Goal: Task Accomplishment & Management: Use online tool/utility

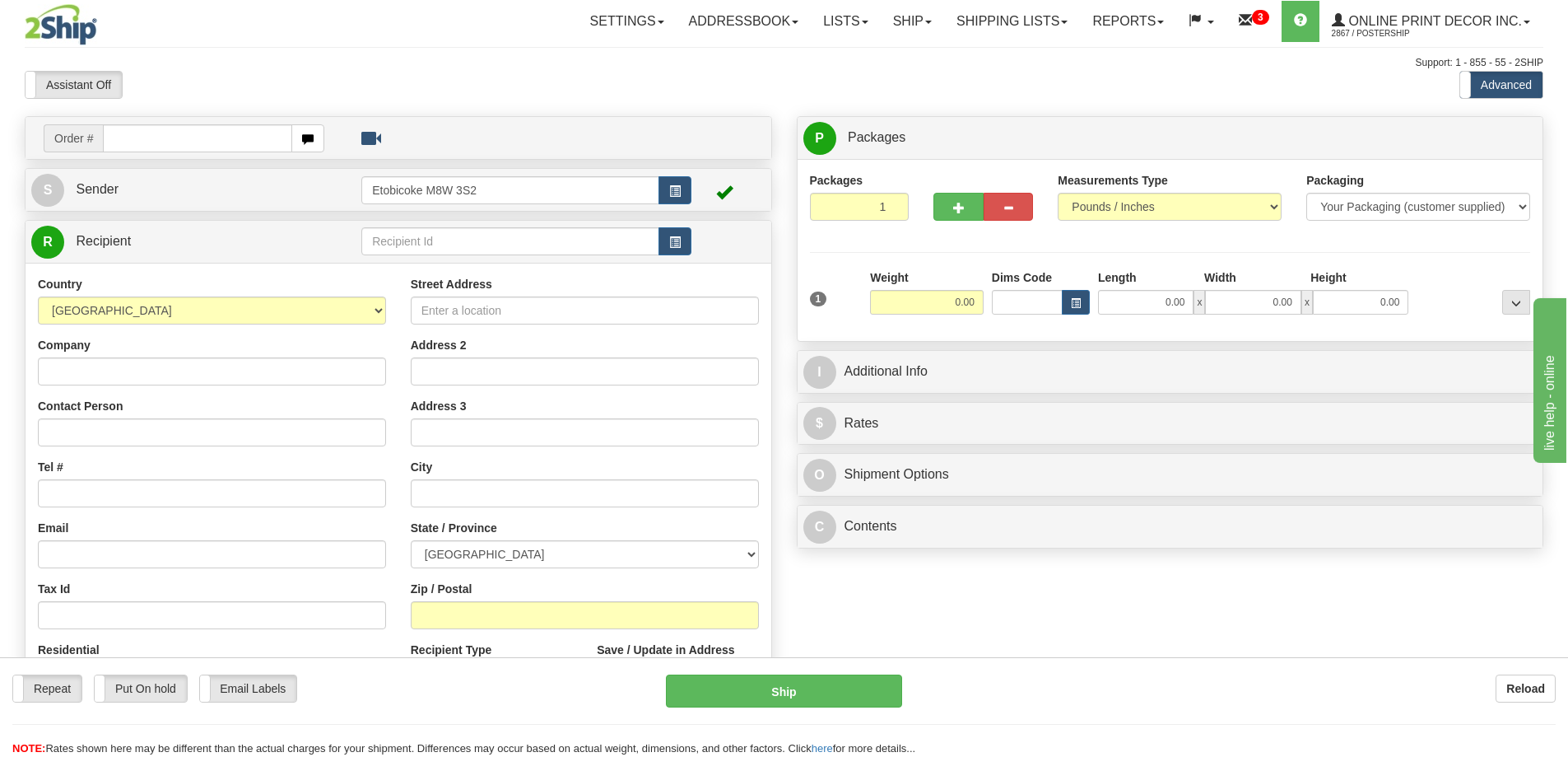
click at [154, 138] on input "text" at bounding box center [198, 138] width 189 height 28
type input "ca-420642"
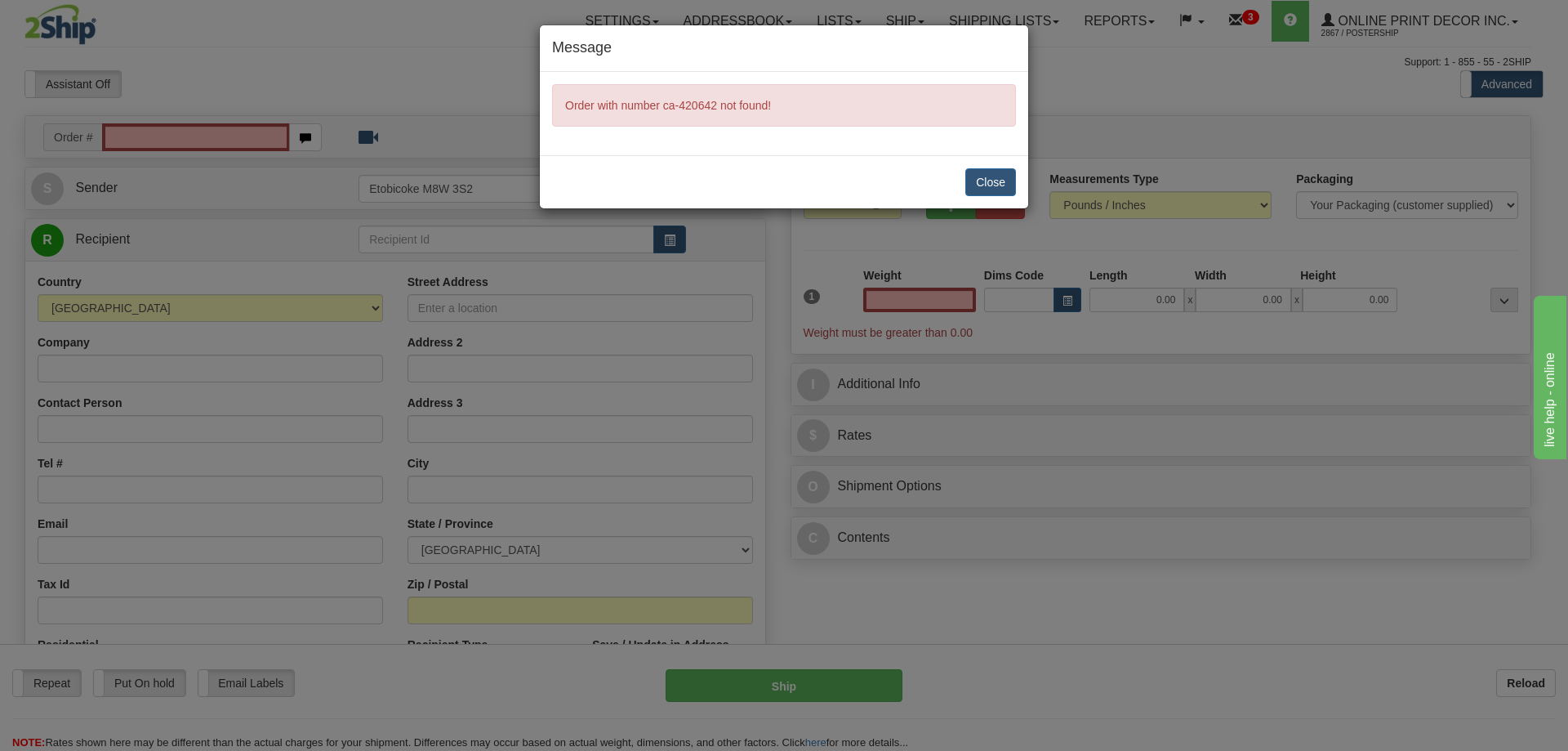
type input "0.00"
click at [993, 178] on button "Close" at bounding box center [990, 182] width 51 height 28
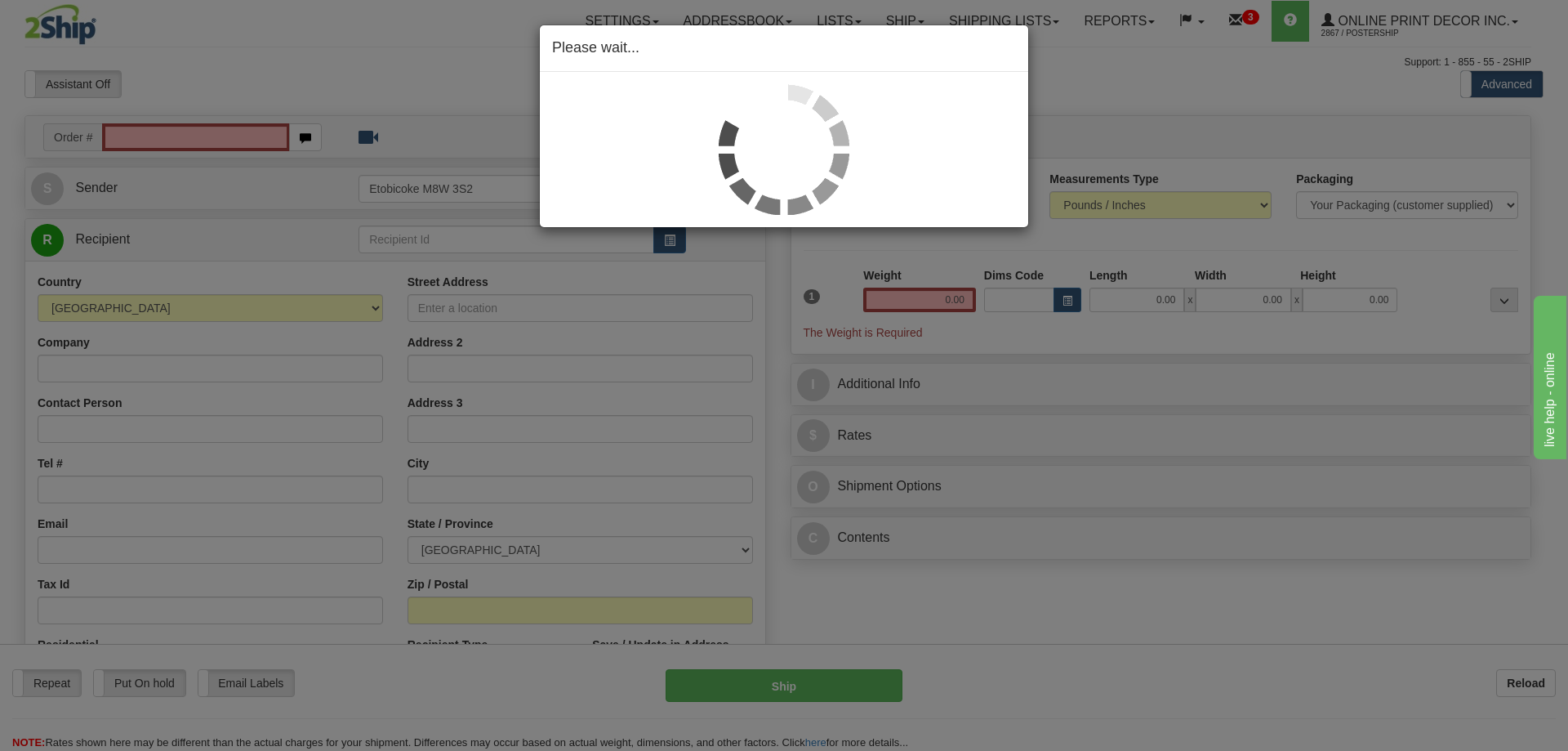
click at [112, 131] on div "Please wait..." at bounding box center [784, 375] width 1568 height 751
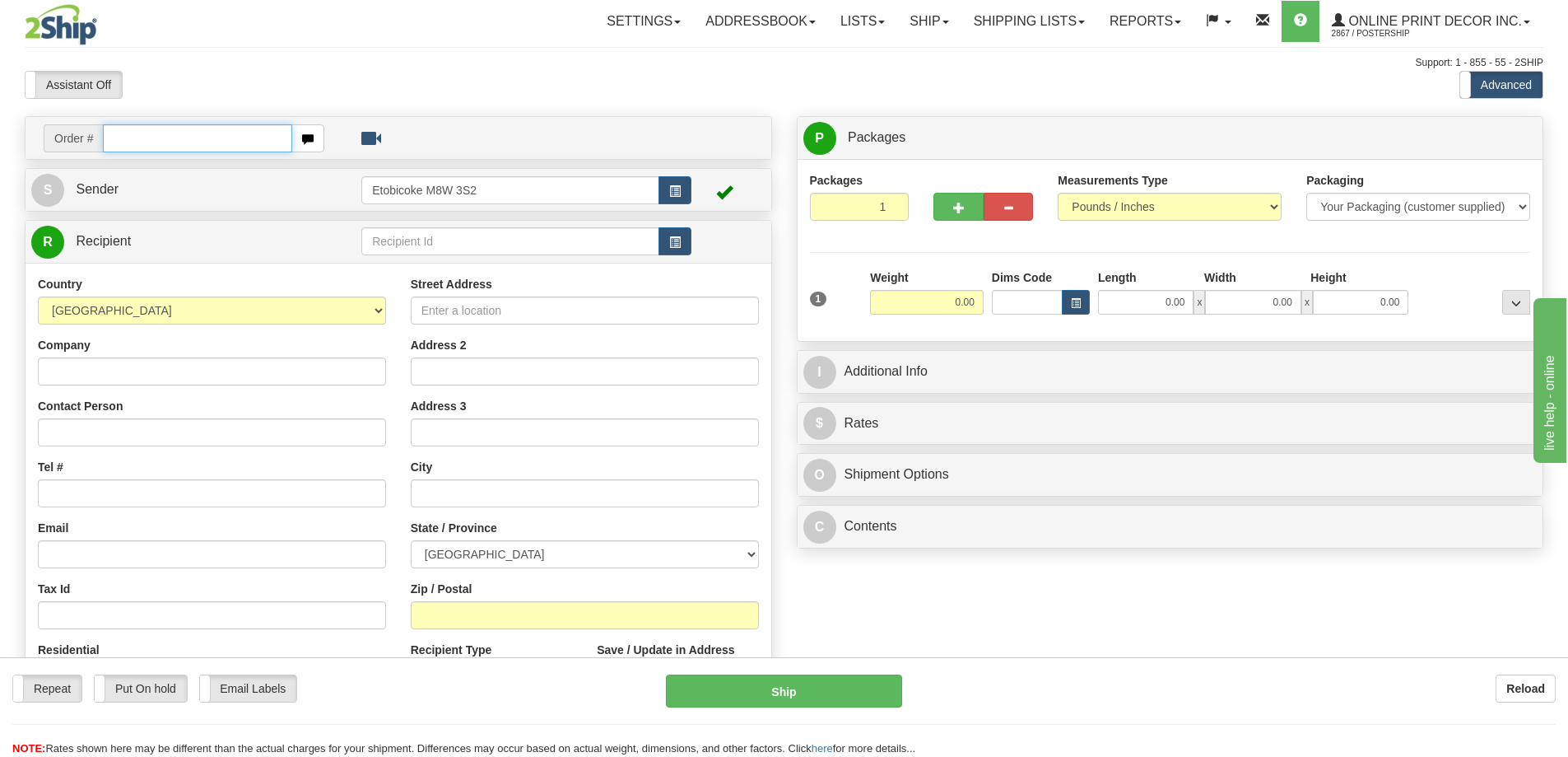
drag, startPoint x: 127, startPoint y: 140, endPoint x: 127, endPoint y: 131, distance: 9.0
click at [127, 137] on input "text" at bounding box center [198, 138] width 189 height 28
type input "ca-420642"
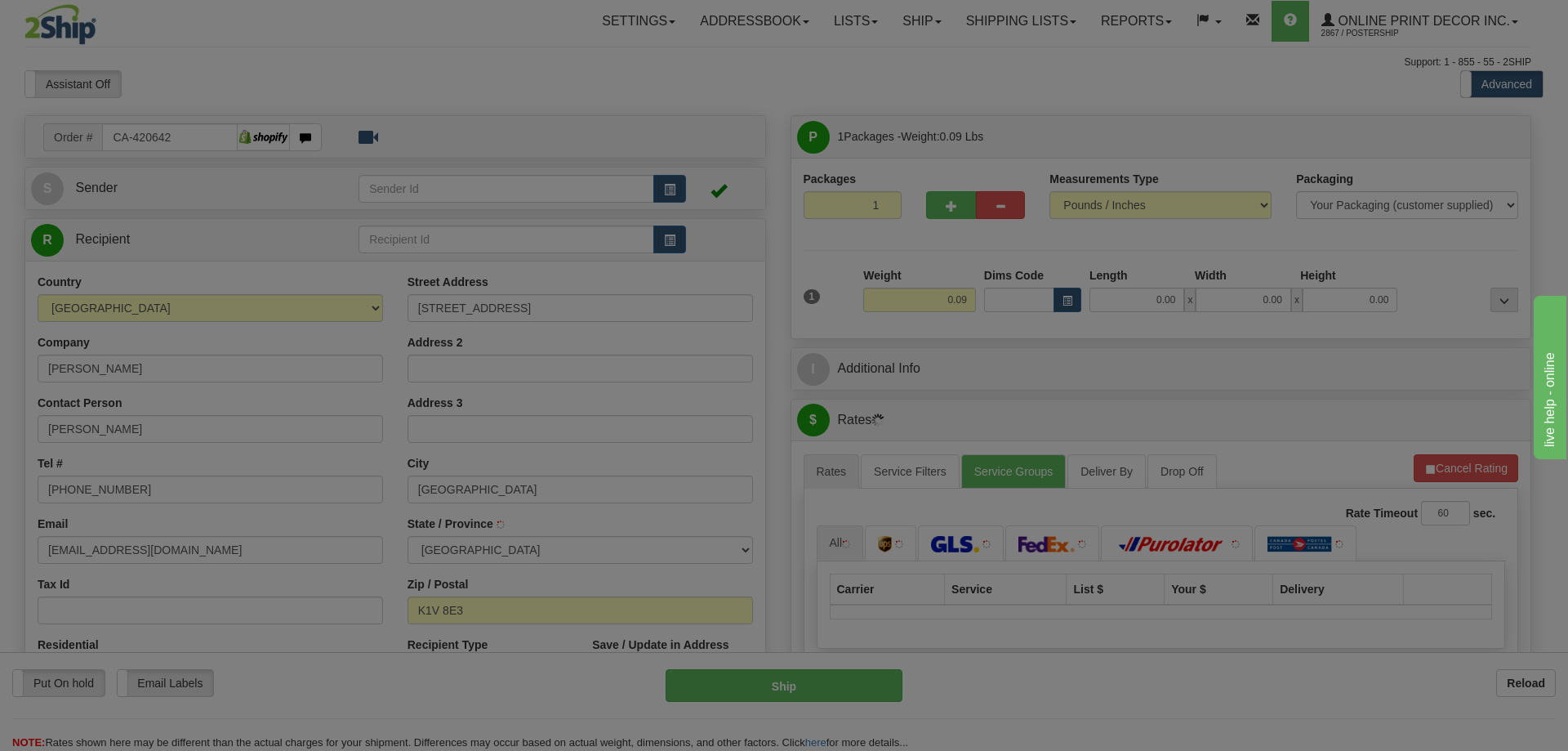
type input "OTTAWA"
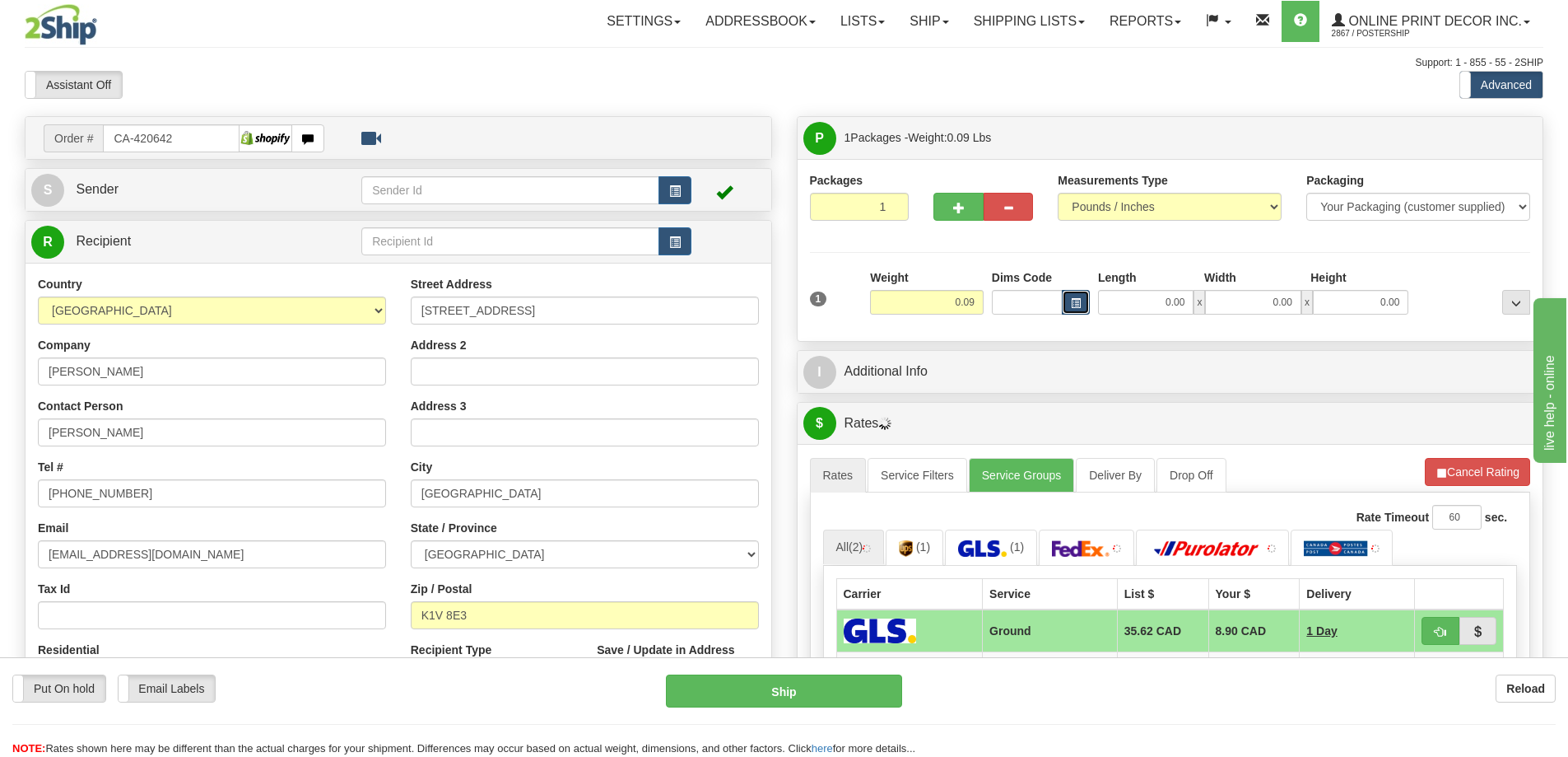
click at [1067, 299] on button "button" at bounding box center [1076, 302] width 28 height 24
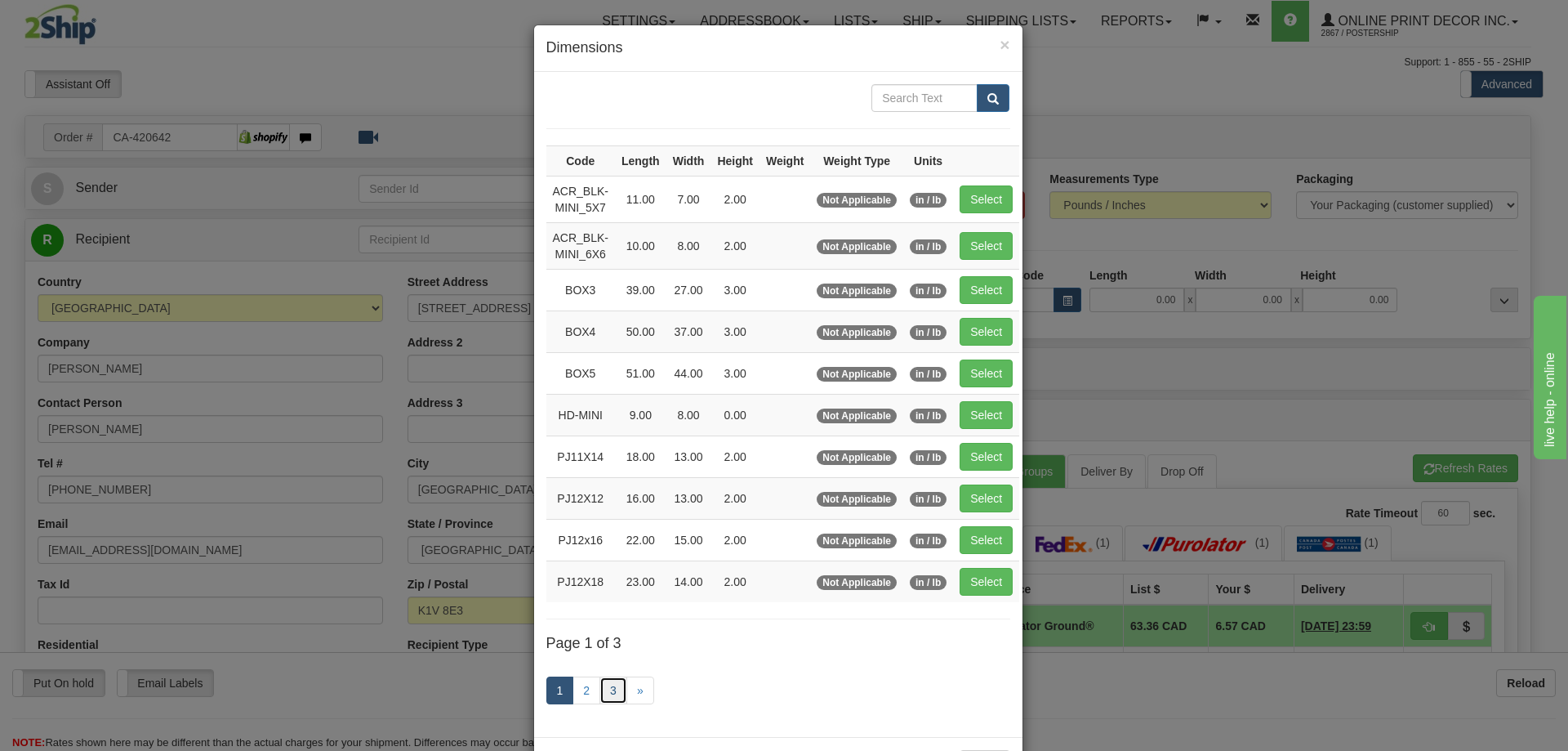
click at [614, 688] on link "3" at bounding box center [613, 690] width 28 height 28
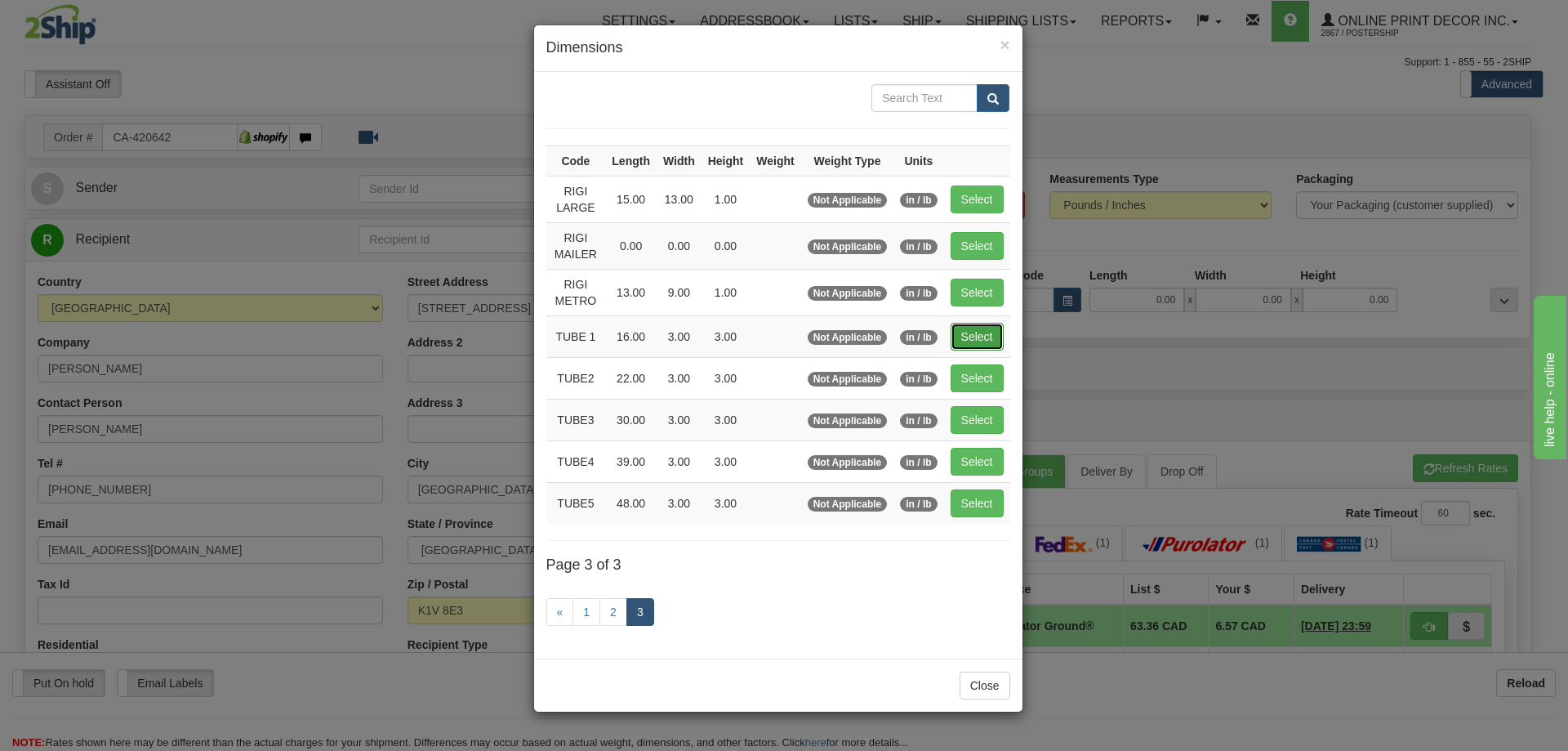
click at [983, 329] on button "Select" at bounding box center [977, 336] width 53 height 28
type input "TUBE 1"
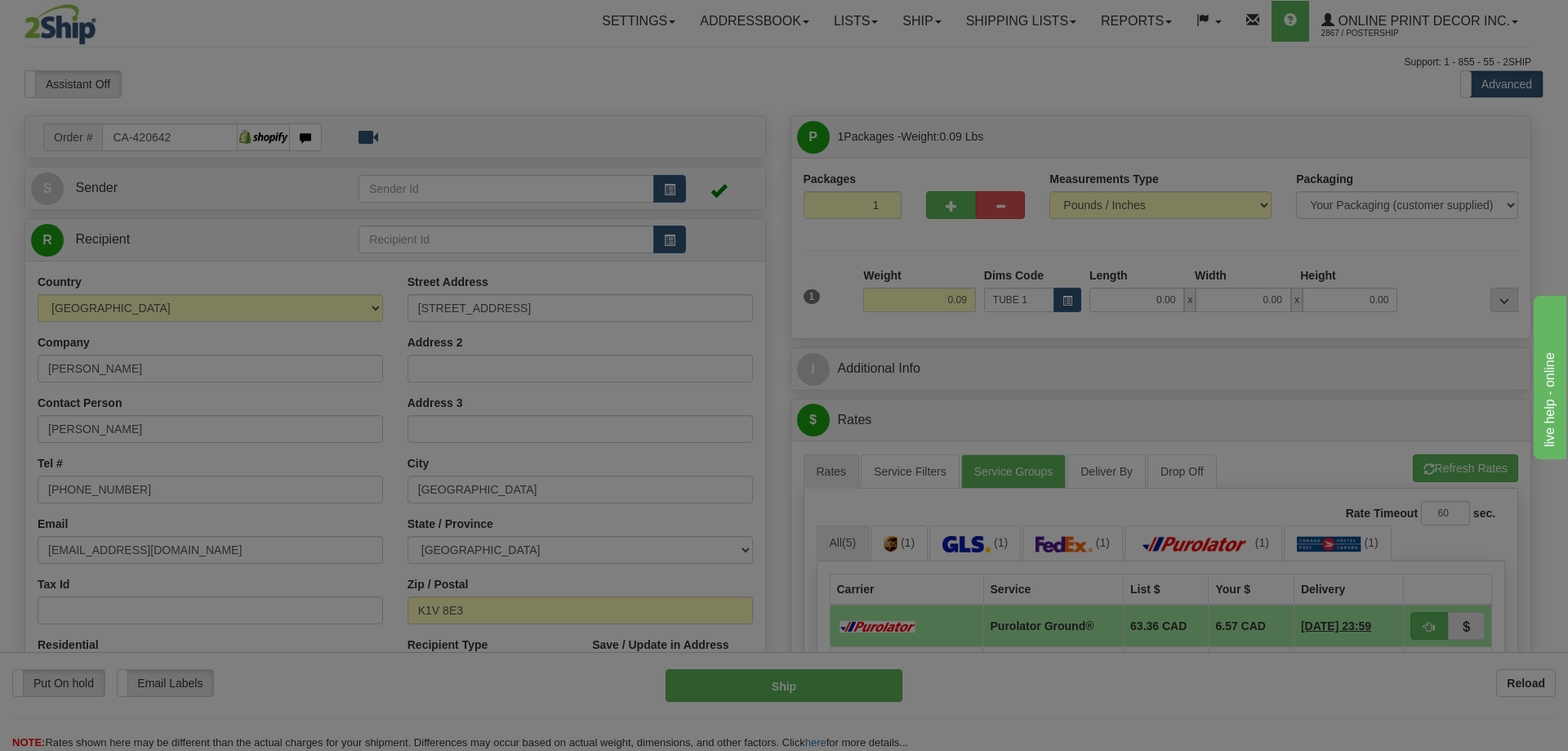
type input "16.00"
type input "3.00"
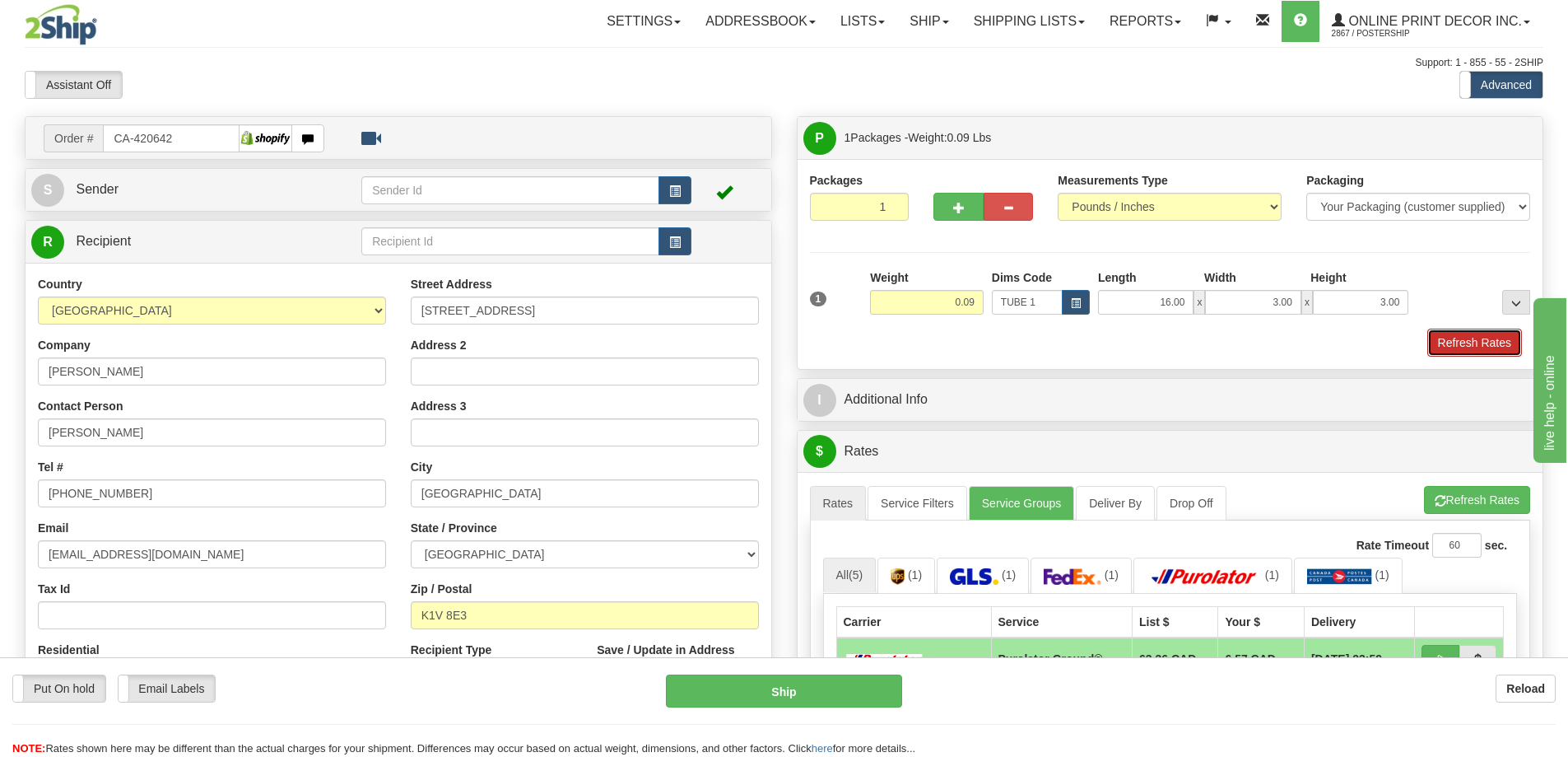
click at [1459, 350] on button "Refresh Rates" at bounding box center [1474, 343] width 94 height 28
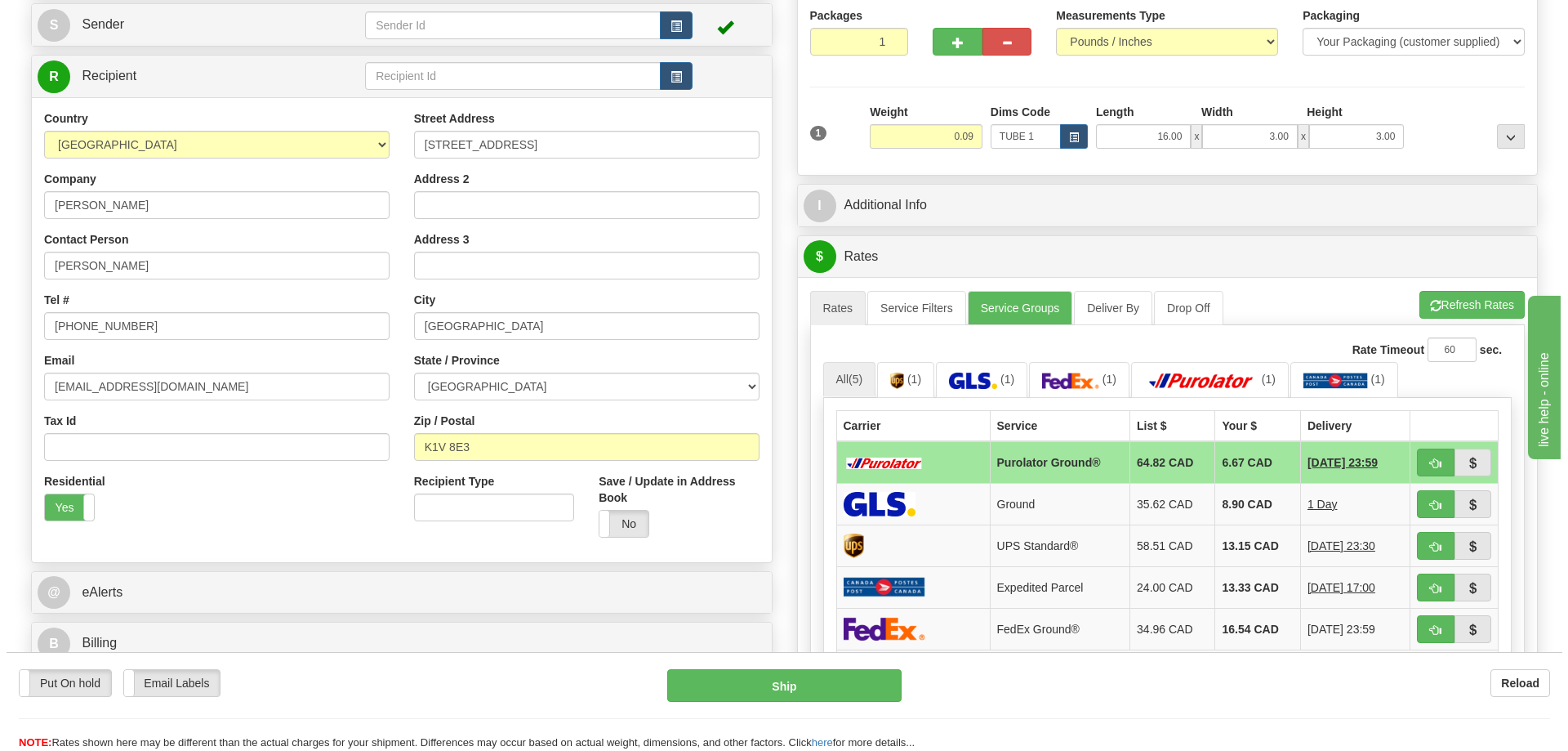
scroll to position [245, 0]
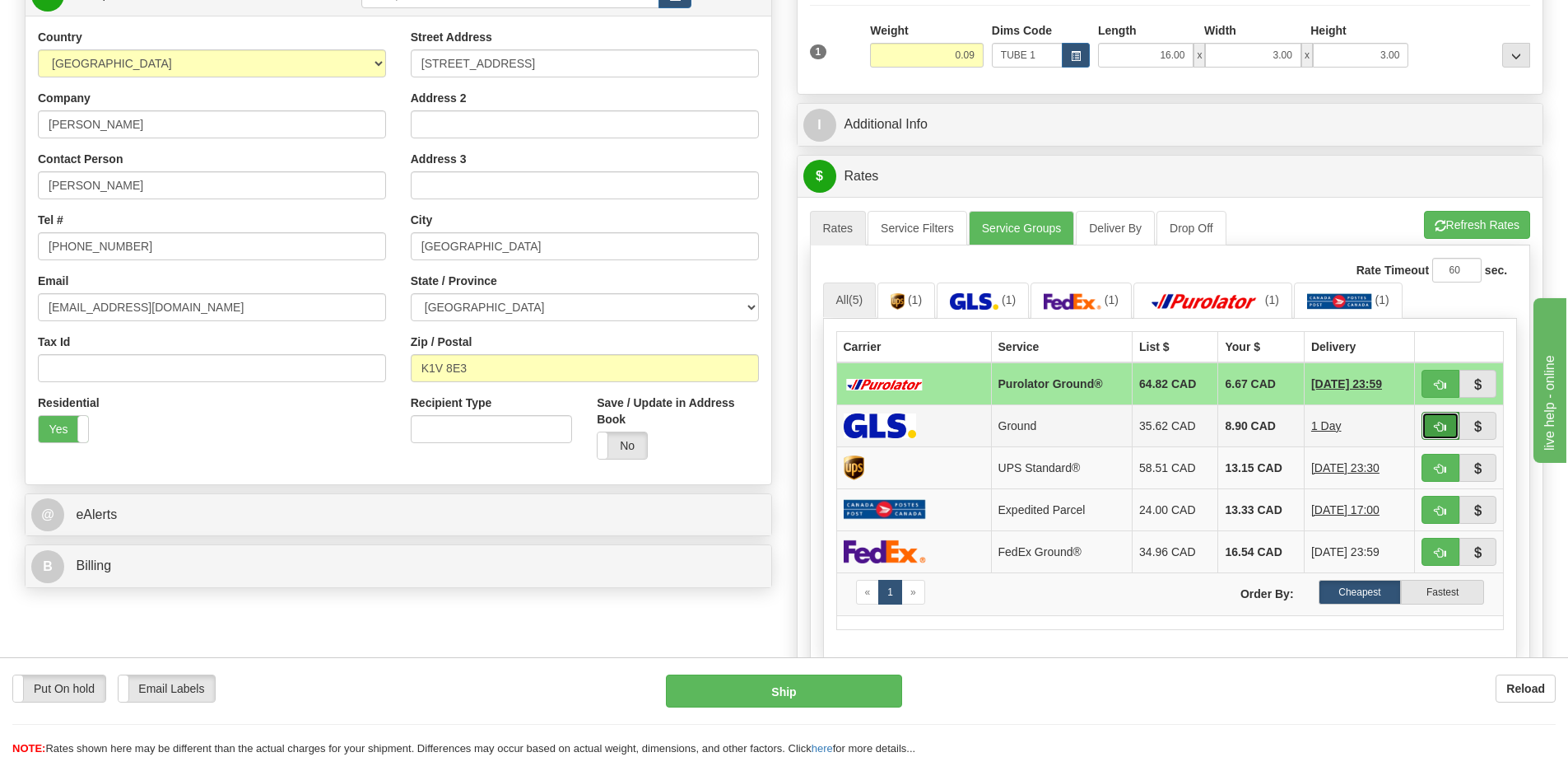
click at [1442, 415] on button "button" at bounding box center [1441, 426] width 38 height 28
type input "1"
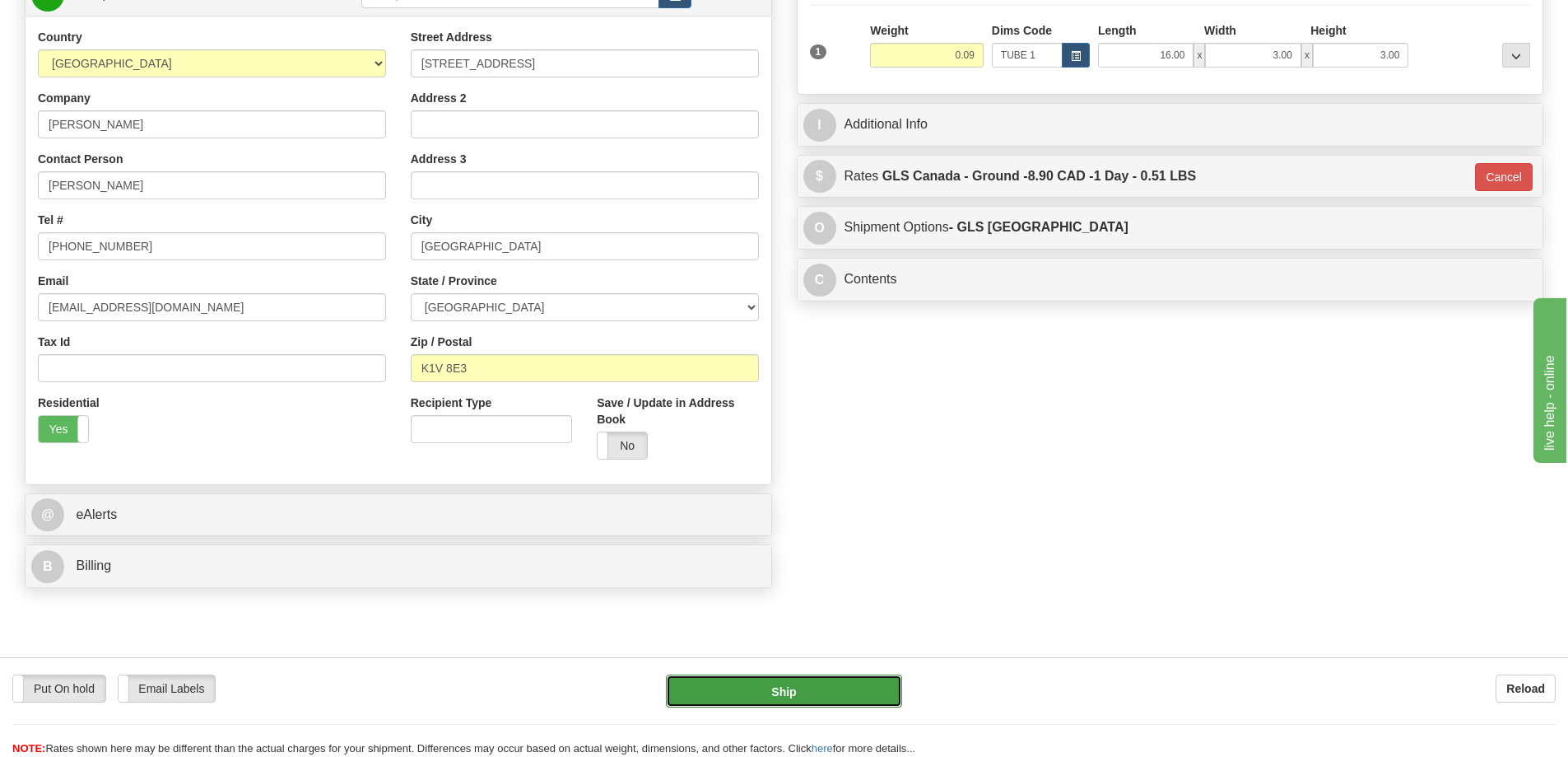
click at [872, 675] on button "Ship" at bounding box center [784, 691] width 237 height 33
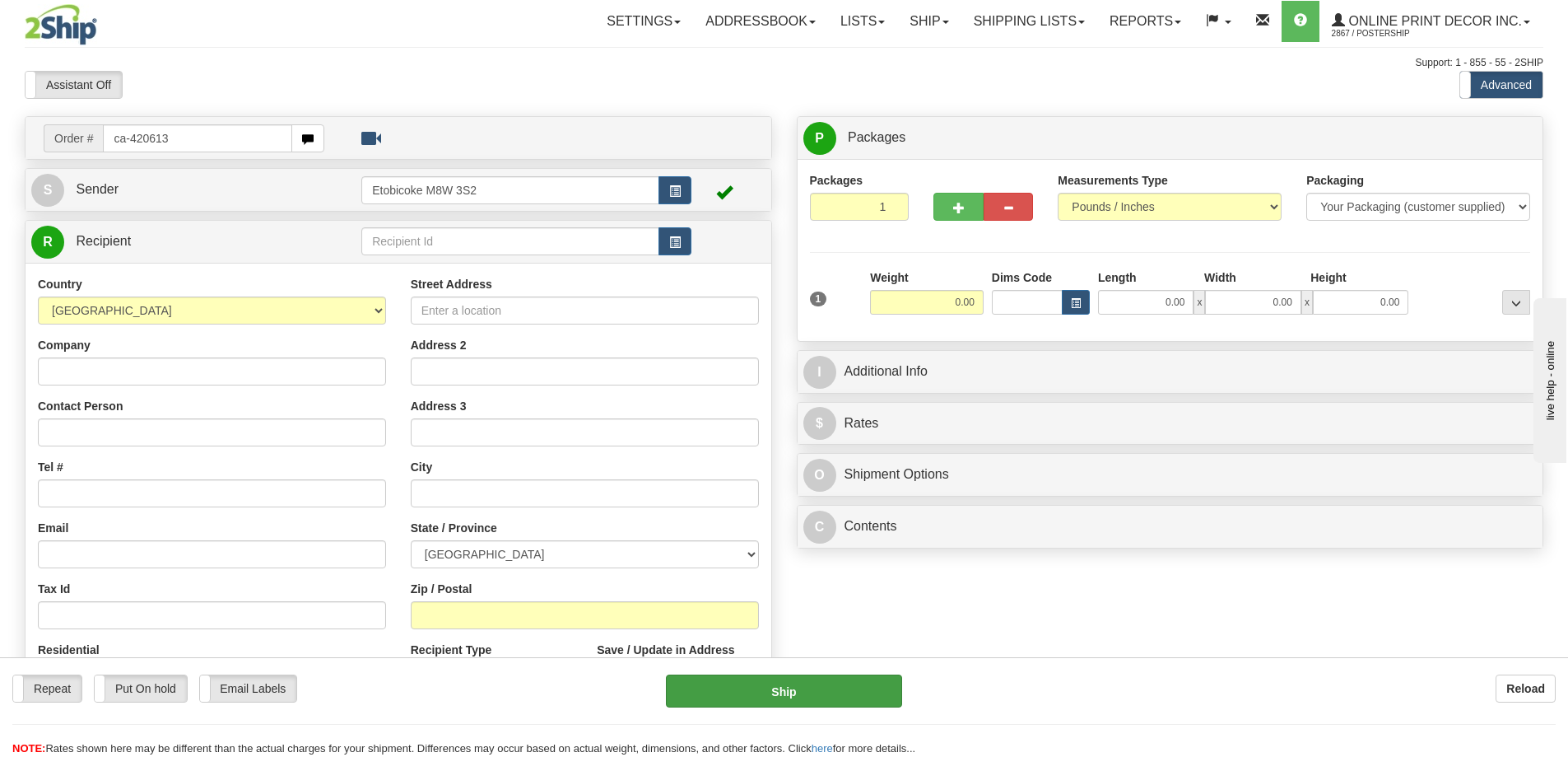
type input "ca-420613"
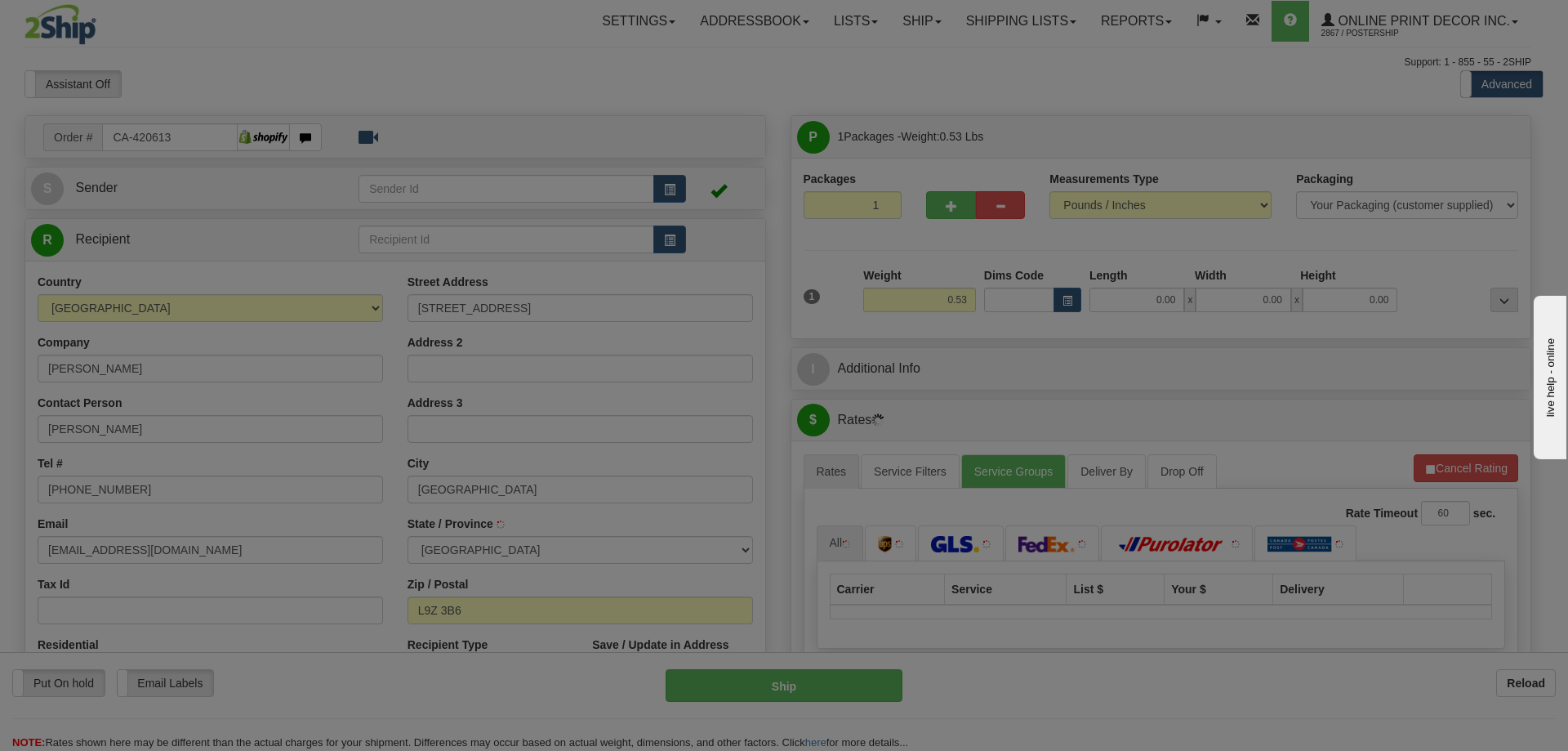
type input "WASAGA BEACH"
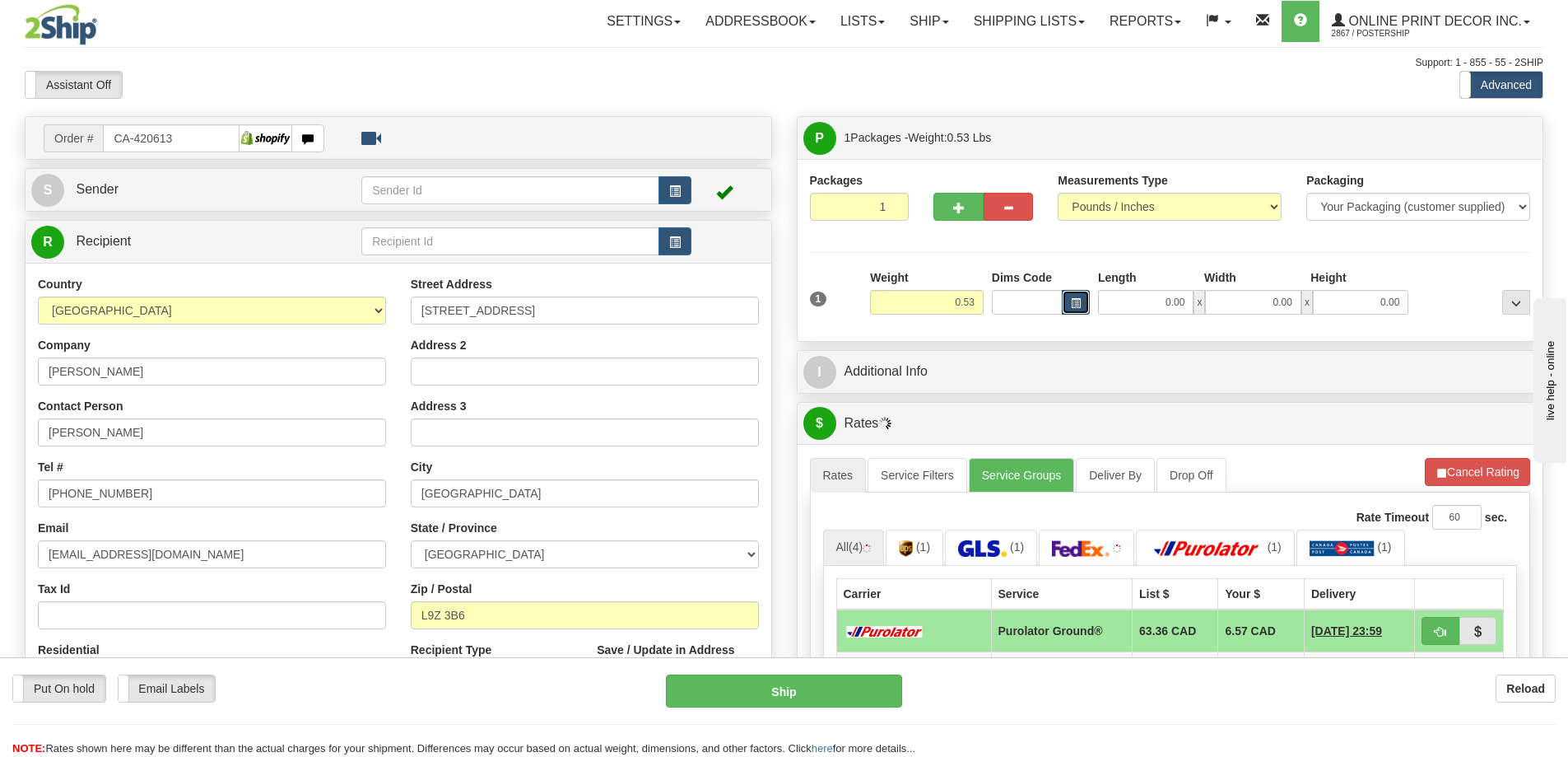
click at [1081, 310] on button "button" at bounding box center [1076, 302] width 28 height 24
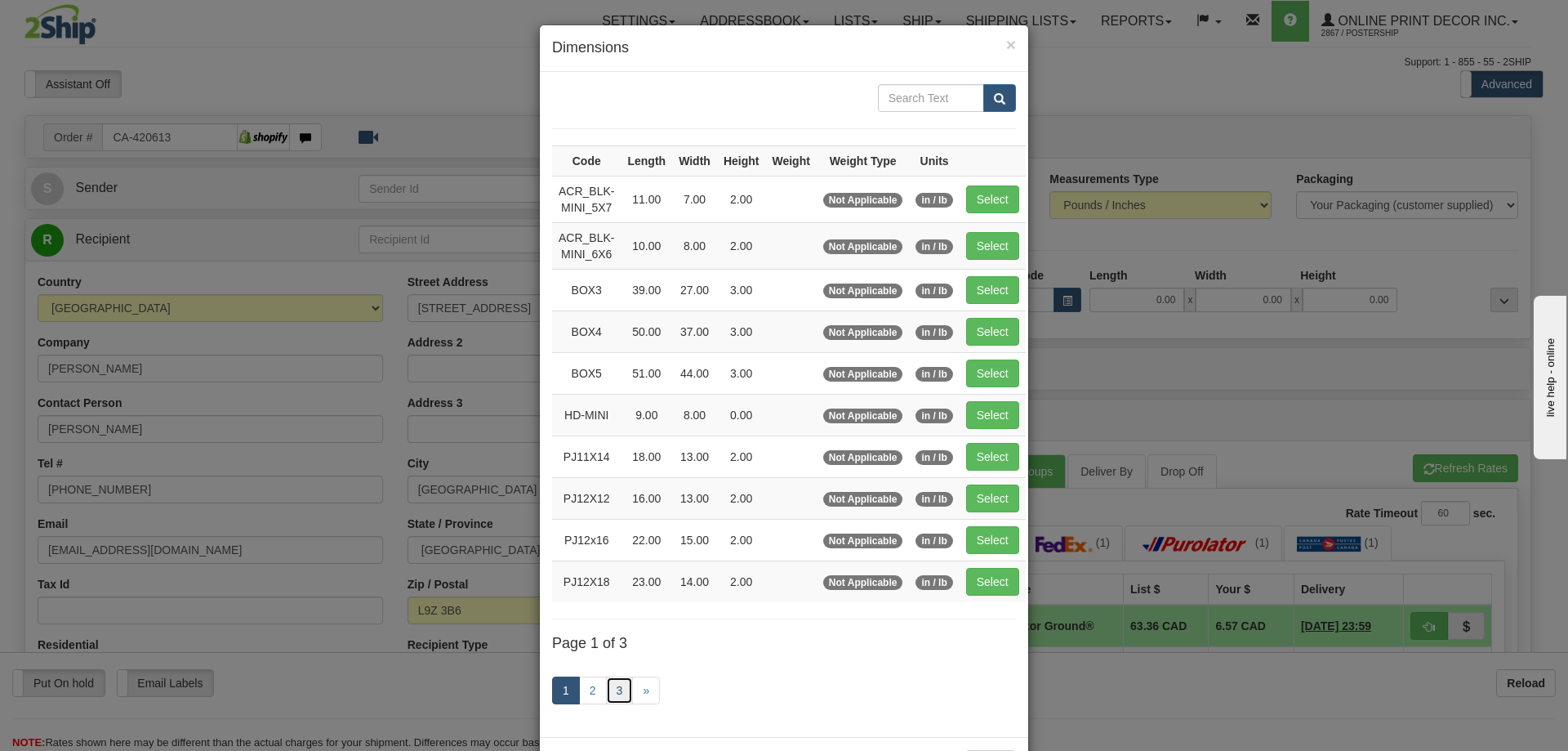
click at [615, 691] on link "3" at bounding box center [620, 690] width 28 height 28
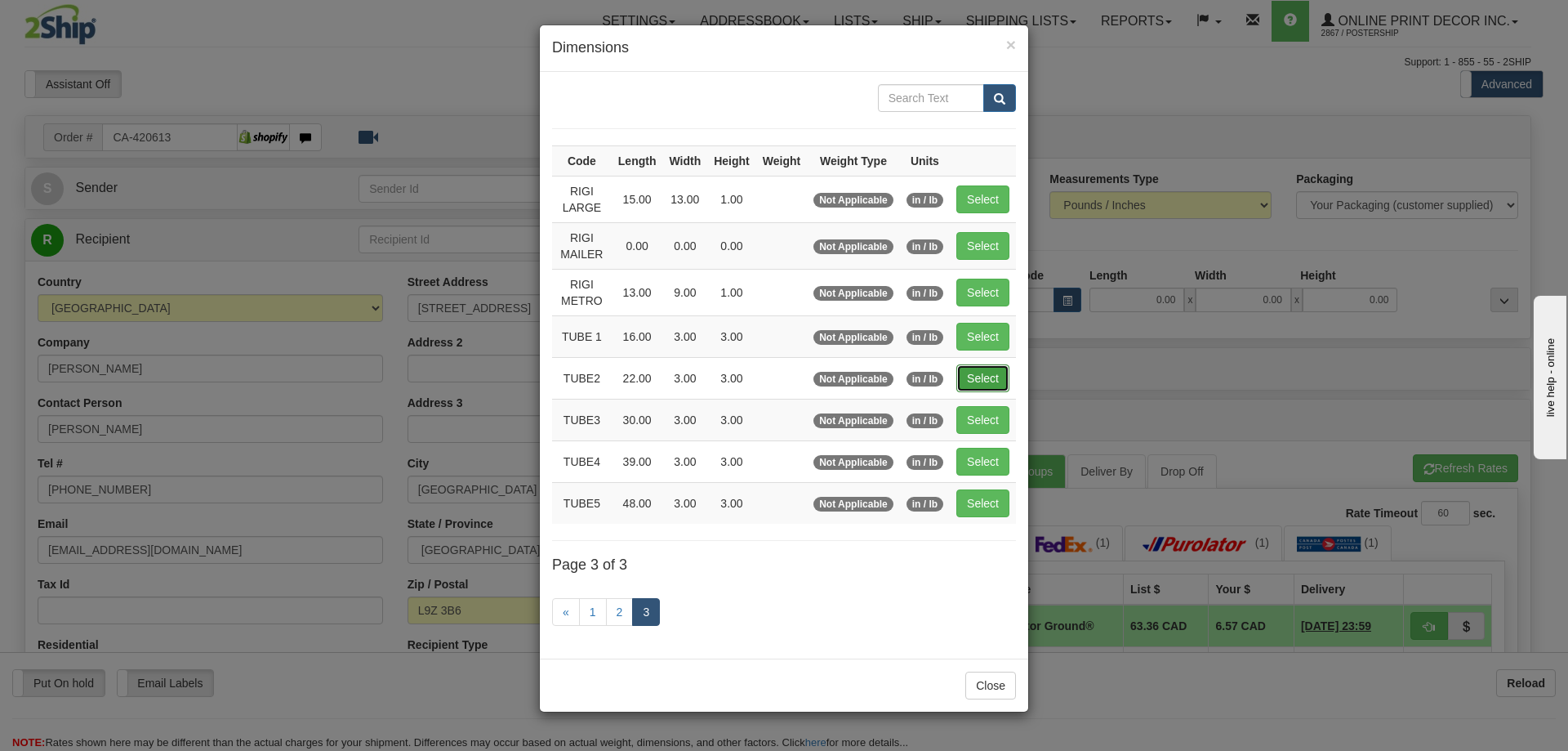
click at [985, 376] on button "Select" at bounding box center [983, 379] width 53 height 28
type input "TUBE2"
type input "22.00"
type input "3.00"
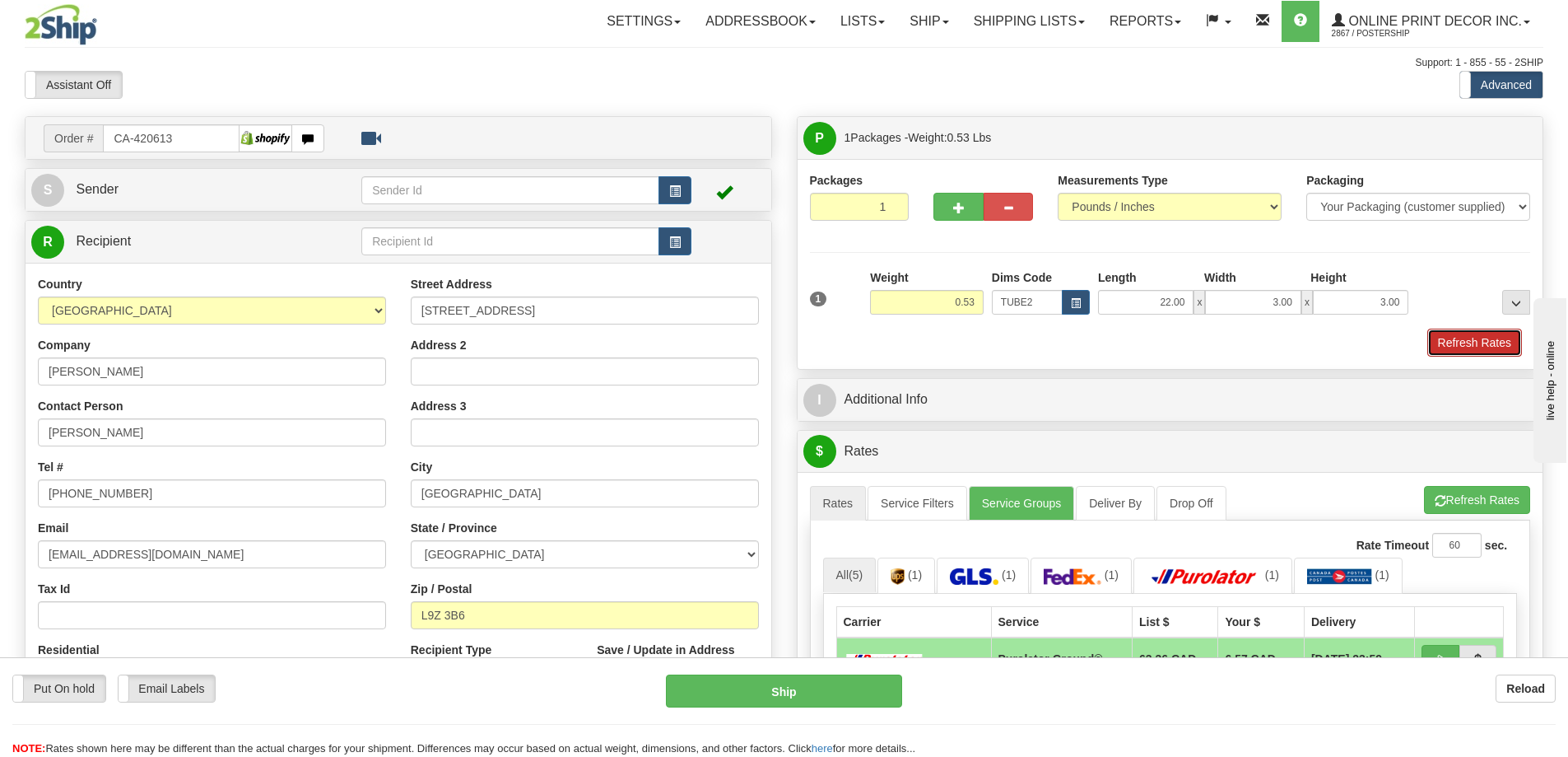
click at [1489, 333] on button "Refresh Rates" at bounding box center [1474, 343] width 94 height 28
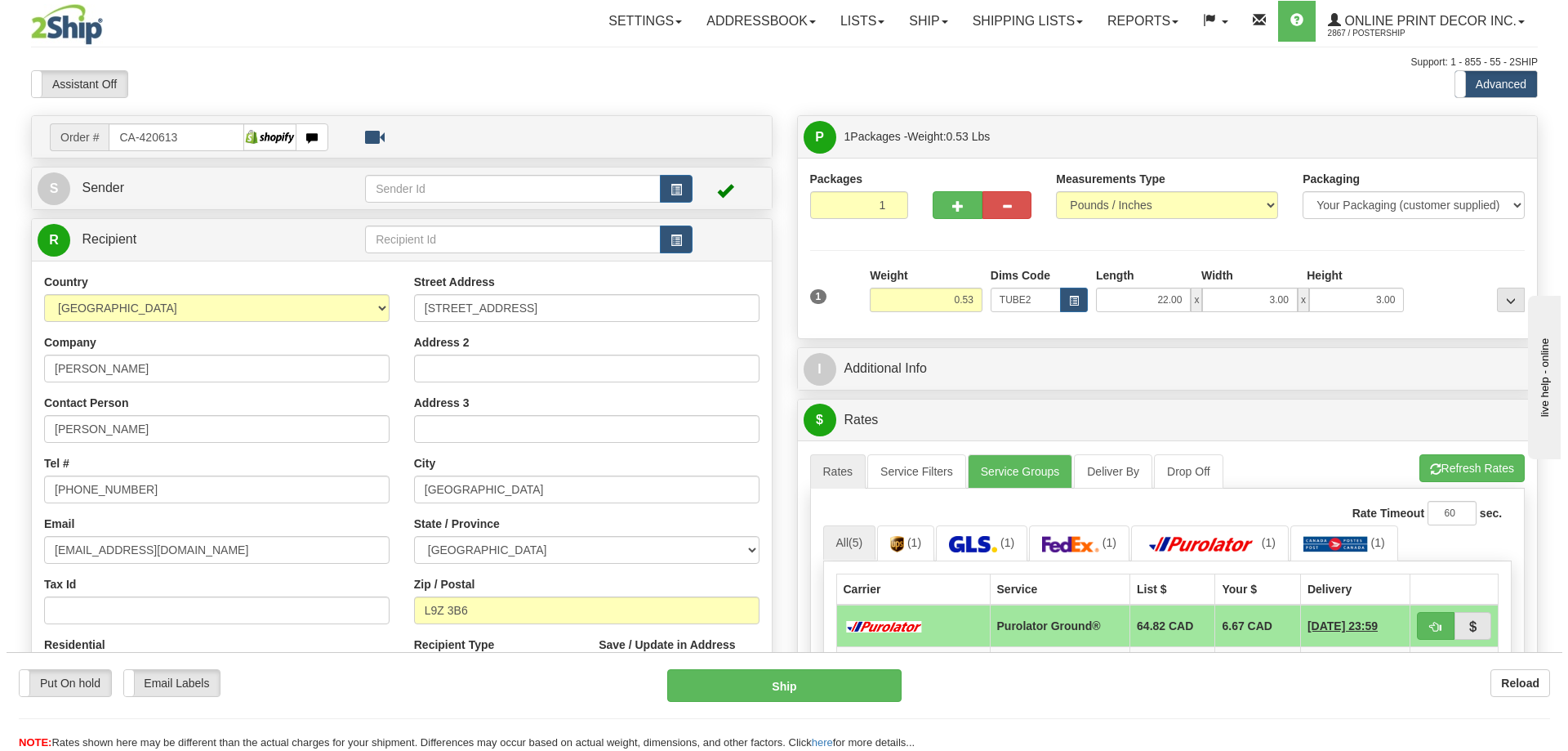
scroll to position [163, 0]
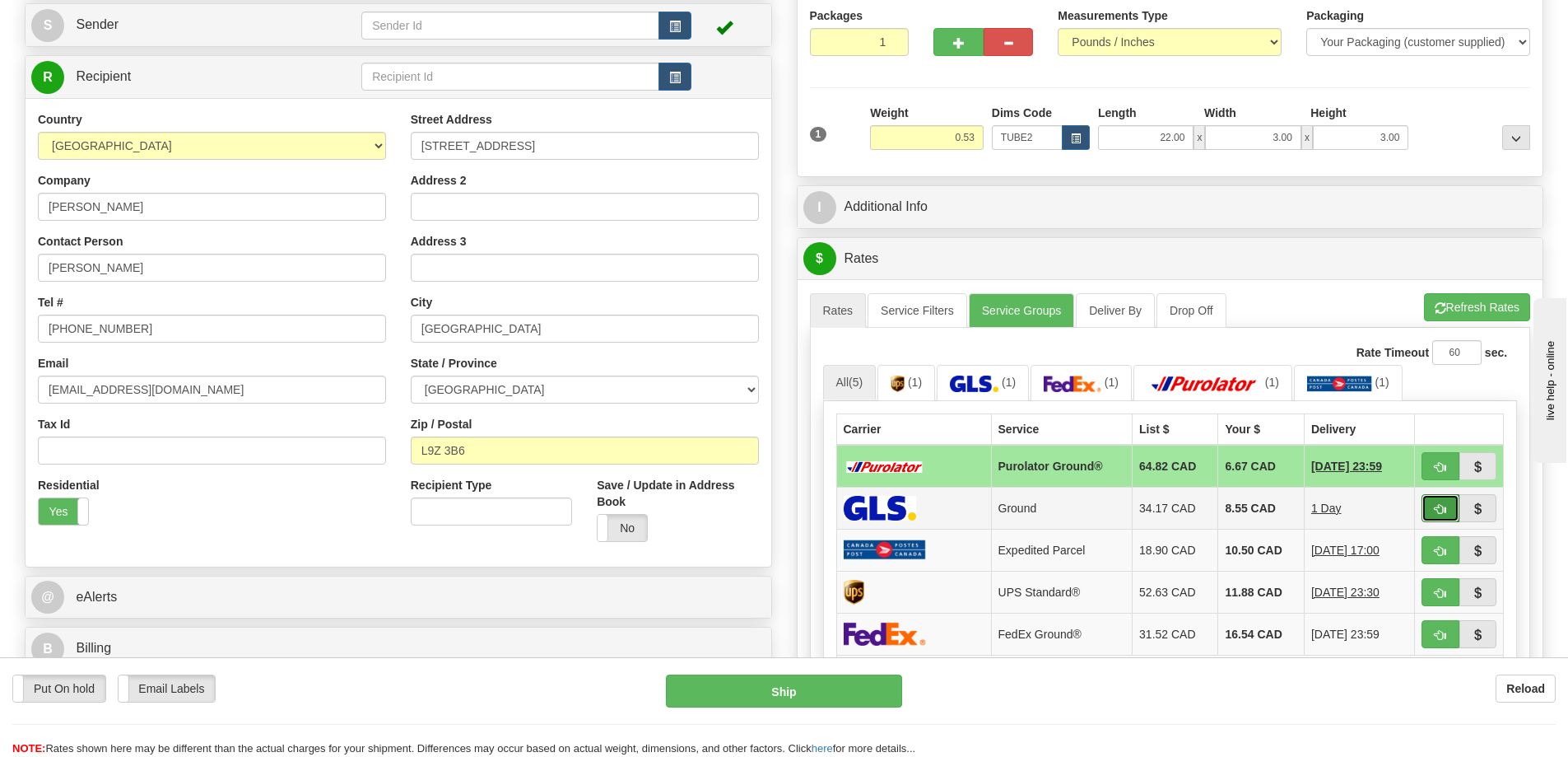
click at [1432, 501] on button "button" at bounding box center [1441, 508] width 38 height 28
type input "1"
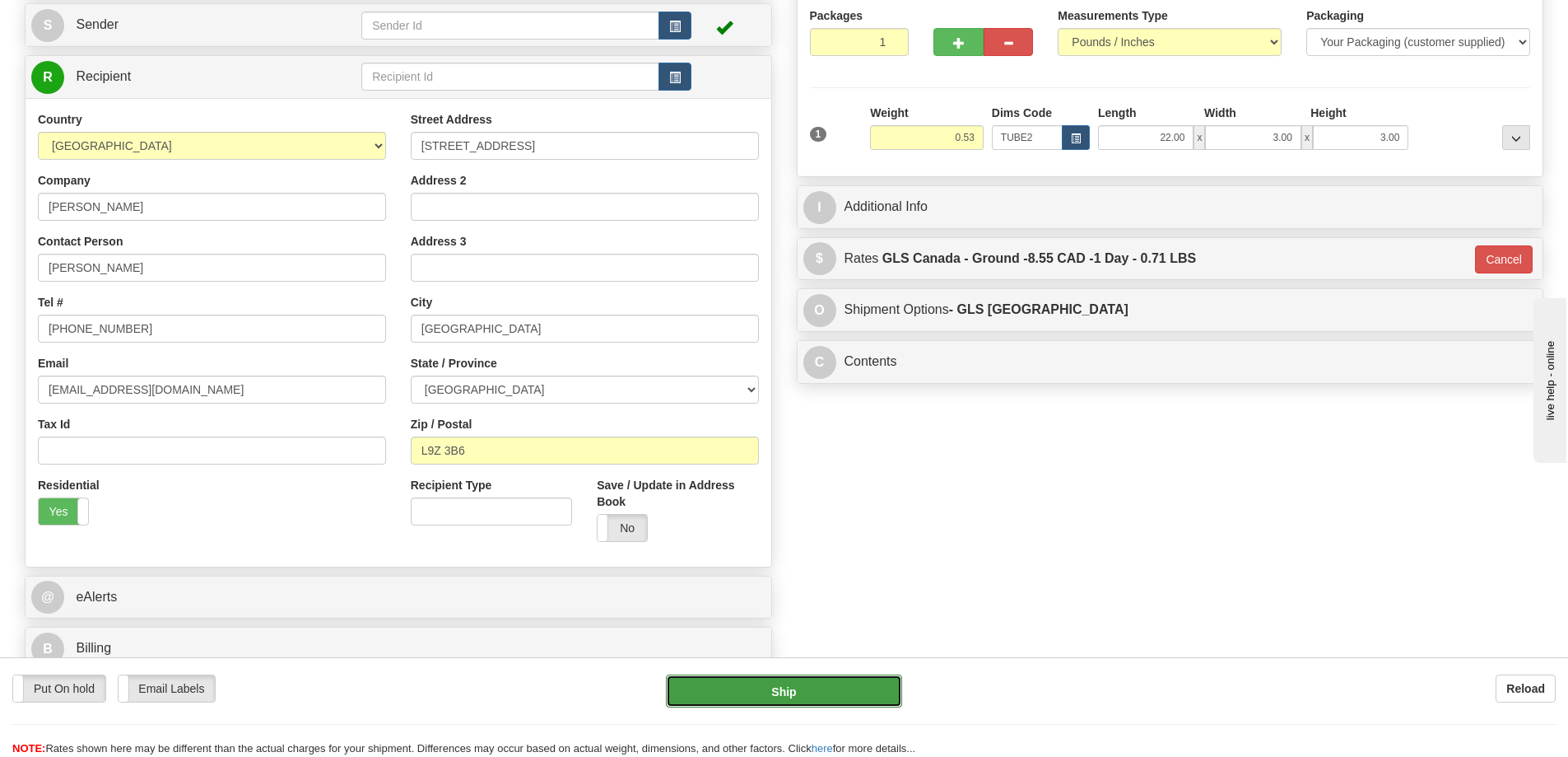
click at [837, 694] on button "Ship" at bounding box center [784, 691] width 237 height 33
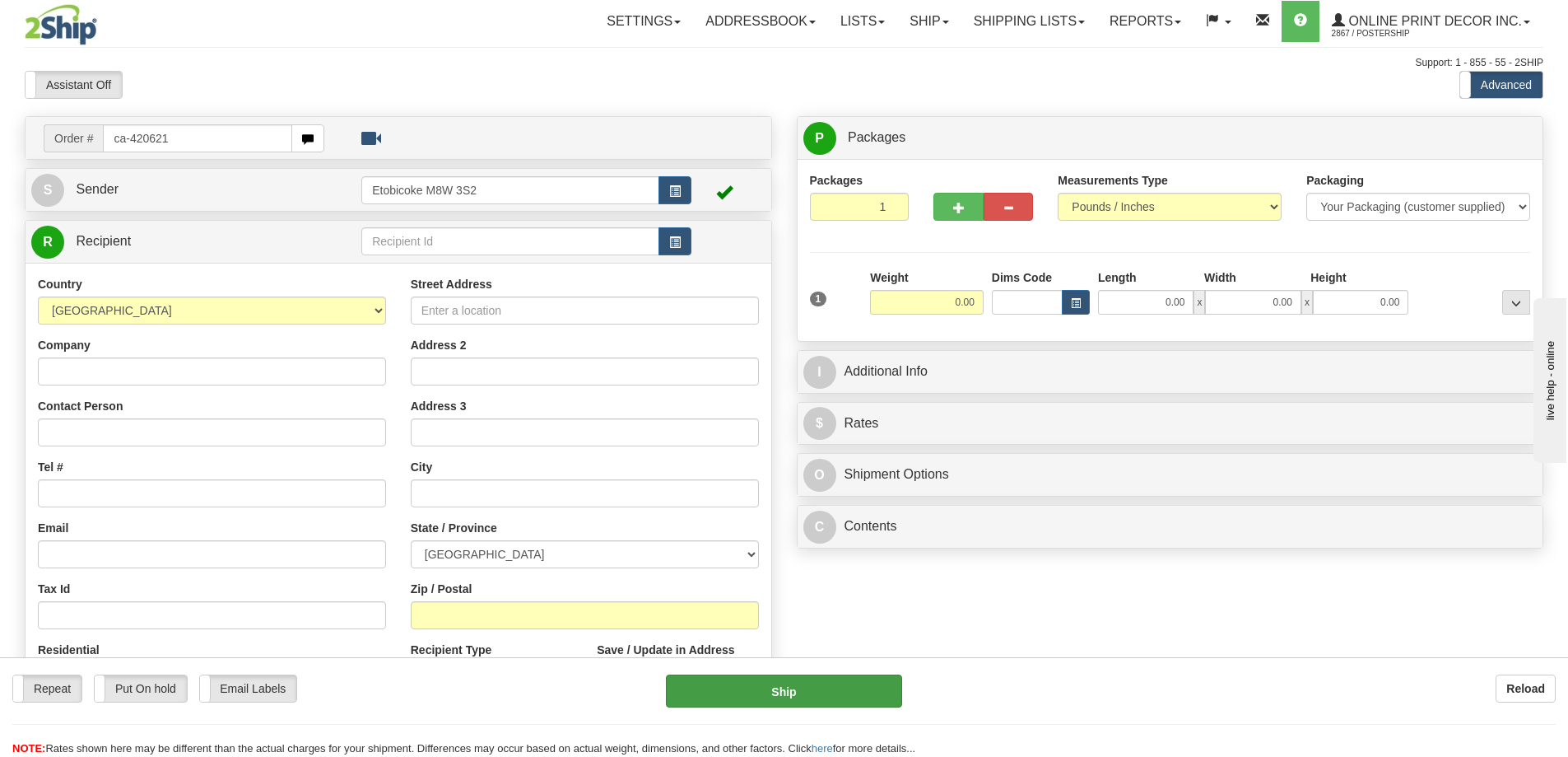
type input "ca-420621"
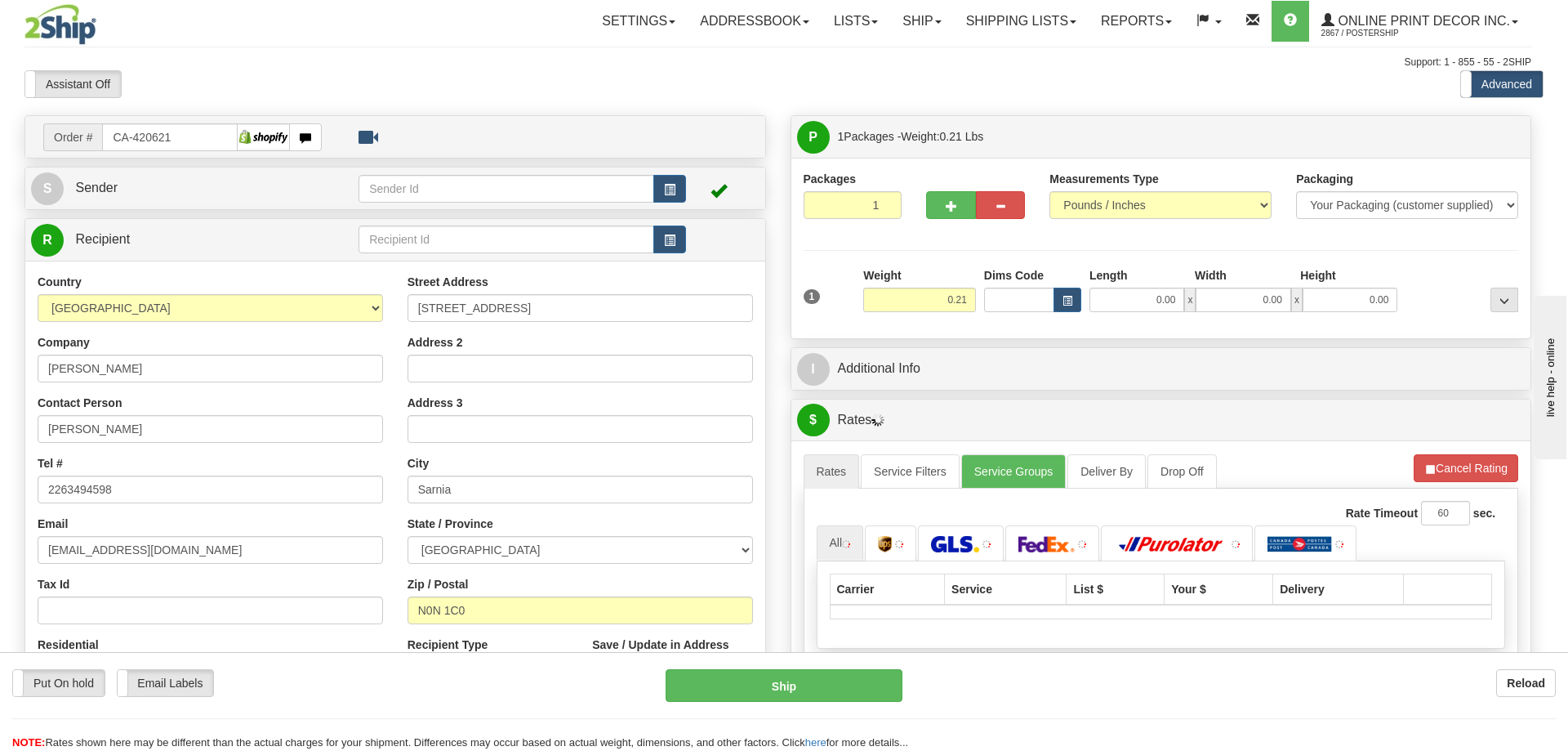
type input "BRIGHT'S GROVE"
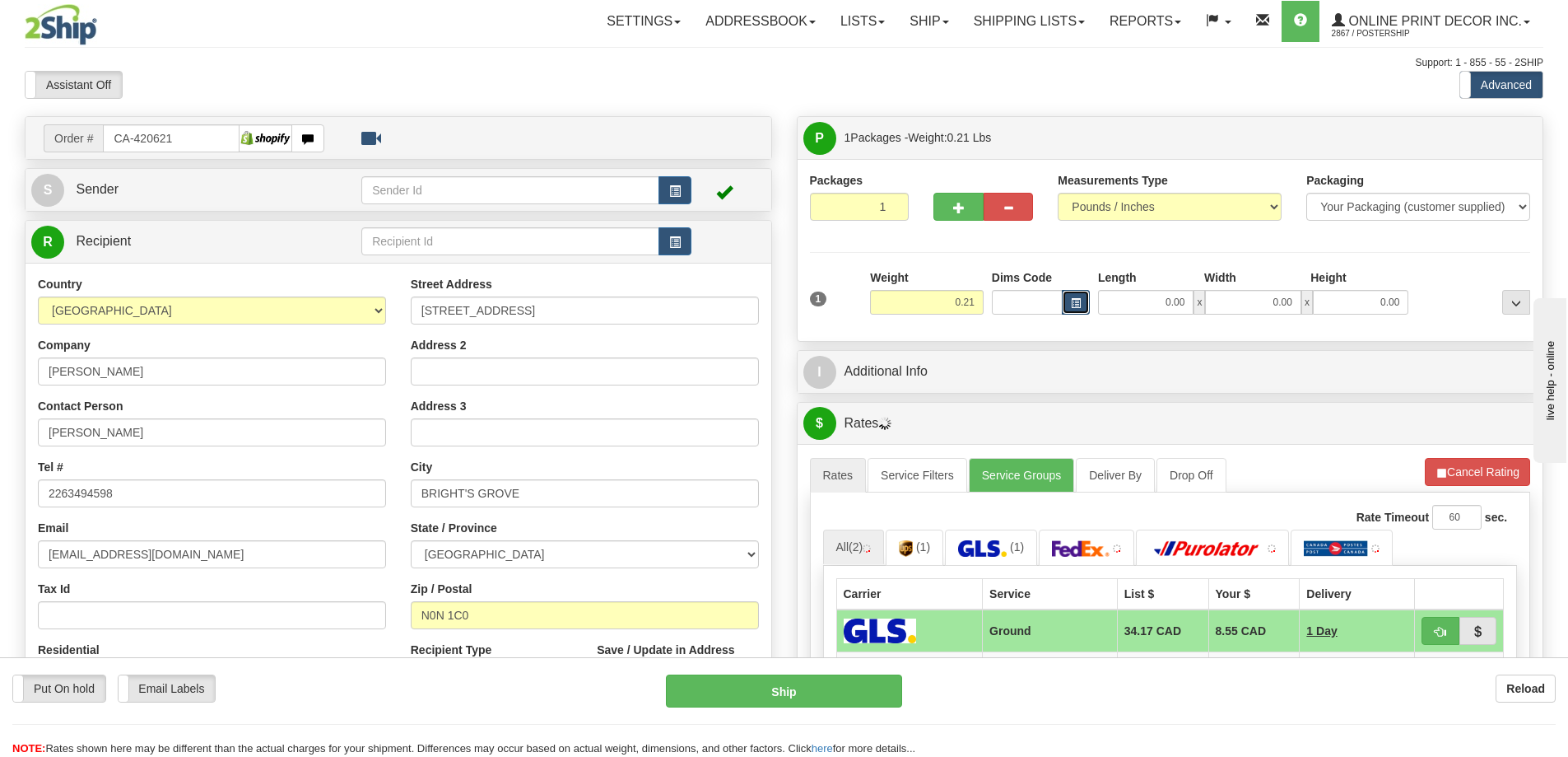
click at [1083, 302] on button "button" at bounding box center [1076, 302] width 28 height 24
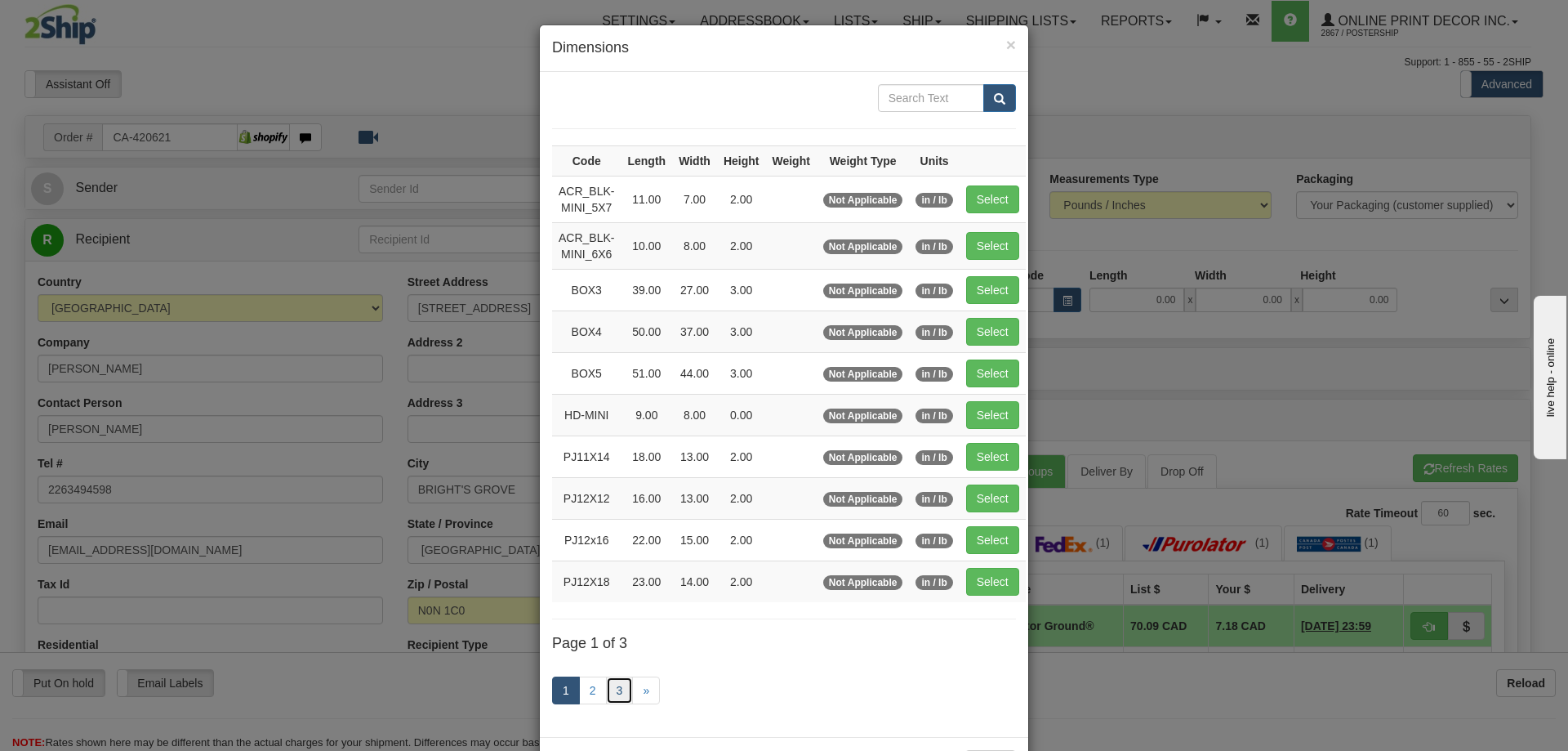
click at [608, 685] on link "3" at bounding box center [620, 690] width 28 height 28
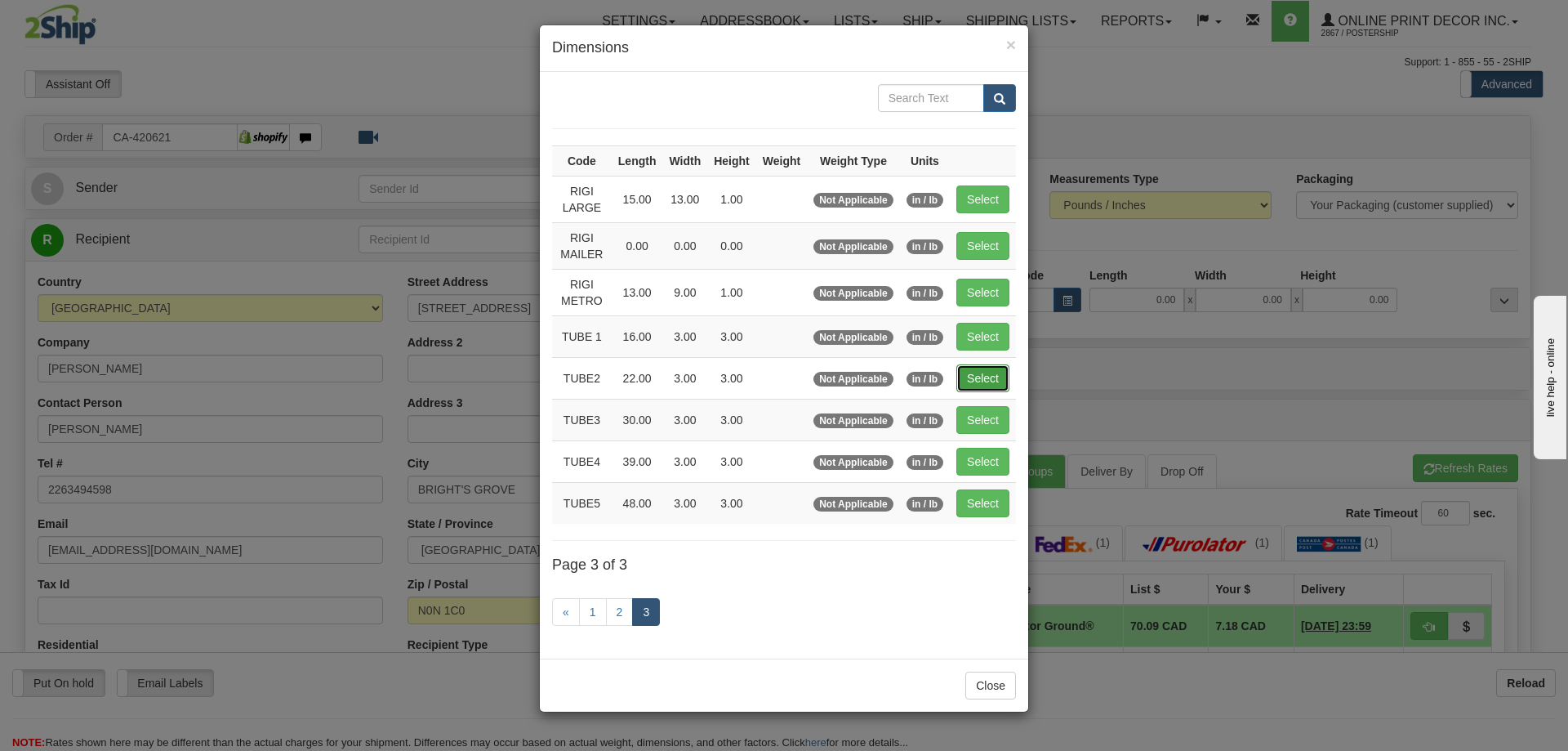
click at [988, 369] on button "Select" at bounding box center [983, 379] width 53 height 28
type input "TUBE2"
type input "22.00"
type input "3.00"
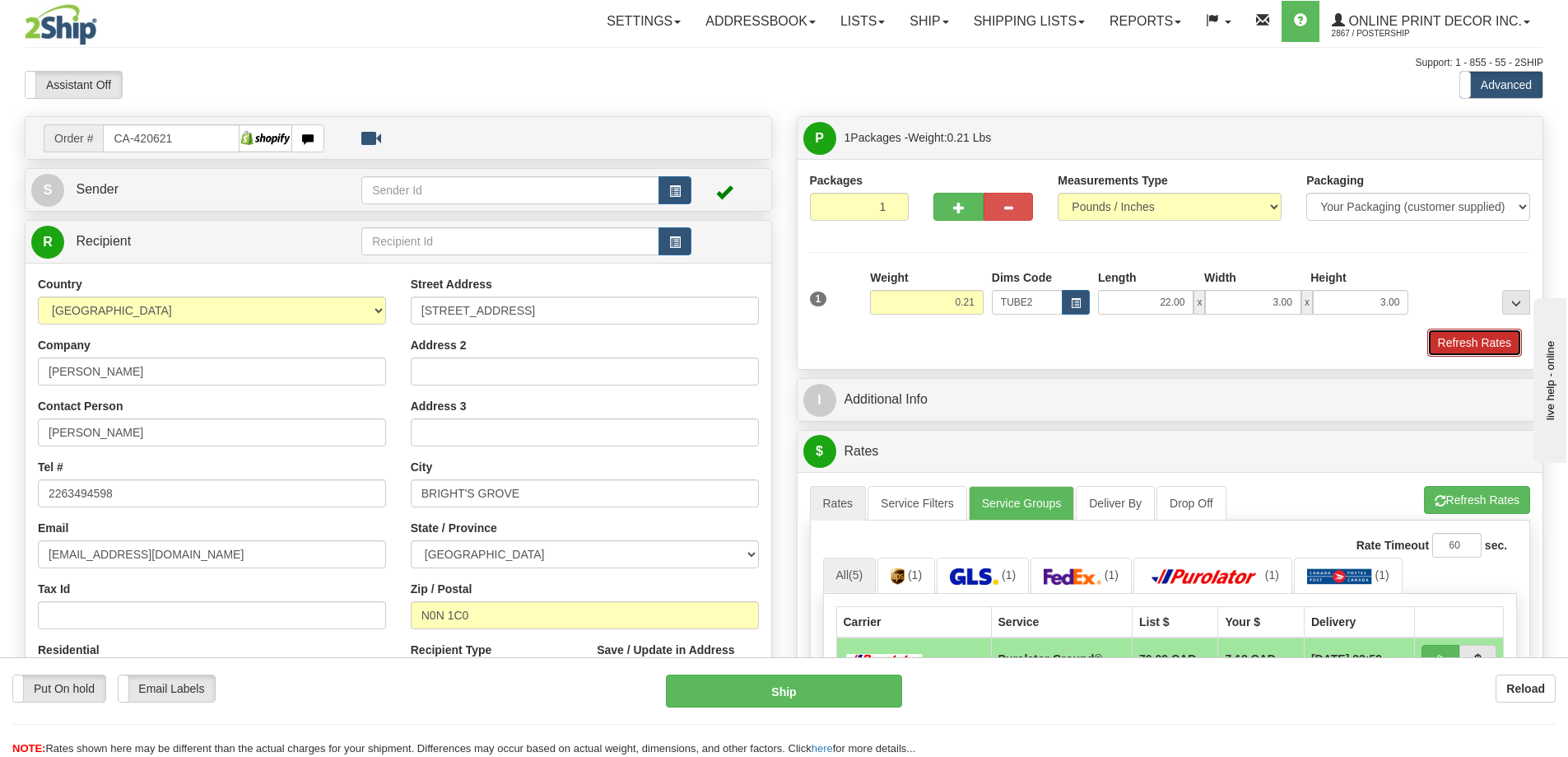
click at [1486, 339] on button "Refresh Rates" at bounding box center [1474, 343] width 94 height 28
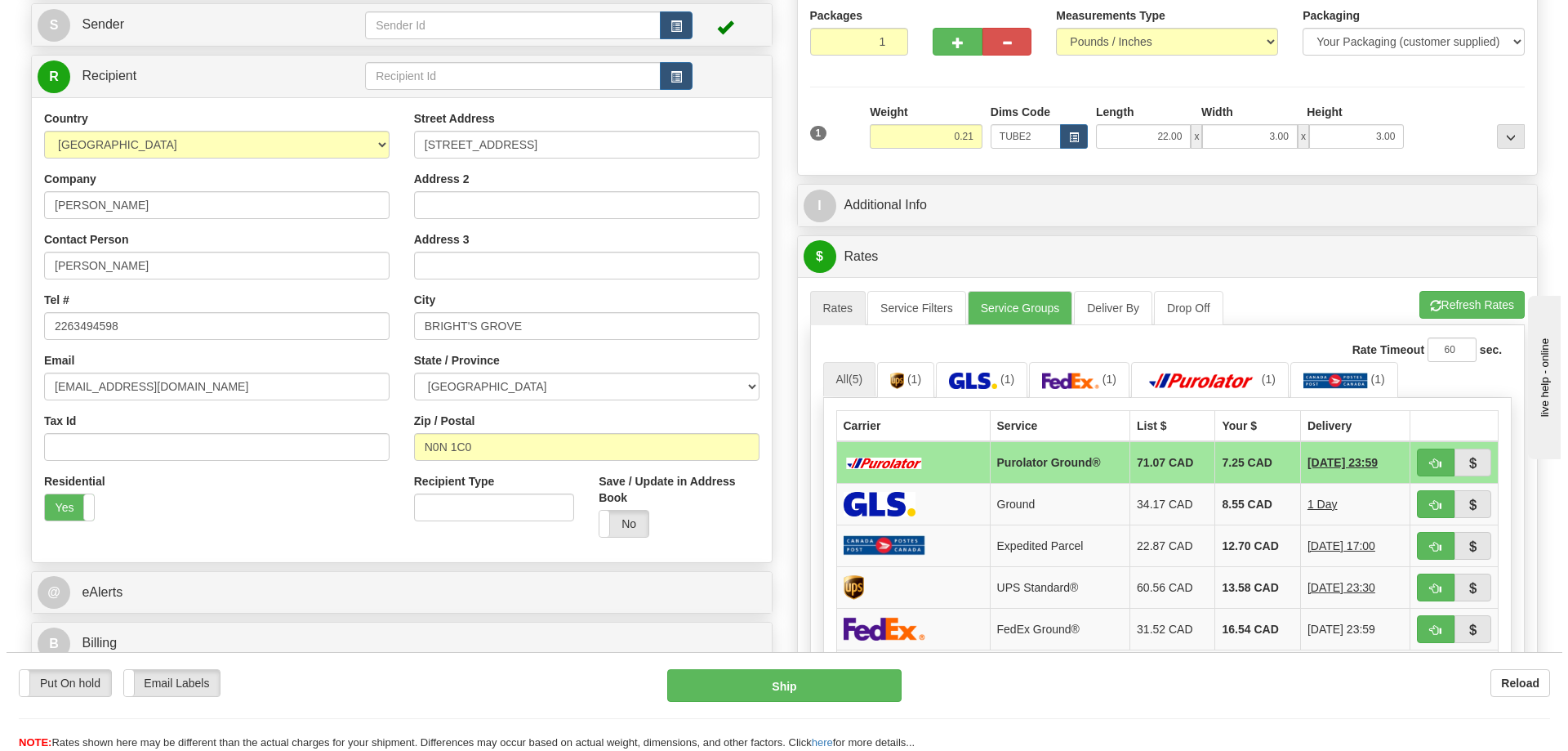
scroll to position [245, 0]
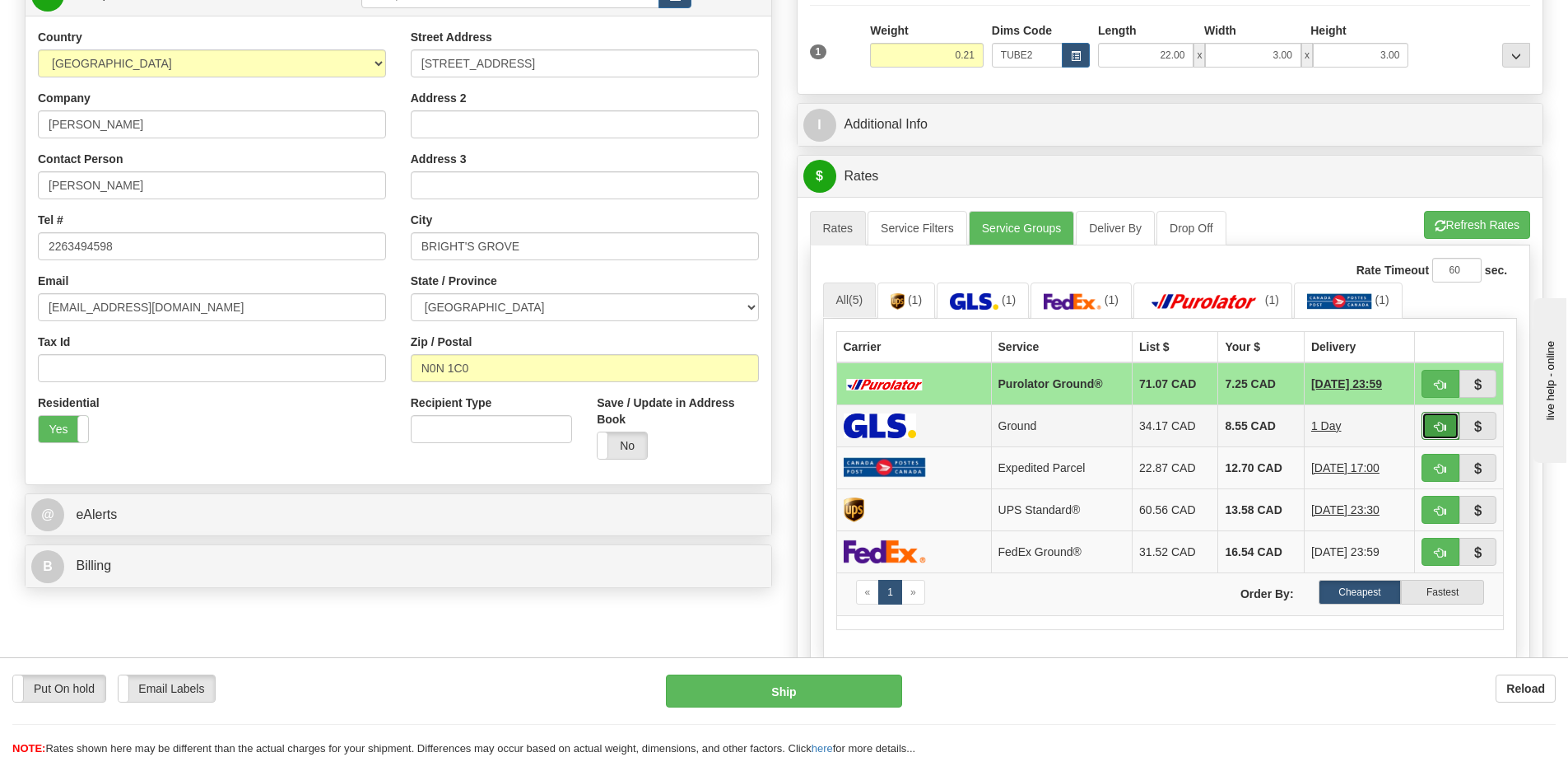
click at [1444, 425] on span "button" at bounding box center [1440, 427] width 11 height 10
type input "1"
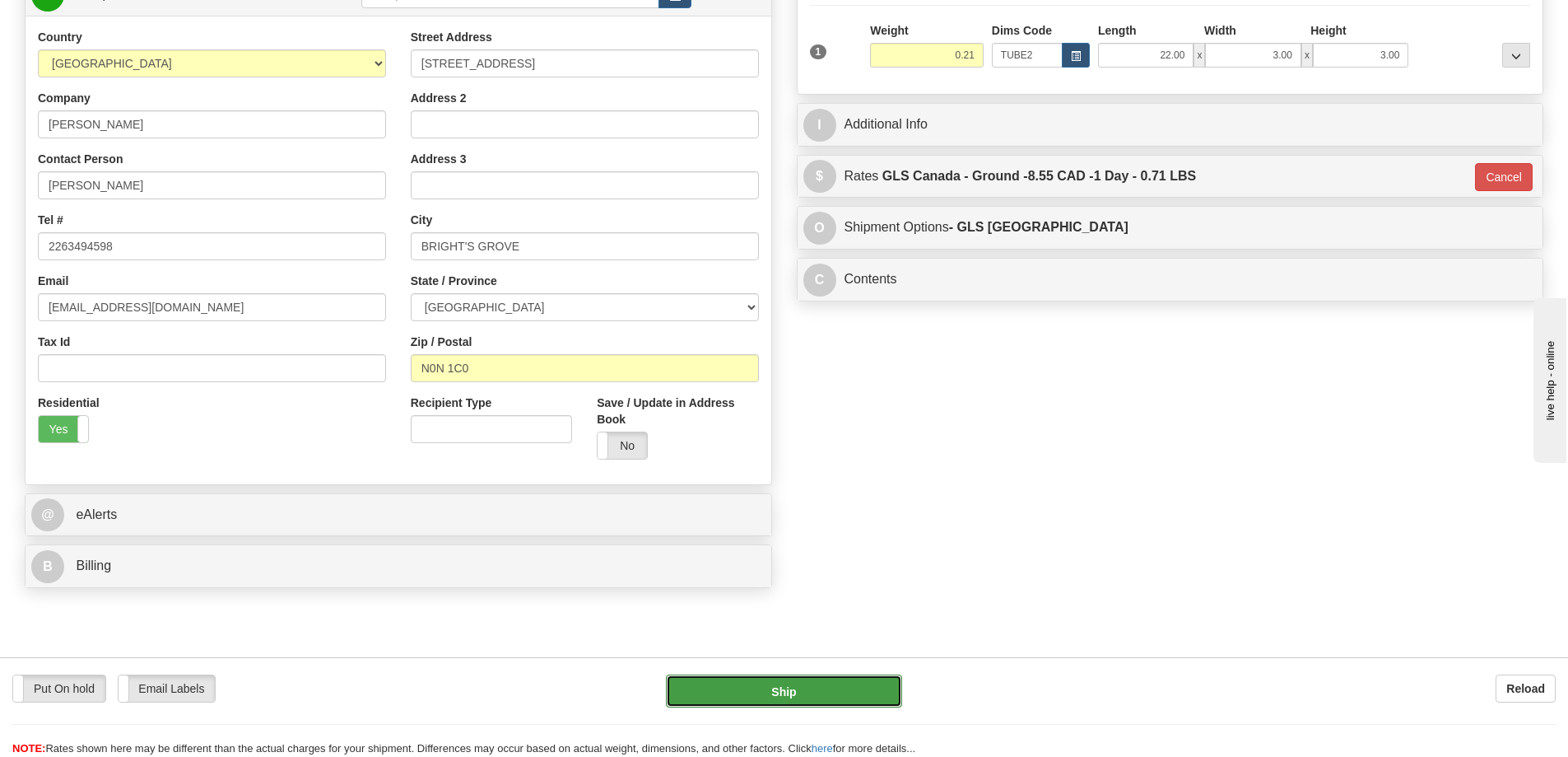
click at [830, 696] on button "Ship" at bounding box center [784, 691] width 237 height 33
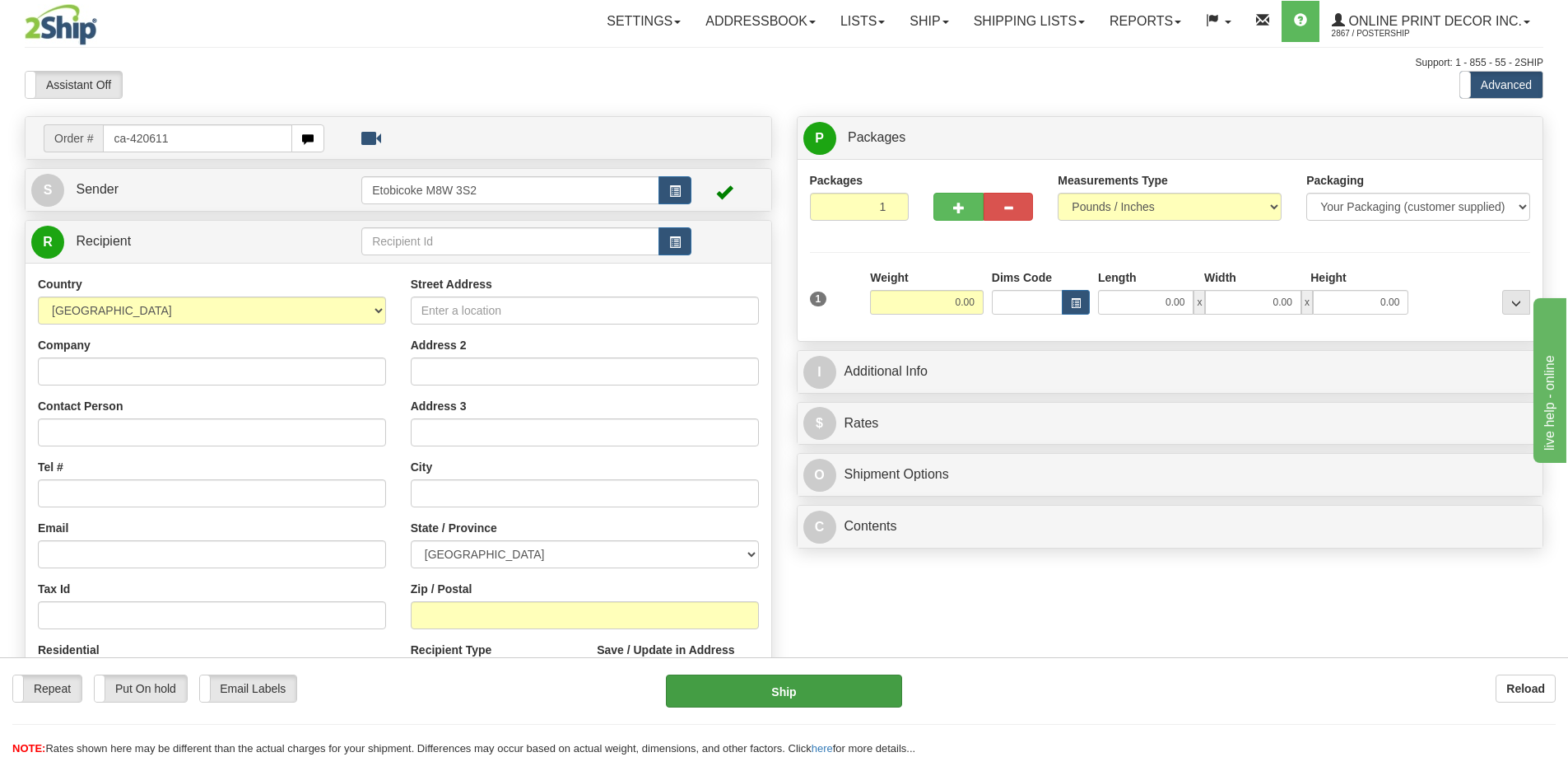
type input "ca-420611"
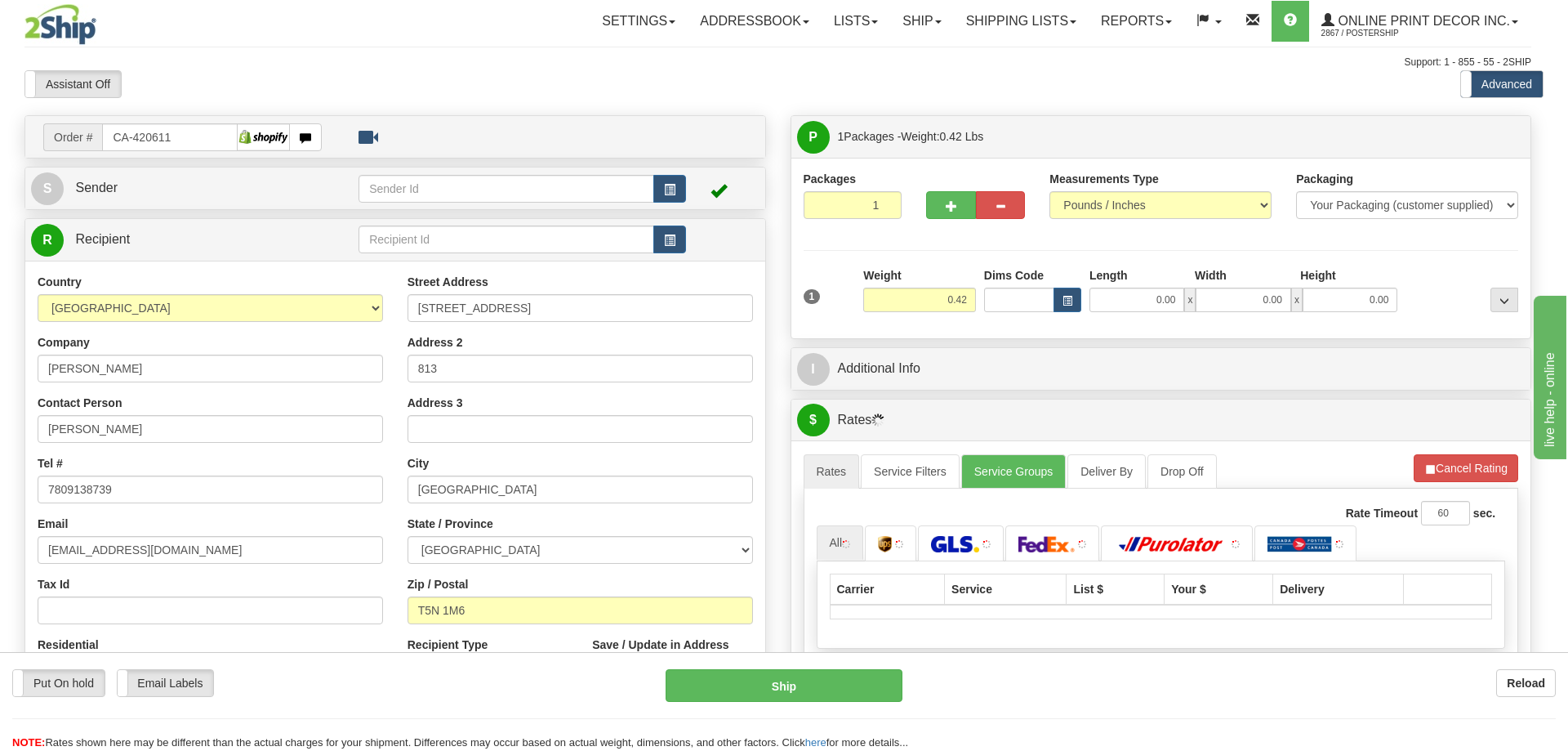
type input "[GEOGRAPHIC_DATA]"
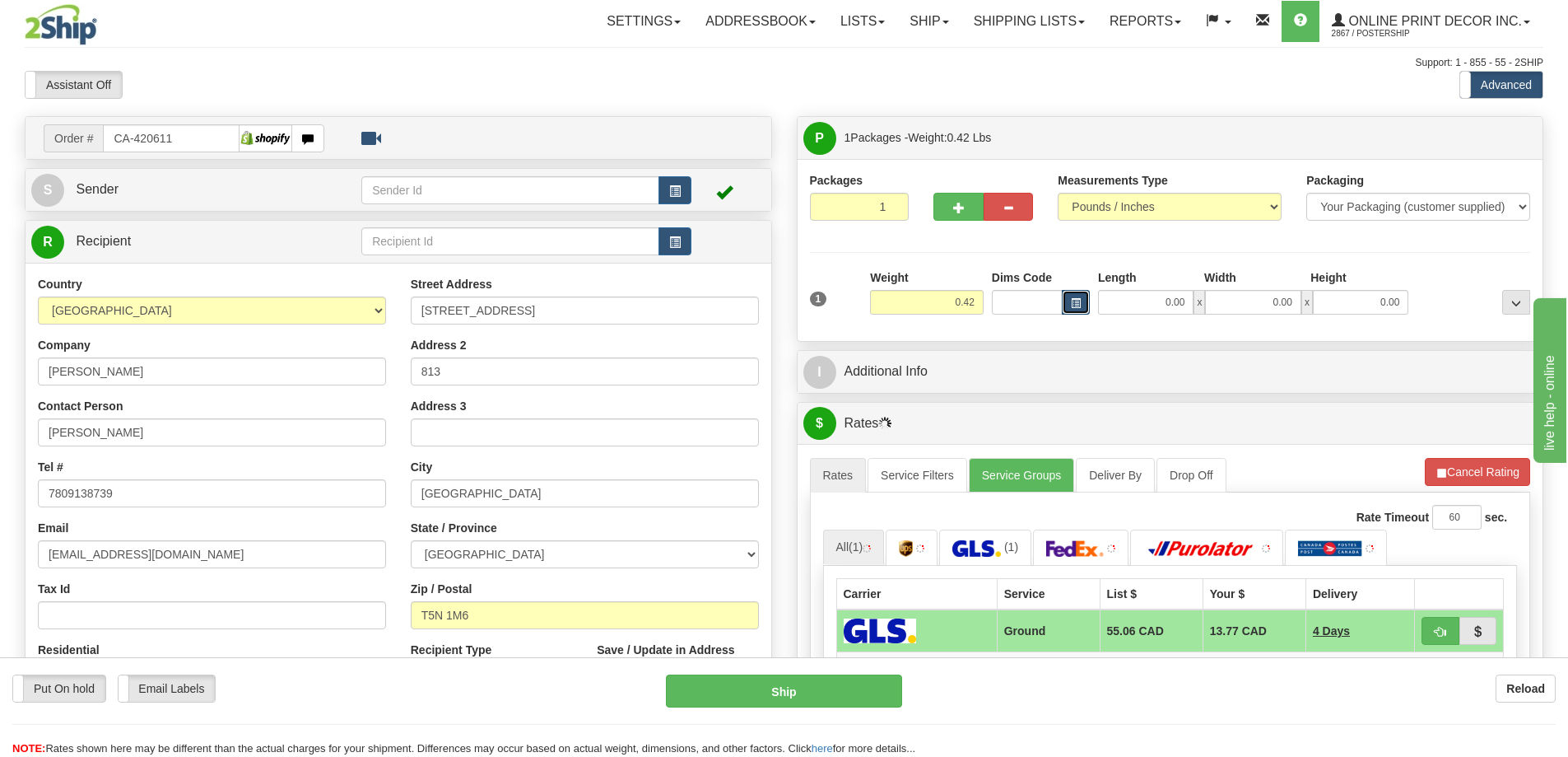
click at [1072, 301] on span "button" at bounding box center [1075, 303] width 10 height 9
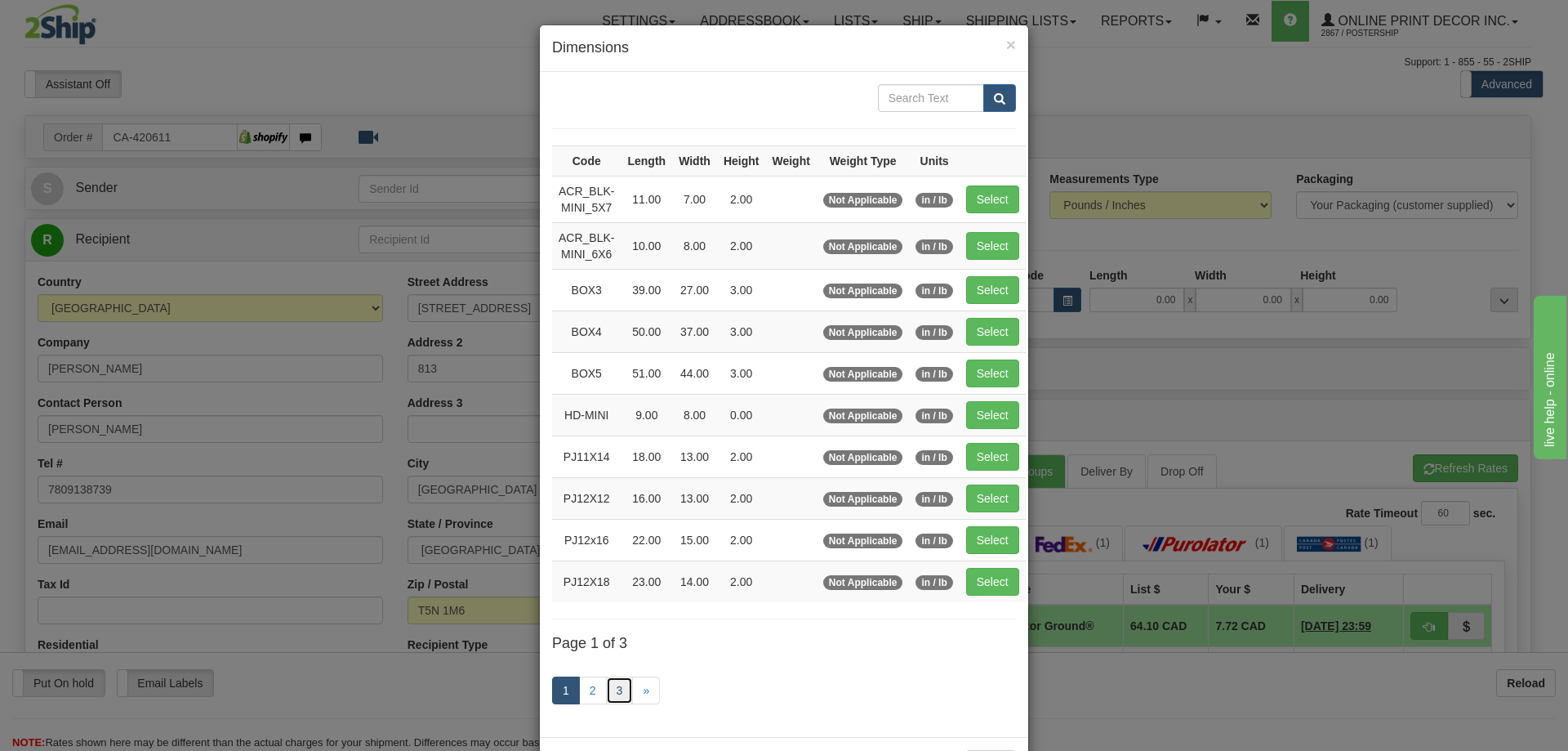
click at [606, 681] on link "3" at bounding box center [620, 690] width 28 height 28
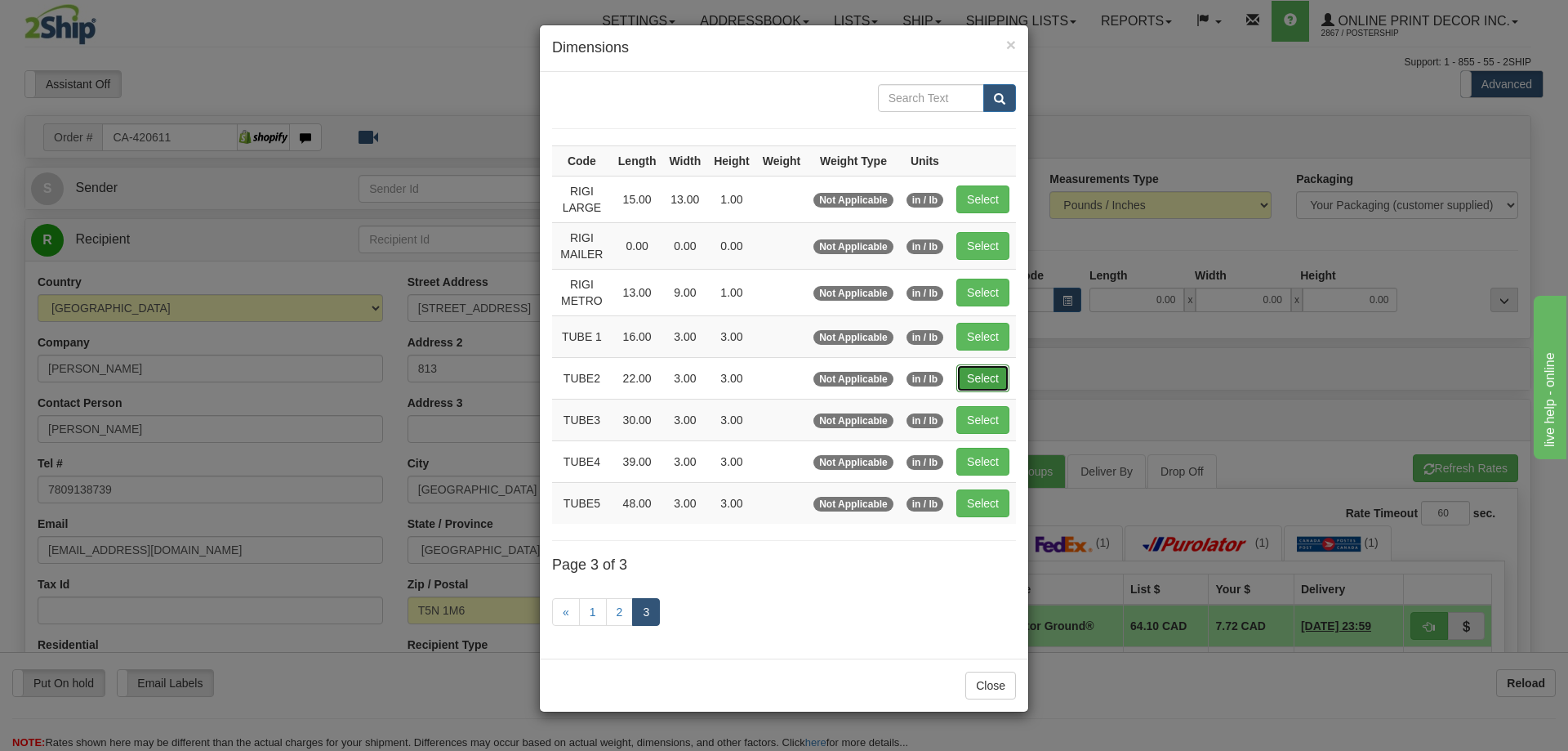
click at [1001, 374] on button "Select" at bounding box center [983, 379] width 53 height 28
type input "TUBE2"
type input "22.00"
type input "3.00"
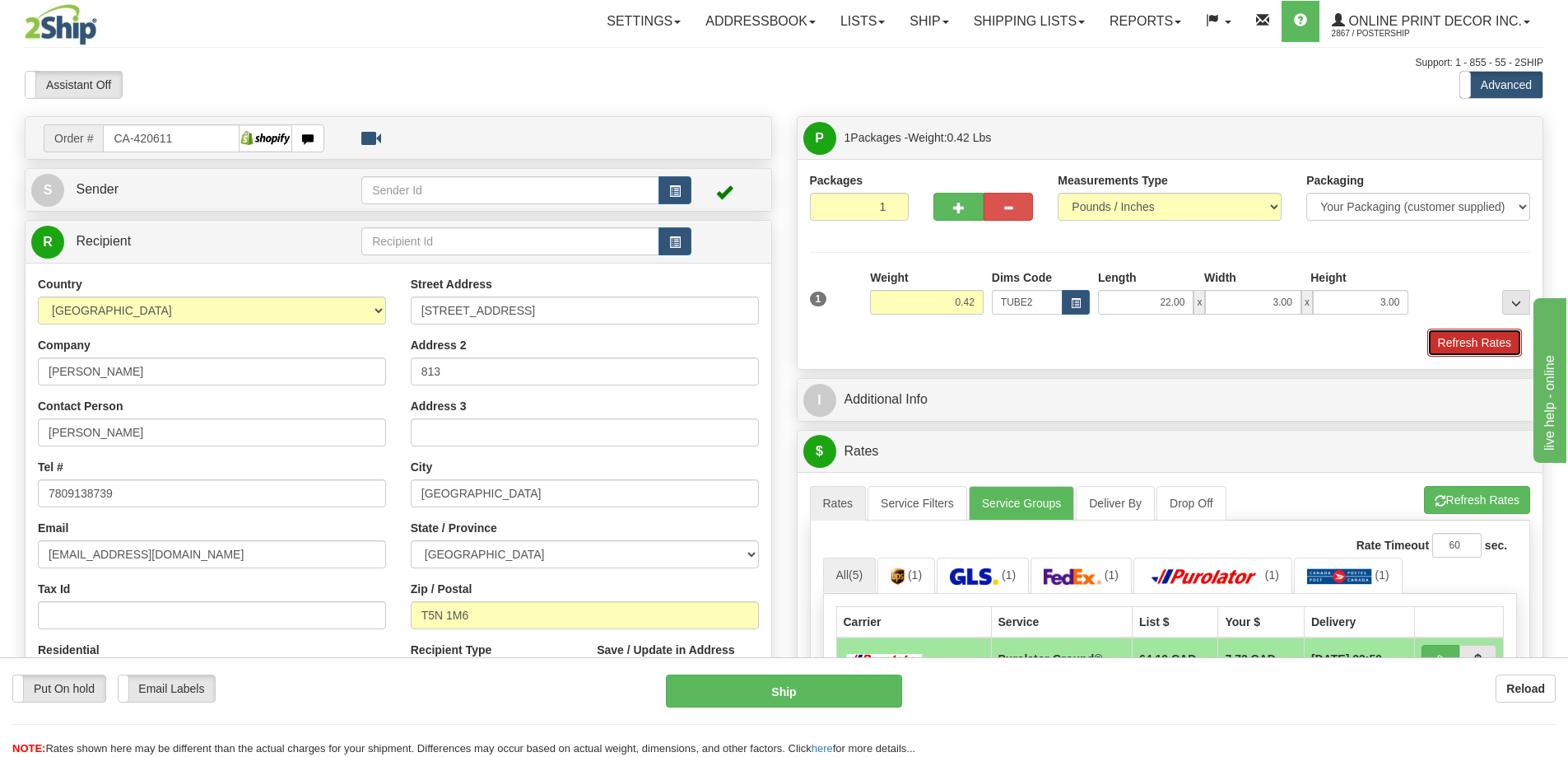
click at [1459, 356] on button "Refresh Rates" at bounding box center [1474, 343] width 94 height 28
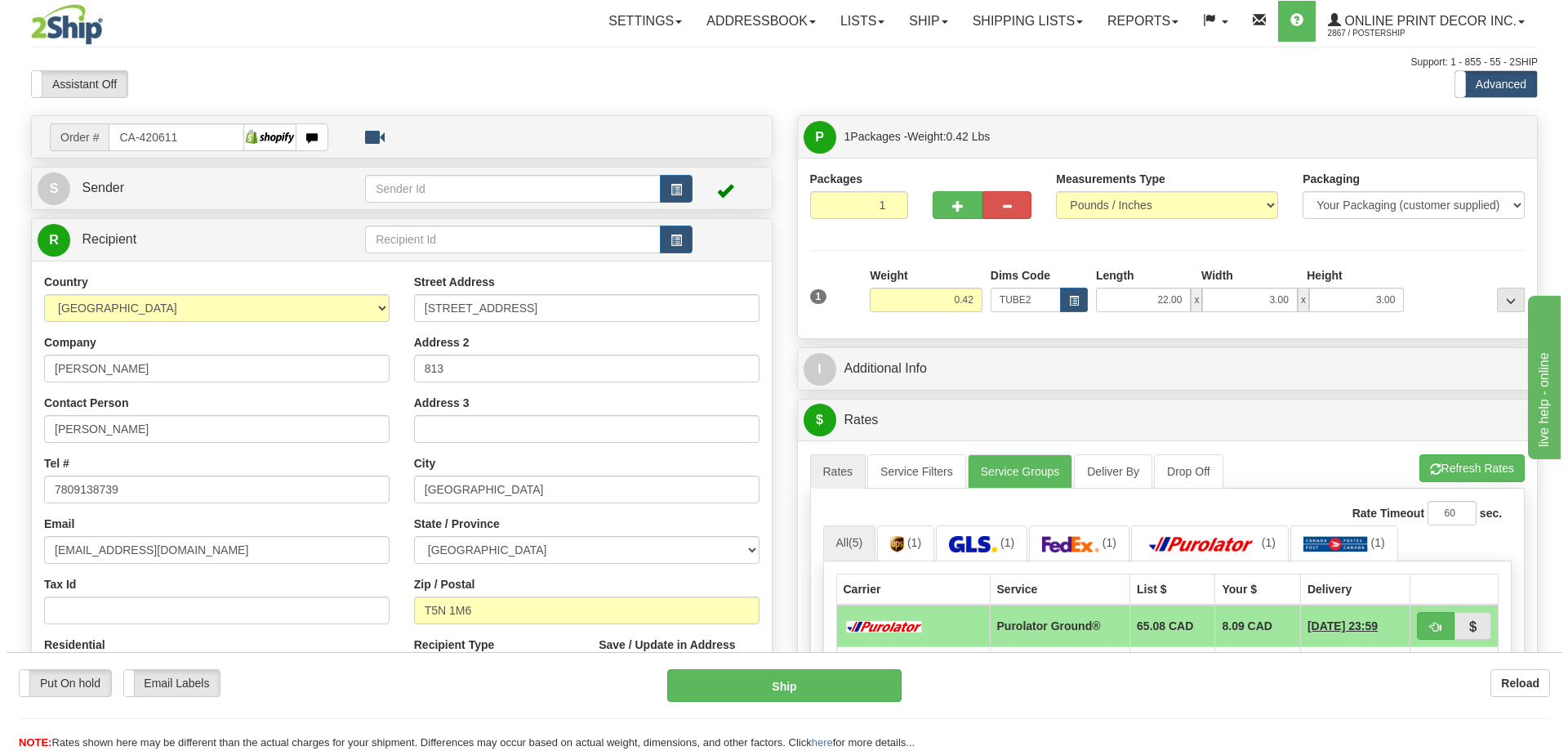
scroll to position [163, 0]
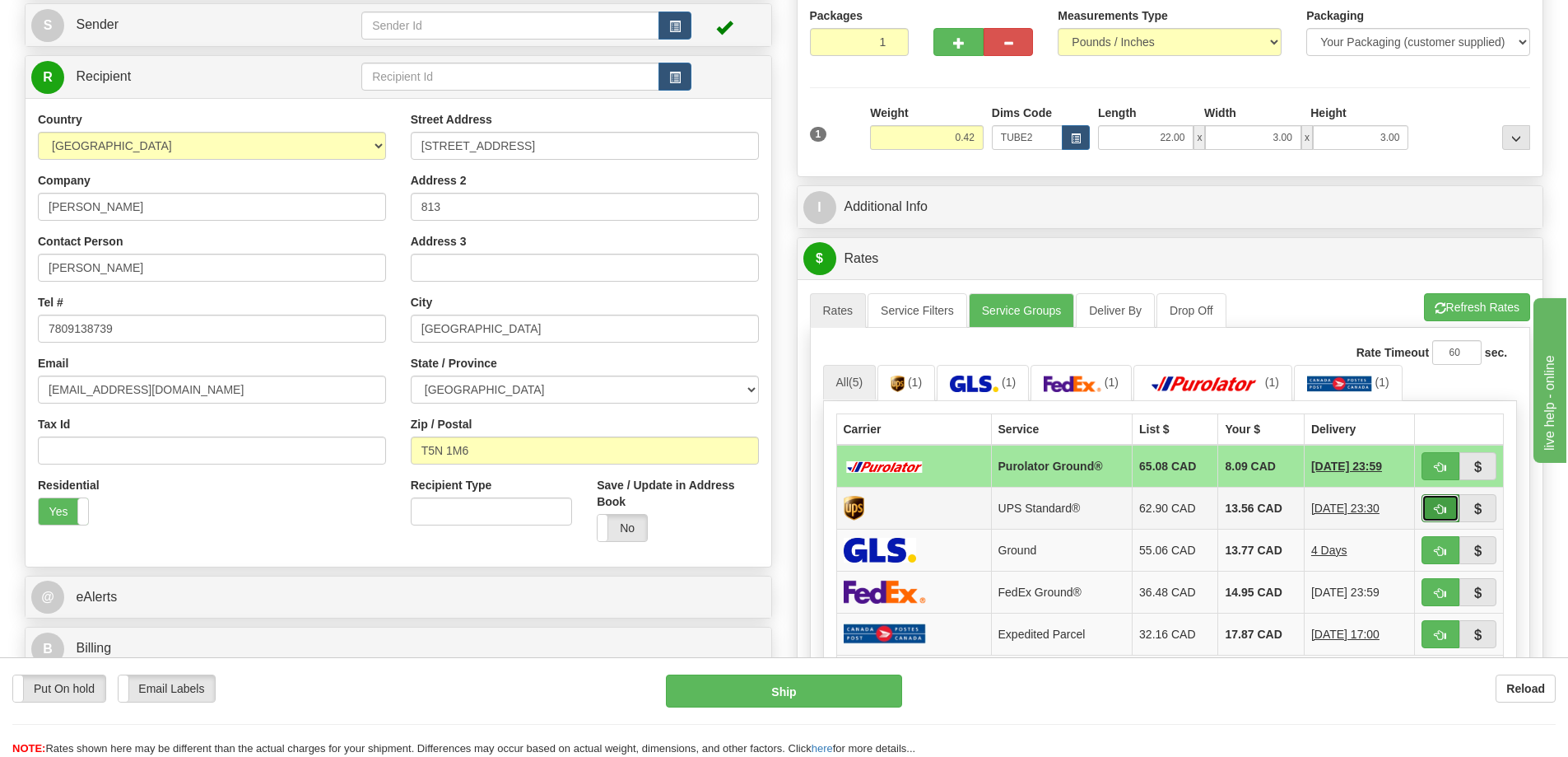
click at [1445, 514] on span "button" at bounding box center [1440, 509] width 11 height 10
type input "11"
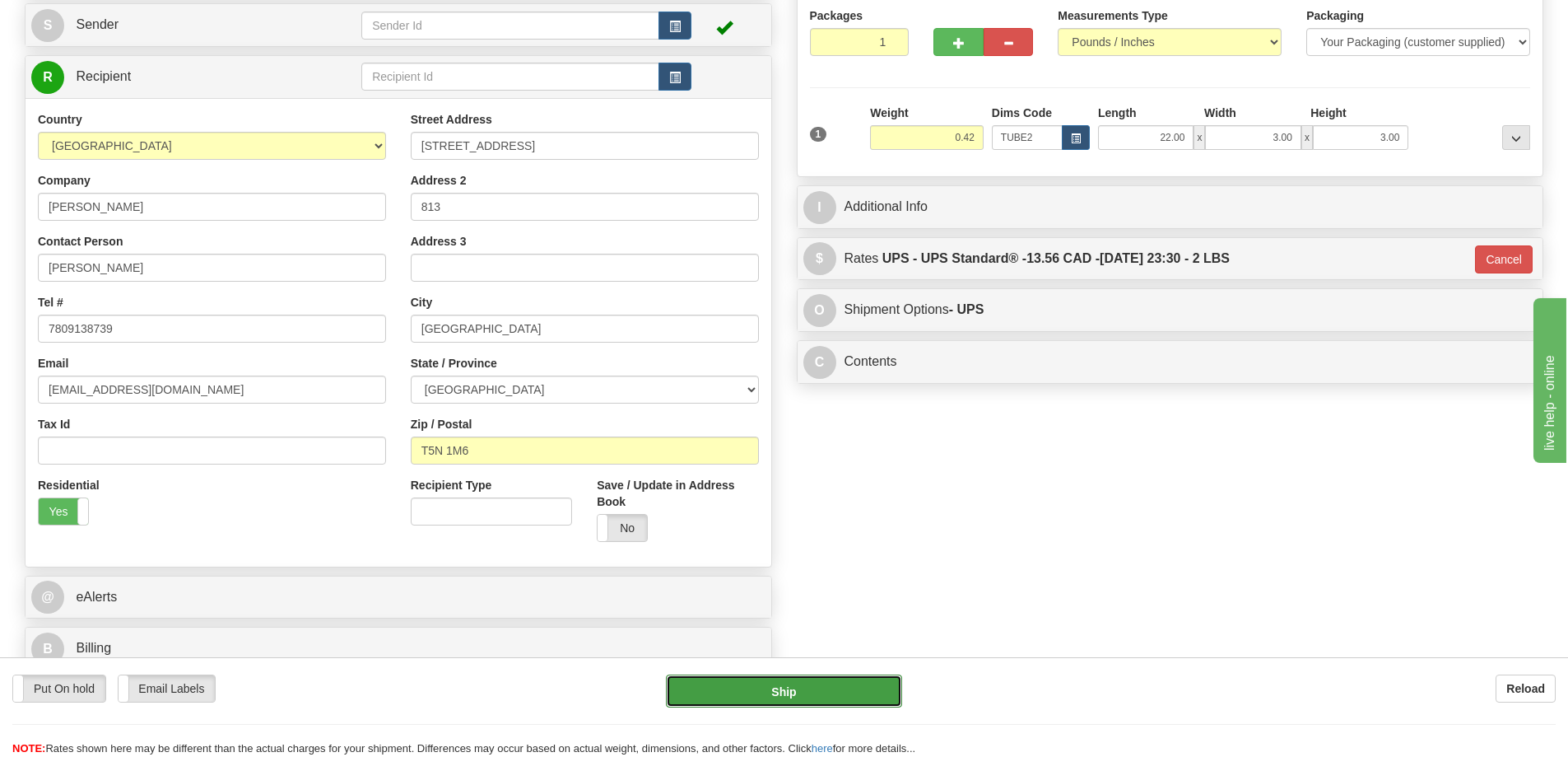
click at [769, 684] on button "Ship" at bounding box center [784, 691] width 237 height 33
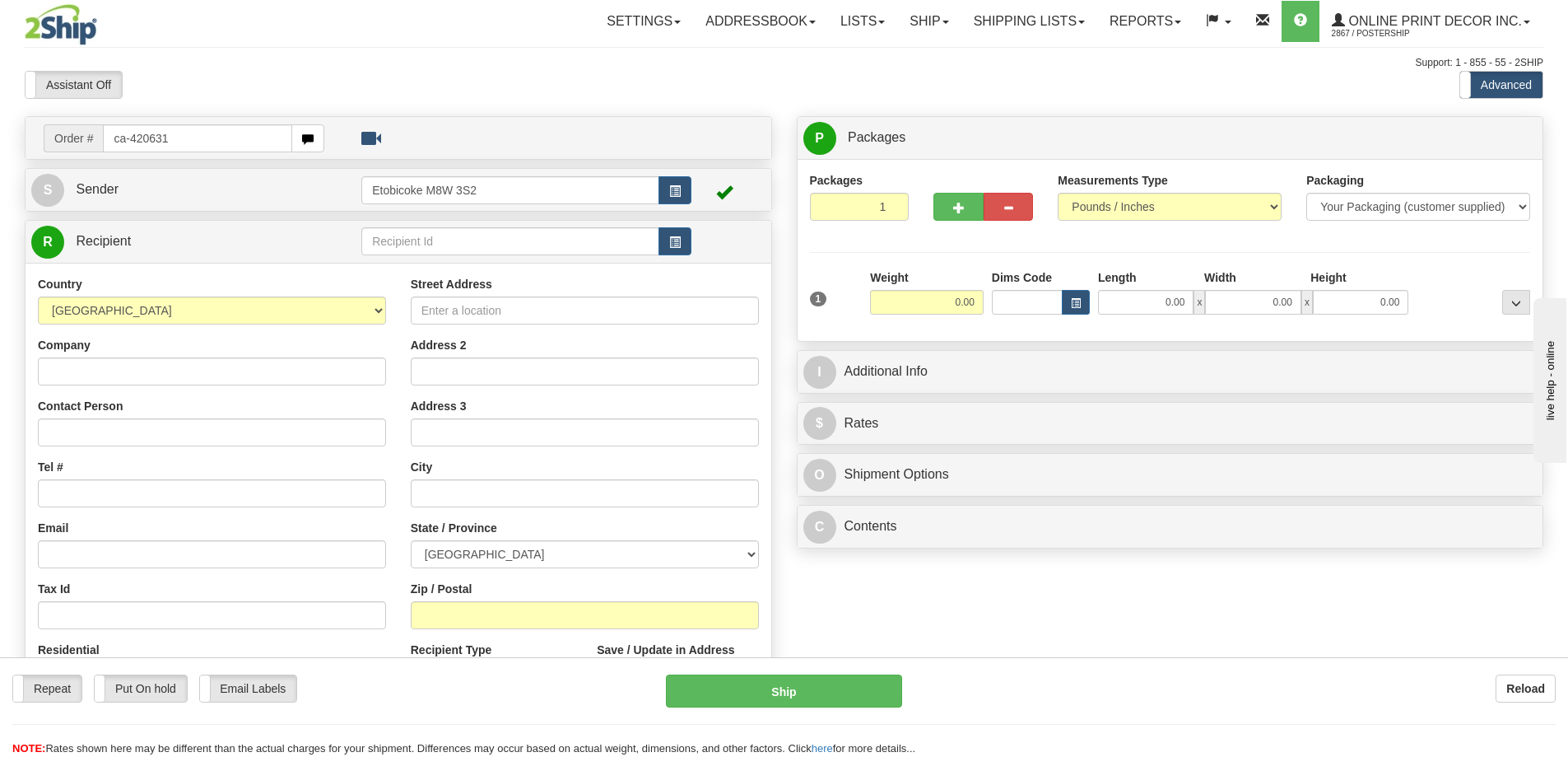
type input "ca-420631"
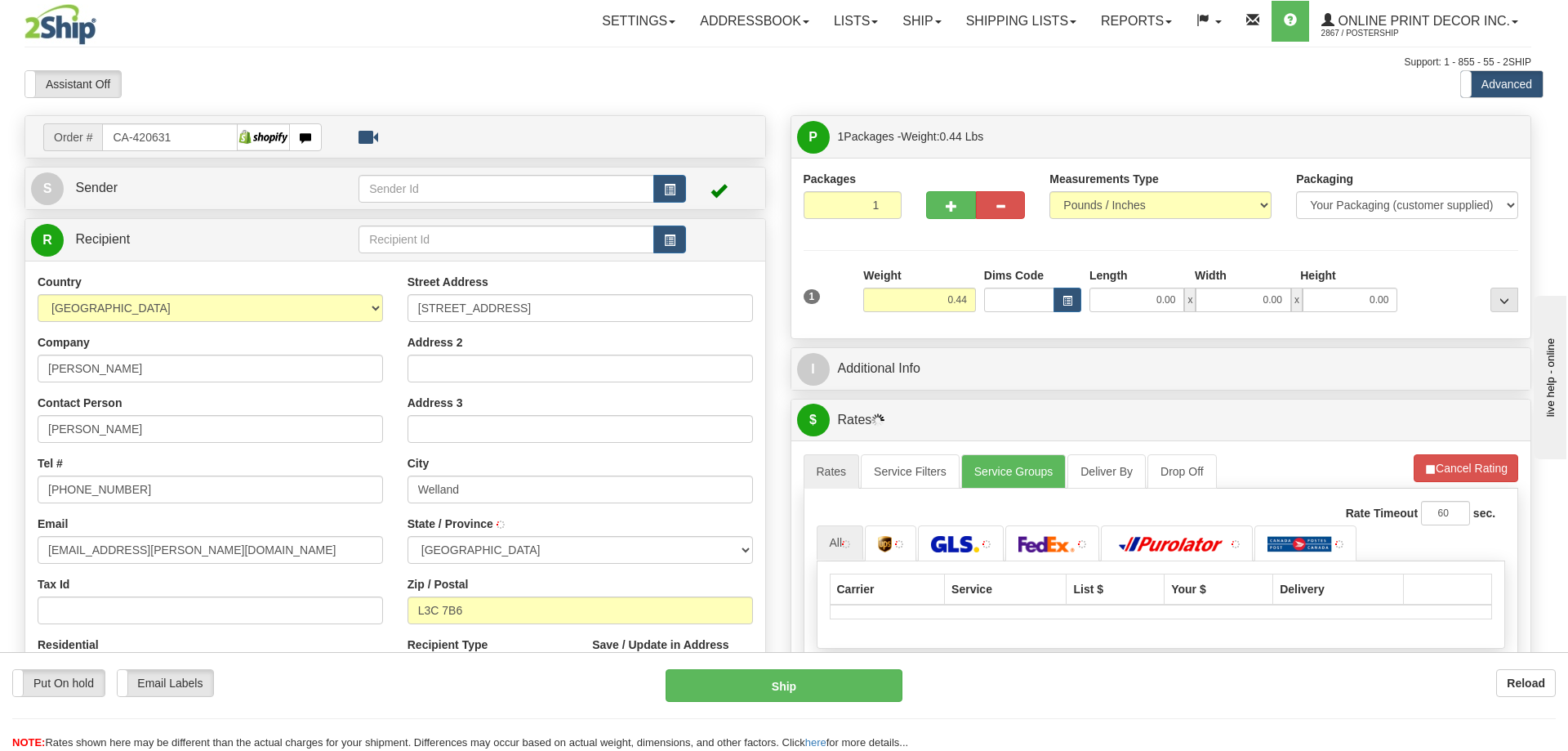
type input "WELLAND"
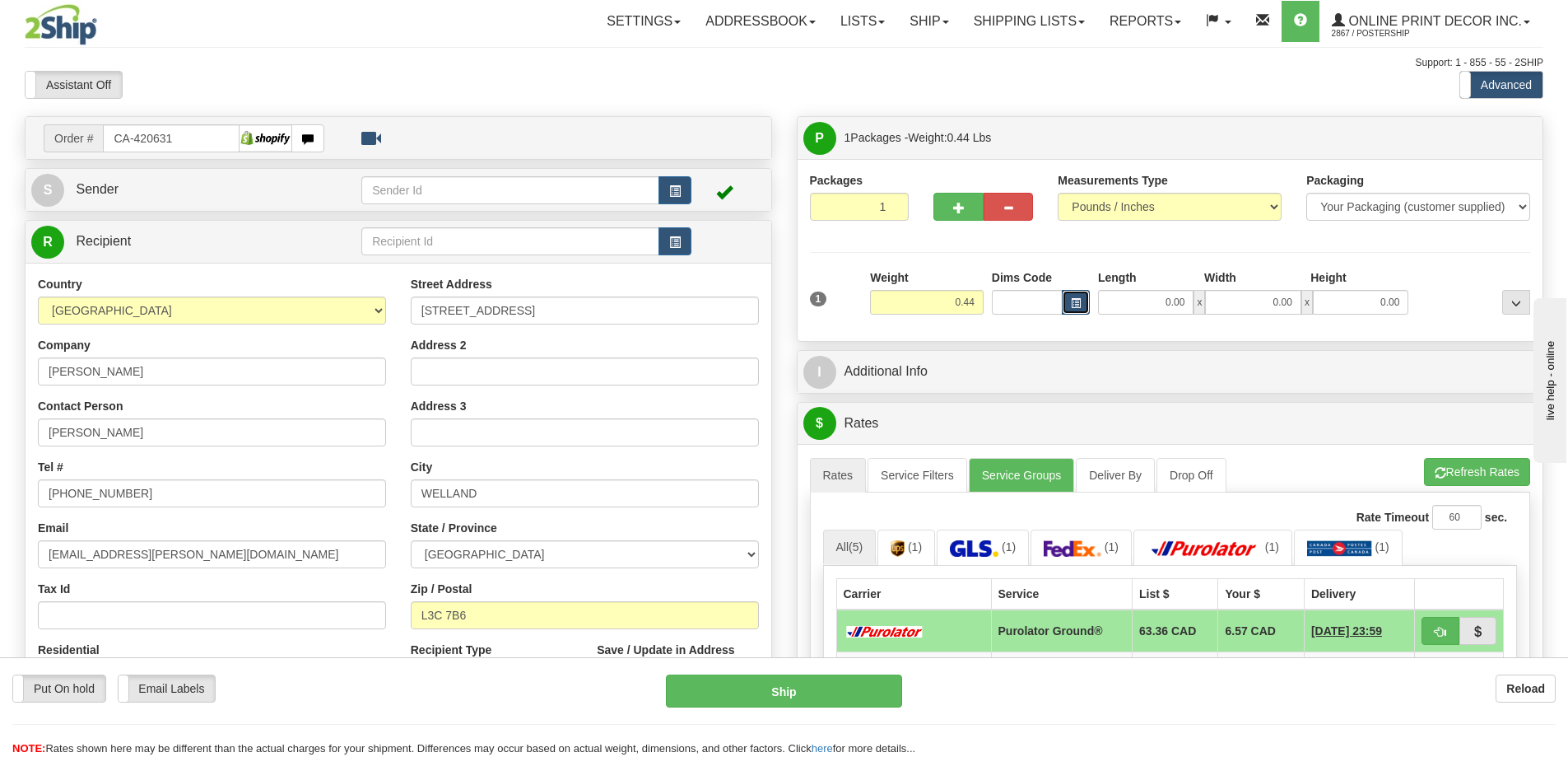
click at [1082, 303] on button "button" at bounding box center [1076, 302] width 28 height 24
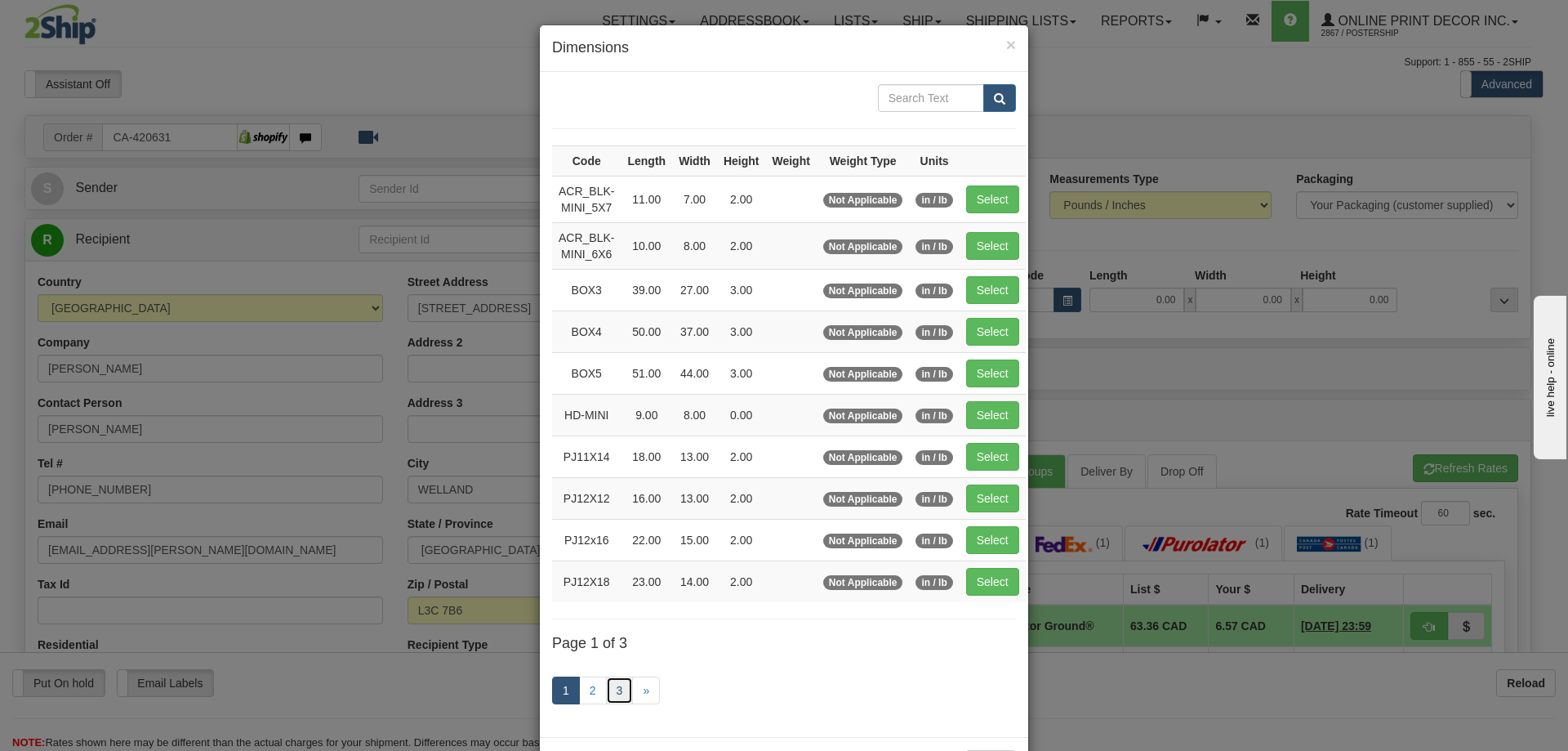
click at [615, 693] on link "3" at bounding box center [620, 690] width 28 height 28
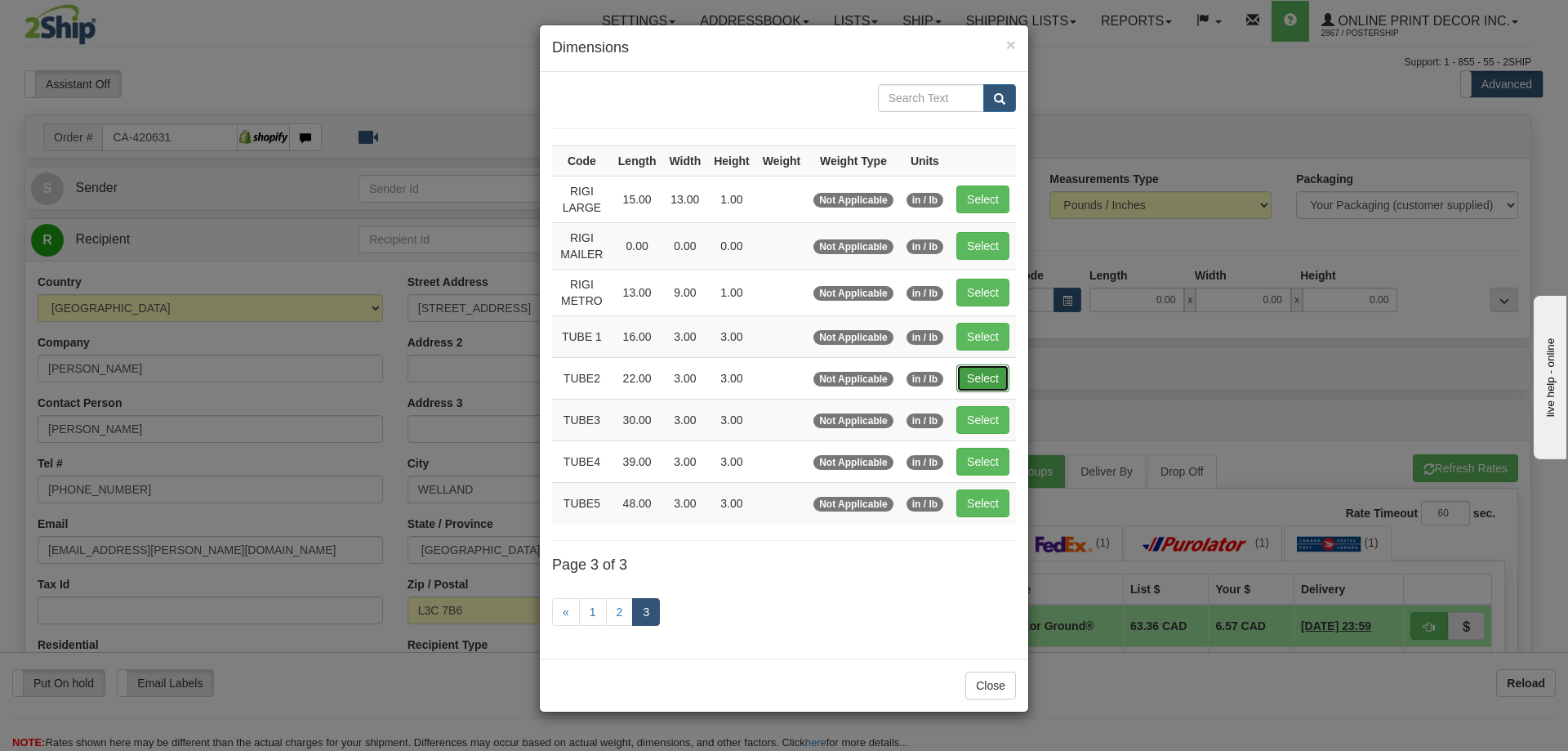
click at [999, 370] on button "Select" at bounding box center [983, 379] width 53 height 28
type input "TUBE2"
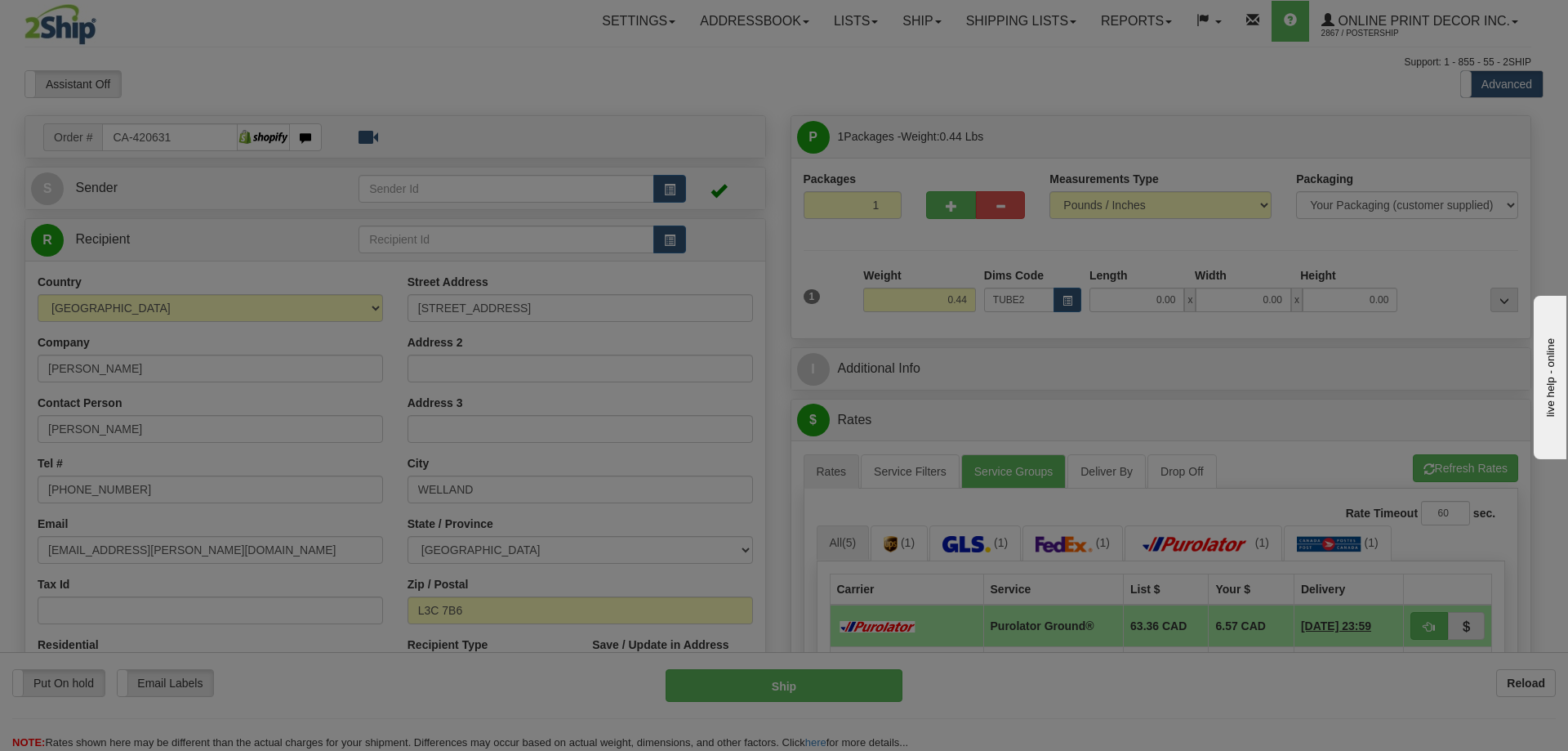
type input "22.00"
type input "3.00"
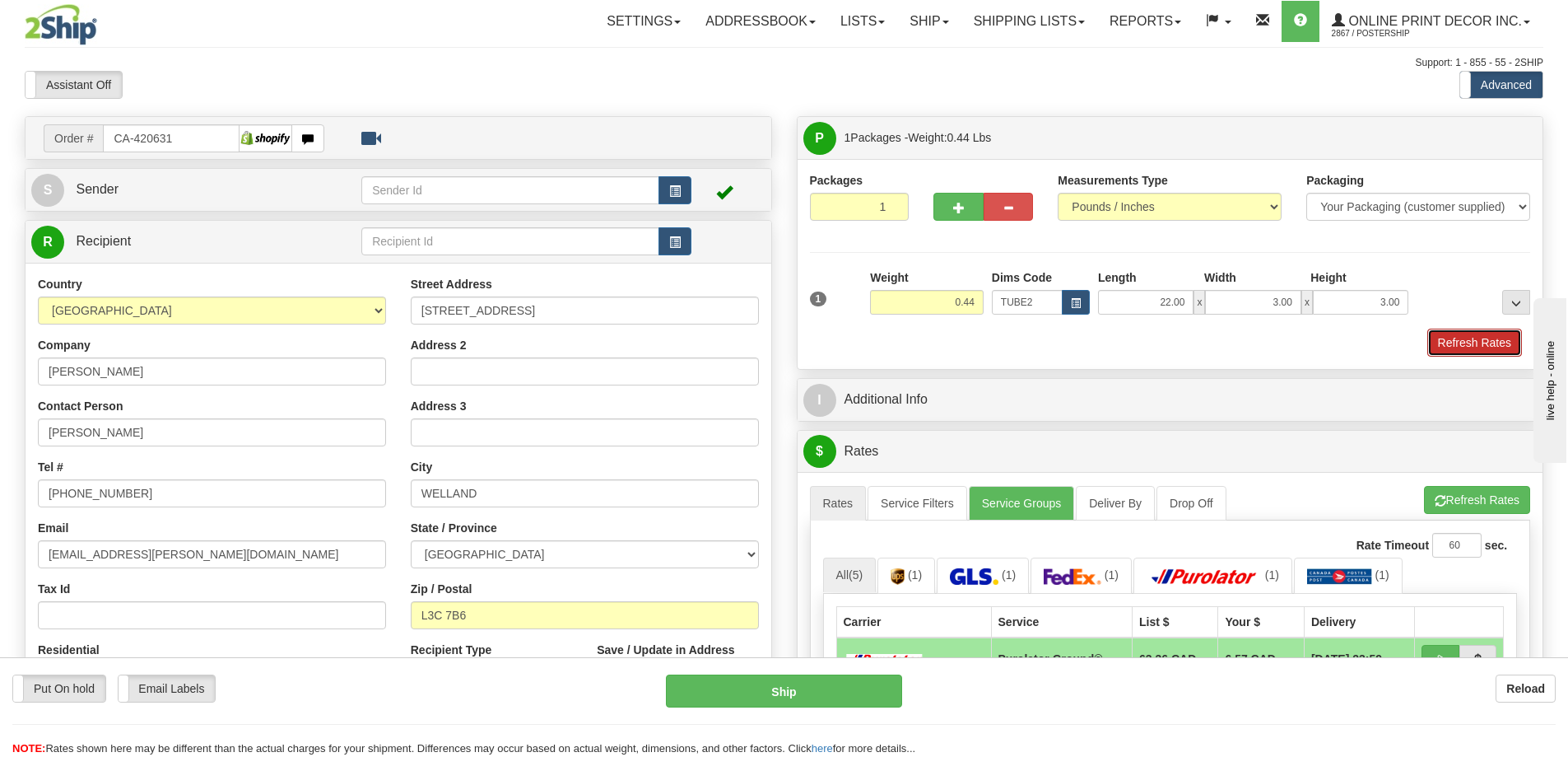
click at [1469, 344] on button "Refresh Rates" at bounding box center [1474, 343] width 94 height 28
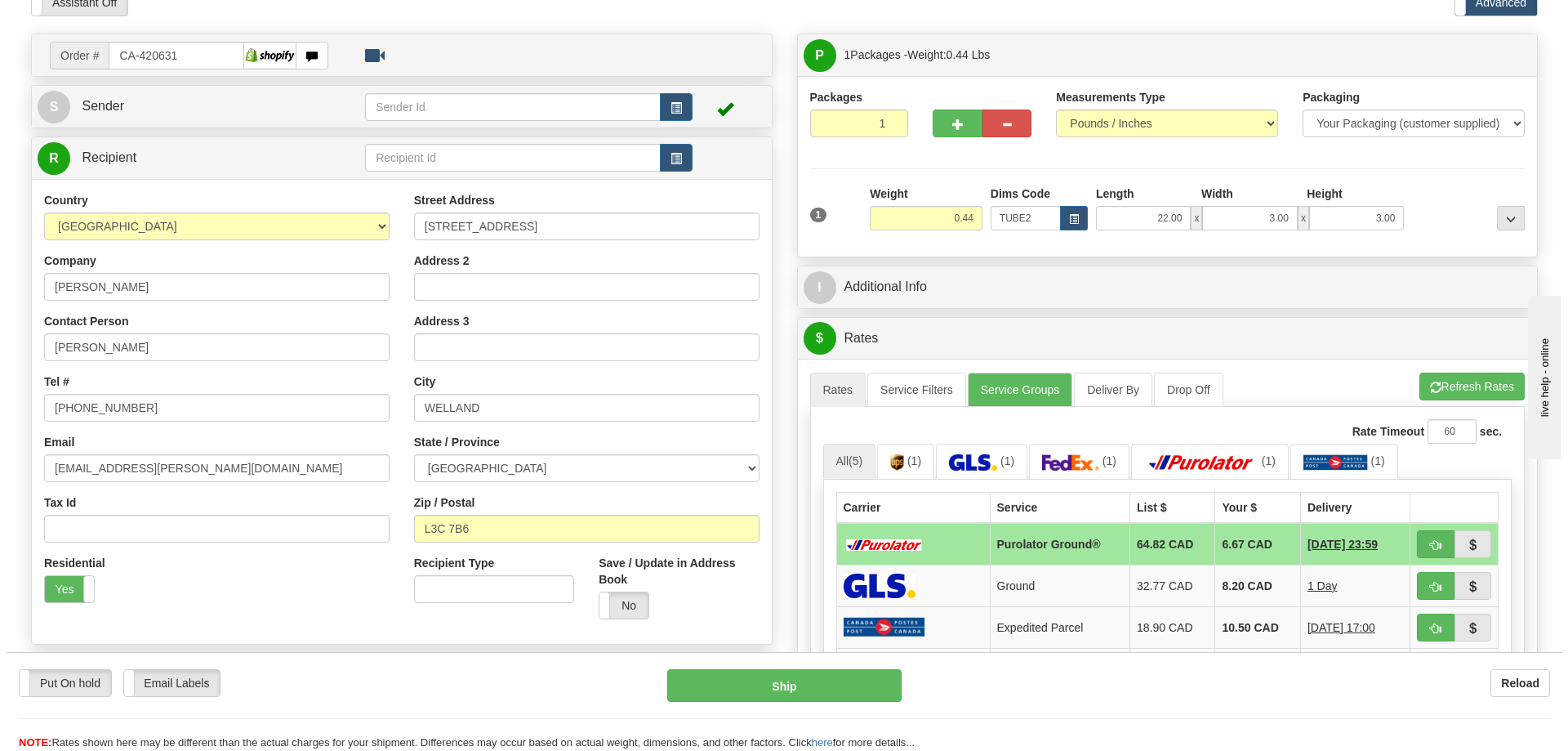
scroll to position [163, 0]
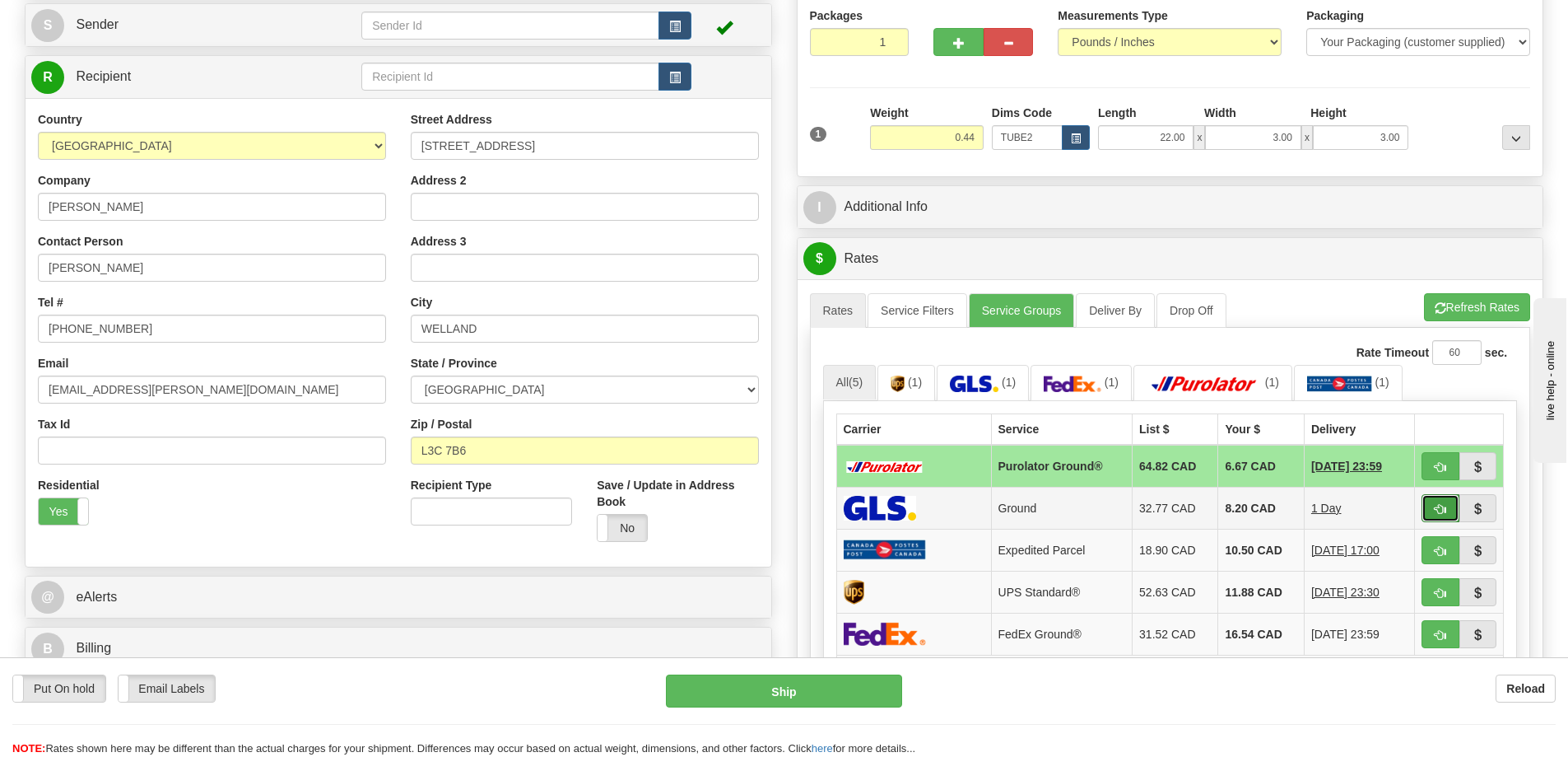
drag, startPoint x: 1436, startPoint y: 506, endPoint x: 1422, endPoint y: 484, distance: 26.1
click at [1436, 502] on button "button" at bounding box center [1441, 508] width 38 height 28
type input "1"
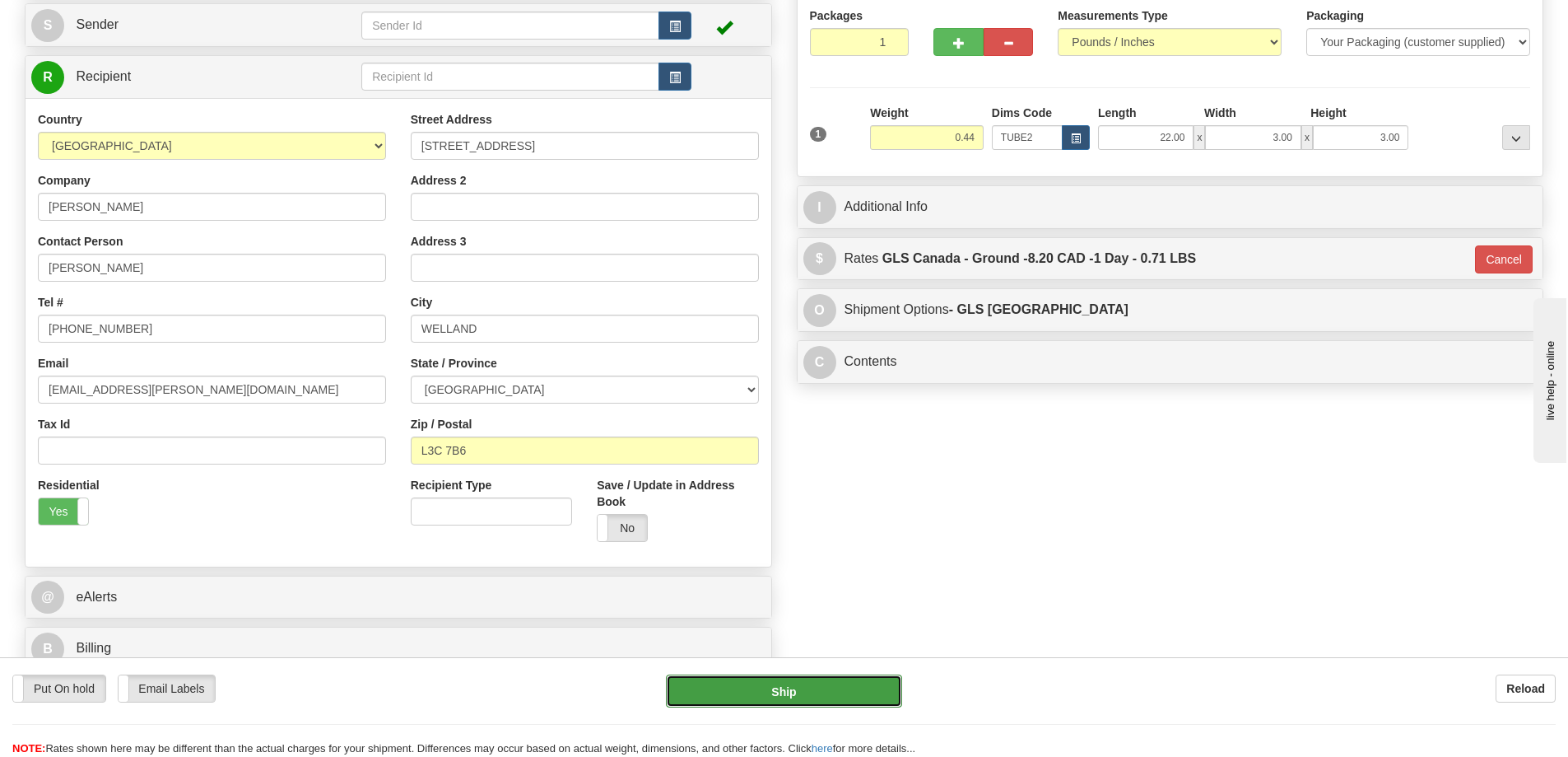
click at [841, 686] on button "Ship" at bounding box center [784, 691] width 237 height 33
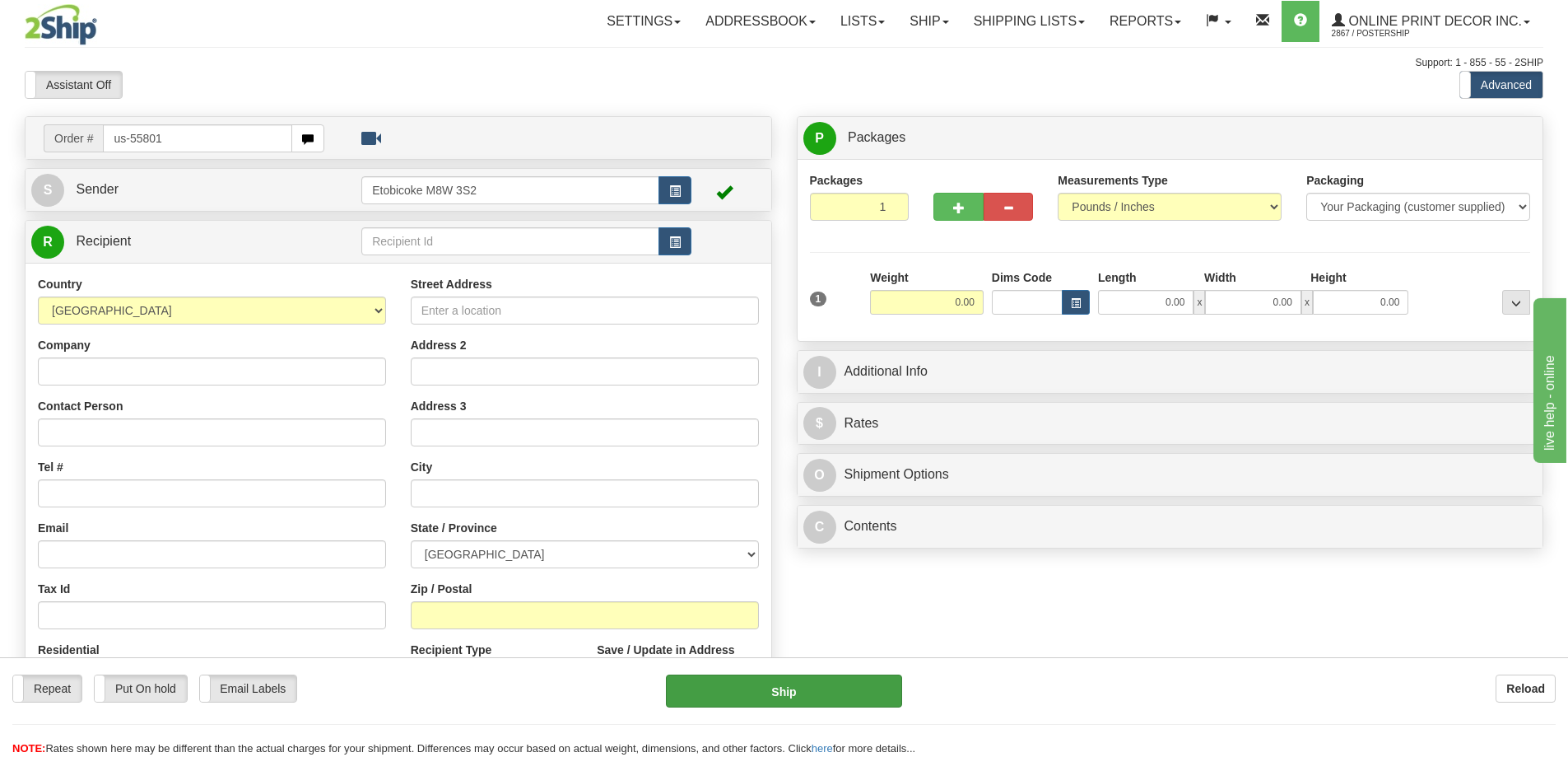
type input "us-55801"
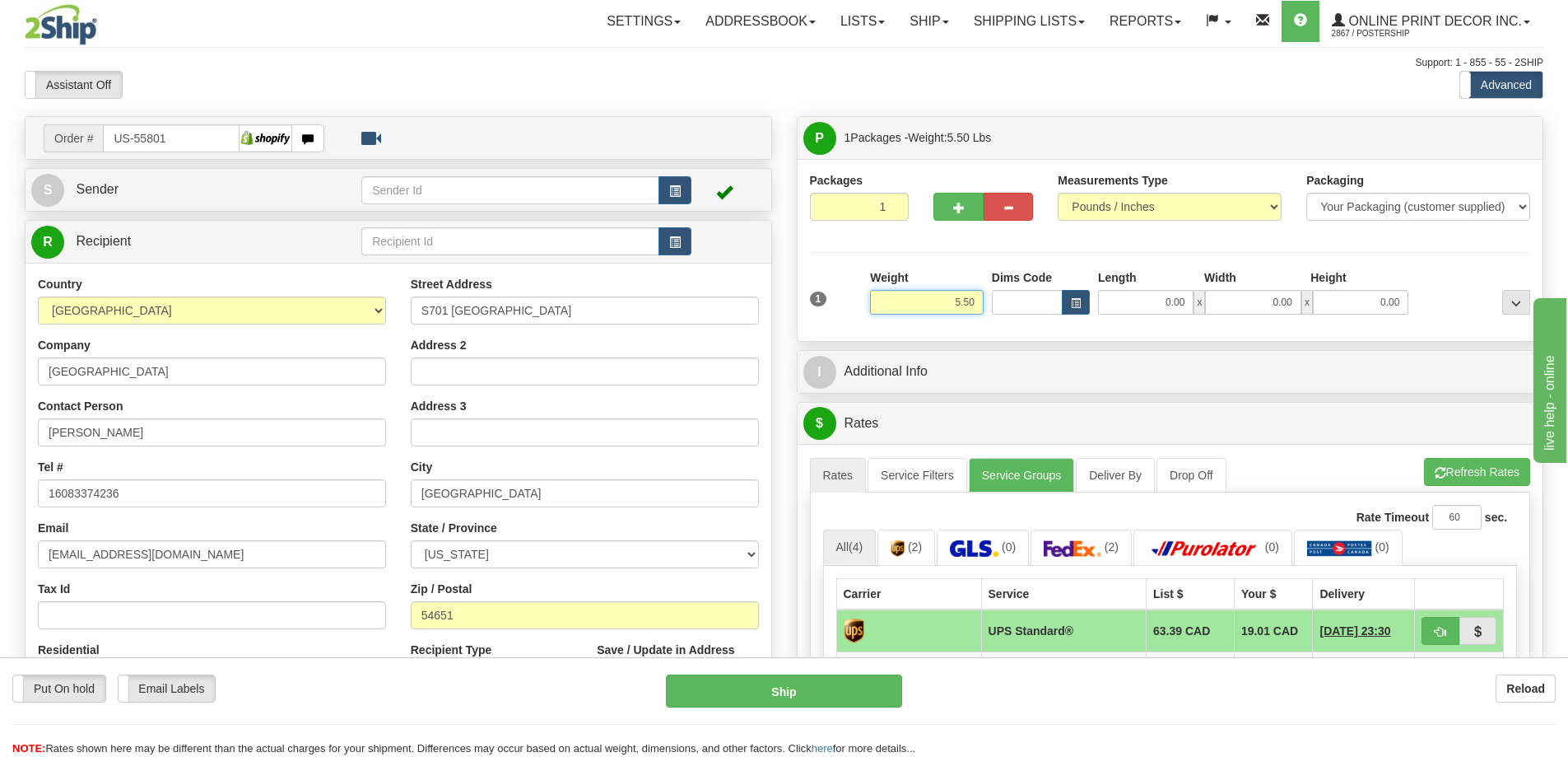
click at [974, 300] on input "5.50" at bounding box center [927, 302] width 114 height 24
type input "5"
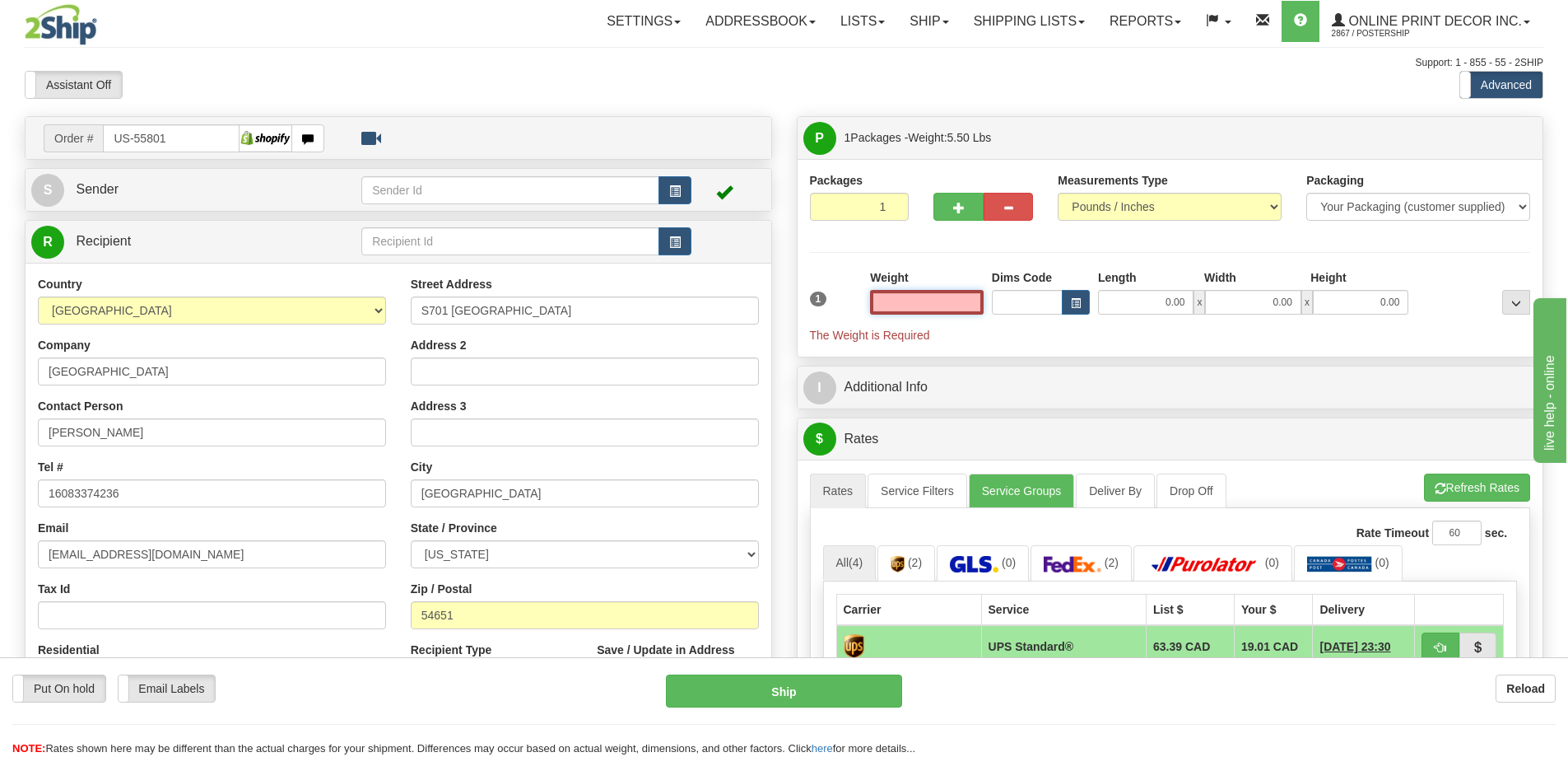
type input "3"
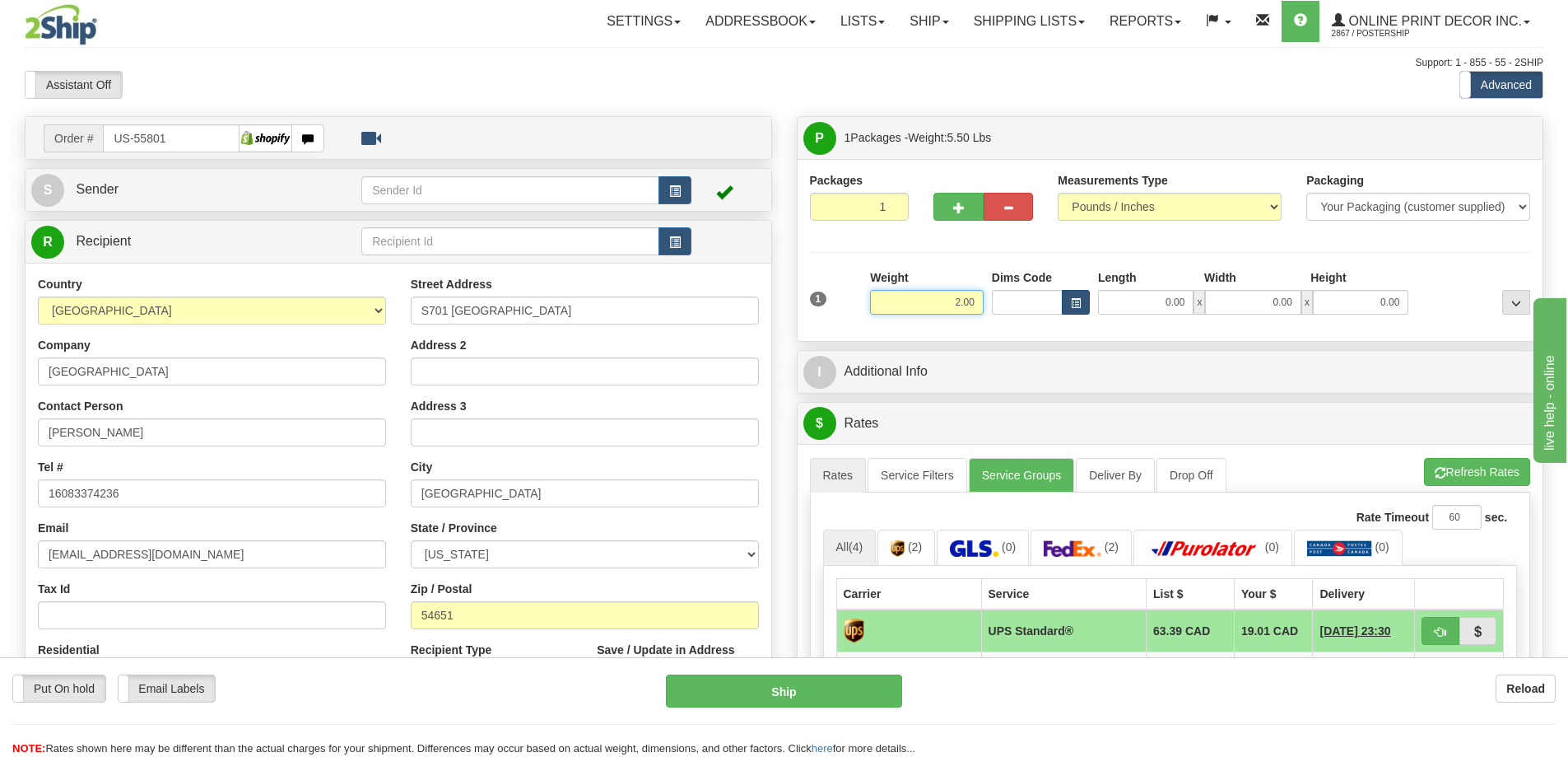
type input "2.00"
click at [1072, 301] on span "button" at bounding box center [1075, 303] width 10 height 9
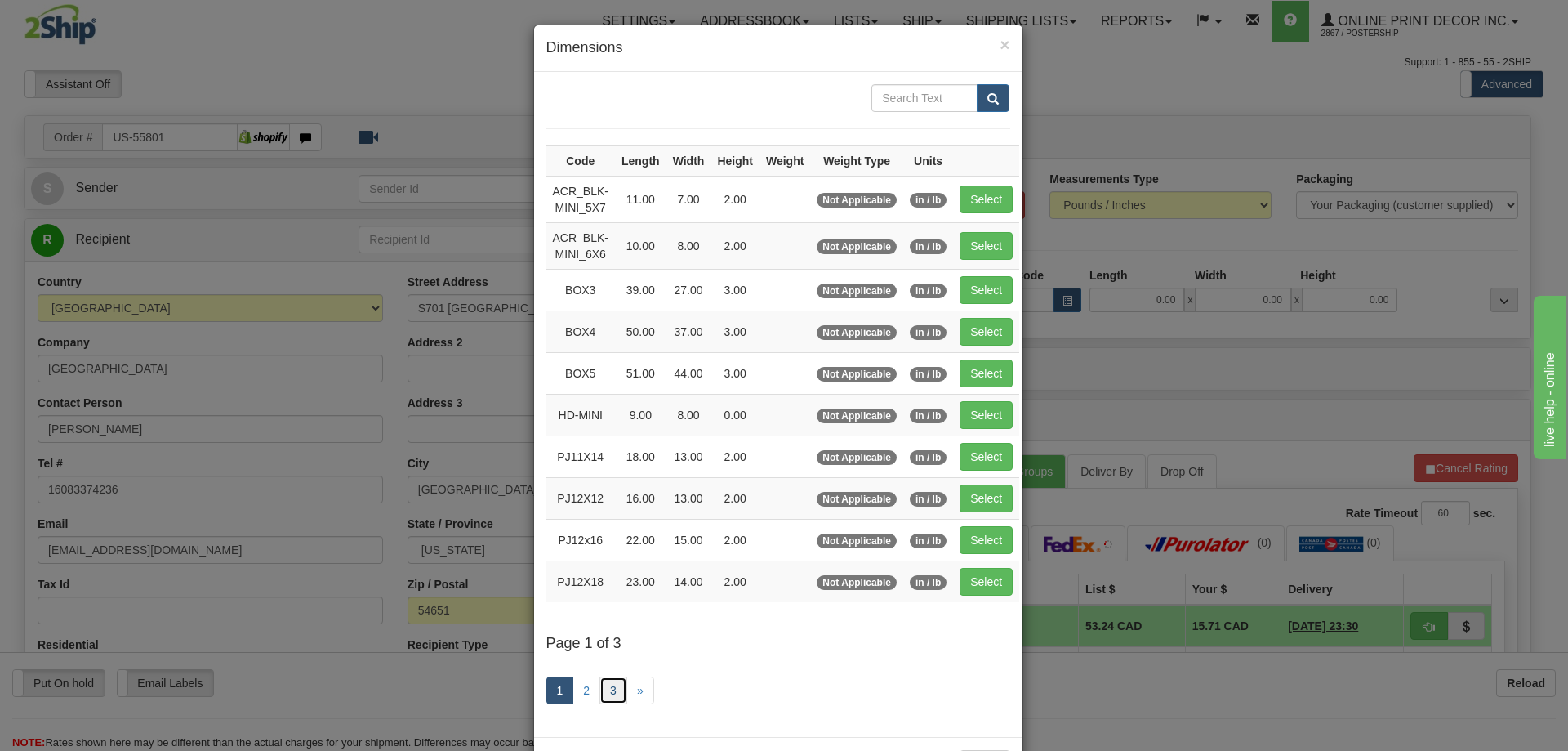
click at [601, 691] on link "3" at bounding box center [613, 690] width 28 height 28
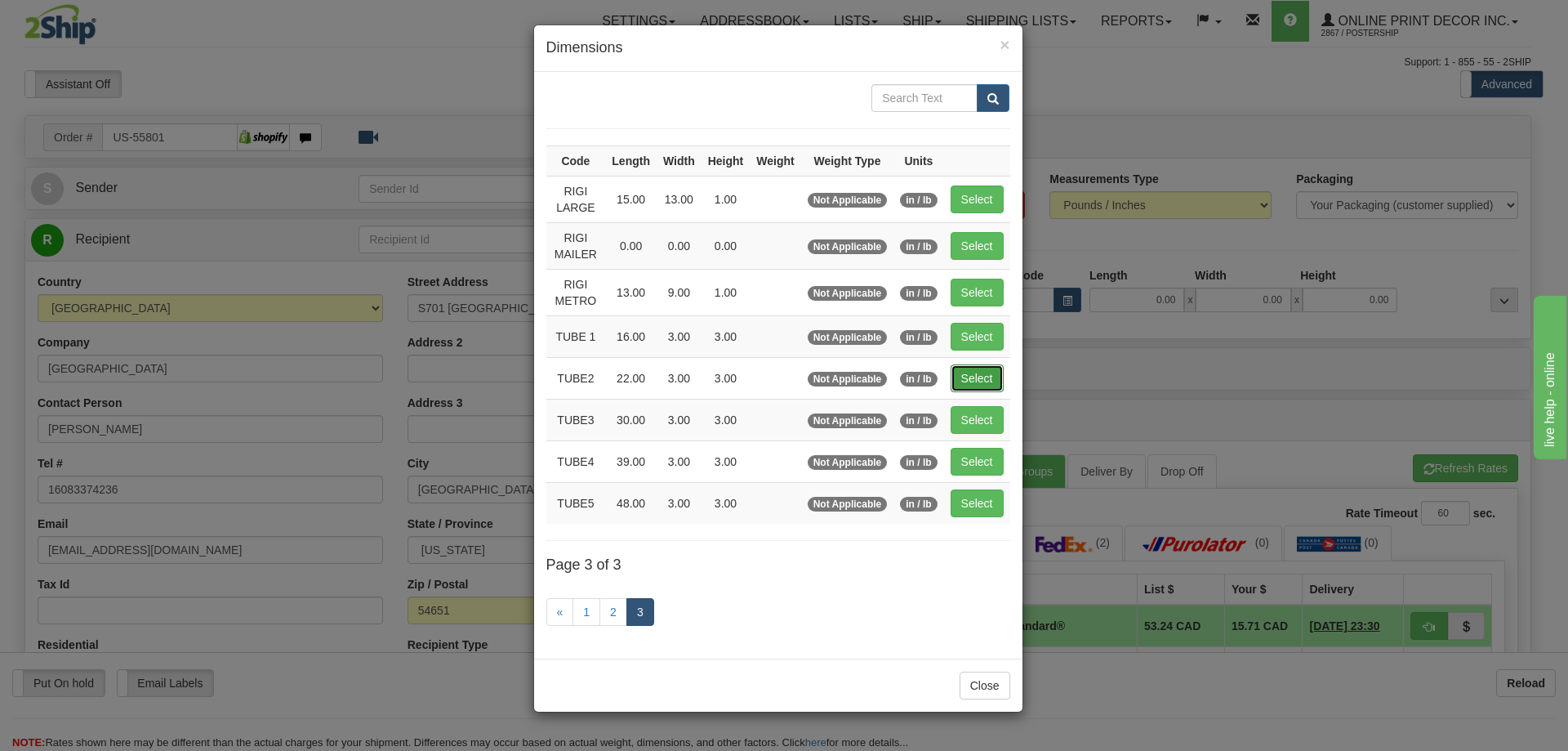
click at [975, 375] on button "Select" at bounding box center [977, 379] width 53 height 28
type input "TUBE2"
type input "22.00"
type input "3.00"
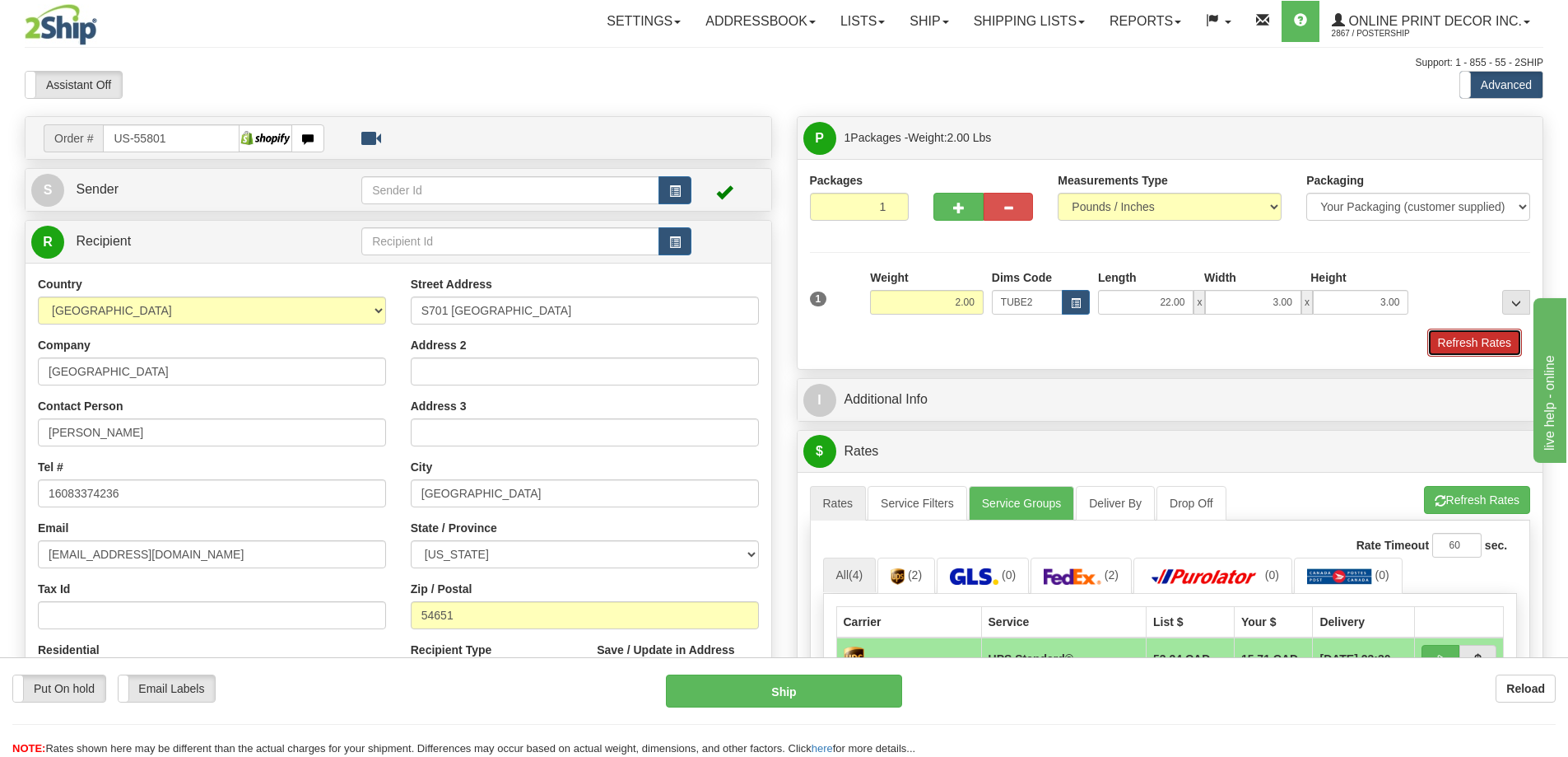
click at [1448, 341] on button "Refresh Rates" at bounding box center [1474, 343] width 94 height 28
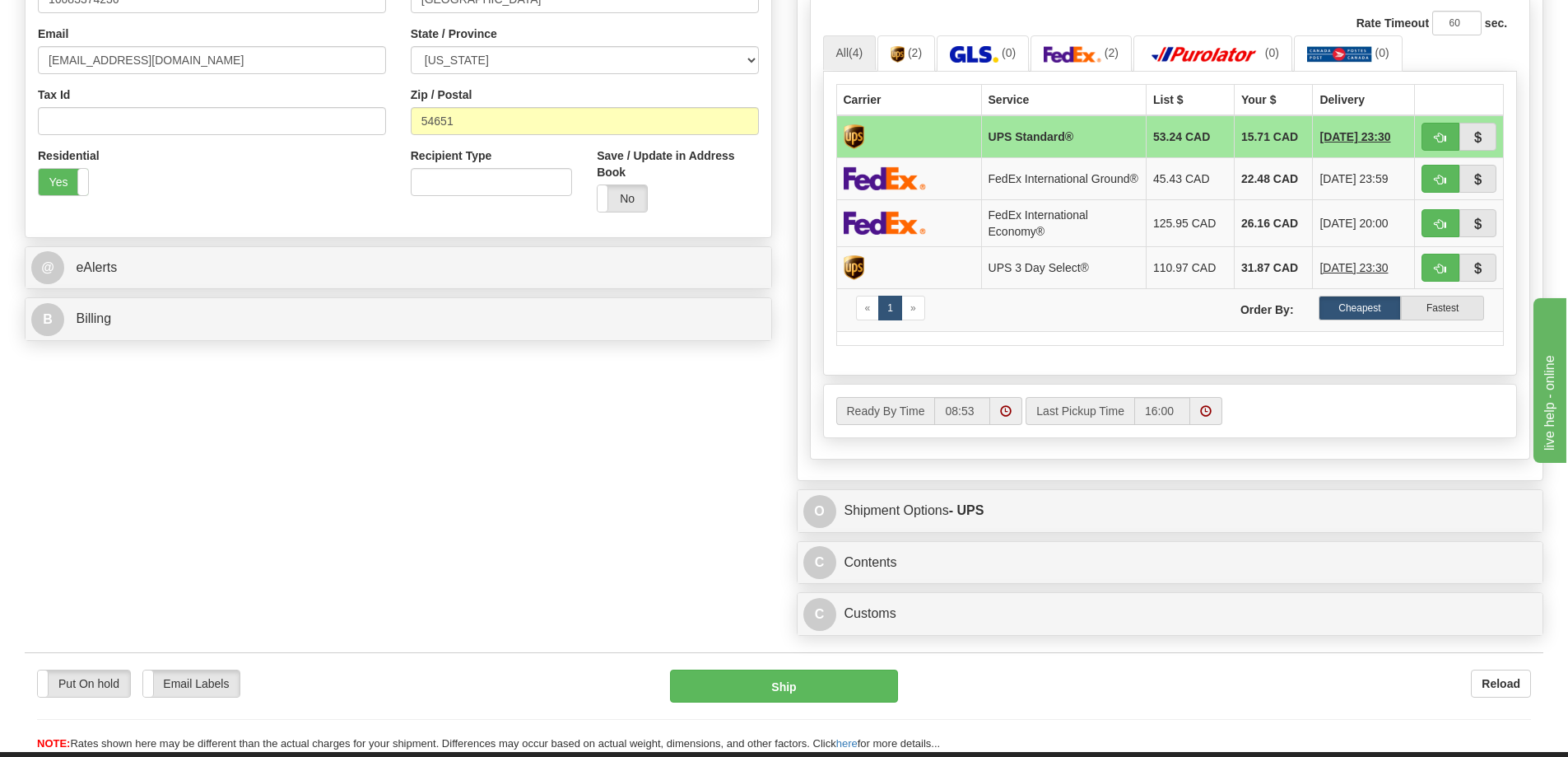
scroll to position [577, 0]
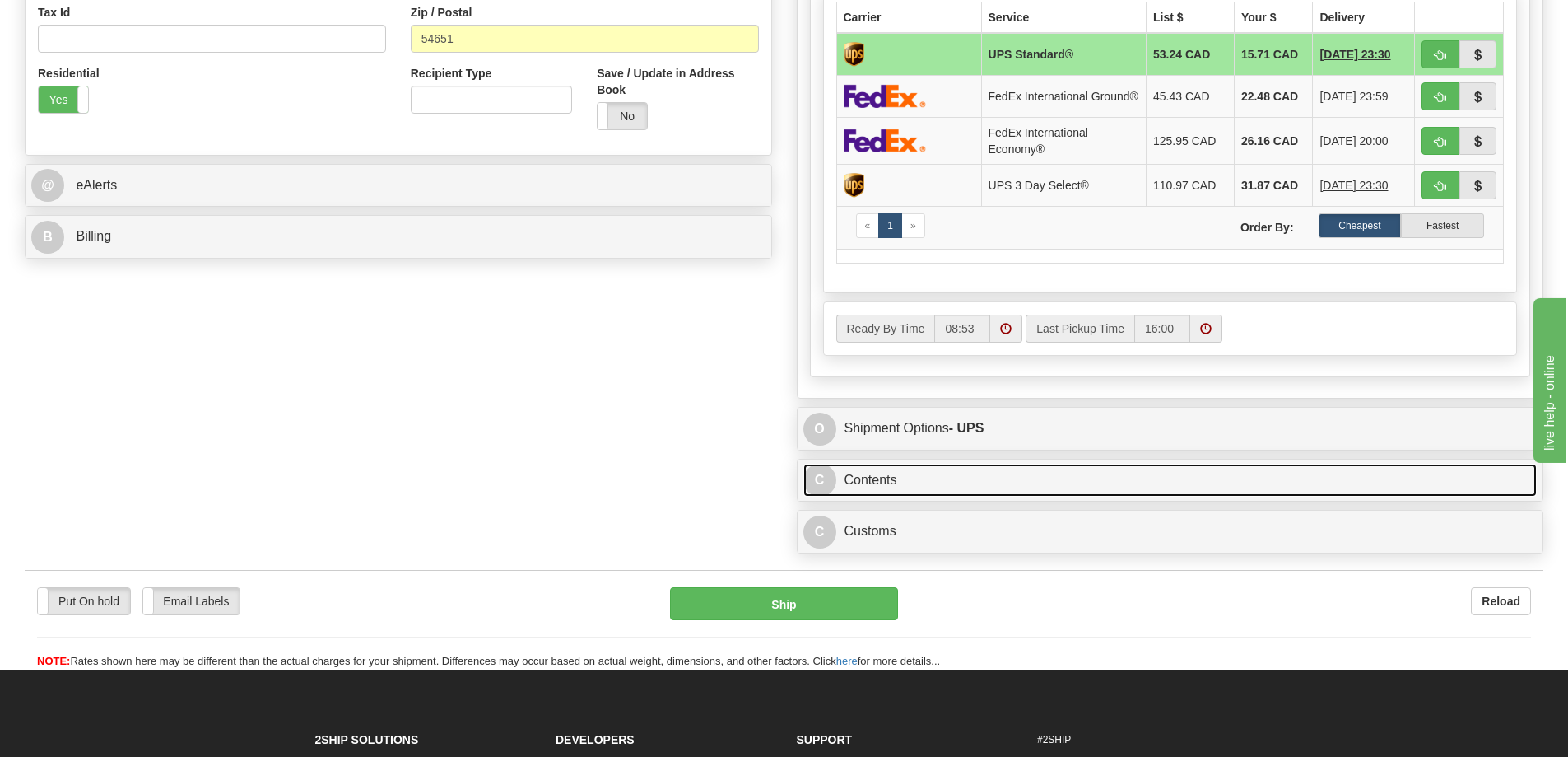
click at [1124, 488] on link "C Contents" at bounding box center [1170, 480] width 734 height 34
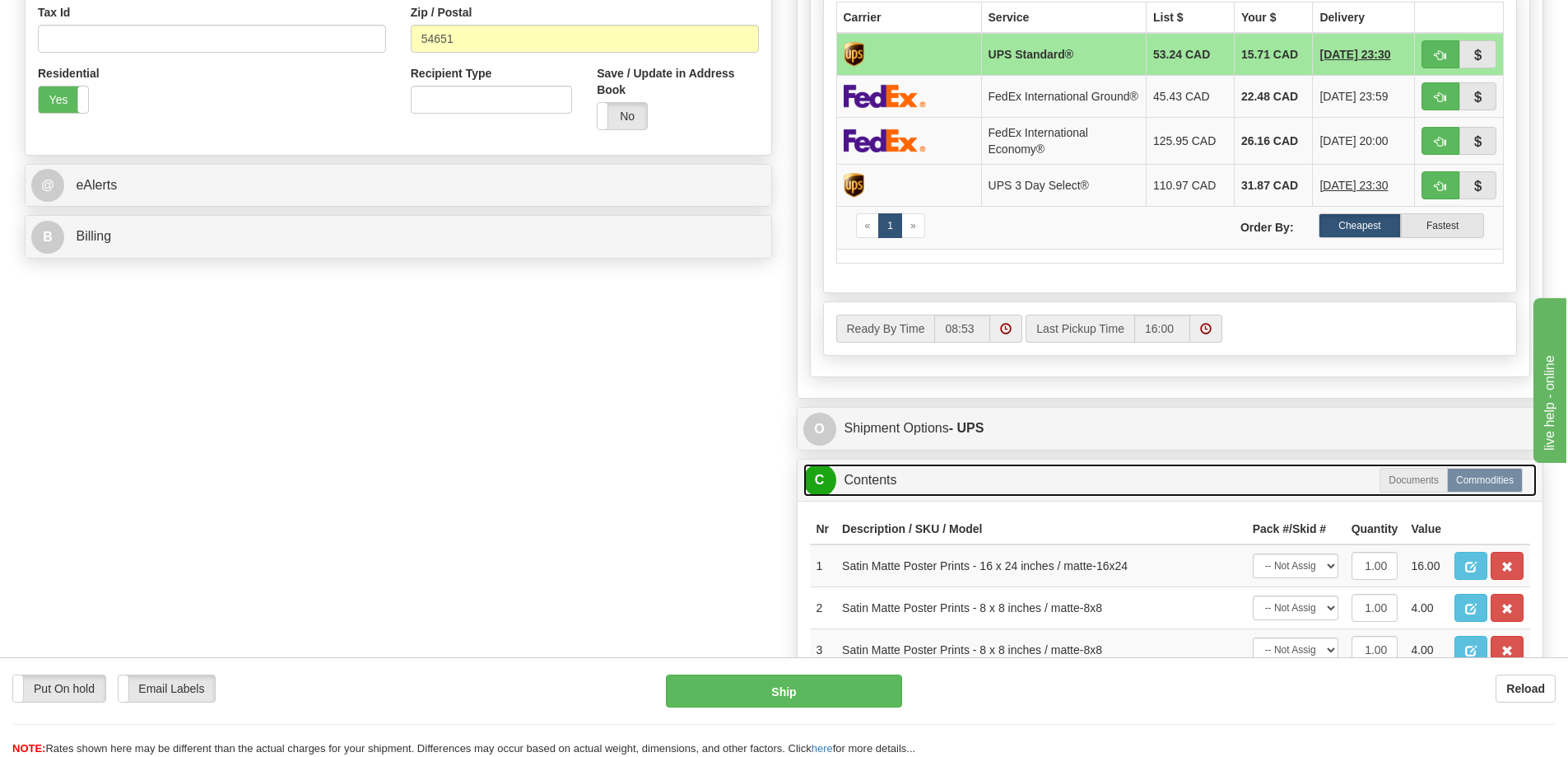
scroll to position [824, 0]
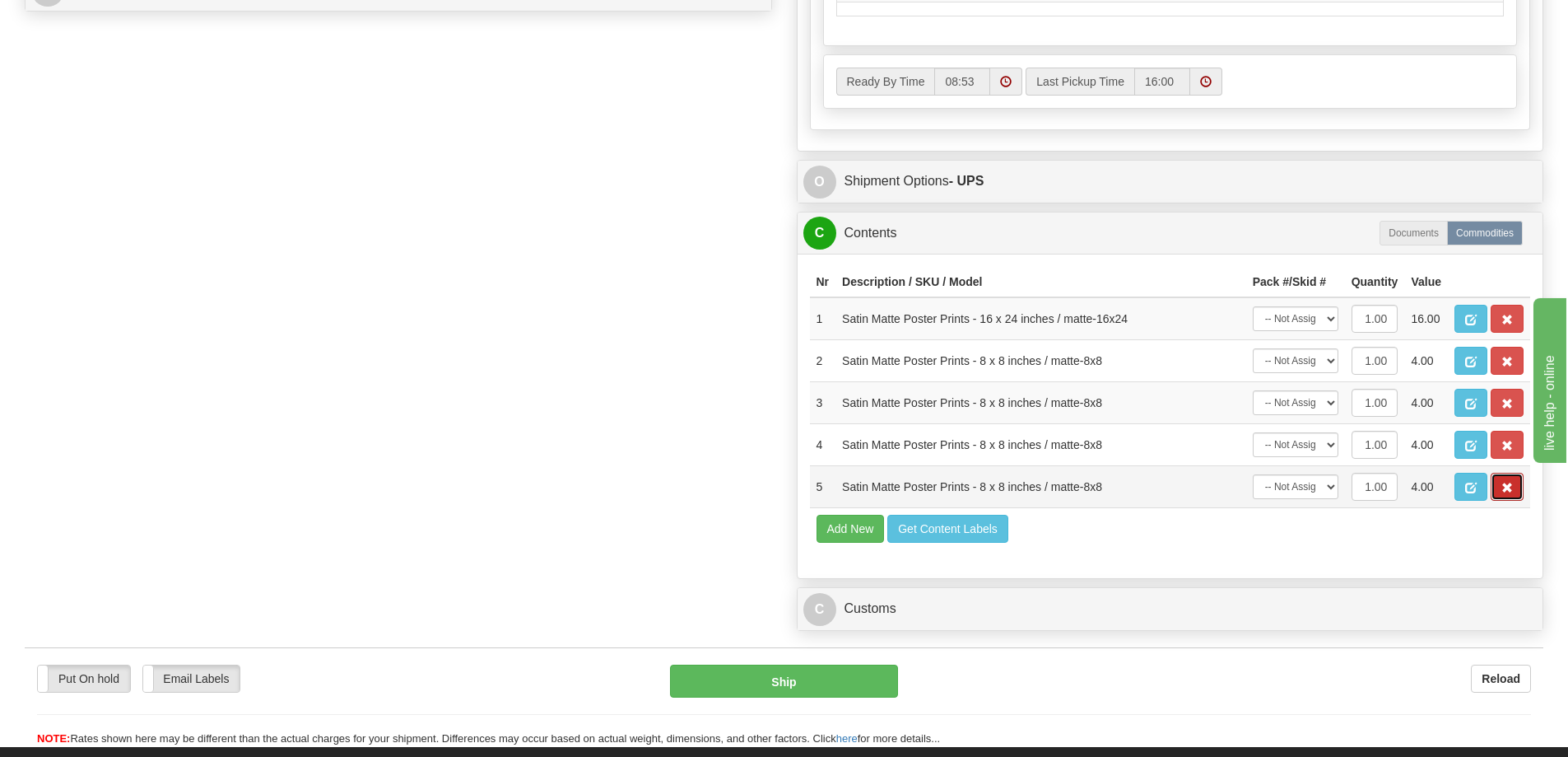
click at [1497, 494] on button "button" at bounding box center [1507, 486] width 33 height 28
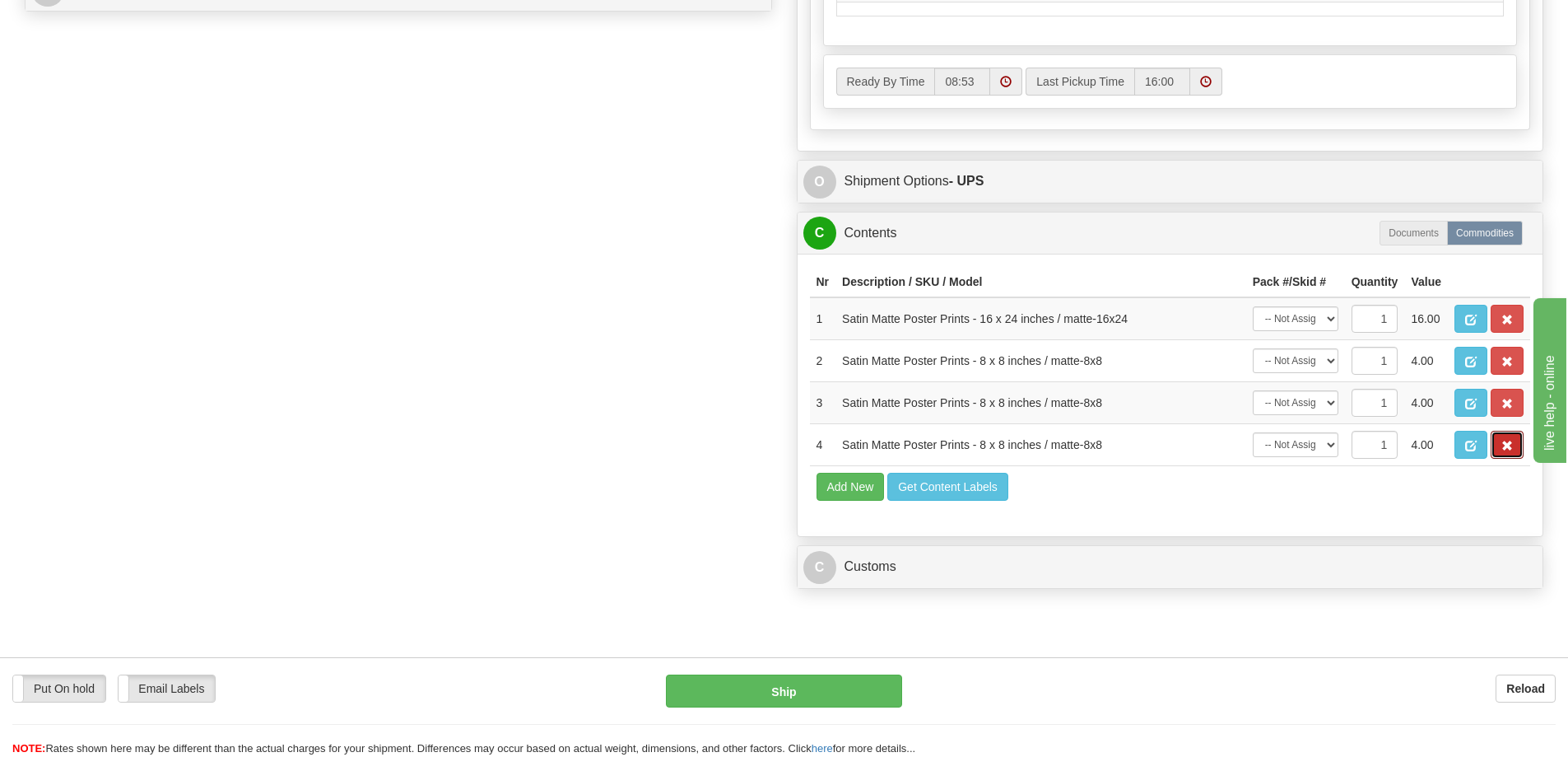
click at [1508, 451] on span "button" at bounding box center [1506, 446] width 11 height 10
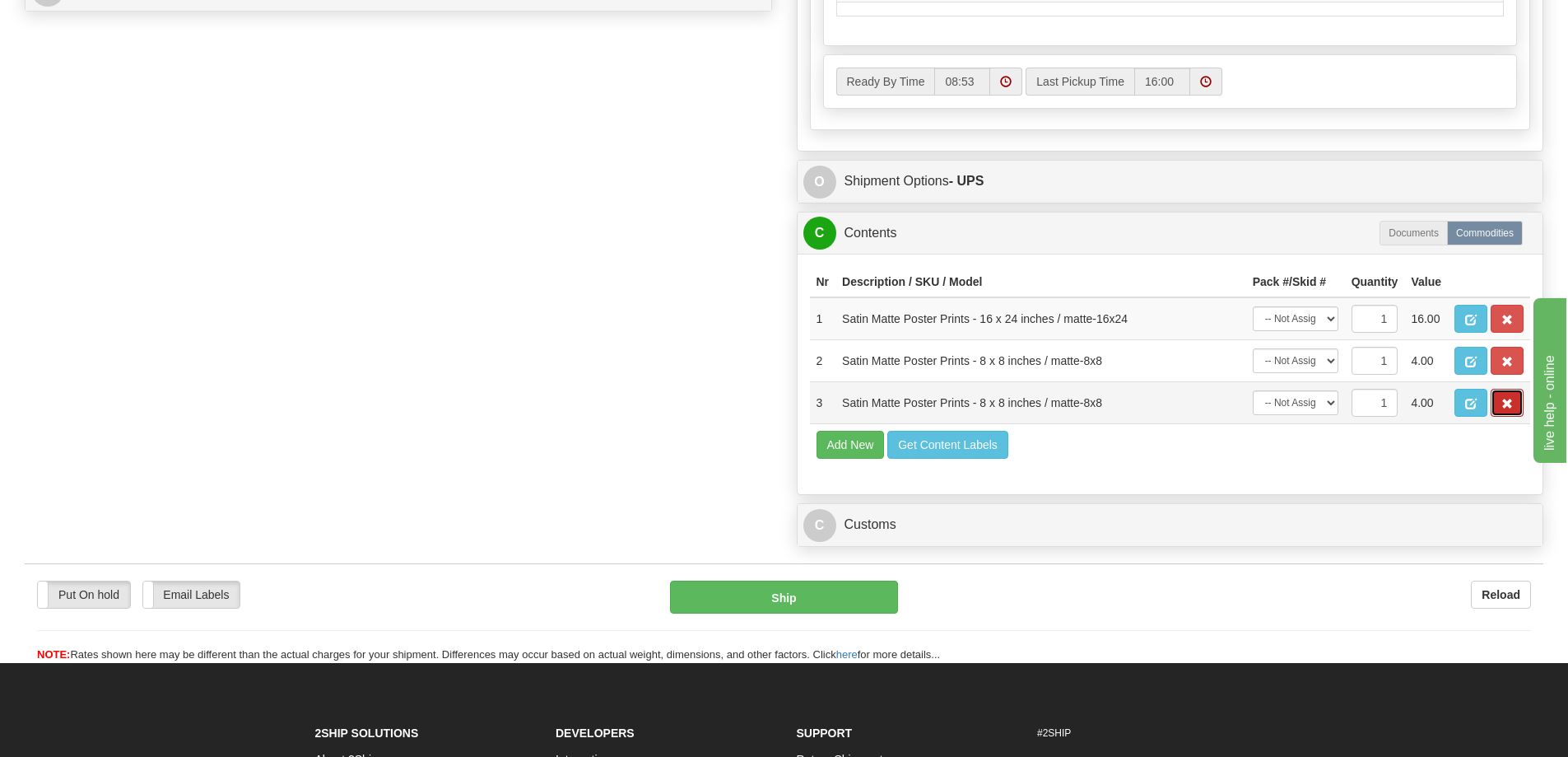
click at [1501, 409] on span "button" at bounding box center [1506, 404] width 11 height 10
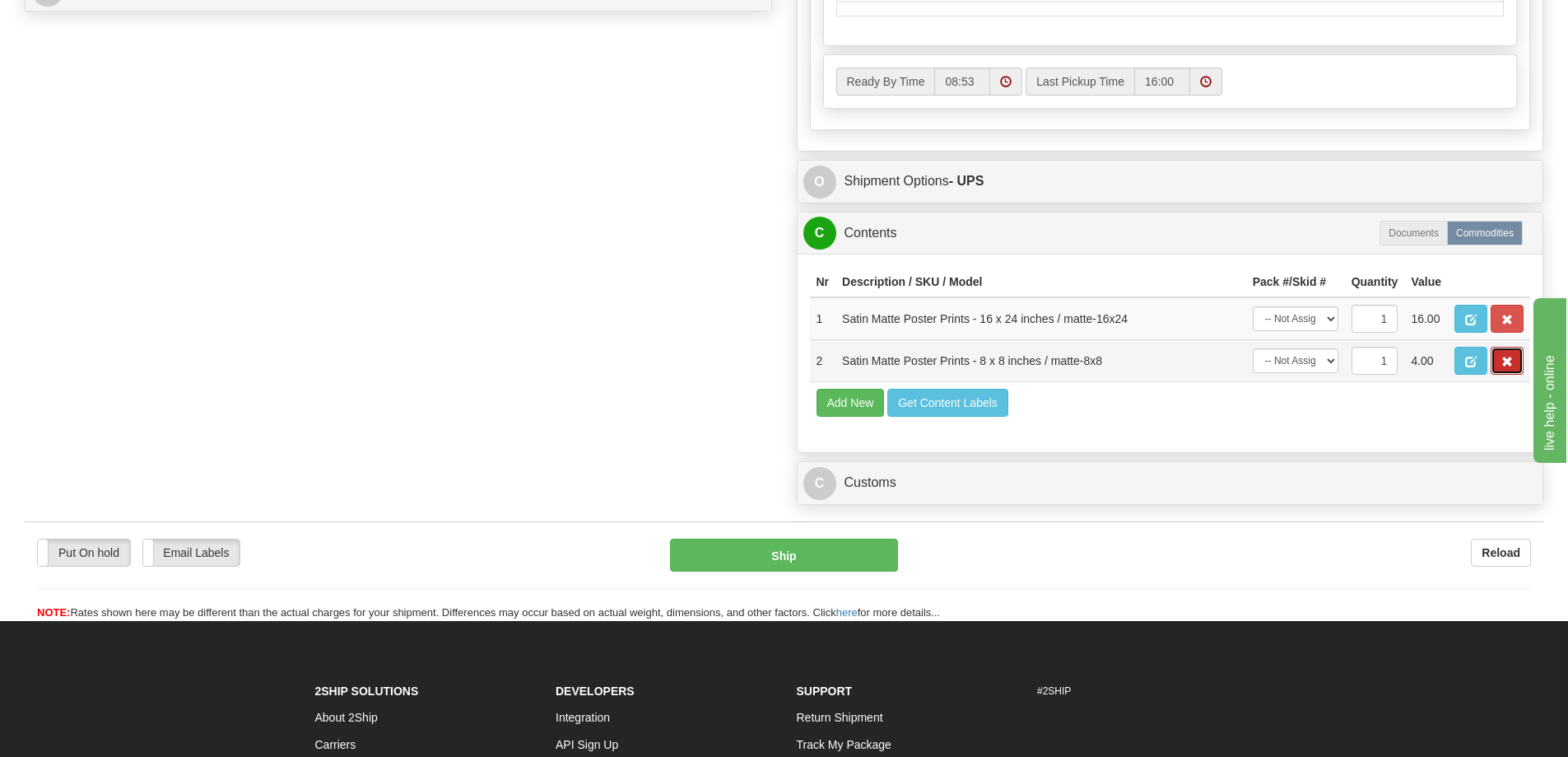
click at [1494, 374] on button "button" at bounding box center [1507, 361] width 33 height 28
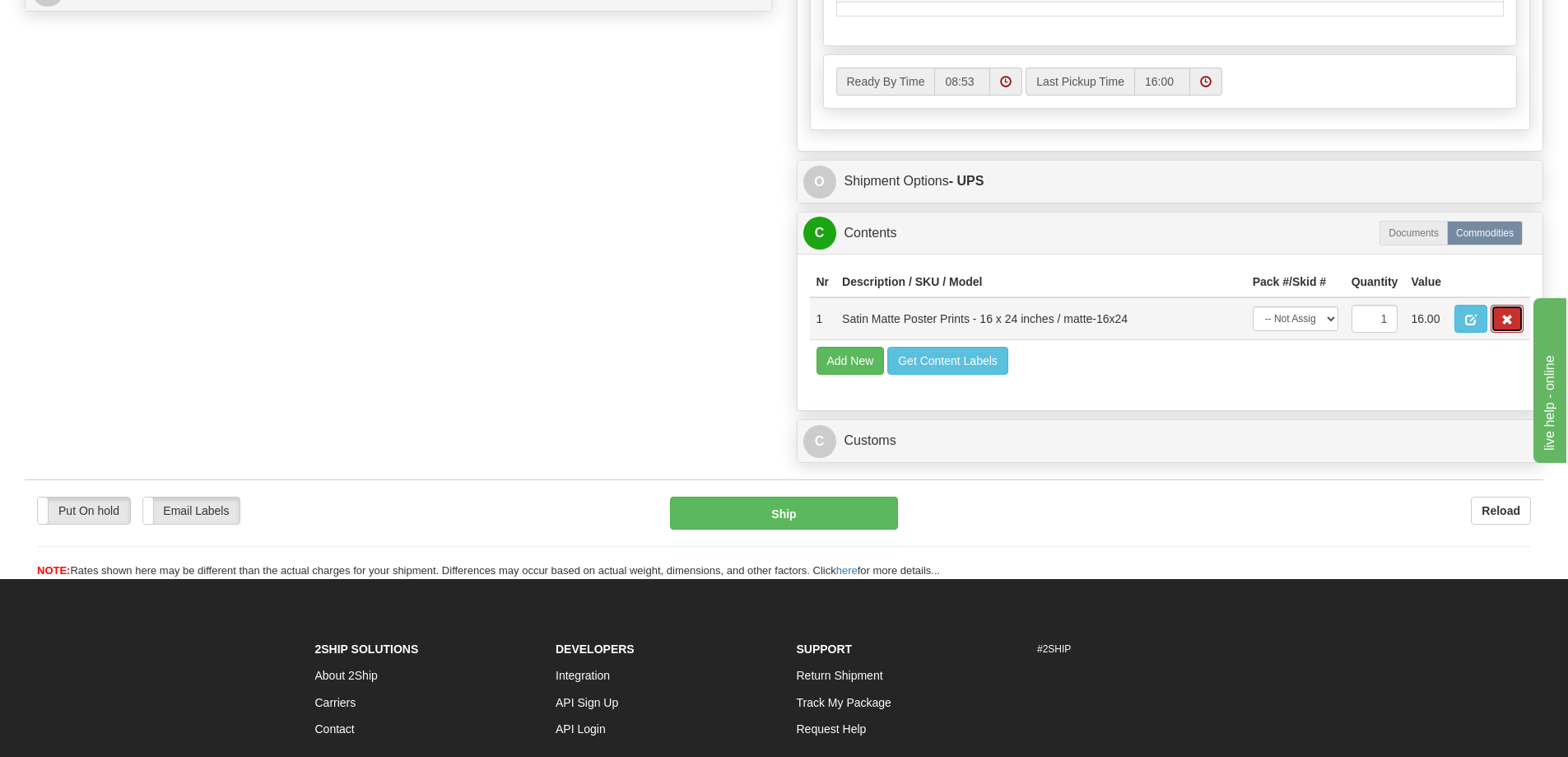
click at [1501, 325] on span "button" at bounding box center [1506, 320] width 11 height 10
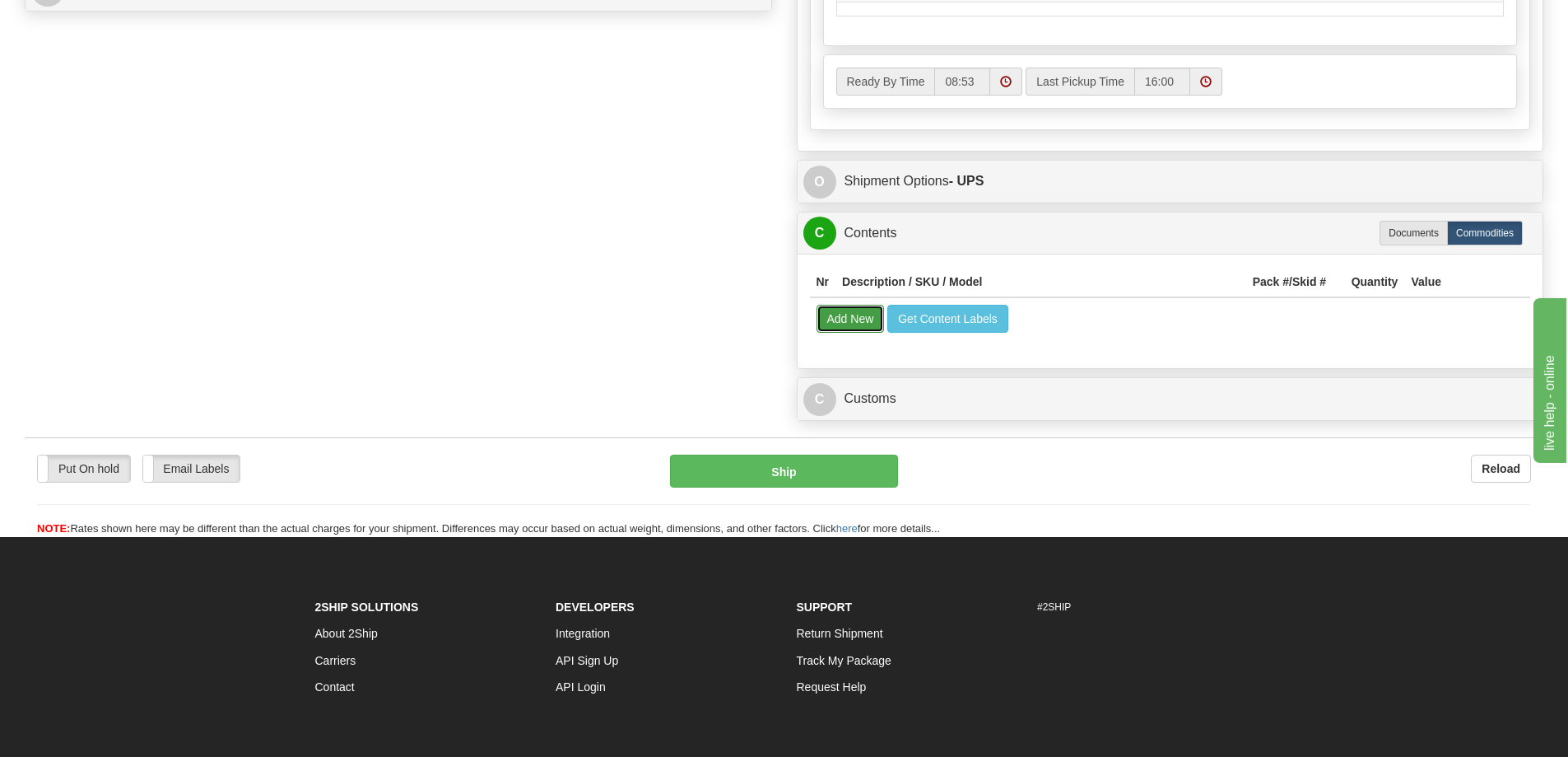
click at [849, 330] on button "Add New" at bounding box center [850, 318] width 68 height 28
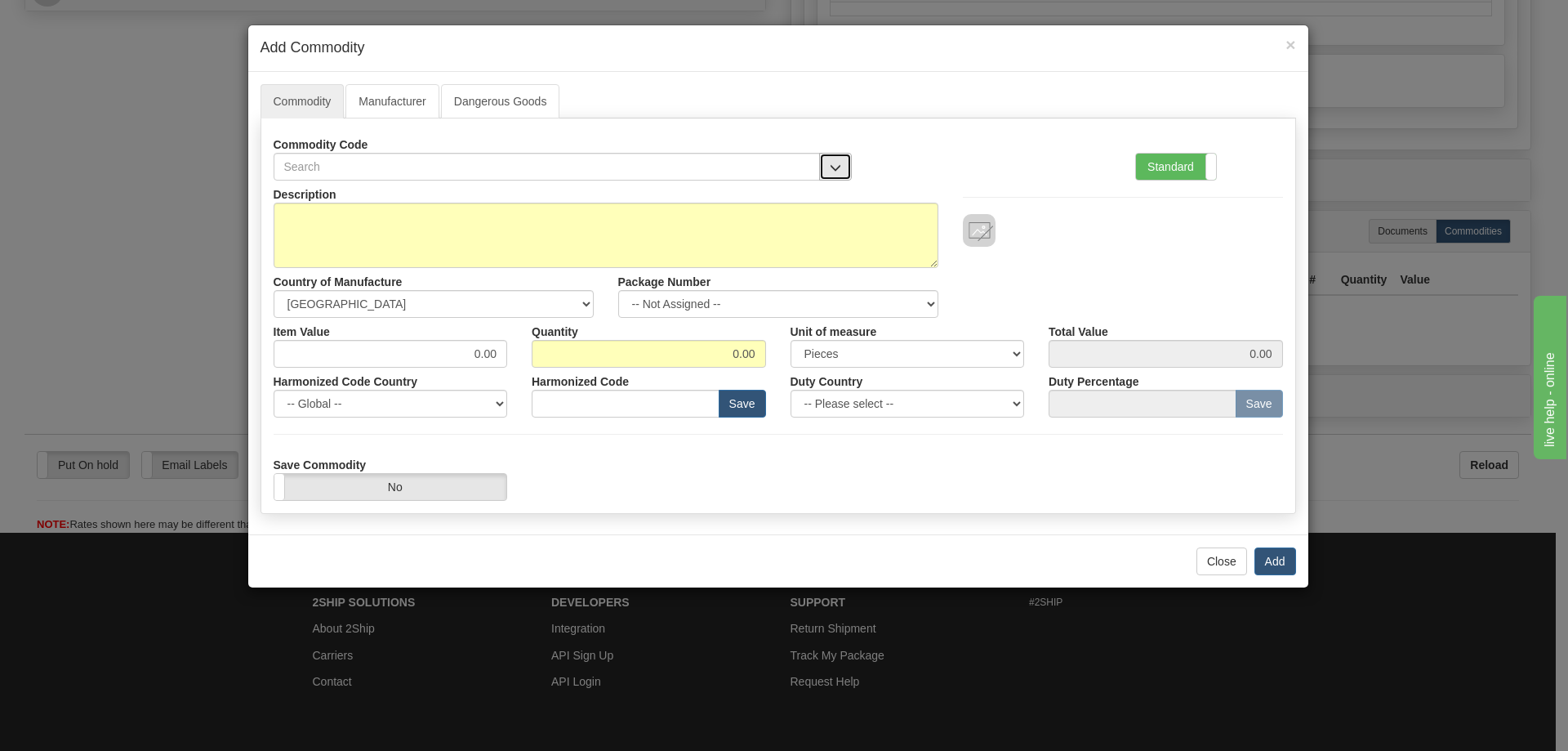
click at [833, 155] on button "button" at bounding box center [835, 167] width 33 height 28
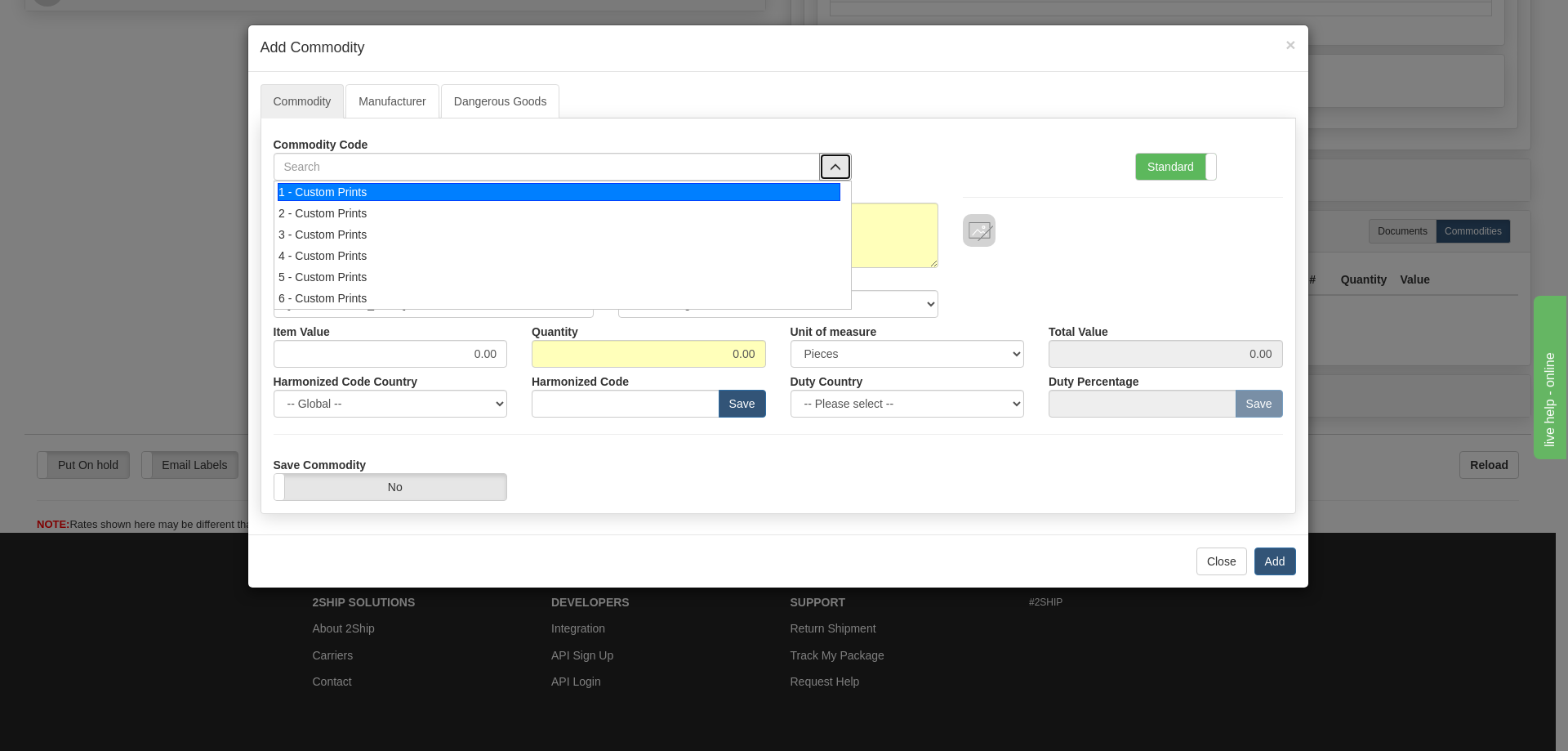
click at [800, 185] on div "1 - Custom Prints" at bounding box center [559, 192] width 563 height 18
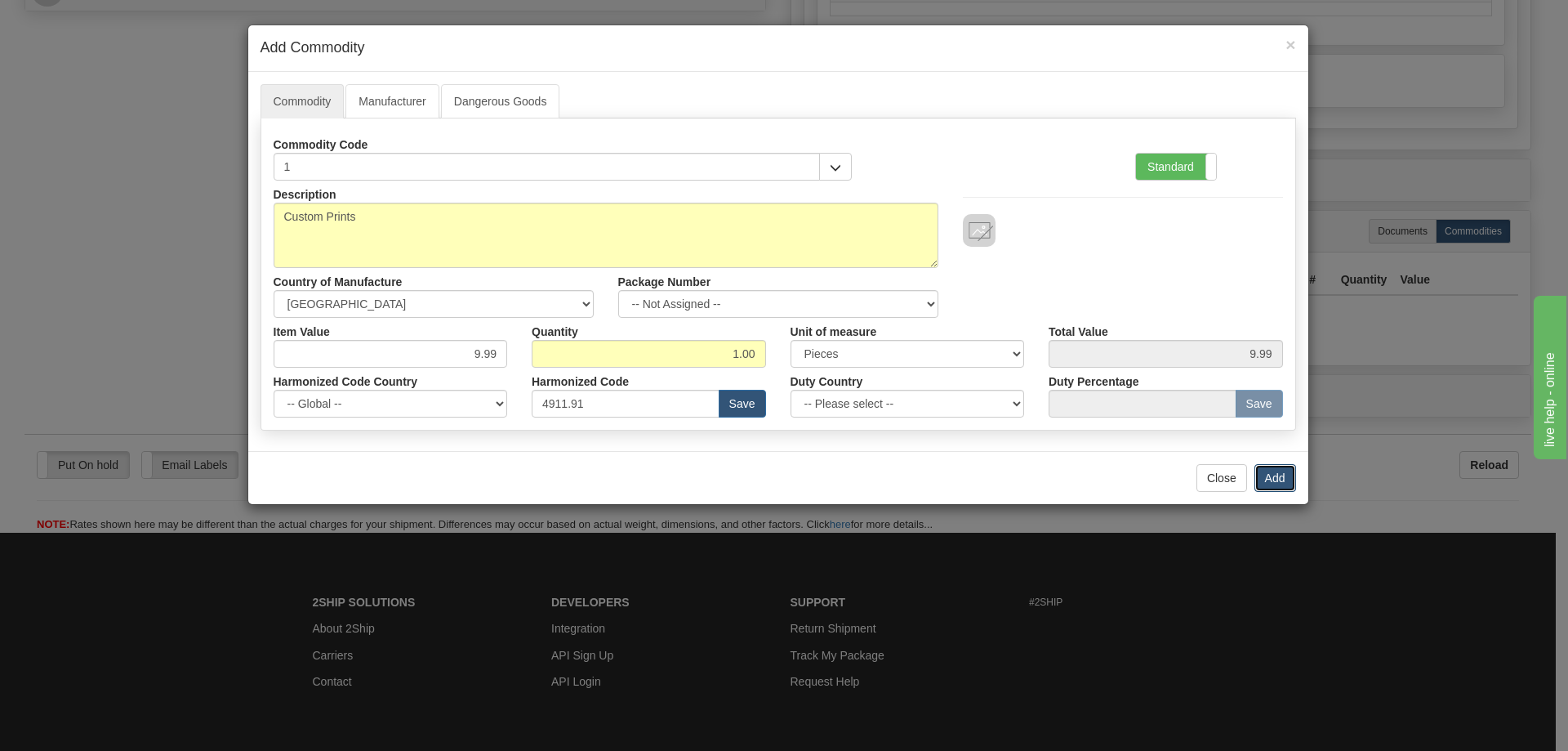
click at [1286, 476] on button "Add" at bounding box center [1276, 477] width 41 height 28
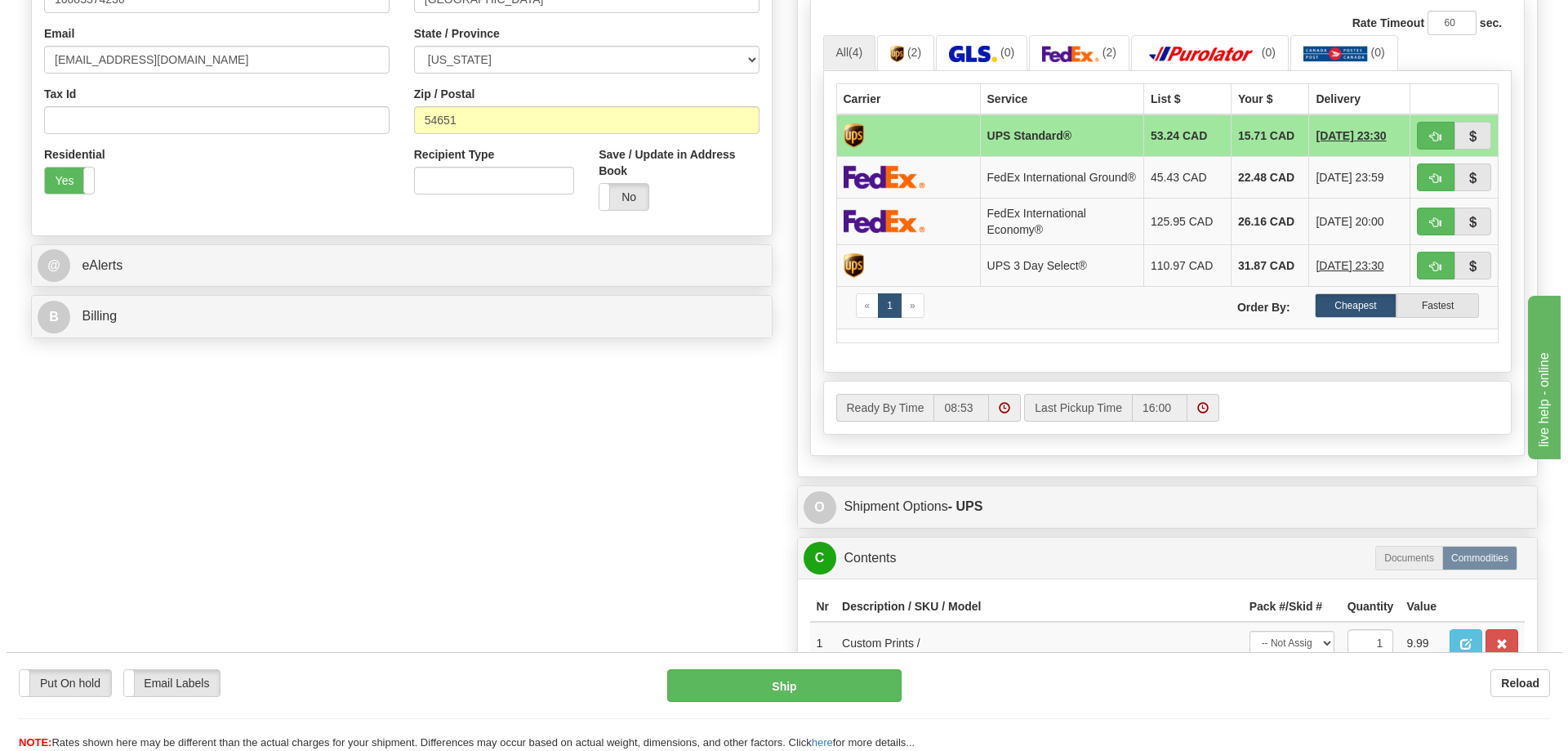
scroll to position [245, 0]
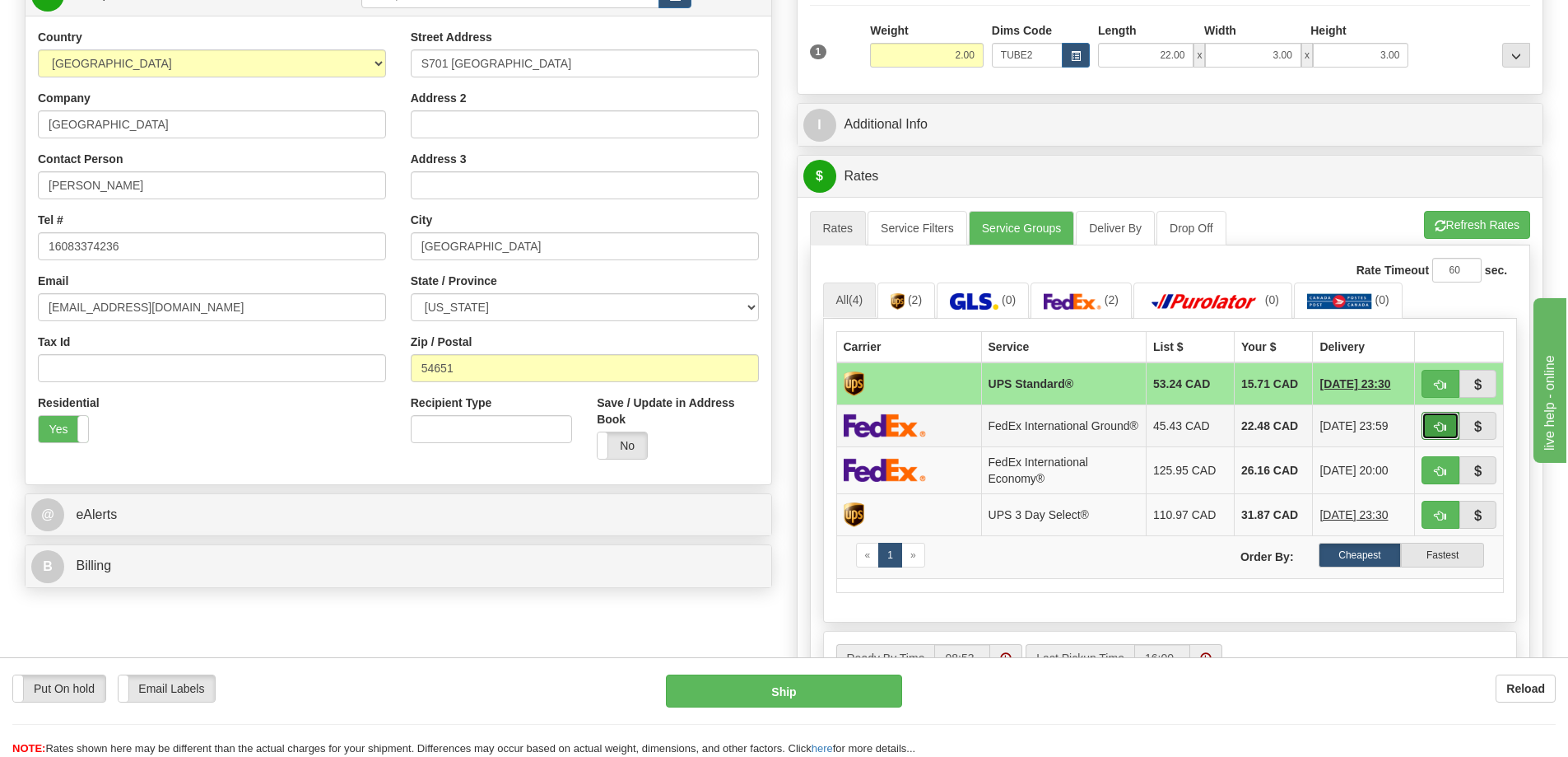
drag, startPoint x: 1435, startPoint y: 423, endPoint x: 1445, endPoint y: 416, distance: 12.2
click at [1438, 421] on button "button" at bounding box center [1441, 426] width 38 height 28
type input "92"
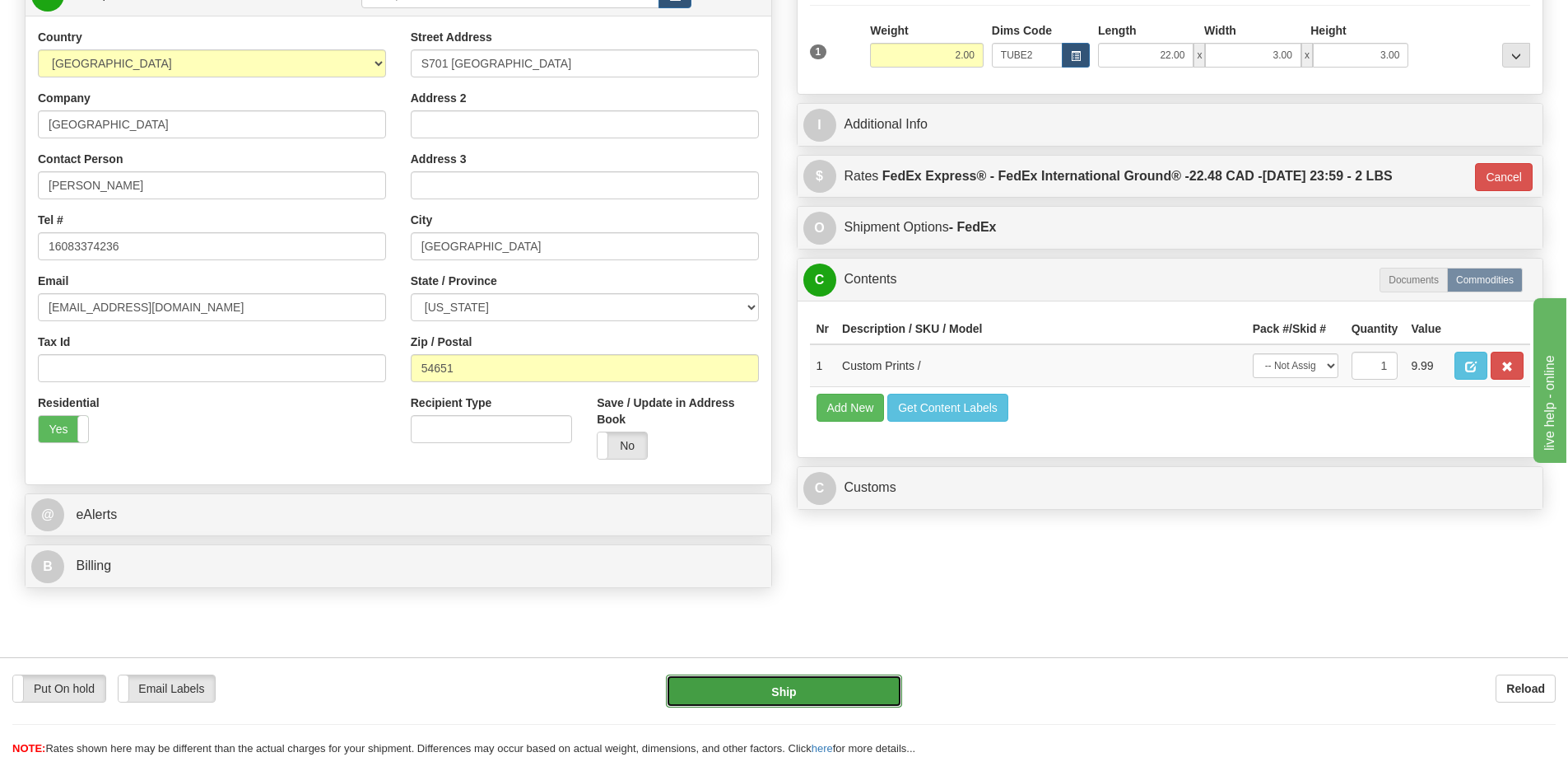
click at [863, 695] on button "Ship" at bounding box center [784, 691] width 237 height 33
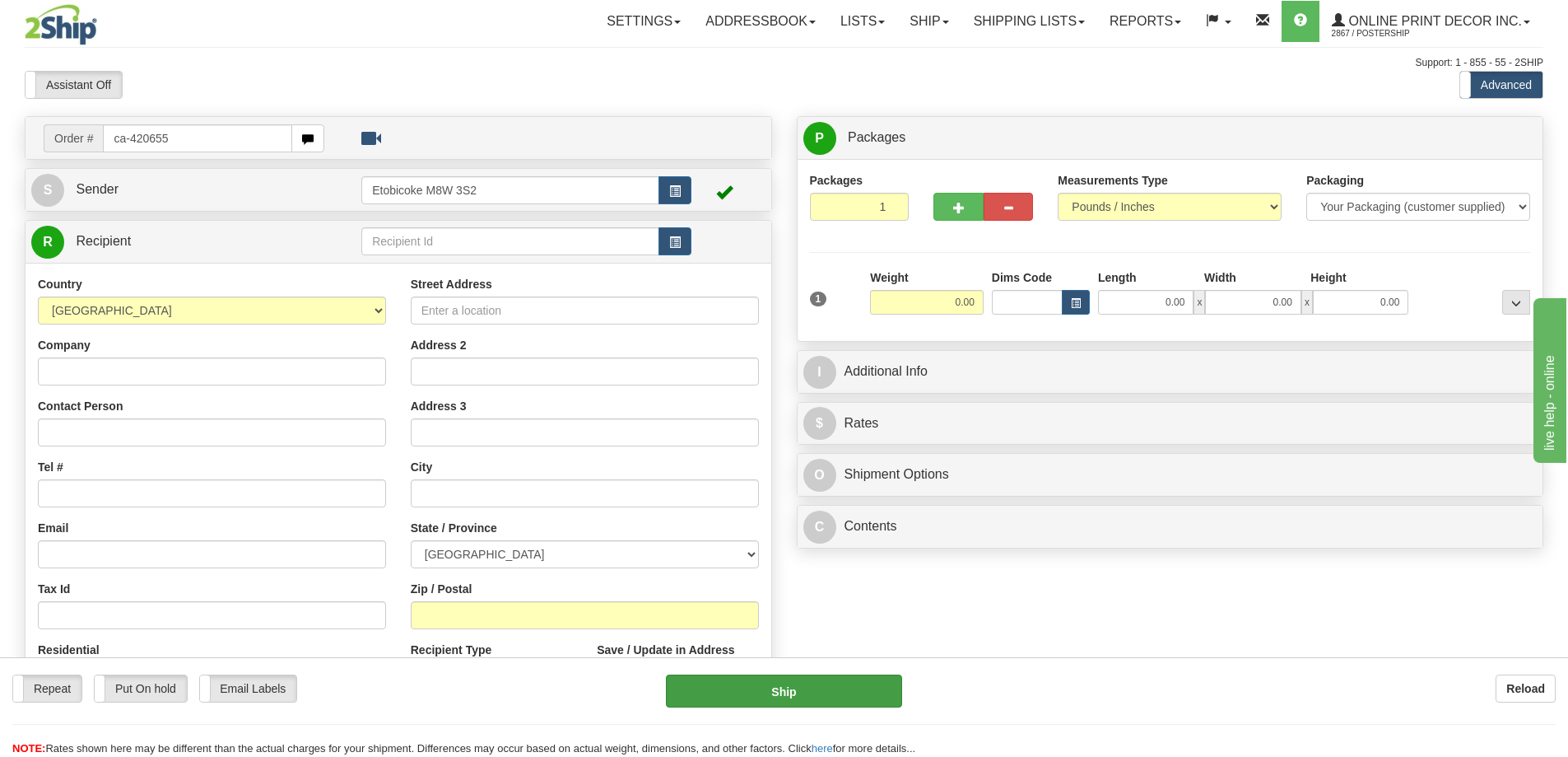
type input "ca-420655"
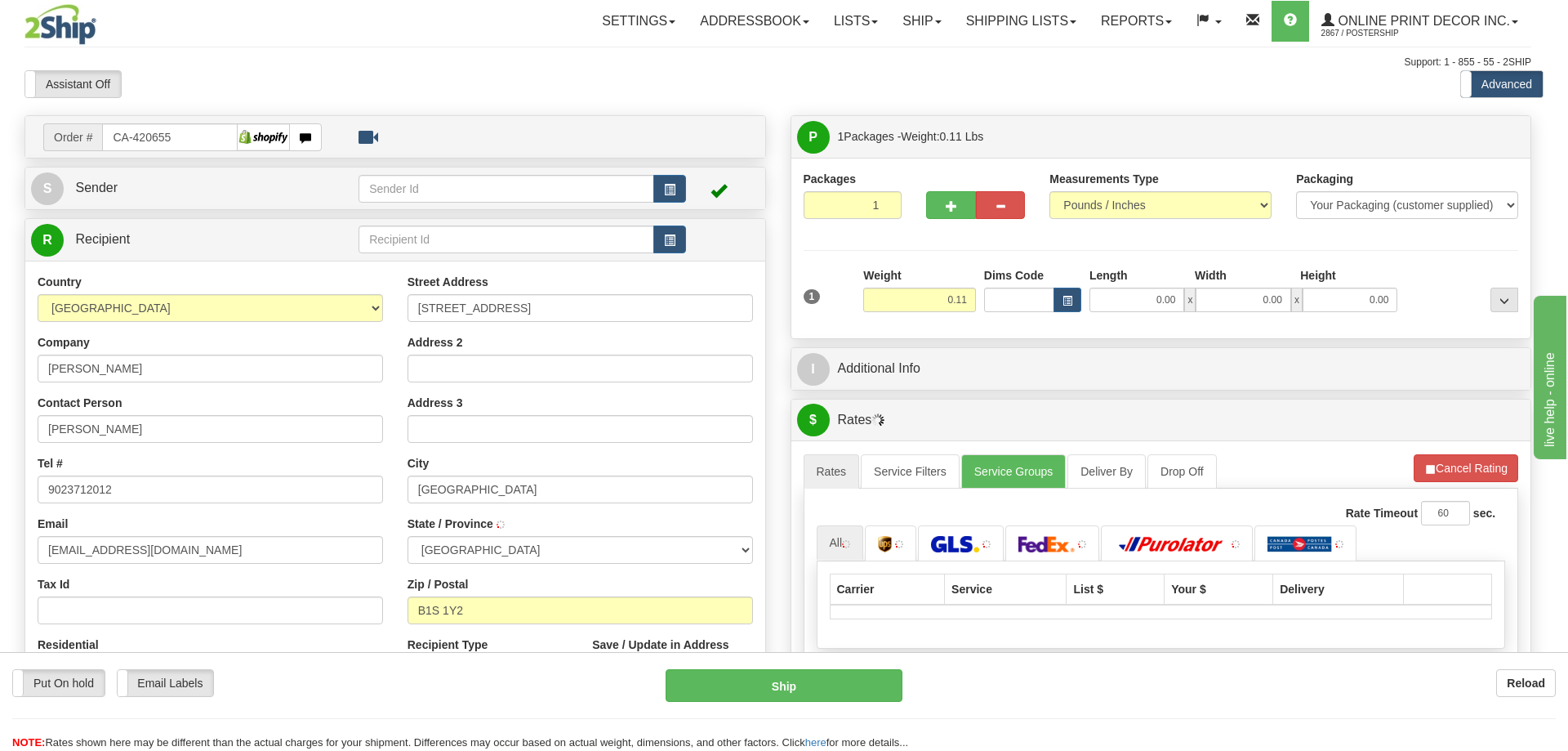
type input "SYDNEY"
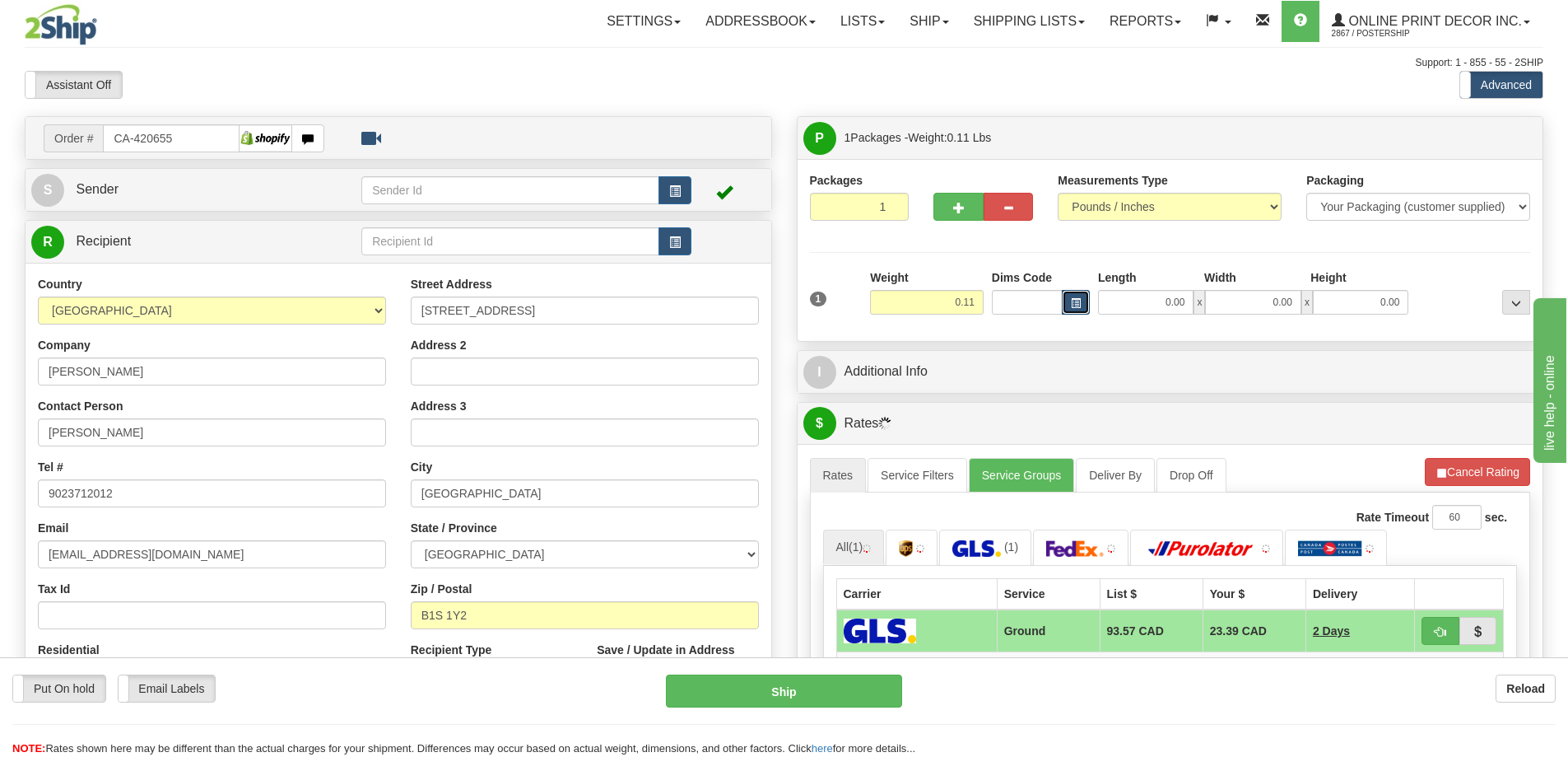
click at [1083, 303] on button "button" at bounding box center [1076, 302] width 28 height 24
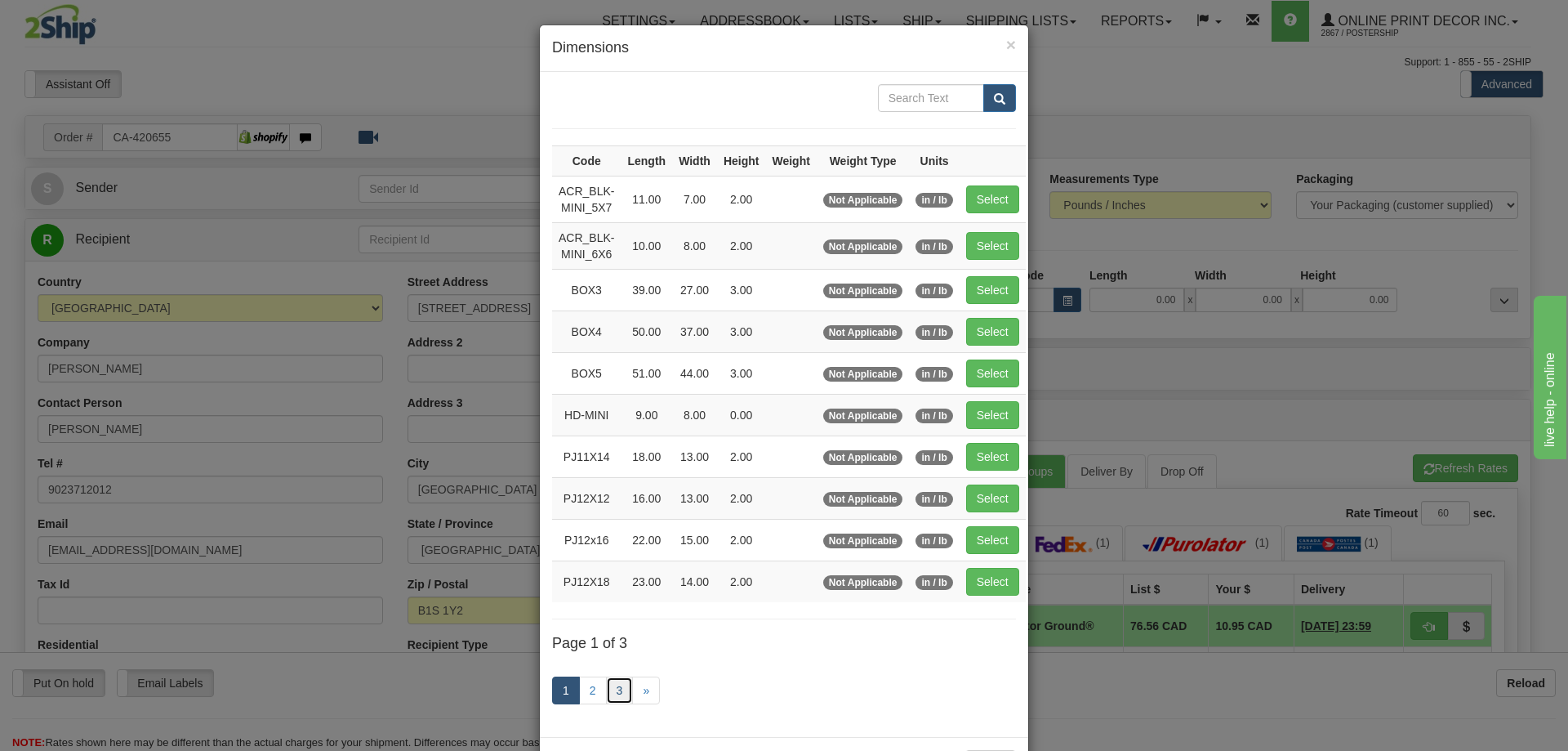
click at [607, 693] on link "3" at bounding box center [620, 690] width 28 height 28
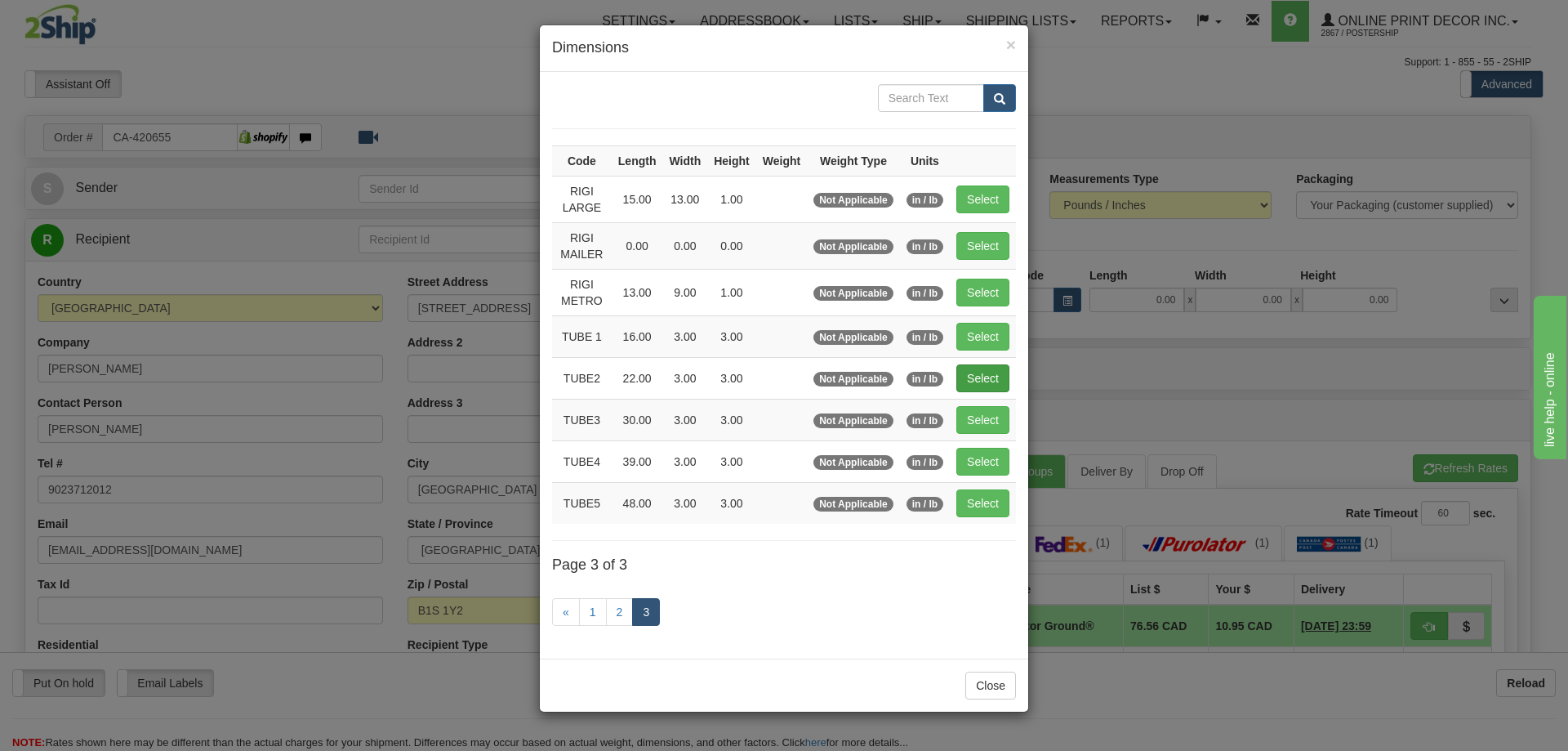
drag, startPoint x: 987, startPoint y: 360, endPoint x: 989, endPoint y: 378, distance: 18.1
click at [987, 365] on td "Select" at bounding box center [982, 378] width 66 height 41
click at [989, 378] on button "Select" at bounding box center [983, 379] width 53 height 28
type input "TUBE2"
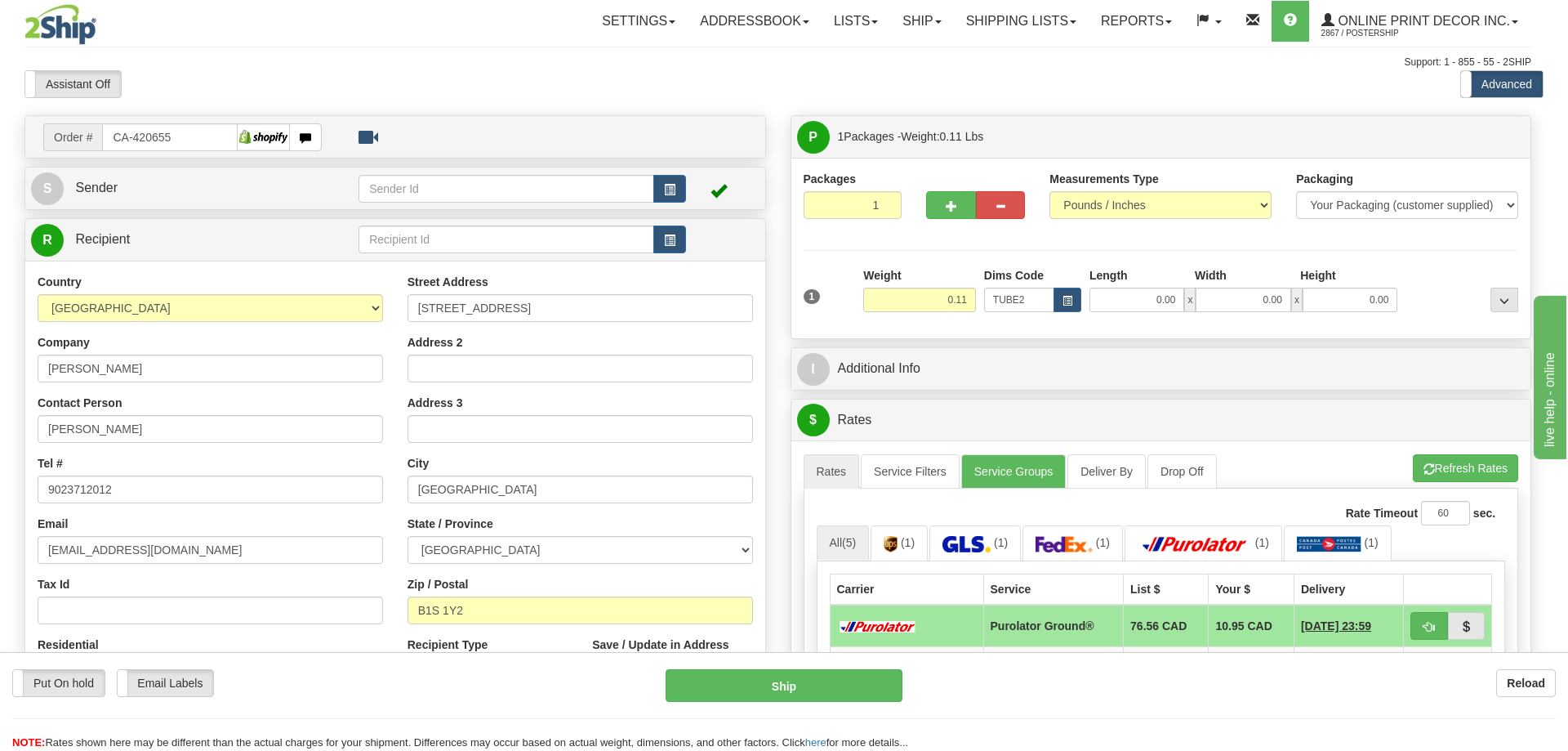
type input "22.00"
type input "3.00"
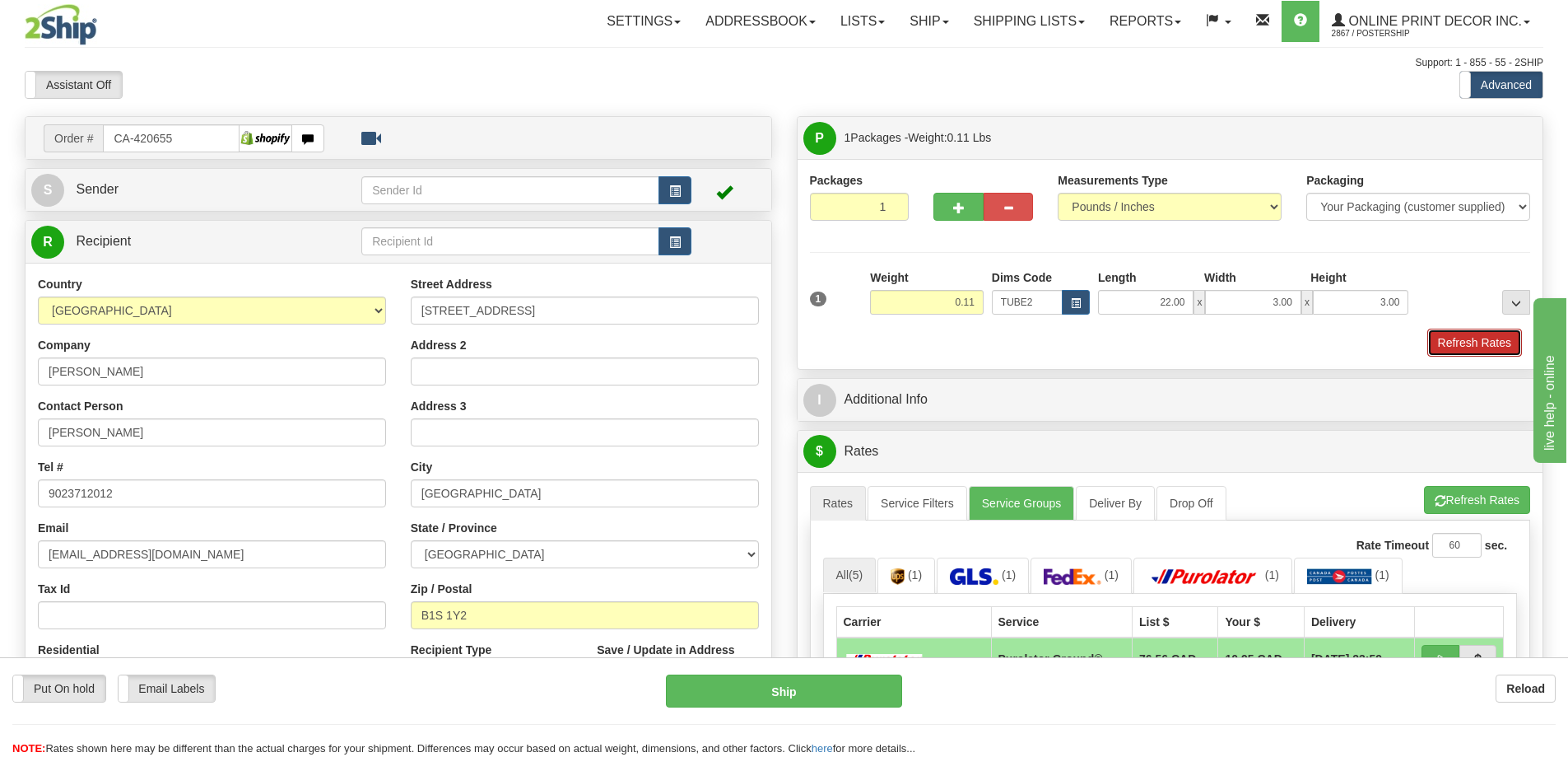
click at [1489, 342] on button "Refresh Rates" at bounding box center [1474, 343] width 94 height 28
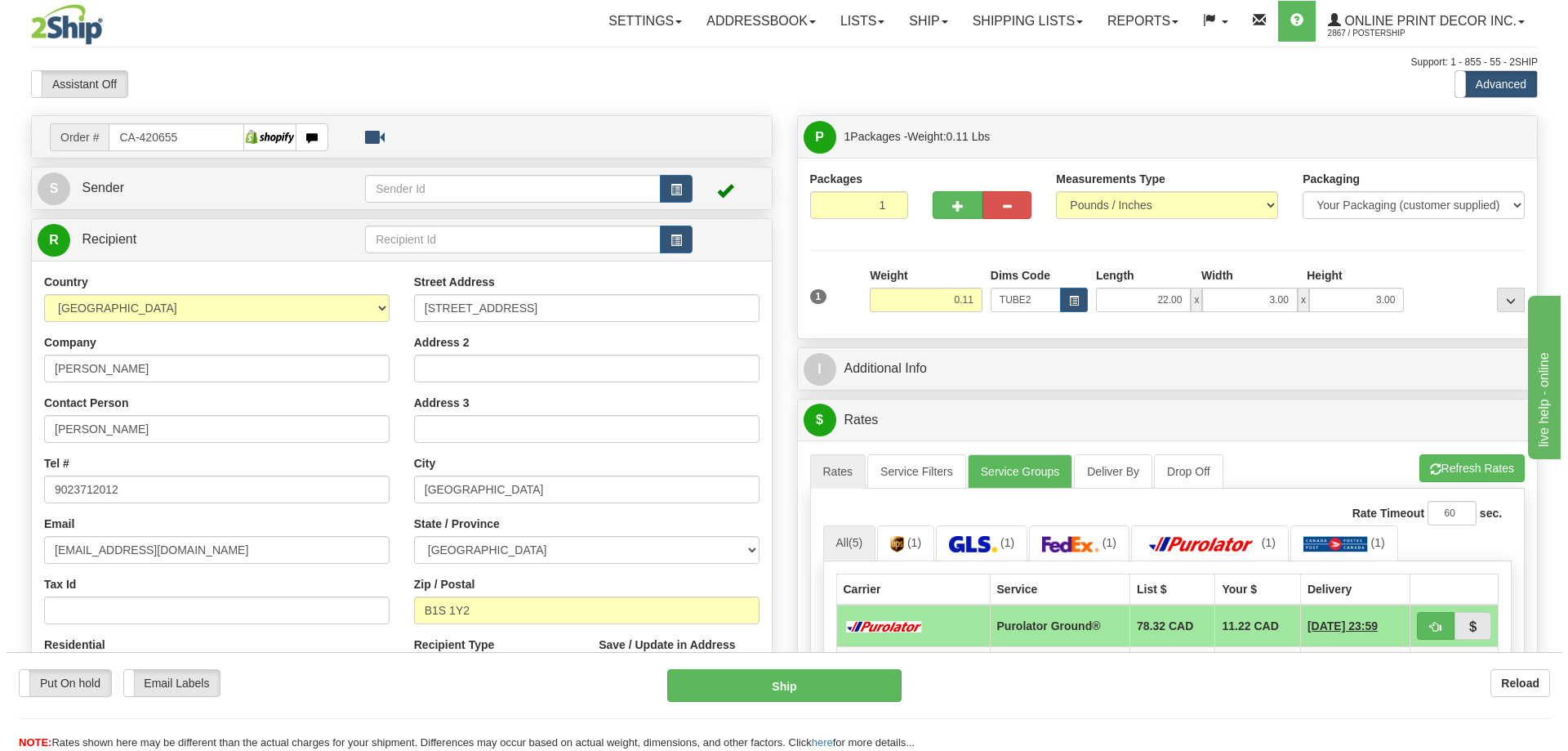
scroll to position [245, 0]
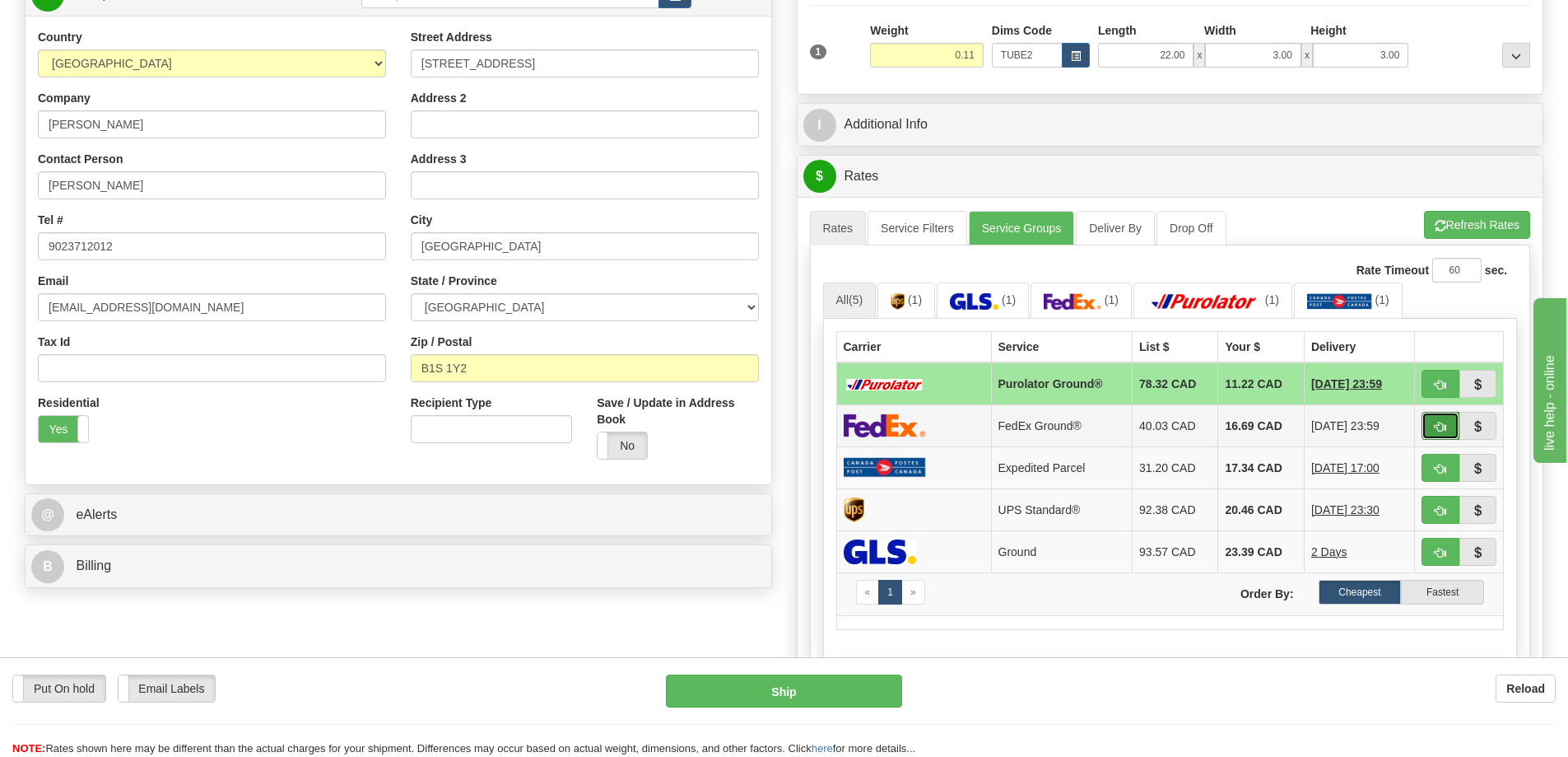
click at [1433, 422] on button "button" at bounding box center [1441, 426] width 38 height 28
type input "92"
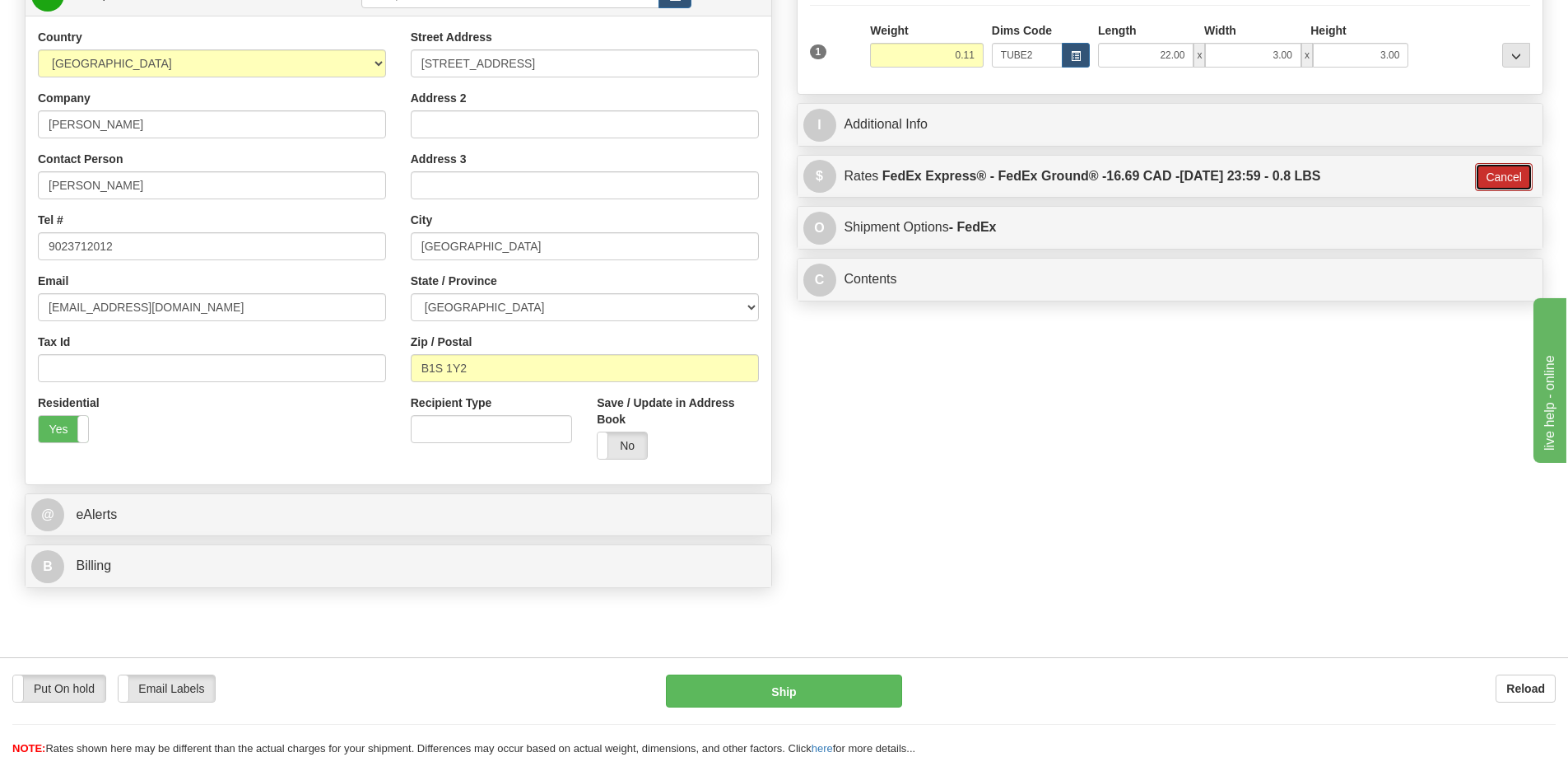
click at [1519, 179] on button "Cancel" at bounding box center [1504, 177] width 57 height 28
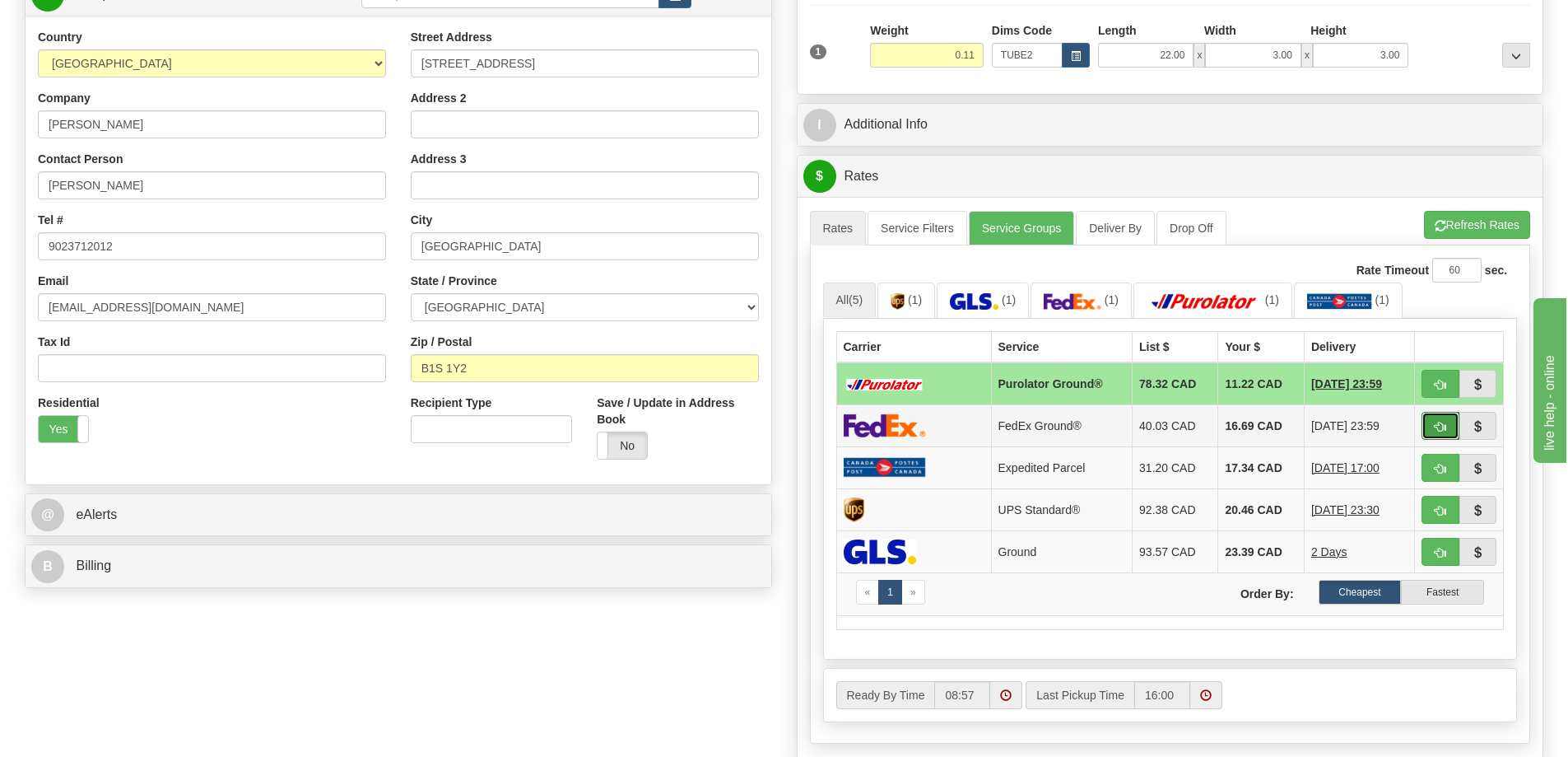
click at [1431, 424] on button "button" at bounding box center [1441, 426] width 38 height 28
type input "92"
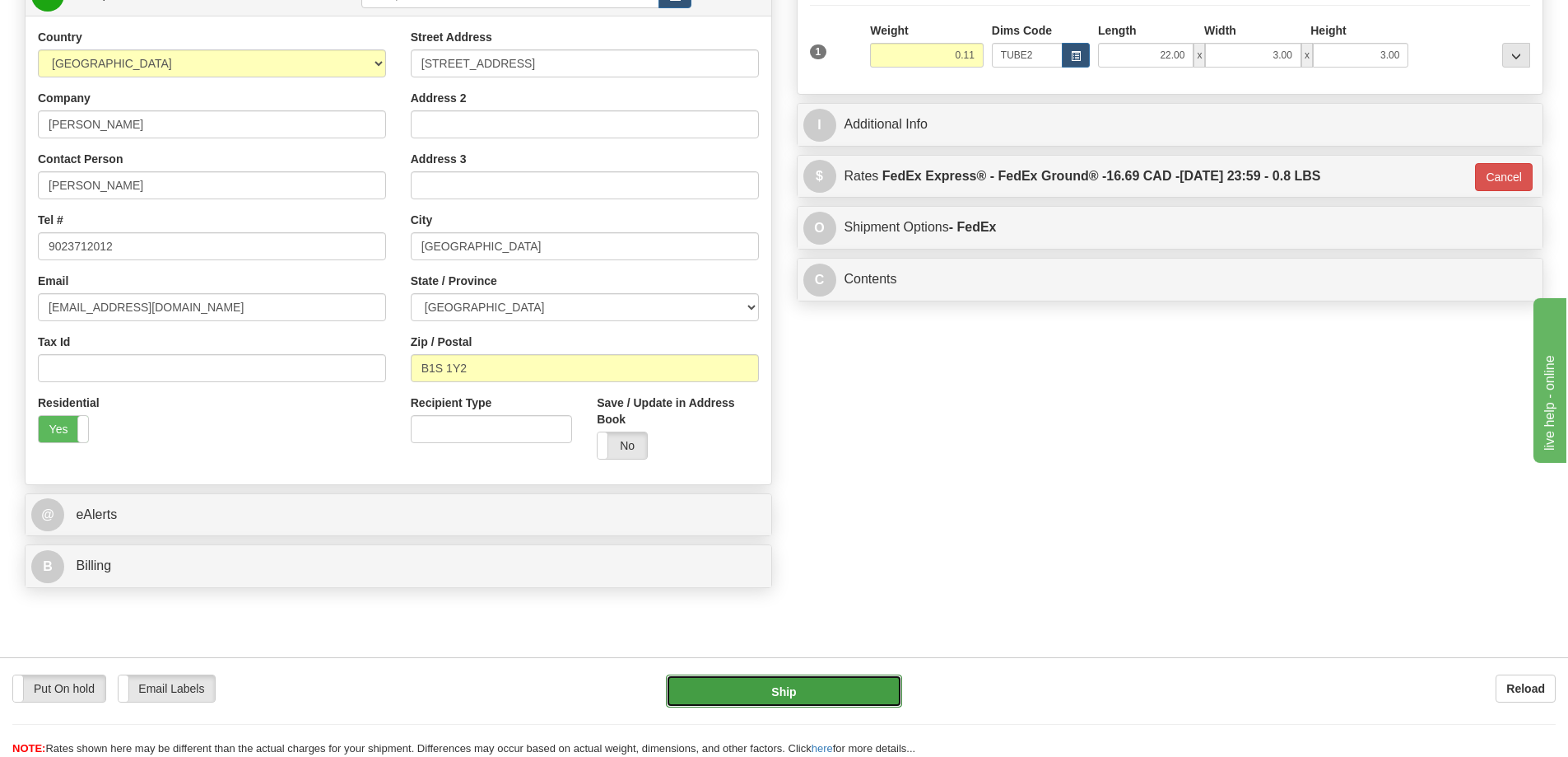
click at [880, 690] on button "Ship" at bounding box center [784, 691] width 237 height 33
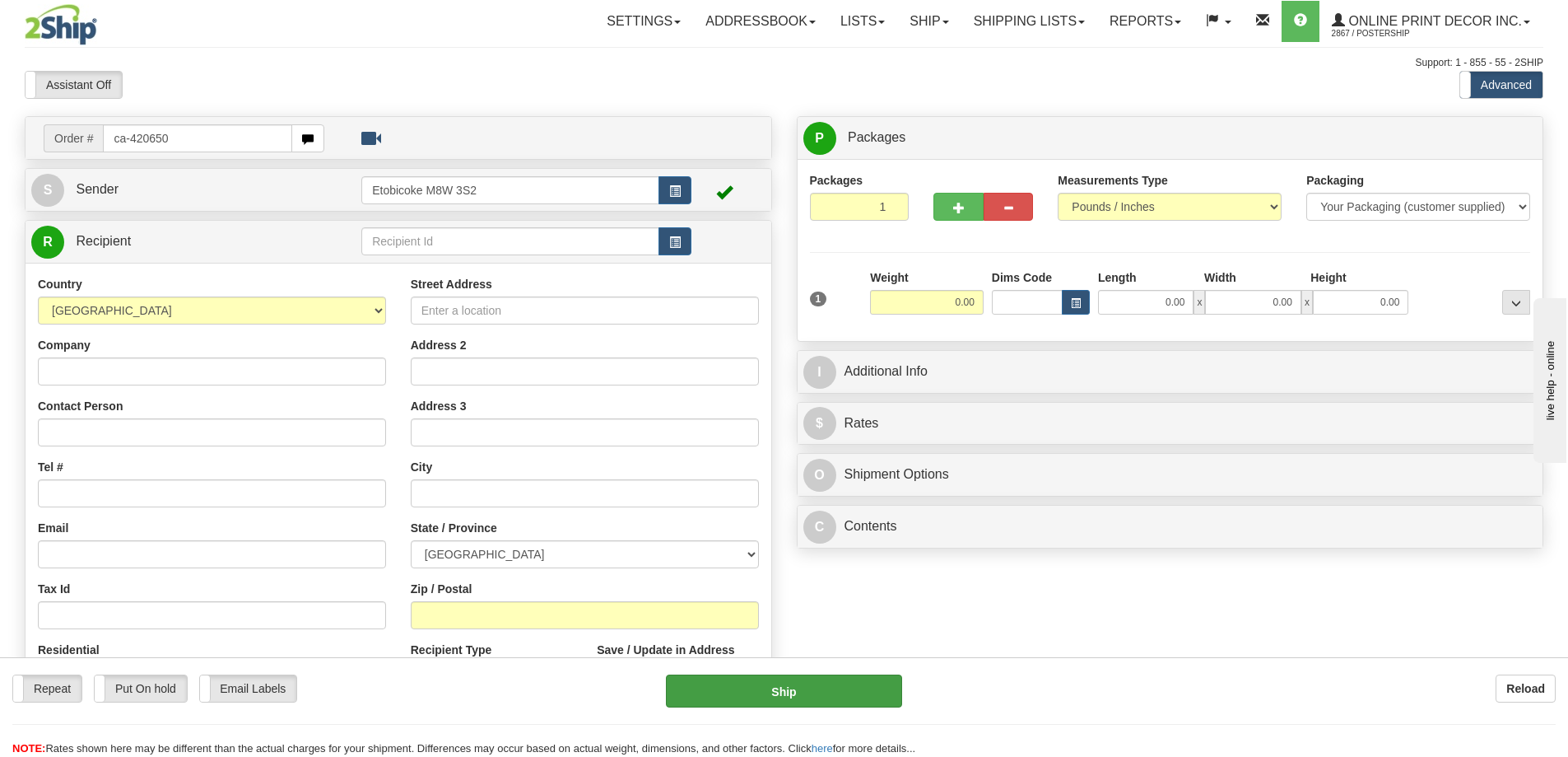
type input "ca-420650"
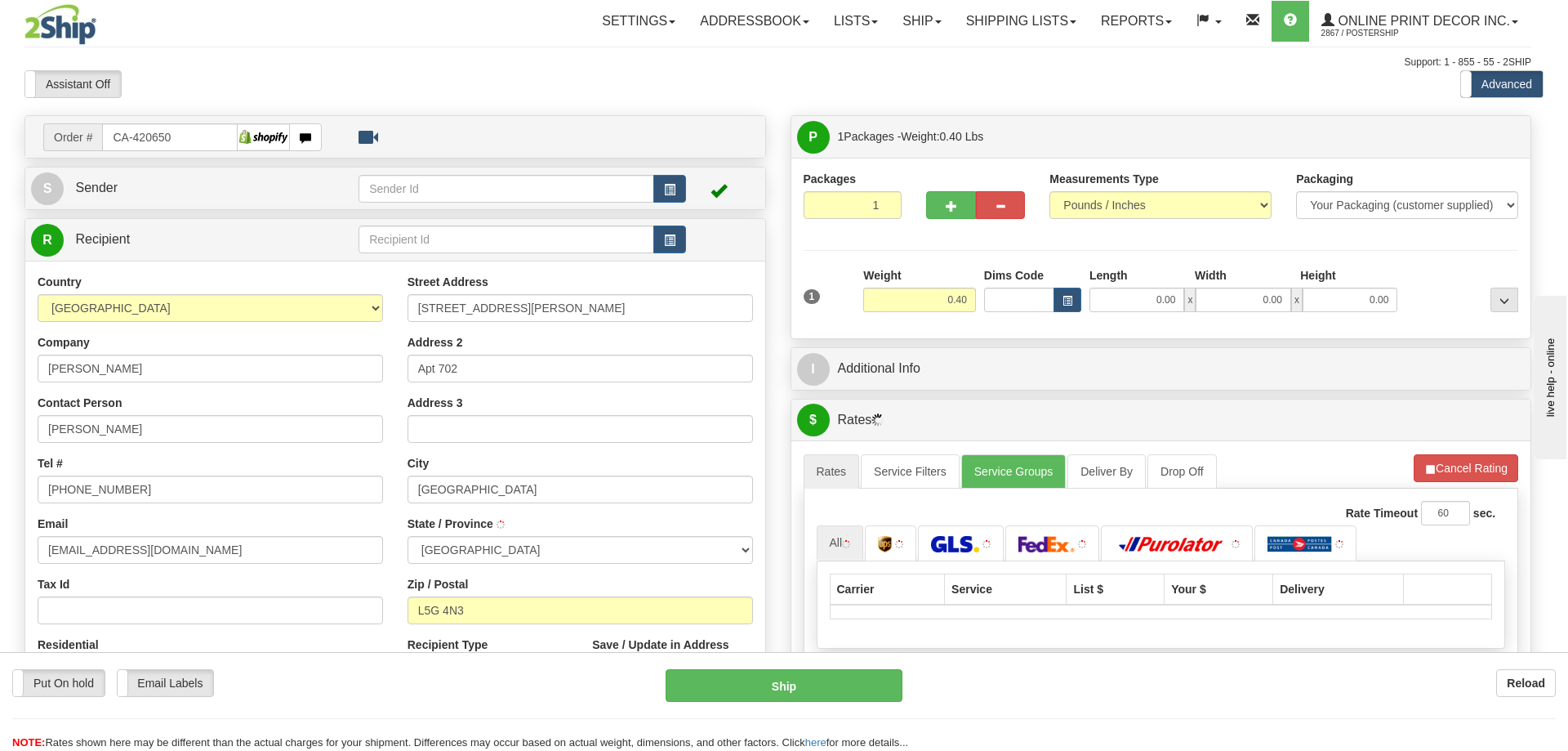
type input "[GEOGRAPHIC_DATA]"
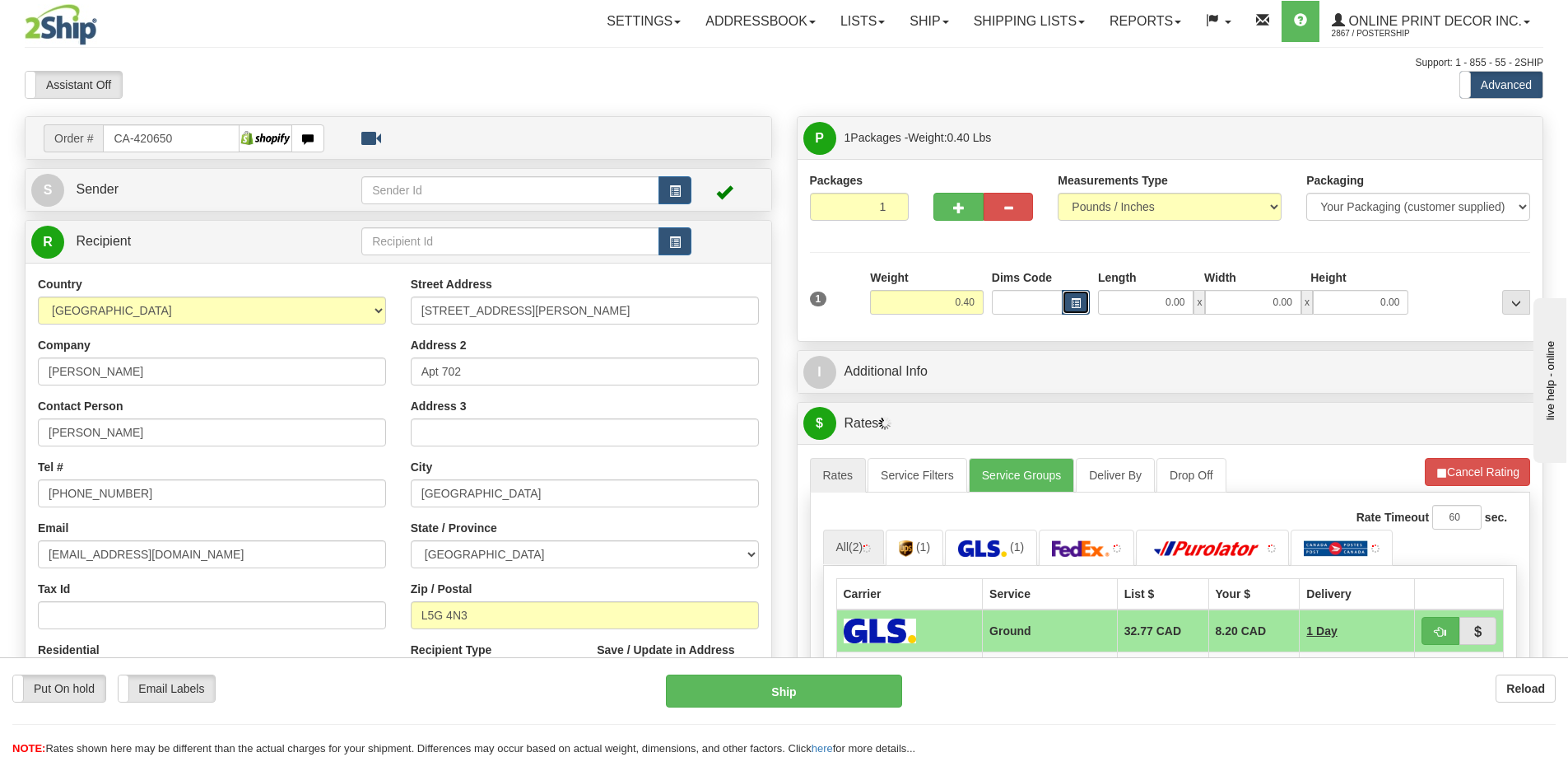
click at [1079, 300] on span "button" at bounding box center [1075, 303] width 10 height 9
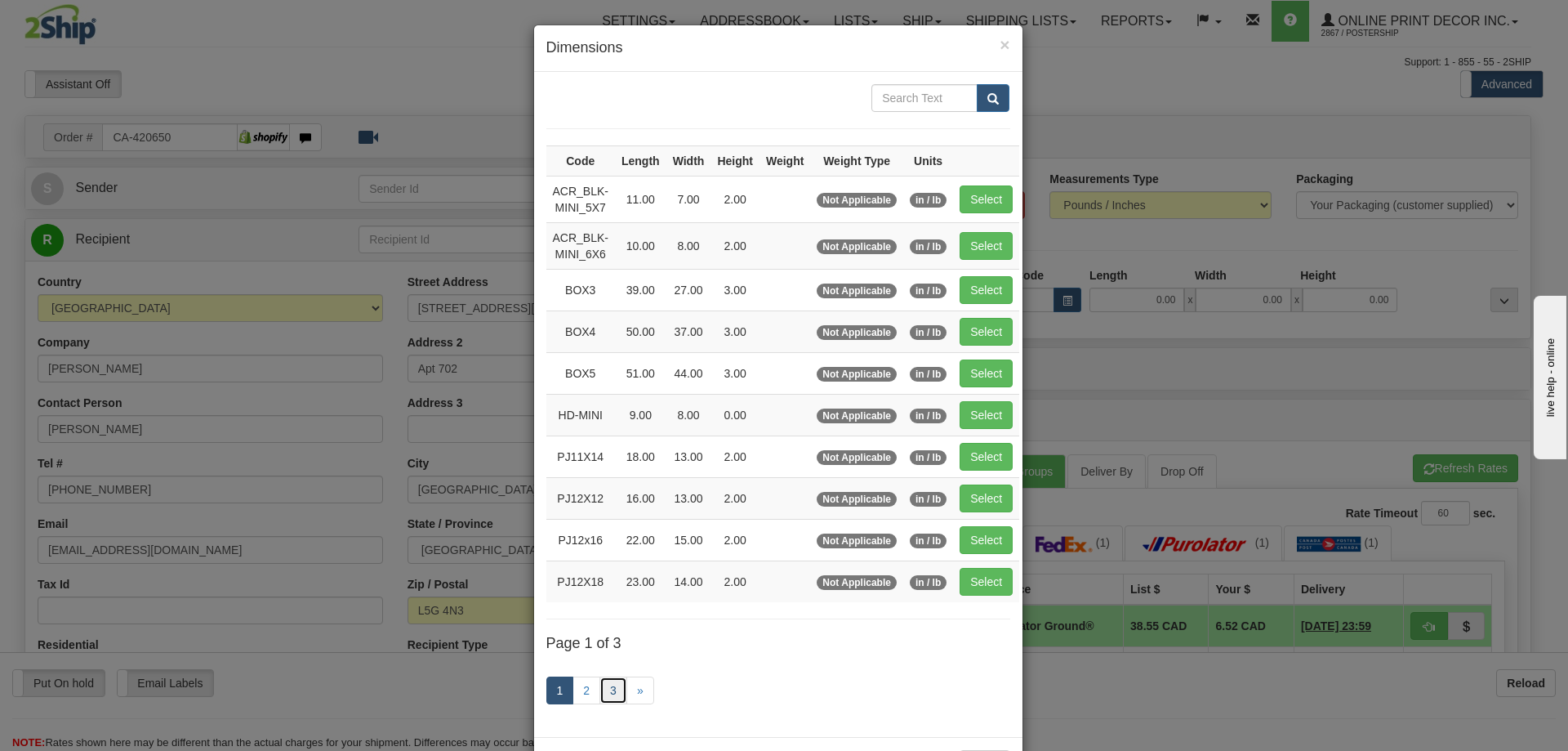
click at [609, 682] on link "3" at bounding box center [613, 690] width 28 height 28
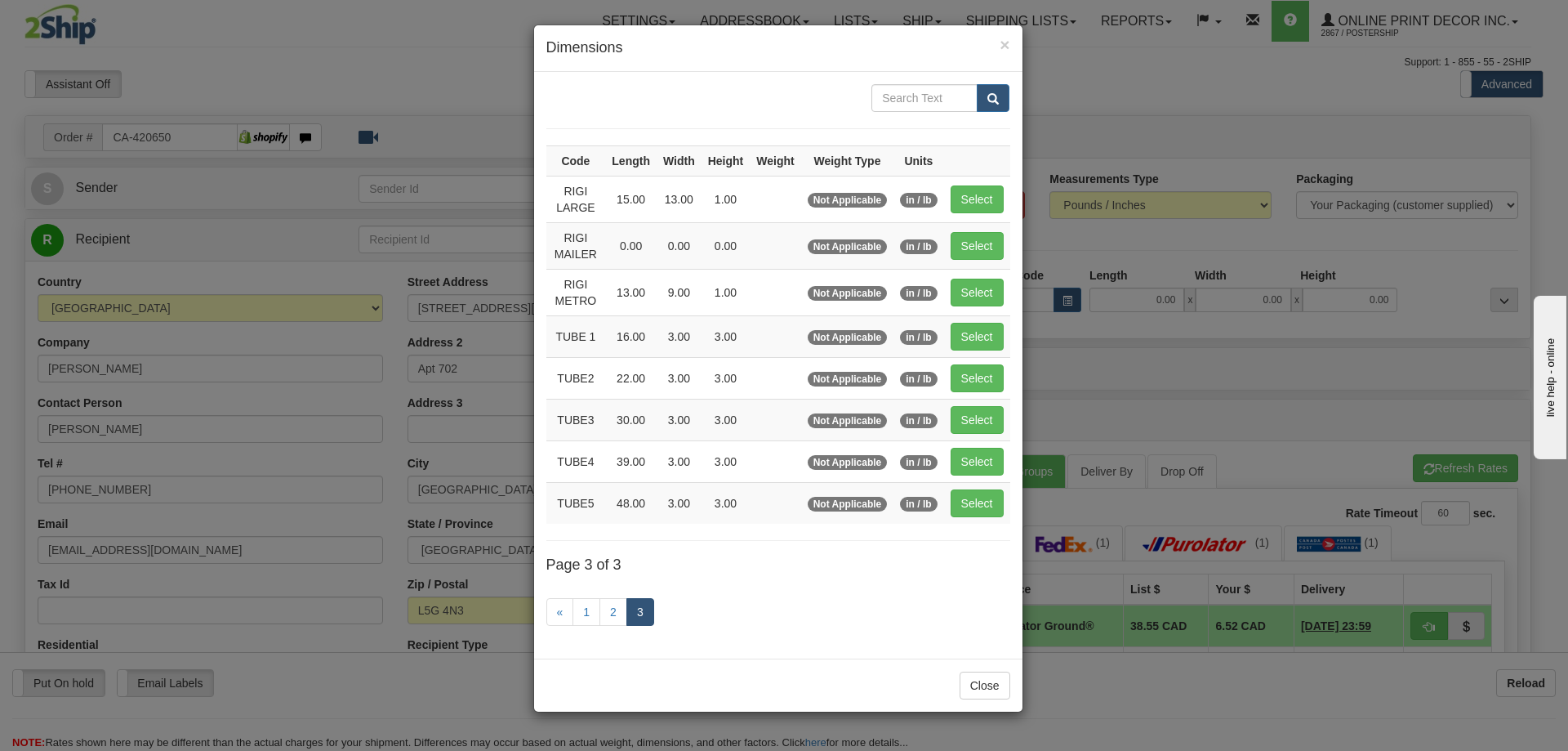
click at [986, 360] on td "Select" at bounding box center [977, 378] width 66 height 41
click at [990, 383] on button "Select" at bounding box center [977, 379] width 53 height 28
type input "TUBE2"
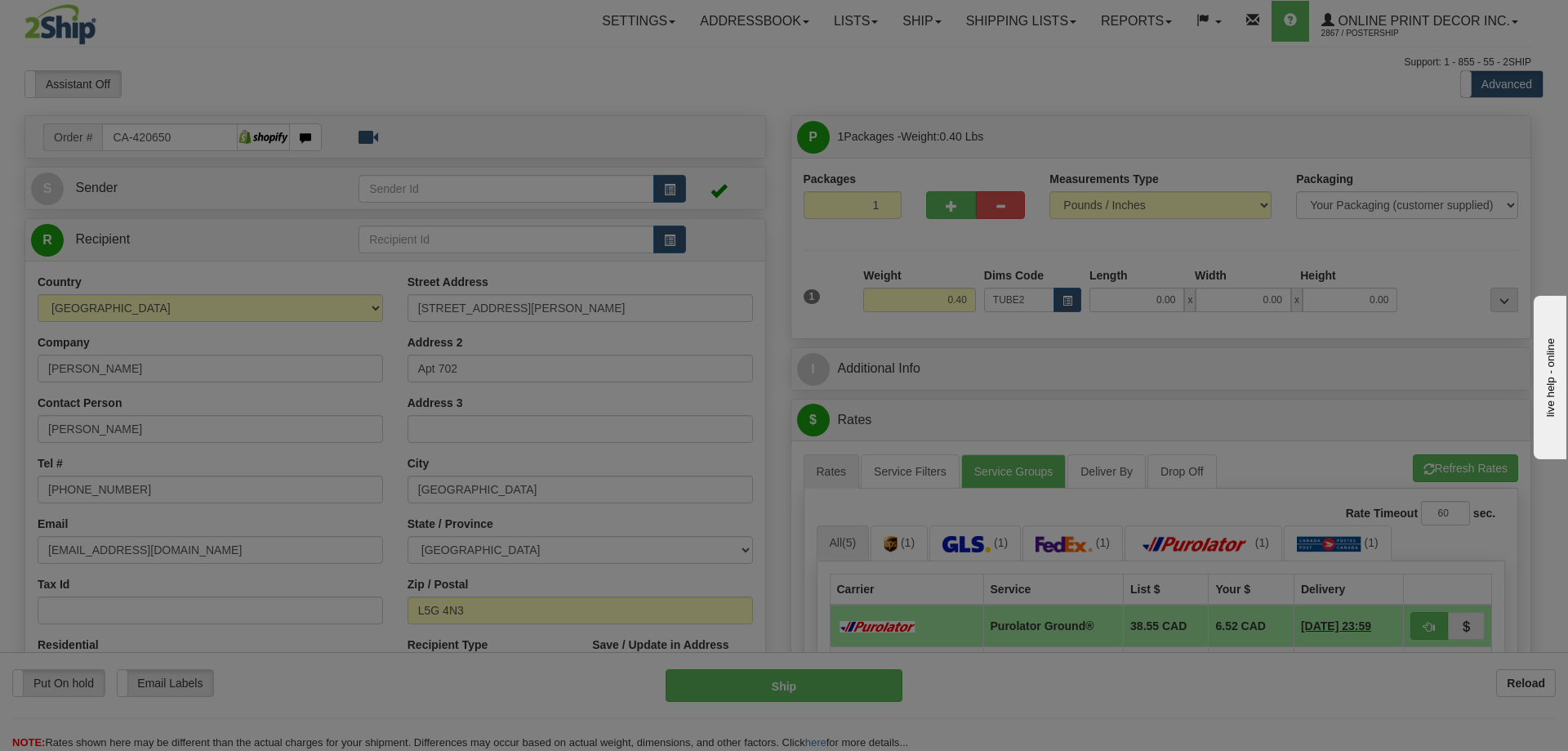
type input "22.00"
type input "3.00"
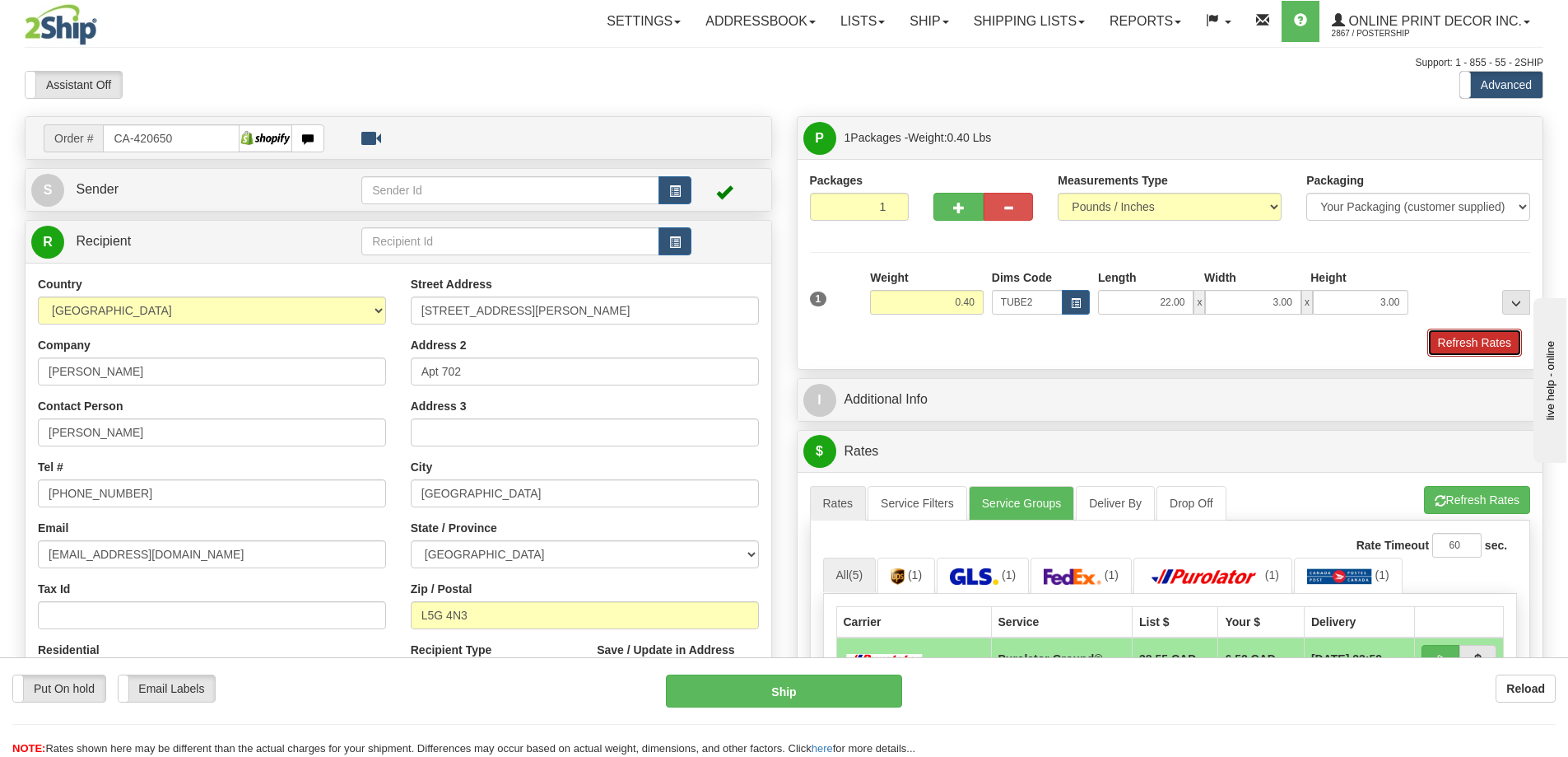
click at [1493, 345] on button "Refresh Rates" at bounding box center [1474, 343] width 94 height 28
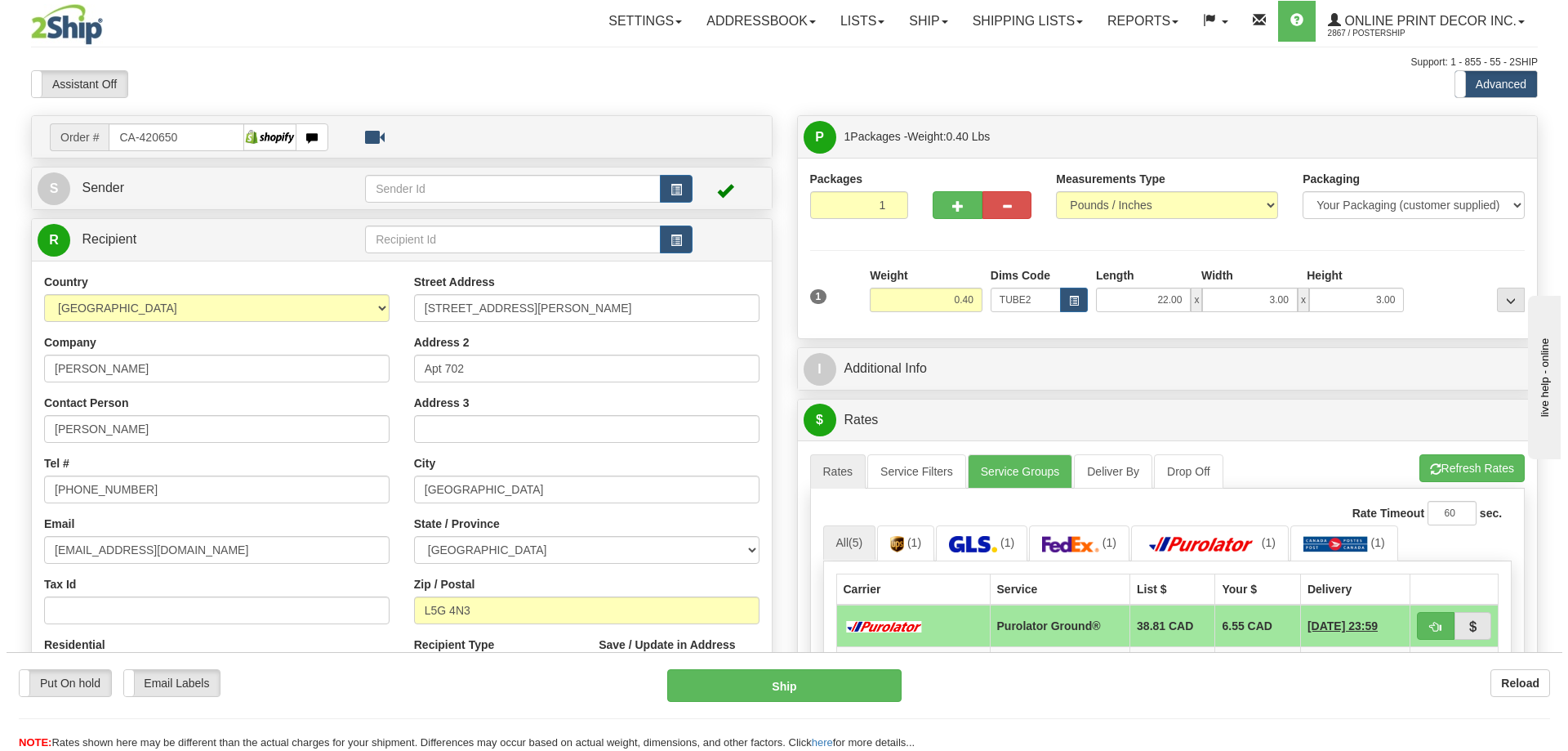
scroll to position [163, 0]
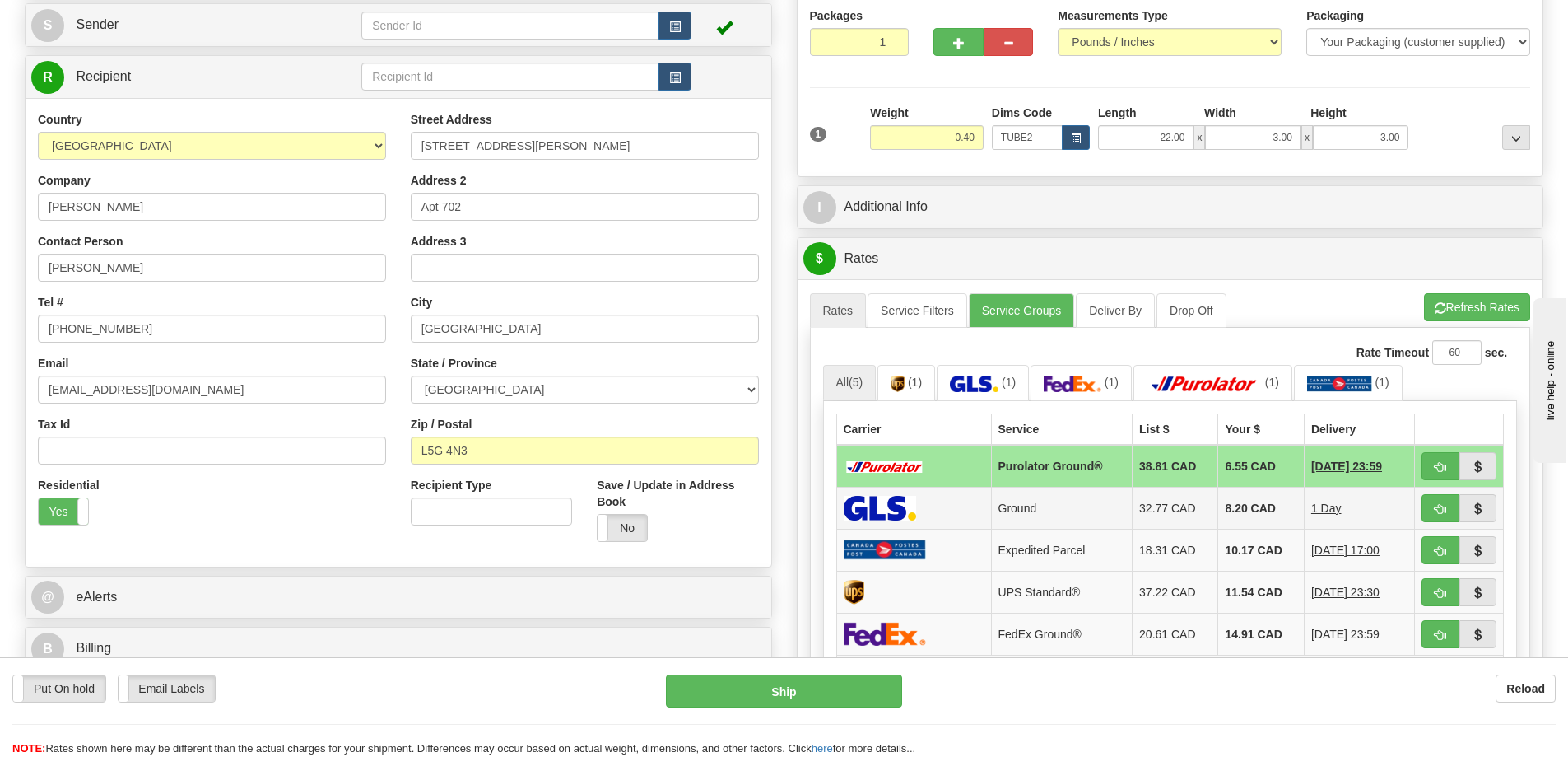
click at [1421, 499] on td at bounding box center [1459, 507] width 89 height 42
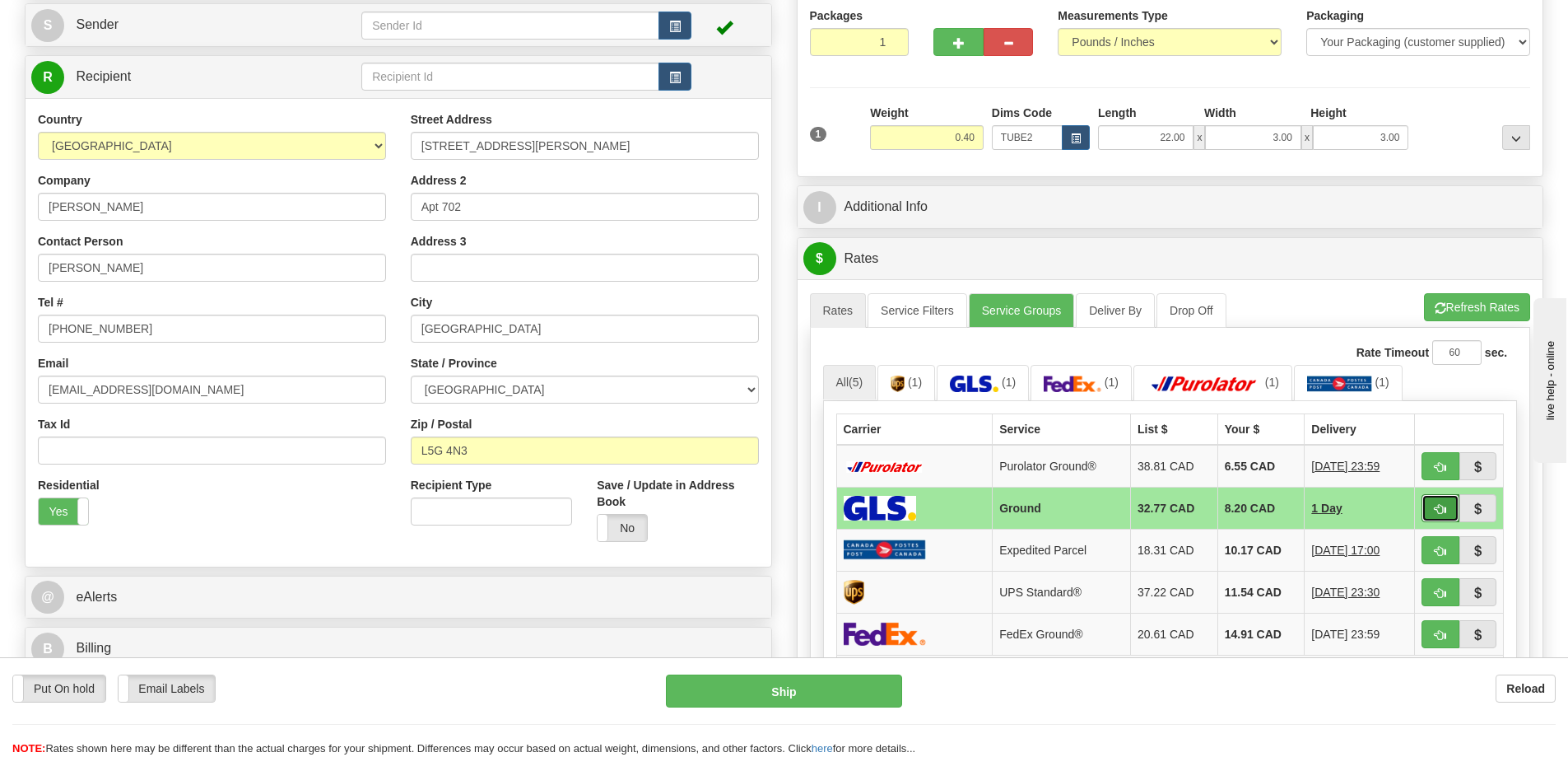
click at [1428, 506] on button "button" at bounding box center [1441, 508] width 38 height 28
type input "1"
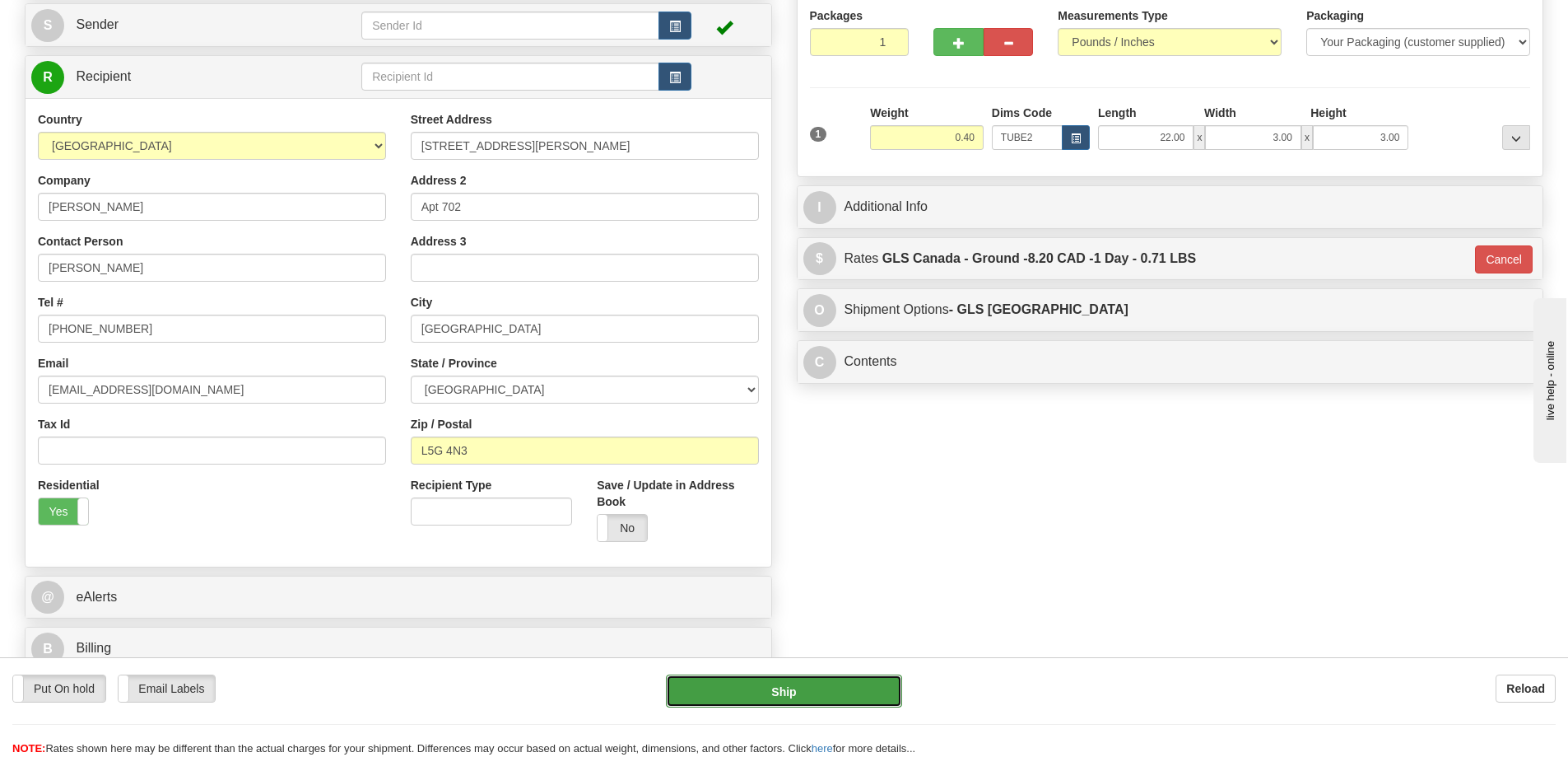
click at [780, 686] on button "Ship" at bounding box center [784, 691] width 237 height 33
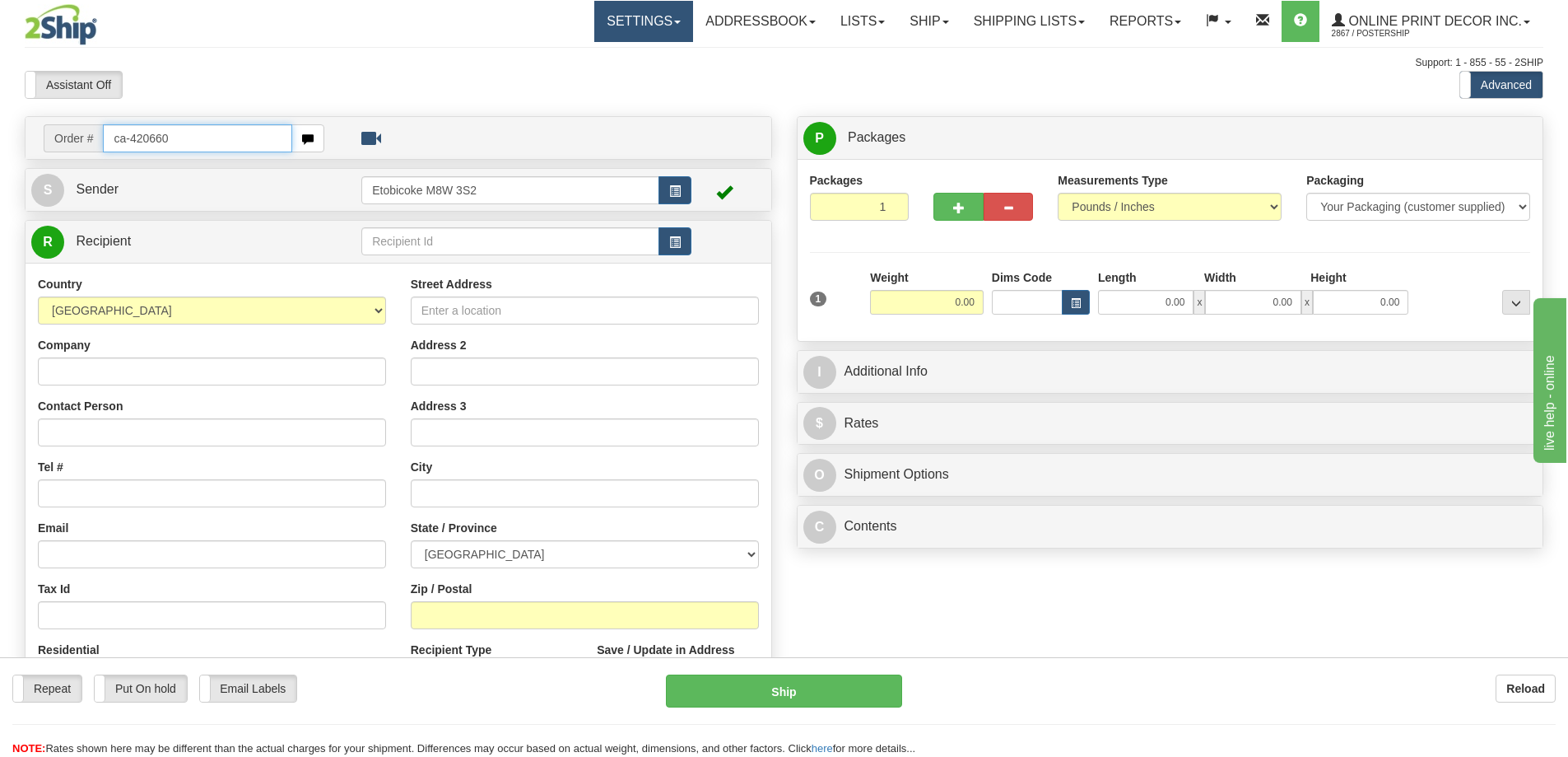
type input "ca-420660"
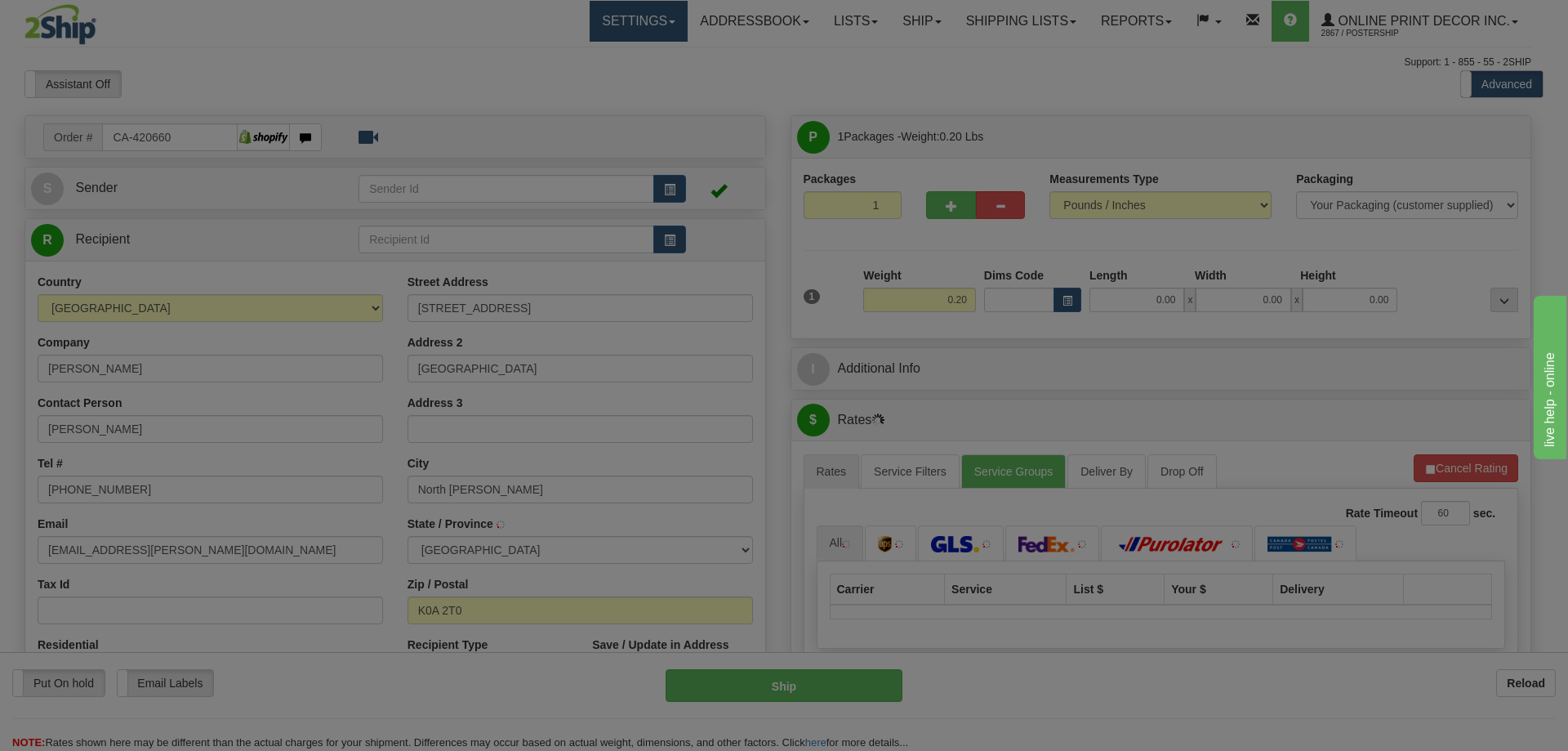
type input "NORTH [PERSON_NAME]"
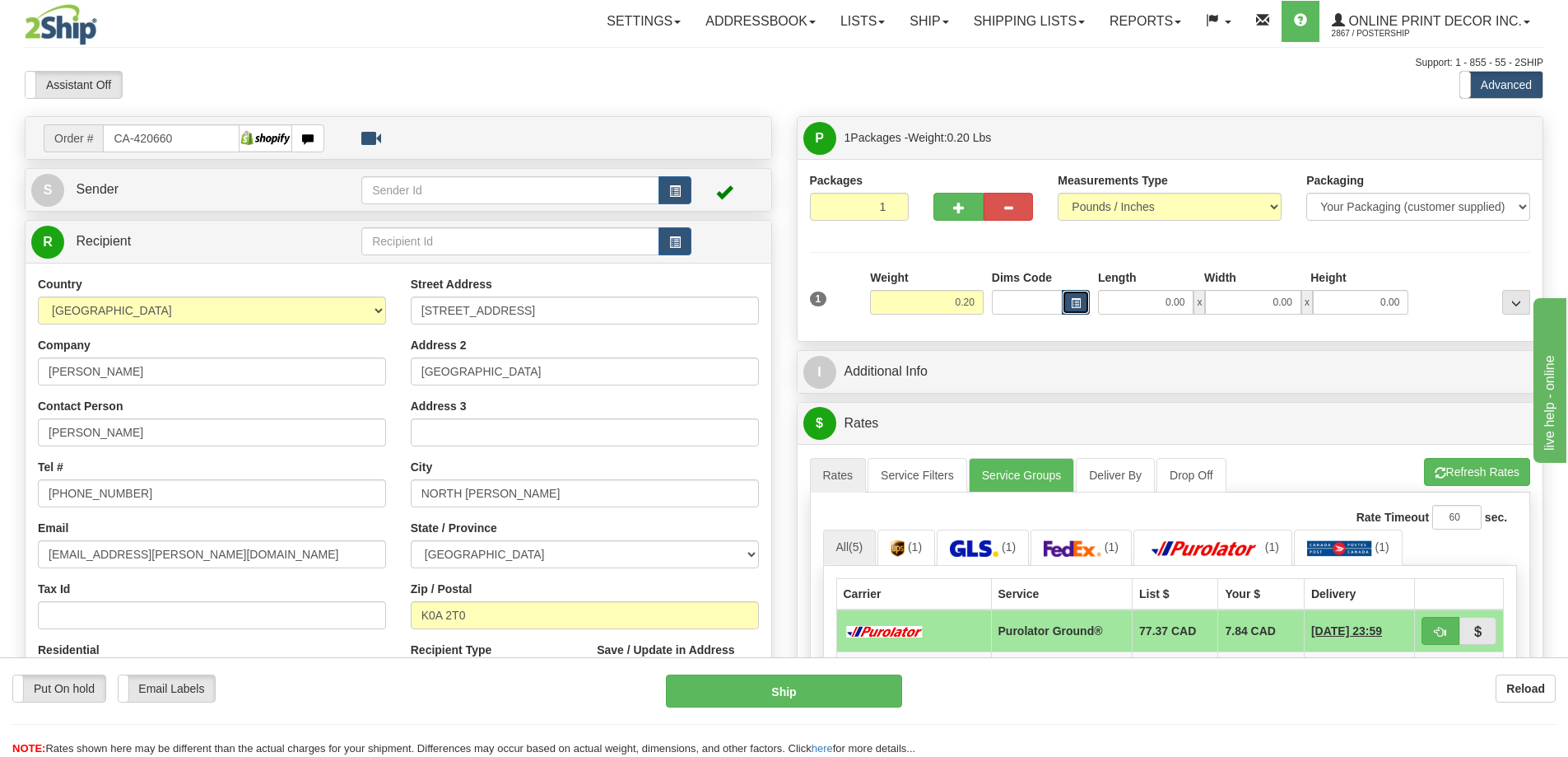
click at [1077, 297] on button "button" at bounding box center [1076, 302] width 28 height 24
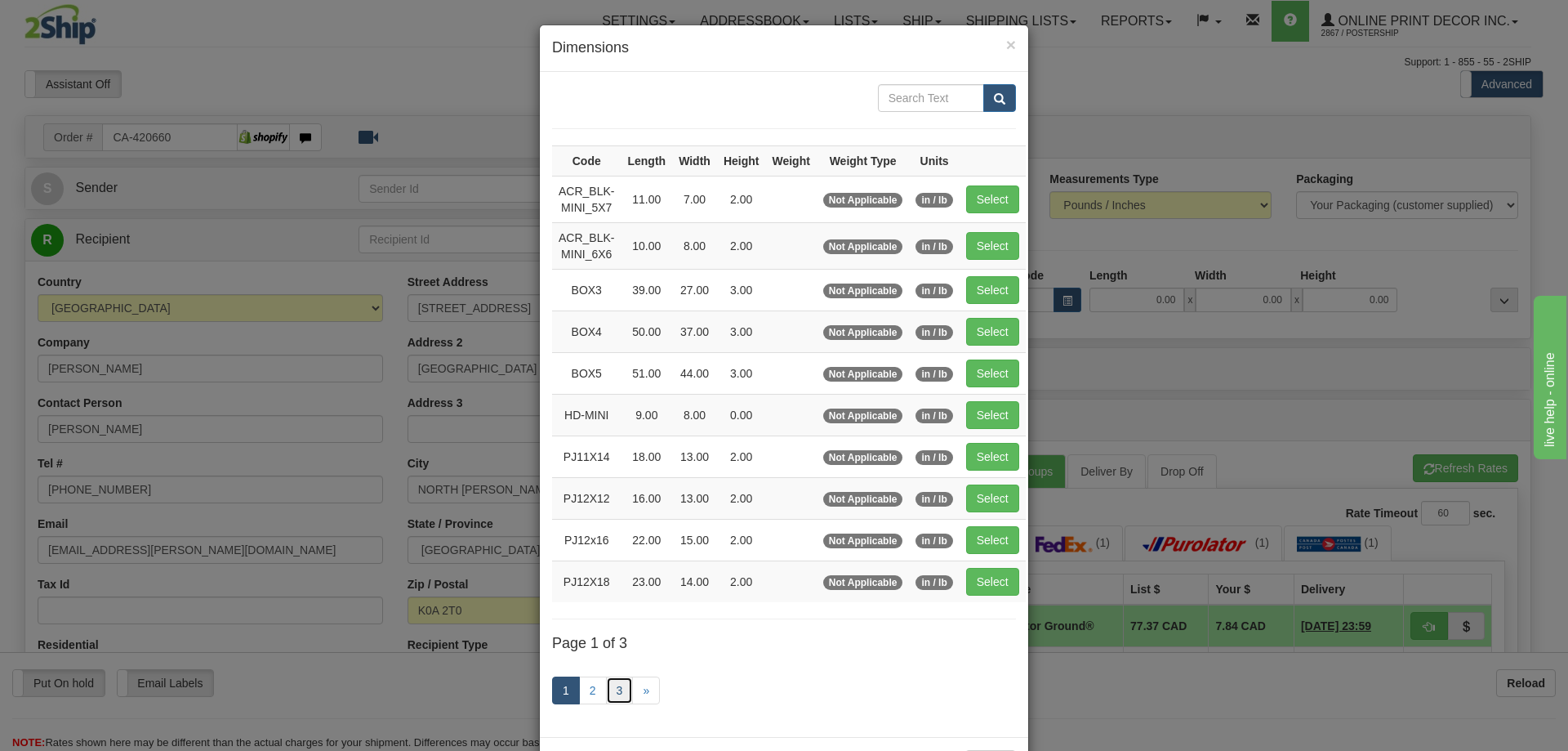
click at [607, 692] on link "3" at bounding box center [620, 690] width 28 height 28
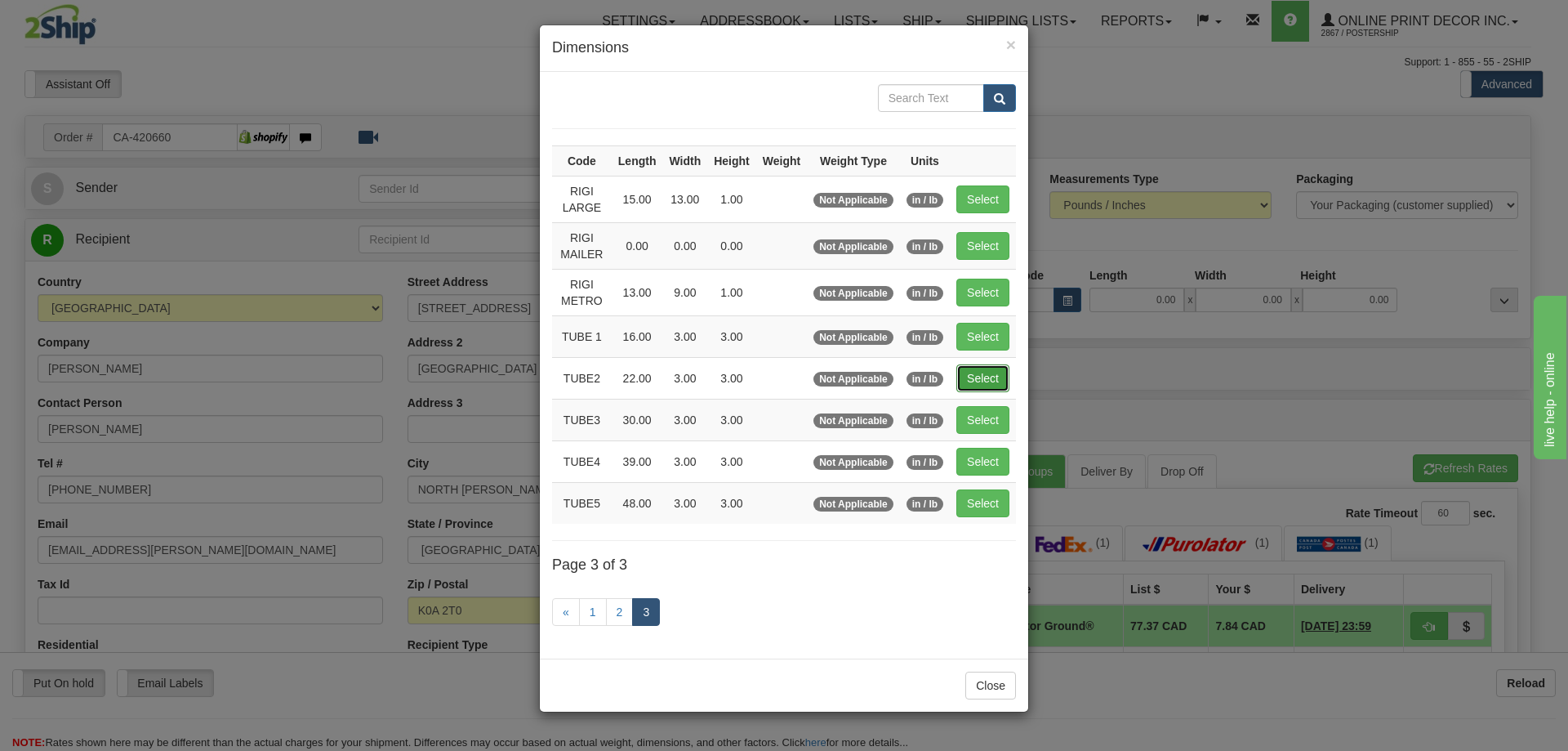
click at [976, 369] on button "Select" at bounding box center [983, 379] width 53 height 28
type input "TUBE2"
type input "22.00"
type input "3.00"
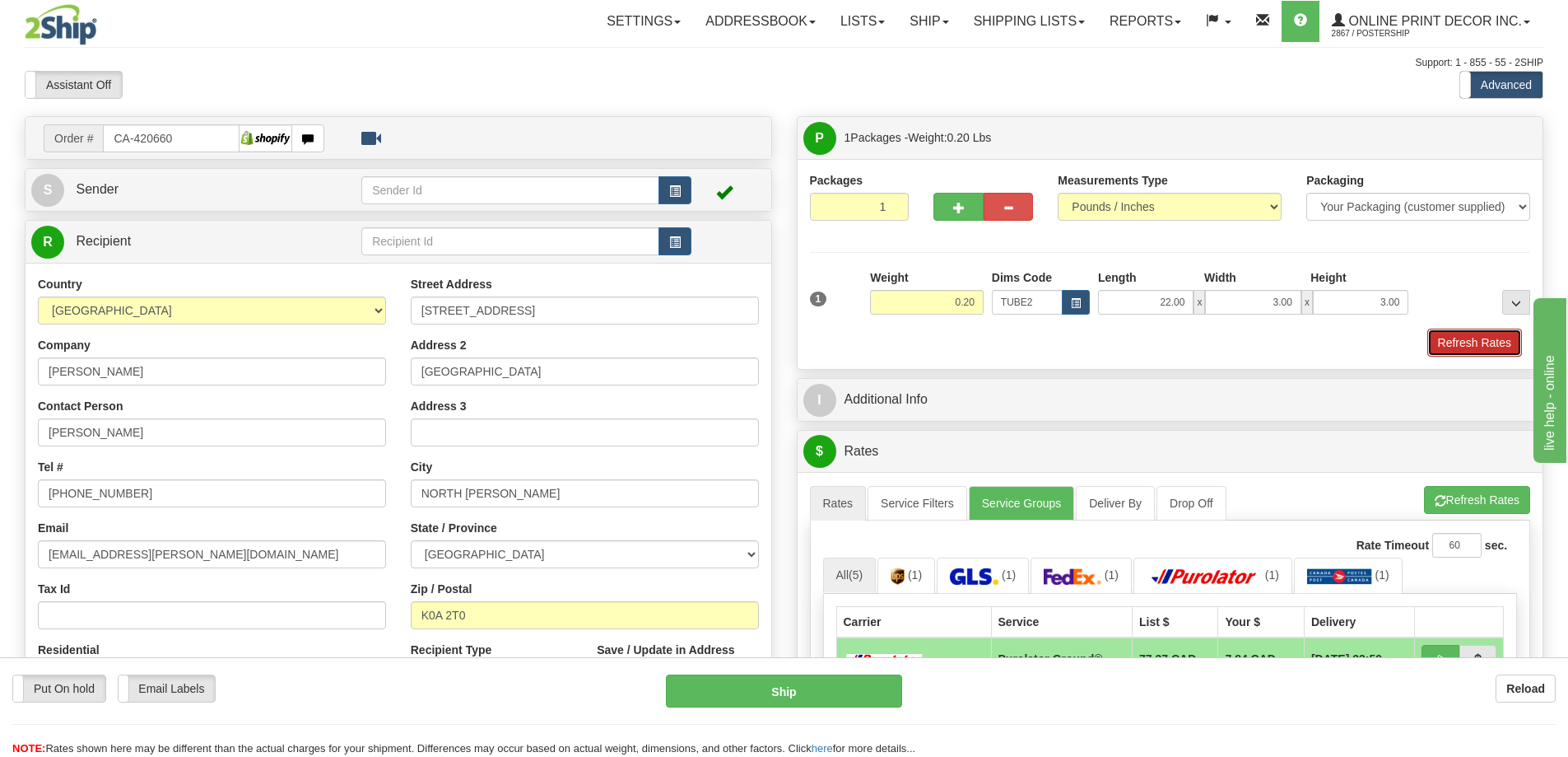
click at [1489, 335] on button "Refresh Rates" at bounding box center [1474, 343] width 94 height 28
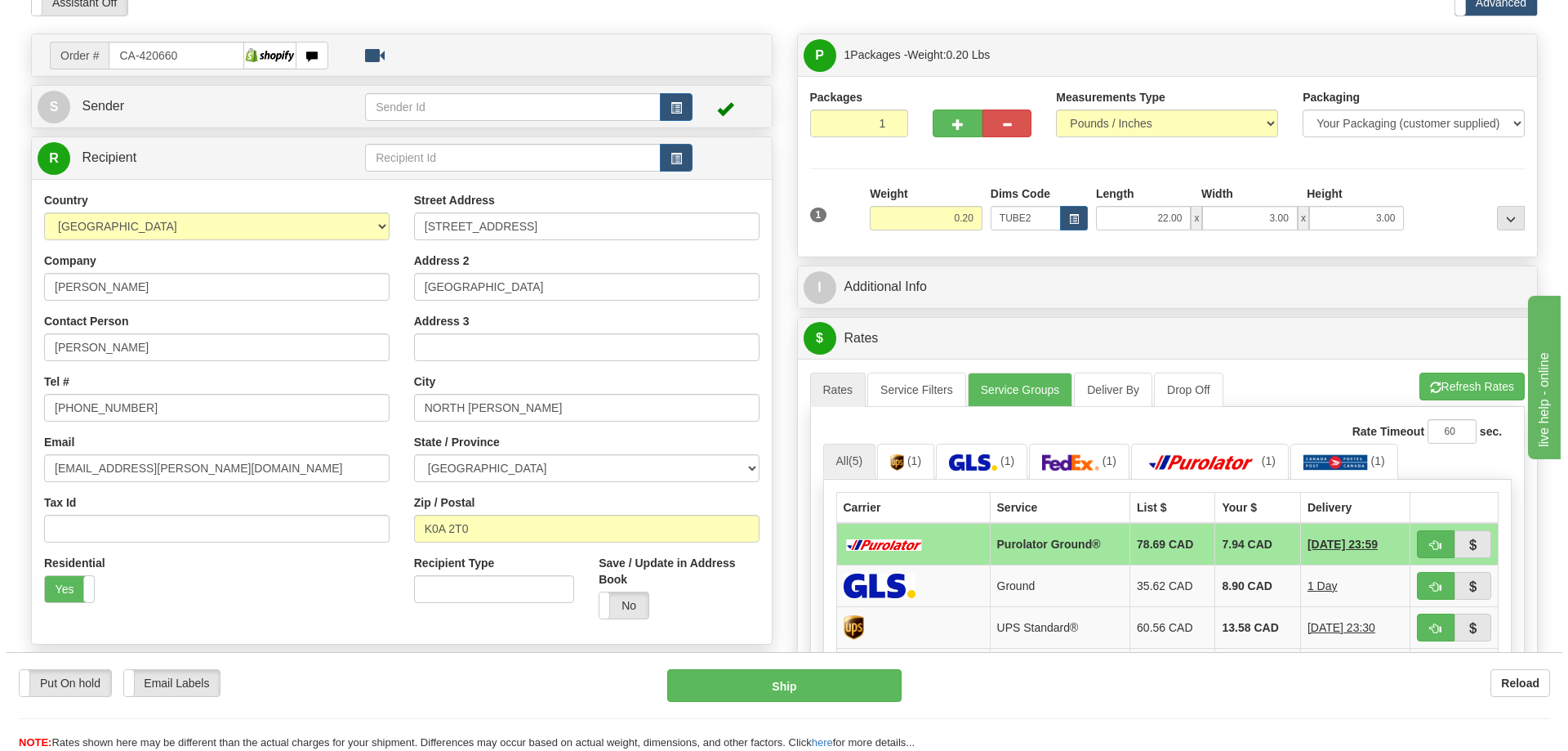
scroll to position [245, 0]
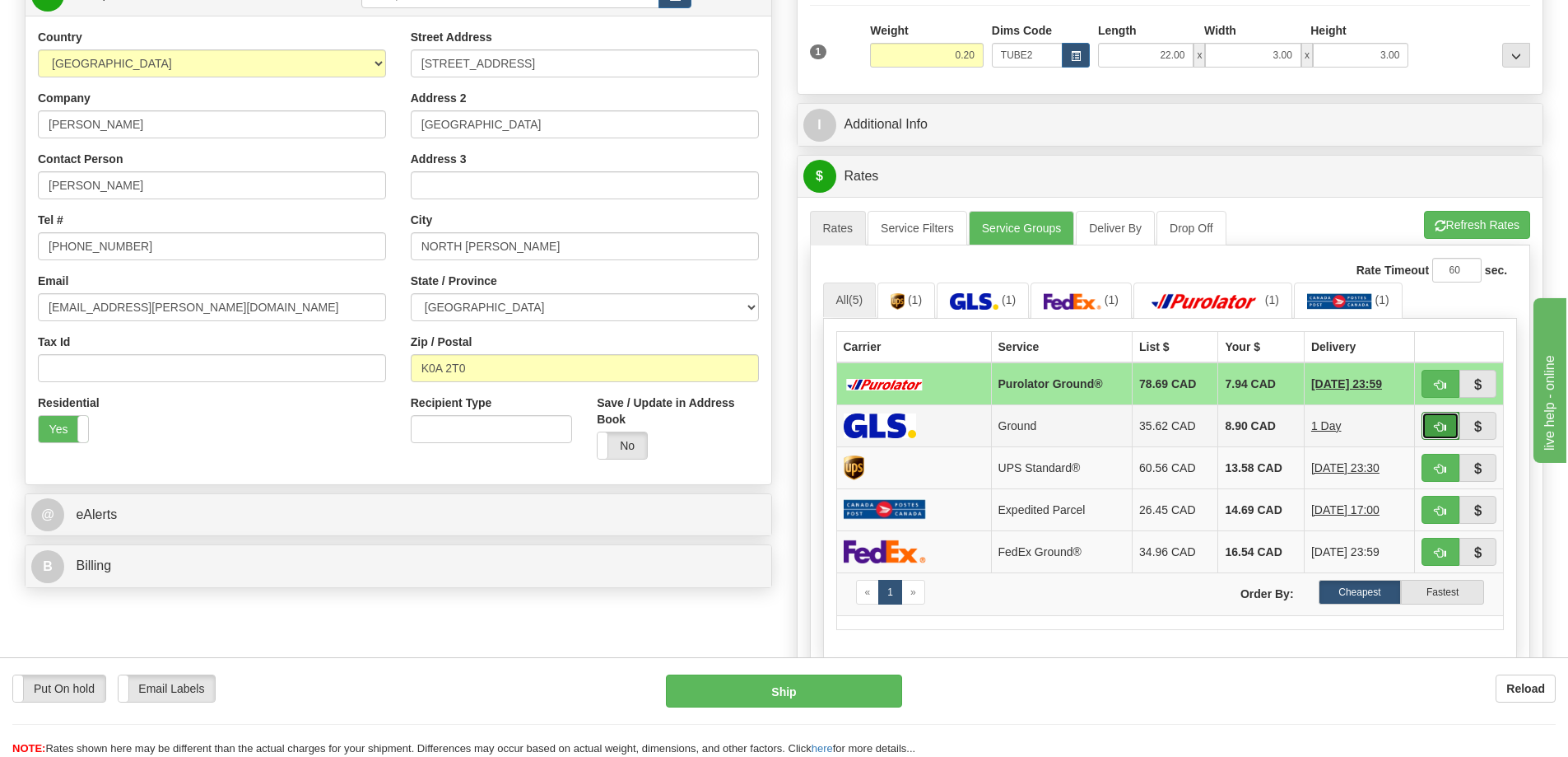
click at [1430, 425] on button "button" at bounding box center [1441, 426] width 38 height 28
type input "1"
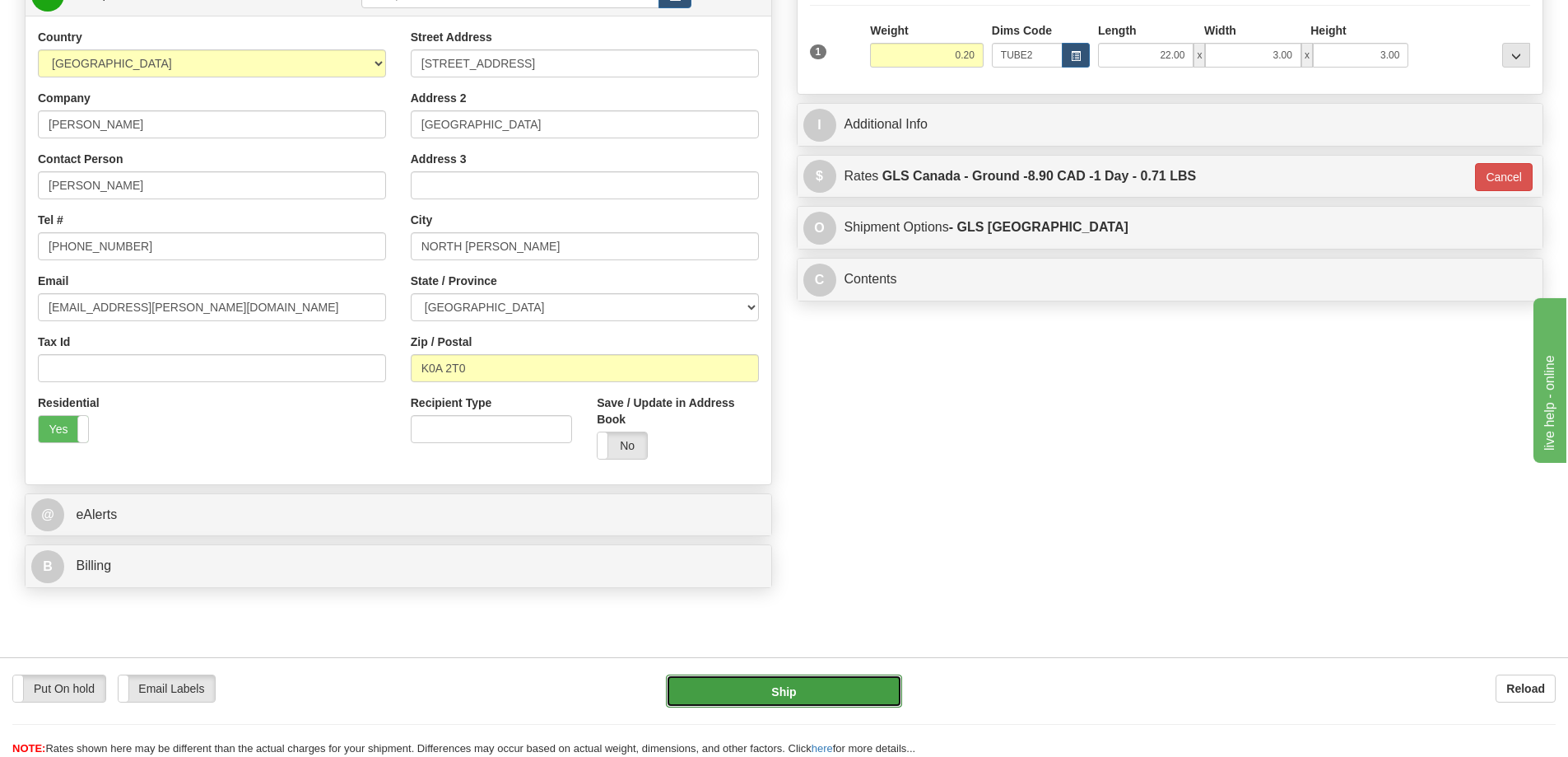
click at [862, 682] on button "Ship" at bounding box center [784, 691] width 237 height 33
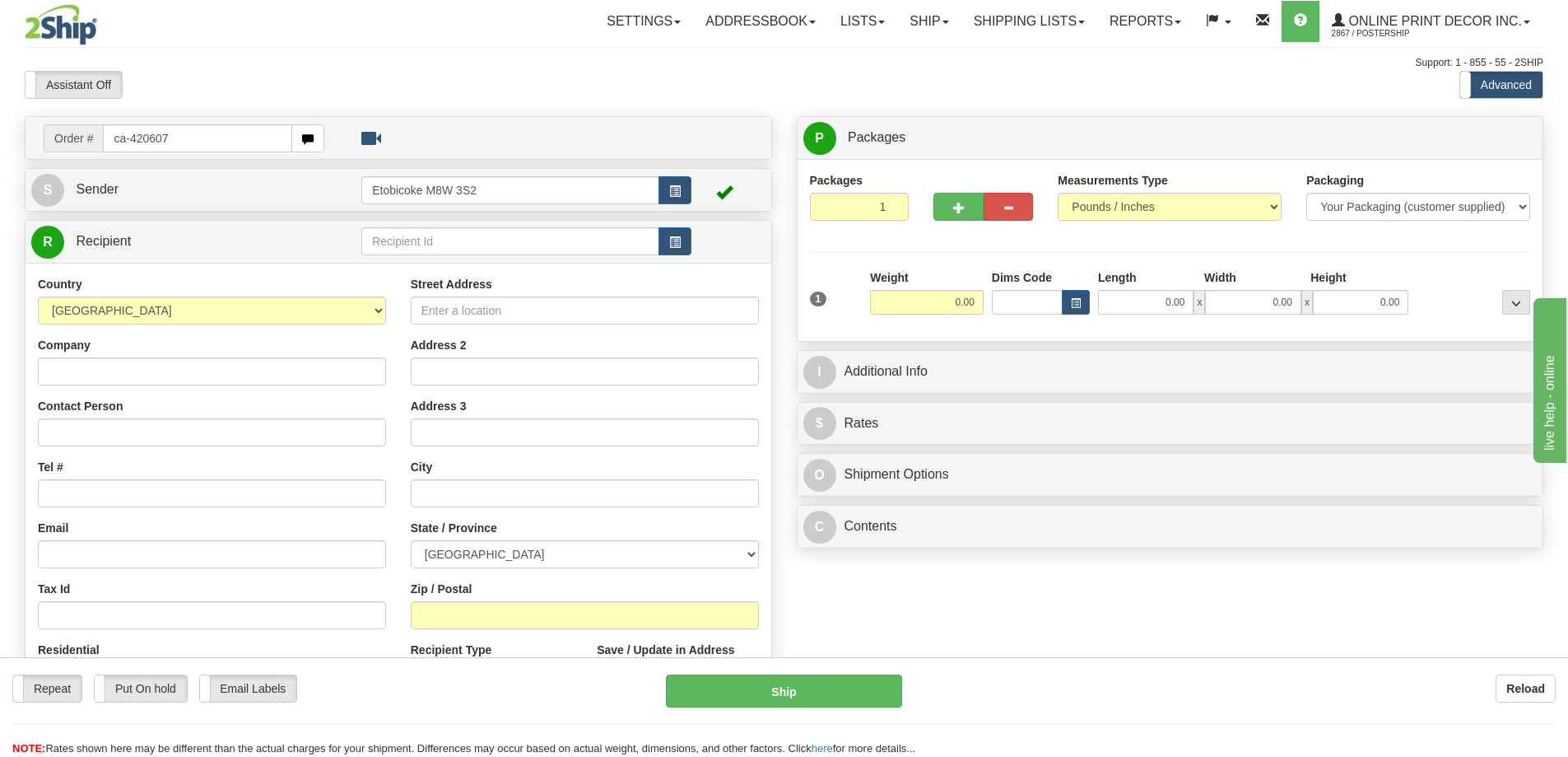
type input "ca-420607"
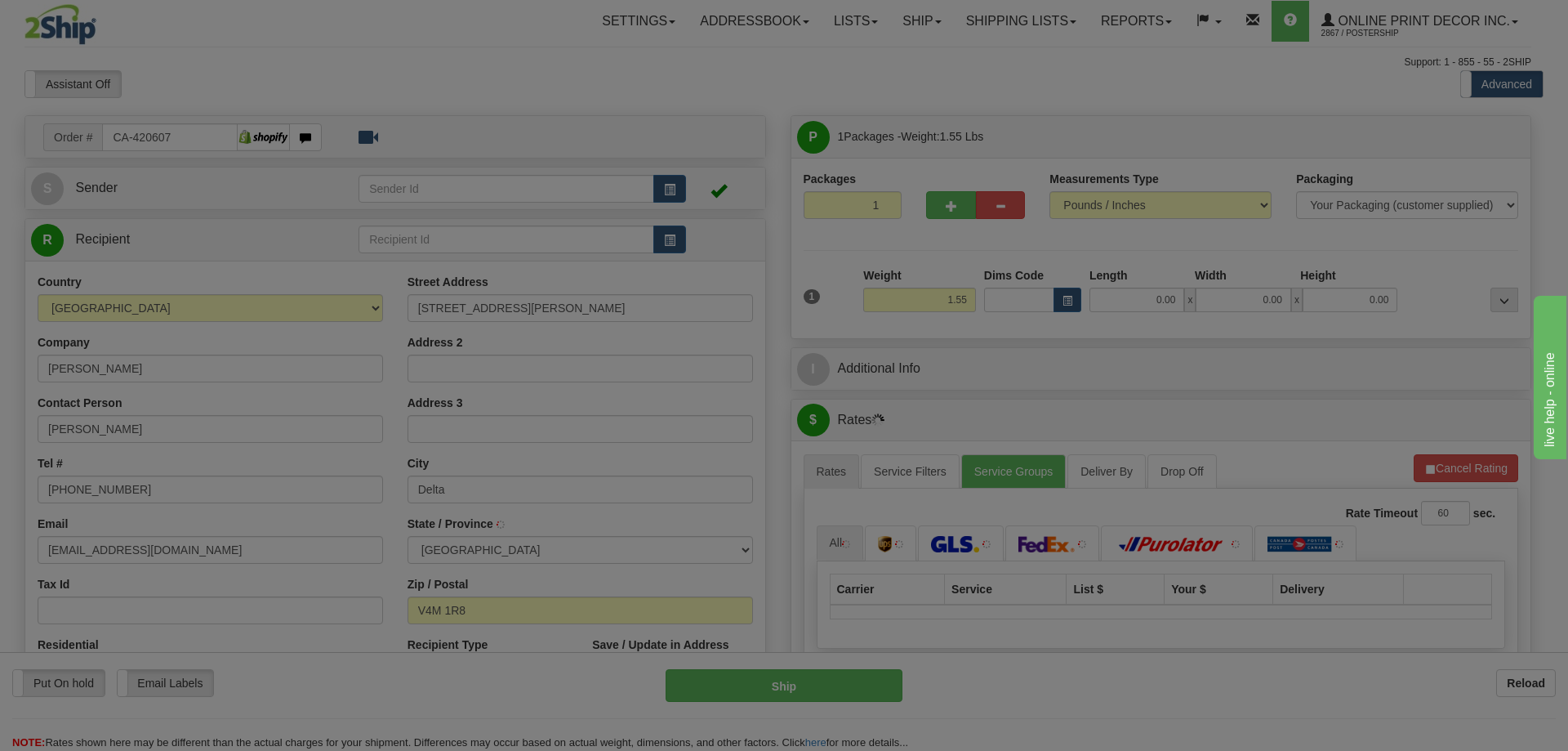
type input "DELTA"
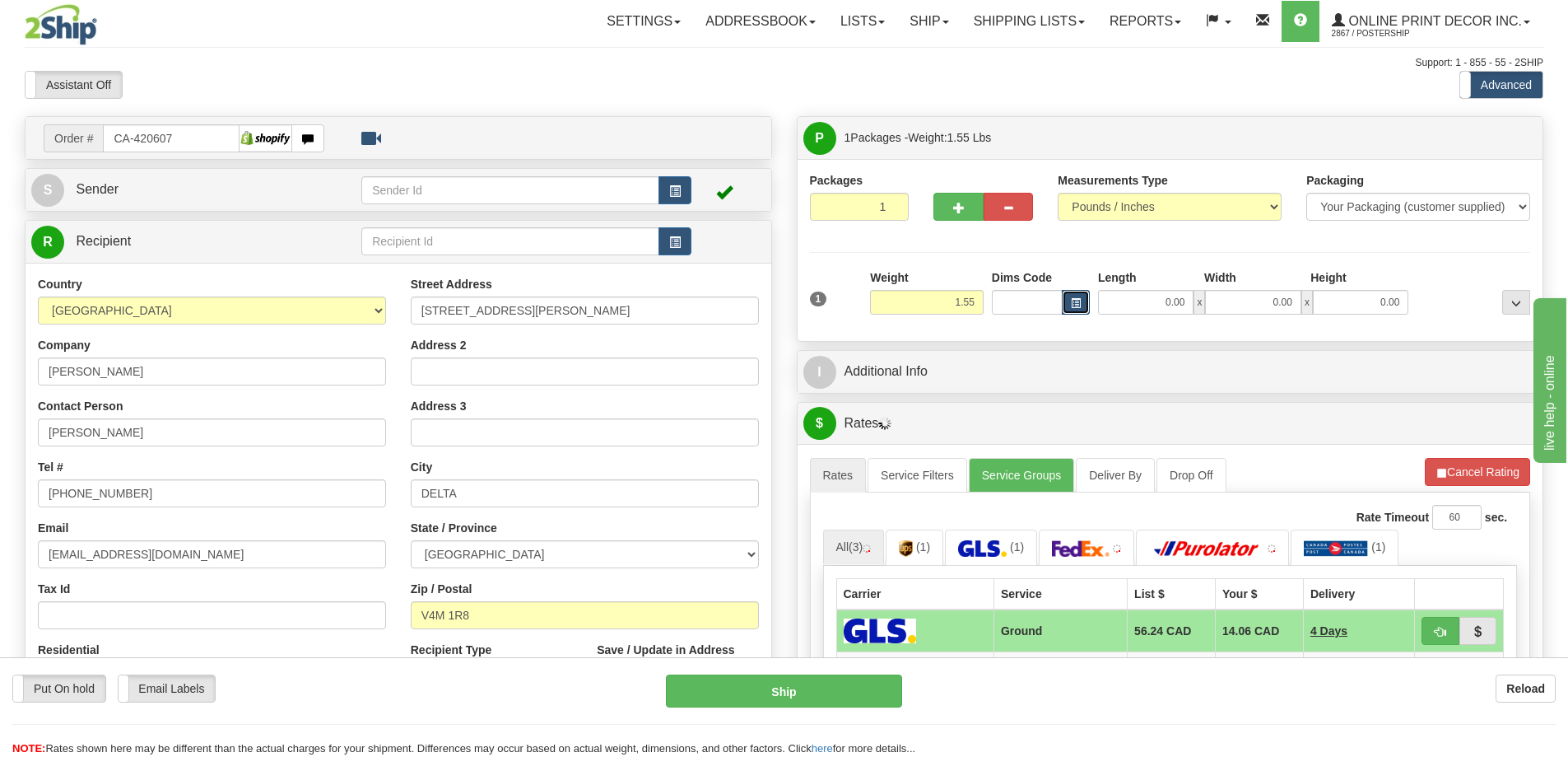
click at [1070, 303] on span "button" at bounding box center [1075, 303] width 10 height 9
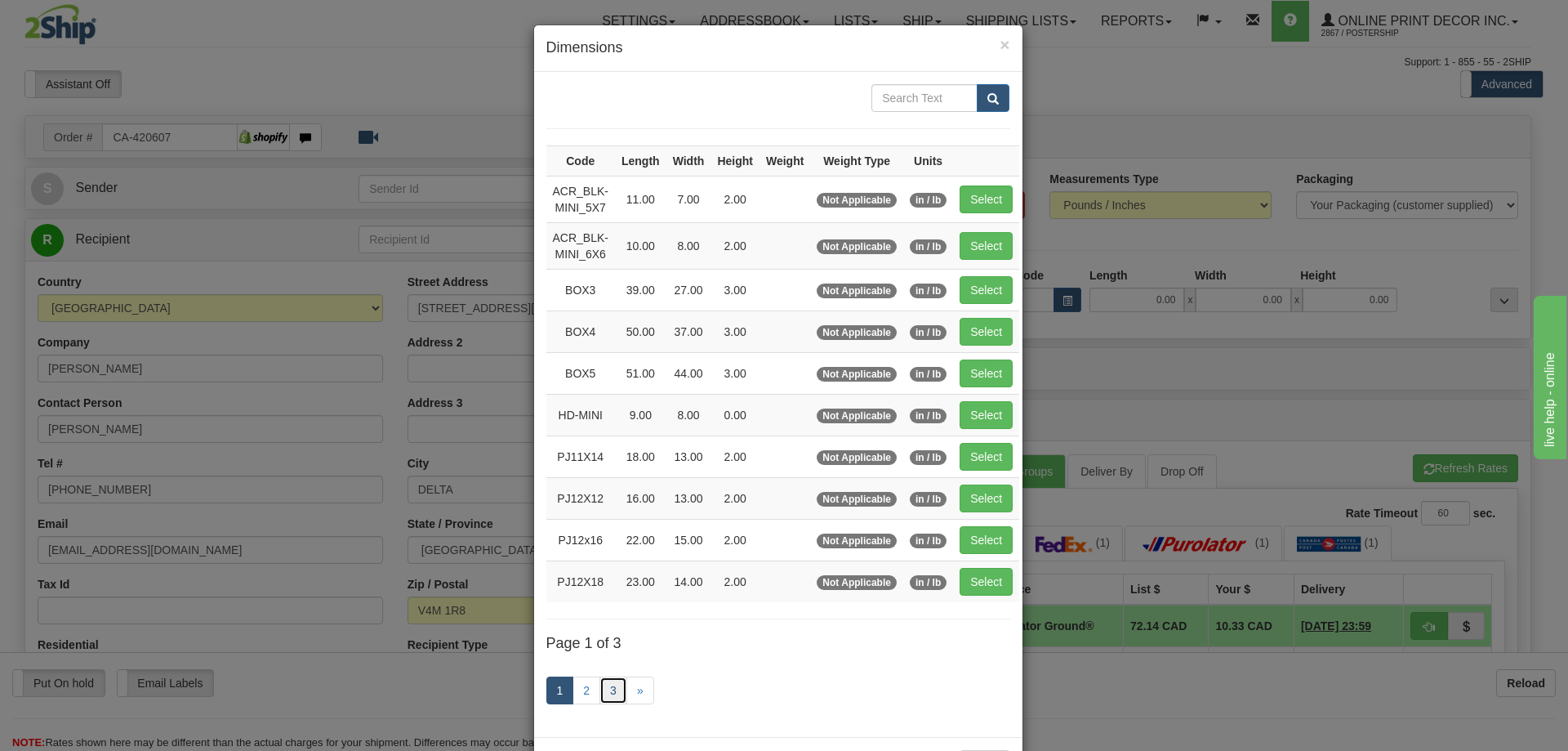
click at [615, 681] on link "3" at bounding box center [613, 690] width 28 height 28
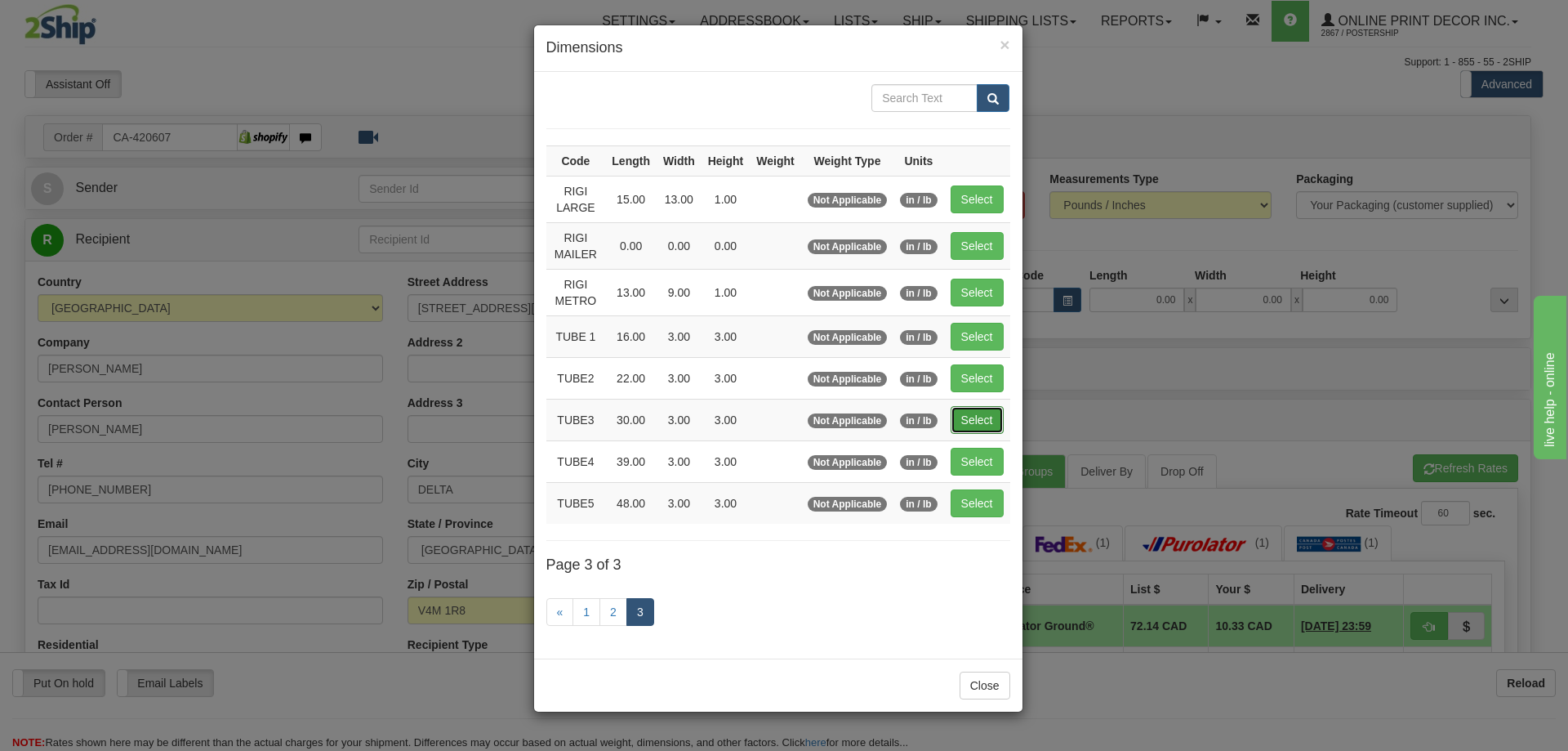
click at [982, 416] on button "Select" at bounding box center [977, 420] width 53 height 28
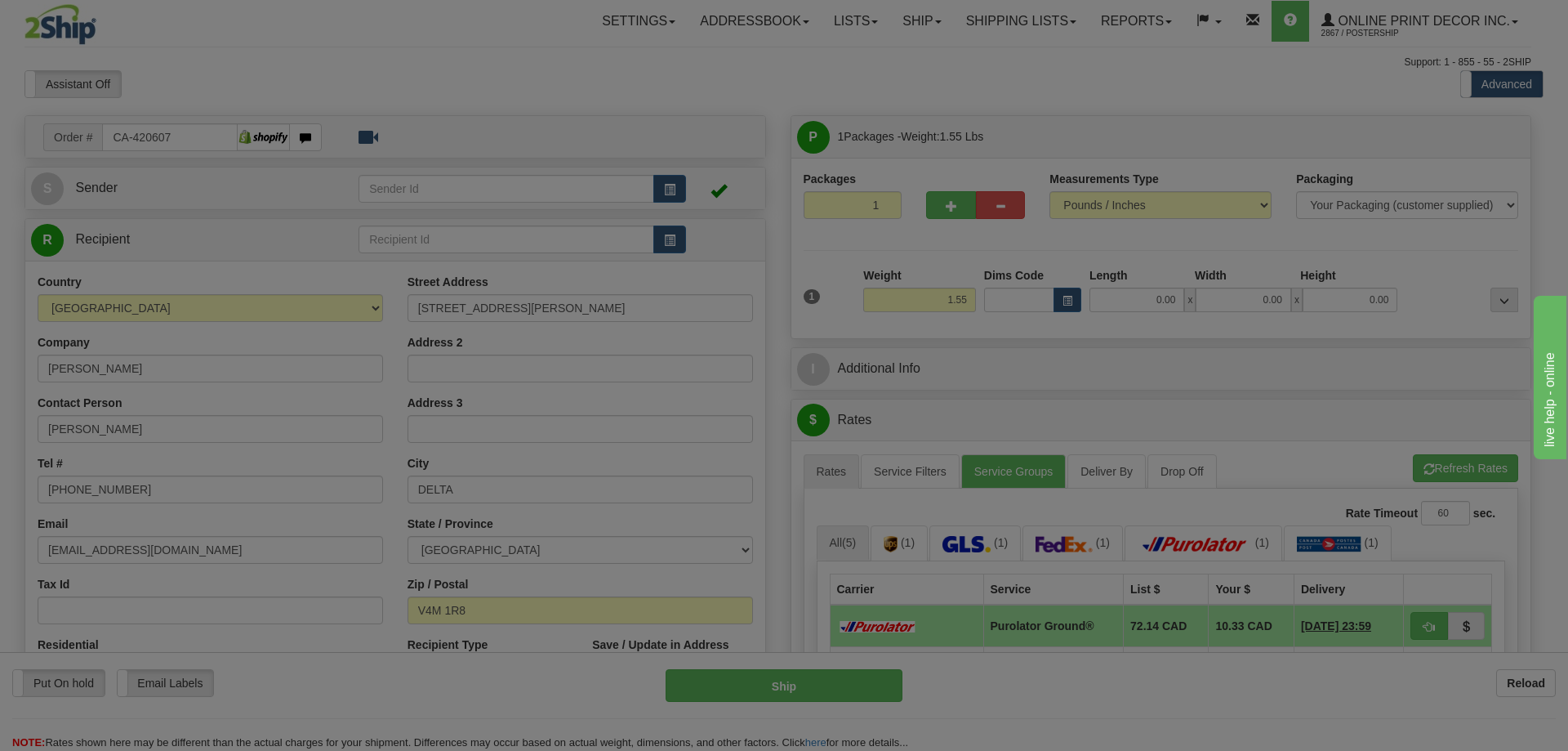
type input "TUBE3"
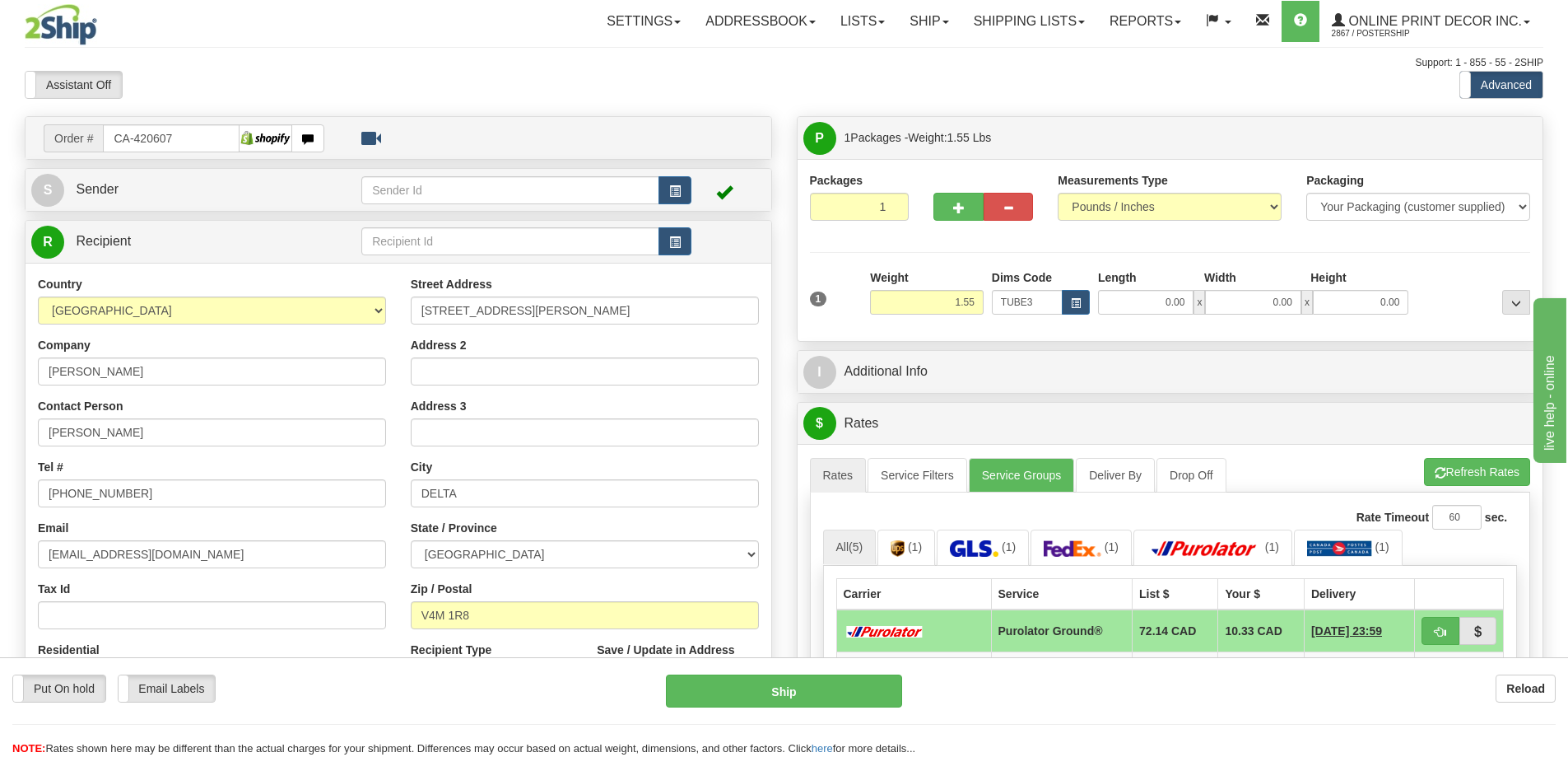
type input "30.00"
type input "3.00"
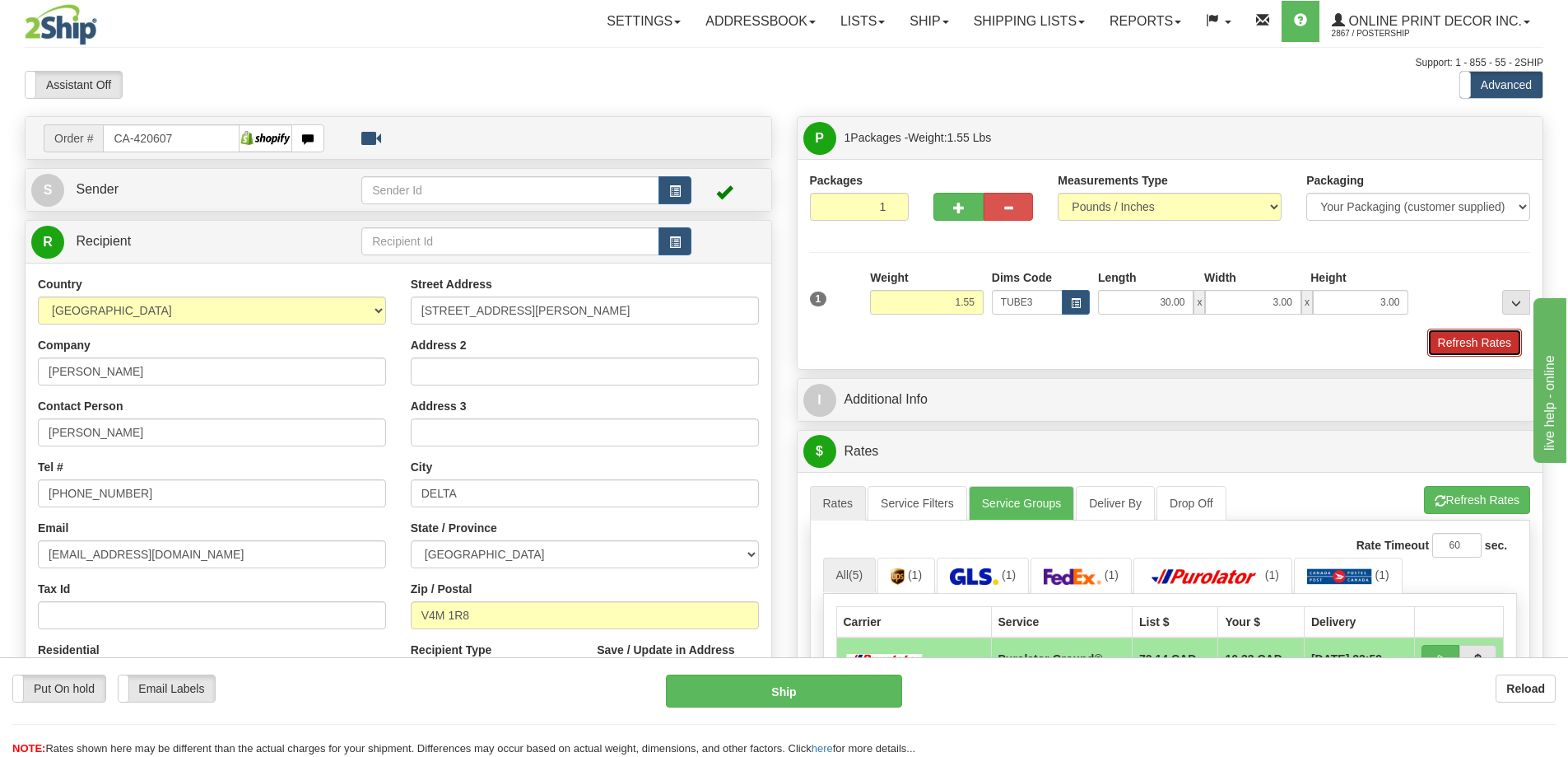
click at [1454, 338] on button "Refresh Rates" at bounding box center [1474, 343] width 94 height 28
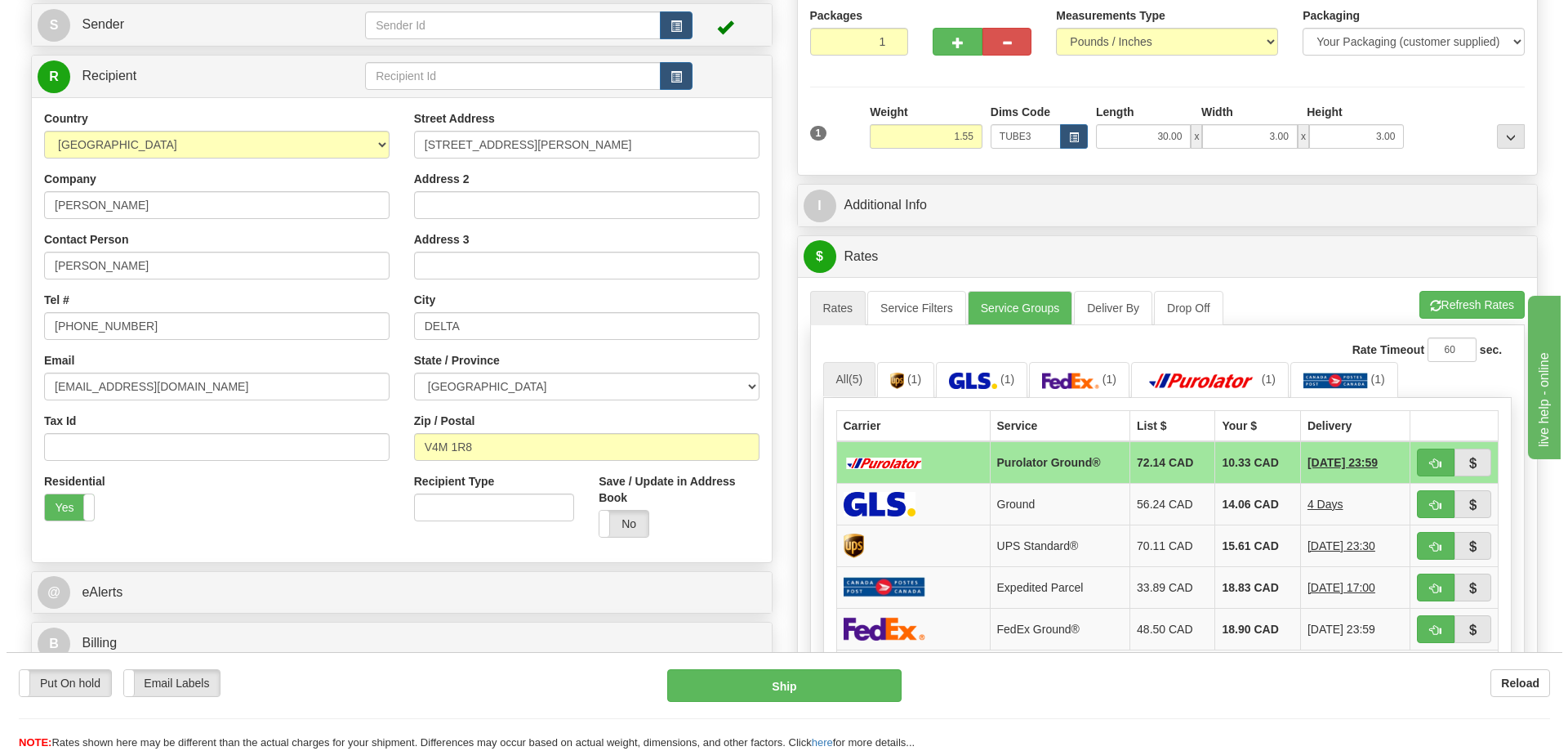
scroll to position [245, 0]
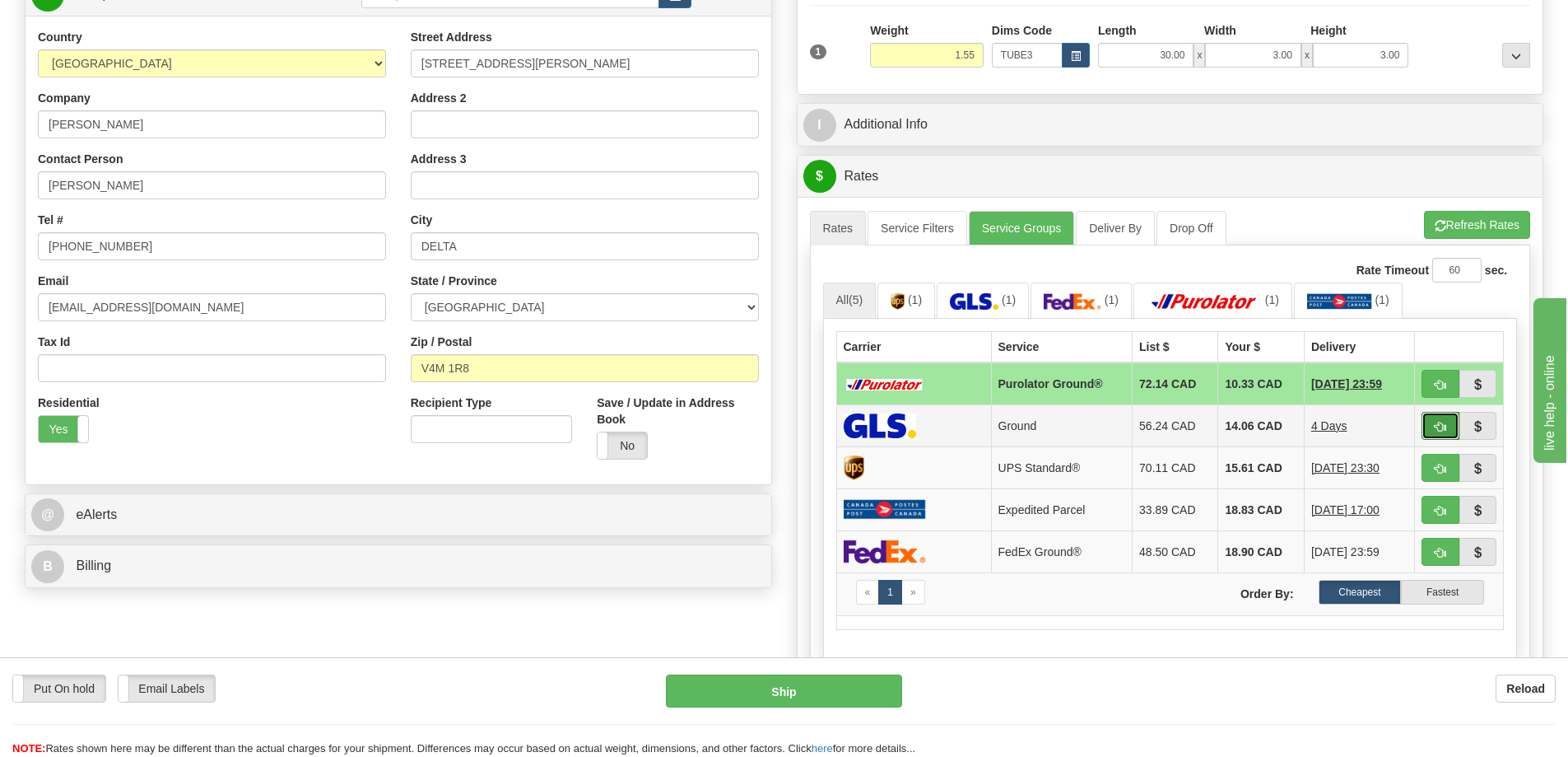
click at [1435, 420] on button "button" at bounding box center [1441, 426] width 38 height 28
type input "1"
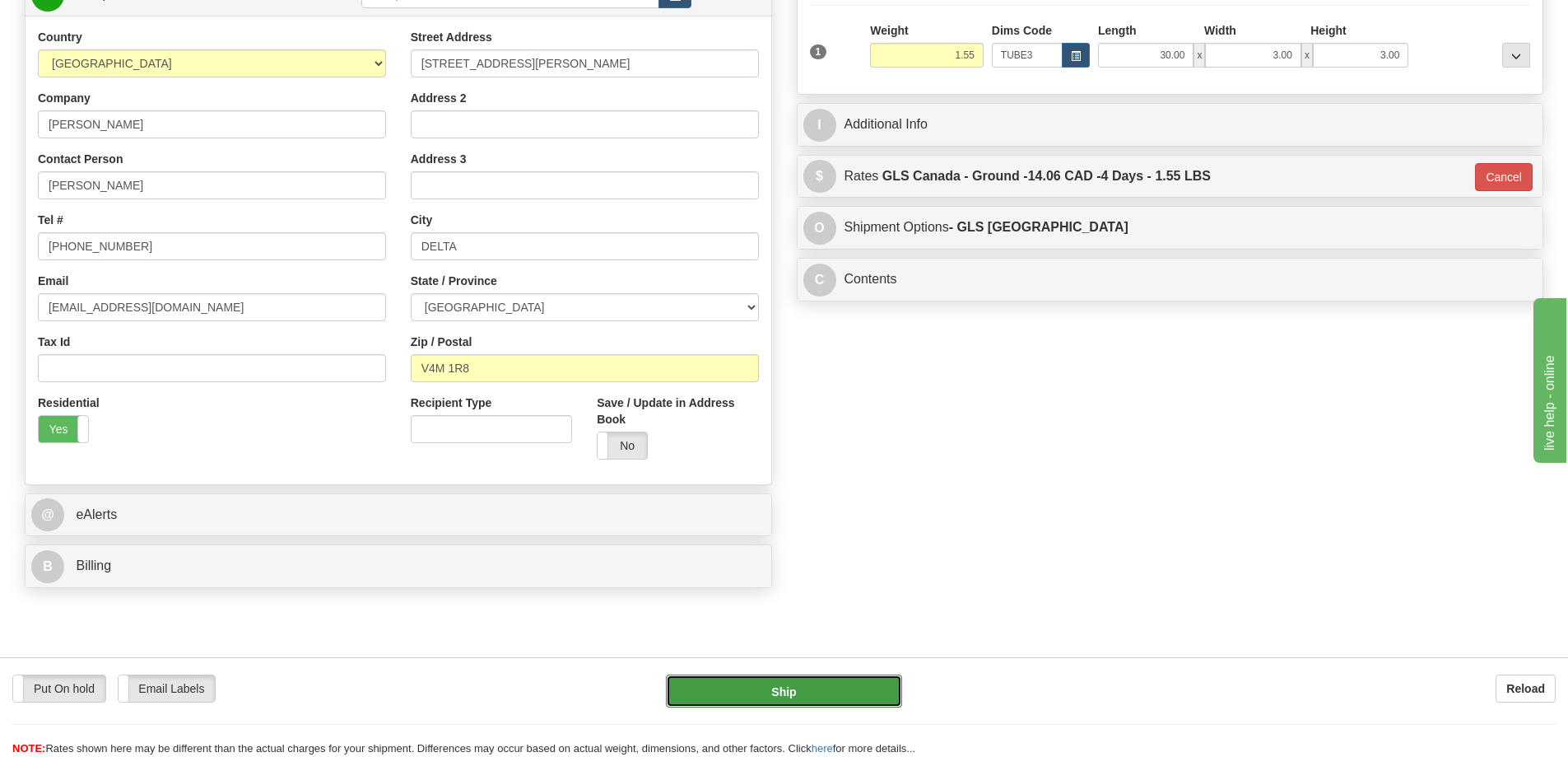
click at [834, 688] on button "Ship" at bounding box center [784, 691] width 237 height 33
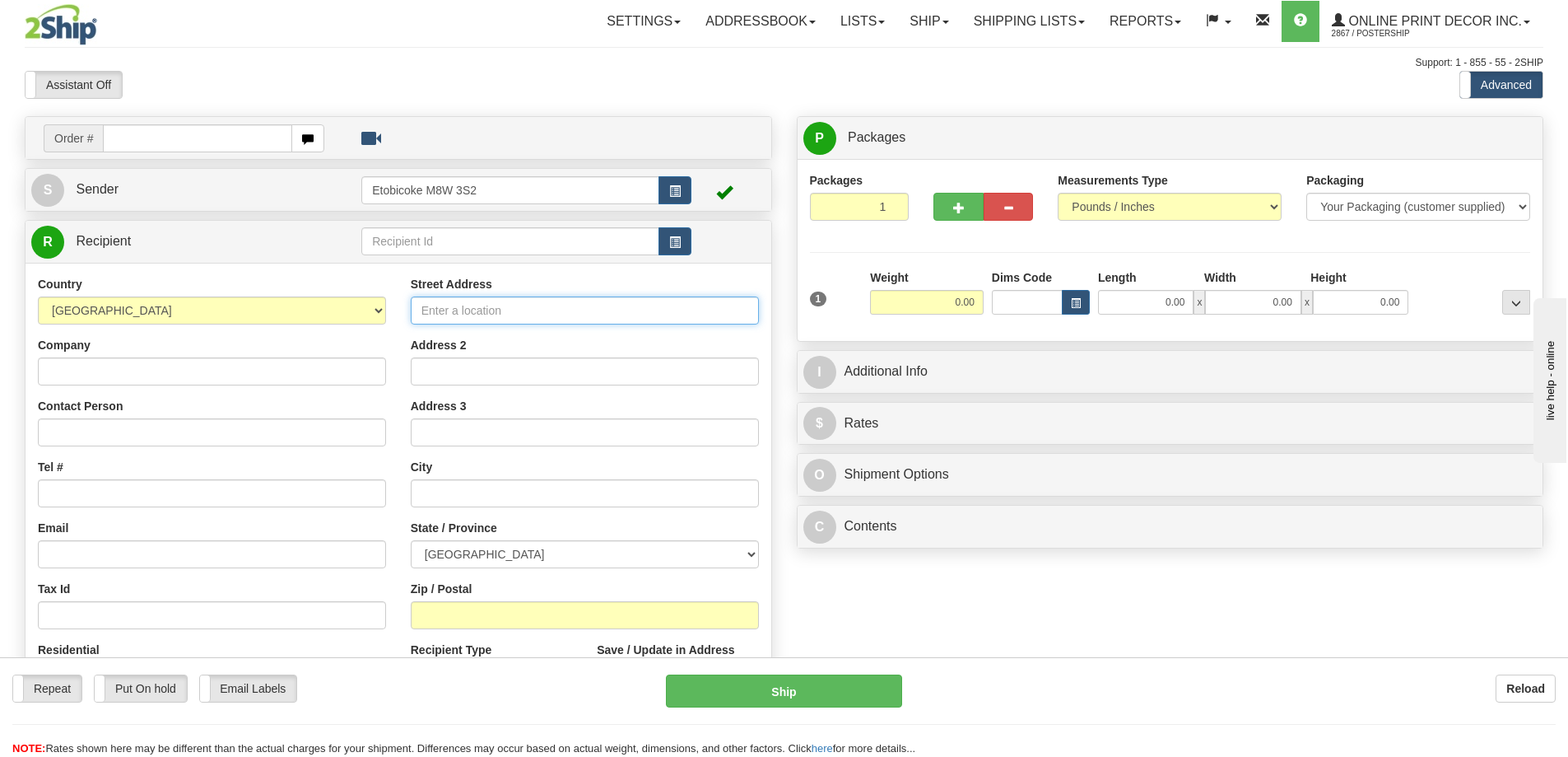
drag, startPoint x: 699, startPoint y: 302, endPoint x: 706, endPoint y: 287, distance: 16.6
click at [702, 302] on input "Street Address" at bounding box center [585, 310] width 348 height 28
type input "ca-420766"
click button "Delete" at bounding box center [0, 0] width 0 height 0
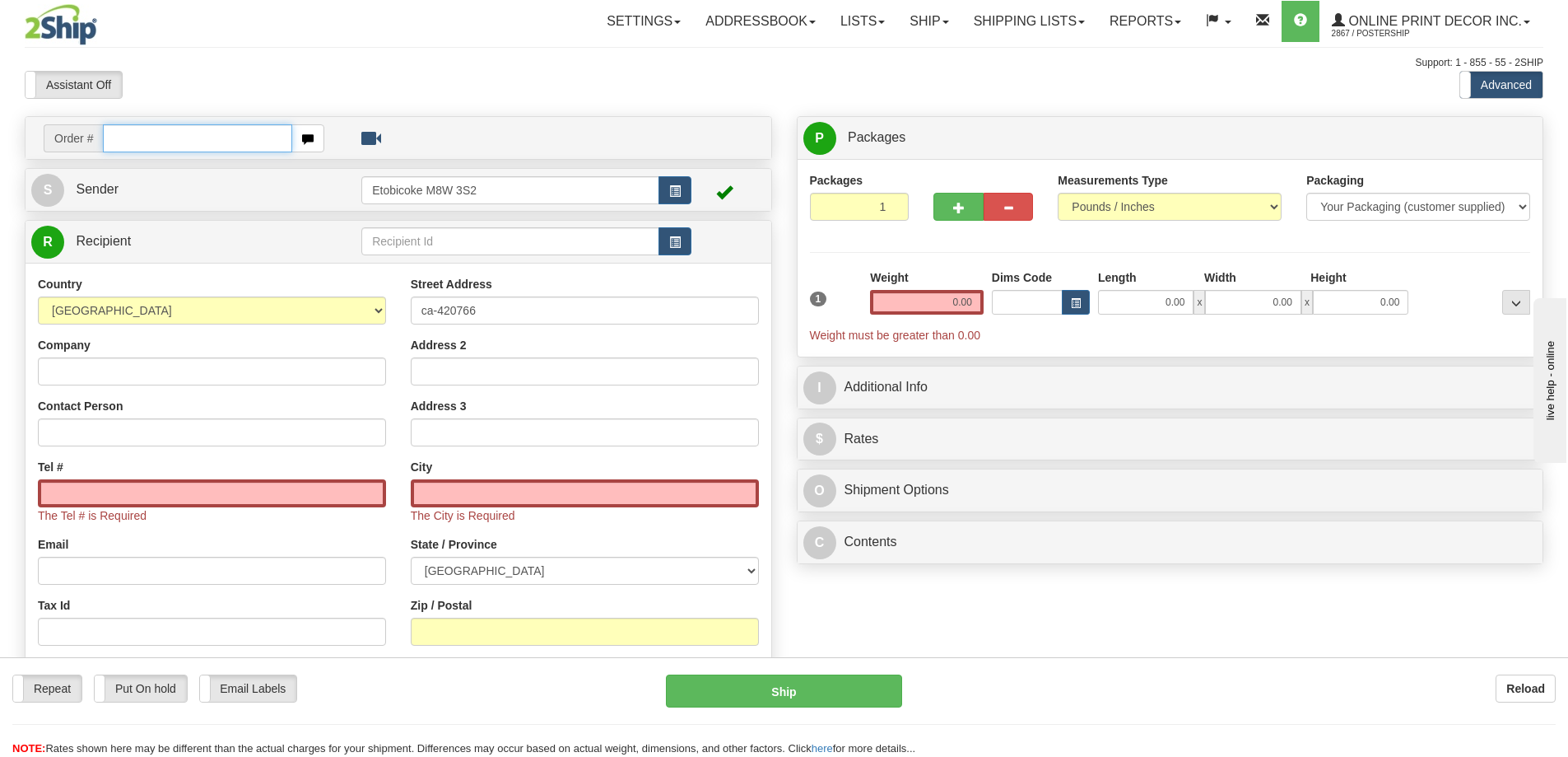
drag, startPoint x: 118, startPoint y: 143, endPoint x: 127, endPoint y: 145, distance: 9.2
click at [122, 143] on input "text" at bounding box center [198, 138] width 189 height 28
type input "ca-420766"
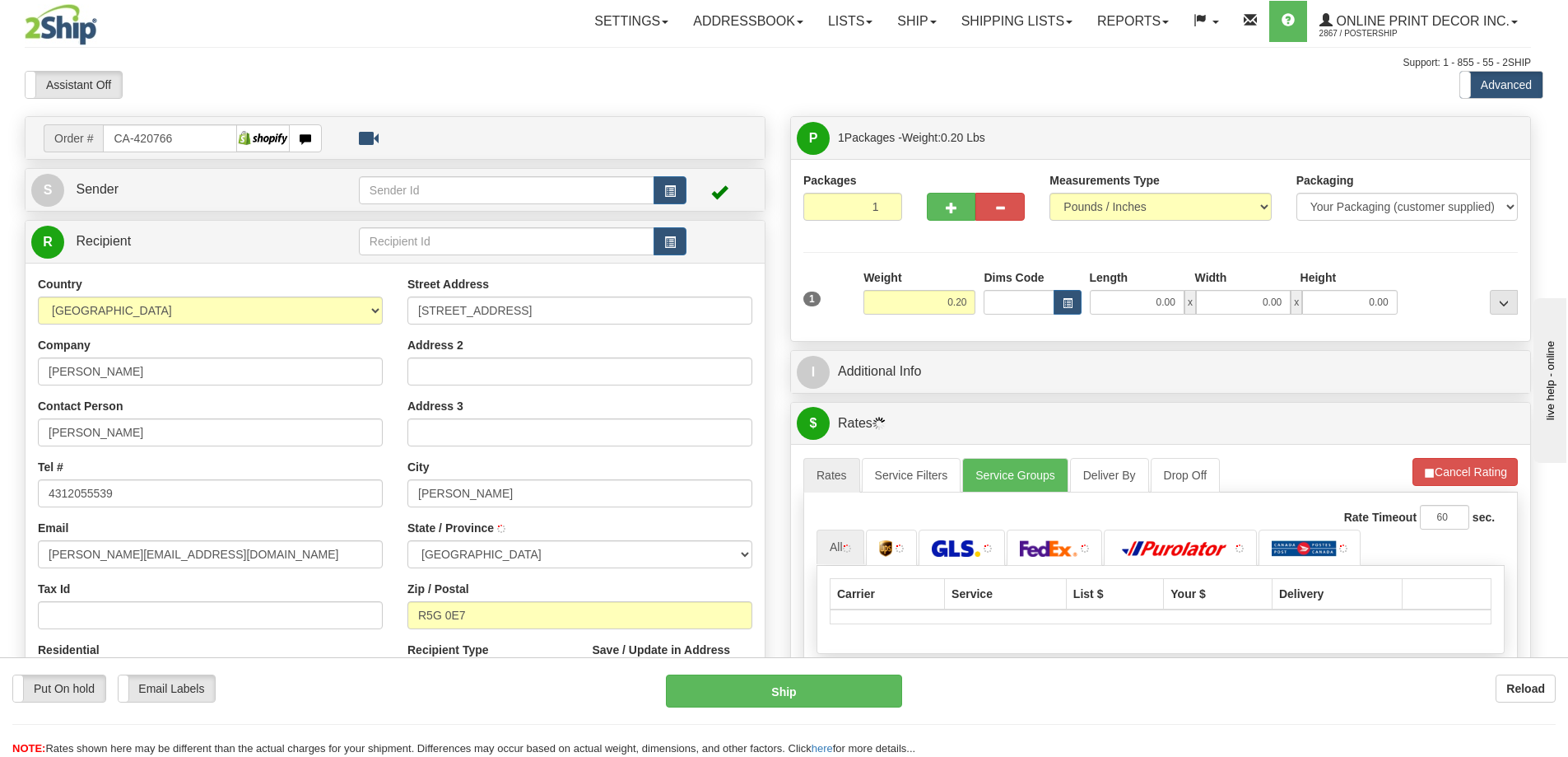
type input "STEINBACH"
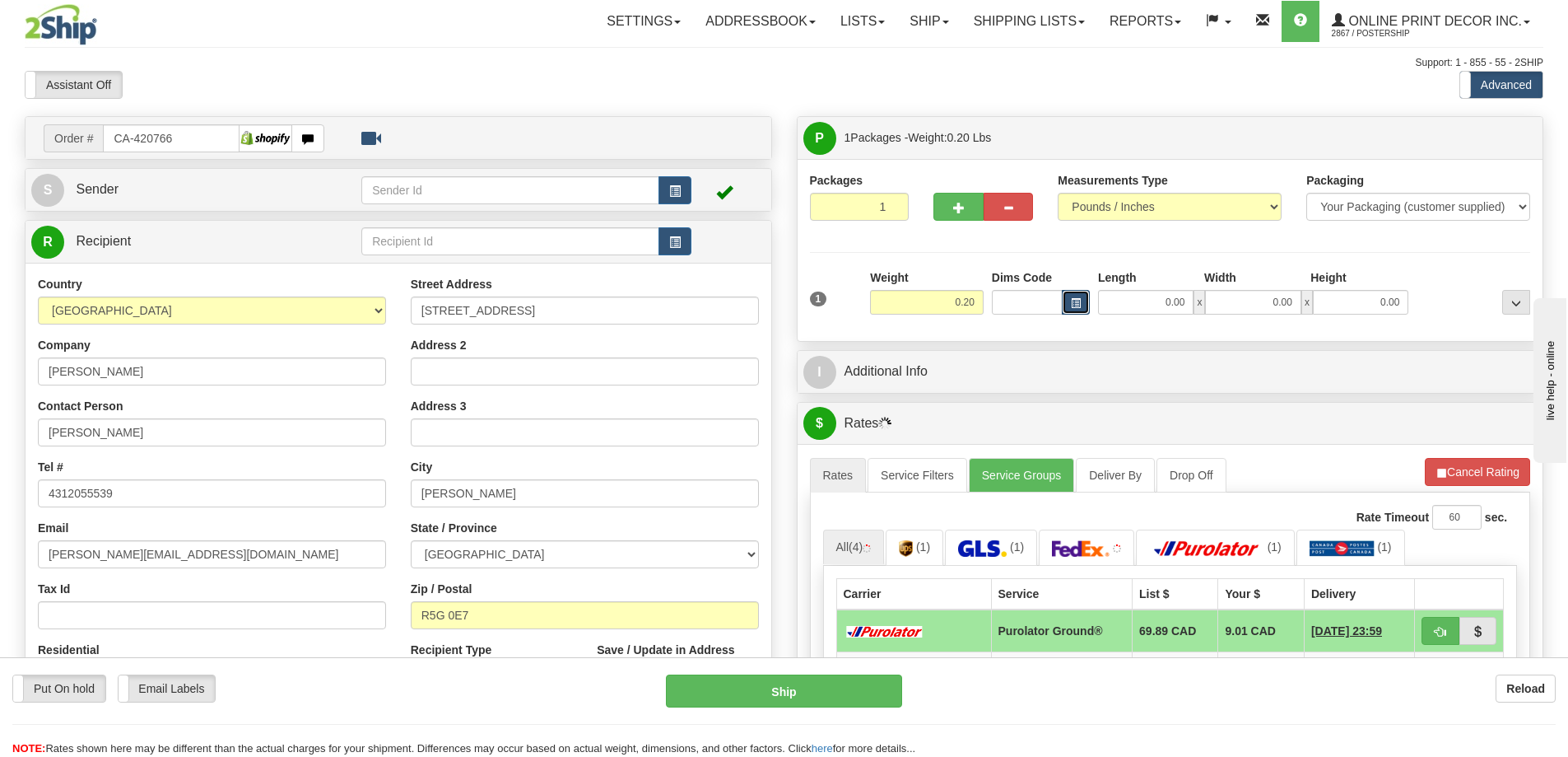
click at [1079, 303] on span "button" at bounding box center [1075, 303] width 10 height 9
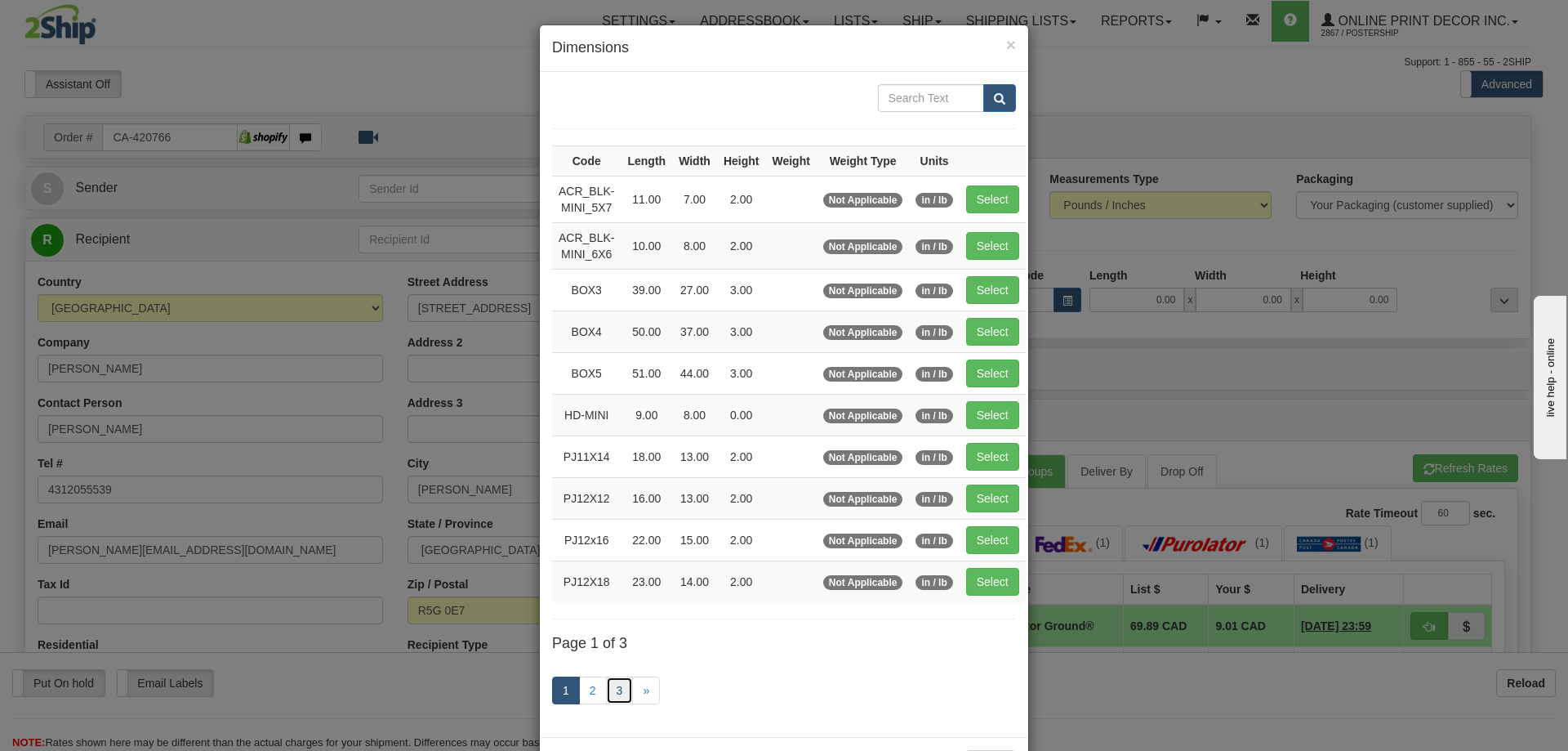
click at [609, 688] on link "3" at bounding box center [620, 690] width 28 height 28
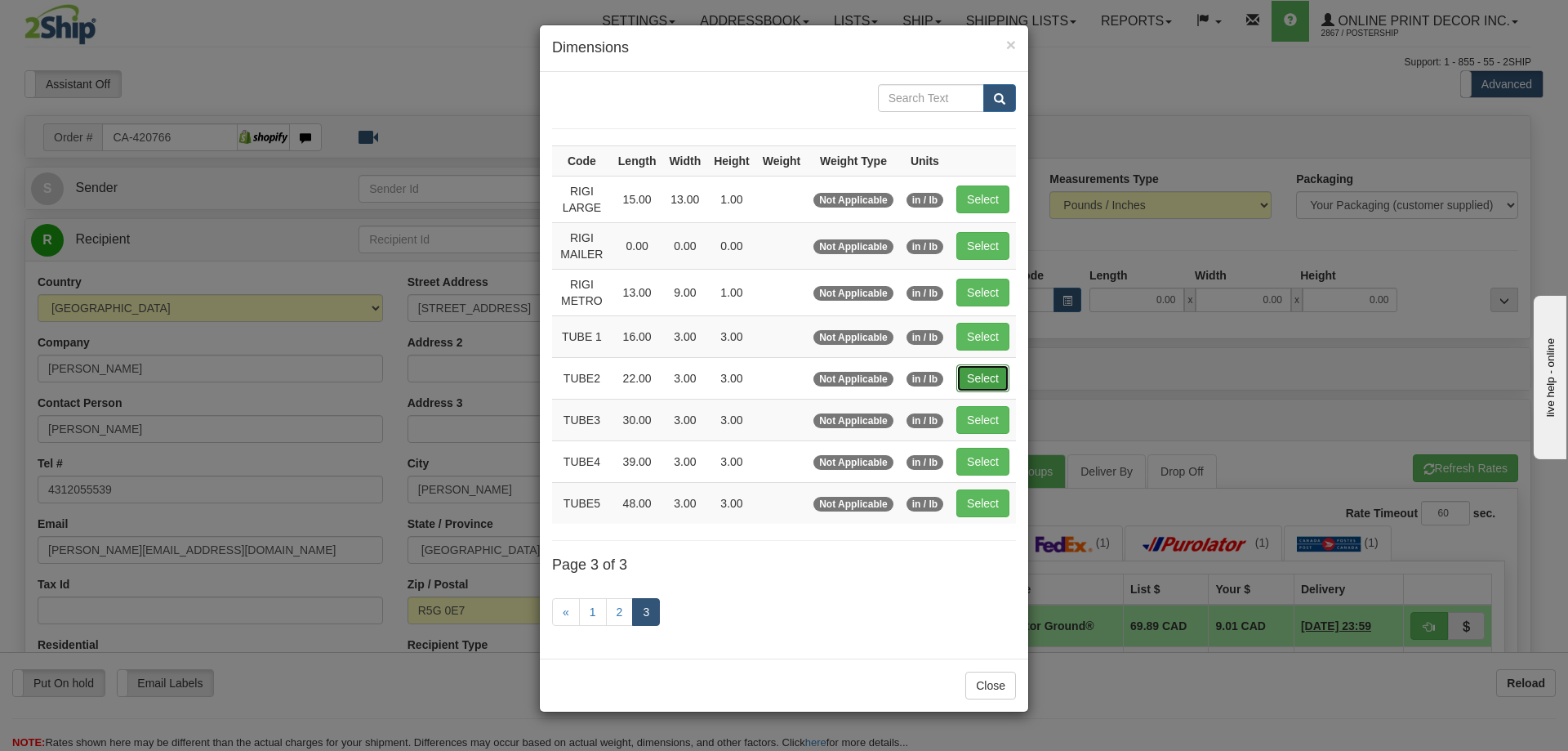
click at [1001, 374] on button "Select" at bounding box center [983, 379] width 53 height 28
type input "TUBE2"
type input "22.00"
type input "3.00"
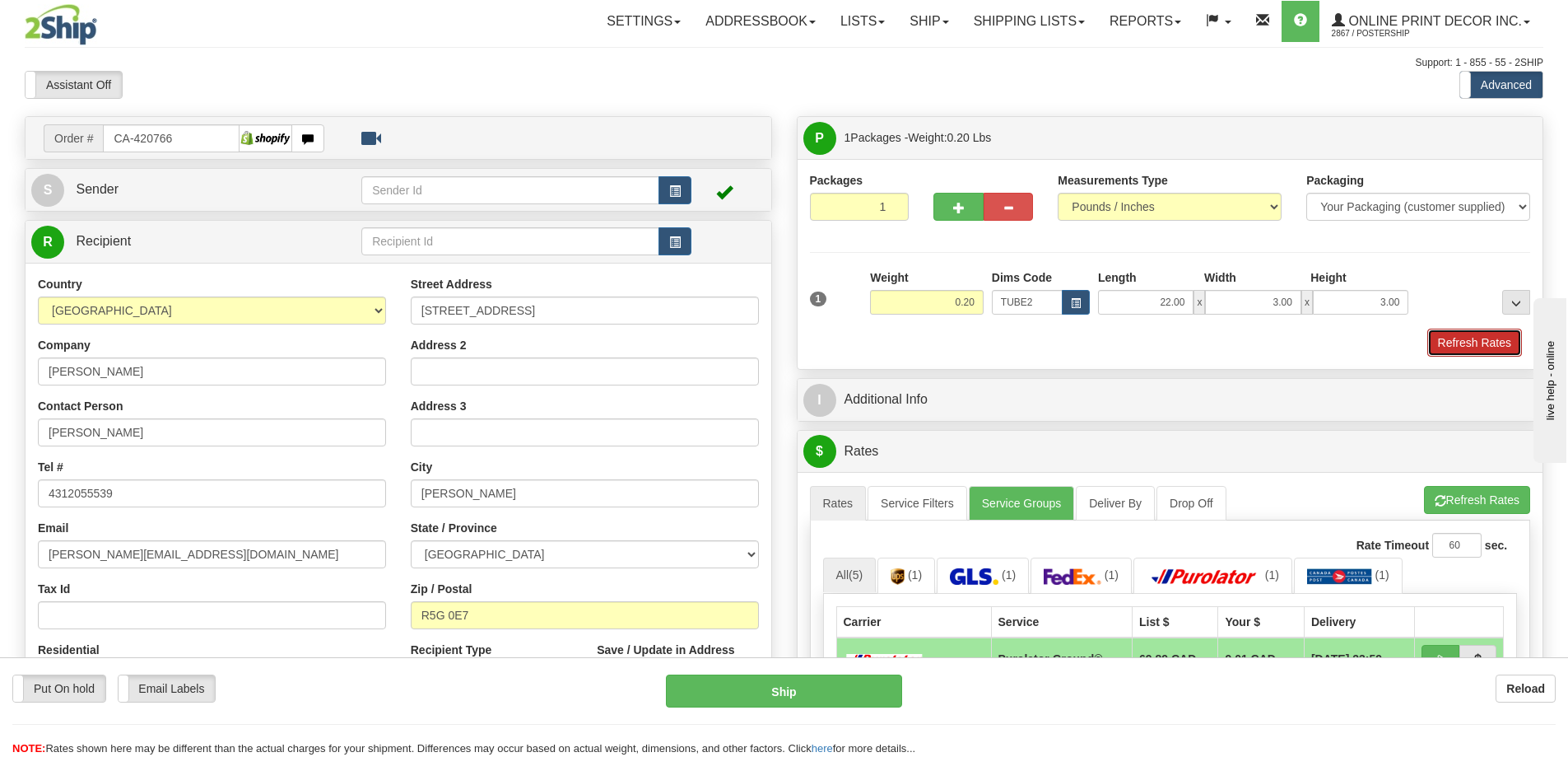
click at [1476, 339] on button "Refresh Rates" at bounding box center [1474, 343] width 94 height 28
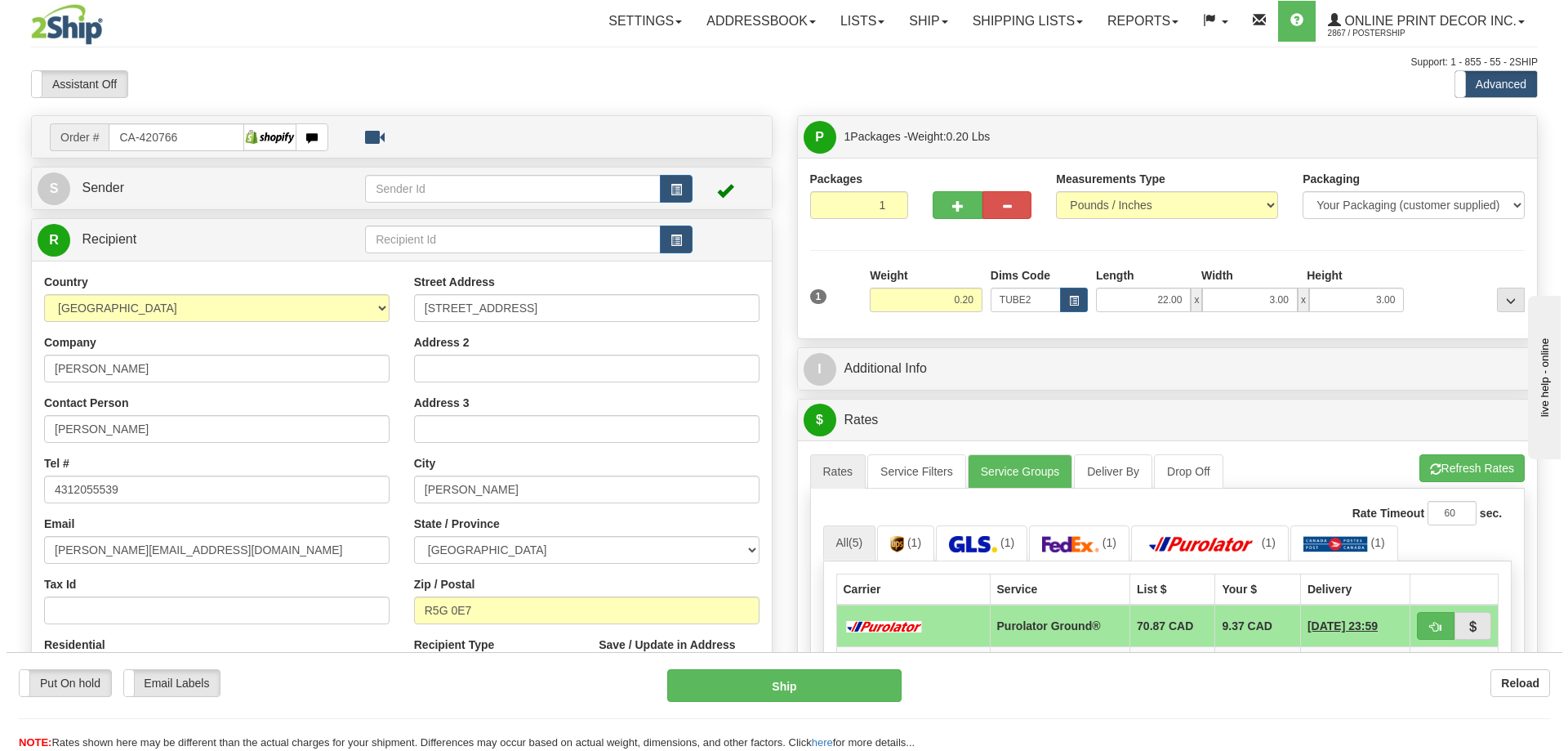
scroll to position [82, 0]
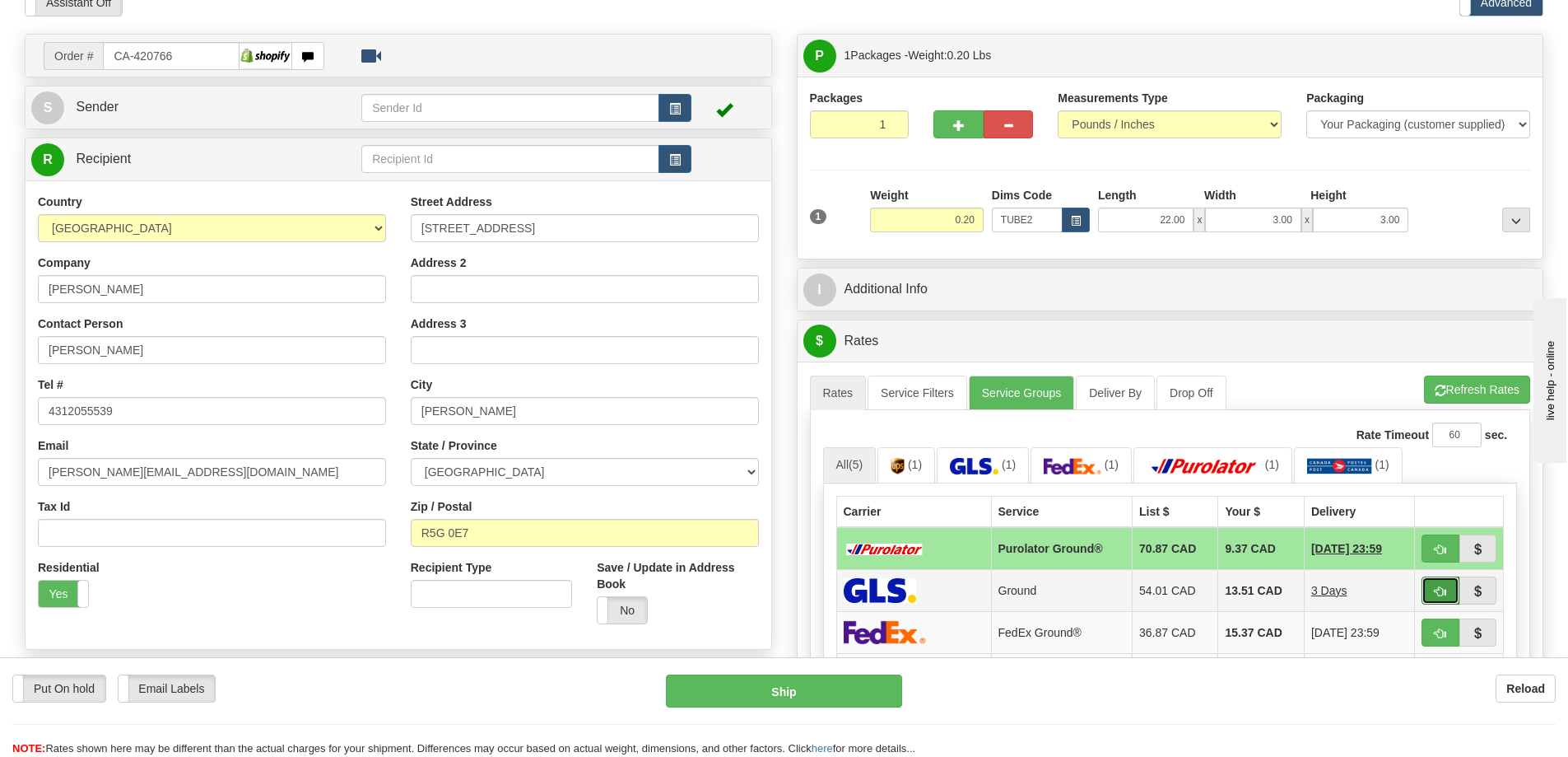
click at [1443, 586] on button "button" at bounding box center [1441, 591] width 38 height 28
type input "1"
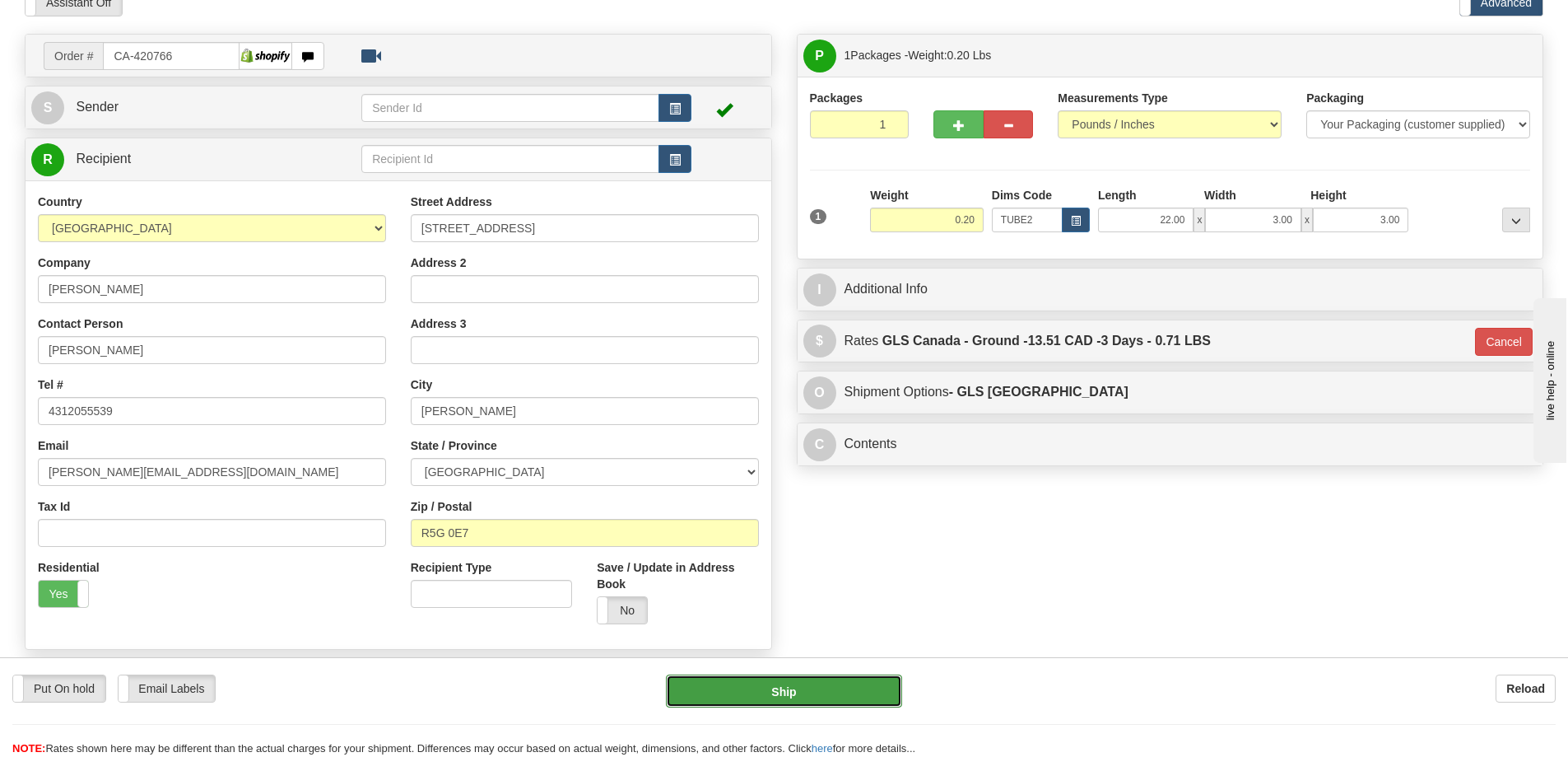
click at [843, 685] on button "Ship" at bounding box center [784, 691] width 237 height 33
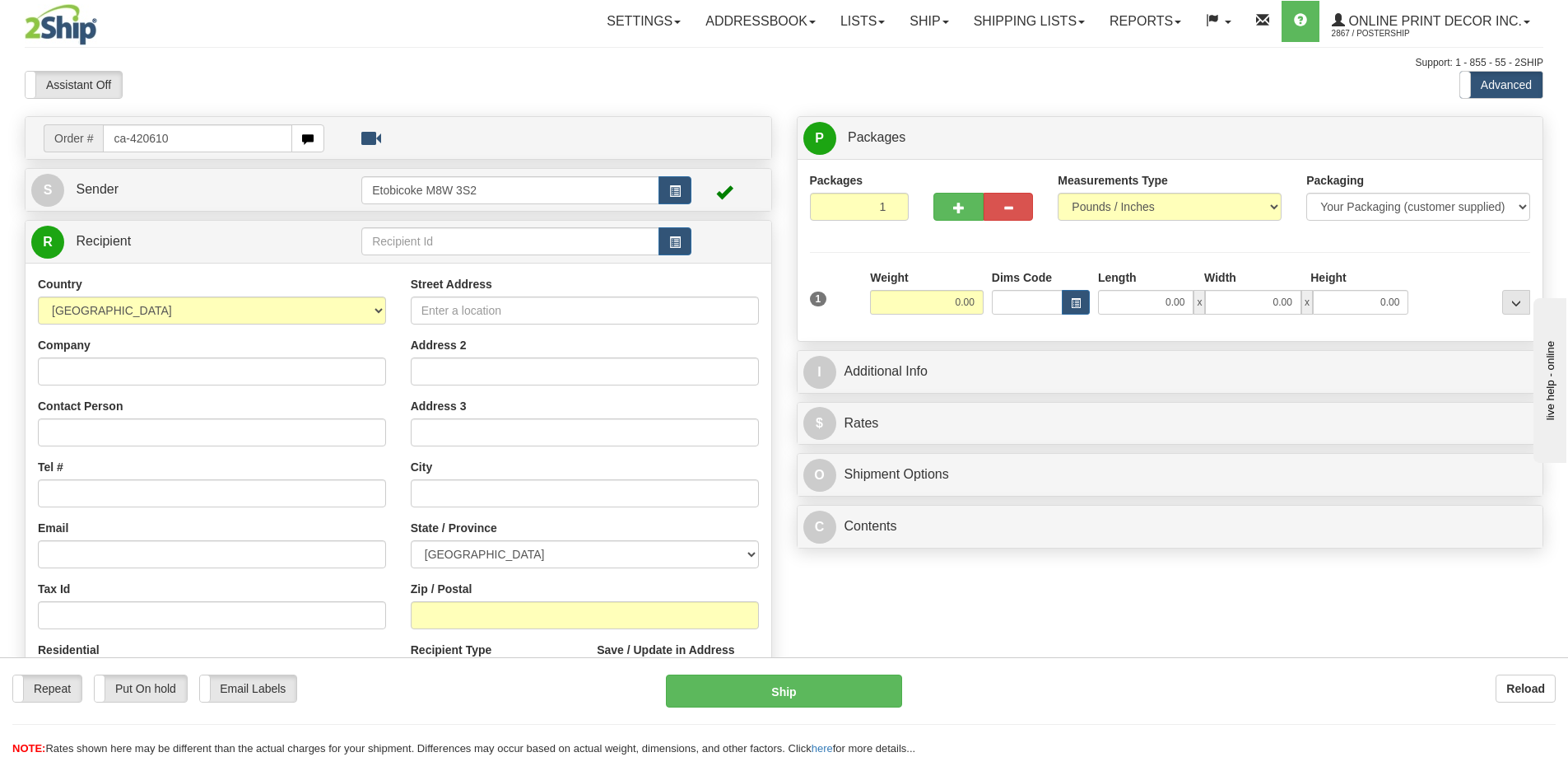
type input "ca-420610"
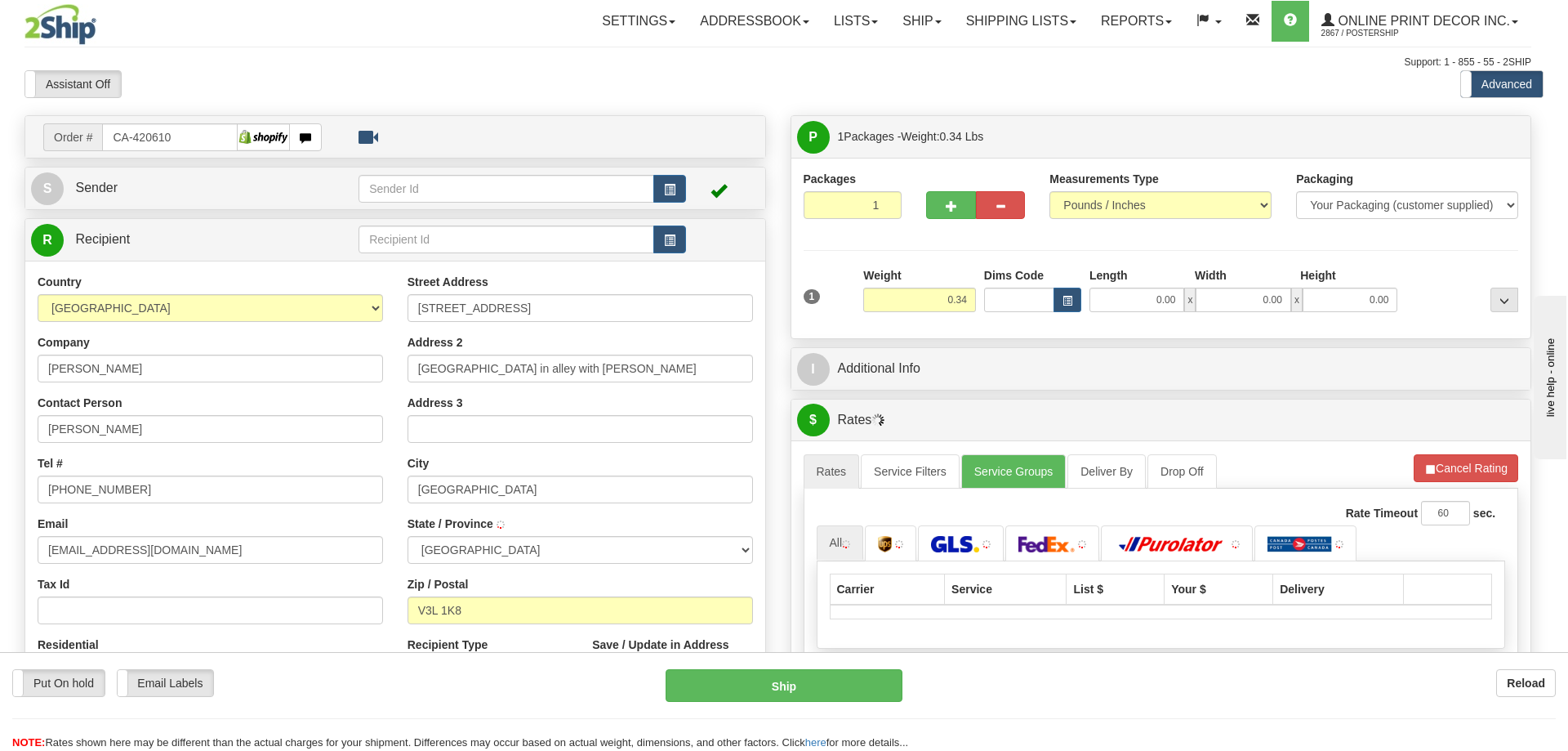
type input "[GEOGRAPHIC_DATA]"
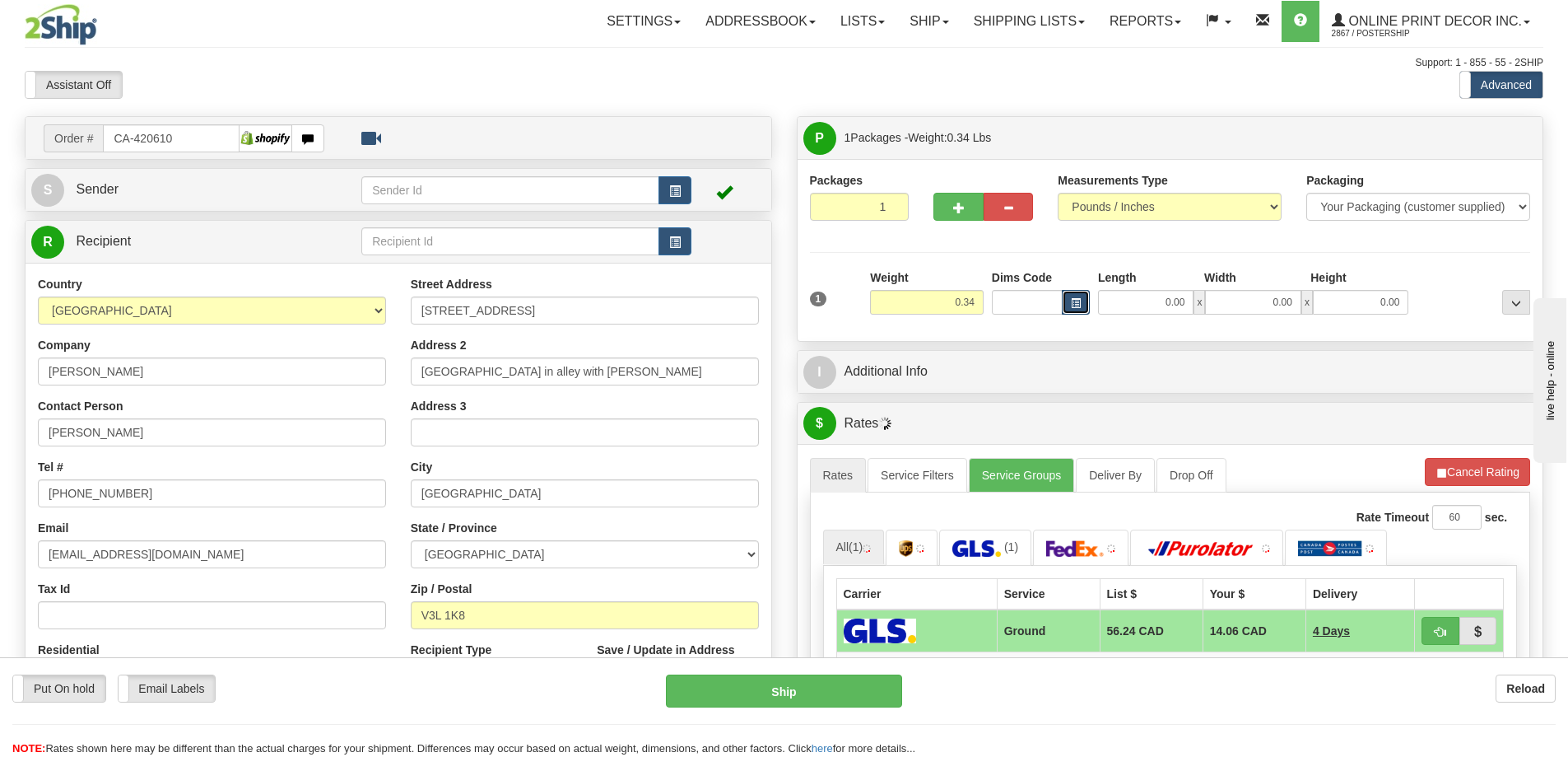
click at [1075, 302] on span "button" at bounding box center [1075, 303] width 10 height 9
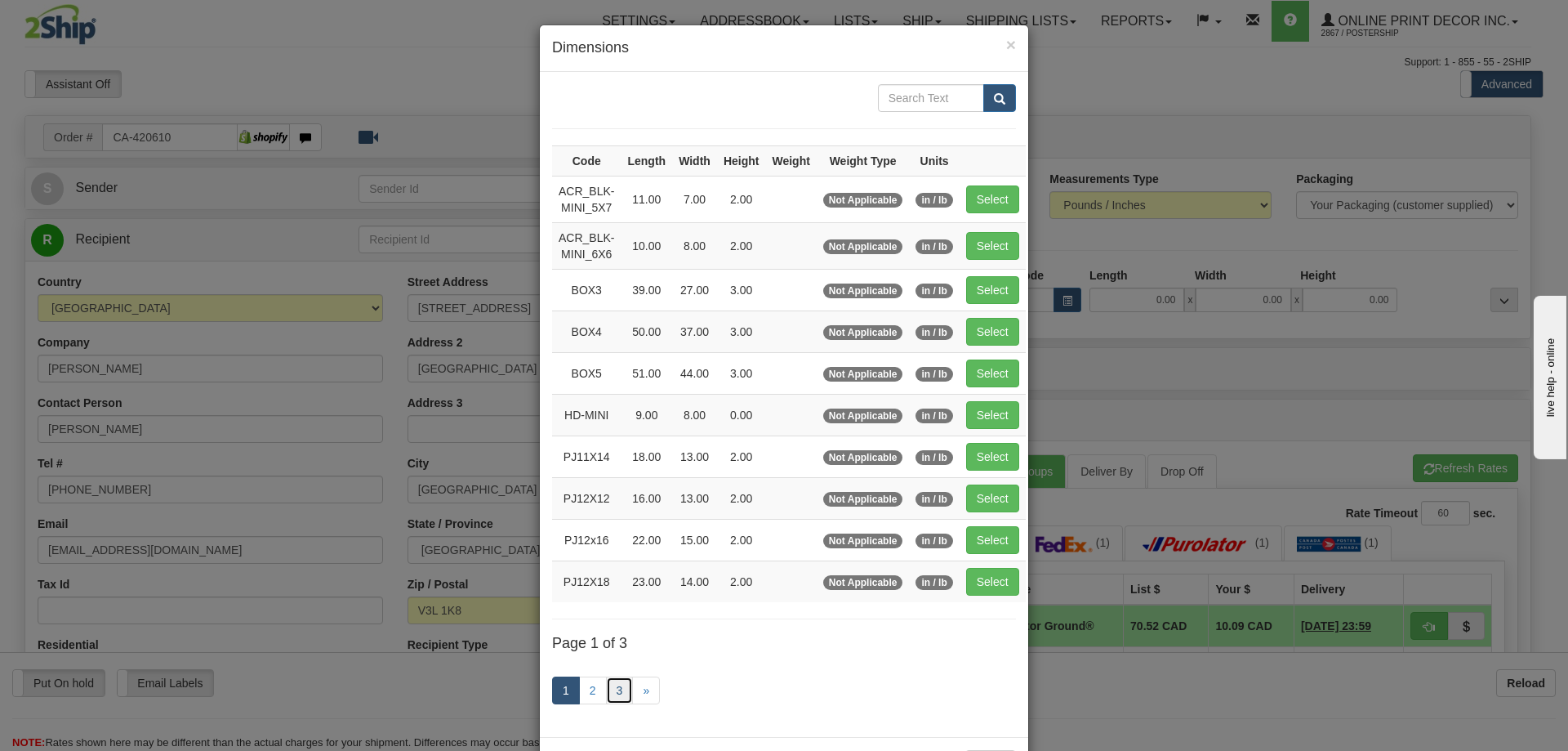
click at [615, 688] on link "3" at bounding box center [620, 690] width 28 height 28
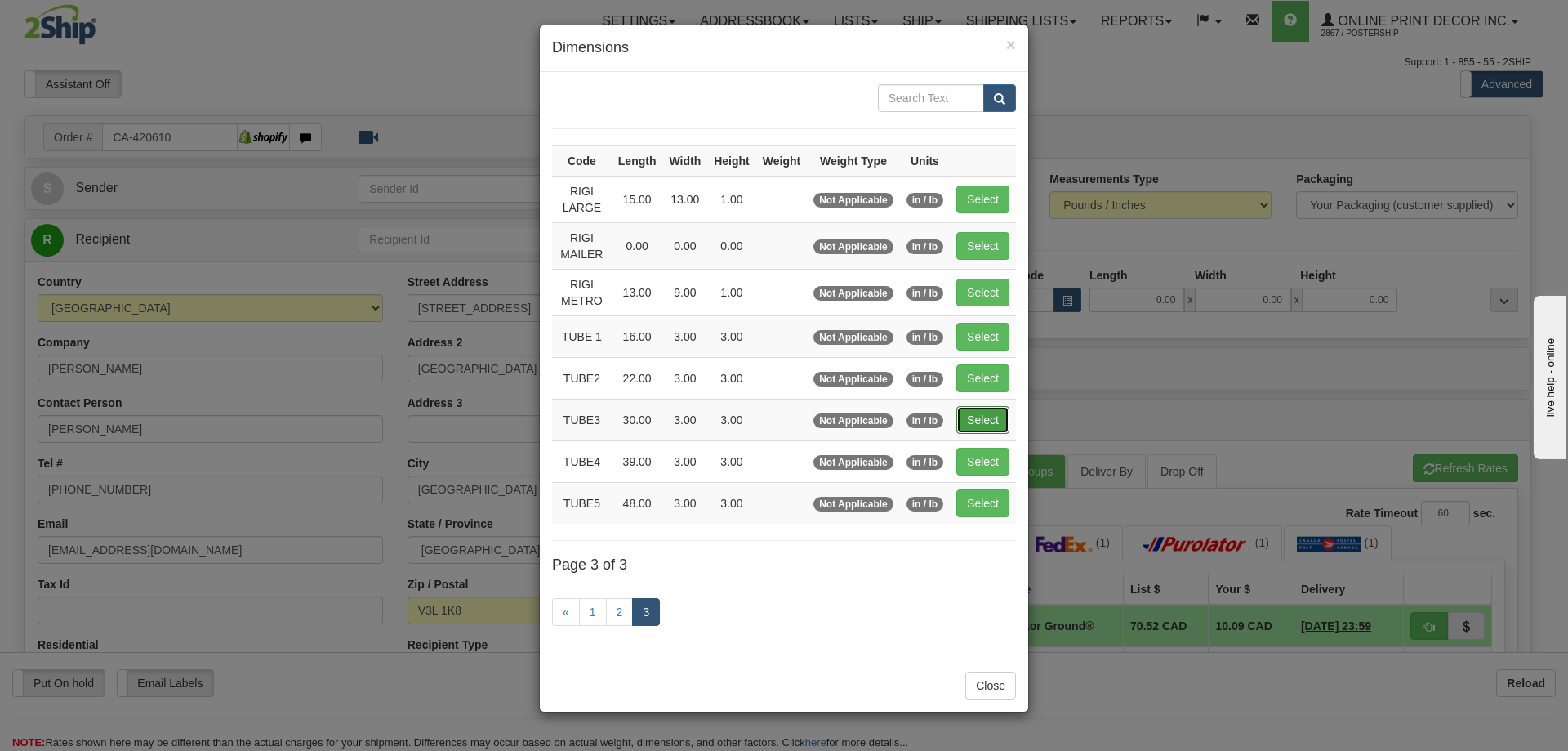
click at [988, 408] on button "Select" at bounding box center [983, 420] width 53 height 28
type input "TUBE3"
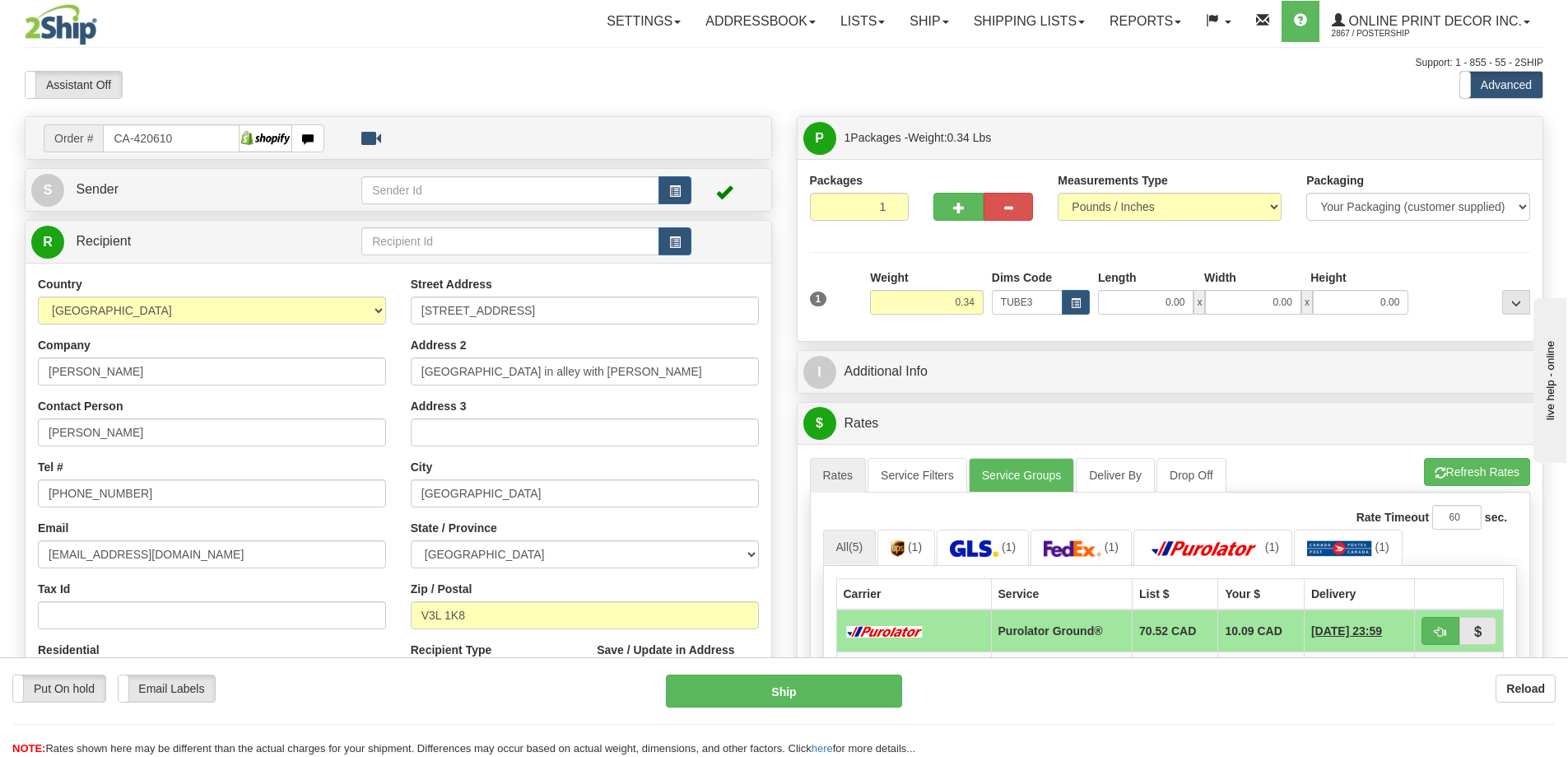
type input "30.00"
type input "3.00"
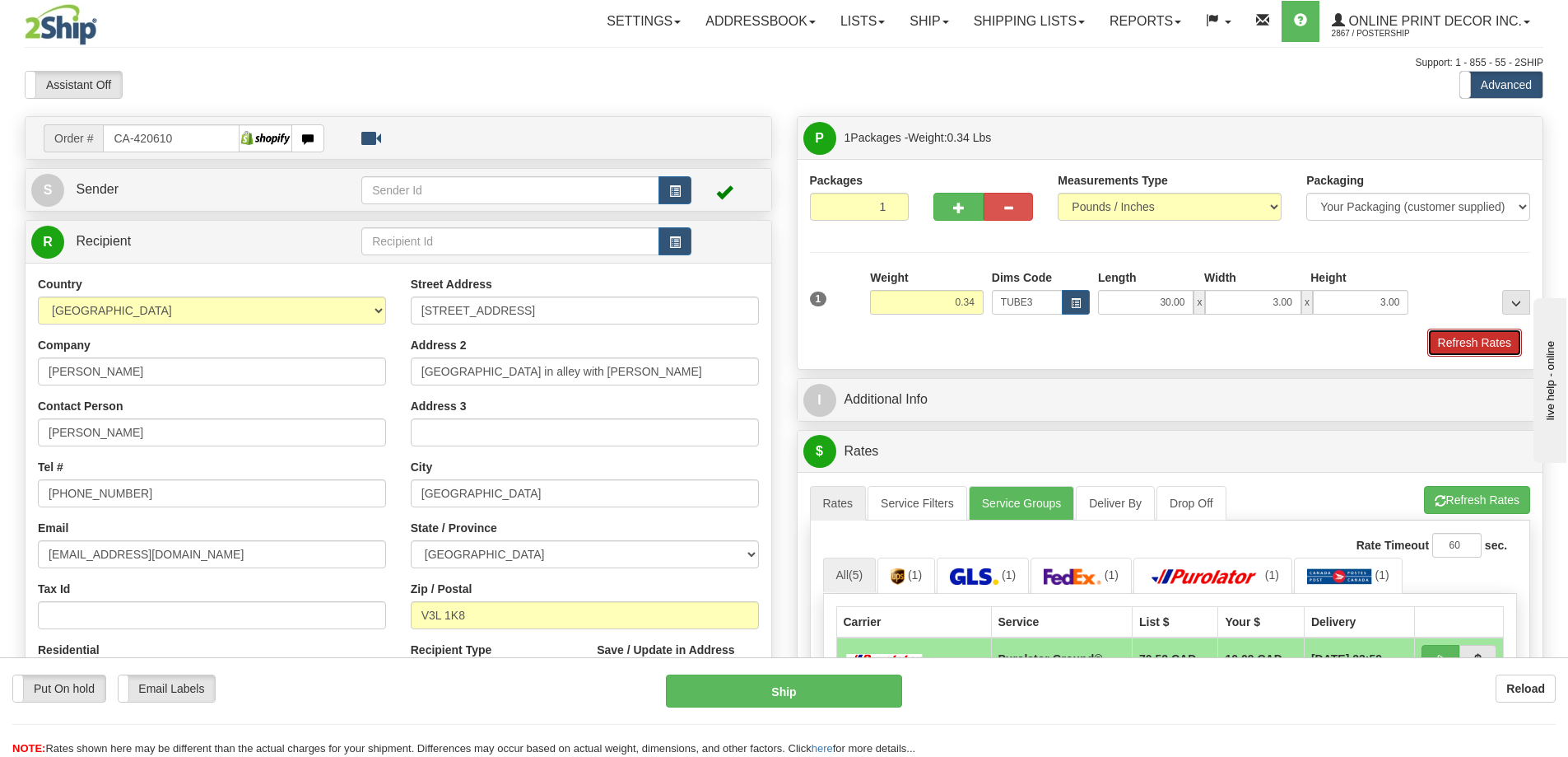
click at [1448, 337] on button "Refresh Rates" at bounding box center [1474, 343] width 94 height 28
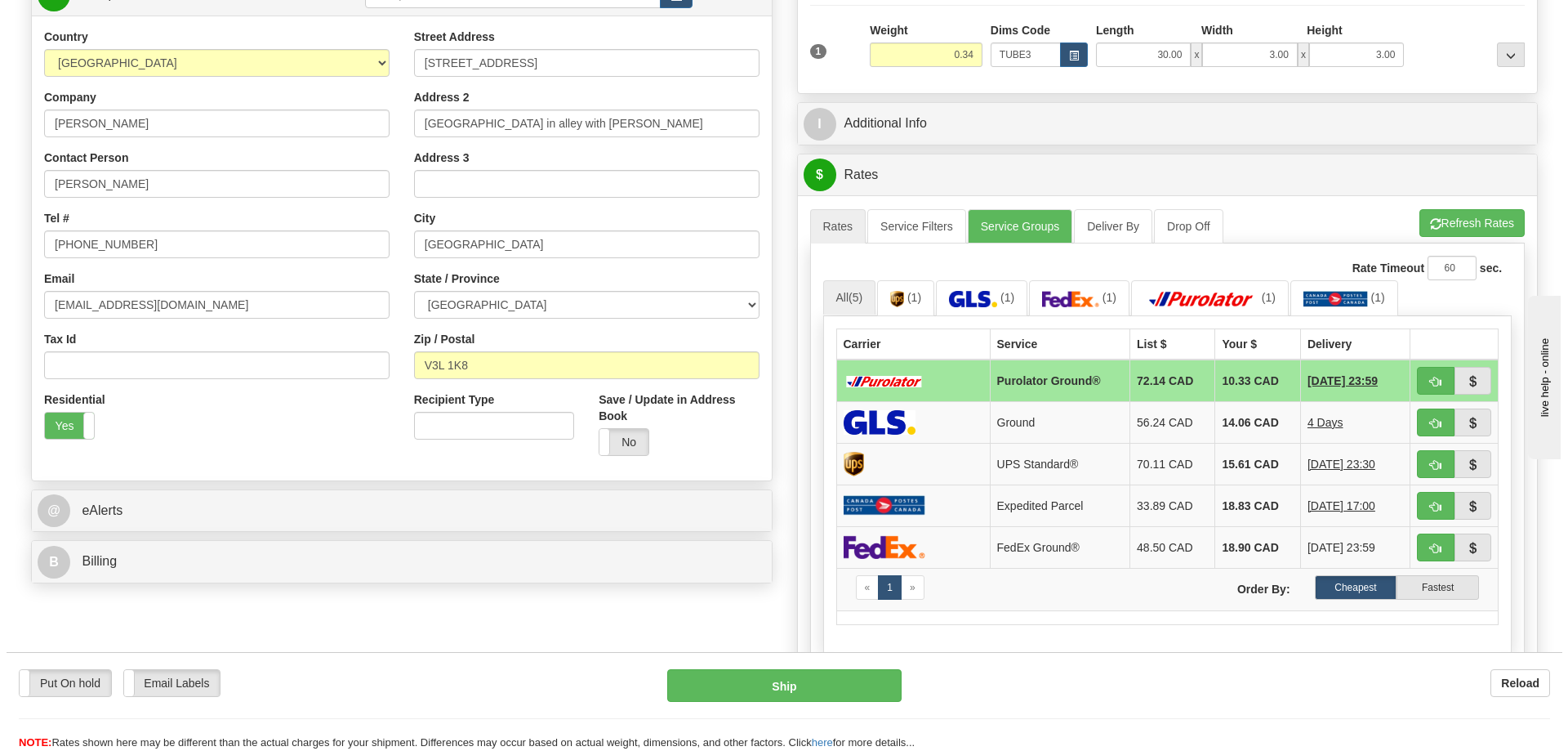
scroll to position [327, 0]
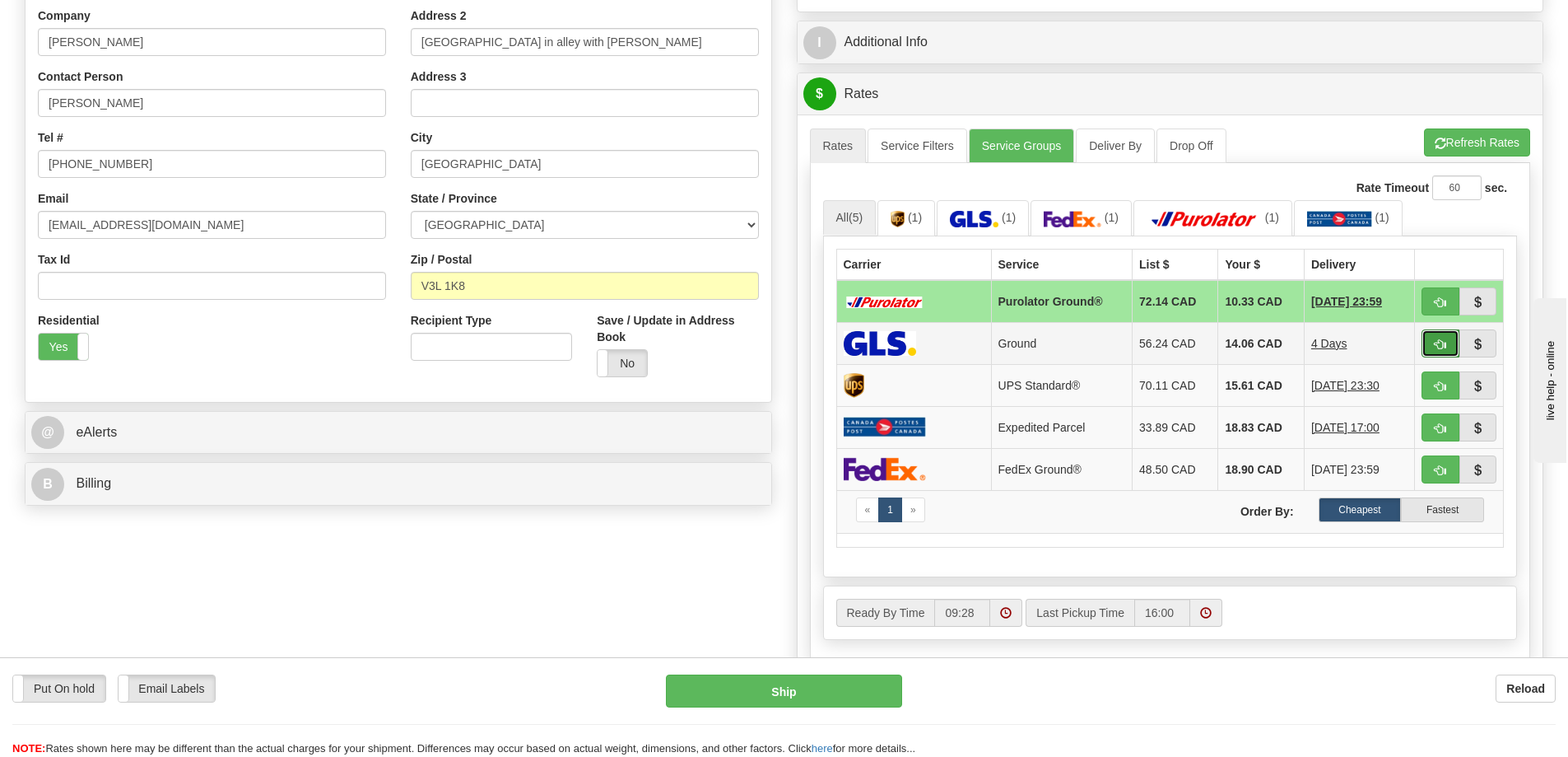
click at [1445, 341] on span "button" at bounding box center [1440, 344] width 11 height 10
type input "1"
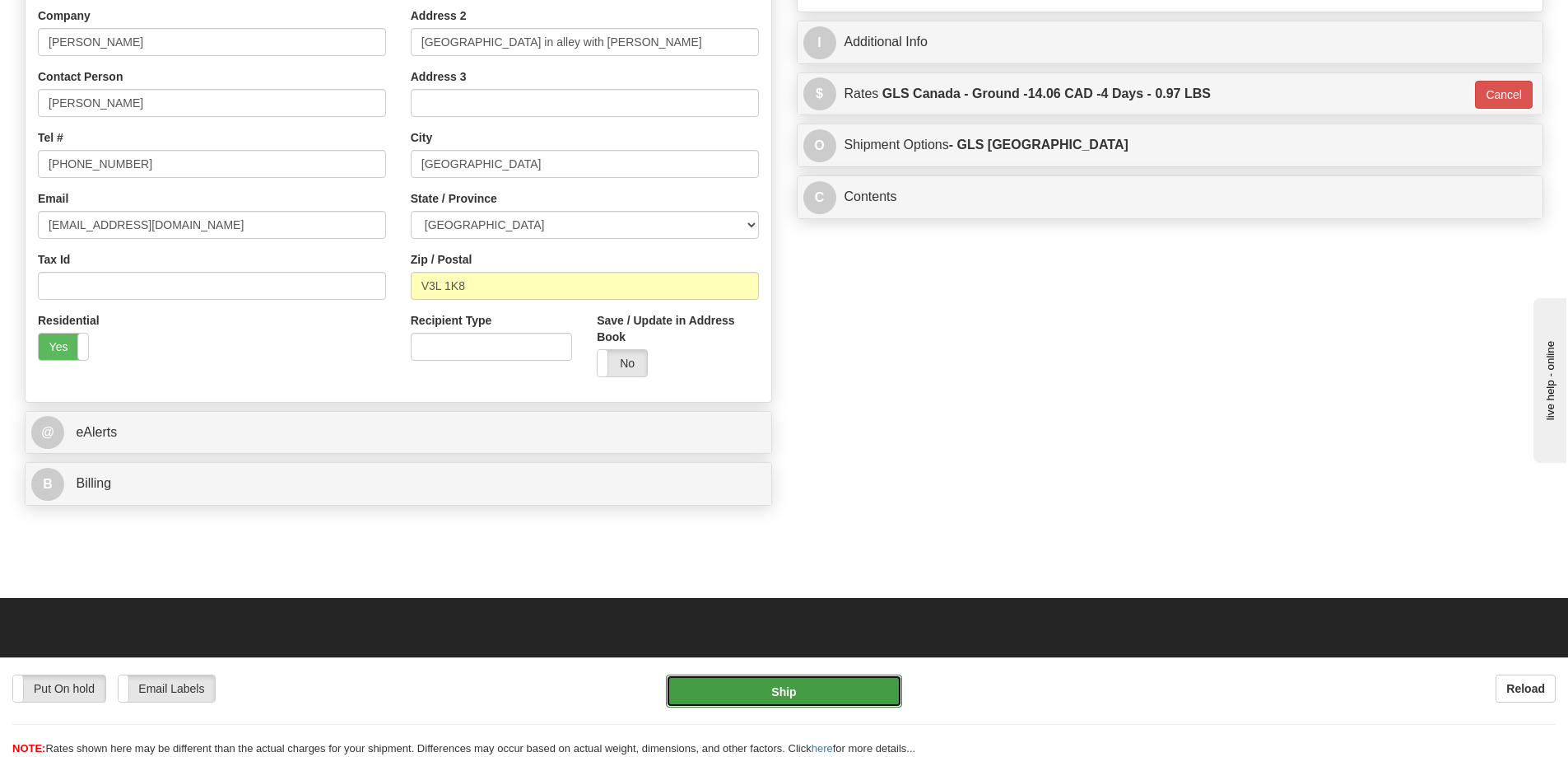
click at [855, 689] on button "Ship" at bounding box center [784, 691] width 237 height 33
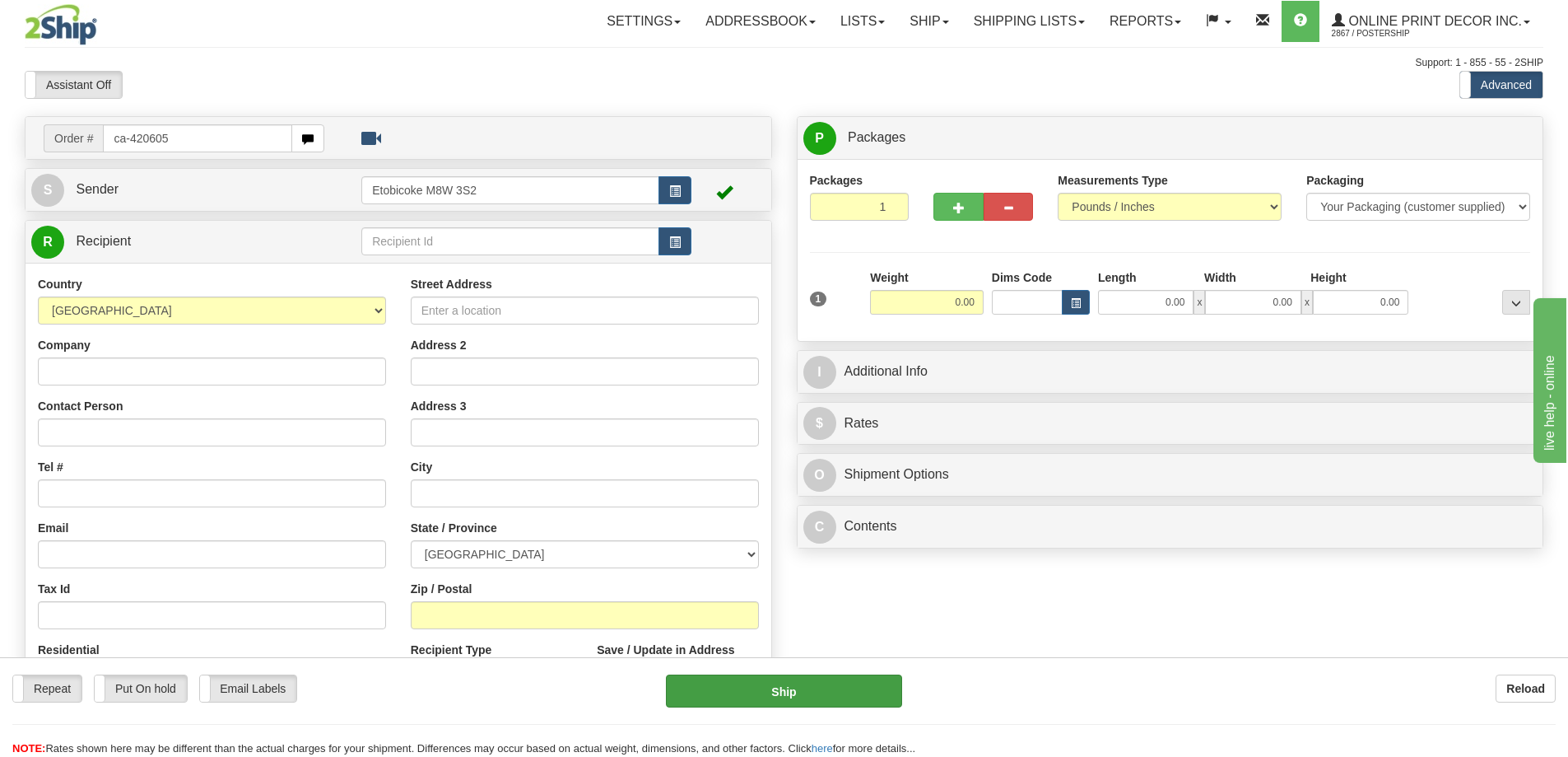
type input "ca-420605"
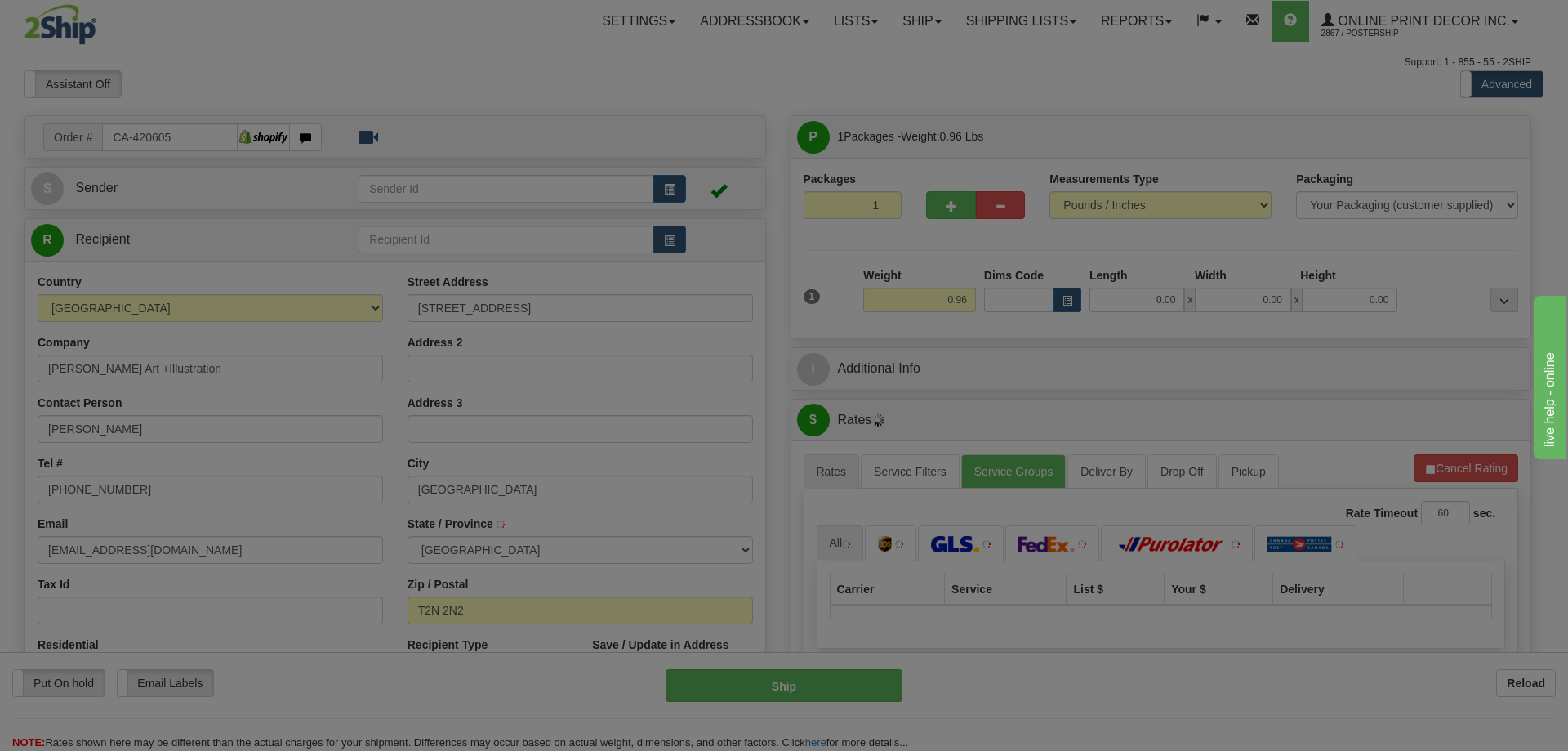
type input "CALGARY"
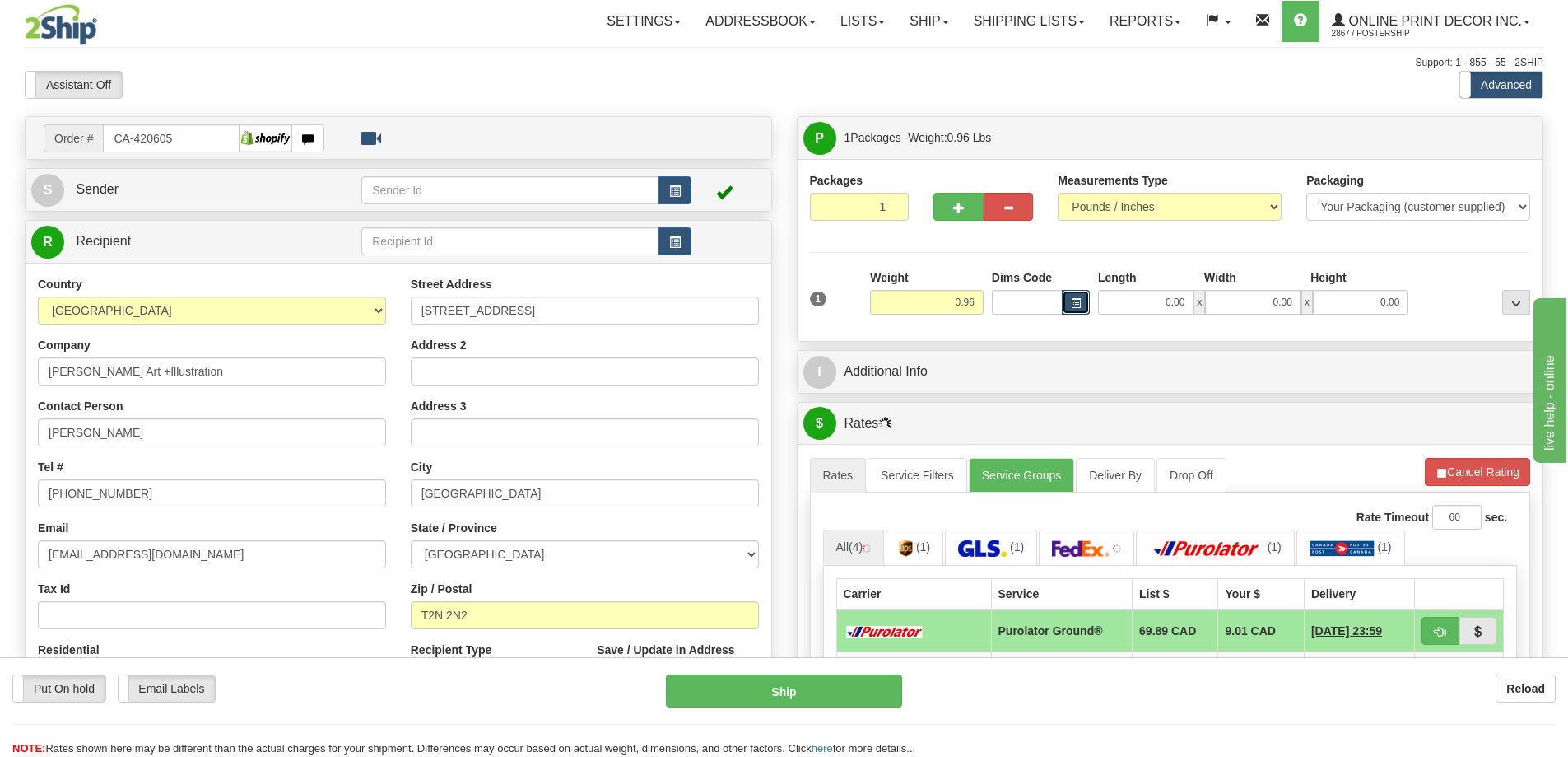
click at [1077, 293] on button "button" at bounding box center [1076, 302] width 28 height 24
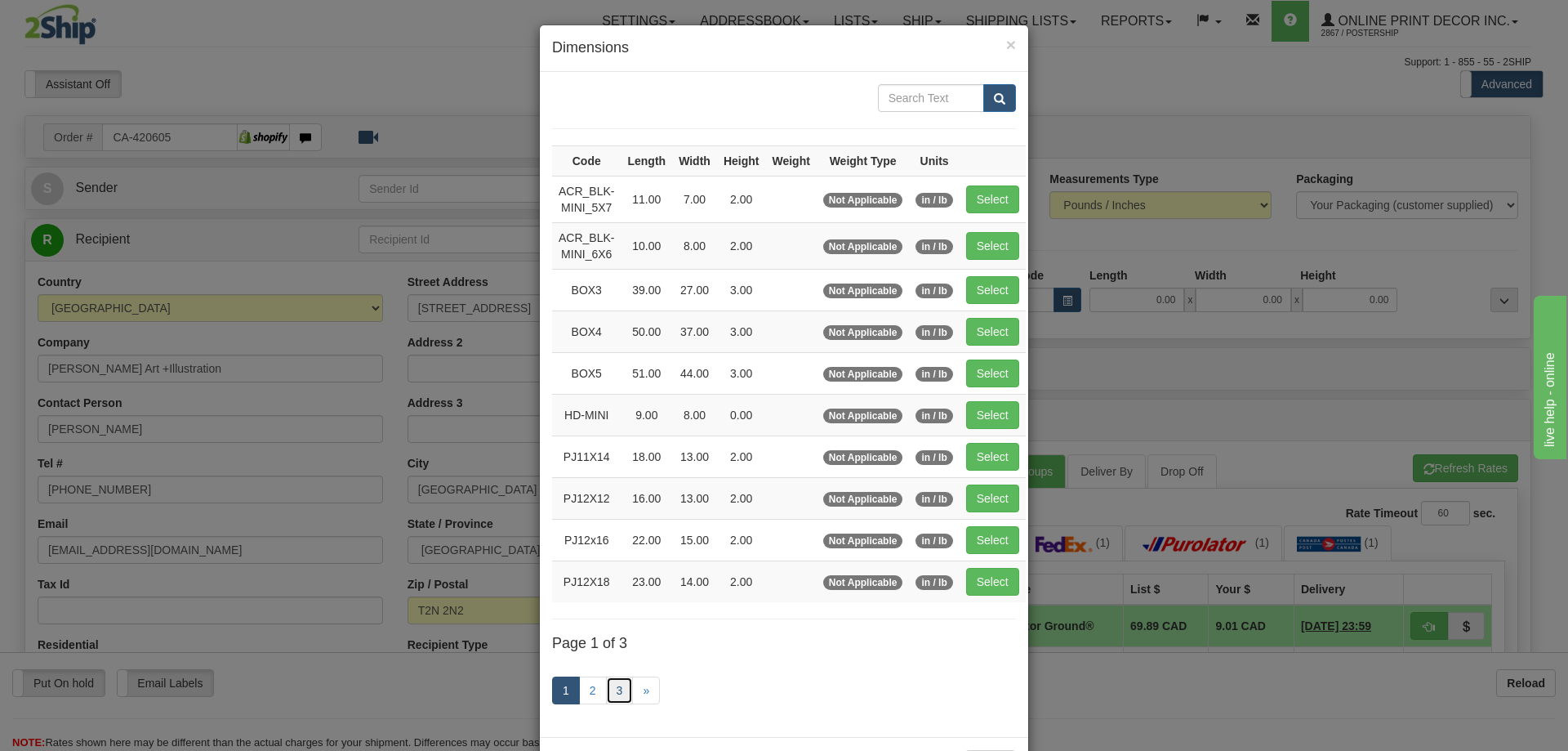
click at [617, 685] on link "3" at bounding box center [620, 690] width 28 height 28
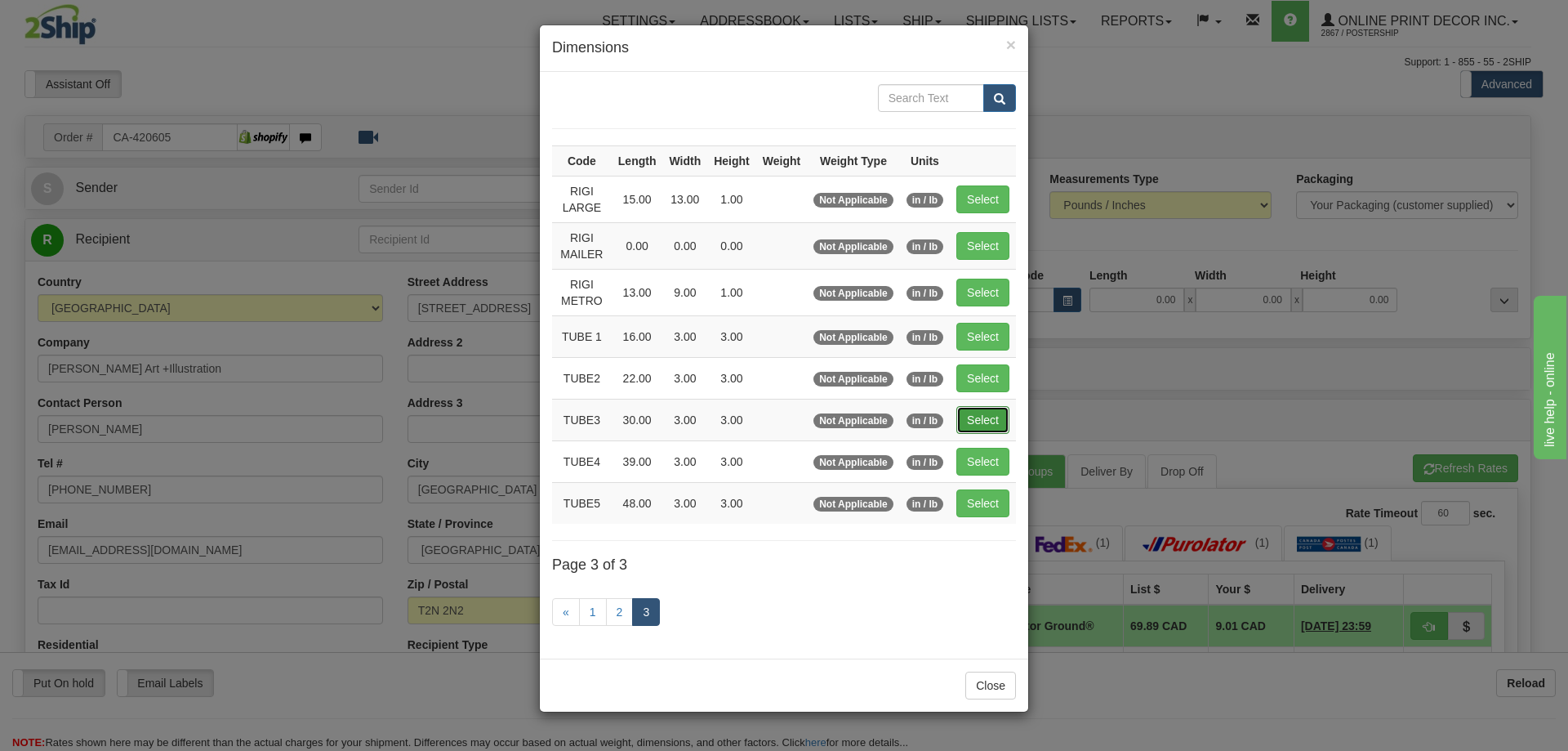
click at [976, 417] on button "Select" at bounding box center [983, 420] width 53 height 28
type input "TUBE3"
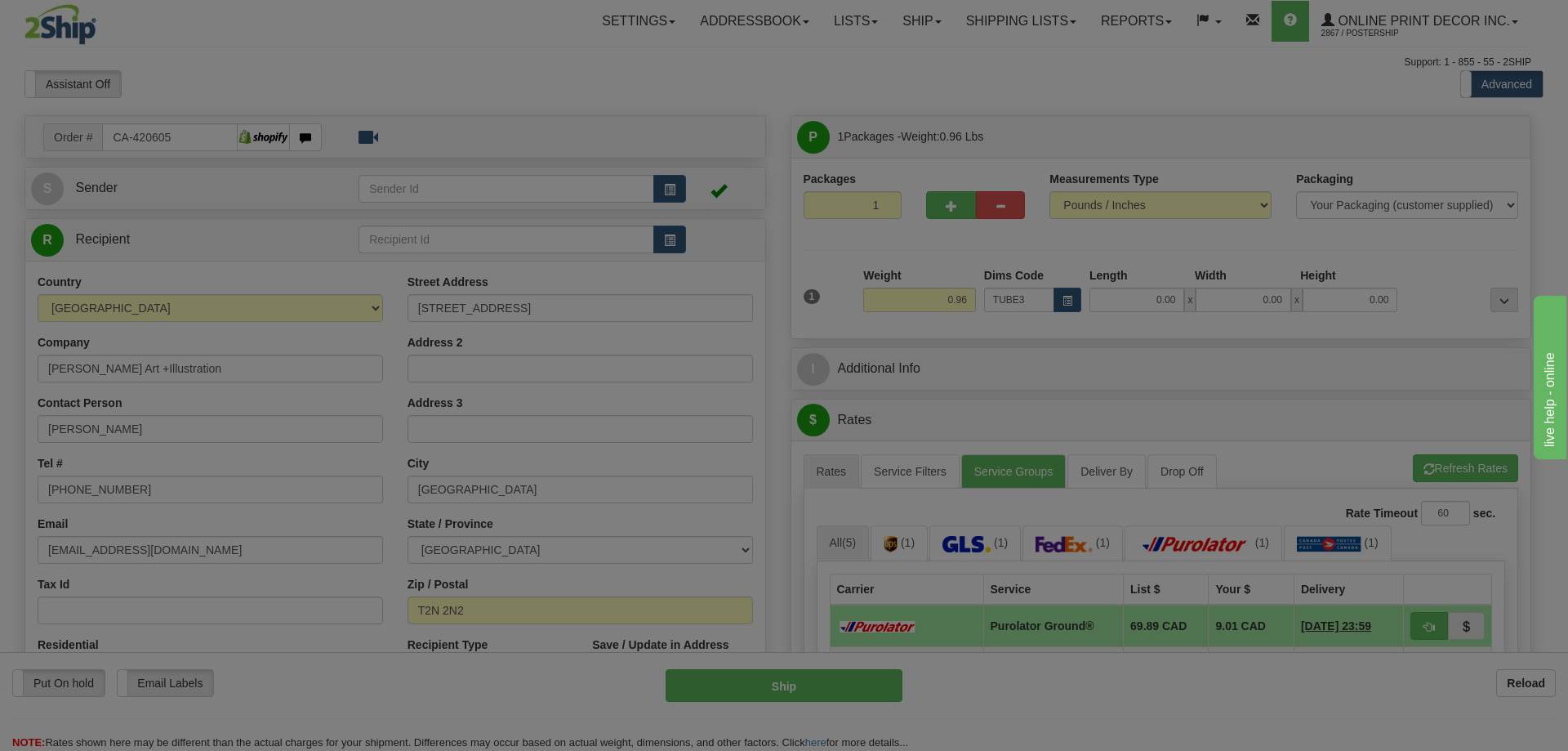
type input "30.00"
type input "3.00"
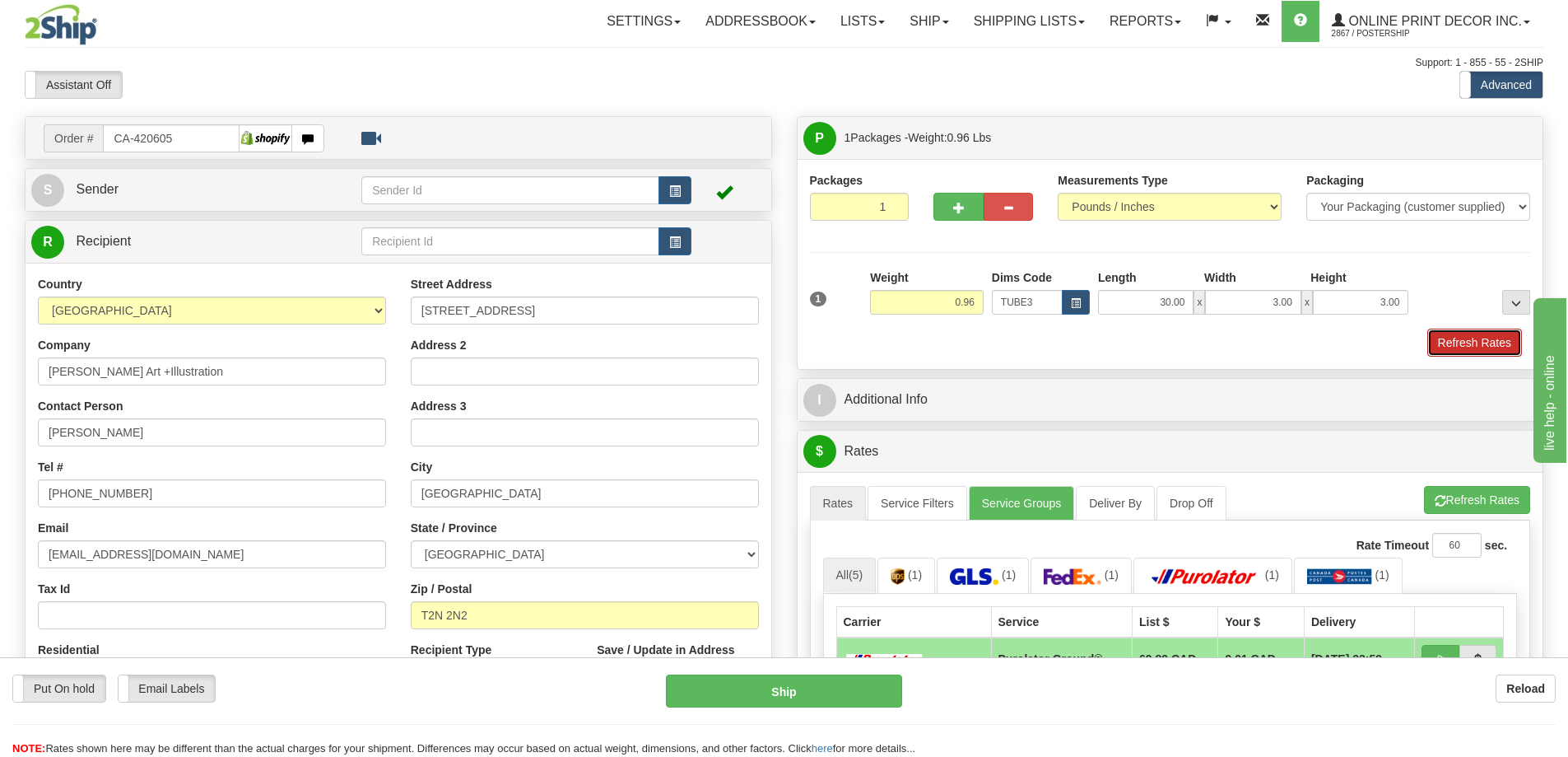
drag, startPoint x: 1474, startPoint y: 334, endPoint x: 1480, endPoint y: 342, distance: 10.0
click at [1478, 339] on button "Refresh Rates" at bounding box center [1474, 343] width 94 height 28
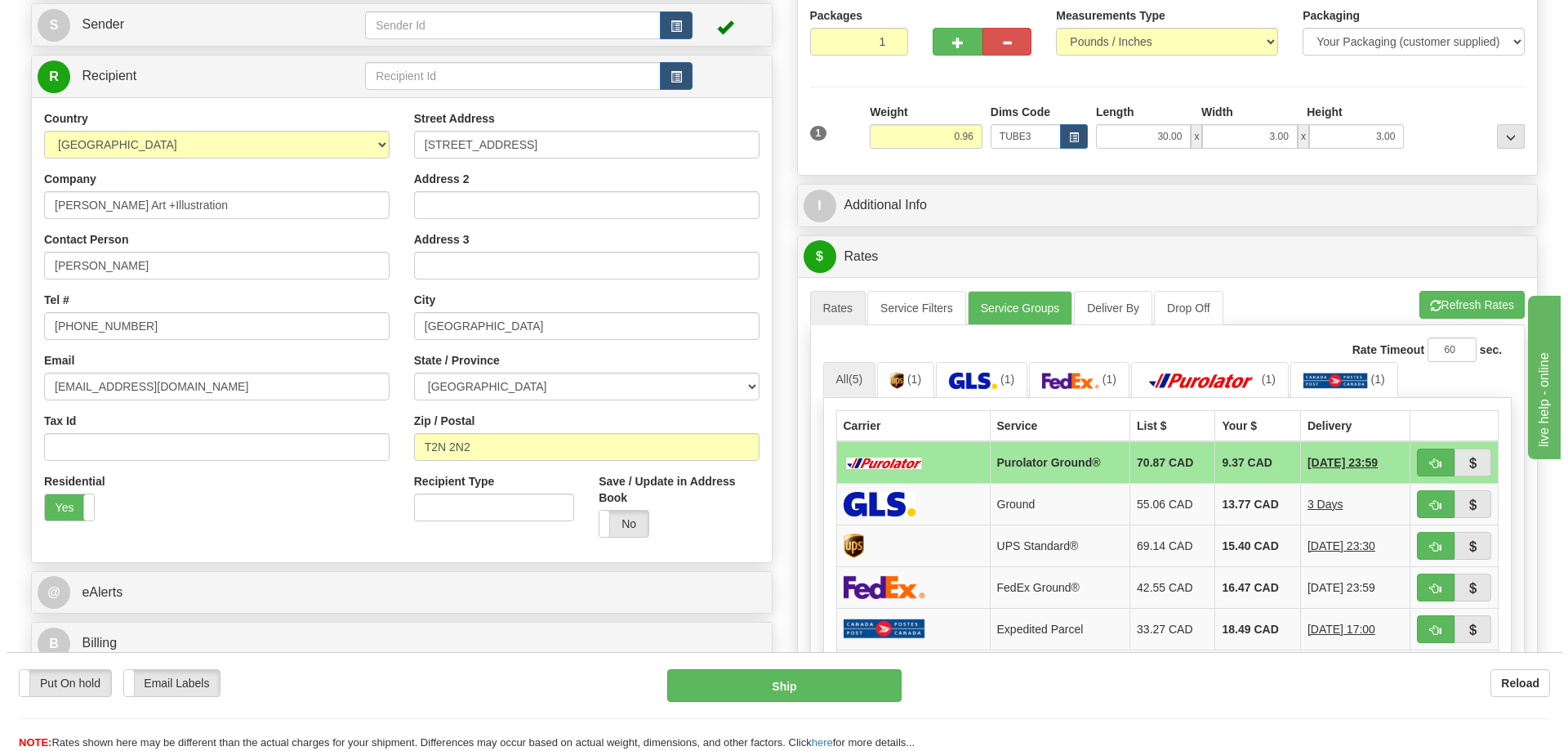
scroll to position [245, 0]
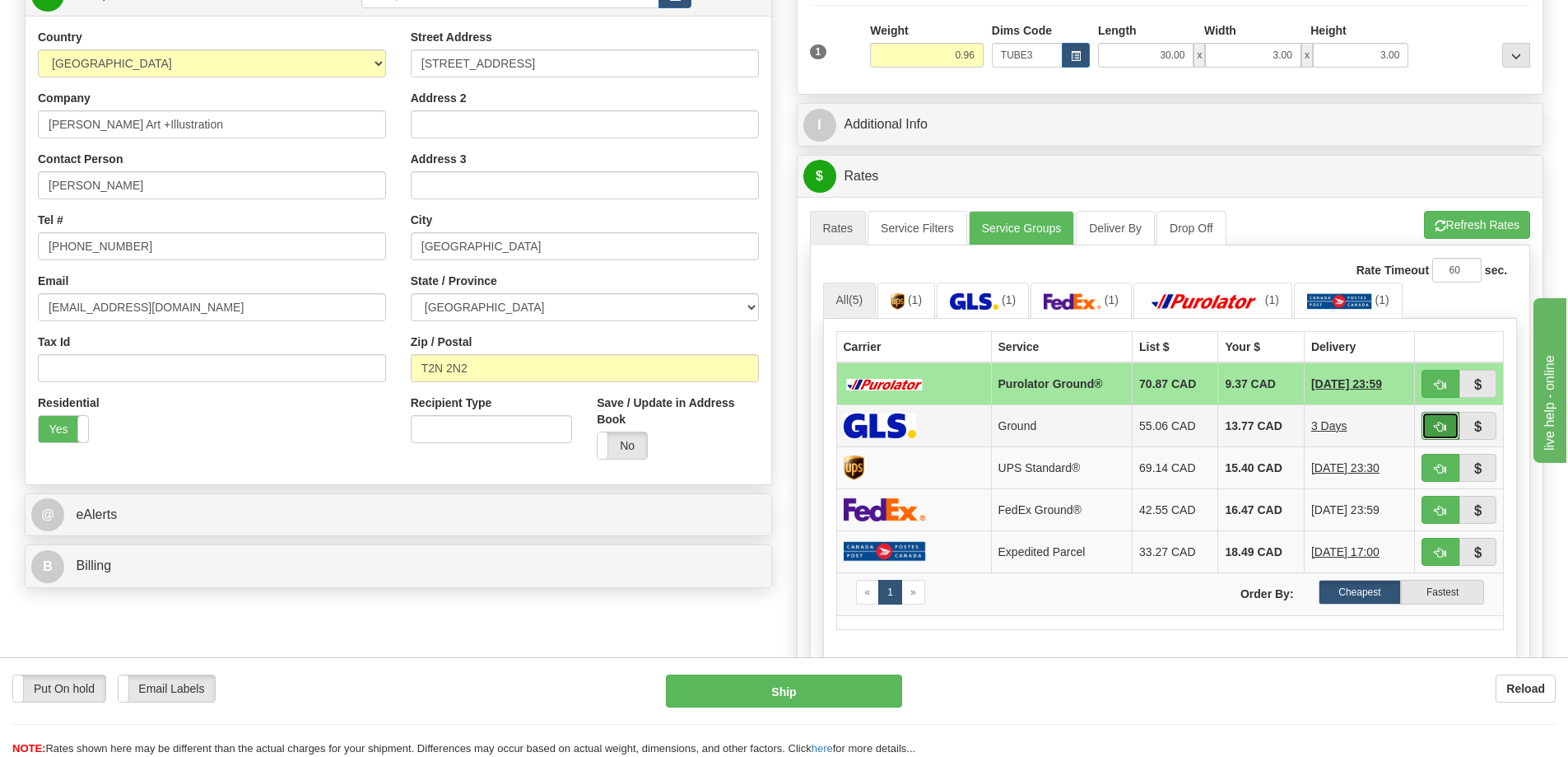
click at [1438, 421] on button "button" at bounding box center [1441, 426] width 38 height 28
type input "1"
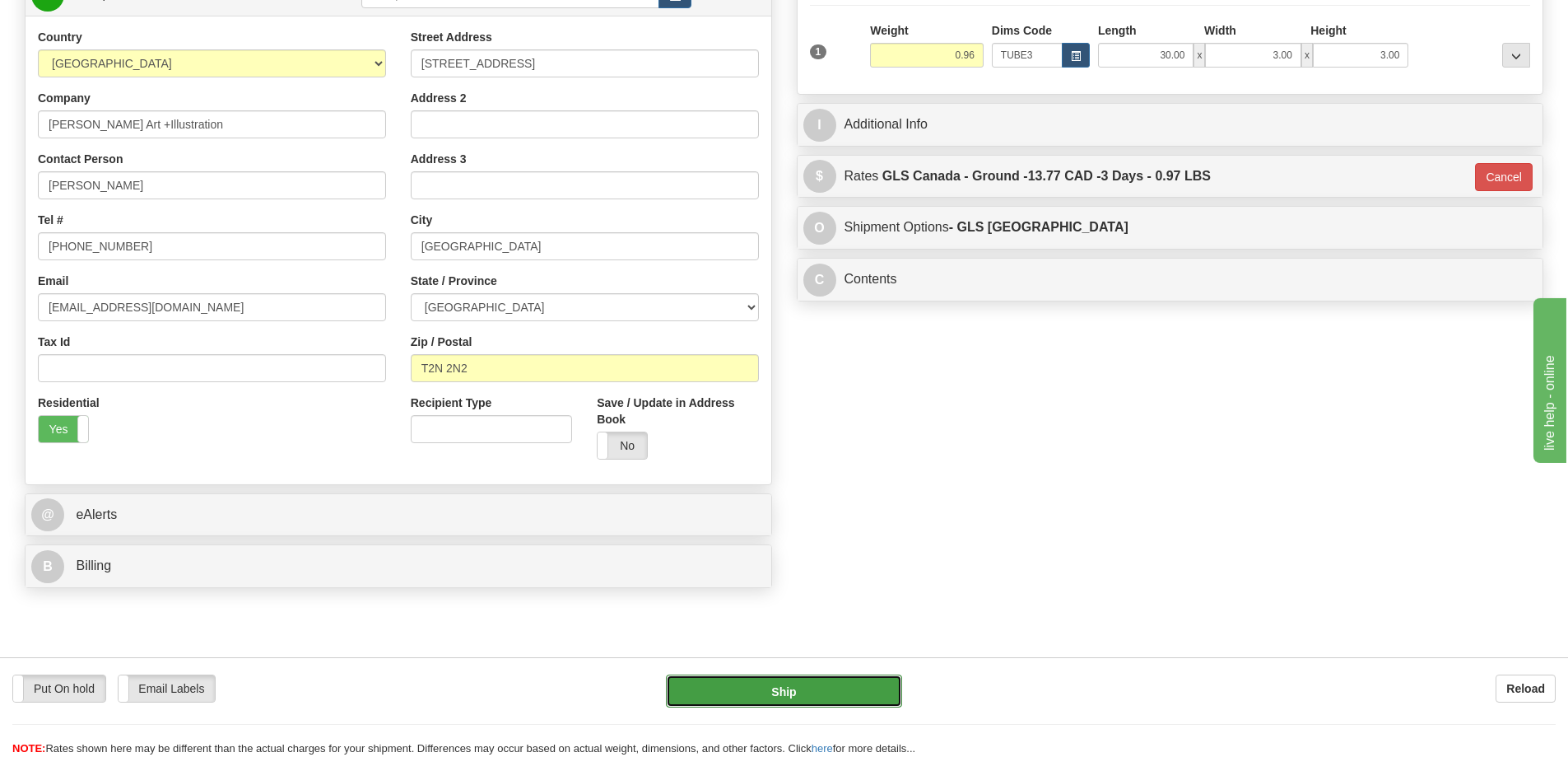
click at [849, 678] on button "Ship" at bounding box center [784, 691] width 237 height 33
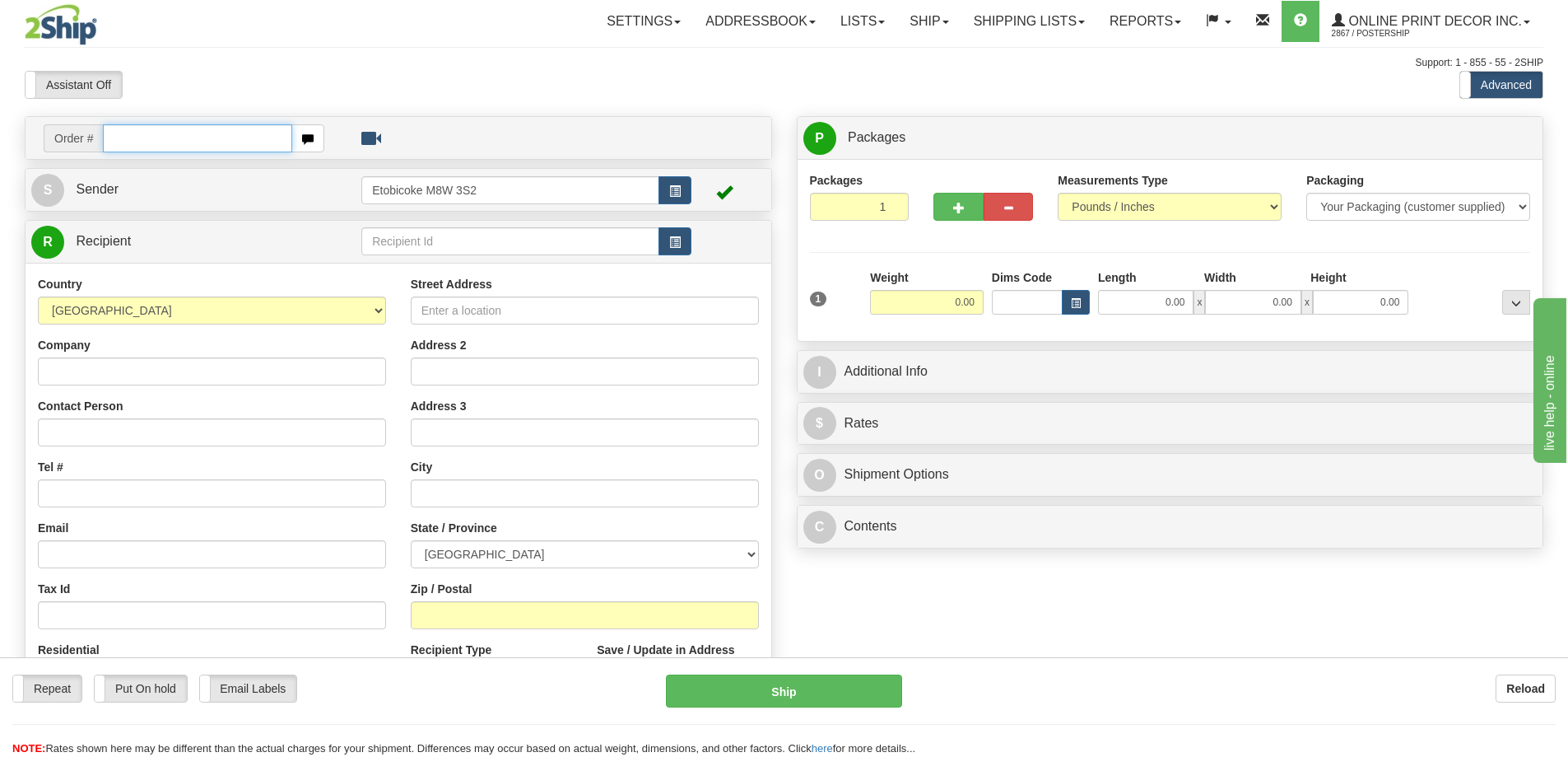
click at [170, 134] on input "text" at bounding box center [198, 138] width 189 height 28
type input "ca-420712"
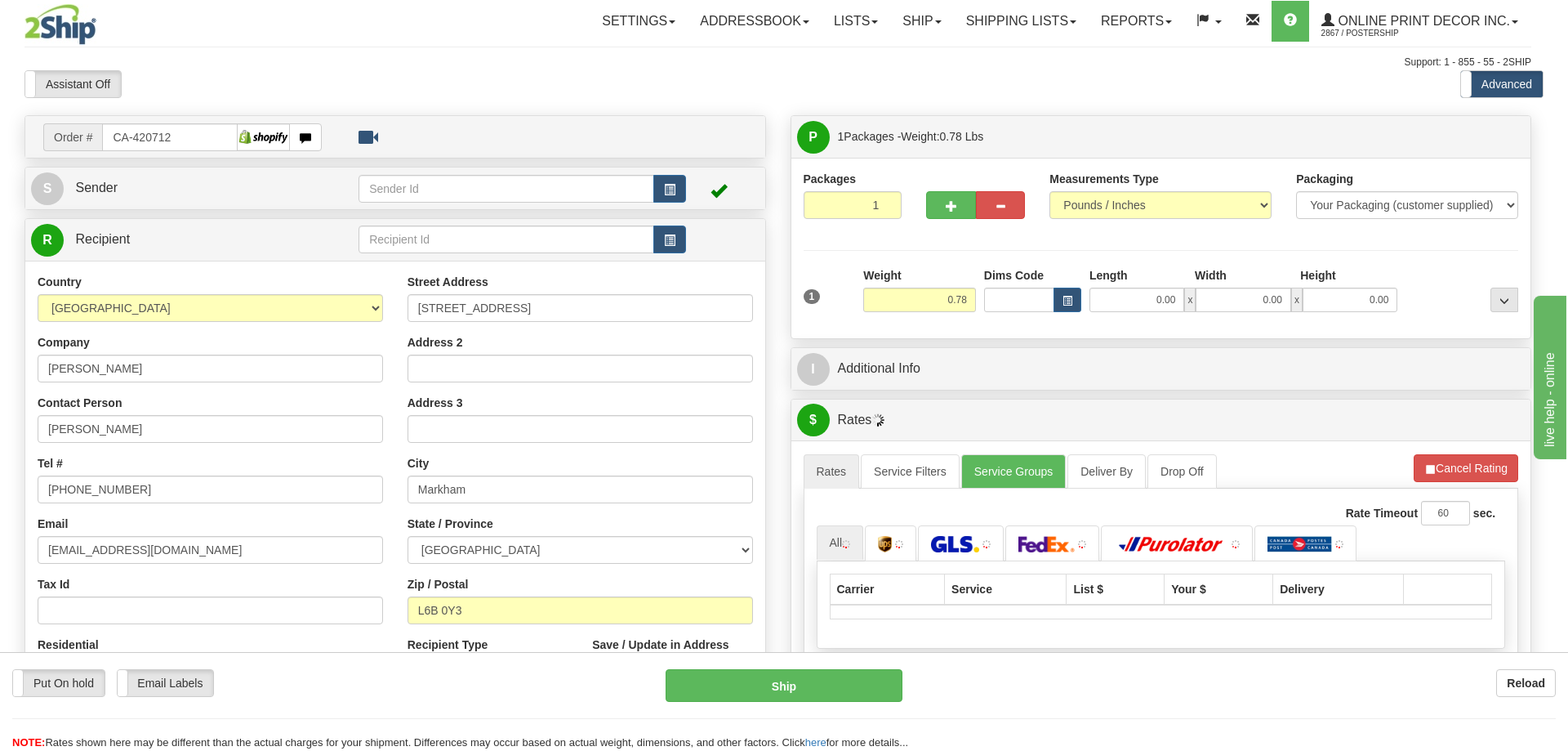
type input "MARKHAM"
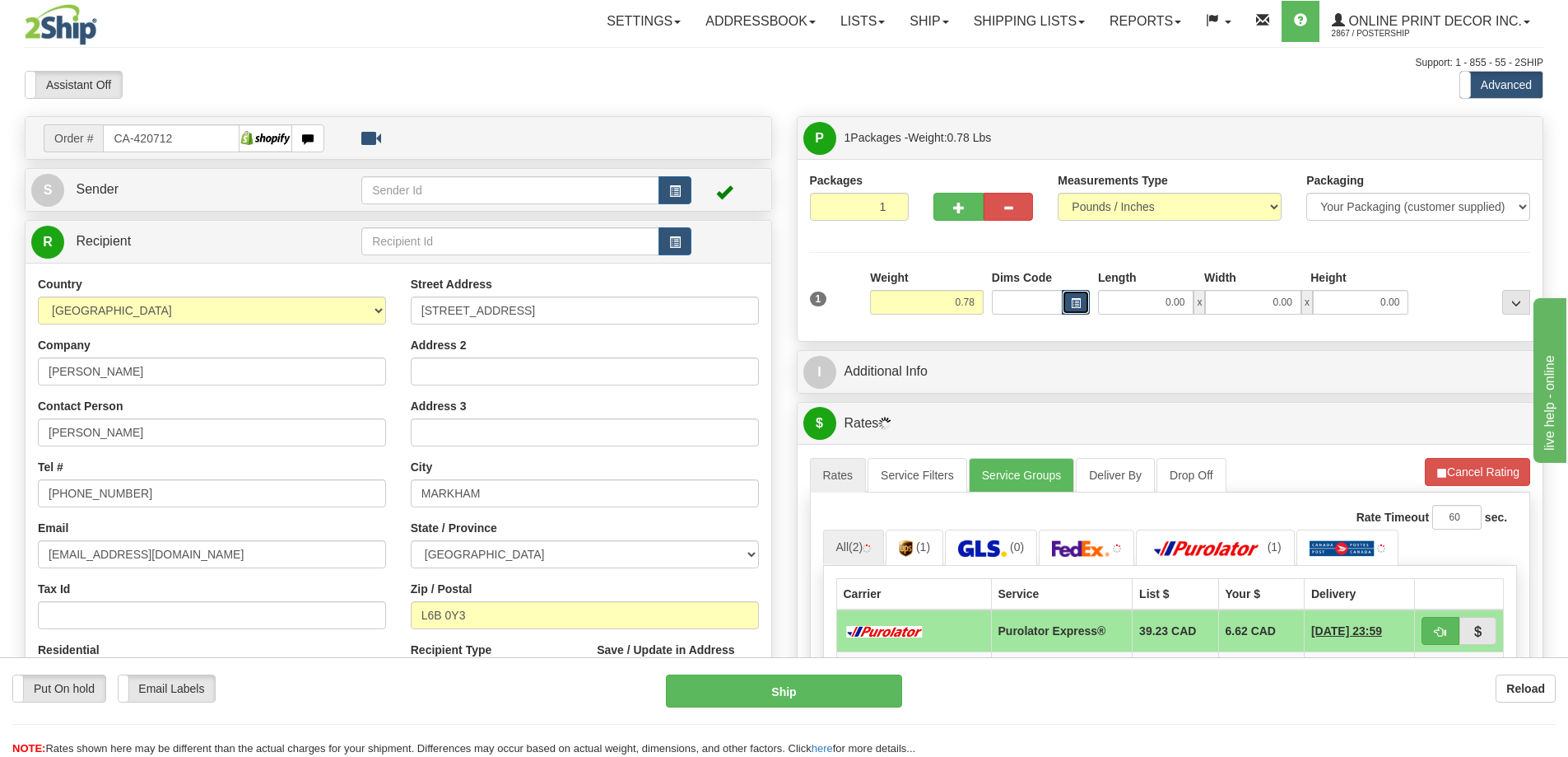
click at [1082, 302] on button "button" at bounding box center [1076, 302] width 28 height 24
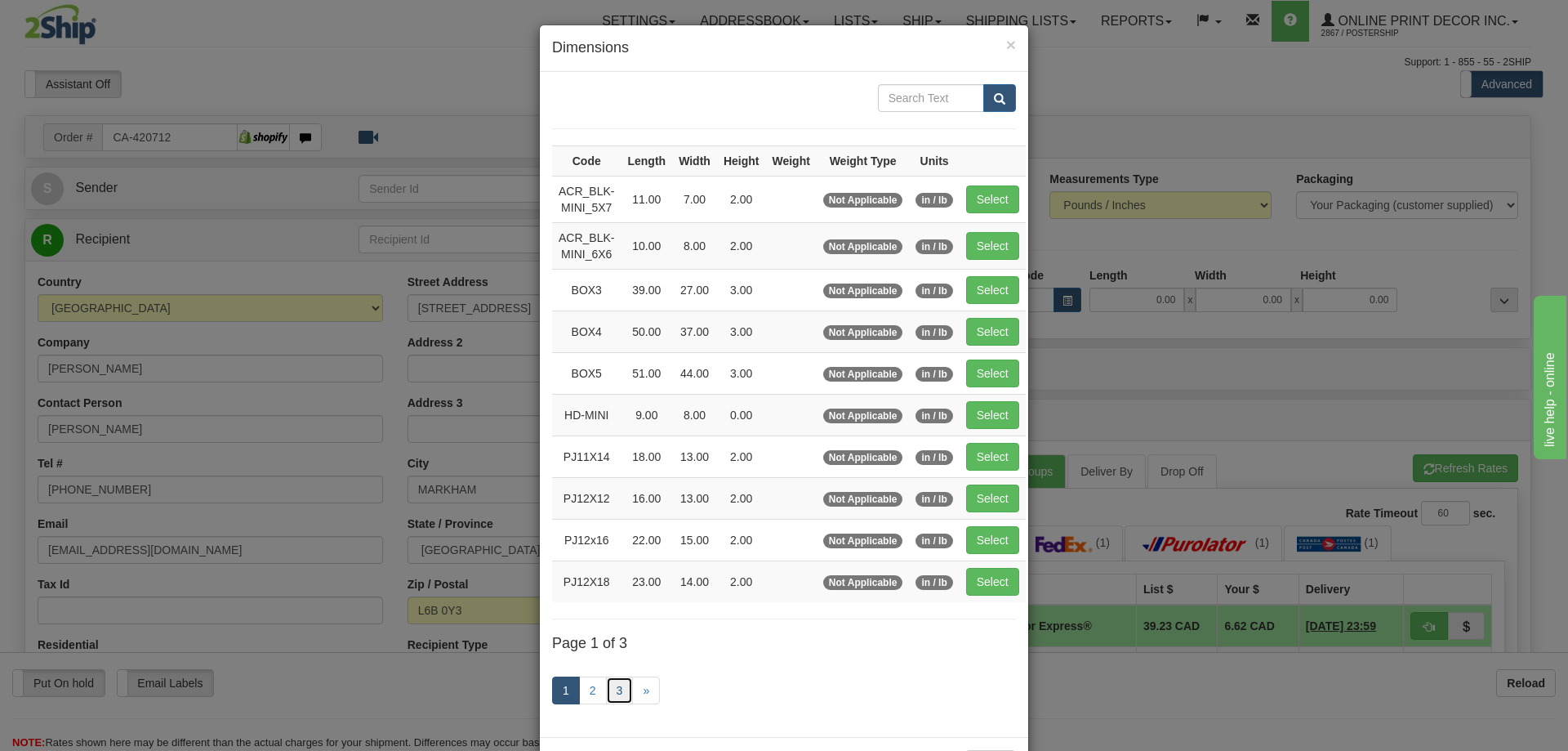
click at [609, 686] on link "3" at bounding box center [620, 690] width 28 height 28
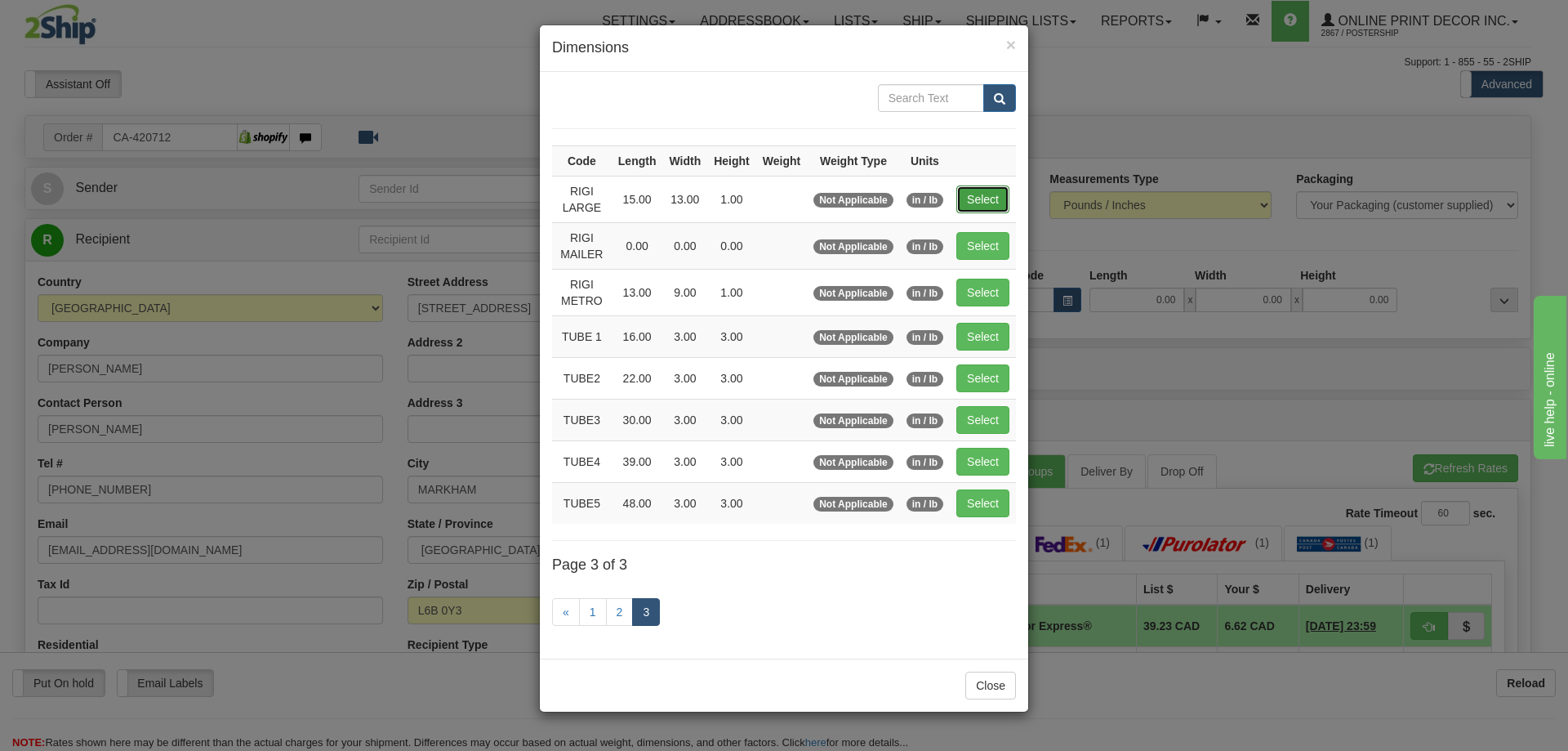
click at [986, 191] on button "Select" at bounding box center [983, 200] width 53 height 28
type input "RIGI LARGE"
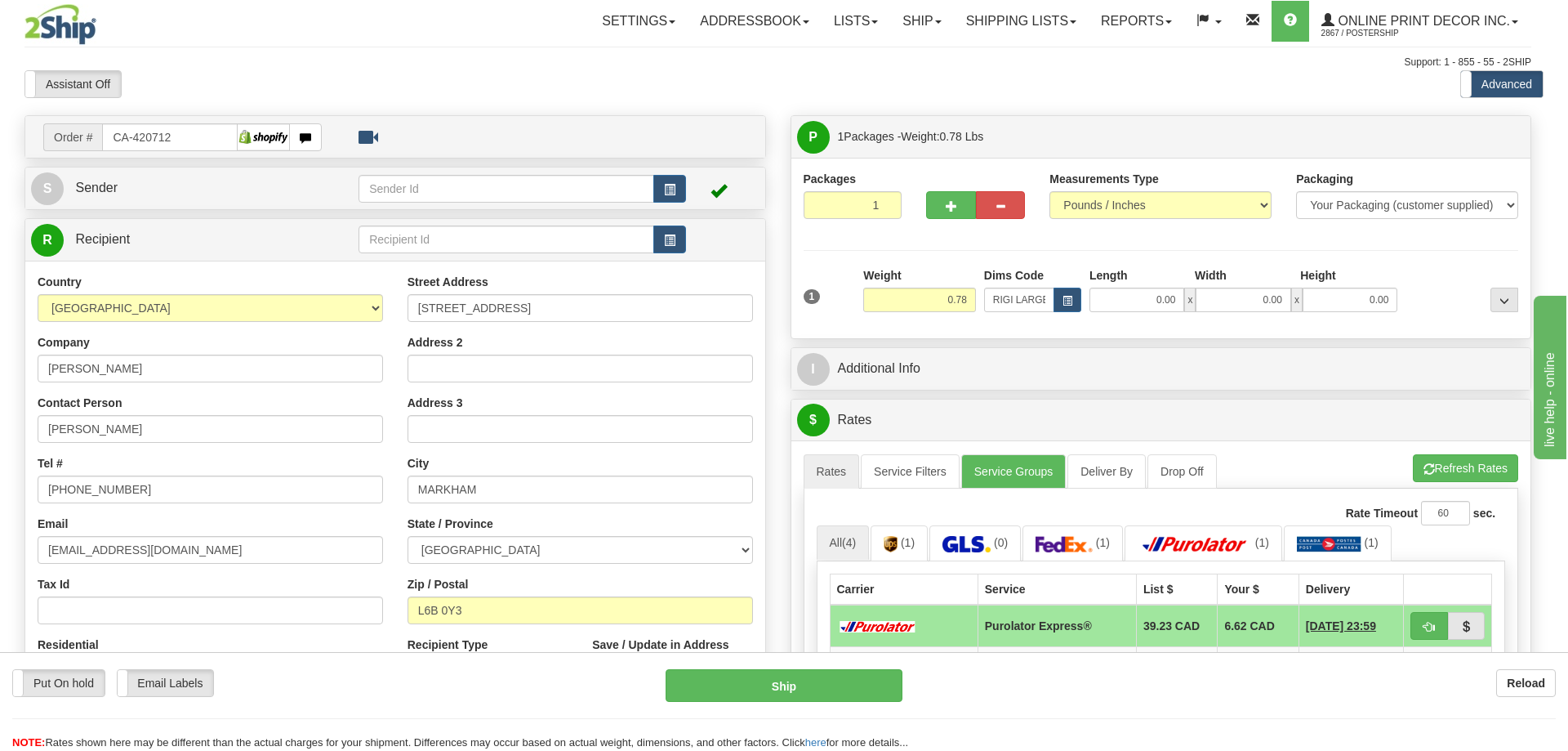
type input "15.00"
type input "13.00"
type input "1.00"
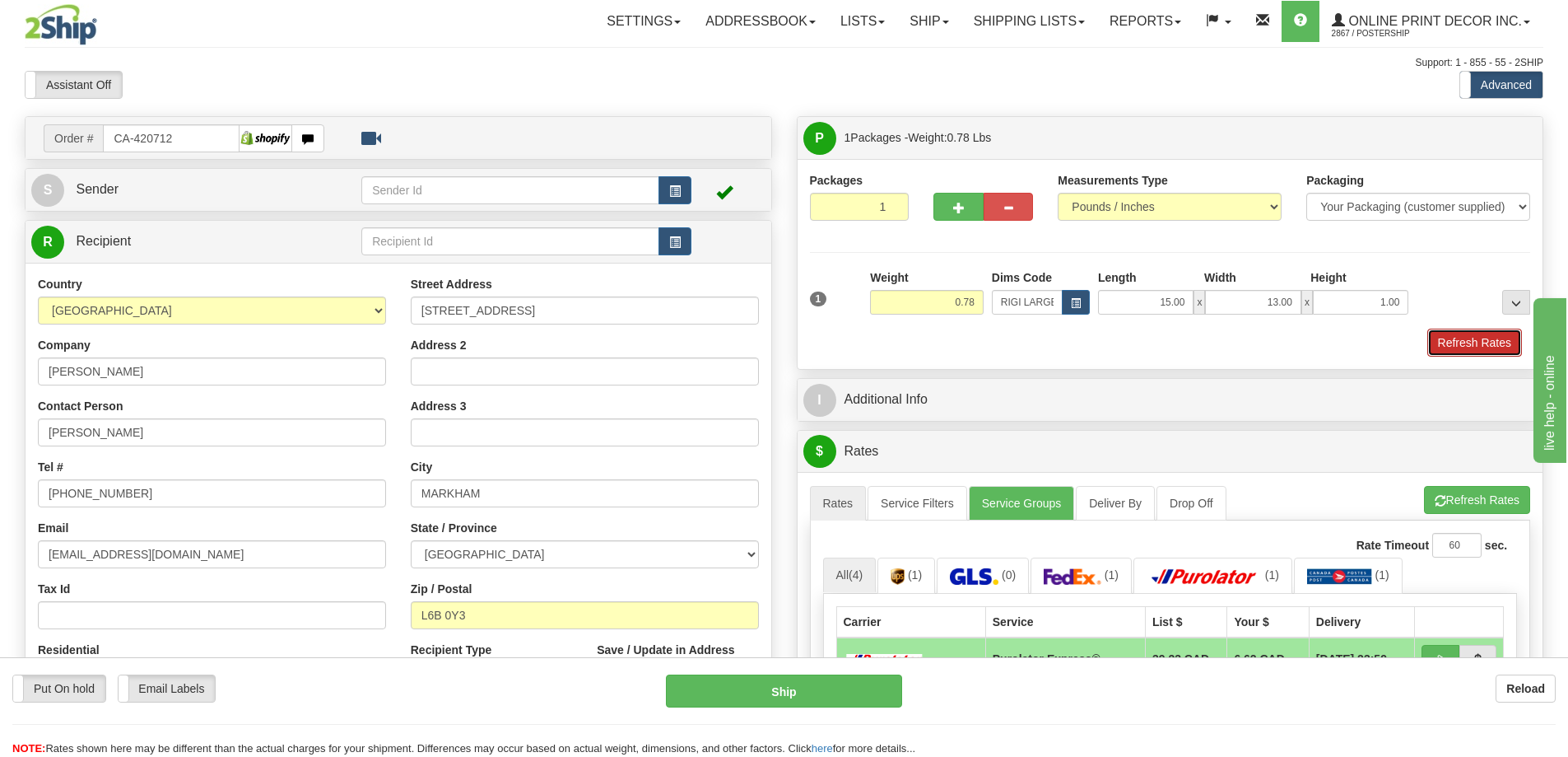
click at [1472, 342] on button "Refresh Rates" at bounding box center [1474, 343] width 94 height 28
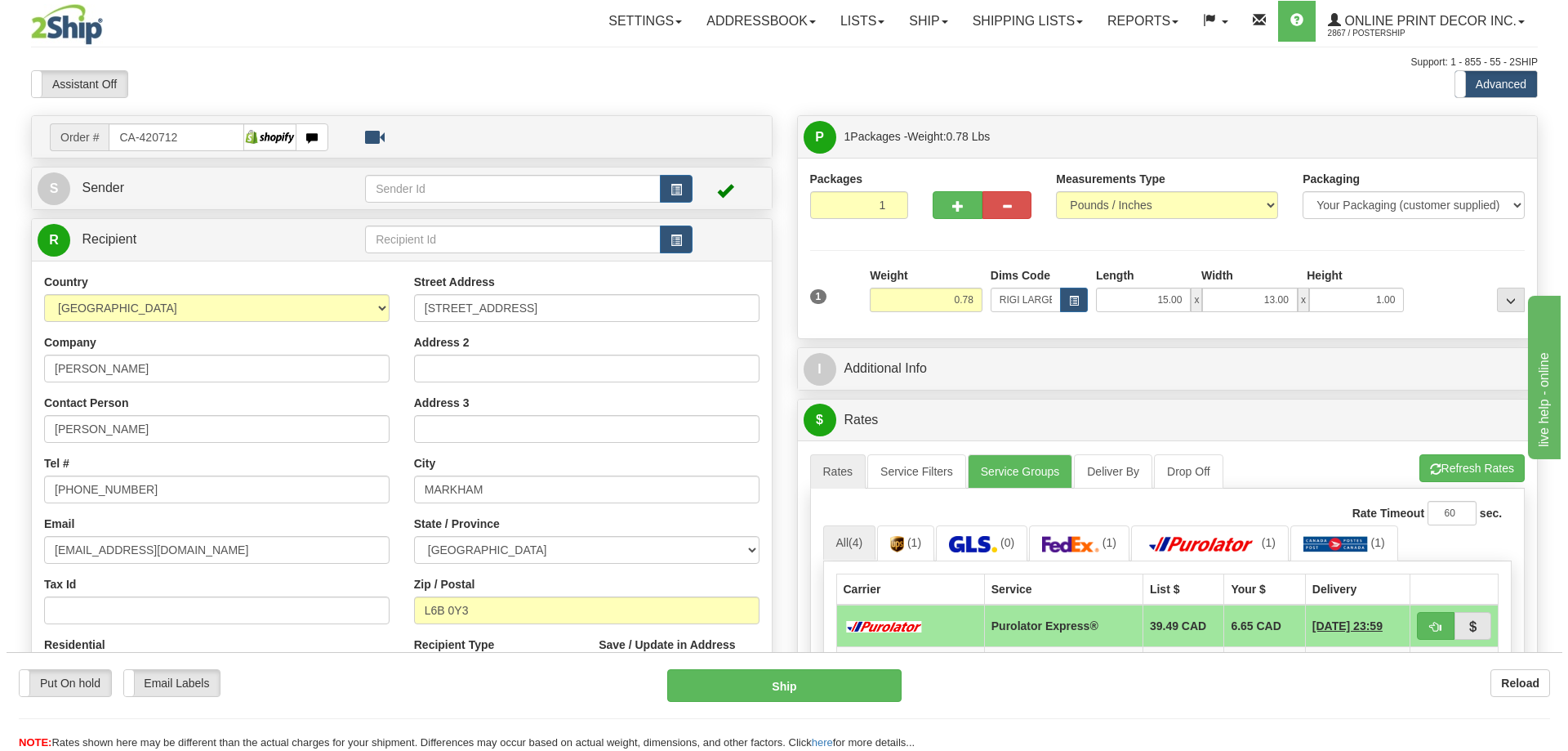
scroll to position [163, 0]
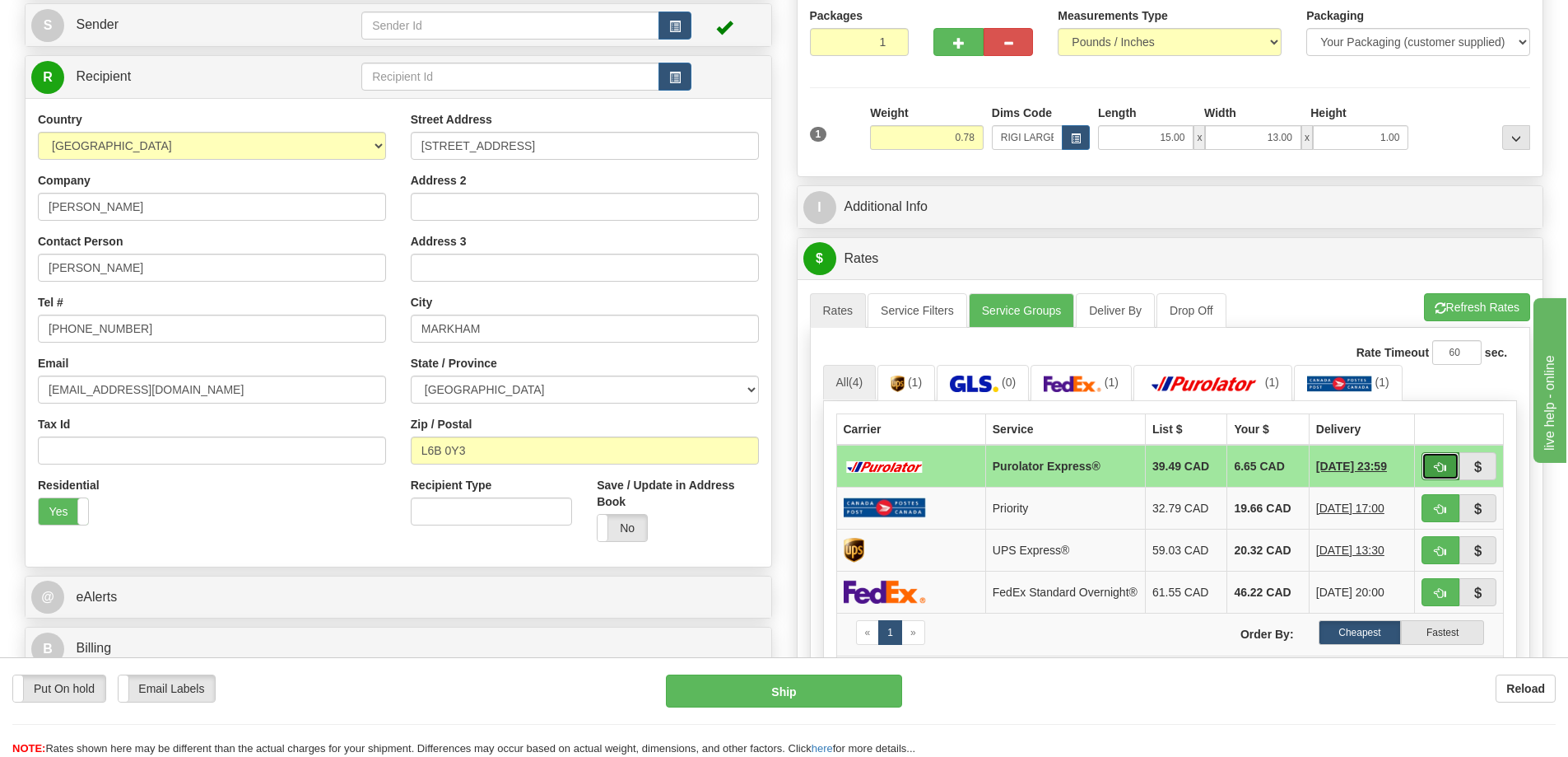
click at [1438, 462] on button "button" at bounding box center [1441, 466] width 38 height 28
type input "202"
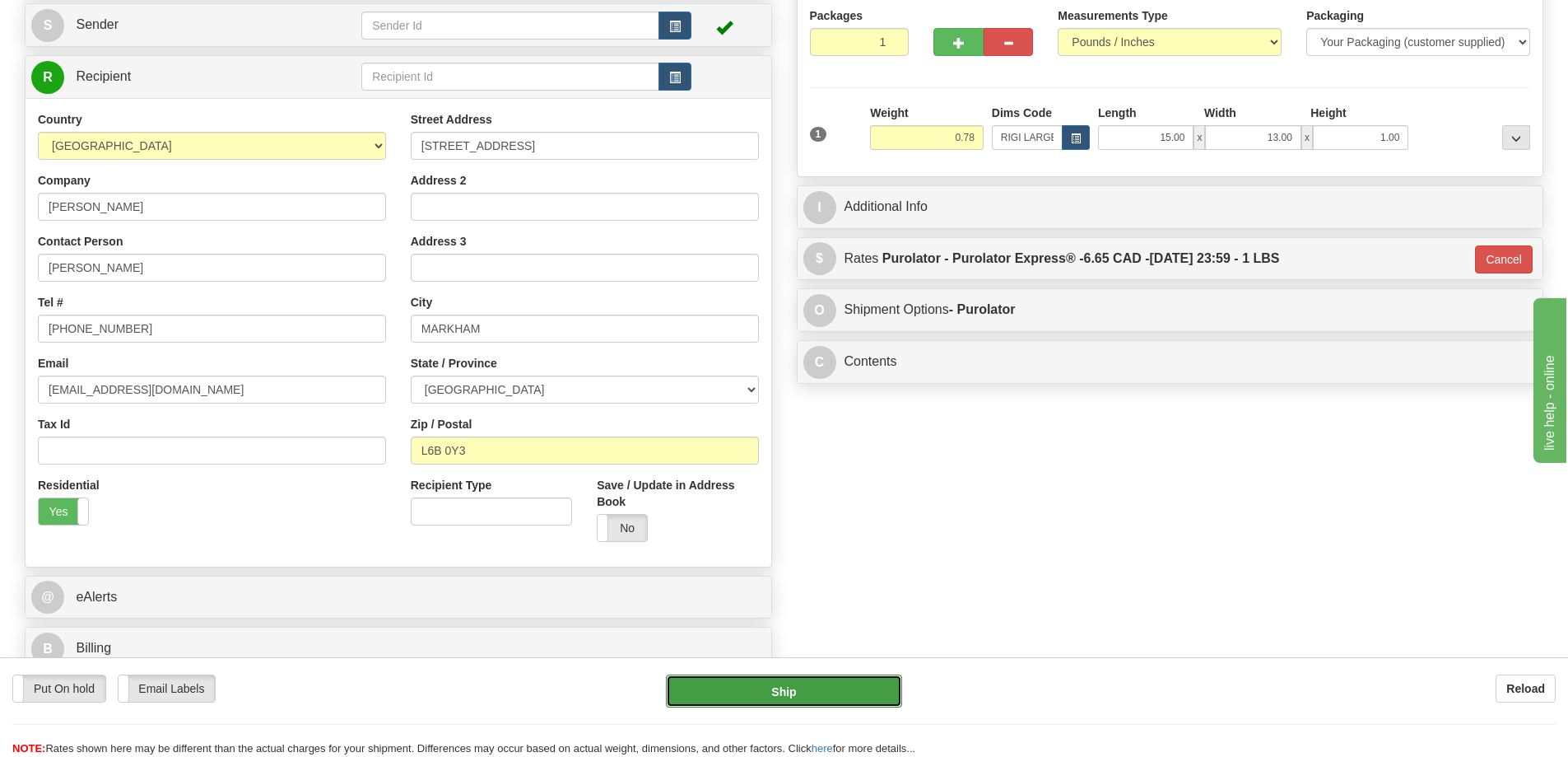
click at [836, 688] on button "Ship" at bounding box center [784, 691] width 237 height 33
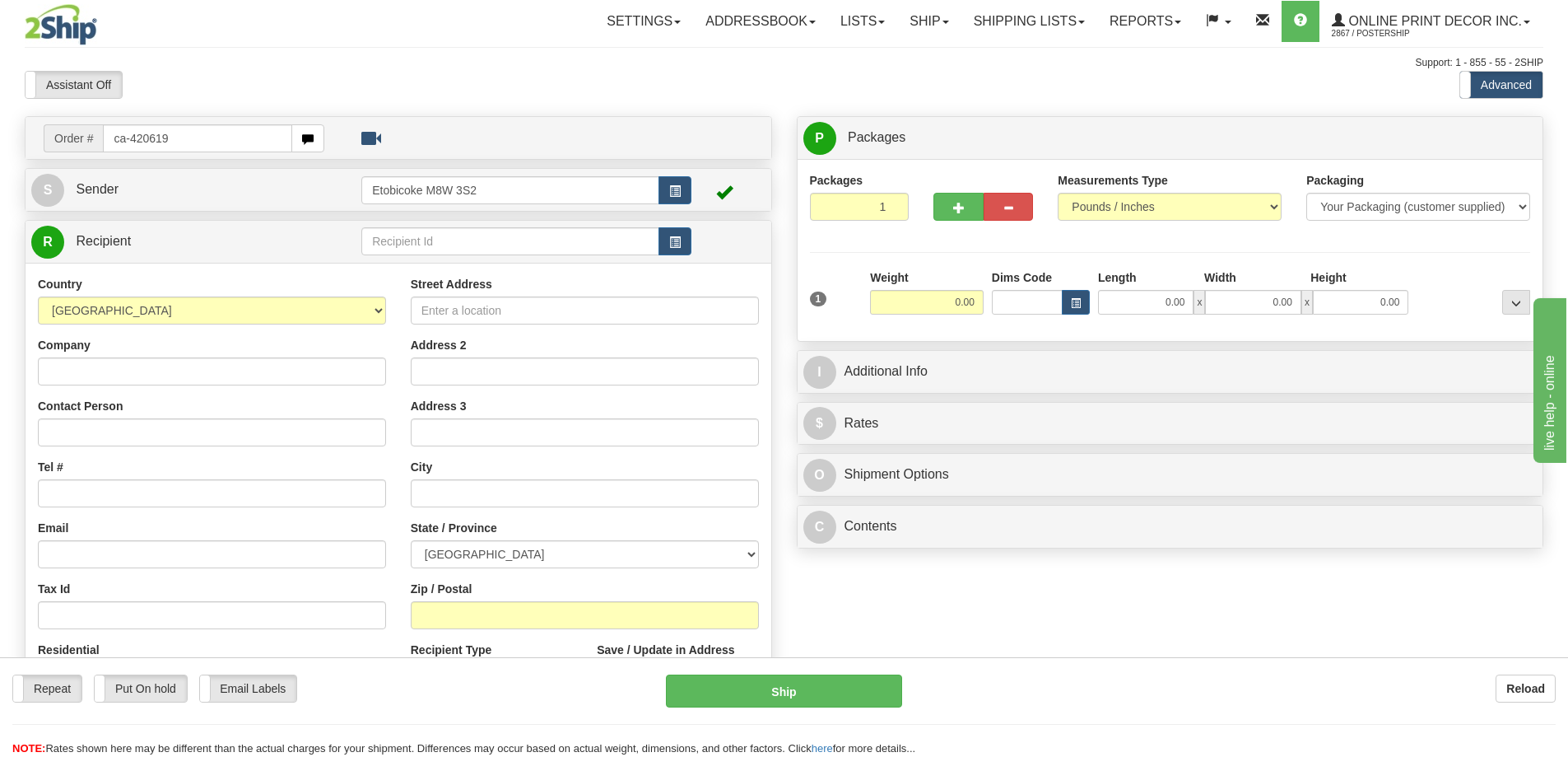
type input "ca-420619"
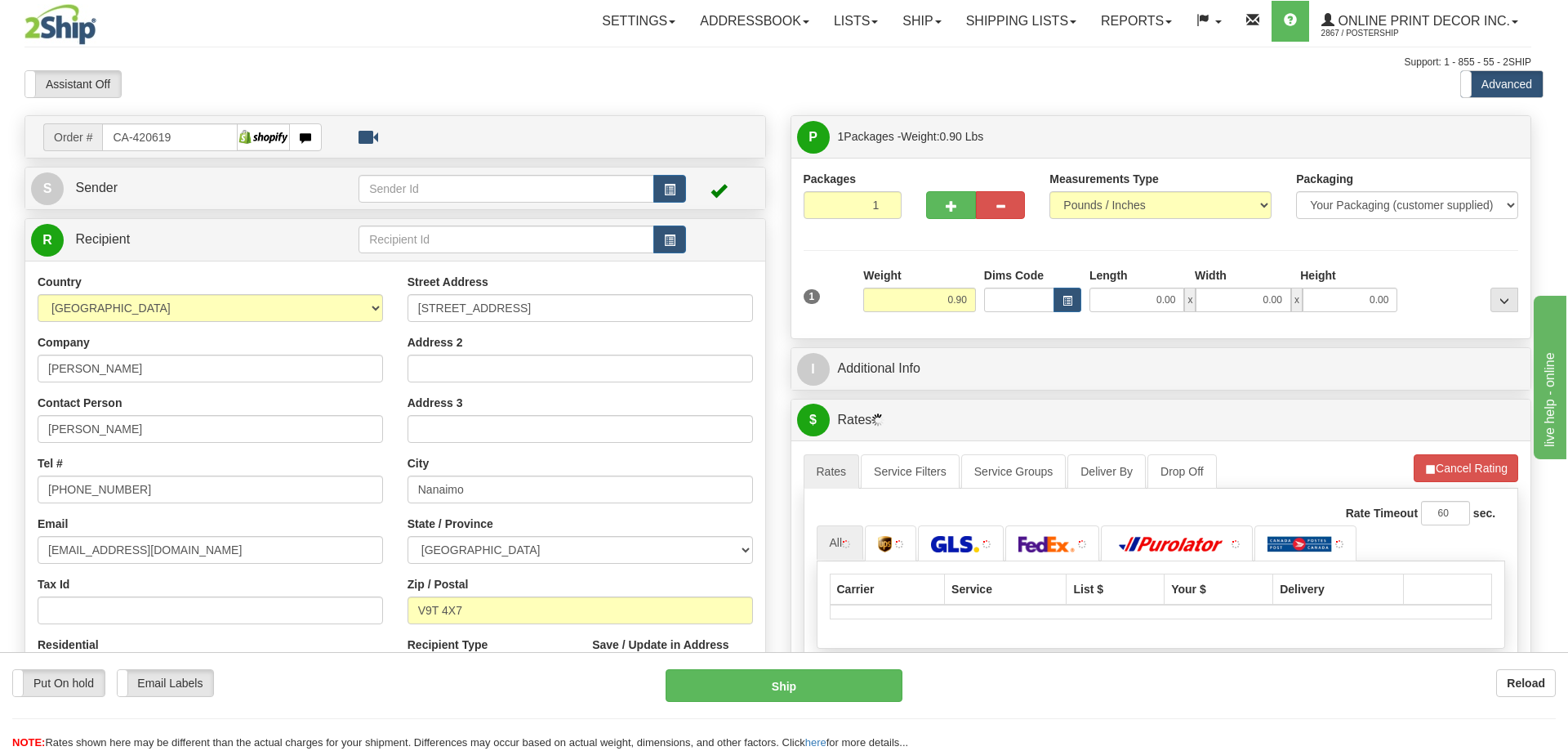
type input "NANAIMO"
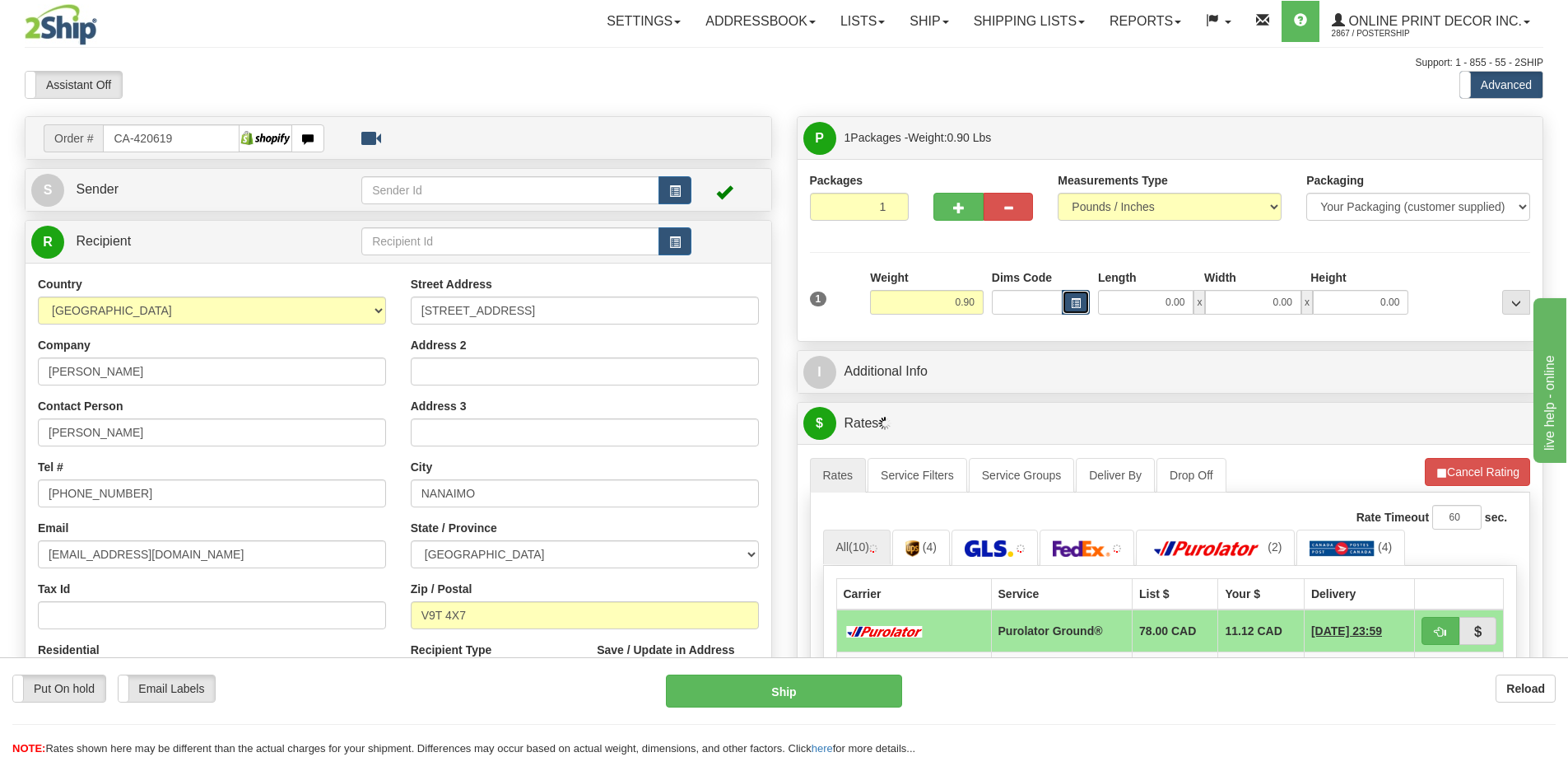
click at [1072, 303] on span "button" at bounding box center [1075, 303] width 10 height 9
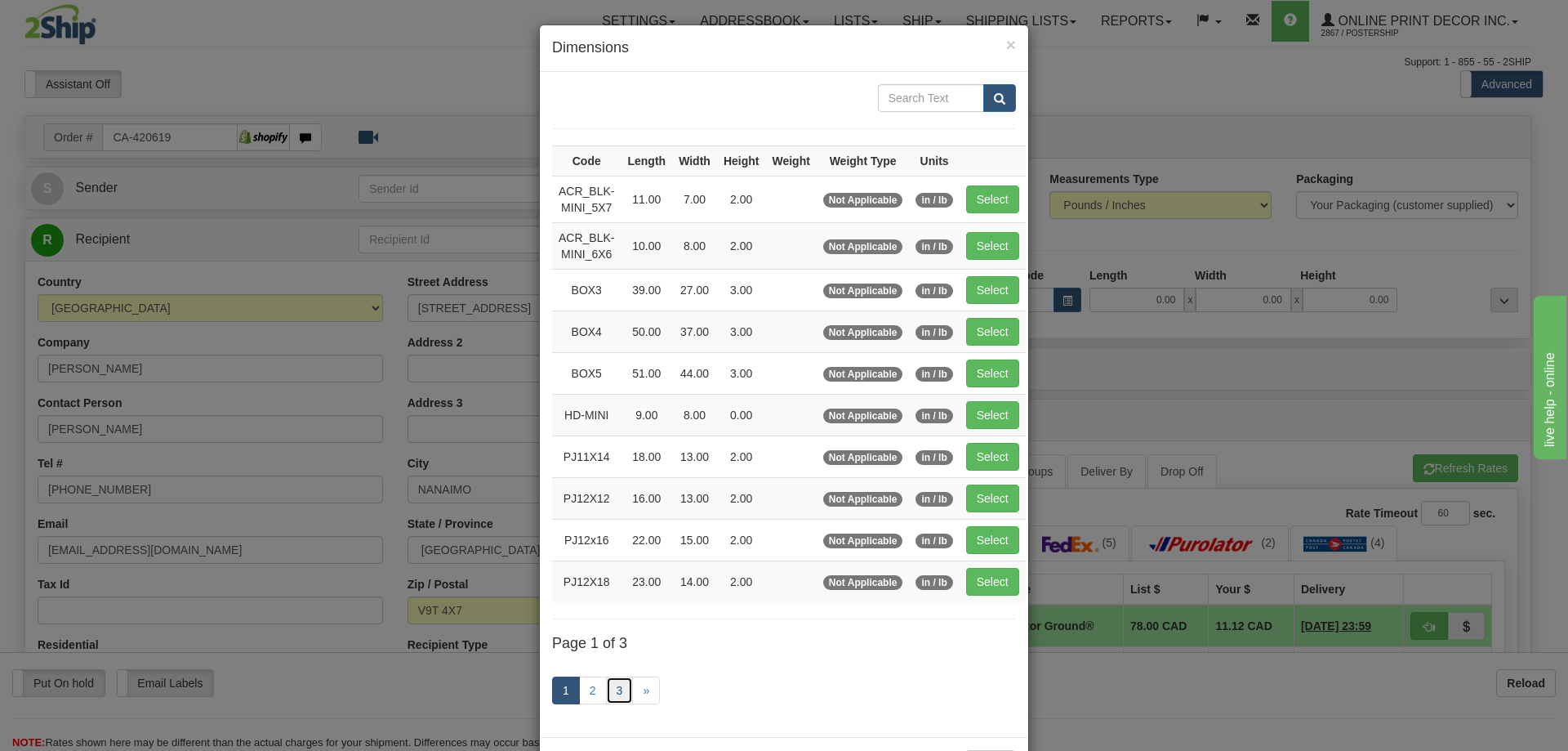
click at [615, 680] on link "3" at bounding box center [620, 690] width 28 height 28
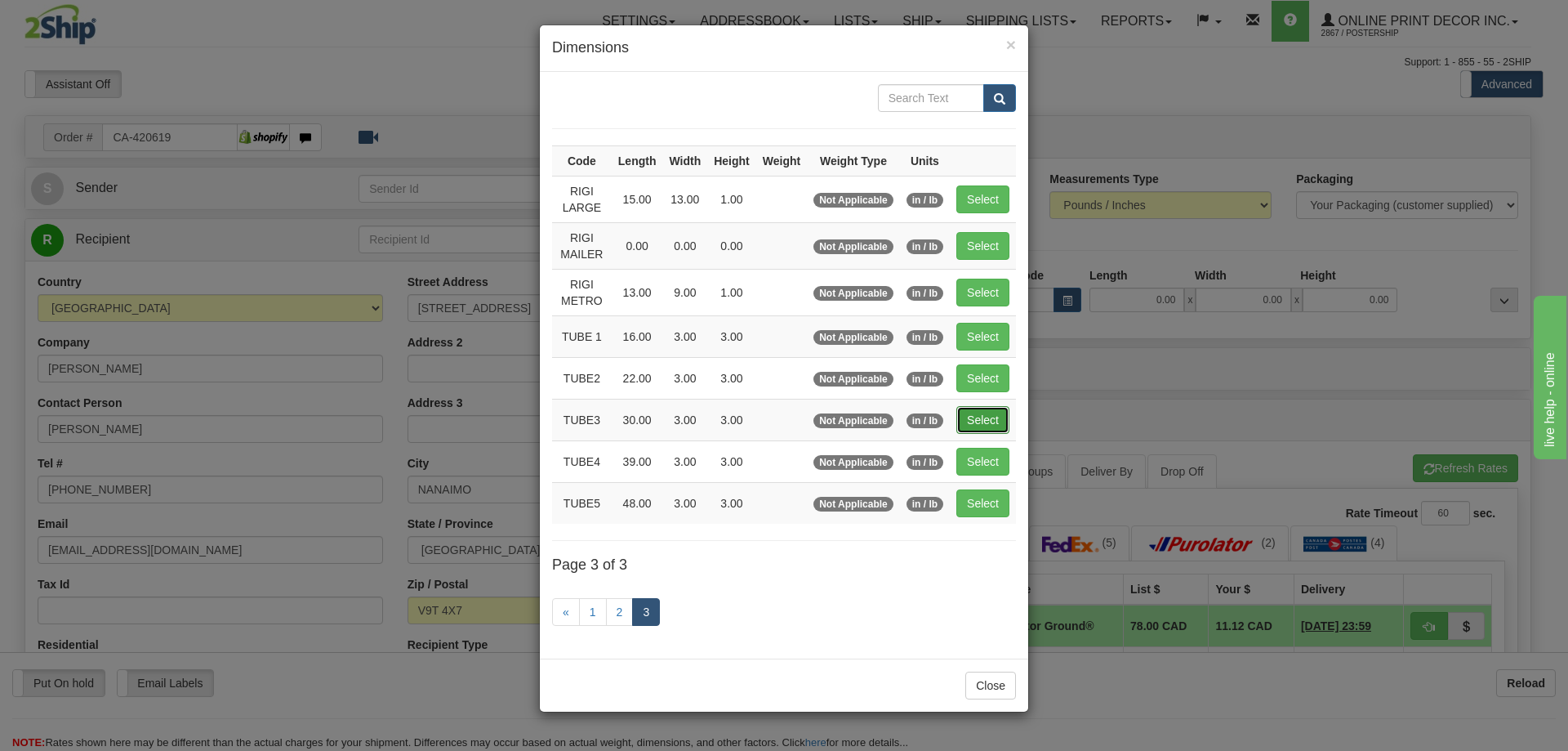
click at [985, 427] on button "Select" at bounding box center [983, 420] width 53 height 28
type input "TUBE3"
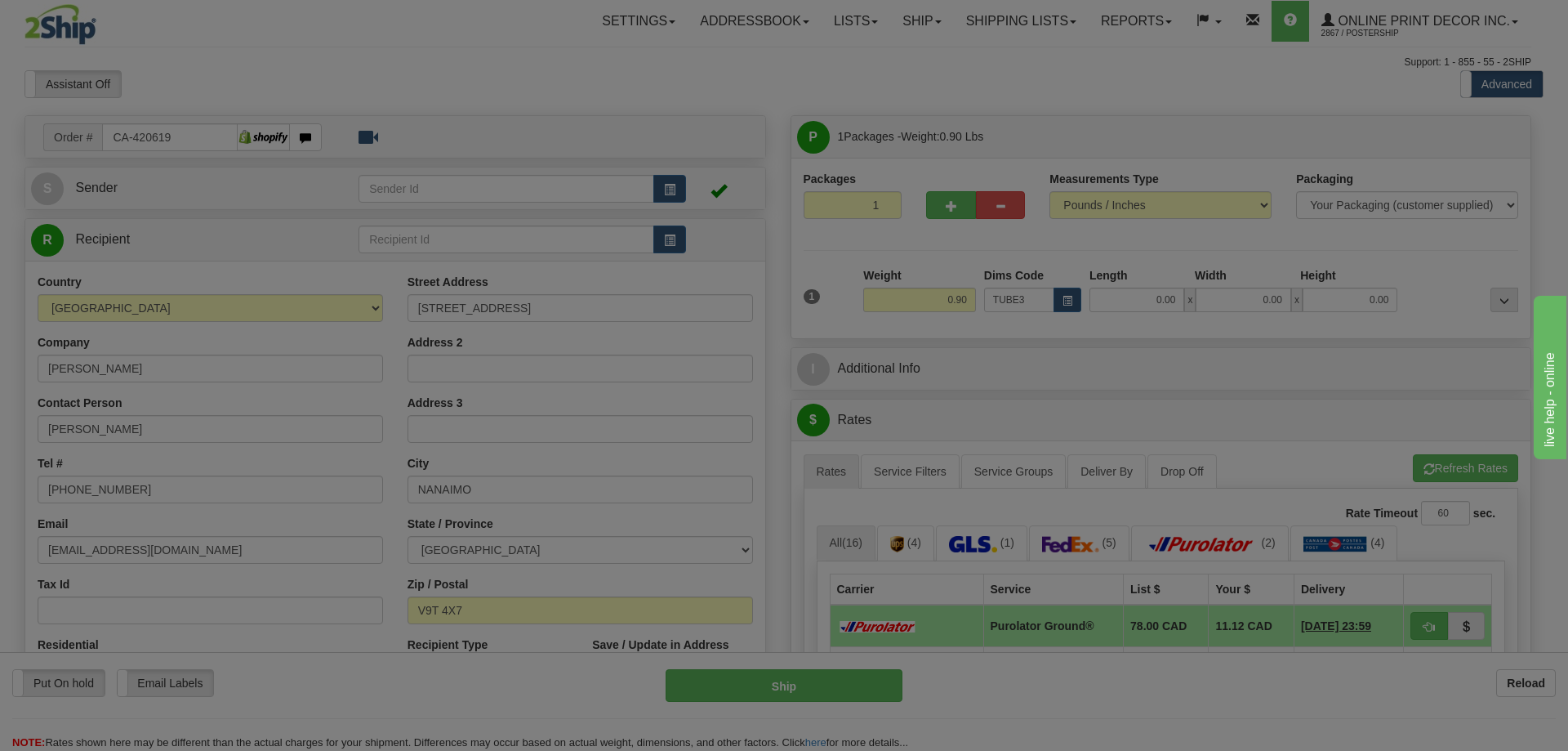
type input "30.00"
type input "3.00"
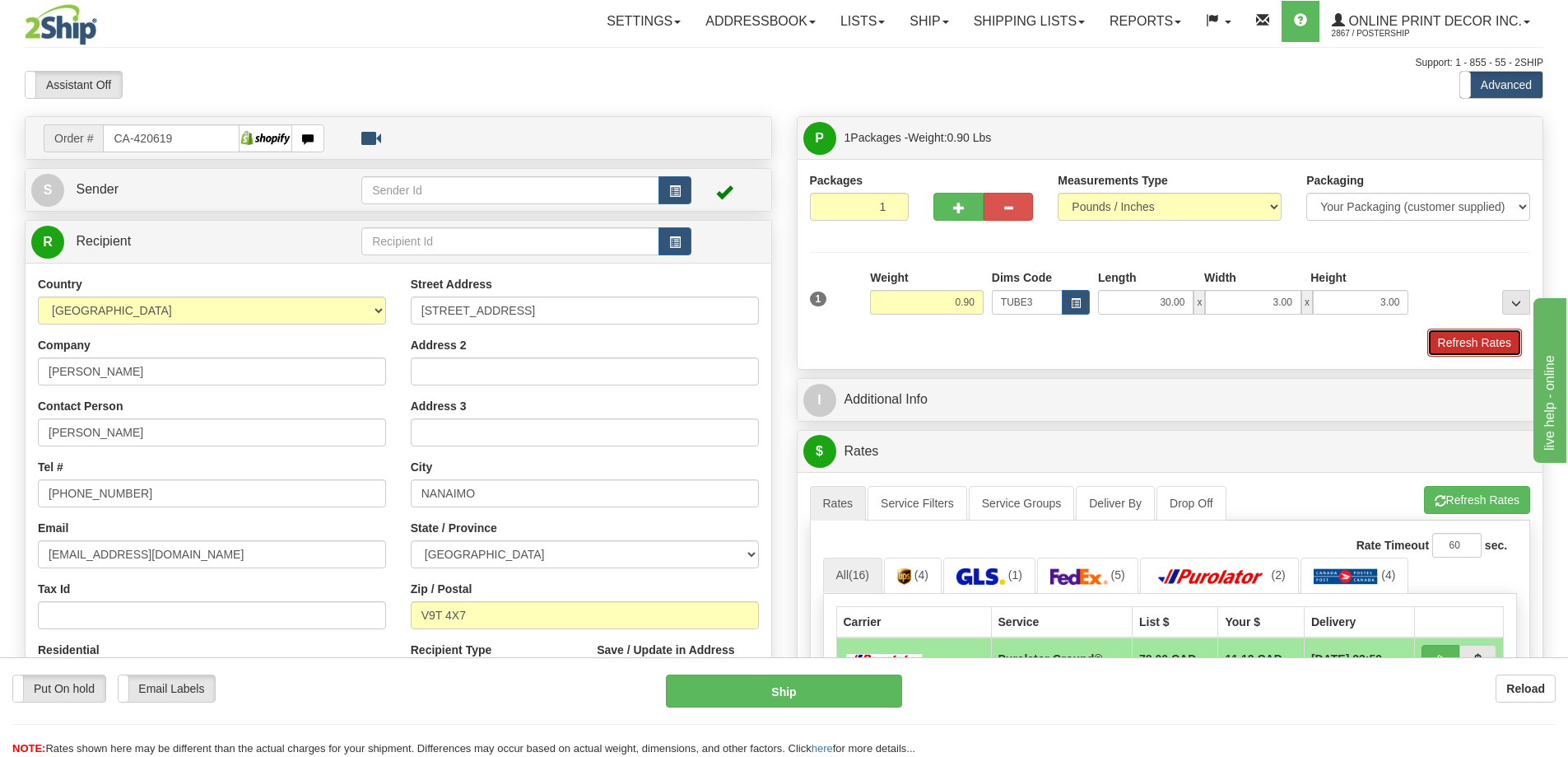
click at [1465, 349] on button "Refresh Rates" at bounding box center [1474, 343] width 94 height 28
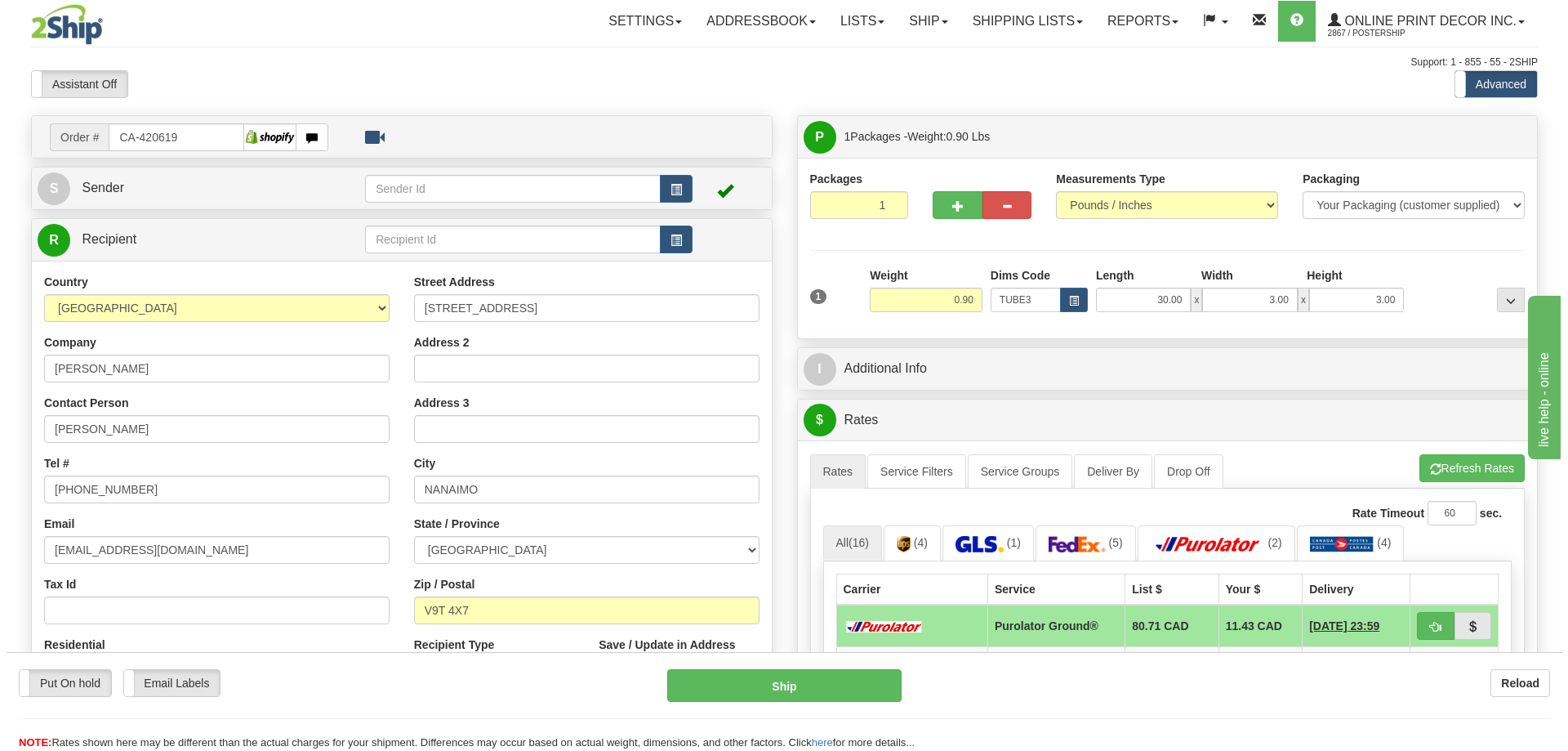
scroll to position [163, 0]
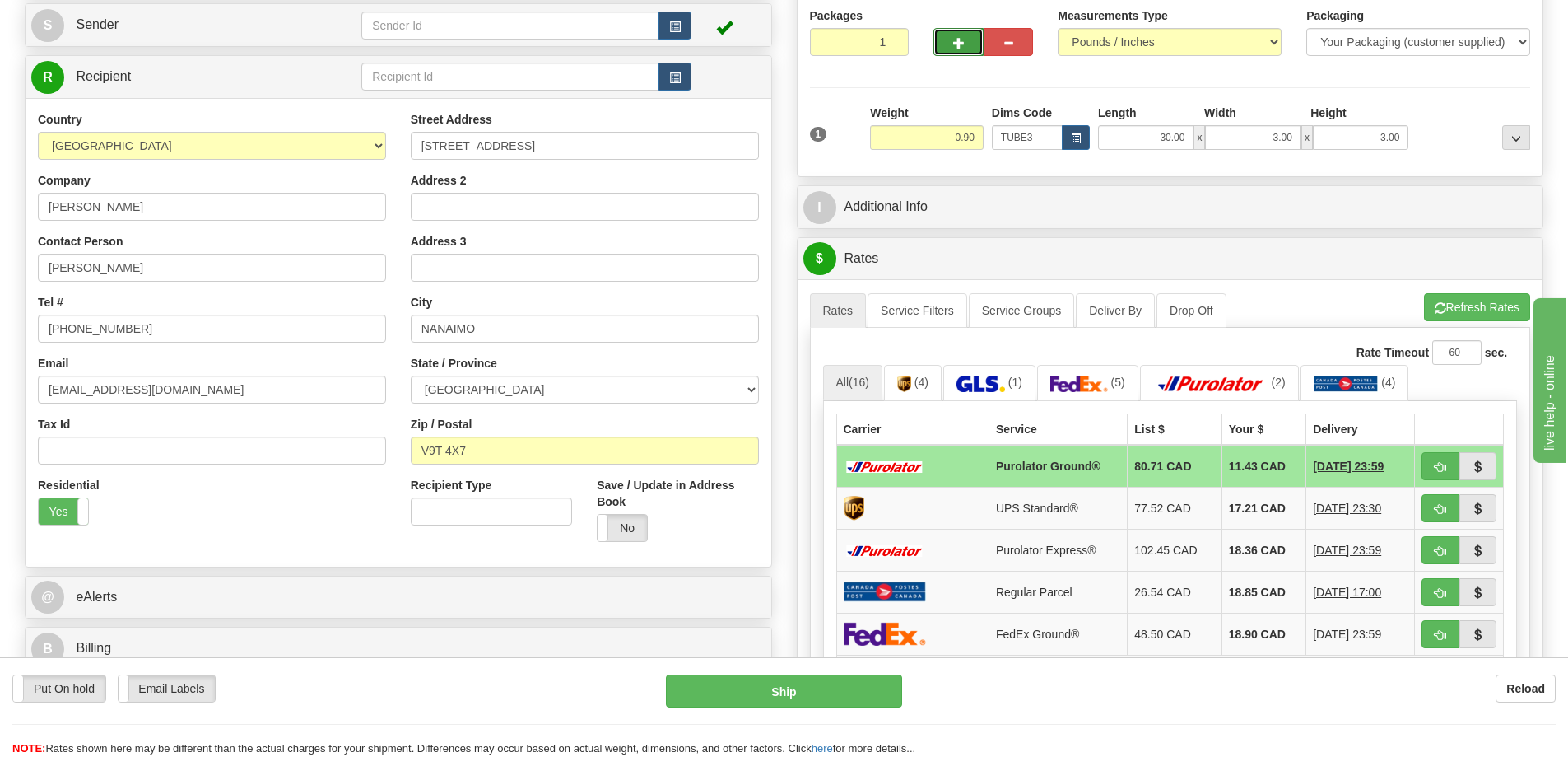
click at [962, 44] on span "button" at bounding box center [959, 43] width 11 height 10
radio input "true"
type input "2"
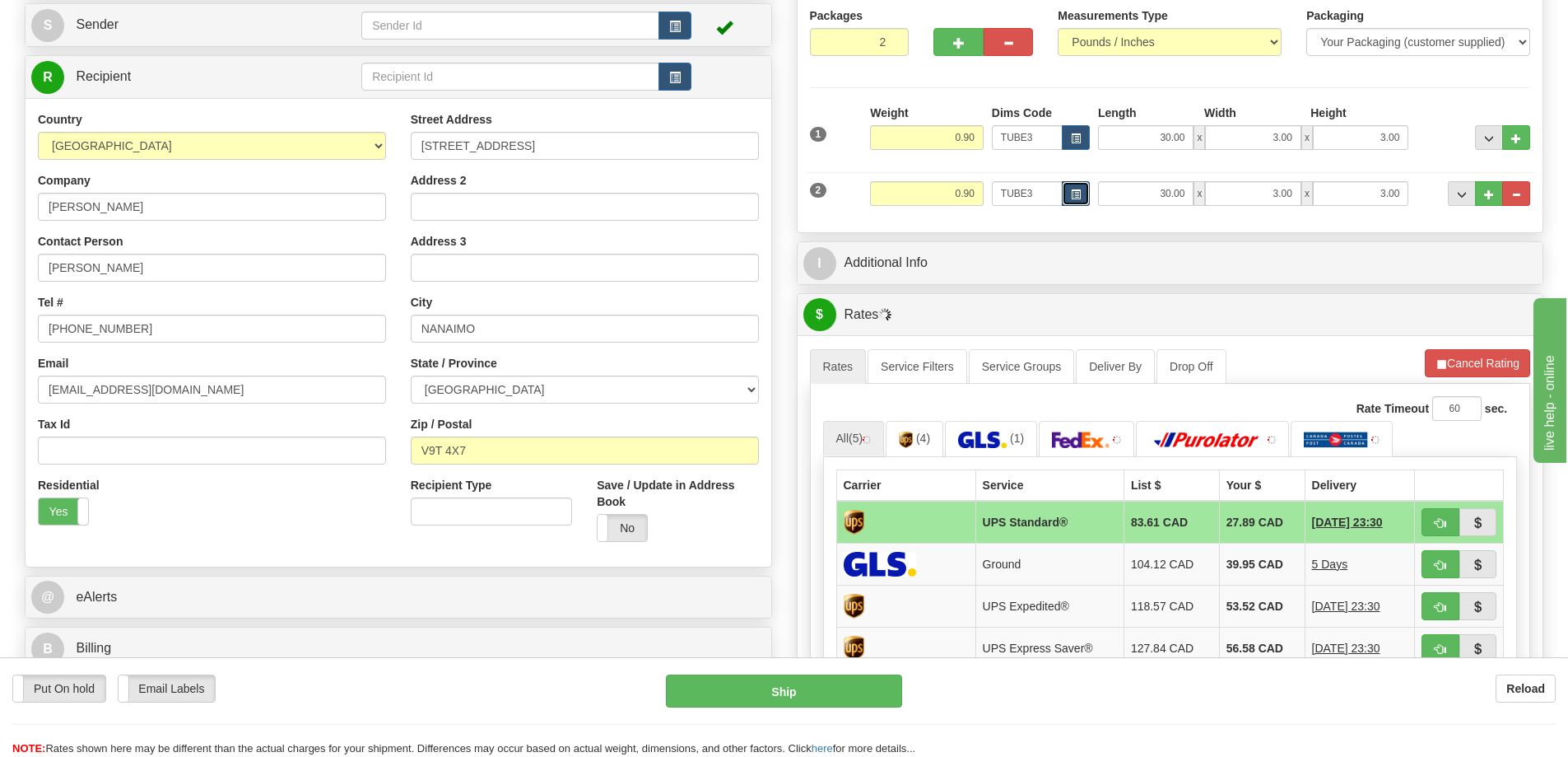
click at [1075, 191] on span "button" at bounding box center [1075, 194] width 10 height 9
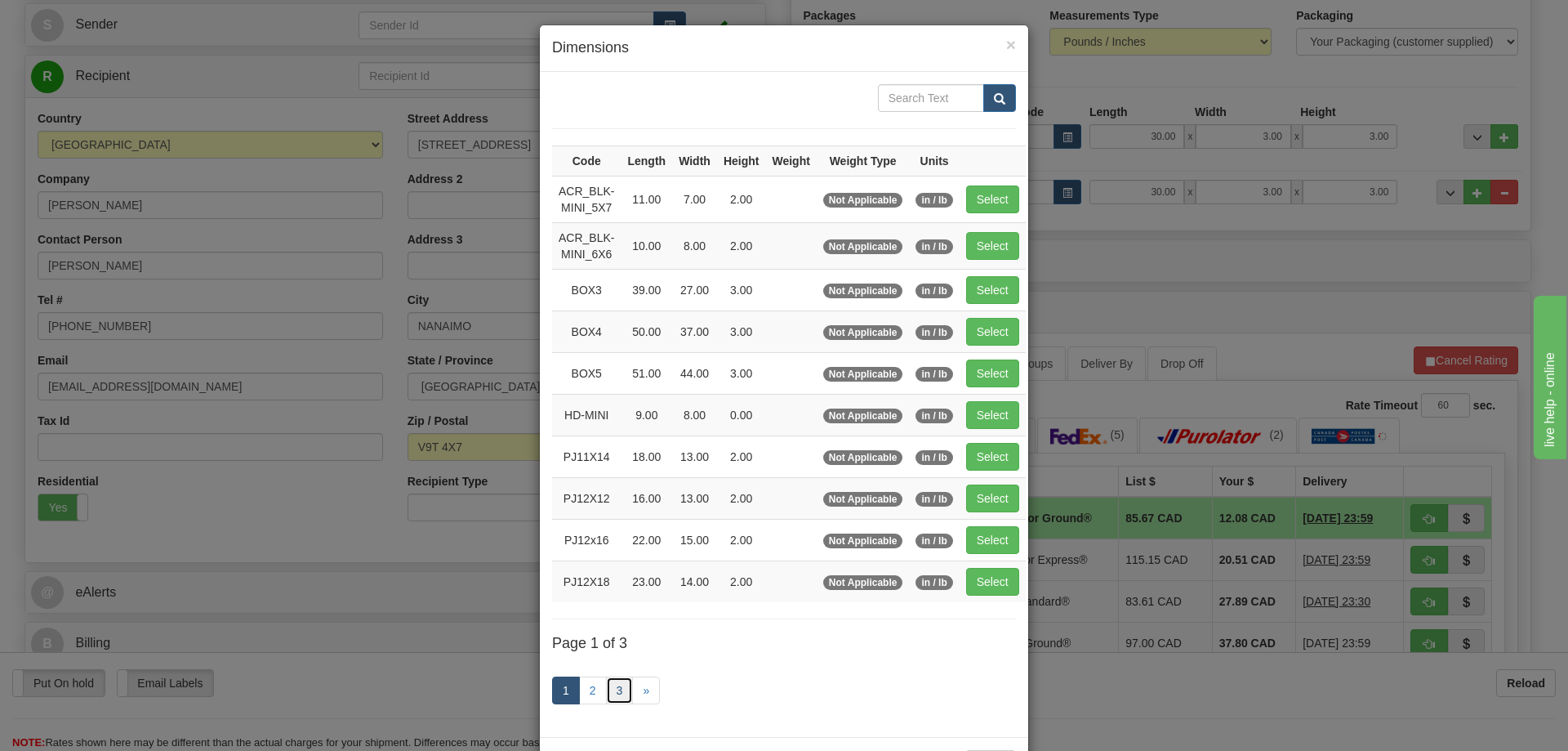
click at [612, 687] on link "3" at bounding box center [620, 690] width 28 height 28
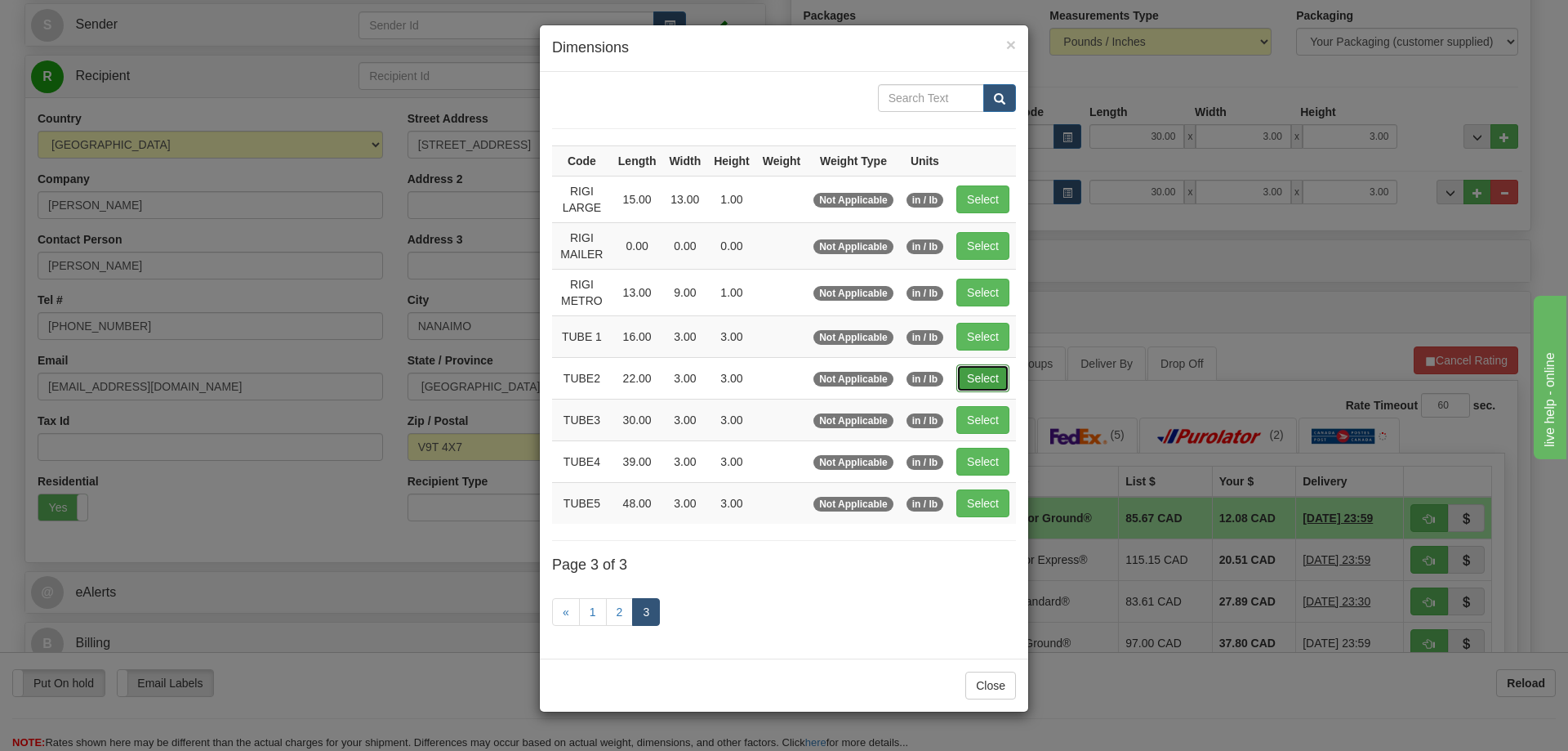
click at [977, 370] on button "Select" at bounding box center [983, 379] width 53 height 28
type input "TUBE2"
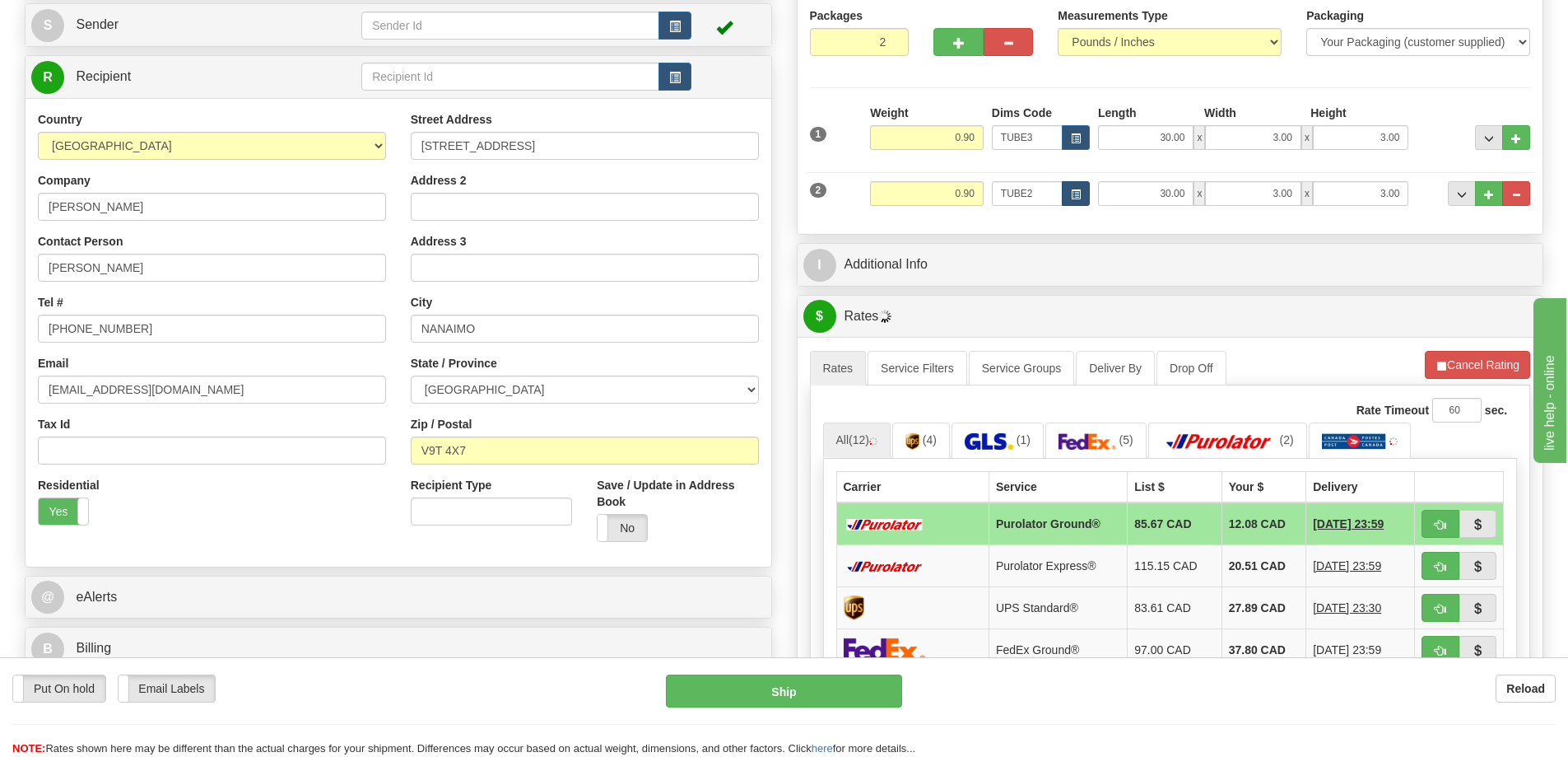
type input "22.00"
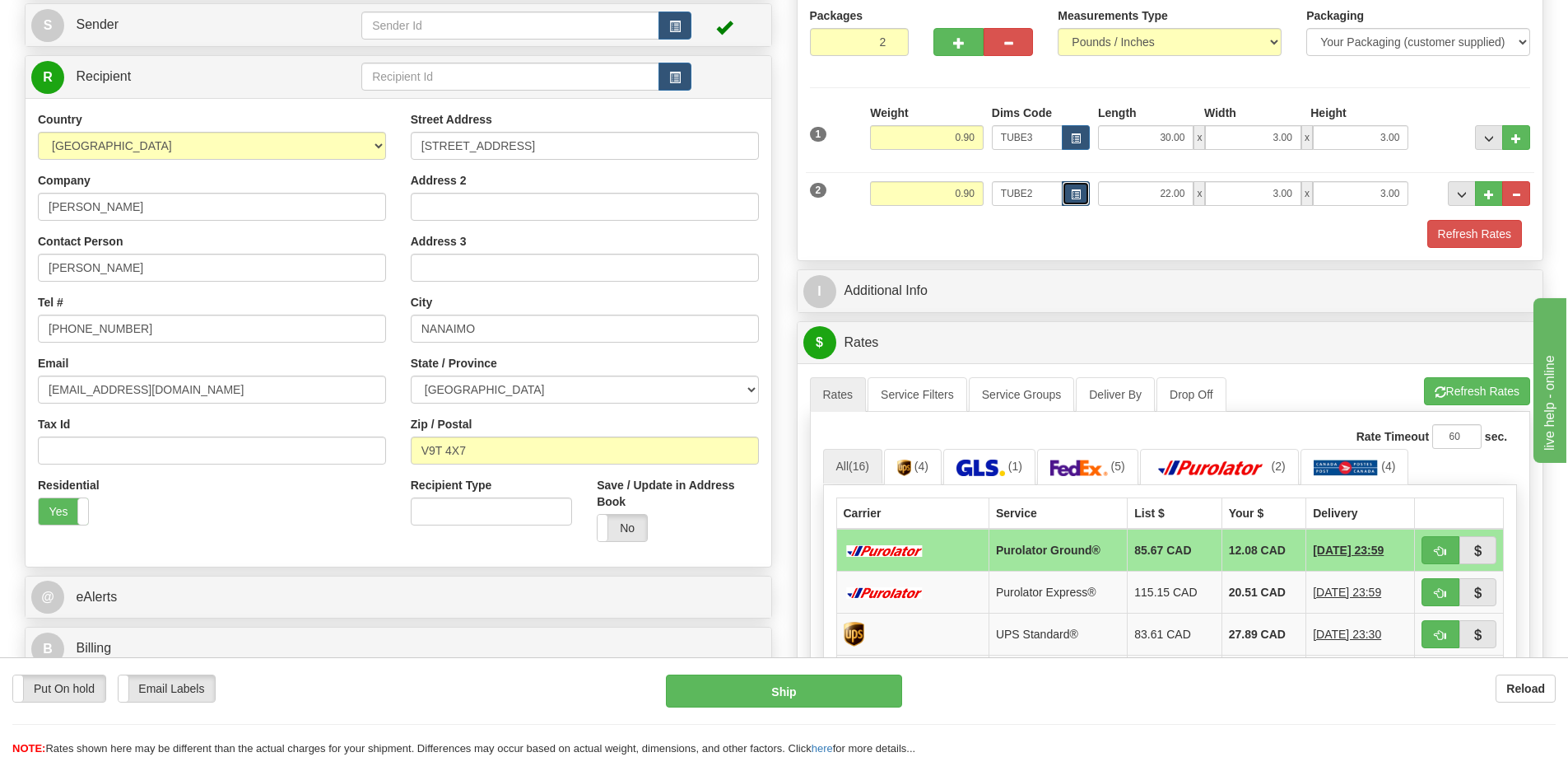
click at [1079, 191] on span "button" at bounding box center [1075, 194] width 10 height 9
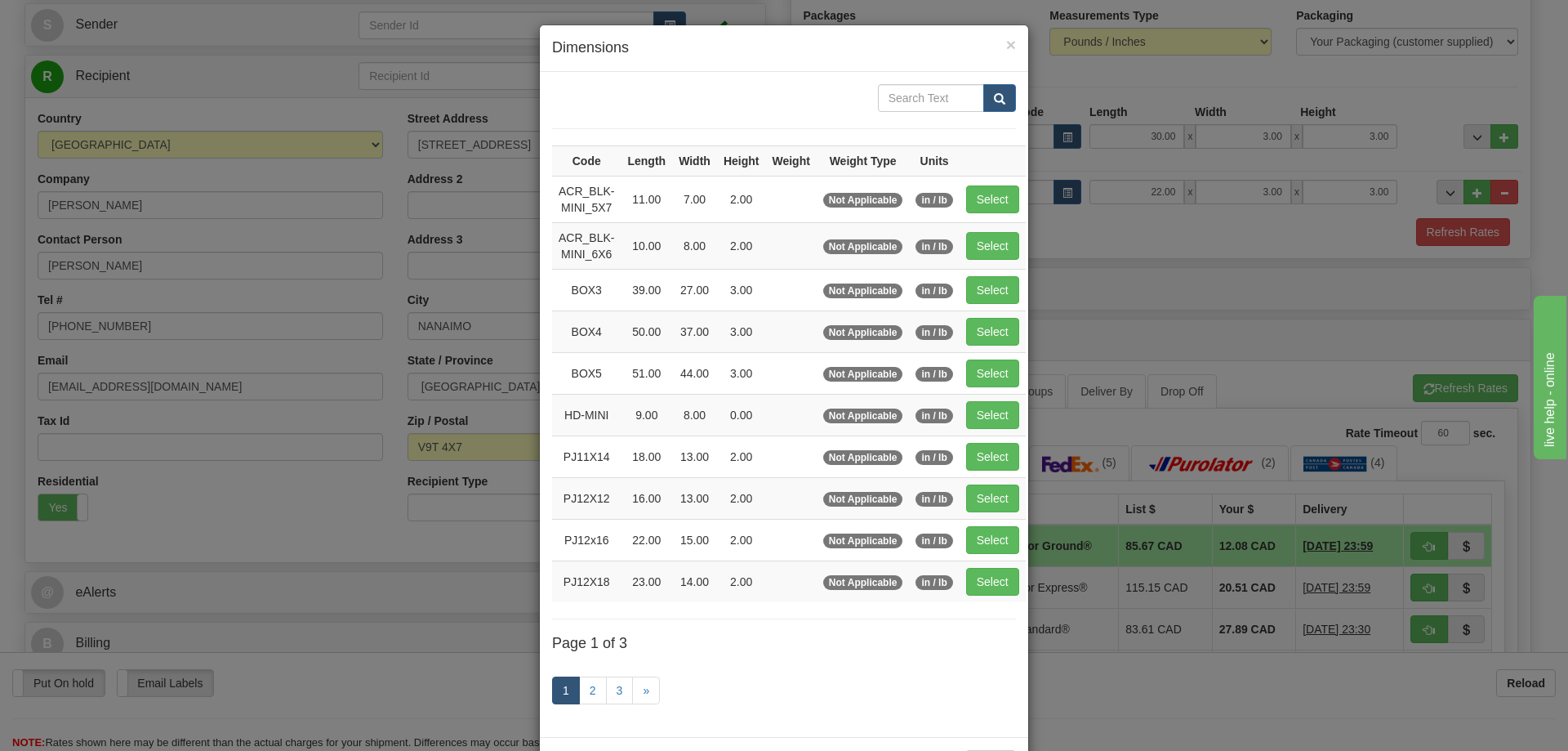
click at [1459, 233] on div "× Dimensions Code Length Width Height Weight Weight Type Units ACR_BLK-MINI_5X7…" at bounding box center [784, 375] width 1568 height 751
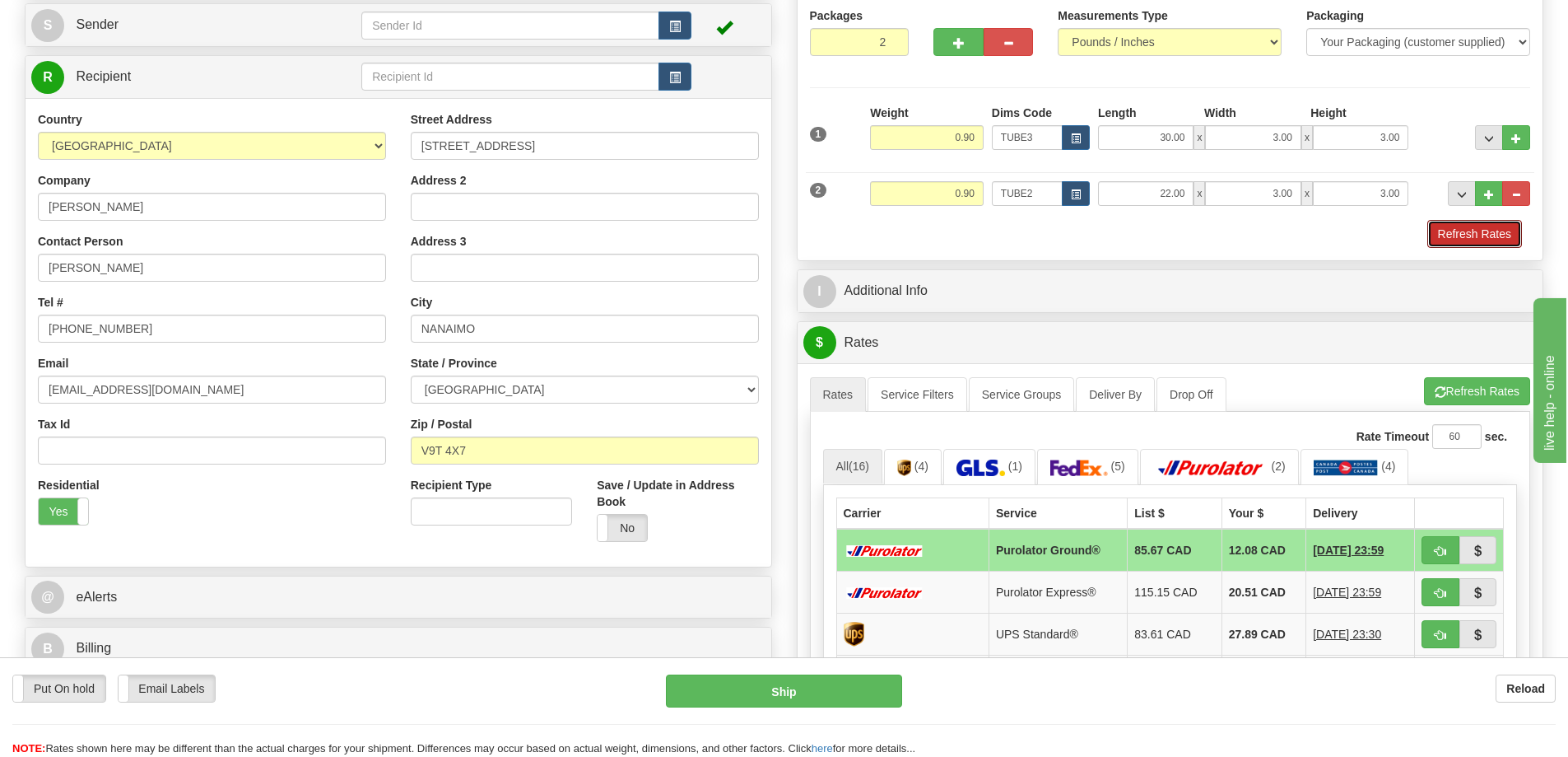
click at [1470, 235] on button "Refresh Rates" at bounding box center [1474, 234] width 94 height 28
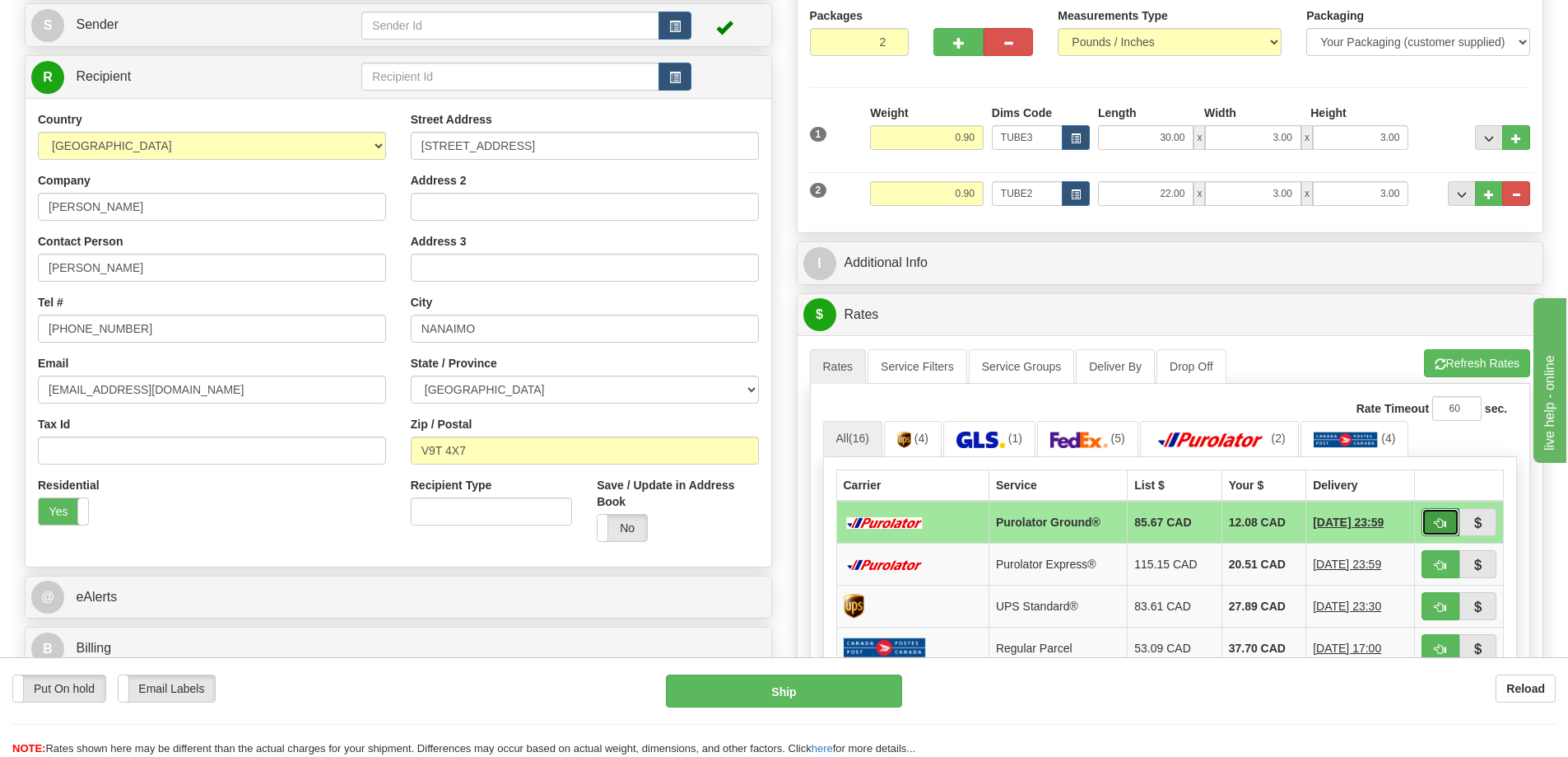
click at [1435, 522] on span "button" at bounding box center [1440, 523] width 11 height 10
type input "260"
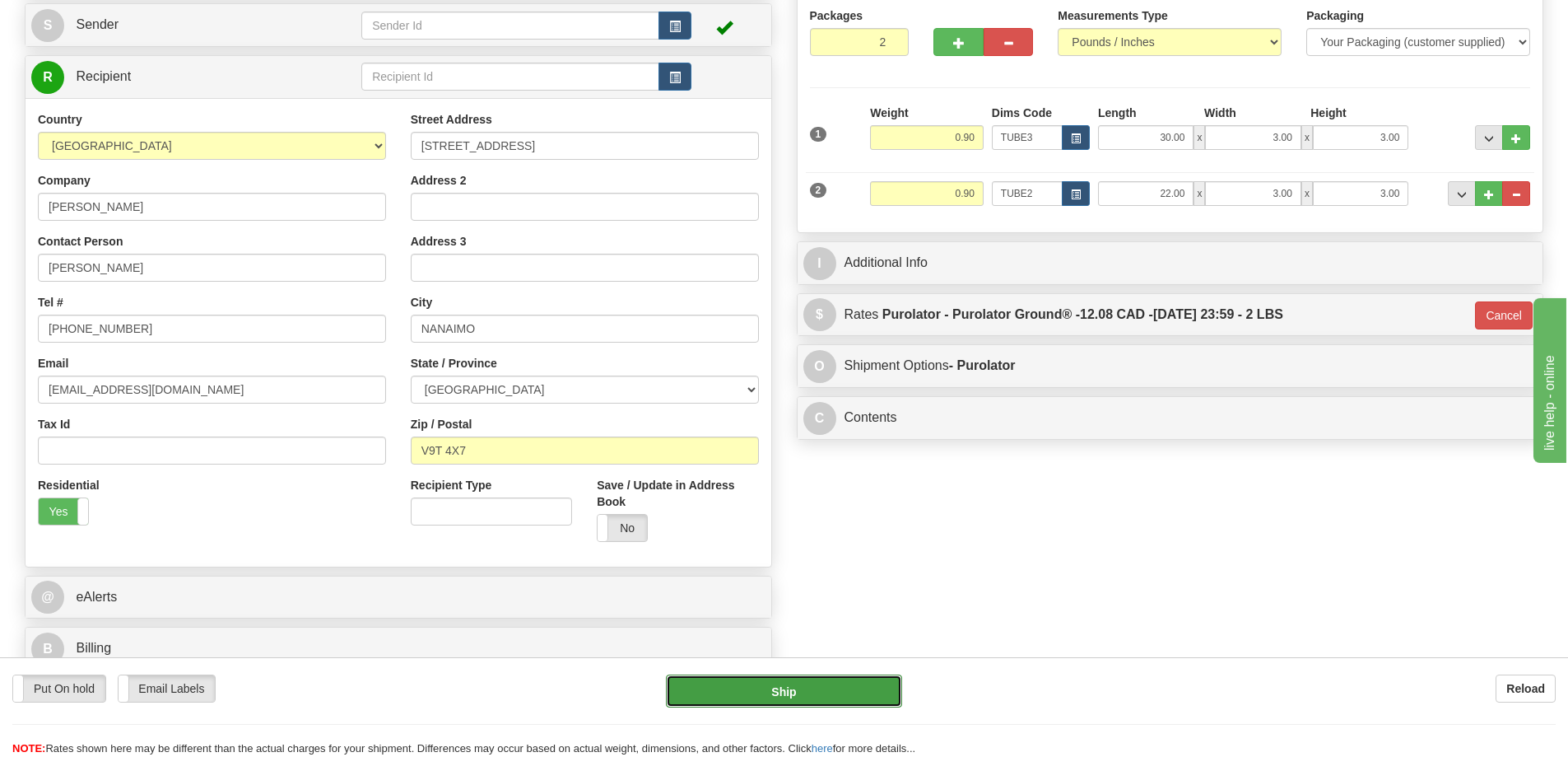
click at [828, 678] on button "Ship" at bounding box center [784, 691] width 237 height 33
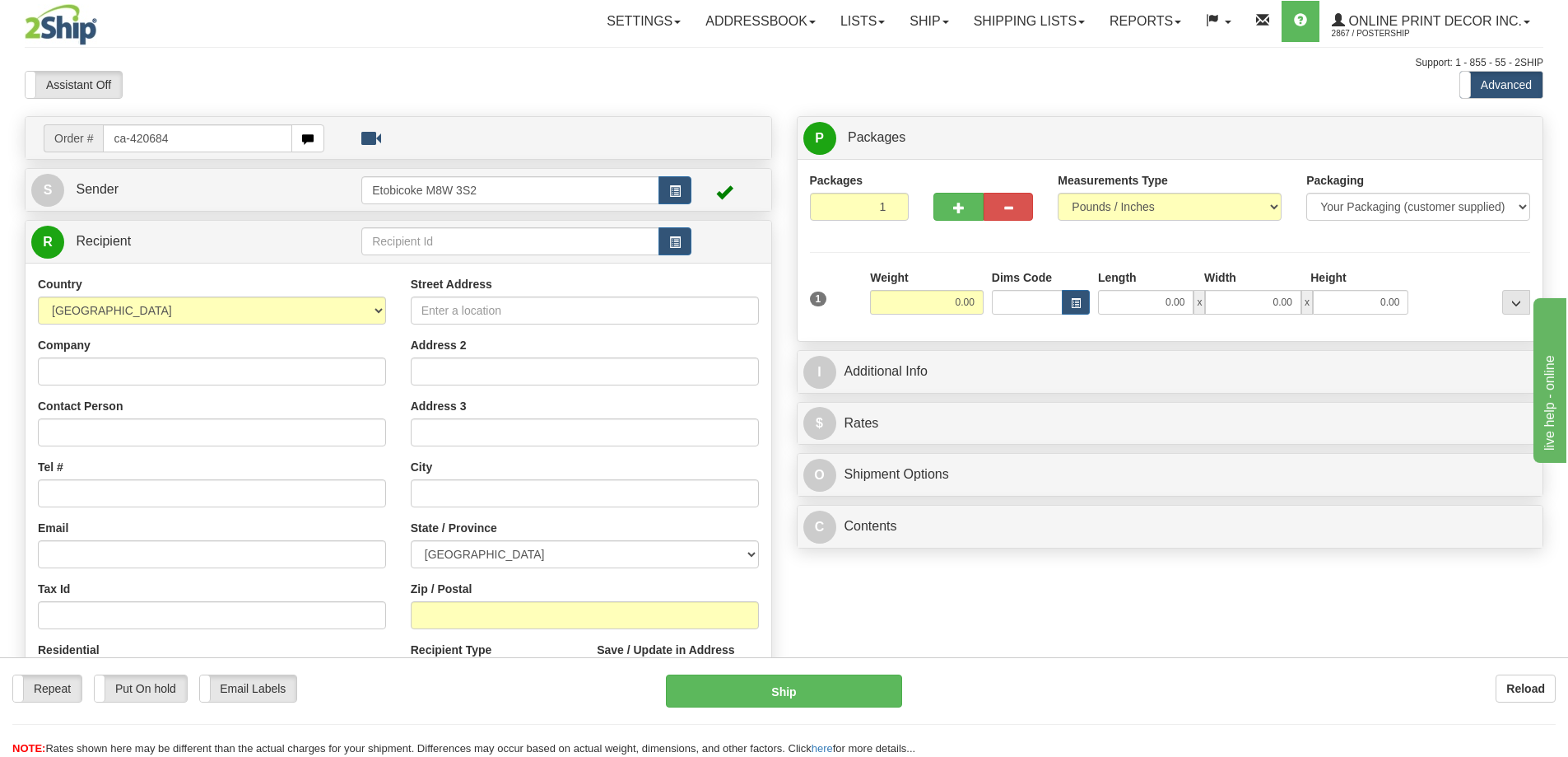
type input "ca-420684"
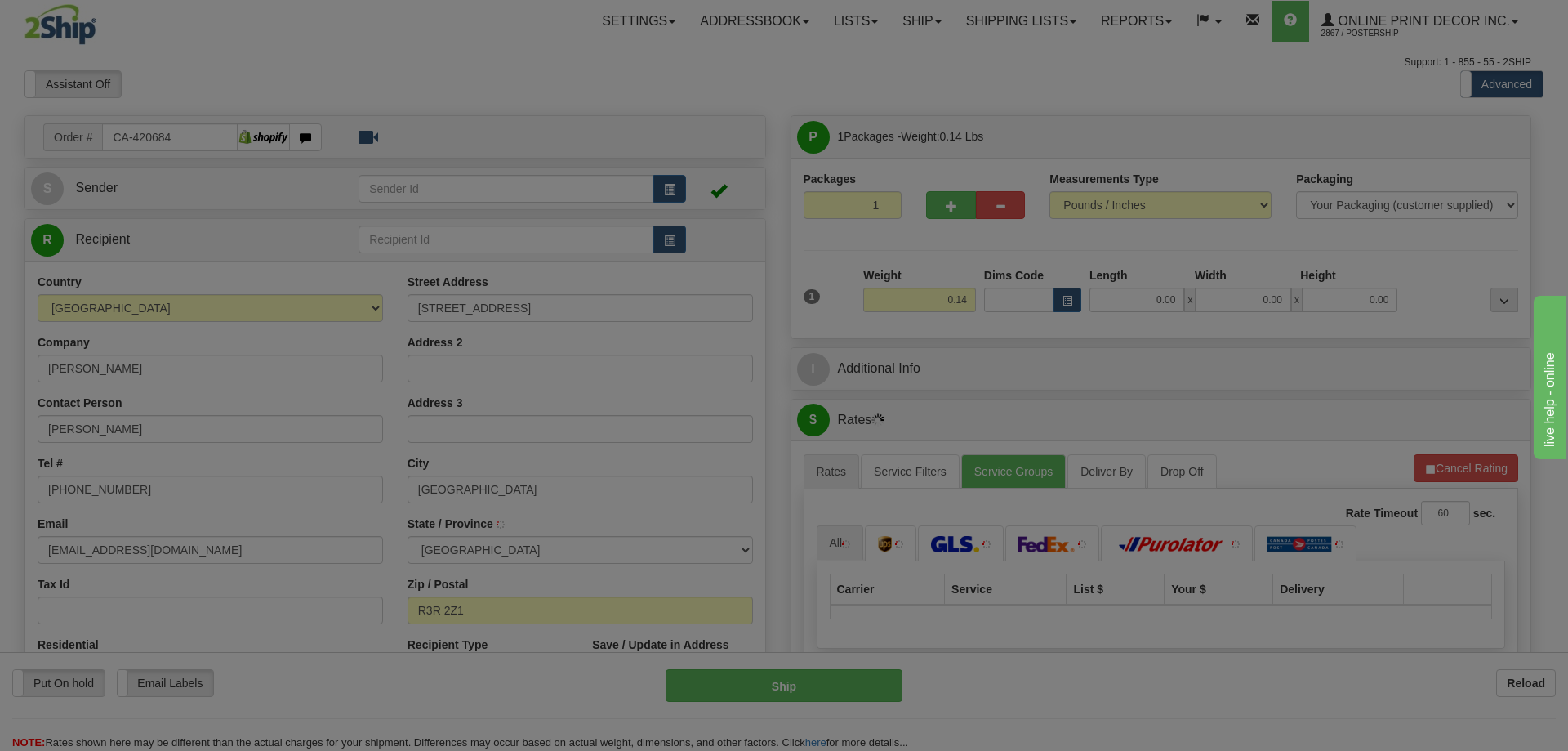
type input "[GEOGRAPHIC_DATA]"
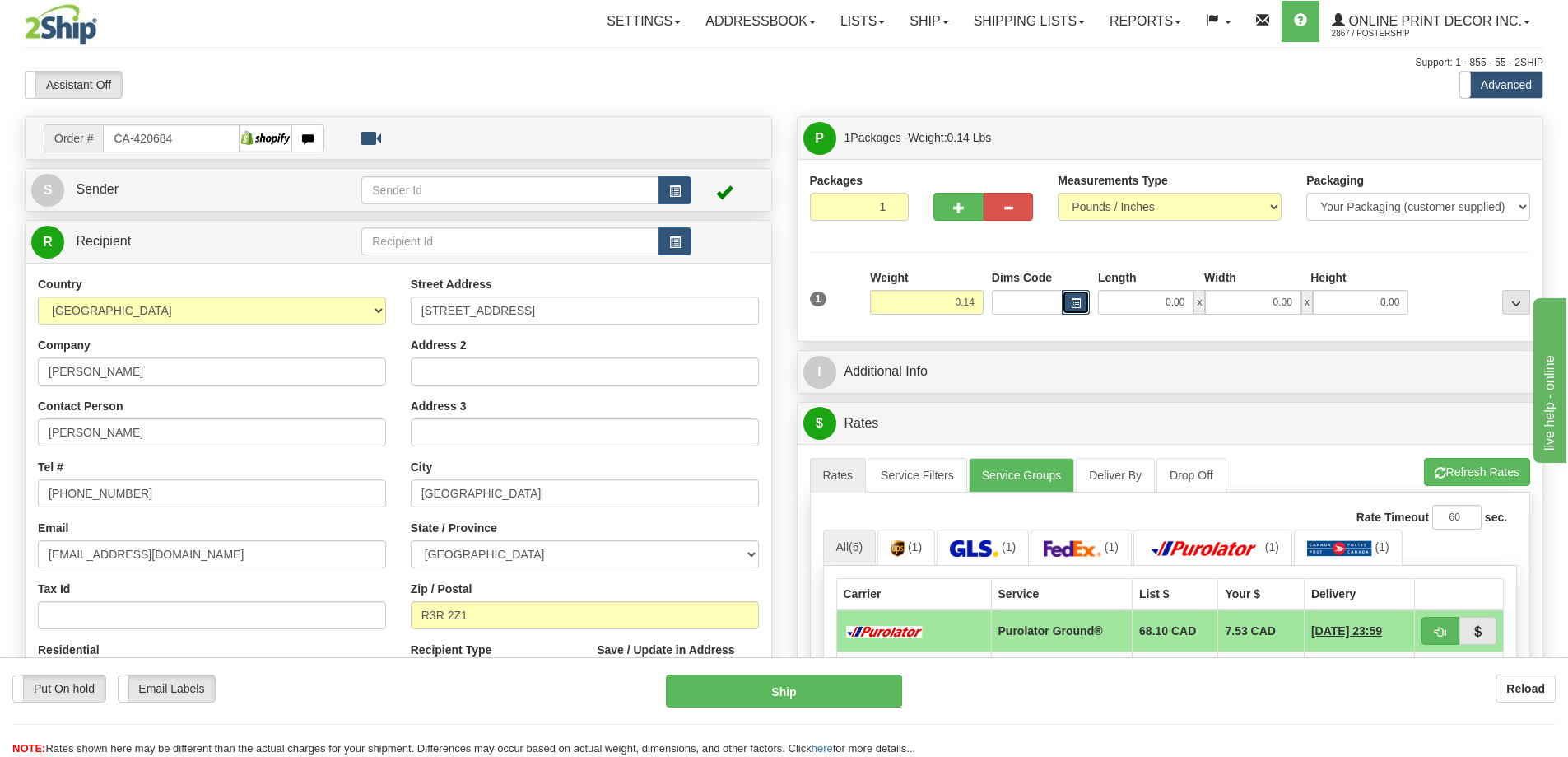
click at [1070, 300] on span "button" at bounding box center [1075, 303] width 10 height 9
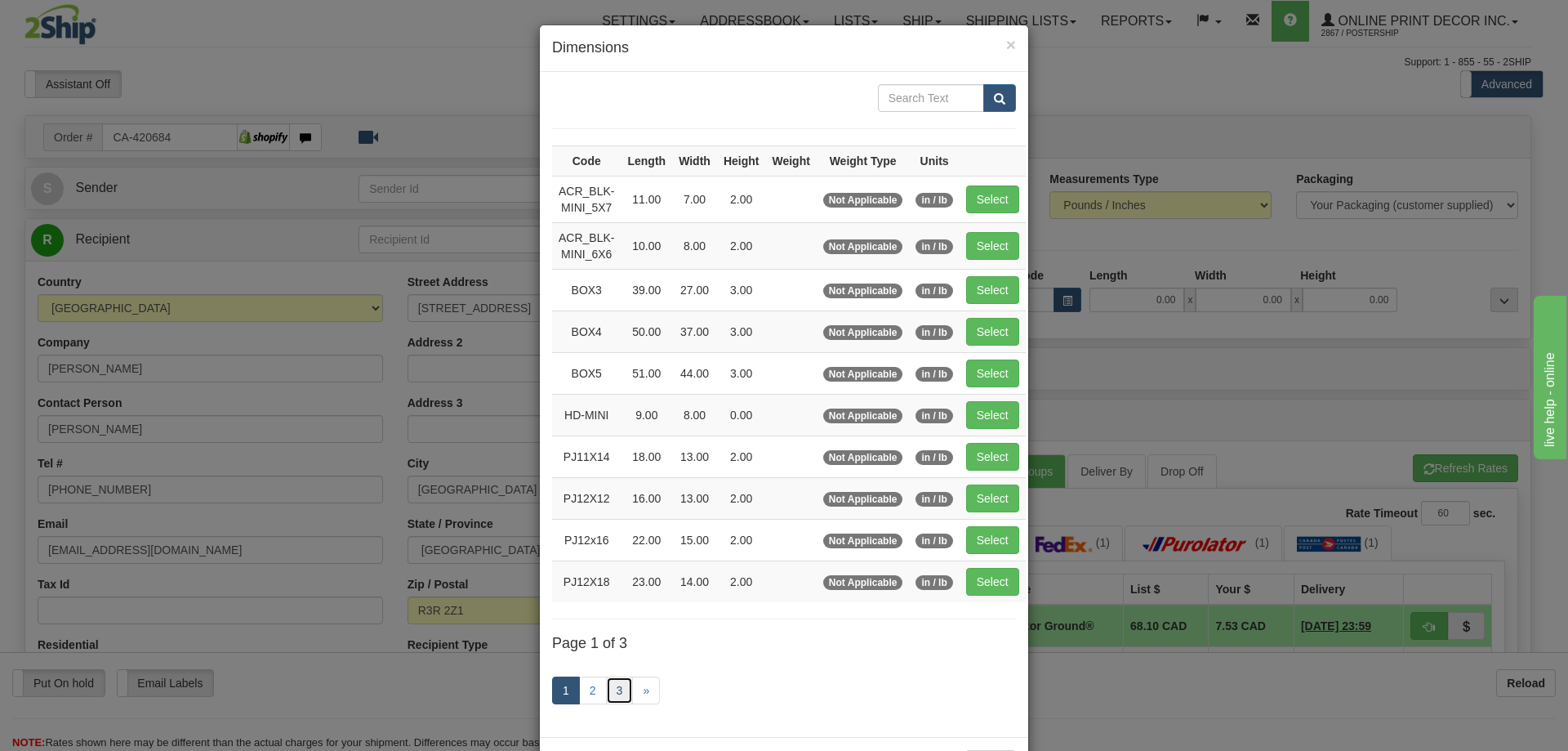
click at [606, 692] on link "3" at bounding box center [620, 690] width 28 height 28
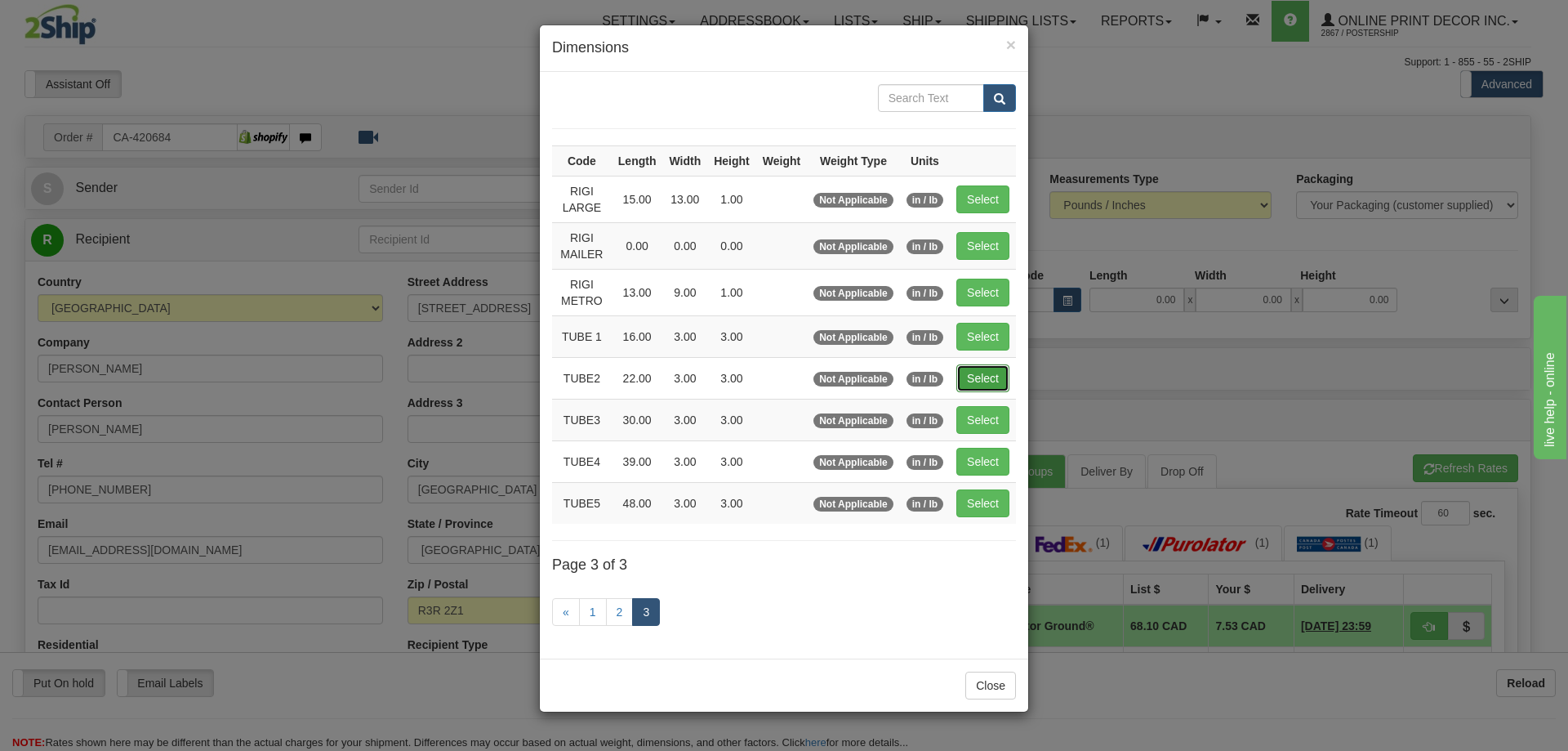
click at [990, 379] on button "Select" at bounding box center [983, 379] width 53 height 28
type input "TUBE2"
type input "22.00"
type input "3.00"
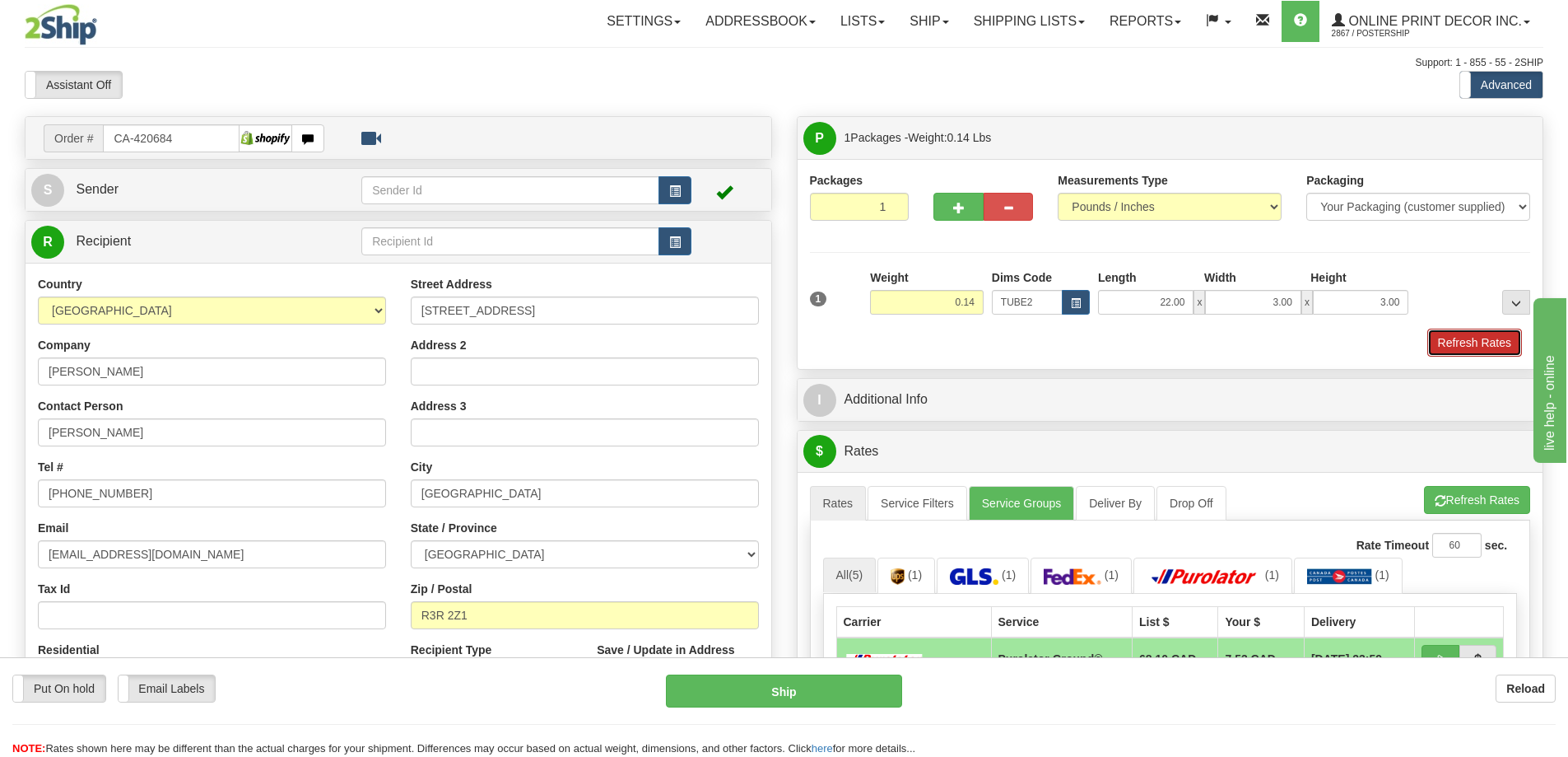
click at [1453, 340] on button "Refresh Rates" at bounding box center [1474, 343] width 94 height 28
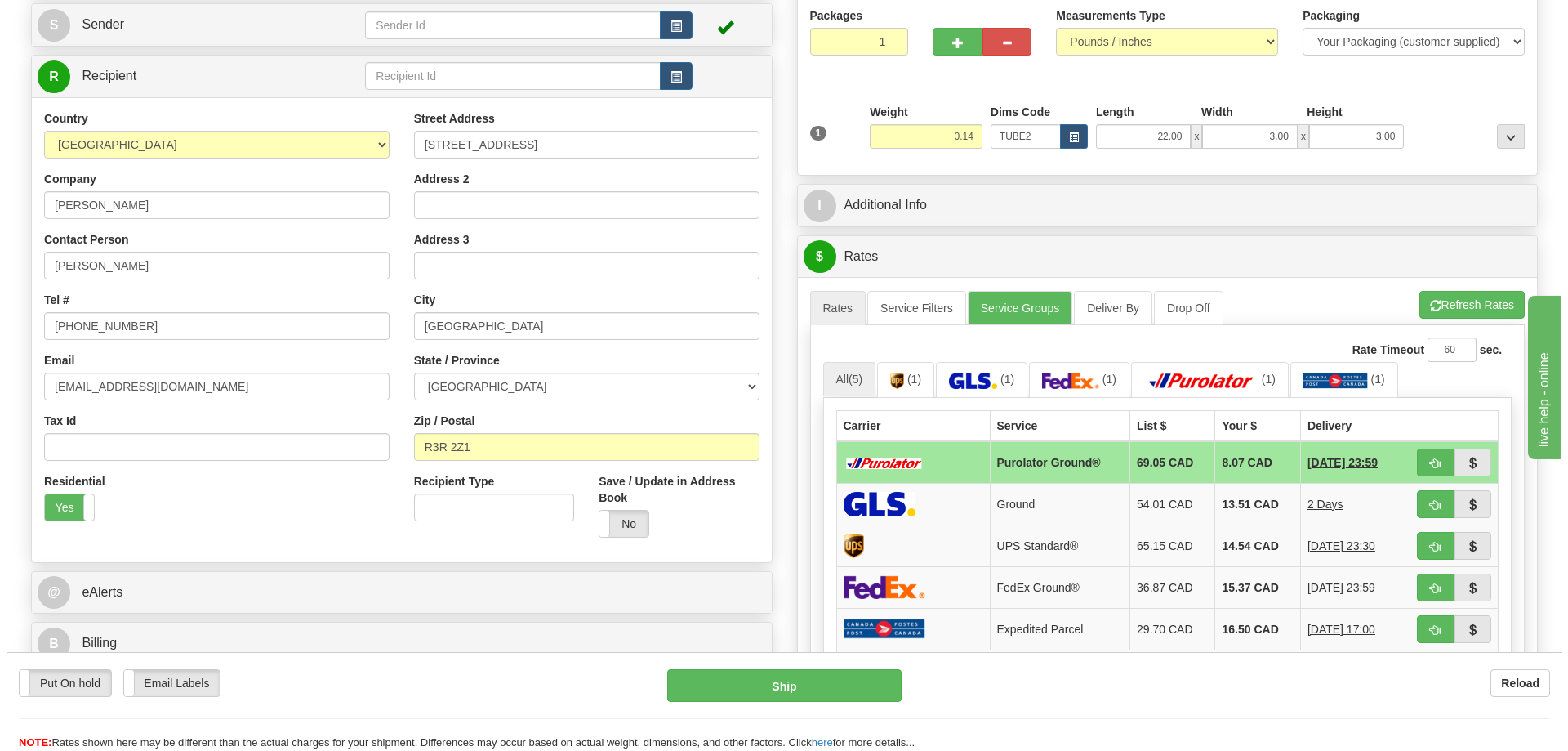
scroll to position [245, 0]
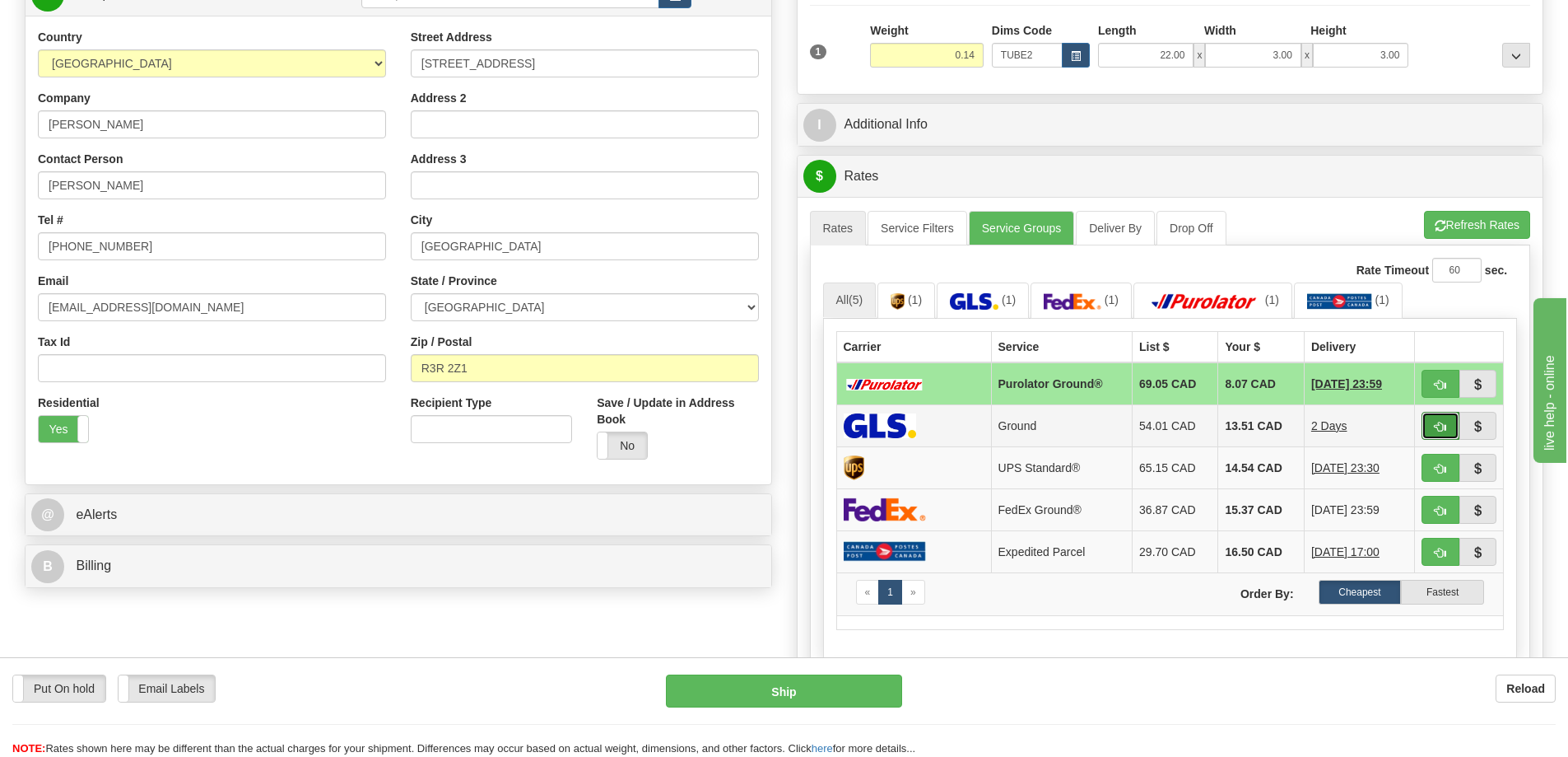
click at [1441, 423] on span "button" at bounding box center [1440, 427] width 11 height 10
type input "1"
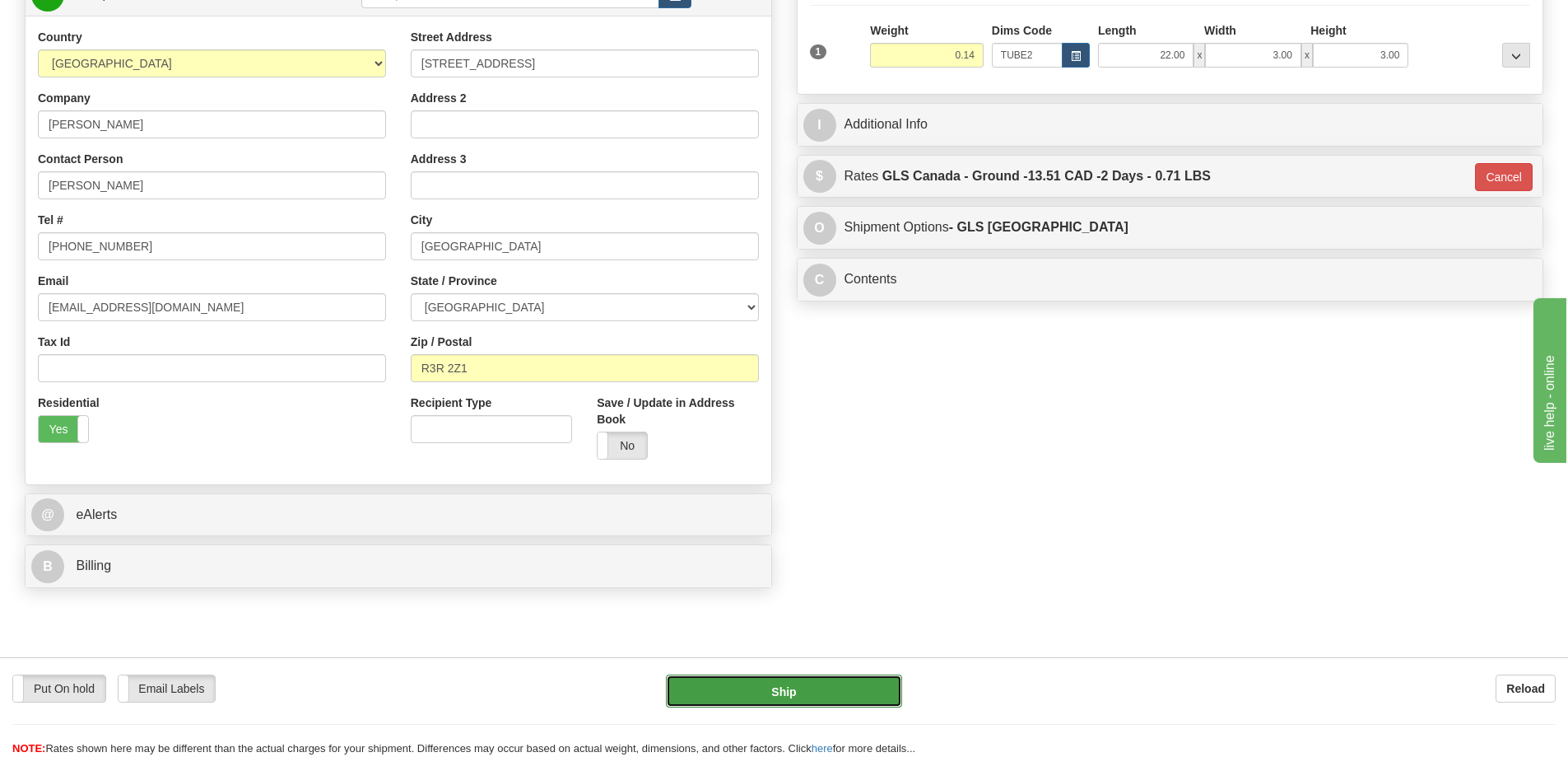
click at [821, 682] on button "Ship" at bounding box center [784, 691] width 237 height 33
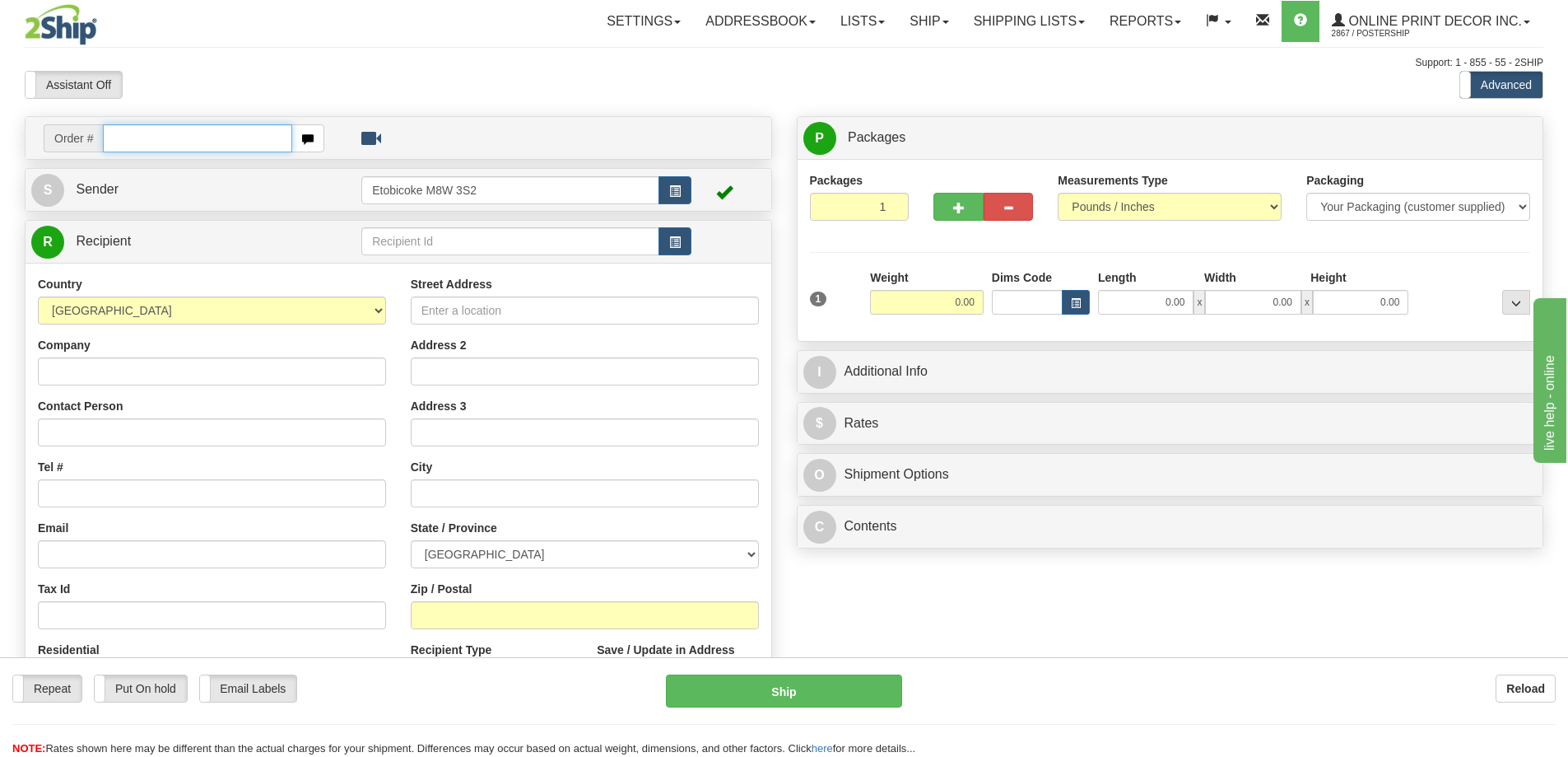
click at [130, 131] on input "text" at bounding box center [198, 138] width 189 height 28
type input "ca-420694"
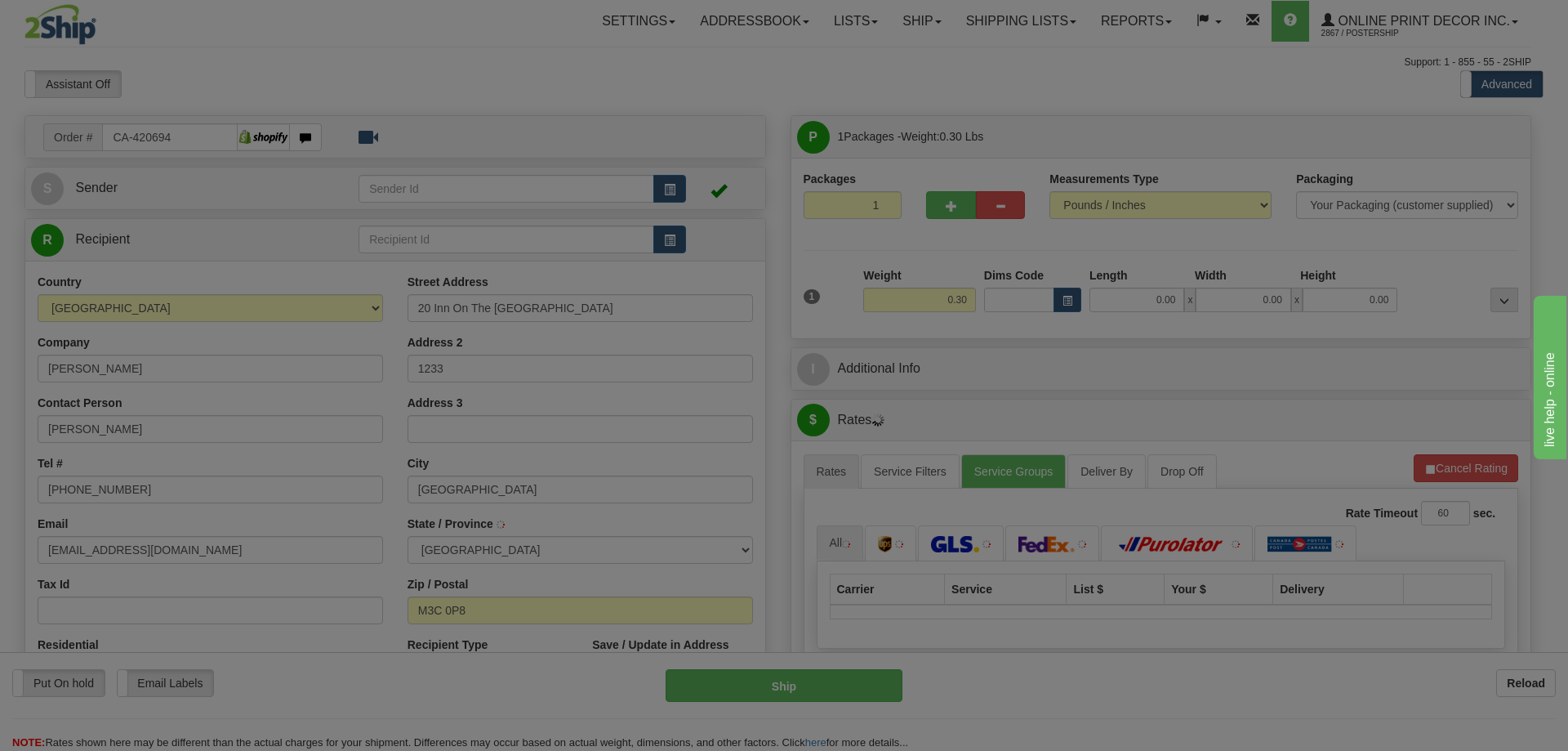
type input "[GEOGRAPHIC_DATA]"
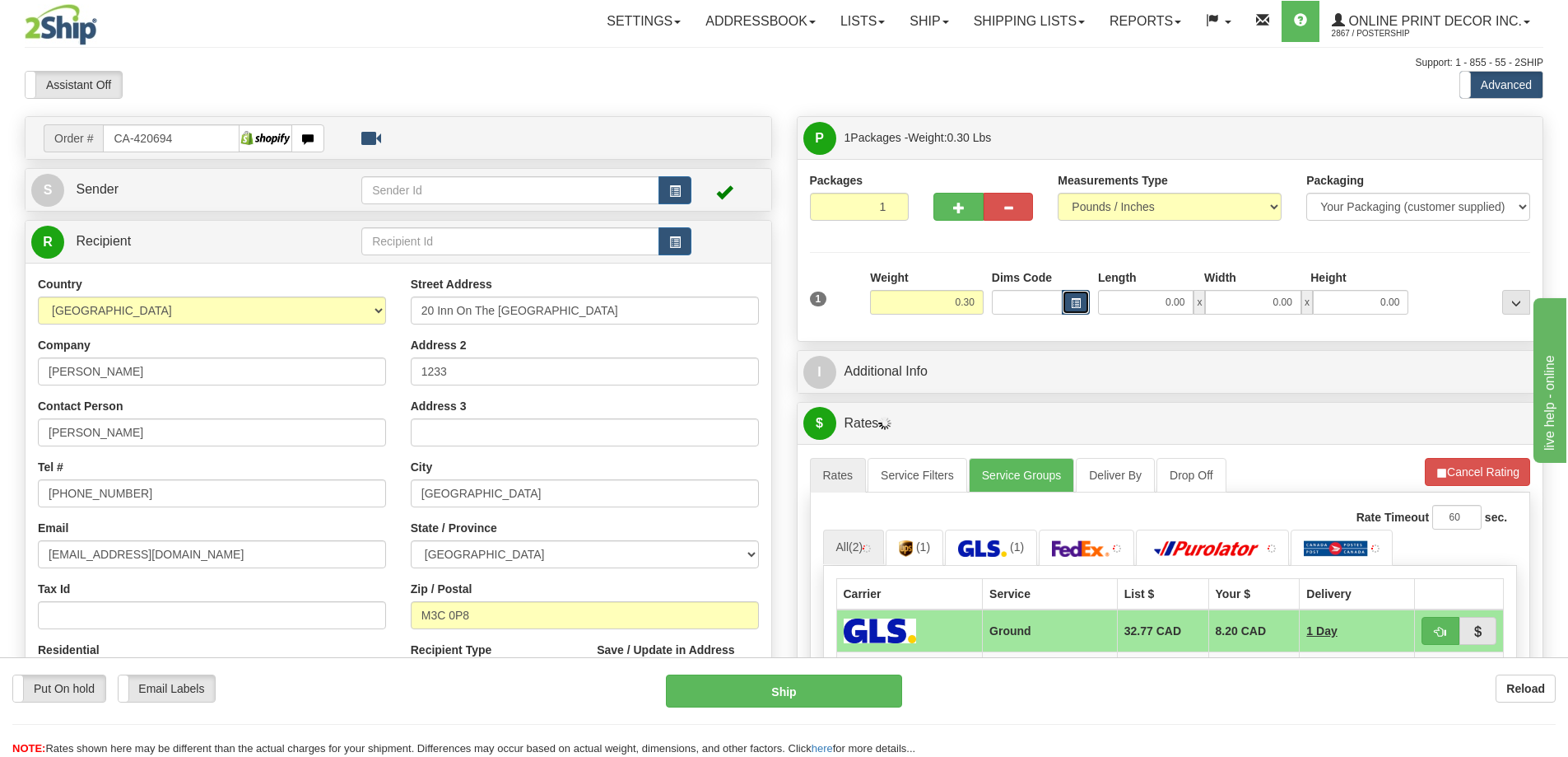
click at [1072, 296] on button "button" at bounding box center [1076, 302] width 28 height 24
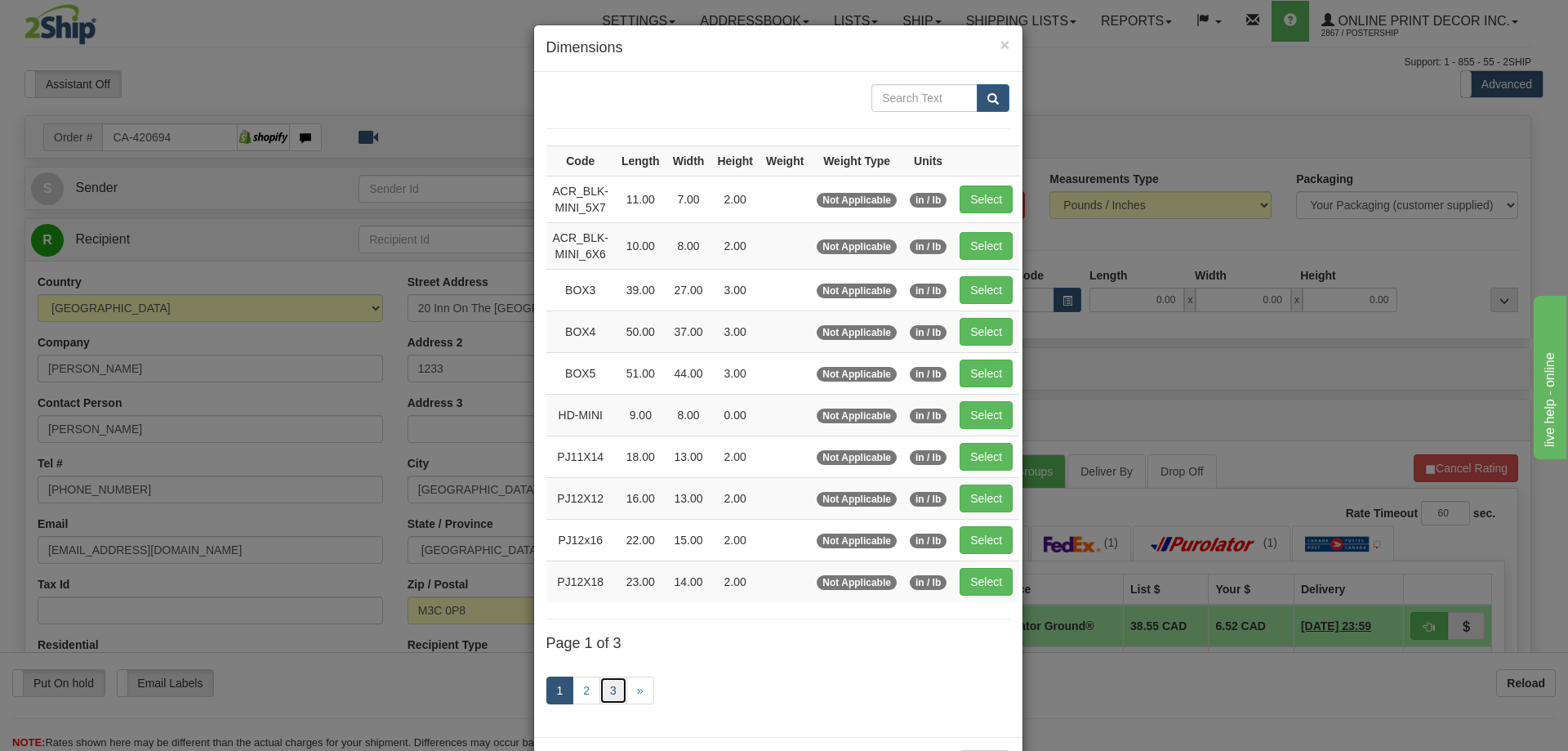
click at [608, 678] on link "3" at bounding box center [613, 690] width 28 height 28
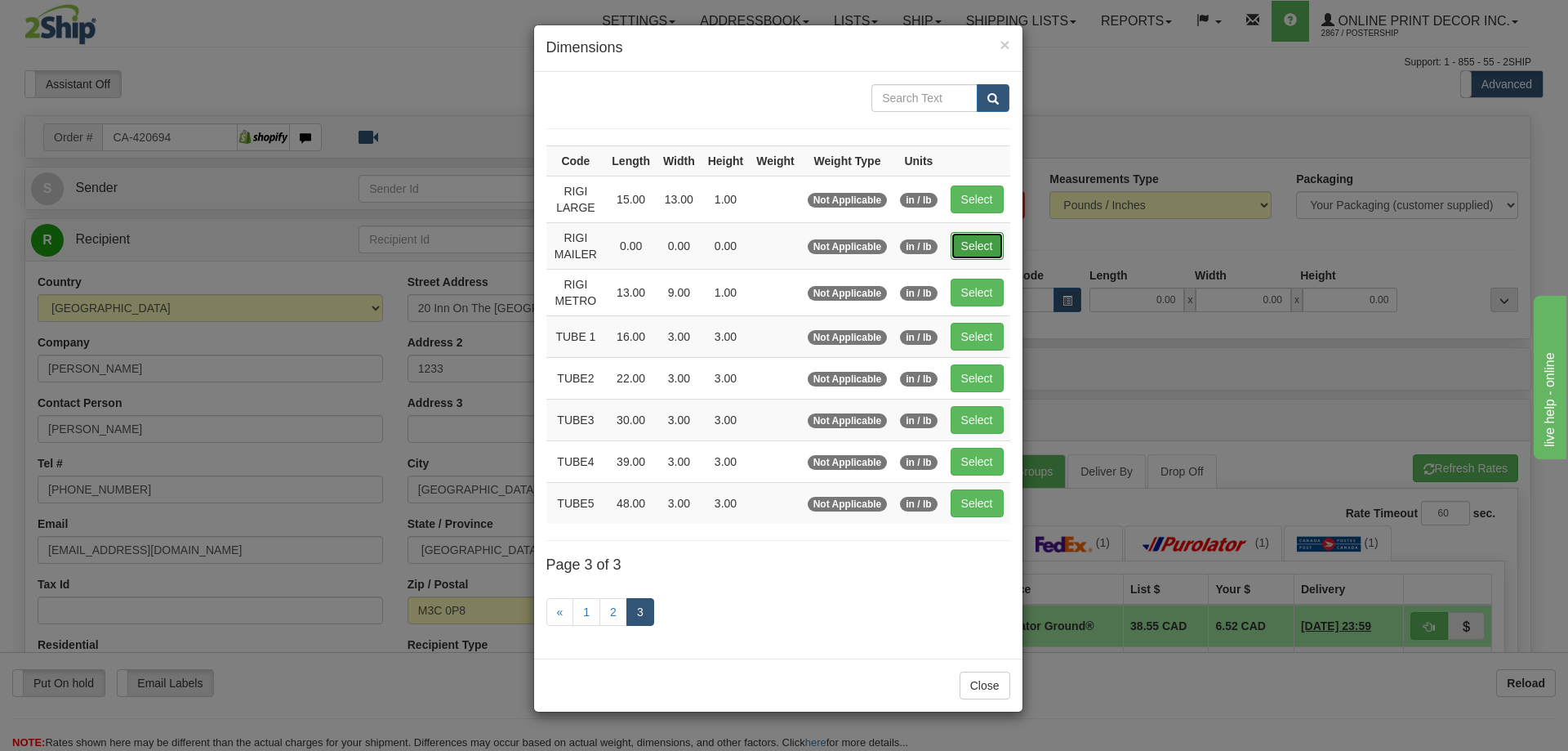
click at [967, 241] on button "Select" at bounding box center [977, 246] width 53 height 28
type input "RIGI MAILER"
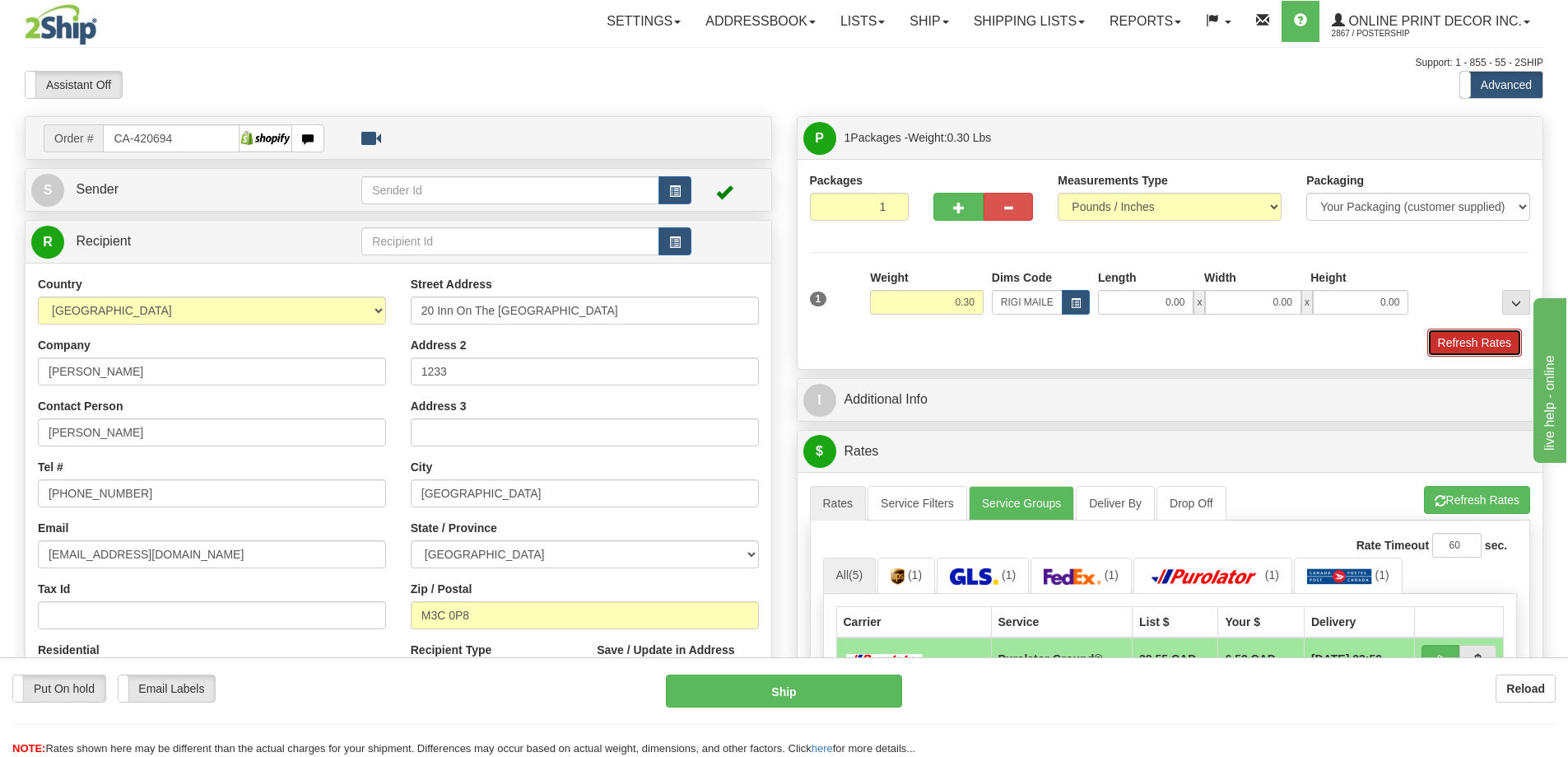
click at [1474, 352] on button "Refresh Rates" at bounding box center [1474, 343] width 94 height 28
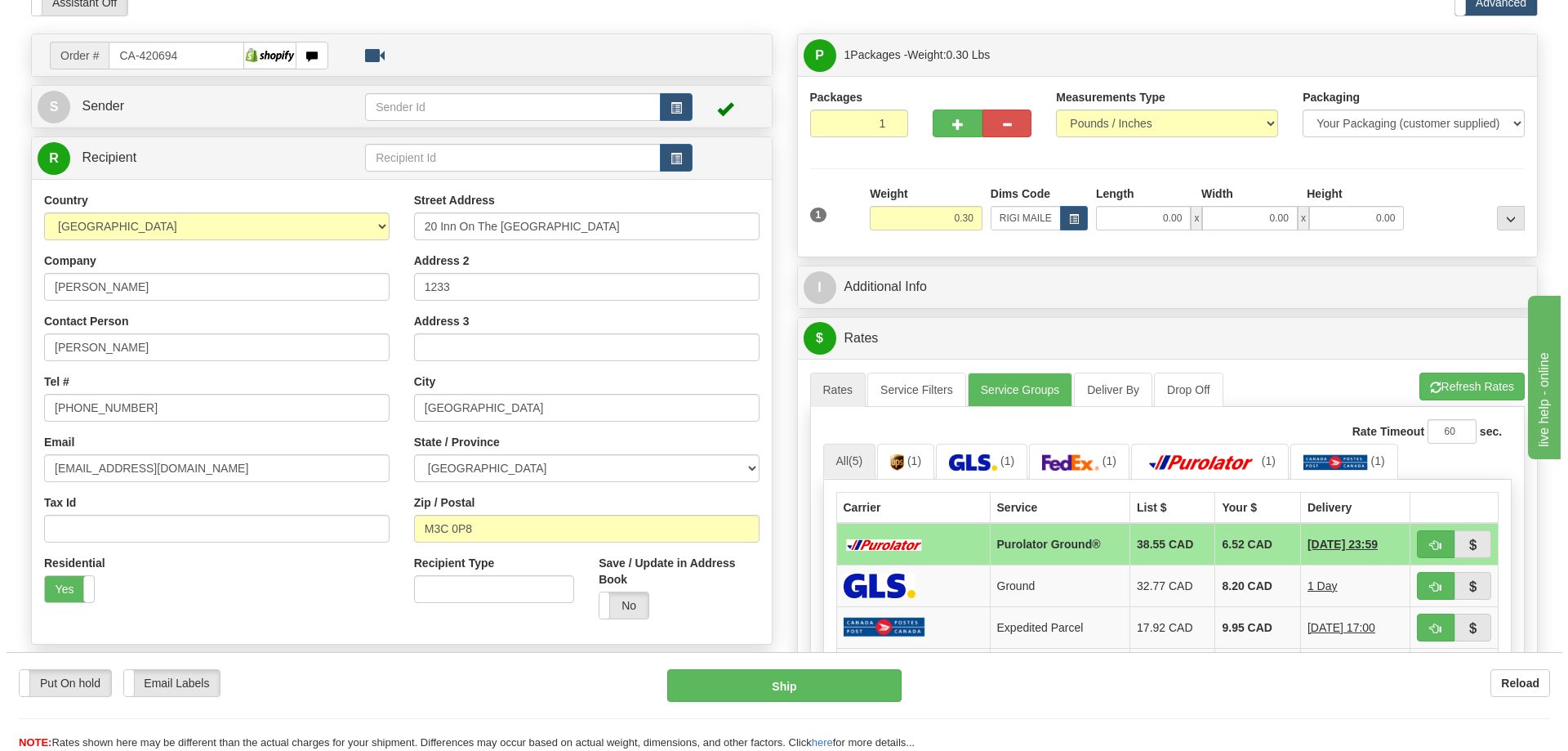
scroll to position [163, 0]
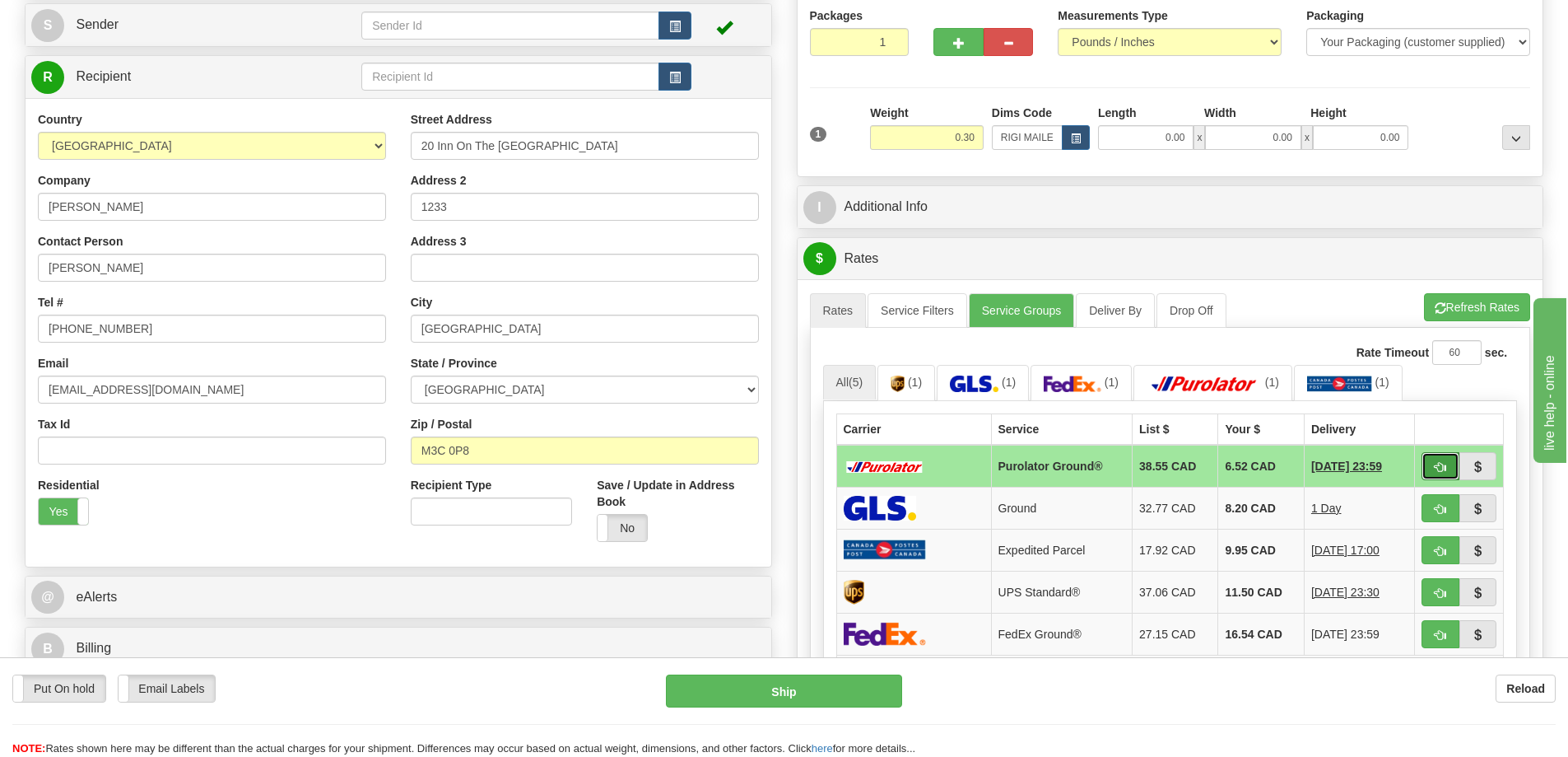
click at [1446, 460] on button "button" at bounding box center [1441, 466] width 38 height 28
type input "260"
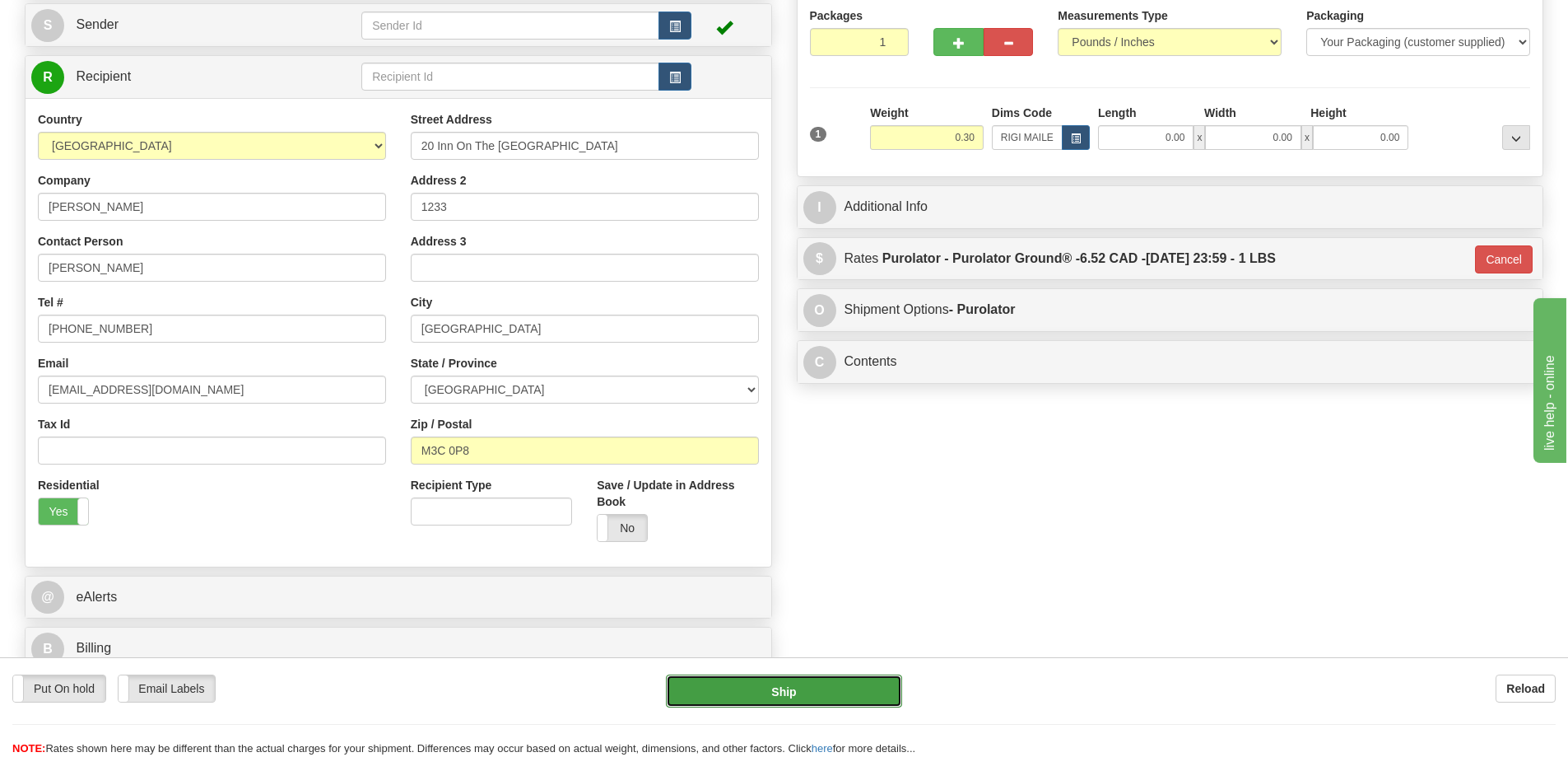
click at [851, 675] on button "Ship" at bounding box center [784, 691] width 237 height 33
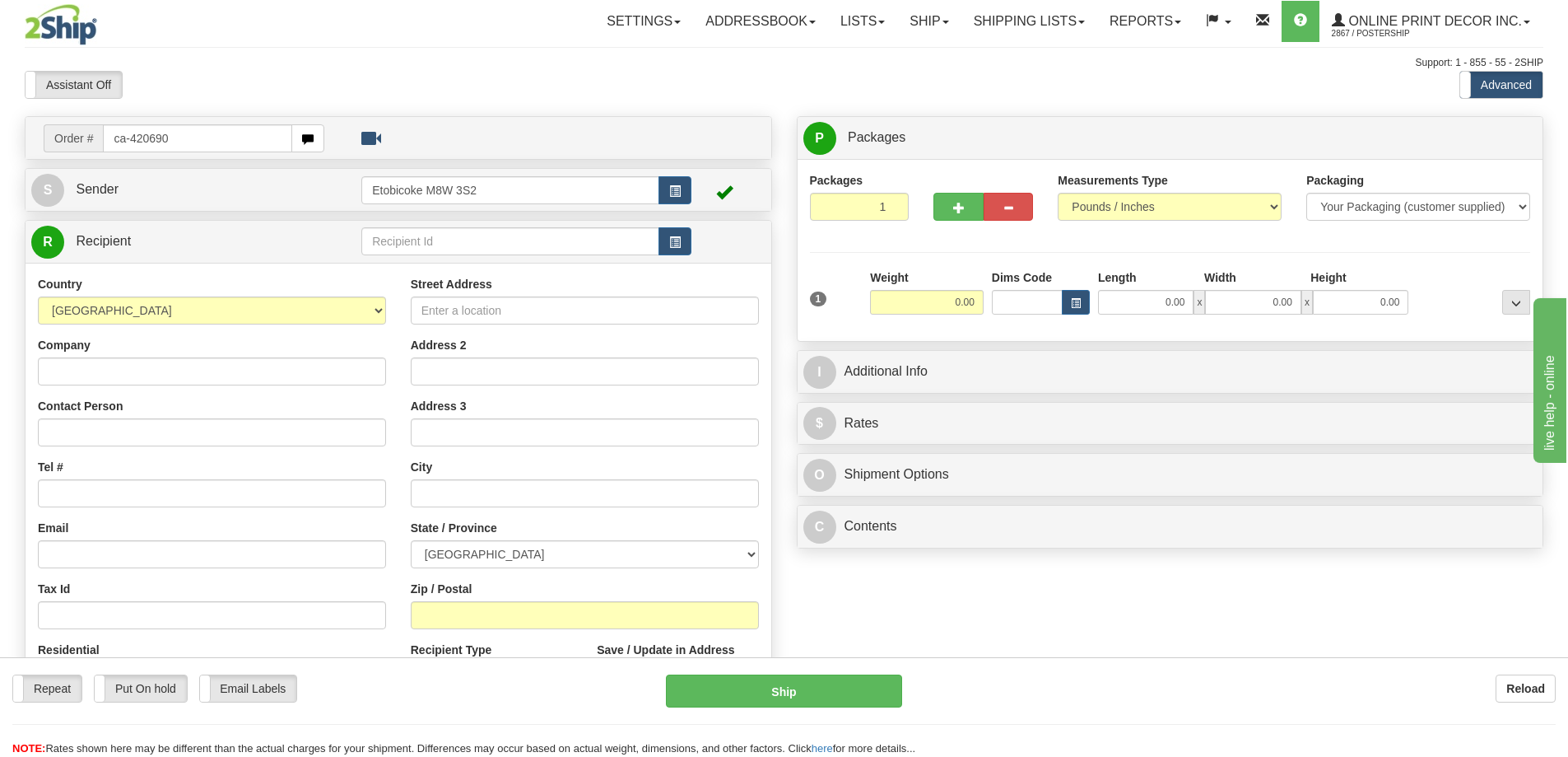
type input "ca-420690"
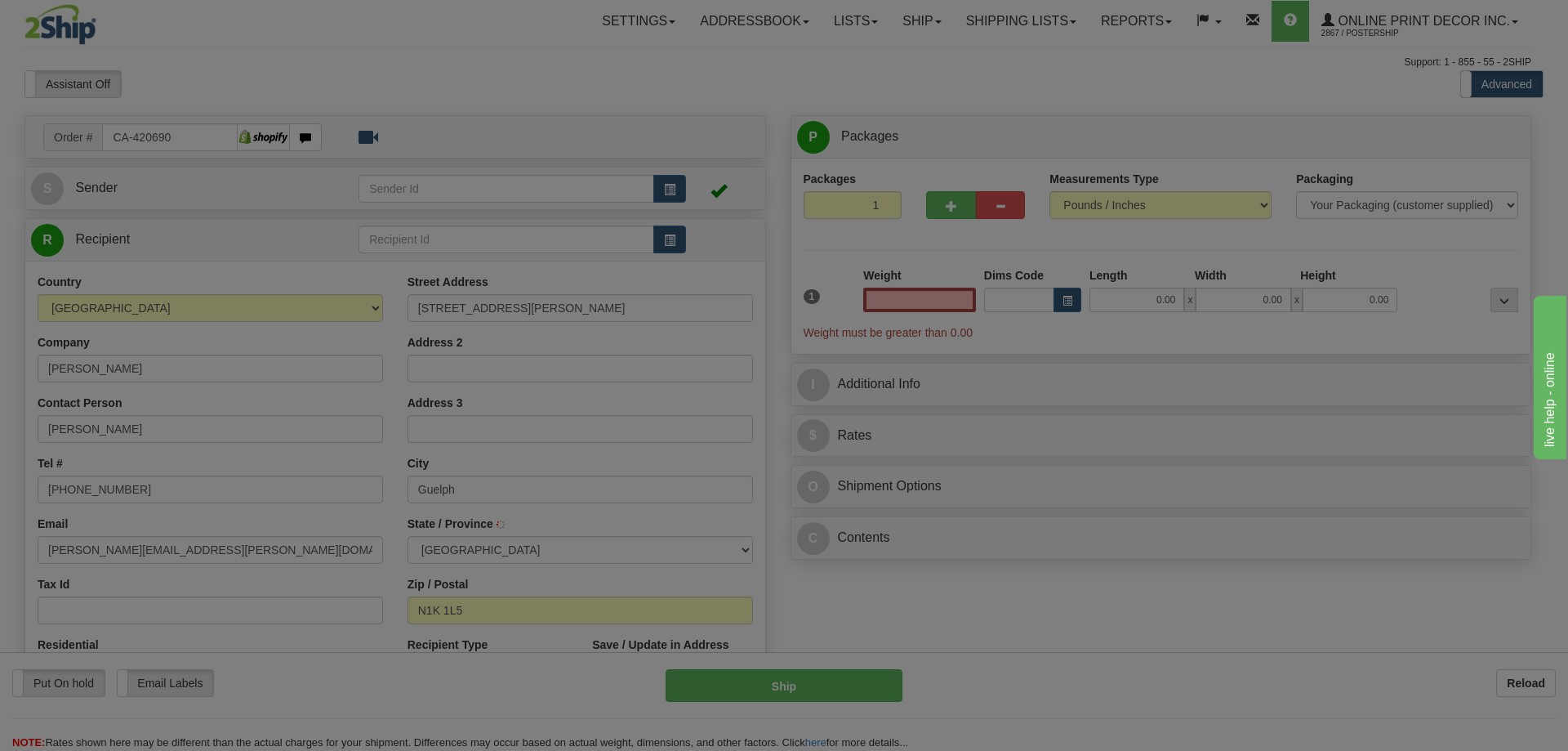
type input "GUELPH"
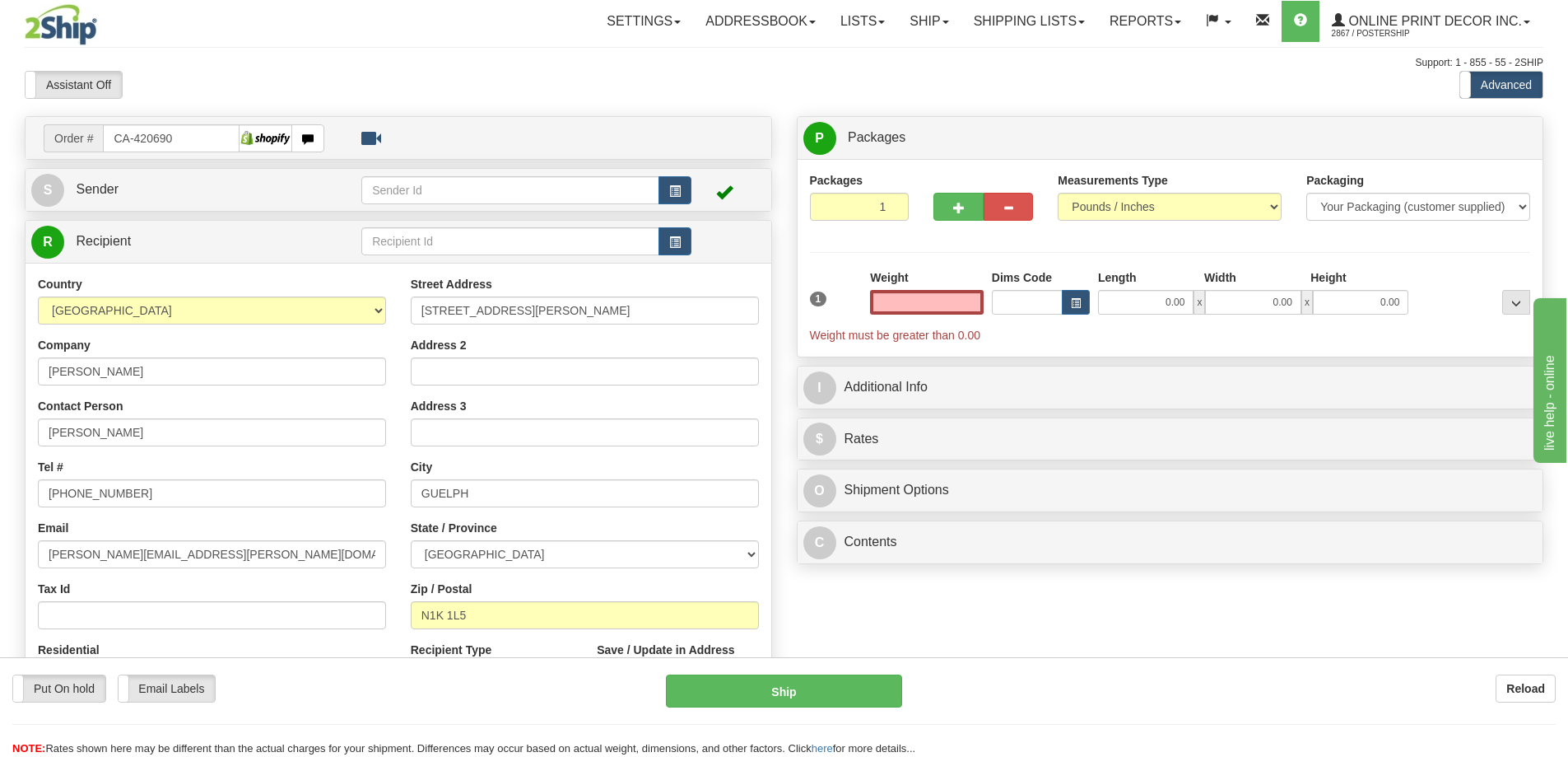
click at [931, 302] on input "text" at bounding box center [927, 302] width 114 height 24
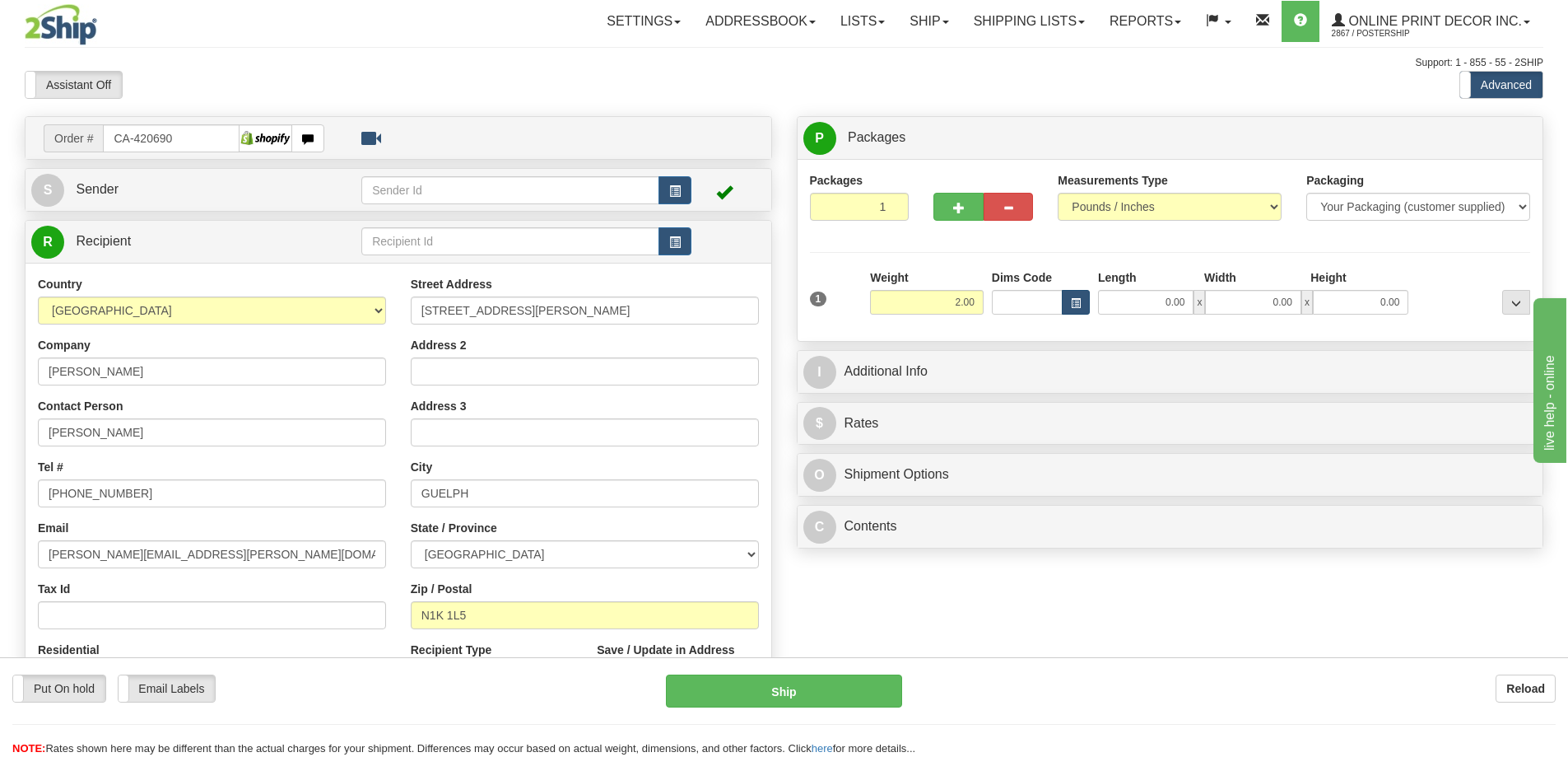
type input "2.00"
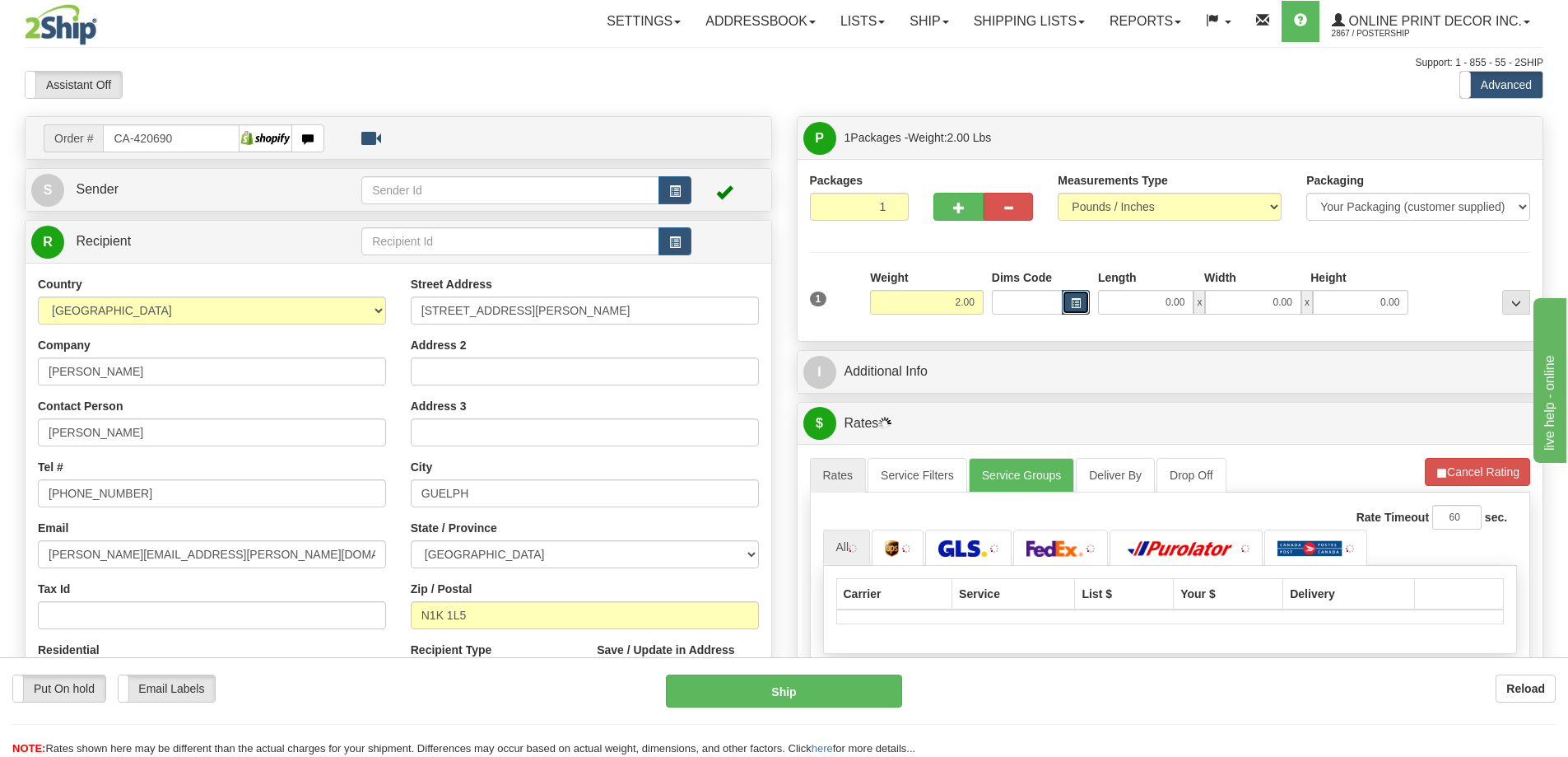
click at [1071, 299] on span "button" at bounding box center [1075, 303] width 10 height 9
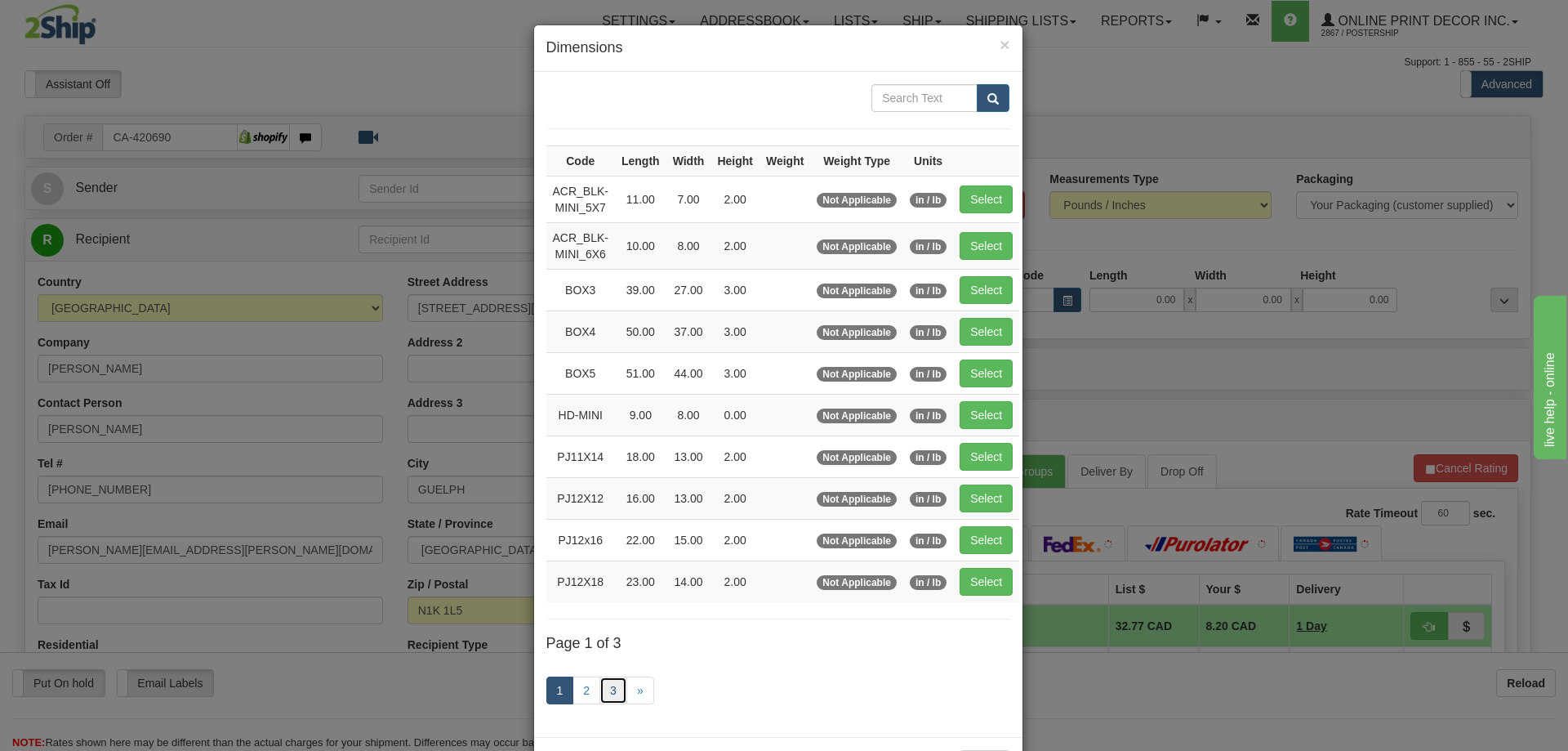
click at [607, 689] on link "3" at bounding box center [613, 690] width 28 height 28
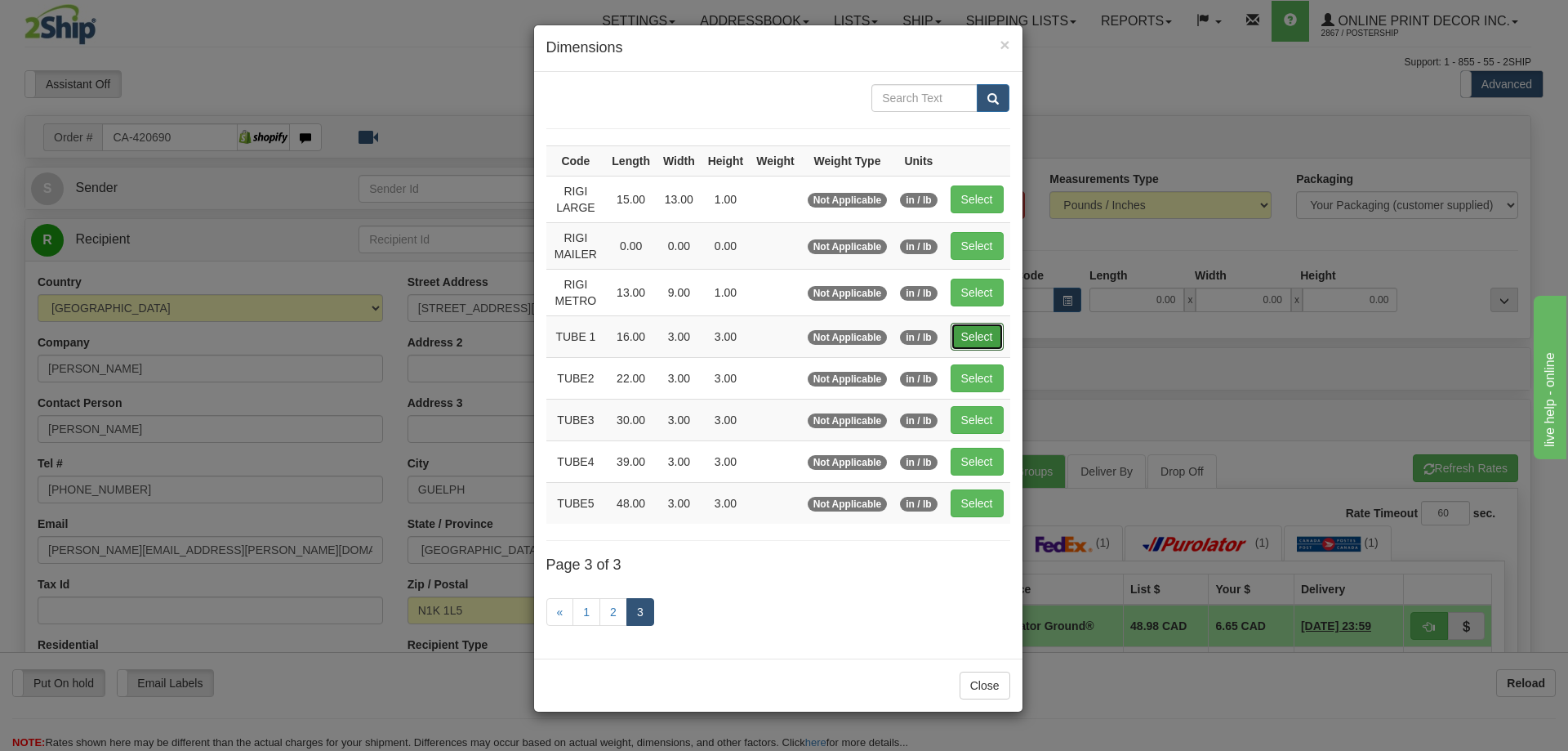
click at [976, 340] on button "Select" at bounding box center [977, 336] width 53 height 28
type input "TUBE 1"
type input "16.00"
type input "3.00"
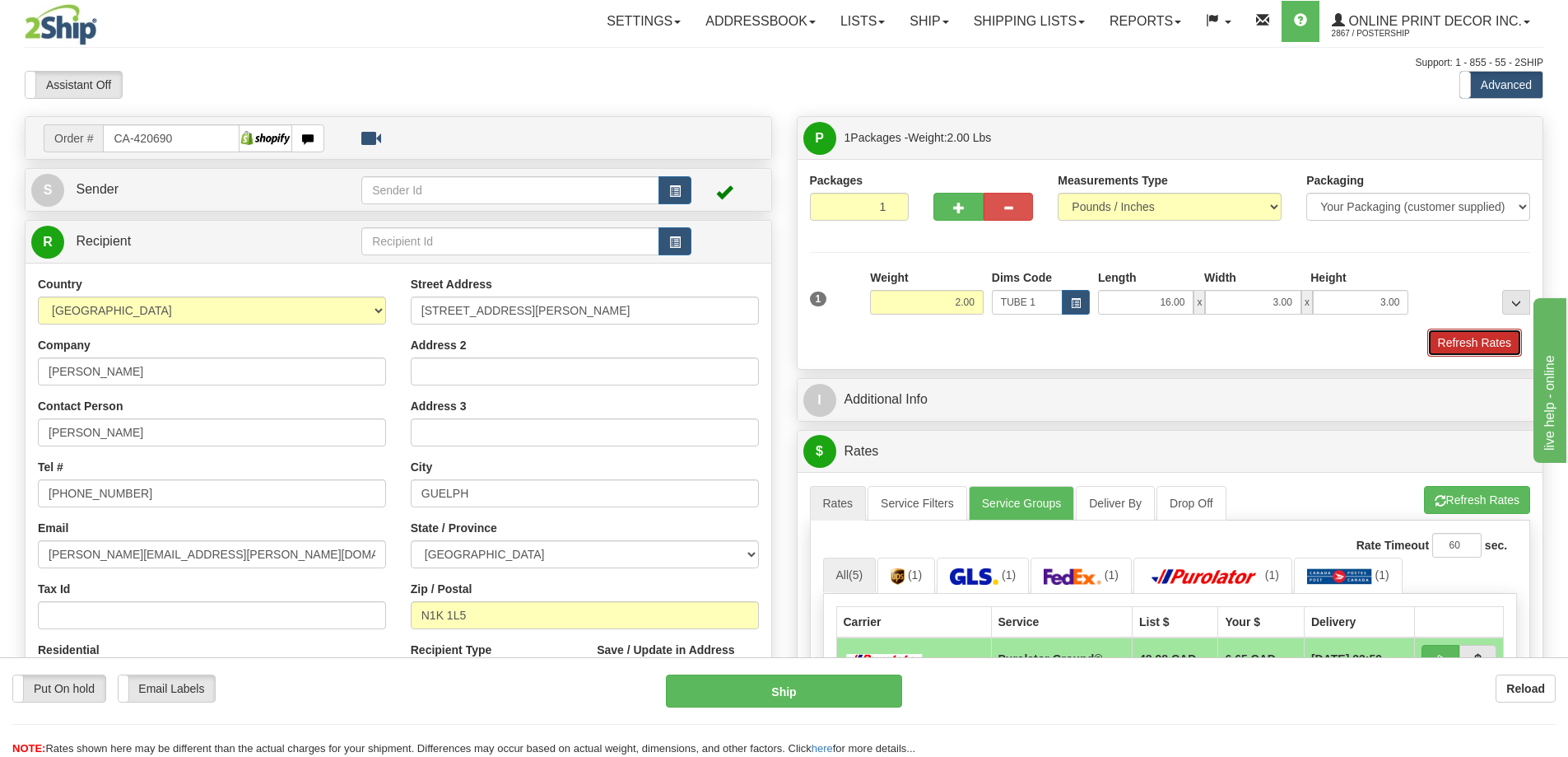
click at [1461, 345] on button "Refresh Rates" at bounding box center [1474, 343] width 94 height 28
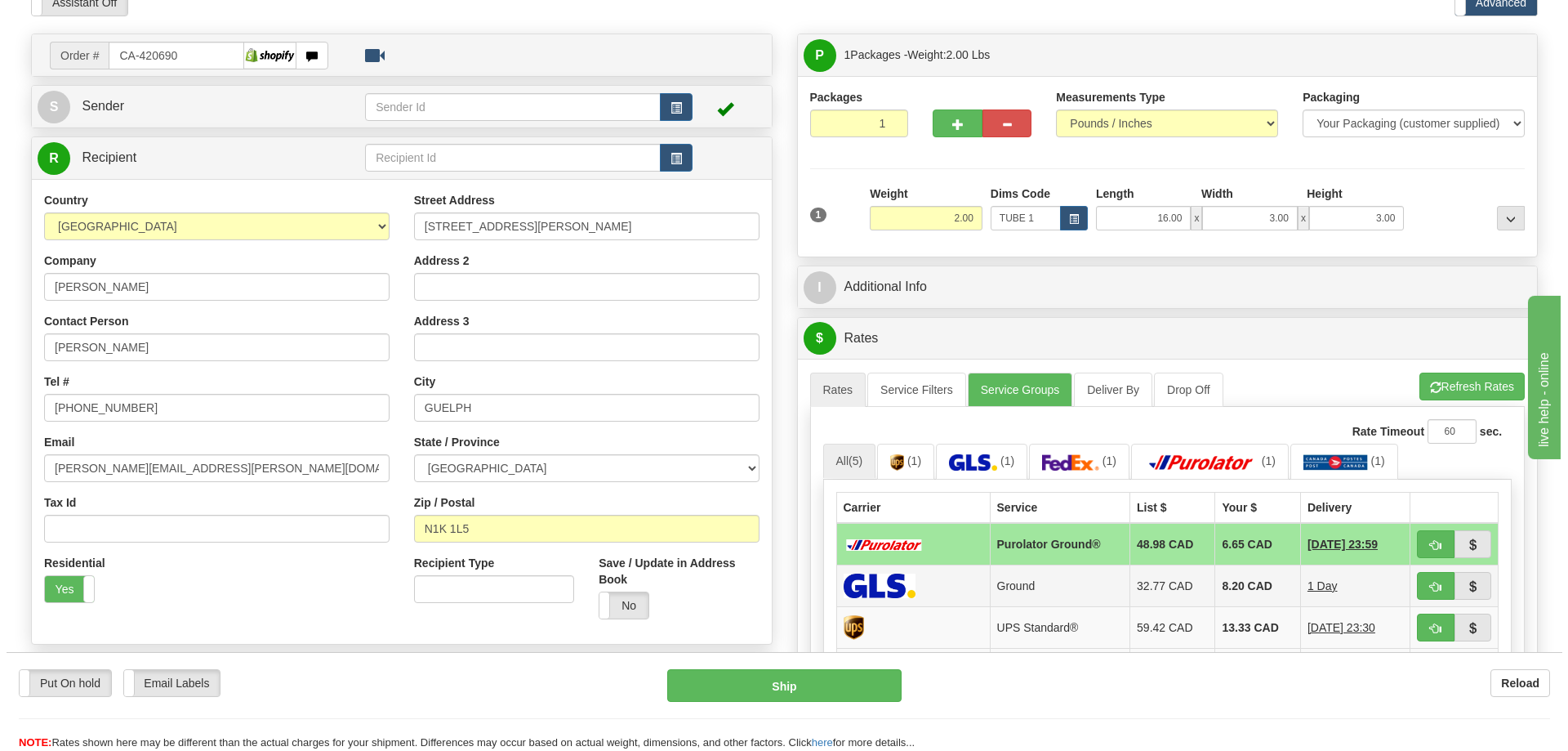
scroll to position [163, 0]
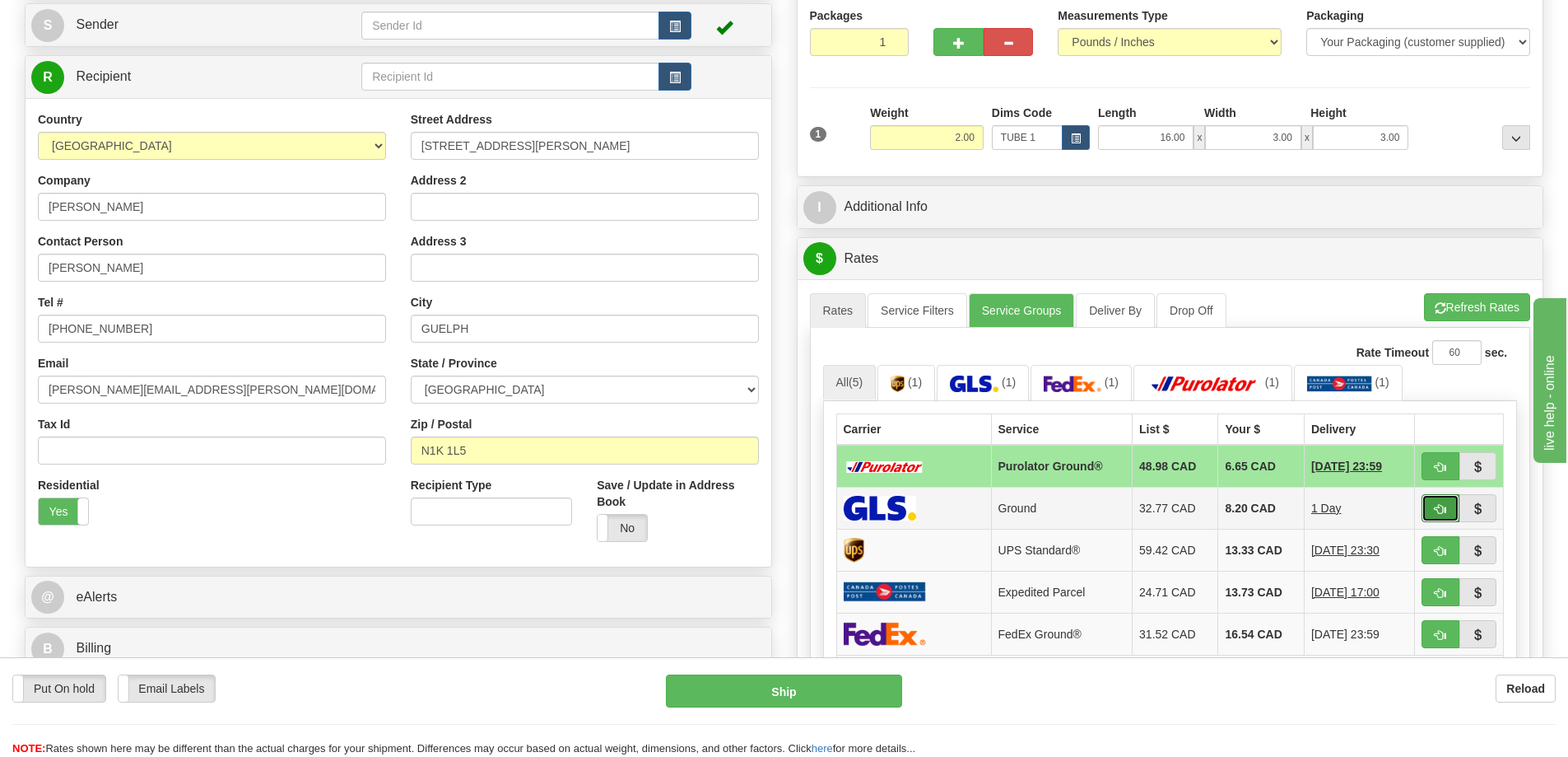
click at [1441, 504] on button "button" at bounding box center [1441, 508] width 38 height 28
type input "1"
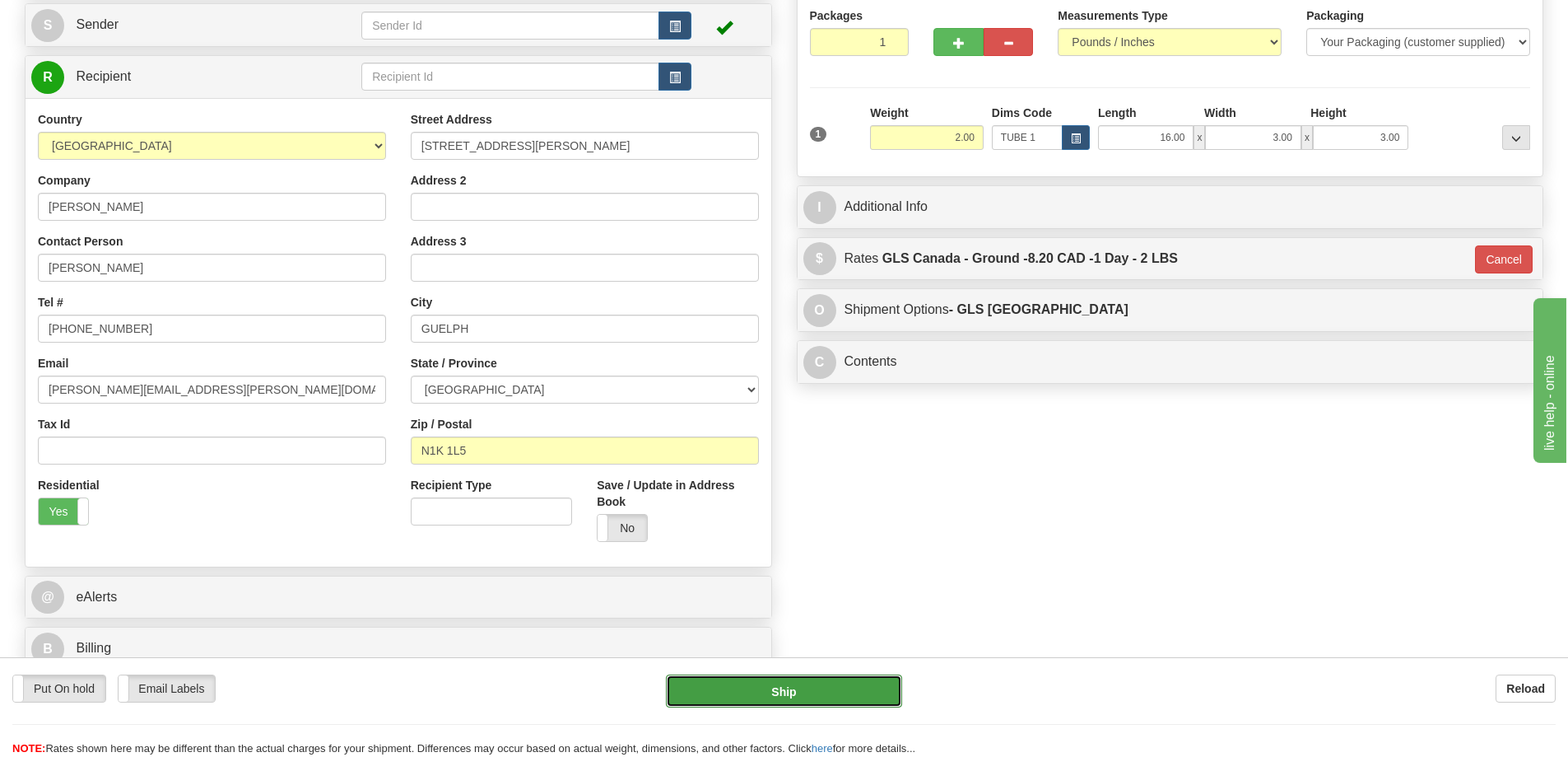
click at [873, 683] on button "Ship" at bounding box center [784, 691] width 237 height 33
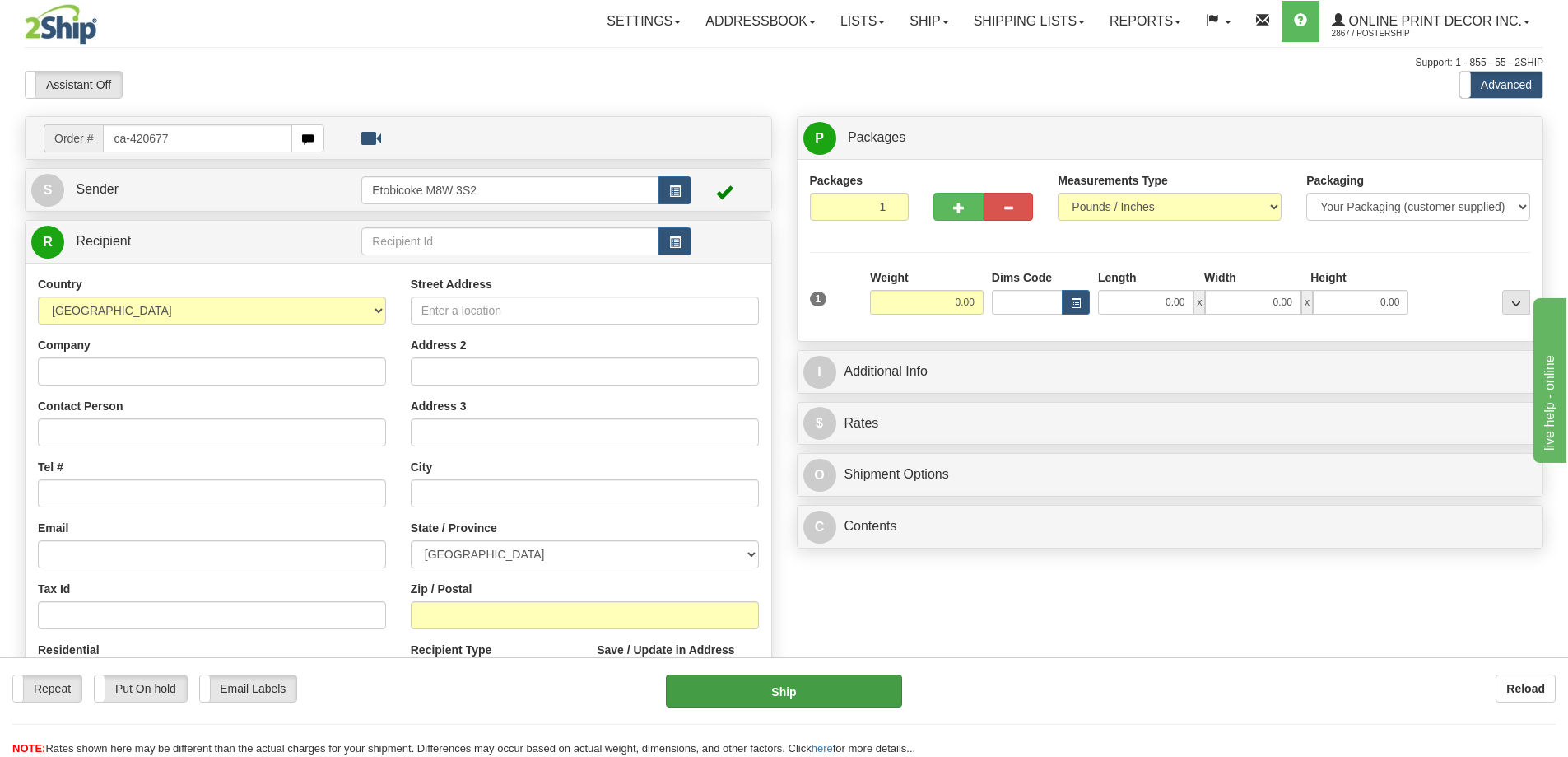
type input "ca-420677"
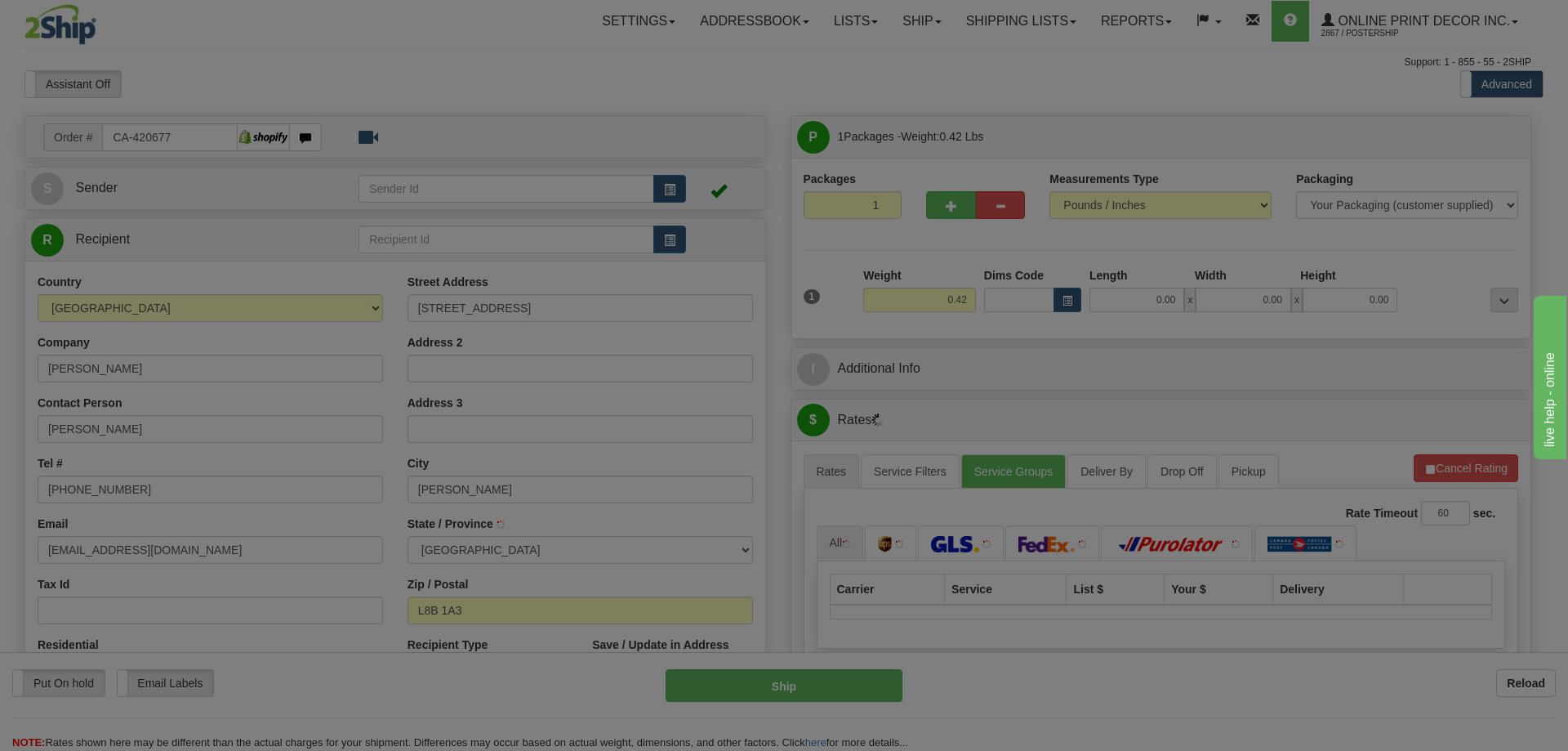
type input "MILLGROVE"
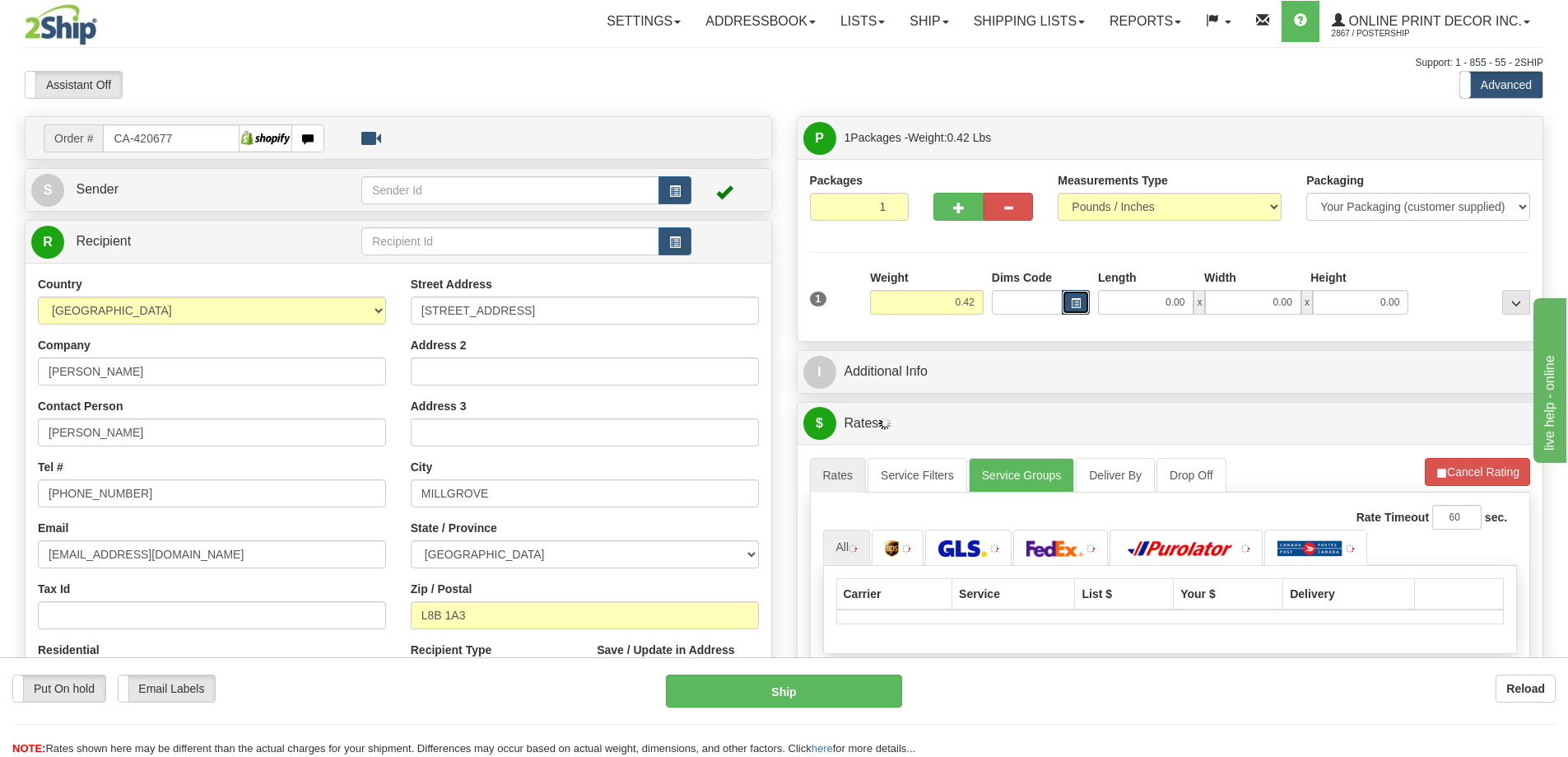
click at [1081, 296] on button "button" at bounding box center [1076, 302] width 28 height 24
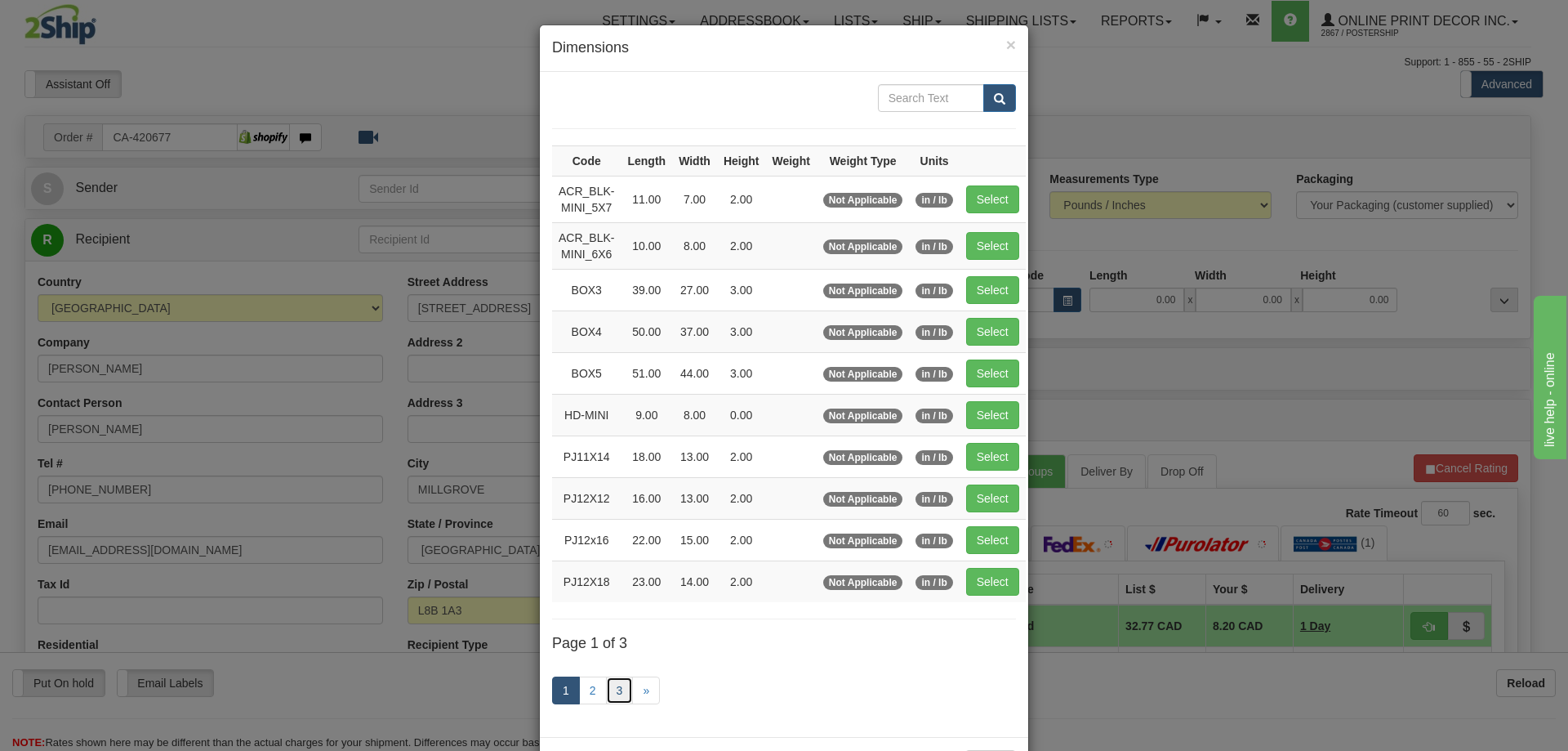
click at [608, 678] on link "3" at bounding box center [620, 690] width 28 height 28
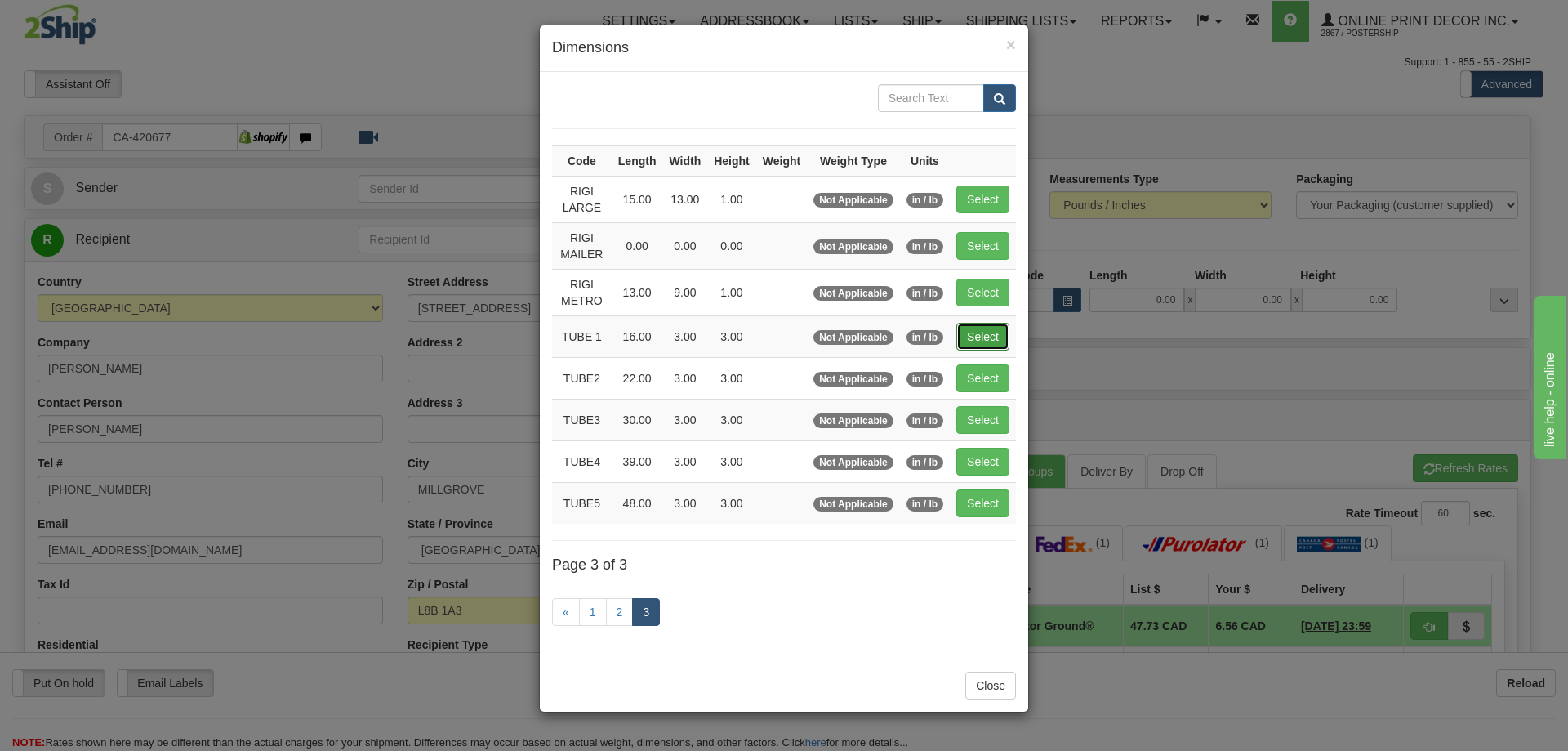
click at [1005, 332] on button "Select" at bounding box center [983, 336] width 53 height 28
type input "TUBE 1"
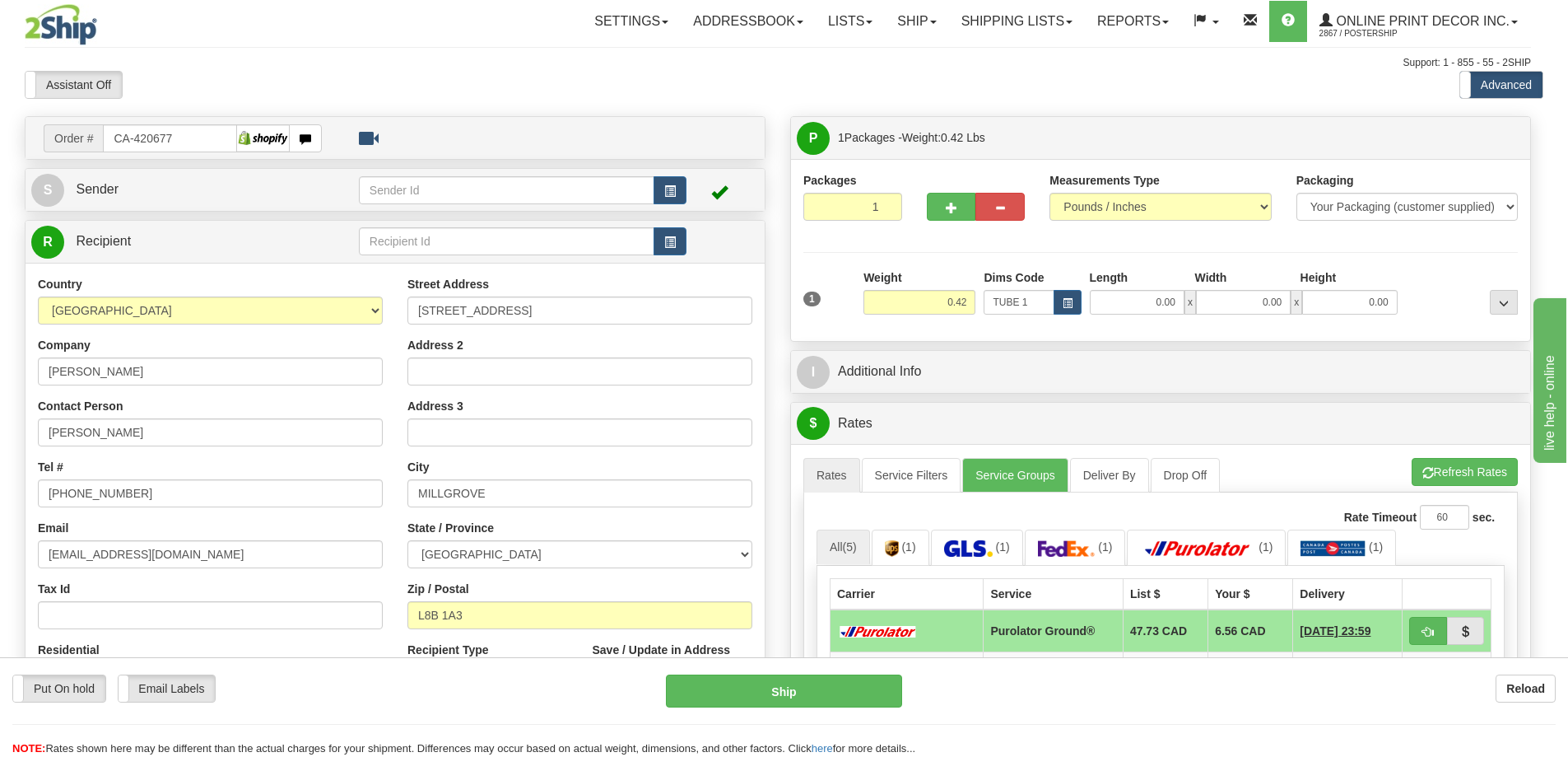
type input "16.00"
type input "3.00"
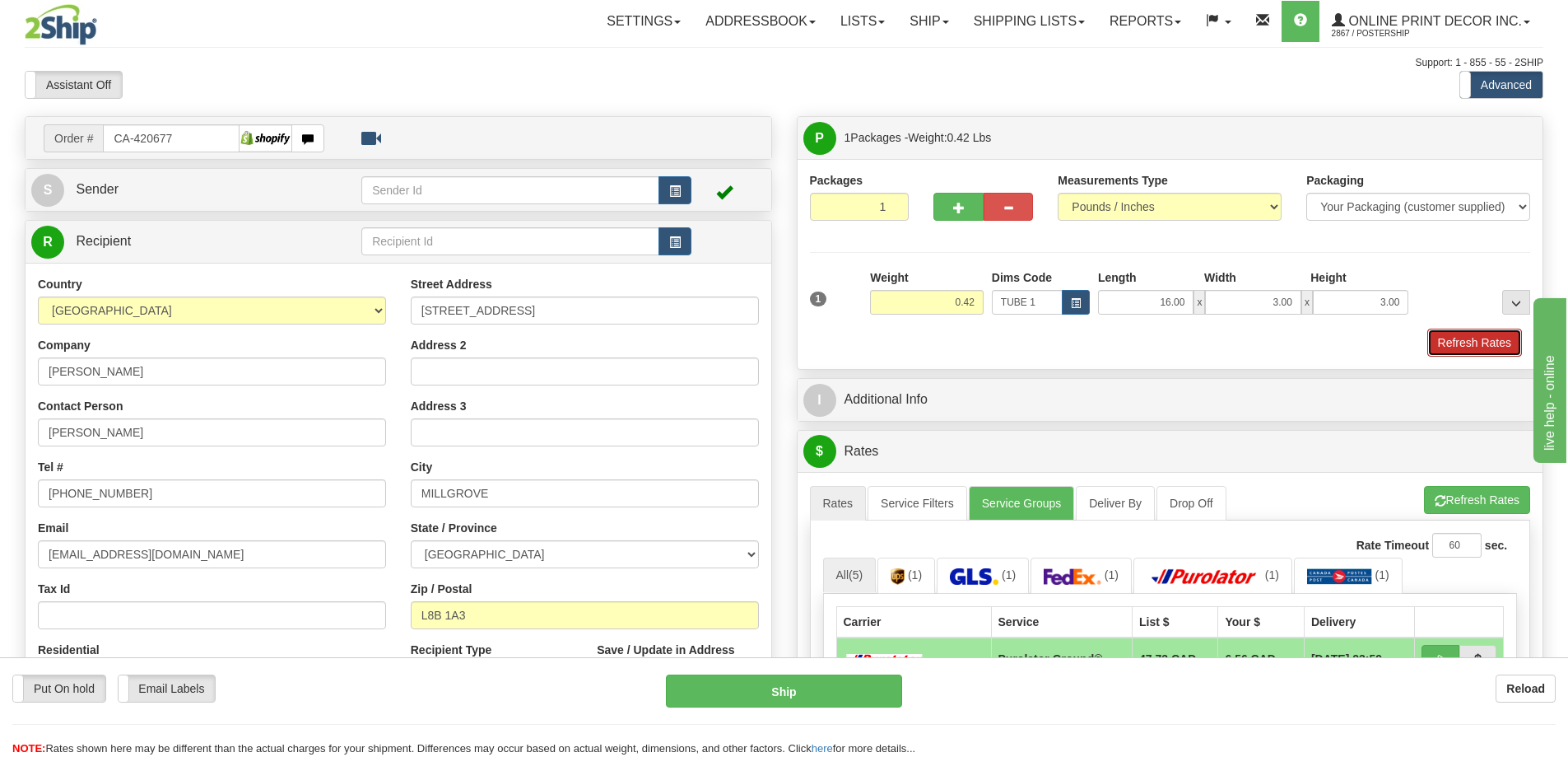
click at [1443, 341] on button "Refresh Rates" at bounding box center [1474, 343] width 94 height 28
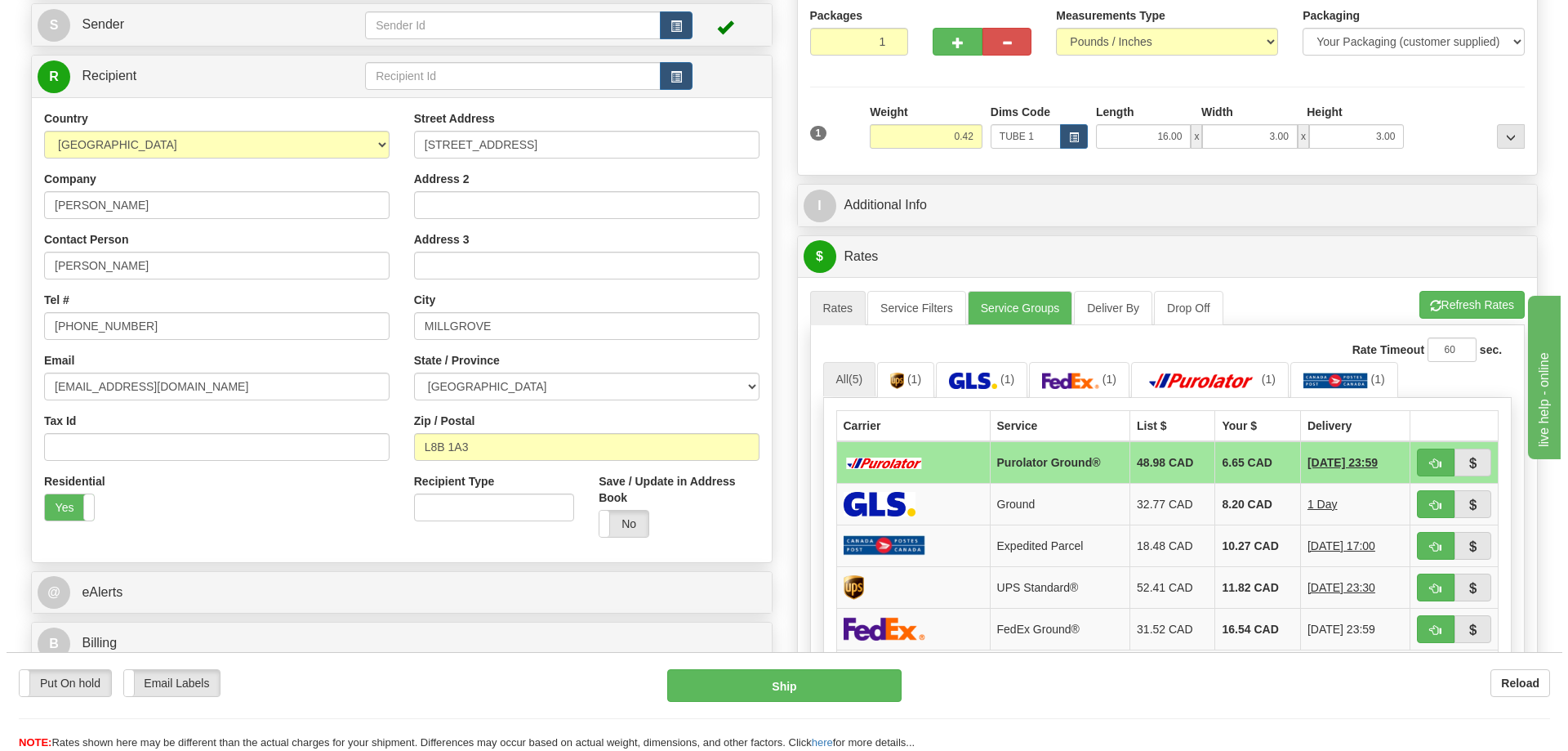
scroll to position [245, 0]
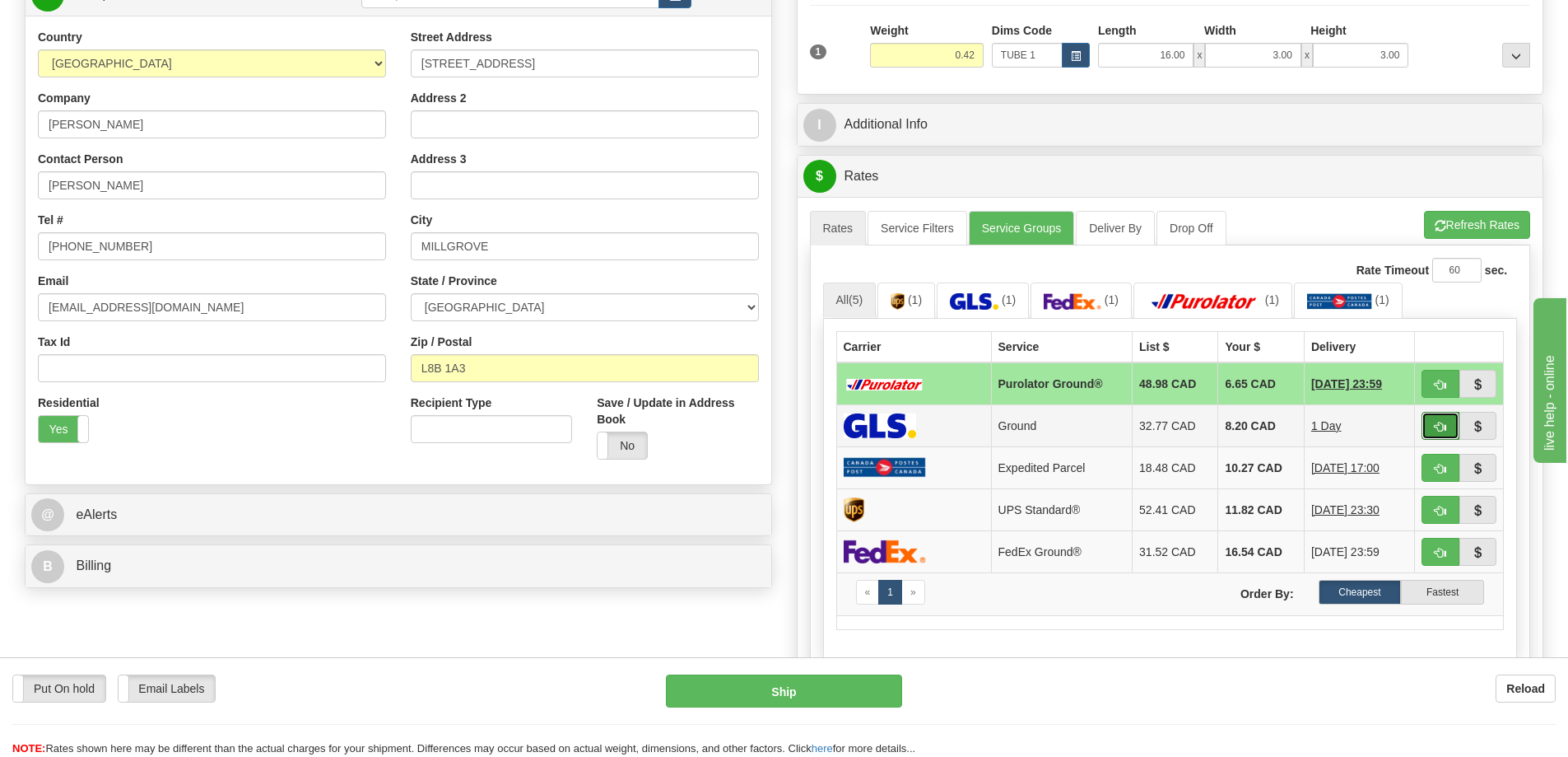
click at [1443, 422] on button "button" at bounding box center [1441, 426] width 38 height 28
type input "1"
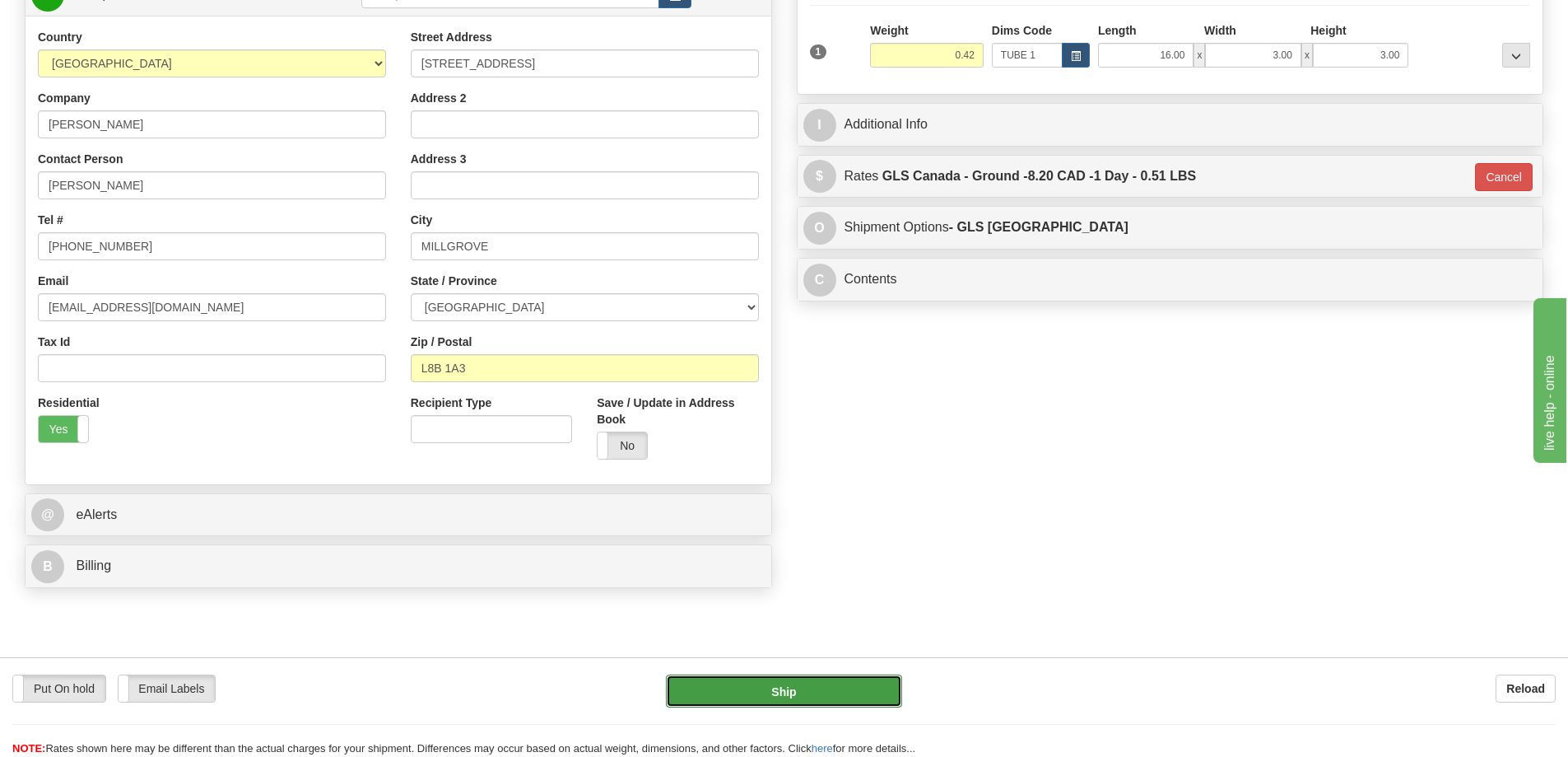
click at [860, 682] on button "Ship" at bounding box center [784, 691] width 237 height 33
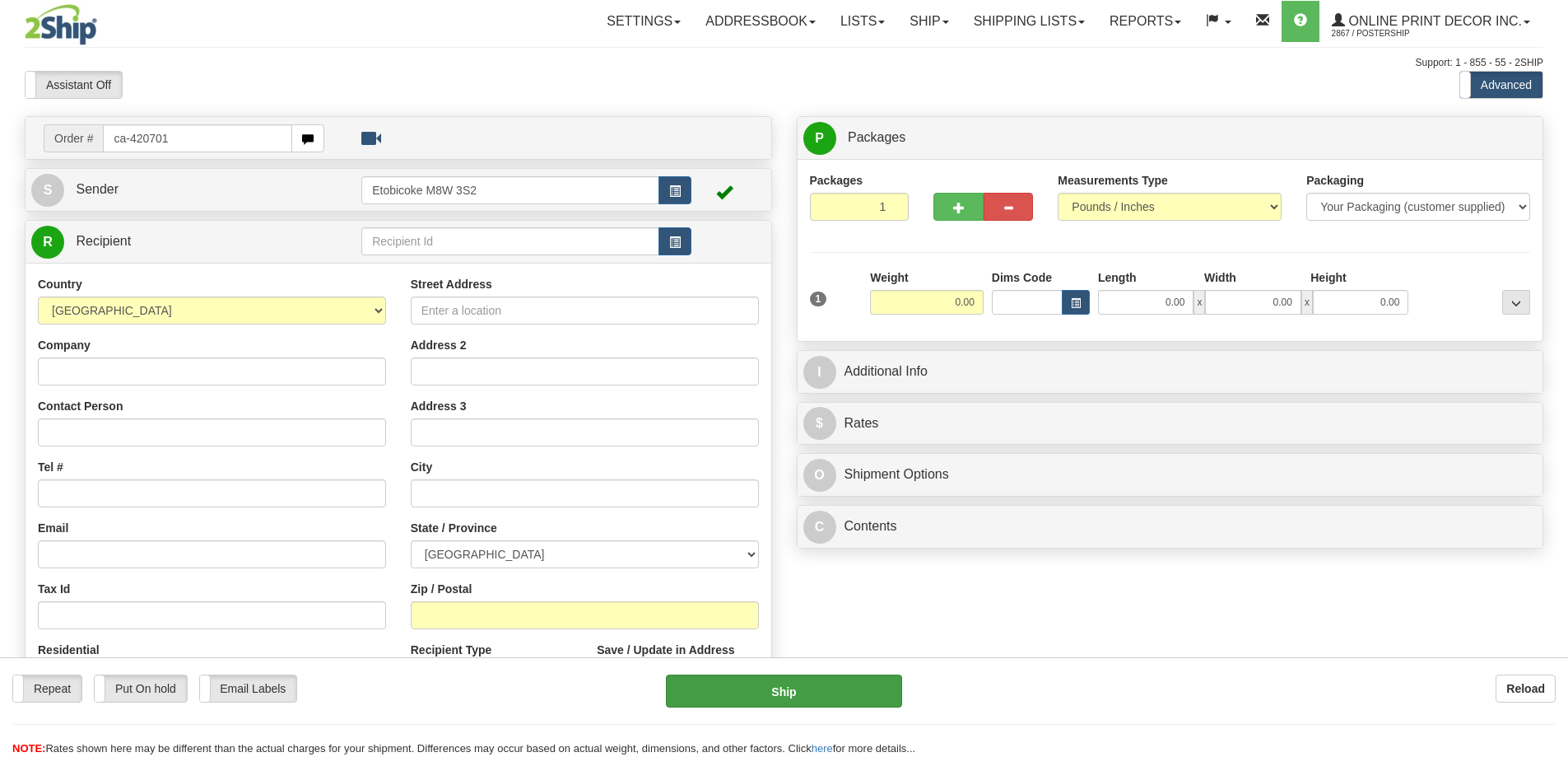
type input "ca-420701"
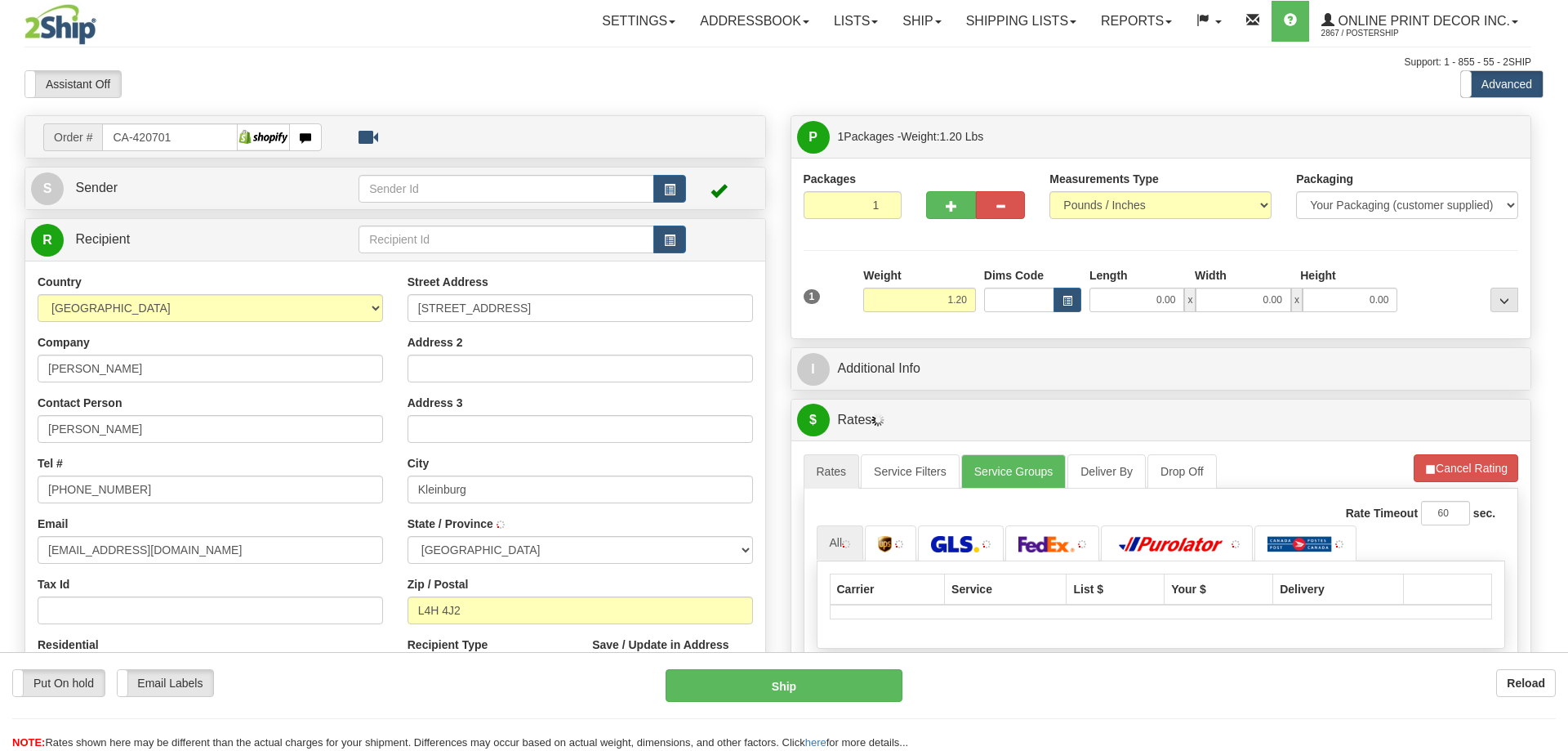
type input "KLEINBURG"
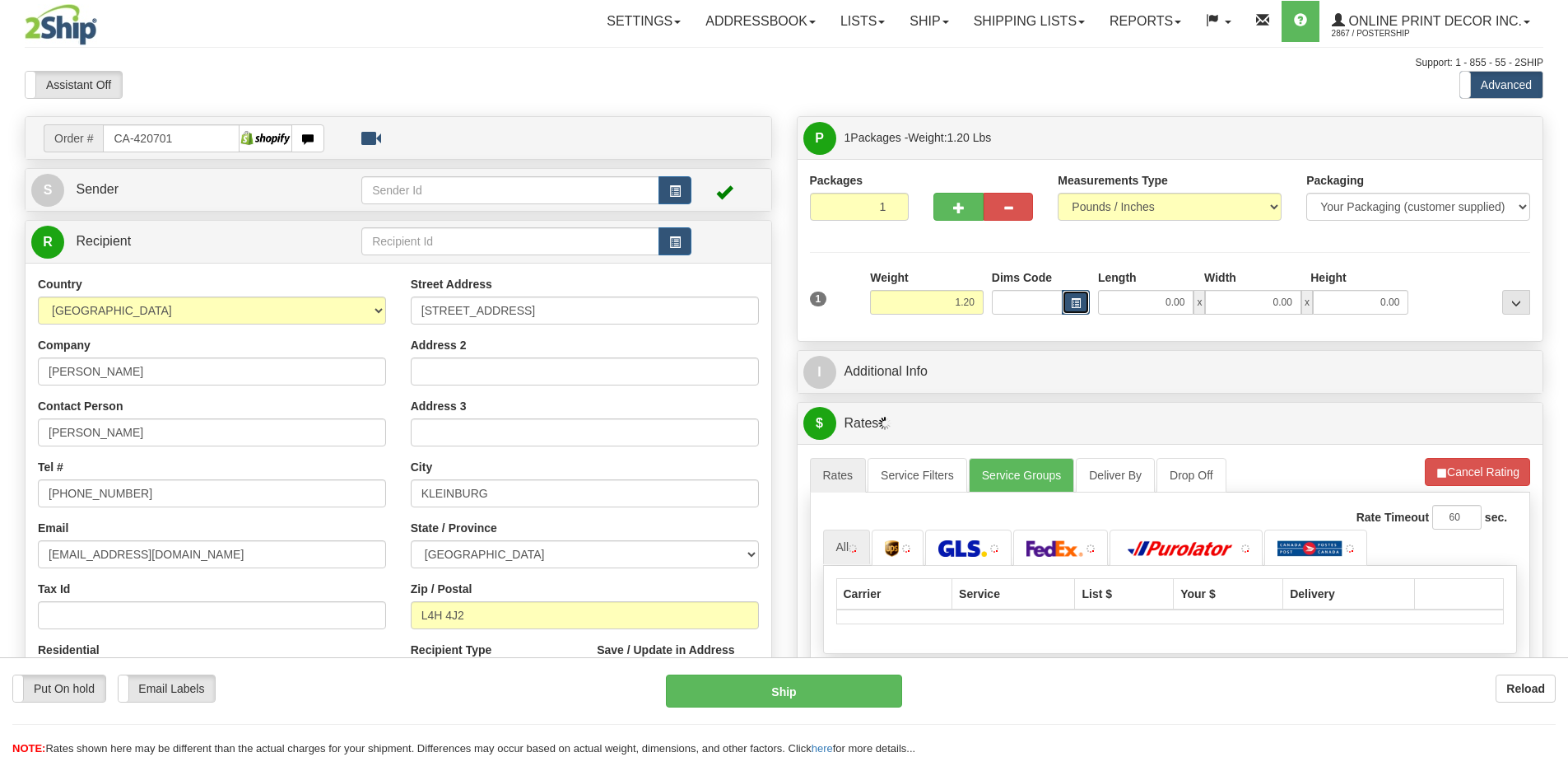
click at [1067, 302] on button "button" at bounding box center [1076, 302] width 28 height 24
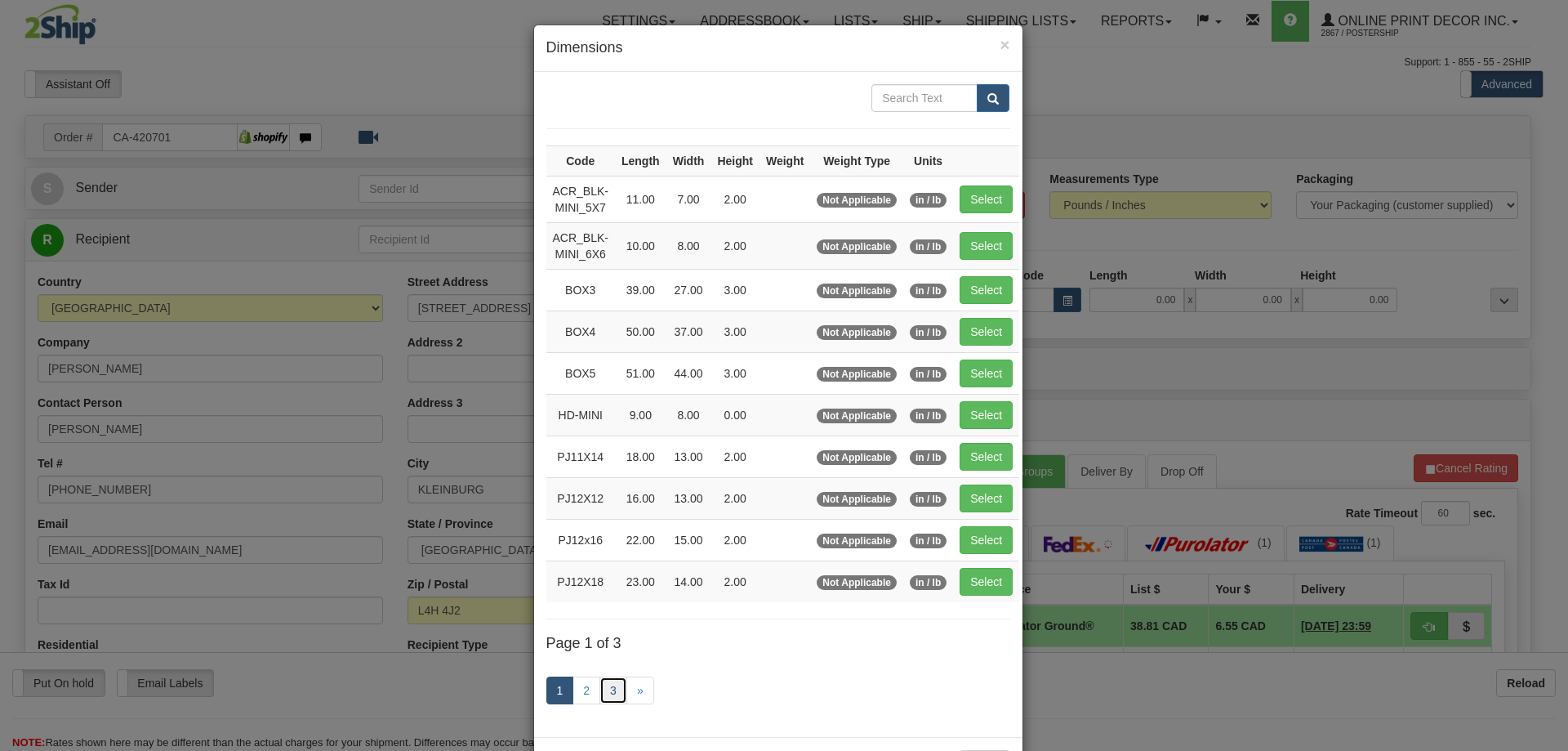
click at [600, 682] on link "3" at bounding box center [613, 690] width 28 height 28
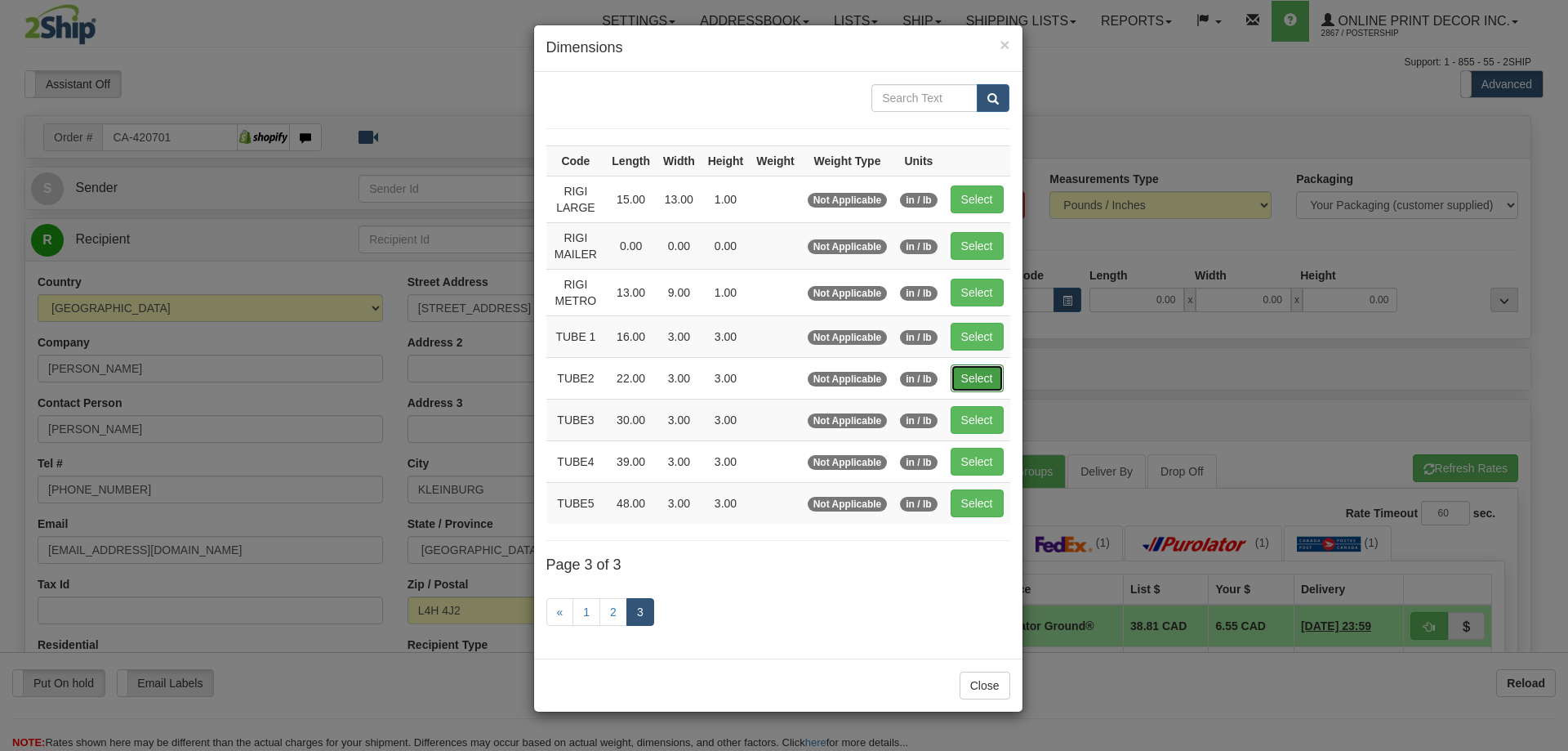
click at [975, 374] on button "Select" at bounding box center [977, 379] width 53 height 28
type input "TUBE2"
type input "22.00"
type input "3.00"
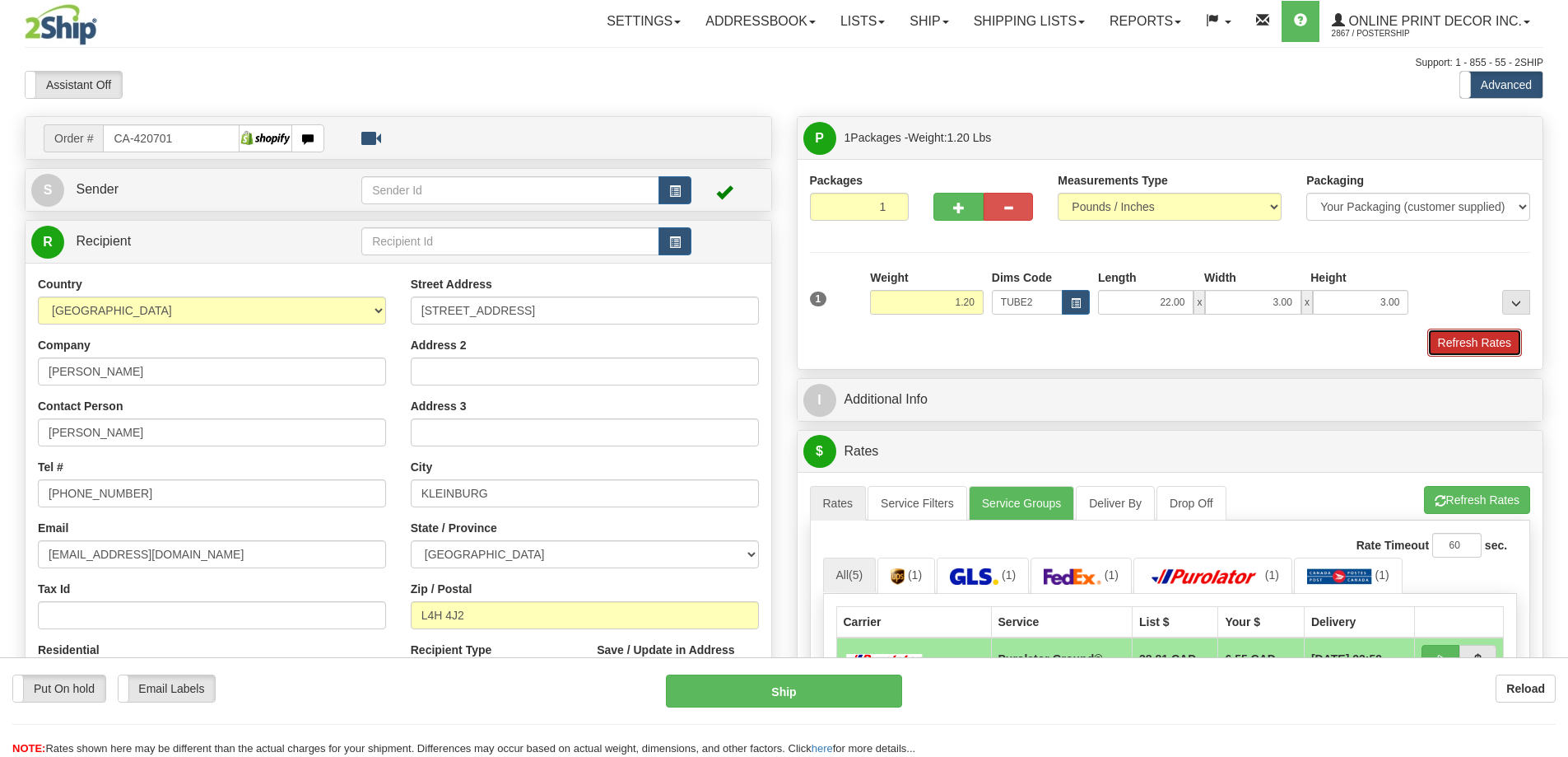
click at [1498, 336] on button "Refresh Rates" at bounding box center [1474, 343] width 94 height 28
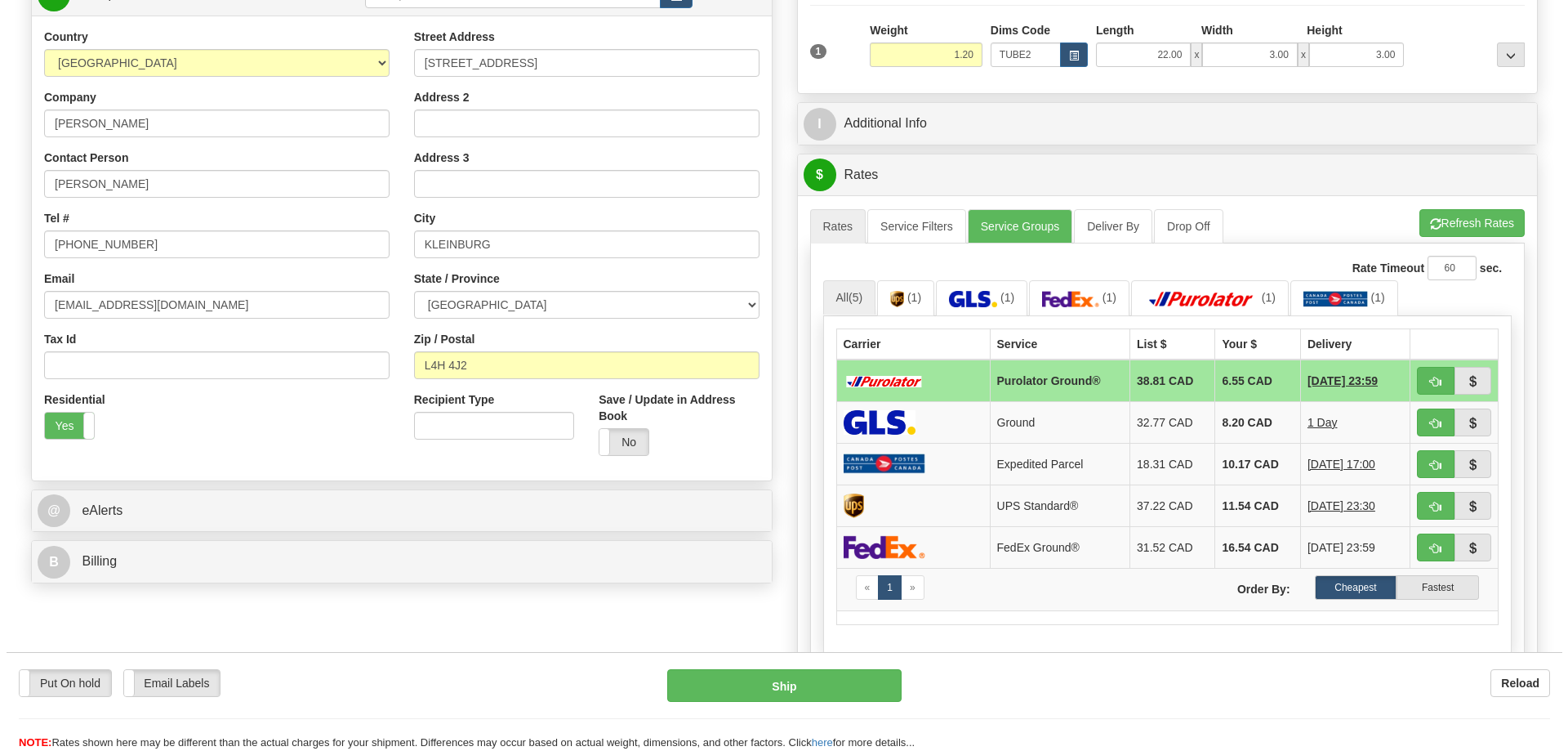
scroll to position [409, 0]
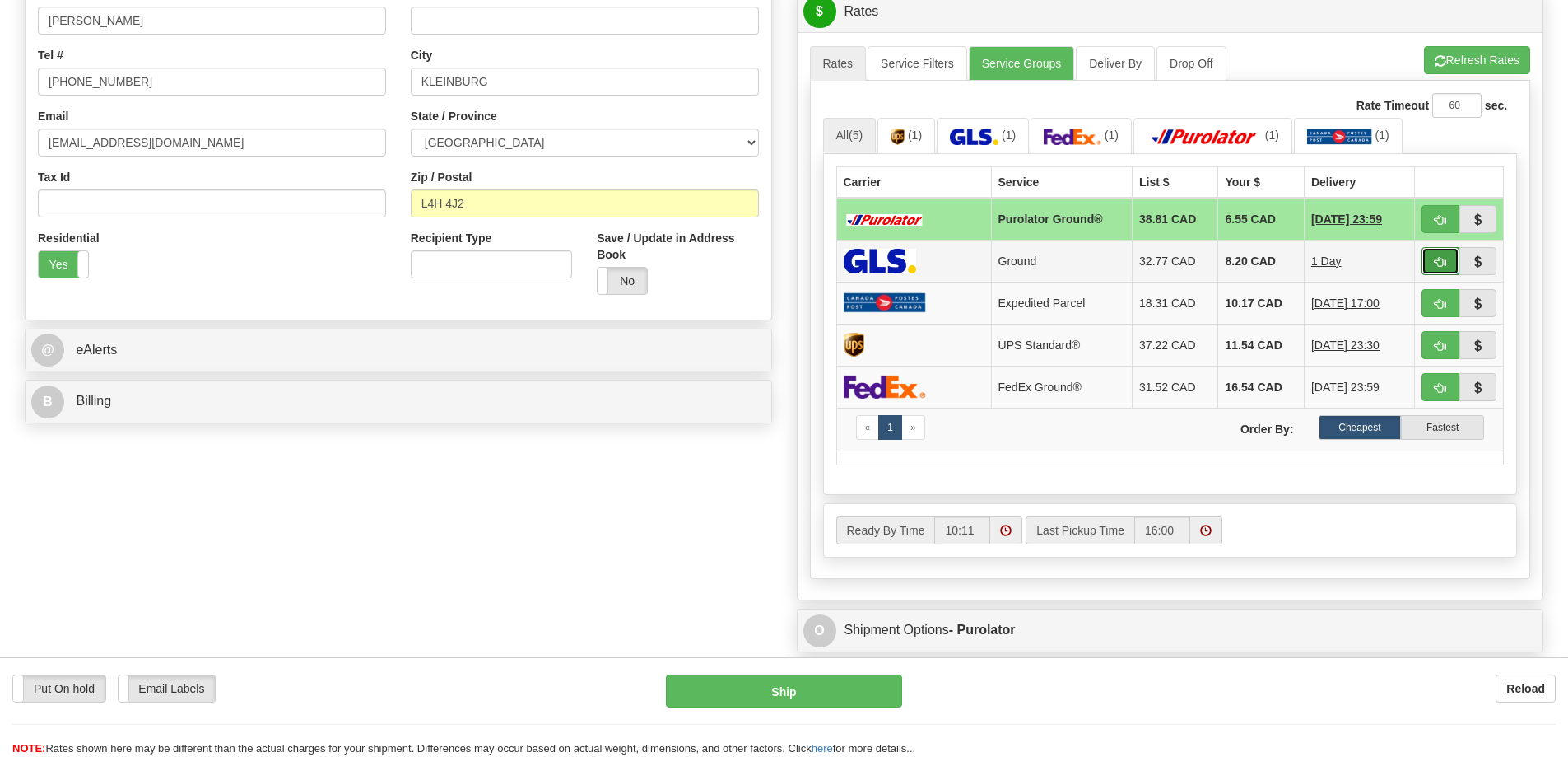
click at [1439, 268] on span "button" at bounding box center [1440, 262] width 11 height 10
type input "1"
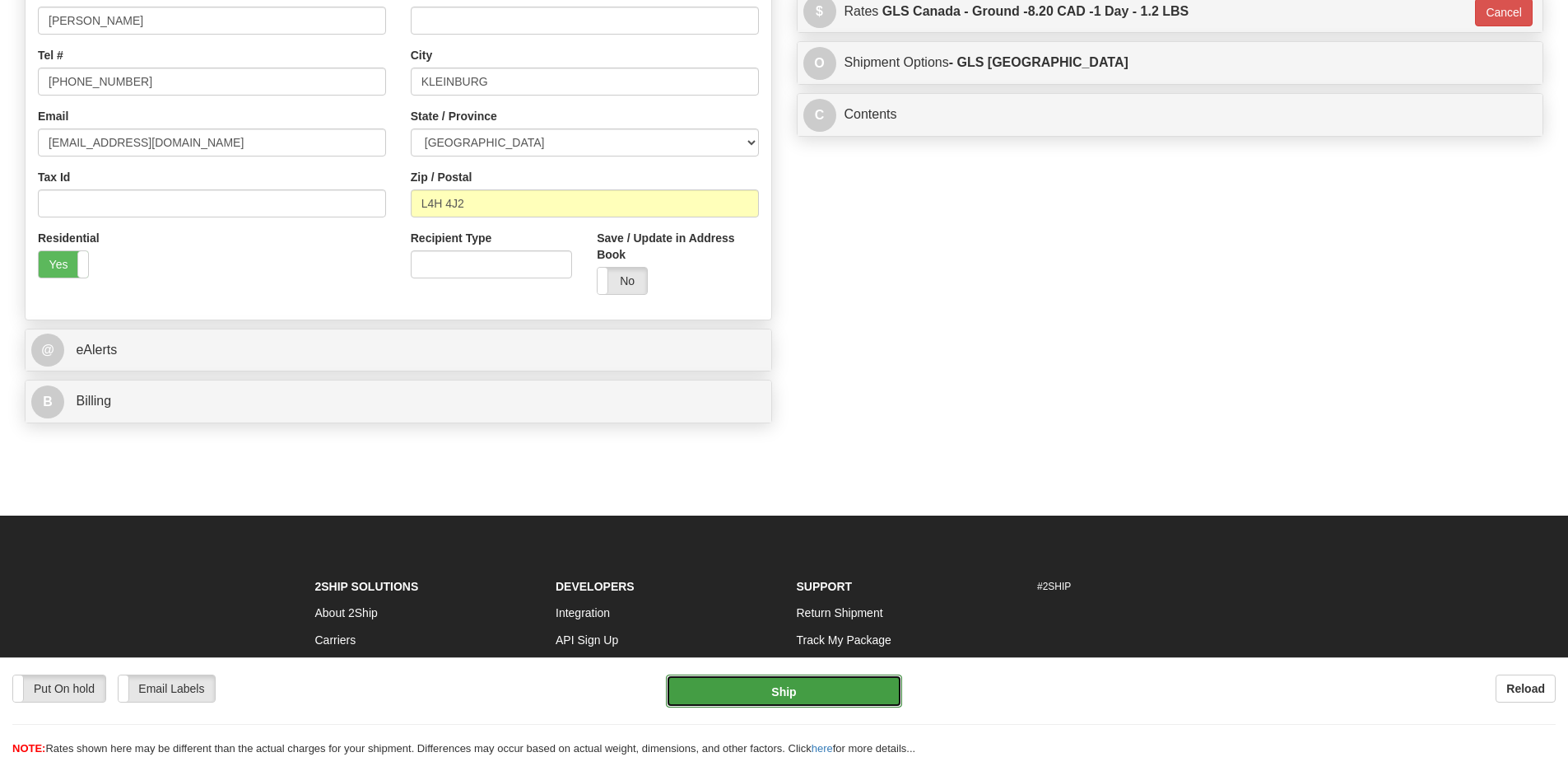
click at [812, 686] on button "Ship" at bounding box center [784, 691] width 237 height 33
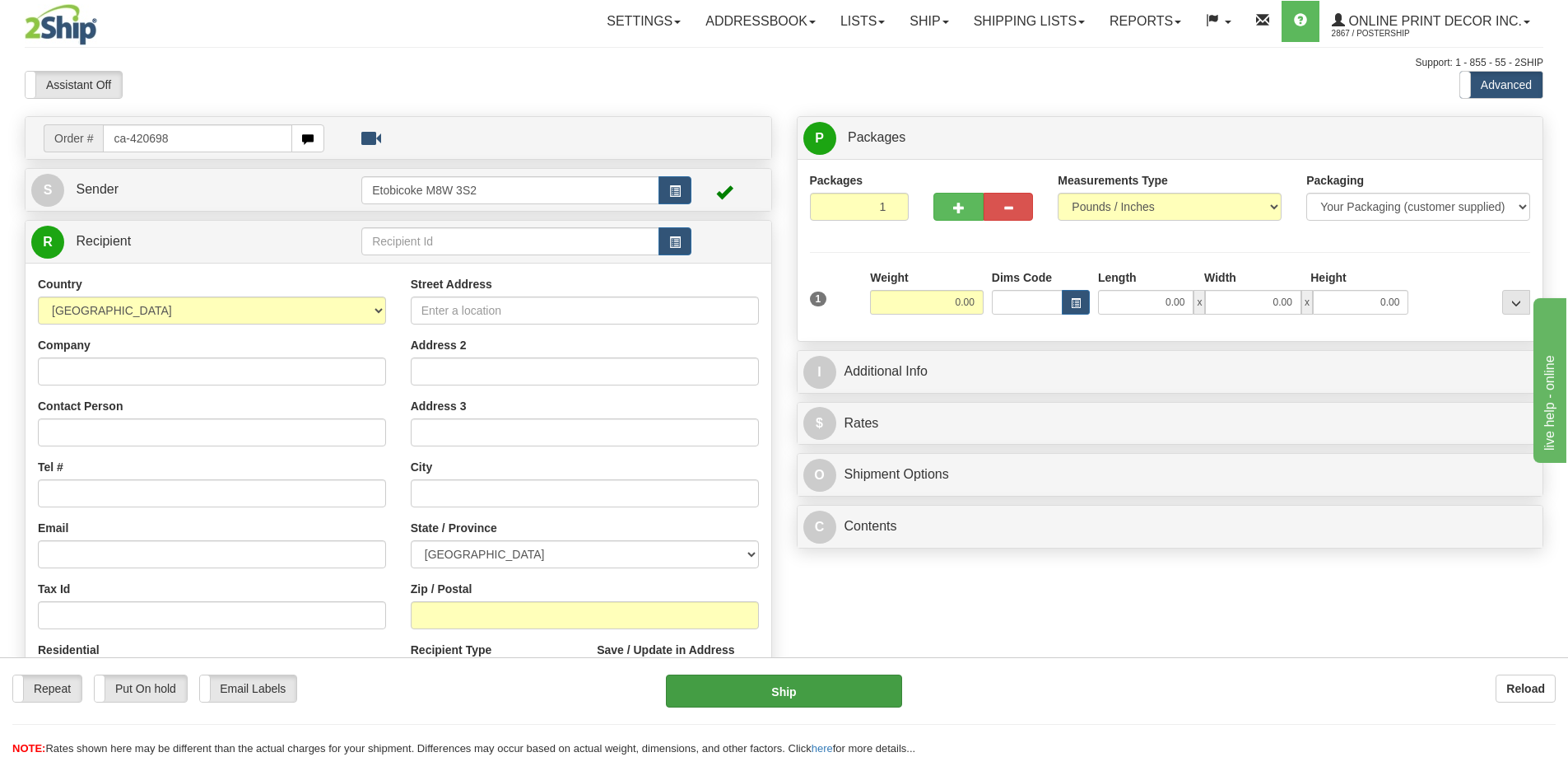
type input "ca-420698"
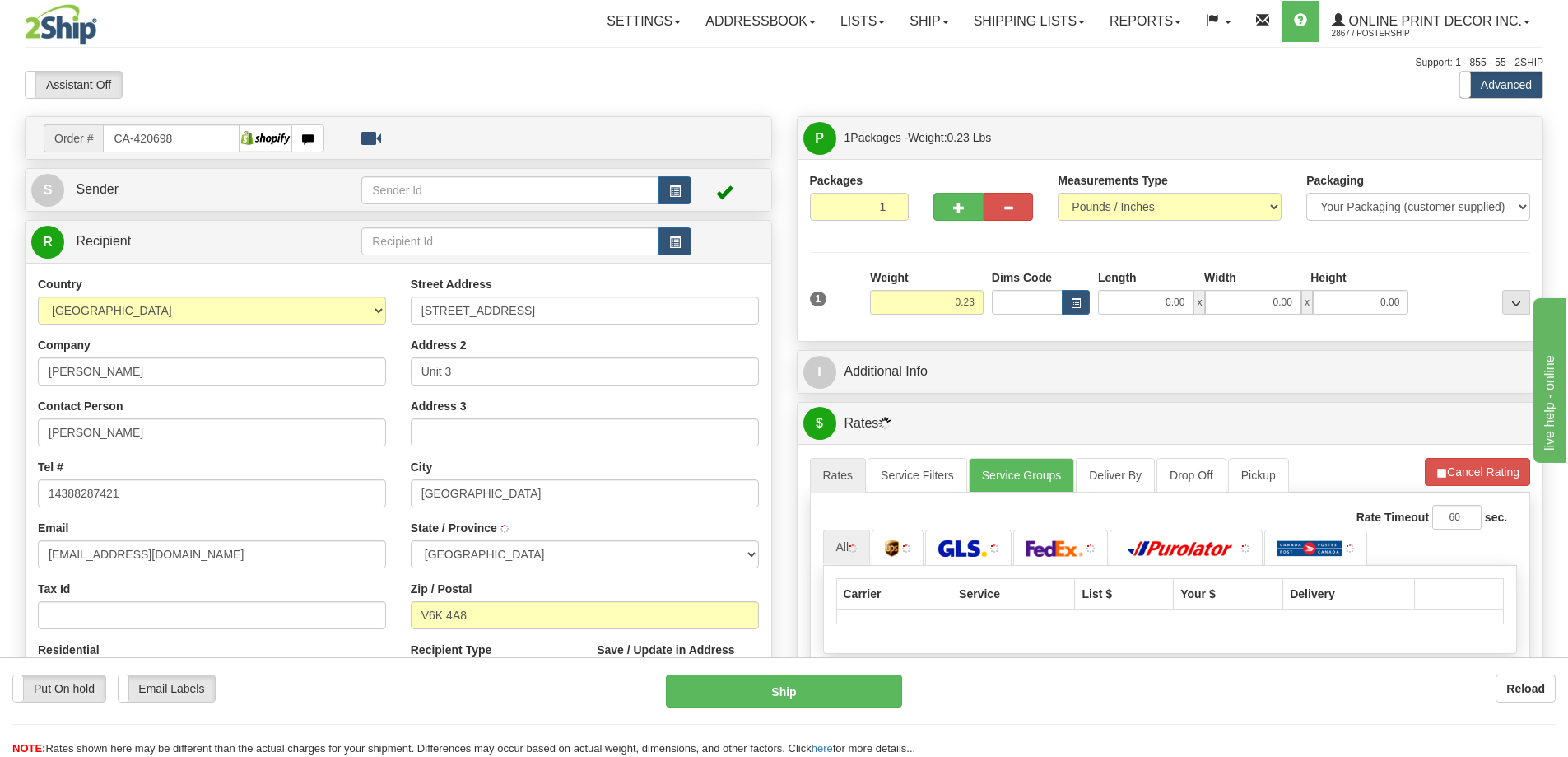
type input "[GEOGRAPHIC_DATA]"
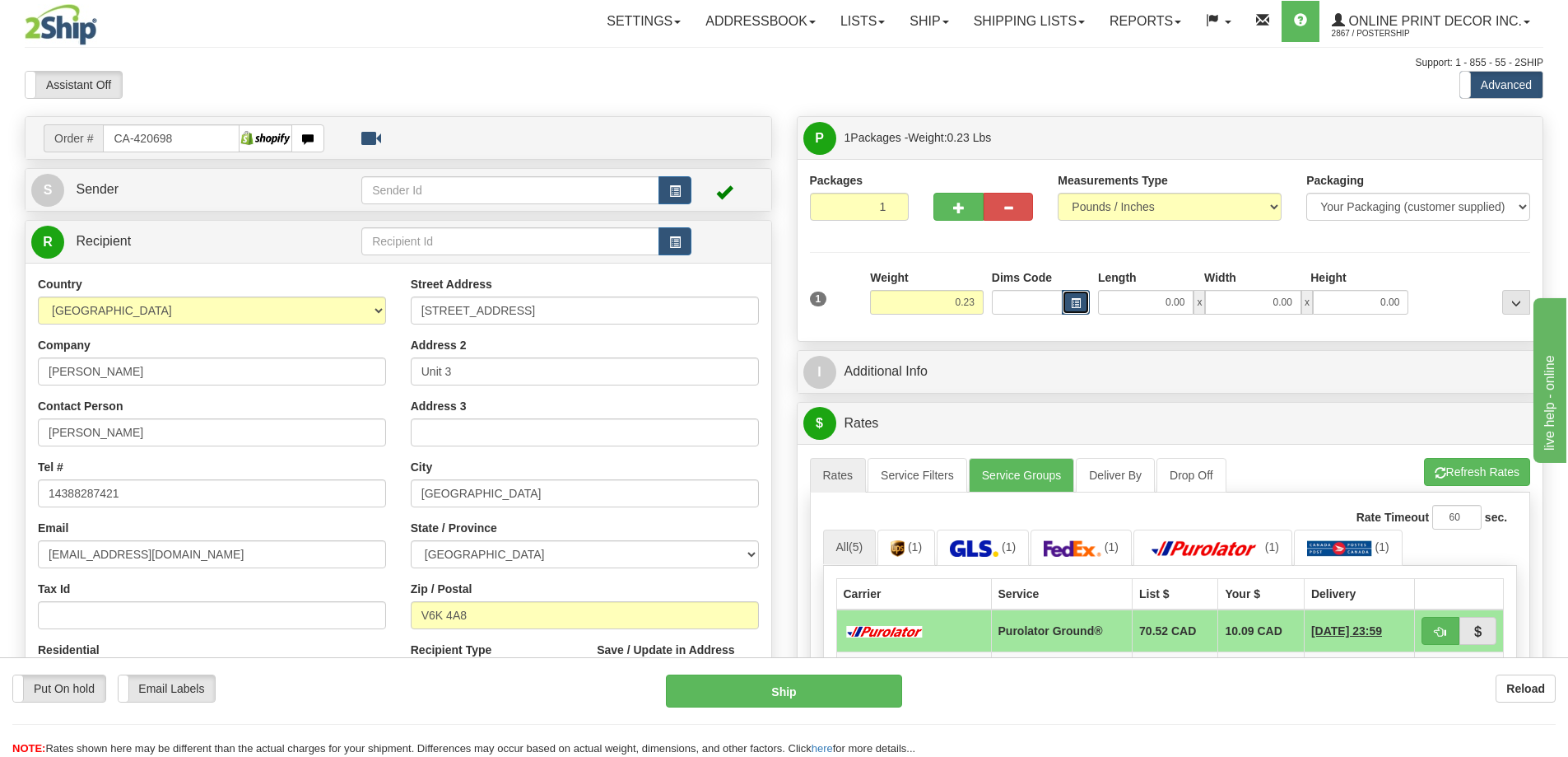
click at [1083, 298] on button "button" at bounding box center [1076, 302] width 28 height 24
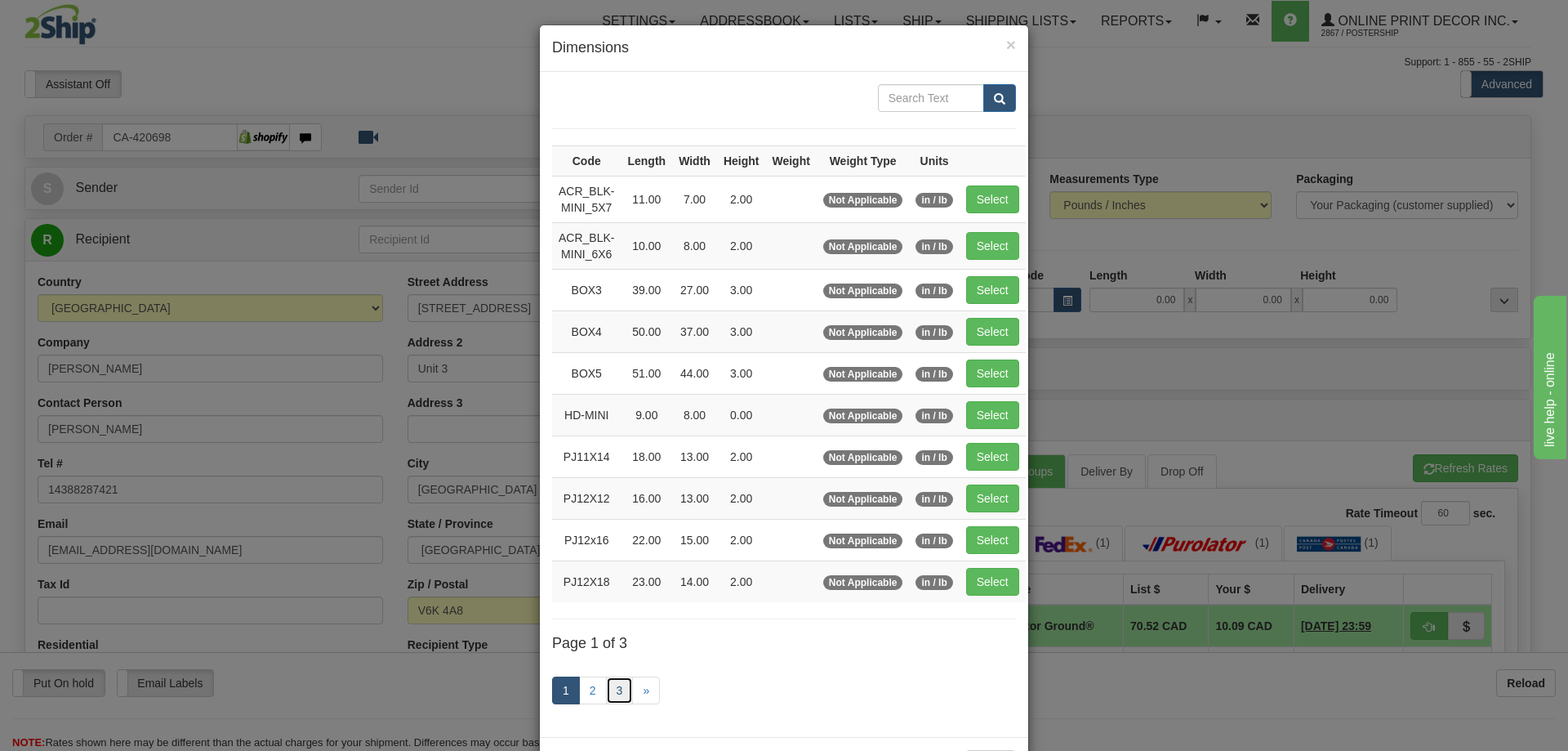
click at [614, 693] on link "3" at bounding box center [620, 690] width 28 height 28
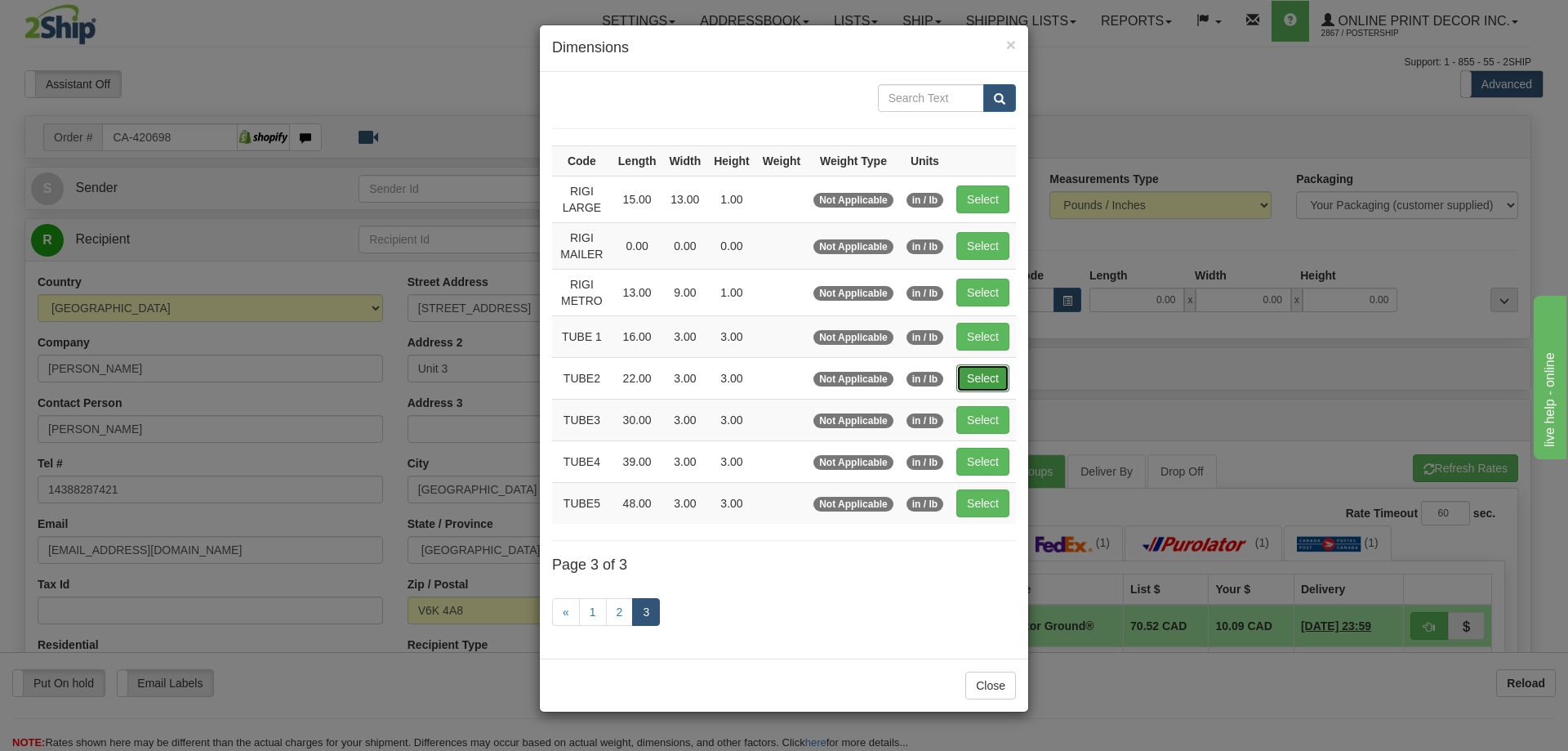
click at [981, 378] on button "Select" at bounding box center [983, 379] width 53 height 28
type input "TUBE2"
type input "22.00"
type input "3.00"
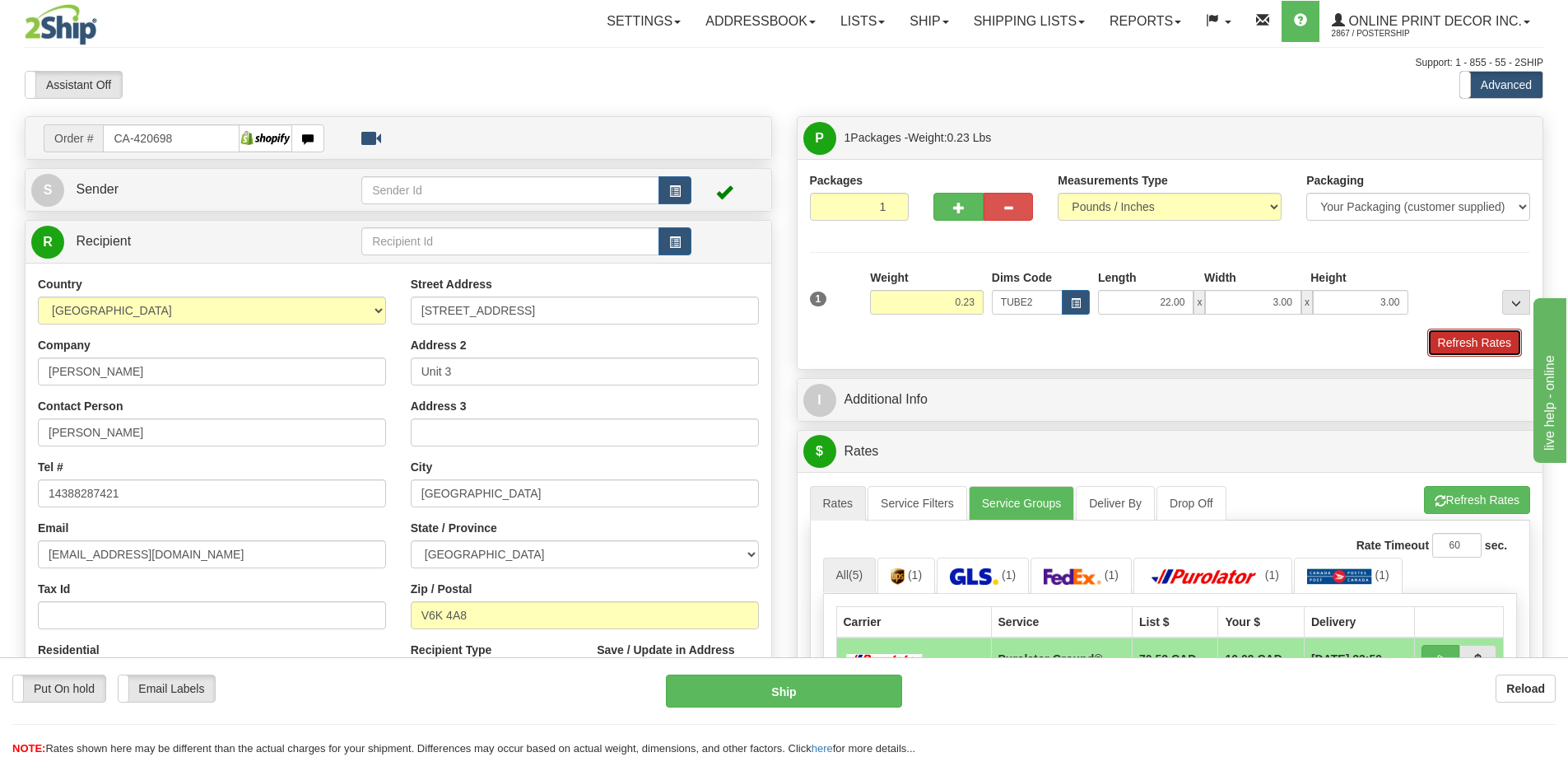
click at [1478, 345] on button "Refresh Rates" at bounding box center [1474, 343] width 94 height 28
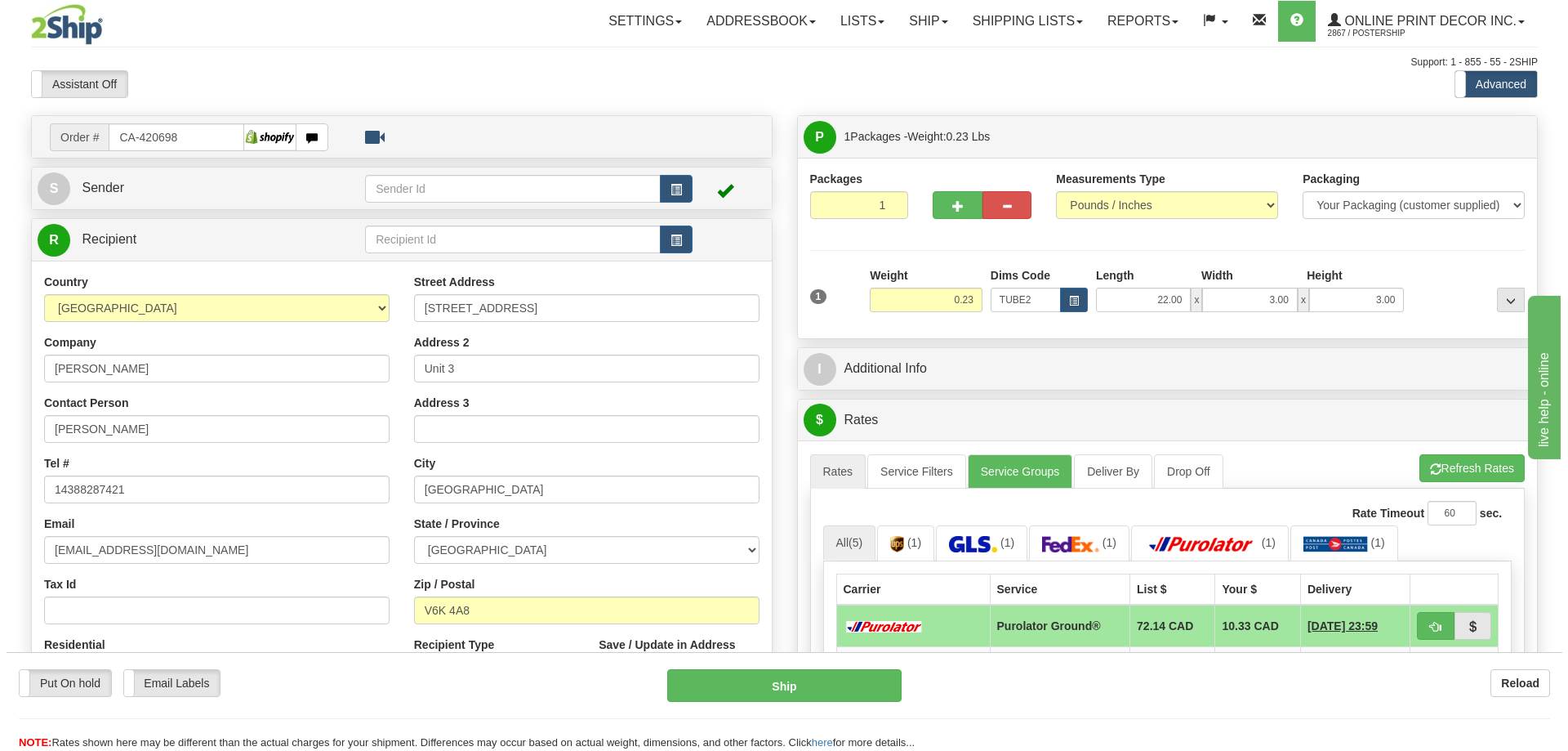
scroll to position [82, 0]
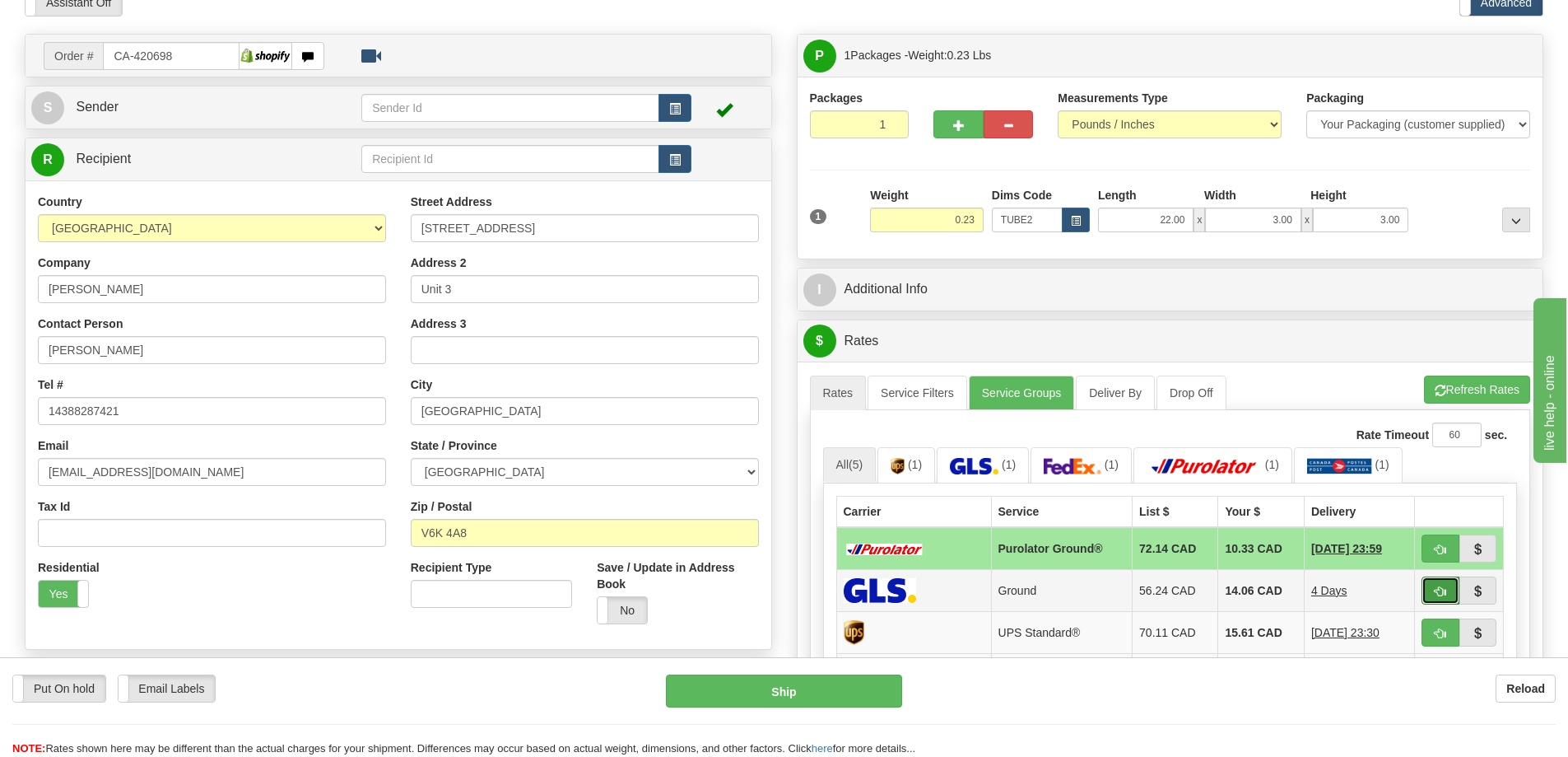
click at [1438, 587] on button "button" at bounding box center [1441, 591] width 38 height 28
type input "1"
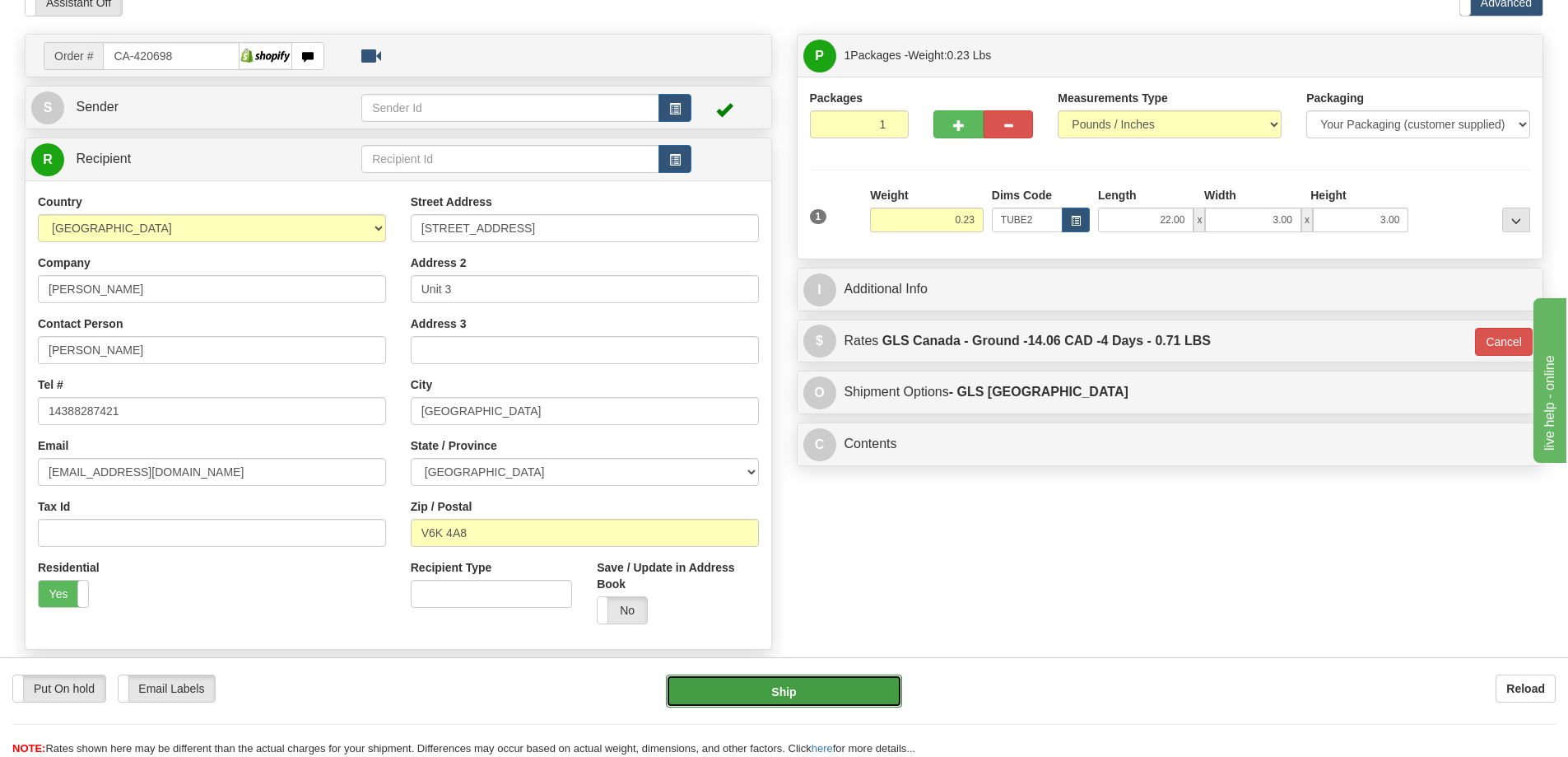
click at [830, 684] on button "Ship" at bounding box center [784, 691] width 237 height 33
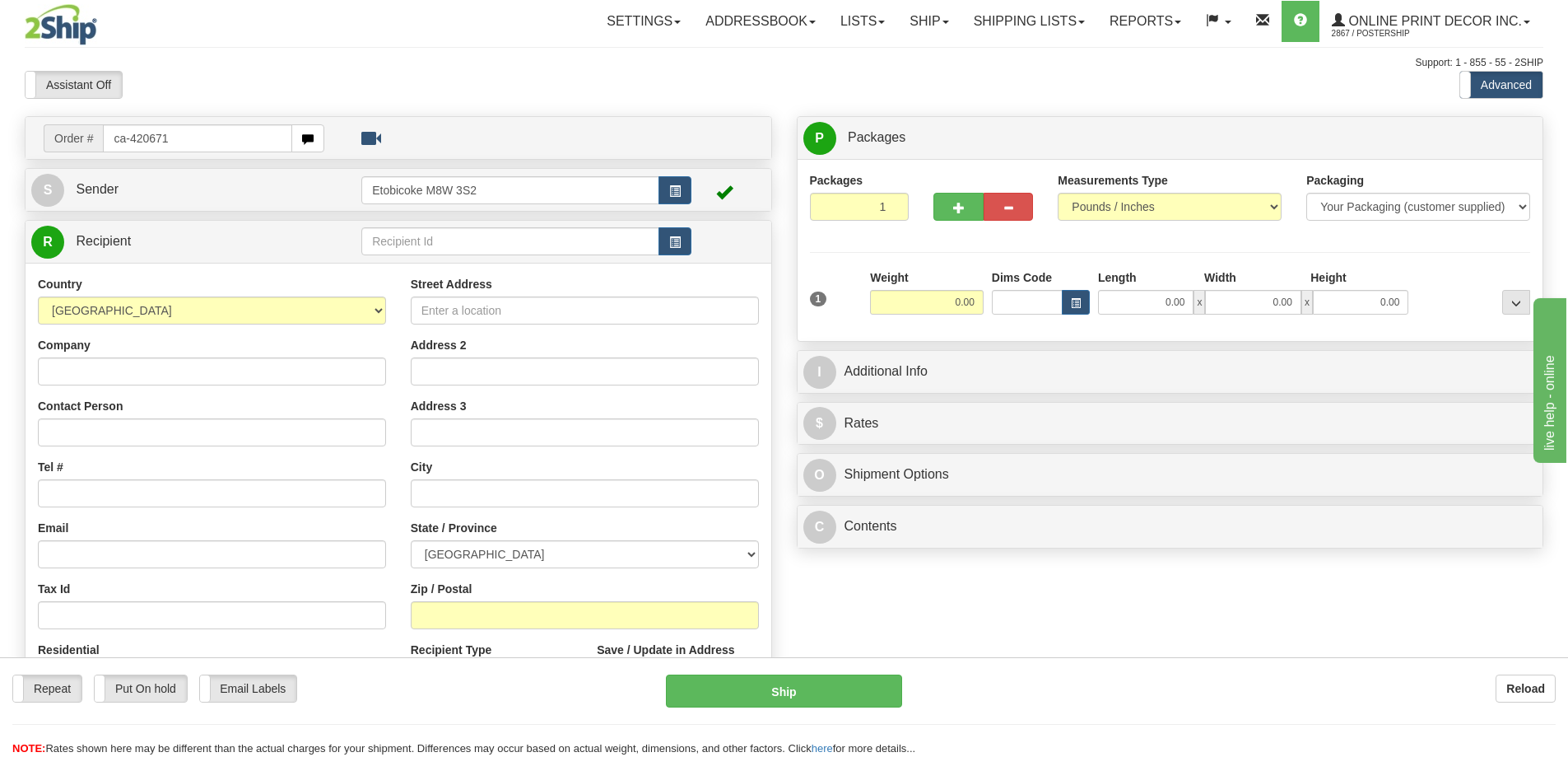
type input "ca-420671"
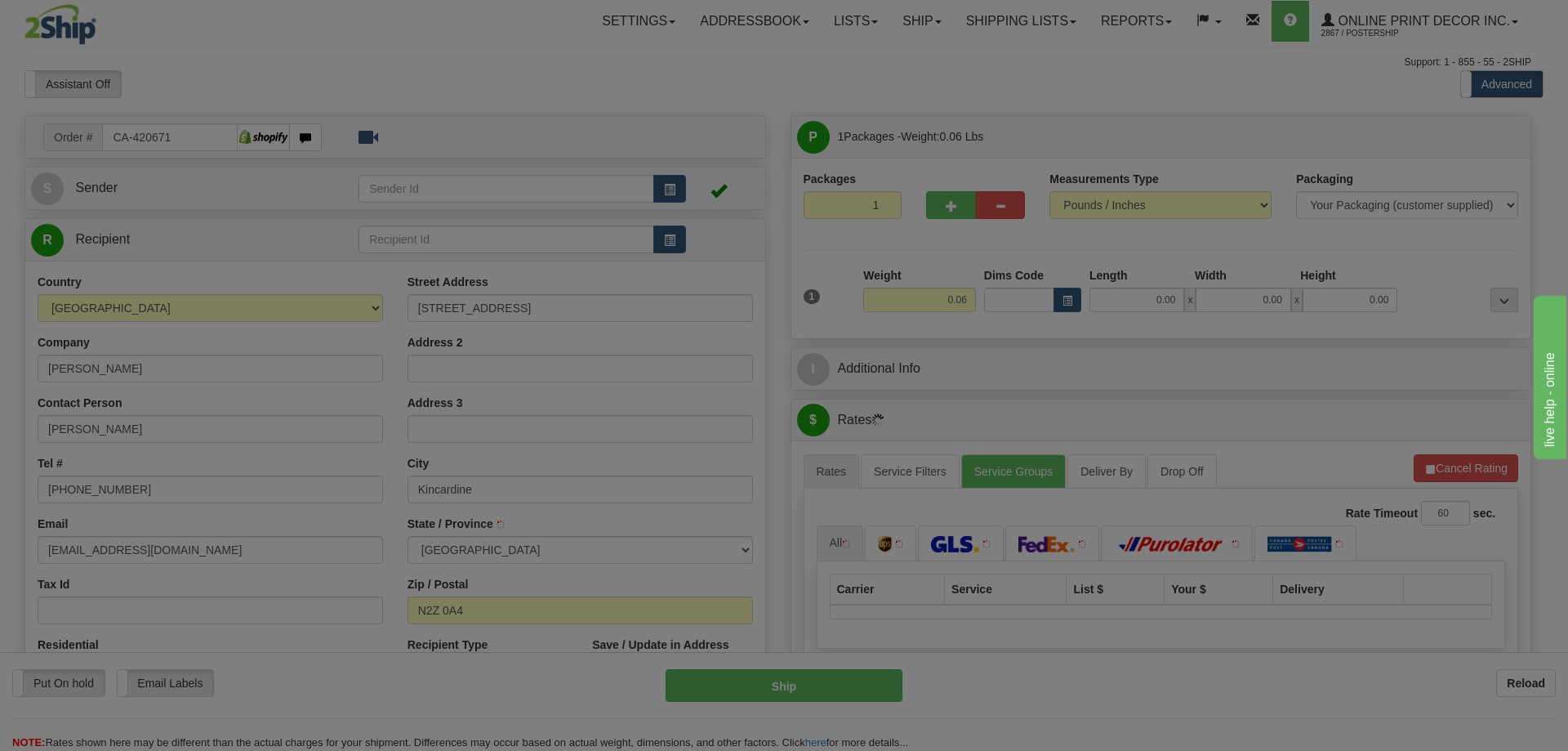
type input "KINCARDINE"
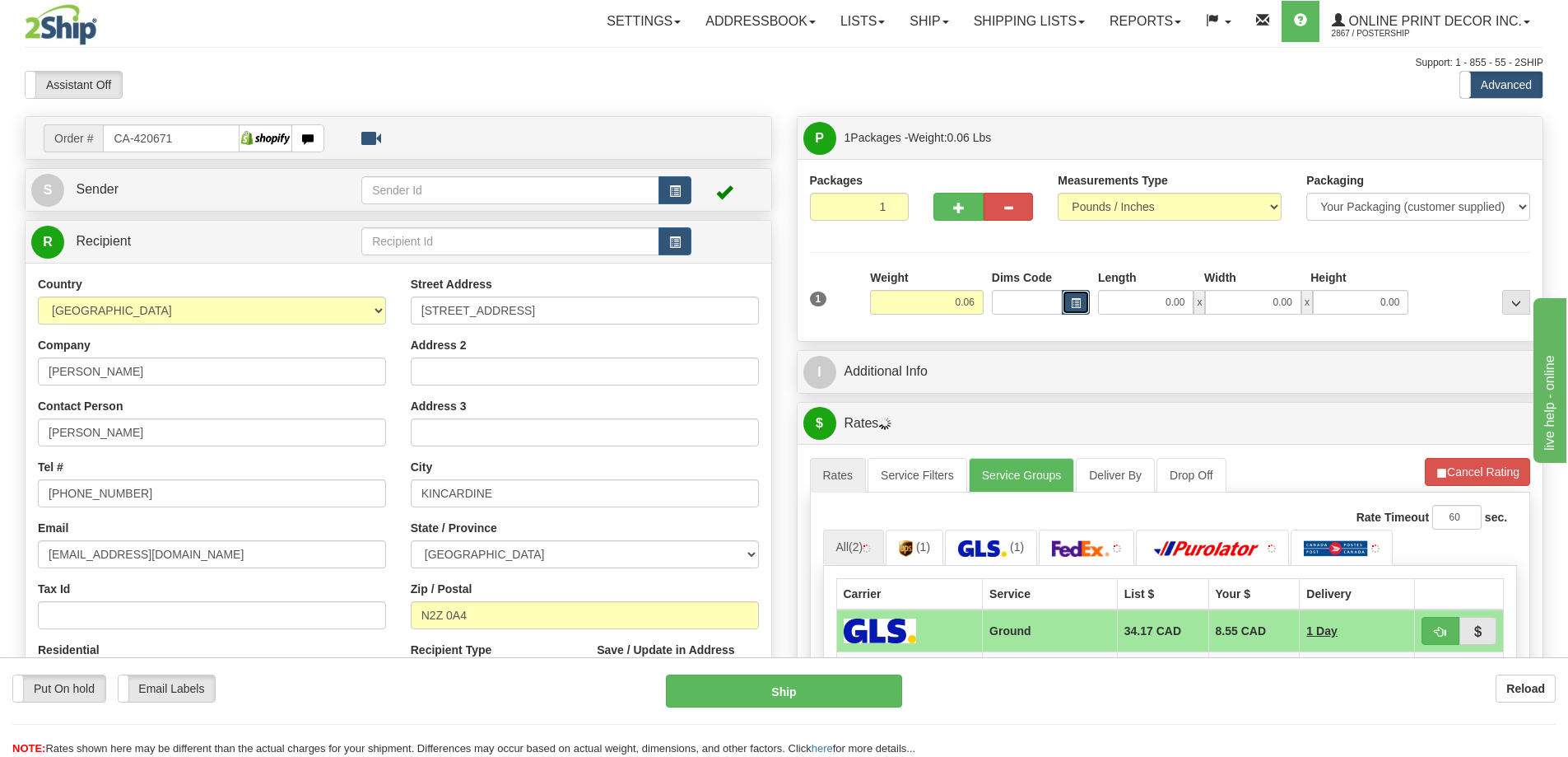
click at [1069, 307] on button "button" at bounding box center [1076, 302] width 28 height 24
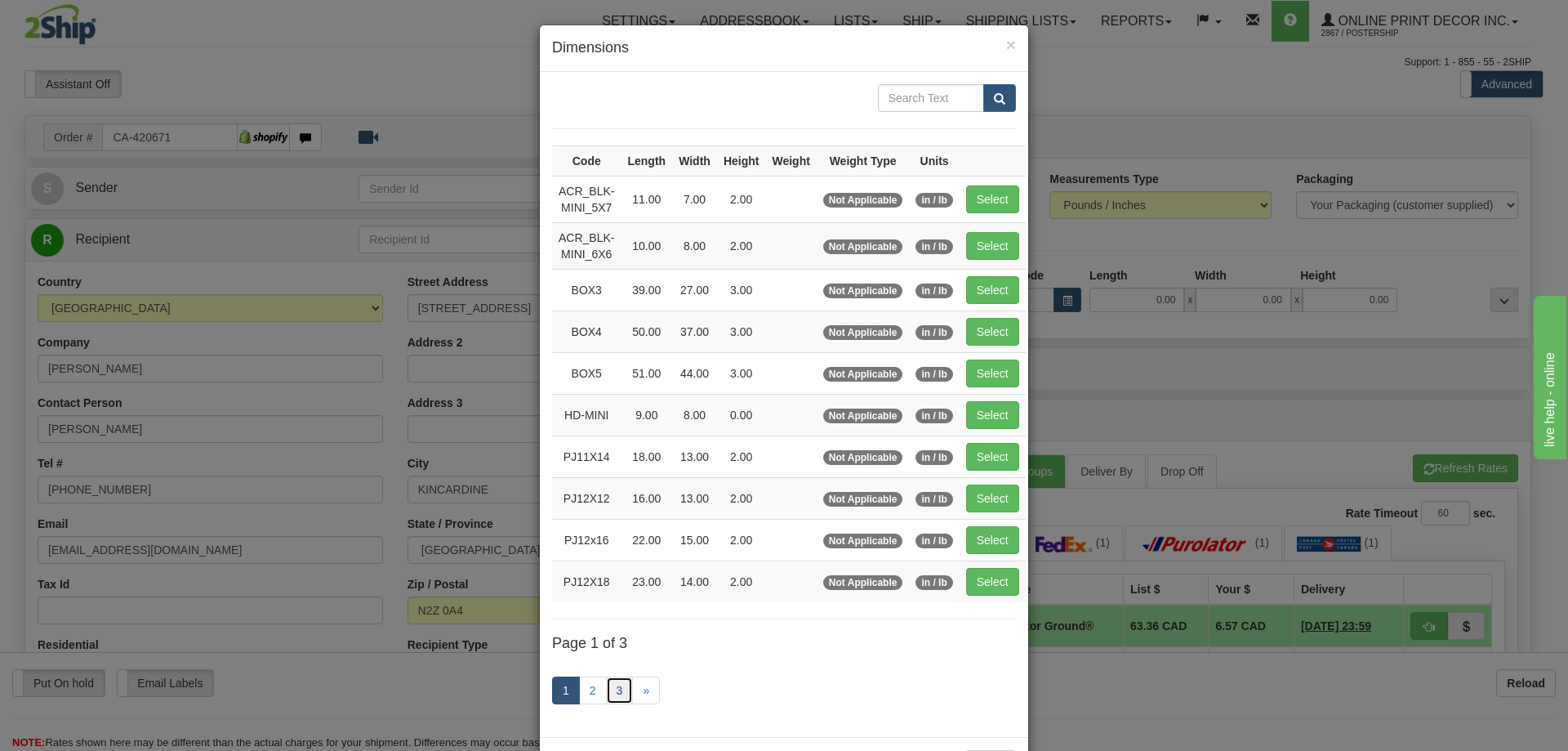
click at [615, 693] on link "3" at bounding box center [620, 690] width 28 height 28
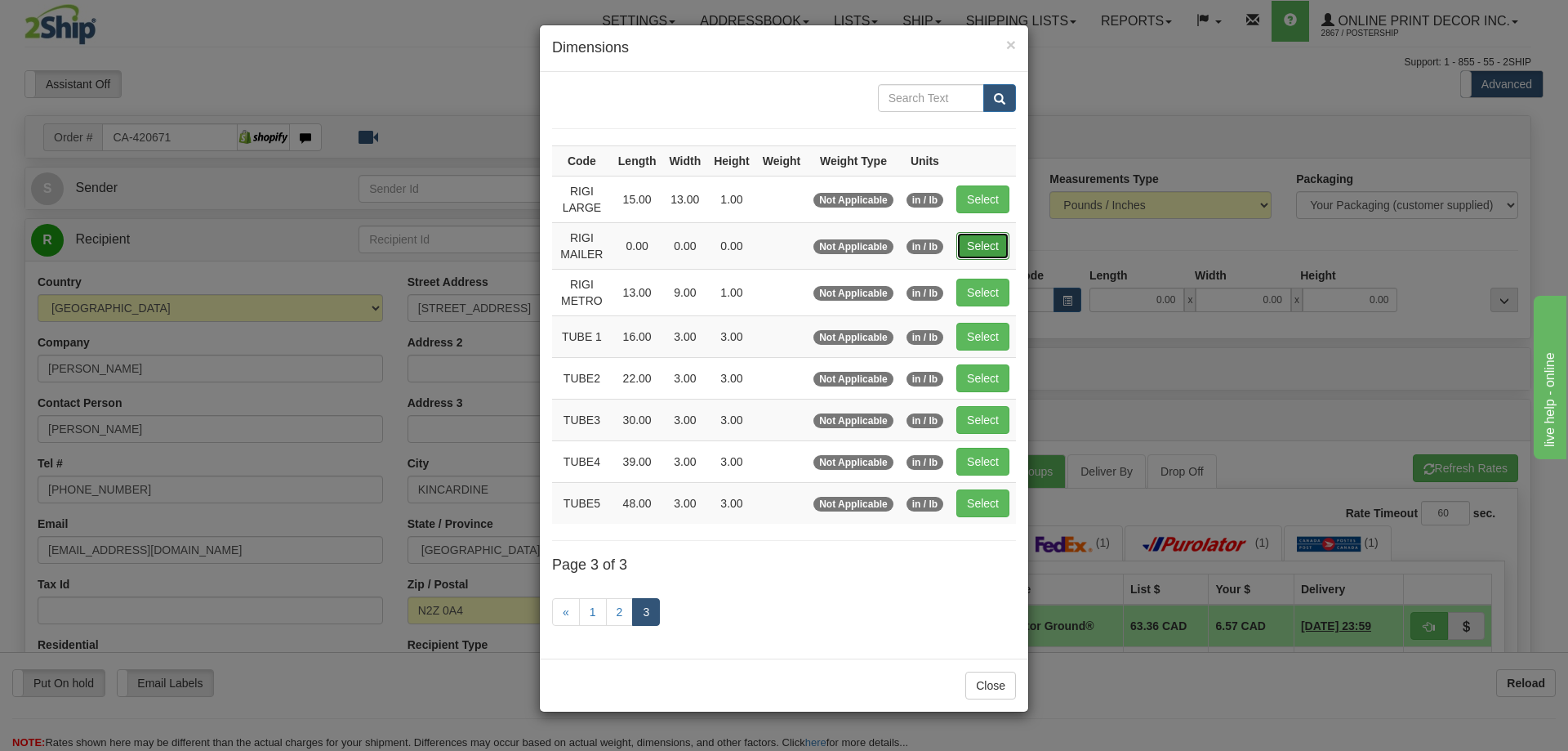
click at [973, 235] on button "Select" at bounding box center [983, 246] width 53 height 28
type input "RIGI MAILER"
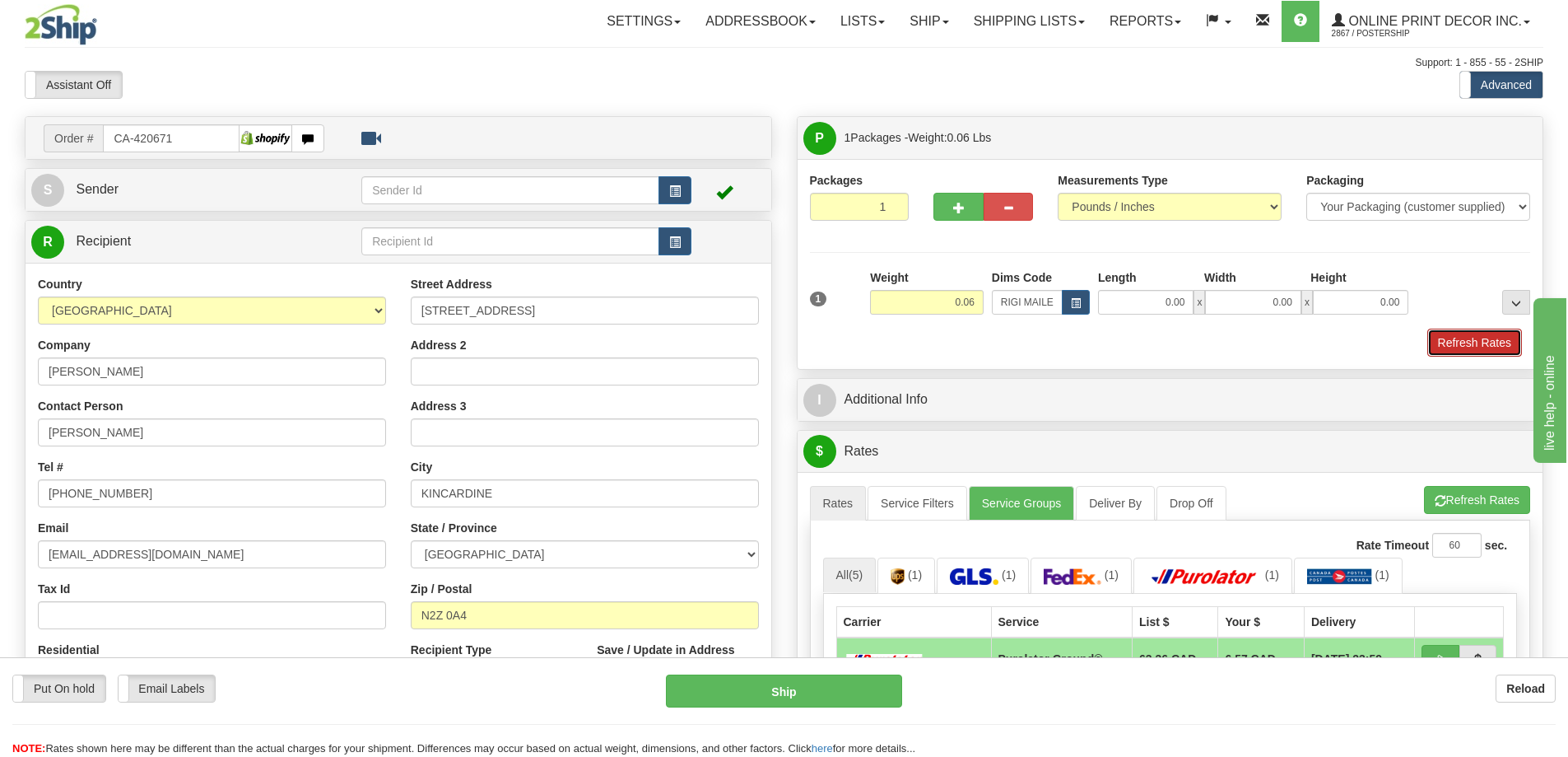
click at [1464, 335] on button "Refresh Rates" at bounding box center [1474, 343] width 94 height 28
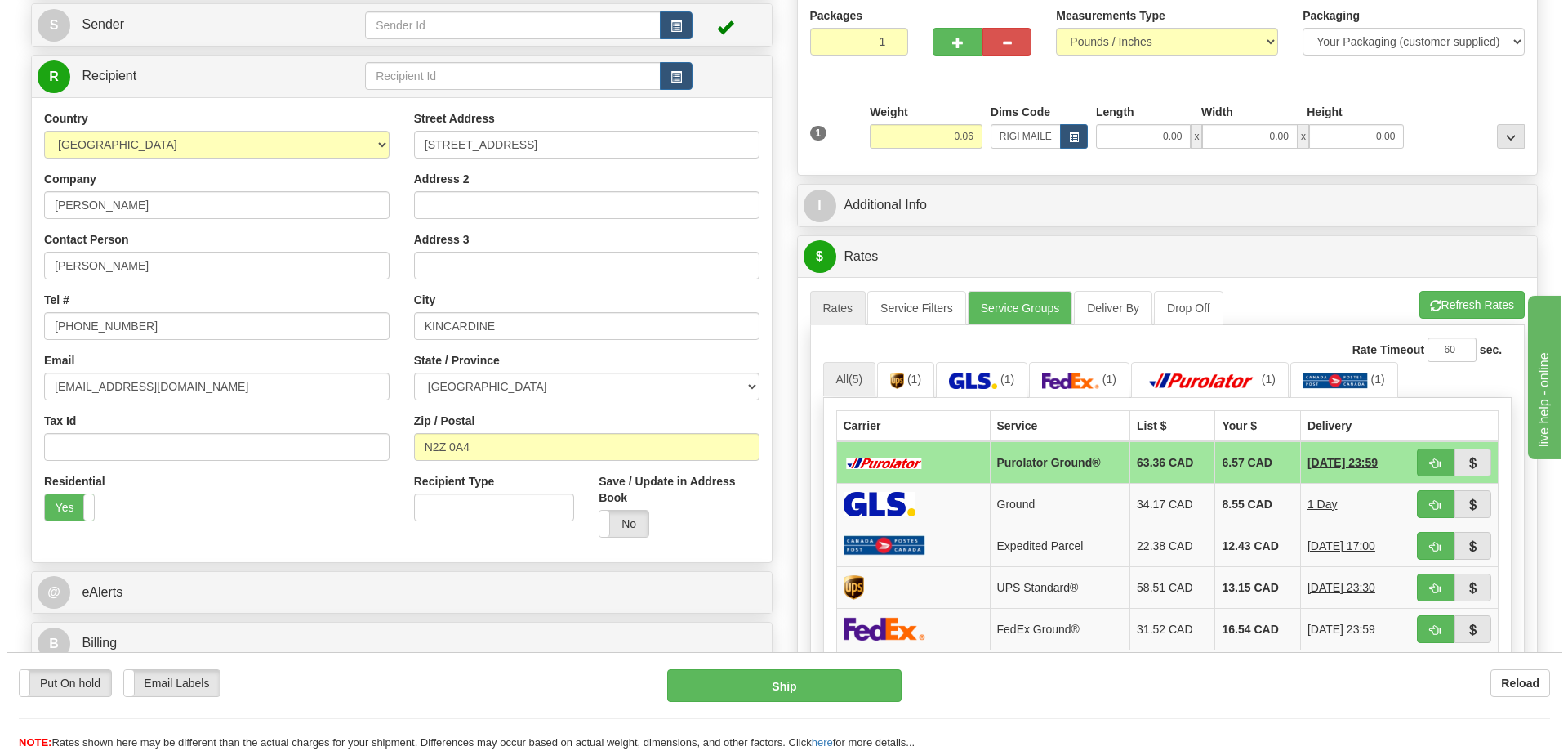
scroll to position [327, 0]
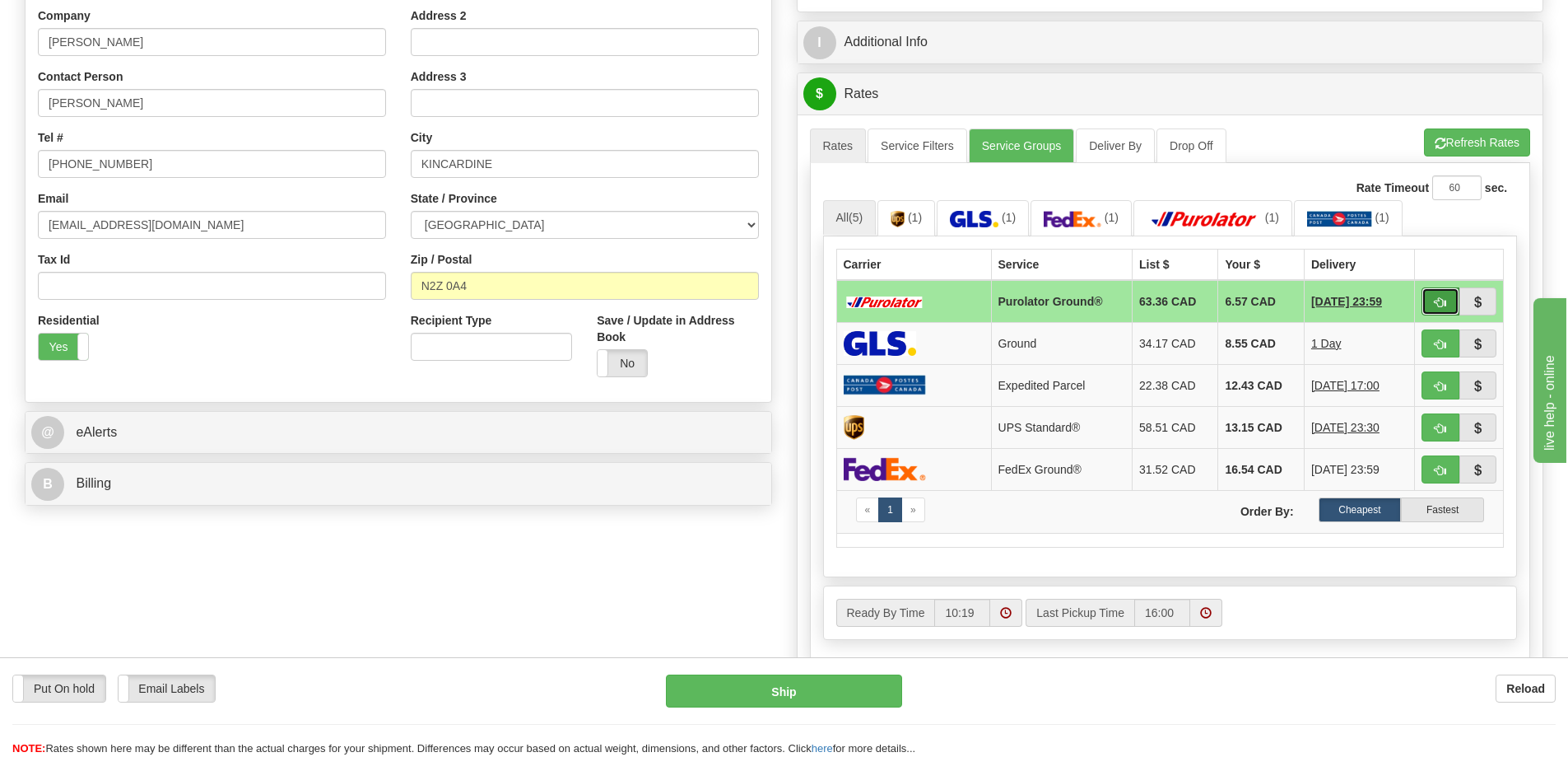
click at [1436, 294] on button "button" at bounding box center [1441, 301] width 38 height 28
type input "260"
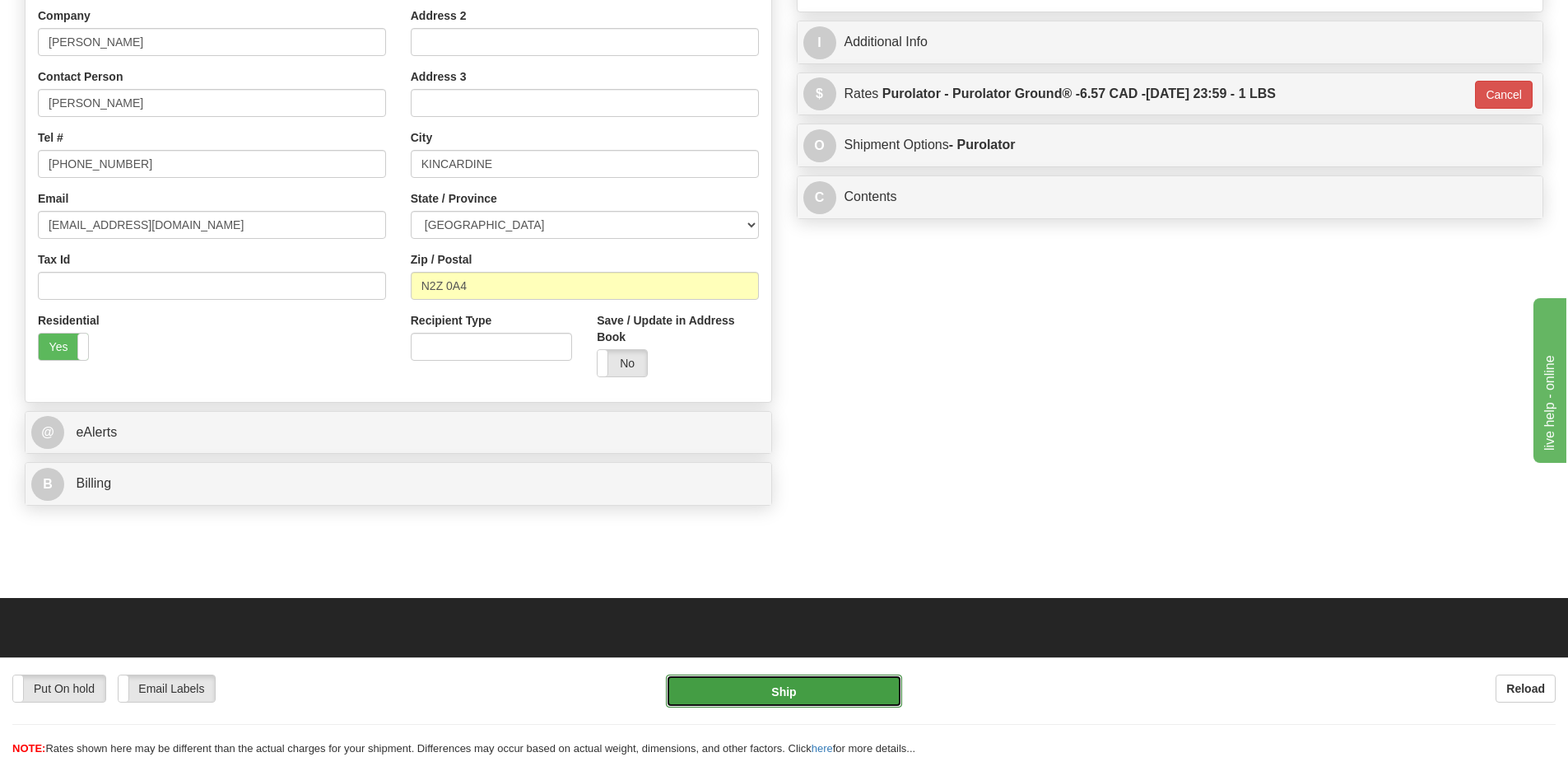
click at [775, 675] on button "Ship" at bounding box center [784, 691] width 237 height 33
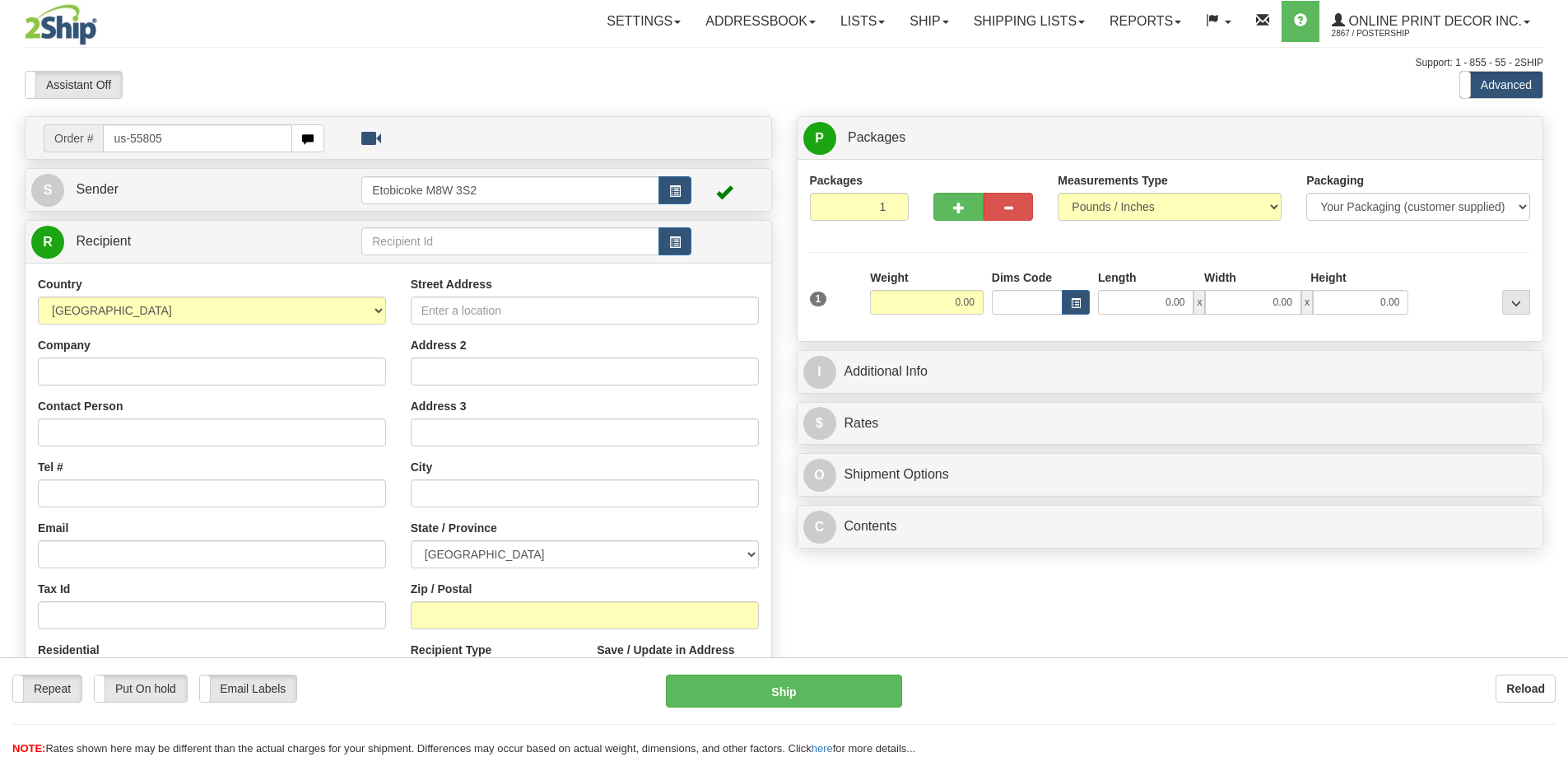
type input "us-55805"
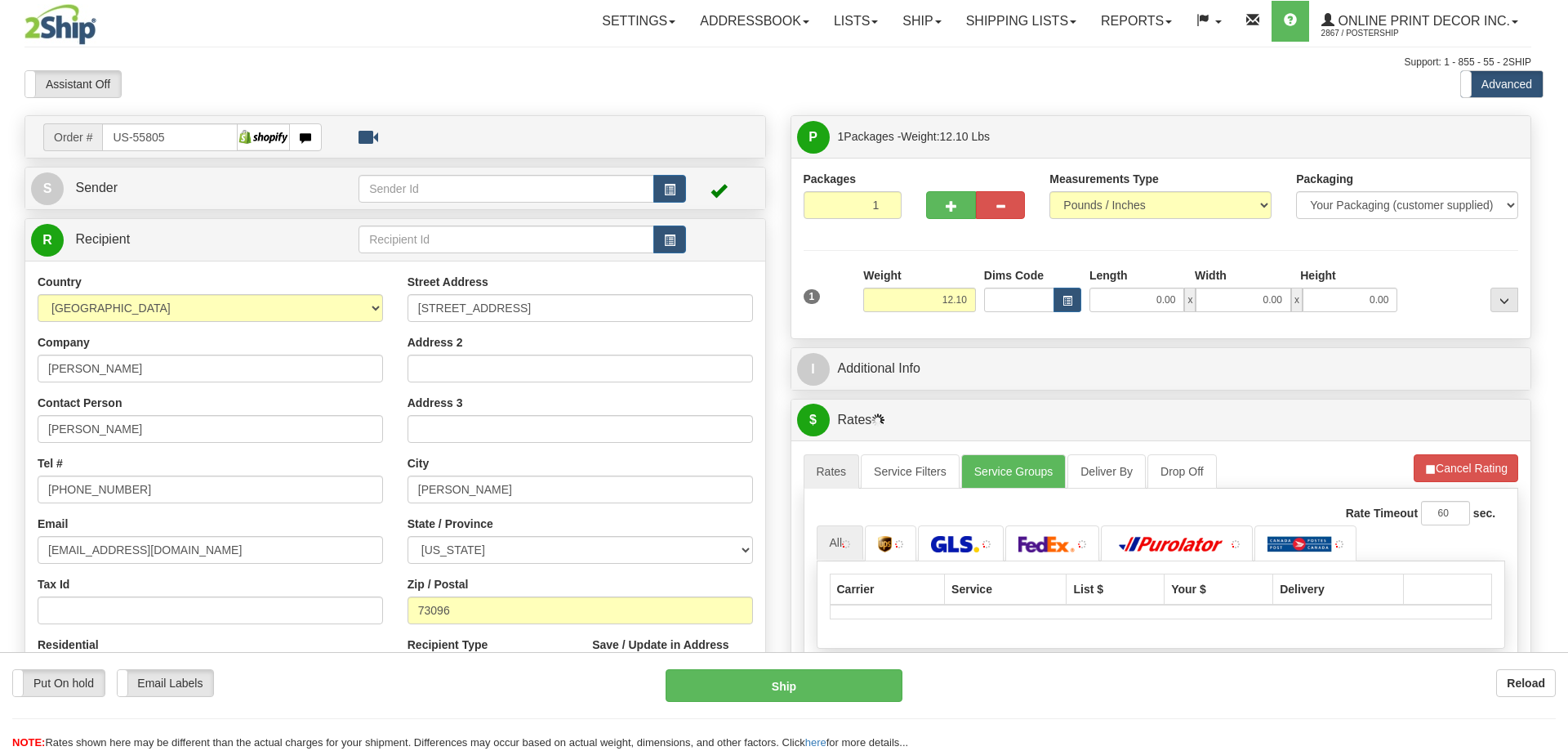
type input "[PERSON_NAME]"
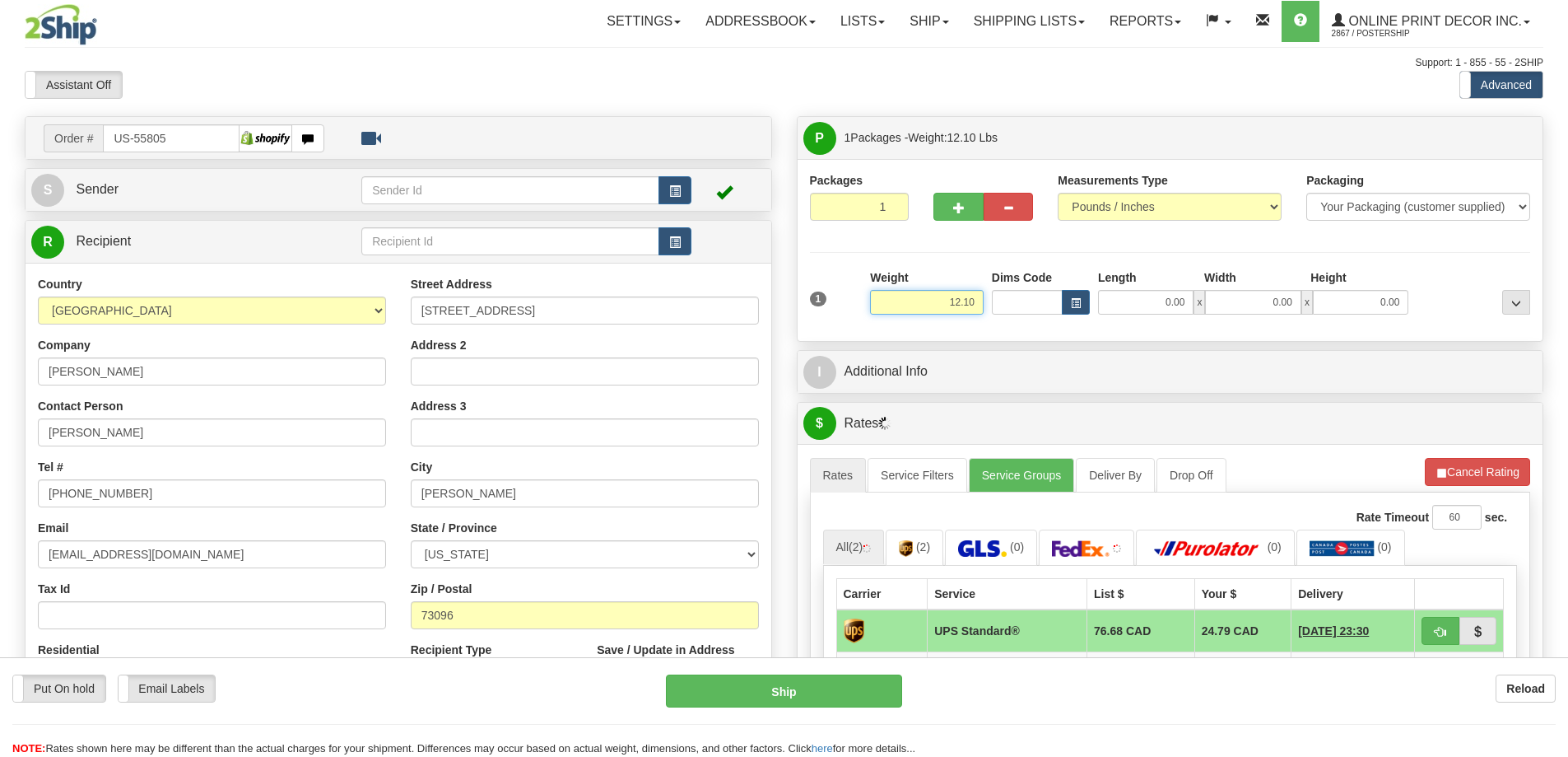
click at [979, 301] on input "12.10" at bounding box center [927, 302] width 114 height 24
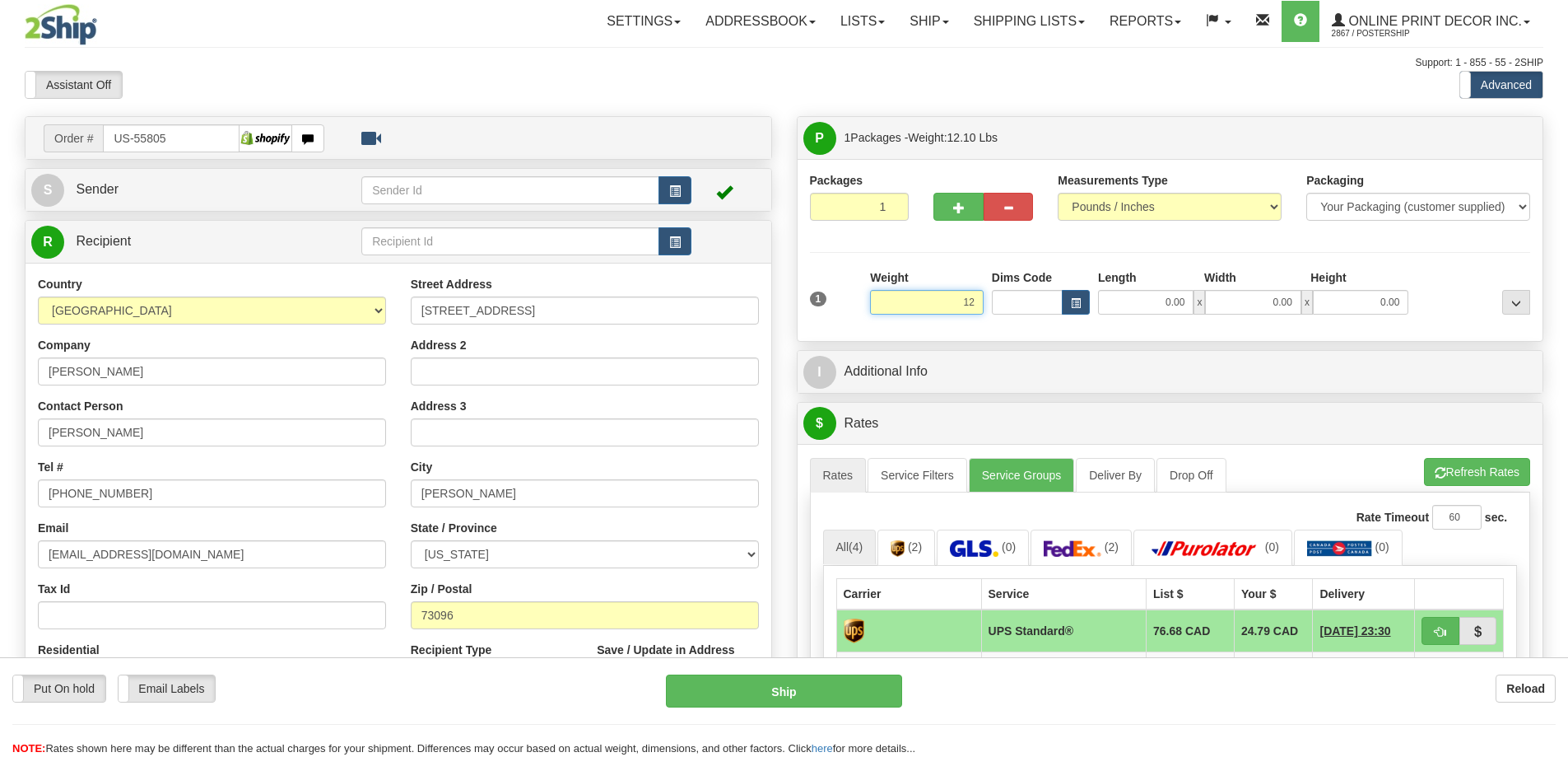
type input "1"
type input "2.00"
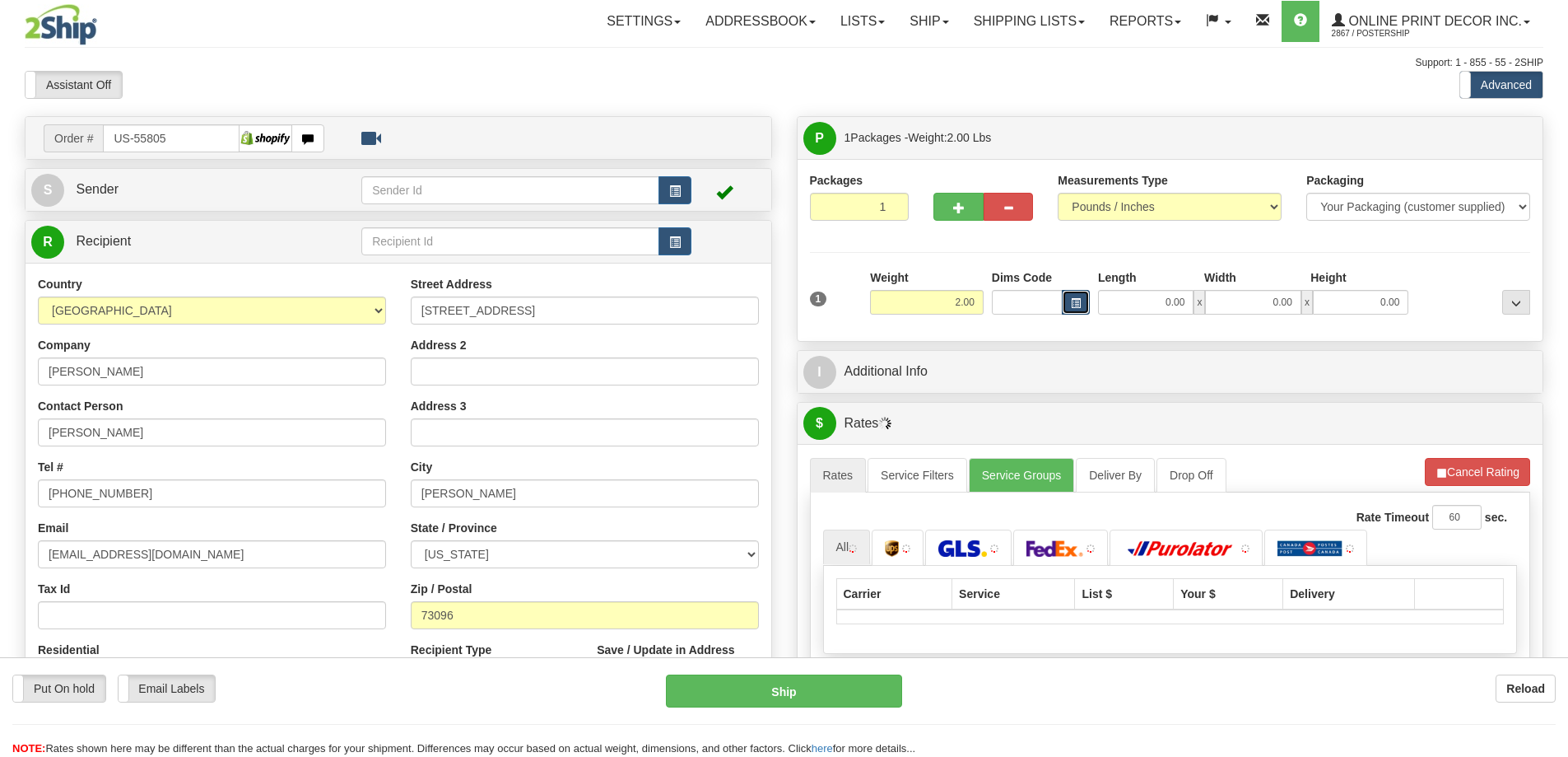
click at [1076, 299] on button "button" at bounding box center [1076, 302] width 28 height 24
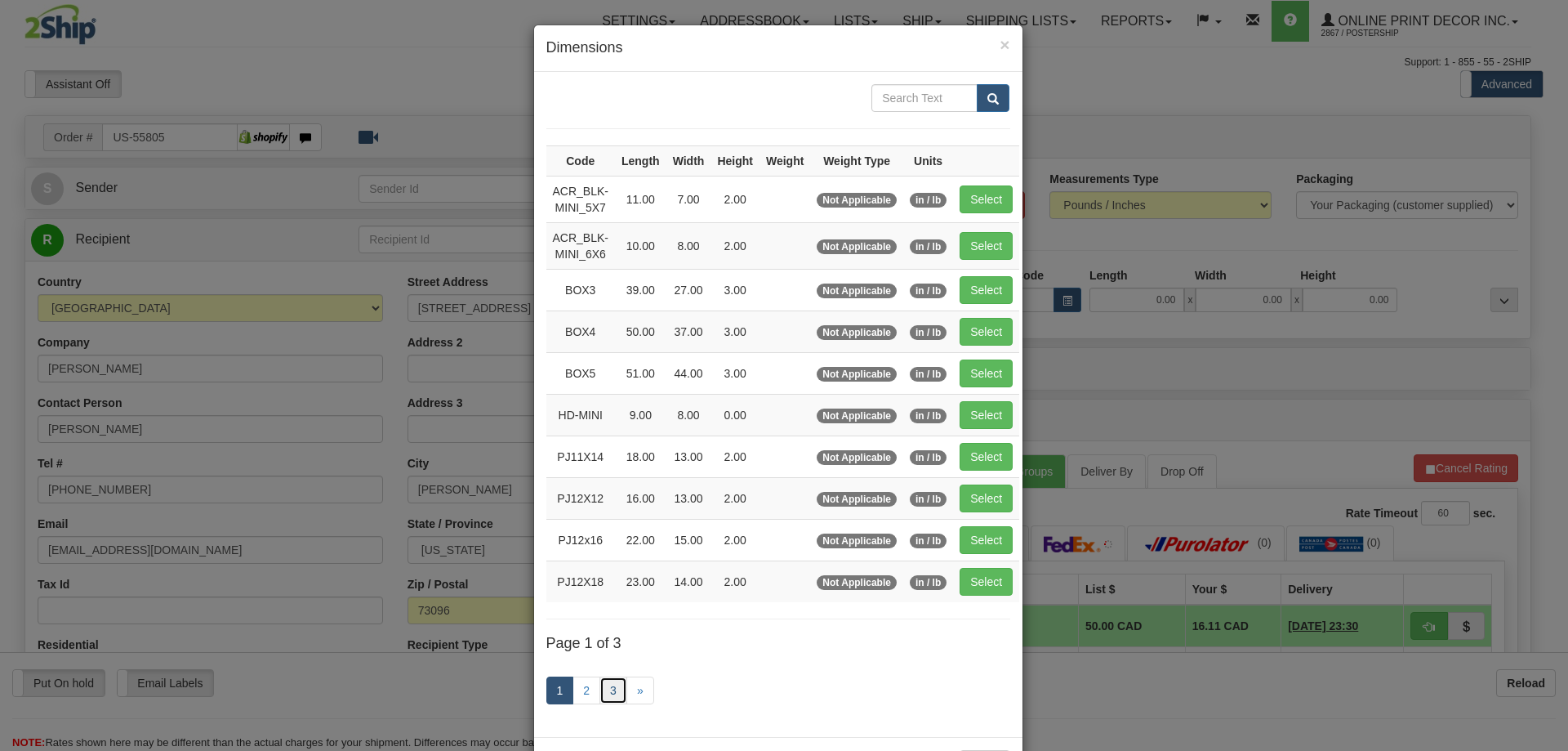
click at [616, 692] on link "3" at bounding box center [613, 690] width 28 height 28
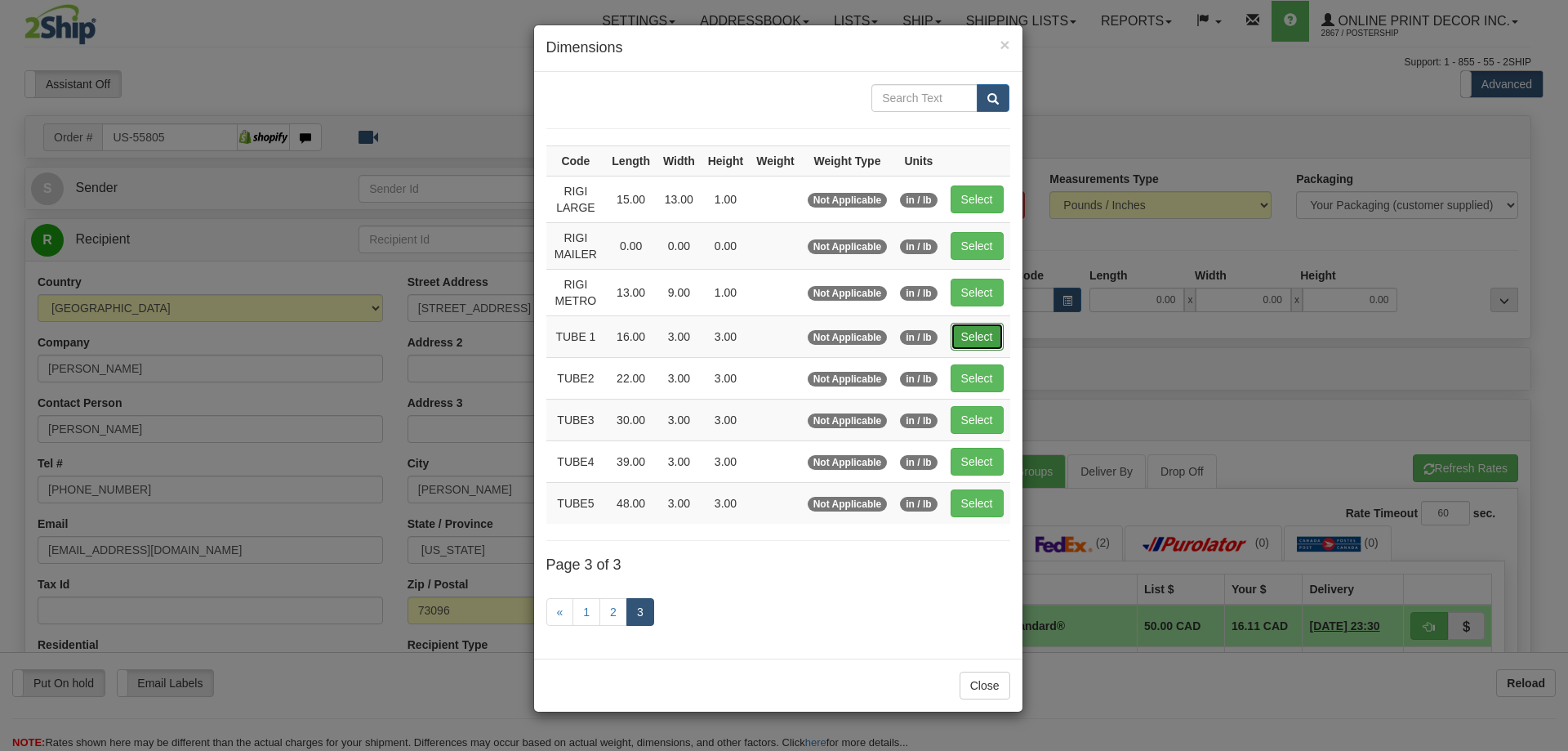
click at [985, 325] on button "Select" at bounding box center [977, 336] width 53 height 28
type input "TUBE 1"
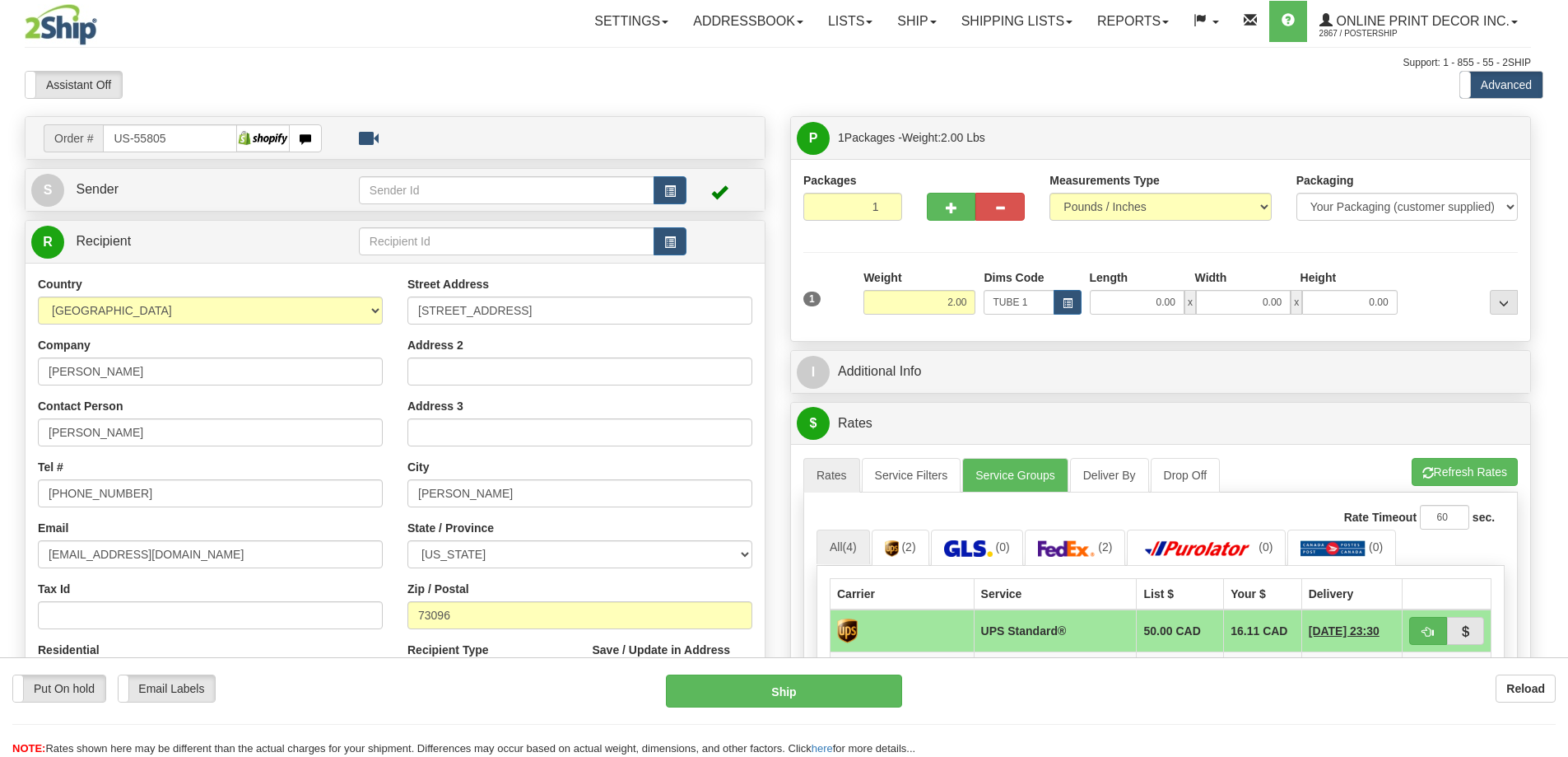
type input "16.00"
type input "3.00"
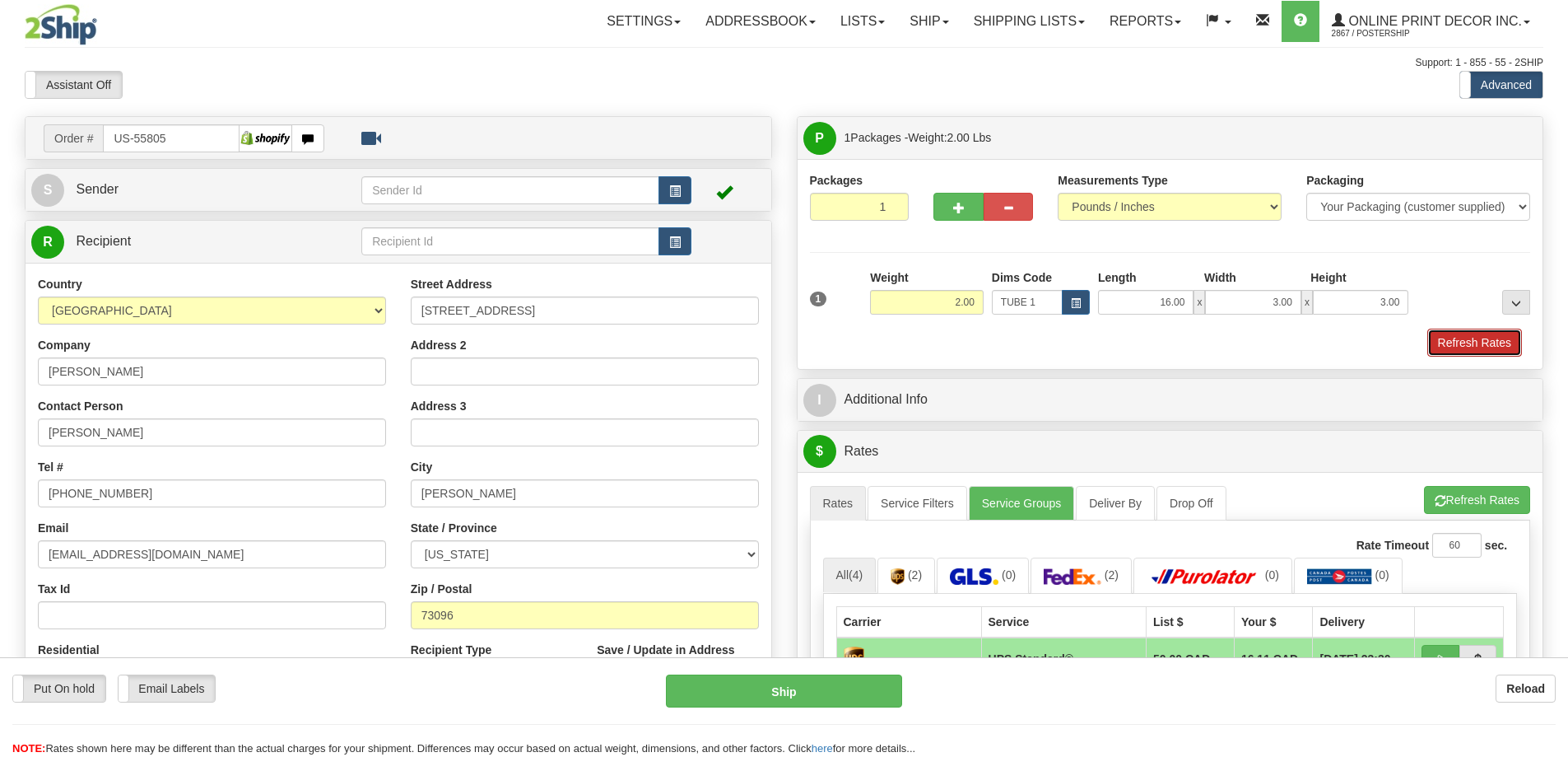
click at [1513, 337] on button "Refresh Rates" at bounding box center [1474, 343] width 94 height 28
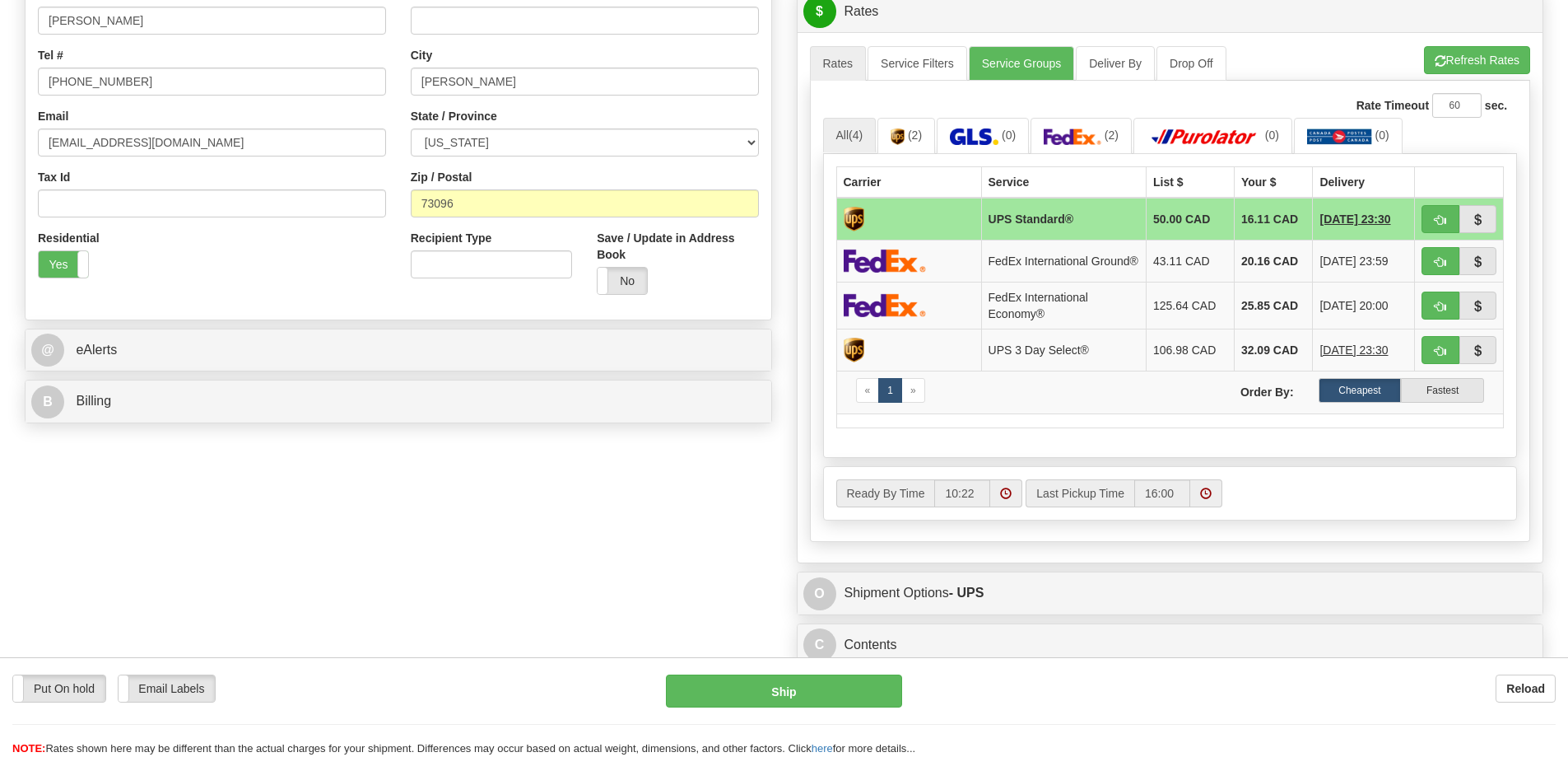
scroll to position [577, 0]
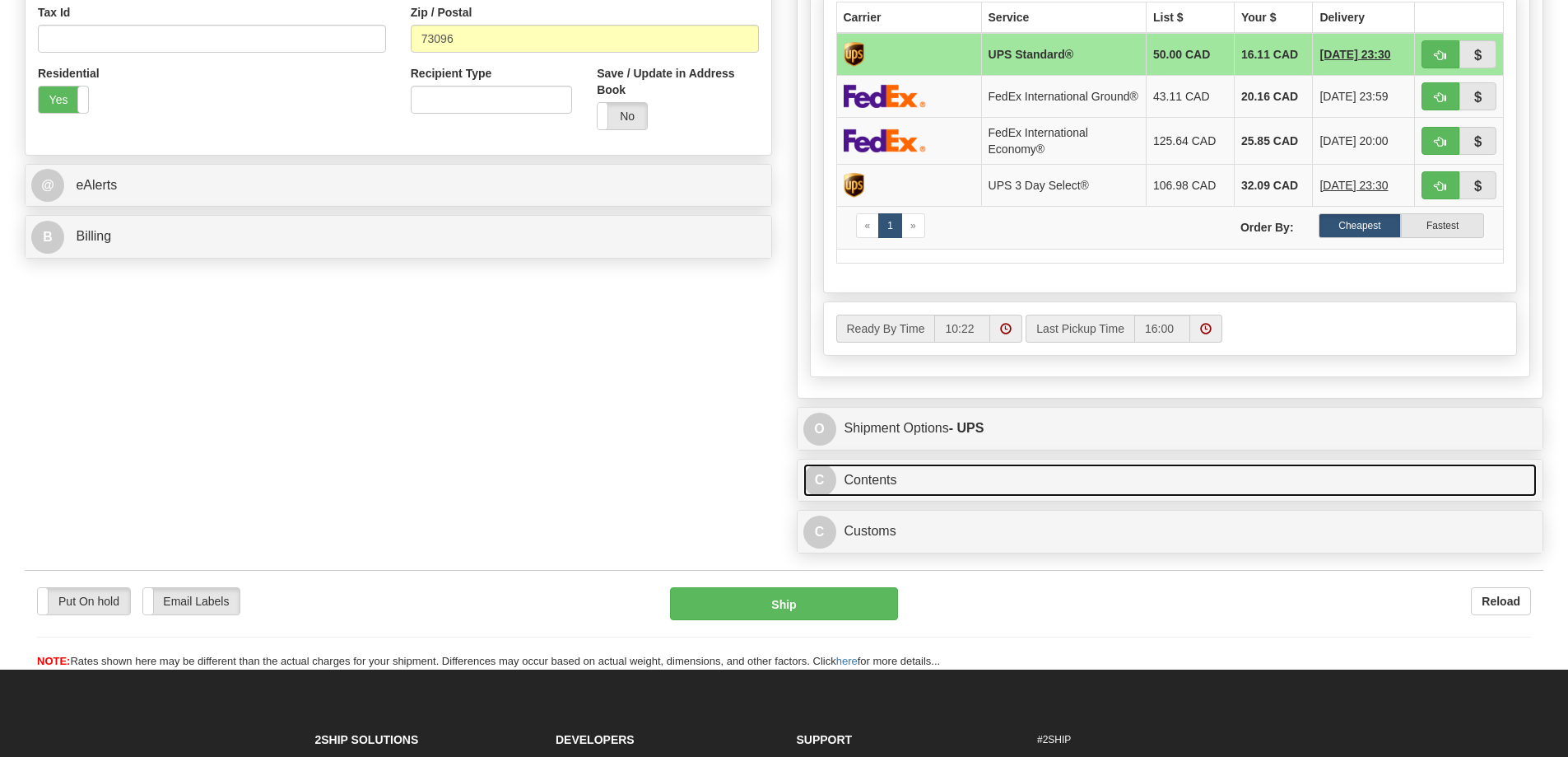
click at [1154, 489] on link "C Contents" at bounding box center [1170, 480] width 734 height 34
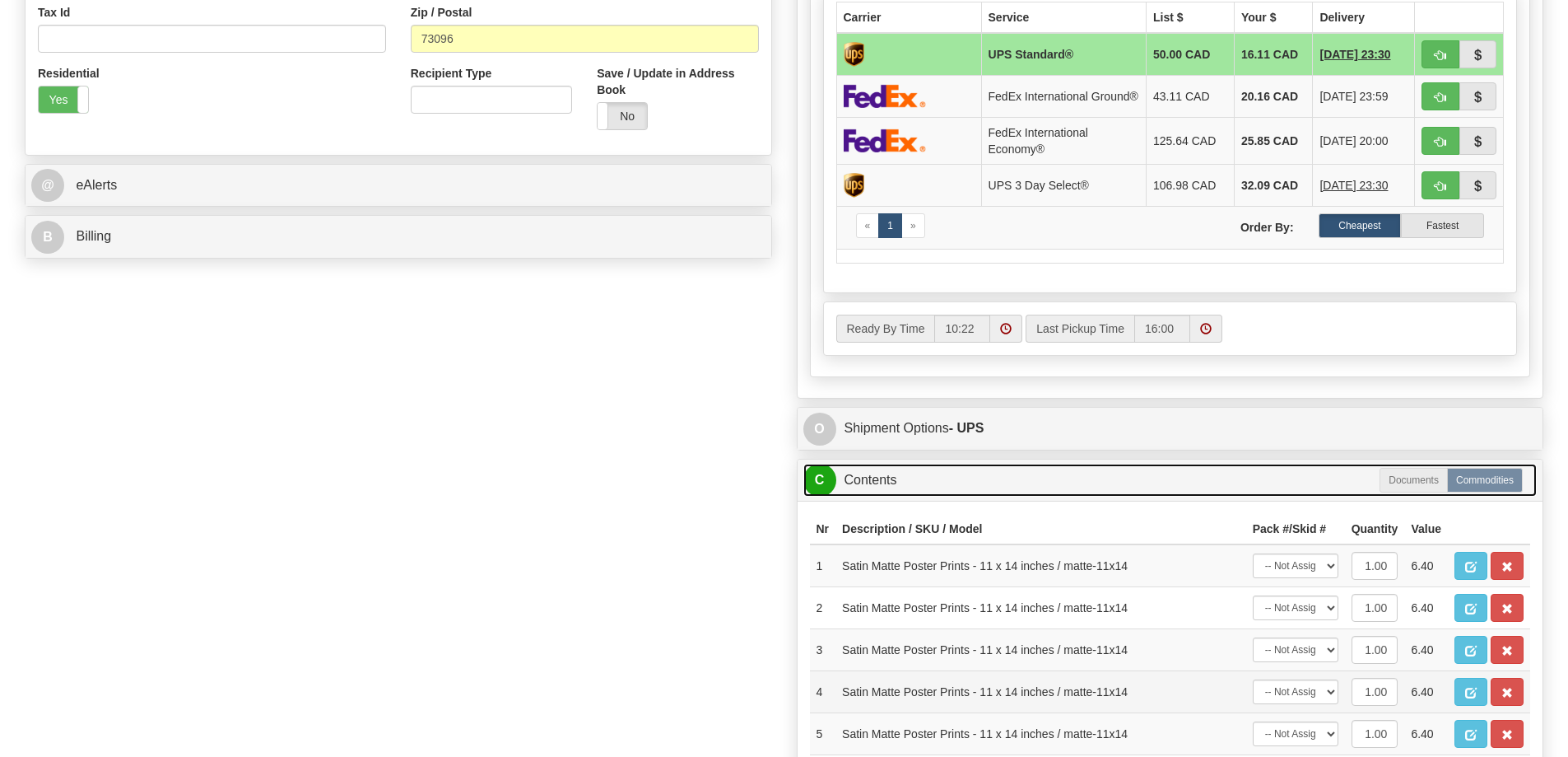
scroll to position [824, 0]
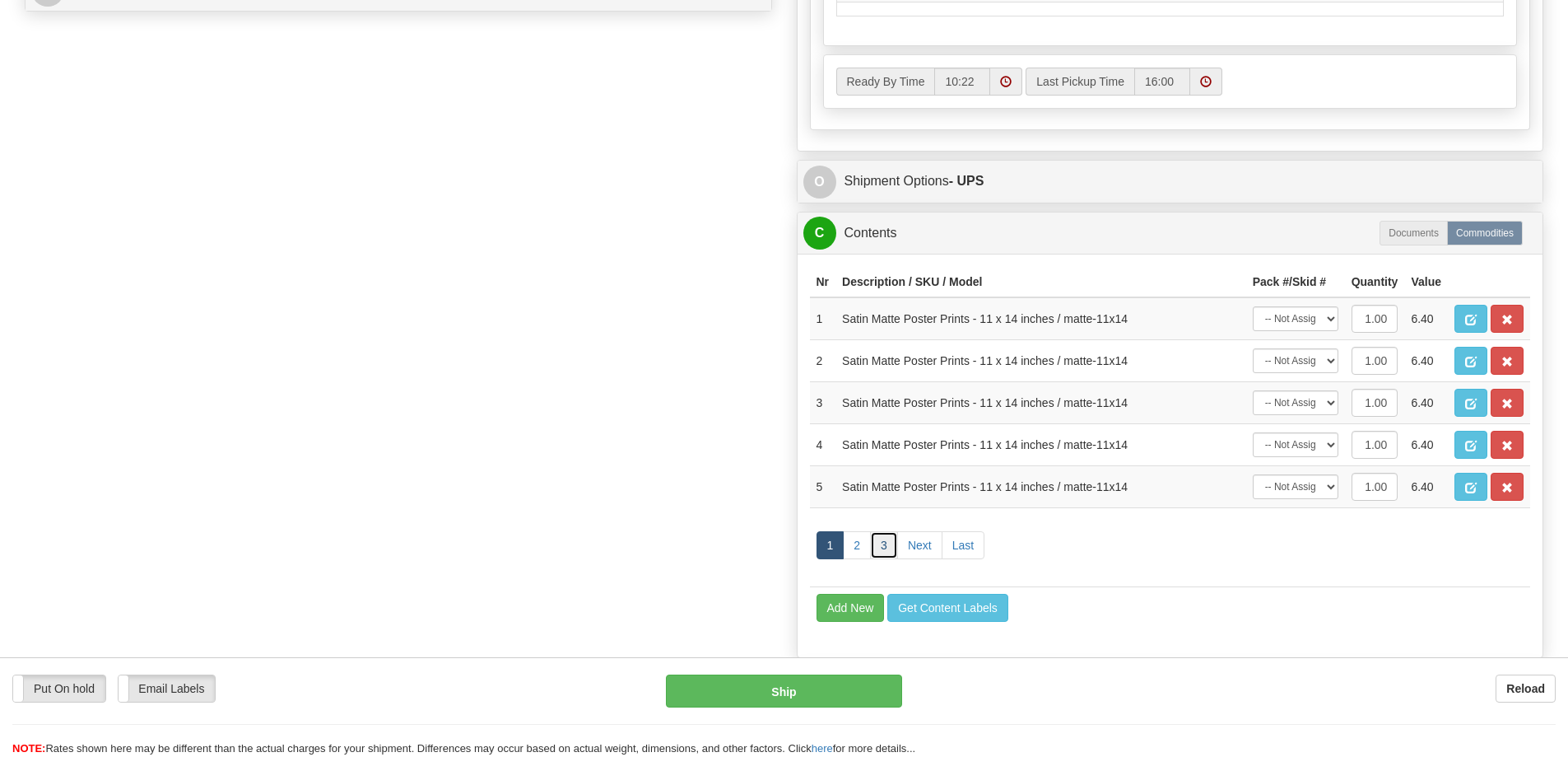
click at [890, 552] on link "3" at bounding box center [884, 545] width 28 height 28
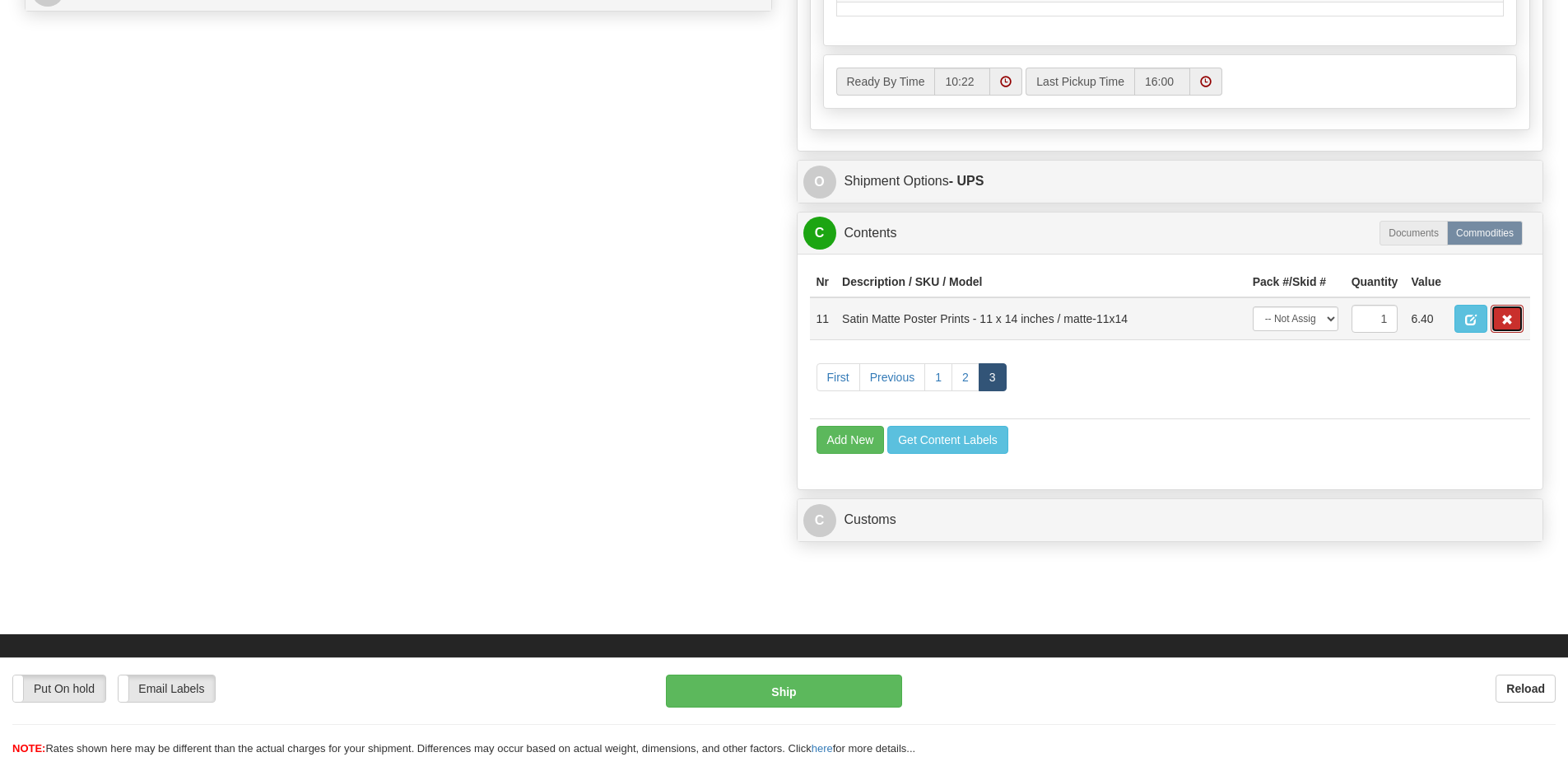
click at [1502, 325] on span "button" at bounding box center [1506, 320] width 11 height 10
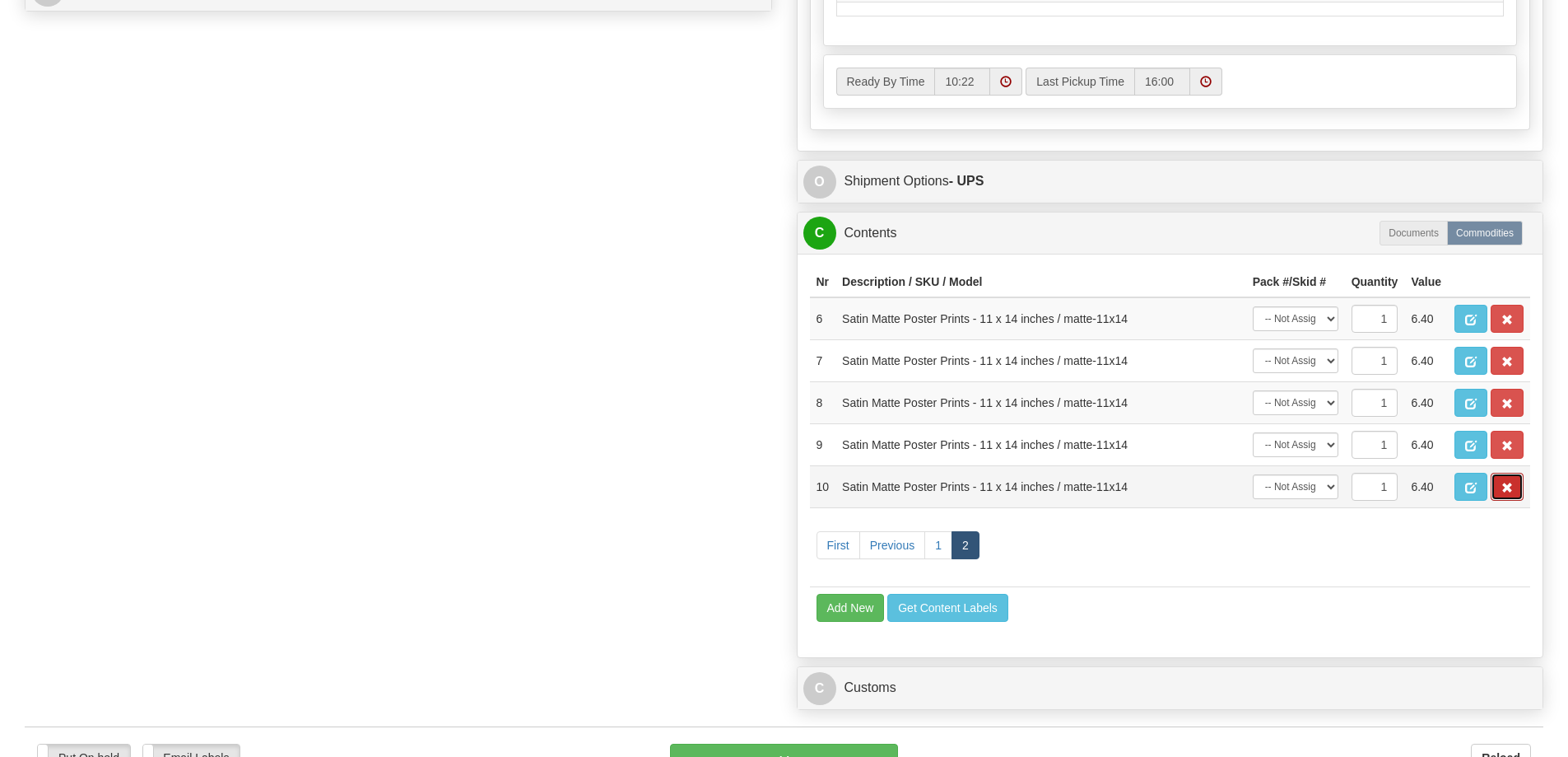
click at [1504, 482] on button "button" at bounding box center [1507, 486] width 33 height 28
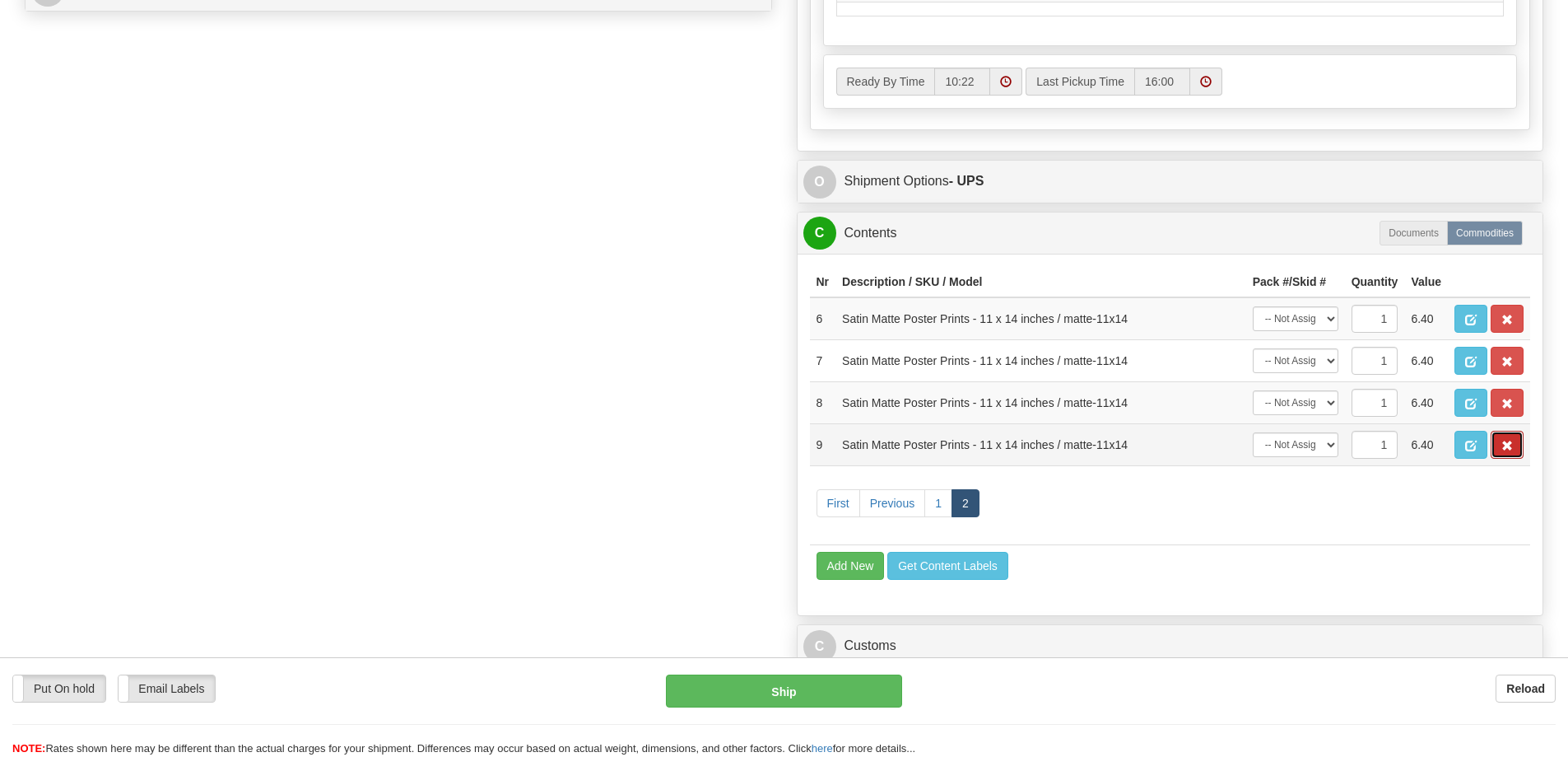
click at [1514, 449] on button "button" at bounding box center [1507, 445] width 33 height 28
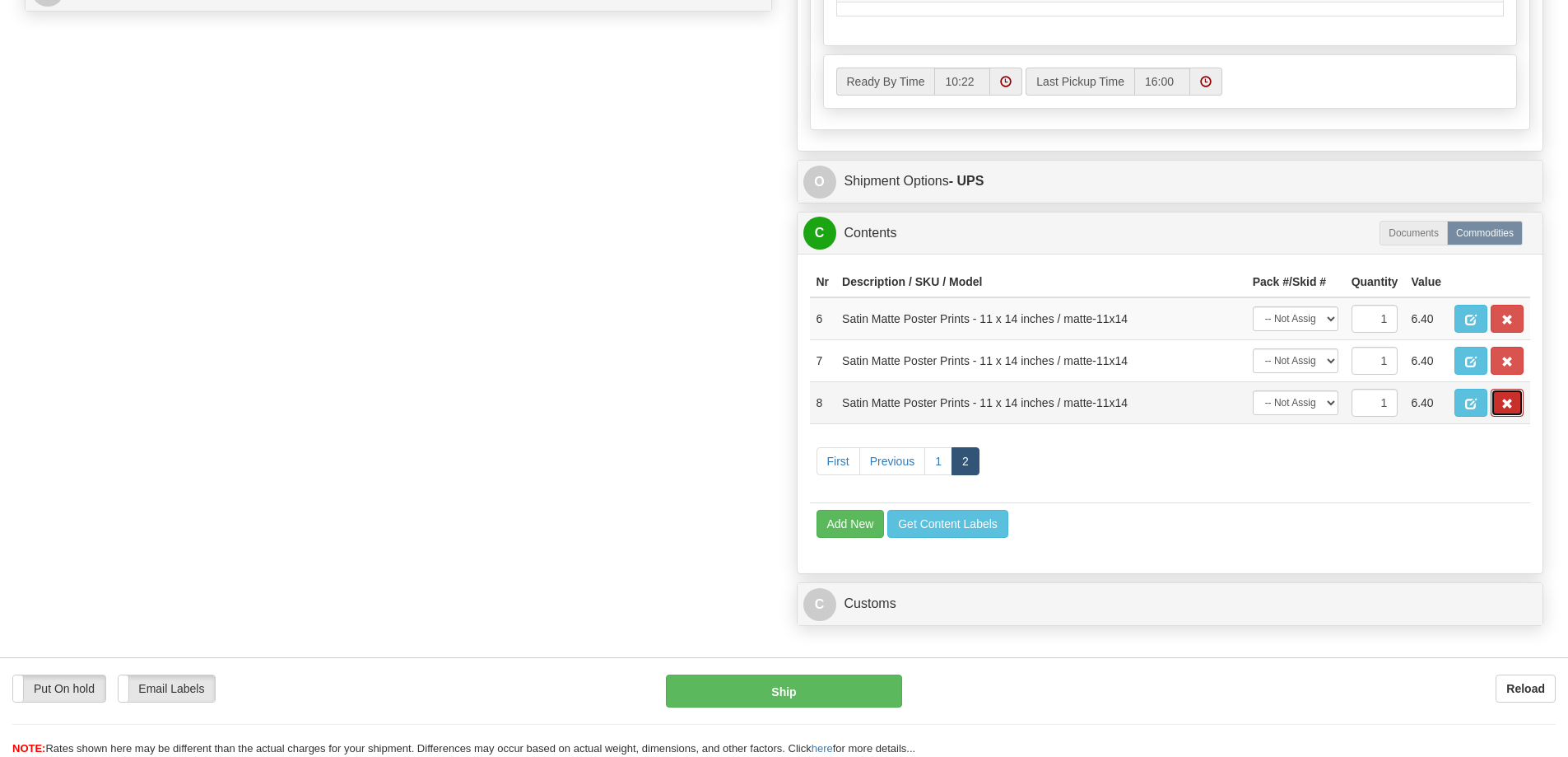
click at [1502, 409] on span "button" at bounding box center [1506, 404] width 11 height 10
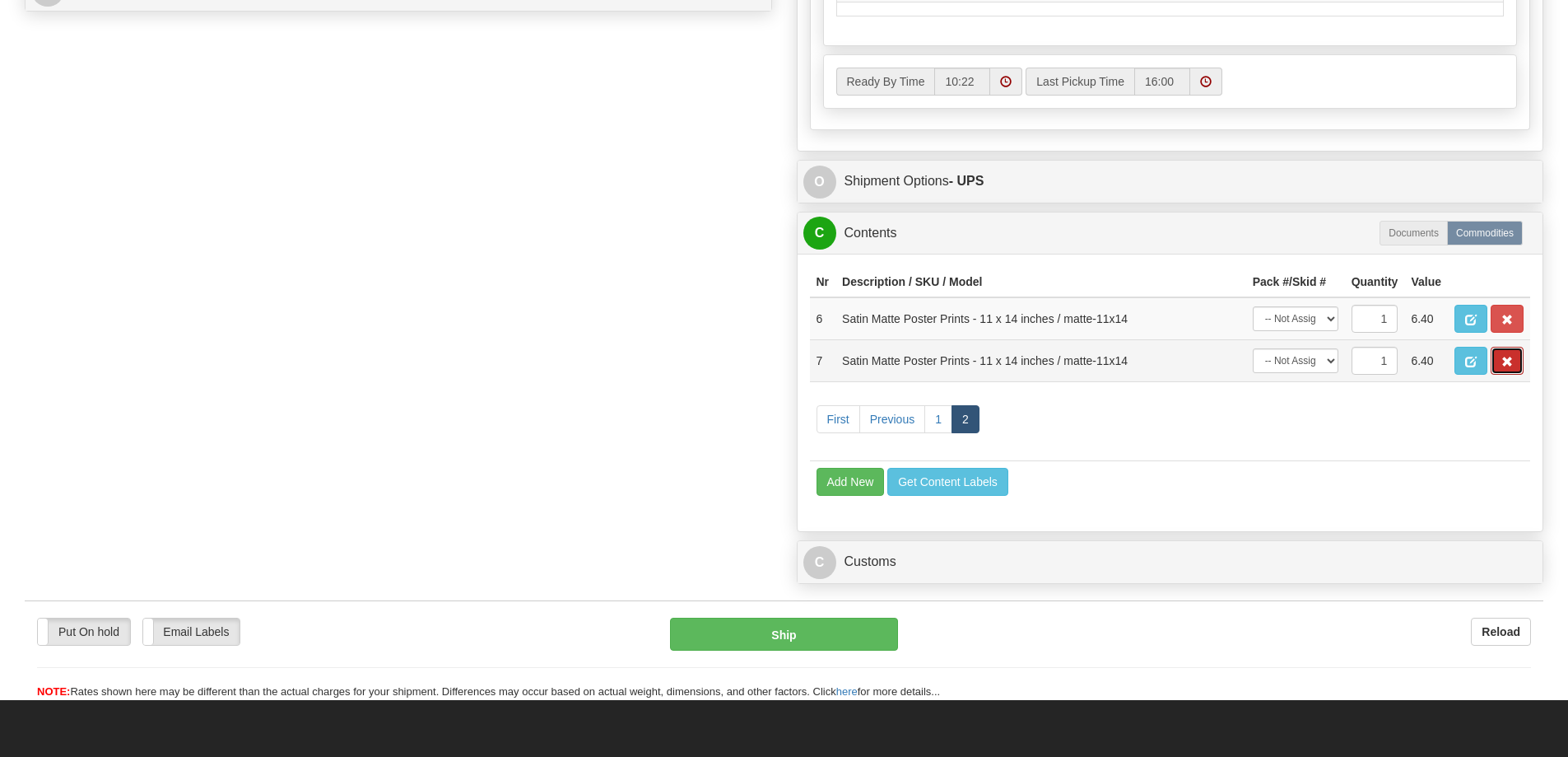
click at [1506, 368] on span "button" at bounding box center [1506, 362] width 11 height 10
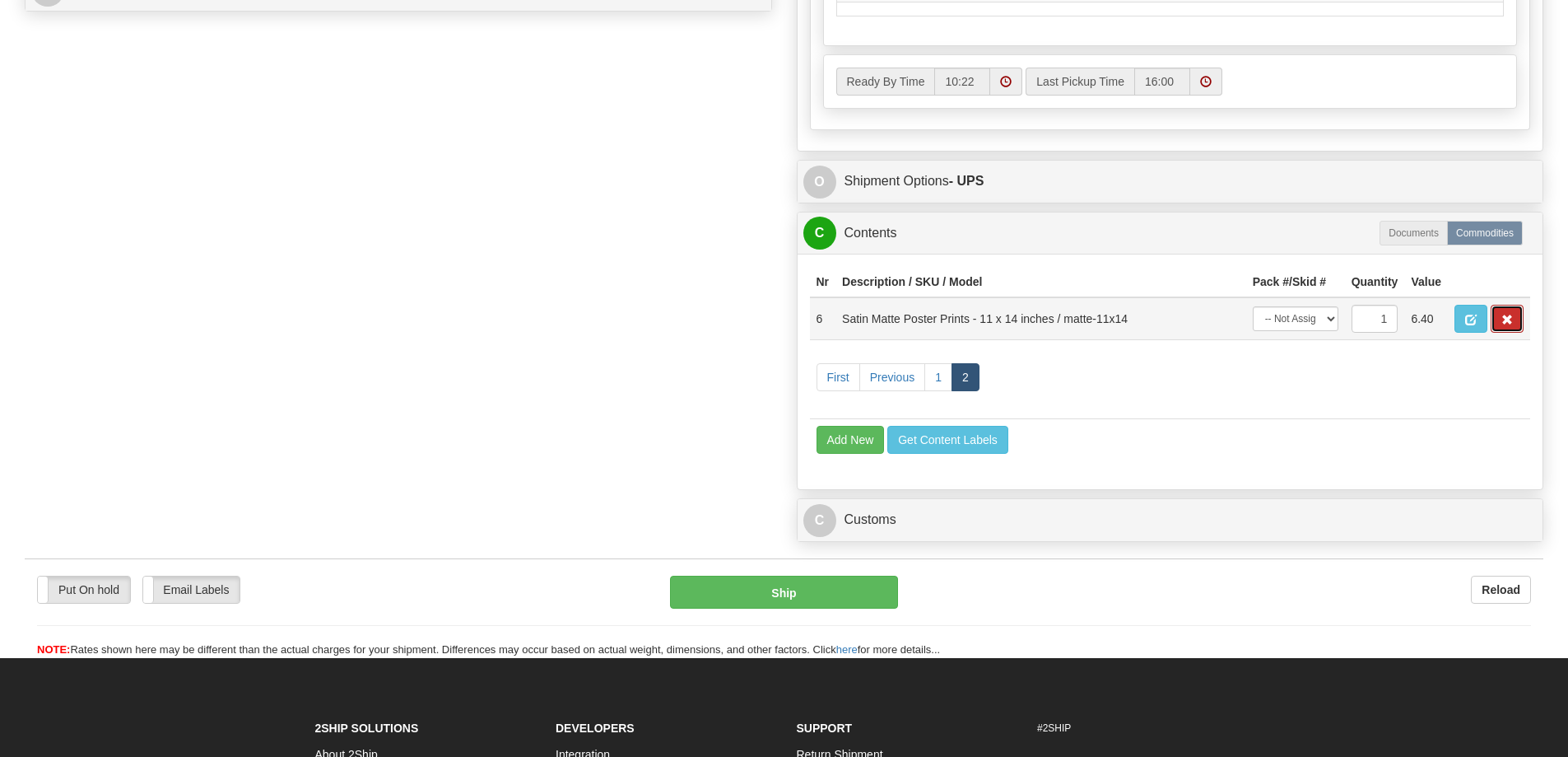
click at [1510, 323] on span "button" at bounding box center [1506, 320] width 11 height 10
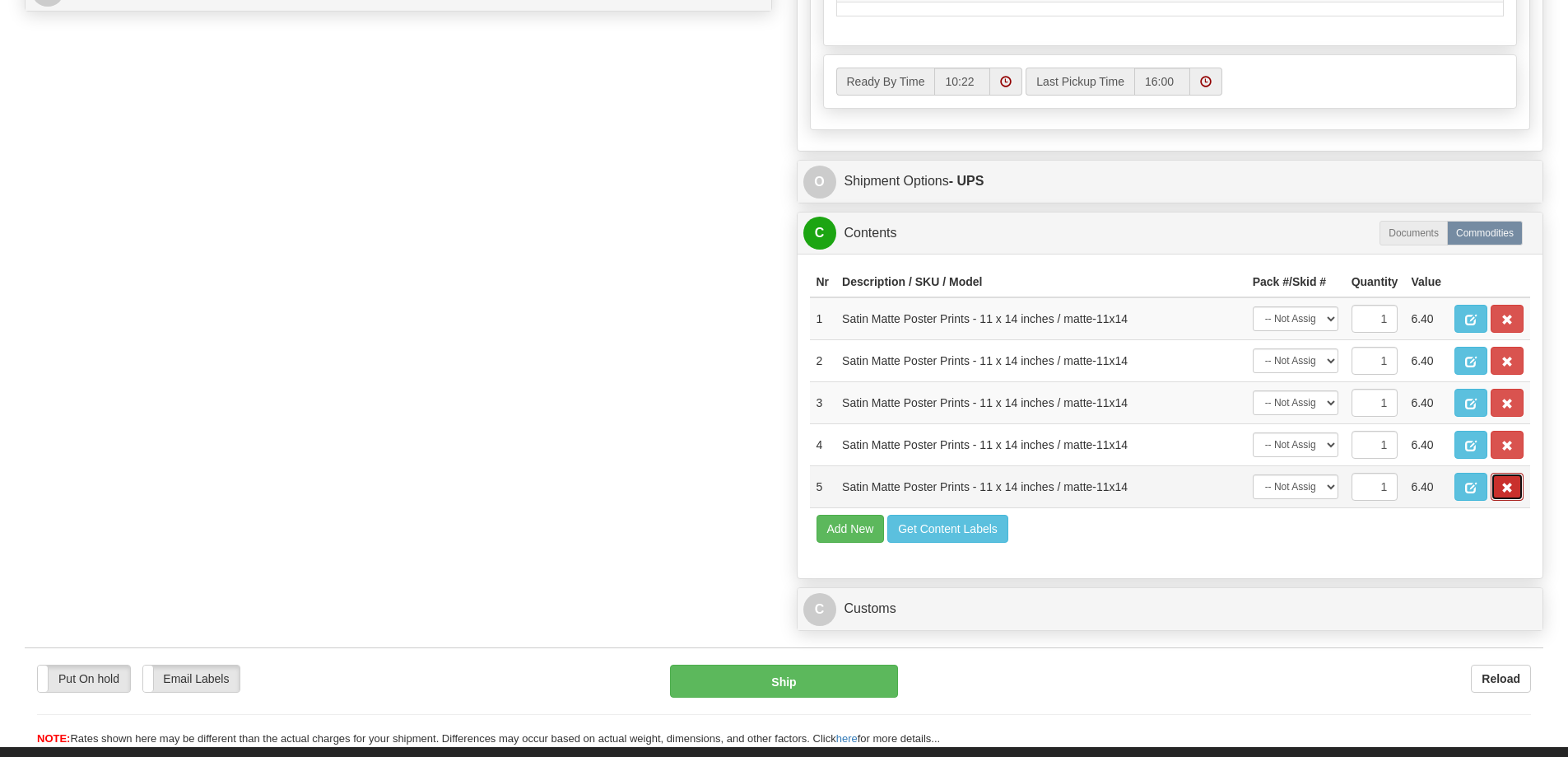
click at [1506, 490] on button "button" at bounding box center [1507, 486] width 33 height 28
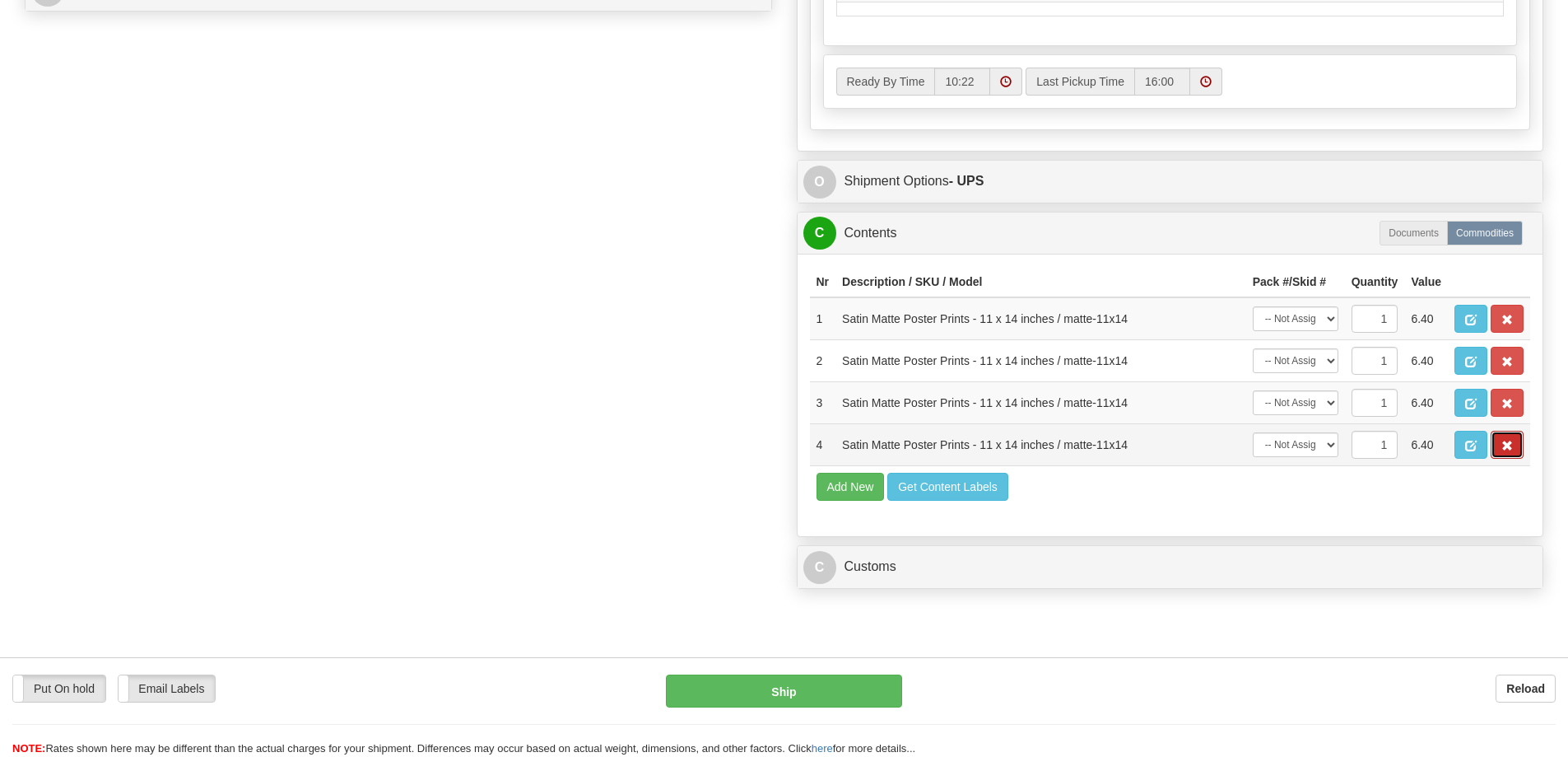
drag, startPoint x: 1501, startPoint y: 451, endPoint x: 1507, endPoint y: 423, distance: 28.6
click at [1501, 450] on span "button" at bounding box center [1506, 446] width 11 height 10
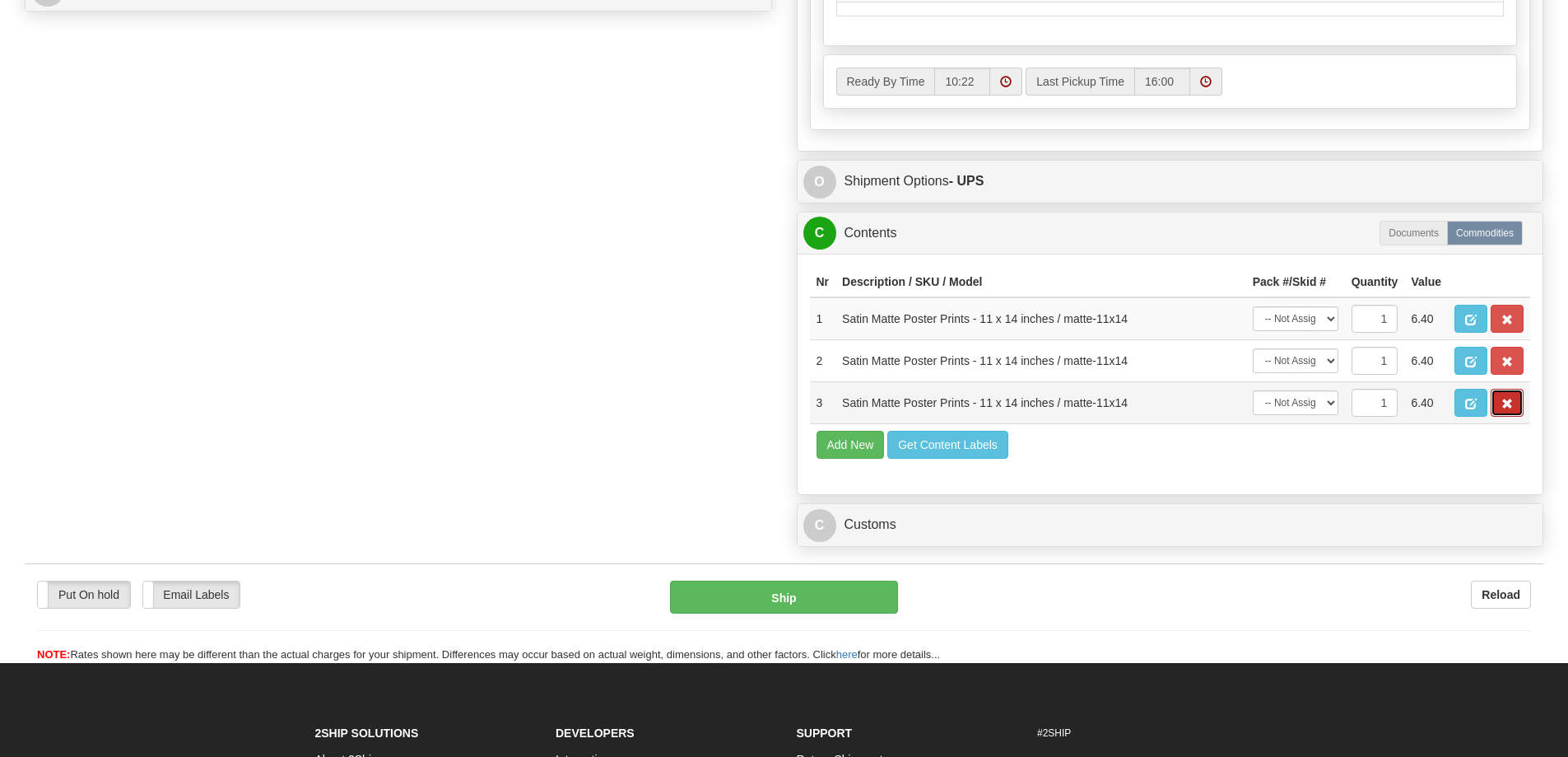
click at [1506, 406] on button "button" at bounding box center [1507, 402] width 33 height 28
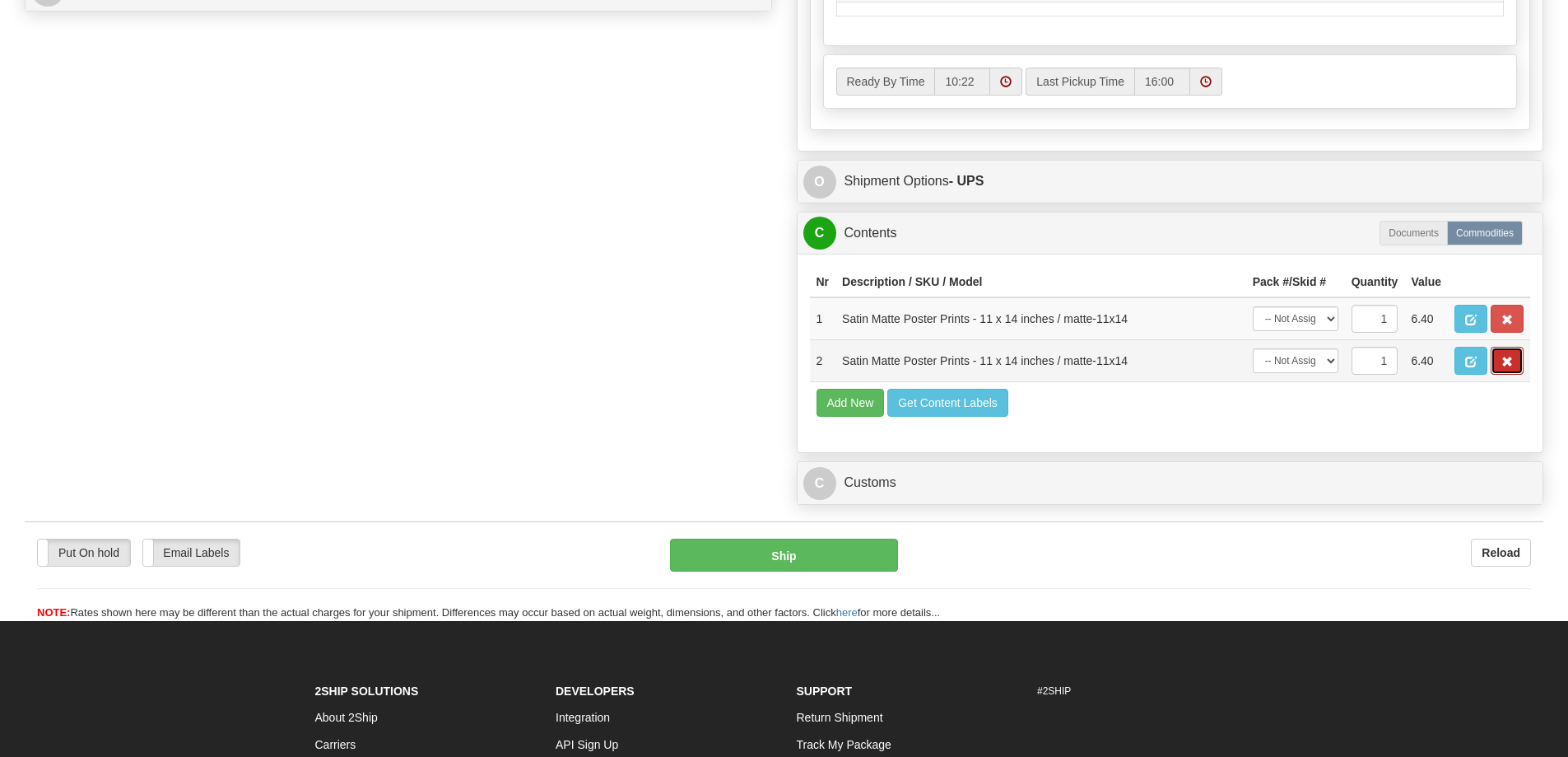
drag, startPoint x: 1506, startPoint y: 364, endPoint x: 1516, endPoint y: 362, distance: 10.2
click at [1507, 364] on button "button" at bounding box center [1507, 361] width 33 height 28
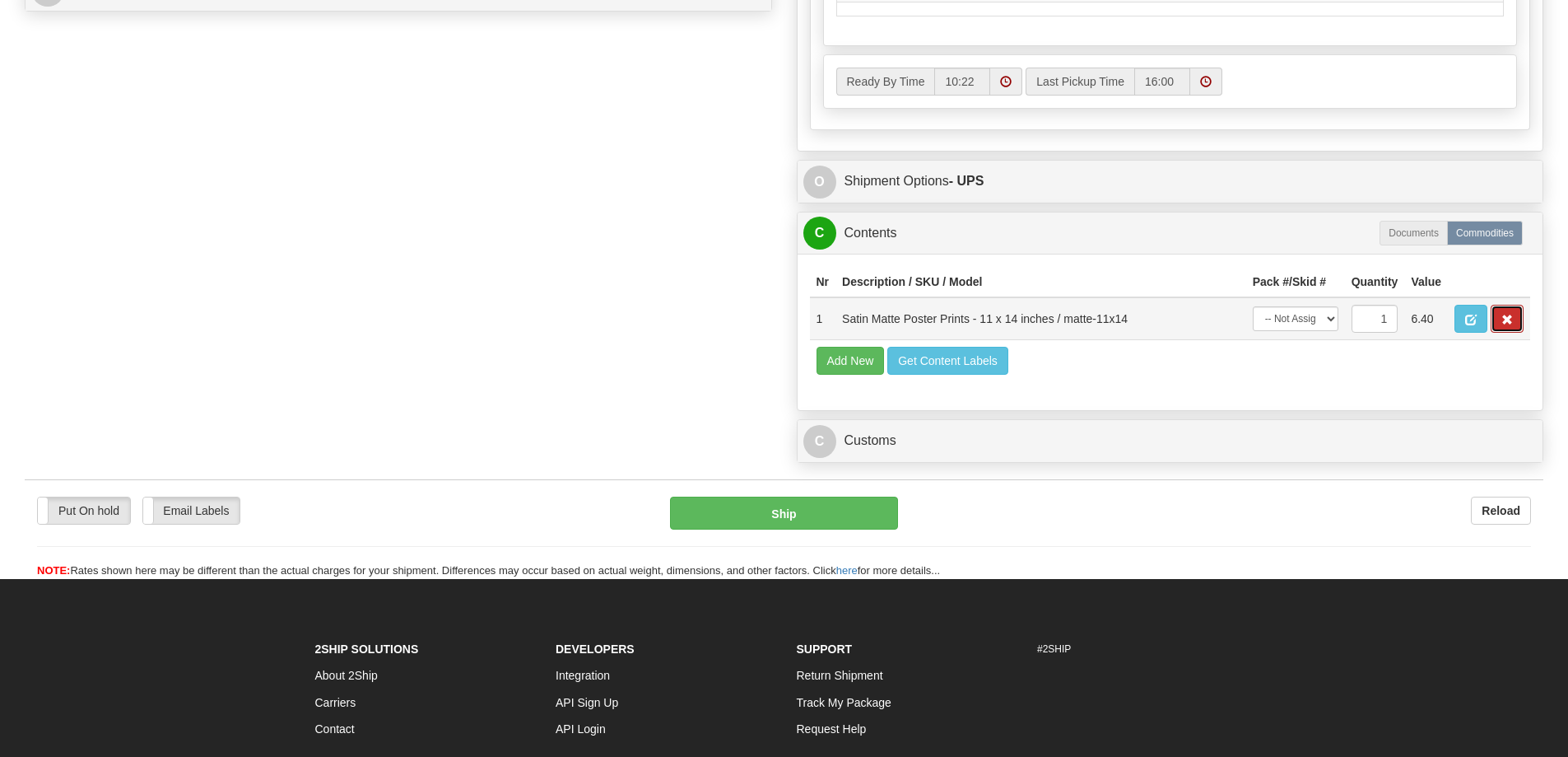
click at [1517, 330] on button "button" at bounding box center [1507, 318] width 33 height 28
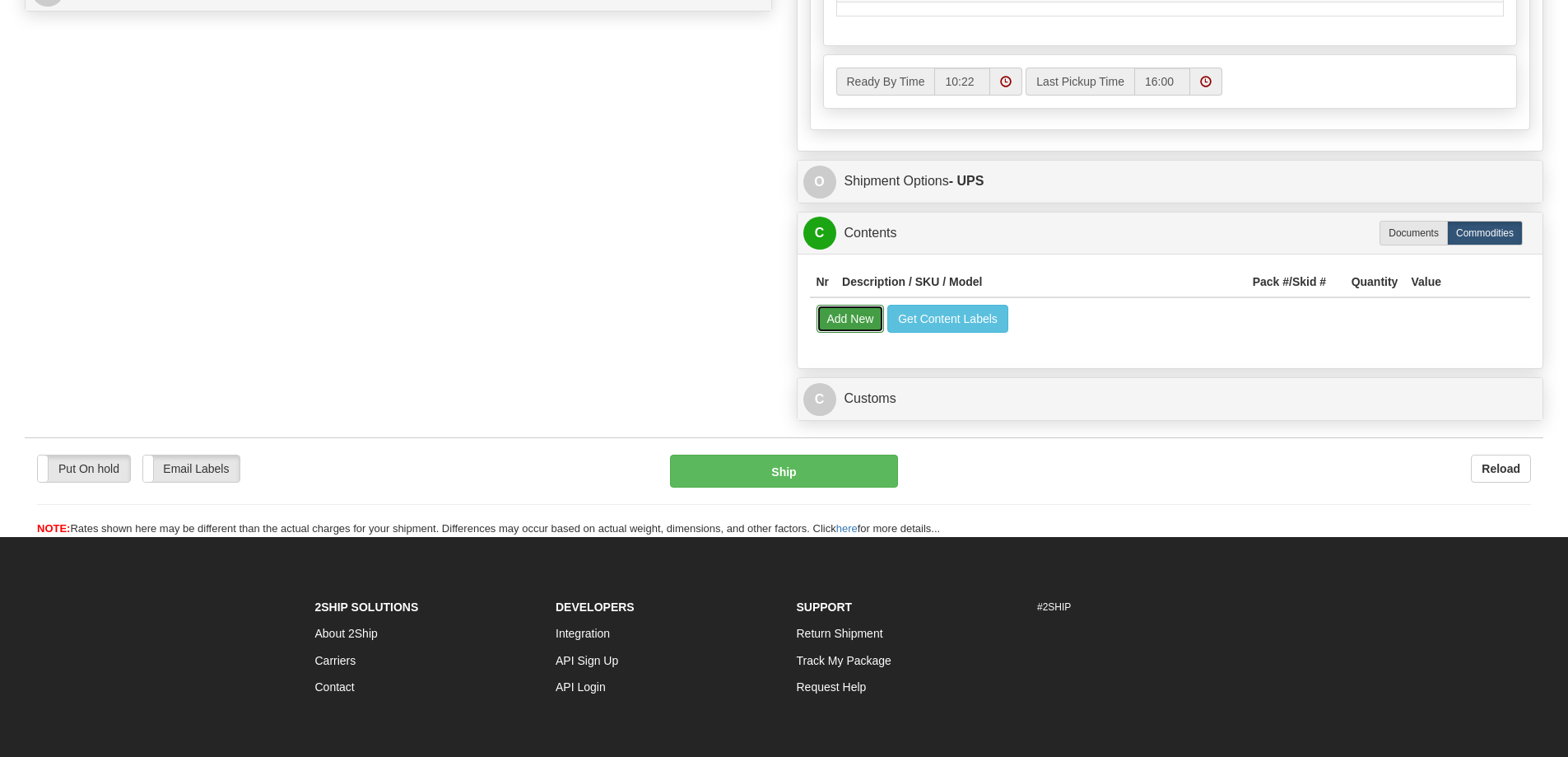
click at [858, 329] on button "Add New" at bounding box center [850, 318] width 68 height 28
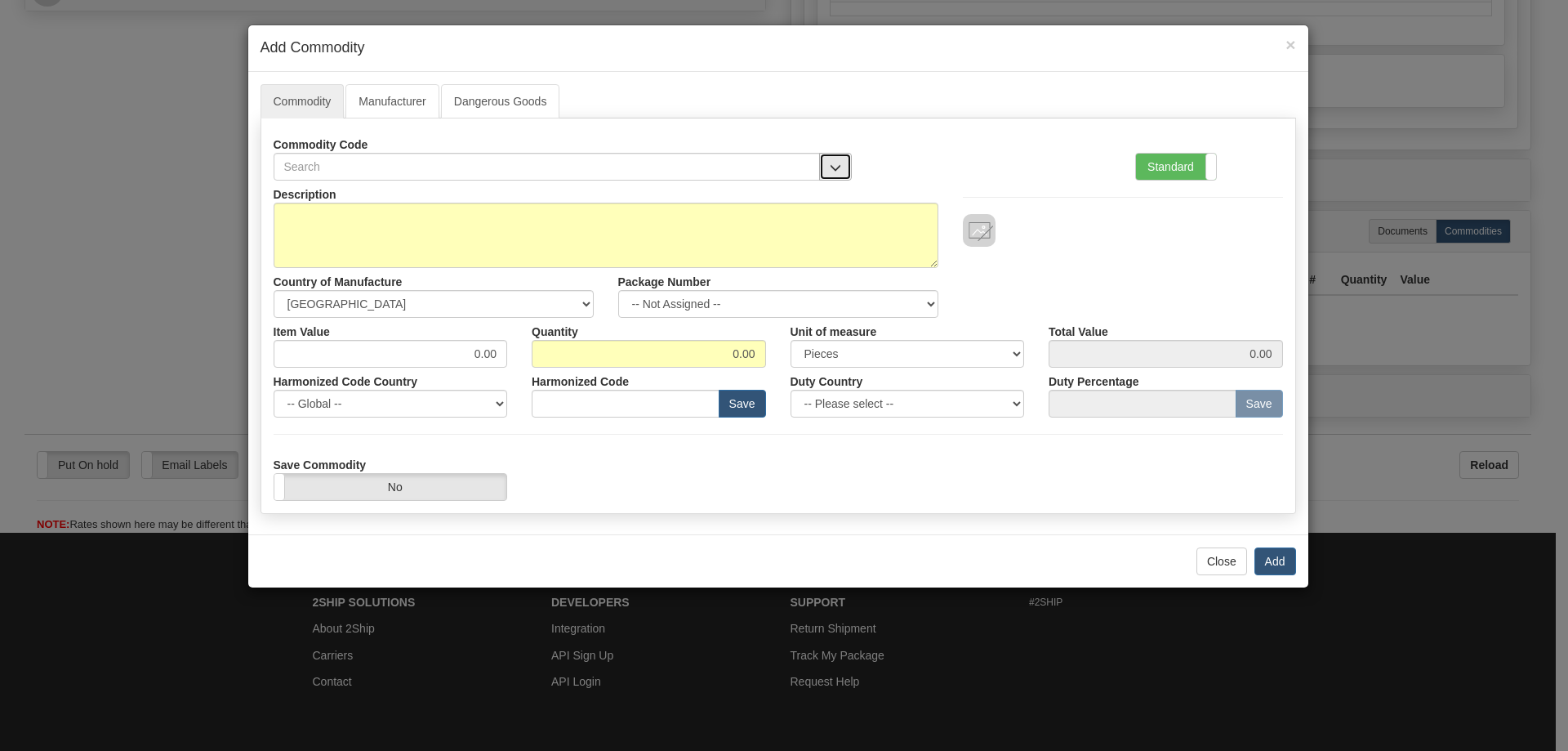
click at [841, 159] on button "button" at bounding box center [835, 167] width 33 height 28
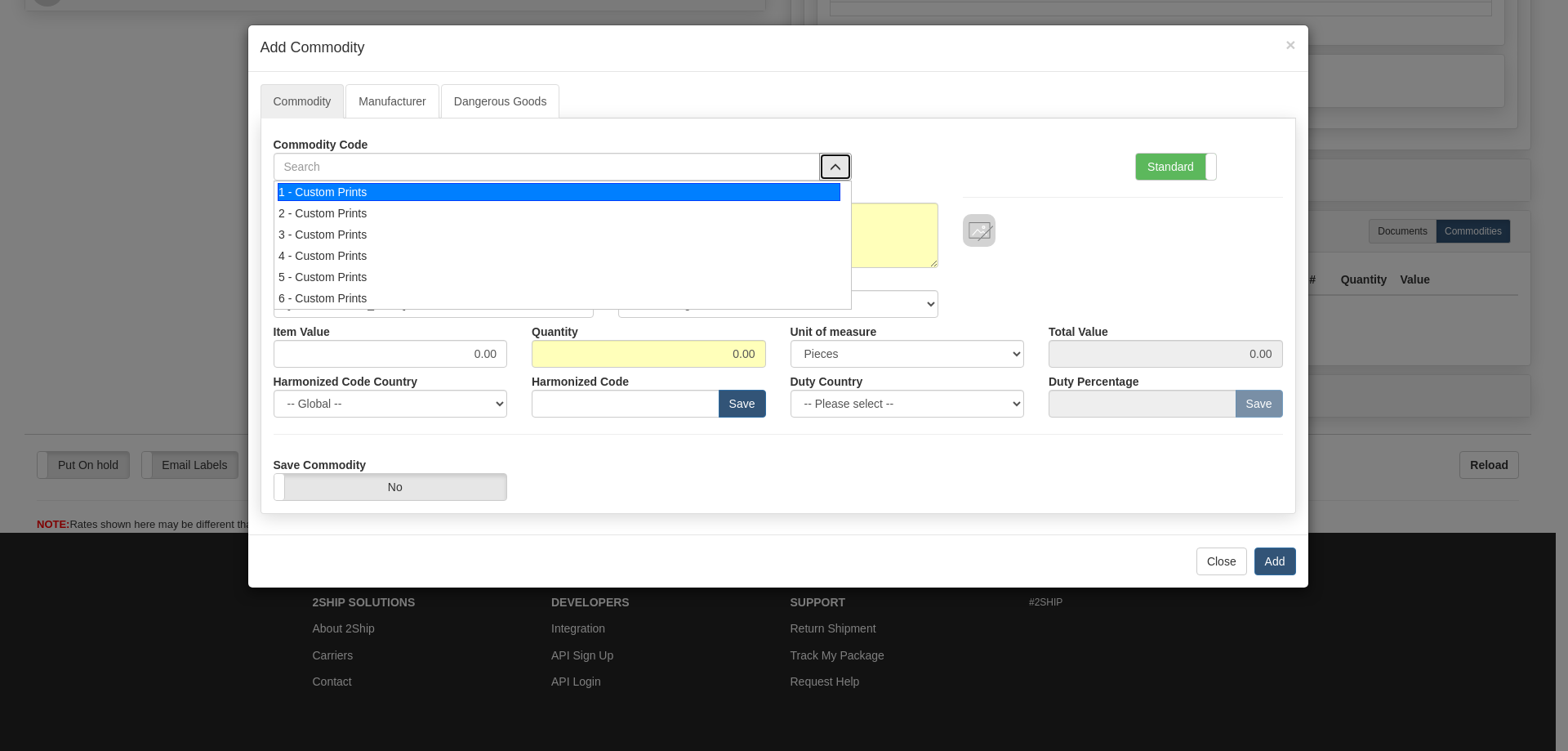
click at [823, 183] on div "1 - Custom Prints" at bounding box center [559, 192] width 563 height 18
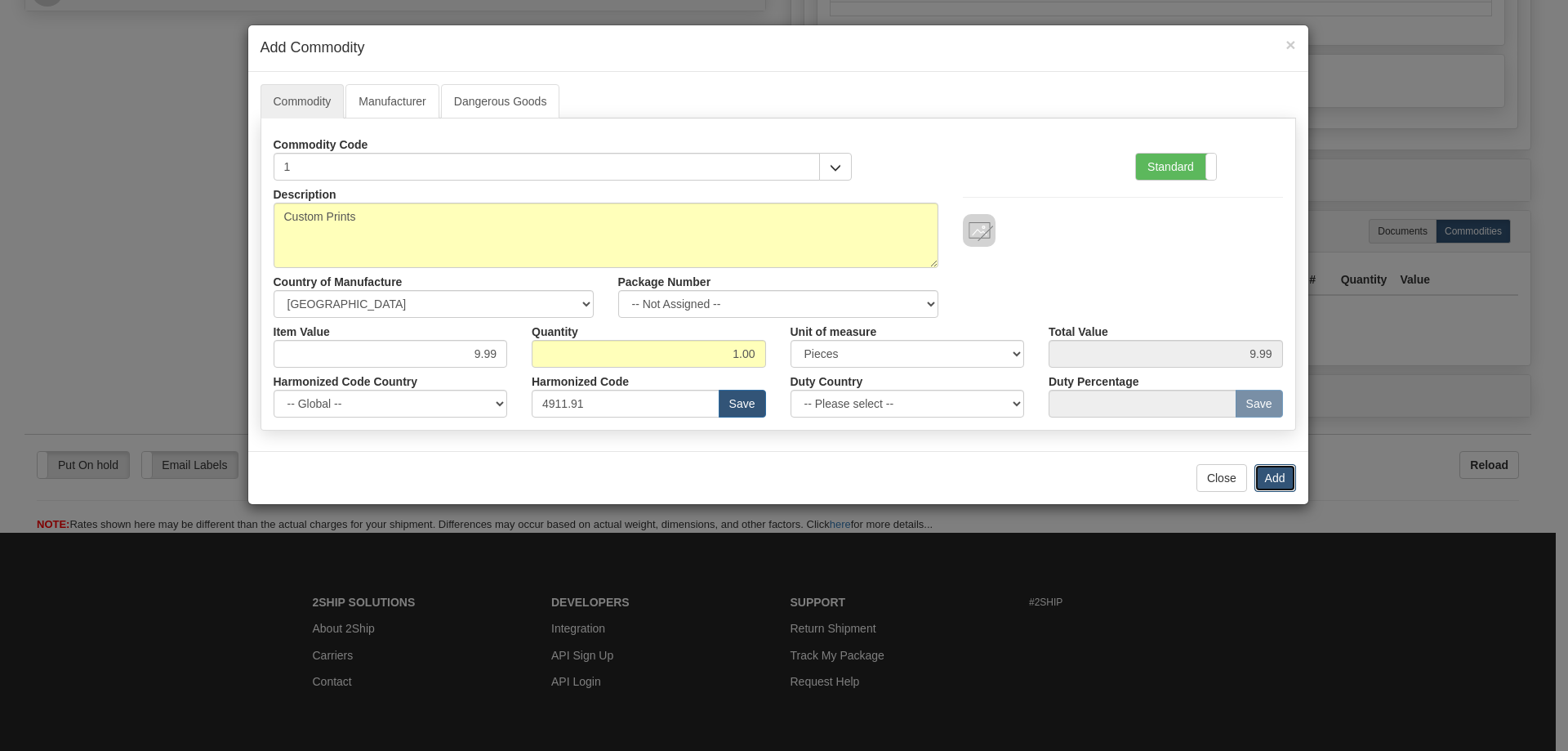
click at [1268, 472] on button "Add" at bounding box center [1276, 477] width 41 height 28
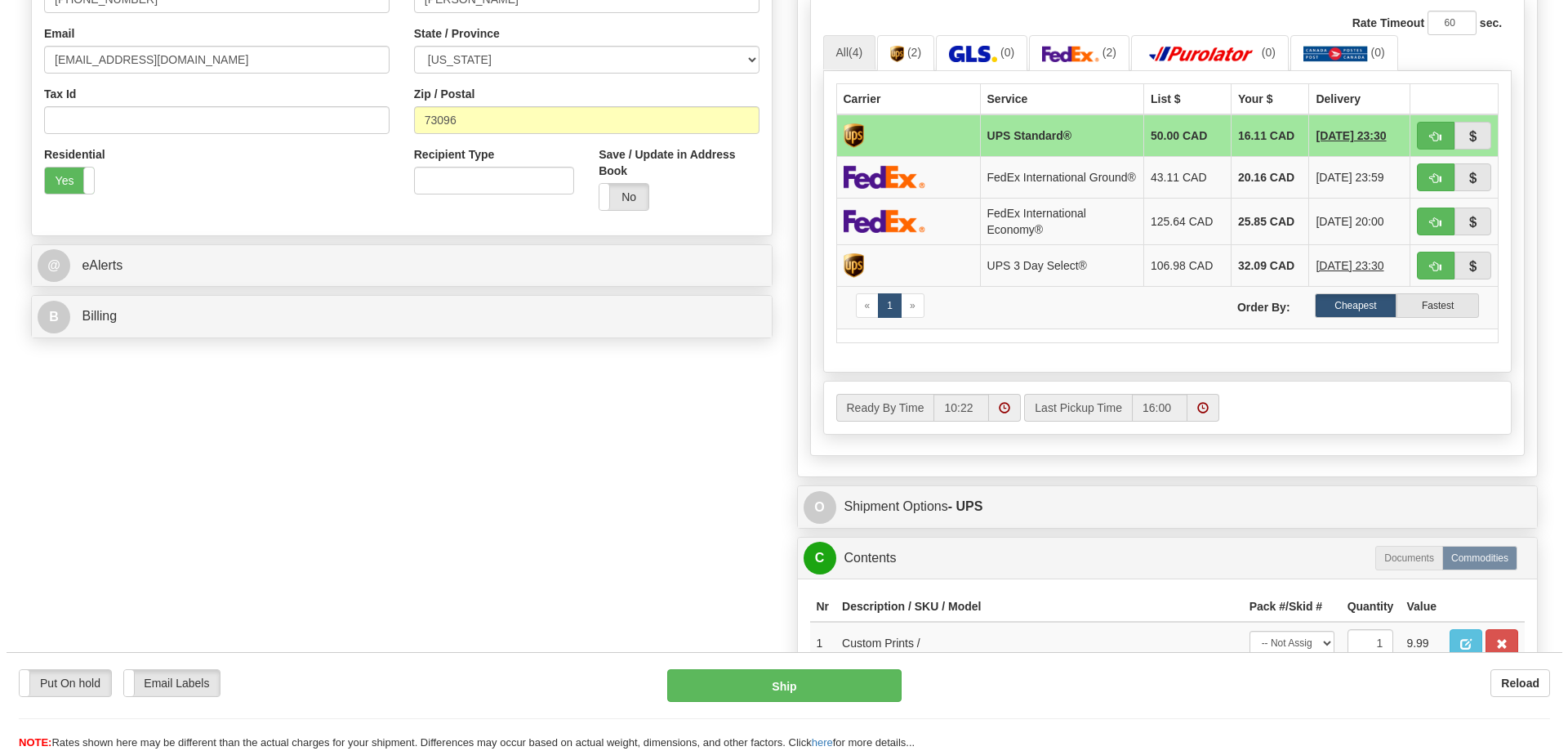
scroll to position [409, 0]
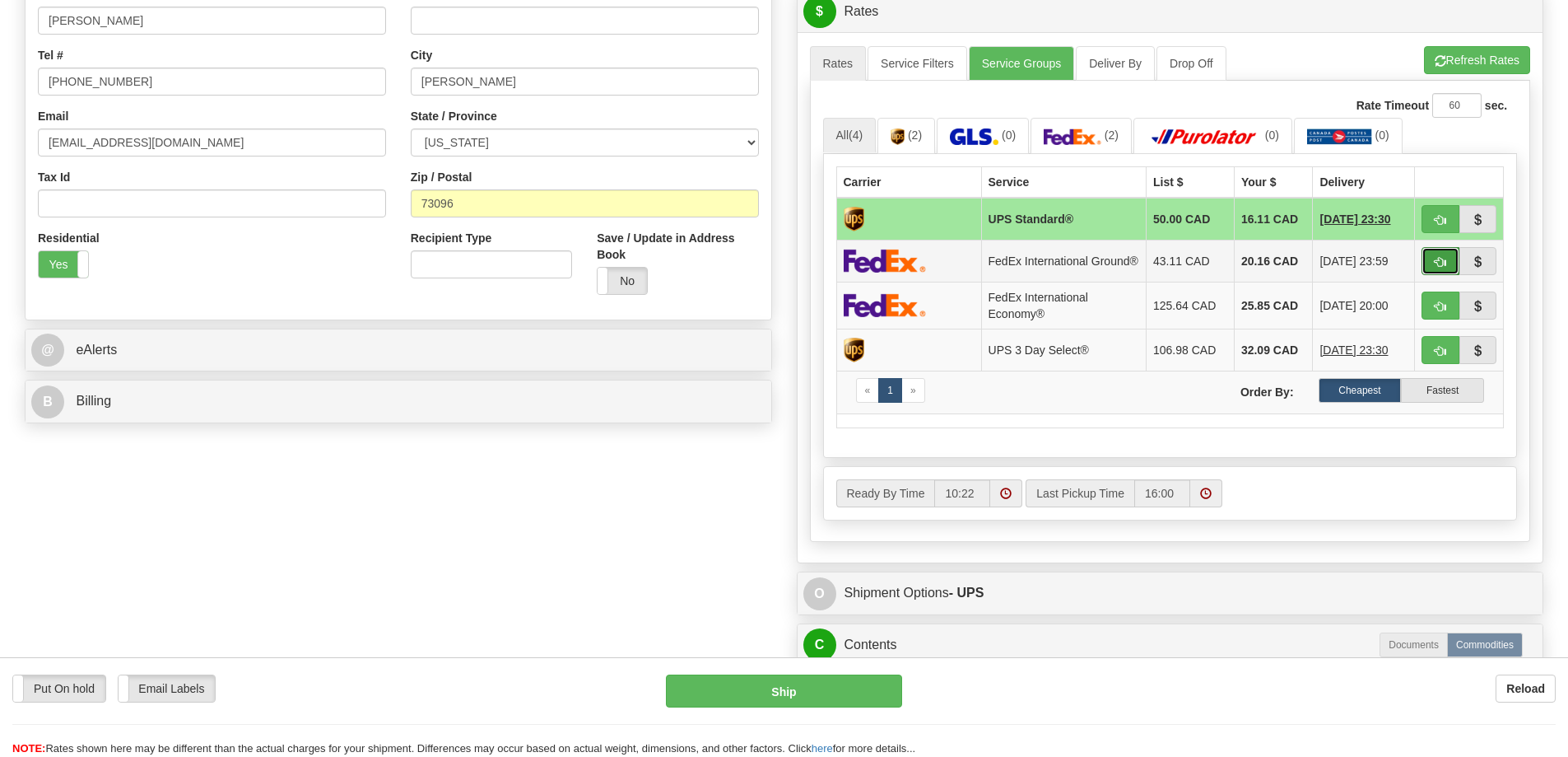
click at [1434, 257] on button "button" at bounding box center [1441, 261] width 38 height 28
type input "92"
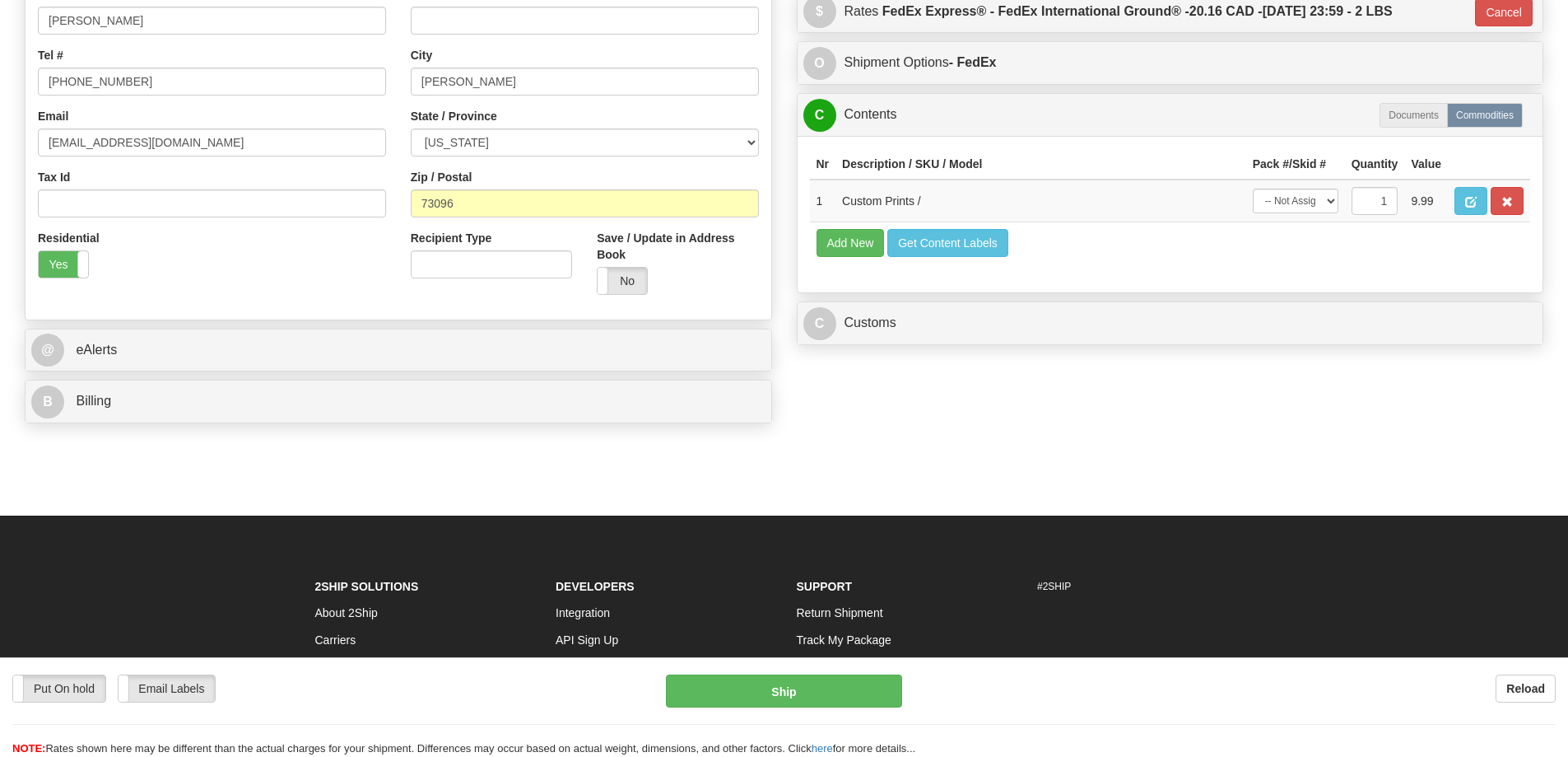
click at [854, 673] on div "Put On hold Put On hold Email Labels Email Labels Edit Reload Ship Reload" at bounding box center [784, 707] width 1568 height 100
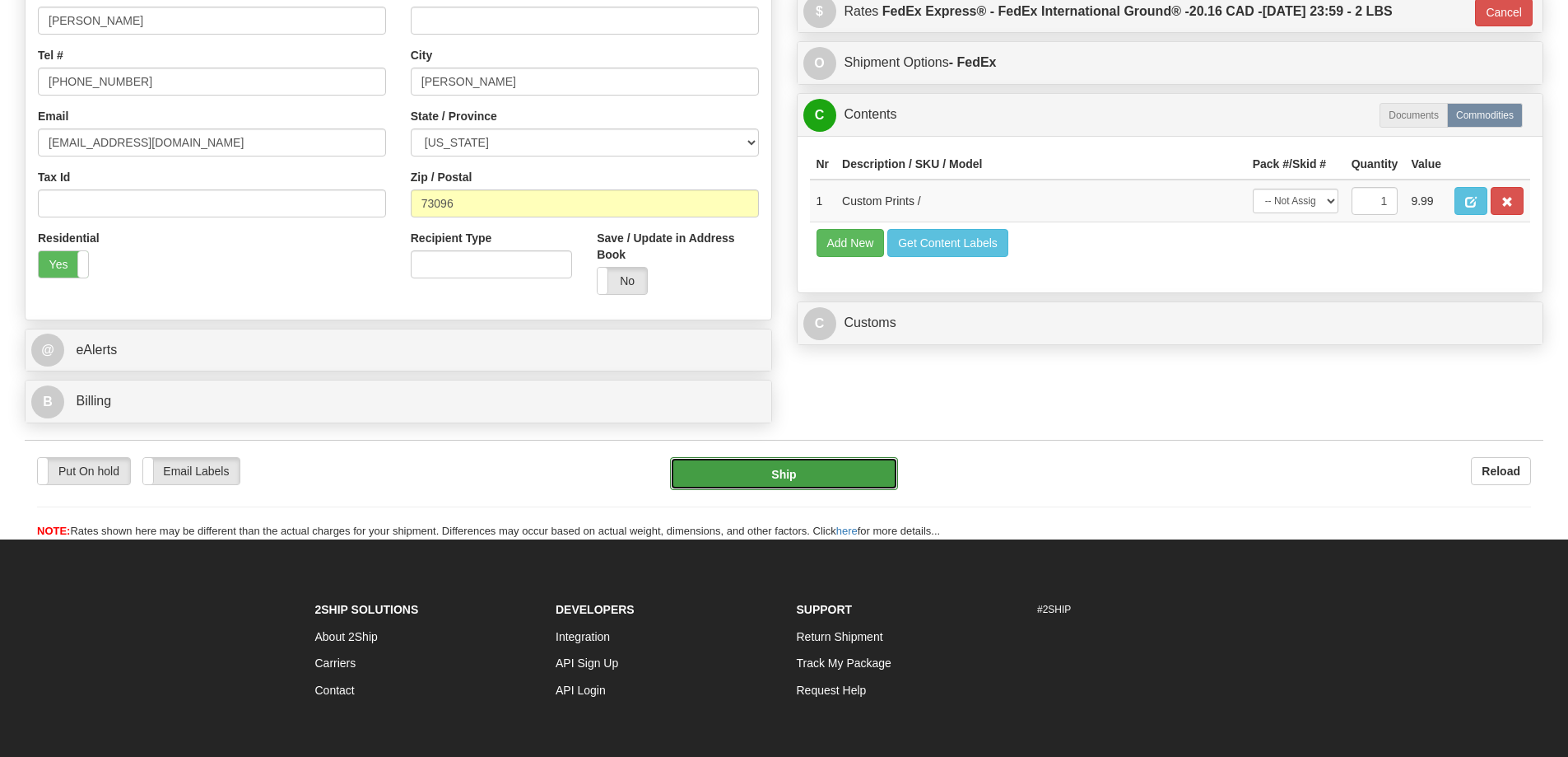
click at [866, 474] on button "Ship" at bounding box center [784, 473] width 228 height 33
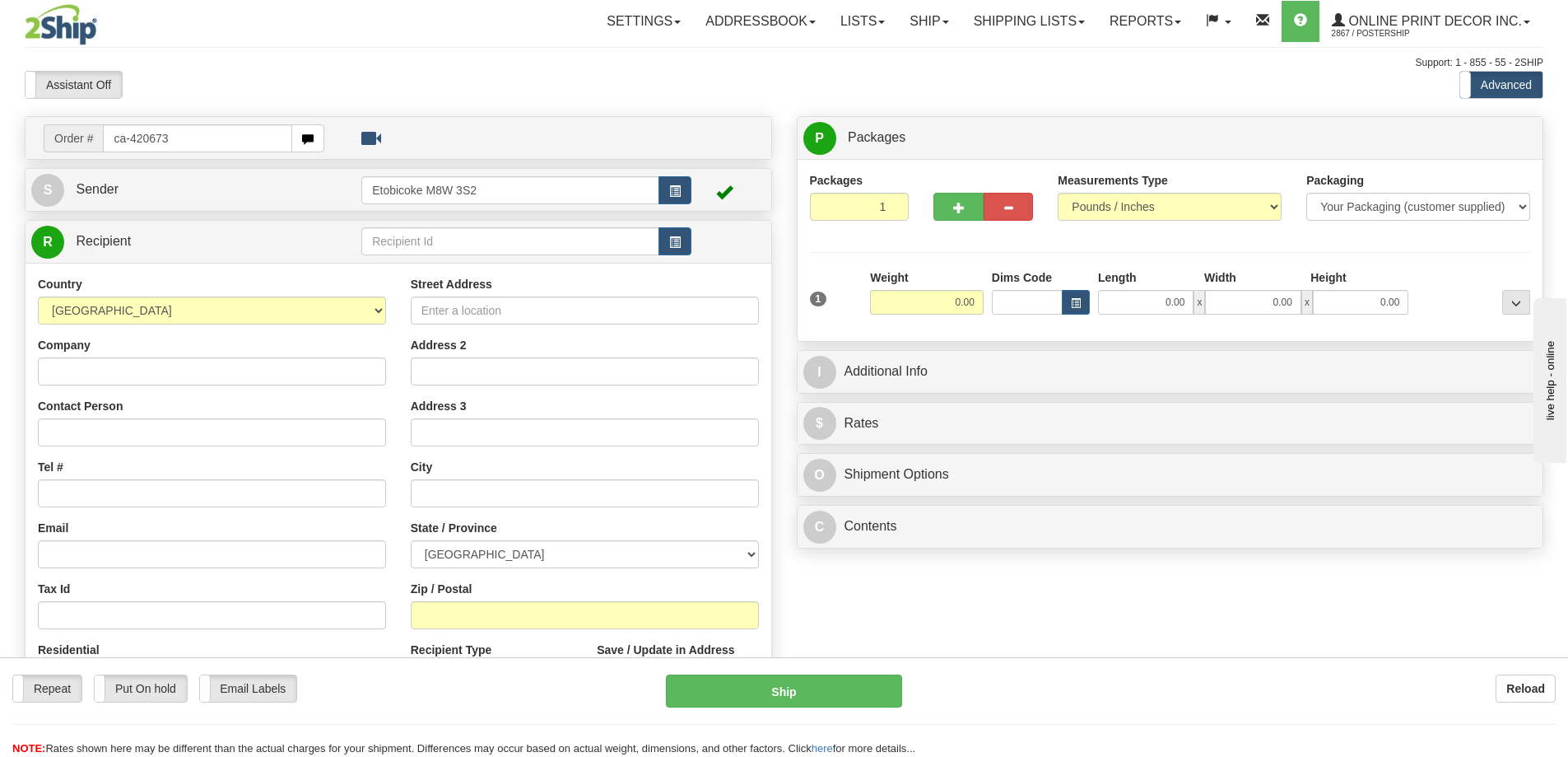
type input "ca-420673"
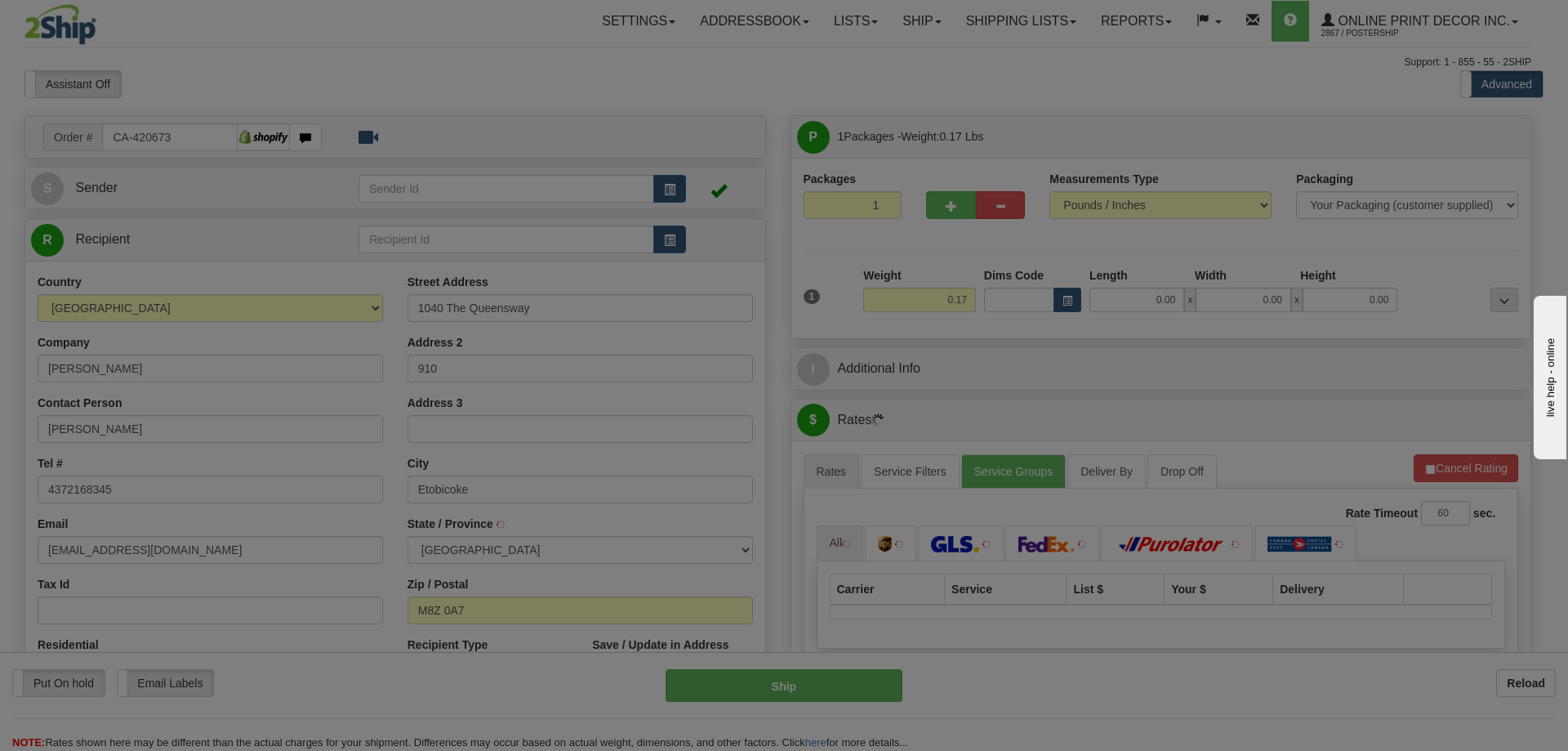
type input "ETOBICOKE"
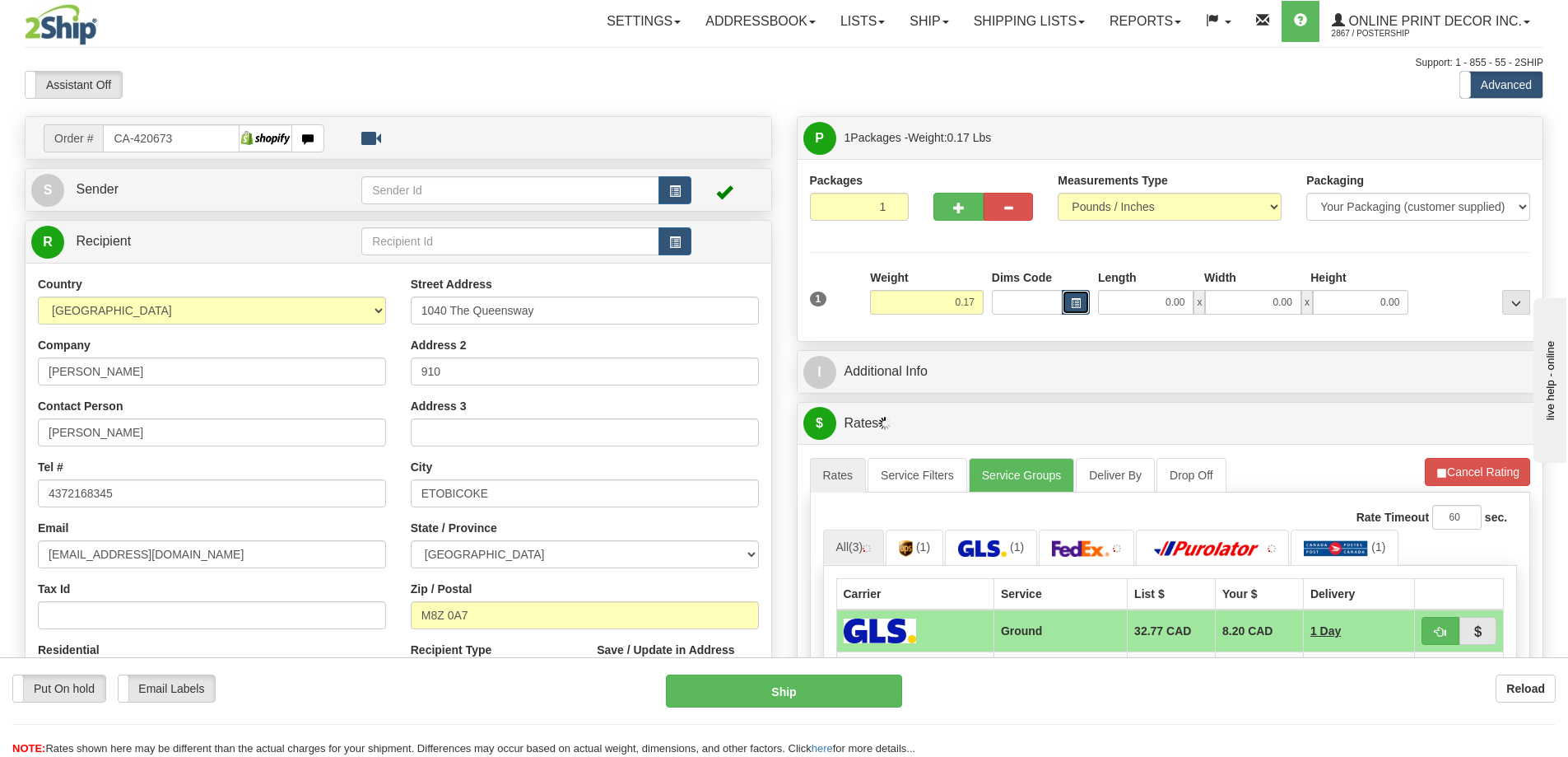
click at [1071, 297] on button "button" at bounding box center [1076, 302] width 28 height 24
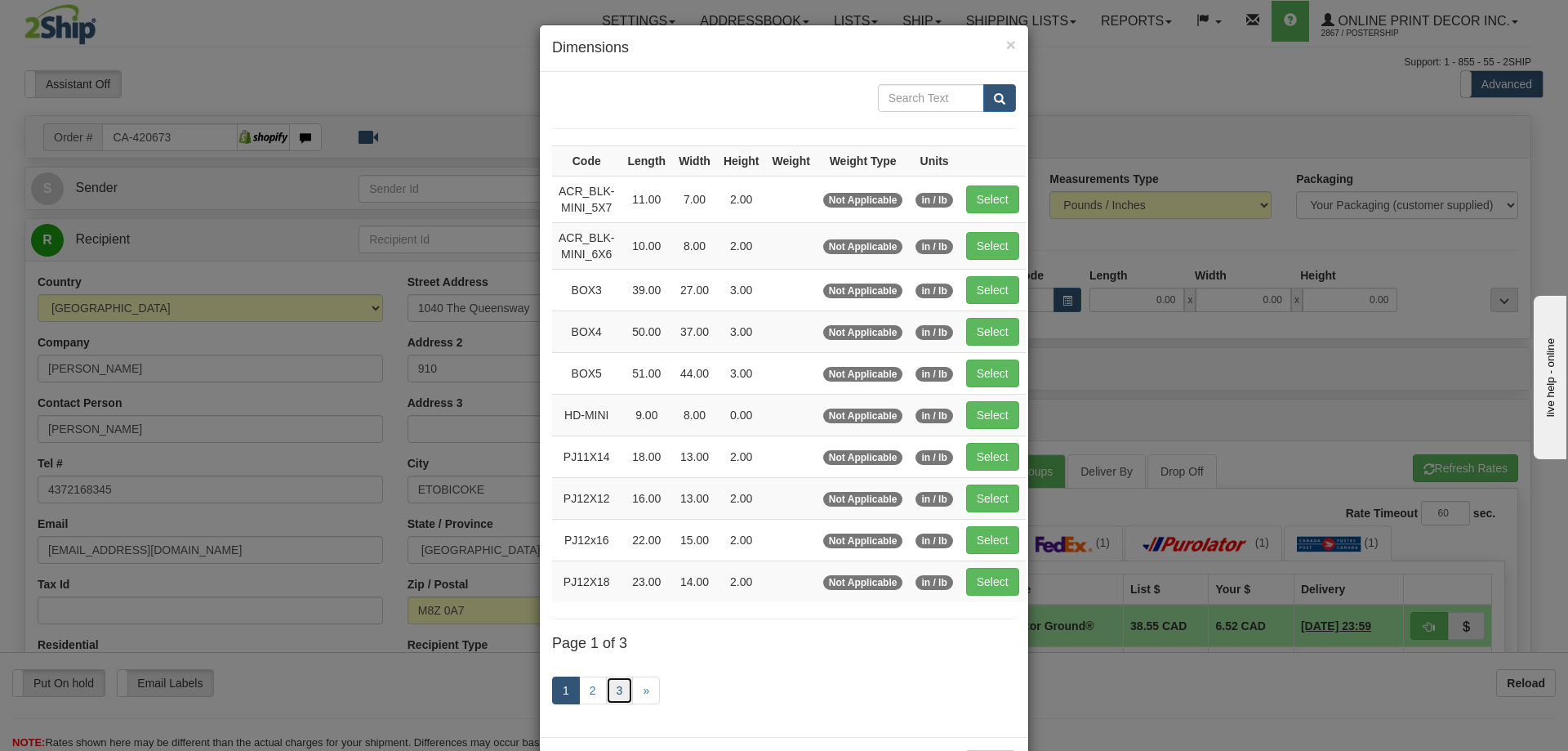
click at [614, 691] on link "3" at bounding box center [620, 690] width 28 height 28
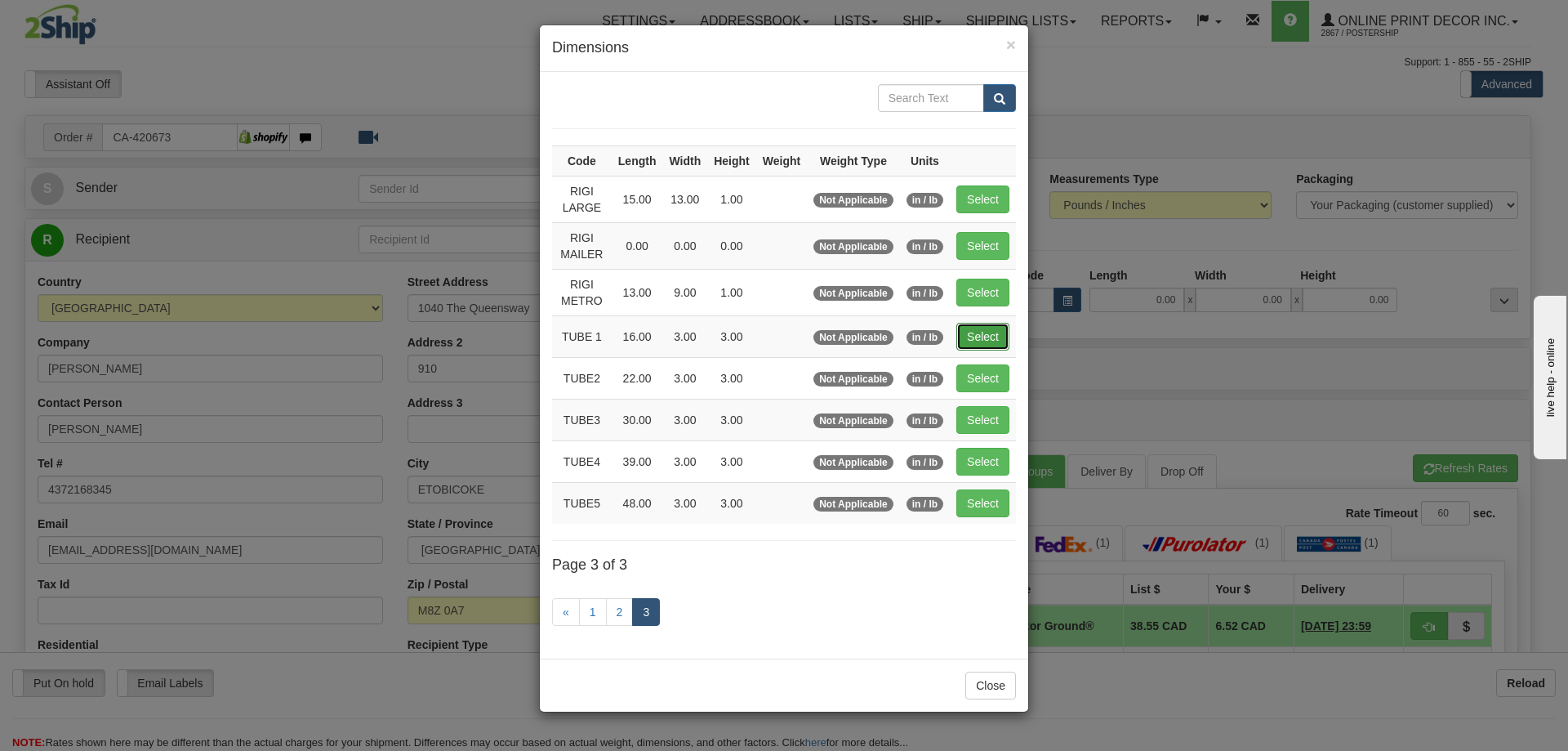
click at [982, 334] on button "Select" at bounding box center [983, 336] width 53 height 28
type input "TUBE 1"
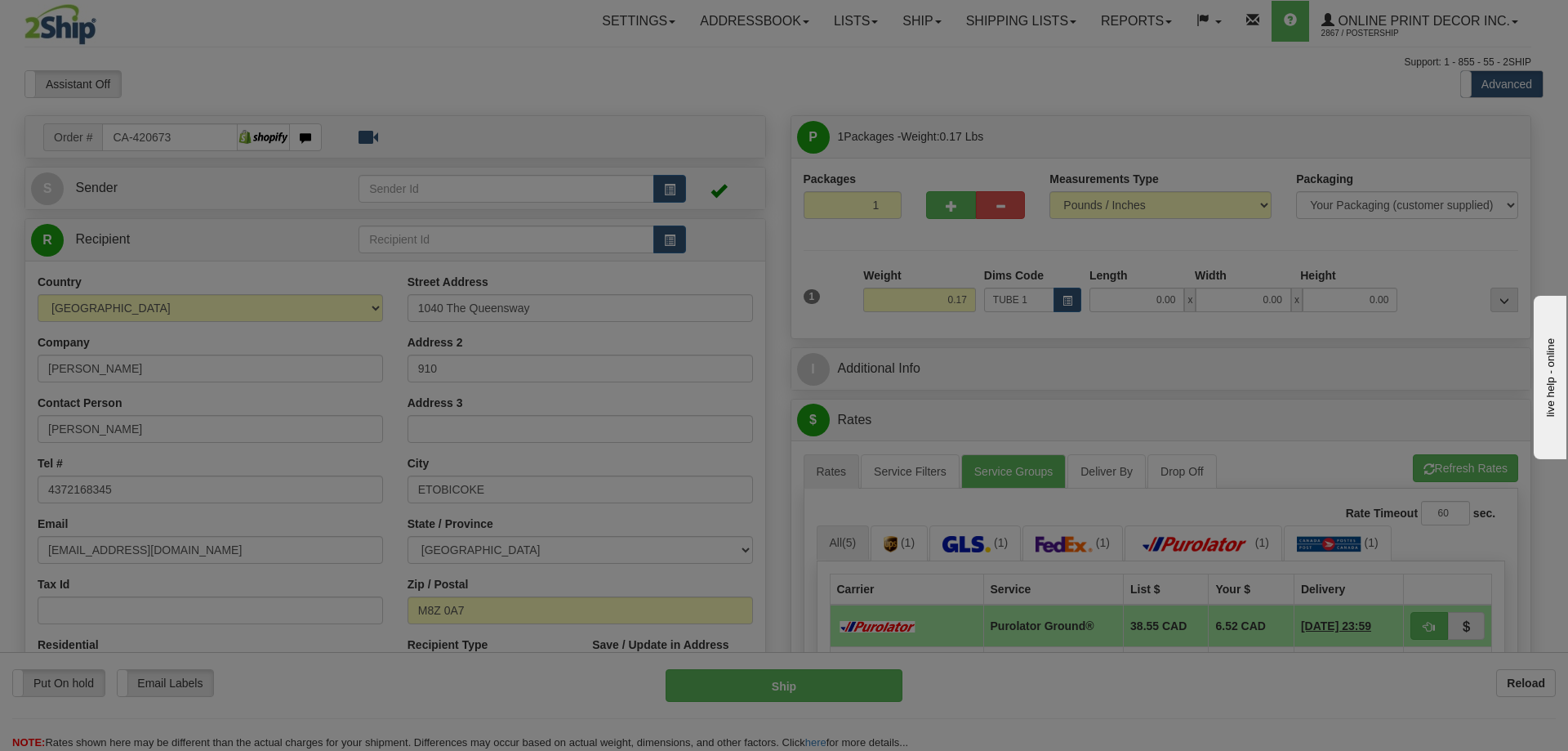
type input "16.00"
type input "3.00"
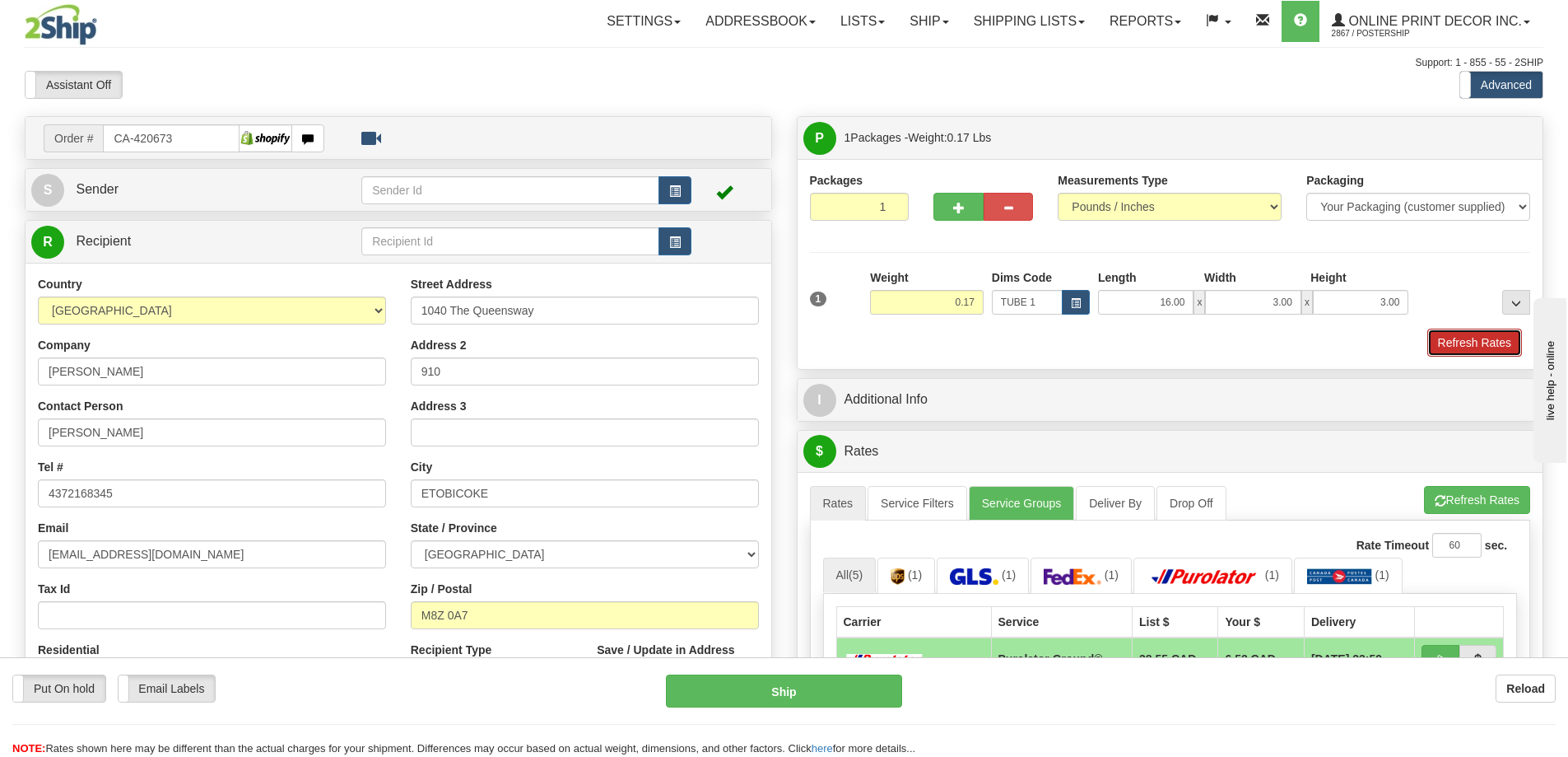
drag, startPoint x: 1453, startPoint y: 343, endPoint x: 1449, endPoint y: 334, distance: 9.8
click at [1452, 338] on button "Refresh Rates" at bounding box center [1474, 343] width 94 height 28
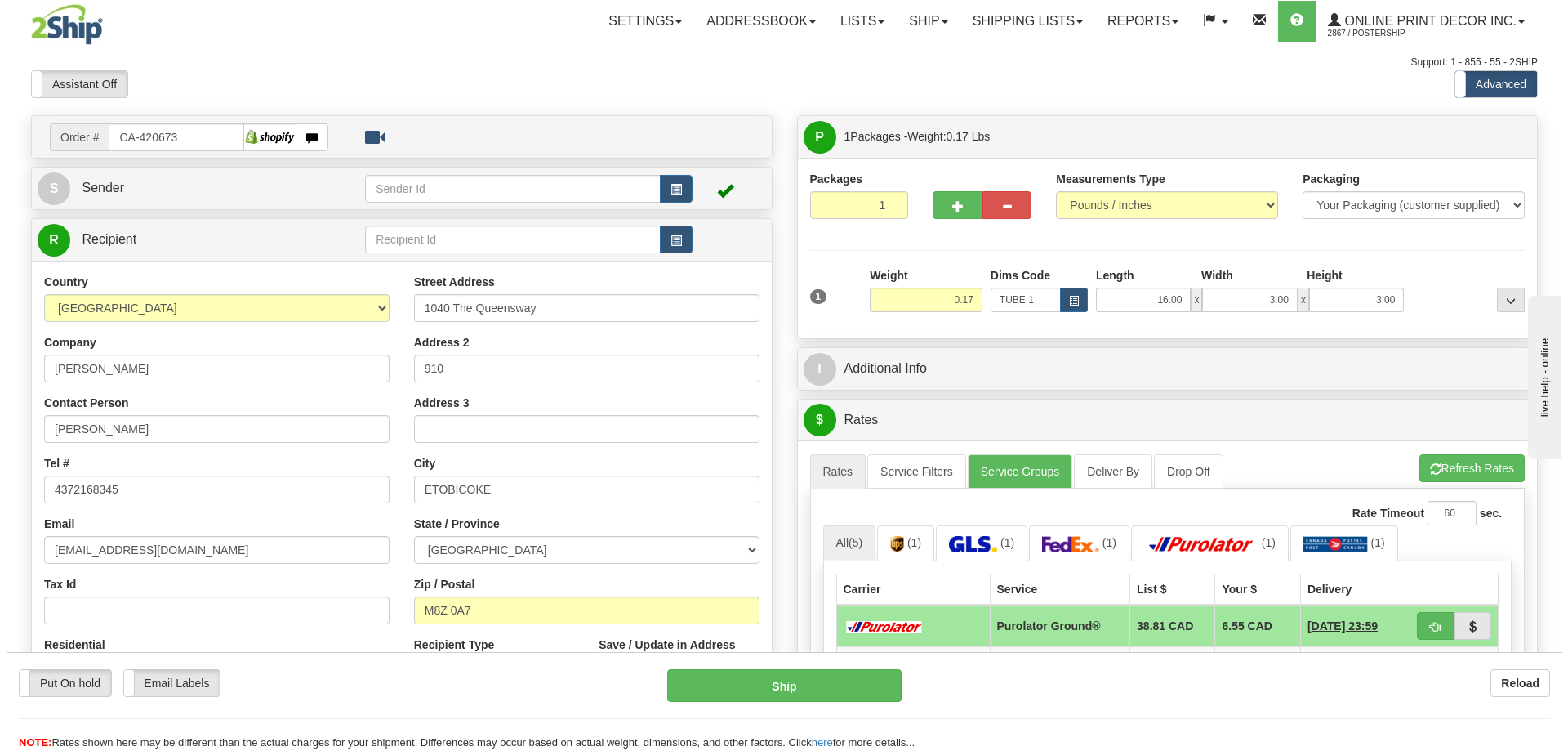
scroll to position [163, 0]
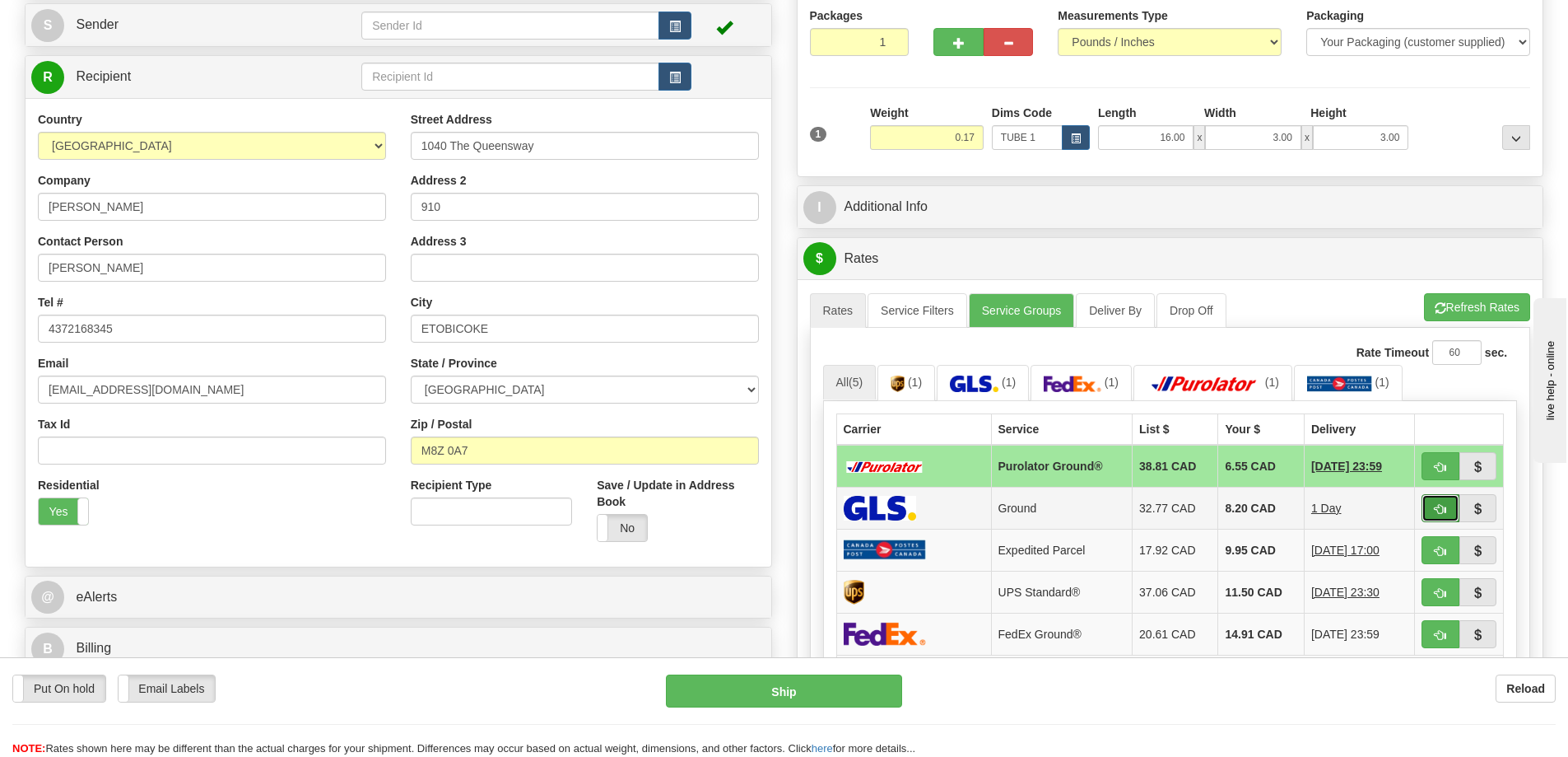
click at [1441, 514] on span "button" at bounding box center [1440, 509] width 11 height 10
type input "1"
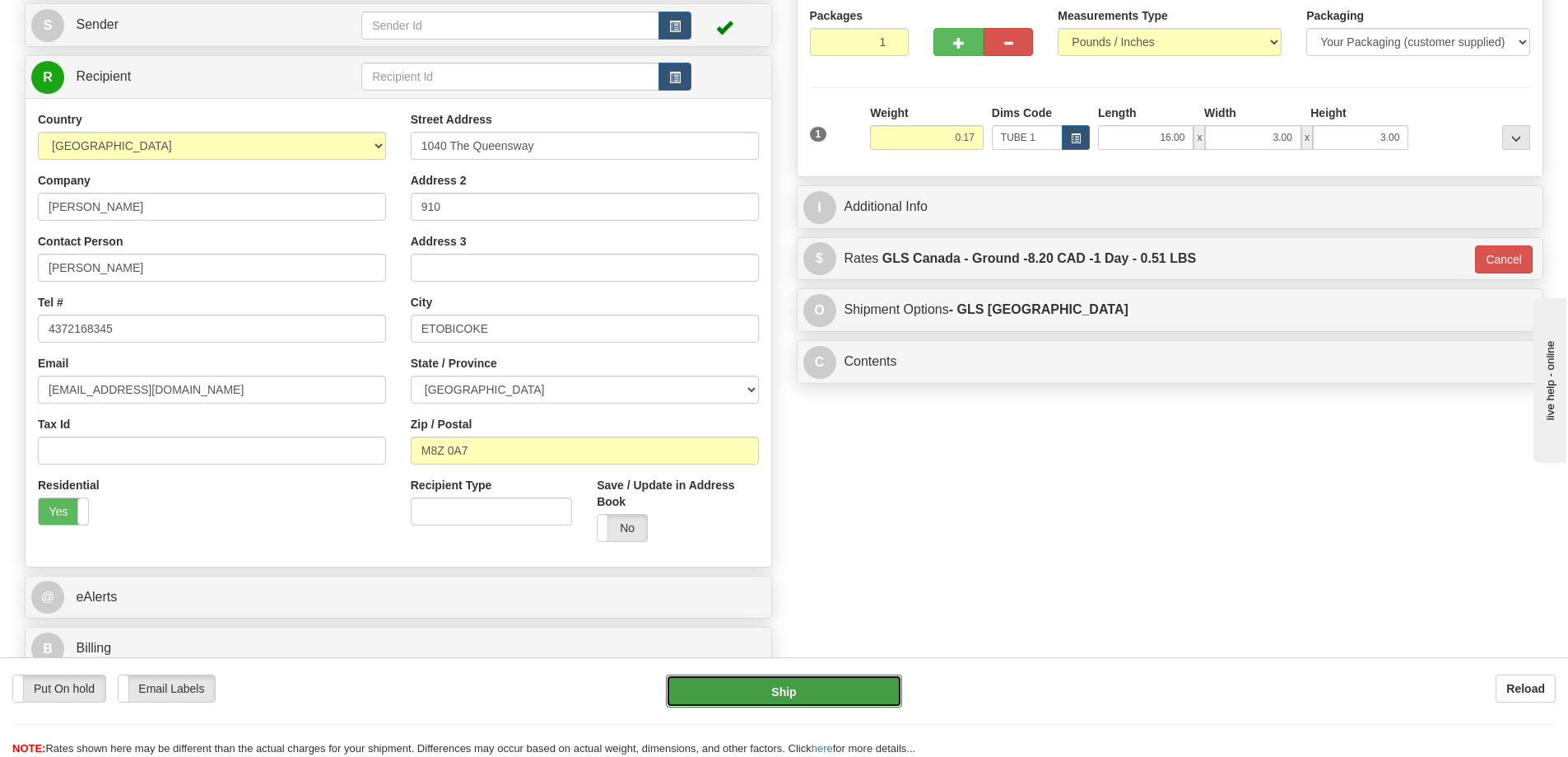
click at [825, 684] on button "Ship" at bounding box center [784, 691] width 237 height 33
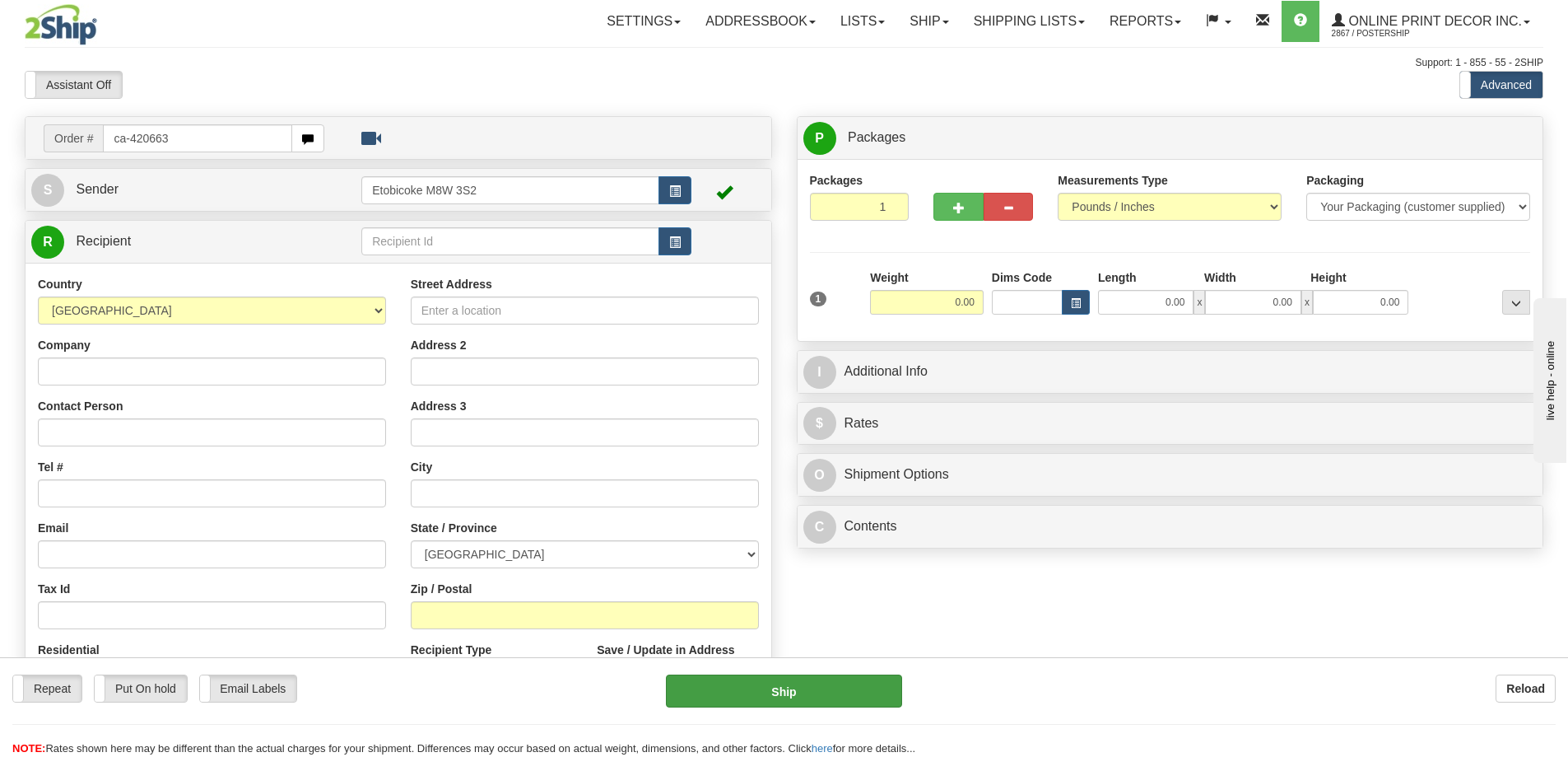
type input "ca-420663"
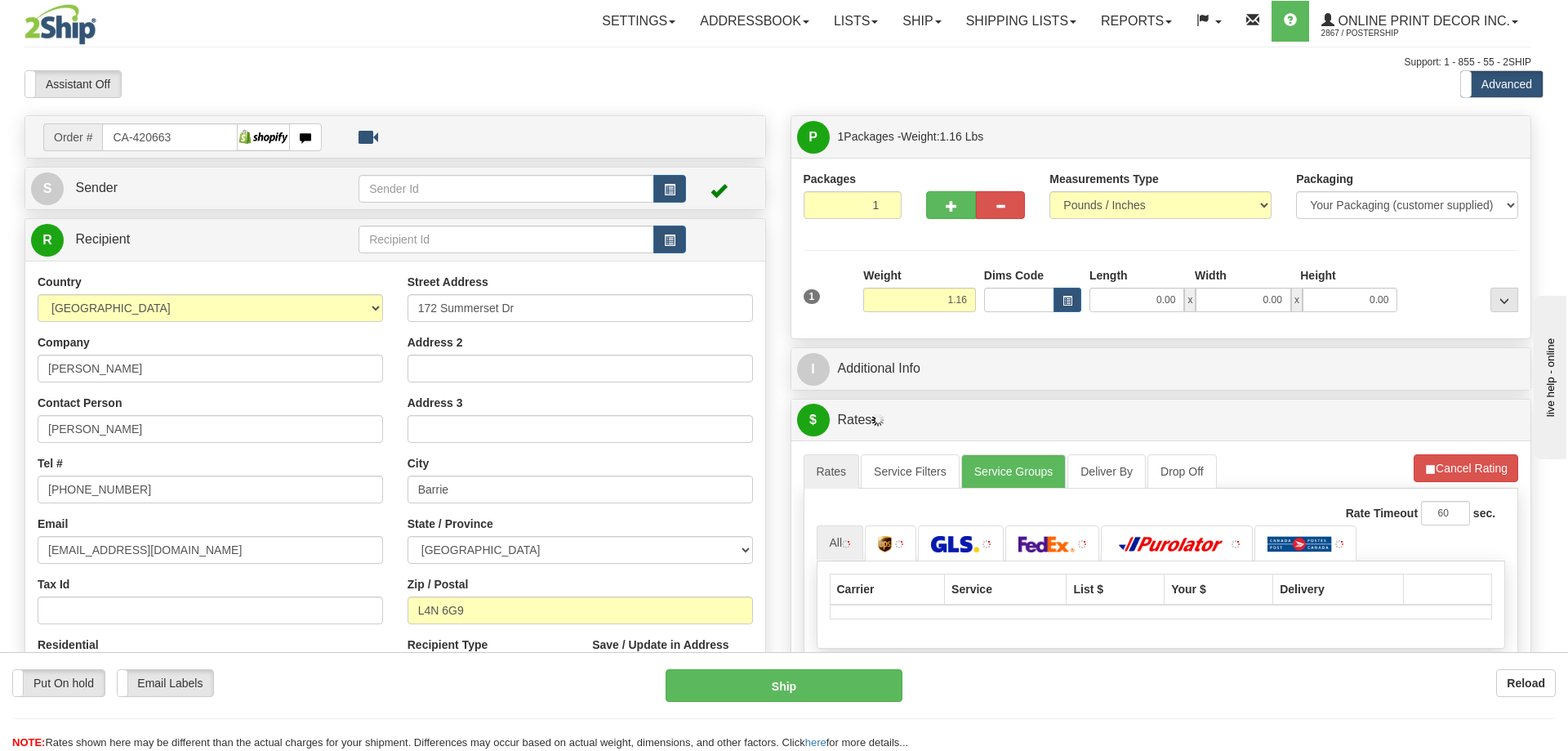
type input "BARRIE"
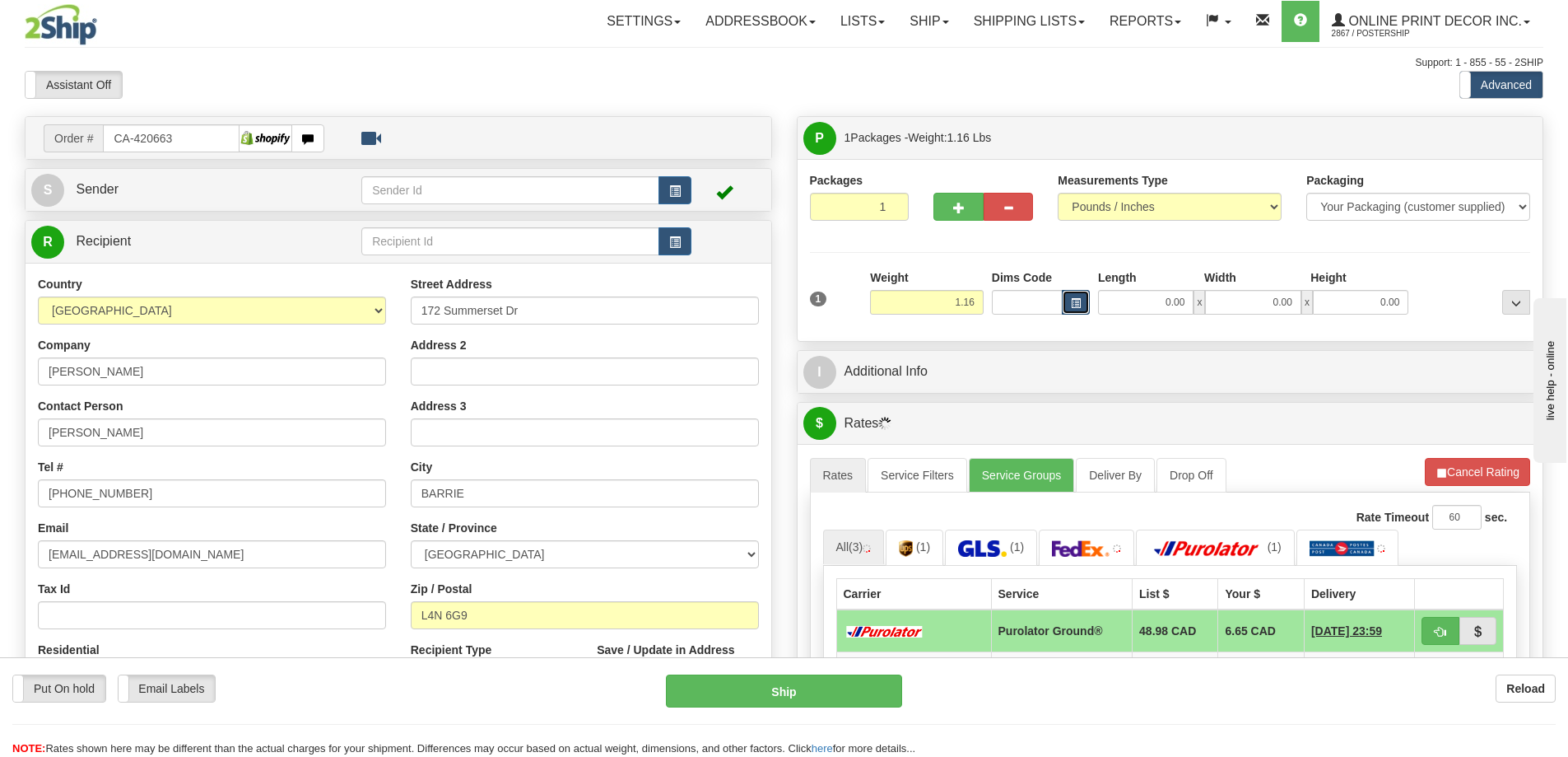
click at [1077, 300] on span "button" at bounding box center [1075, 303] width 10 height 9
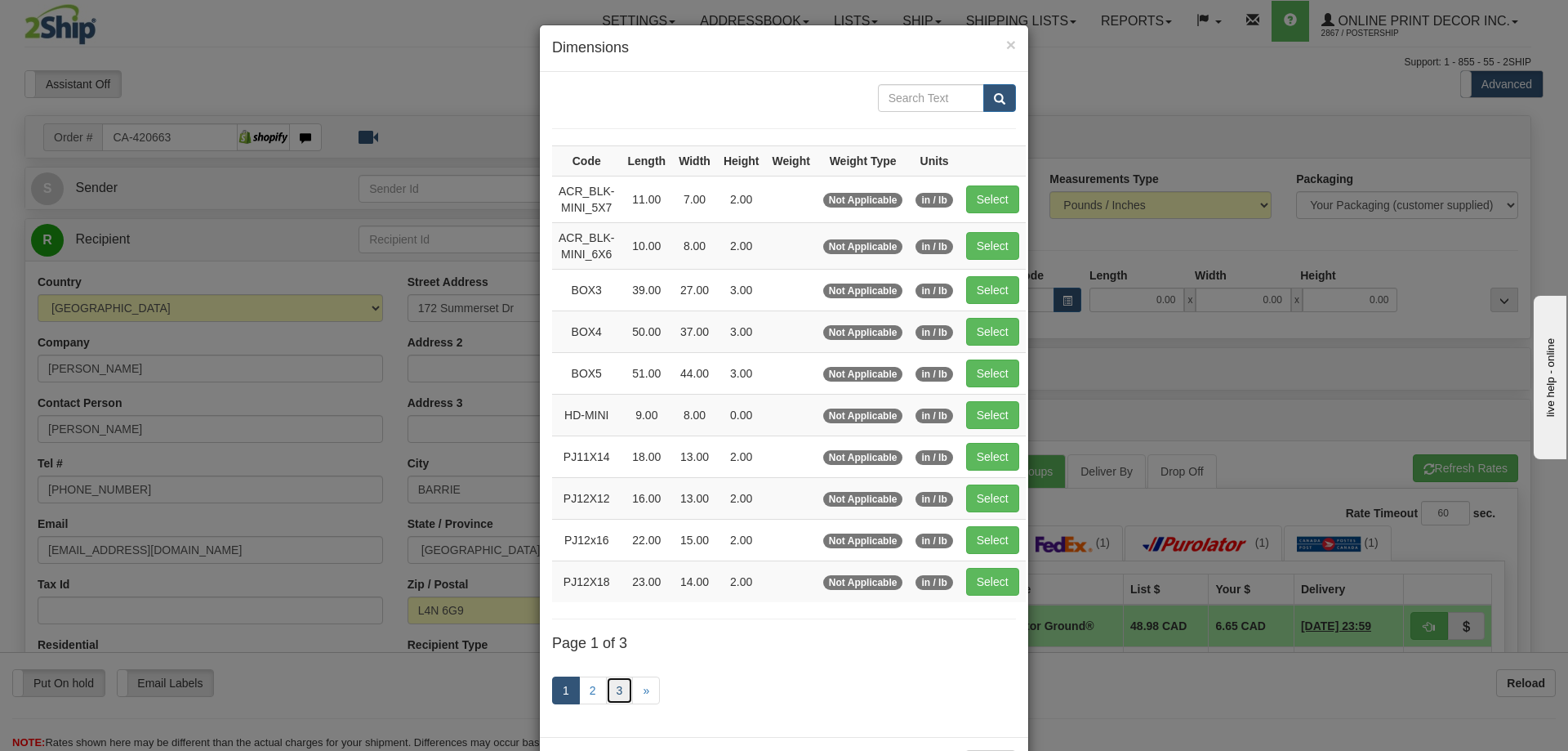
click at [619, 686] on link "3" at bounding box center [620, 690] width 28 height 28
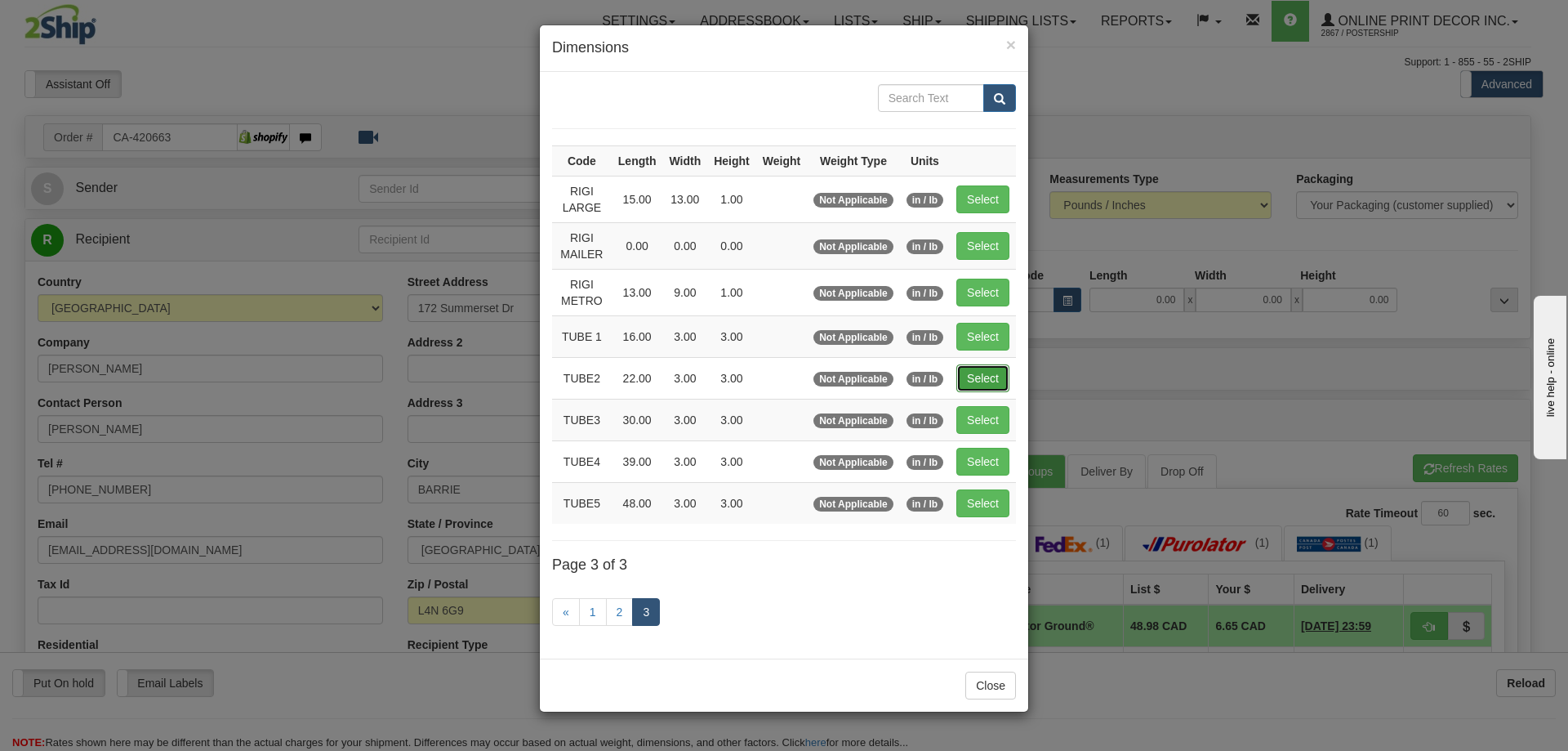
click at [993, 366] on button "Select" at bounding box center [983, 379] width 53 height 28
type input "TUBE2"
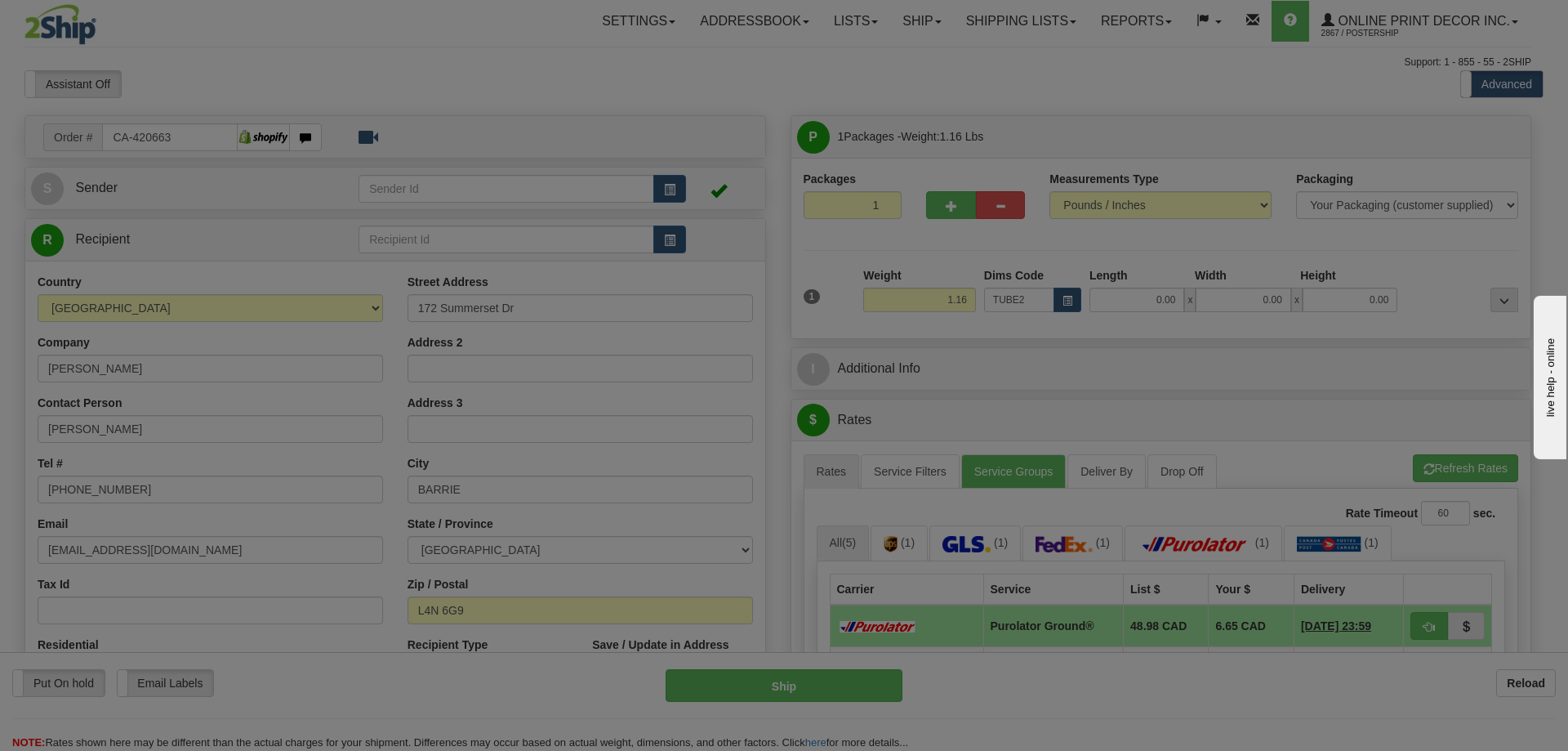
type input "22.00"
type input "3.00"
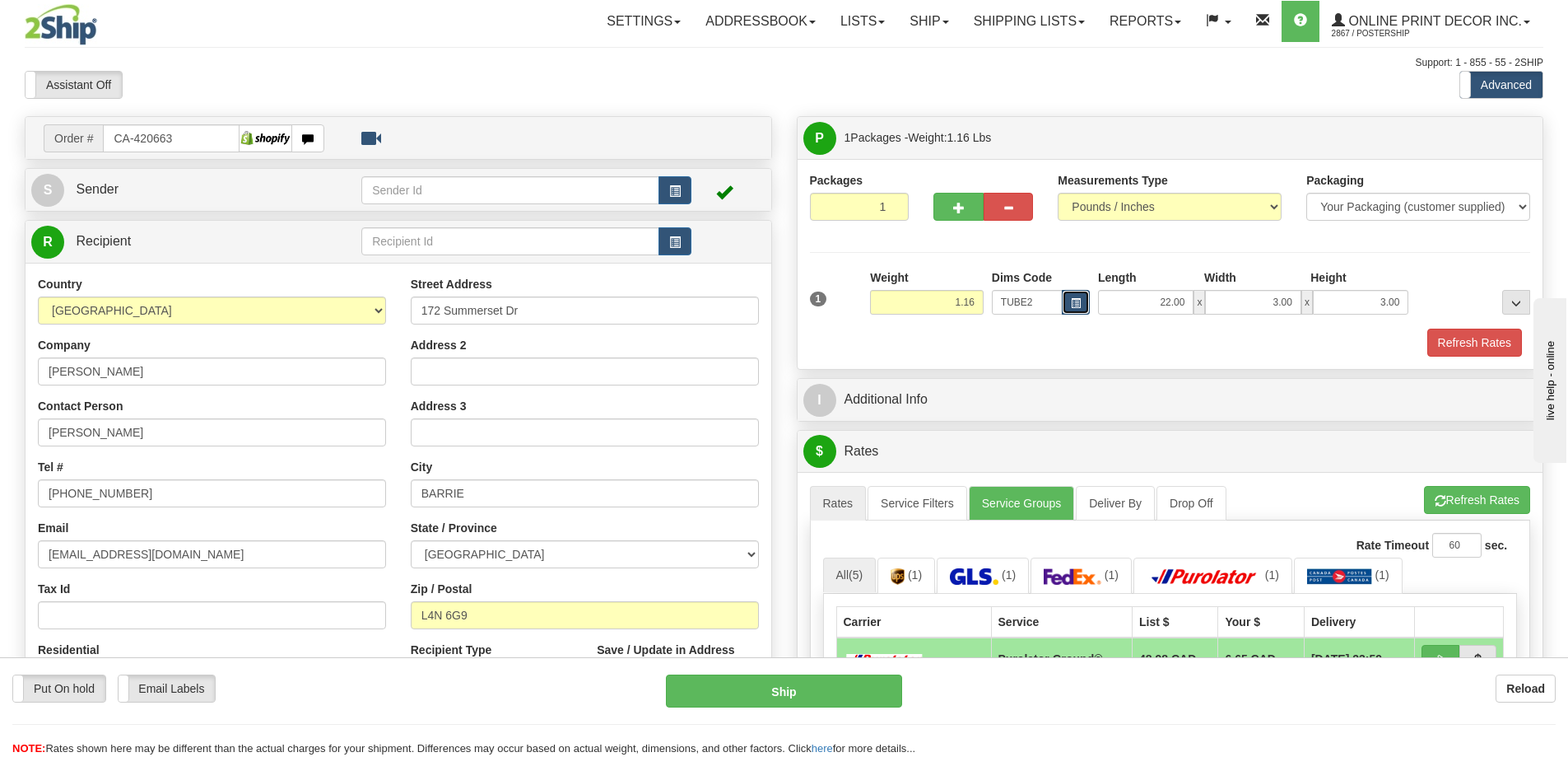
click at [1078, 299] on span "button" at bounding box center [1075, 303] width 10 height 9
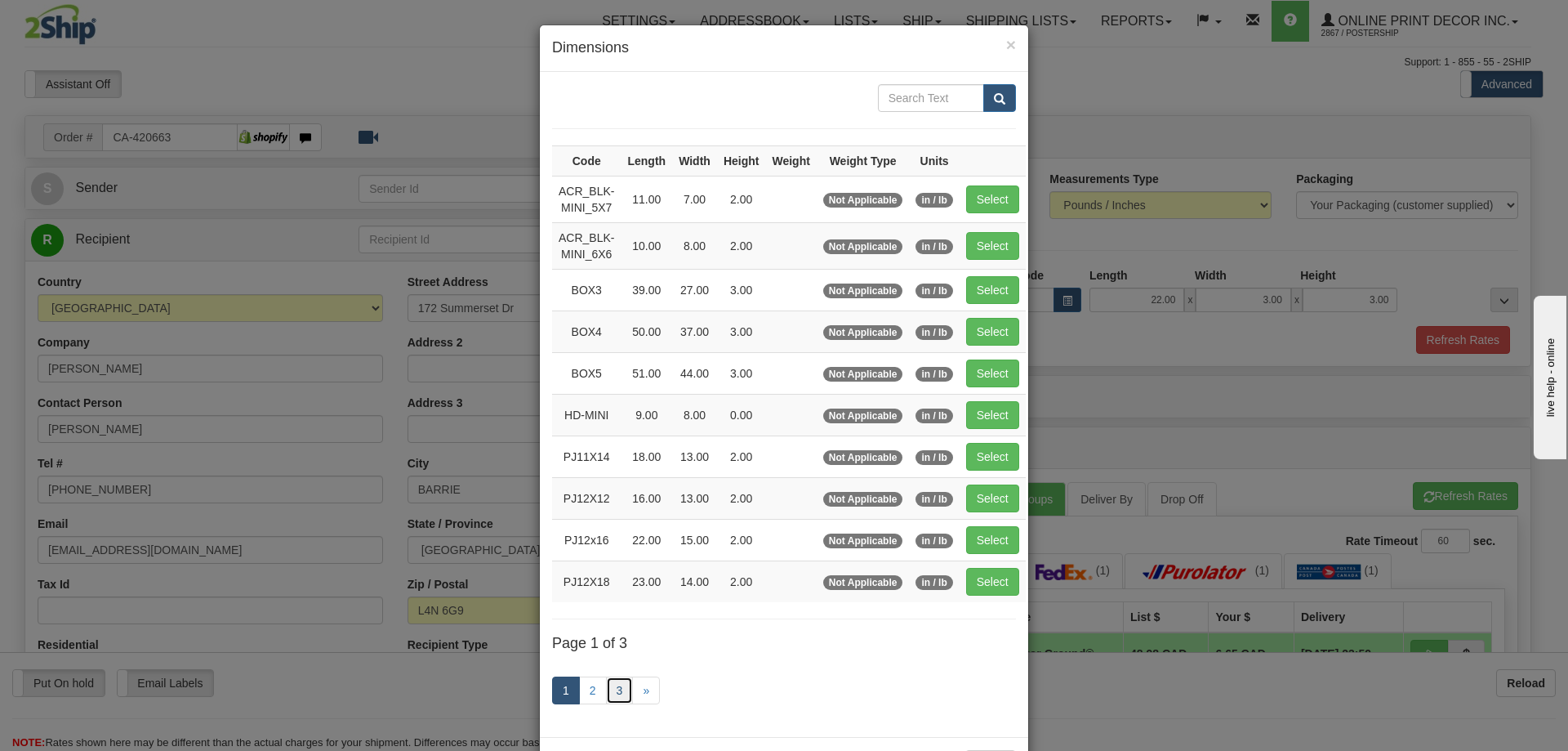
click at [608, 689] on link "3" at bounding box center [620, 690] width 28 height 28
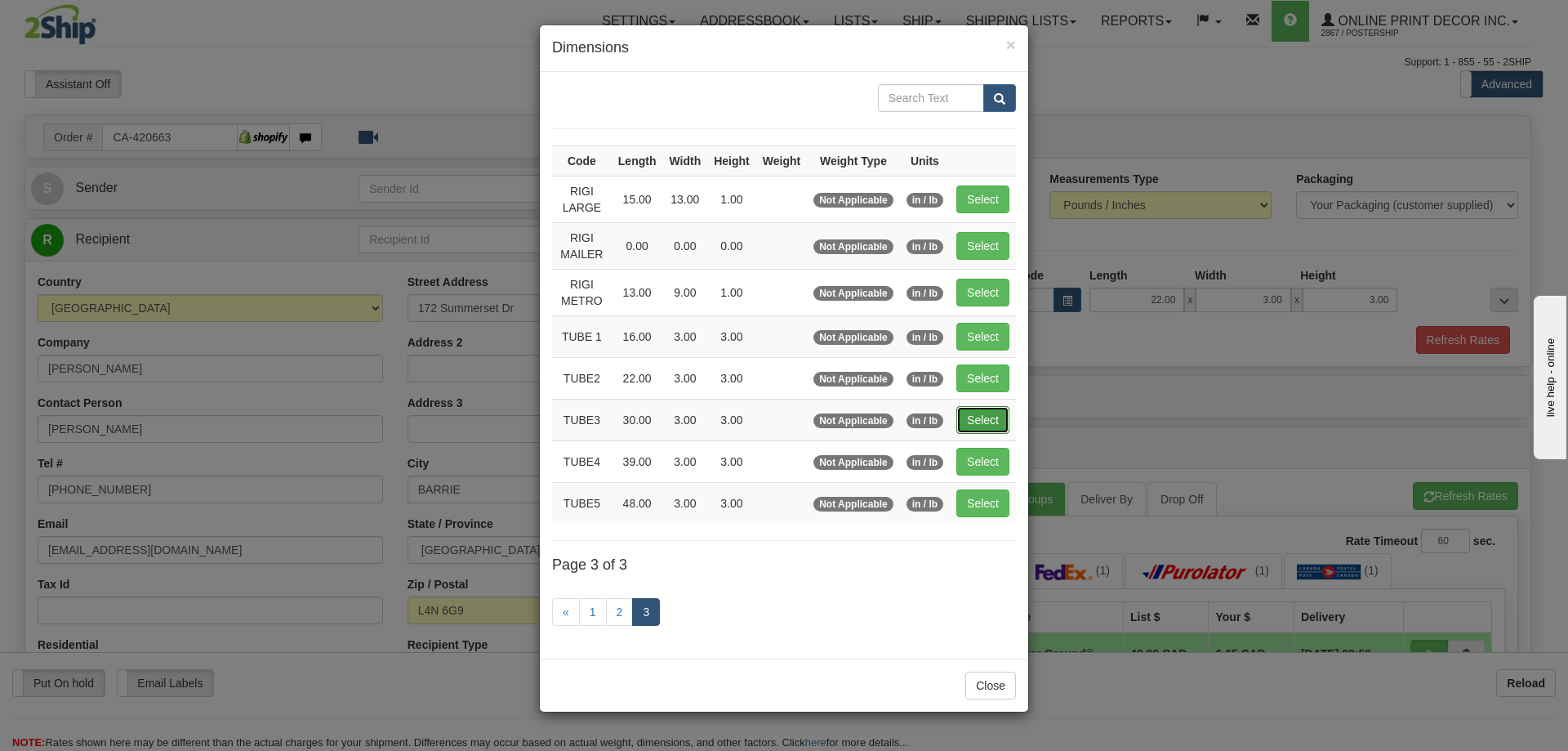
click at [988, 419] on button "Select" at bounding box center [983, 420] width 53 height 28
type input "TUBE3"
type input "30.00"
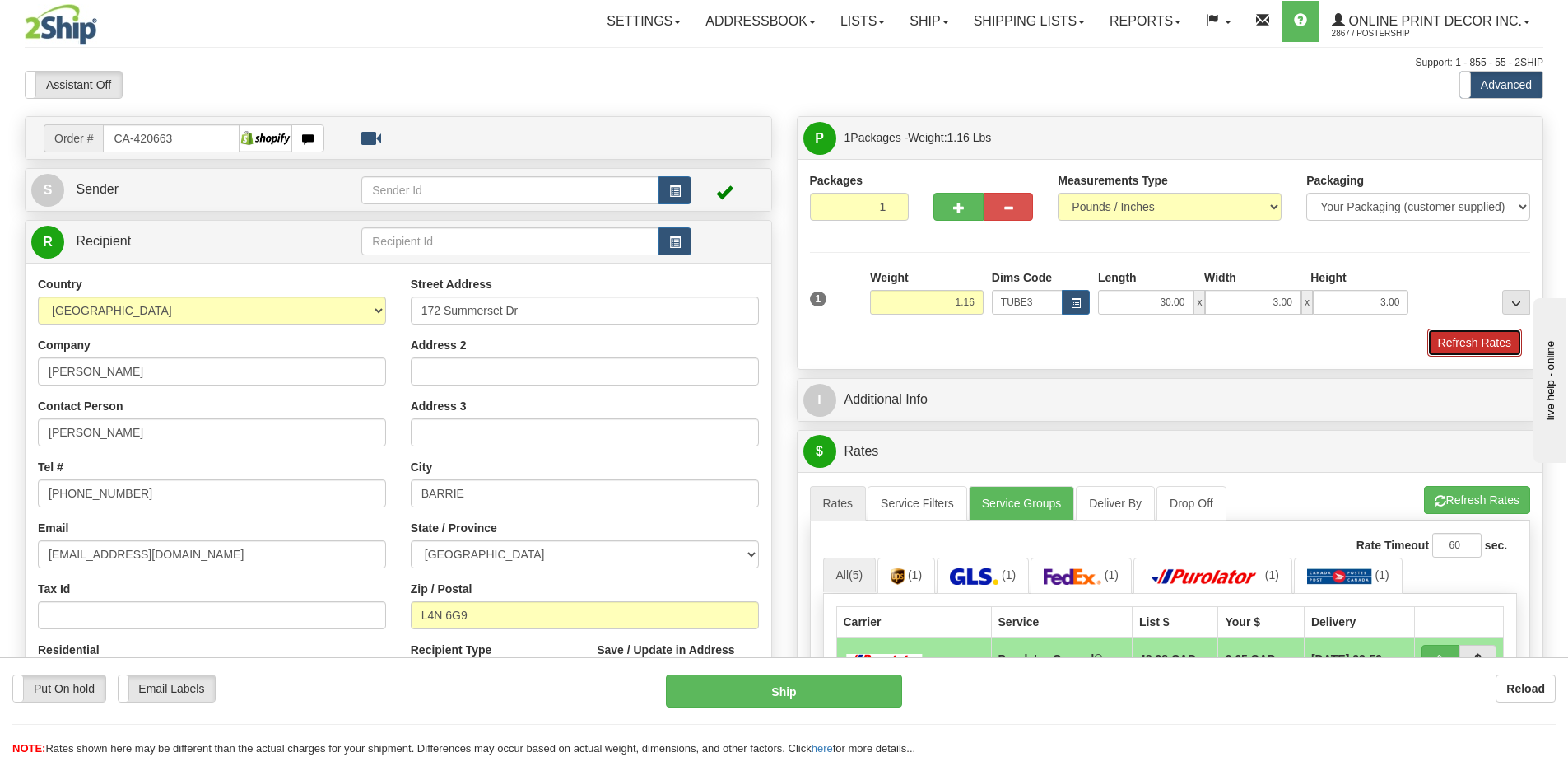
click at [1458, 333] on button "Refresh Rates" at bounding box center [1474, 343] width 94 height 28
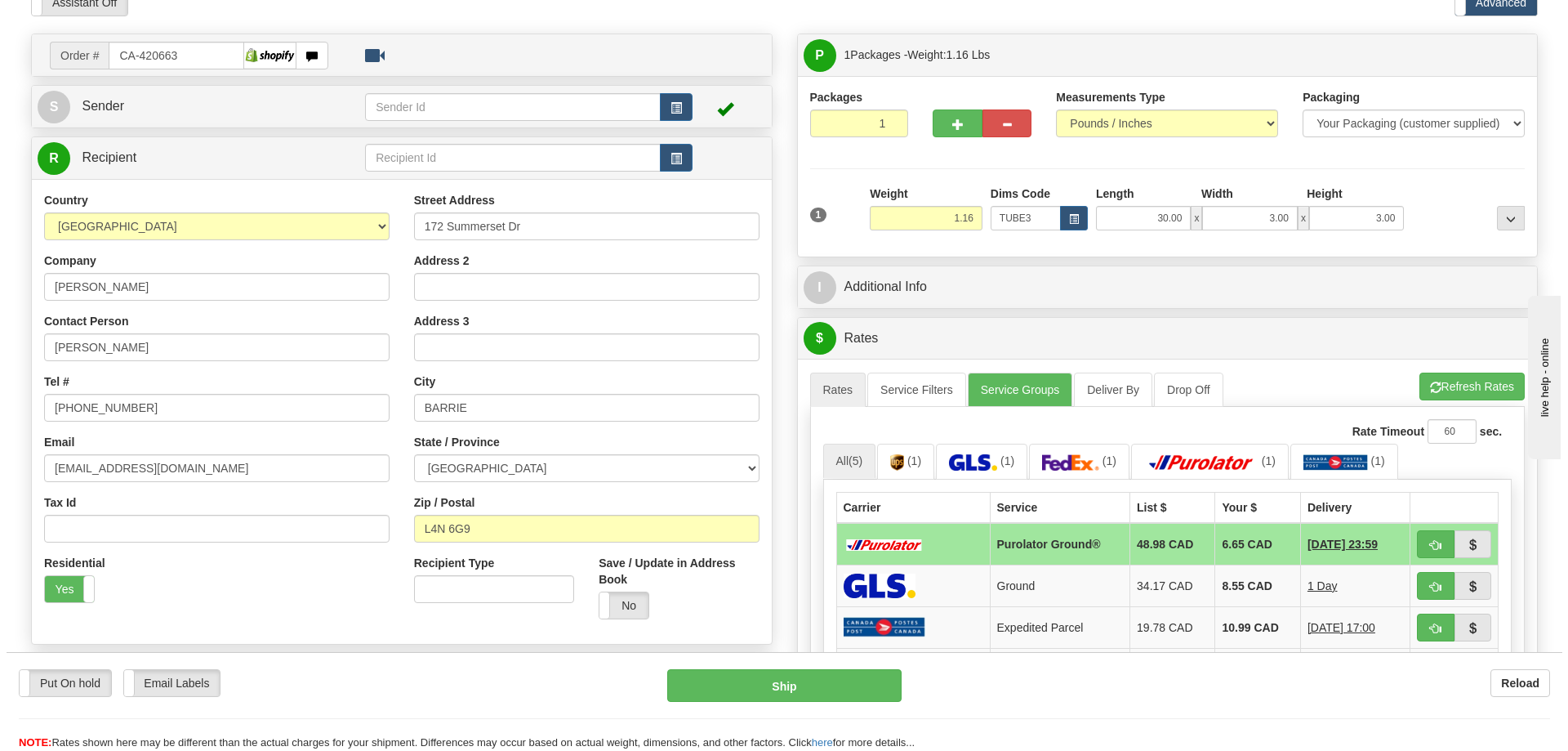
scroll to position [245, 0]
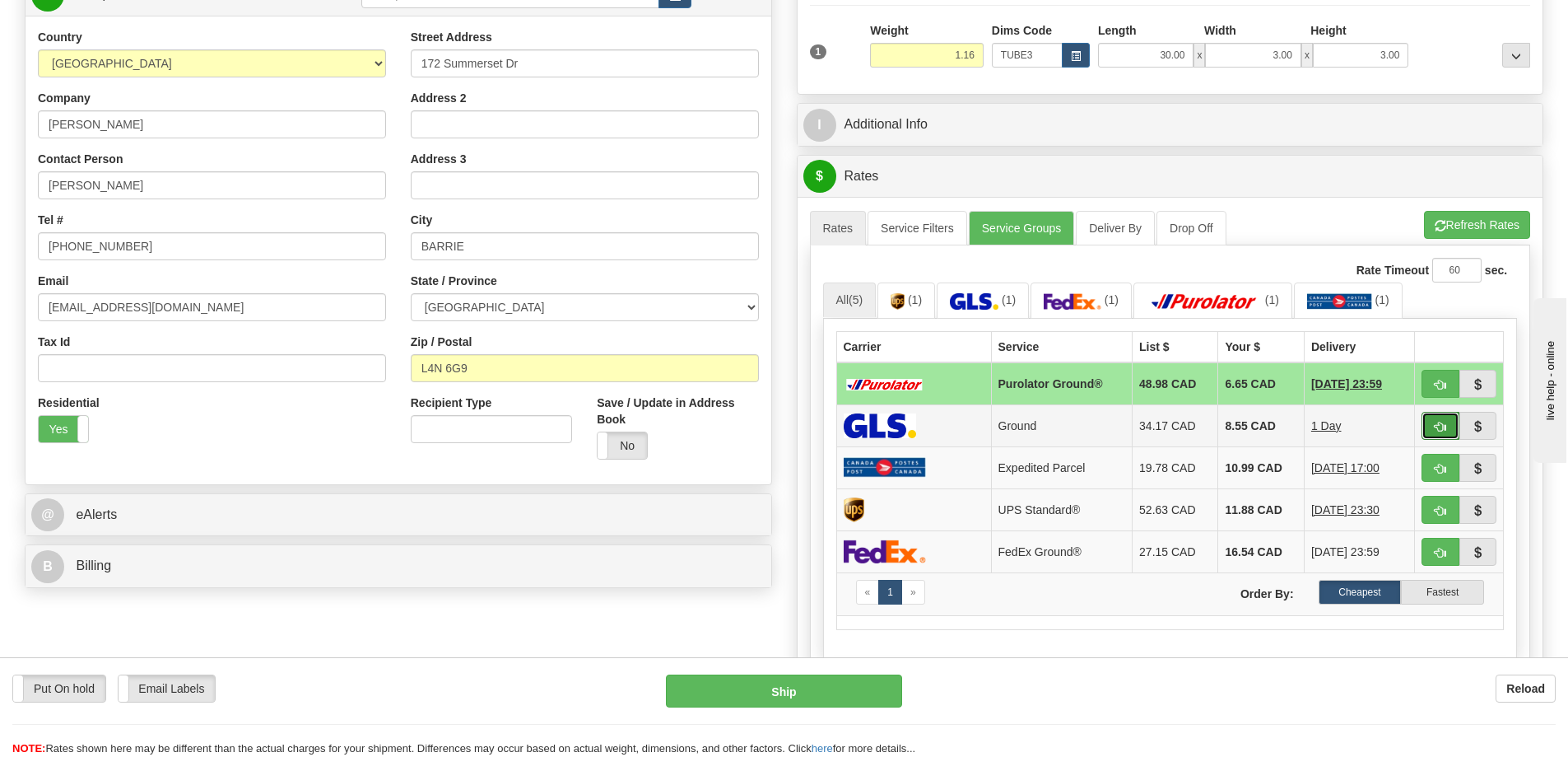
click at [1428, 419] on button "button" at bounding box center [1441, 426] width 38 height 28
type input "1"
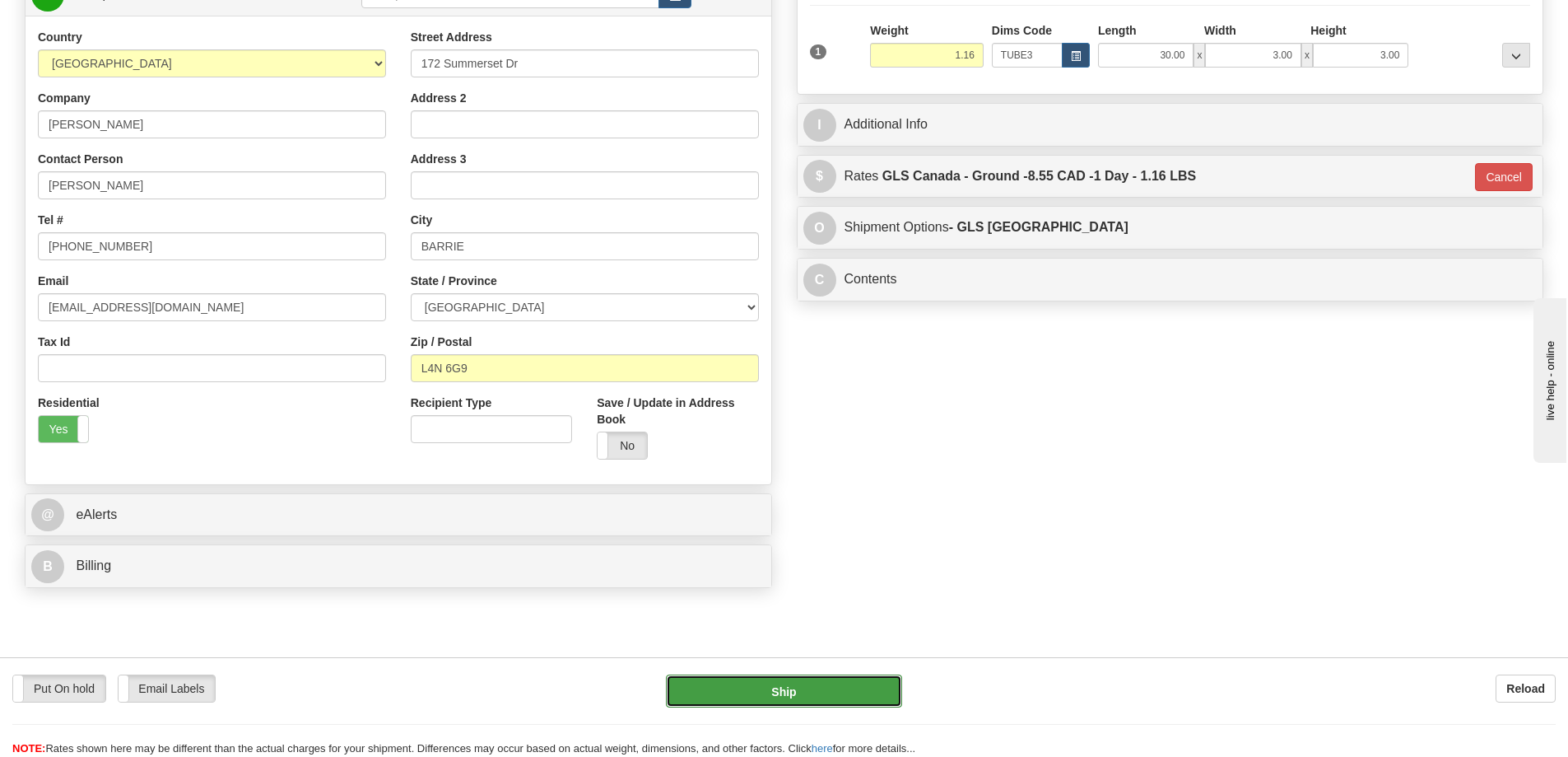
click at [853, 682] on button "Ship" at bounding box center [784, 691] width 237 height 33
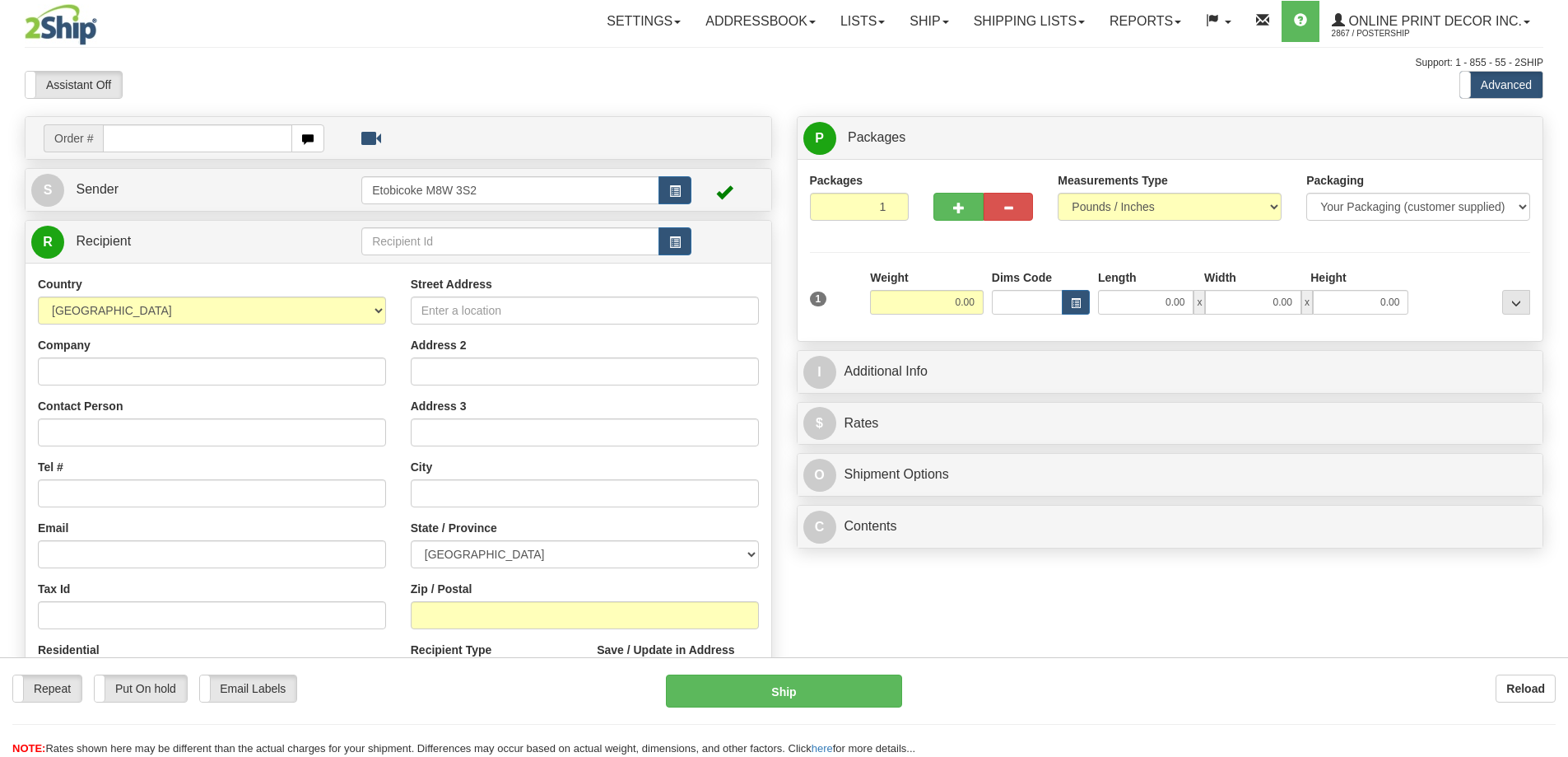
click at [132, 146] on input "text" at bounding box center [198, 138] width 189 height 28
type input "ca-420670"
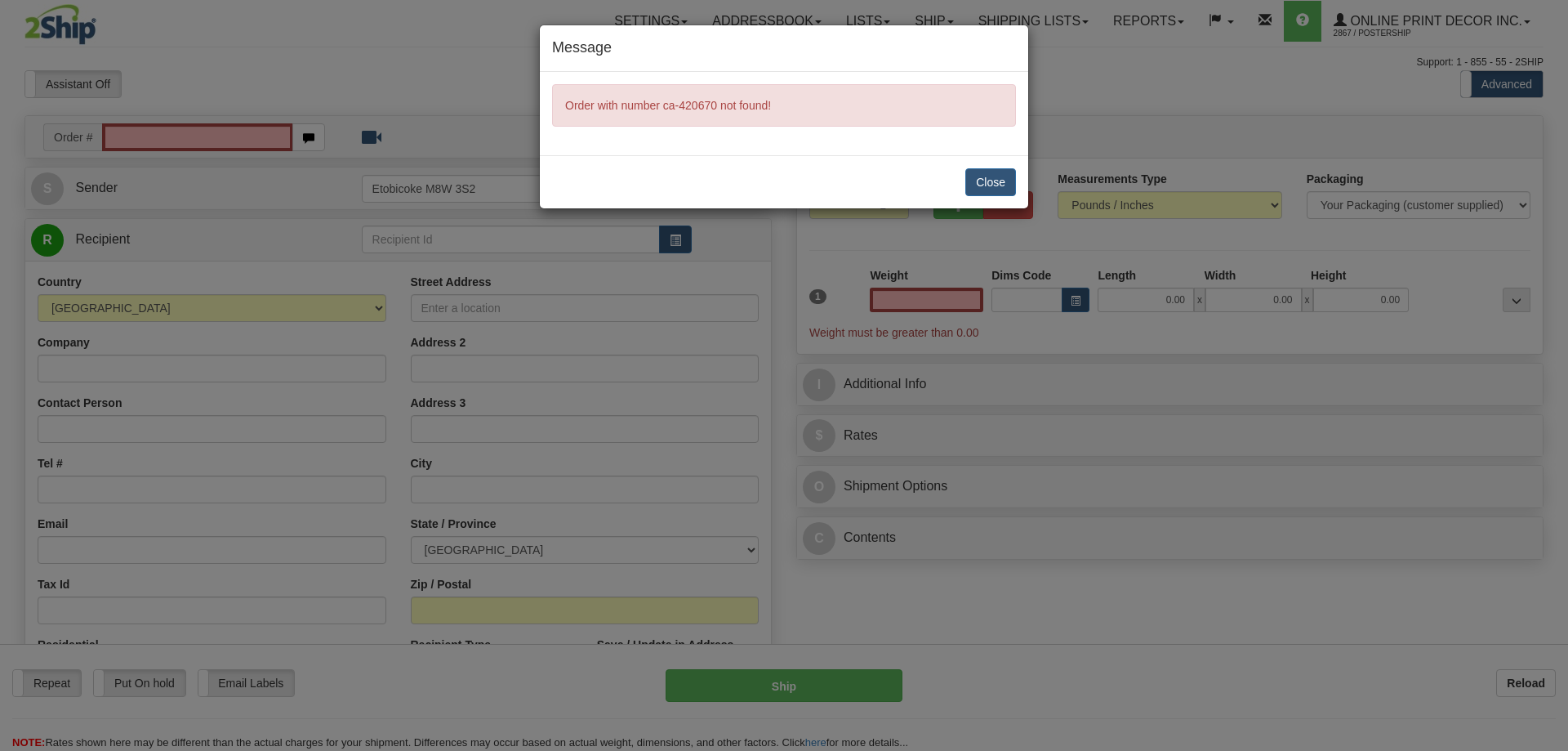
type input "0.00"
click at [138, 121] on div "Message Order with number ca-420670 not found! Close" at bounding box center [784, 375] width 1568 height 751
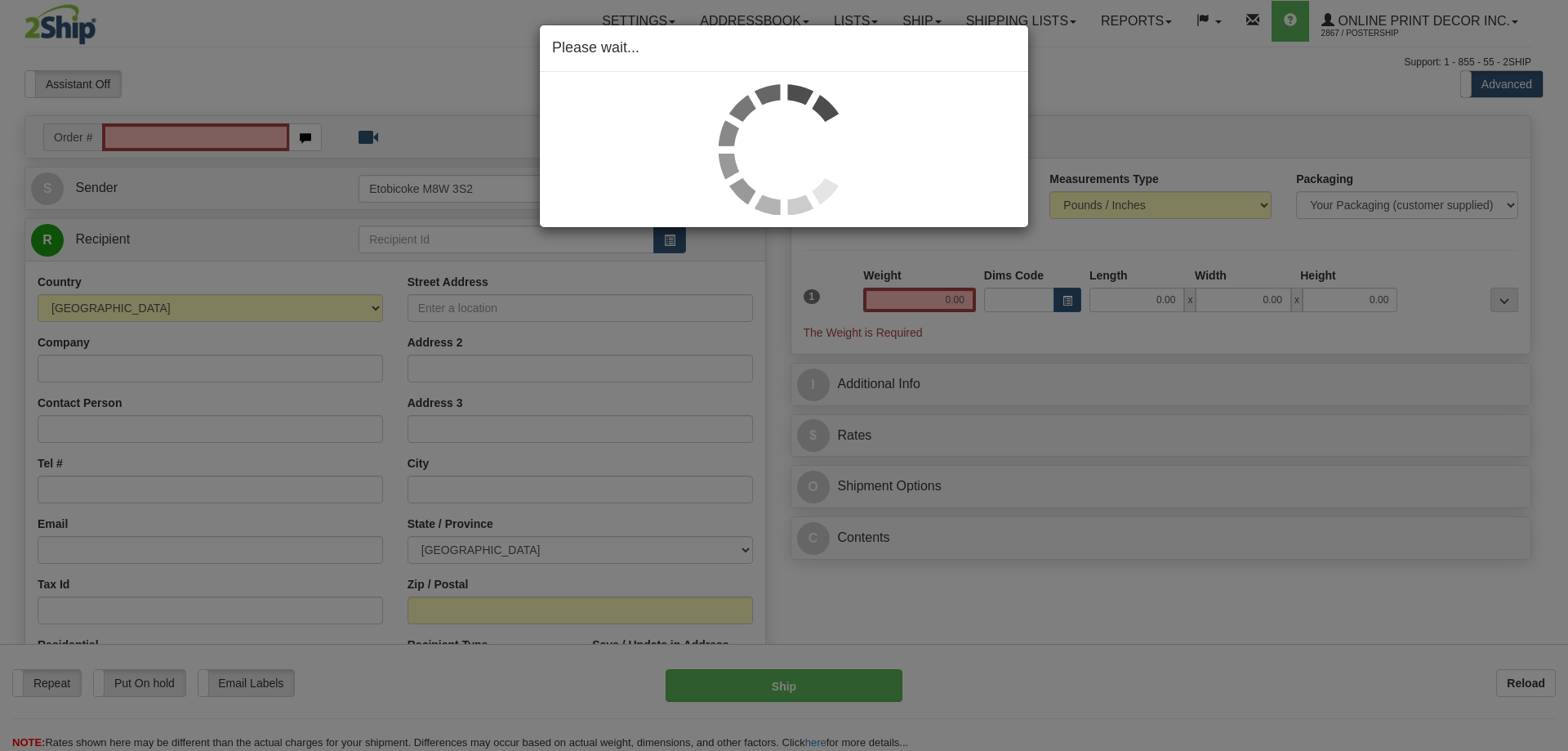
click at [124, 137] on div "Please wait..." at bounding box center [784, 375] width 1568 height 751
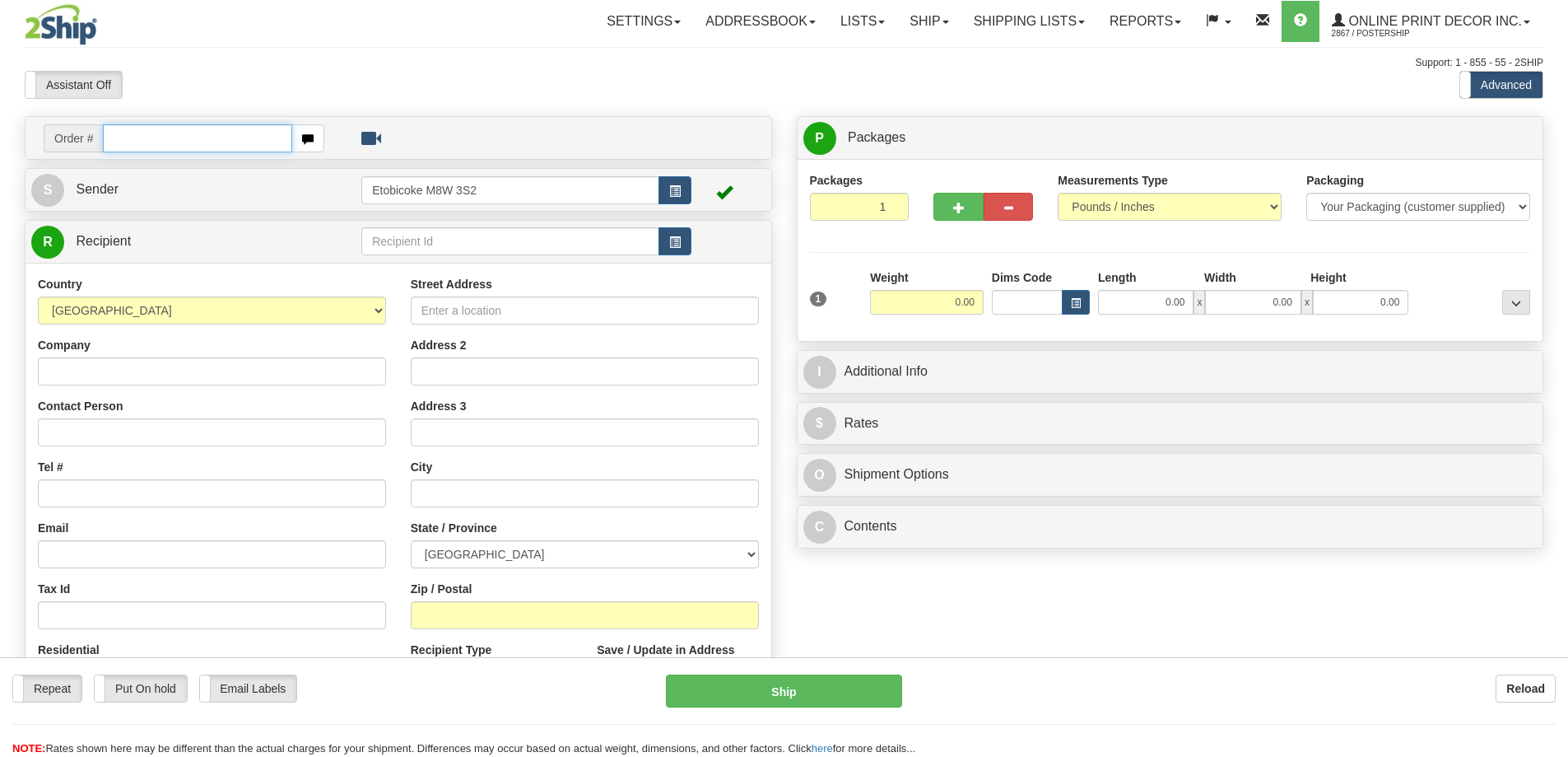
click at [155, 130] on input "text" at bounding box center [198, 138] width 189 height 28
type input "ca-420670"
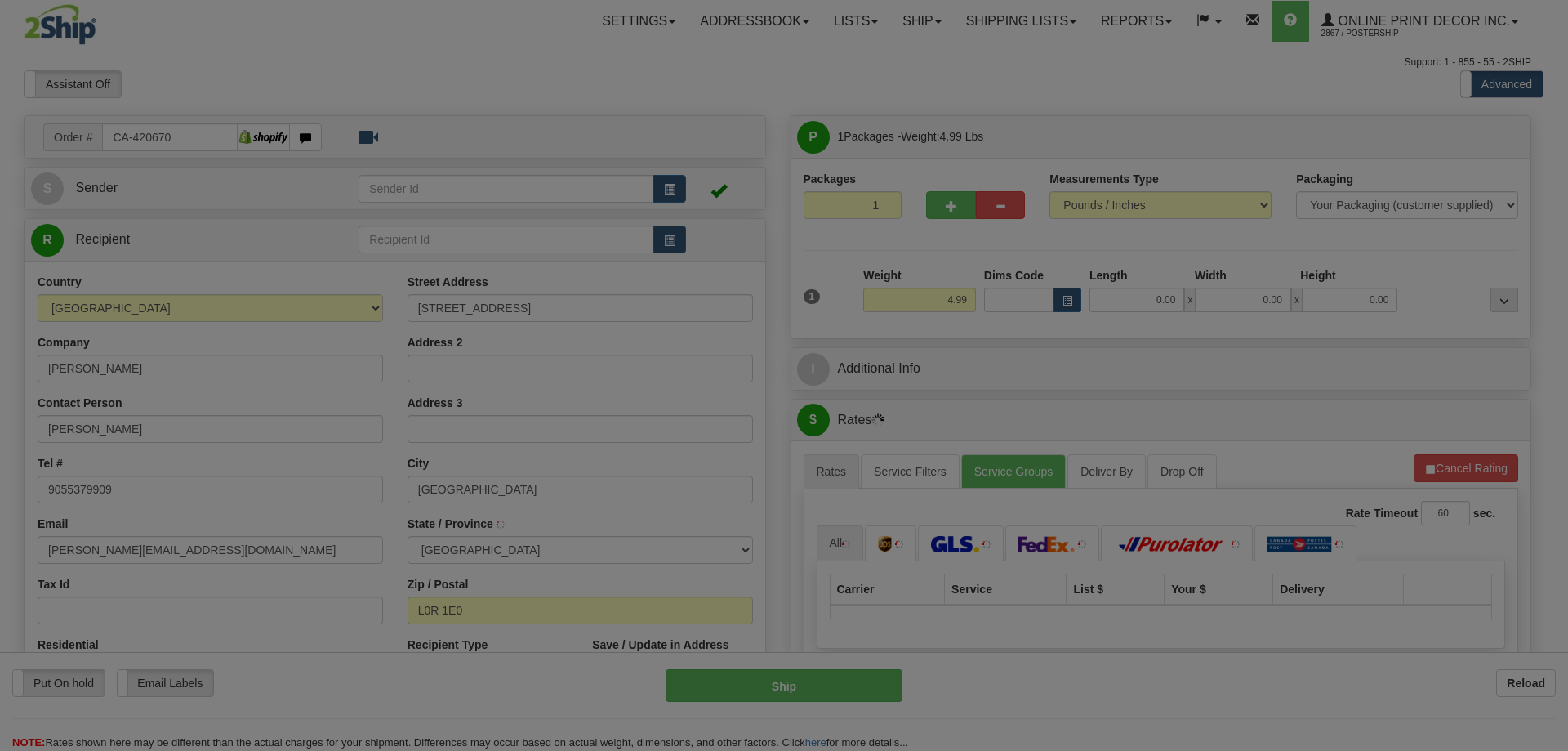
type input "CAISTOR CENTRE"
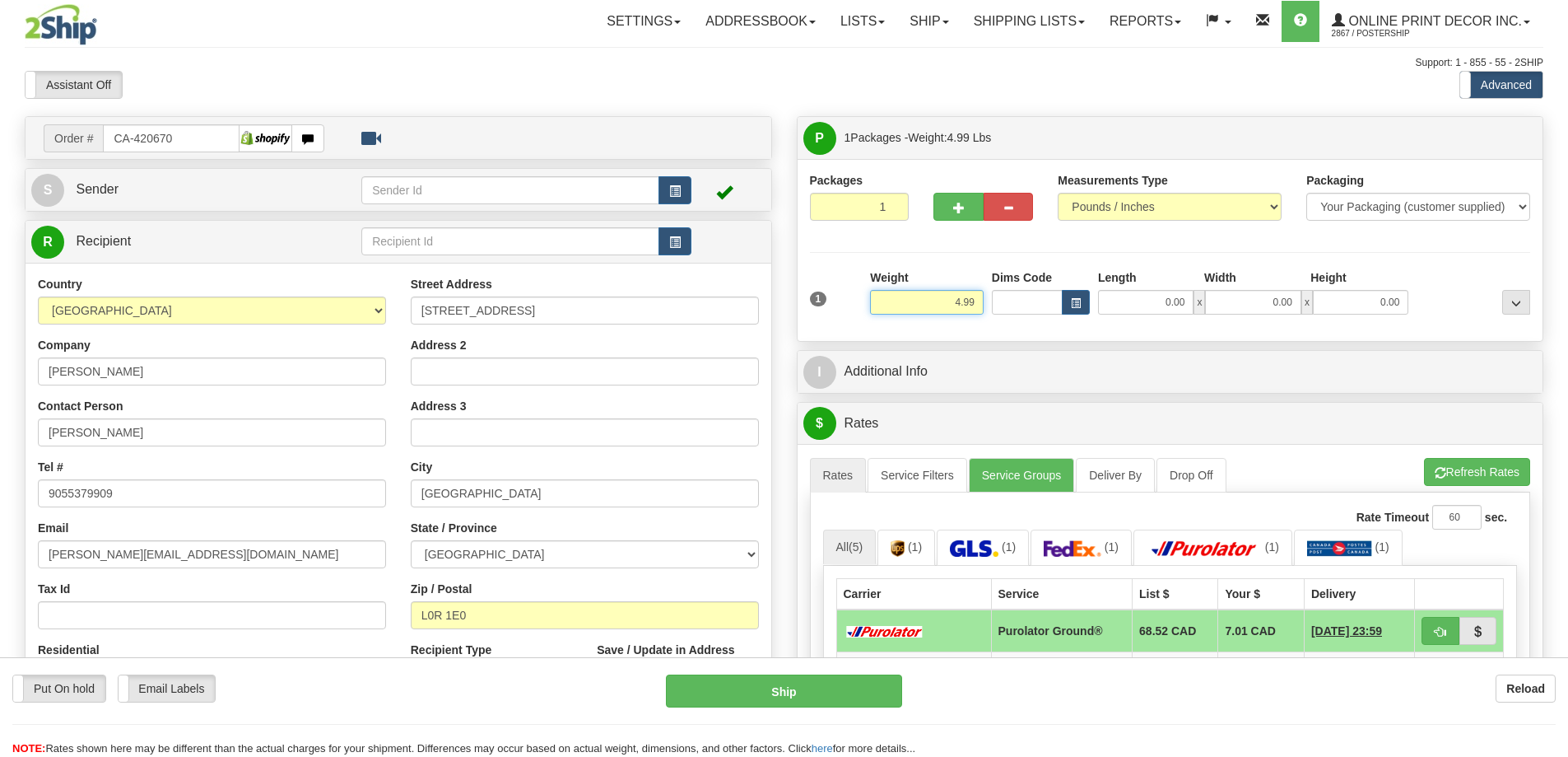
click at [979, 298] on input "4.99" at bounding box center [927, 302] width 114 height 24
type input "4"
type input "2.00"
click at [960, 204] on span "button" at bounding box center [959, 208] width 11 height 10
radio input "true"
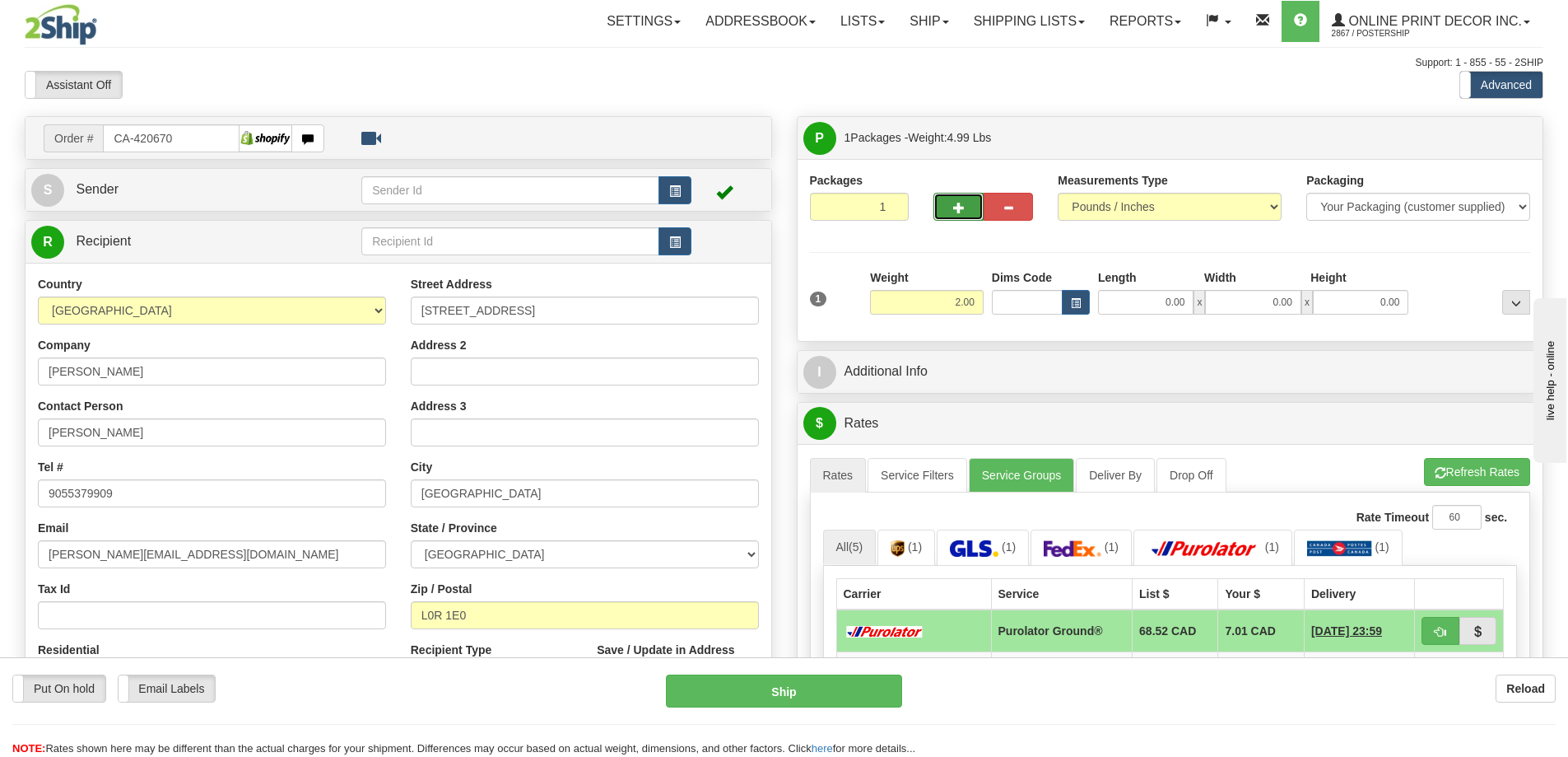
type input "2"
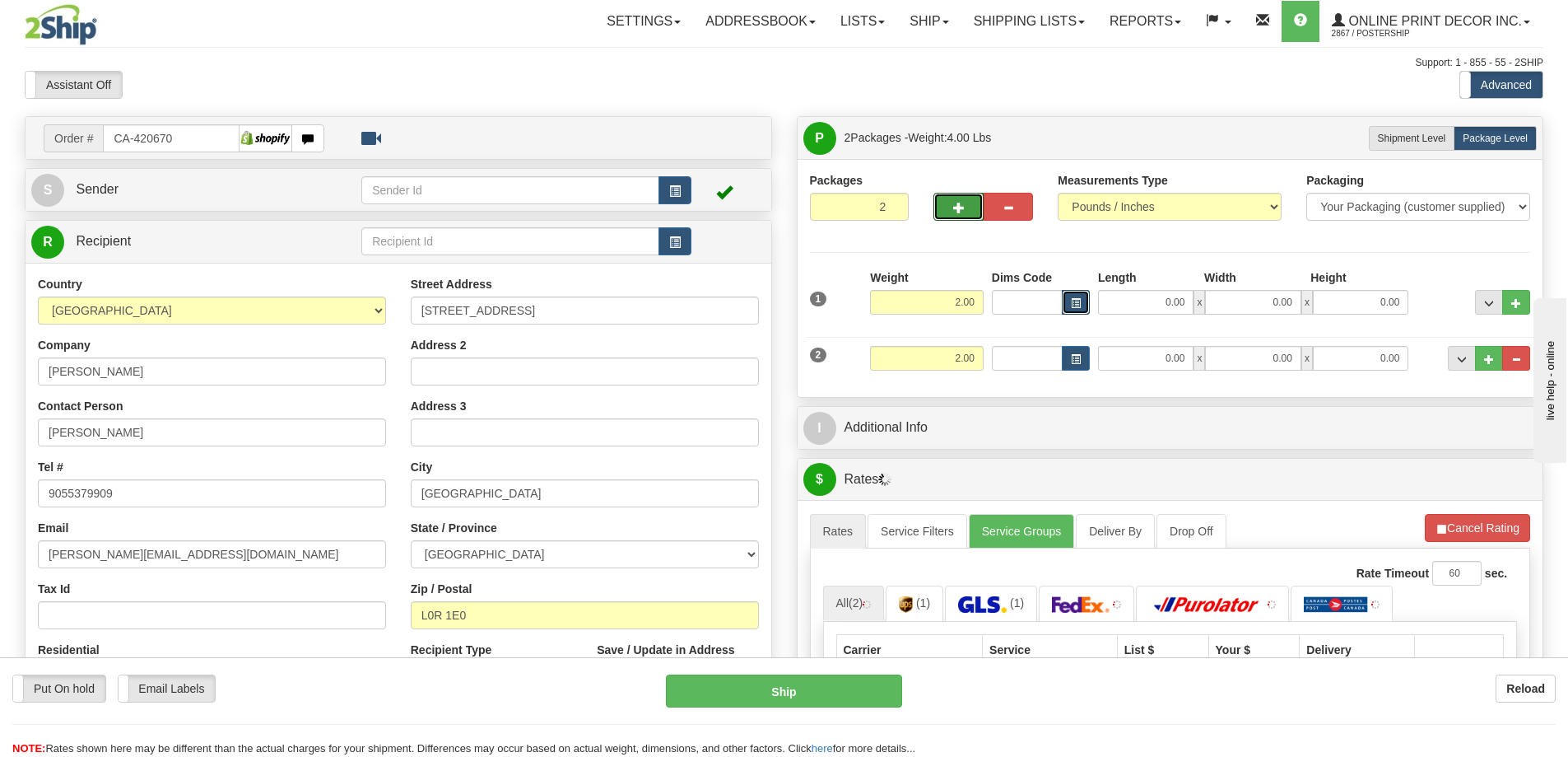
click at [1071, 300] on span "button" at bounding box center [1075, 303] width 10 height 9
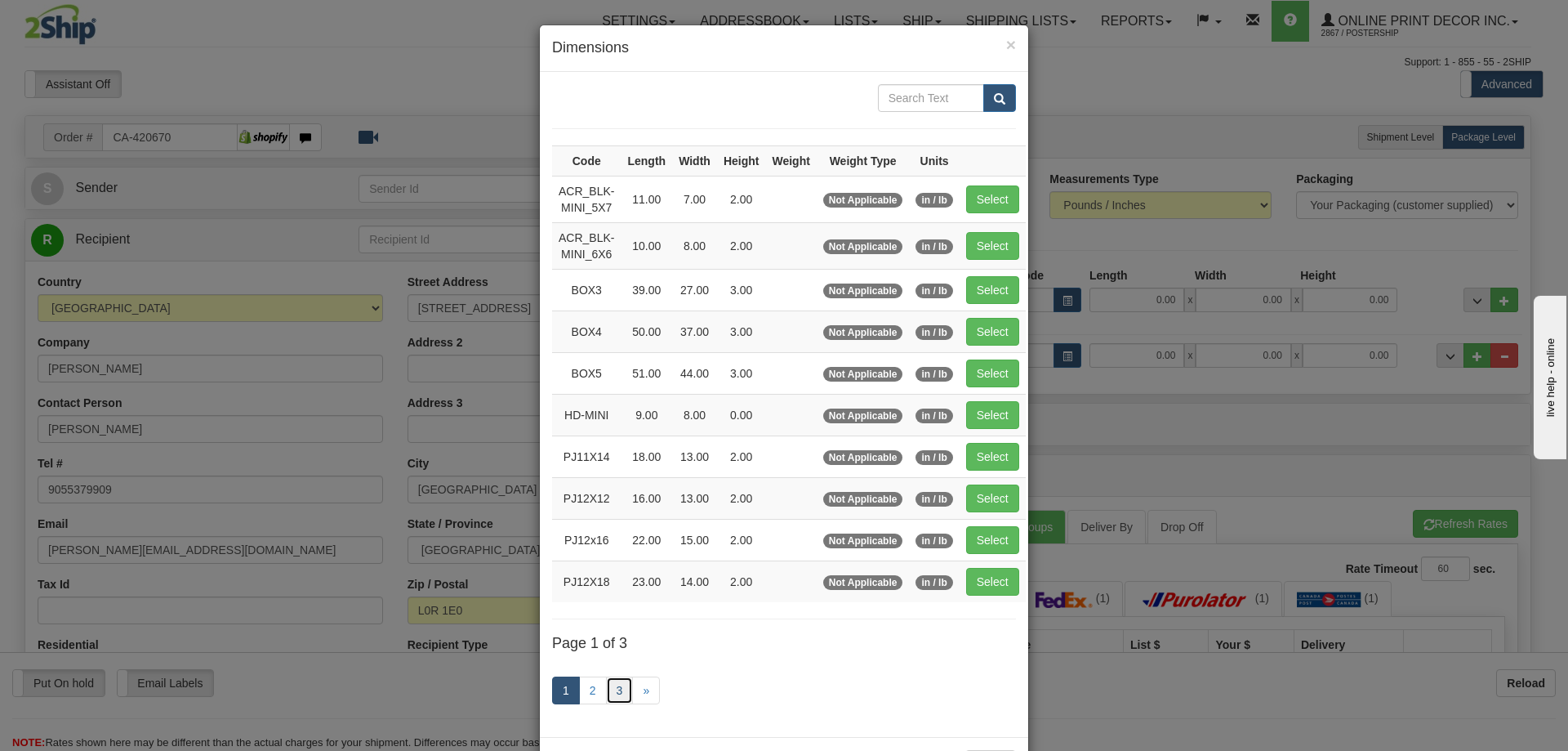
click at [615, 683] on link "3" at bounding box center [620, 690] width 28 height 28
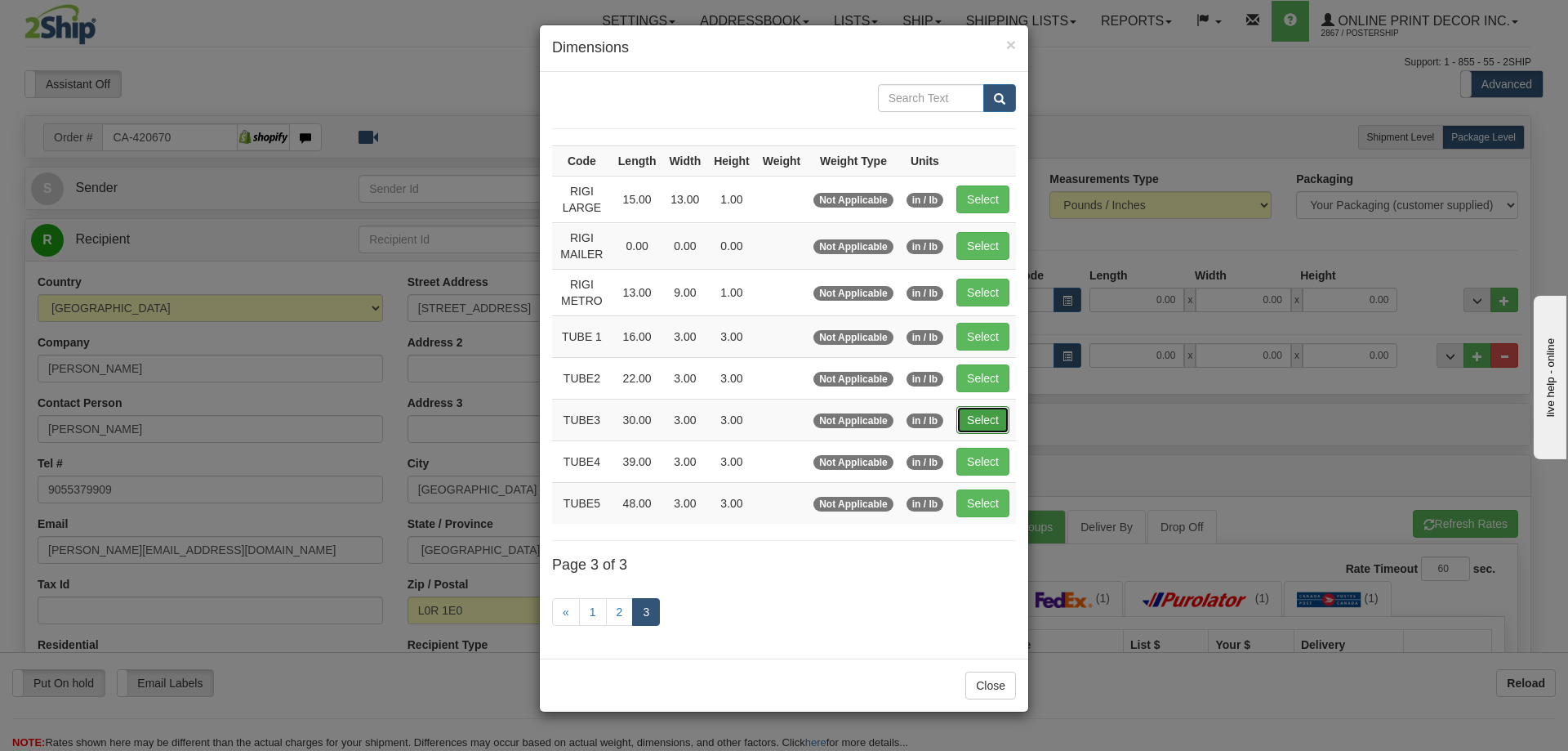
click at [1001, 407] on button "Select" at bounding box center [983, 420] width 53 height 28
type input "TUBE3"
type input "30.00"
type input "3.00"
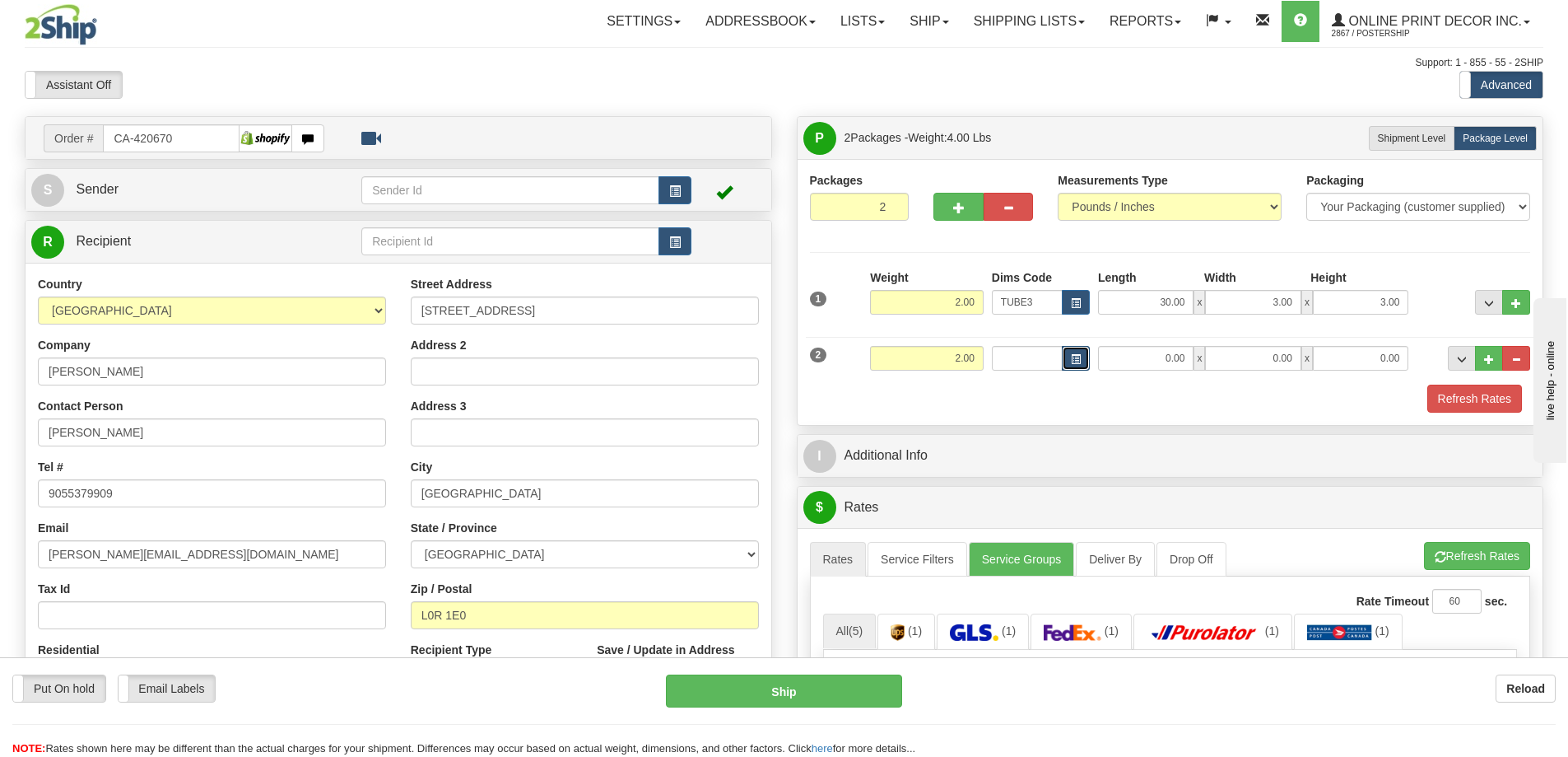
click at [1069, 360] on button "button" at bounding box center [1076, 358] width 28 height 24
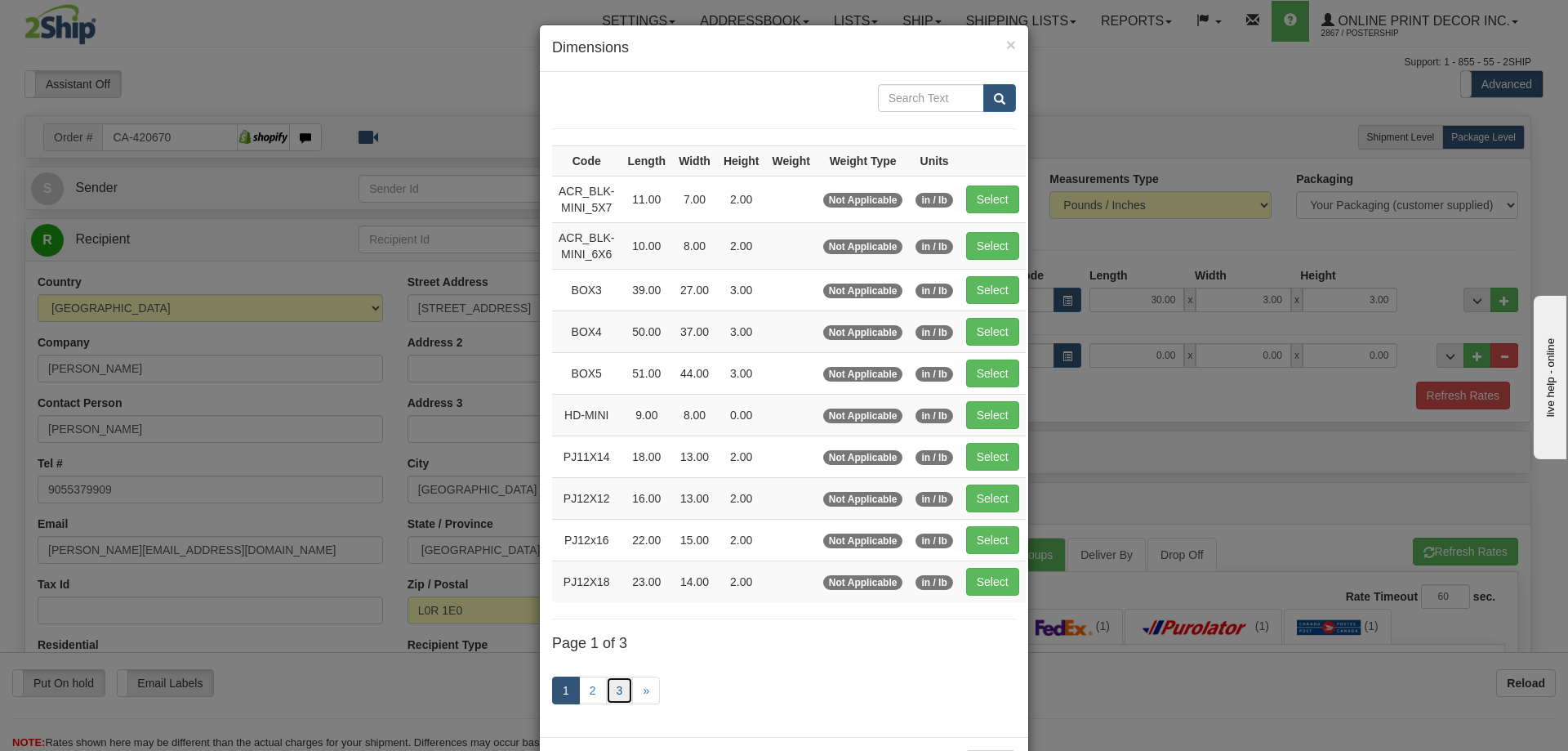
click at [618, 688] on link "3" at bounding box center [620, 690] width 28 height 28
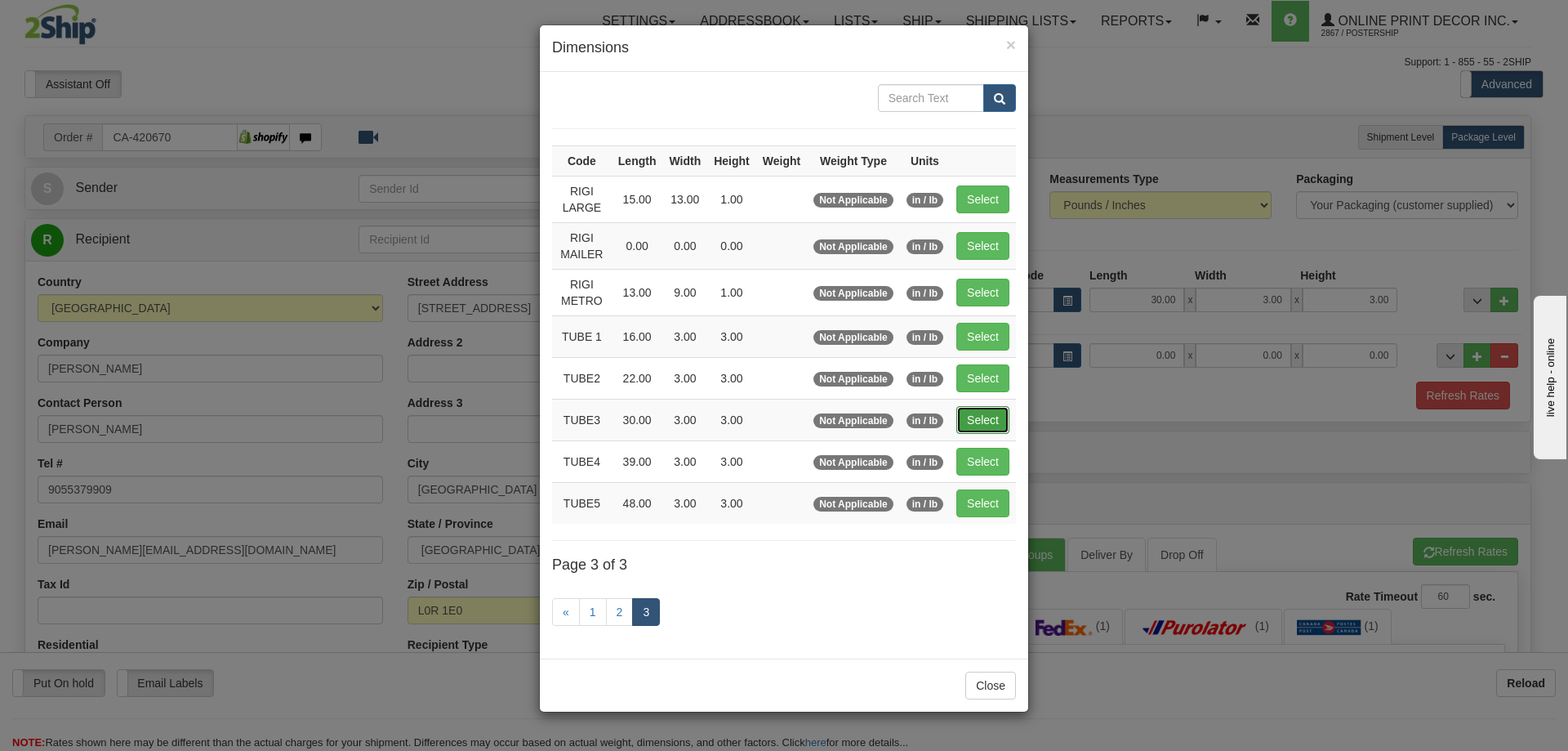
click at [979, 409] on button "Select" at bounding box center [983, 420] width 53 height 28
type input "TUBE3"
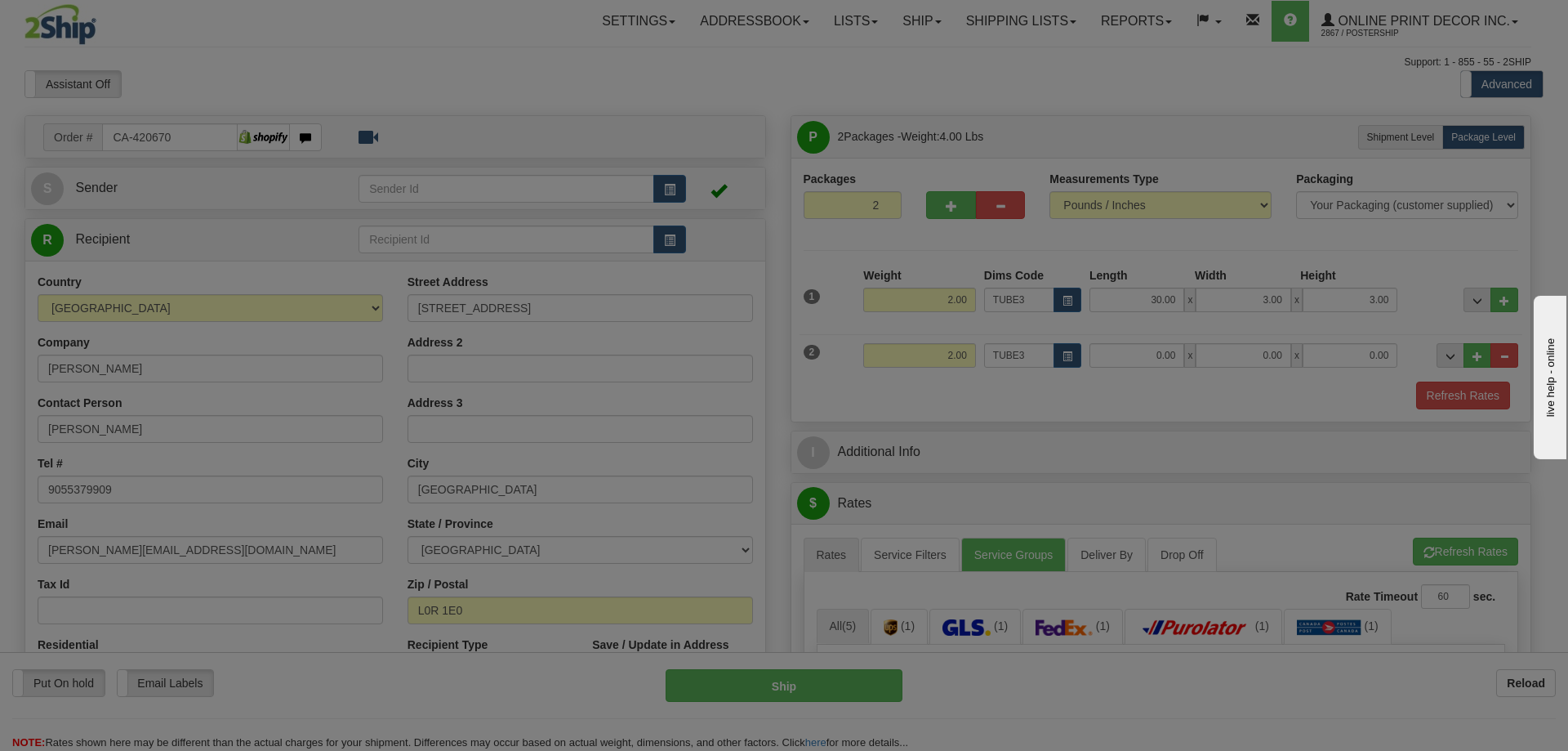
type input "30.00"
type input "3.00"
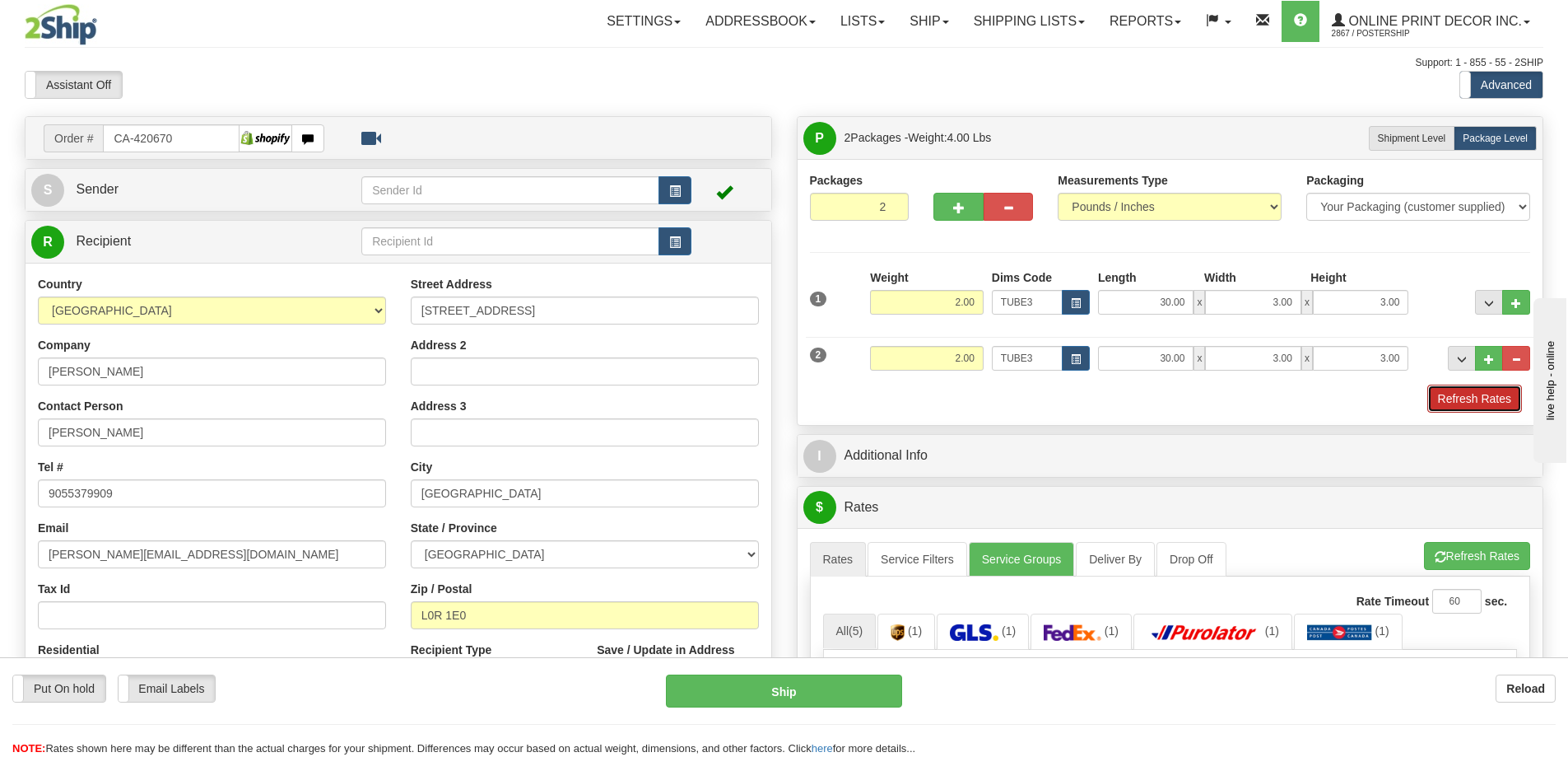
click at [1452, 405] on button "Refresh Rates" at bounding box center [1474, 398] width 94 height 28
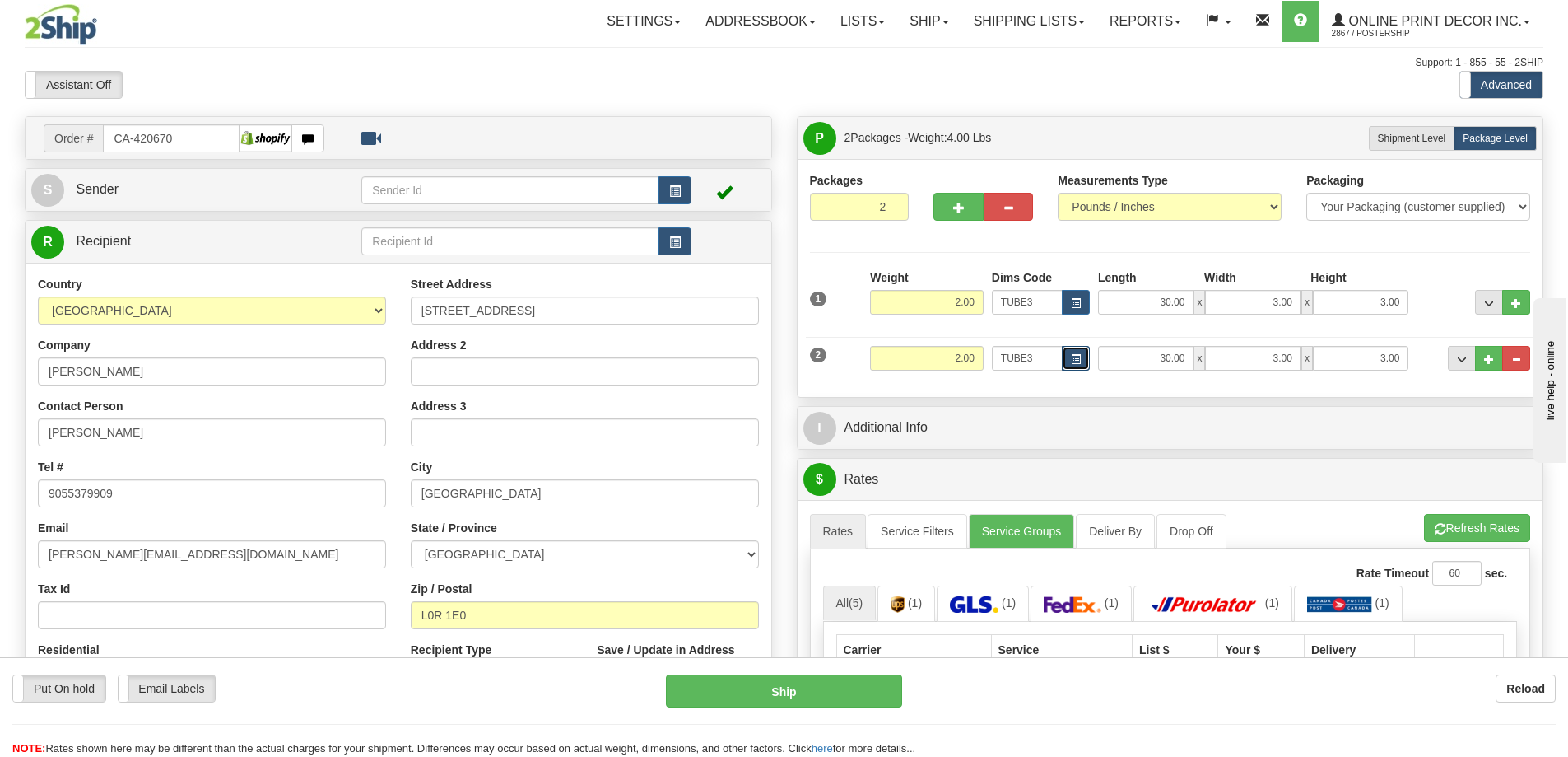
click at [1073, 355] on span "button" at bounding box center [1075, 359] width 10 height 9
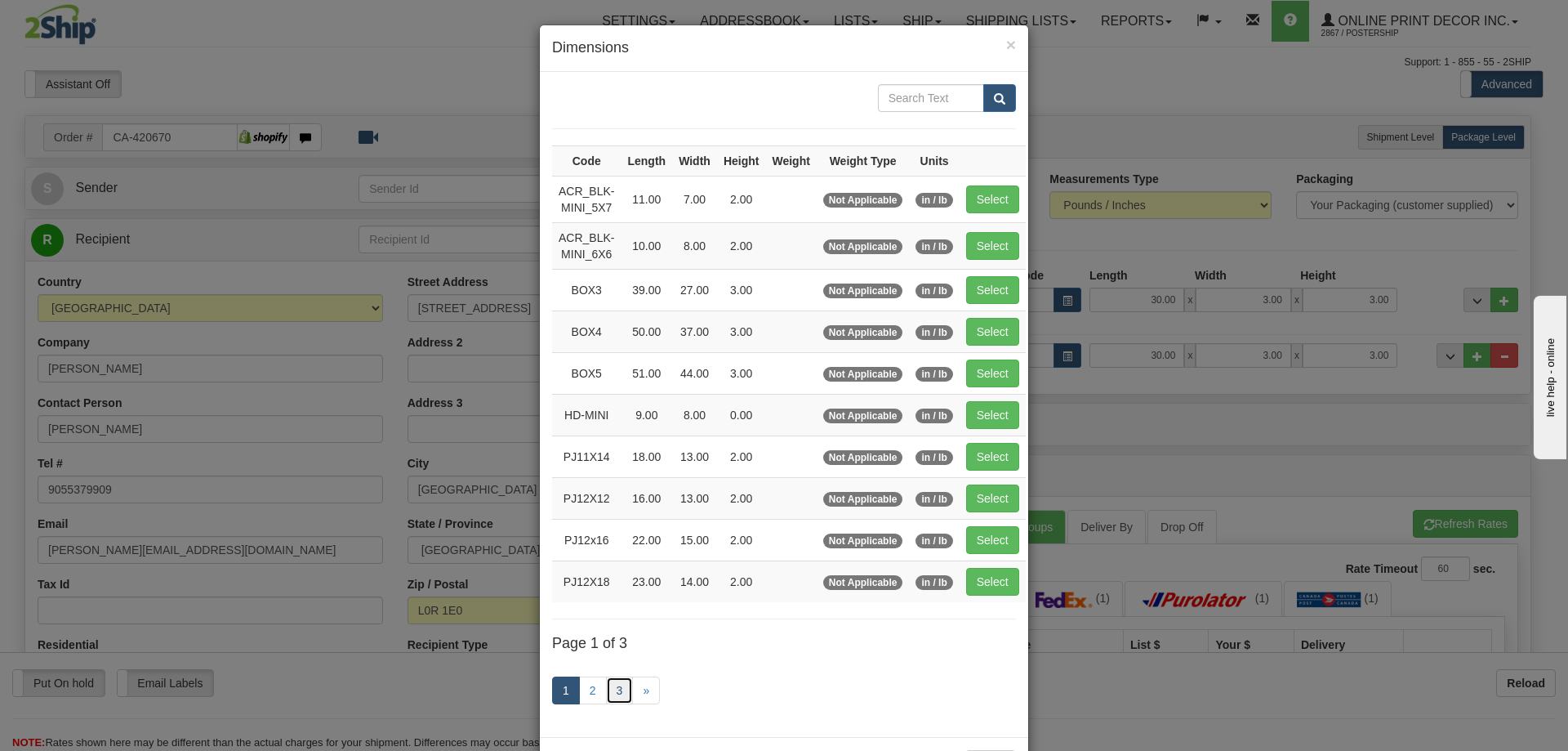
click at [612, 686] on link "3" at bounding box center [620, 690] width 28 height 28
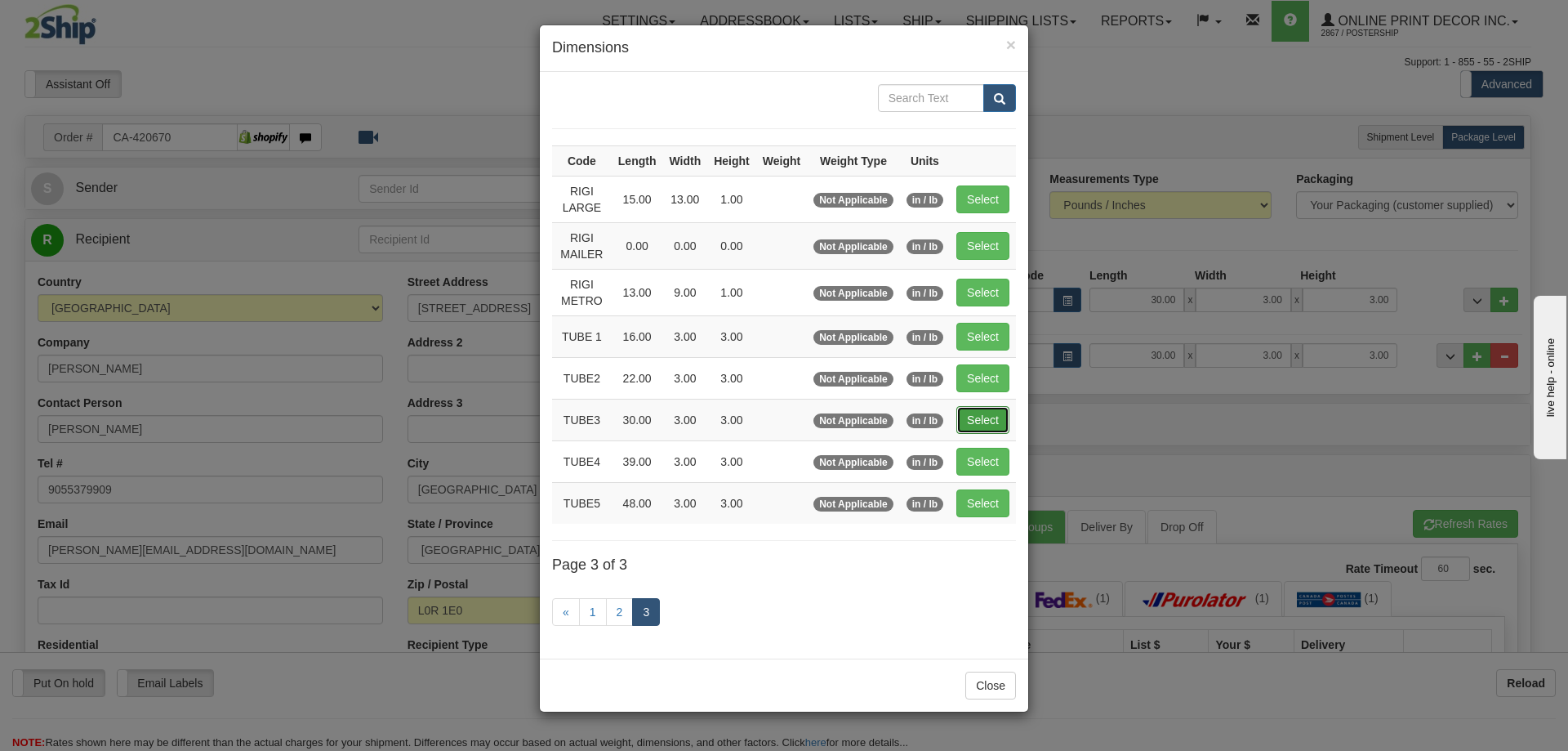
click at [985, 414] on button "Select" at bounding box center [983, 420] width 53 height 28
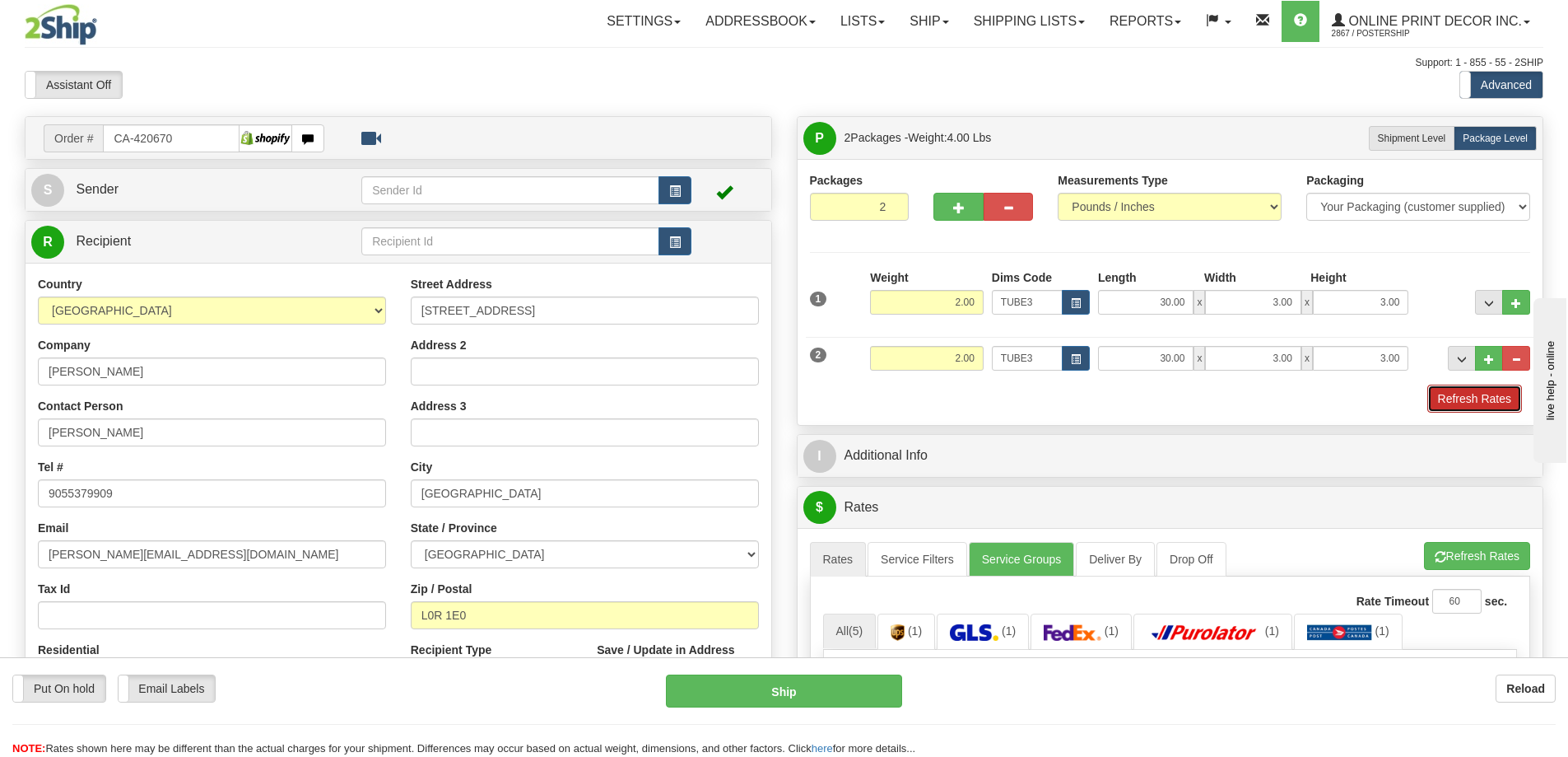
click at [1445, 391] on button "Refresh Rates" at bounding box center [1474, 398] width 94 height 28
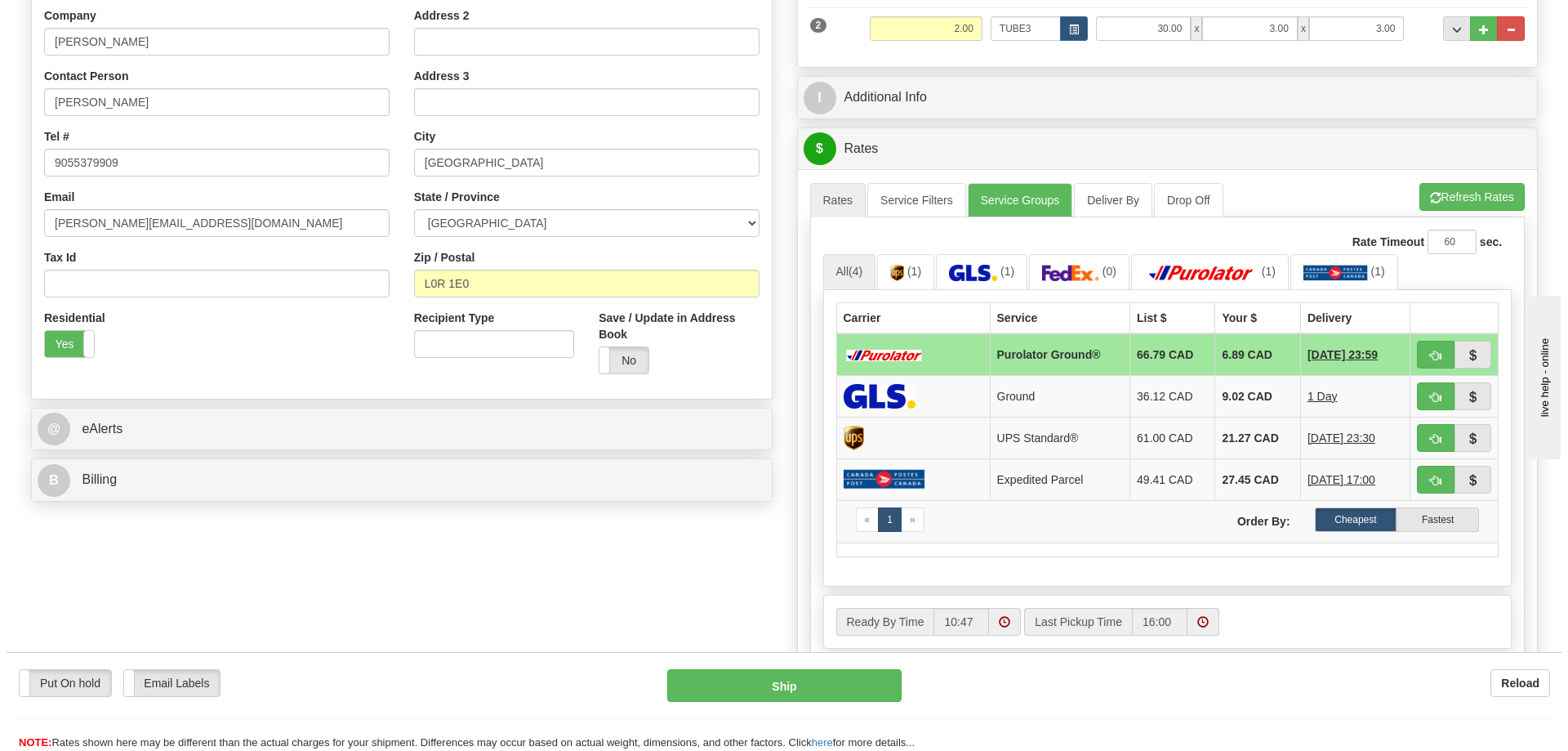
scroll to position [409, 0]
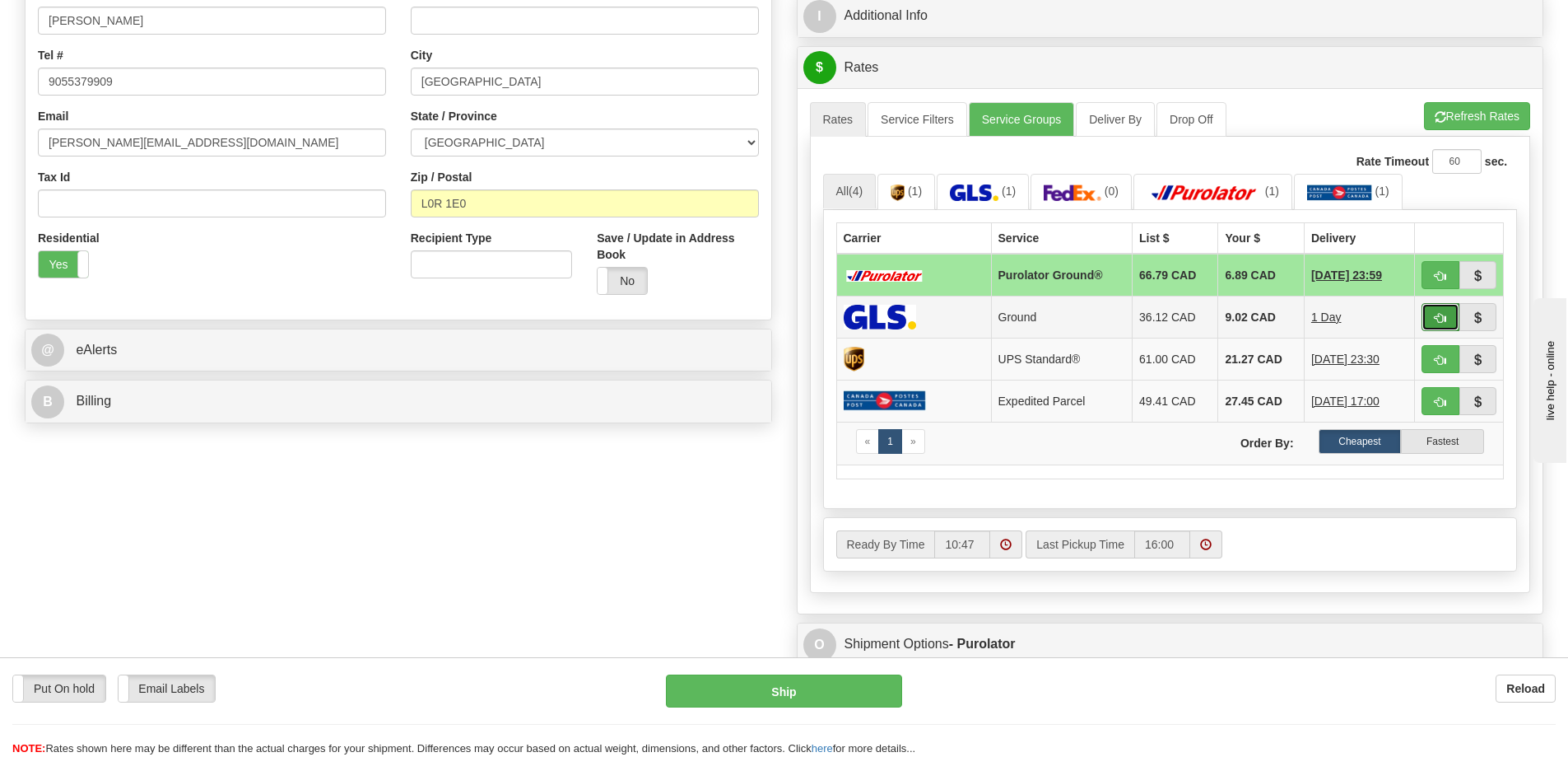
click at [1445, 309] on button "button" at bounding box center [1441, 317] width 38 height 28
type input "1"
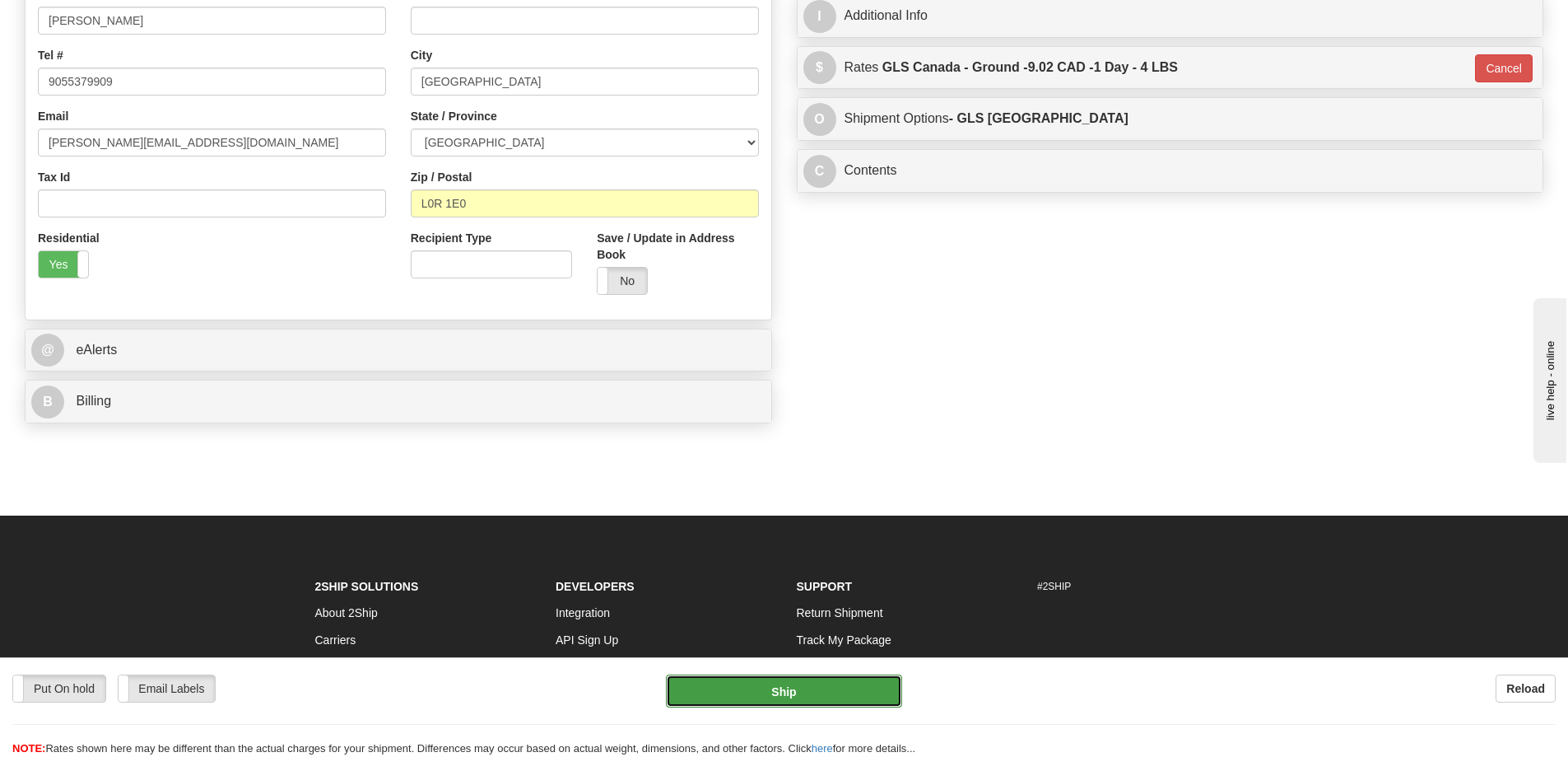
click at [830, 687] on button "Ship" at bounding box center [784, 691] width 237 height 33
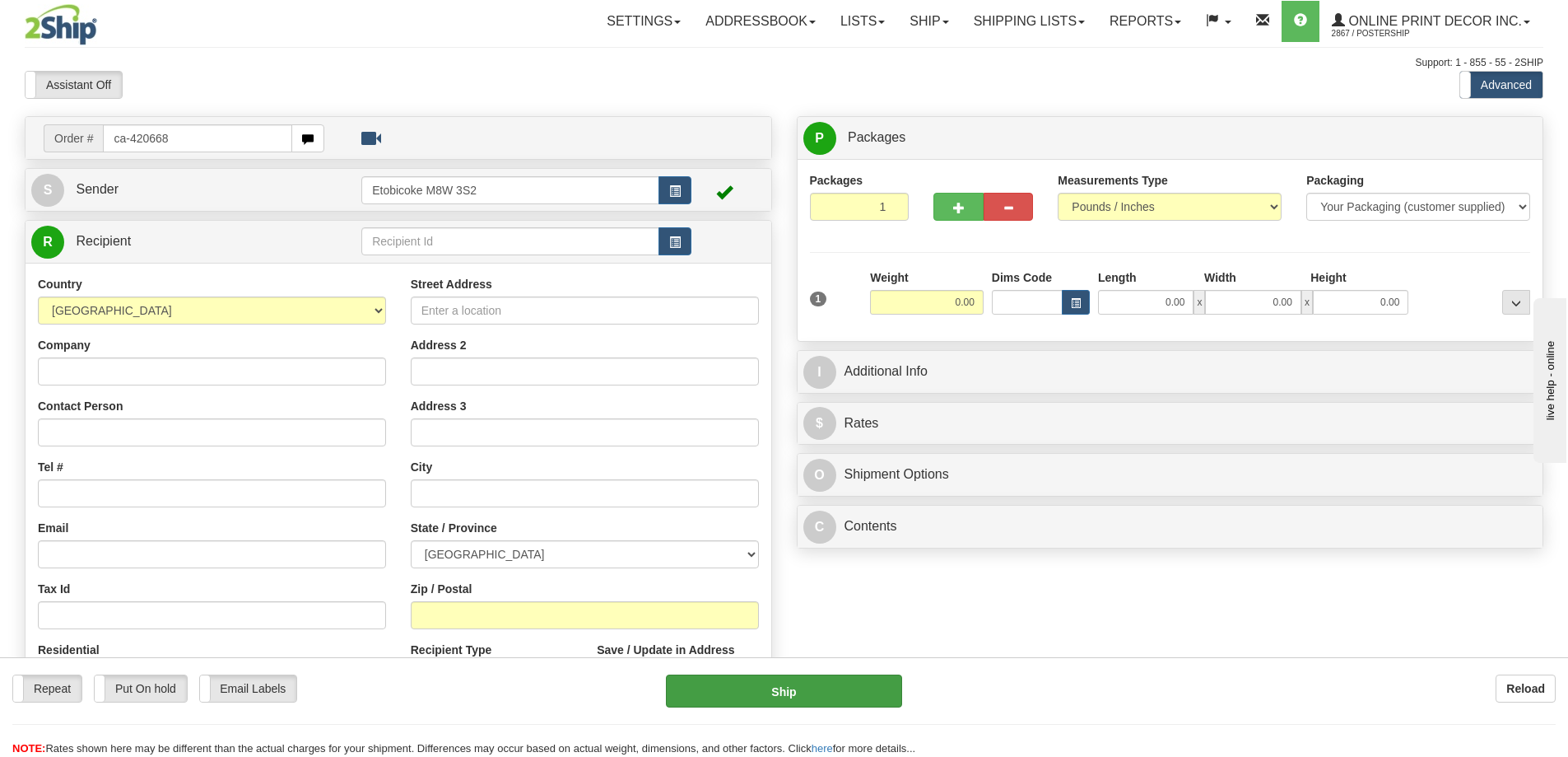
type input "ca-420668"
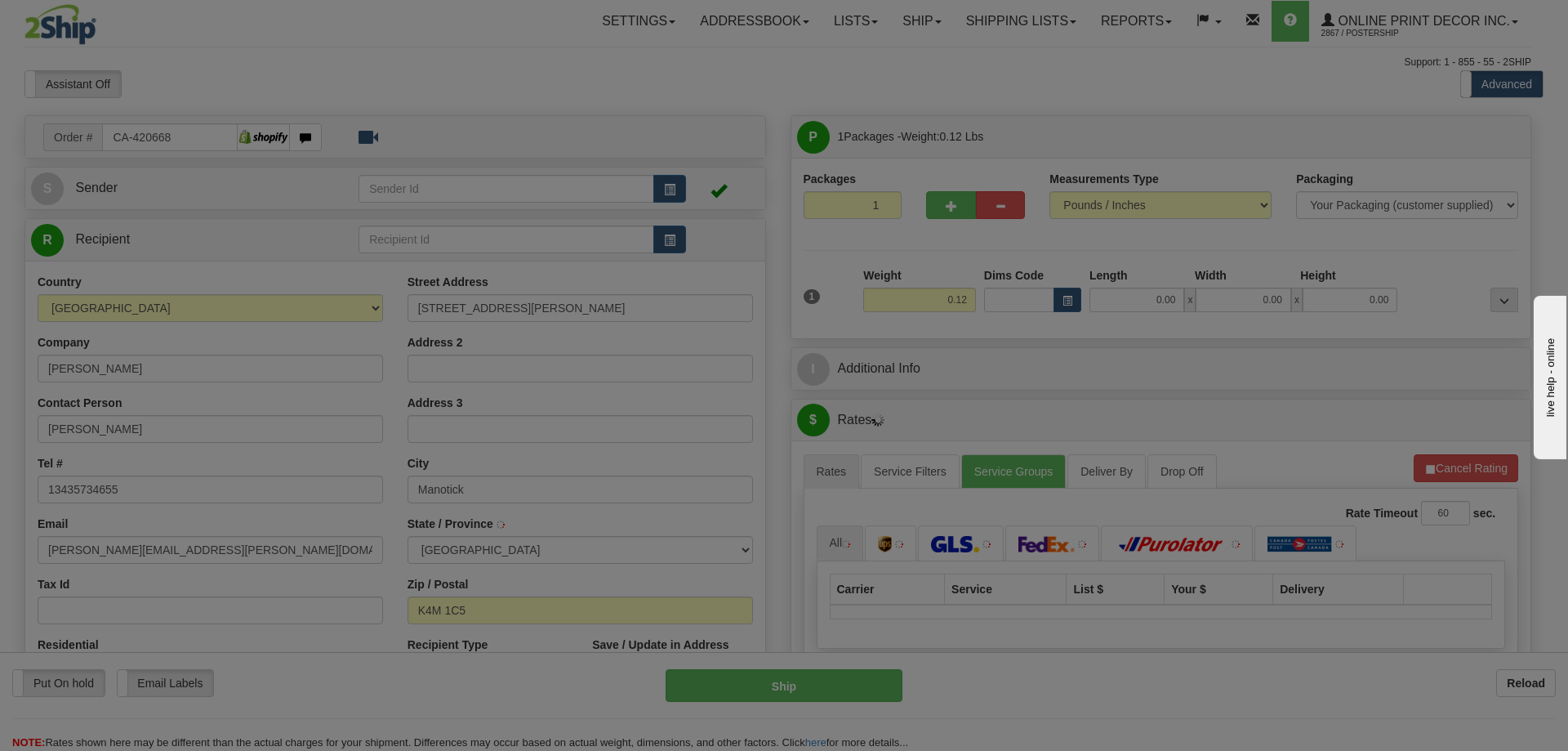
type input "MANOTICK"
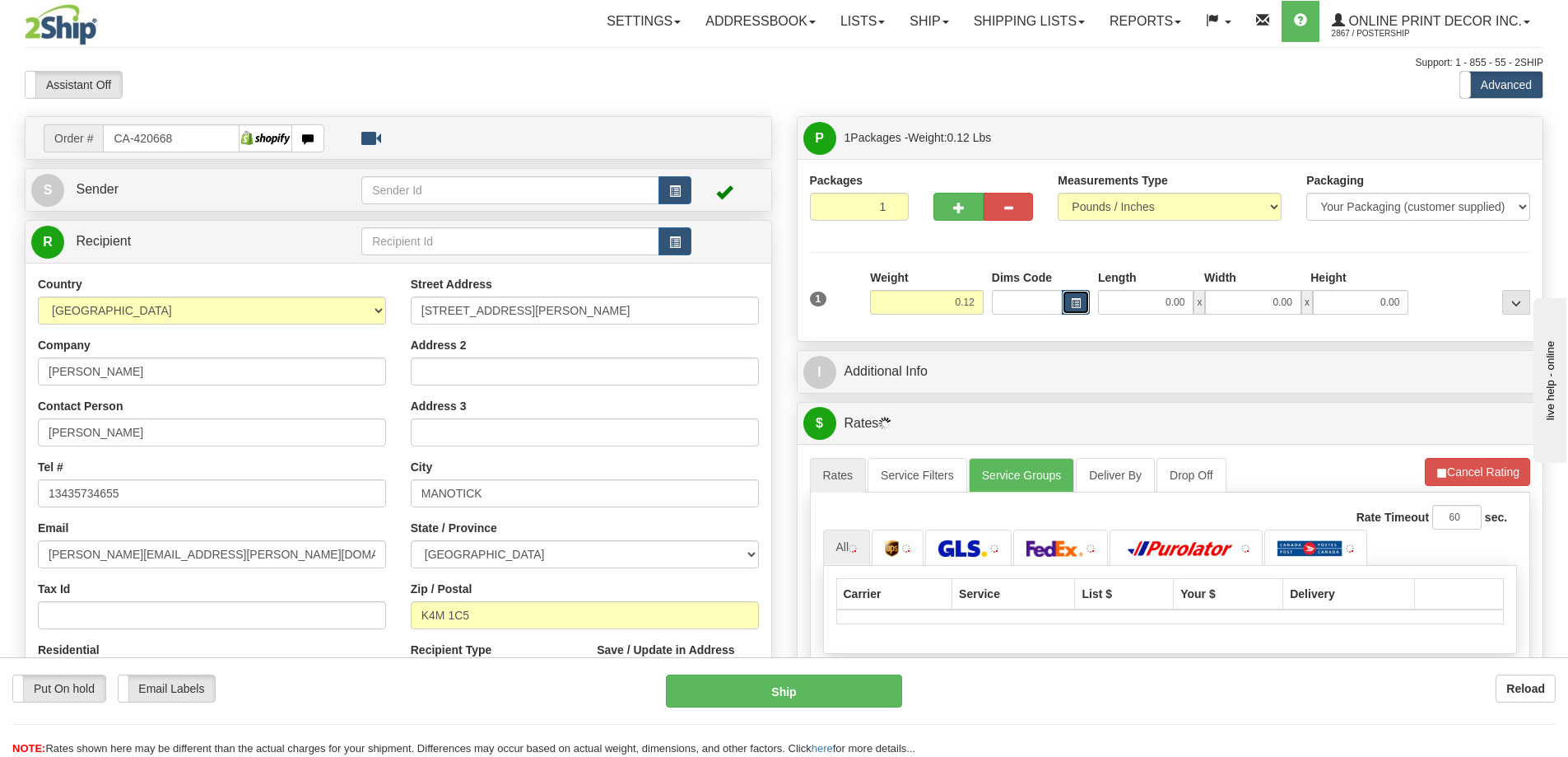
click at [1077, 299] on span "button" at bounding box center [1075, 303] width 10 height 9
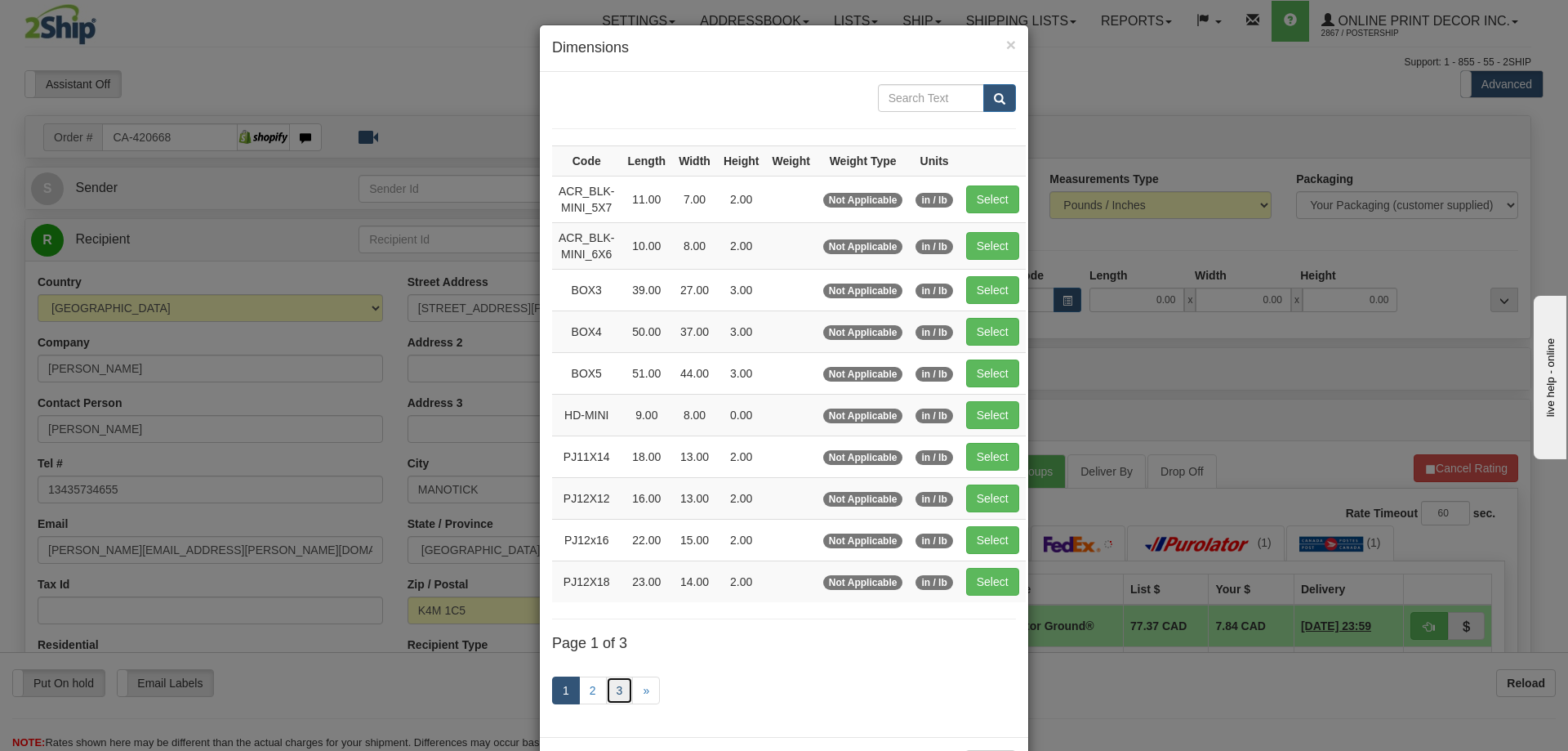
click at [610, 687] on link "3" at bounding box center [620, 690] width 28 height 28
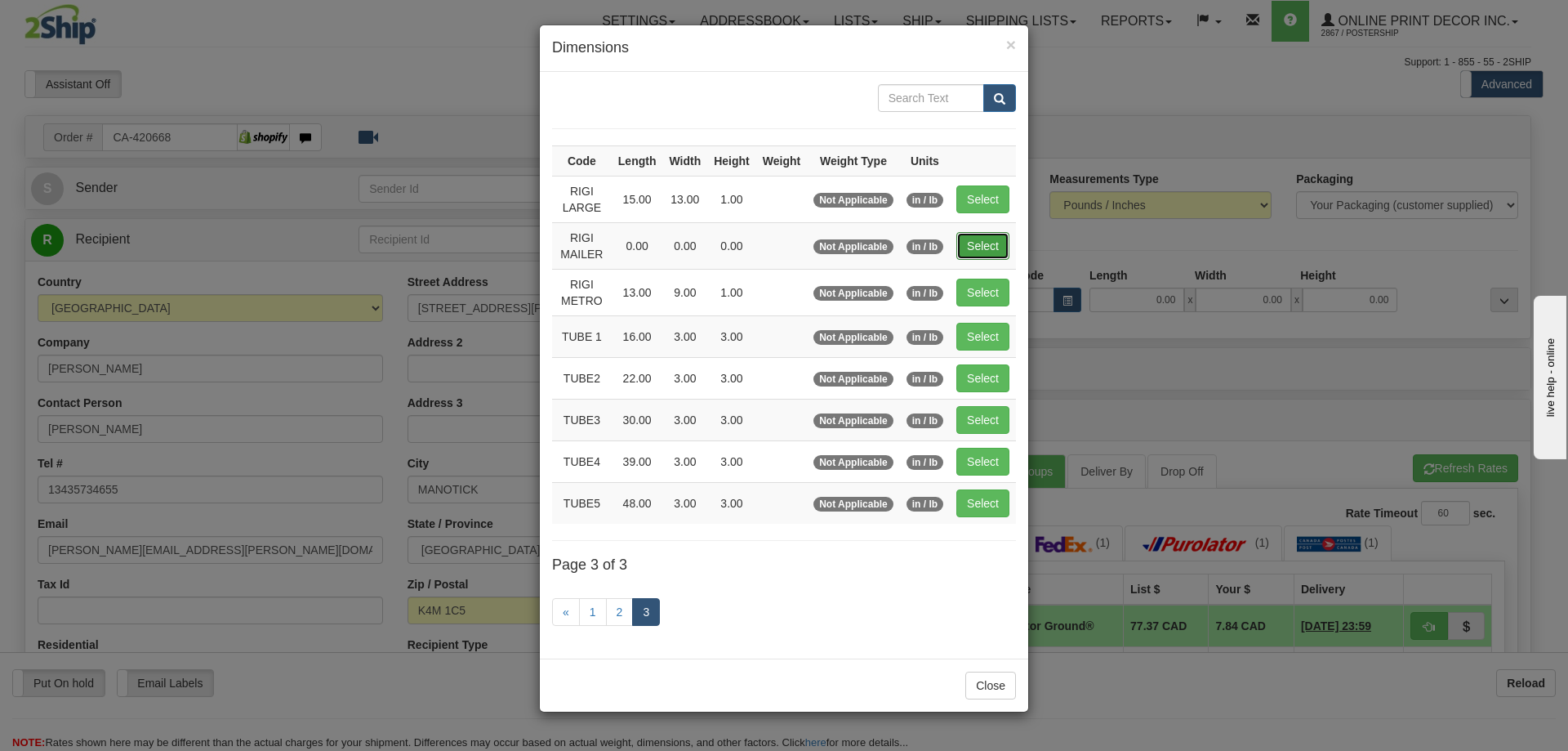
drag, startPoint x: 991, startPoint y: 247, endPoint x: 987, endPoint y: 234, distance: 13.6
click at [987, 234] on button "Select" at bounding box center [983, 246] width 53 height 28
type input "RIGI MAILER"
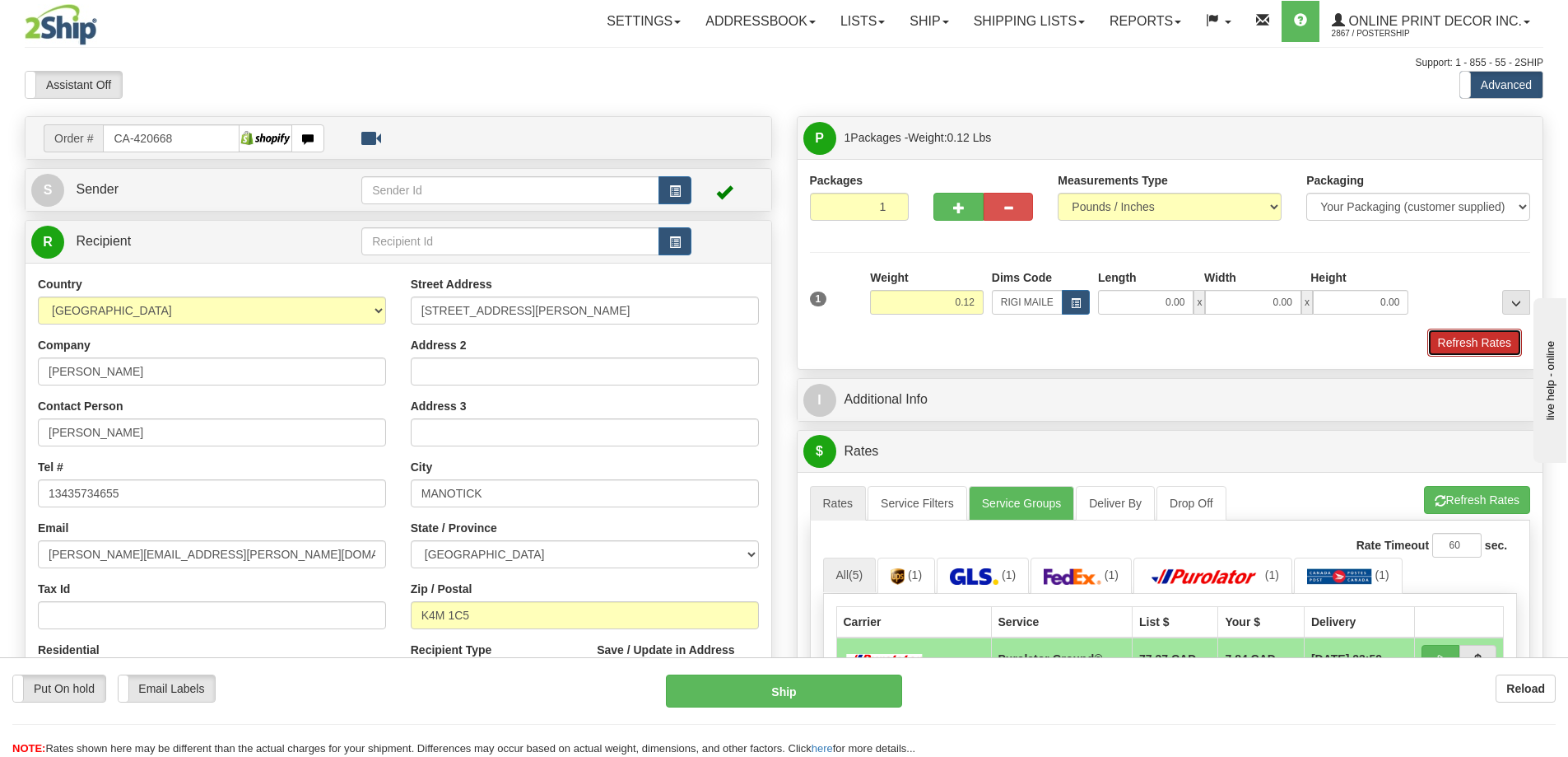
click at [1480, 335] on button "Refresh Rates" at bounding box center [1474, 343] width 94 height 28
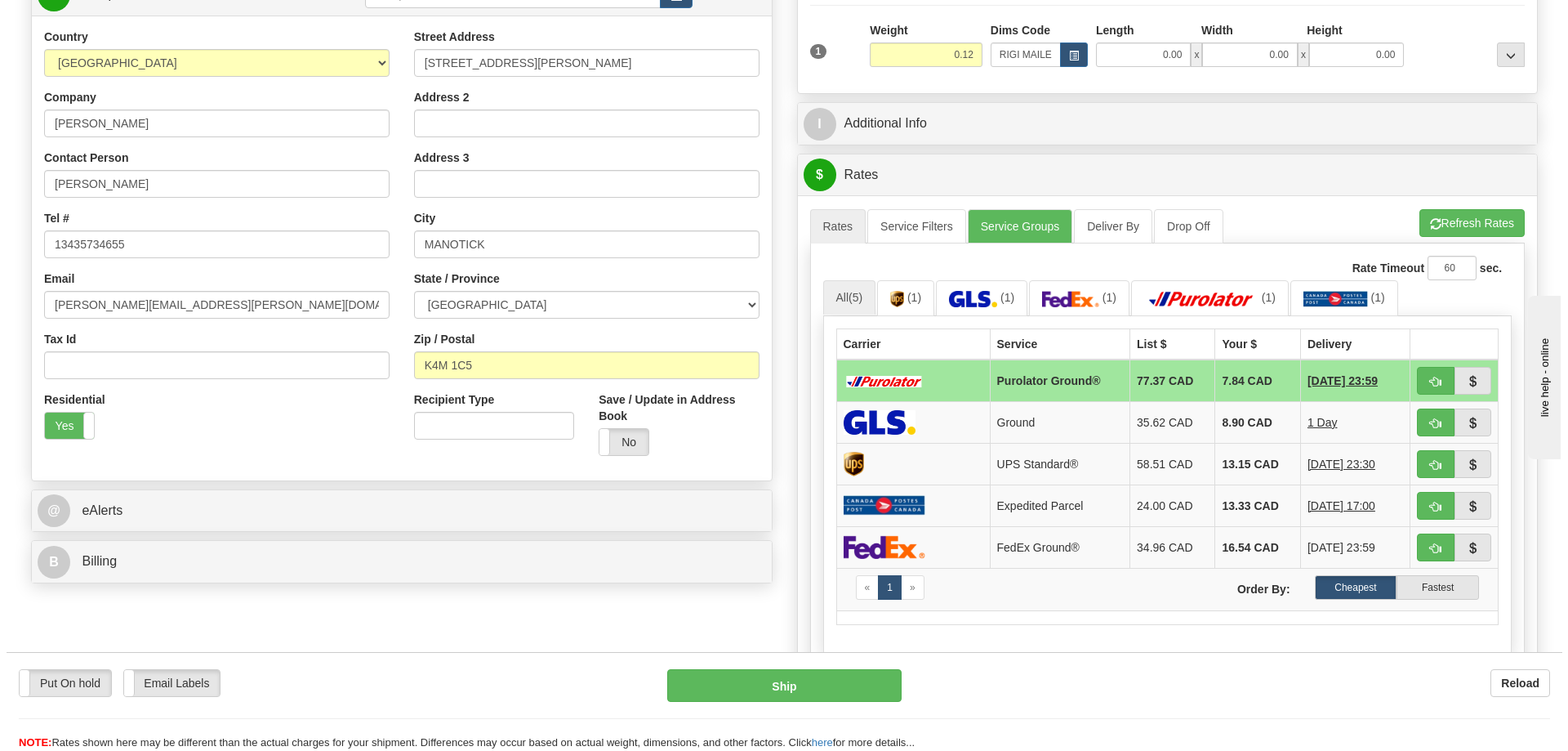
scroll to position [327, 0]
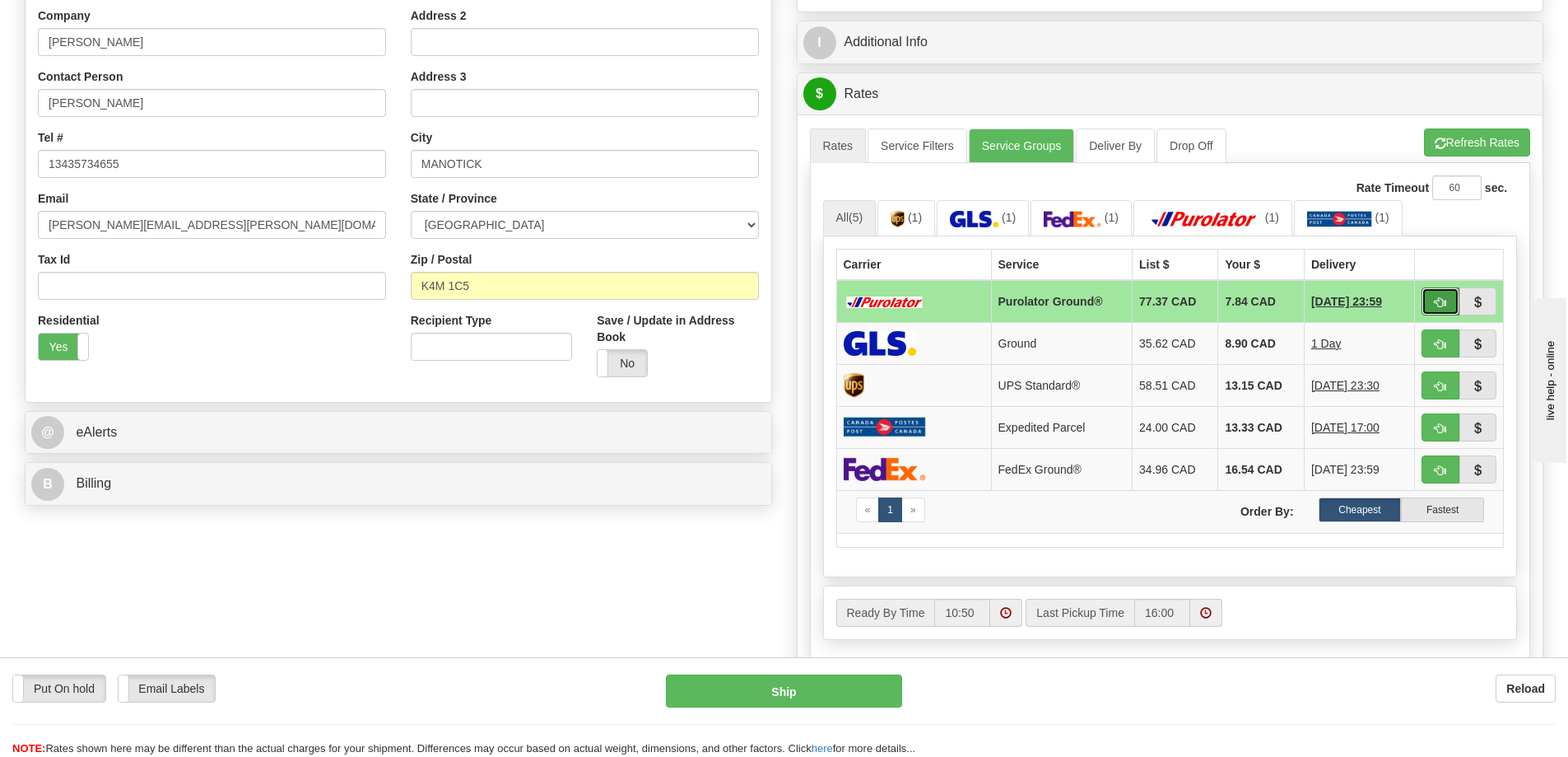
click at [1445, 297] on button "button" at bounding box center [1441, 301] width 38 height 28
type input "260"
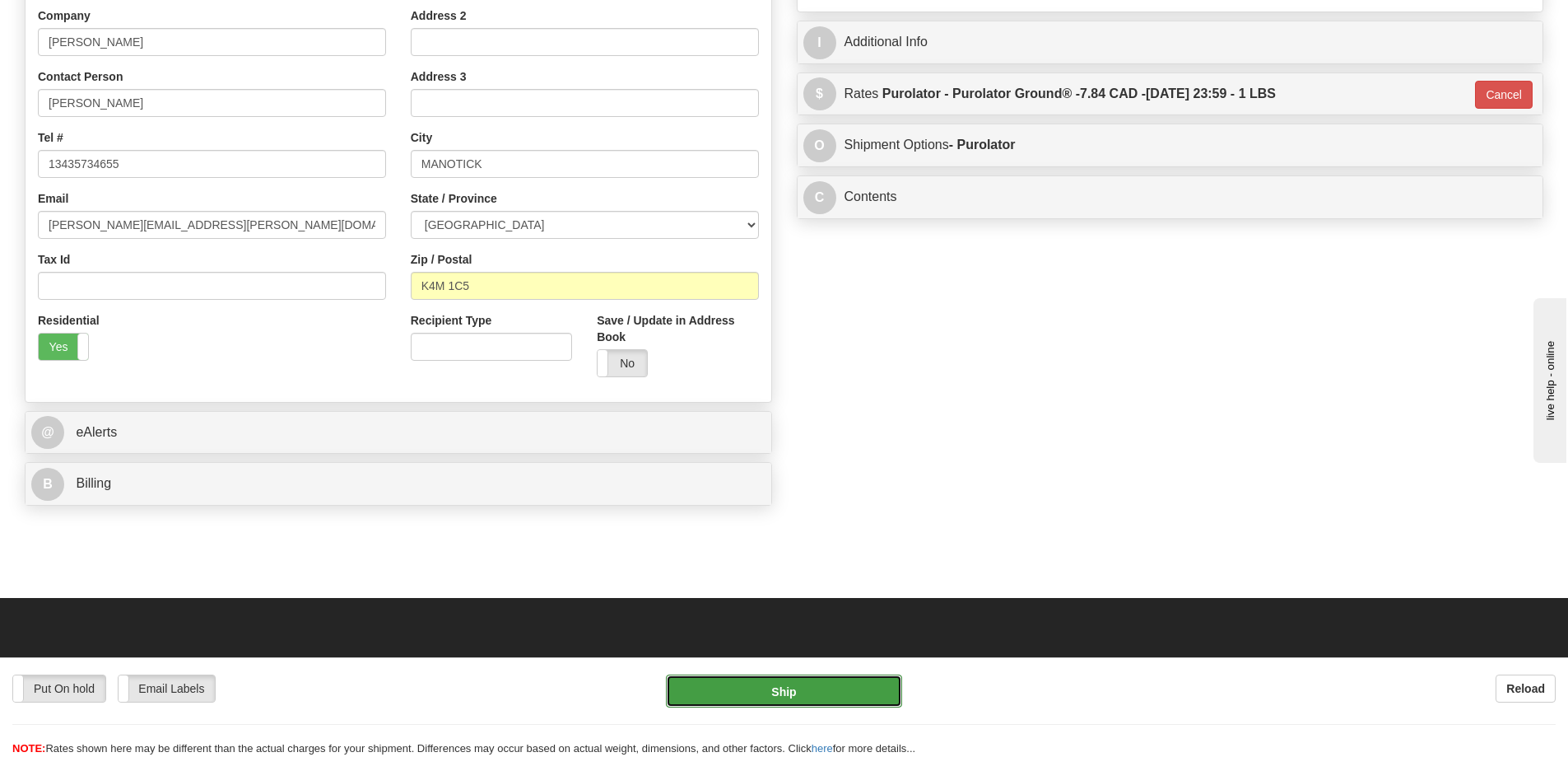
click at [822, 684] on button "Ship" at bounding box center [784, 691] width 237 height 33
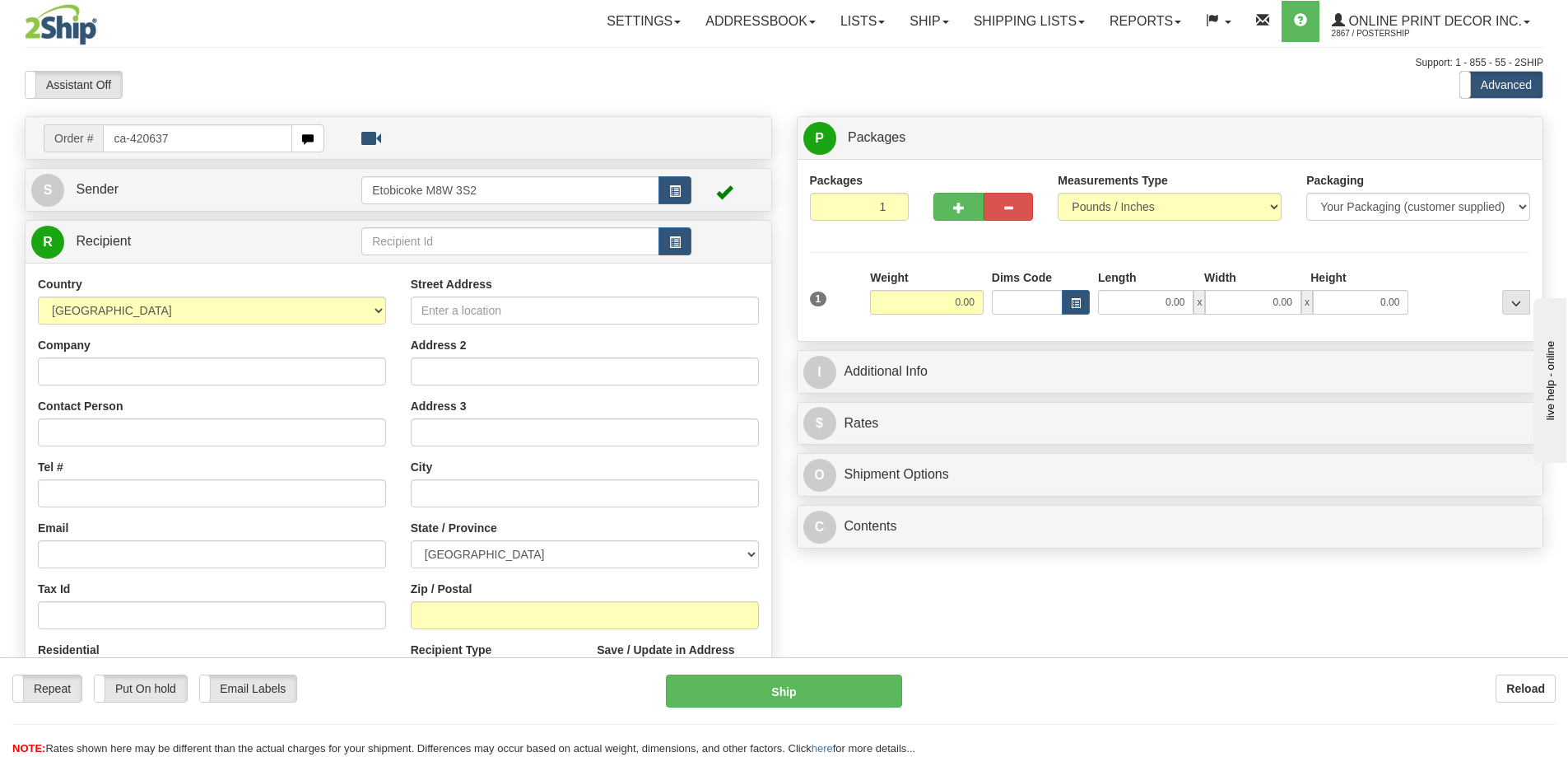
type input "ca-420637"
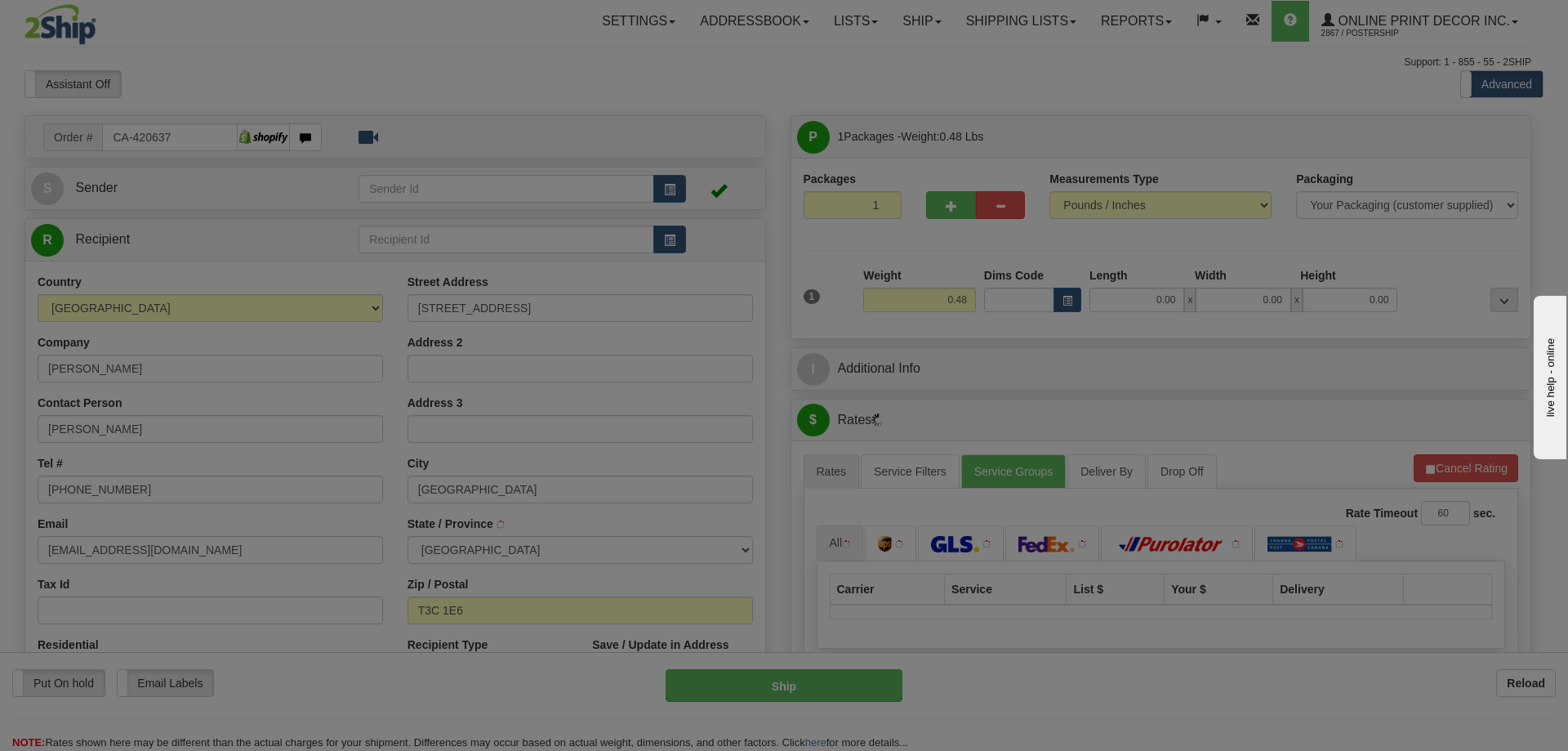
type input "[GEOGRAPHIC_DATA]"
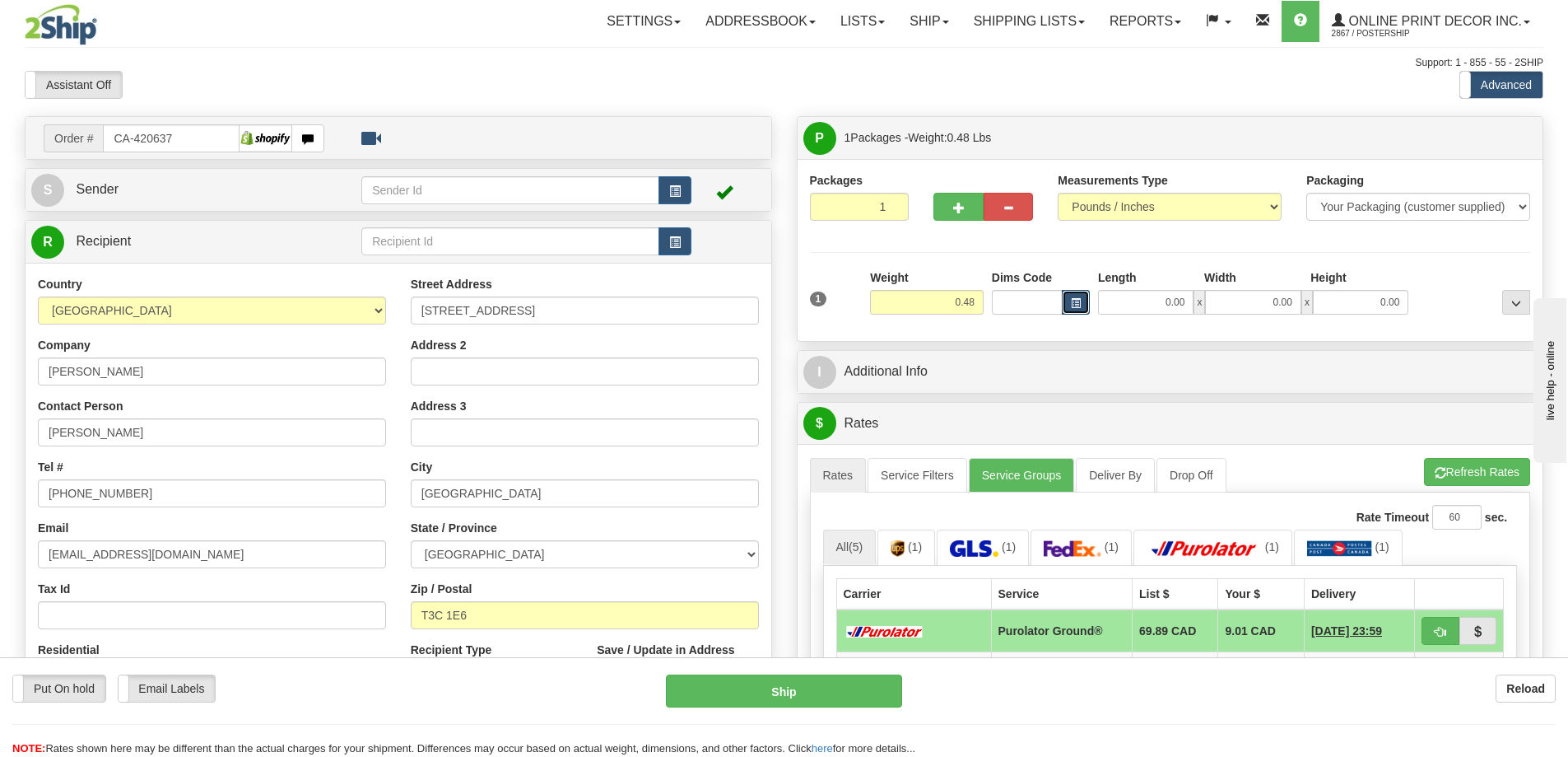
click at [1075, 293] on button "button" at bounding box center [1076, 302] width 28 height 24
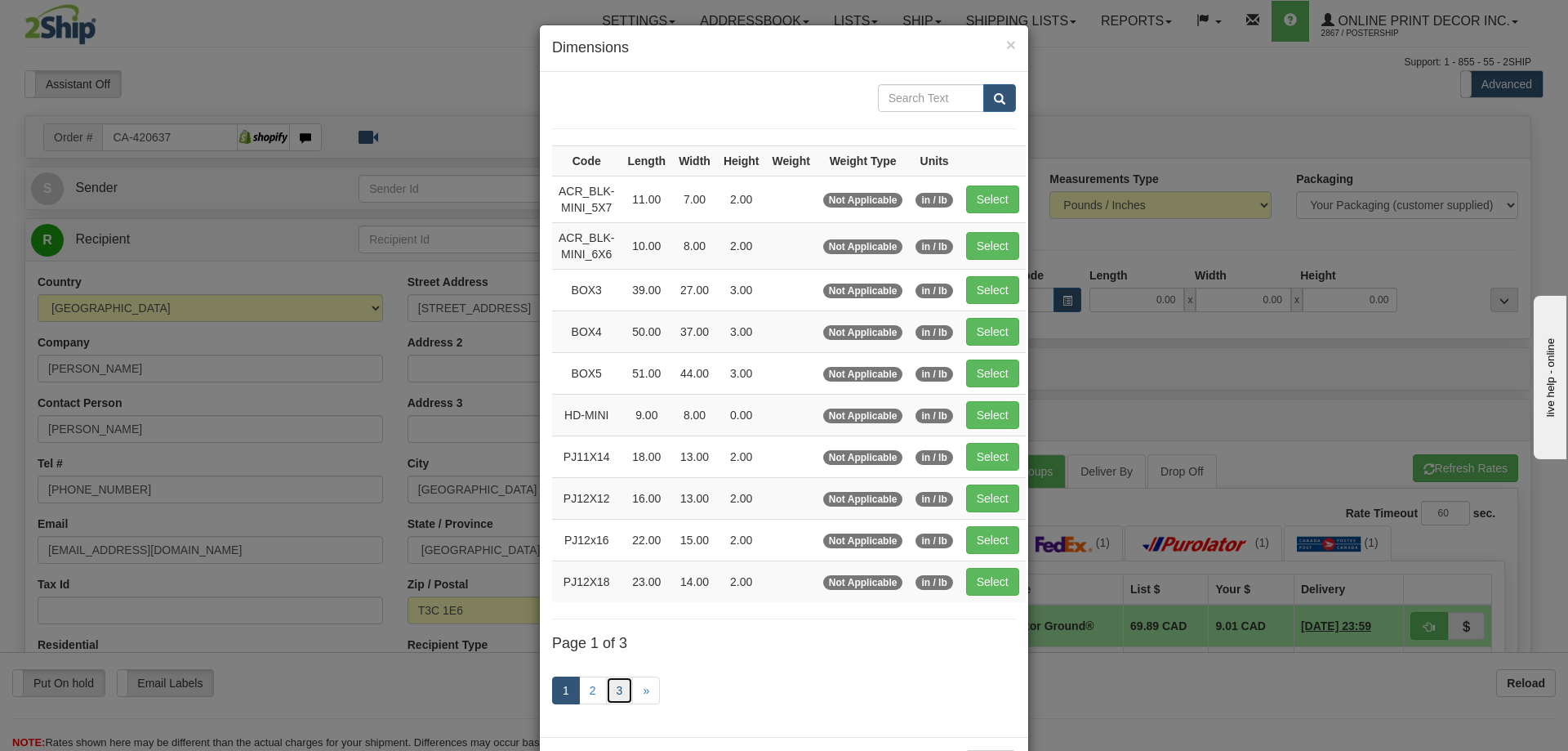
click at [615, 693] on link "3" at bounding box center [620, 690] width 28 height 28
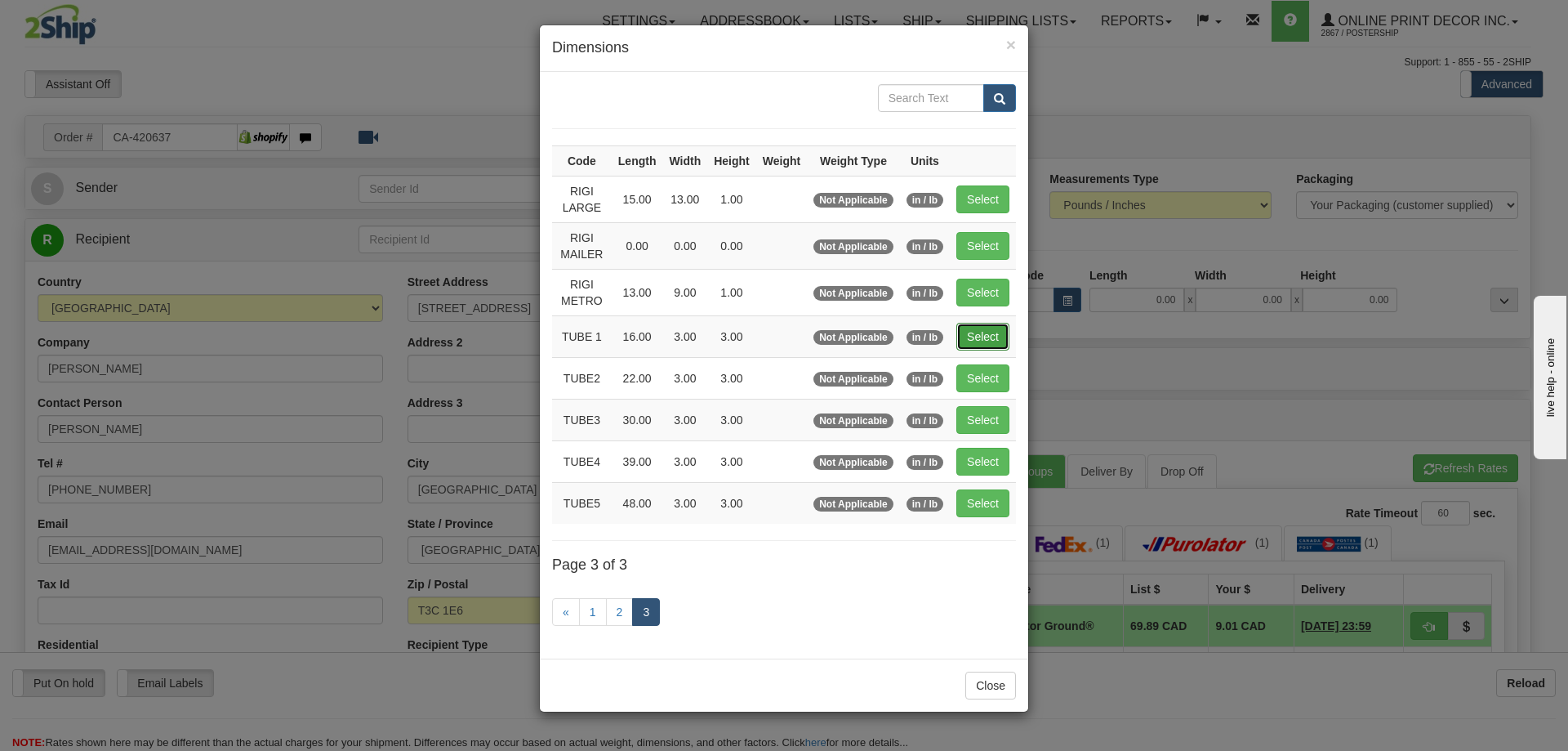
click at [992, 333] on button "Select" at bounding box center [983, 336] width 53 height 28
type input "TUBE 1"
type input "16.00"
type input "3.00"
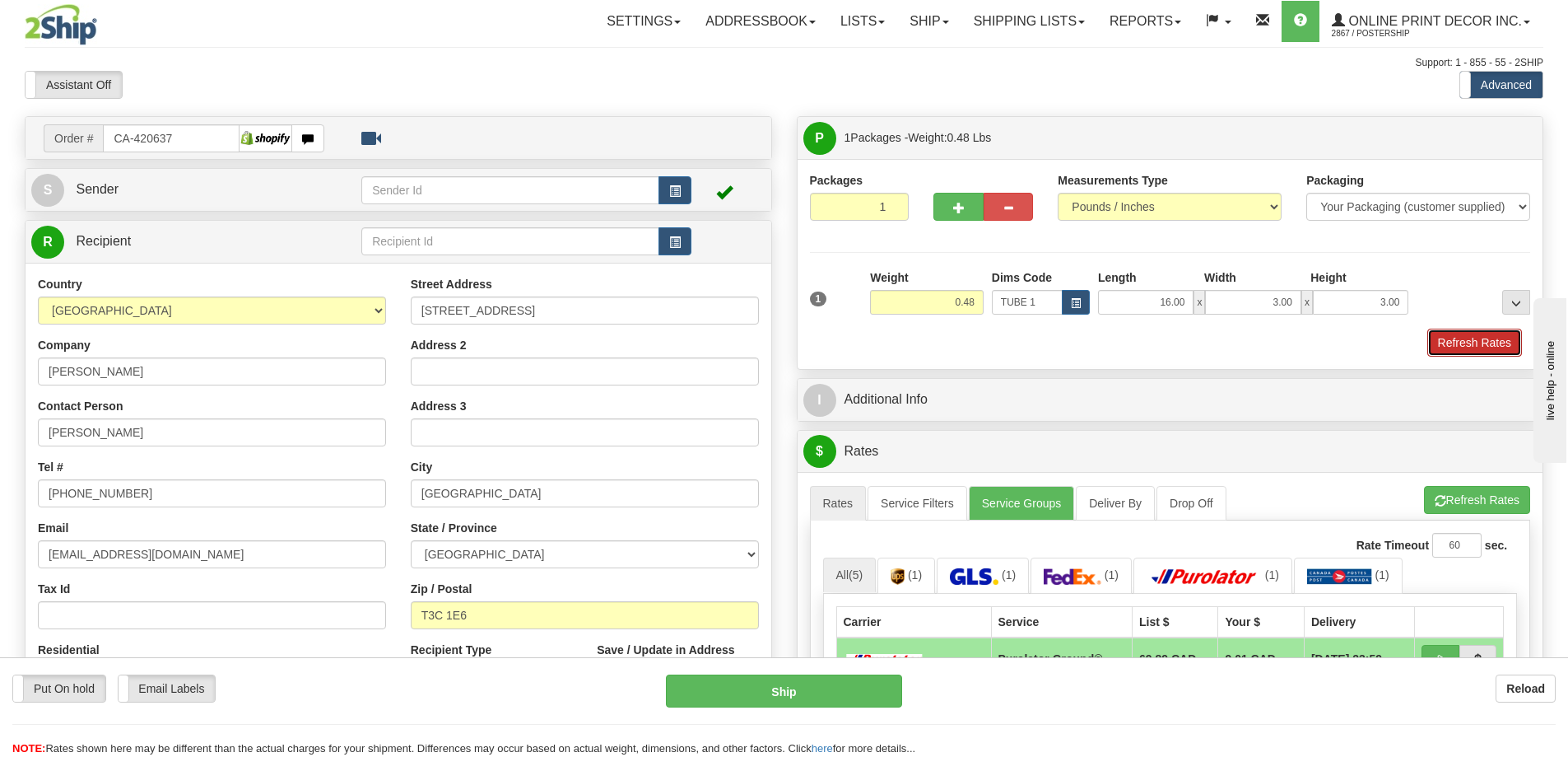
click at [1445, 345] on button "Refresh Rates" at bounding box center [1474, 343] width 94 height 28
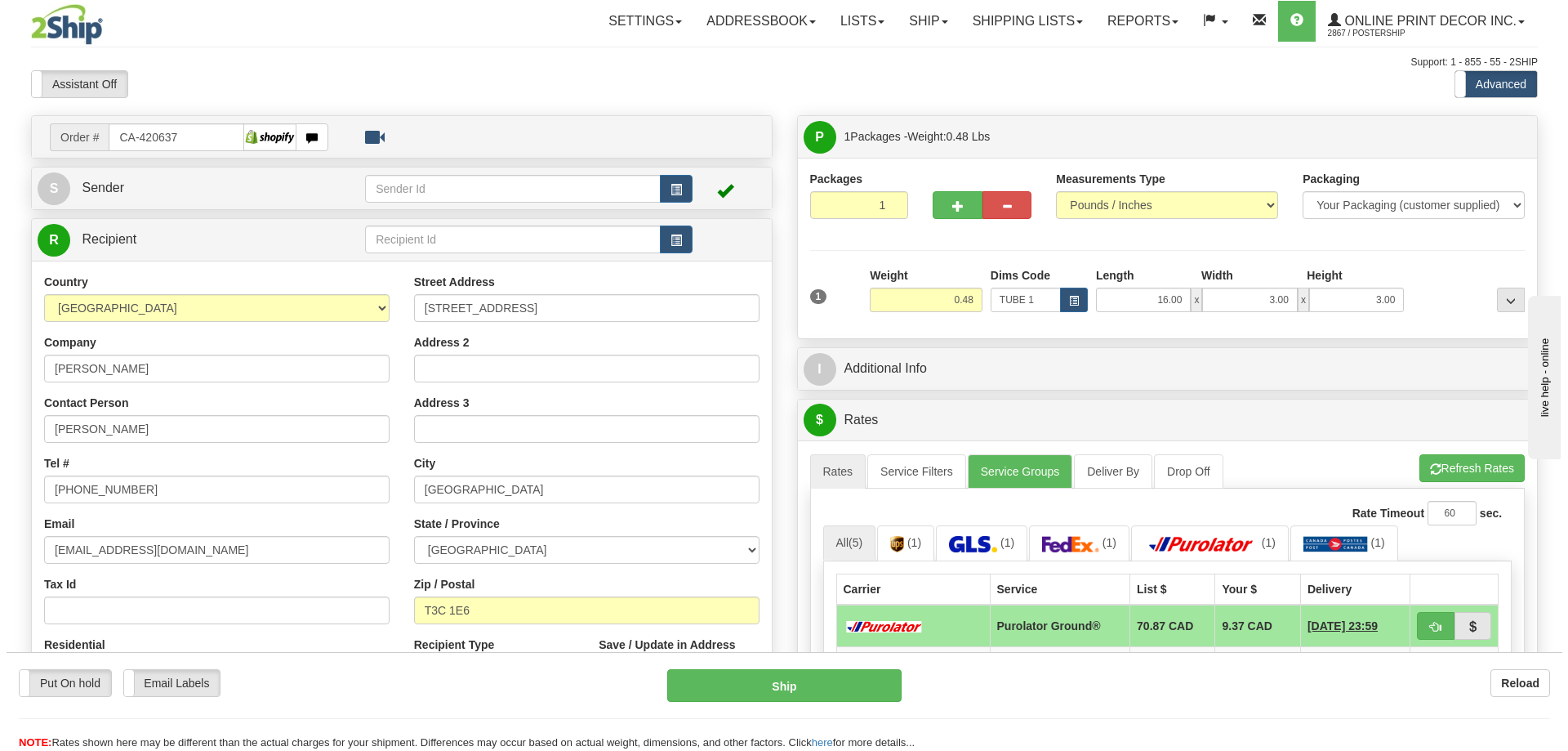
scroll to position [245, 0]
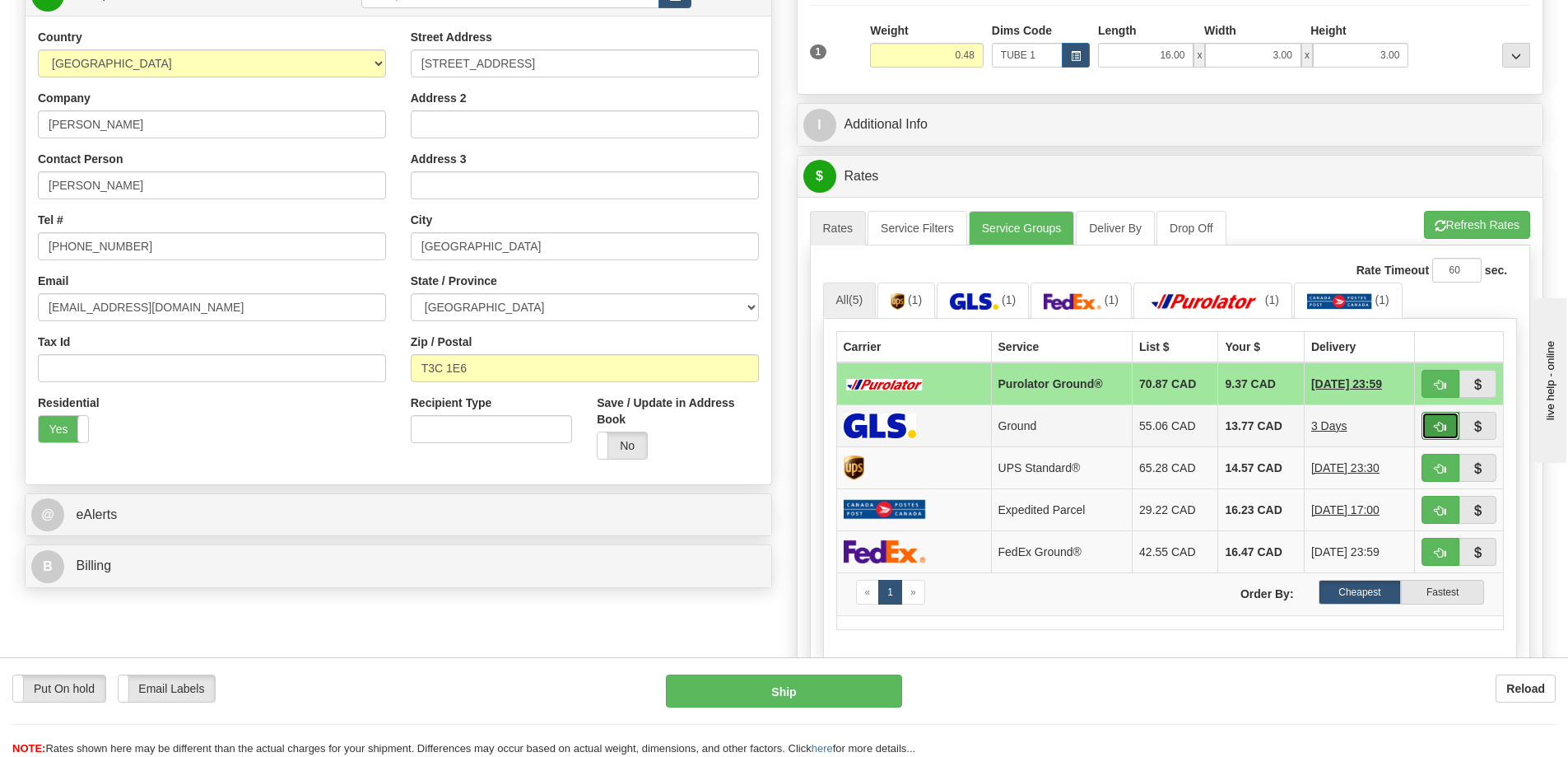
click at [1423, 422] on button "button" at bounding box center [1441, 426] width 38 height 28
type input "1"
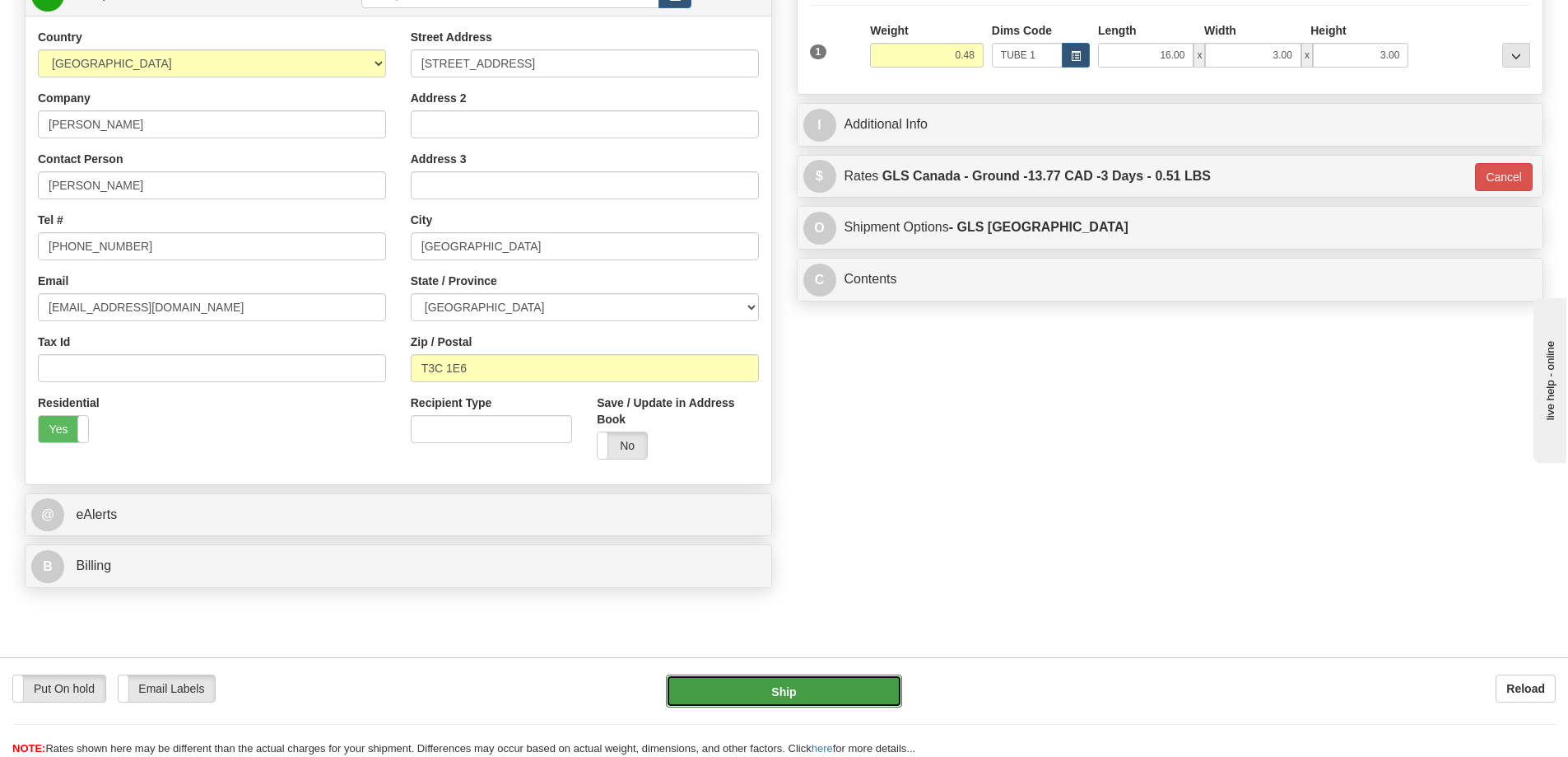
click at [870, 691] on button "Ship" at bounding box center [784, 691] width 237 height 33
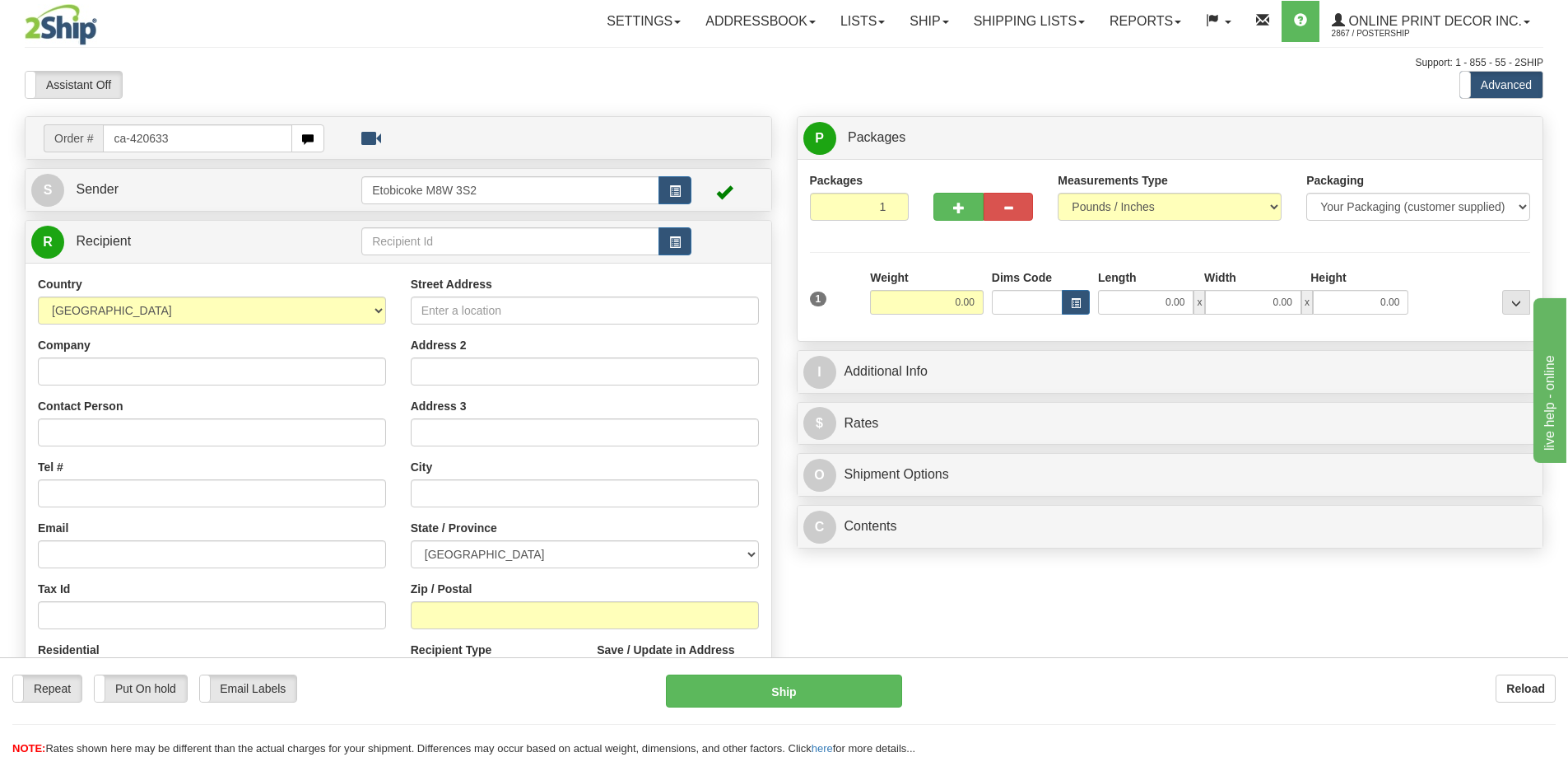
type input "ca-420633"
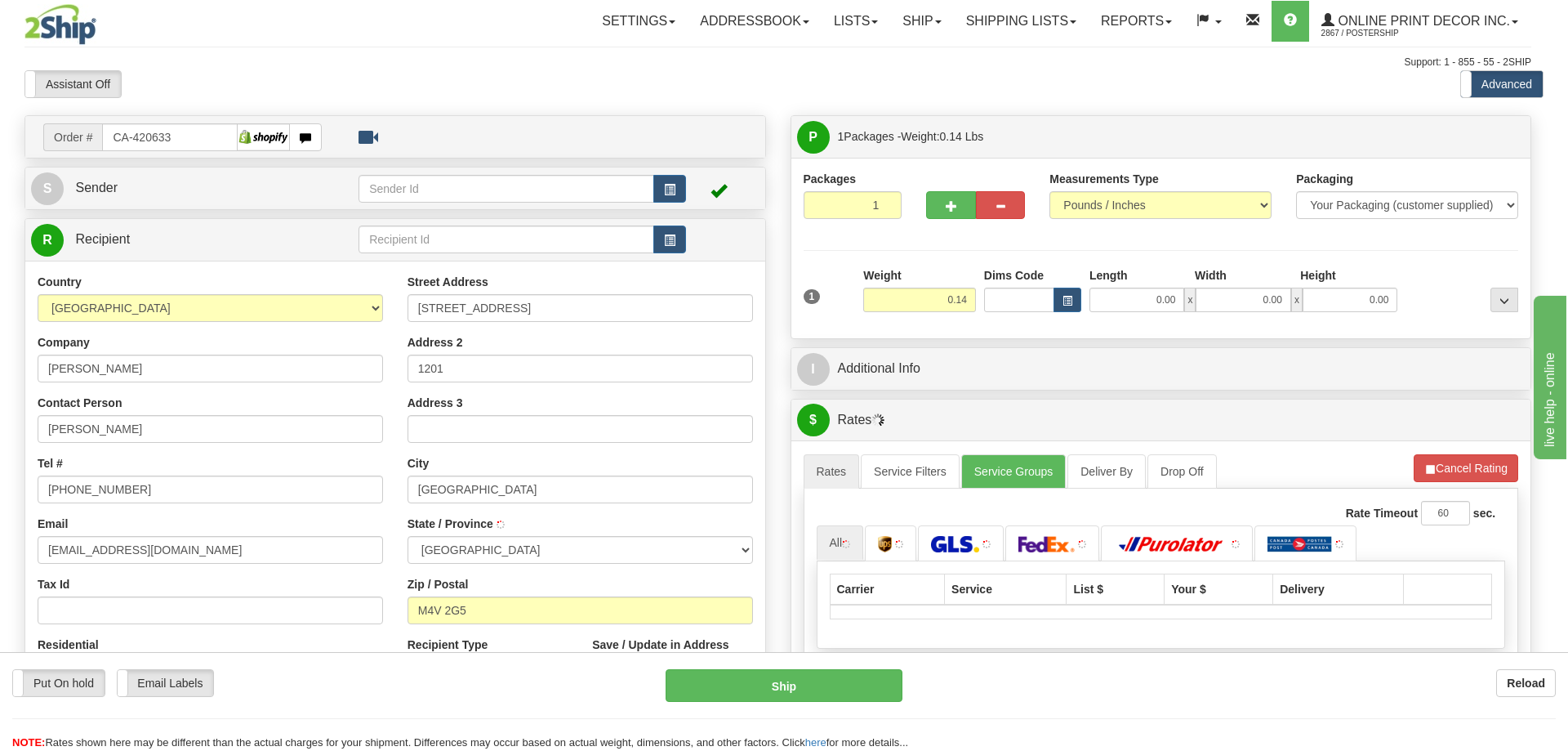
type input "[GEOGRAPHIC_DATA]"
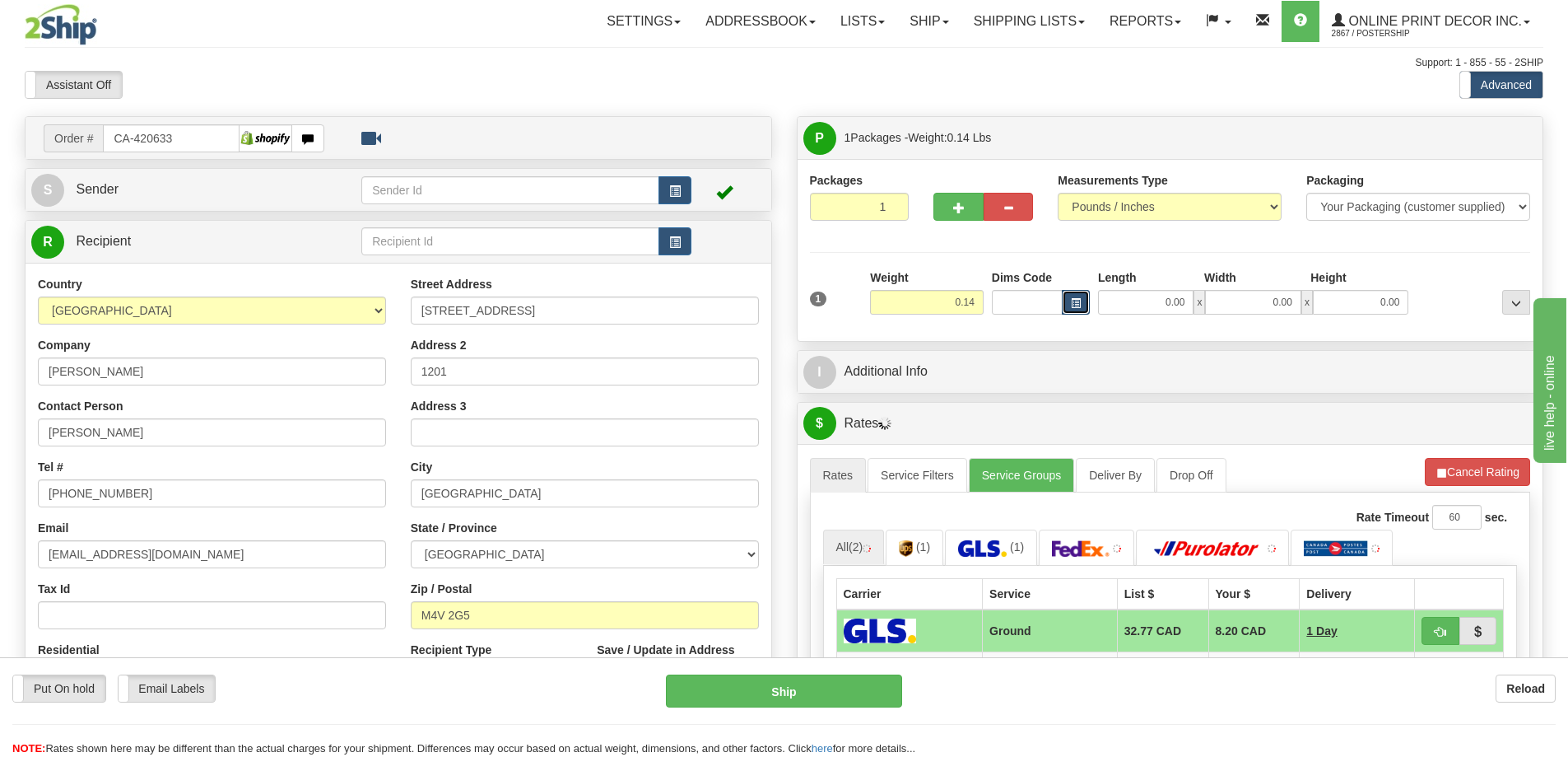
click at [1079, 299] on span "button" at bounding box center [1075, 303] width 10 height 9
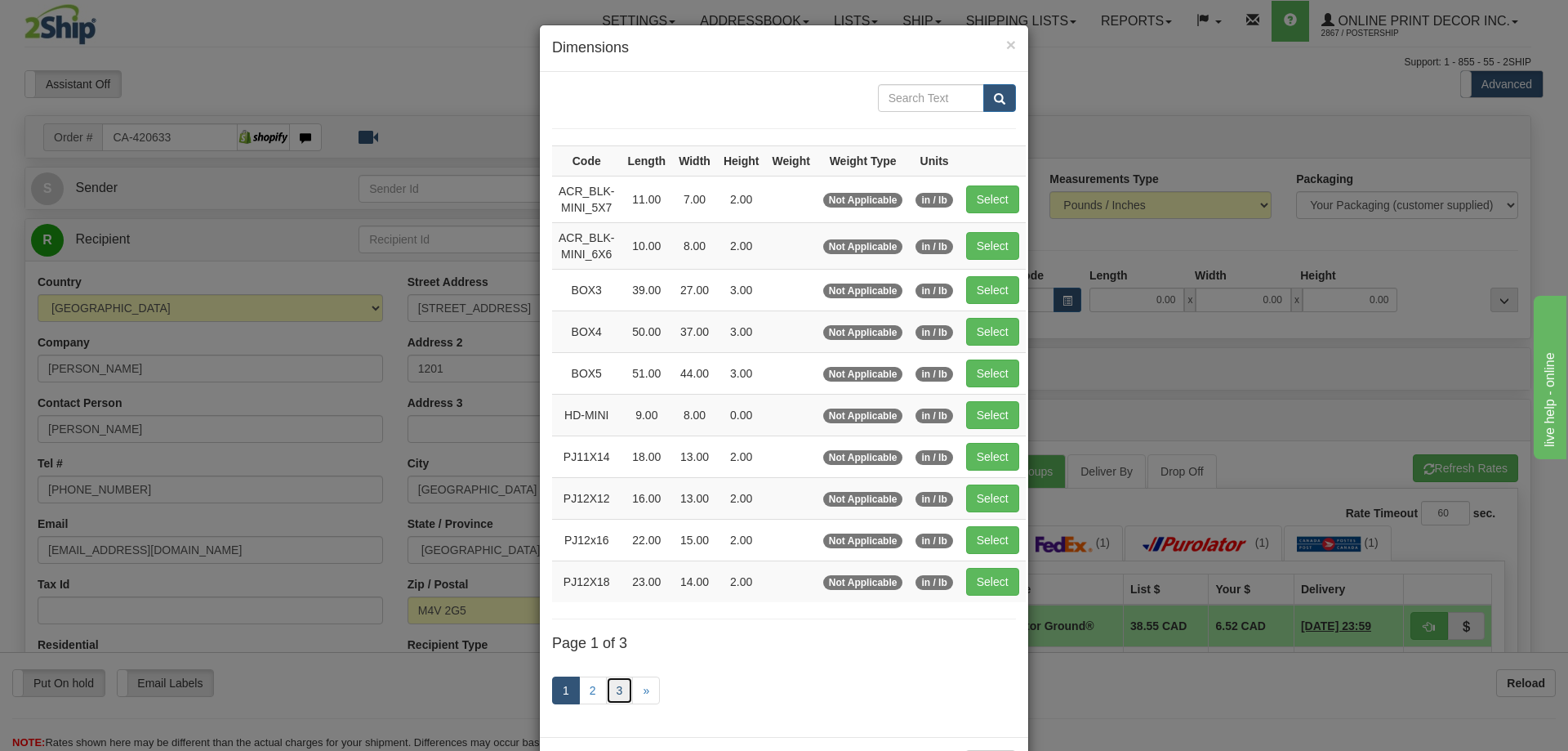
click at [615, 676] on link "3" at bounding box center [620, 690] width 28 height 28
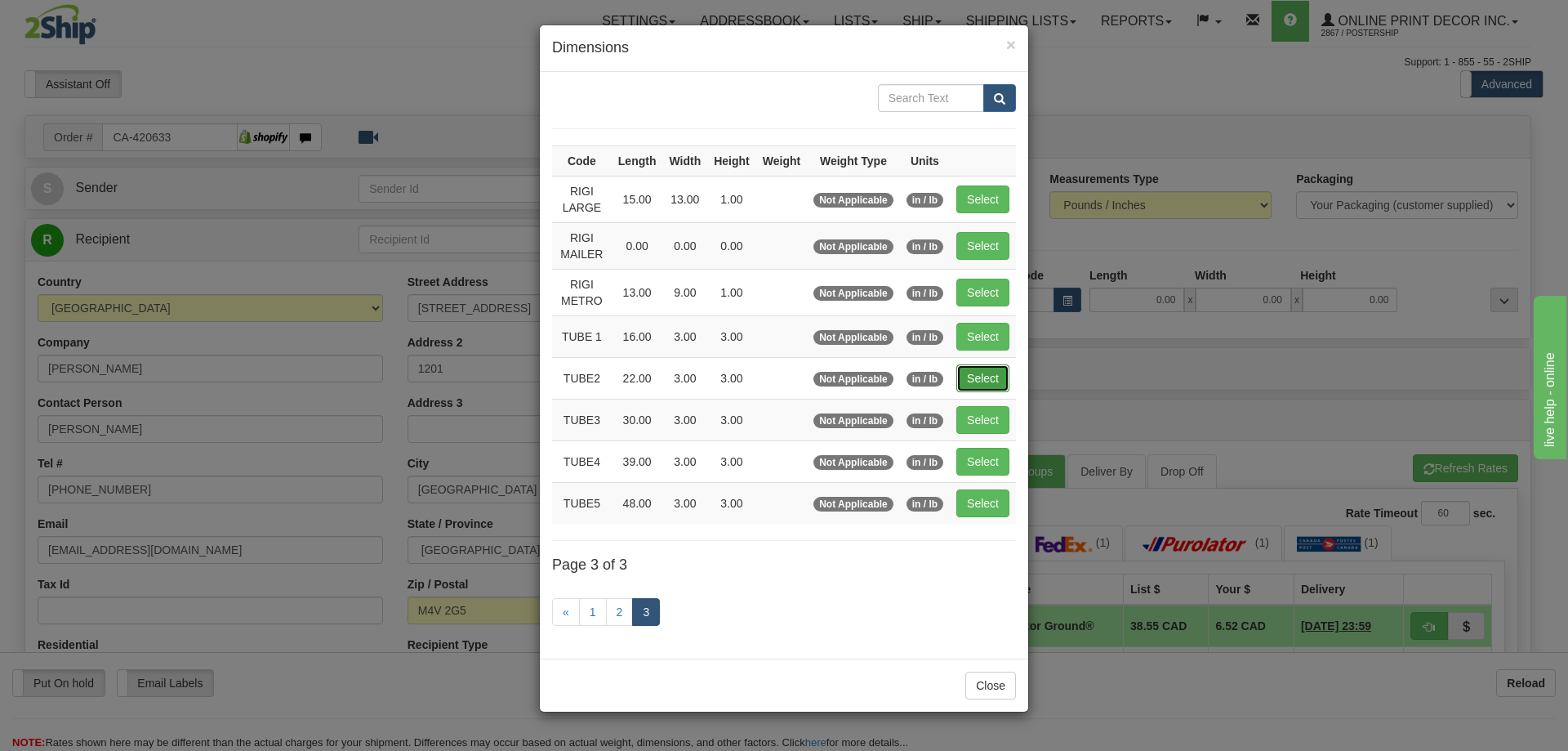
click at [978, 377] on button "Select" at bounding box center [983, 379] width 53 height 28
type input "TUBE2"
type input "22.00"
type input "3.00"
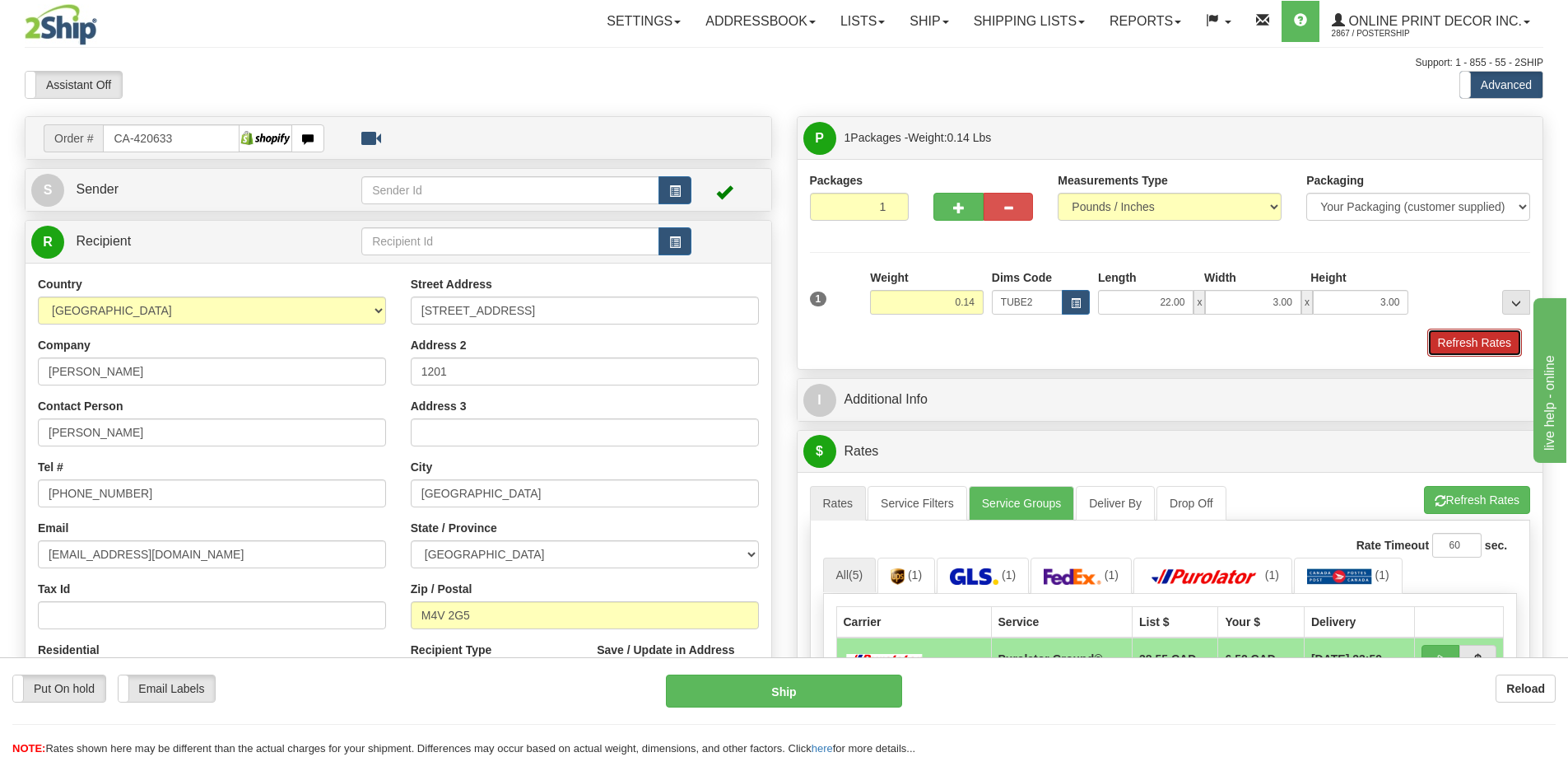
click at [1468, 348] on button "Refresh Rates" at bounding box center [1474, 343] width 94 height 28
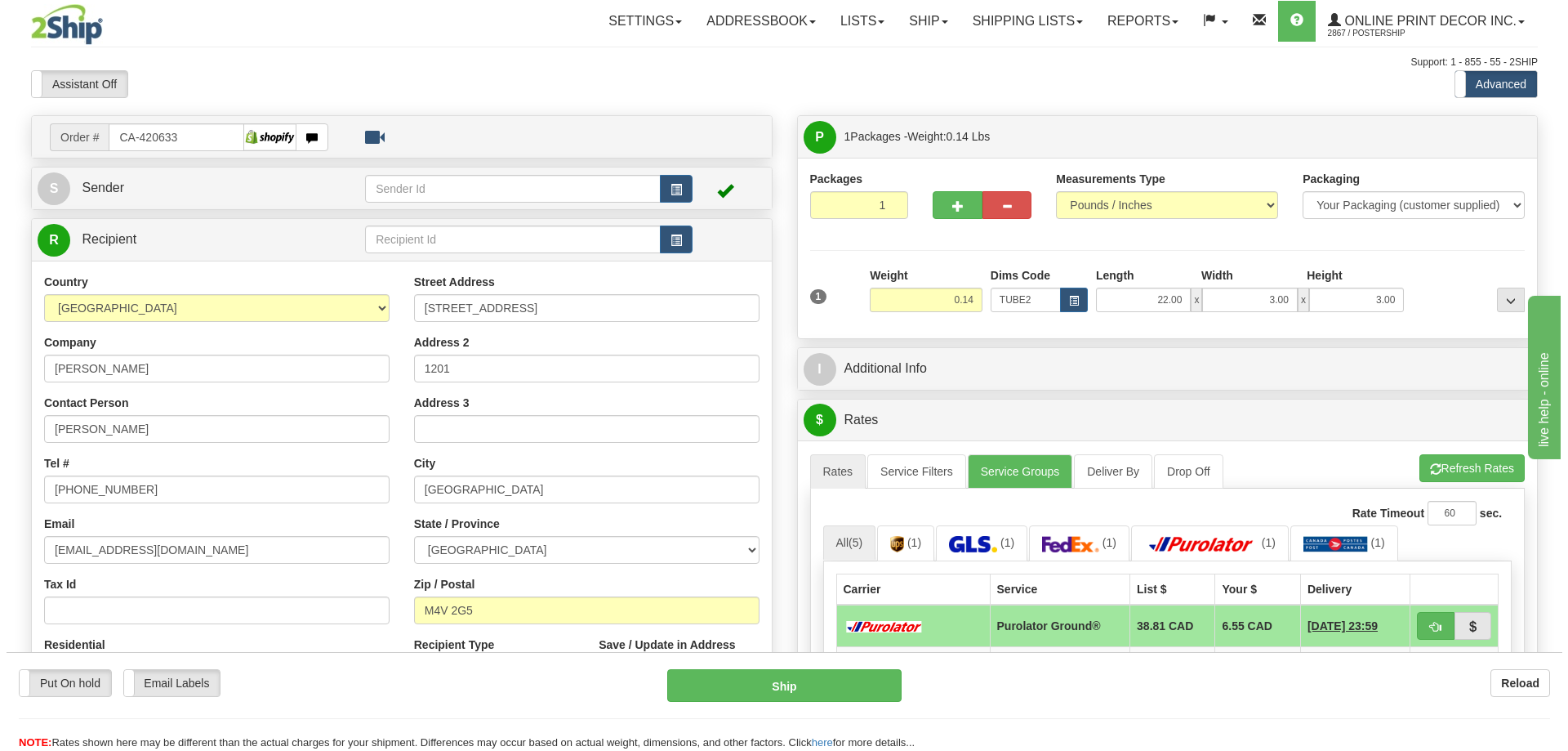
scroll to position [163, 0]
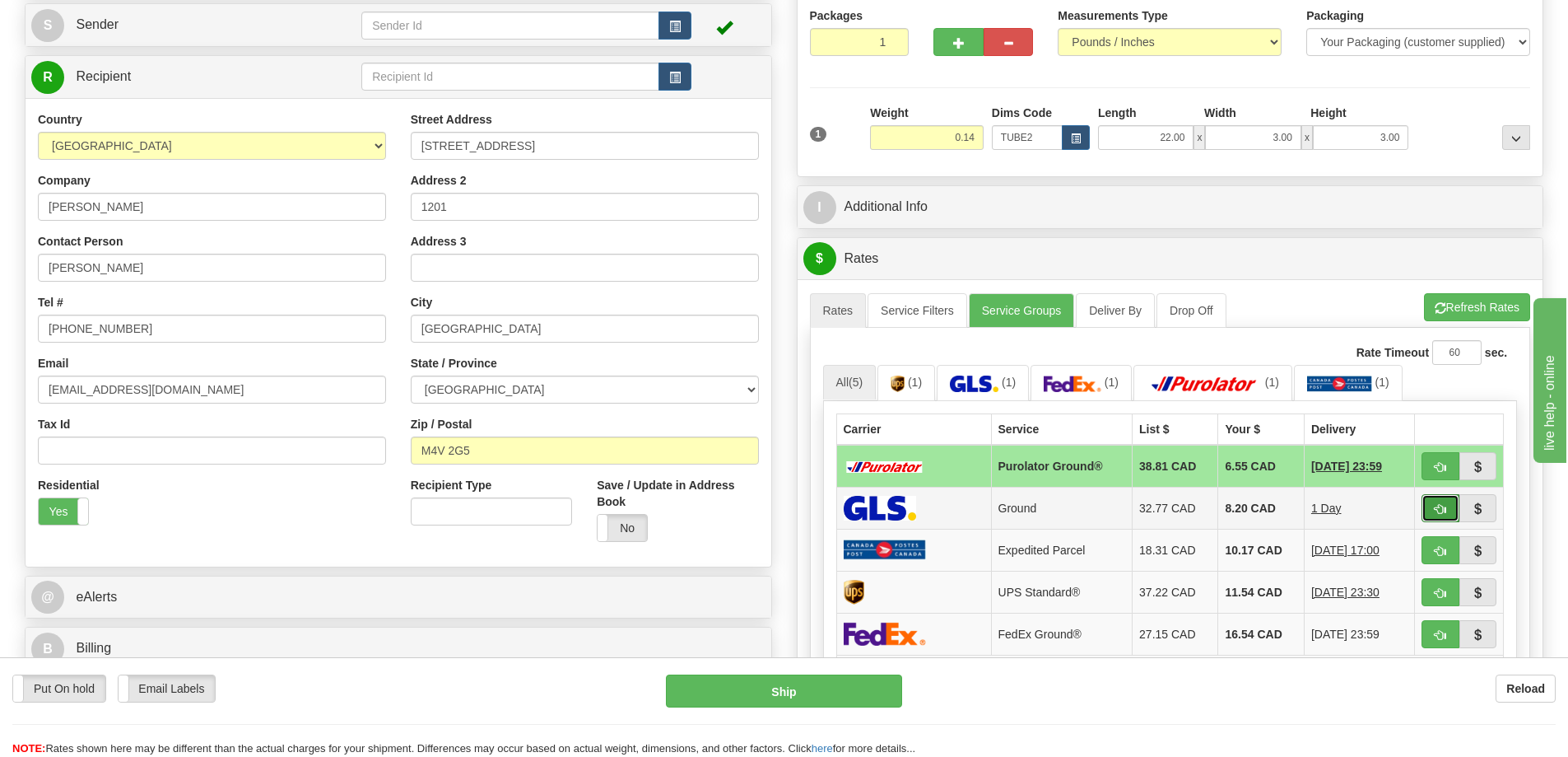
click at [1440, 513] on span "button" at bounding box center [1440, 509] width 11 height 10
type input "1"
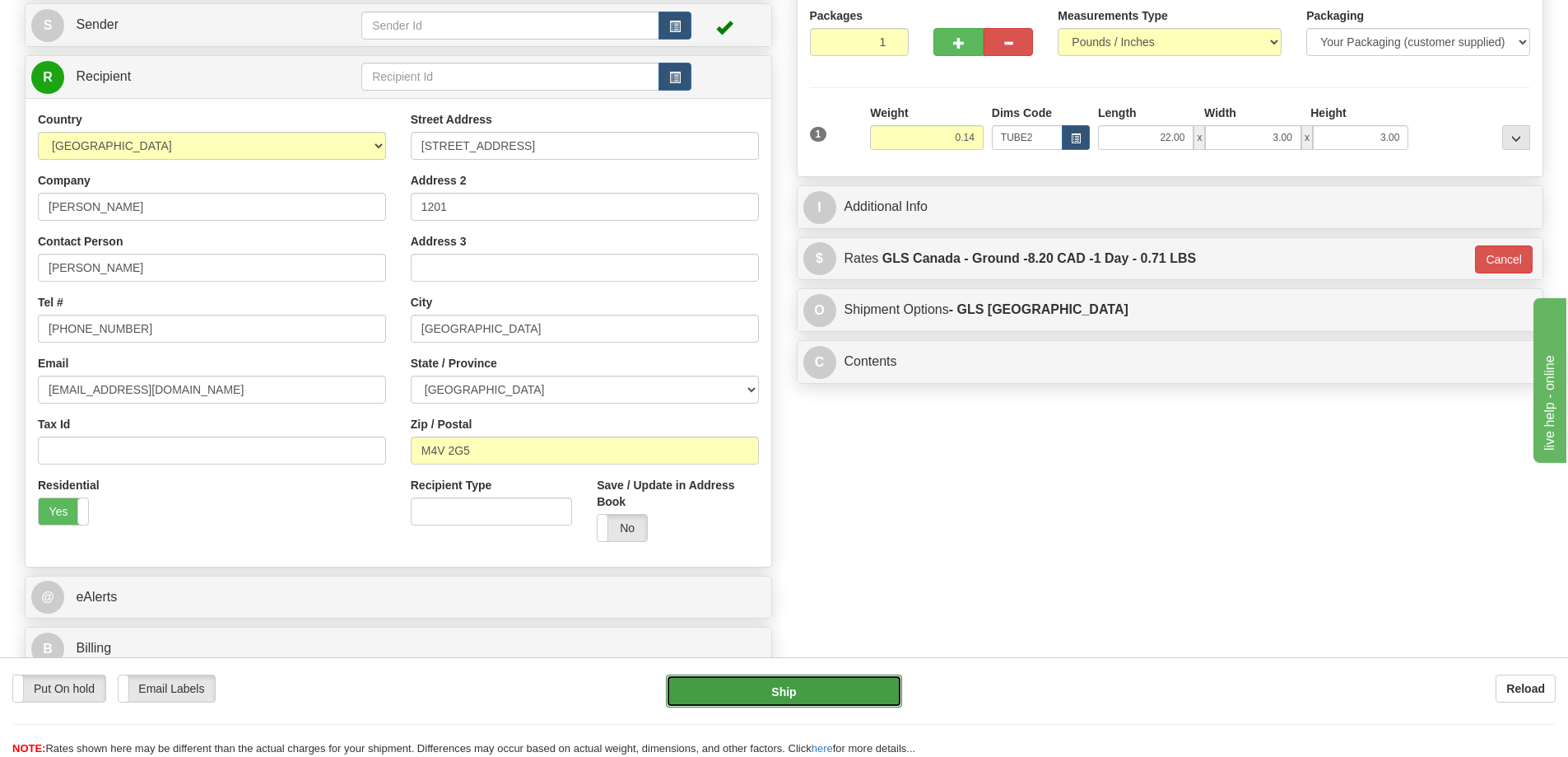
click at [823, 694] on button "Ship" at bounding box center [784, 691] width 237 height 33
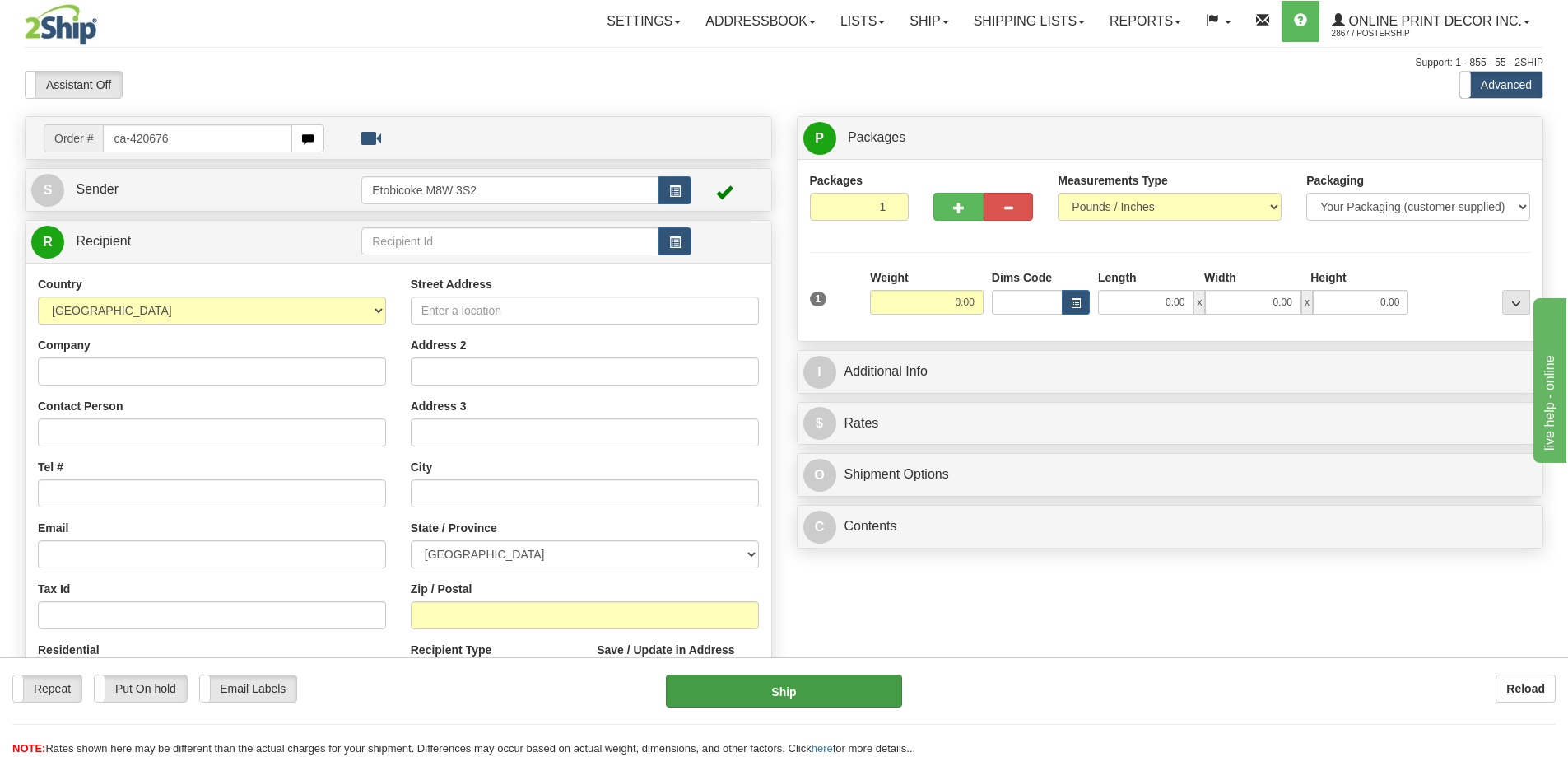
type input "ca-420676"
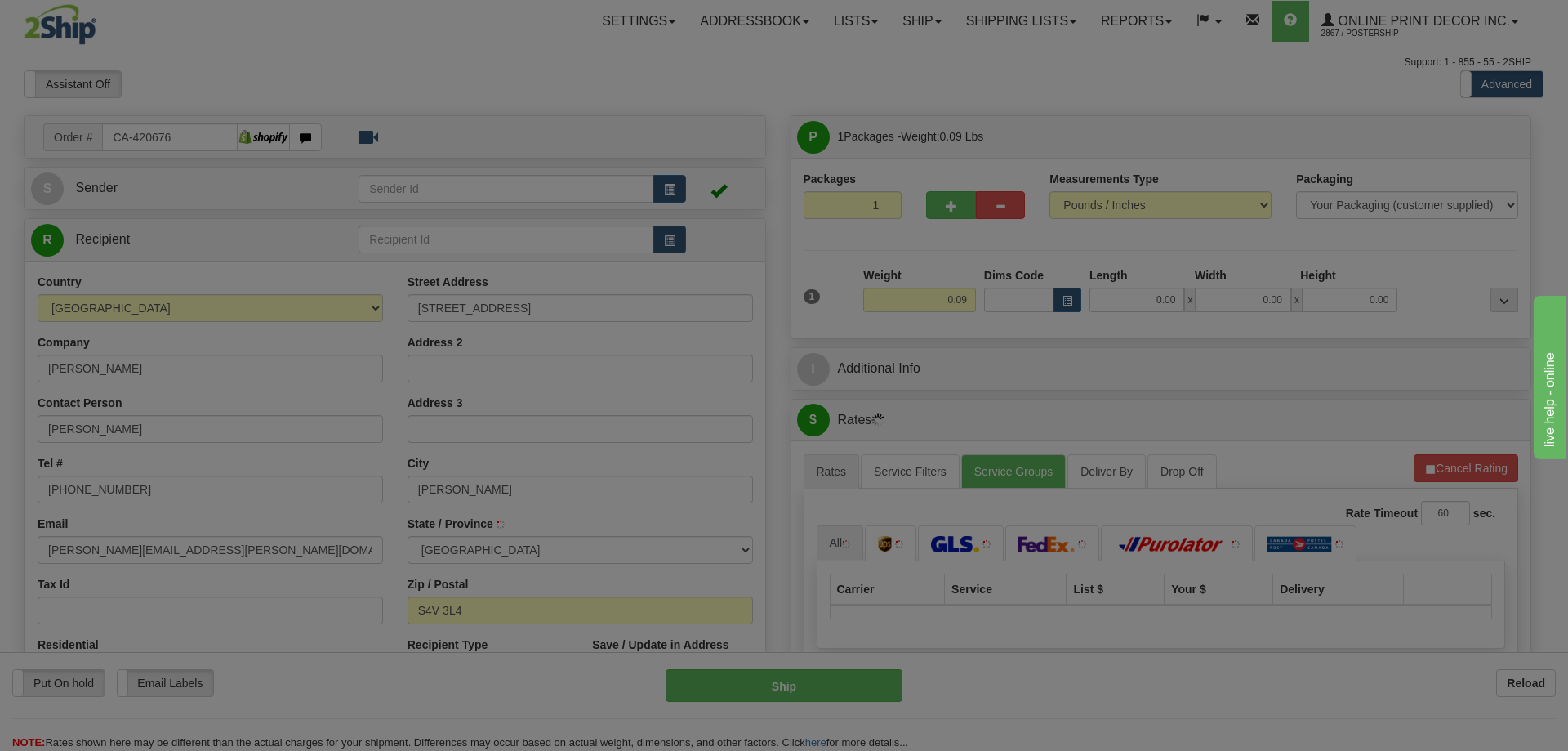
type input "REGINA"
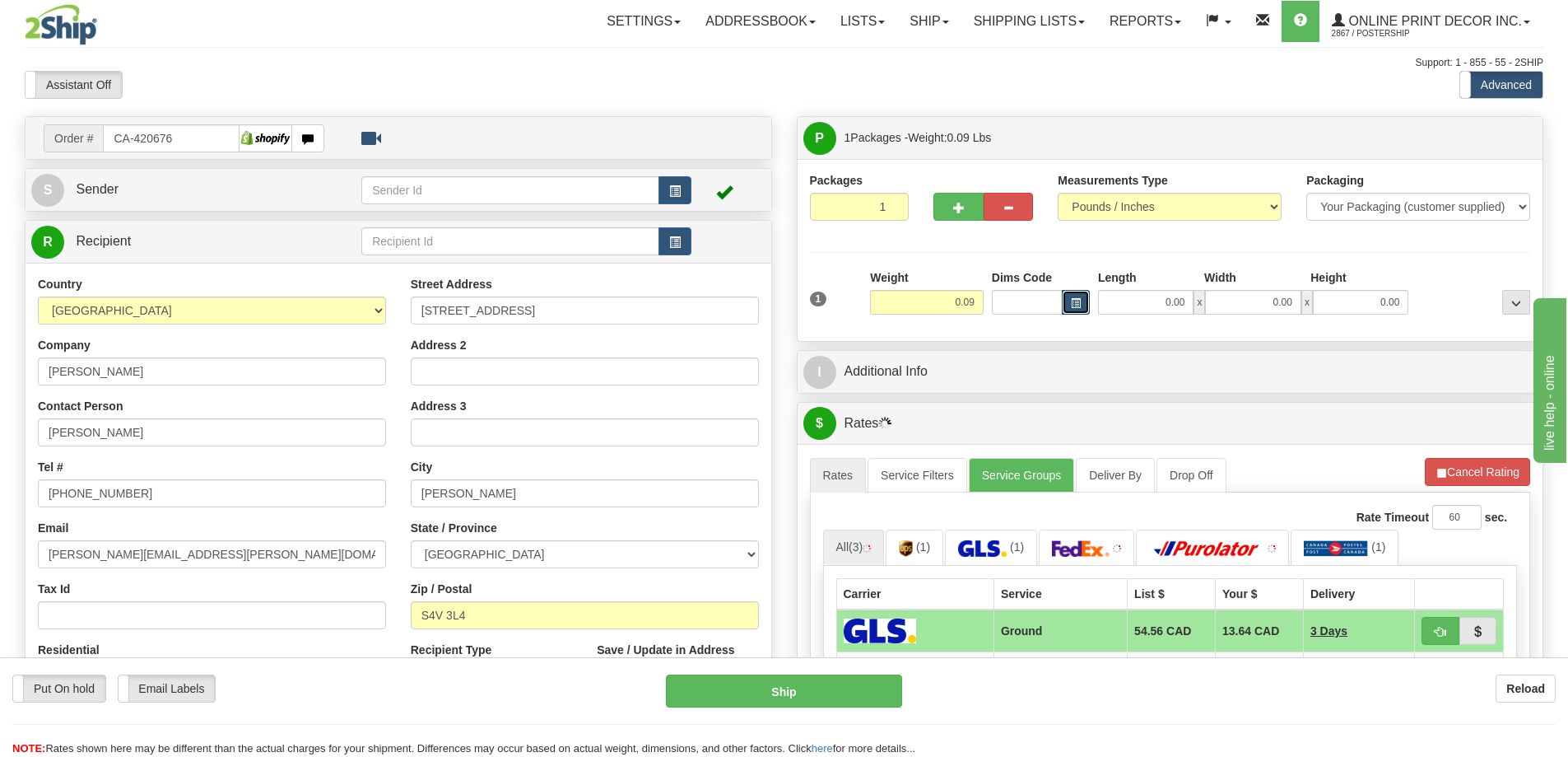
click at [1072, 297] on button "button" at bounding box center [1076, 302] width 28 height 24
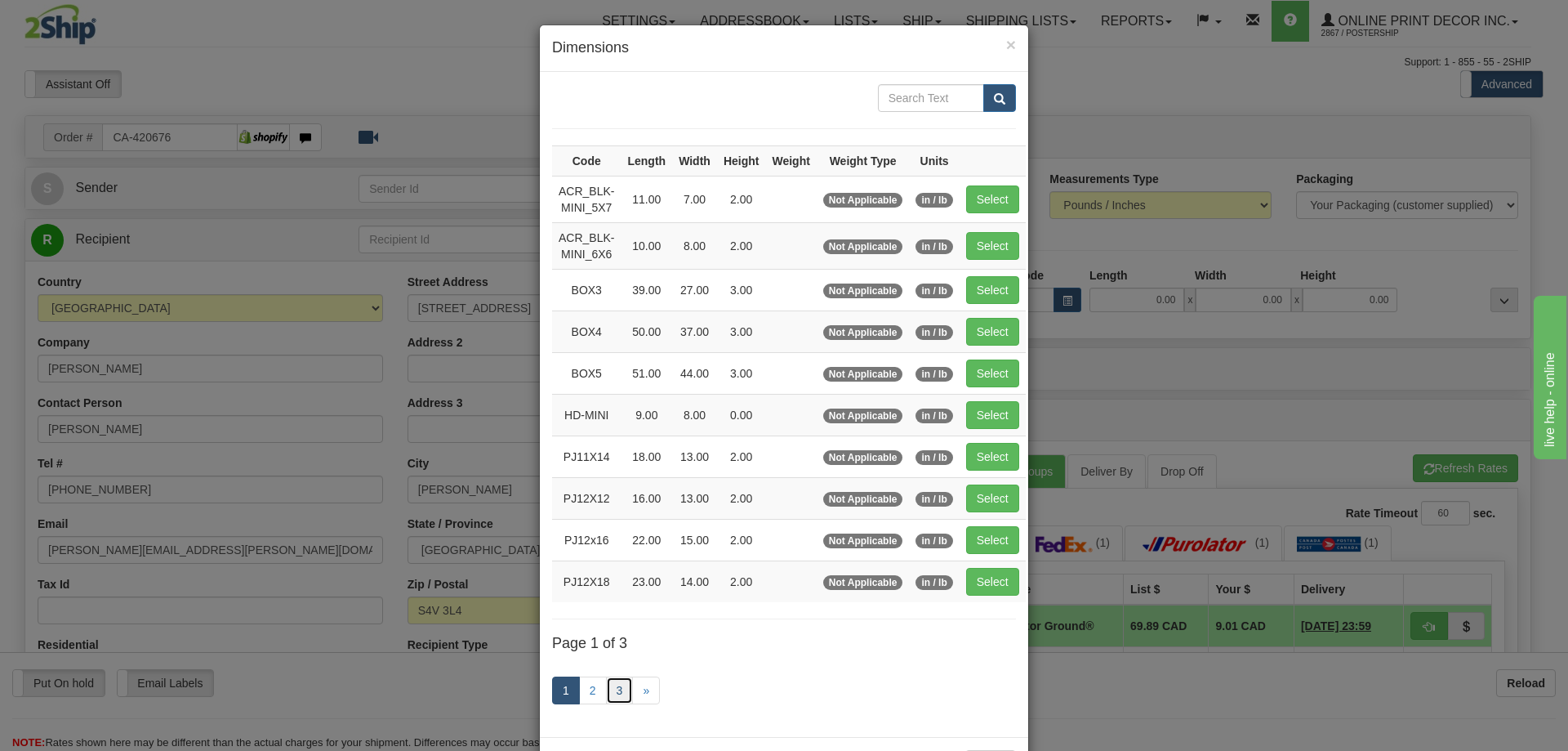
click at [617, 681] on link "3" at bounding box center [620, 690] width 28 height 28
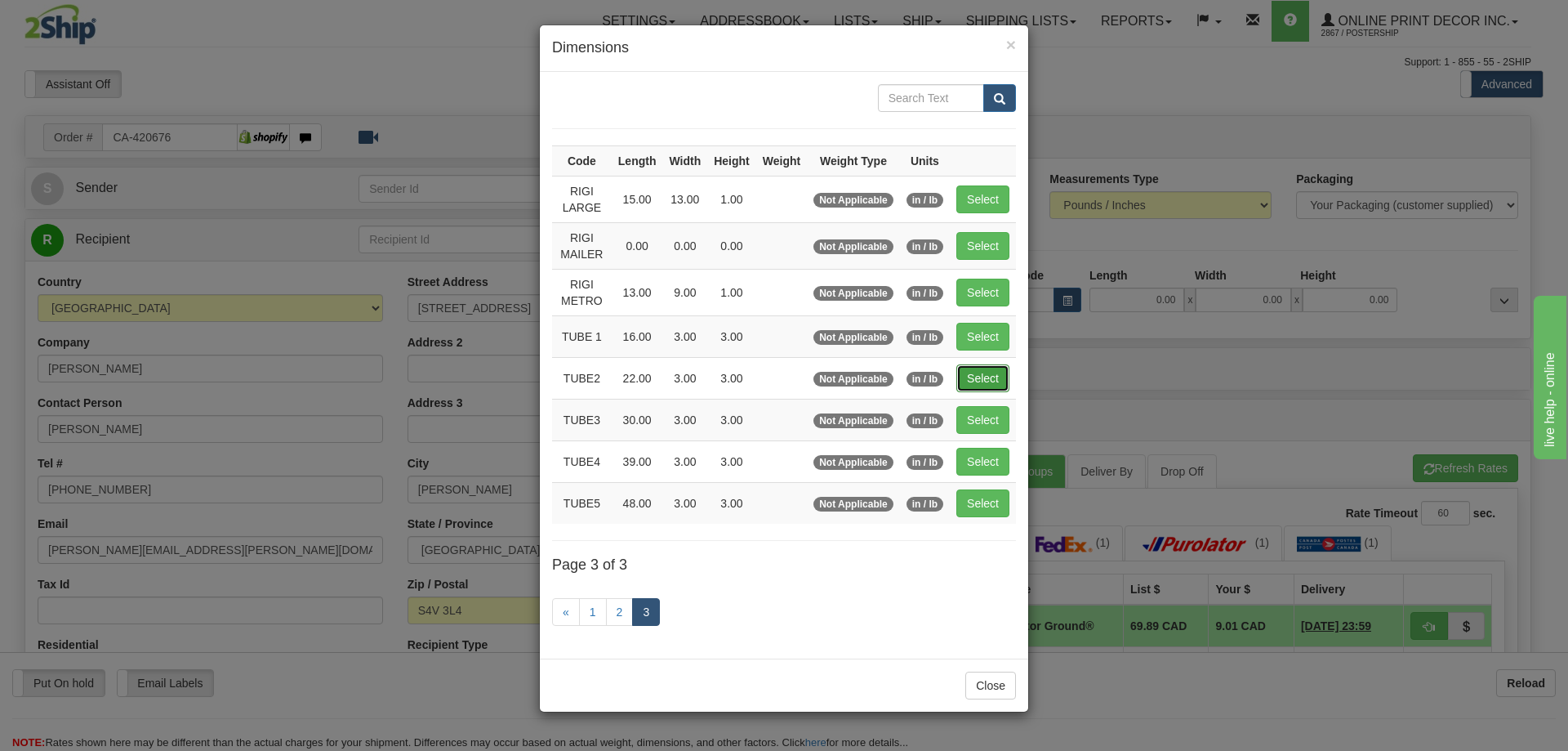
click at [990, 376] on button "Select" at bounding box center [983, 379] width 53 height 28
type input "TUBE2"
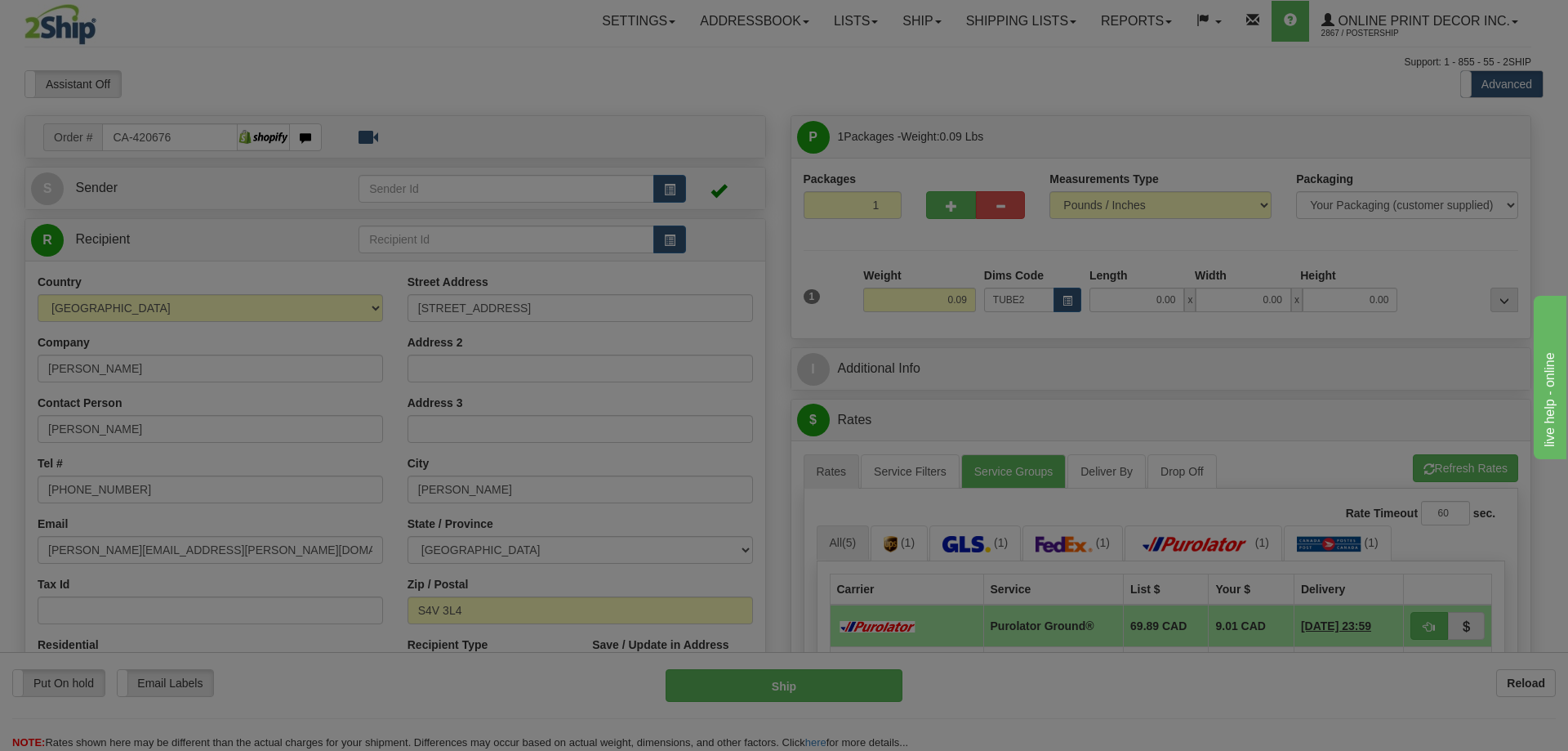
type input "22.00"
type input "3.00"
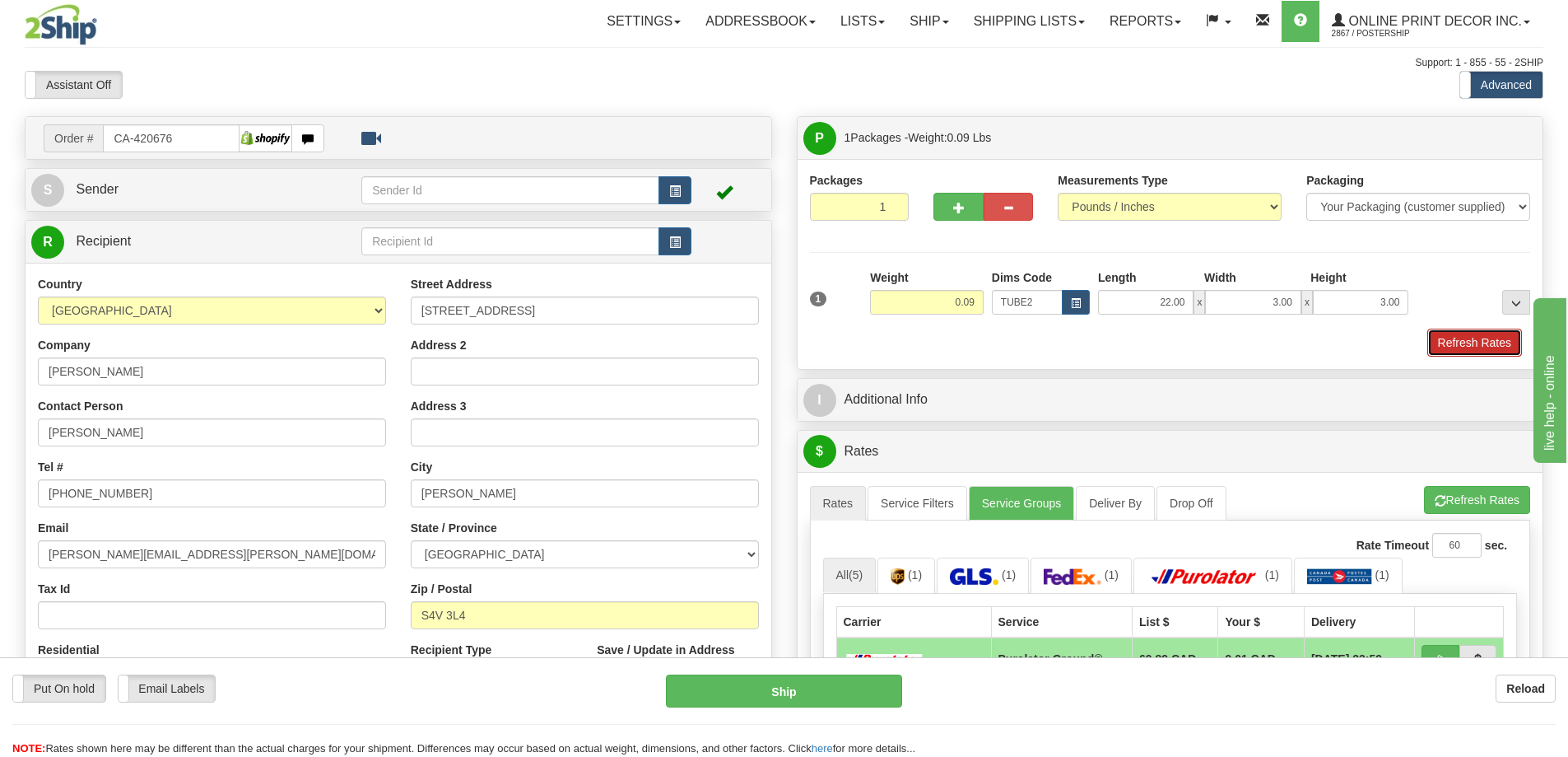
click at [1461, 339] on button "Refresh Rates" at bounding box center [1474, 343] width 94 height 28
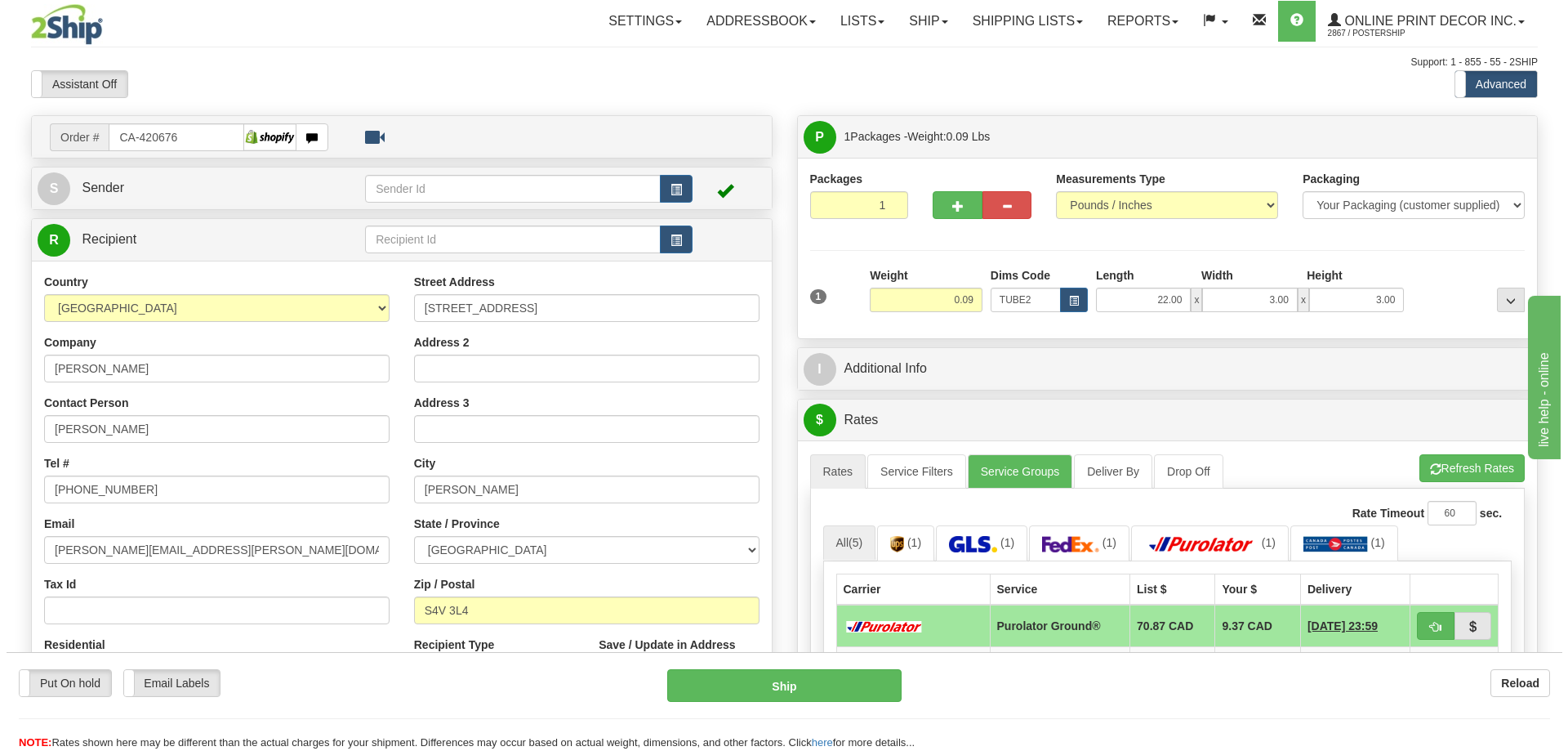
scroll to position [163, 0]
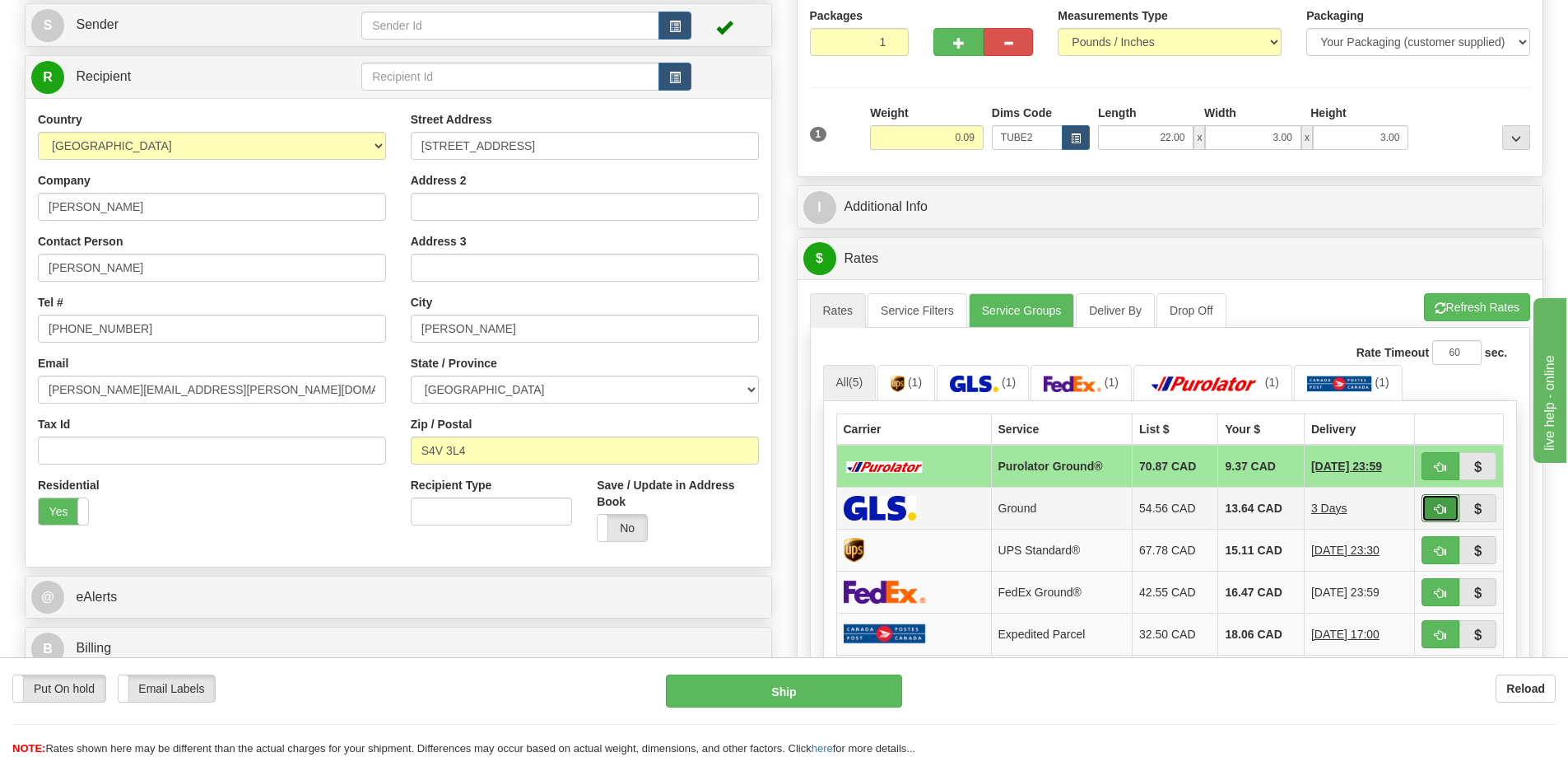
click at [1455, 510] on button "button" at bounding box center [1441, 508] width 38 height 28
type input "1"
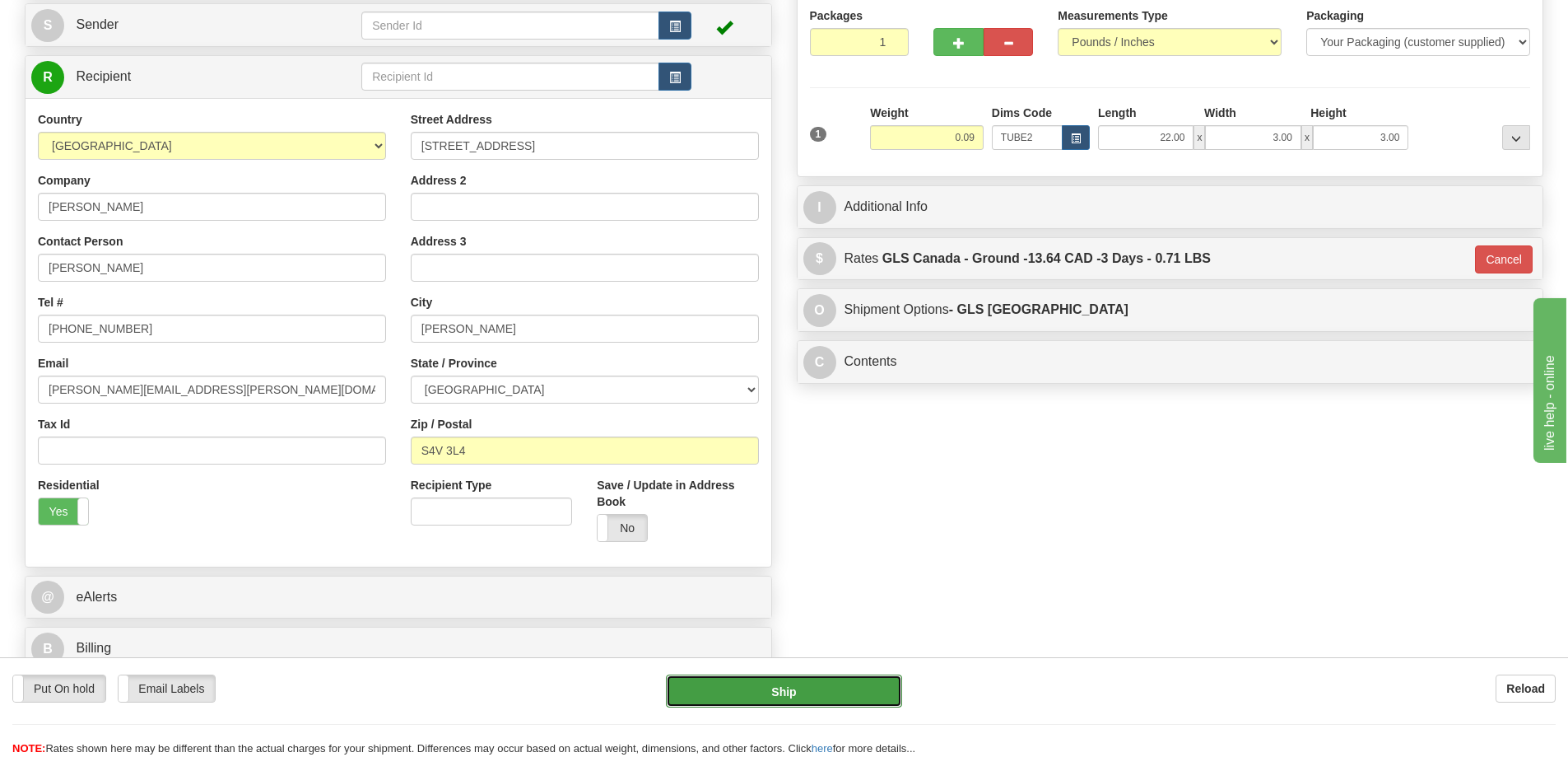
click at [817, 688] on button "Ship" at bounding box center [784, 691] width 237 height 33
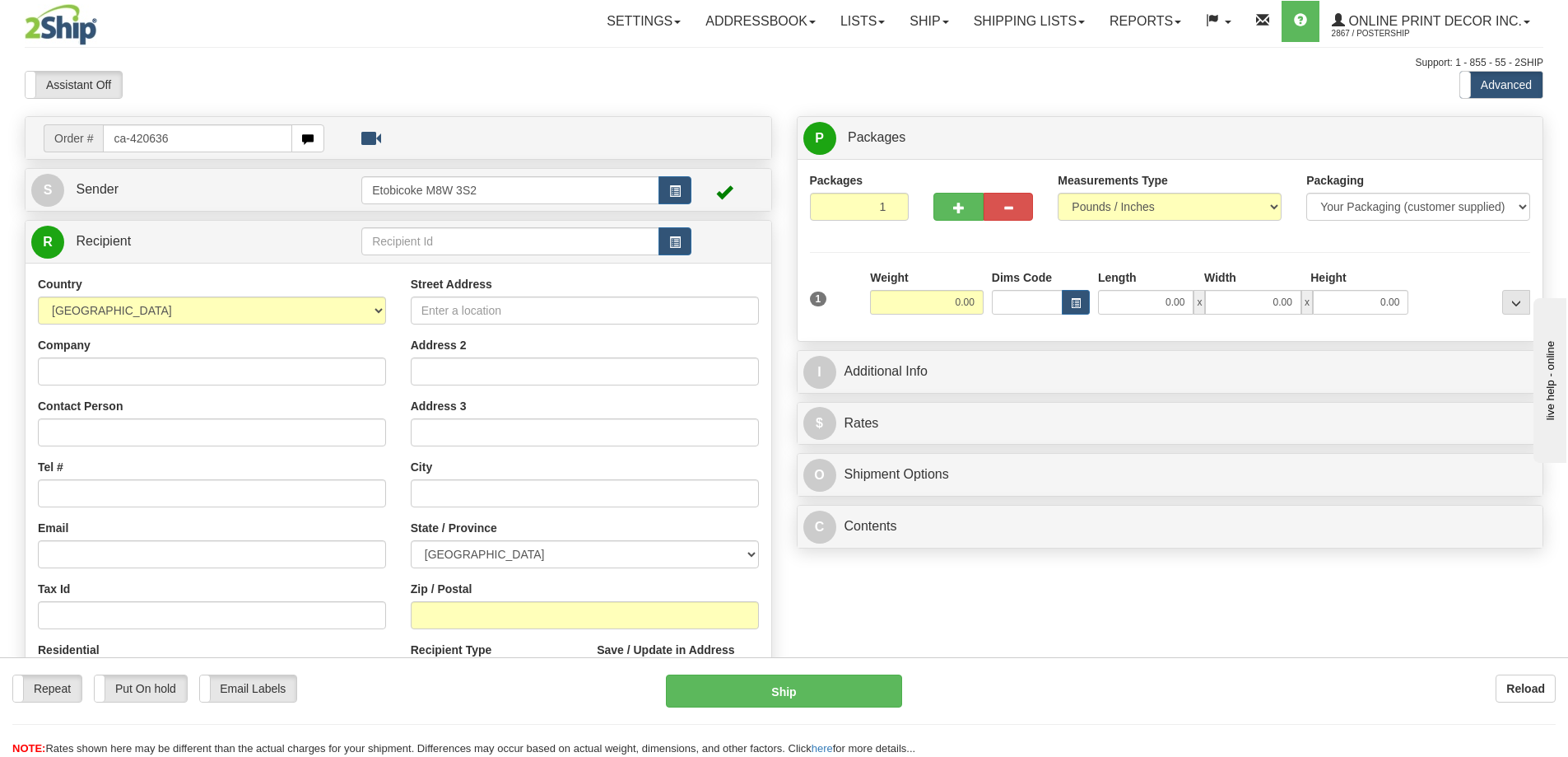
type input "ca-420636"
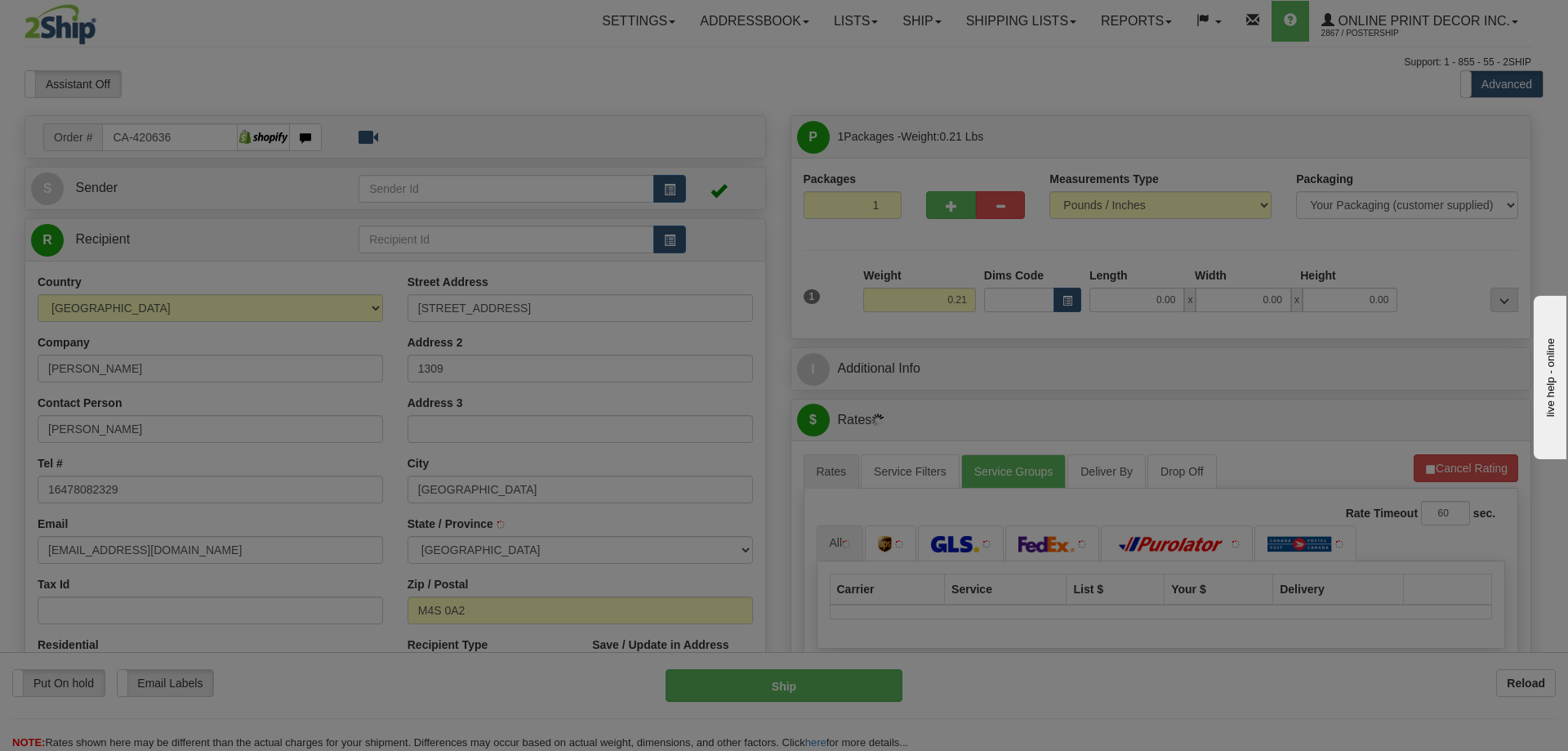
type input "TORONTO"
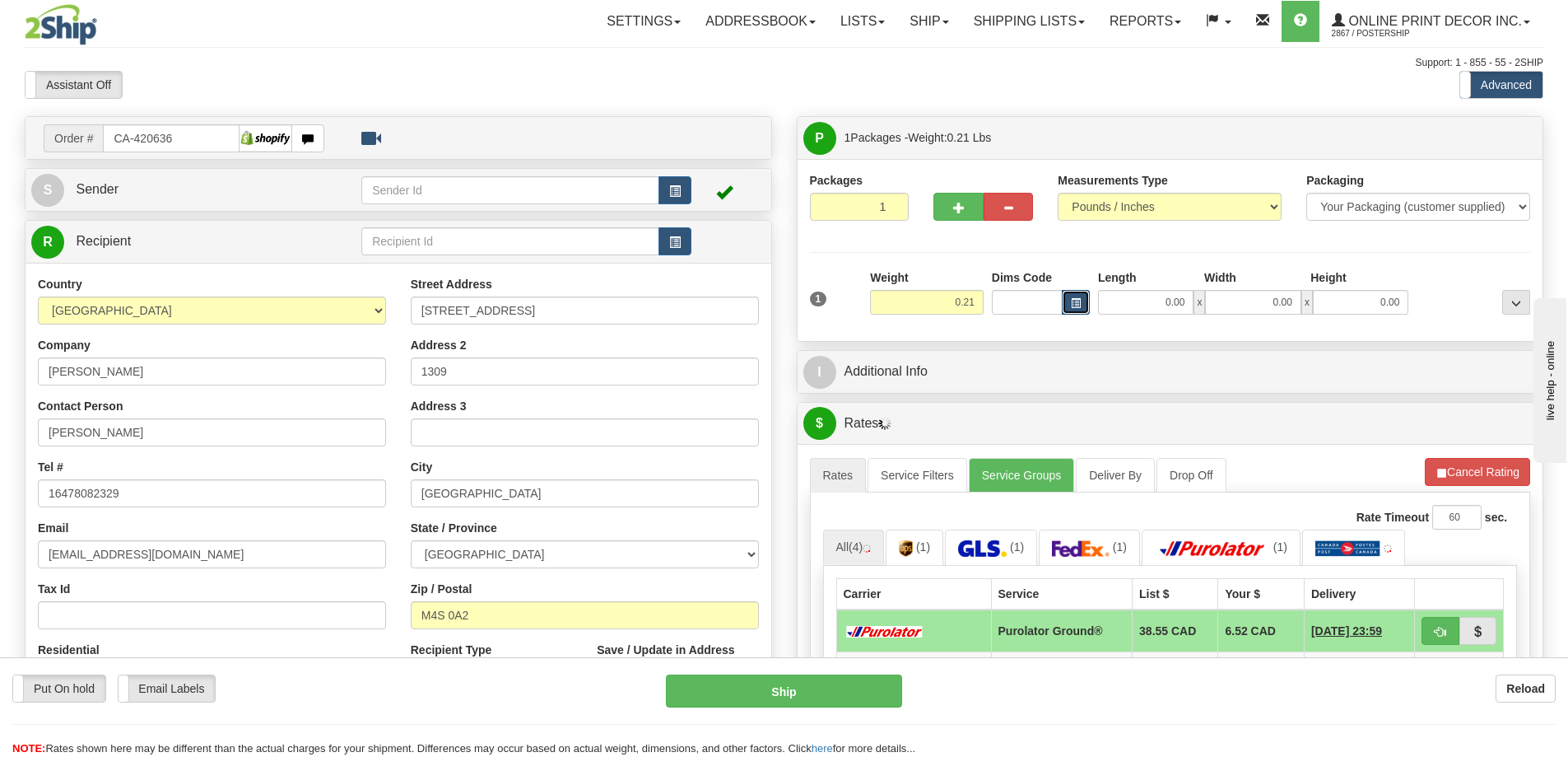
click at [1070, 297] on button "button" at bounding box center [1076, 302] width 28 height 24
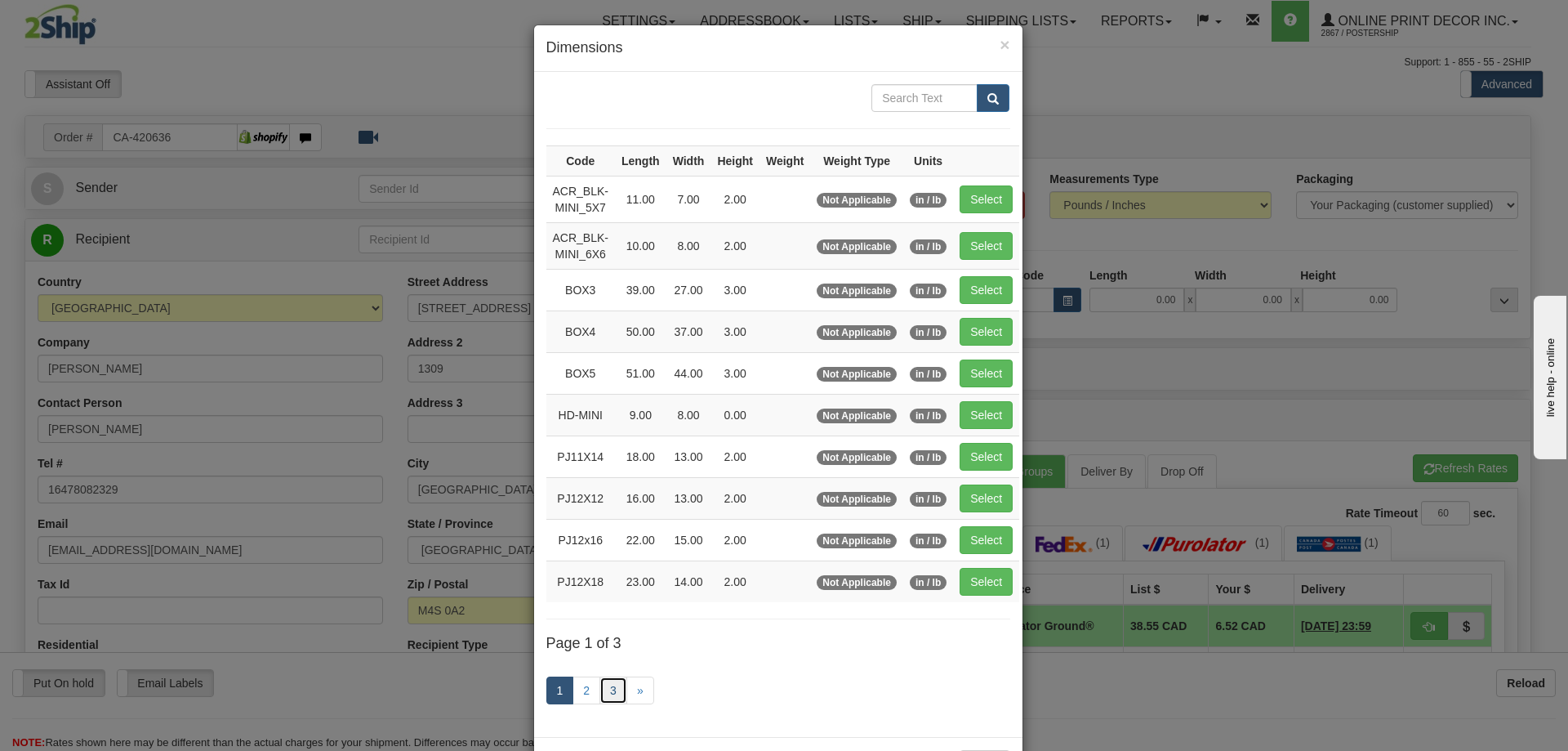
click at [608, 693] on link "3" at bounding box center [613, 690] width 28 height 28
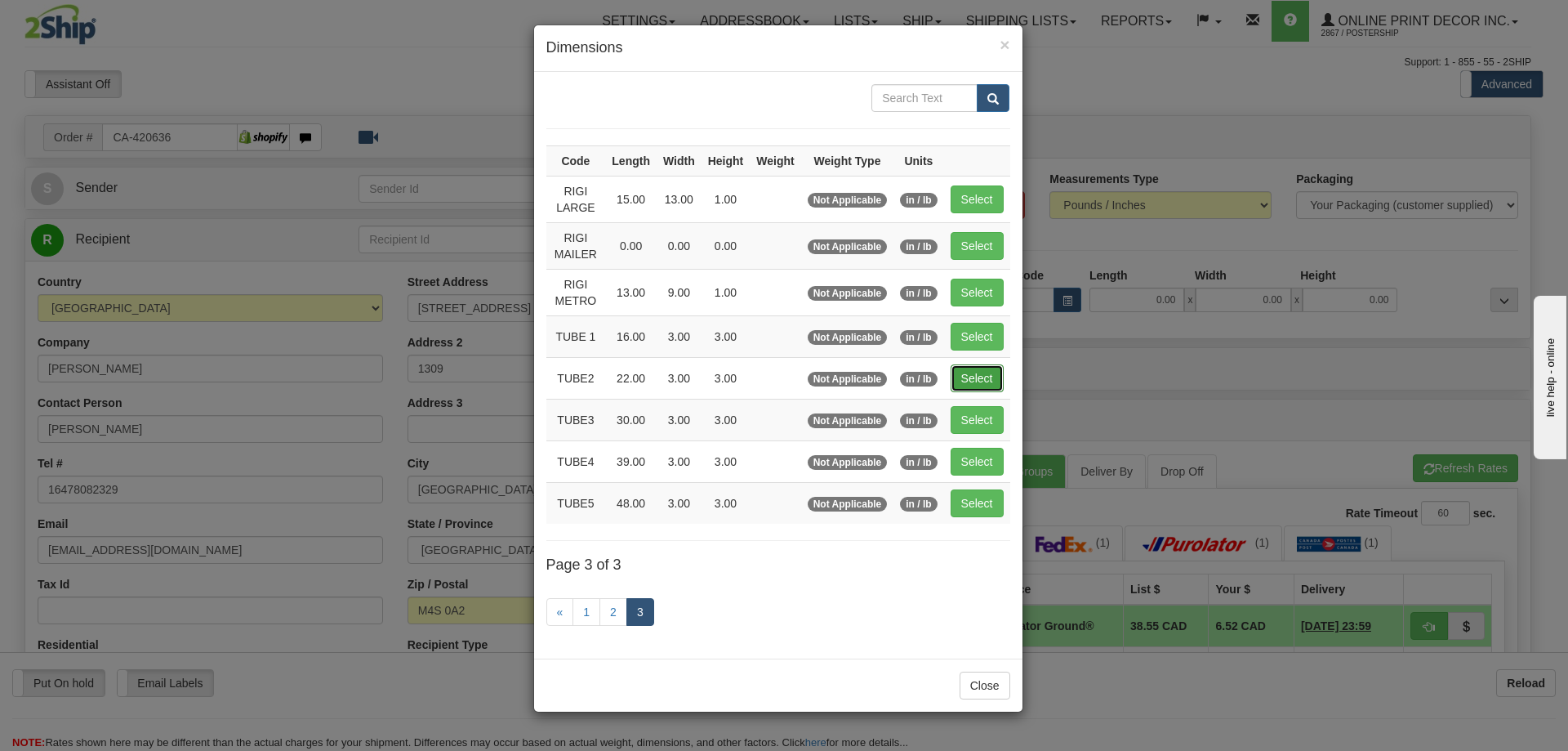
click at [994, 374] on button "Select" at bounding box center [977, 379] width 53 height 28
type input "TUBE2"
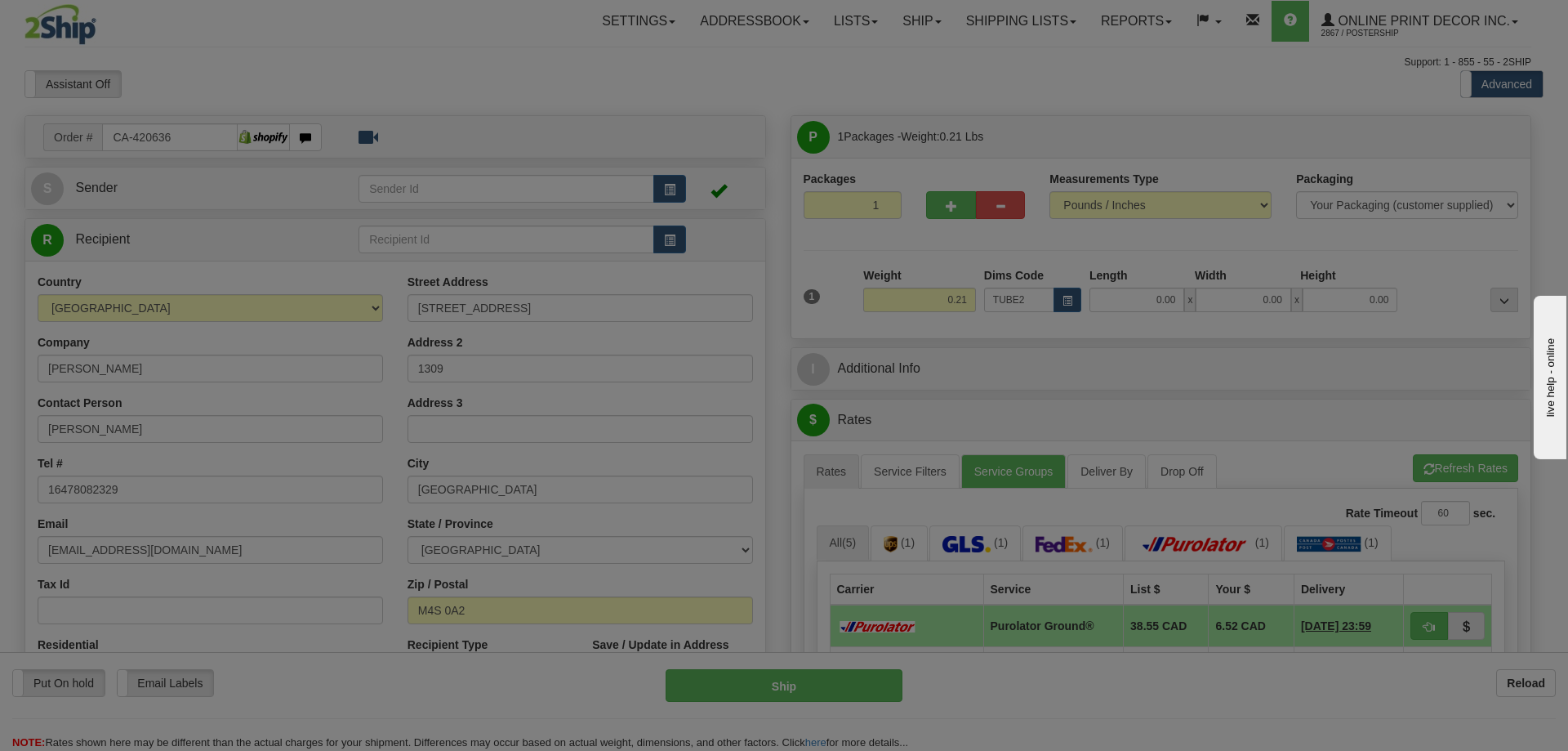
type input "22.00"
type input "3.00"
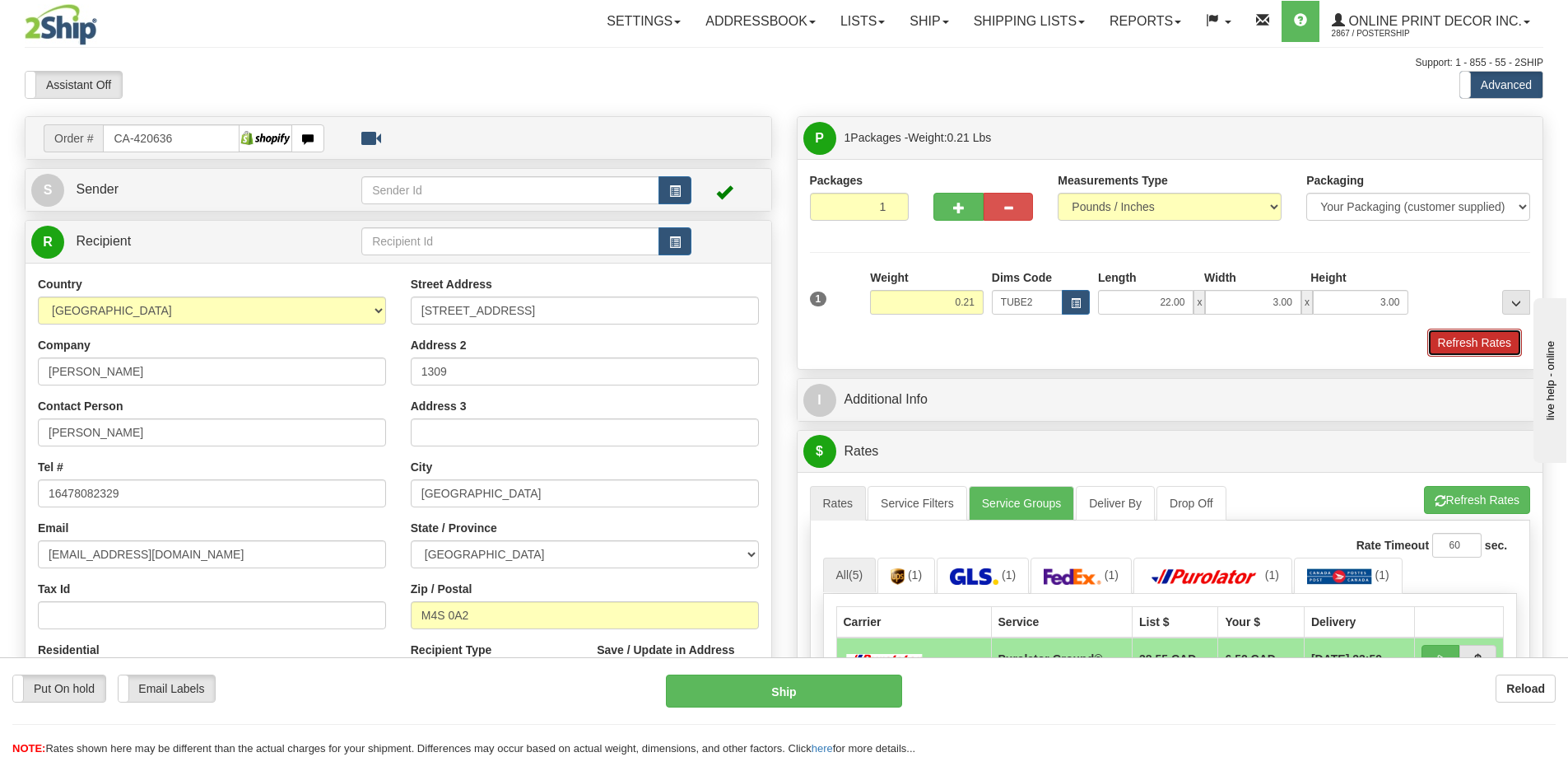
click at [1472, 330] on button "Refresh Rates" at bounding box center [1474, 343] width 94 height 28
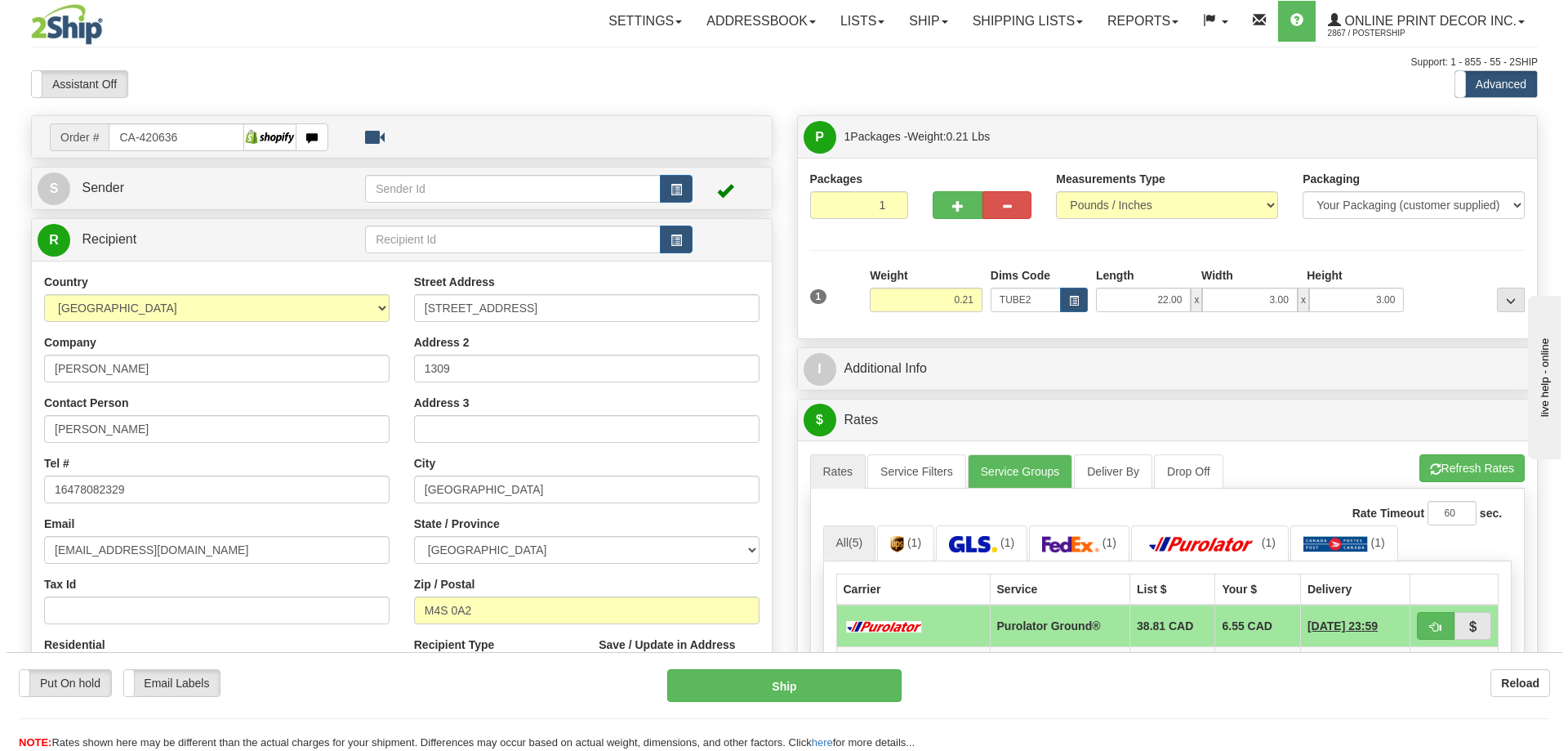
scroll to position [245, 0]
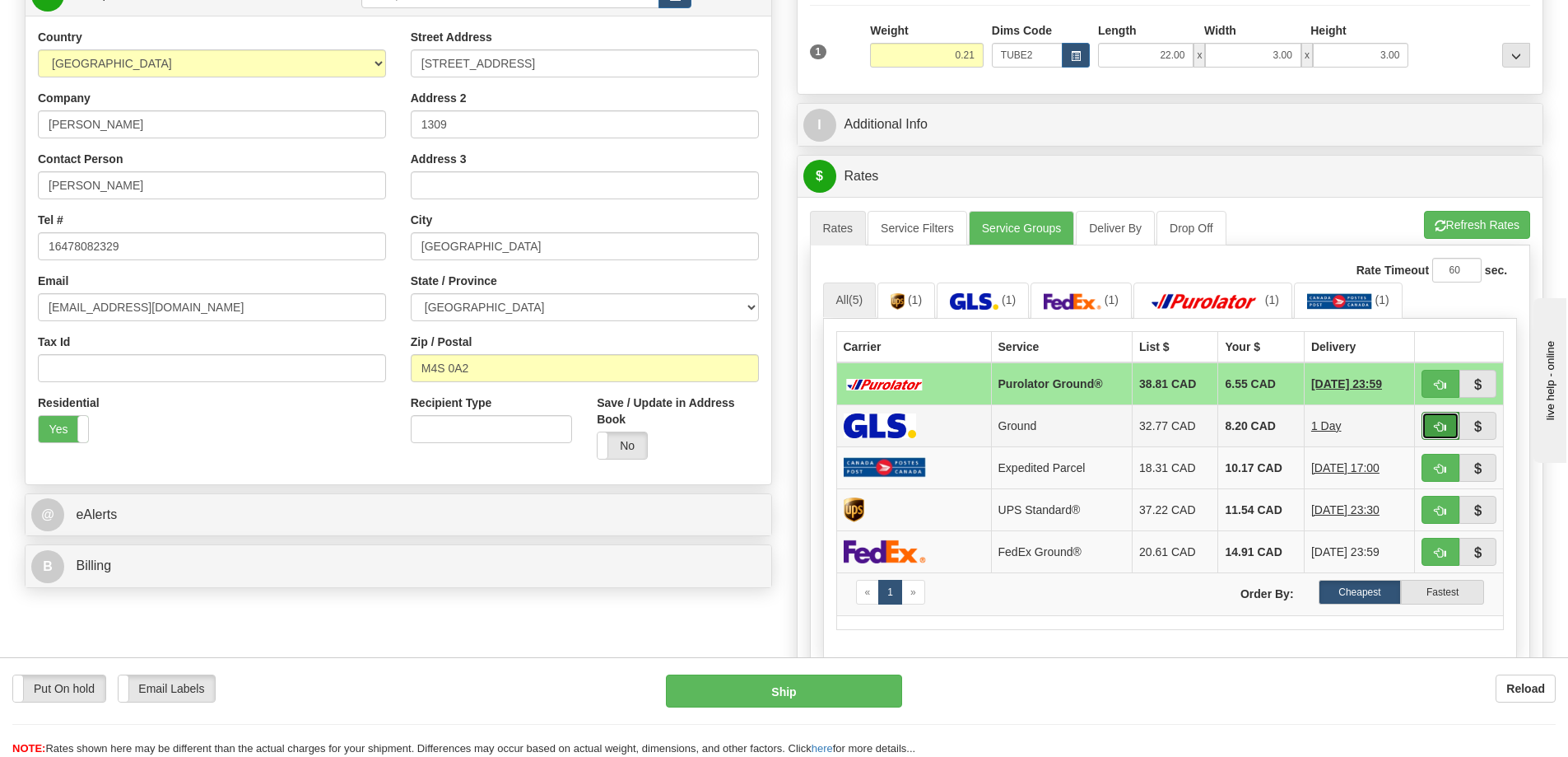
click at [1441, 427] on span "button" at bounding box center [1440, 427] width 11 height 10
type input "1"
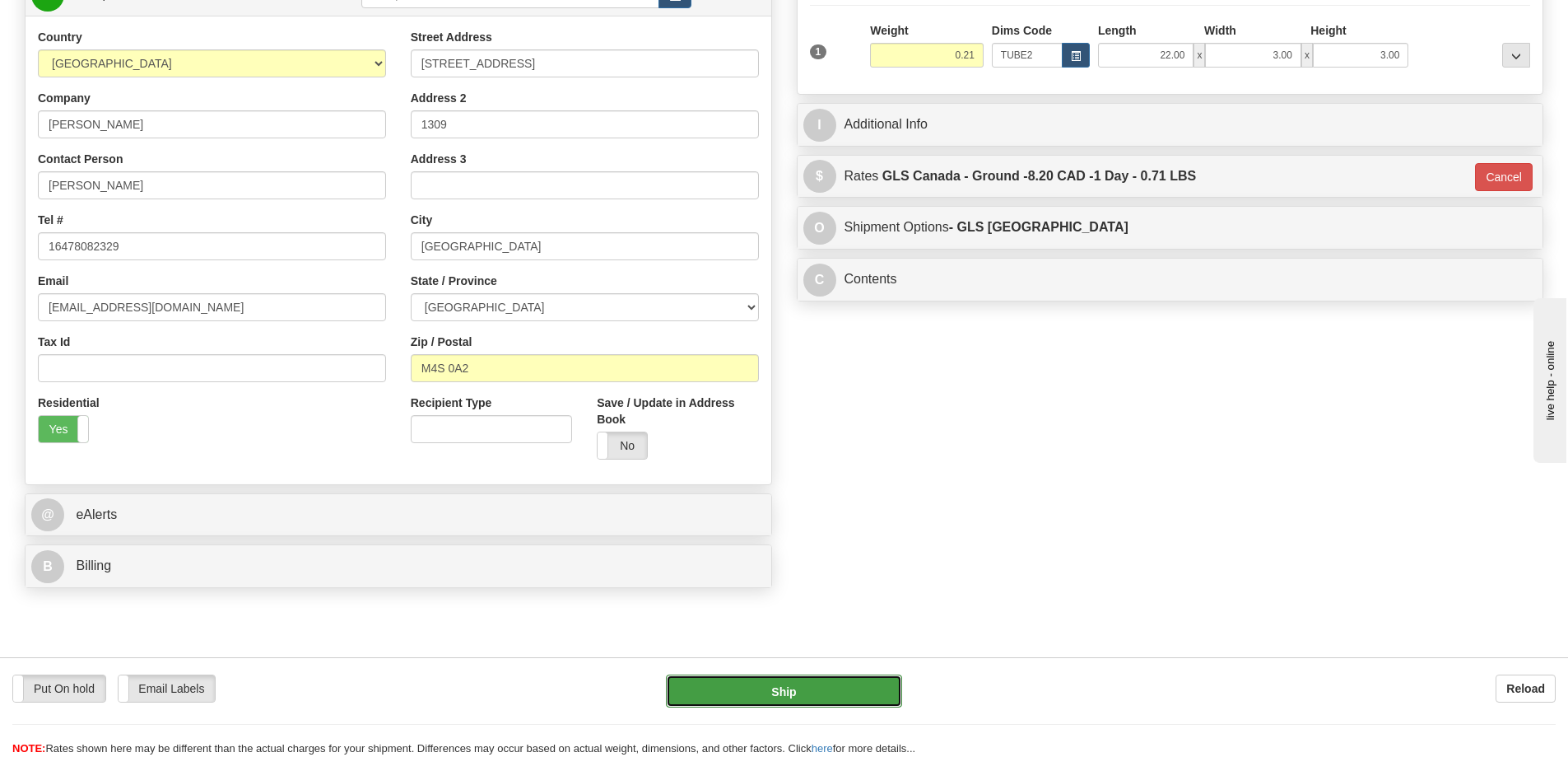
click at [848, 696] on button "Ship" at bounding box center [784, 691] width 237 height 33
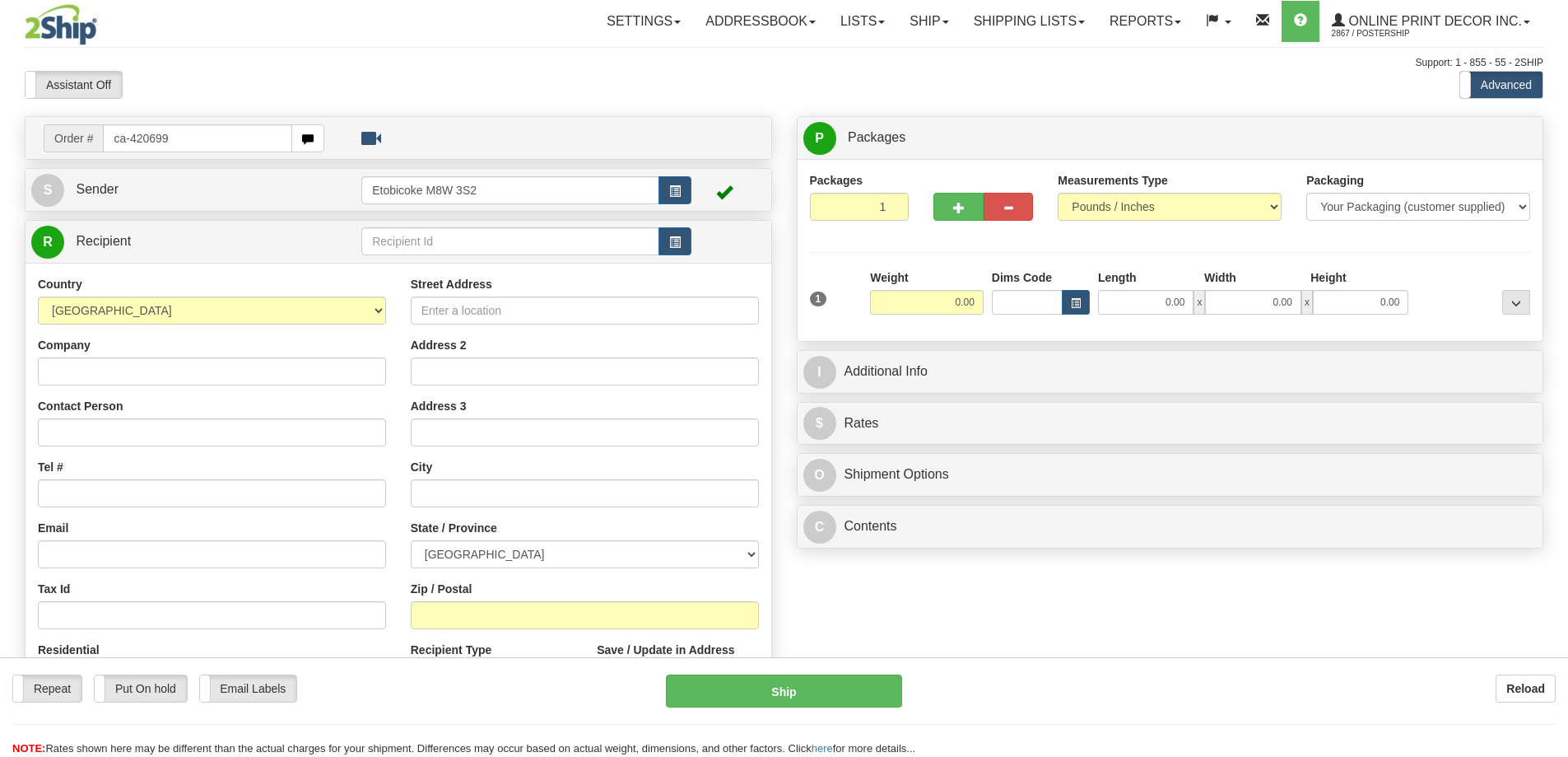
type input "ca-420699"
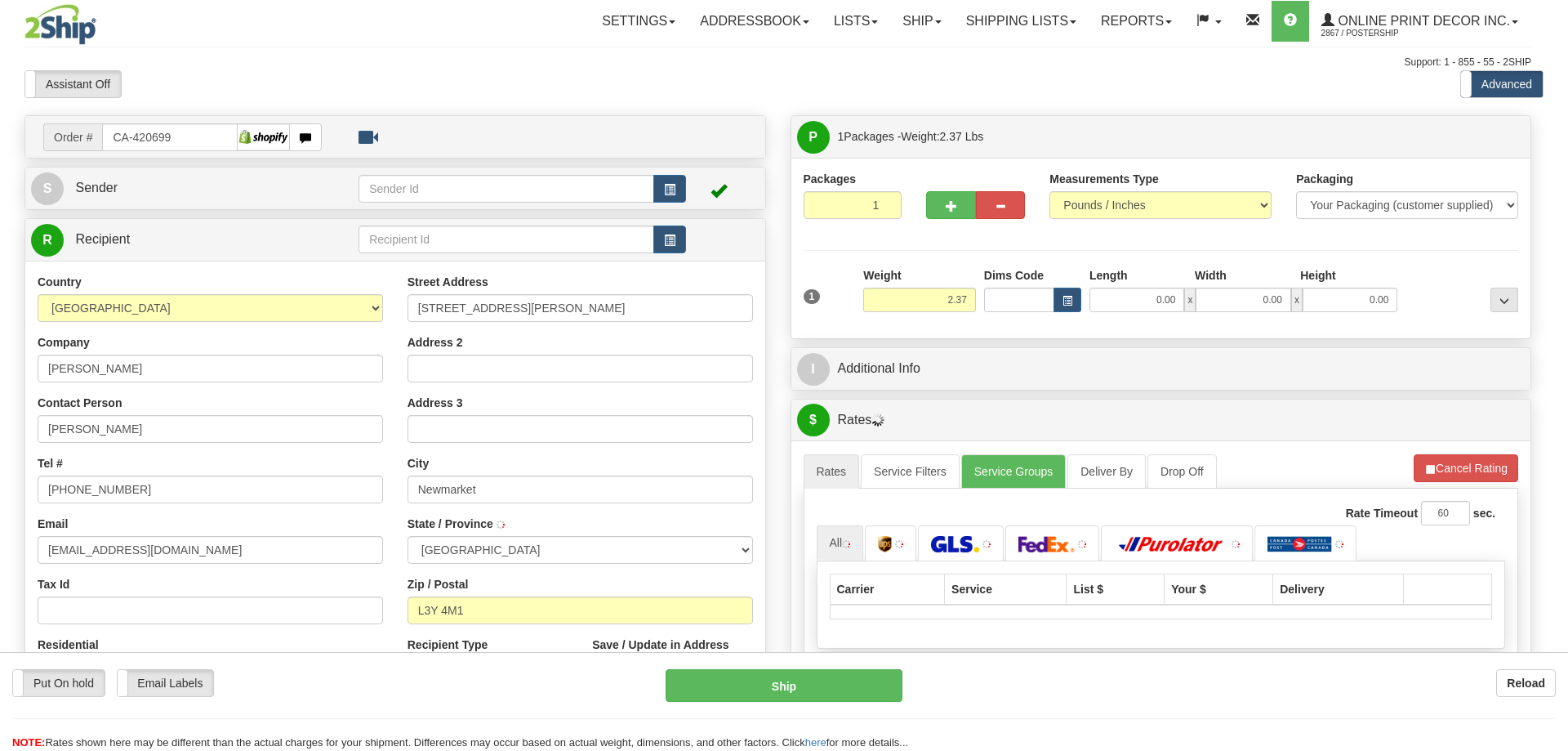
type input "NEWMARKET"
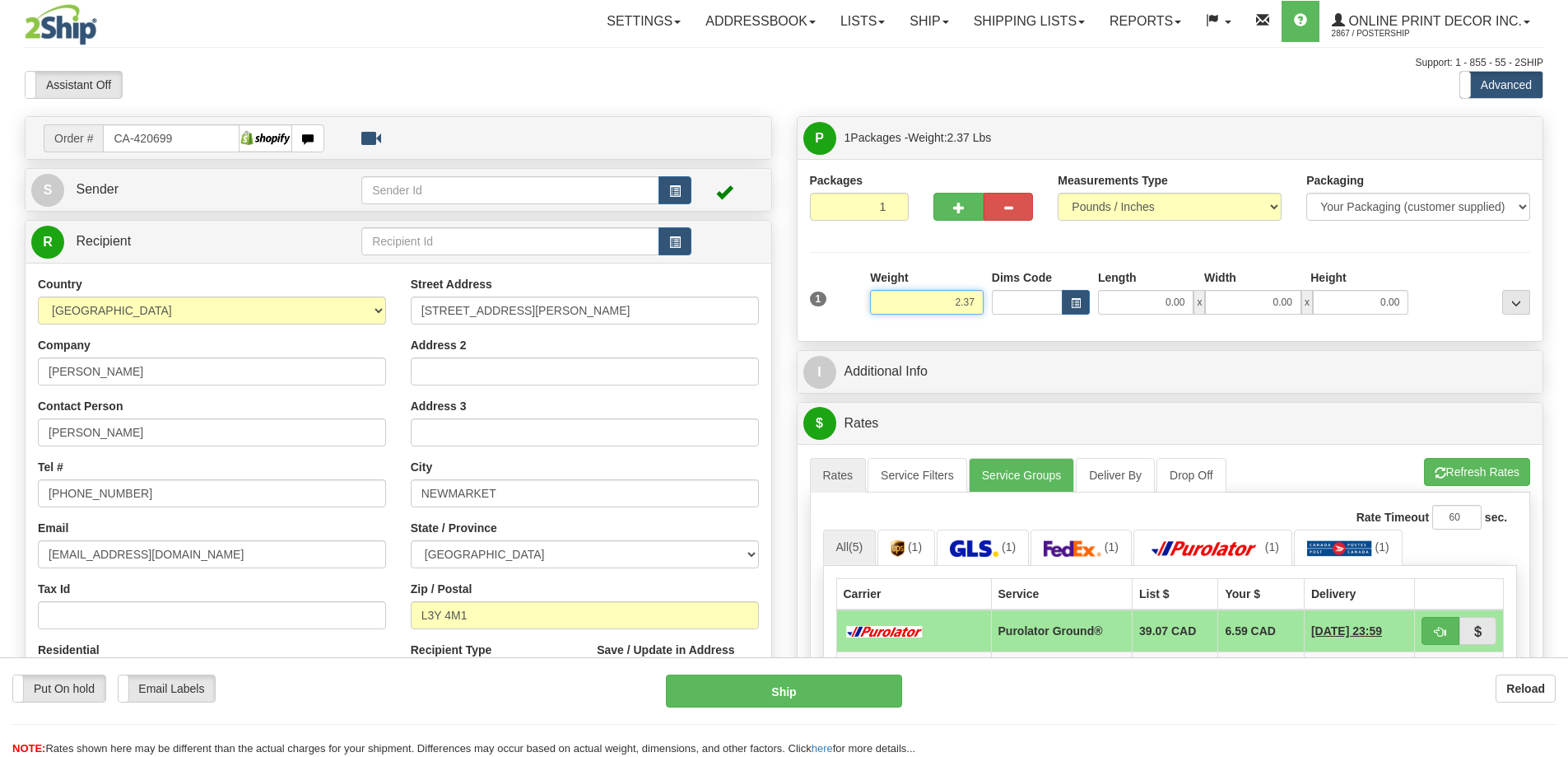
click at [976, 297] on input "2.37" at bounding box center [927, 302] width 114 height 24
type input "2"
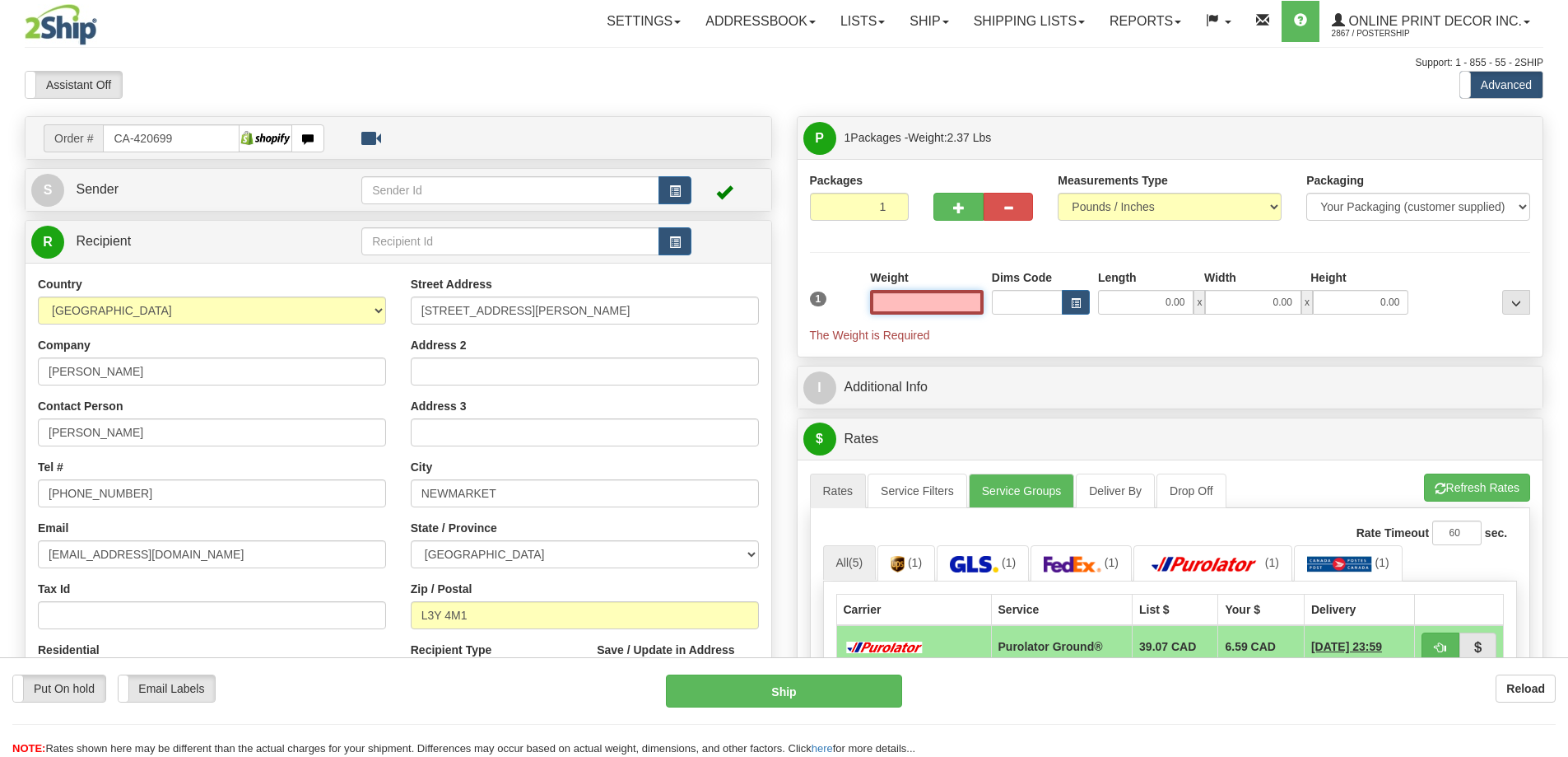
type input "3"
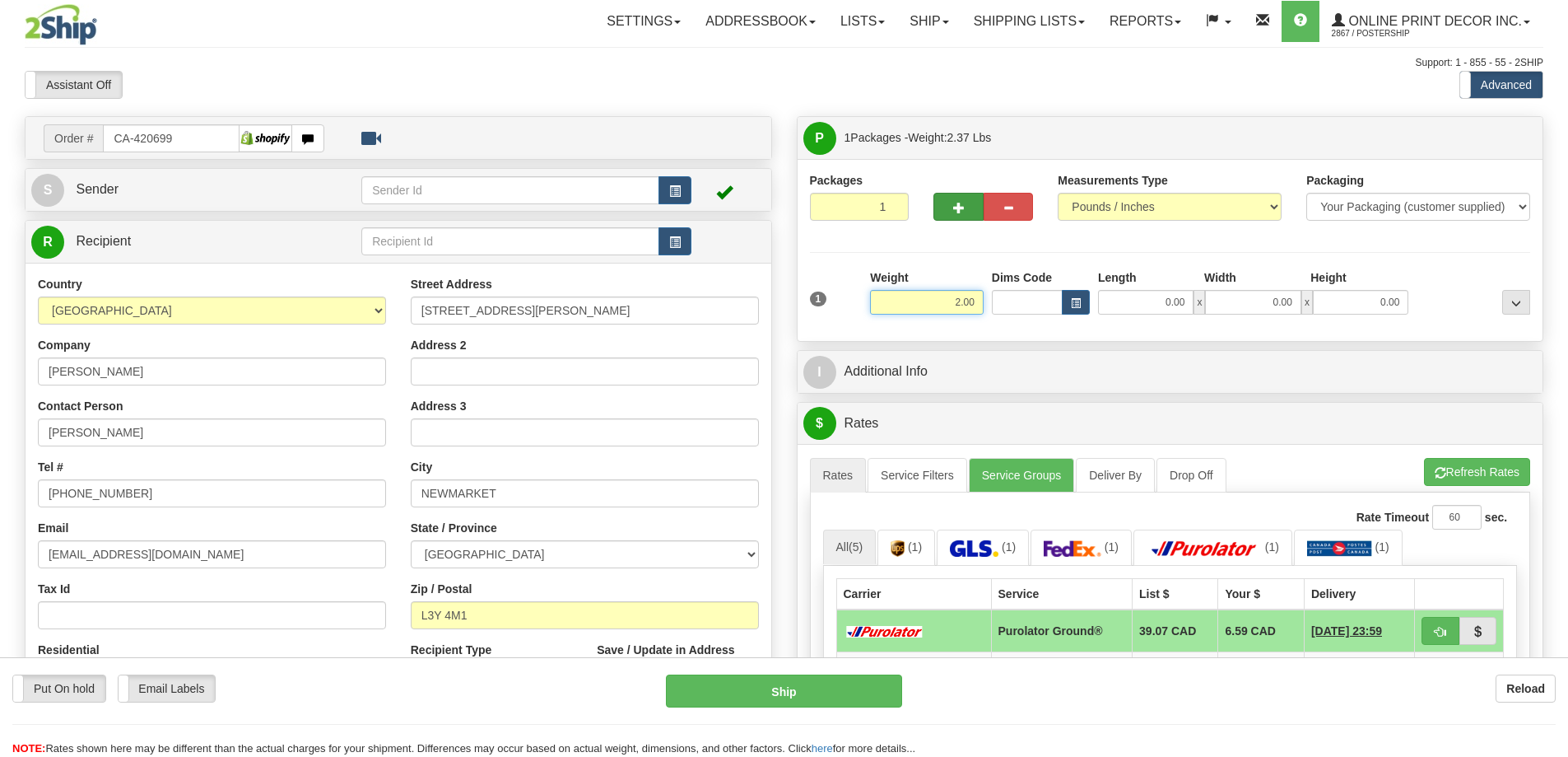
type input "2.00"
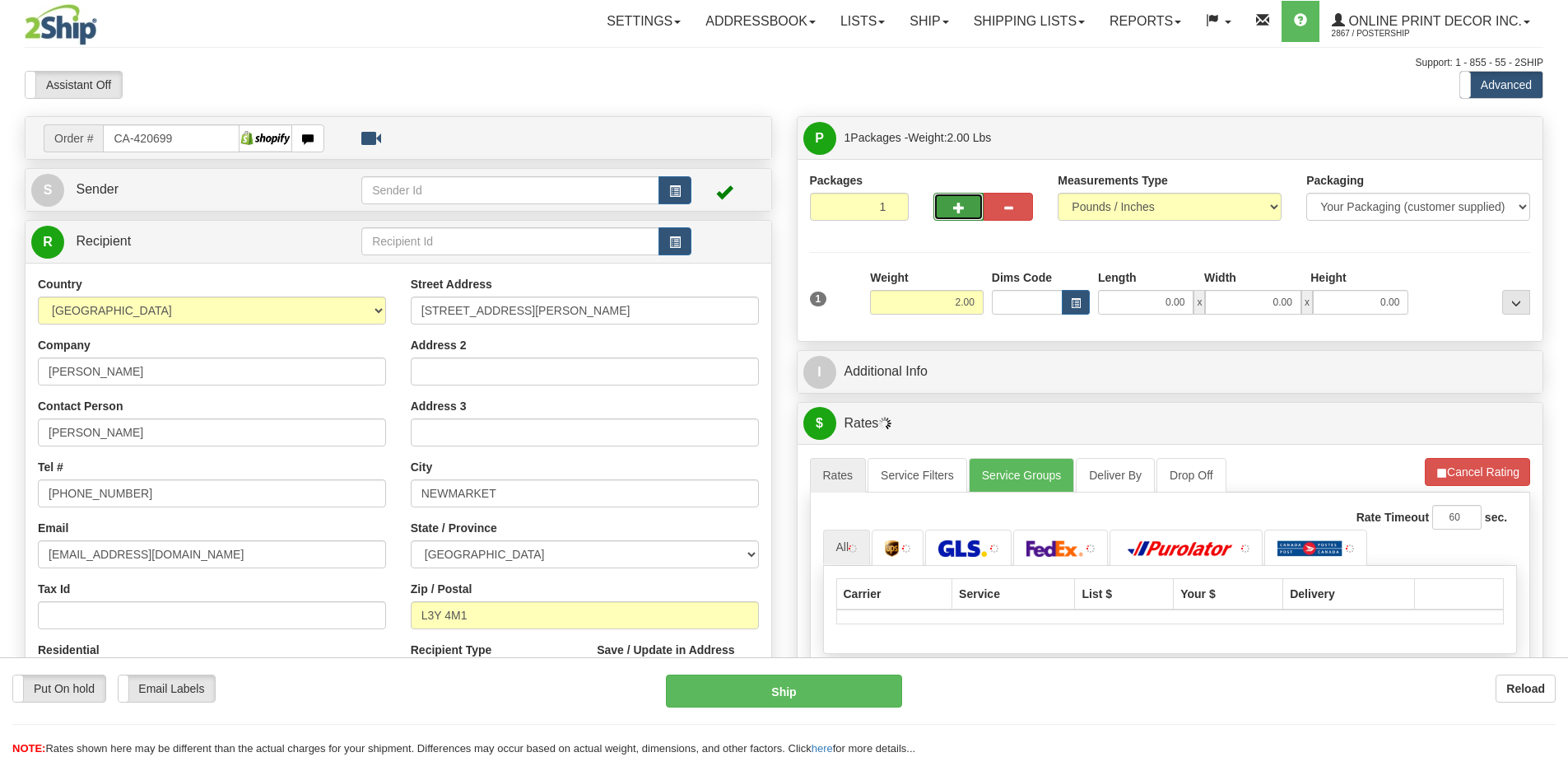
click at [959, 219] on button "button" at bounding box center [958, 206] width 49 height 28
radio input "true"
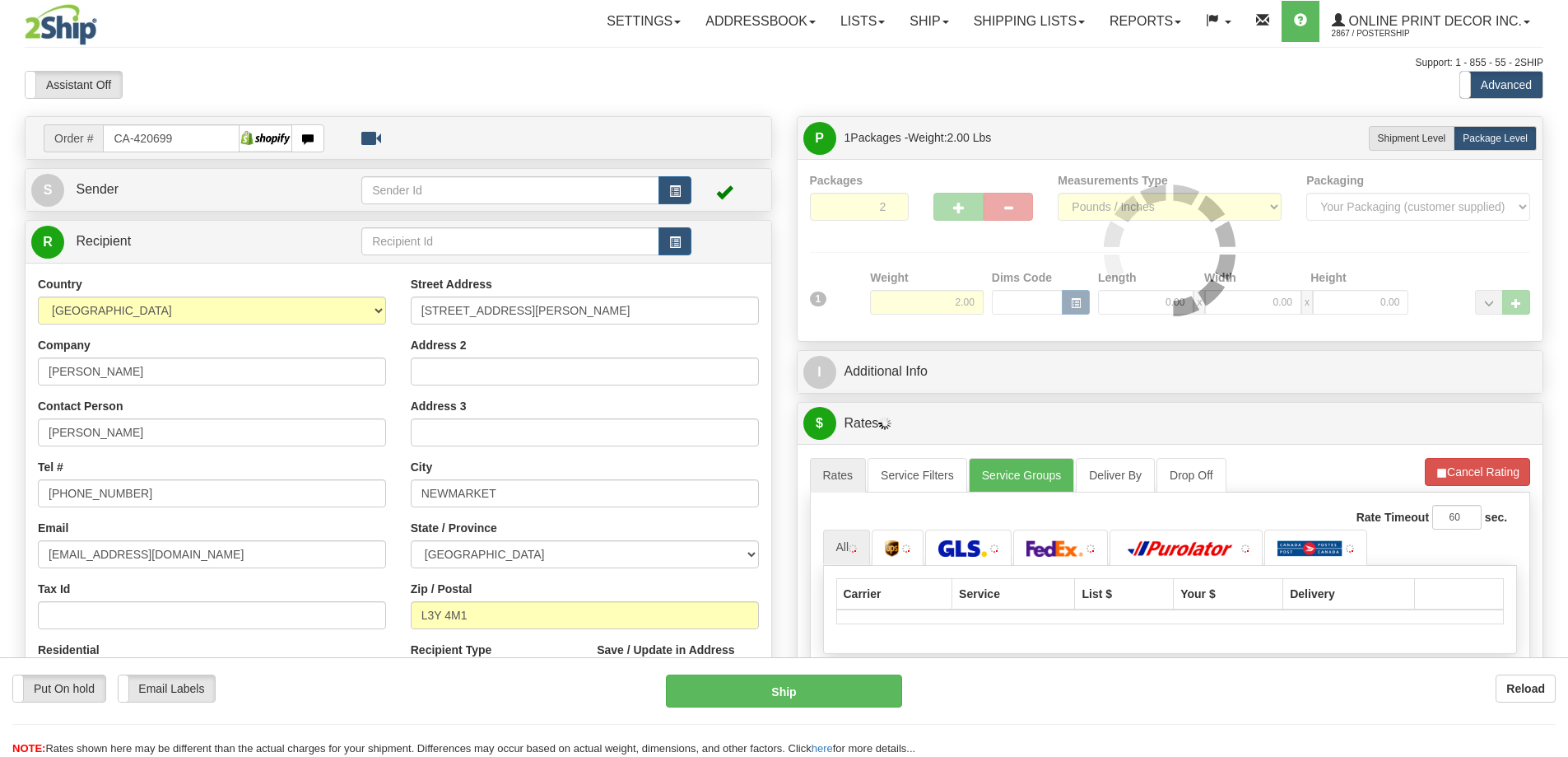
click at [959, 217] on div at bounding box center [1170, 250] width 721 height 156
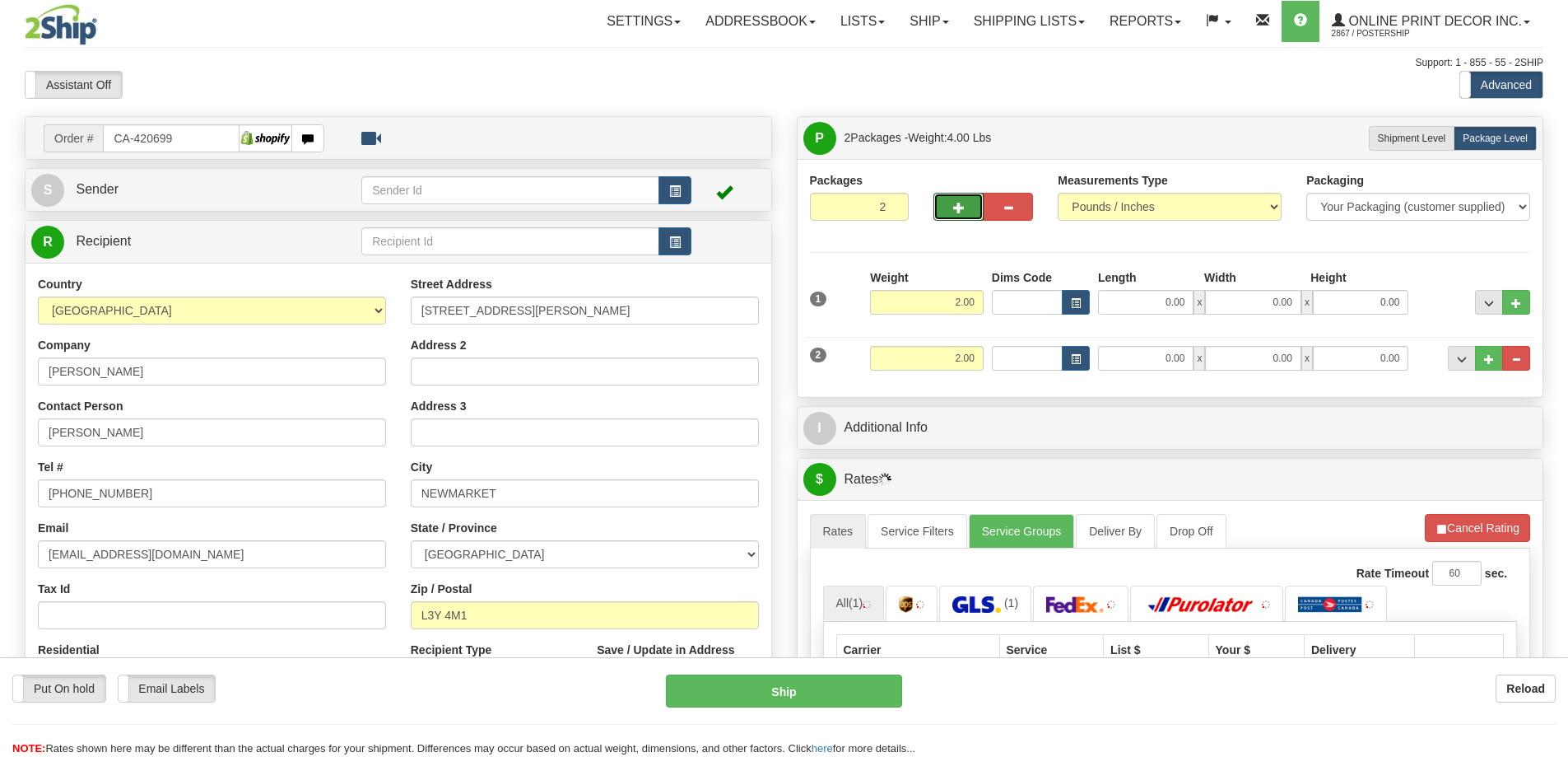
click at [959, 217] on button "button" at bounding box center [958, 206] width 49 height 28
type input "3"
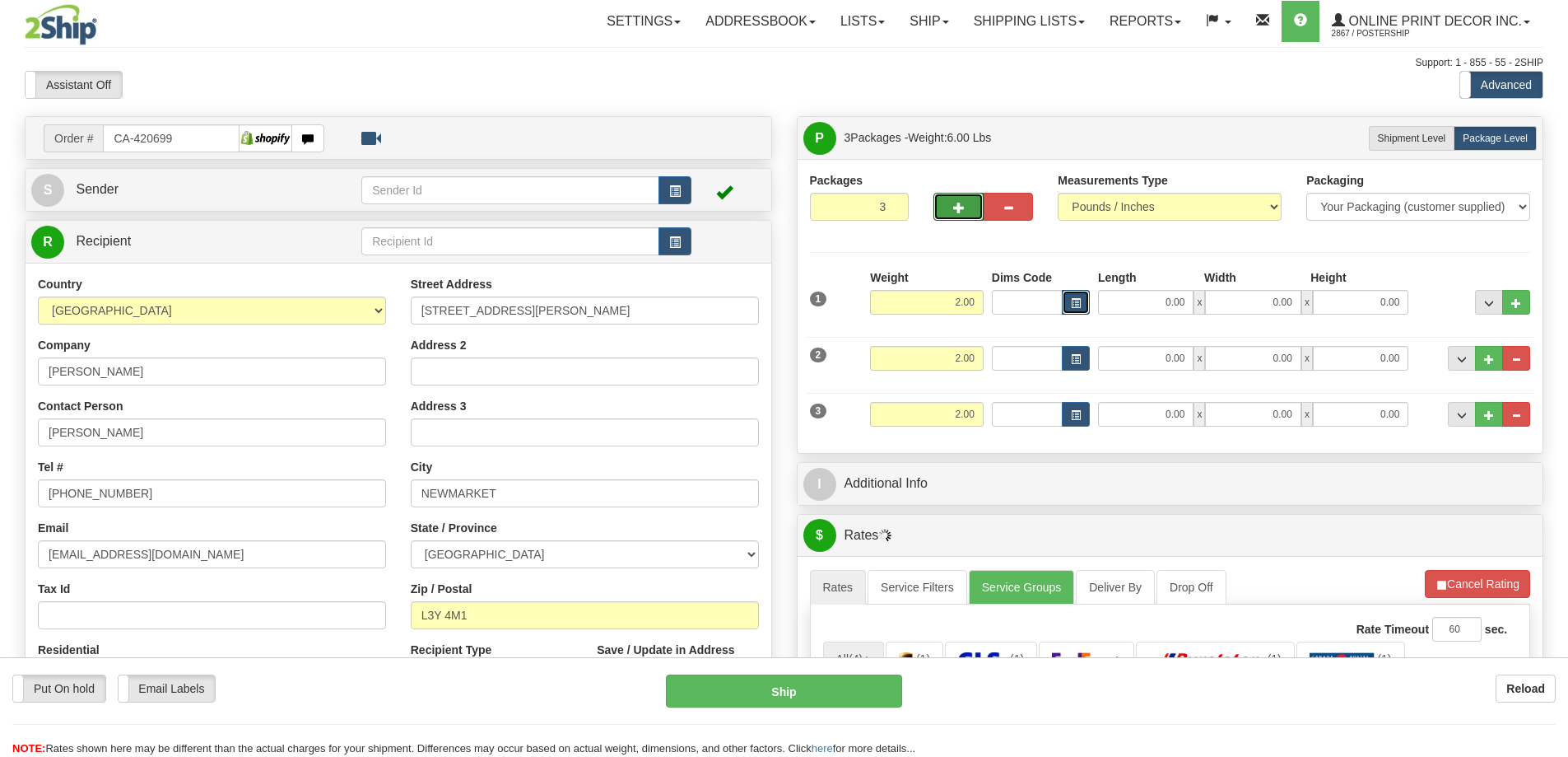
click at [1078, 303] on span "button" at bounding box center [1075, 303] width 10 height 9
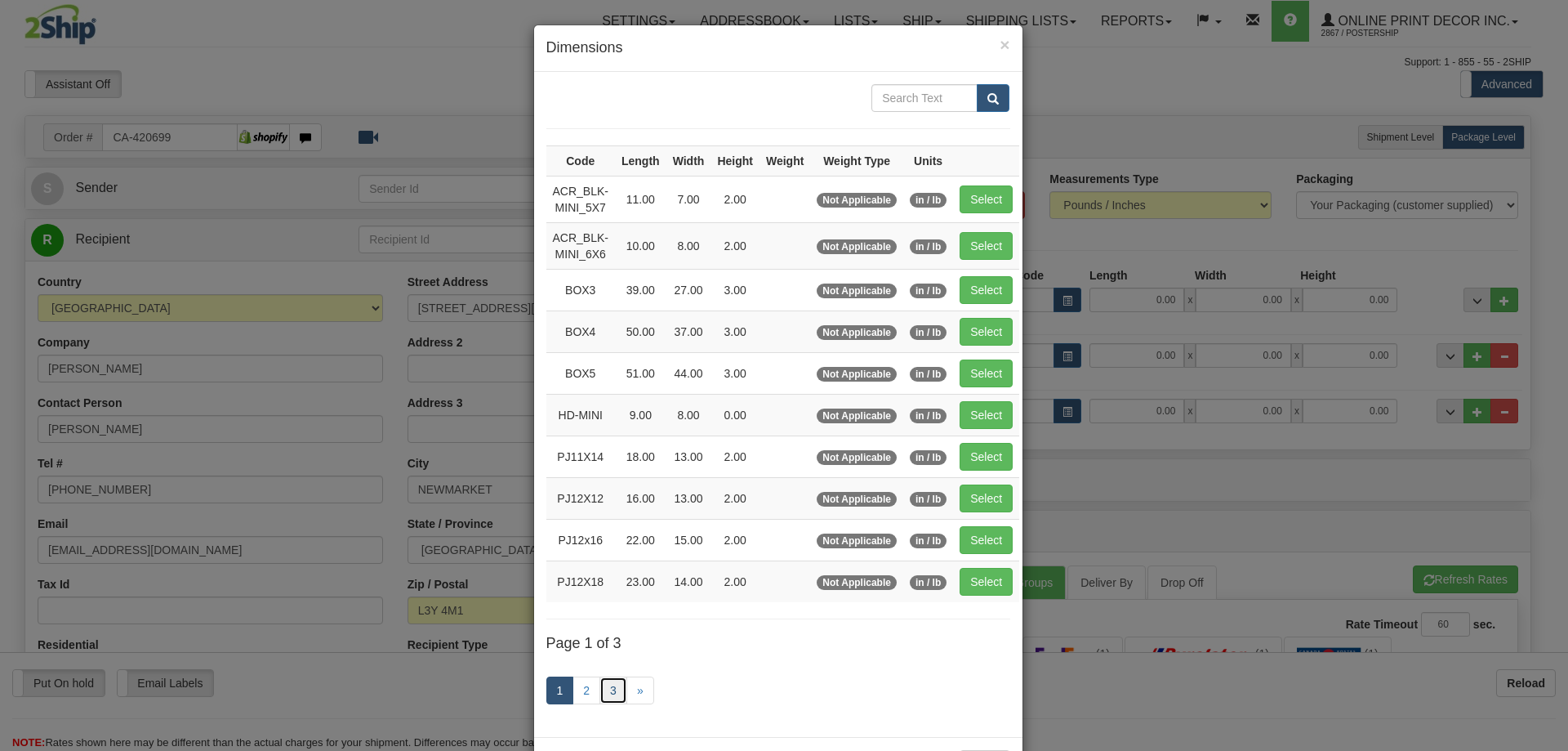
click at [604, 684] on link "3" at bounding box center [613, 690] width 28 height 28
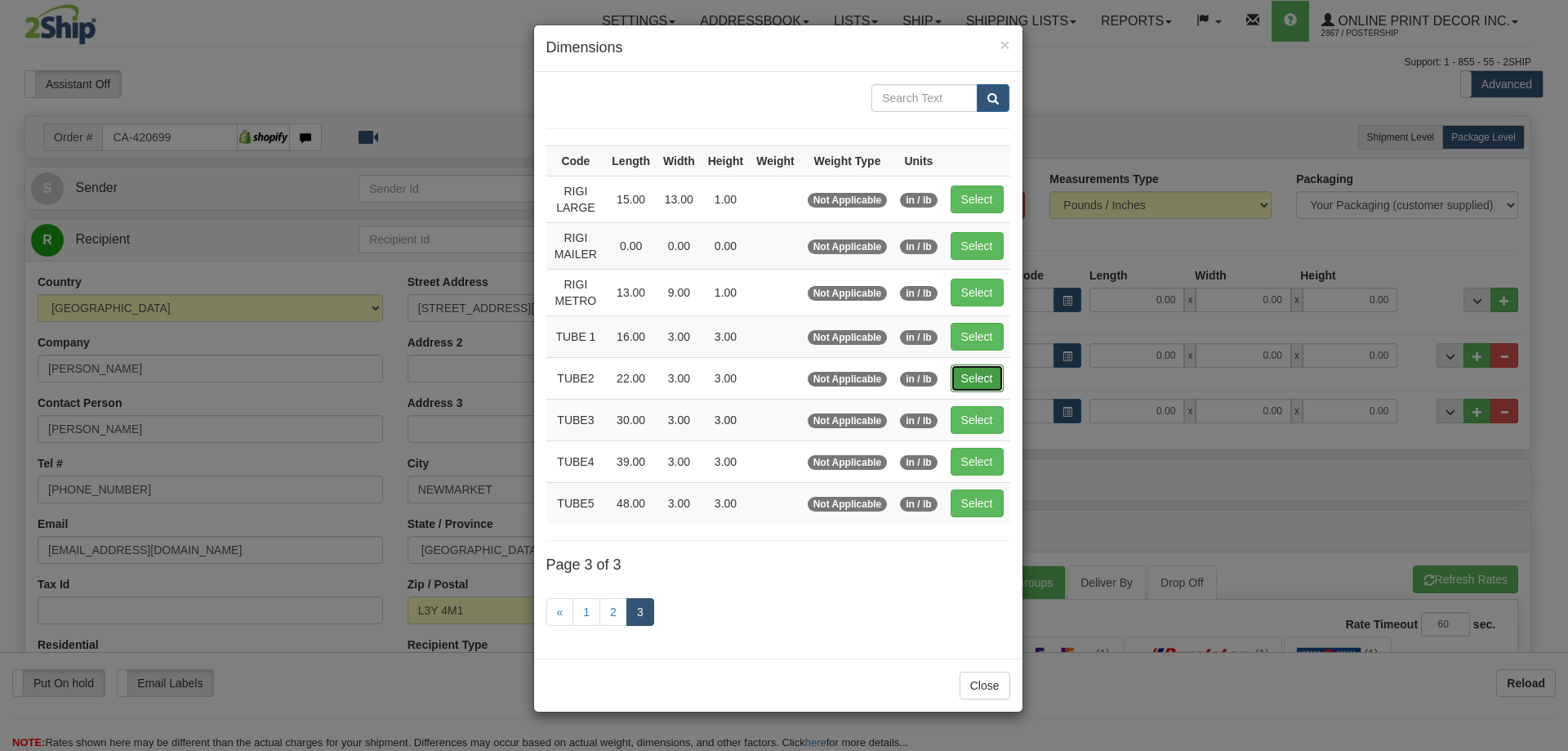
click at [984, 368] on button "Select" at bounding box center [977, 379] width 53 height 28
type input "TUBE2"
type input "22.00"
type input "3.00"
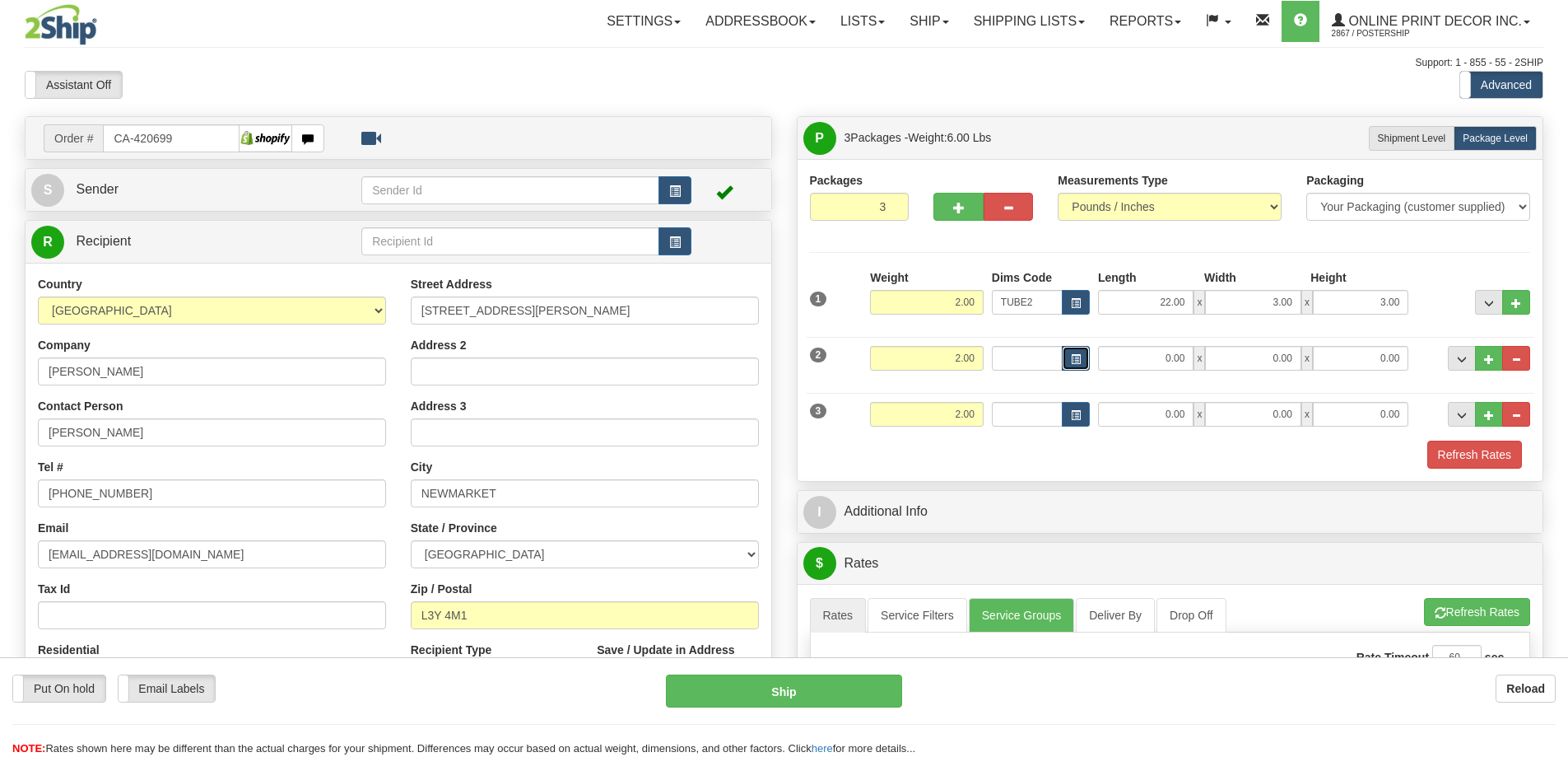
click at [1074, 349] on button "button" at bounding box center [1076, 358] width 28 height 24
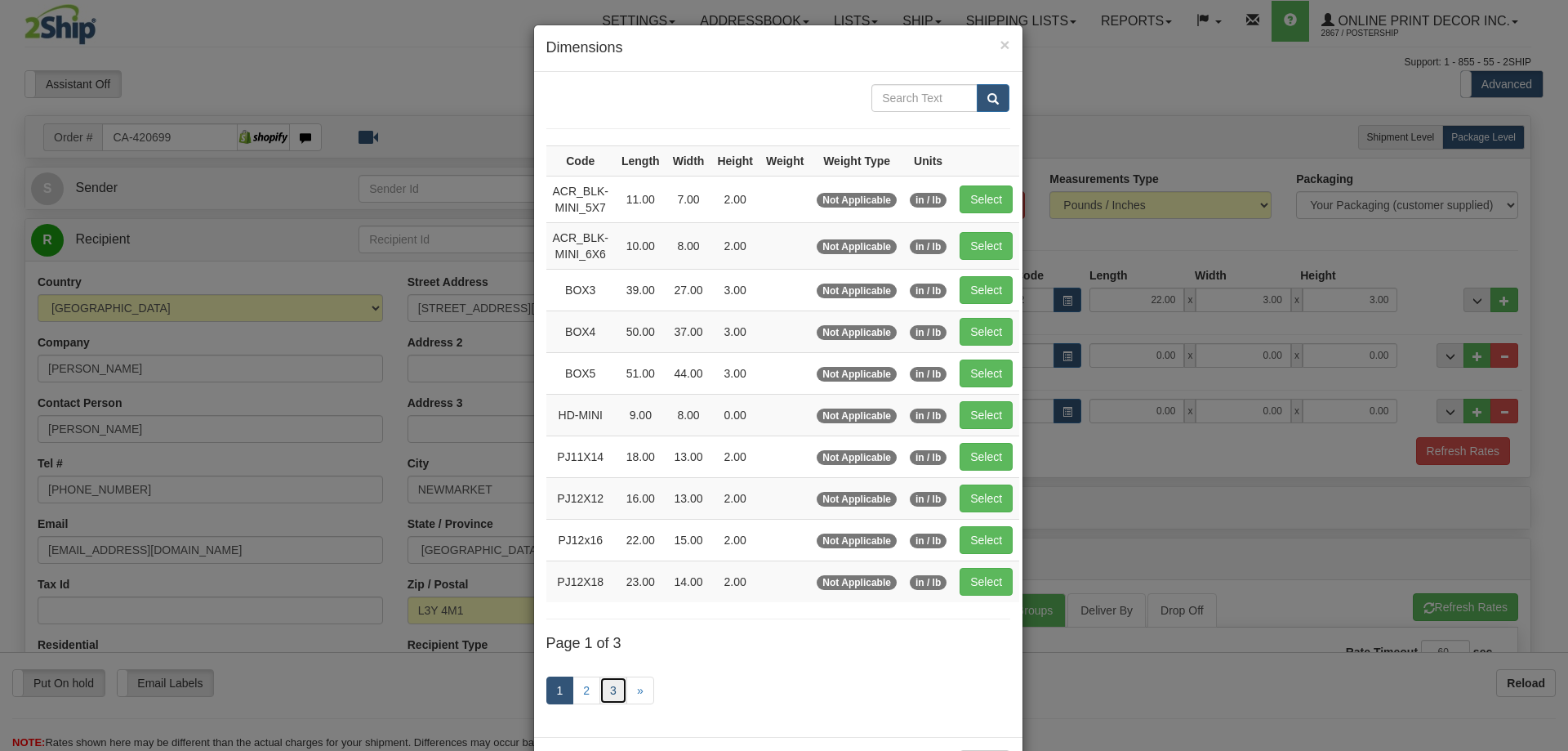
click at [613, 689] on link "3" at bounding box center [613, 690] width 28 height 28
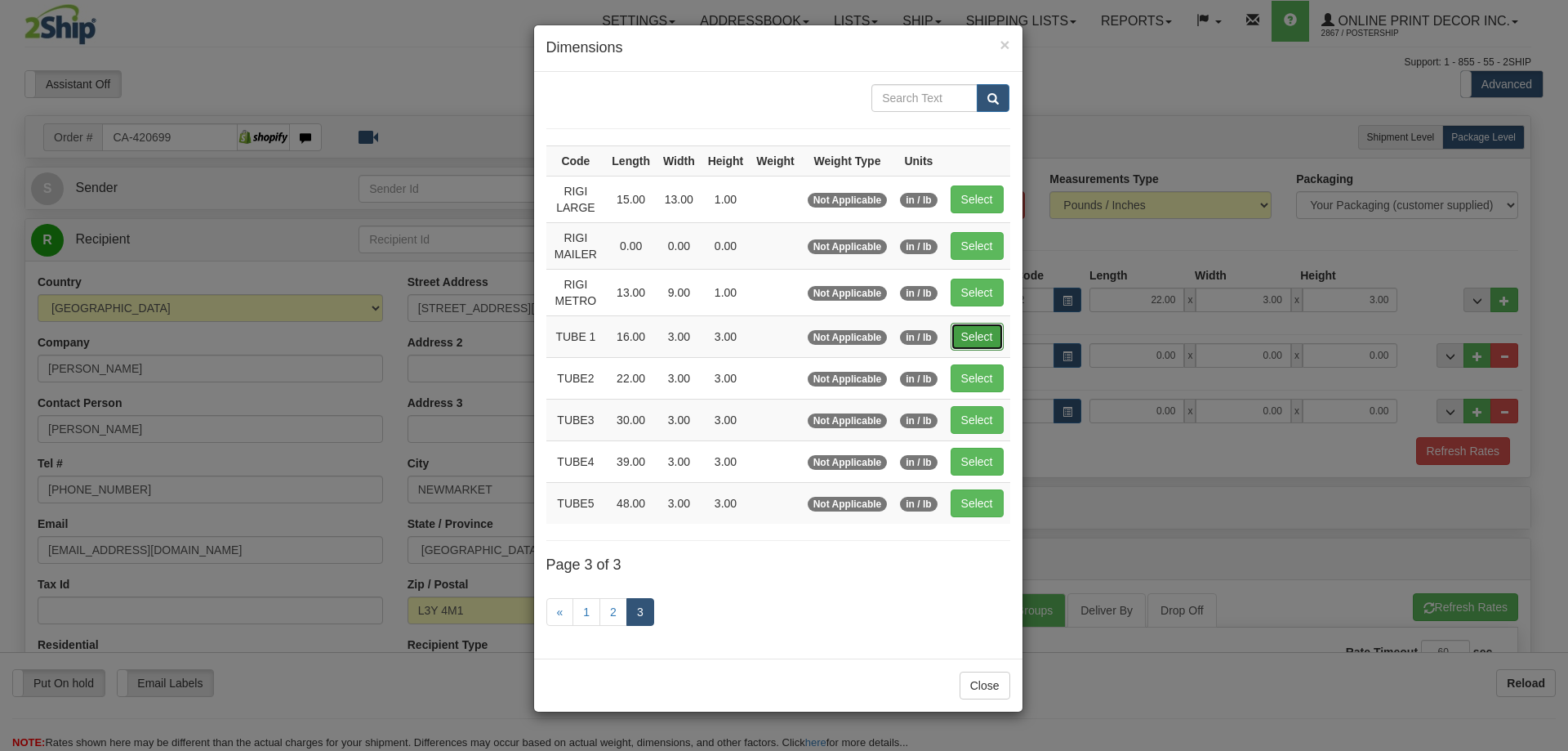
click at [981, 327] on button "Select" at bounding box center [977, 336] width 53 height 28
type input "TUBE 1"
type input "16.00"
type input "3.00"
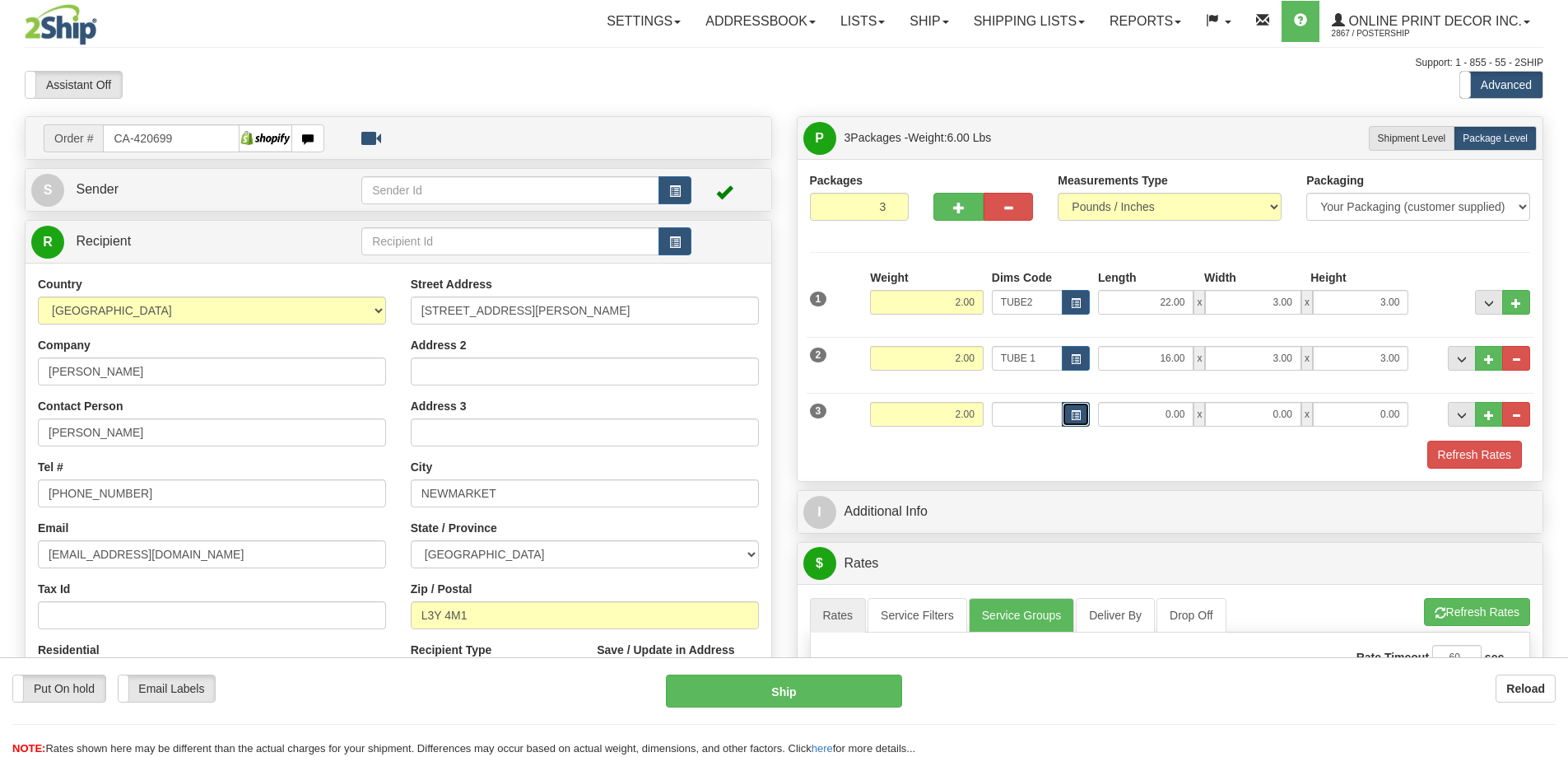
click at [1072, 412] on span "button" at bounding box center [1075, 415] width 10 height 9
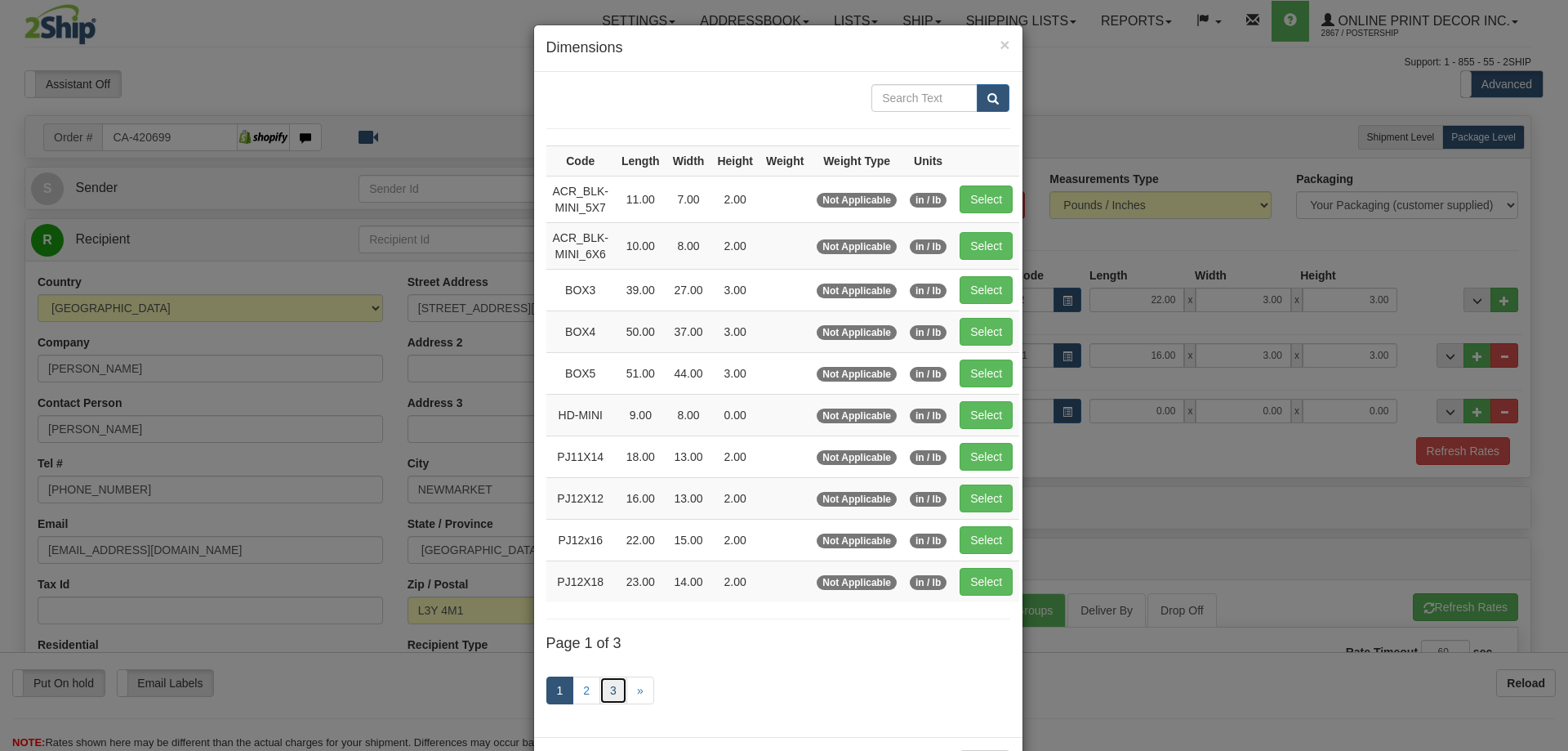
click at [607, 690] on link "3" at bounding box center [613, 690] width 28 height 28
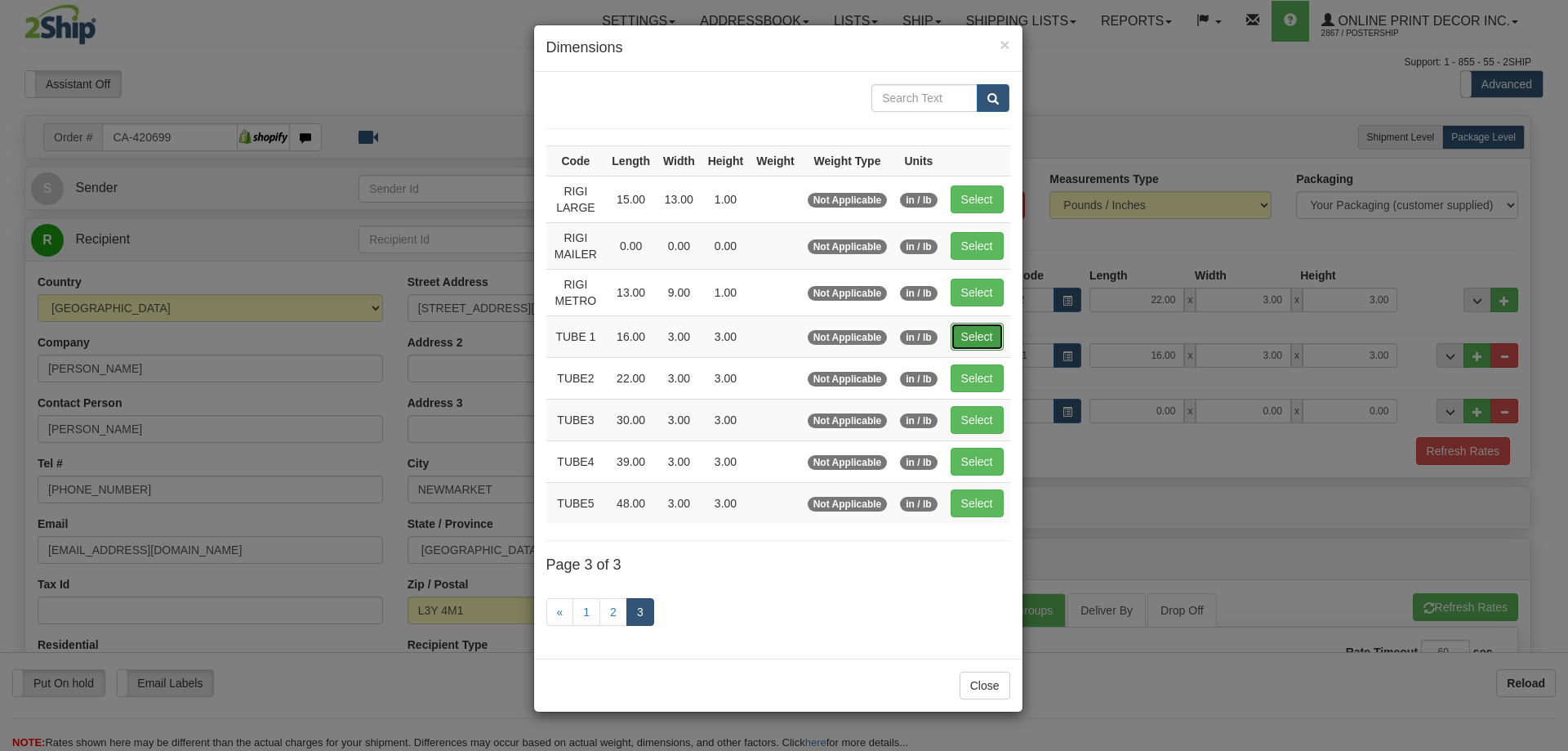
click at [987, 326] on button "Select" at bounding box center [977, 336] width 53 height 28
type input "TUBE 1"
type input "16.00"
type input "3.00"
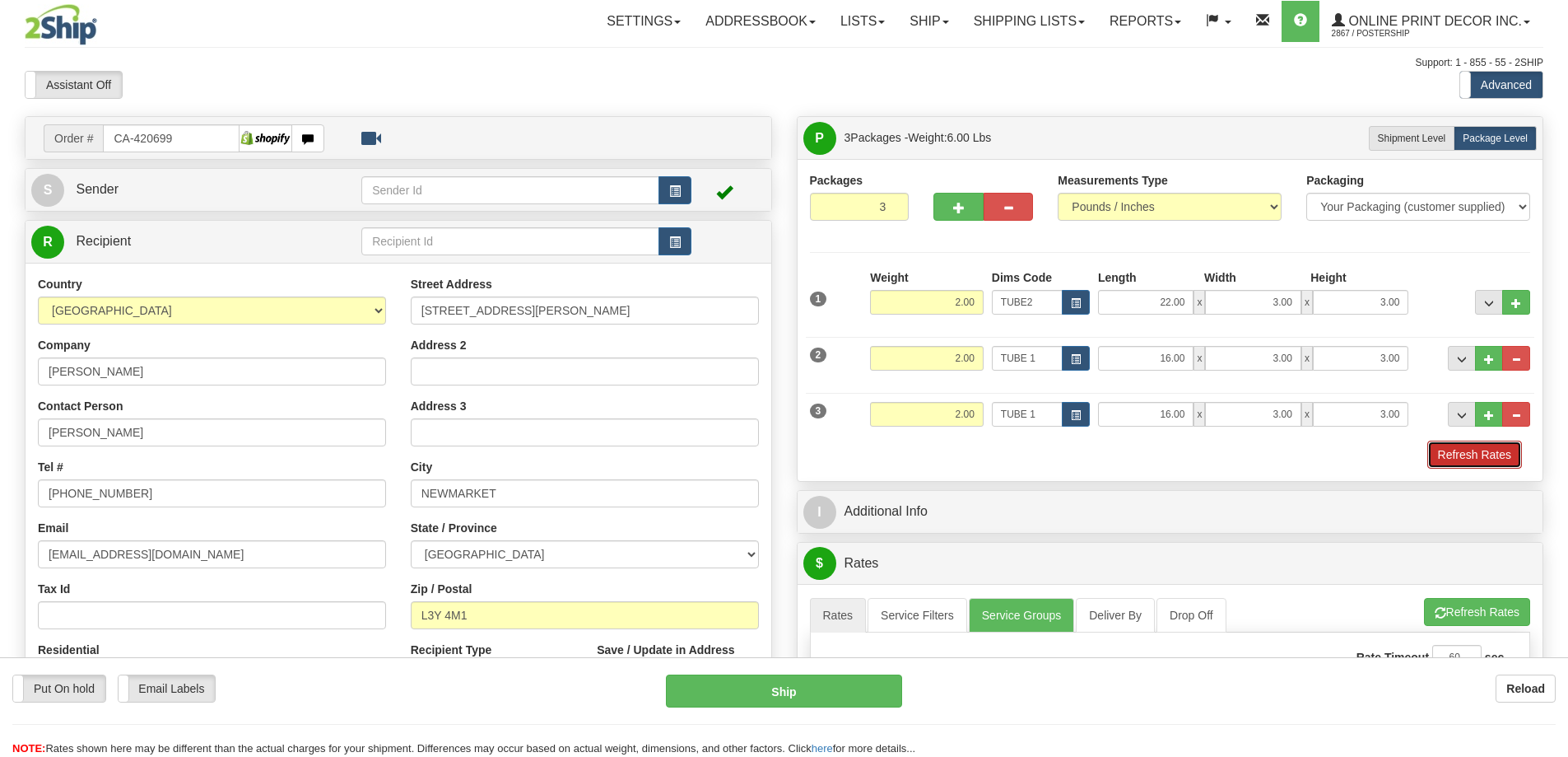
drag, startPoint x: 1475, startPoint y: 451, endPoint x: 1463, endPoint y: 443, distance: 14.4
click at [1475, 450] on button "Refresh Rates" at bounding box center [1474, 454] width 94 height 28
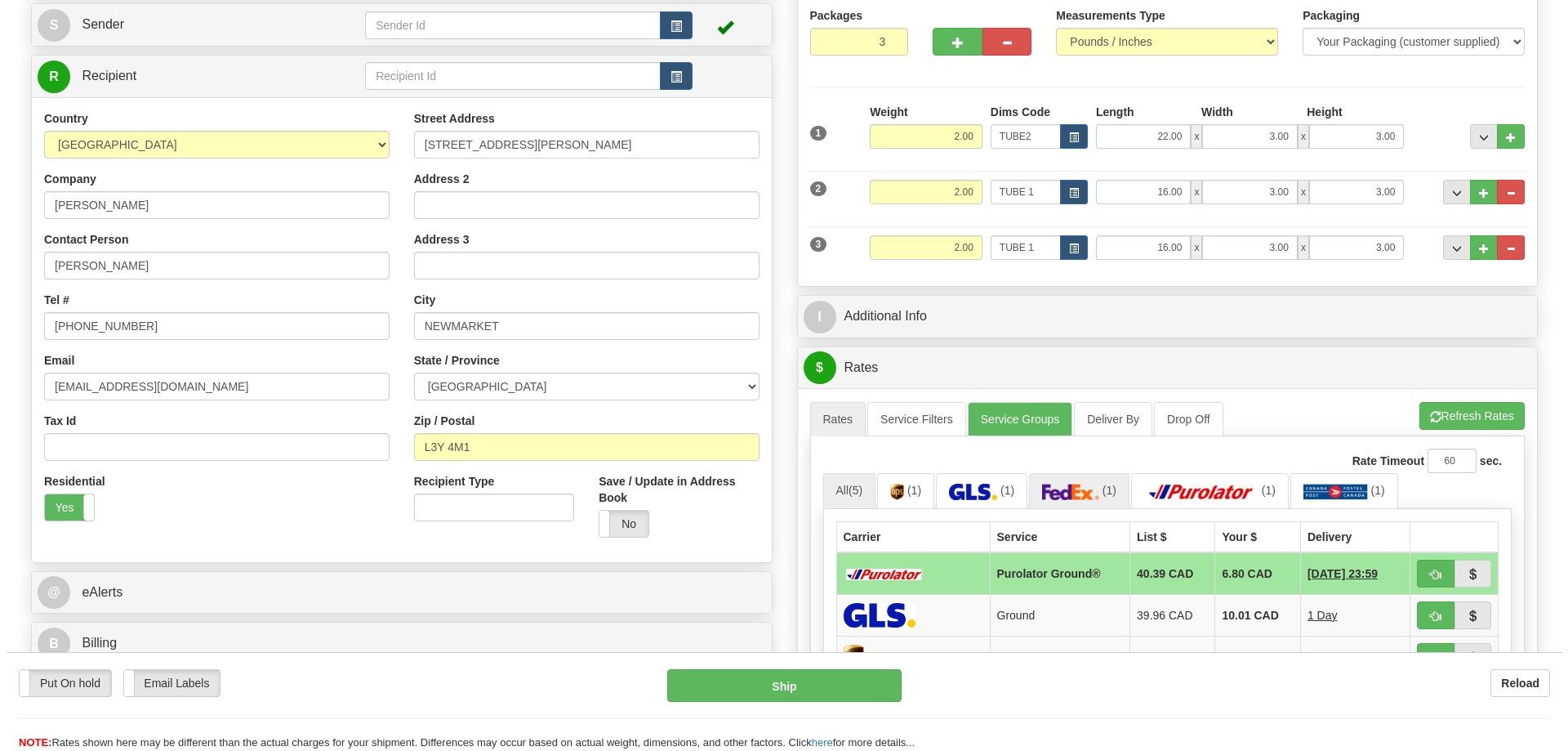
scroll to position [245, 0]
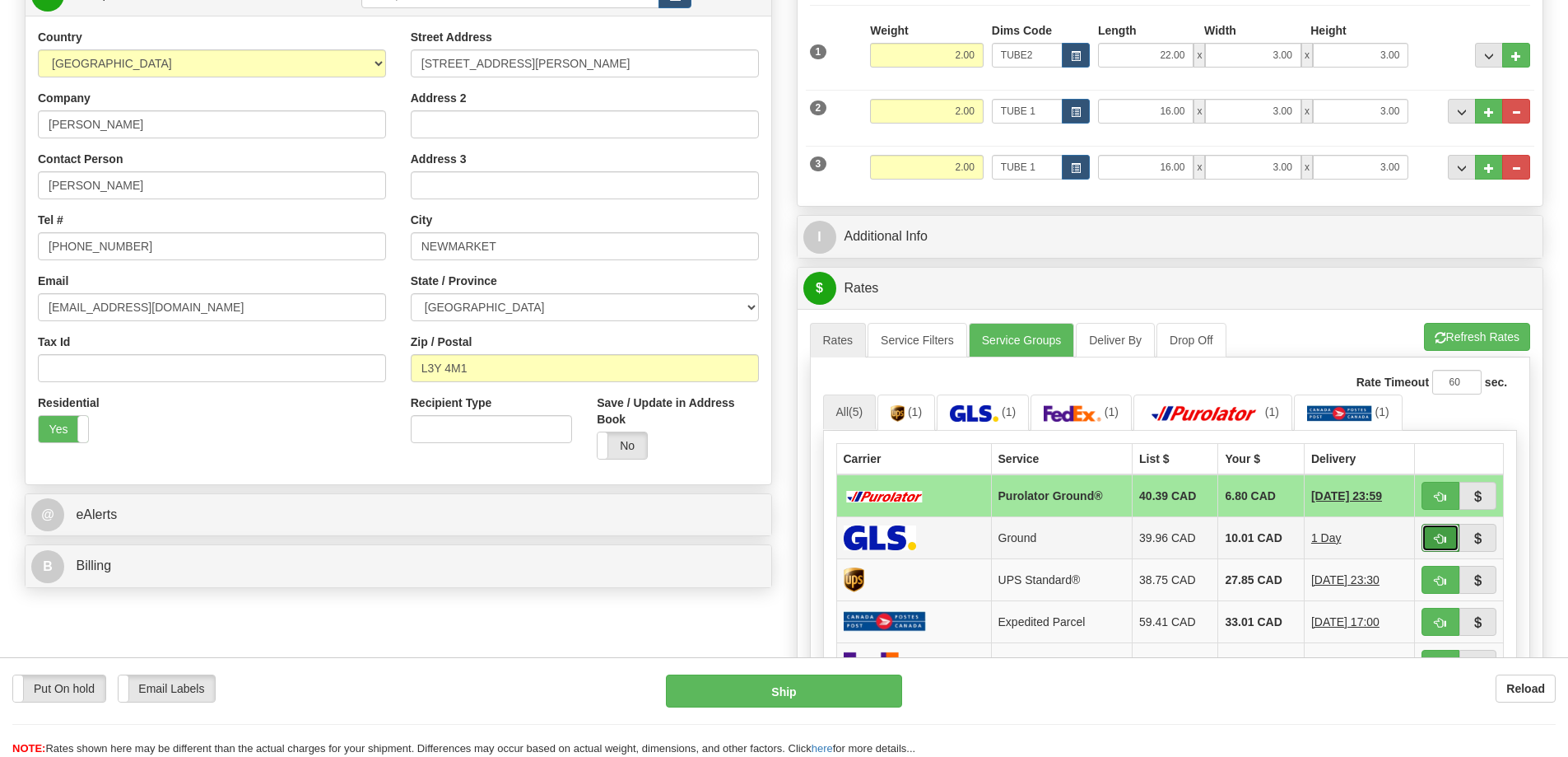
click at [1442, 545] on span "button" at bounding box center [1440, 538] width 11 height 10
type input "1"
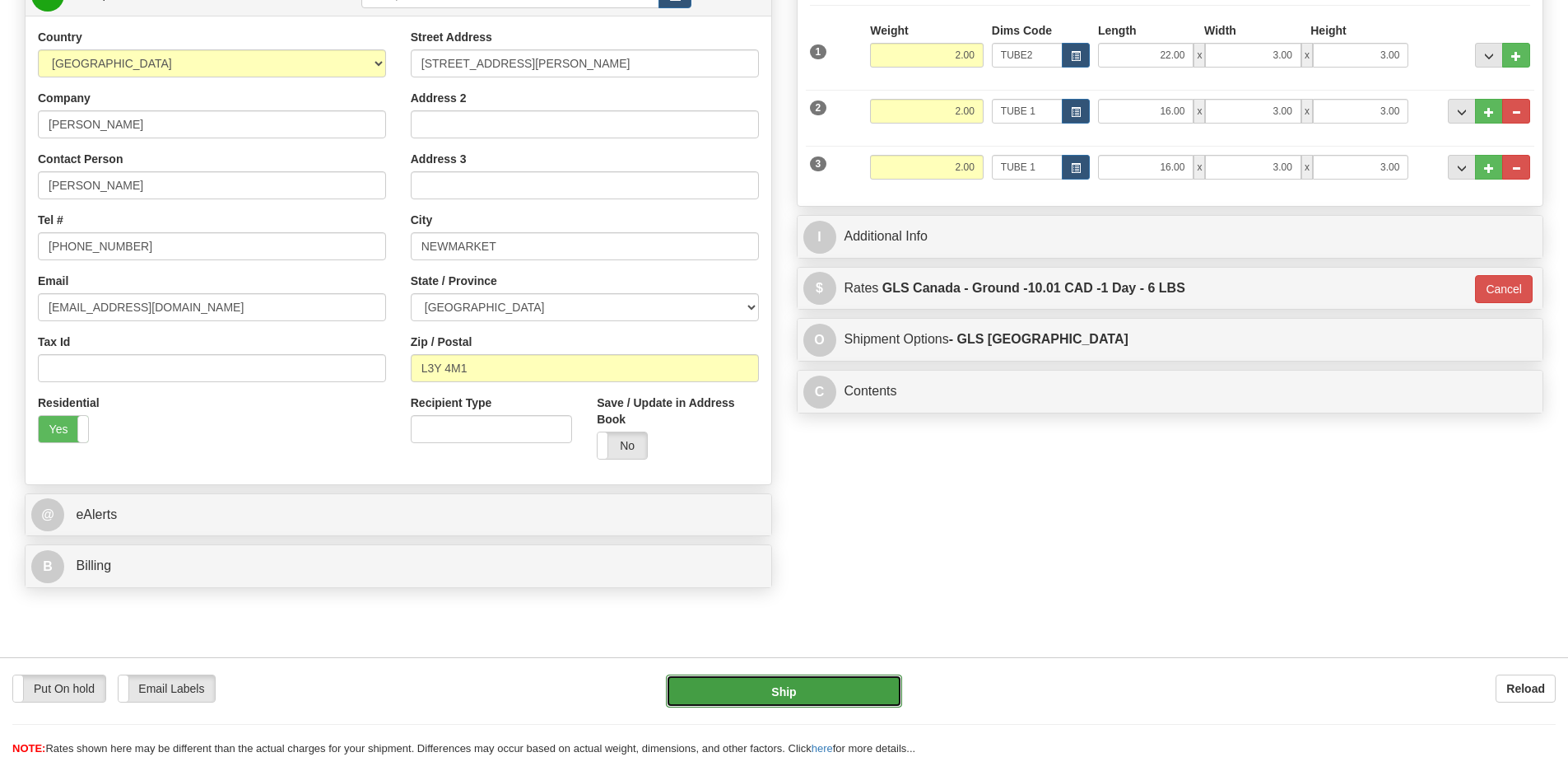
click at [857, 685] on button "Ship" at bounding box center [784, 691] width 237 height 33
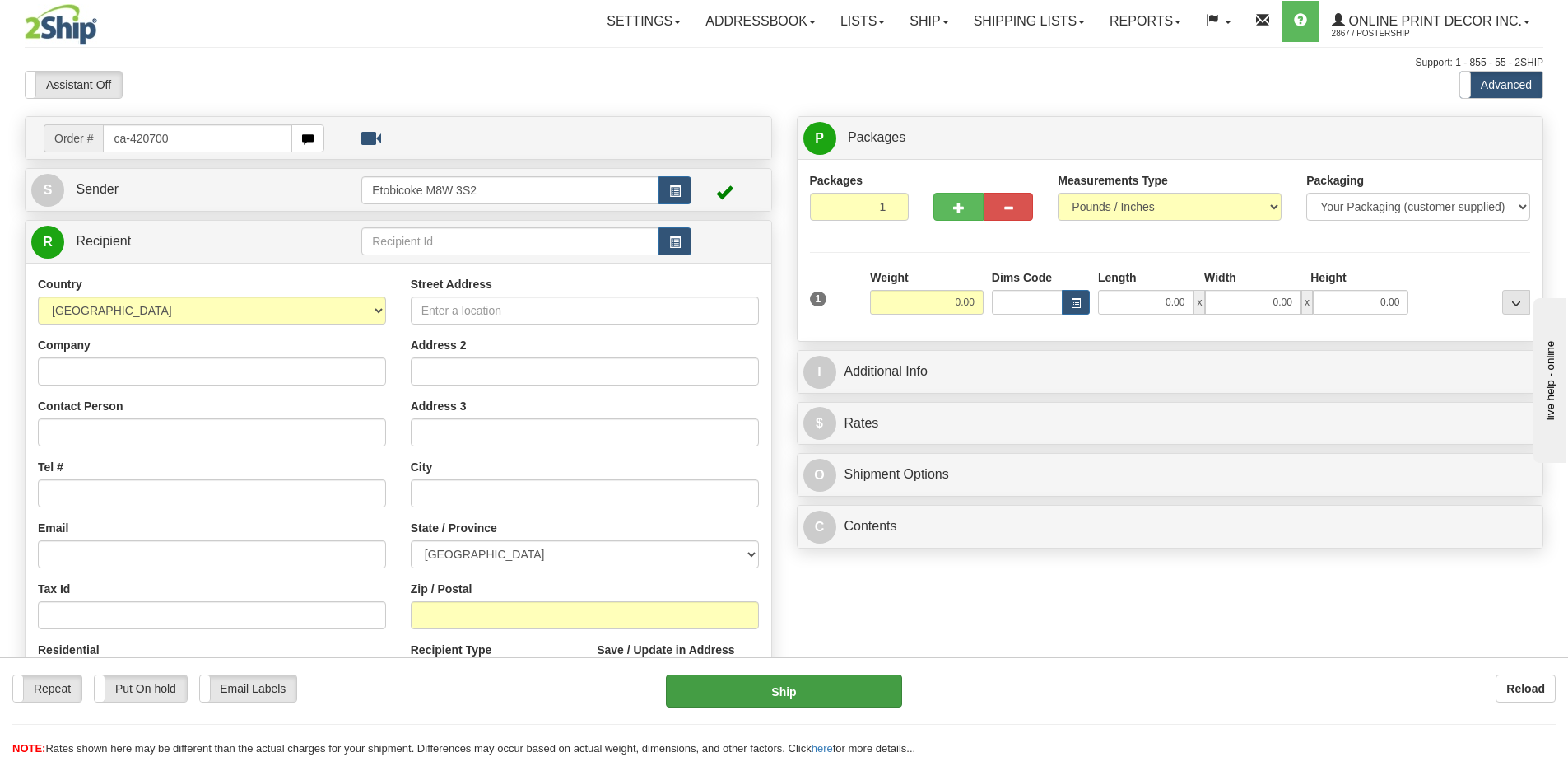
type input "ca-420700"
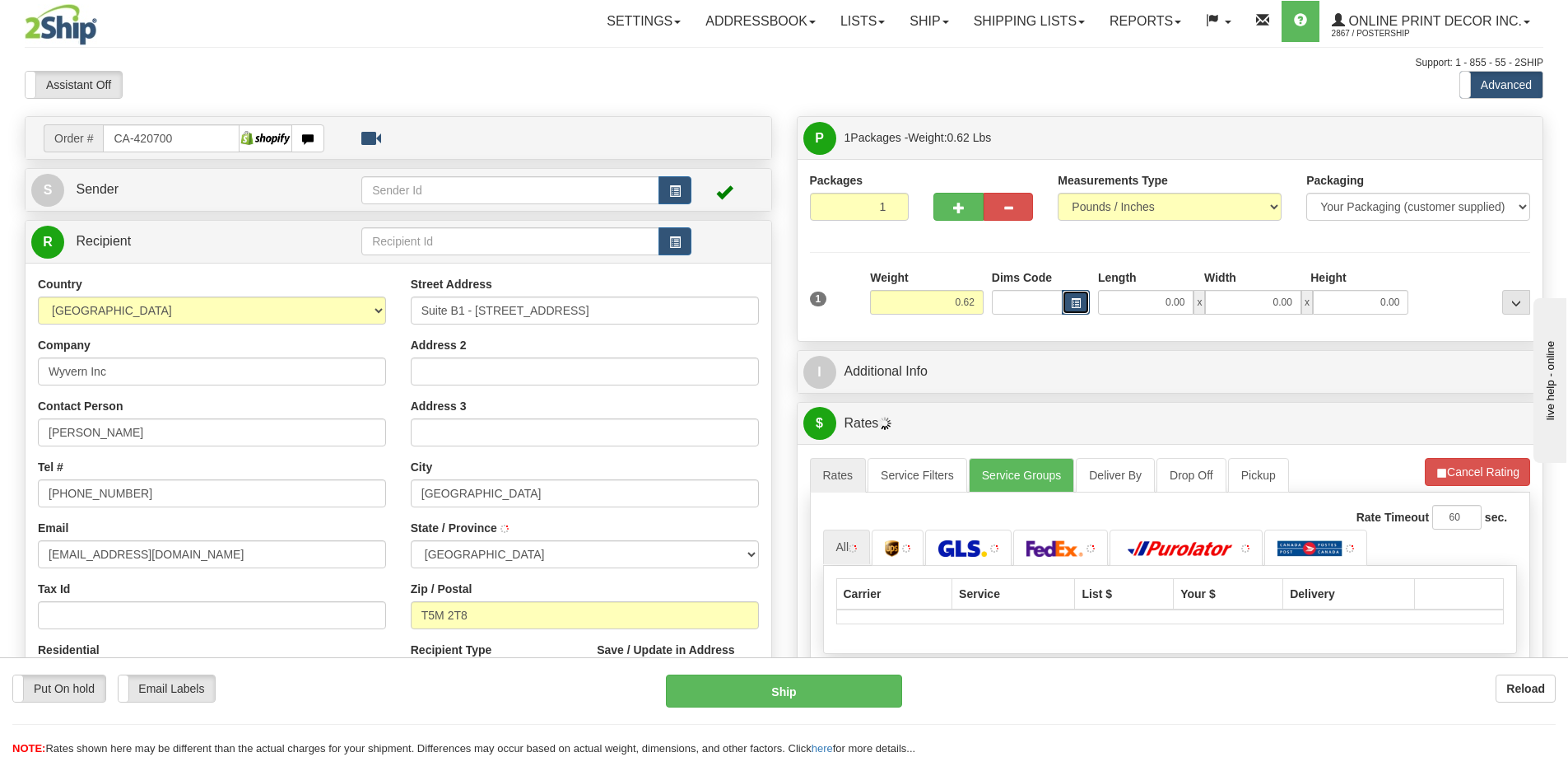
click at [1079, 302] on span "button" at bounding box center [1075, 303] width 10 height 9
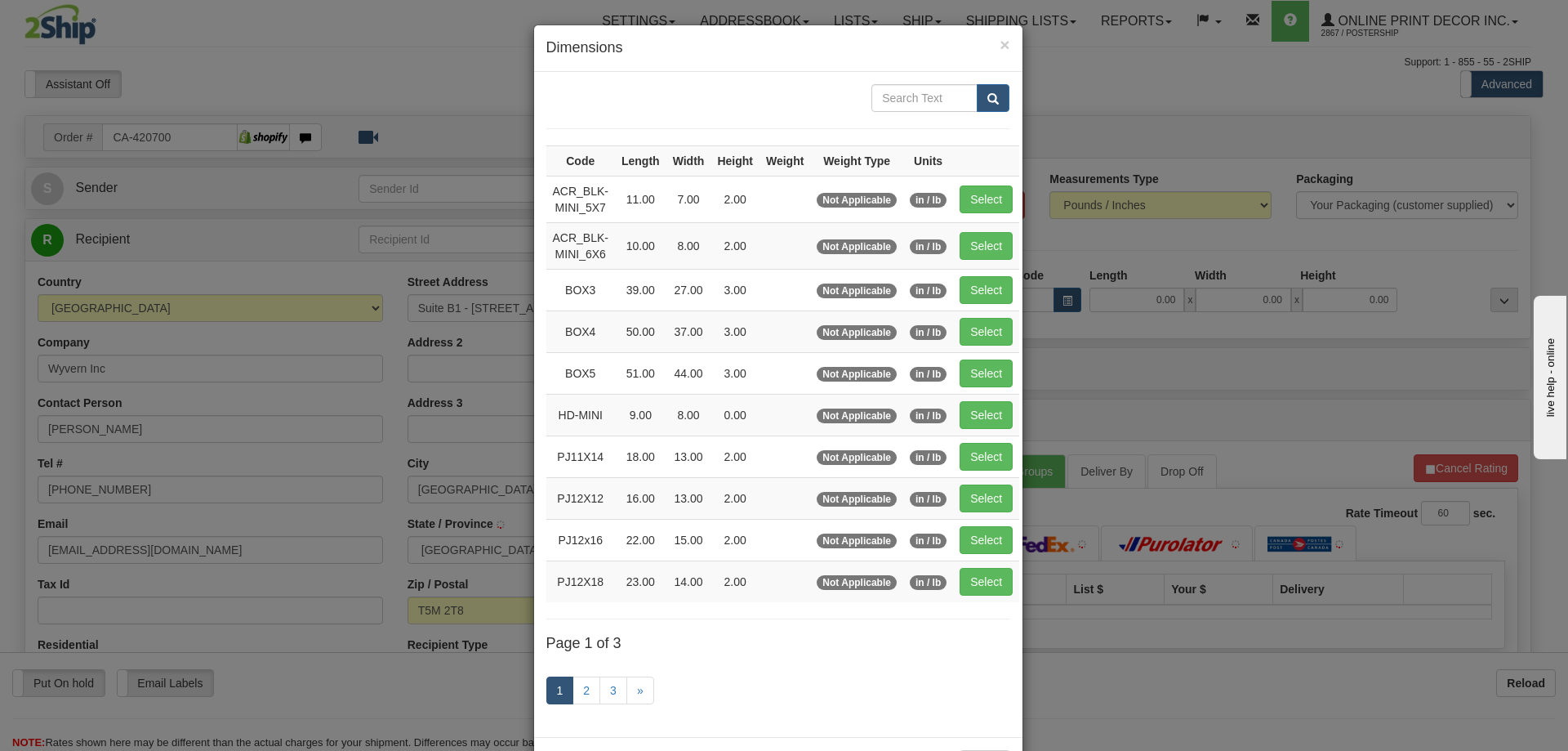
type input "EDMONTON"
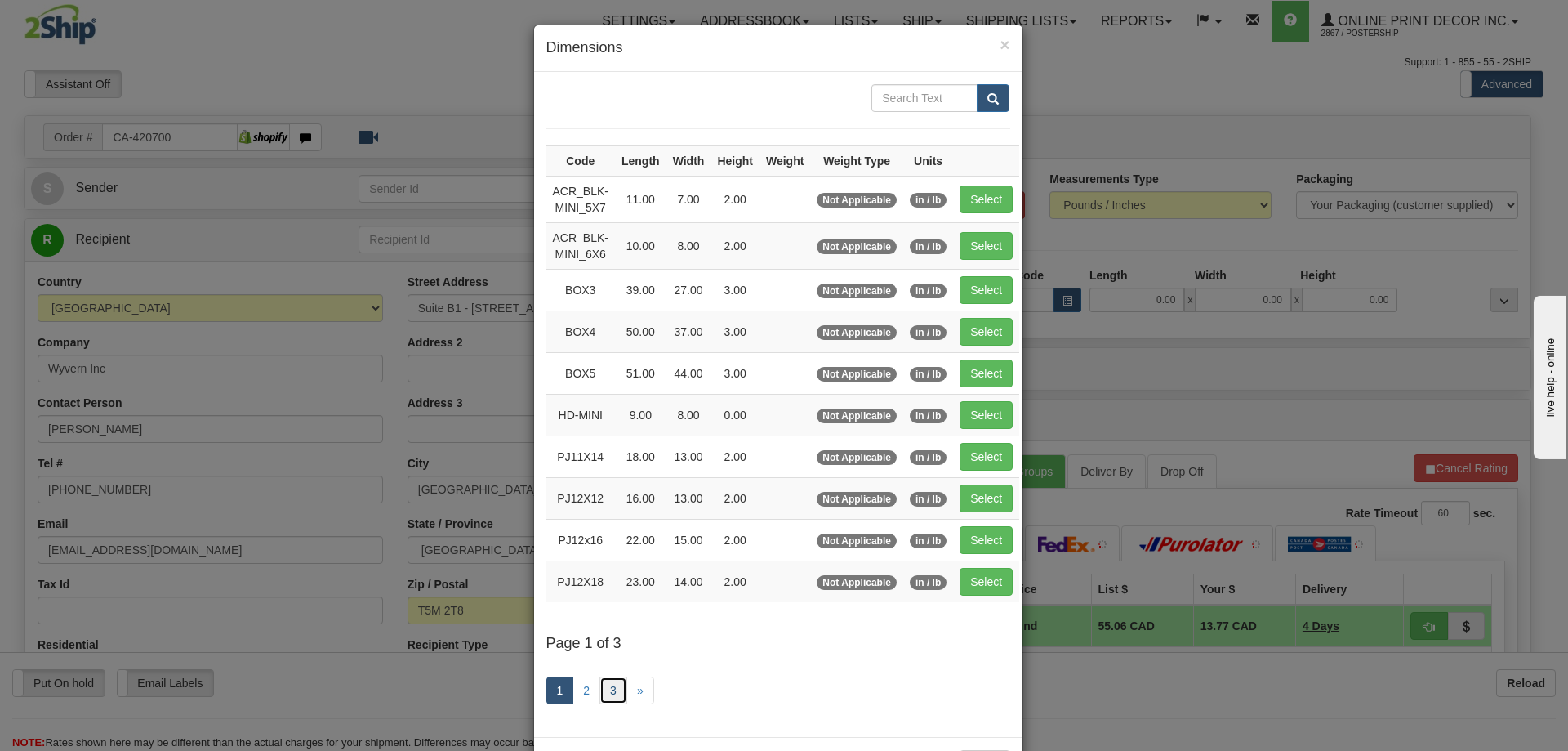
click at [604, 688] on link "3" at bounding box center [613, 690] width 28 height 28
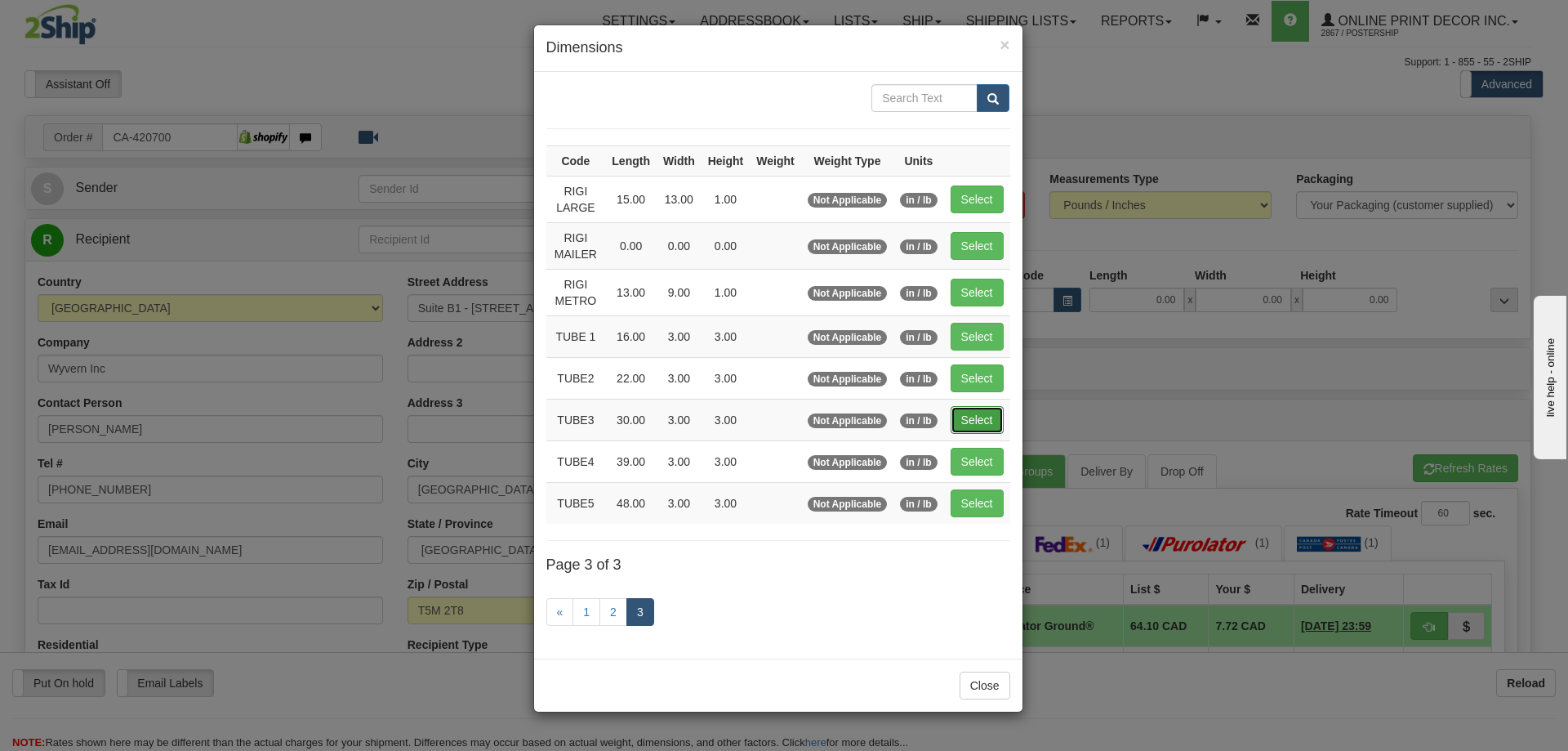
click at [975, 417] on button "Select" at bounding box center [977, 420] width 53 height 28
type input "TUBE3"
type input "30.00"
type input "3.00"
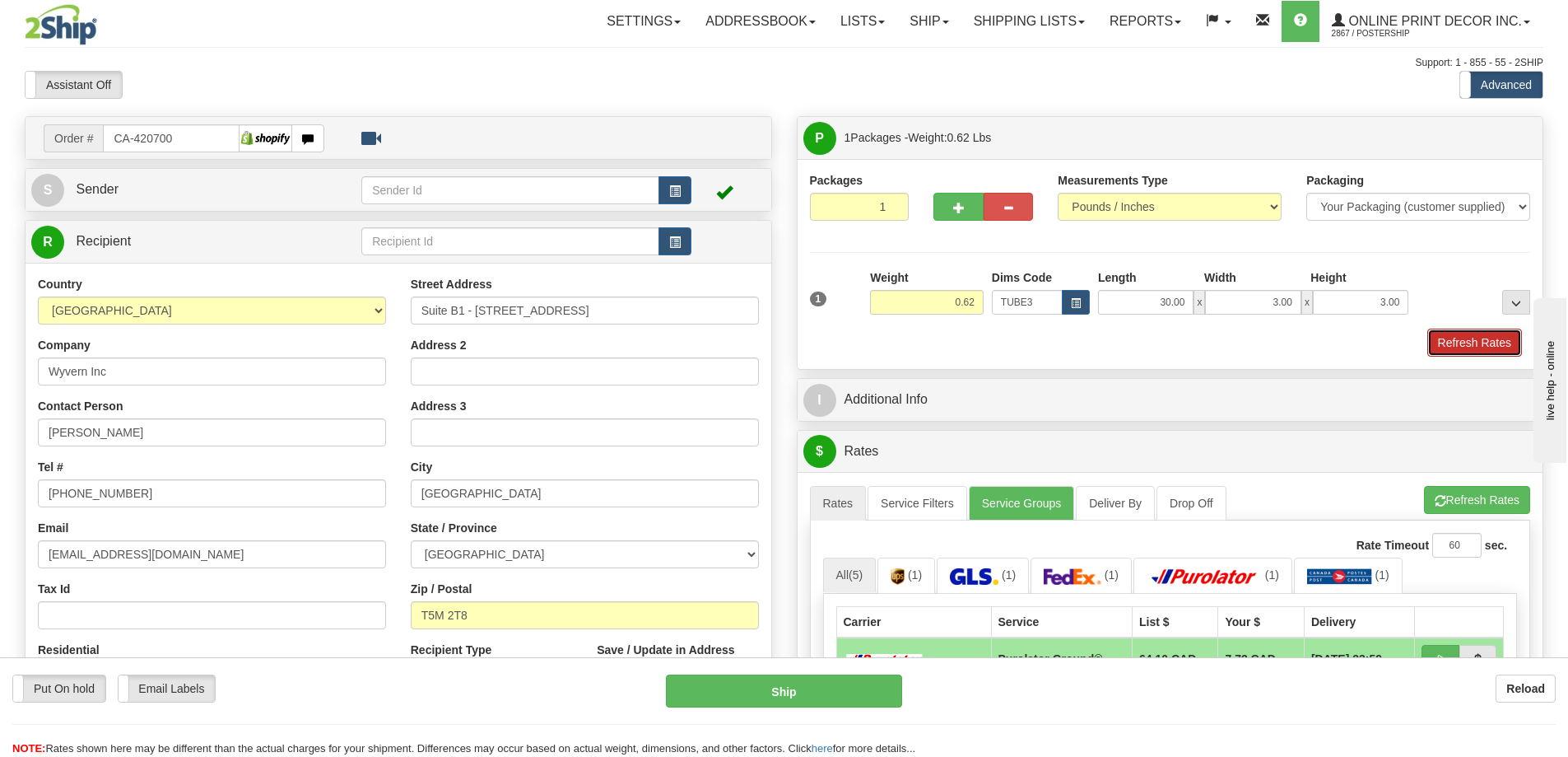
click at [1454, 347] on button "Refresh Rates" at bounding box center [1474, 343] width 94 height 28
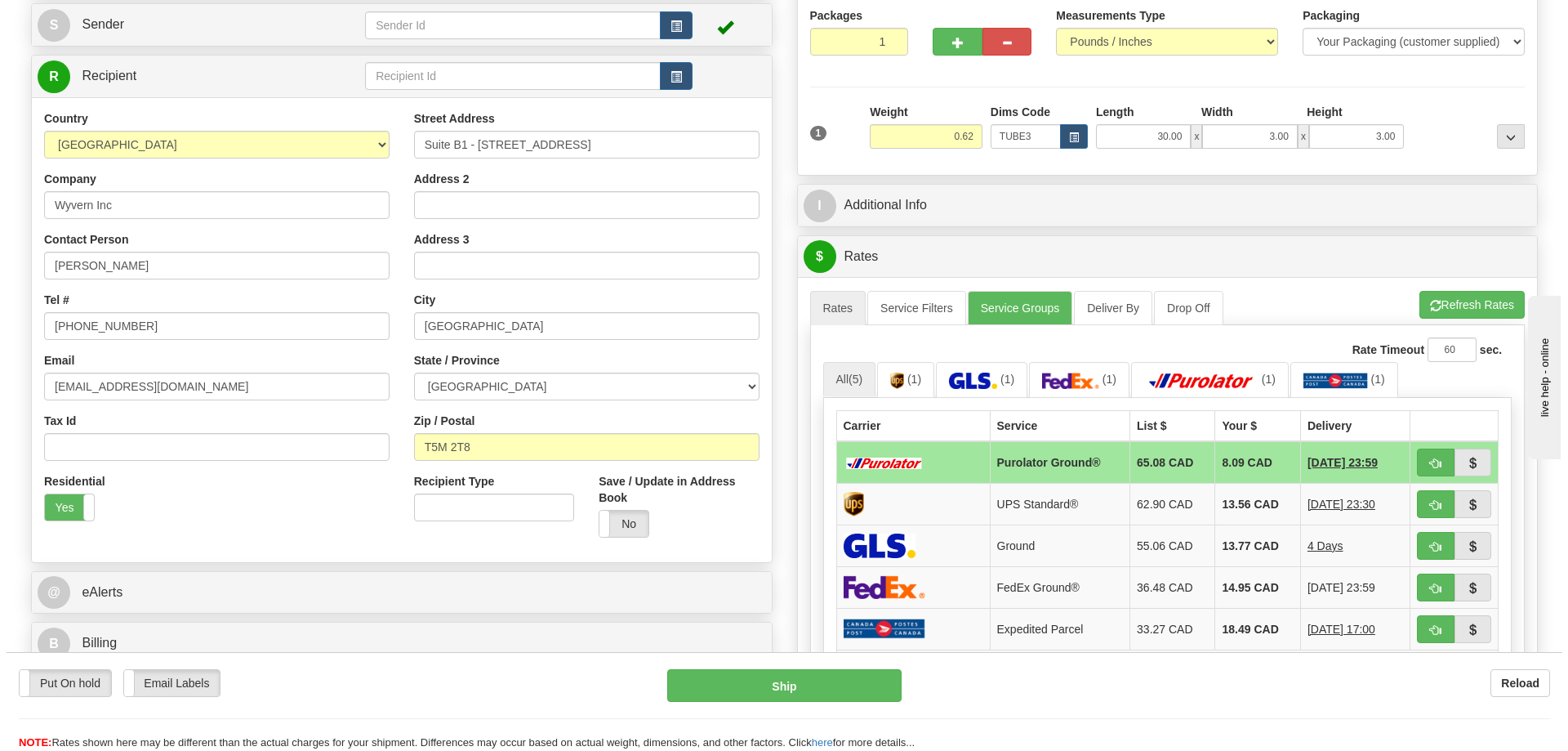
scroll to position [245, 0]
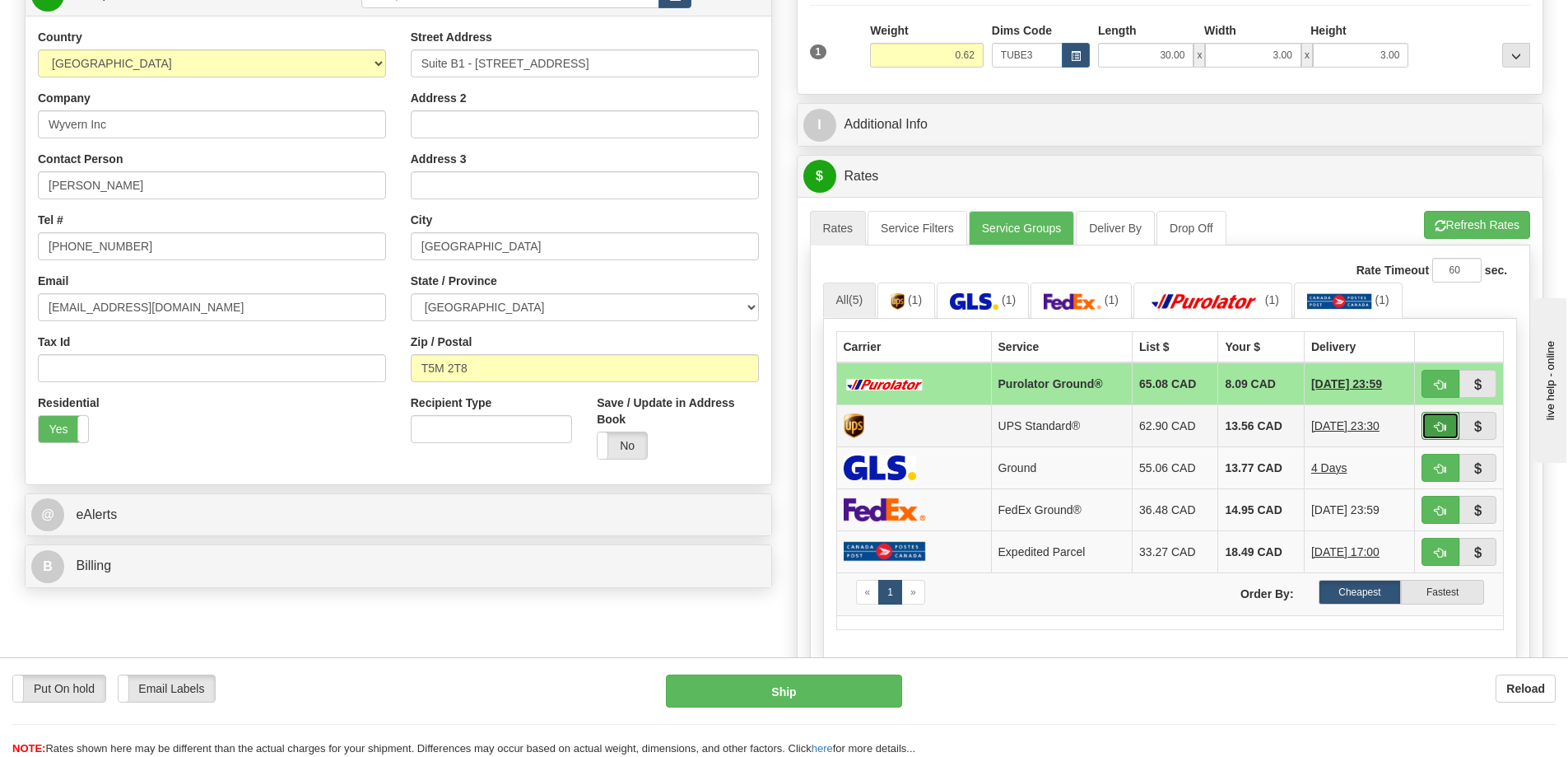
click at [1448, 439] on button "button" at bounding box center [1441, 426] width 38 height 28
type input "11"
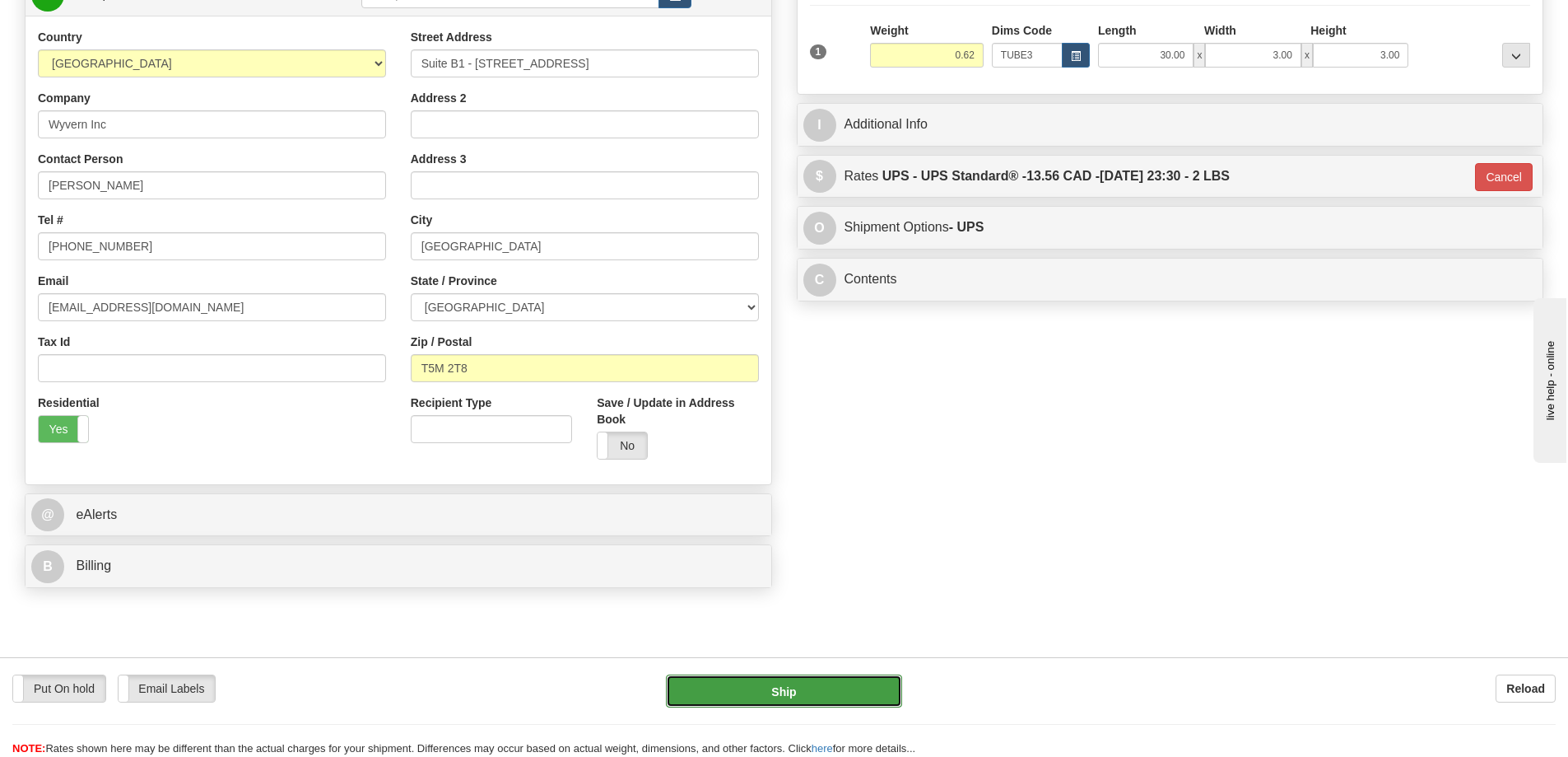
click at [860, 679] on button "Ship" at bounding box center [784, 691] width 237 height 33
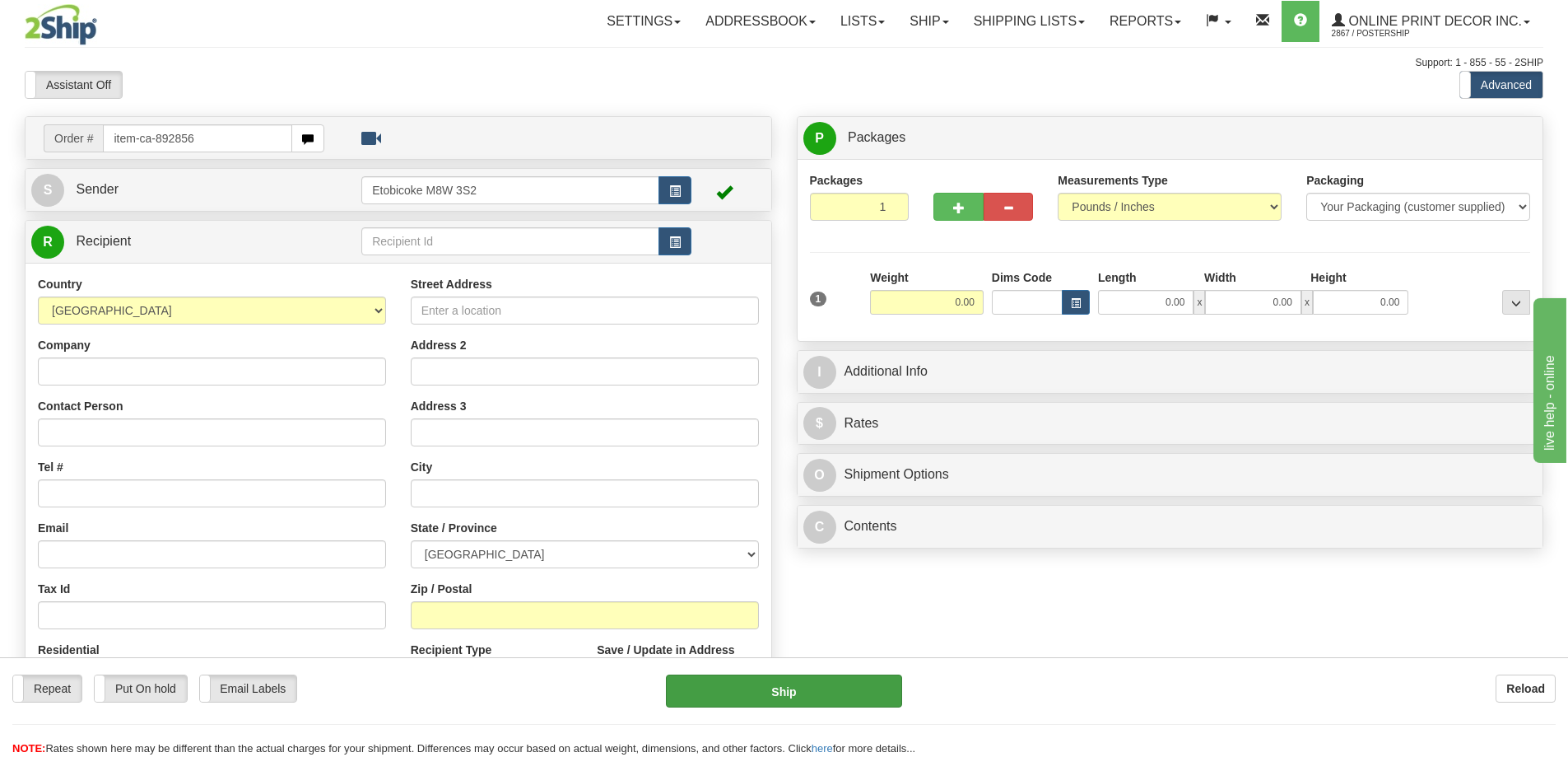
type input "item-ca-892856"
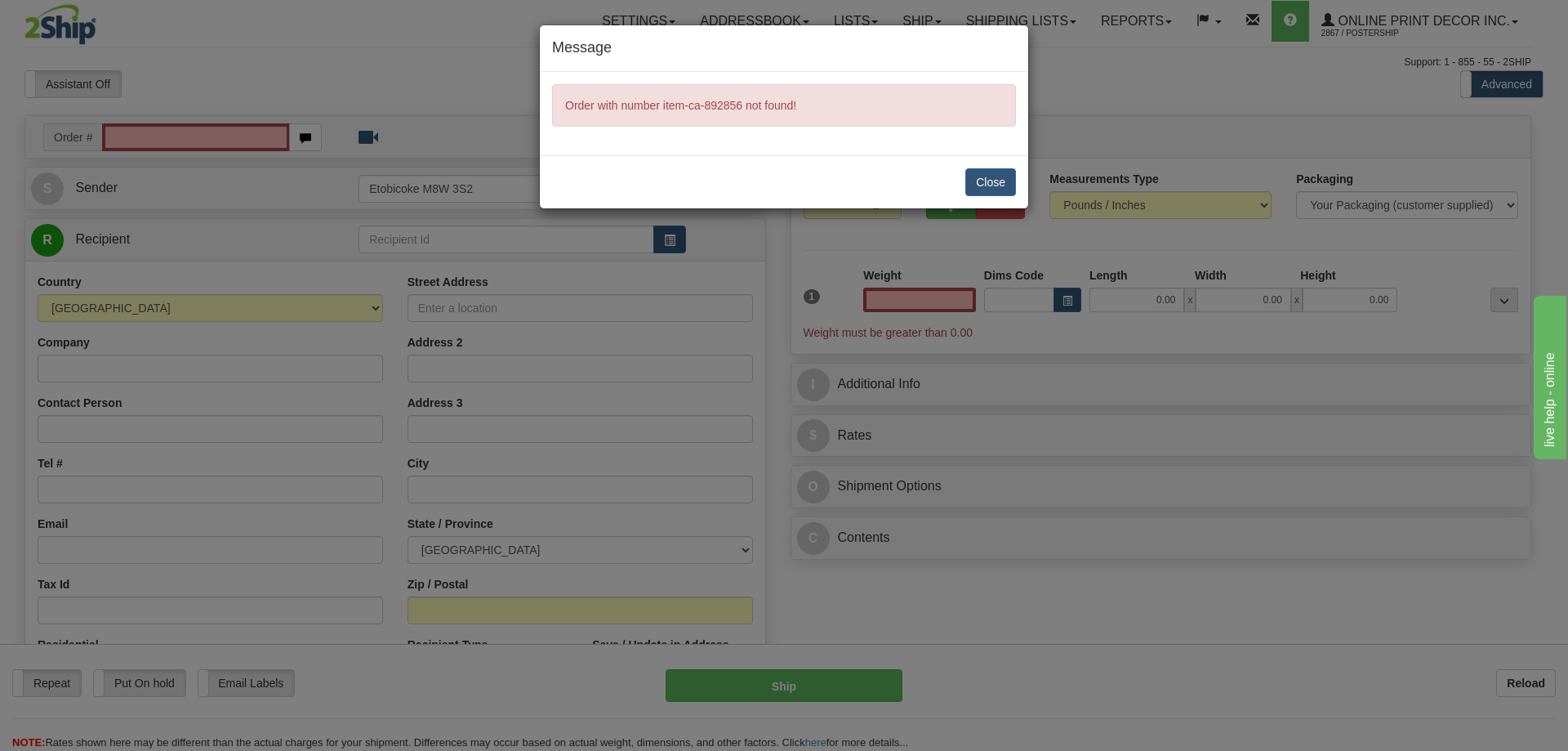
type input "0.00"
click at [987, 175] on button "Close" at bounding box center [990, 182] width 51 height 28
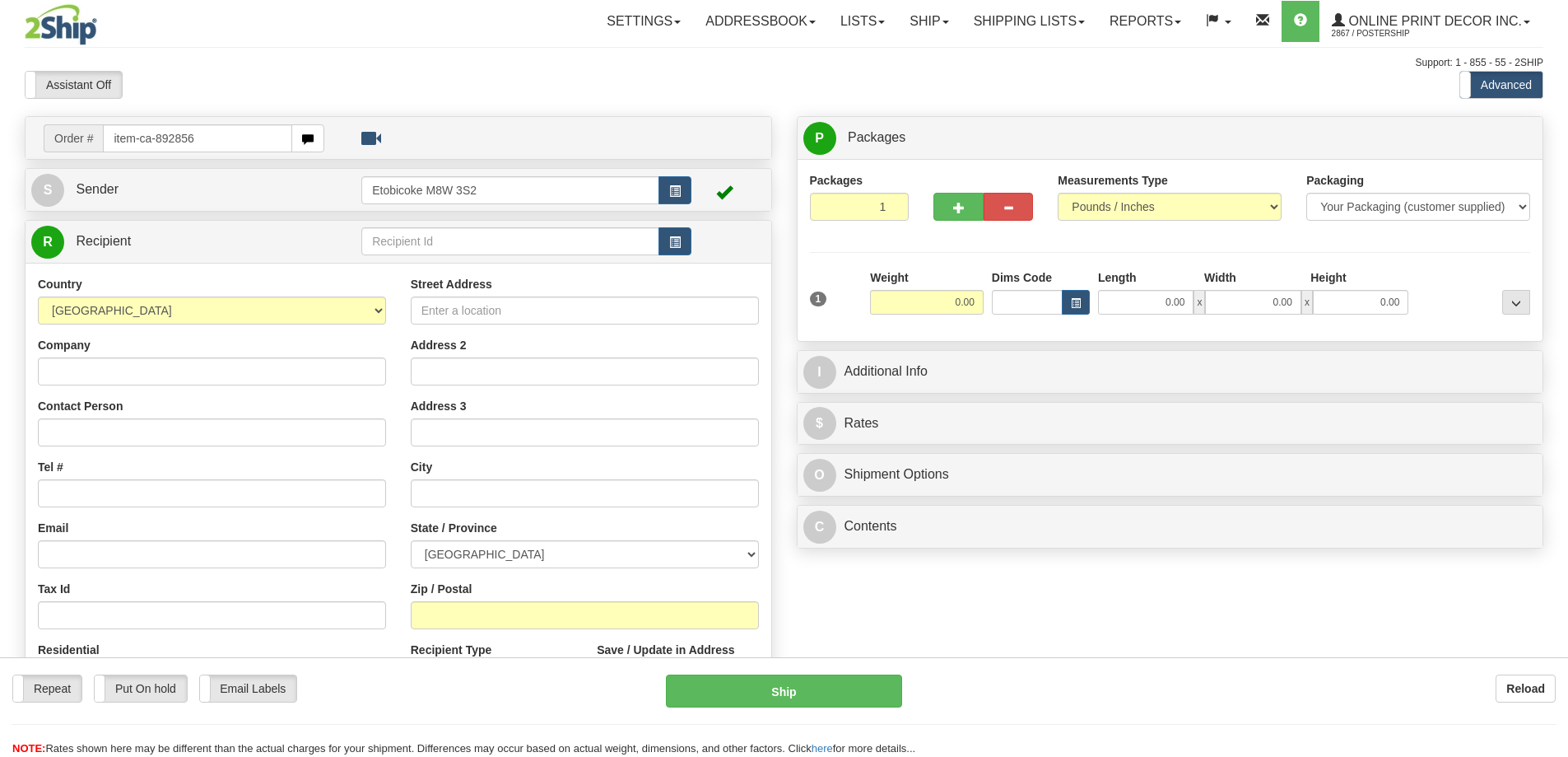
type input "item-ca-892856"
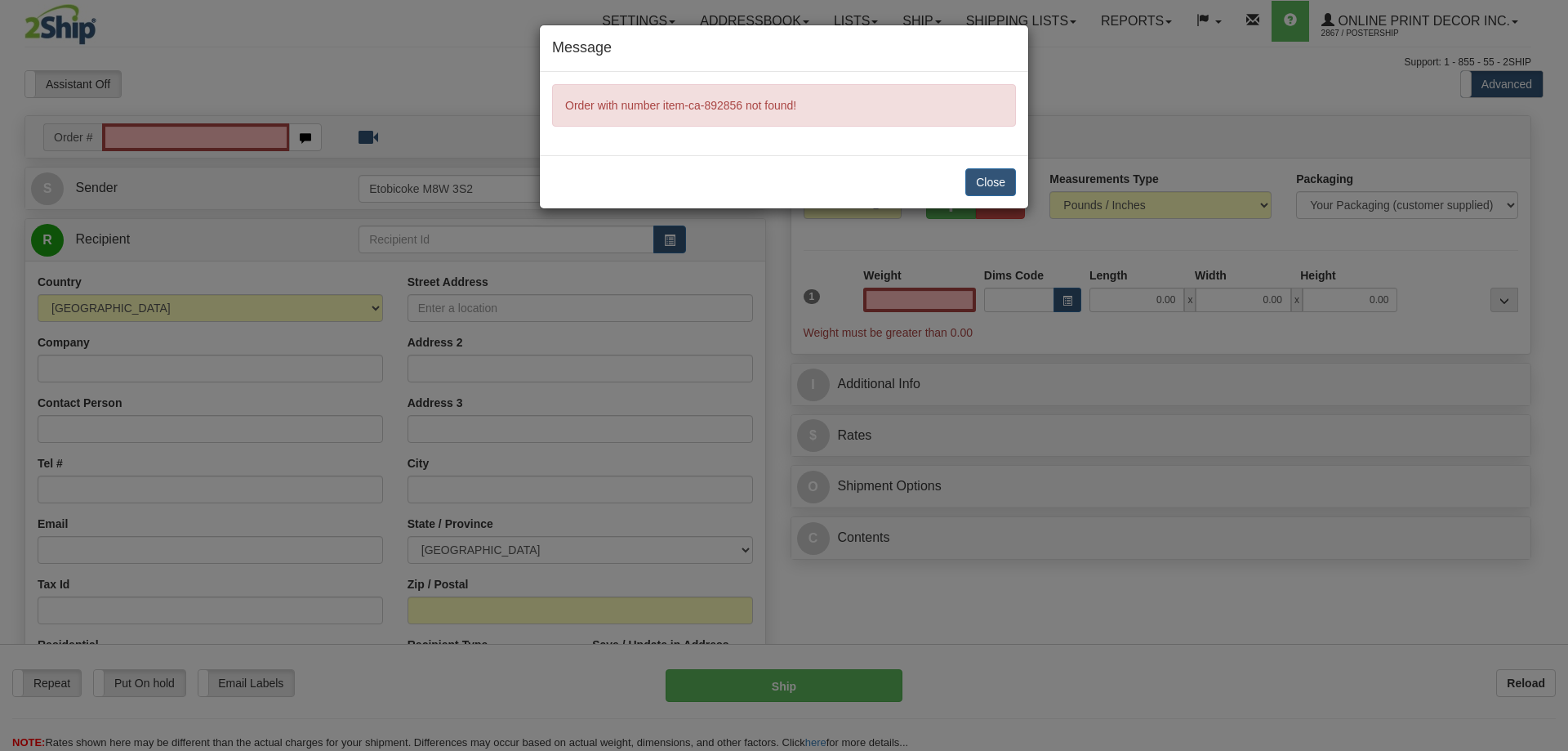
type input "0.00"
click at [981, 187] on button "Close" at bounding box center [990, 182] width 51 height 28
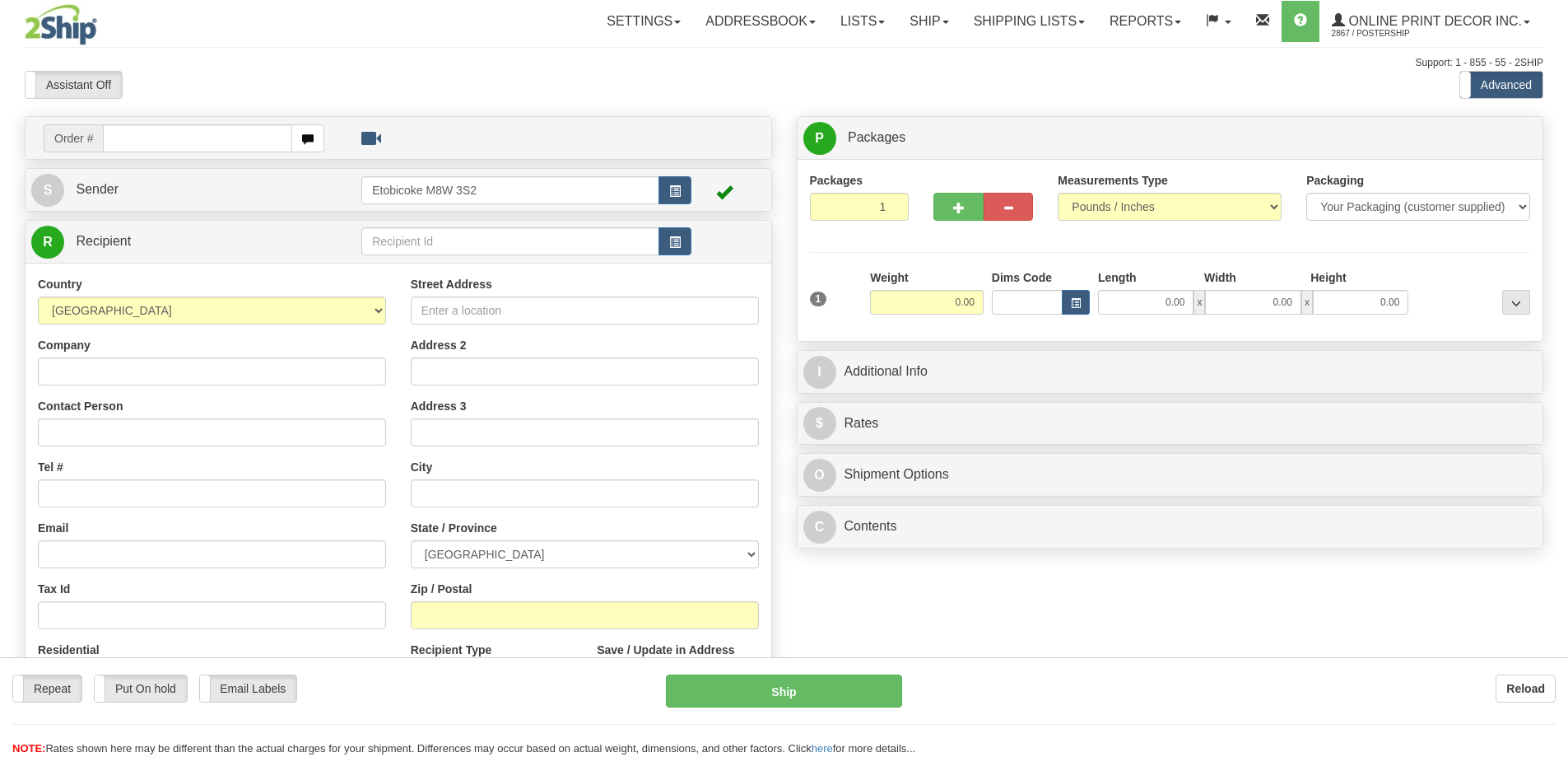
click at [177, 142] on div at bounding box center [784, 378] width 1568 height 757
click at [154, 142] on input "text" at bounding box center [198, 138] width 189 height 28
type input "ca-420616"
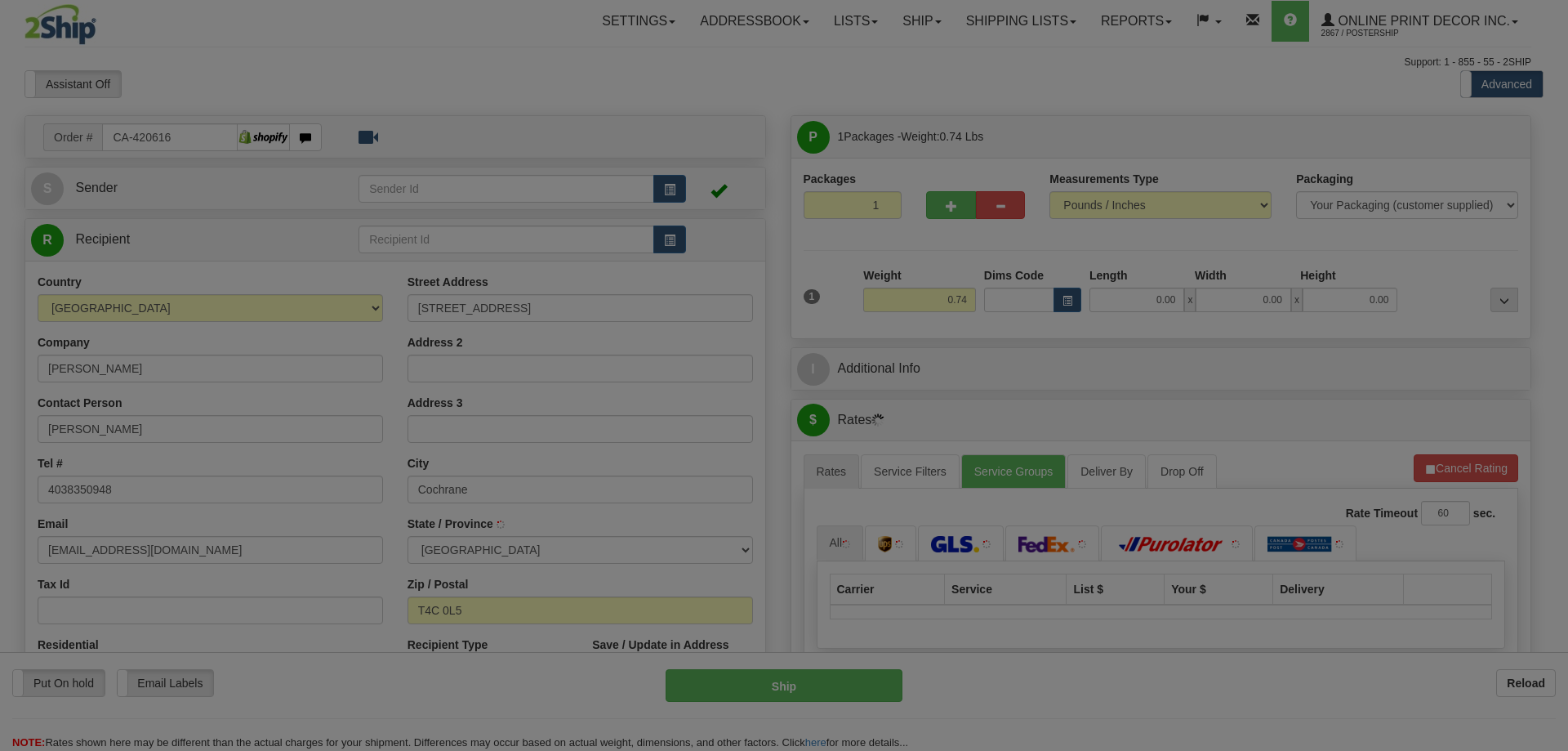
type input "COCHRANE"
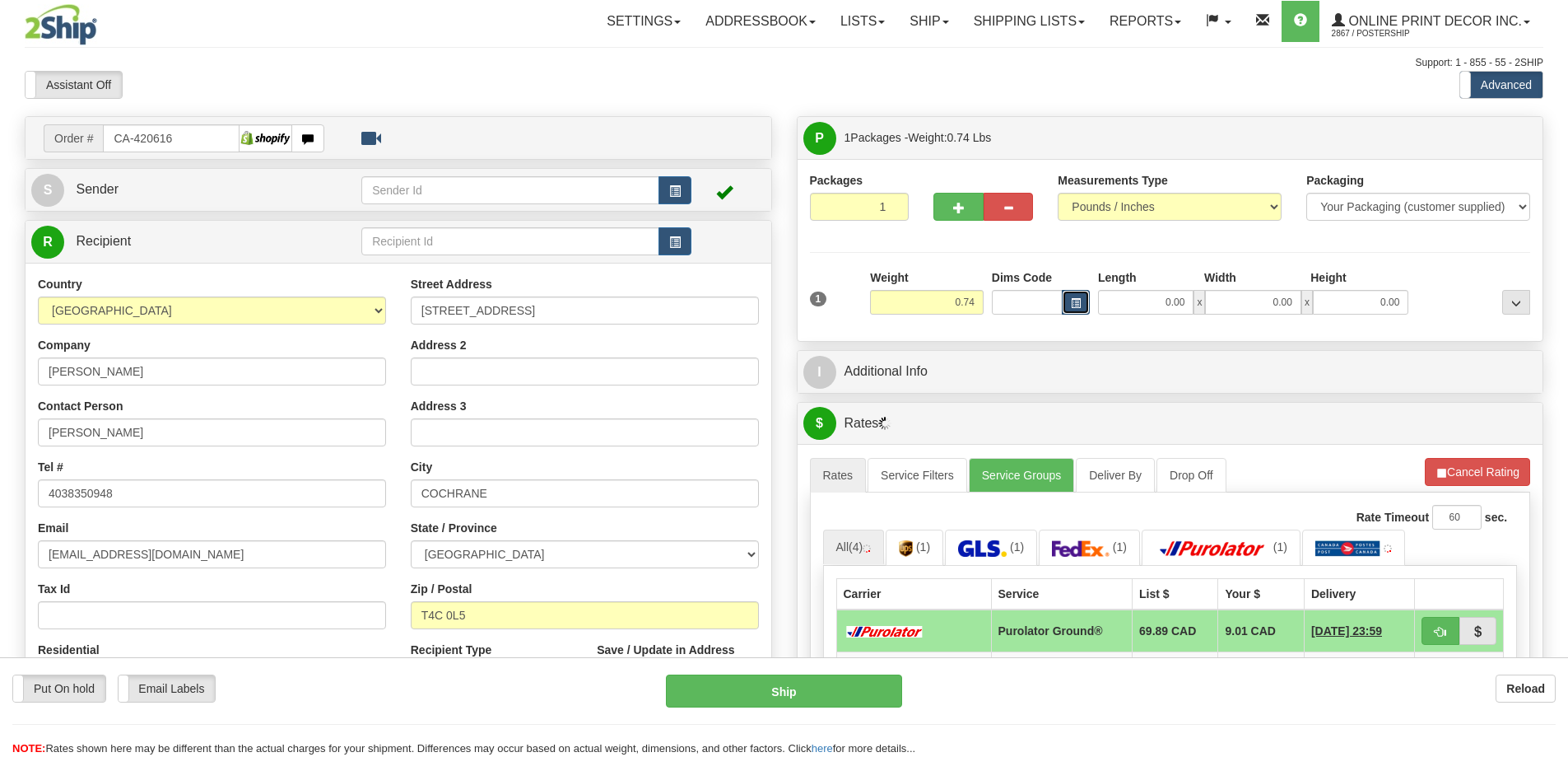
click at [1072, 299] on span "button" at bounding box center [1075, 303] width 10 height 9
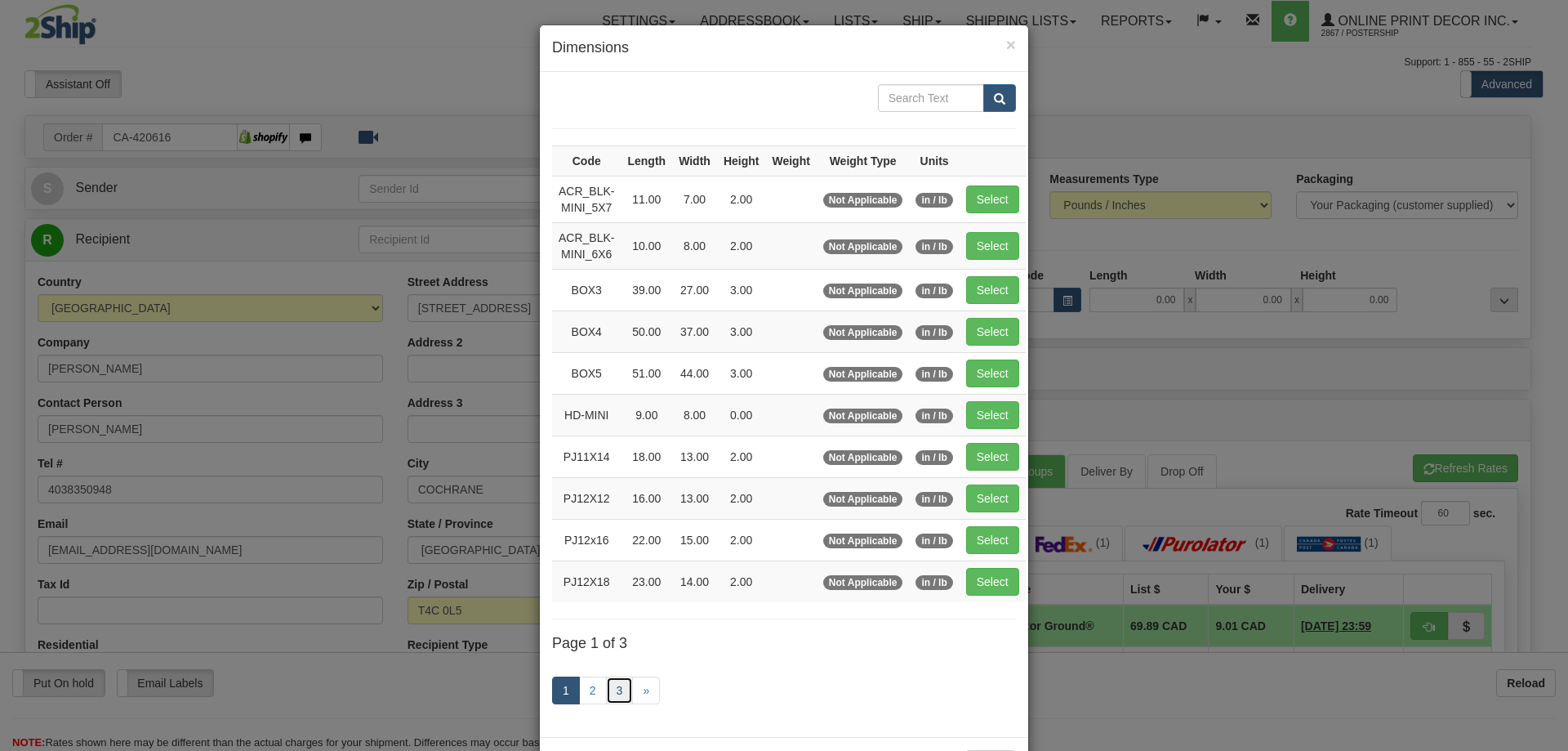
click at [620, 682] on link "3" at bounding box center [620, 690] width 28 height 28
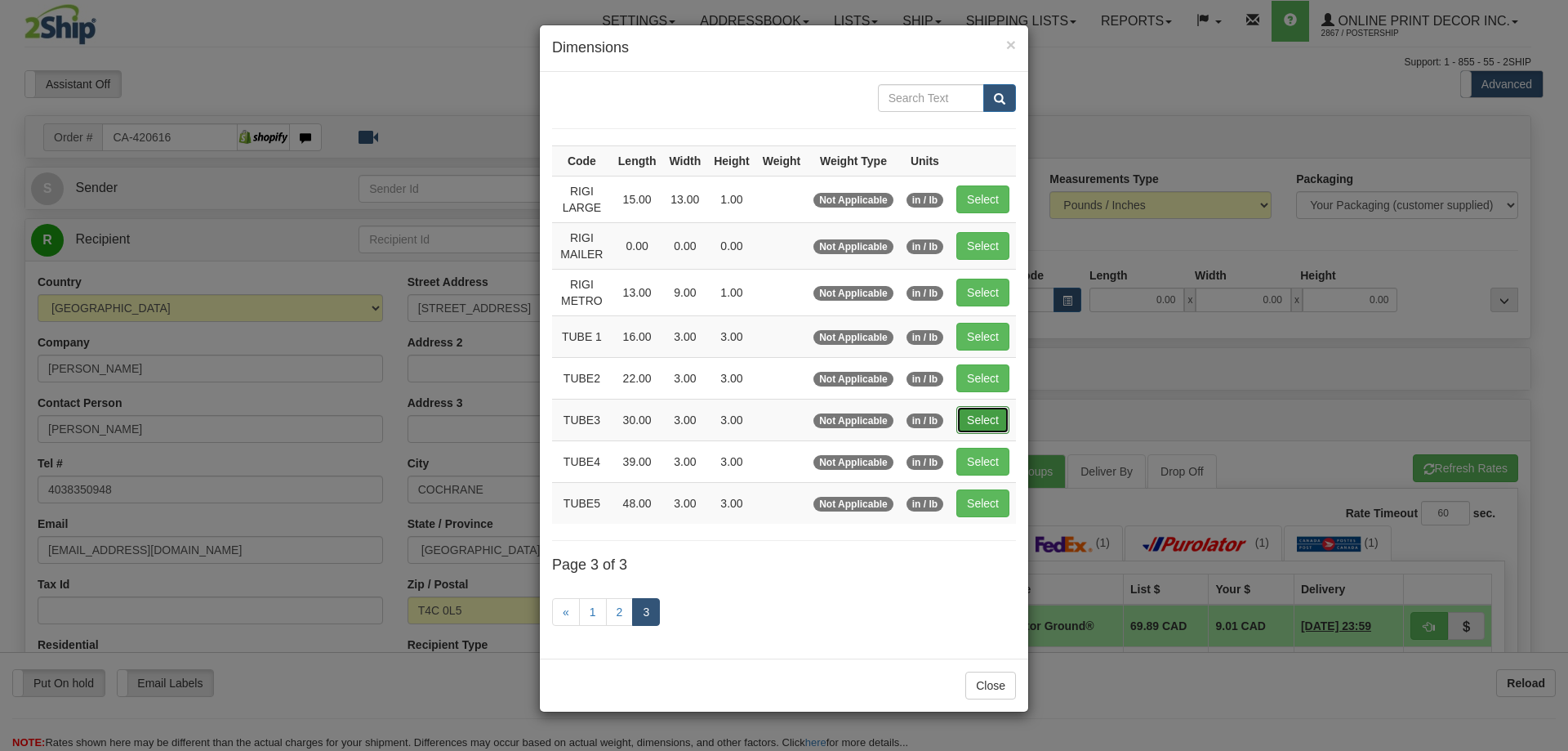
click at [977, 415] on button "Select" at bounding box center [983, 420] width 53 height 28
type input "TUBE3"
type input "30.00"
type input "3.00"
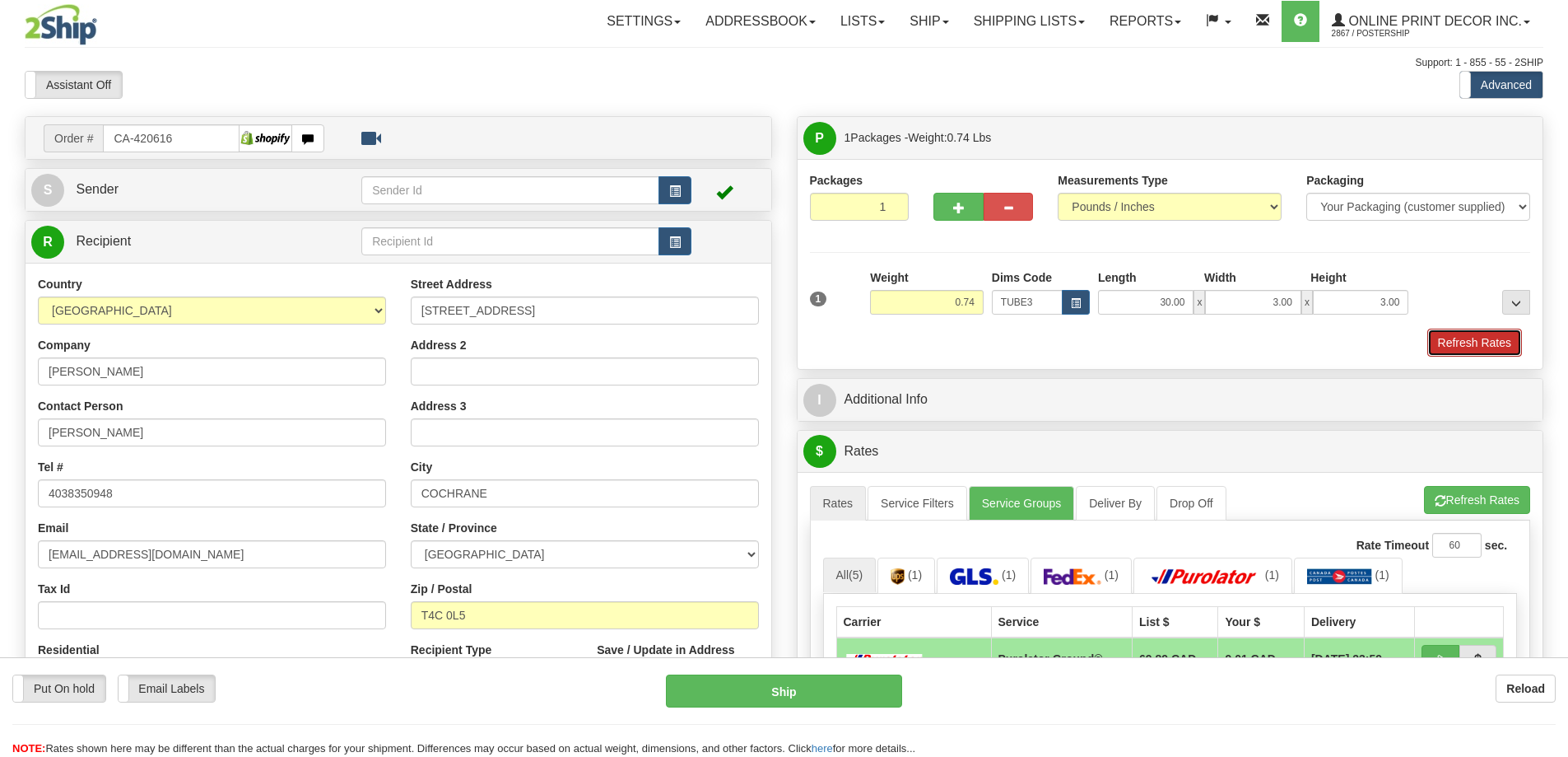
click at [1463, 341] on button "Refresh Rates" at bounding box center [1474, 343] width 94 height 28
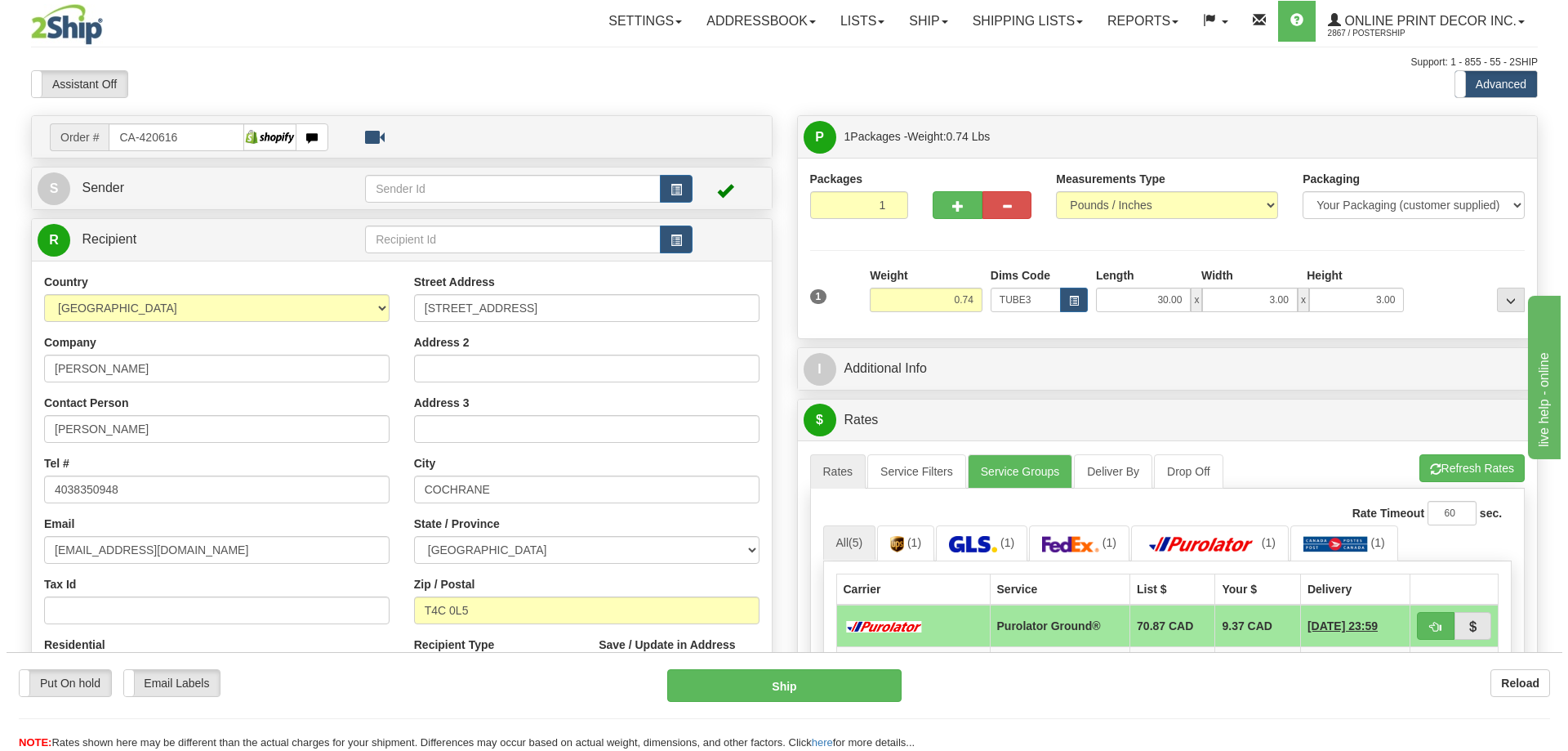
scroll to position [82, 0]
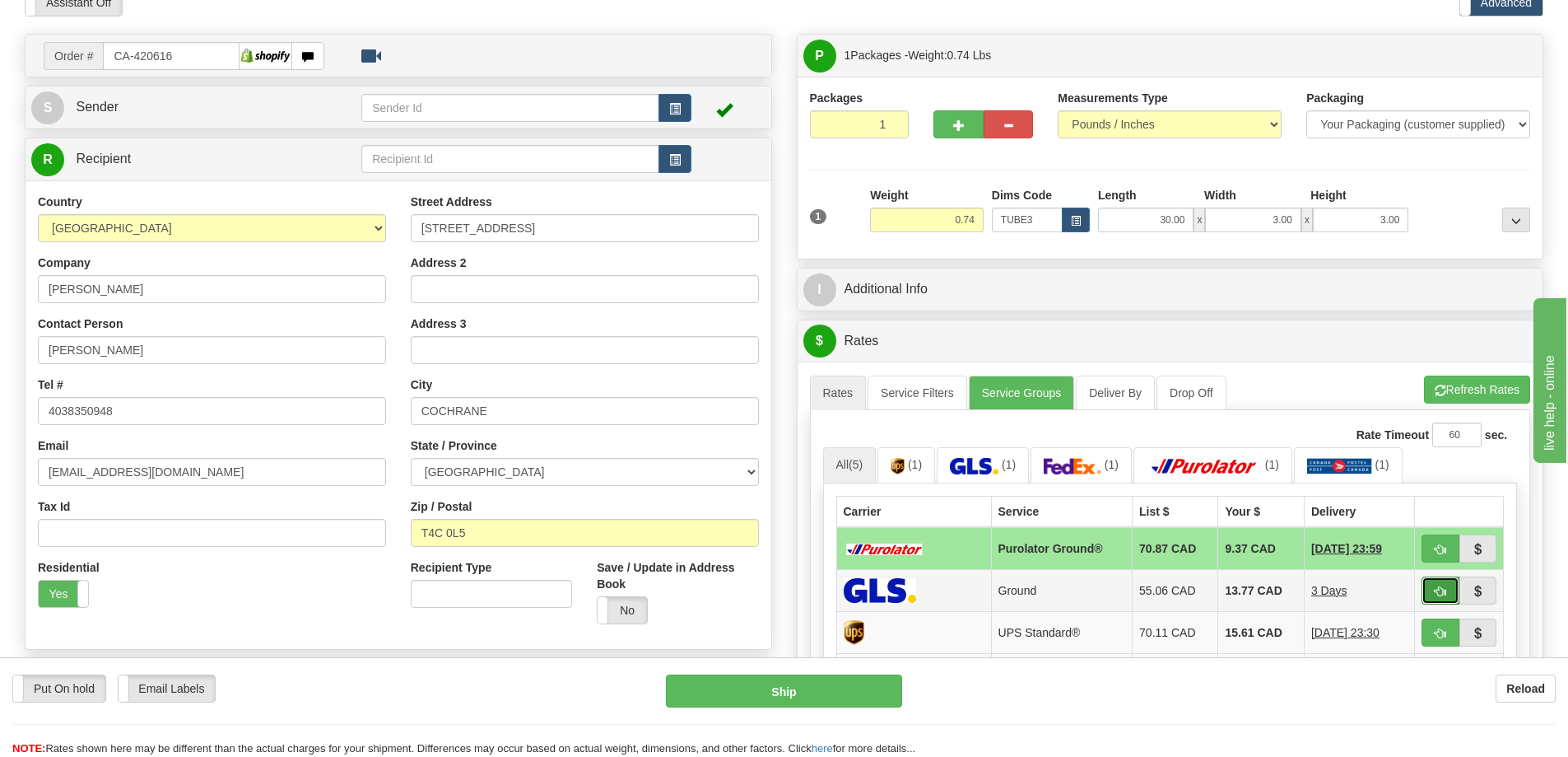
click at [1441, 583] on button "button" at bounding box center [1441, 591] width 38 height 28
type input "1"
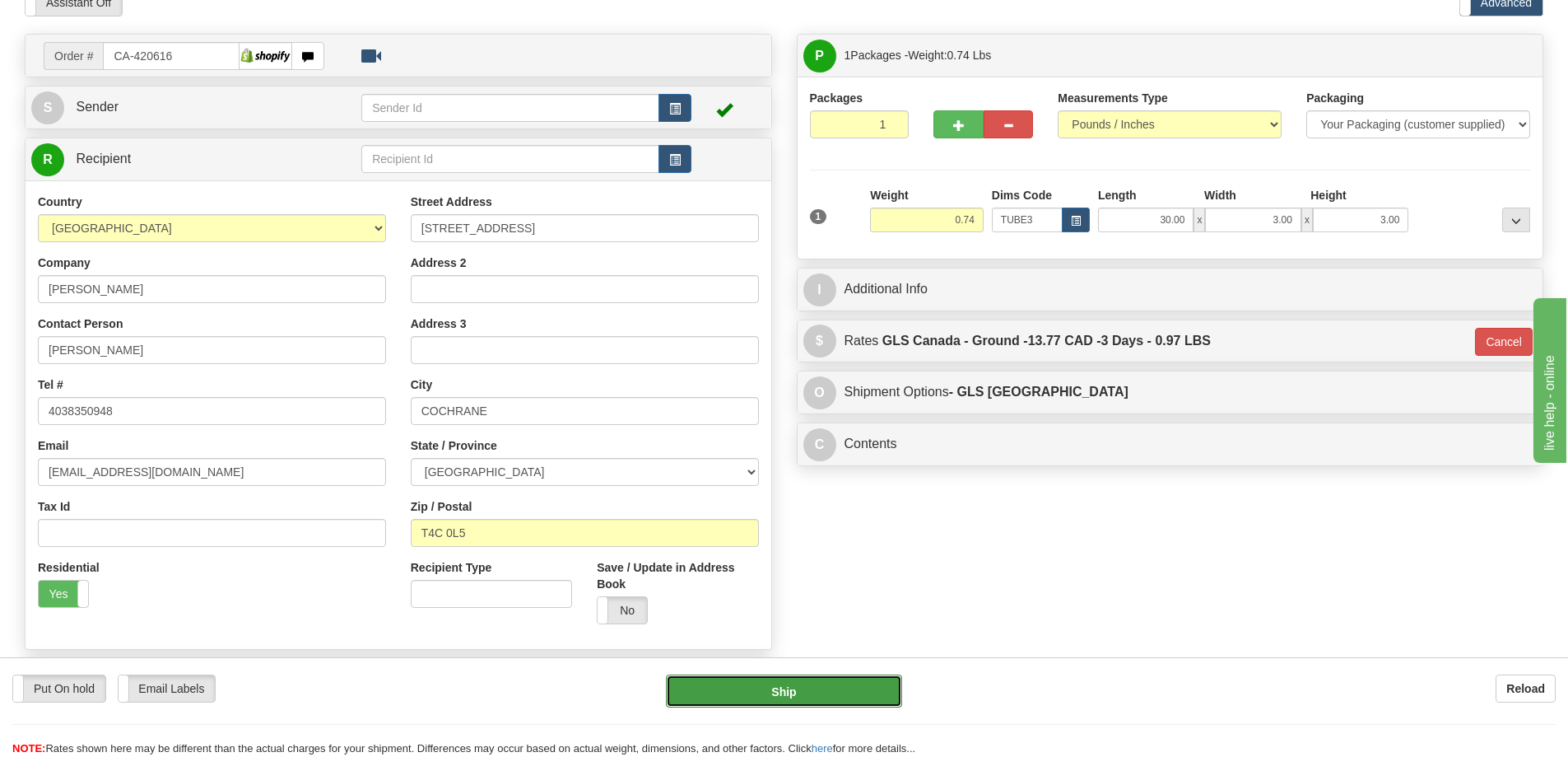
click at [864, 686] on button "Ship" at bounding box center [784, 691] width 237 height 33
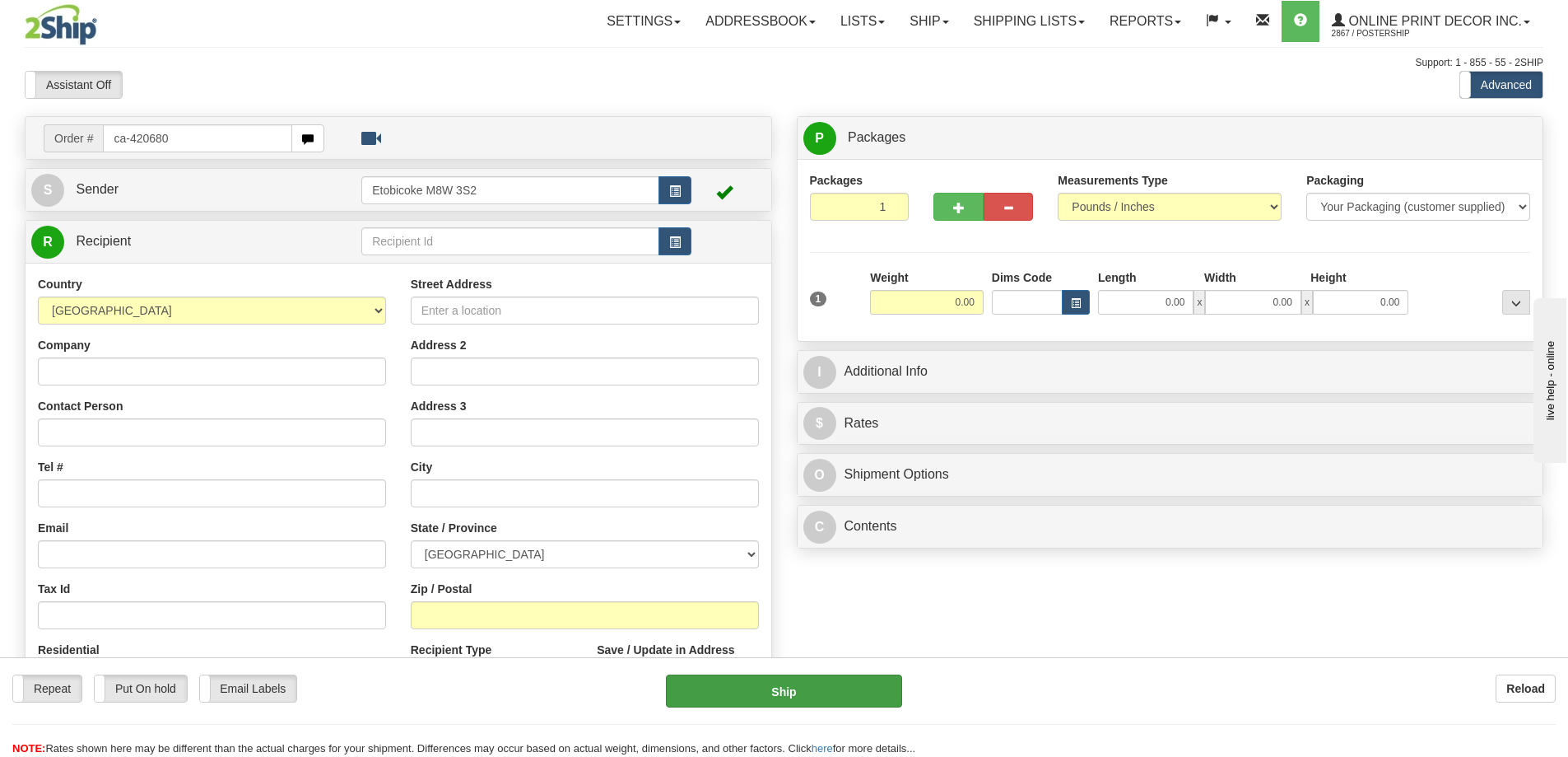
type input "ca-420680"
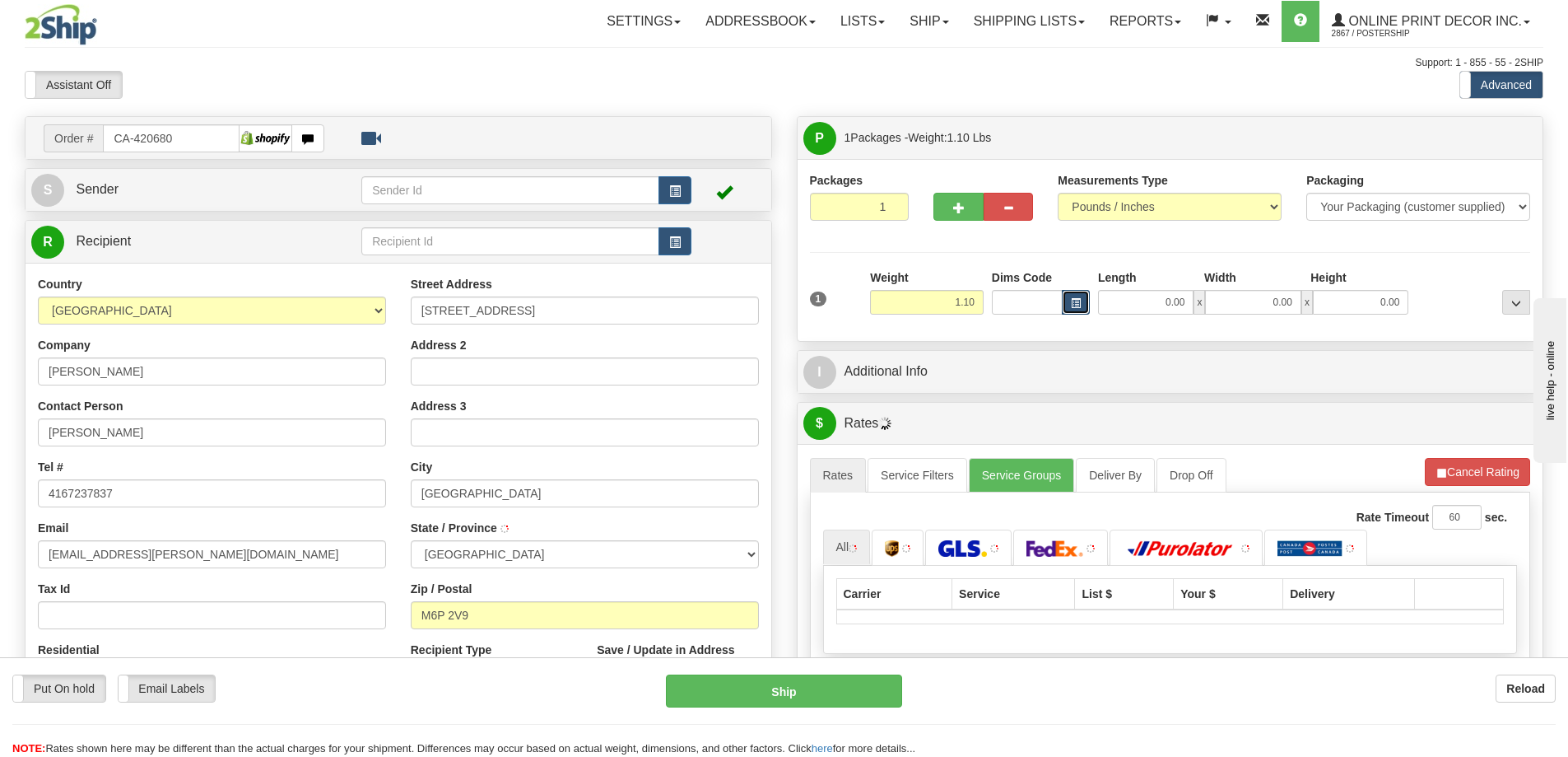
click at [1071, 302] on span "button" at bounding box center [1075, 303] width 10 height 9
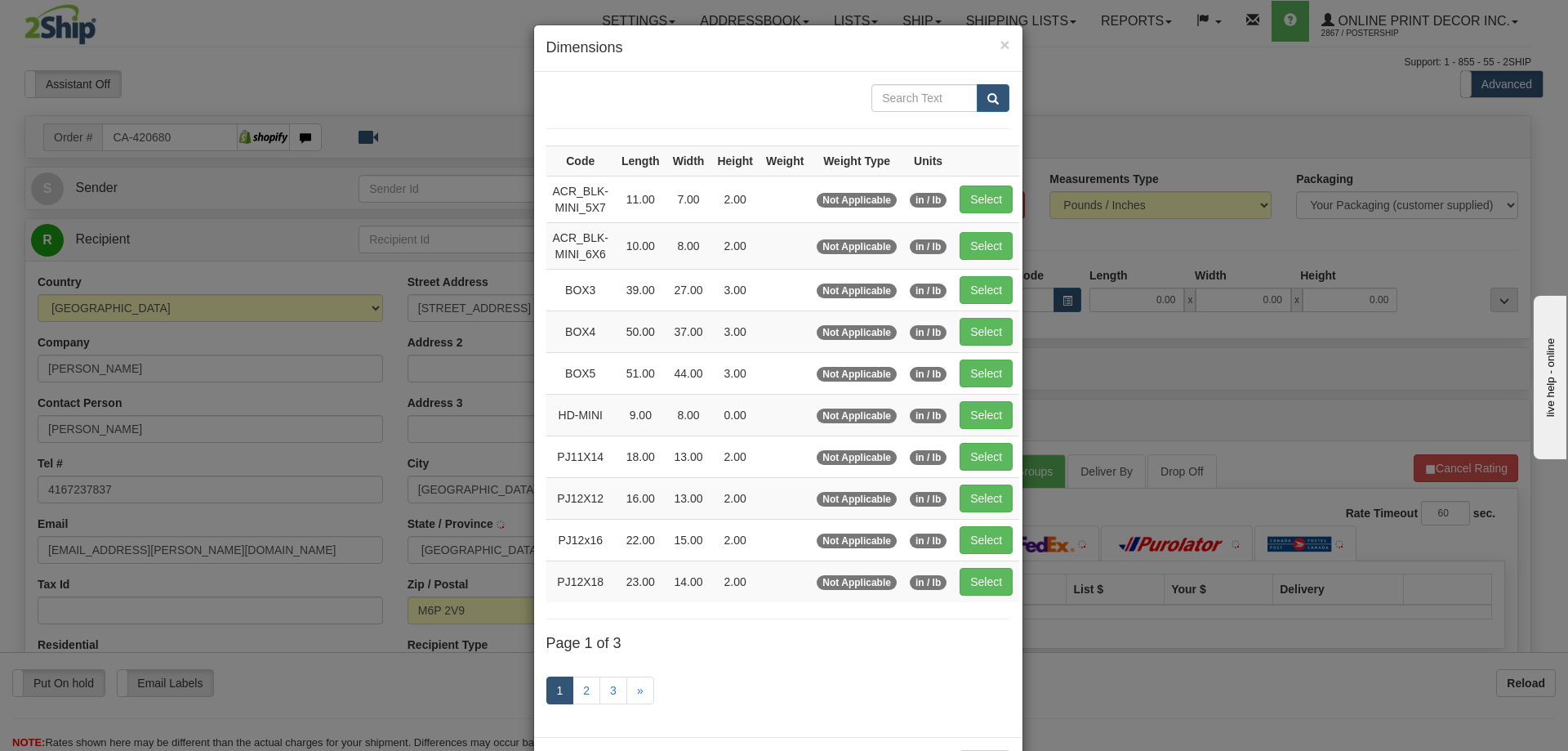
type input "[GEOGRAPHIC_DATA]"
click at [610, 684] on link "3" at bounding box center [613, 690] width 28 height 28
click at [604, 689] on link "3" at bounding box center [613, 690] width 28 height 28
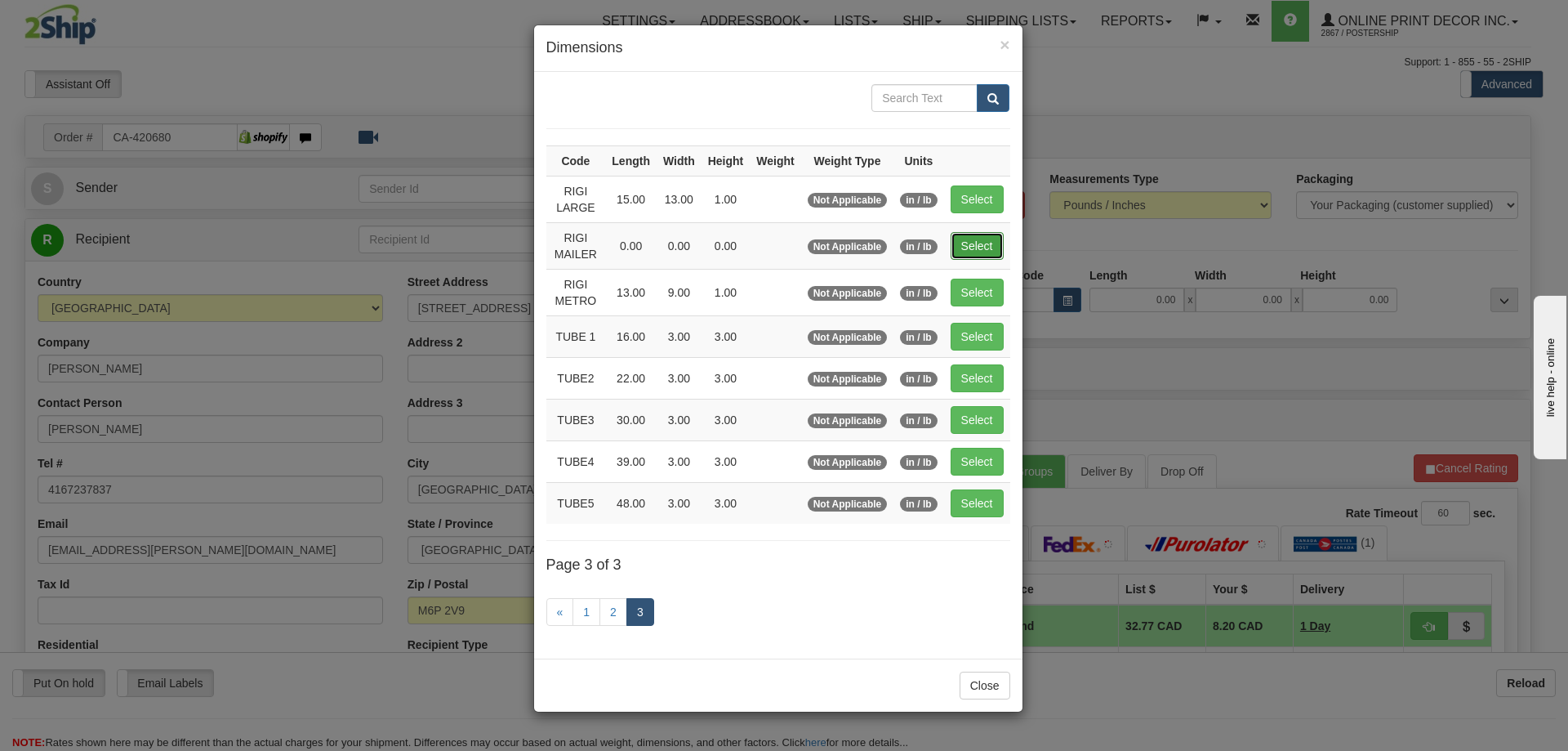
click at [968, 253] on button "Select" at bounding box center [977, 246] width 53 height 28
type input "RIGI MAILER"
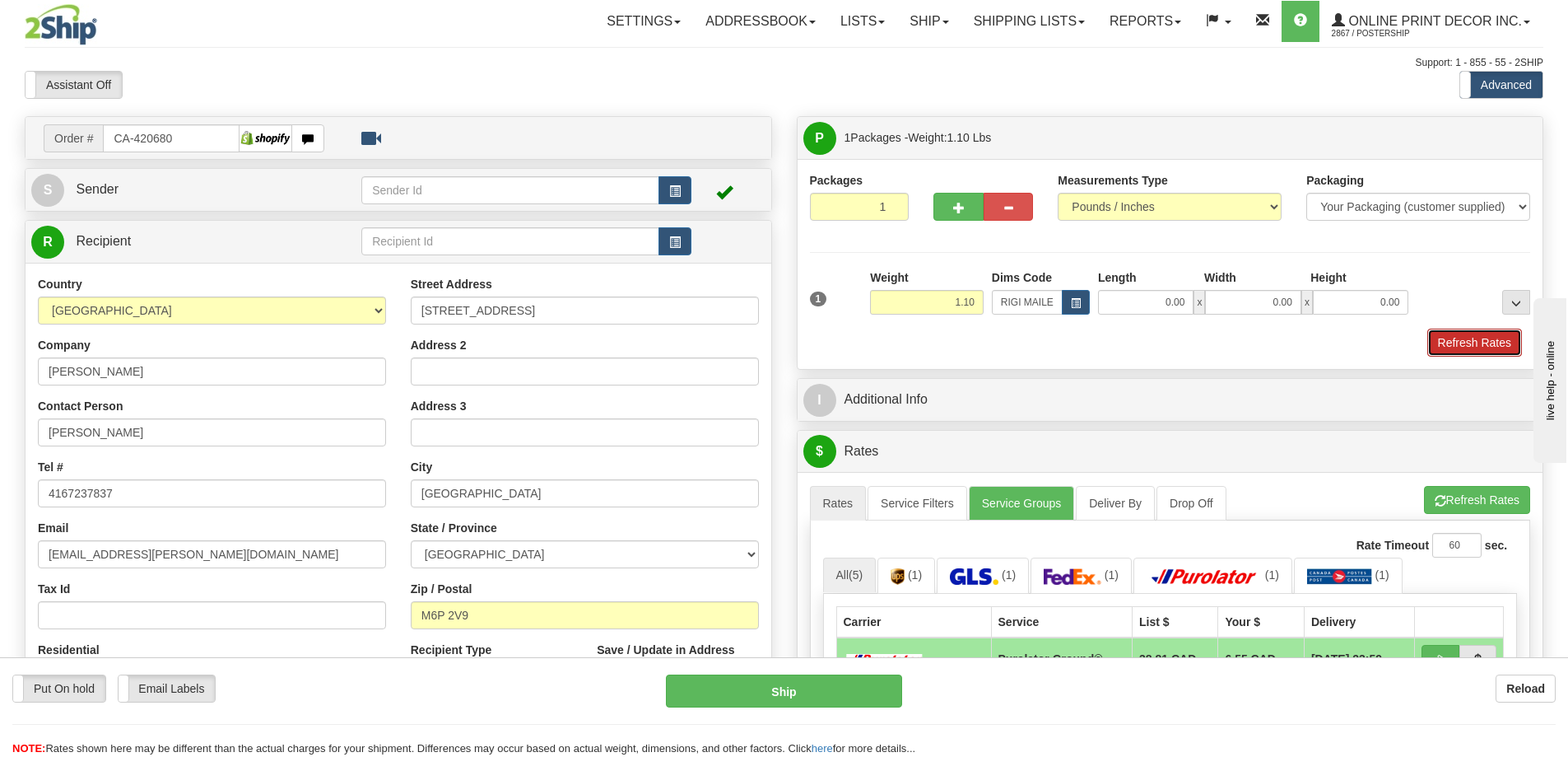
click at [1469, 343] on button "Refresh Rates" at bounding box center [1474, 343] width 94 height 28
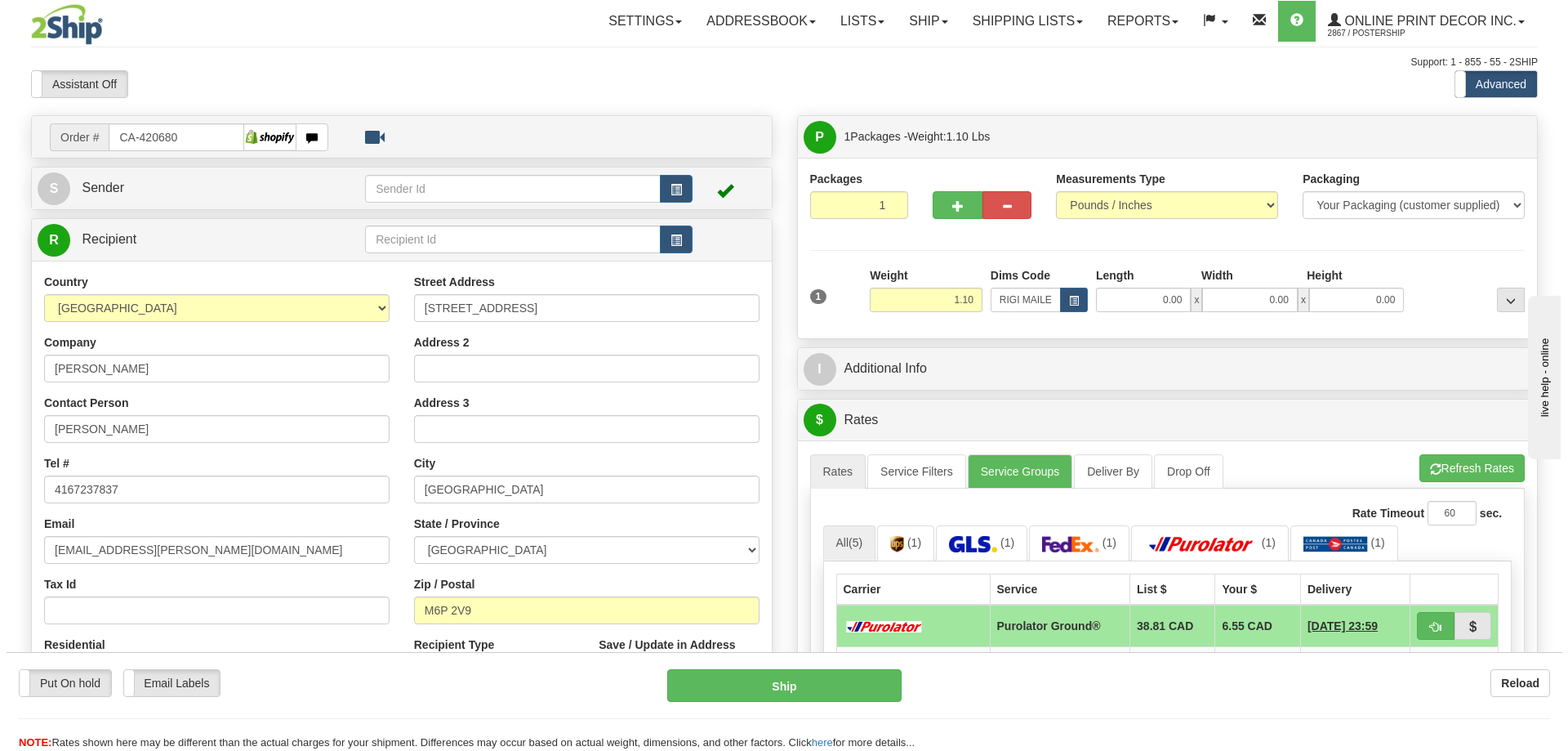
scroll to position [245, 0]
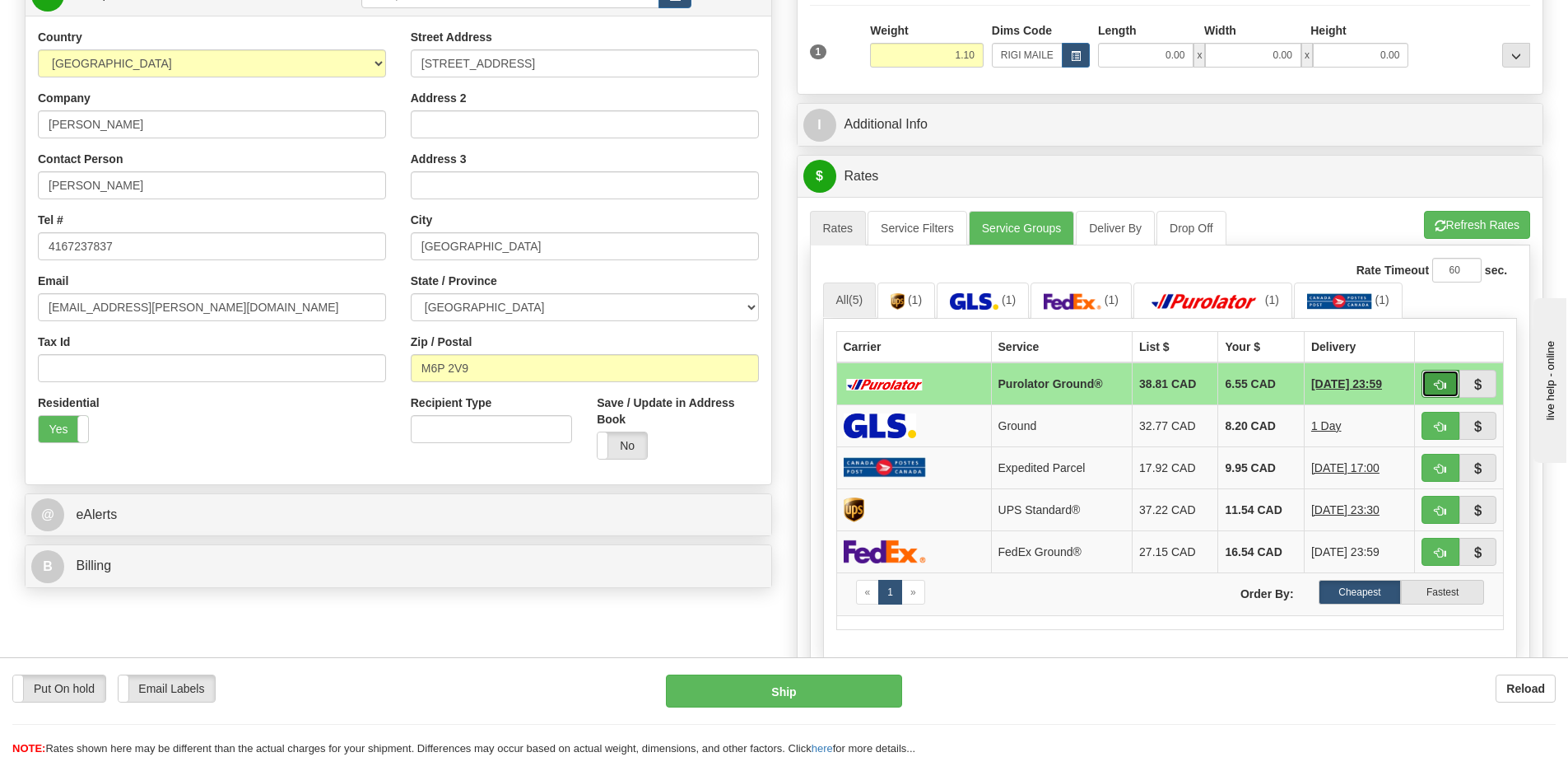
click at [1443, 381] on button "button" at bounding box center [1441, 383] width 38 height 28
type input "260"
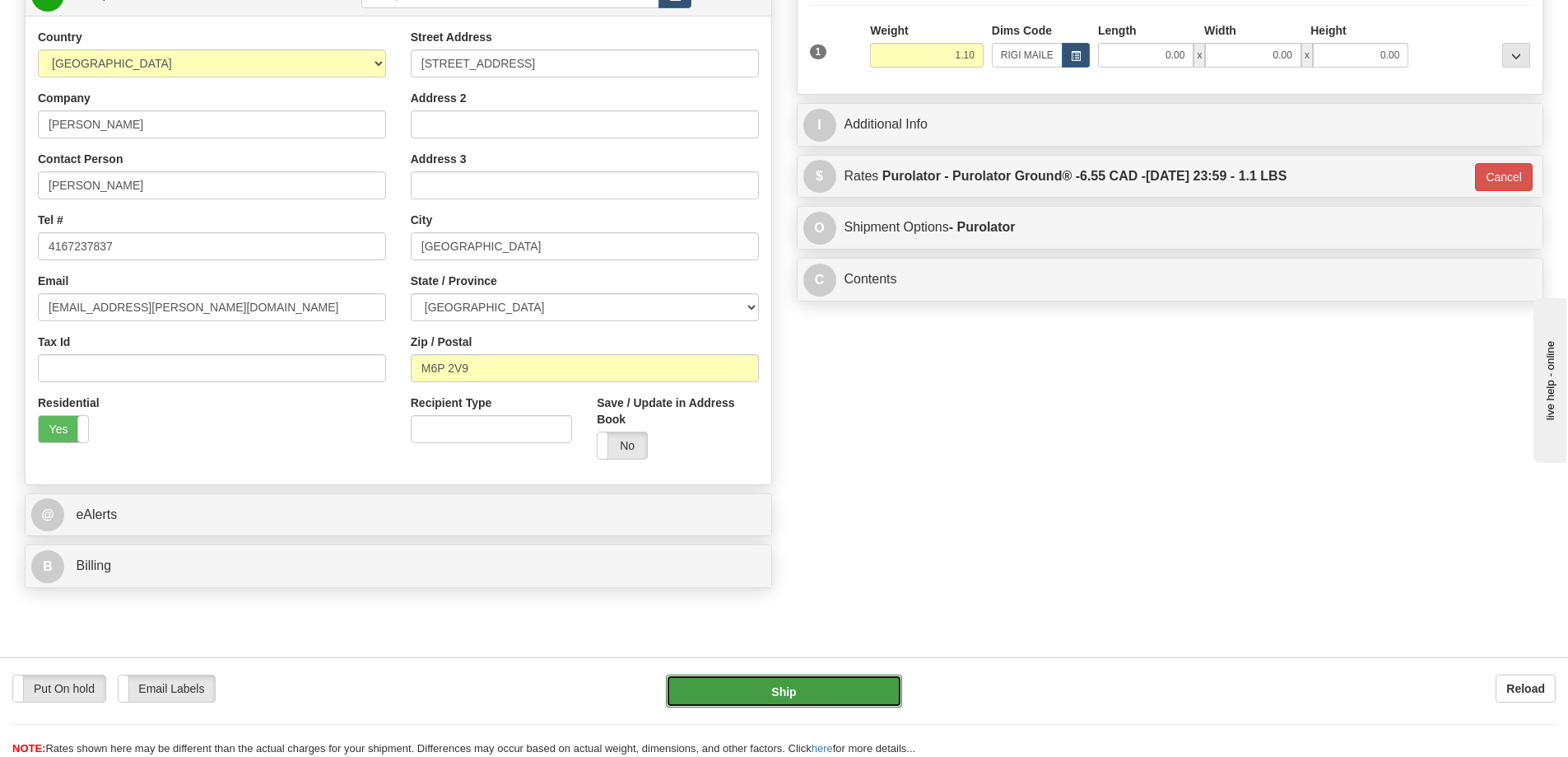
click at [797, 695] on button "Ship" at bounding box center [784, 691] width 237 height 33
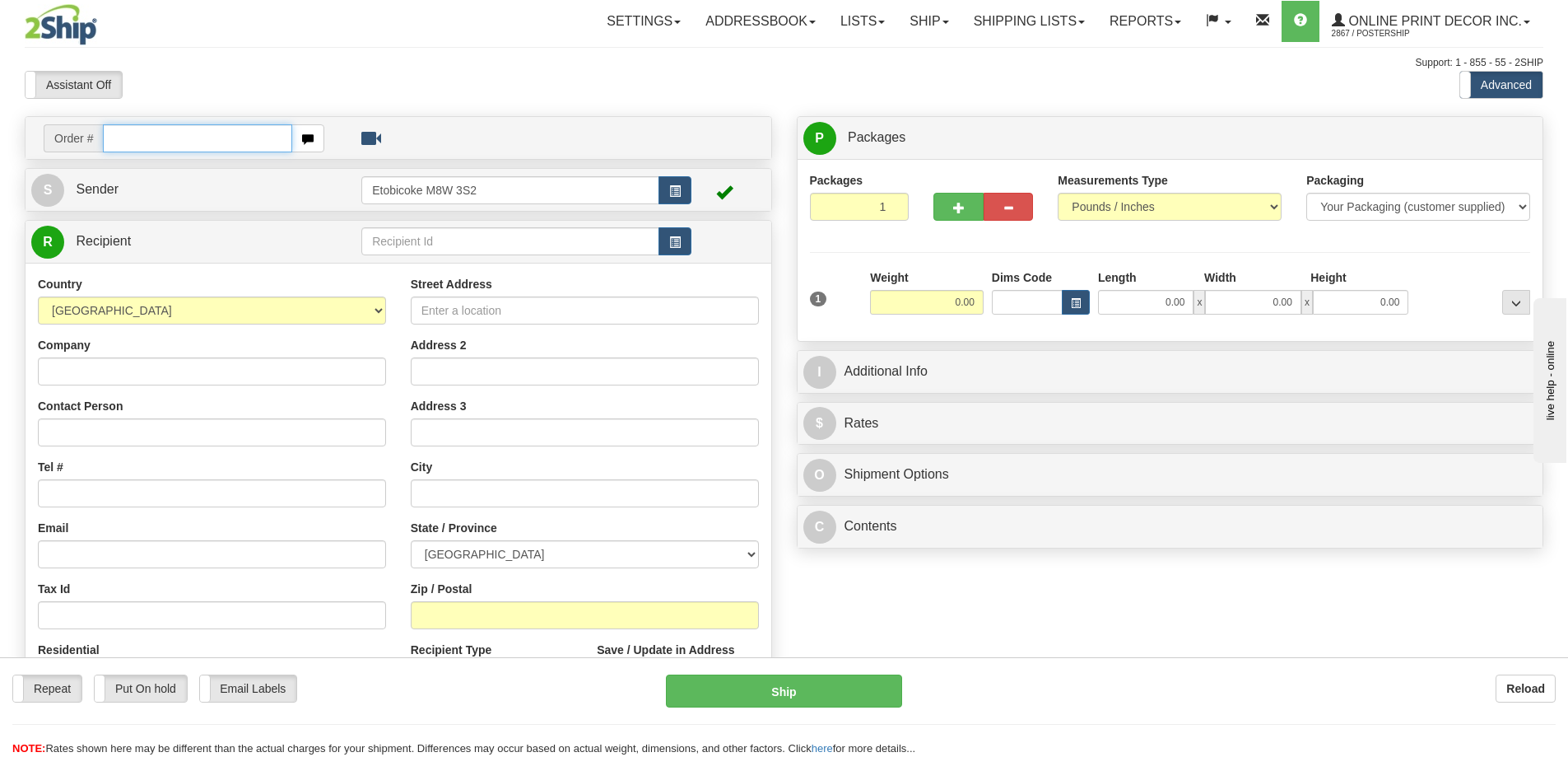
click at [141, 129] on input "text" at bounding box center [198, 138] width 189 height 28
type input "ca-420436"
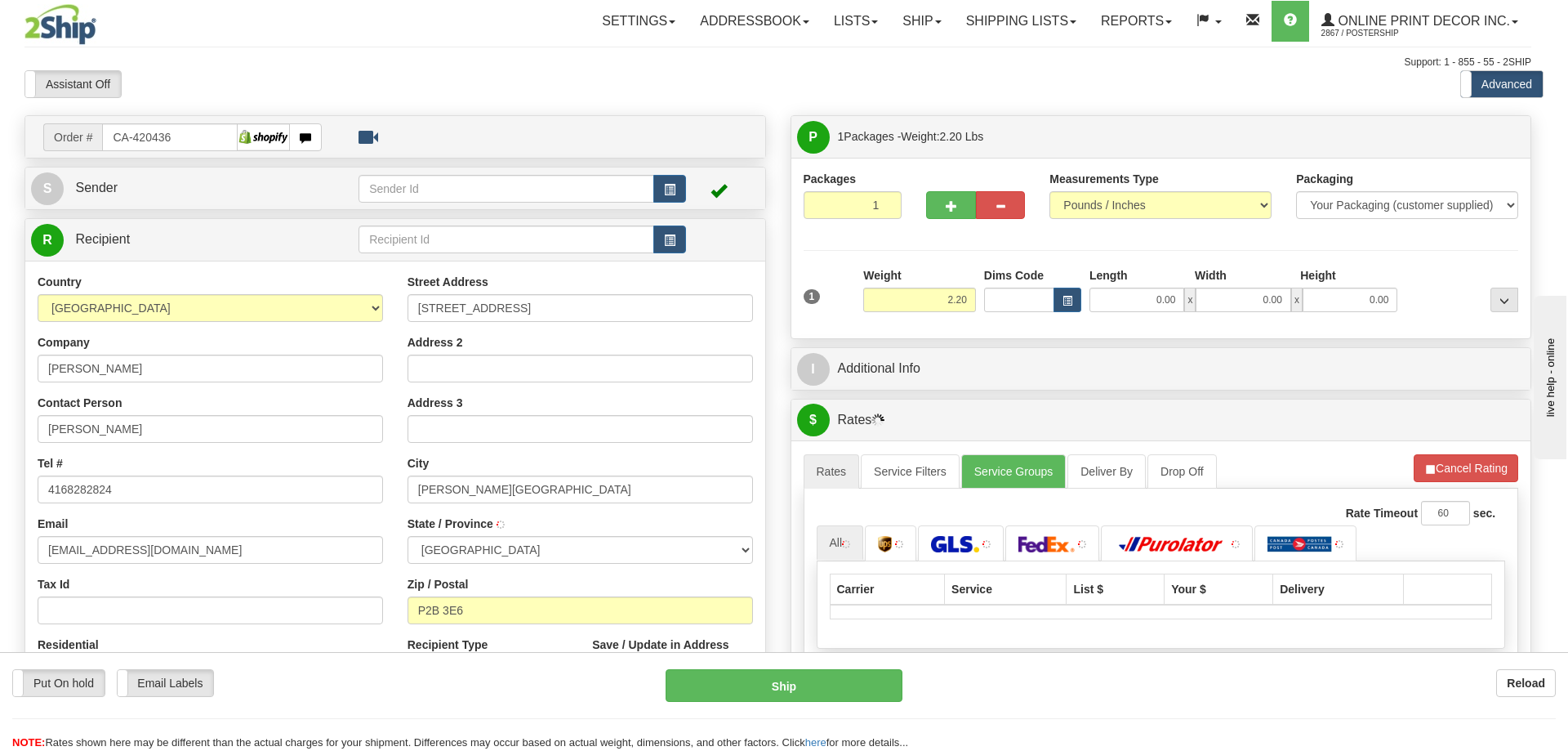
type input "[PERSON_NAME][GEOGRAPHIC_DATA]"
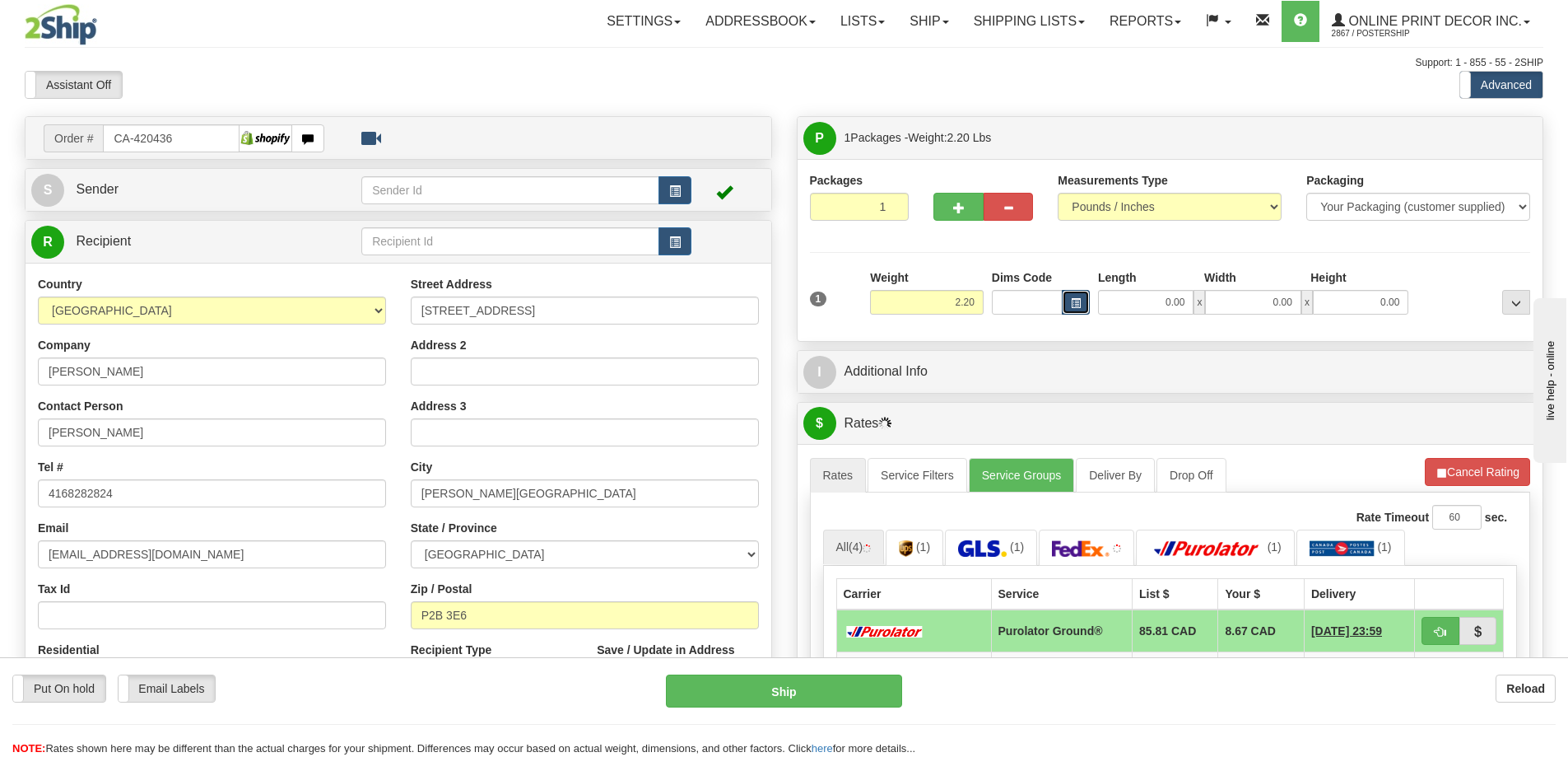
click at [1081, 291] on button "button" at bounding box center [1076, 302] width 28 height 24
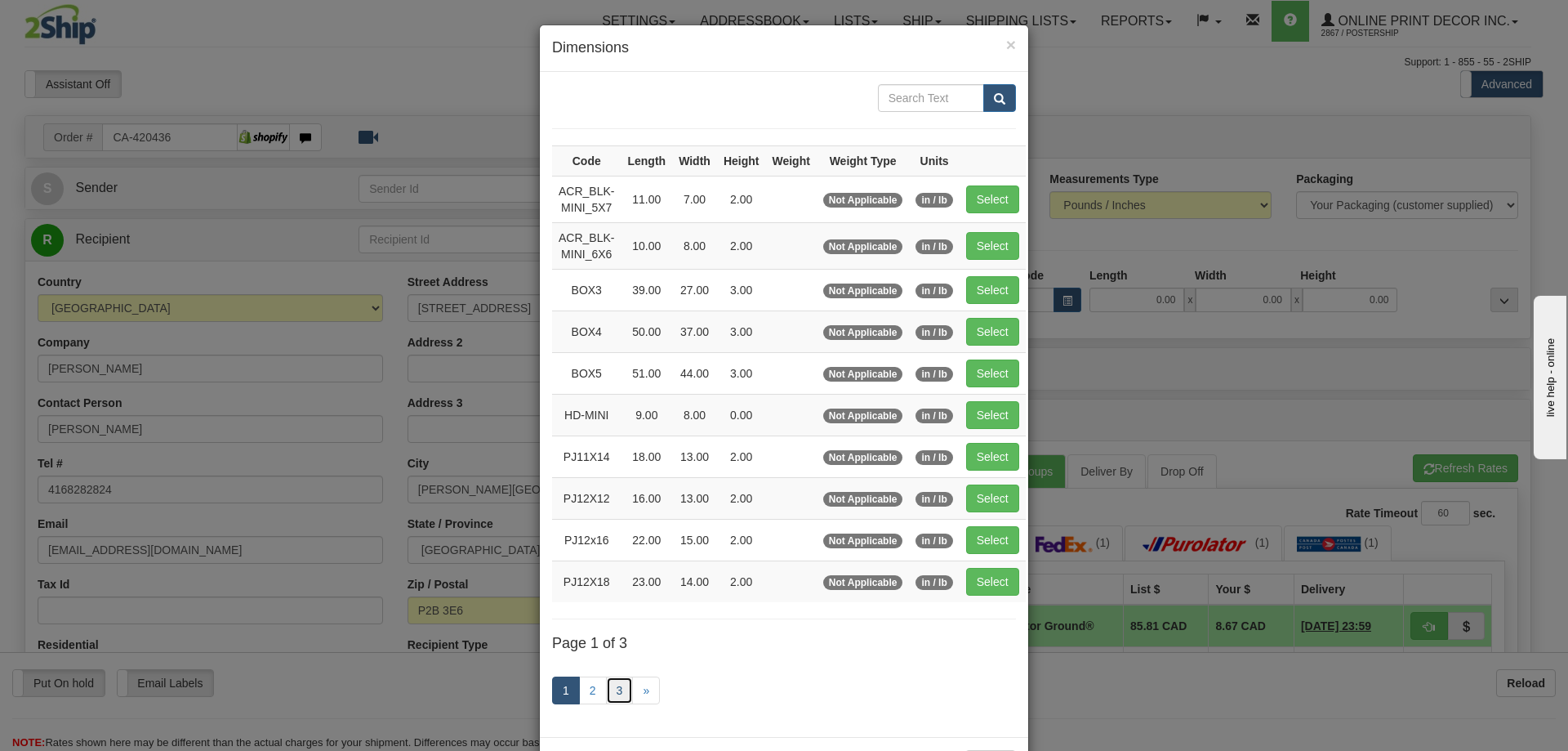
click at [613, 690] on link "3" at bounding box center [620, 690] width 28 height 28
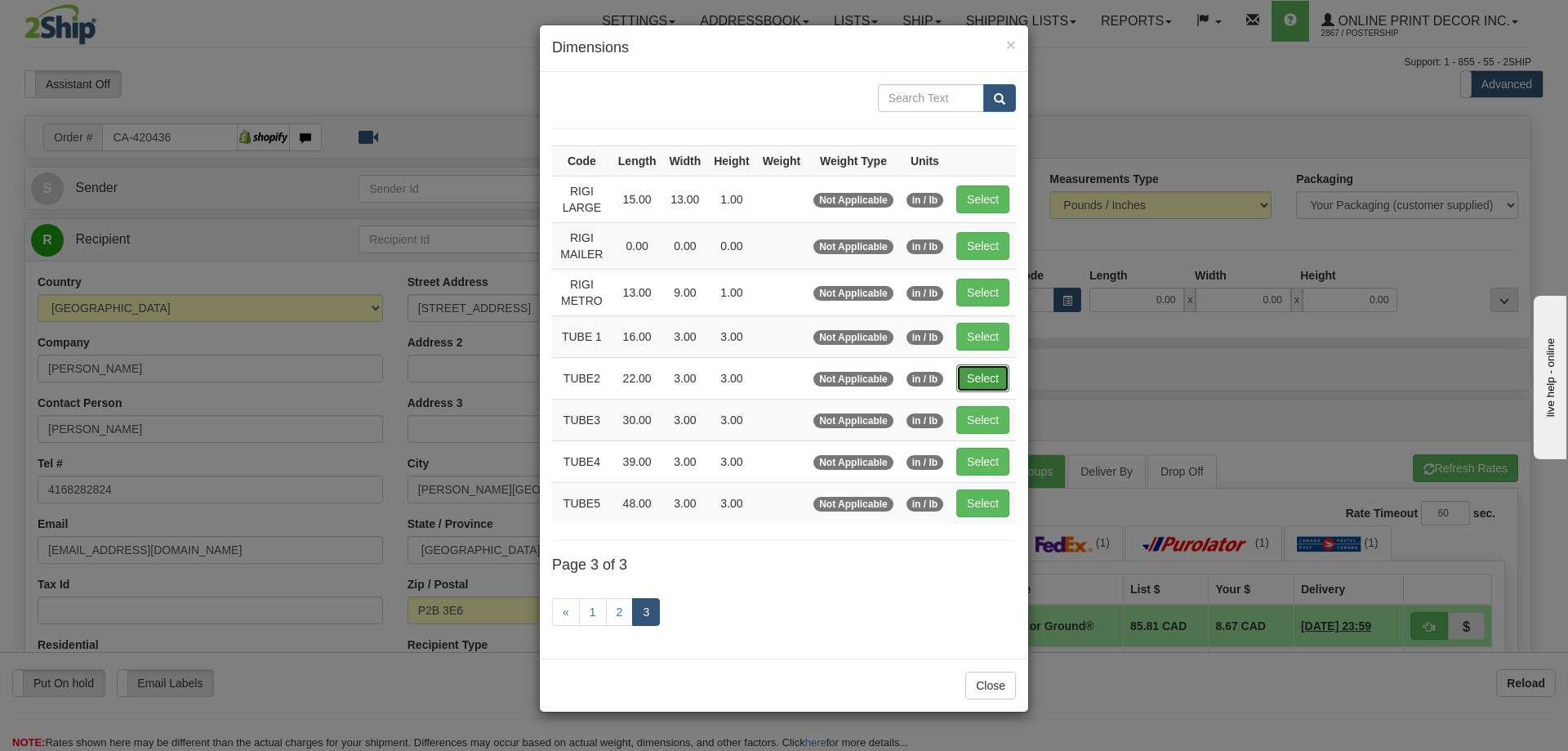
click at [972, 378] on button "Select" at bounding box center [983, 379] width 53 height 28
type input "TUBE2"
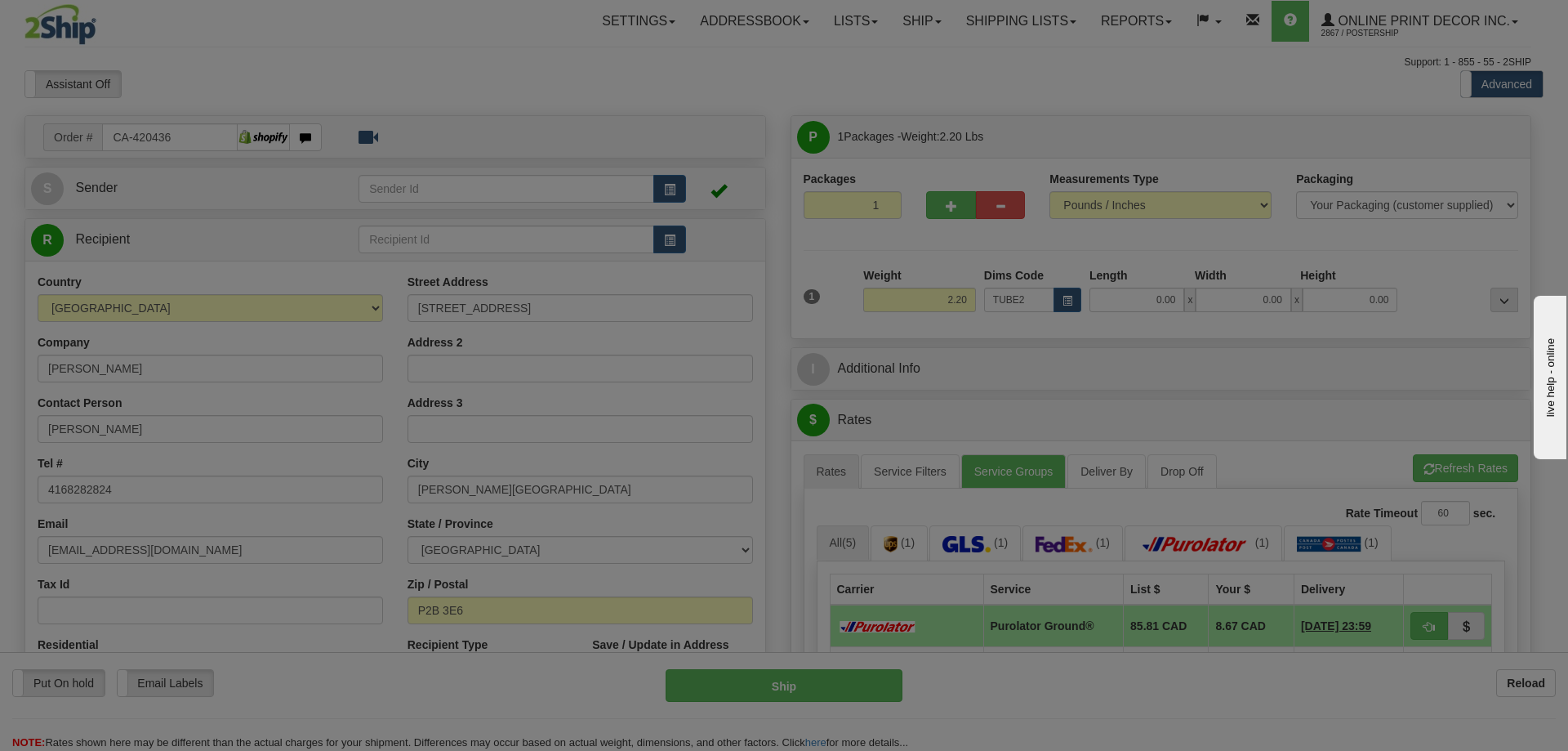
type input "22.00"
type input "3.00"
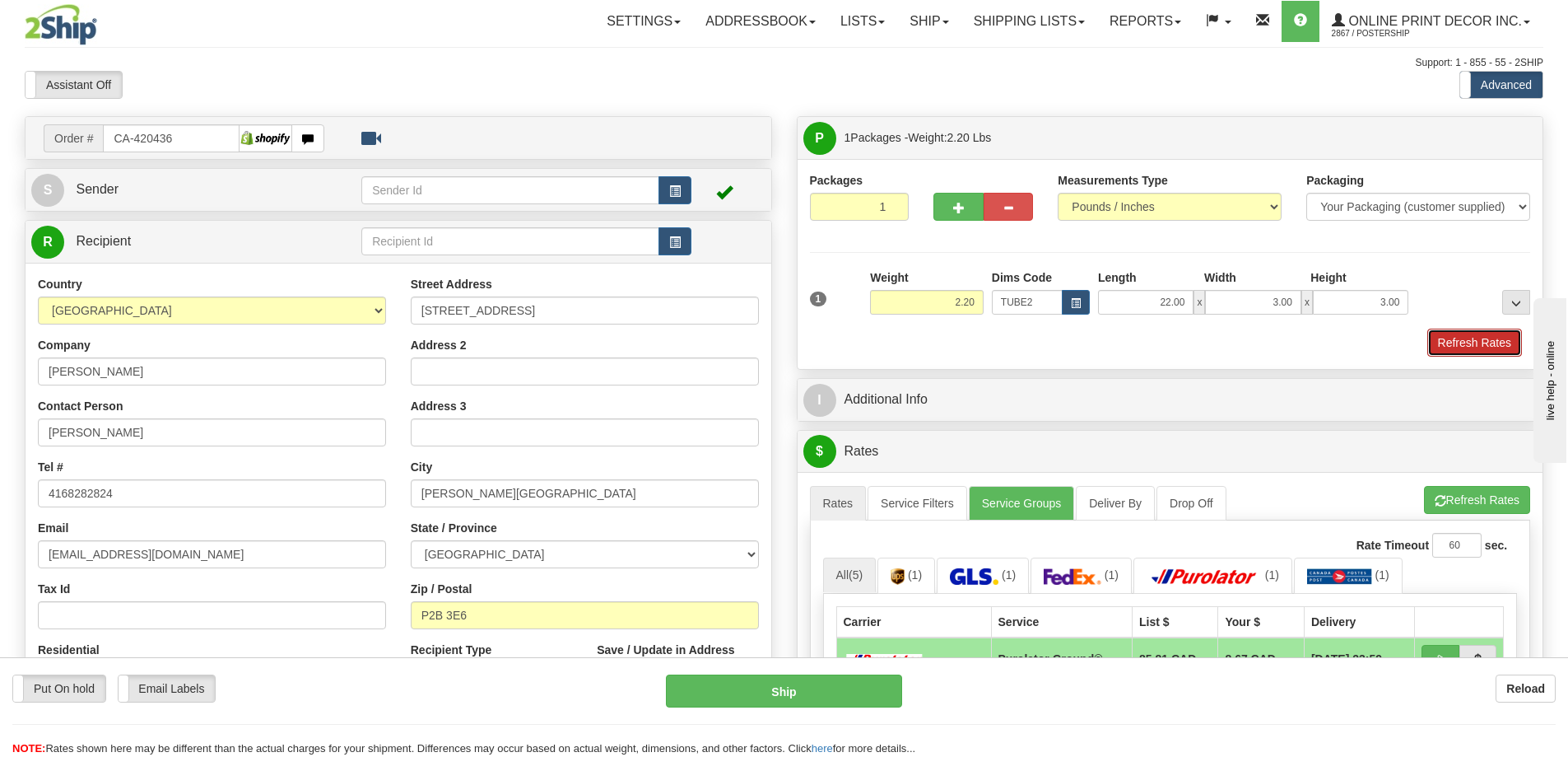
click at [1466, 342] on button "Refresh Rates" at bounding box center [1474, 343] width 94 height 28
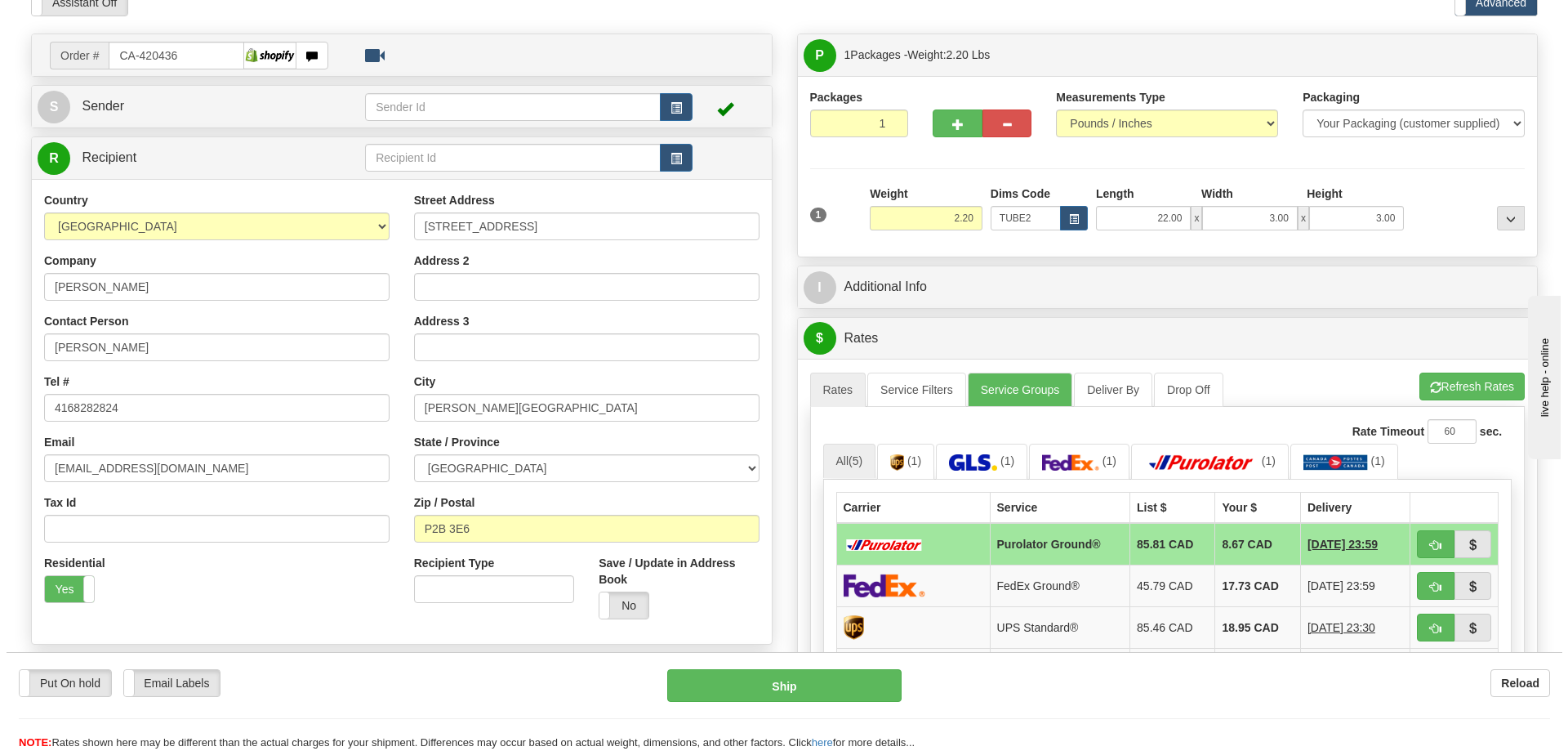
scroll to position [245, 0]
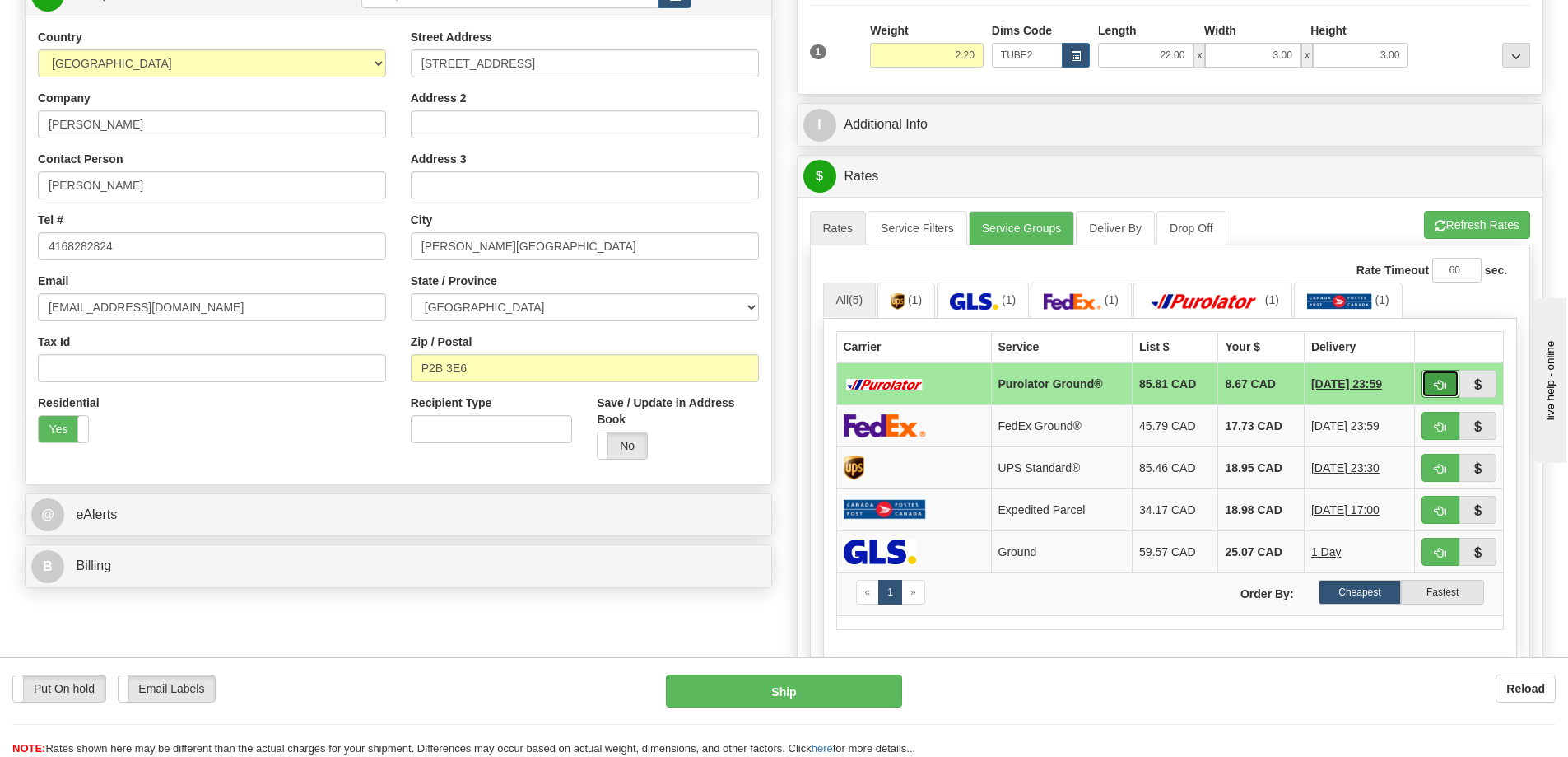
click at [1444, 381] on button "button" at bounding box center [1441, 383] width 38 height 28
type input "260"
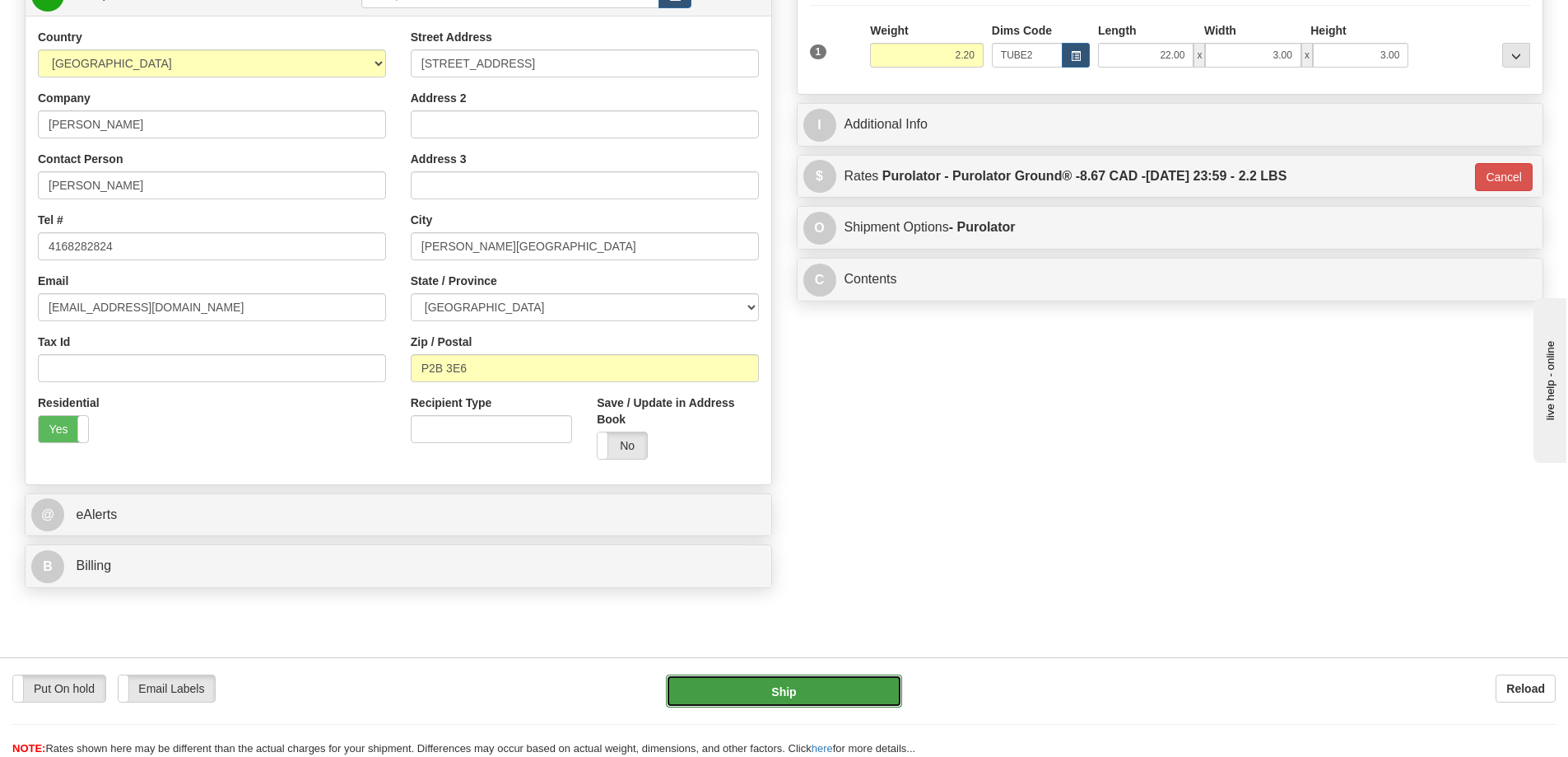
click at [828, 686] on button "Ship" at bounding box center [784, 691] width 237 height 33
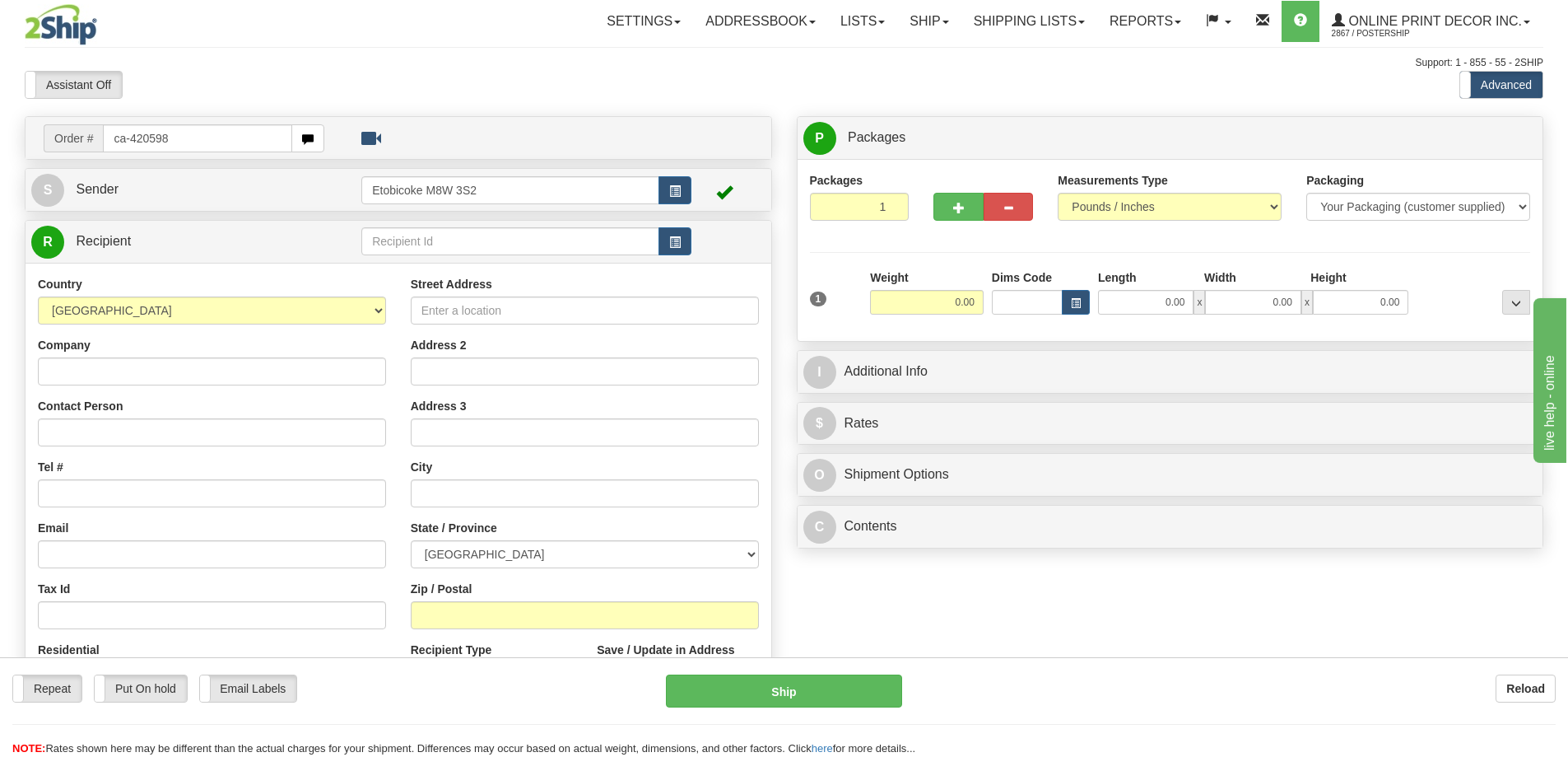
type input "ca-420598"
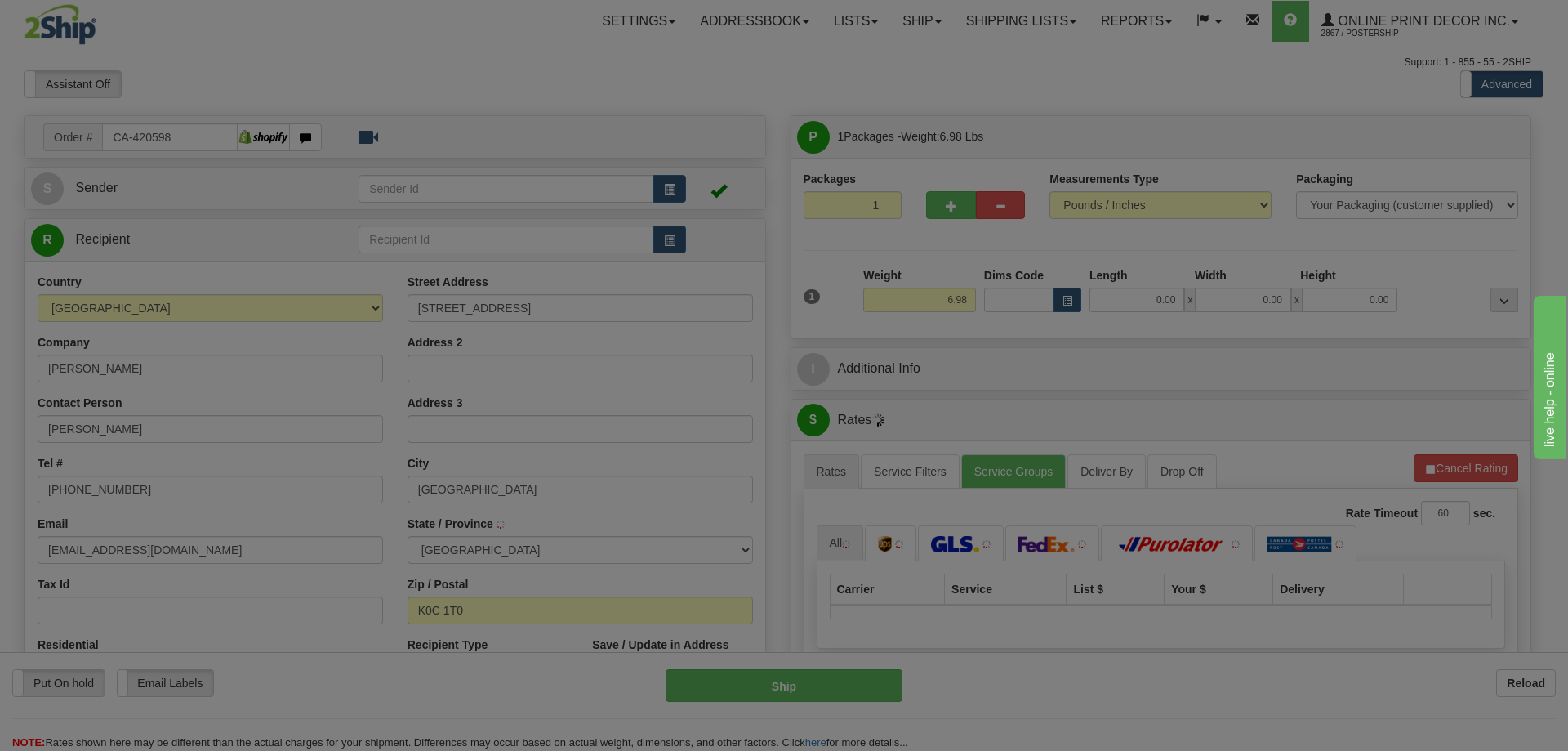
type input "MAXVILLE"
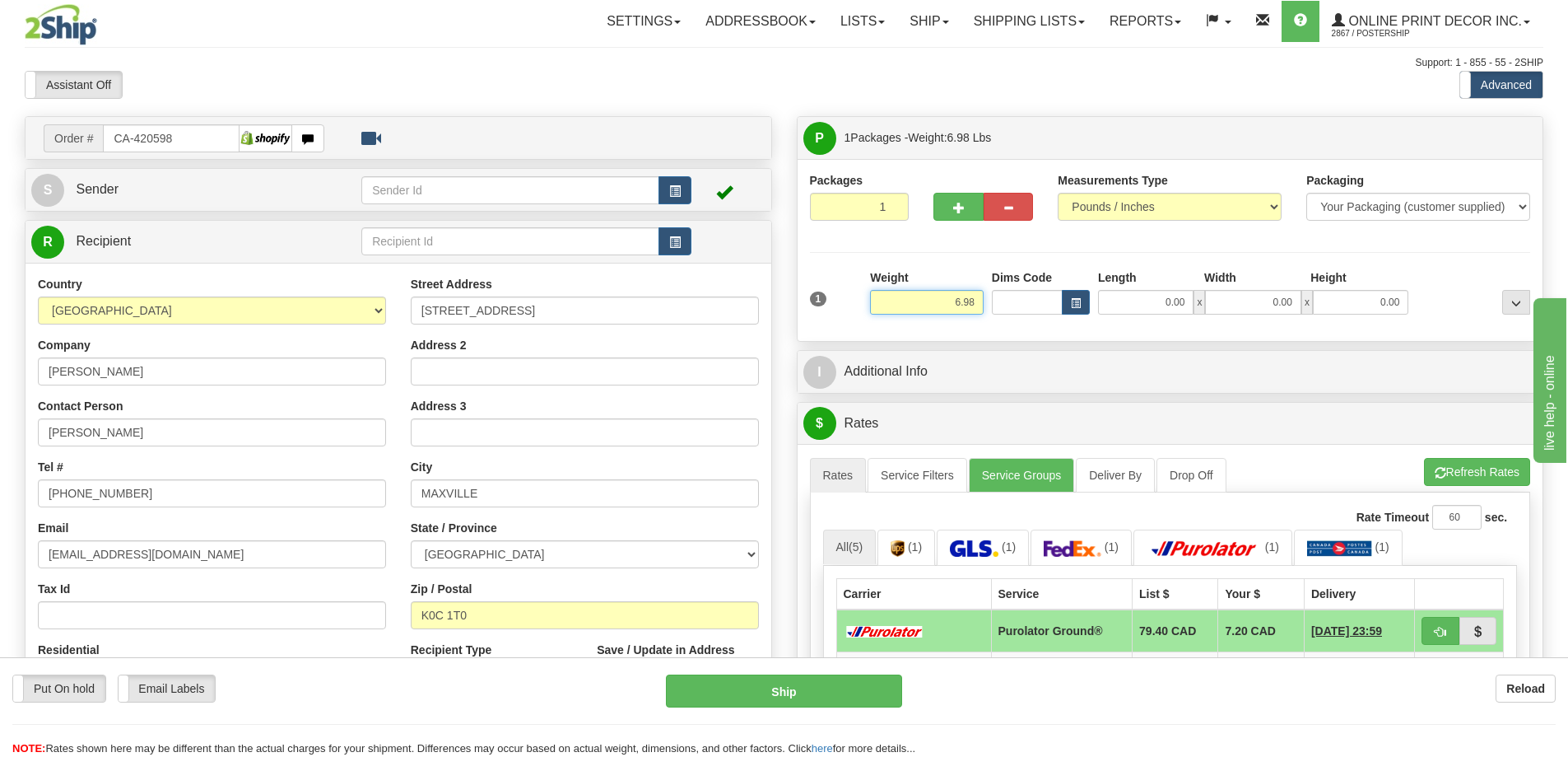
click at [977, 294] on input "6.98" at bounding box center [927, 302] width 114 height 24
type input "6"
type input "2.00"
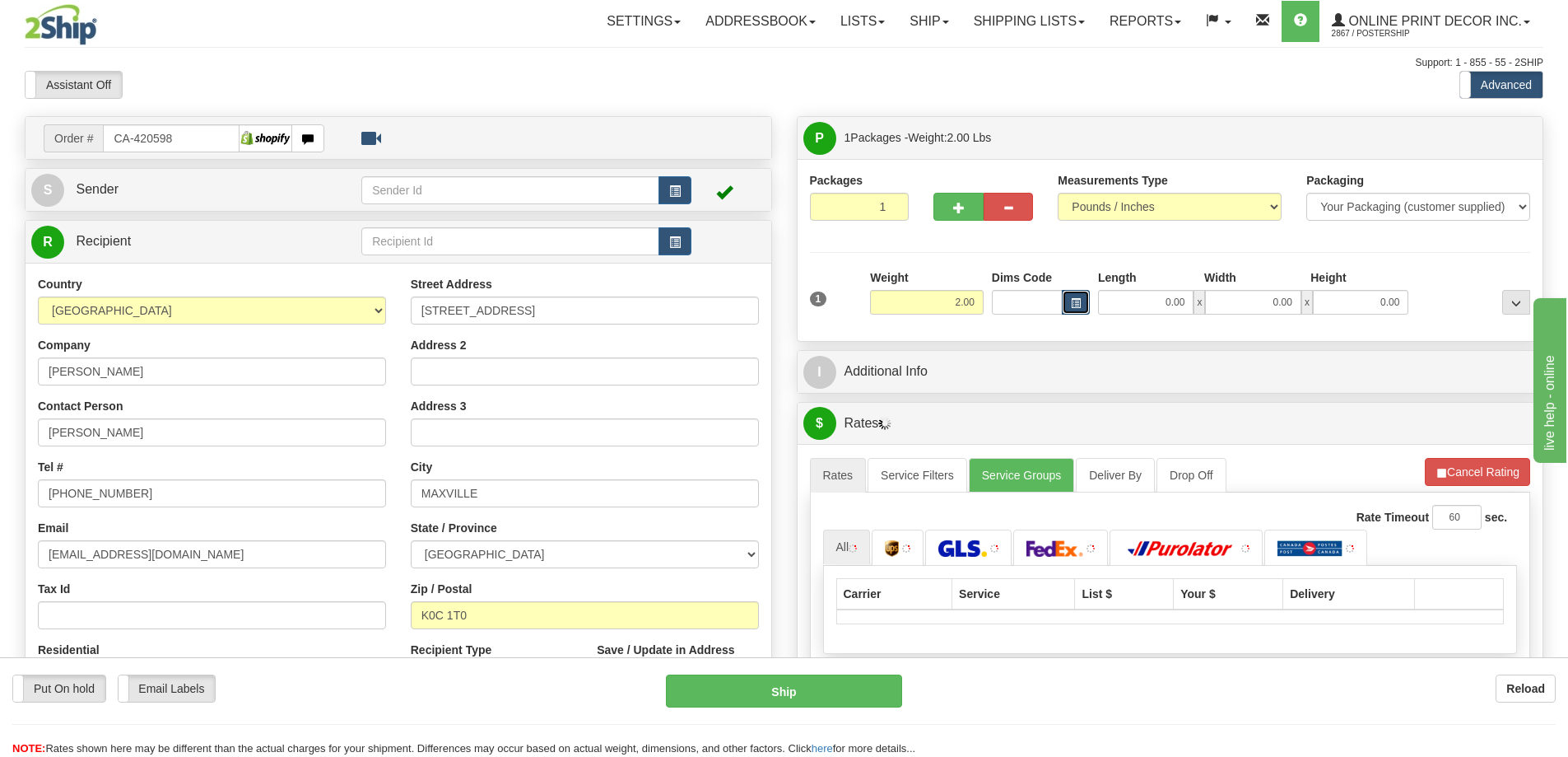
click at [1074, 295] on button "button" at bounding box center [1076, 302] width 28 height 24
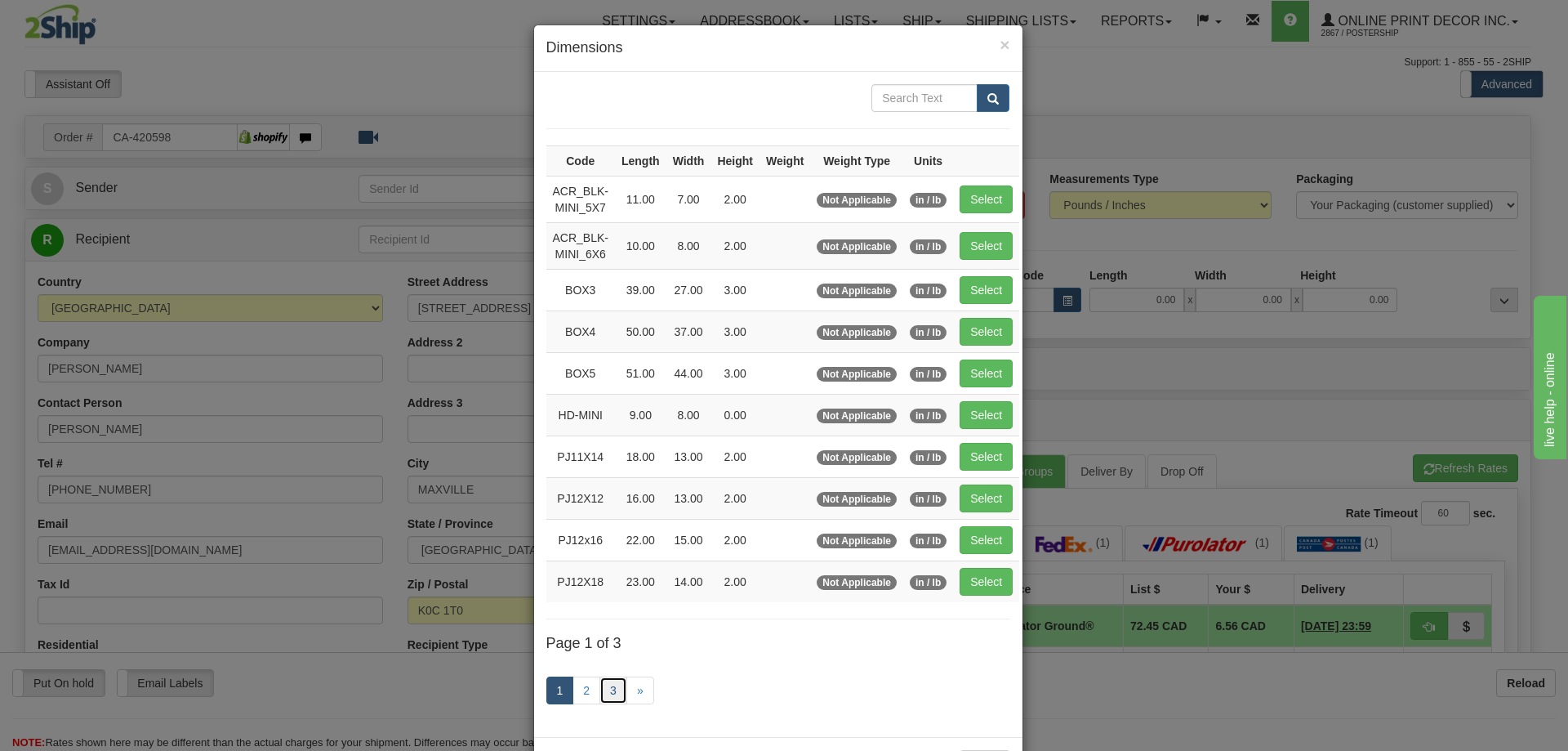
click at [600, 693] on link "3" at bounding box center [613, 690] width 28 height 28
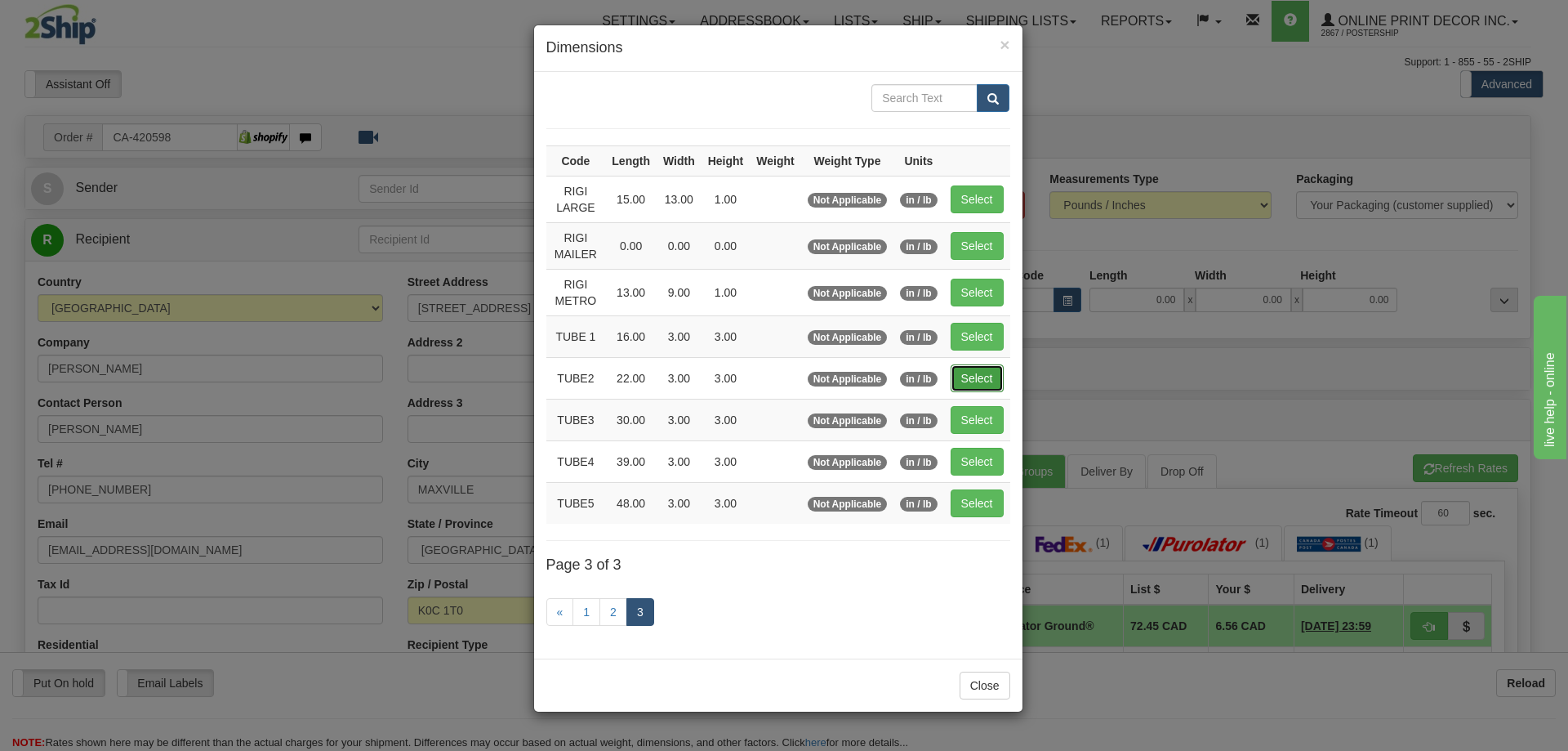
click at [990, 374] on button "Select" at bounding box center [977, 379] width 53 height 28
type input "TUBE2"
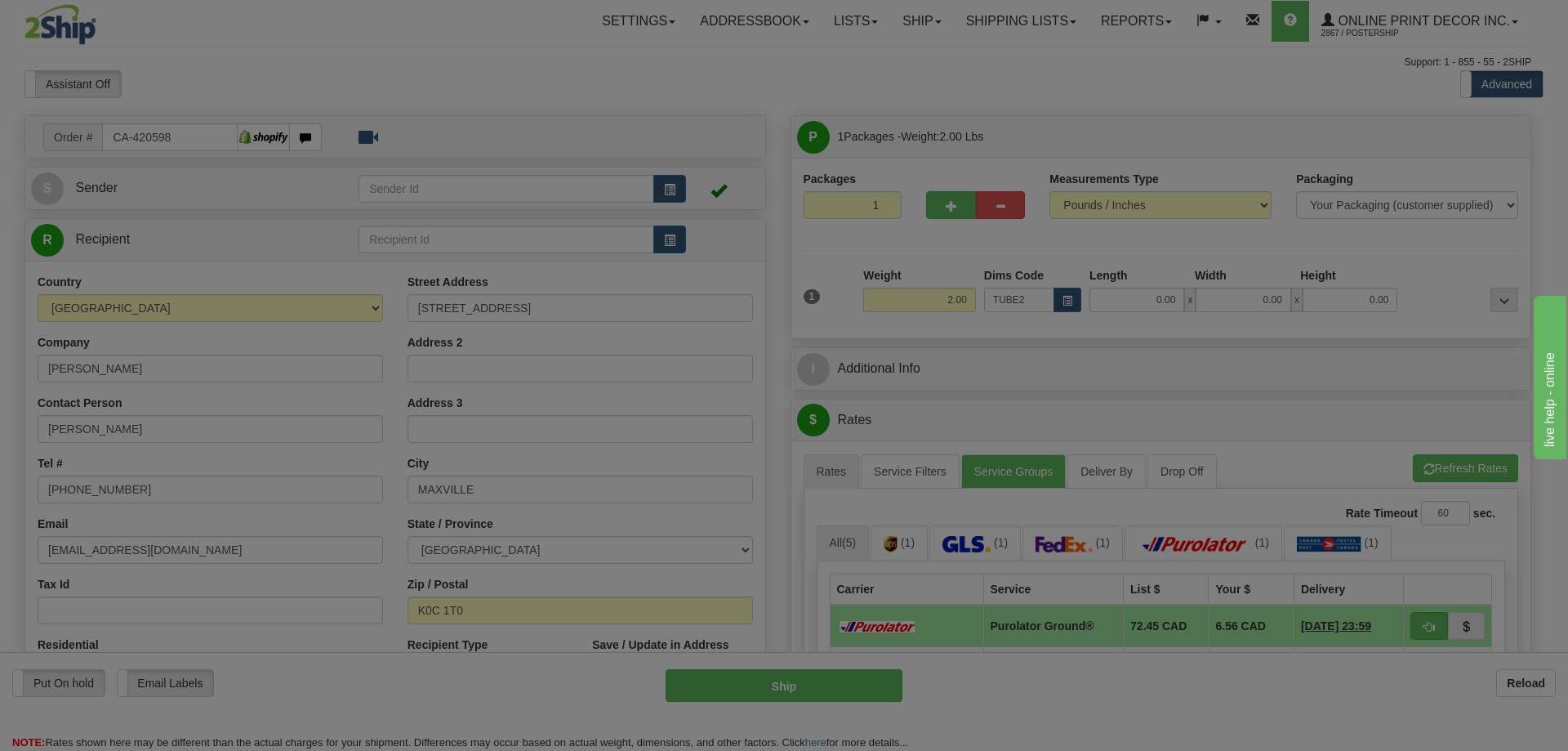
type input "22.00"
type input "3.00"
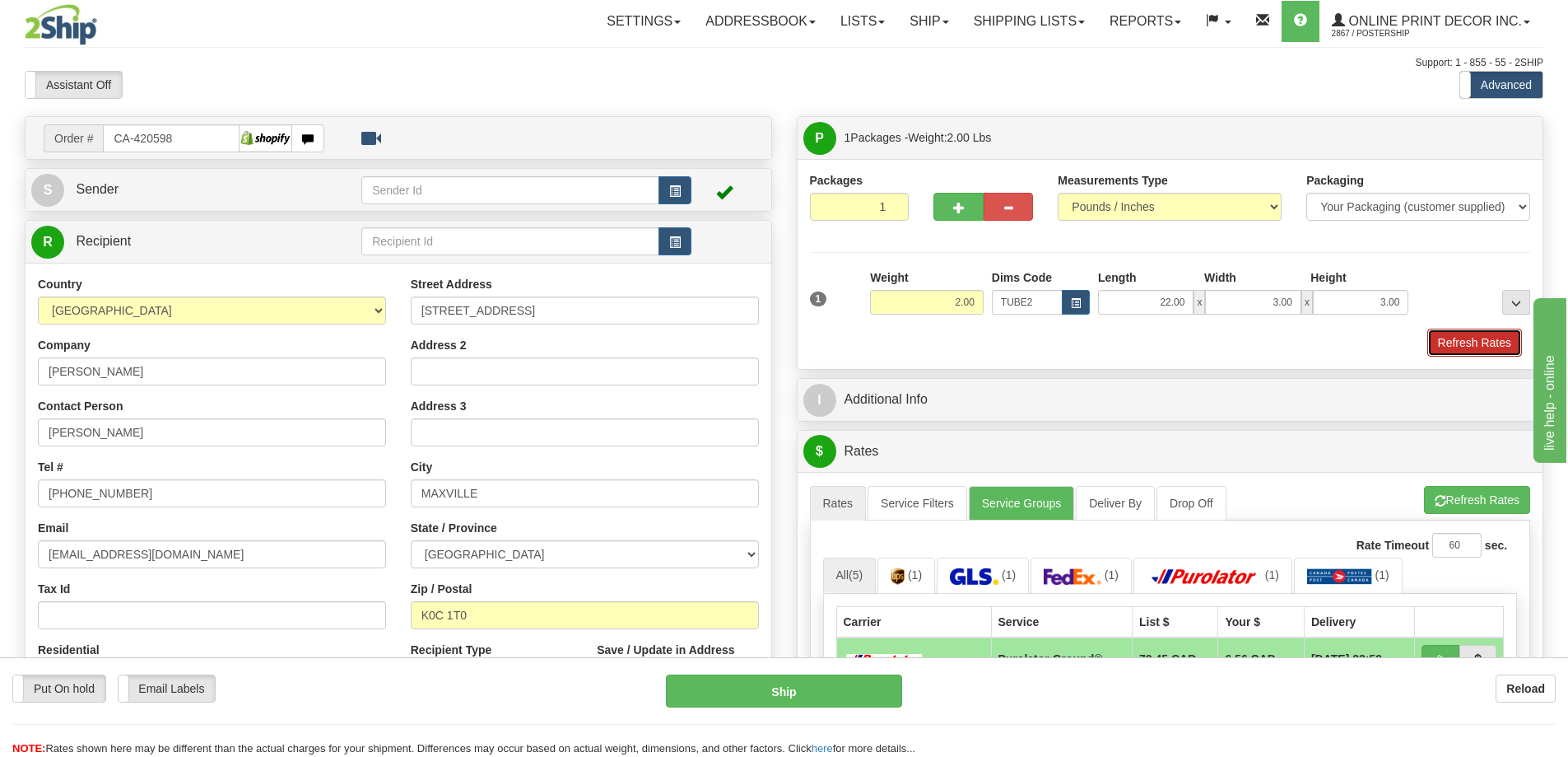
click at [1463, 344] on button "Refresh Rates" at bounding box center [1474, 343] width 94 height 28
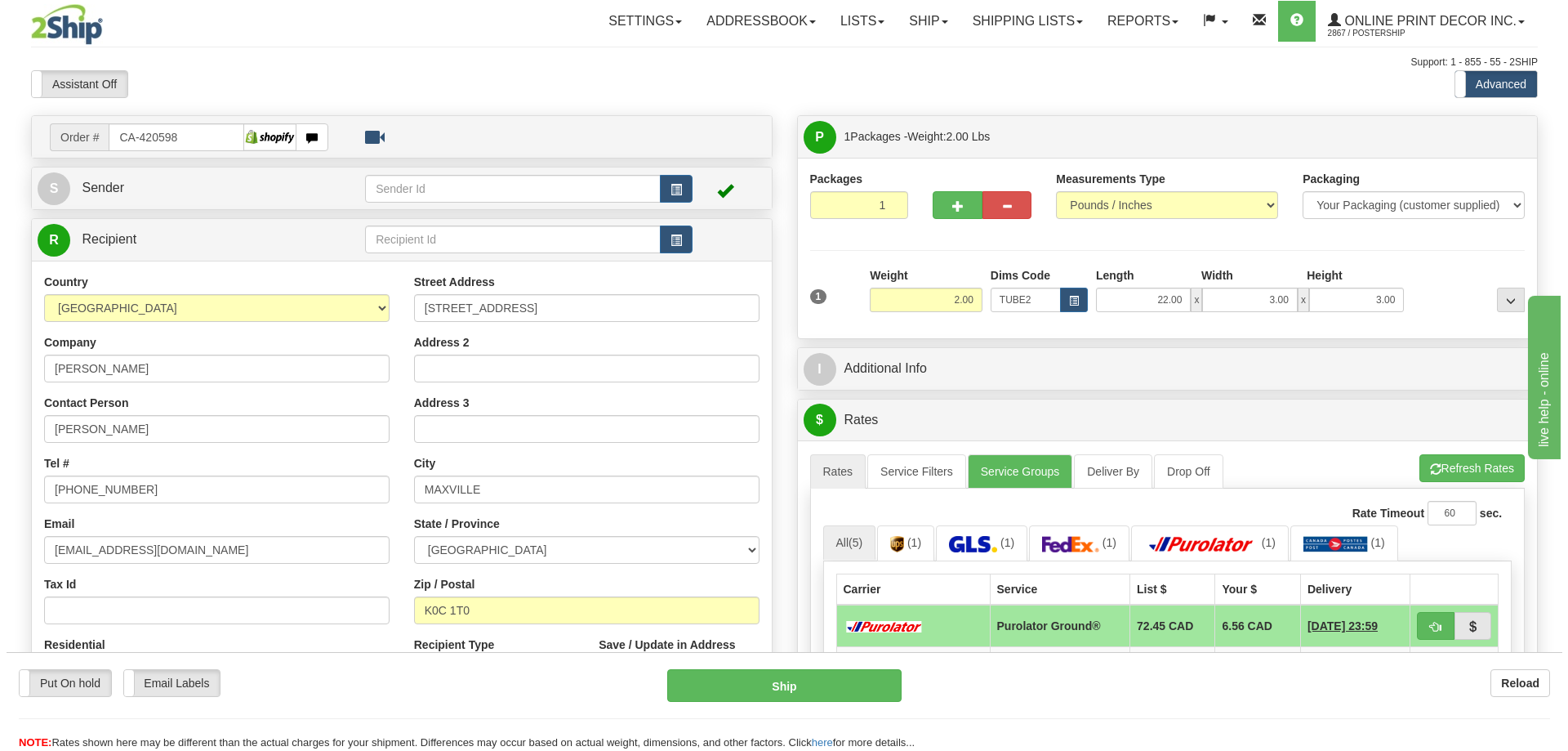
scroll to position [82, 0]
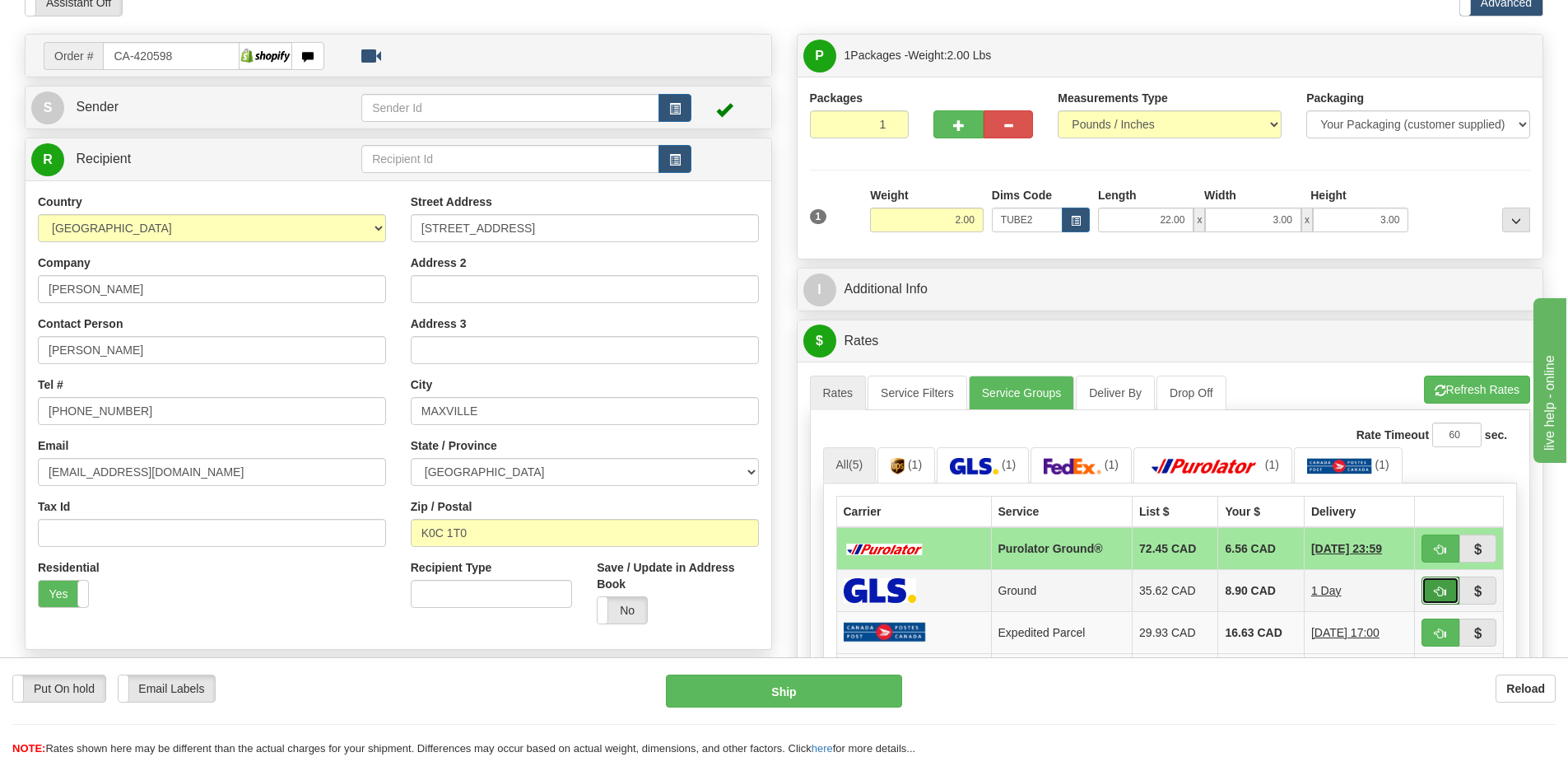
click at [1444, 591] on span "button" at bounding box center [1440, 591] width 11 height 10
type input "1"
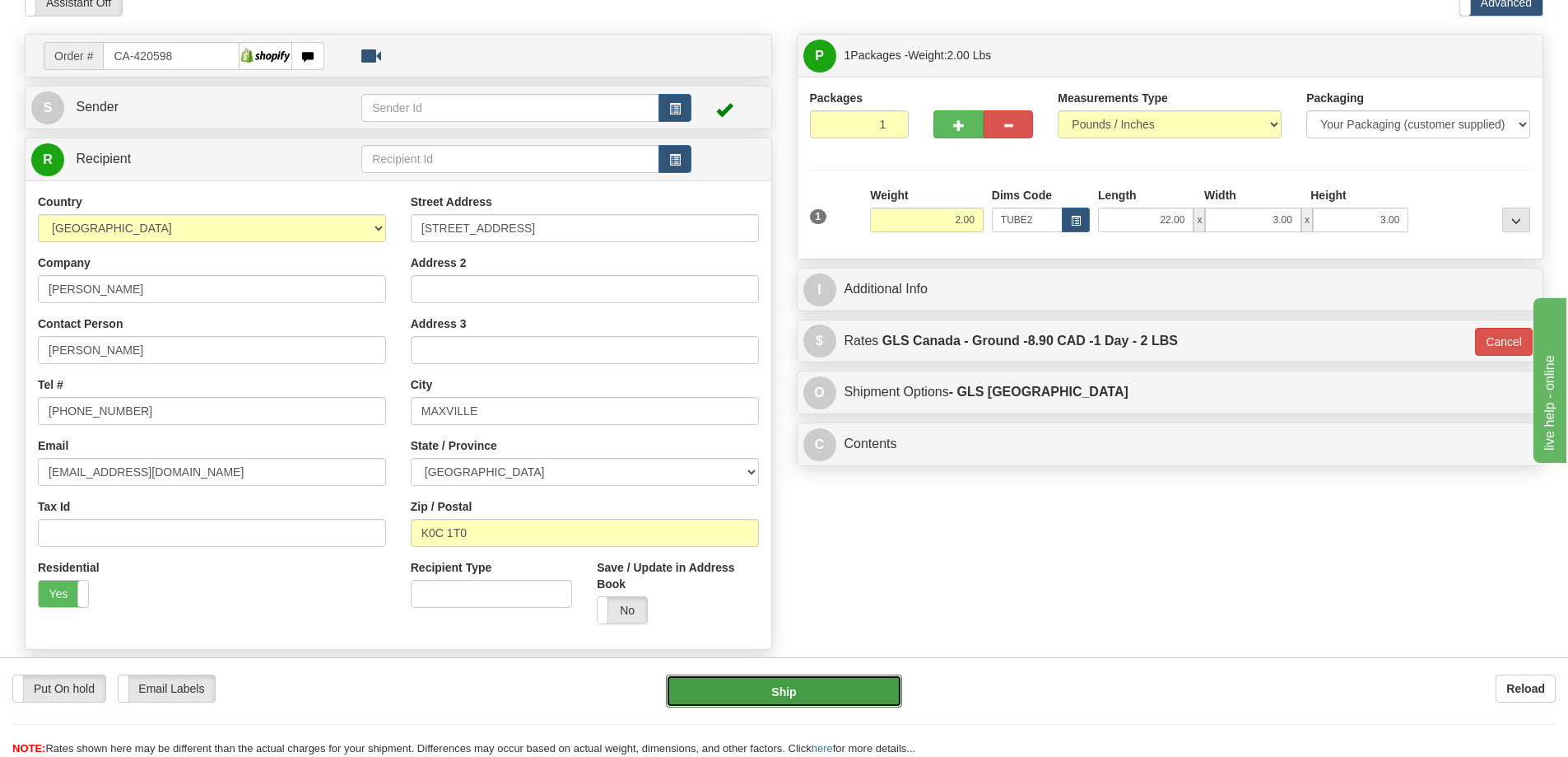
click at [831, 689] on button "Ship" at bounding box center [784, 691] width 237 height 33
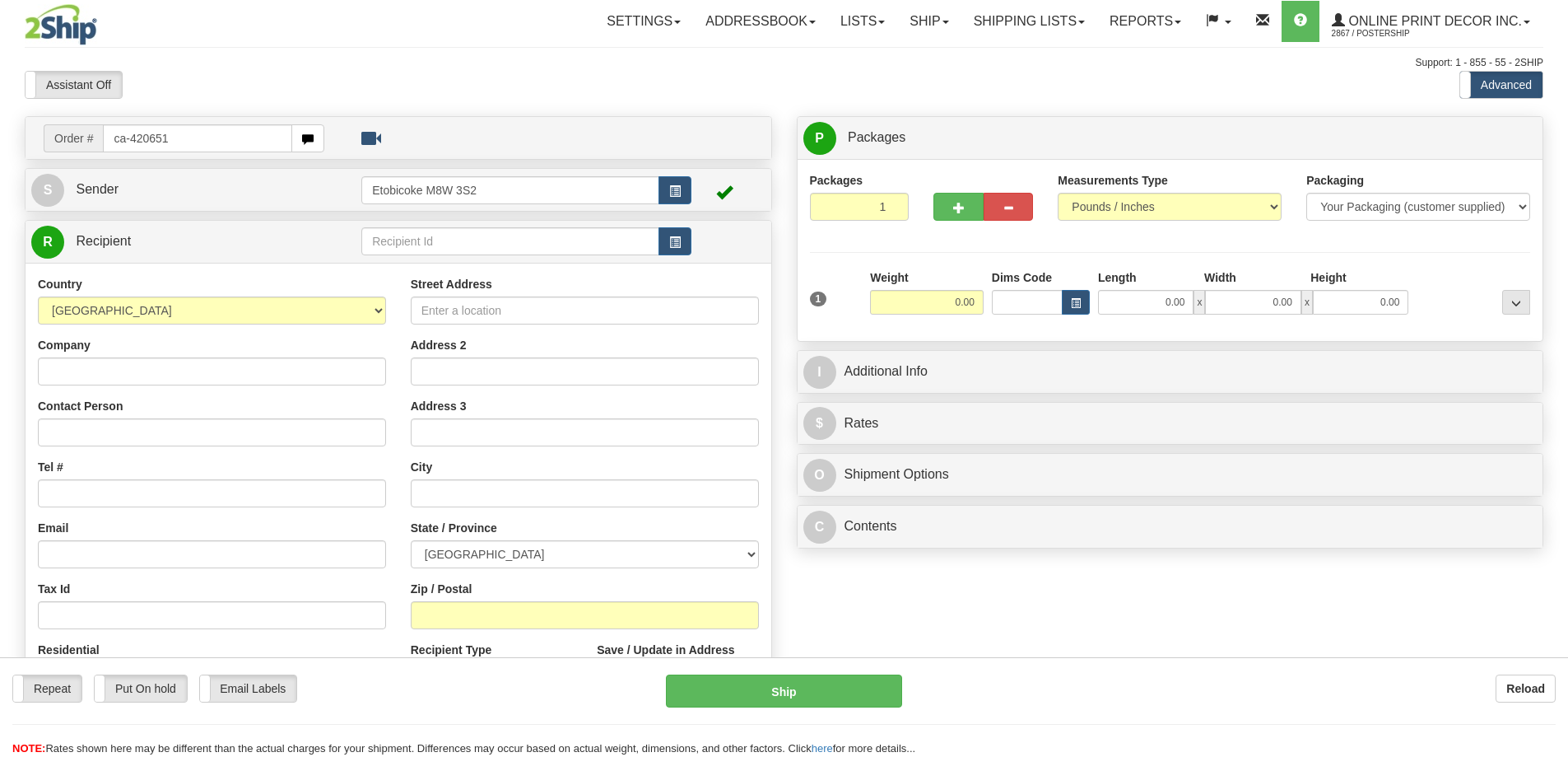
type input "ca-420651"
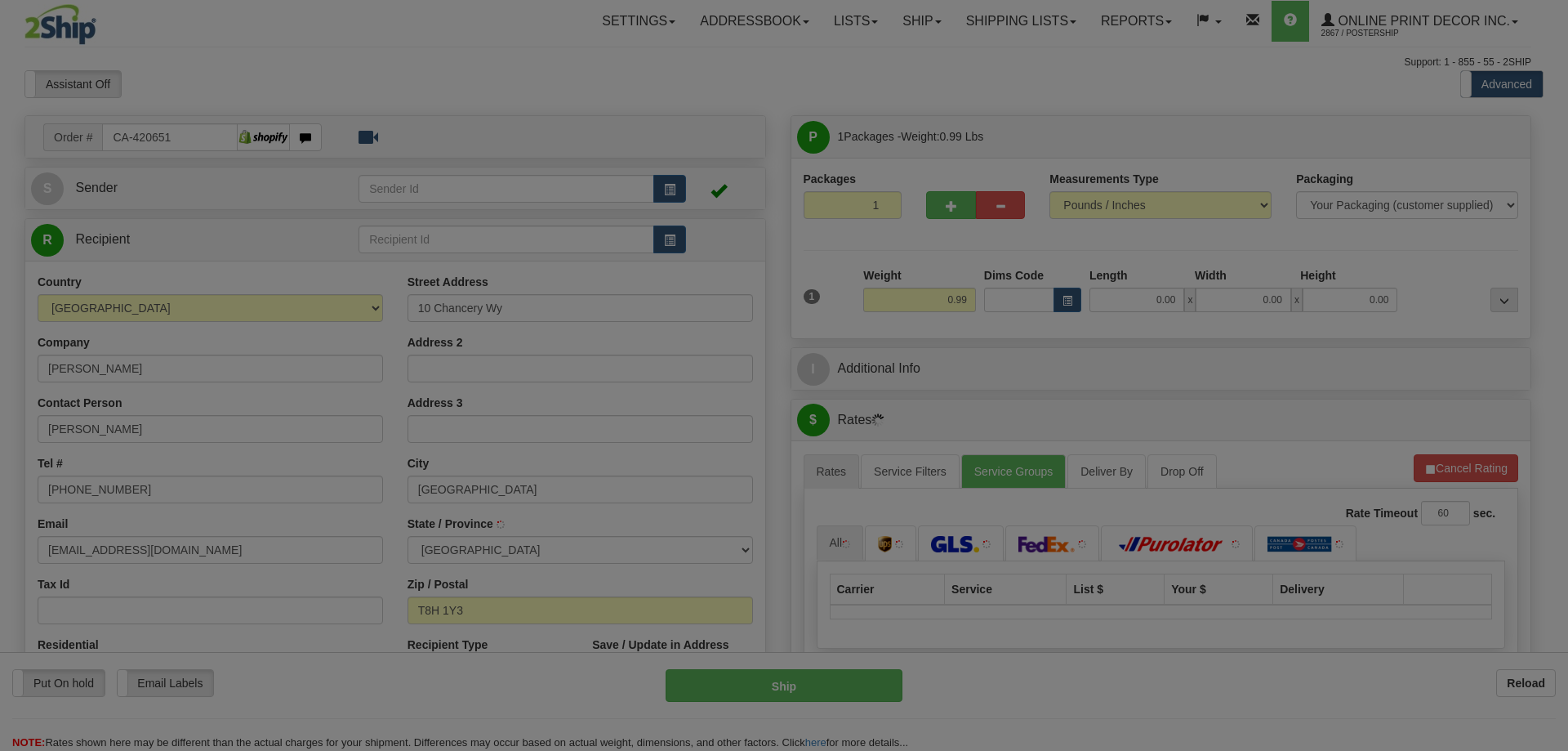
type input "[GEOGRAPHIC_DATA]"
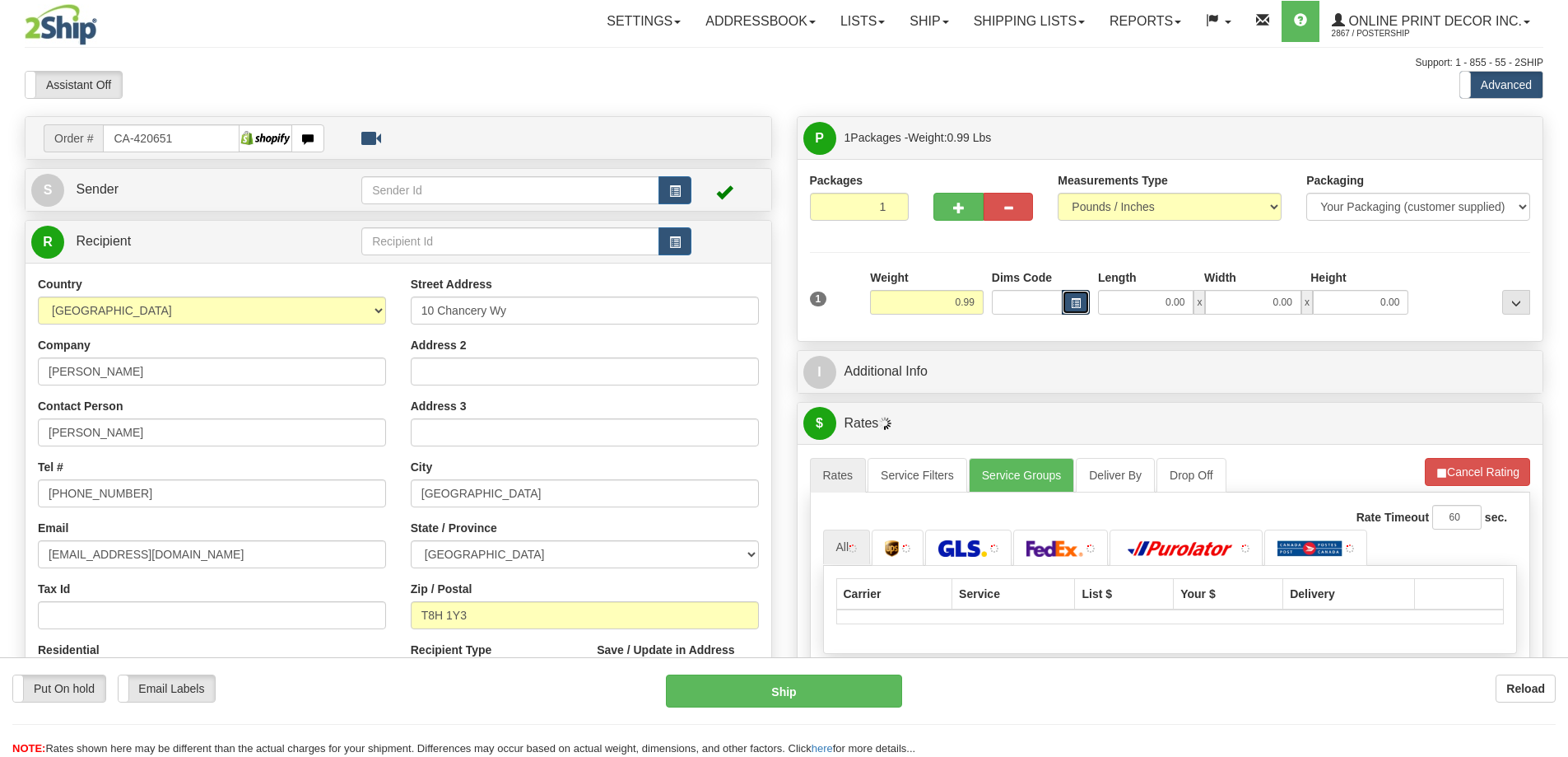
click at [1080, 302] on span "button" at bounding box center [1075, 303] width 10 height 9
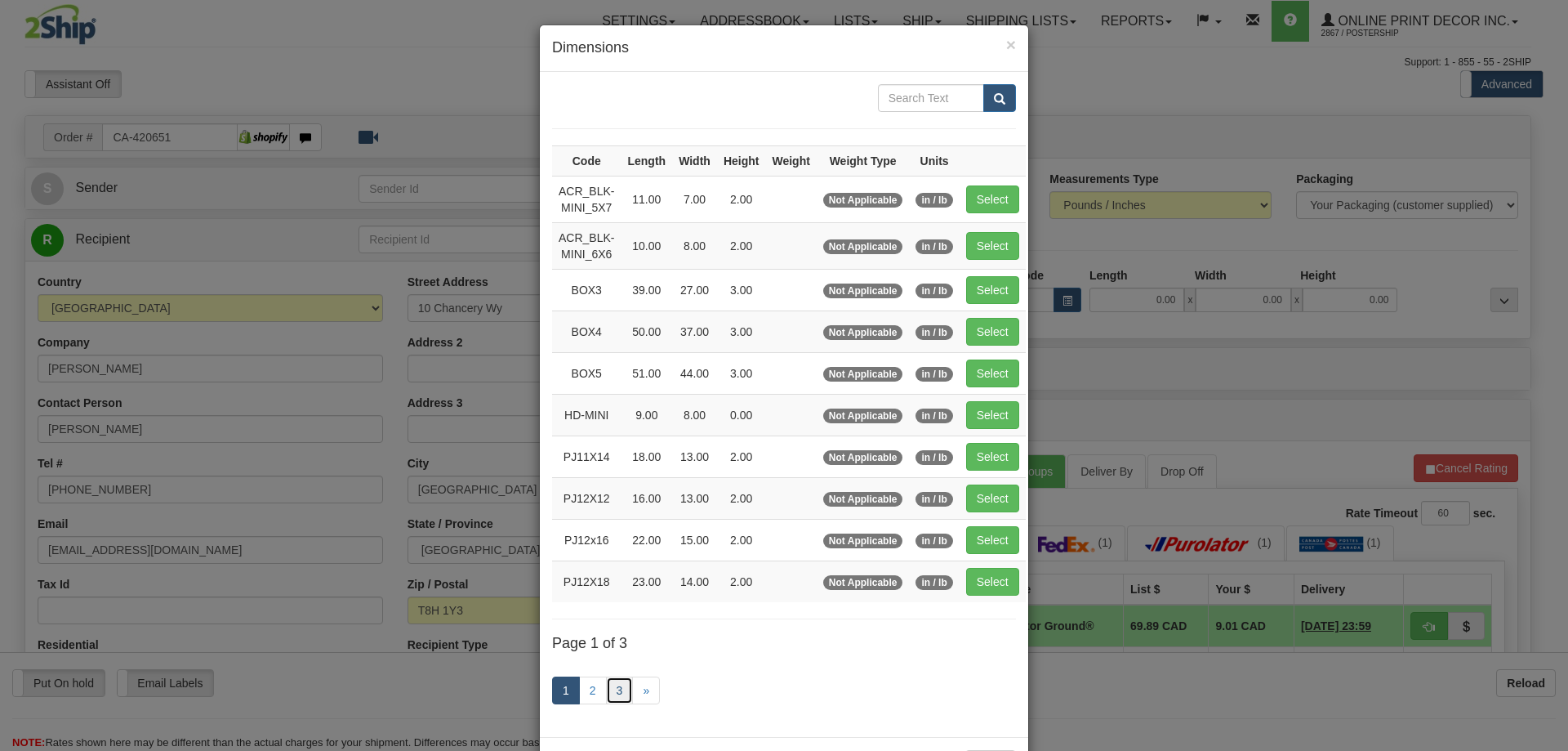
click at [606, 684] on link "3" at bounding box center [620, 690] width 28 height 28
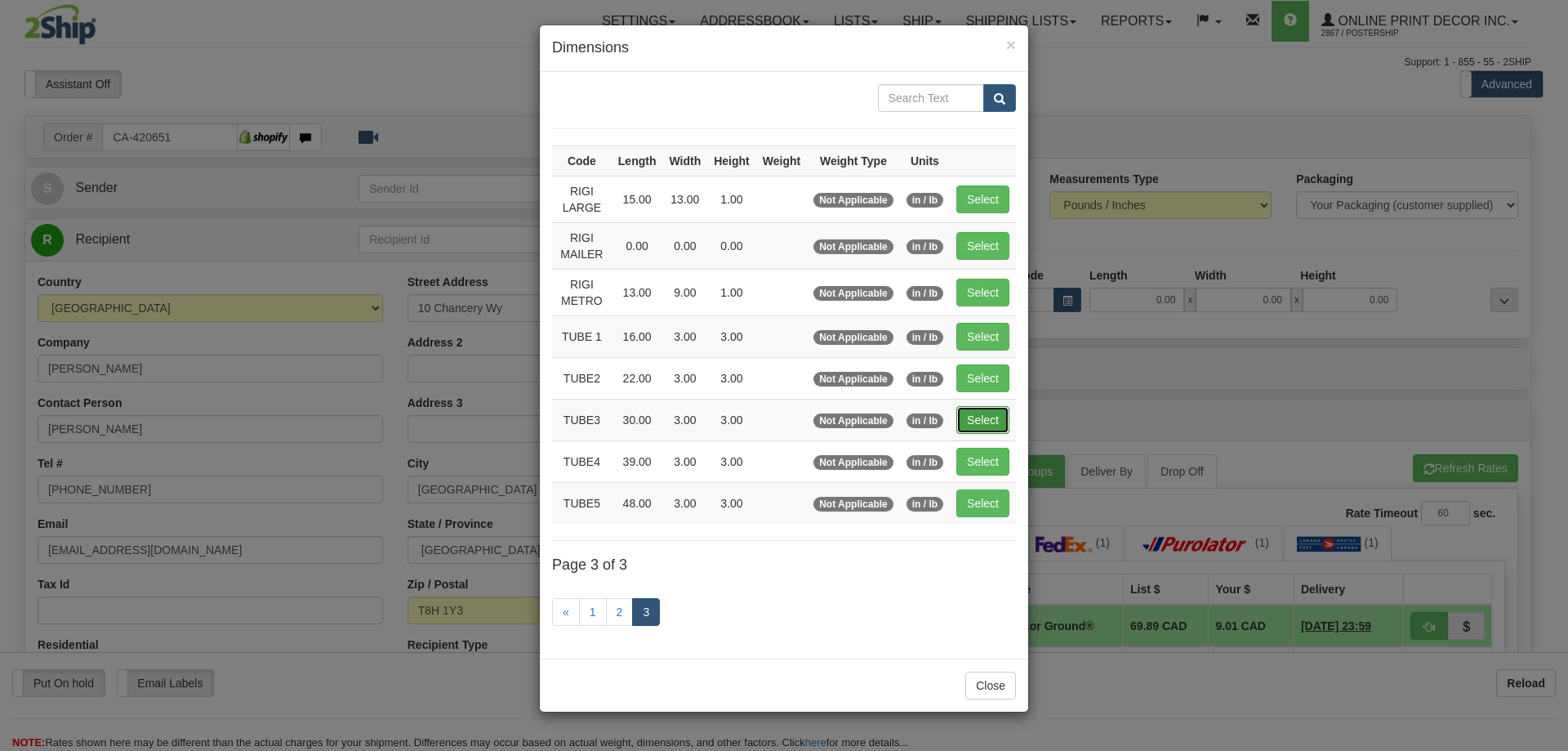
click at [994, 416] on button "Select" at bounding box center [983, 420] width 53 height 28
type input "TUBE3"
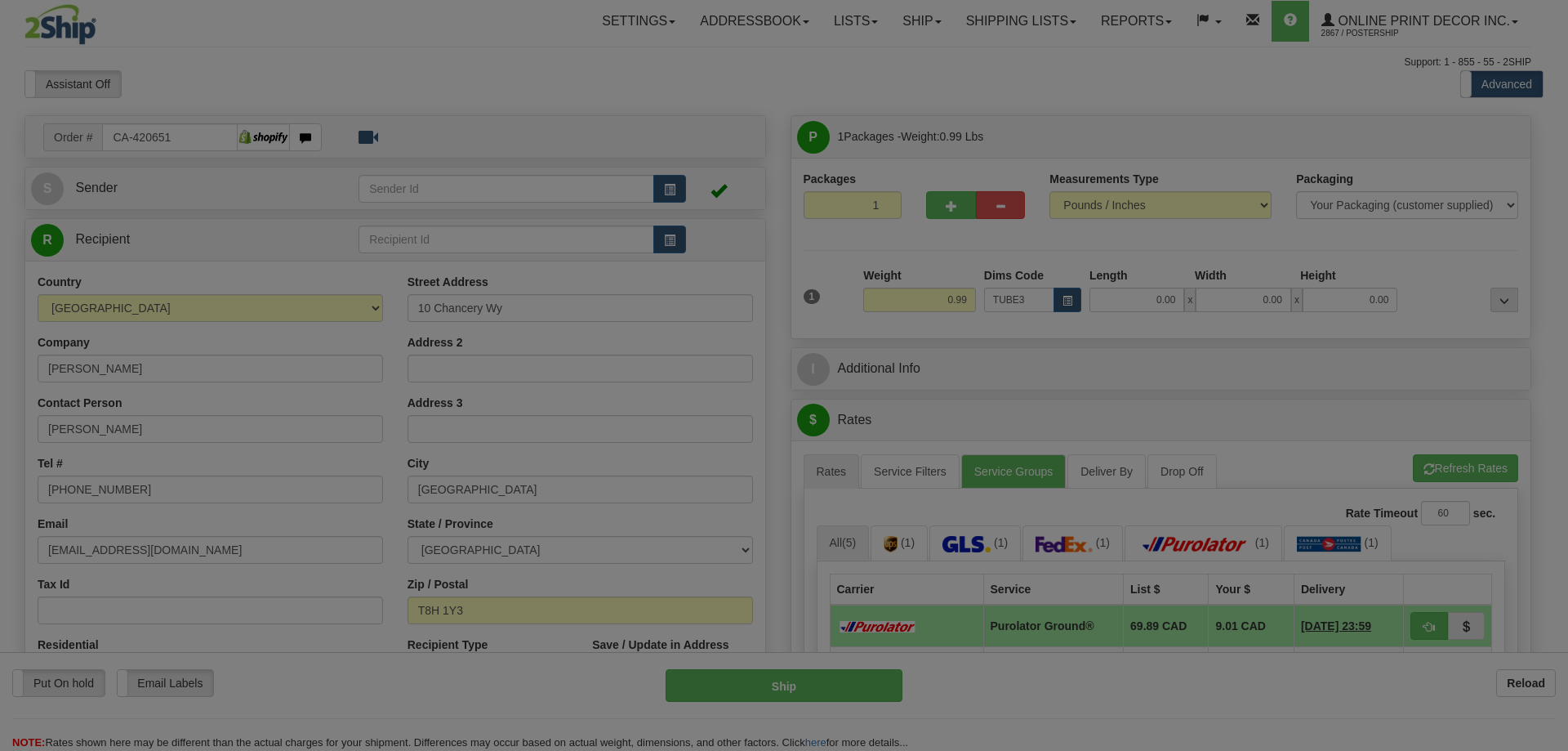
type input "30.00"
type input "3.00"
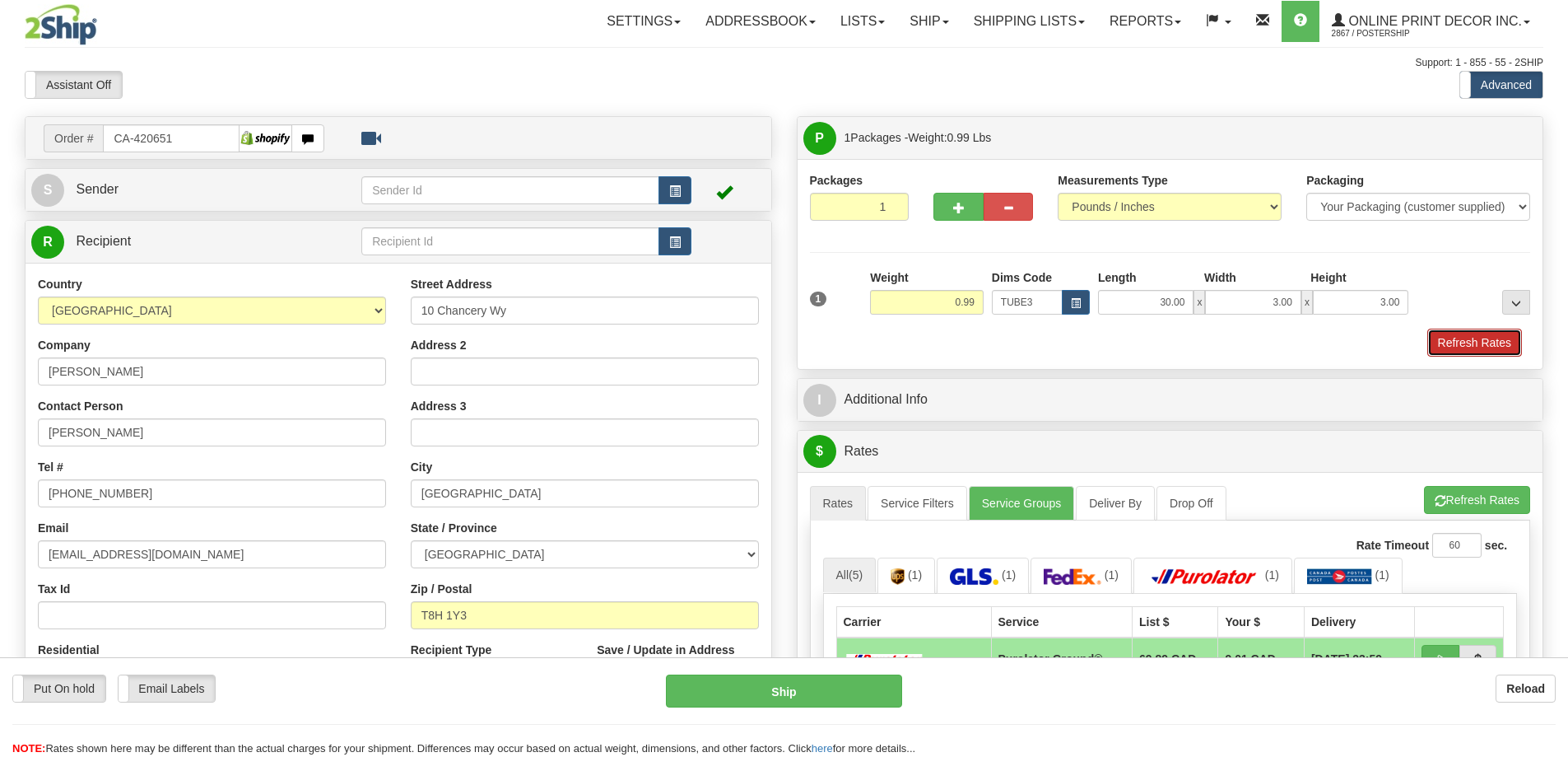
click at [1480, 348] on button "Refresh Rates" at bounding box center [1474, 343] width 94 height 28
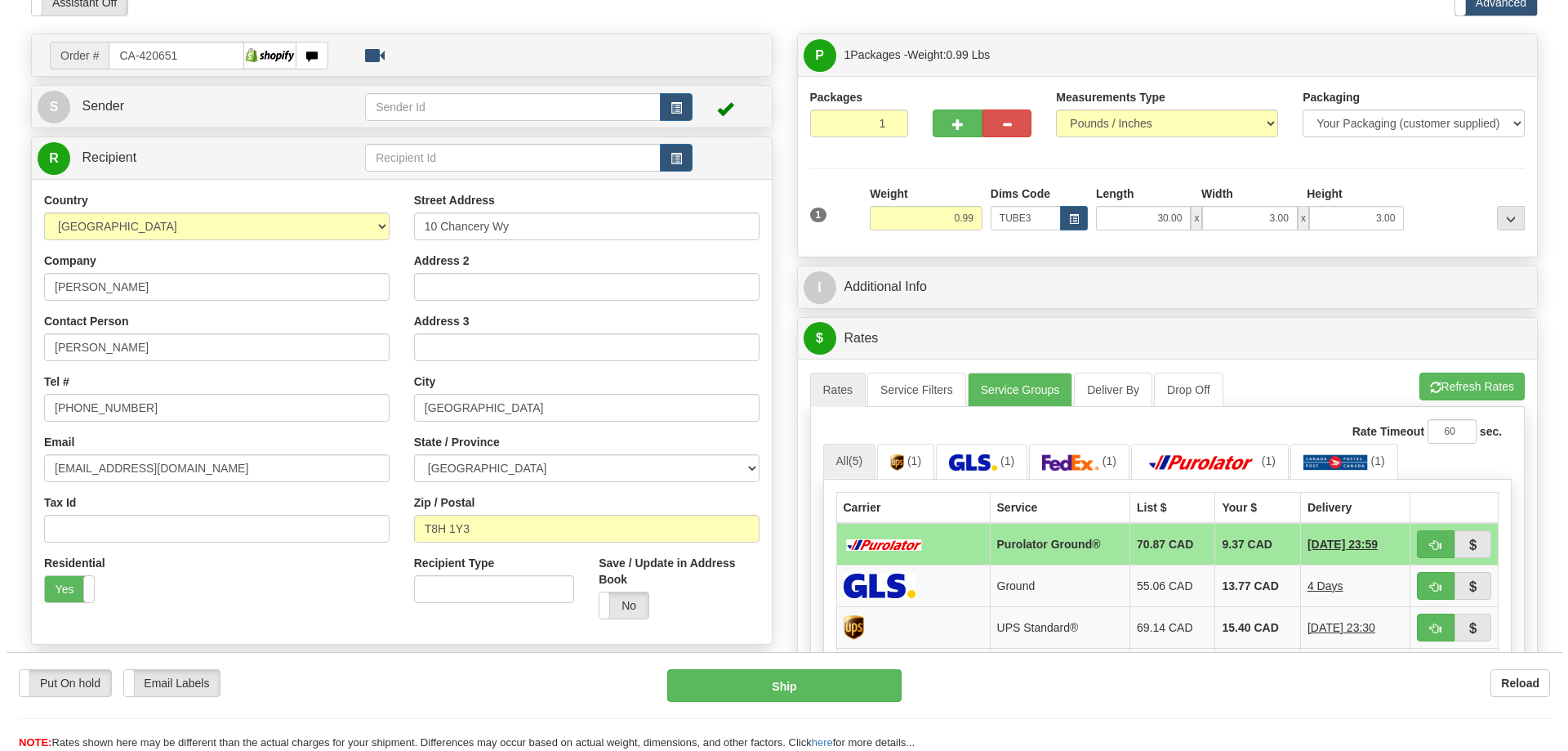
scroll to position [163, 0]
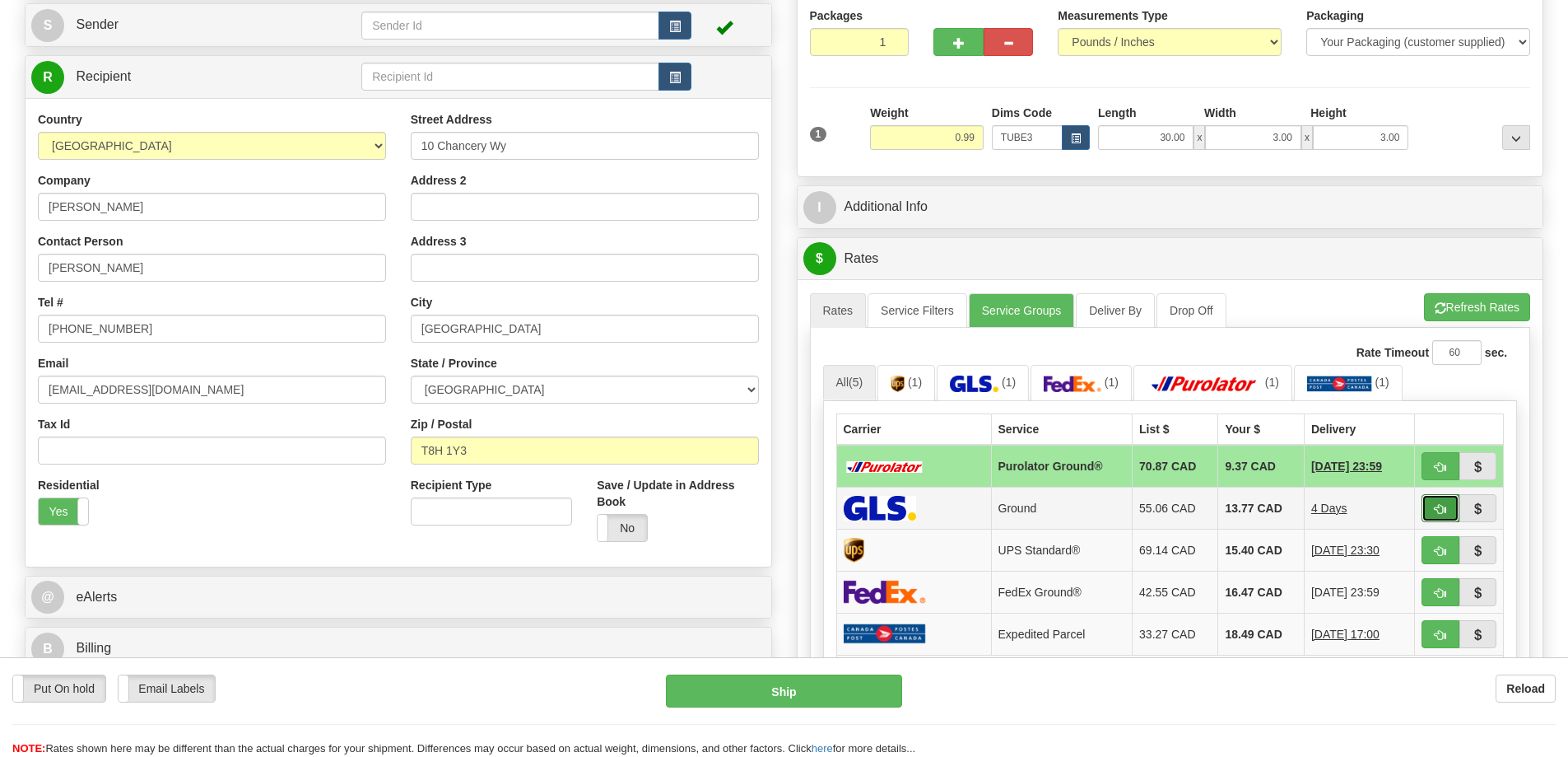
click at [1426, 506] on button "button" at bounding box center [1441, 508] width 38 height 28
type input "1"
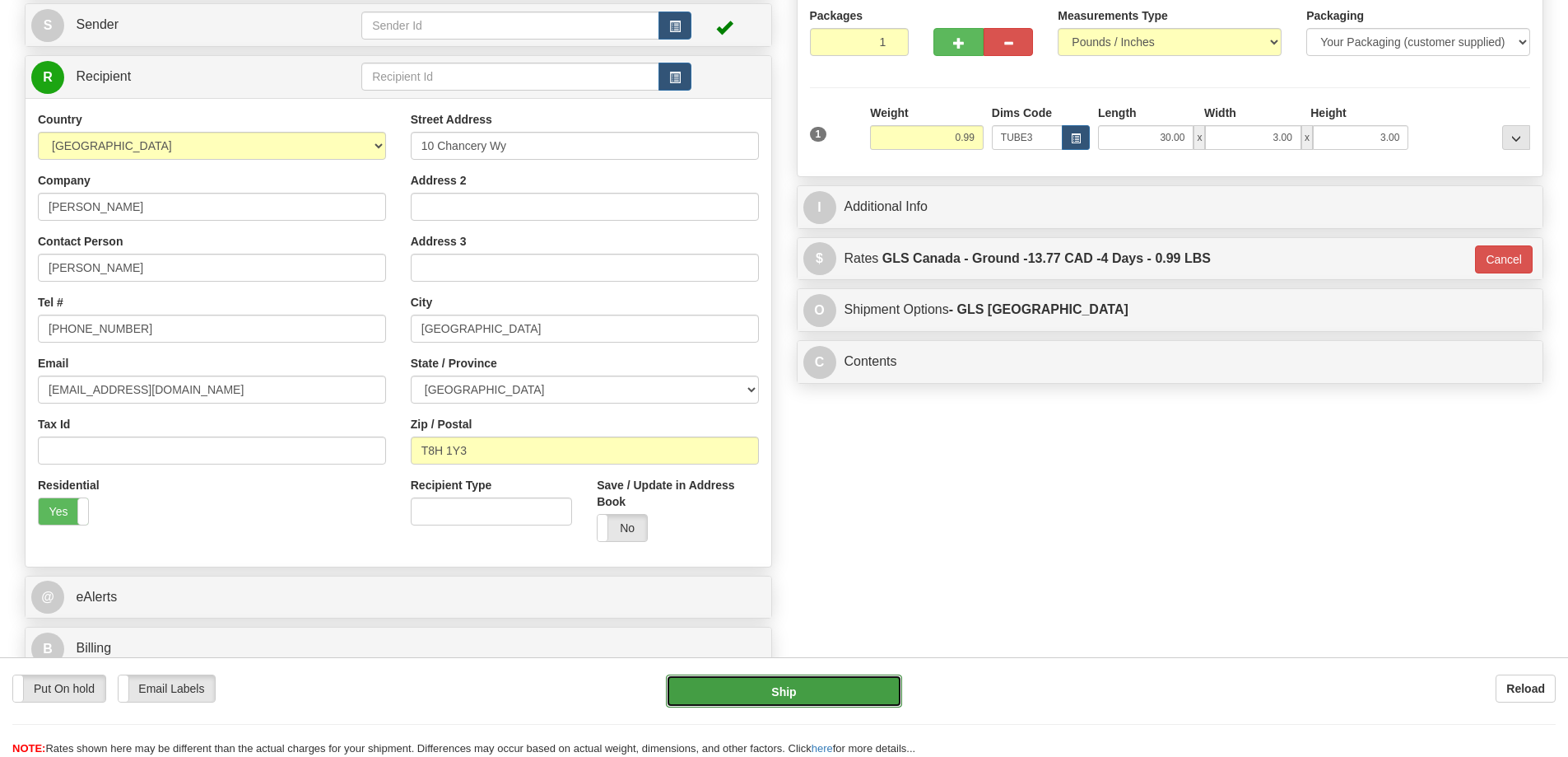
click at [824, 695] on button "Ship" at bounding box center [784, 691] width 237 height 33
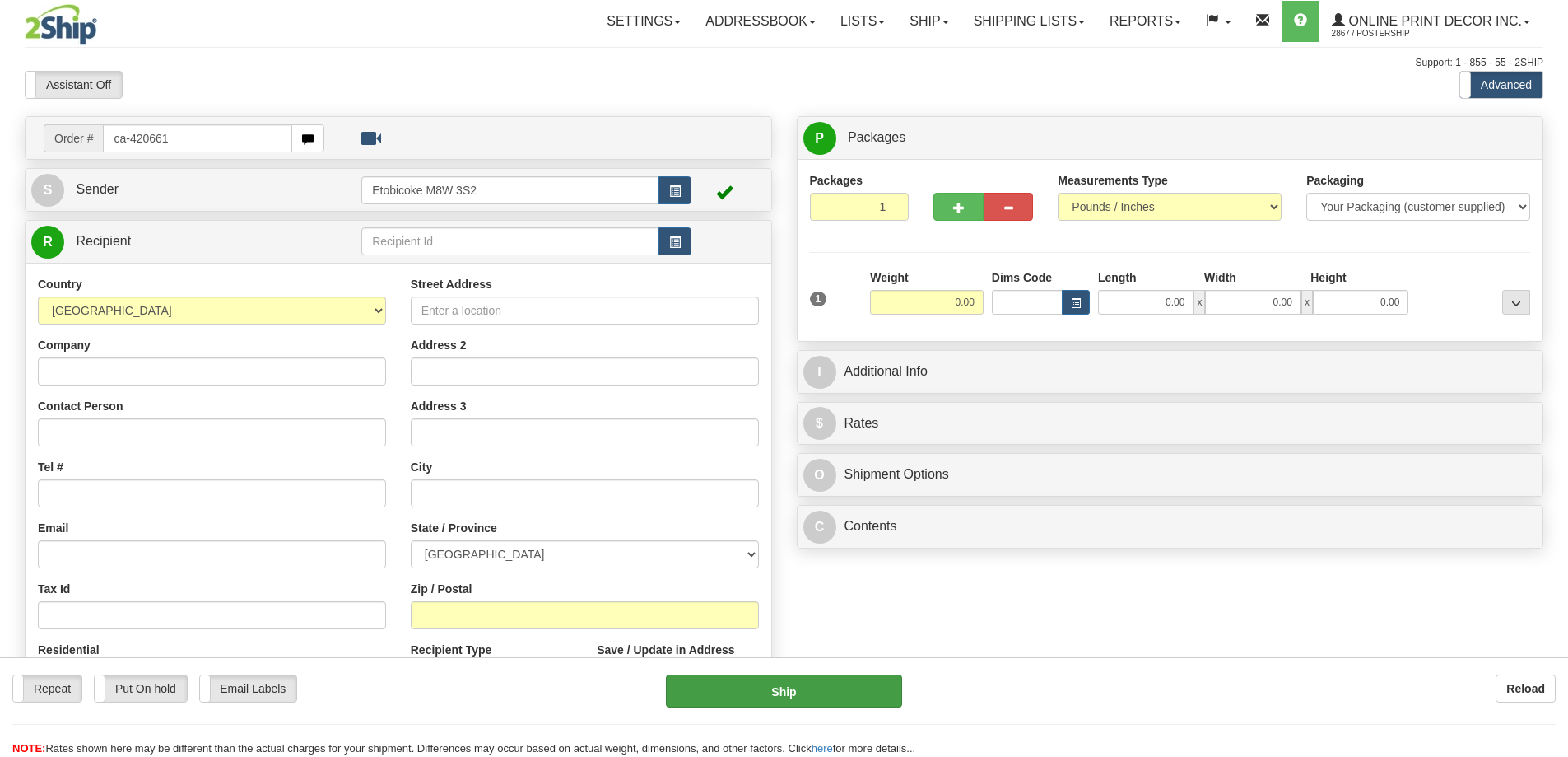
type input "ca-420661"
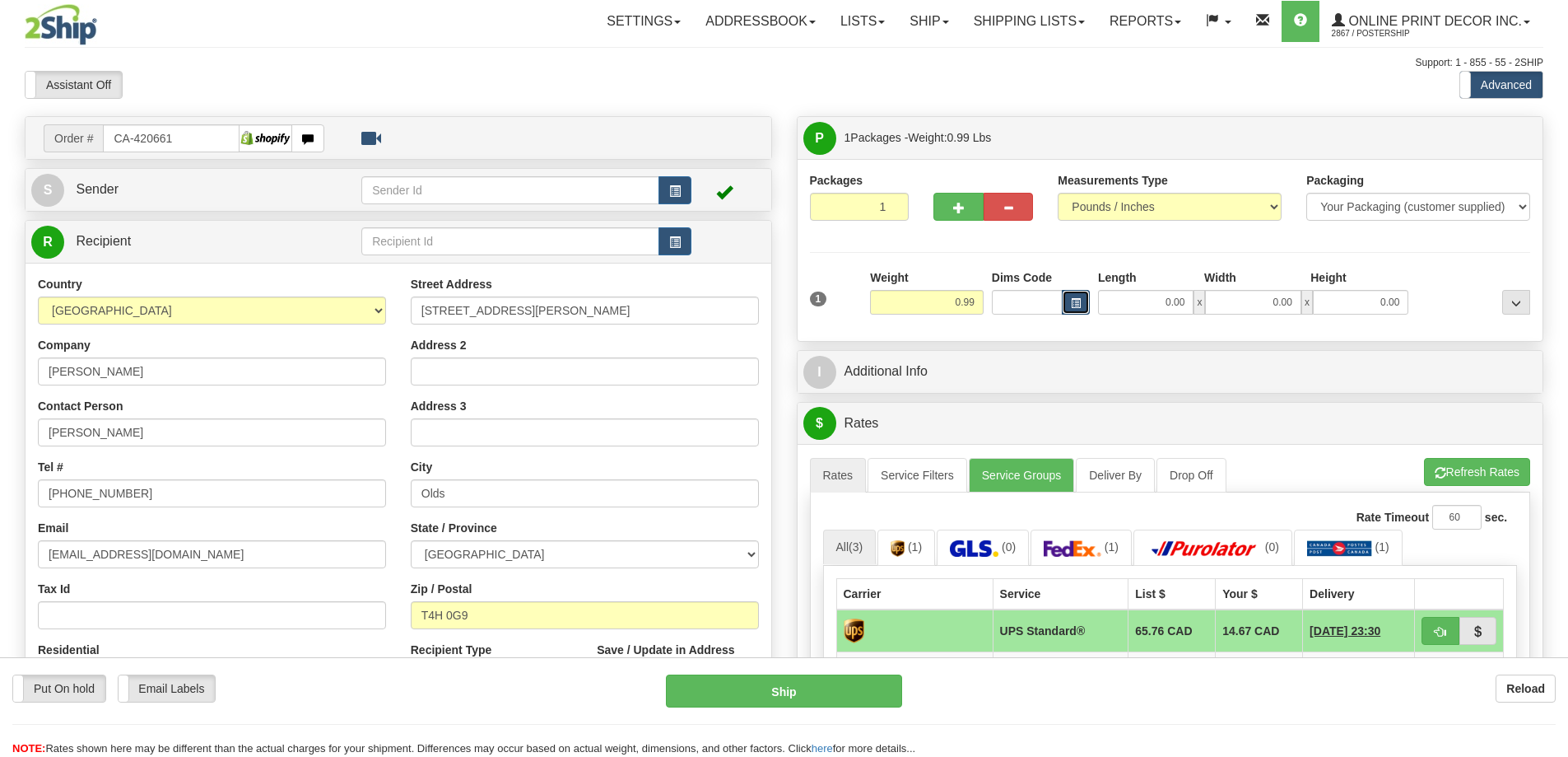
click at [1076, 293] on button "button" at bounding box center [1076, 302] width 28 height 24
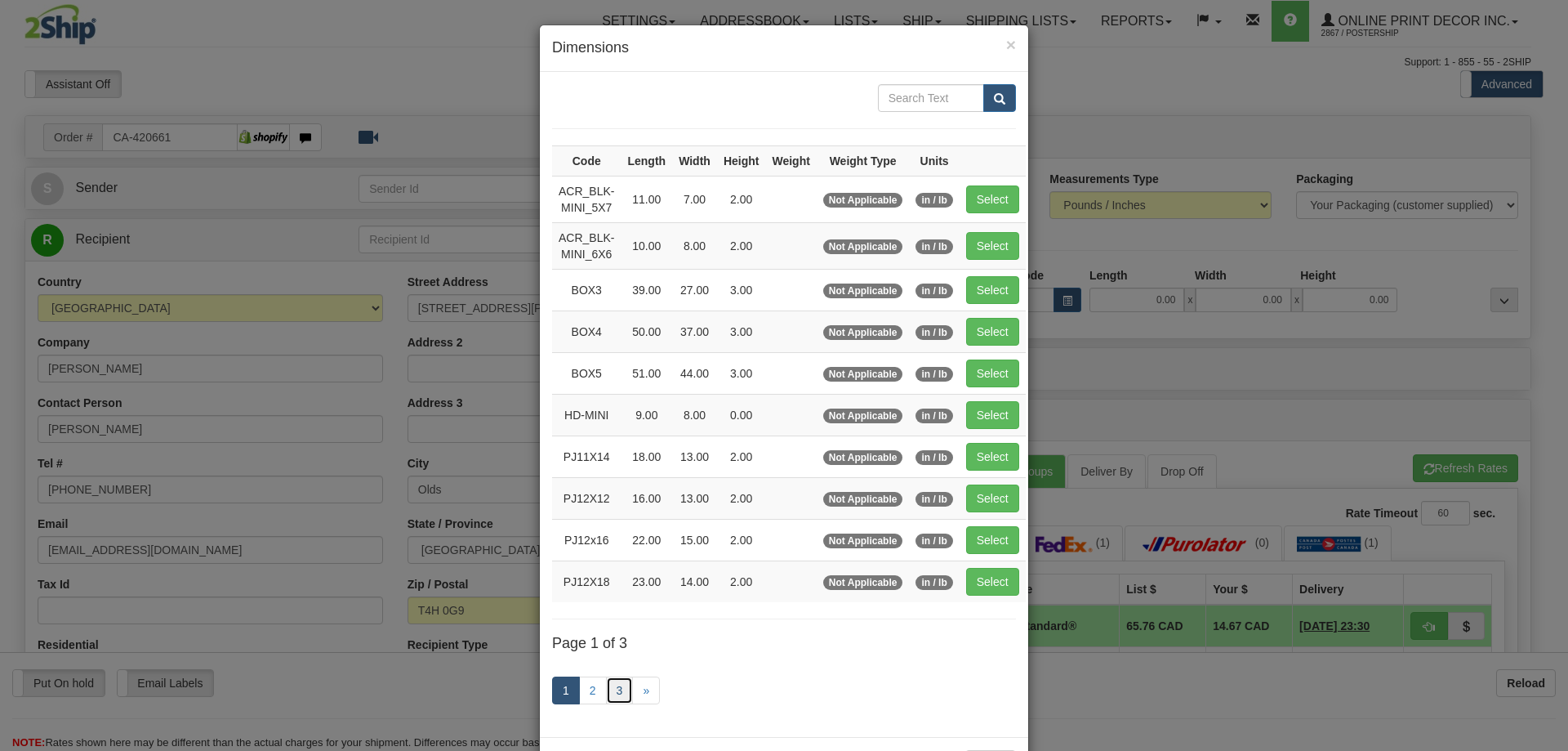
click at [618, 686] on link "3" at bounding box center [620, 690] width 28 height 28
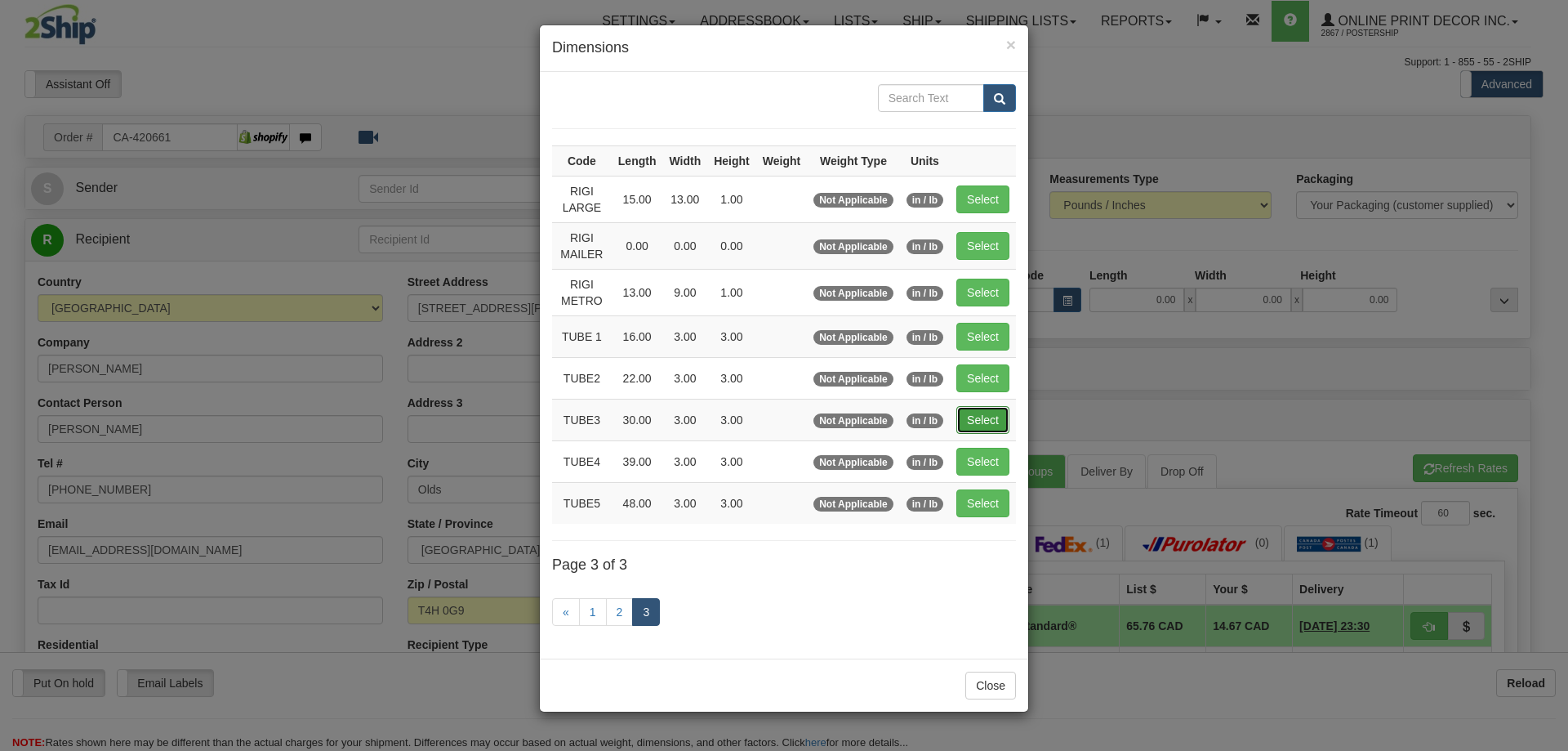
click at [976, 418] on button "Select" at bounding box center [983, 420] width 53 height 28
type input "TUBE3"
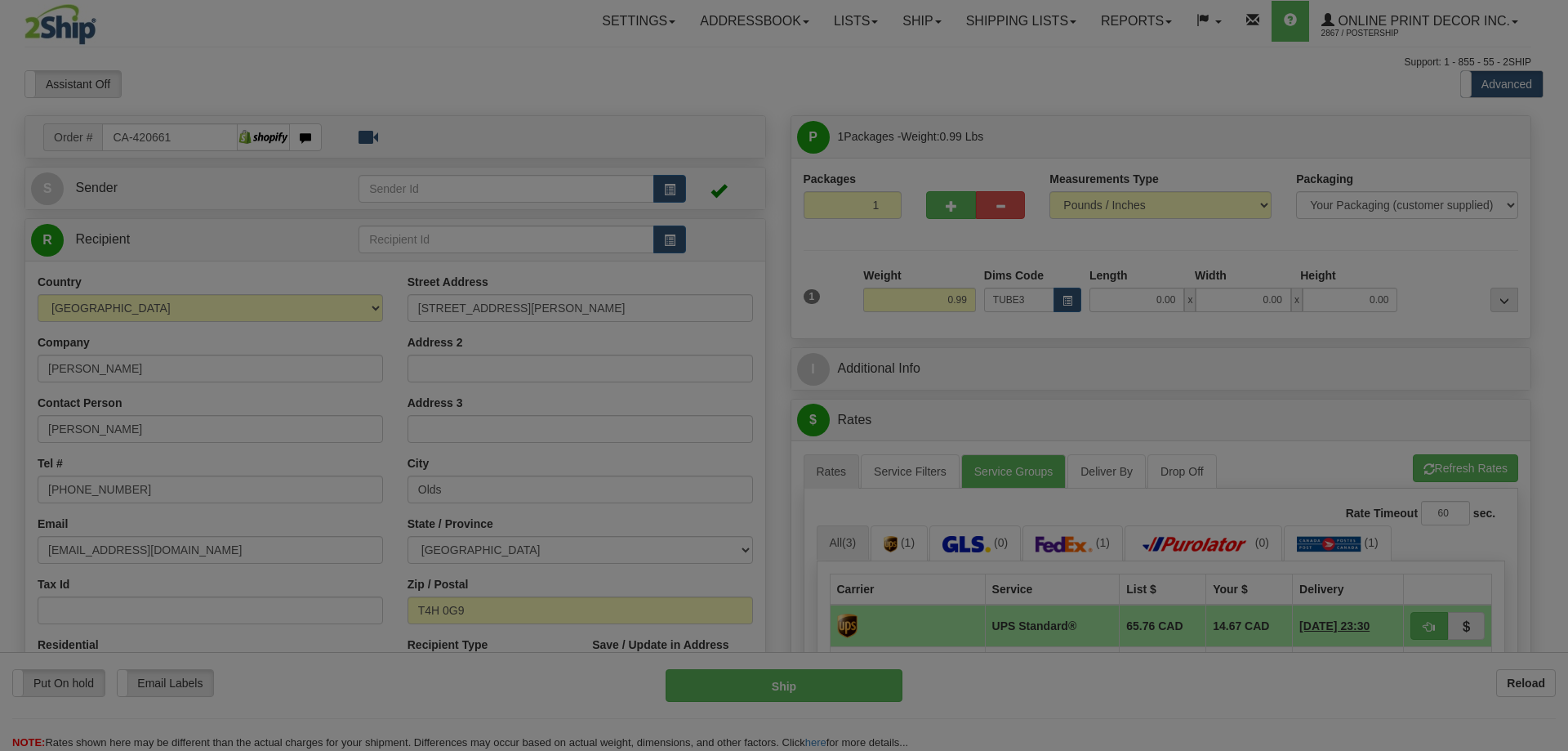
type input "30.00"
type input "3.00"
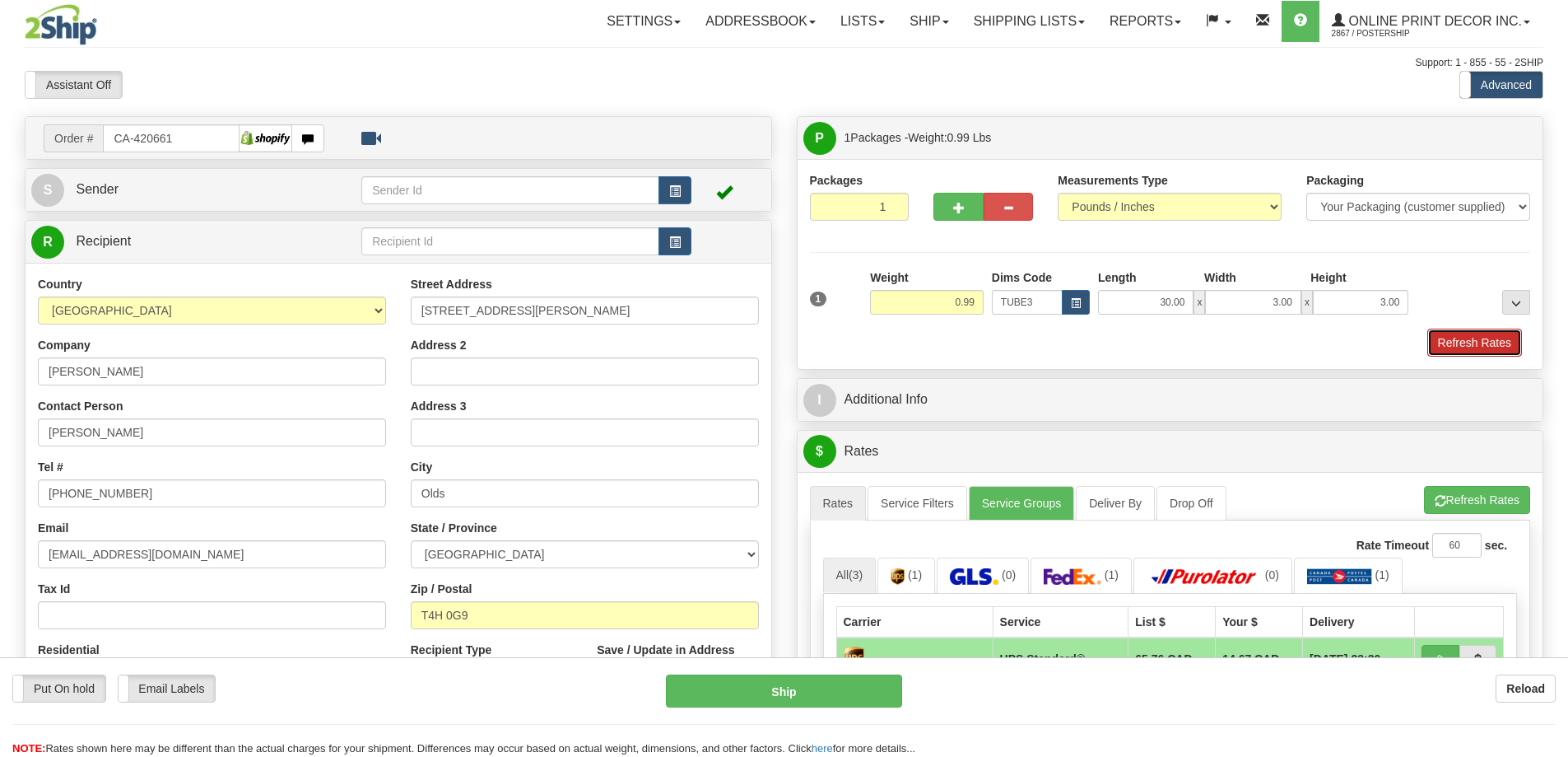
click at [1465, 346] on button "Refresh Rates" at bounding box center [1474, 343] width 94 height 28
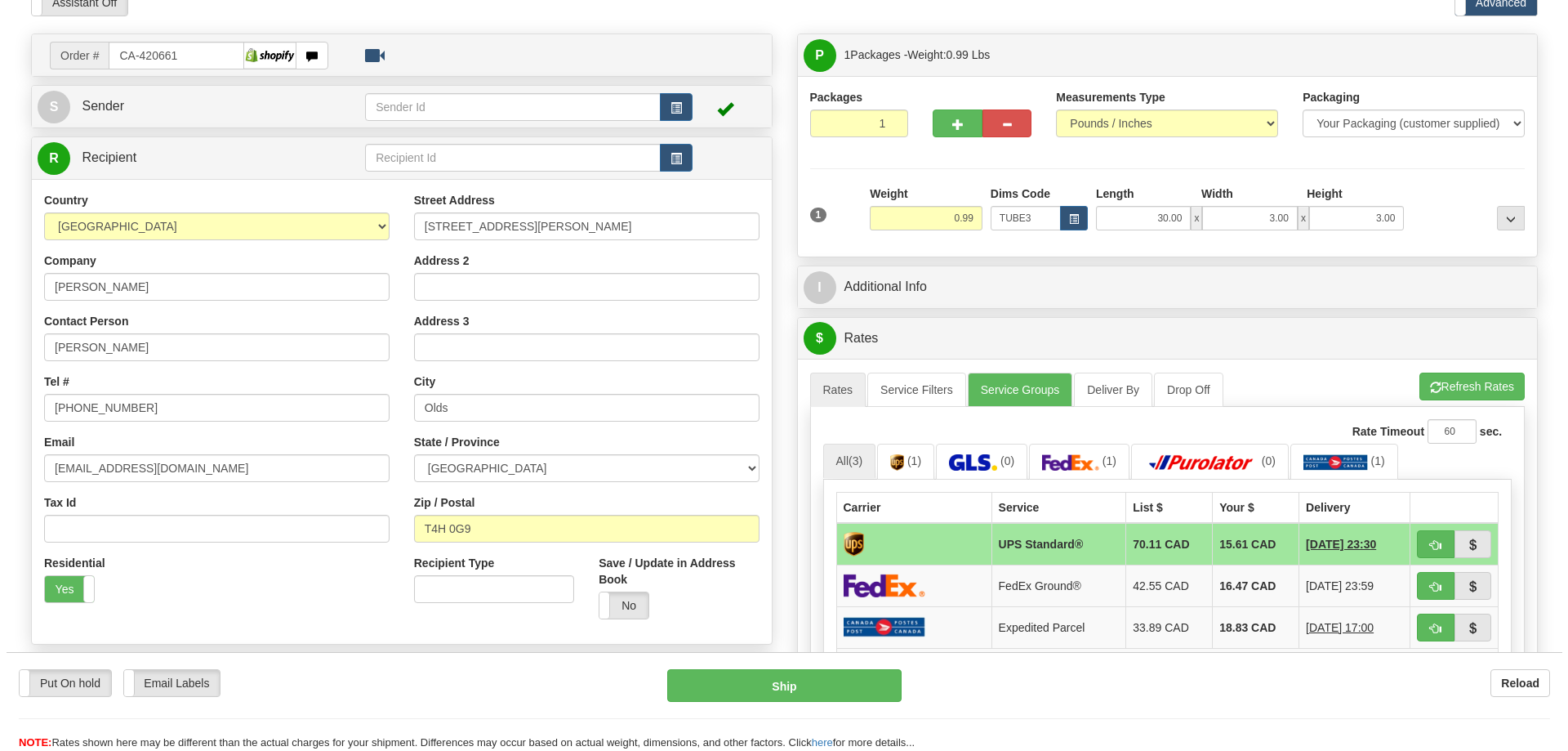
scroll to position [163, 0]
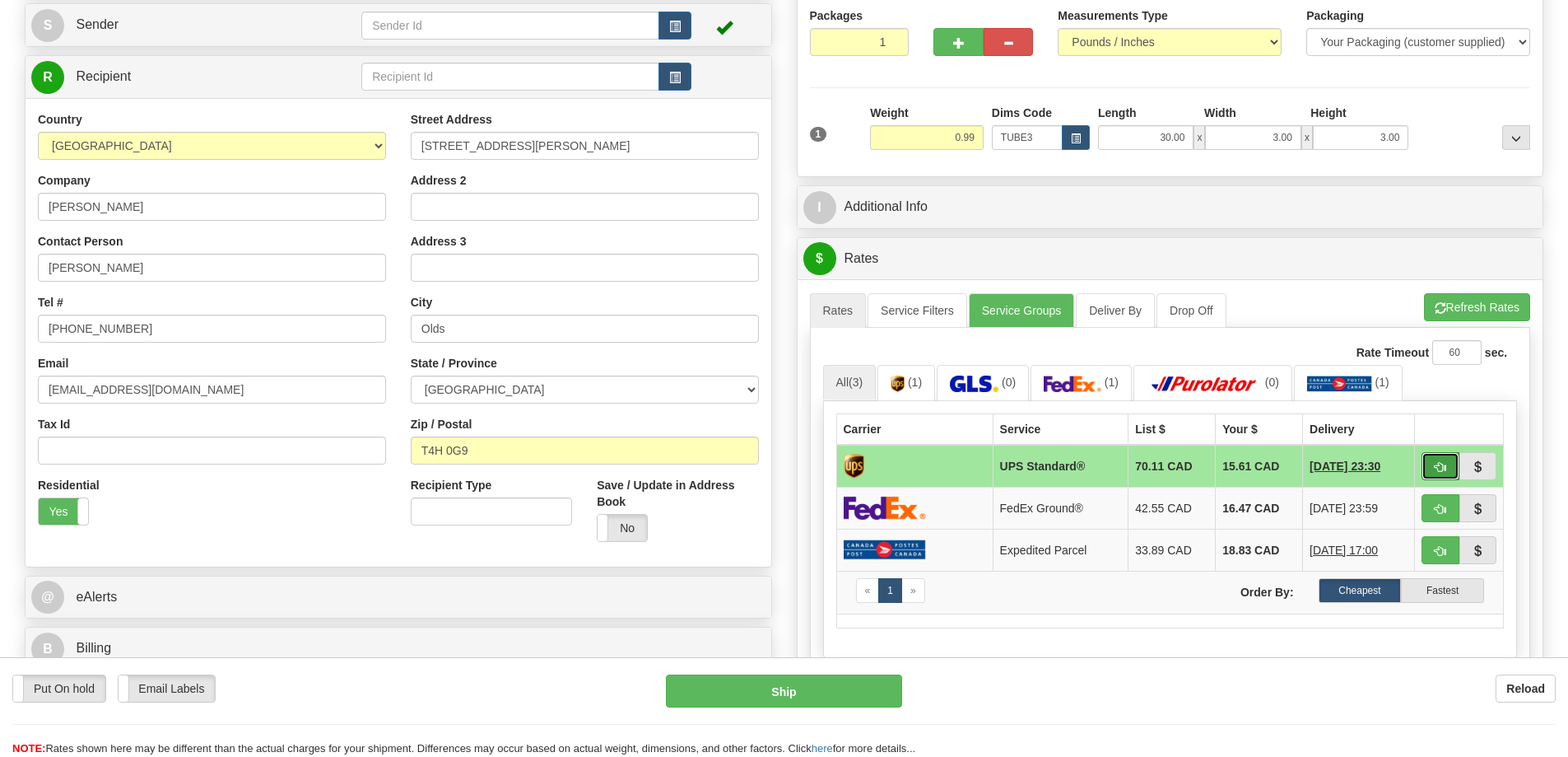
click at [1437, 464] on span "button" at bounding box center [1440, 467] width 11 height 10
type input "11"
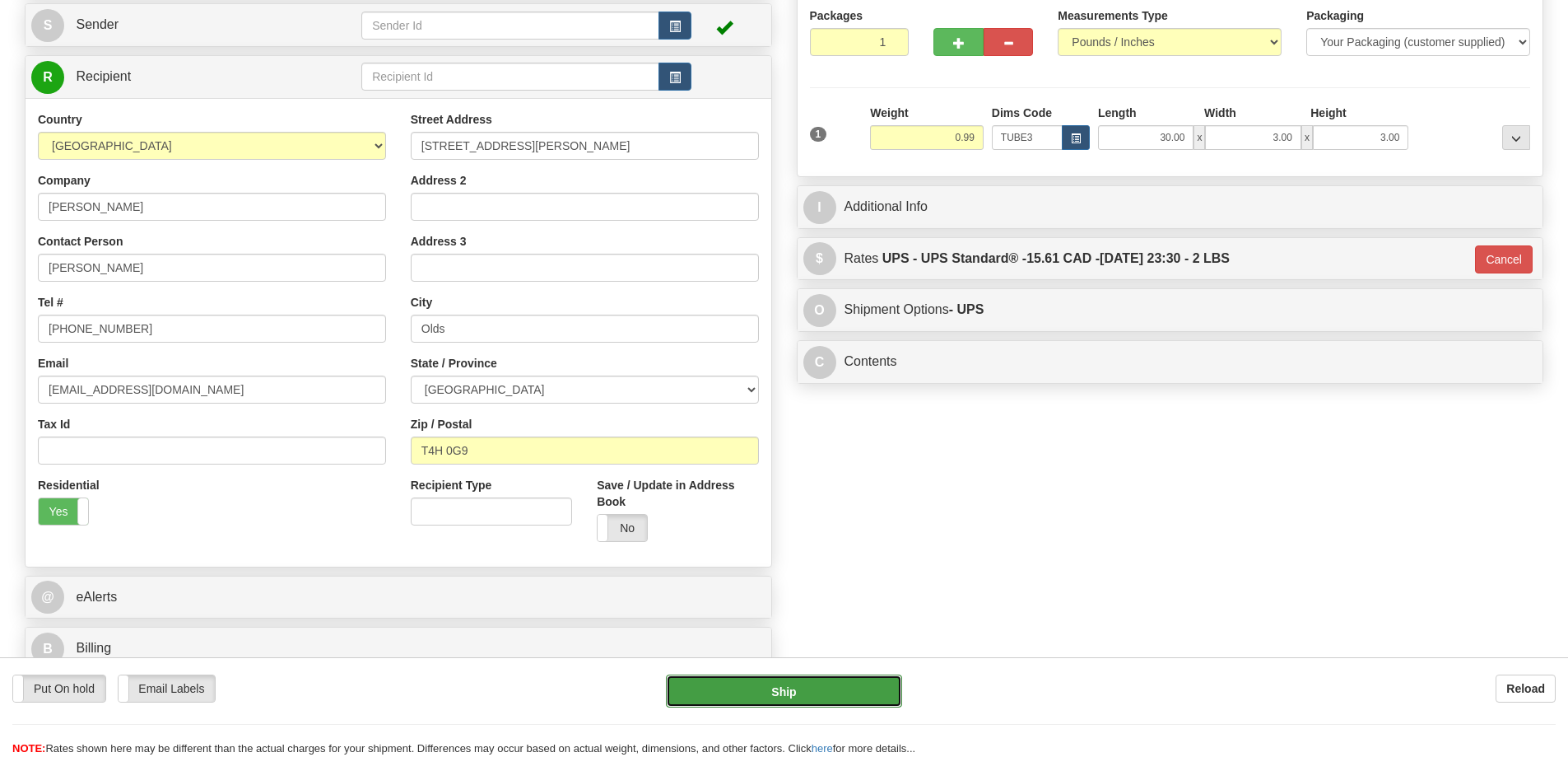
click at [882, 693] on button "Ship" at bounding box center [784, 691] width 237 height 33
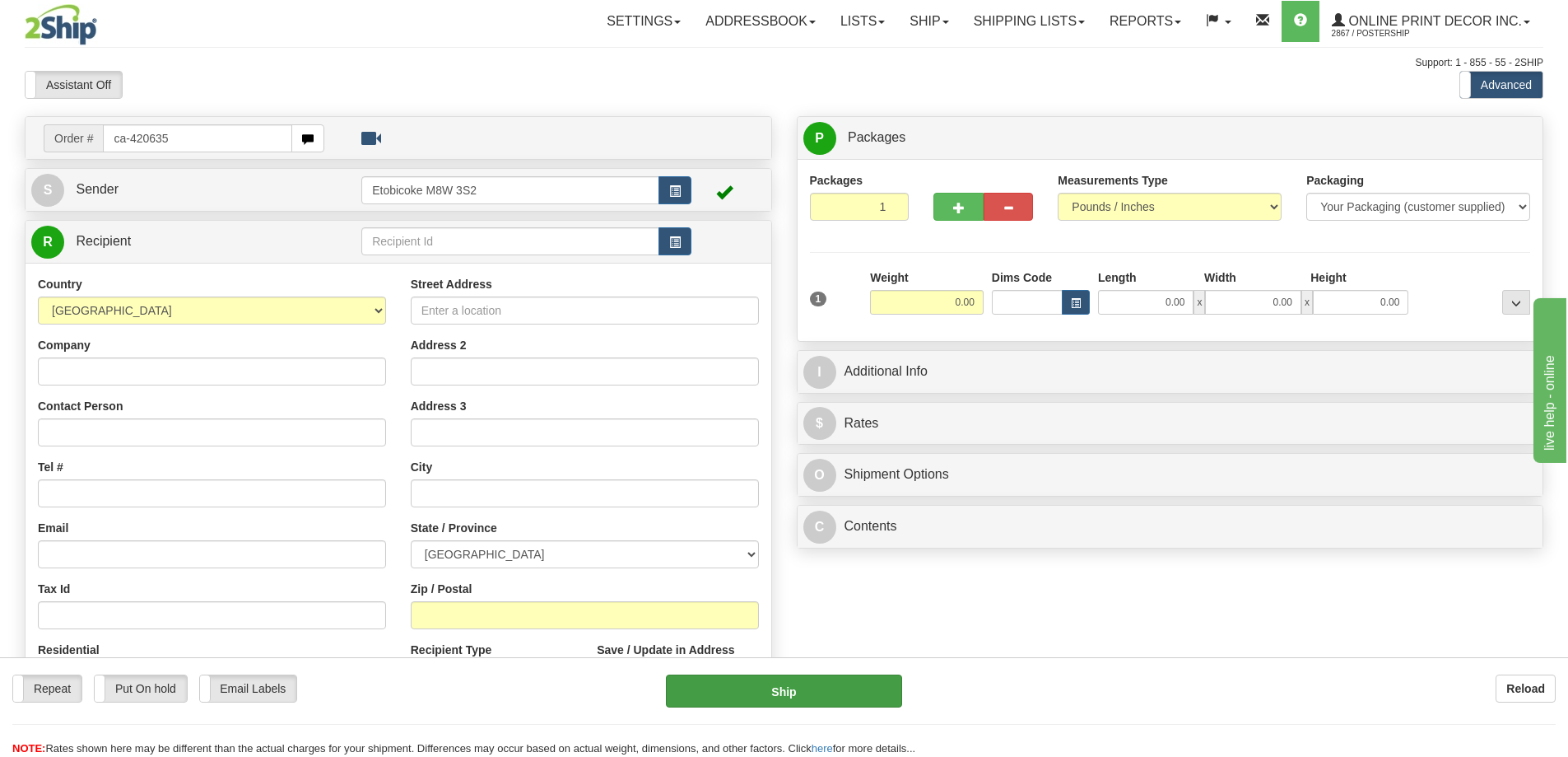
type input "ca-420635"
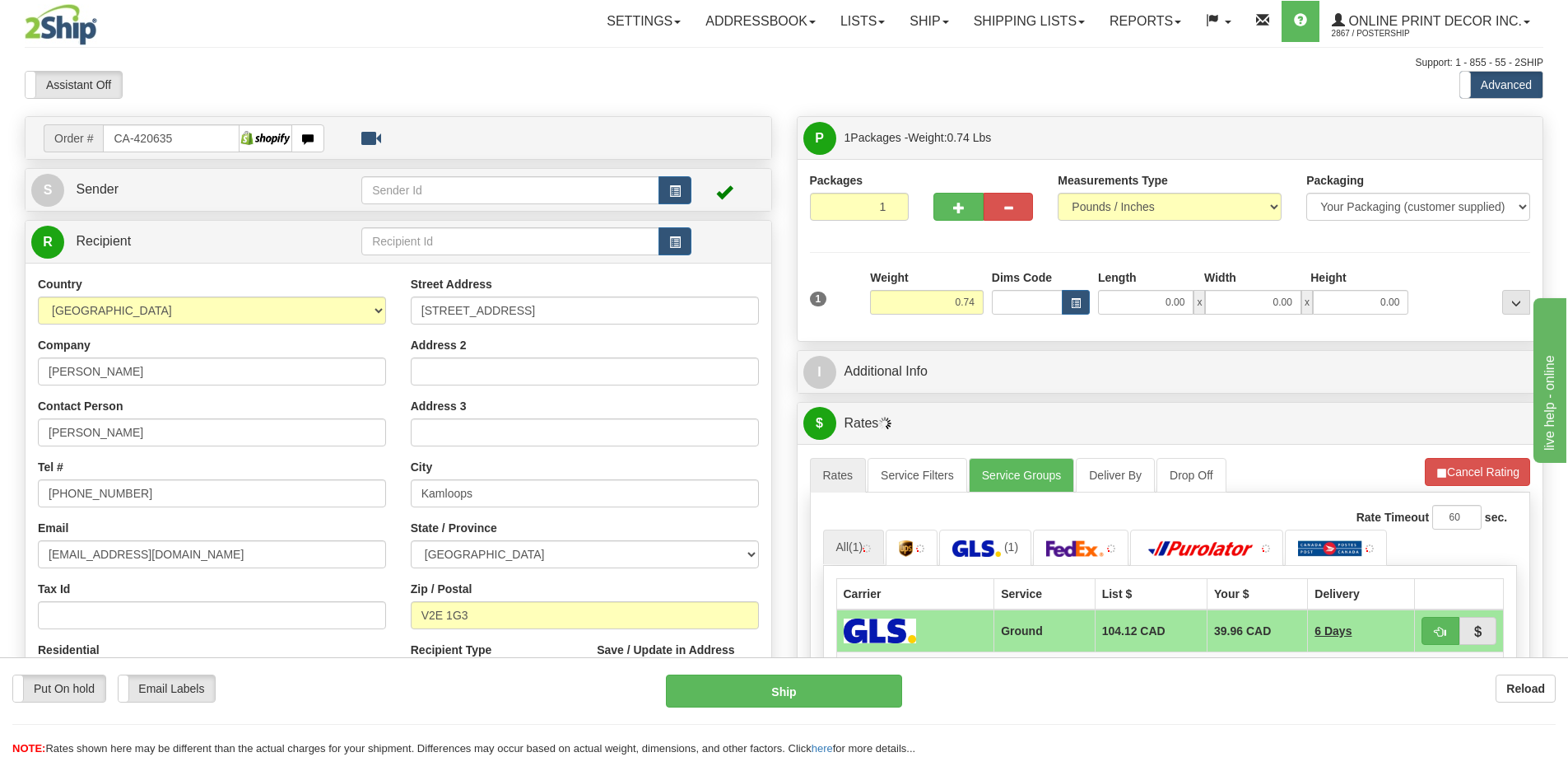
type input "KAMLOOPS"
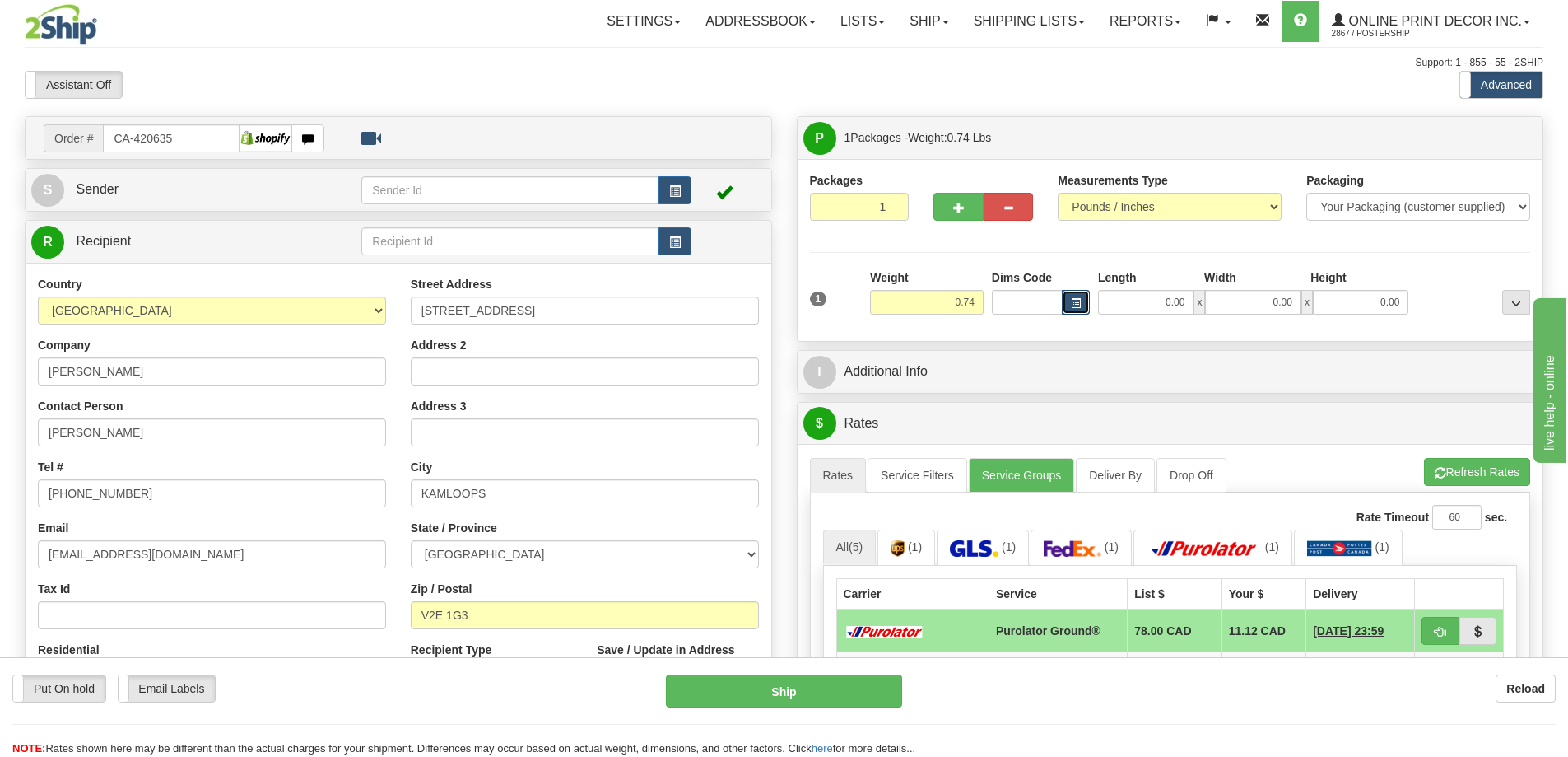
click at [1070, 292] on button "button" at bounding box center [1076, 302] width 28 height 24
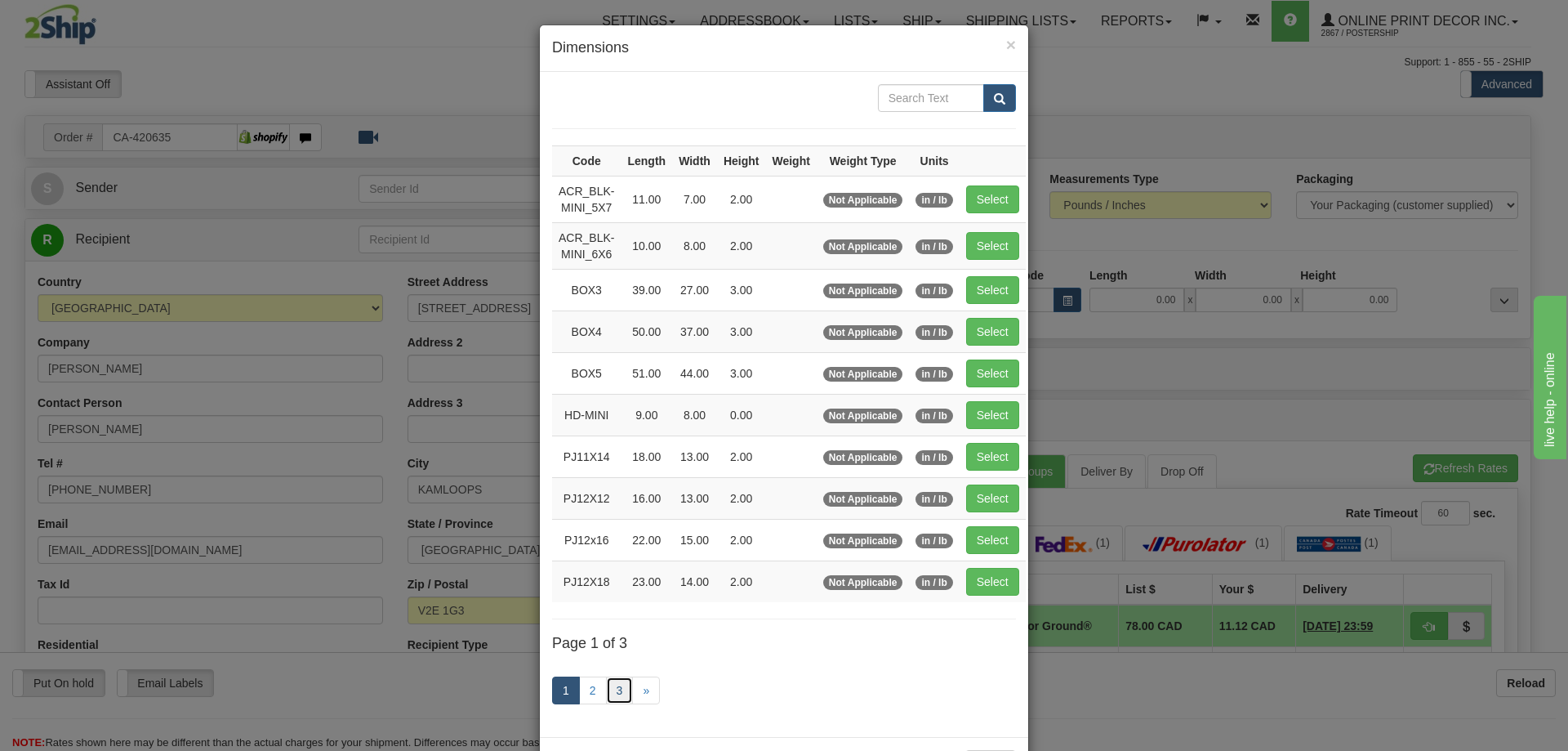
click at [616, 687] on link "3" at bounding box center [620, 690] width 28 height 28
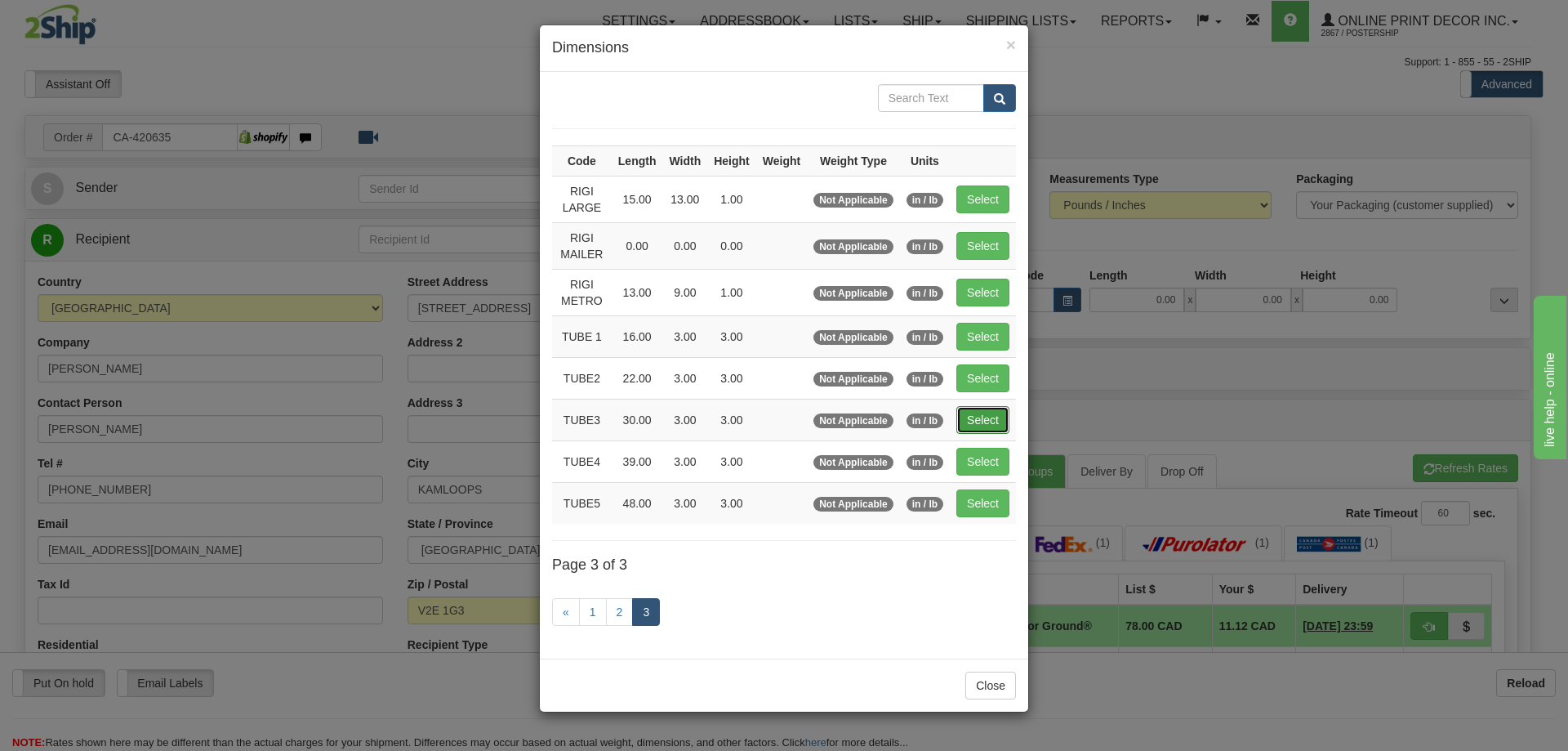
click at [993, 416] on button "Select" at bounding box center [983, 420] width 53 height 28
type input "TUBE3"
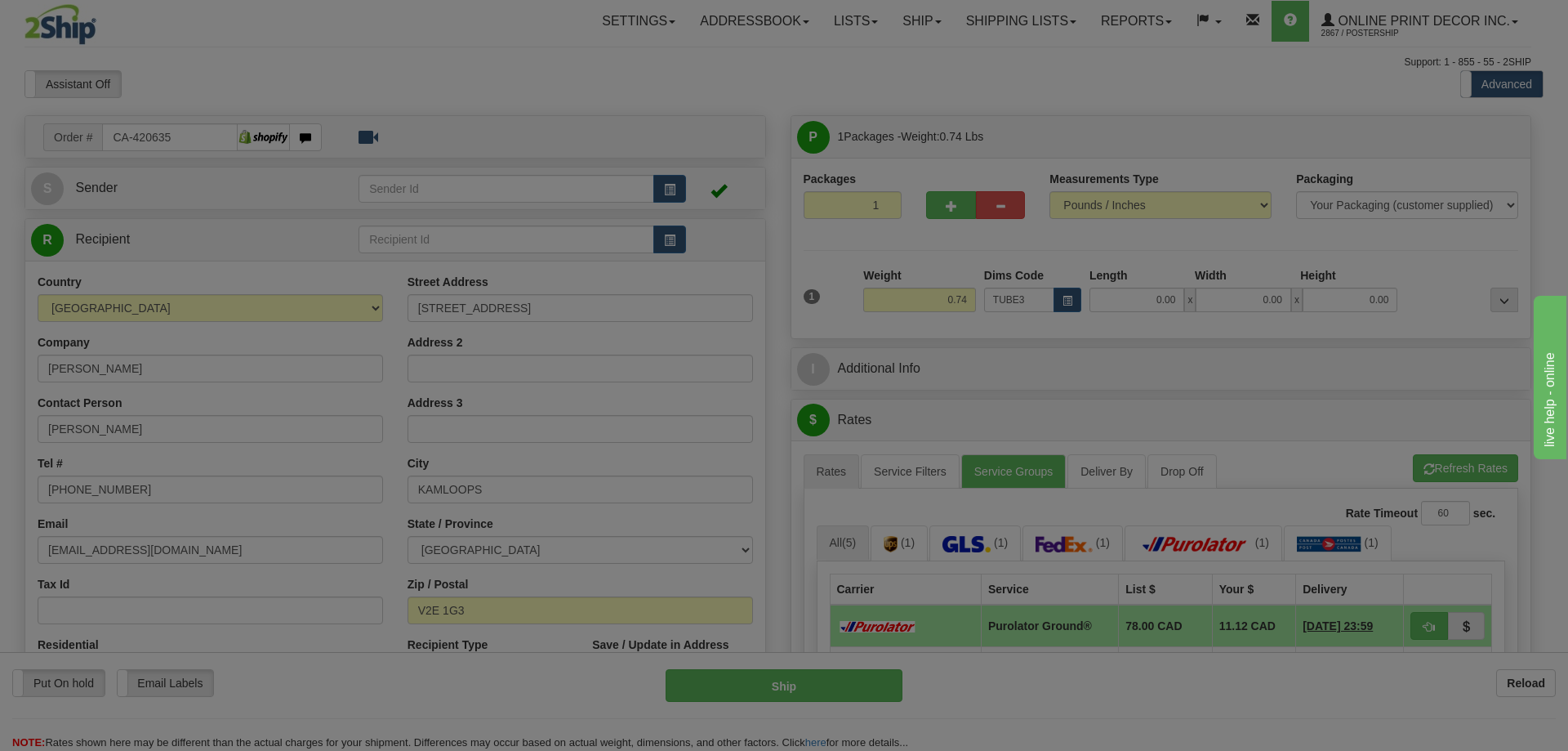
type input "30.00"
type input "3.00"
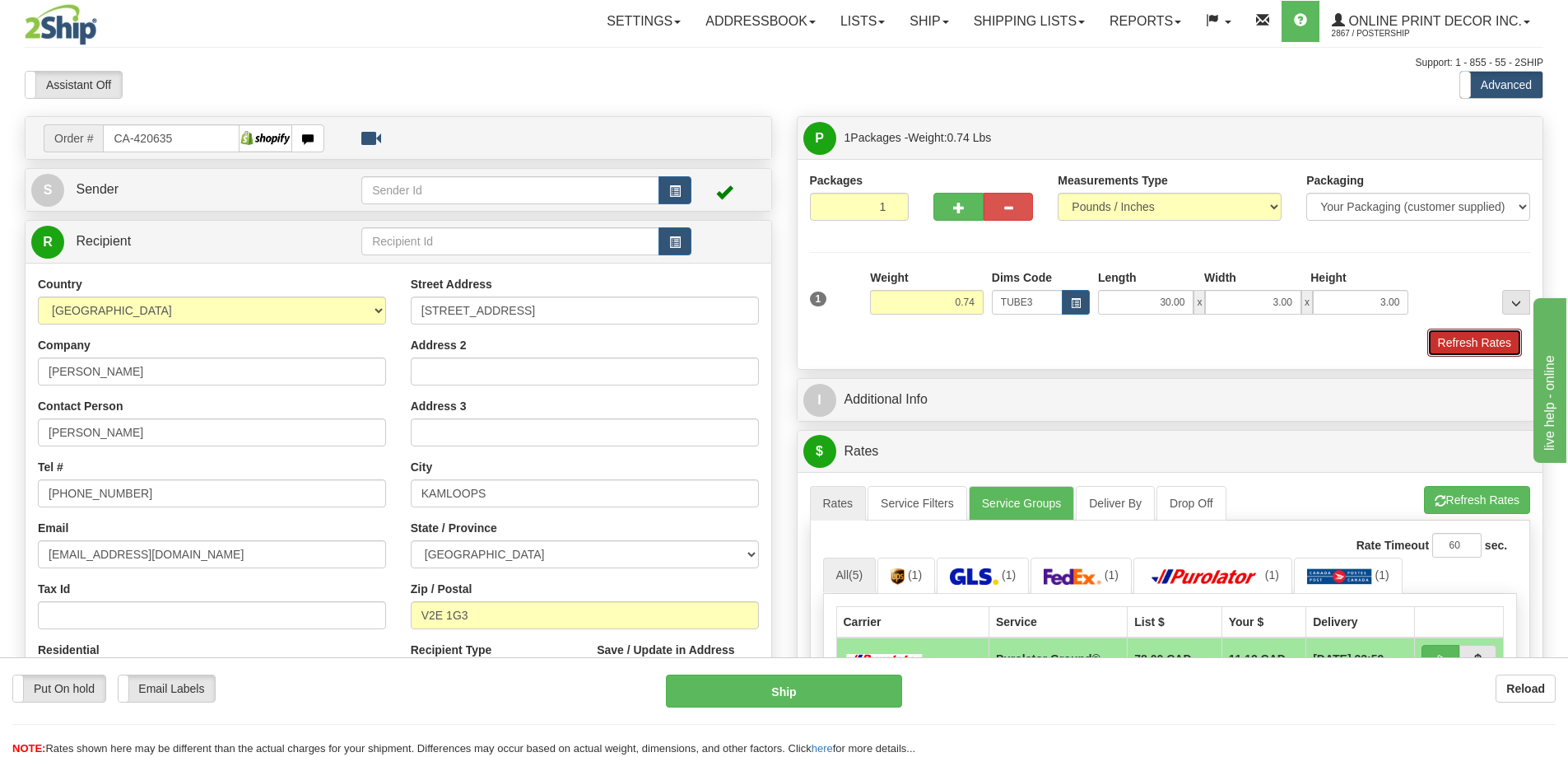
drag, startPoint x: 1468, startPoint y: 344, endPoint x: 1461, endPoint y: 352, distance: 10.6
click at [1470, 345] on button "Refresh Rates" at bounding box center [1474, 343] width 94 height 28
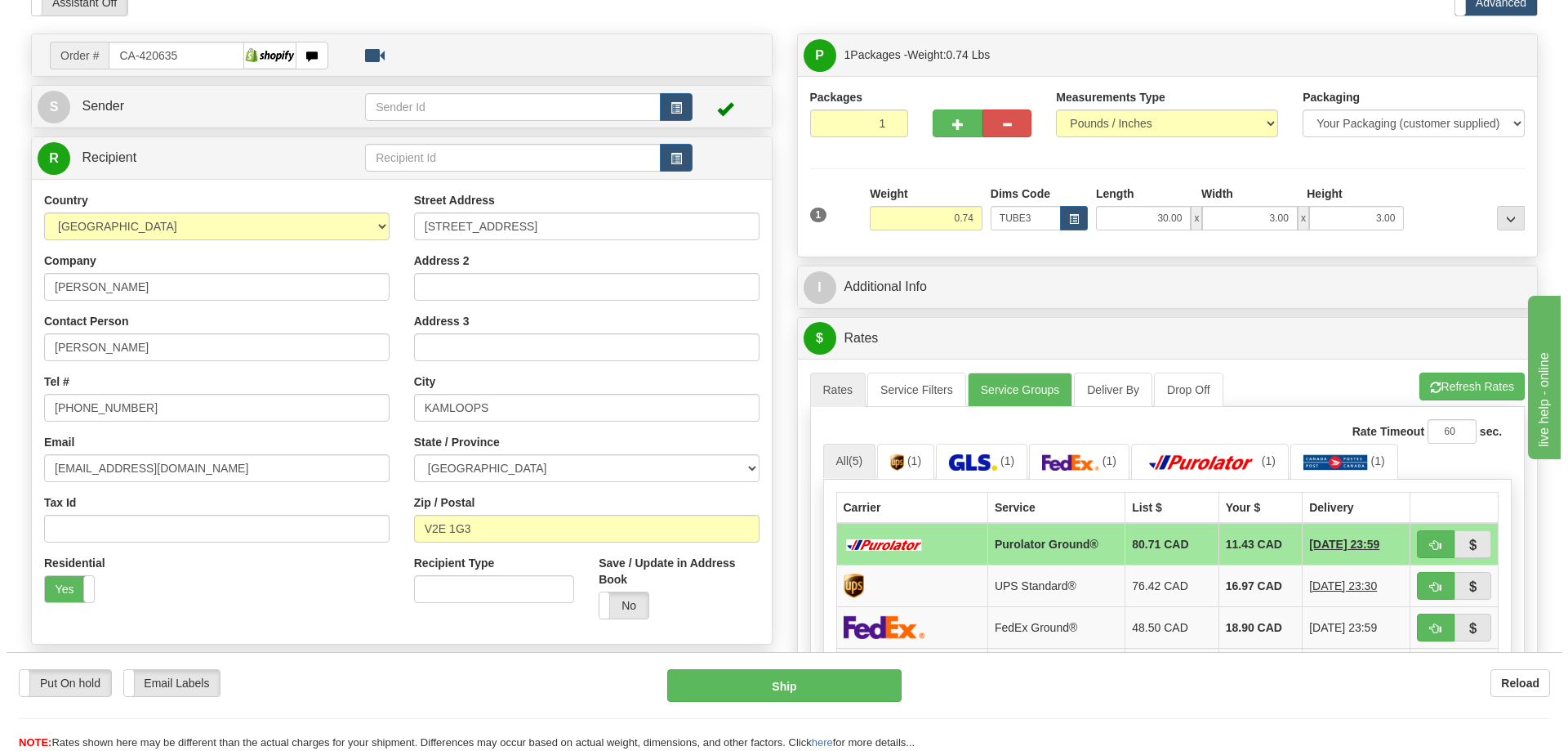
scroll to position [163, 0]
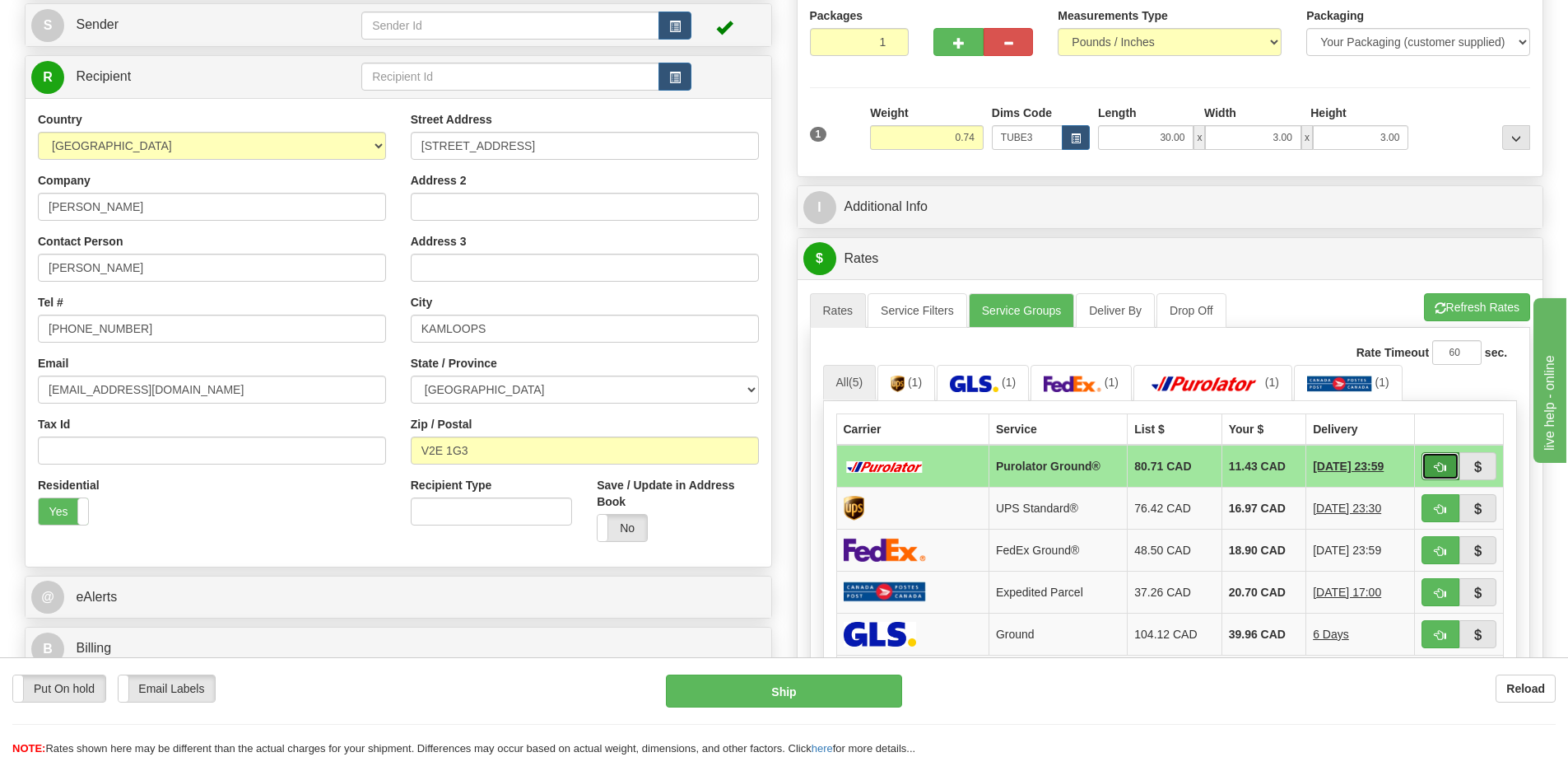
click at [1435, 457] on button "button" at bounding box center [1441, 466] width 38 height 28
type input "260"
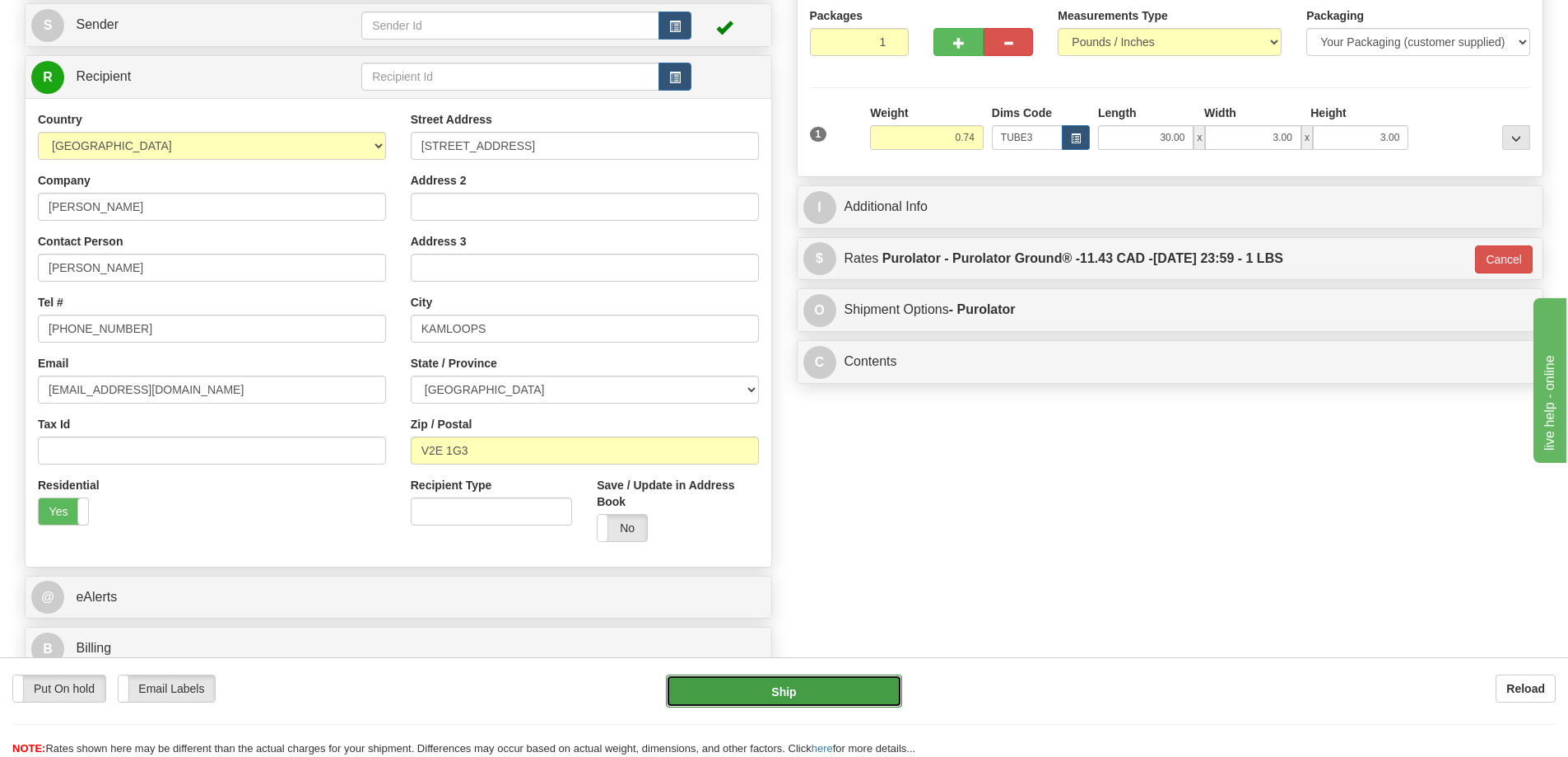
click at [810, 702] on button "Ship" at bounding box center [784, 691] width 237 height 33
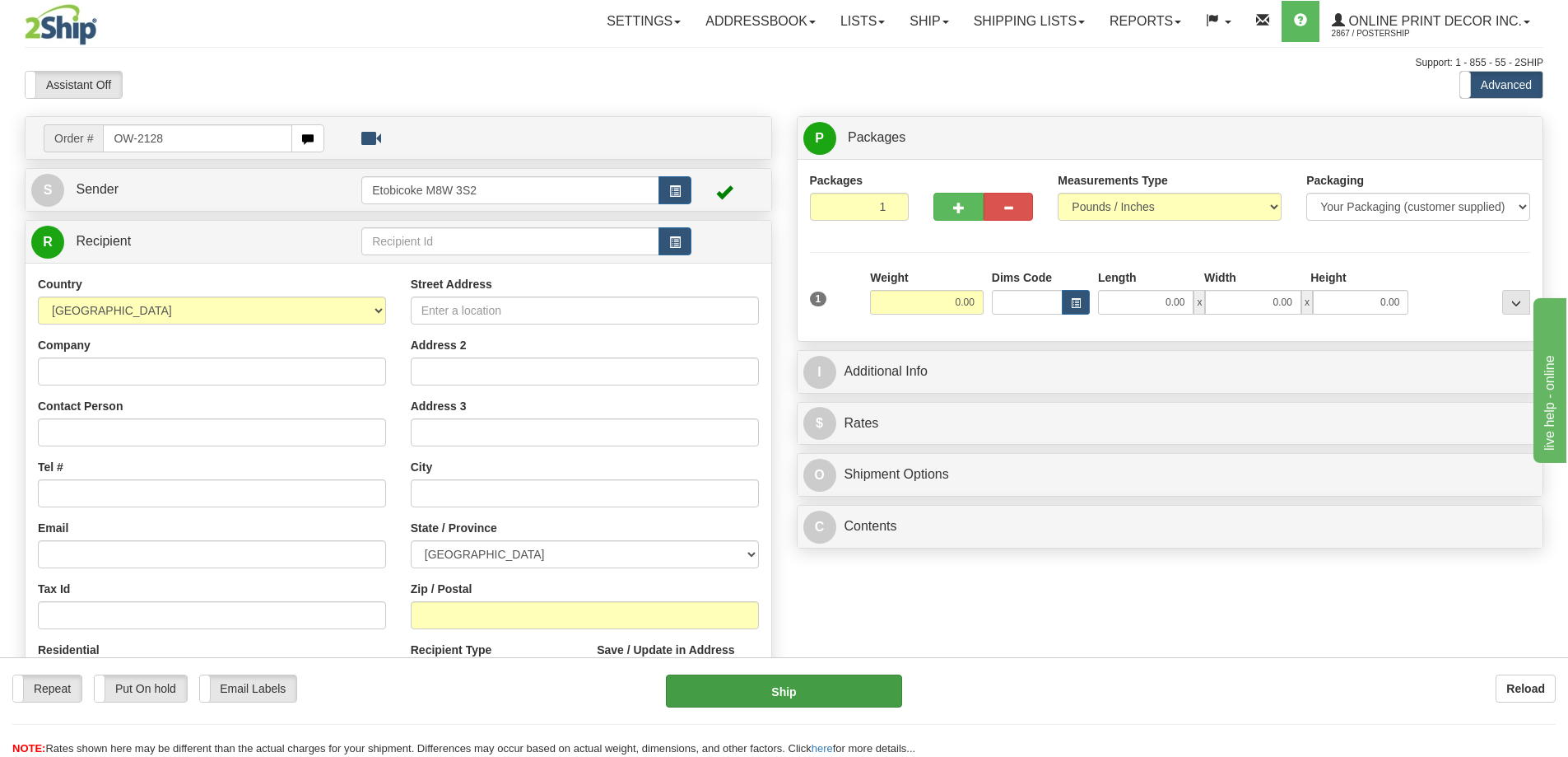
type input "OW-2128"
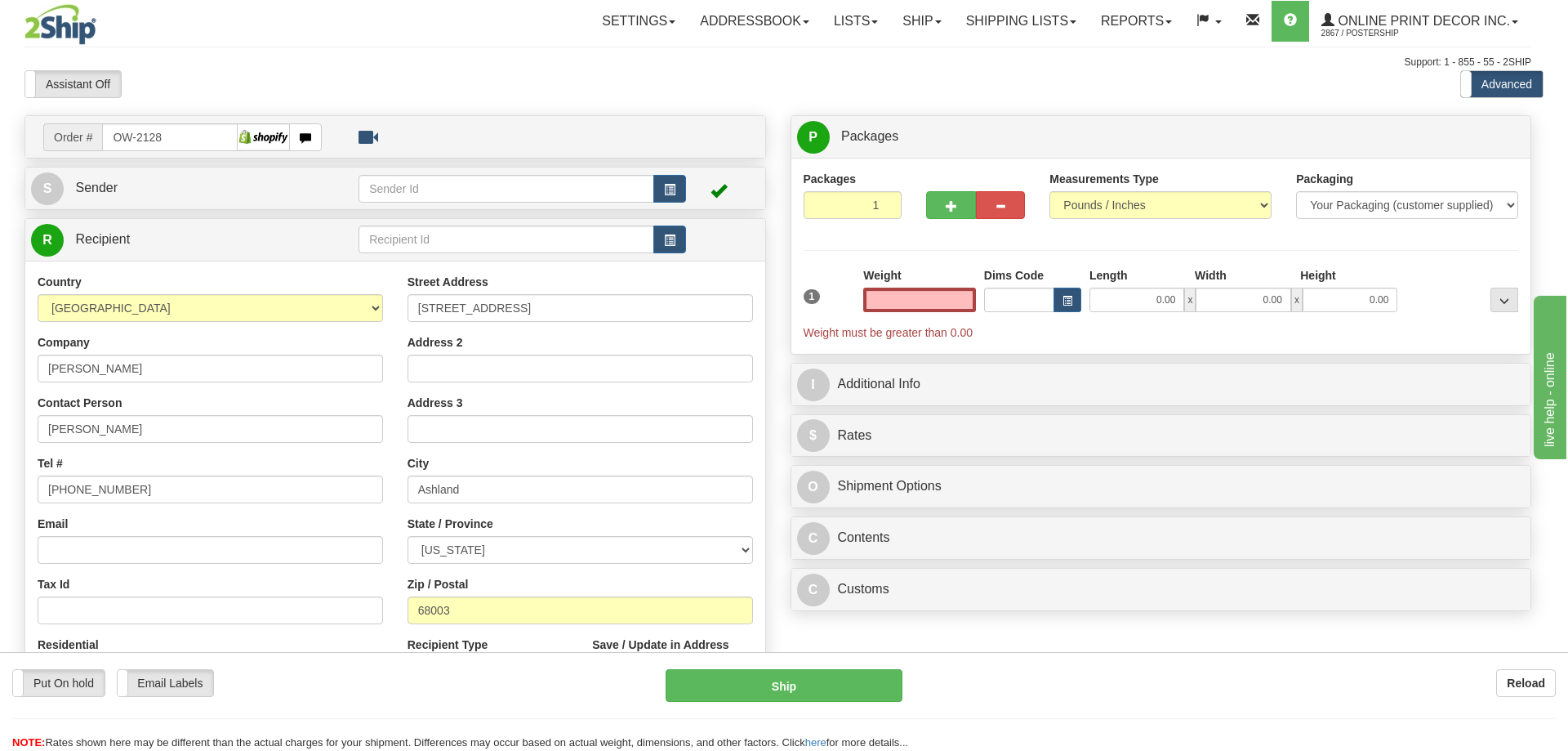
type input "ASHLAND"
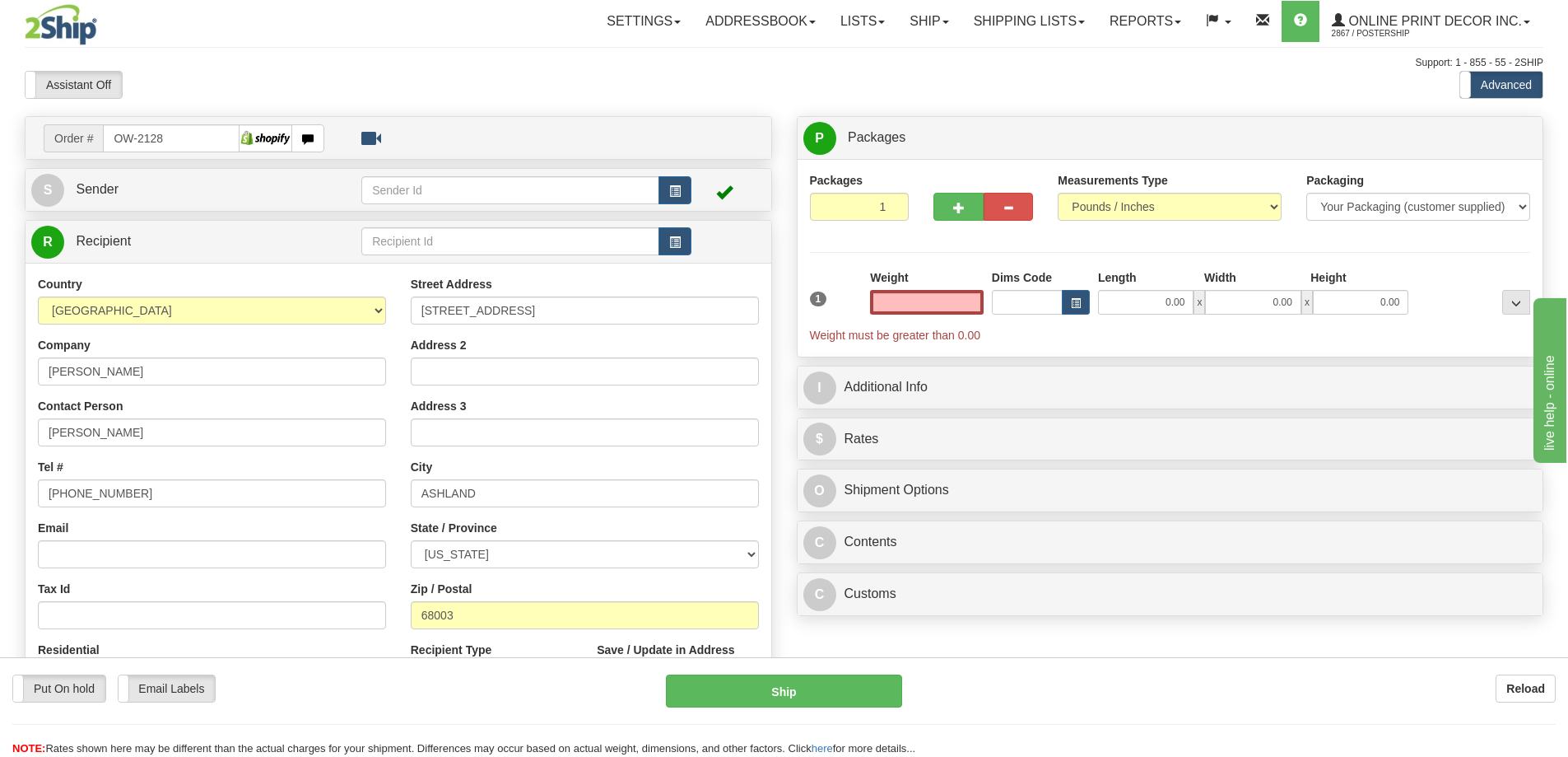
click at [912, 306] on input "text" at bounding box center [927, 302] width 114 height 24
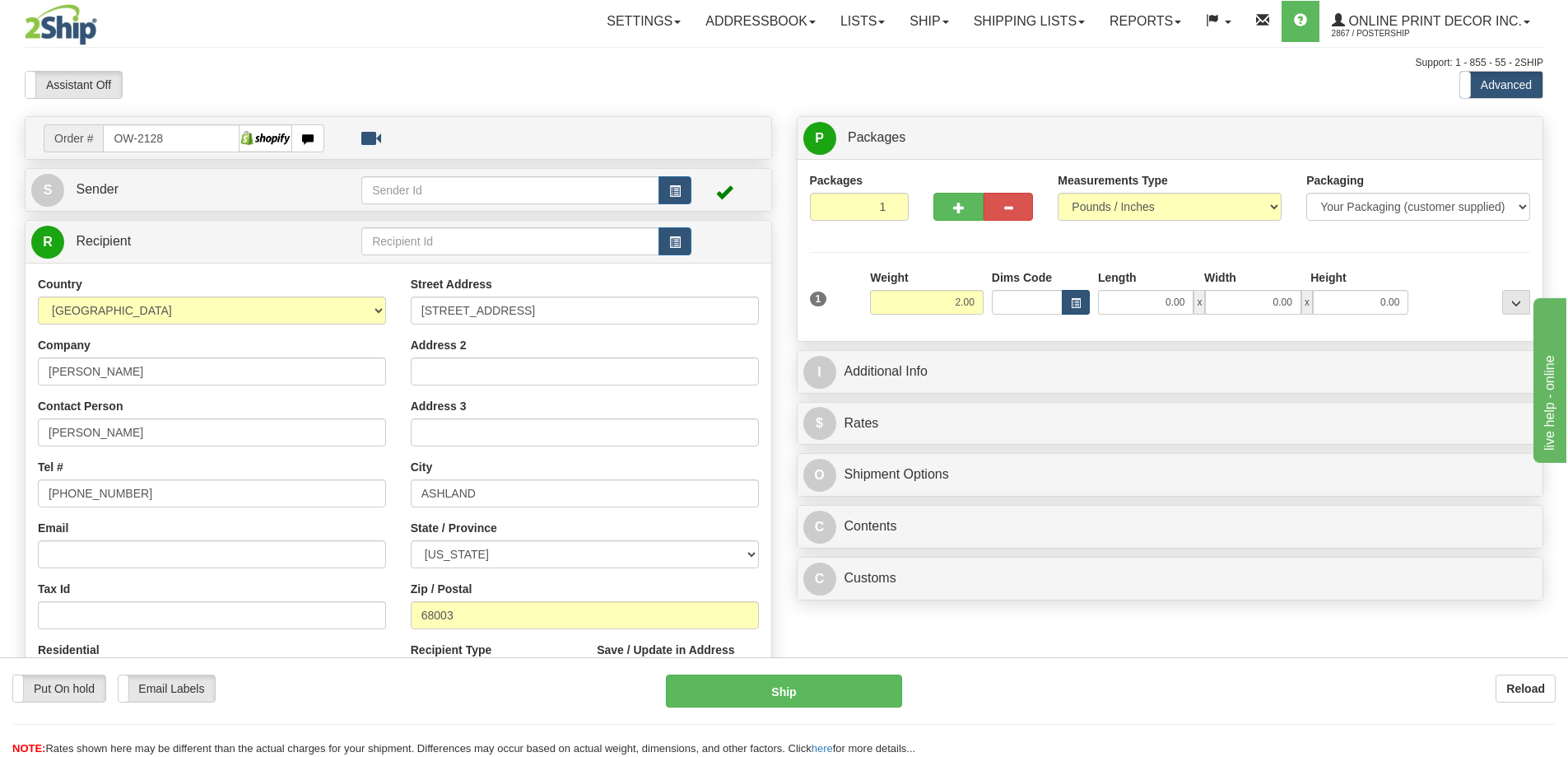
type input "2.00"
click at [1073, 297] on button "button" at bounding box center [1076, 302] width 28 height 24
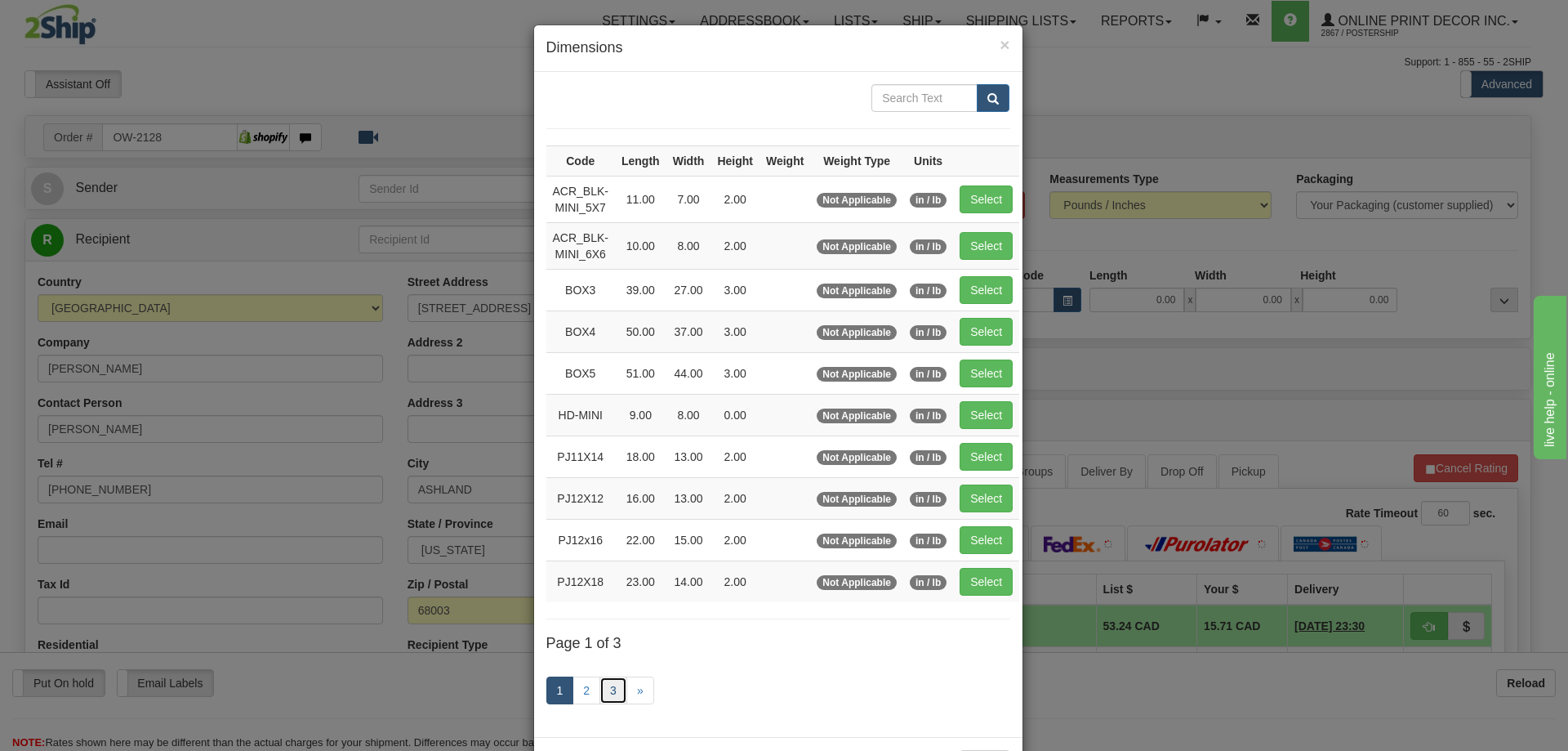
click at [600, 692] on link "3" at bounding box center [613, 690] width 28 height 28
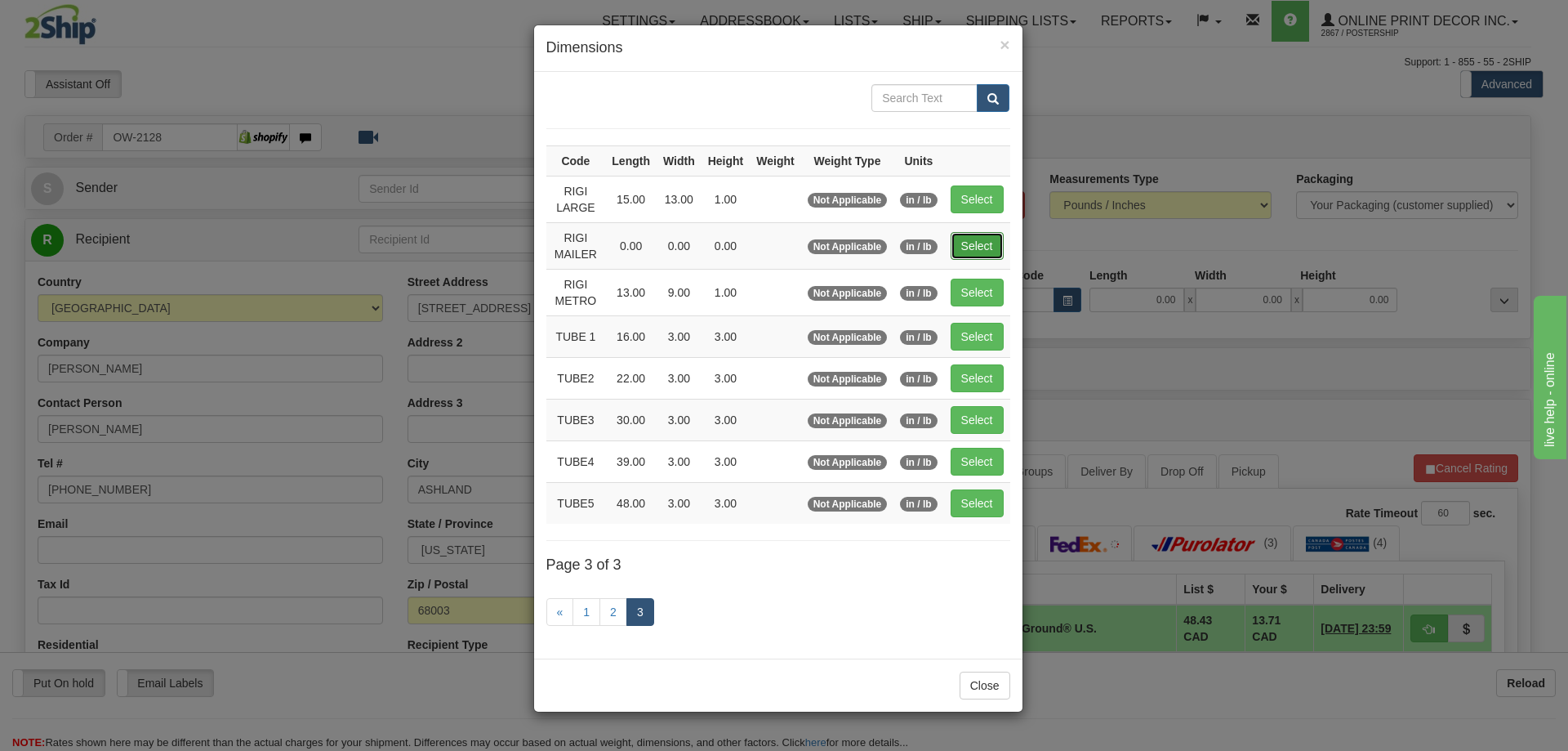
click at [987, 249] on button "Select" at bounding box center [977, 246] width 53 height 28
type input "RIGI MAILER"
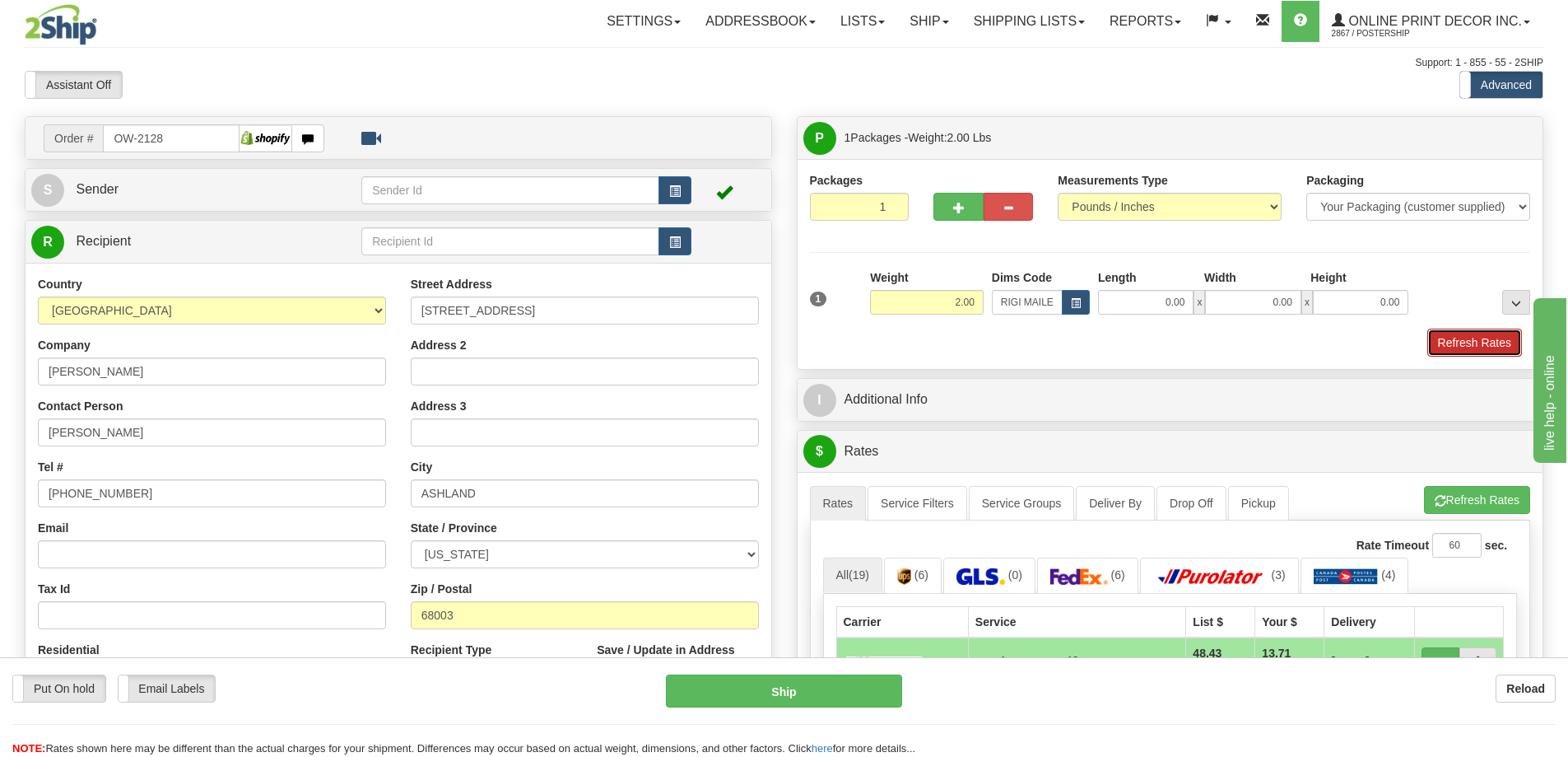
click at [1473, 344] on button "Refresh Rates" at bounding box center [1474, 343] width 94 height 28
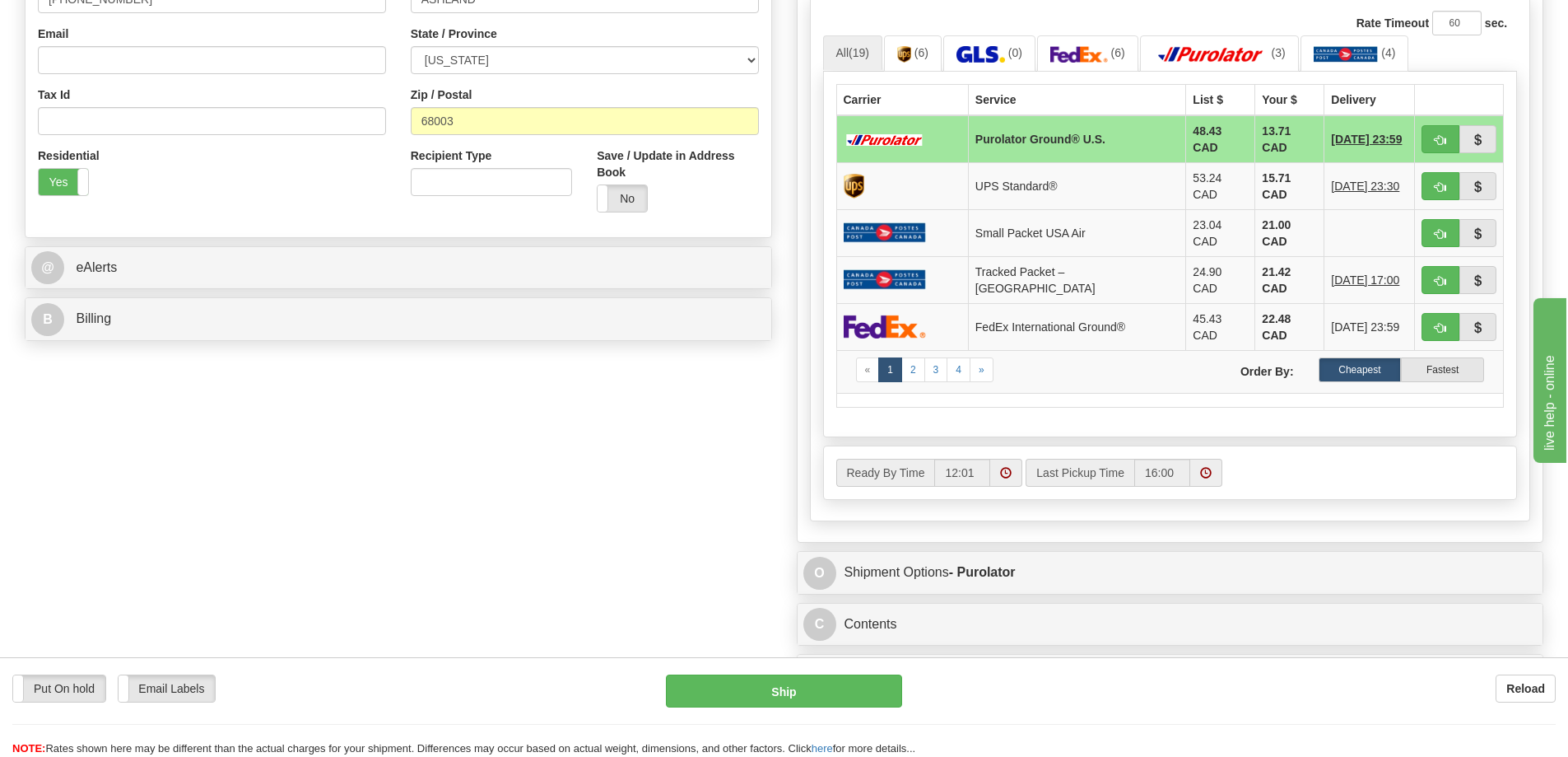
scroll to position [577, 0]
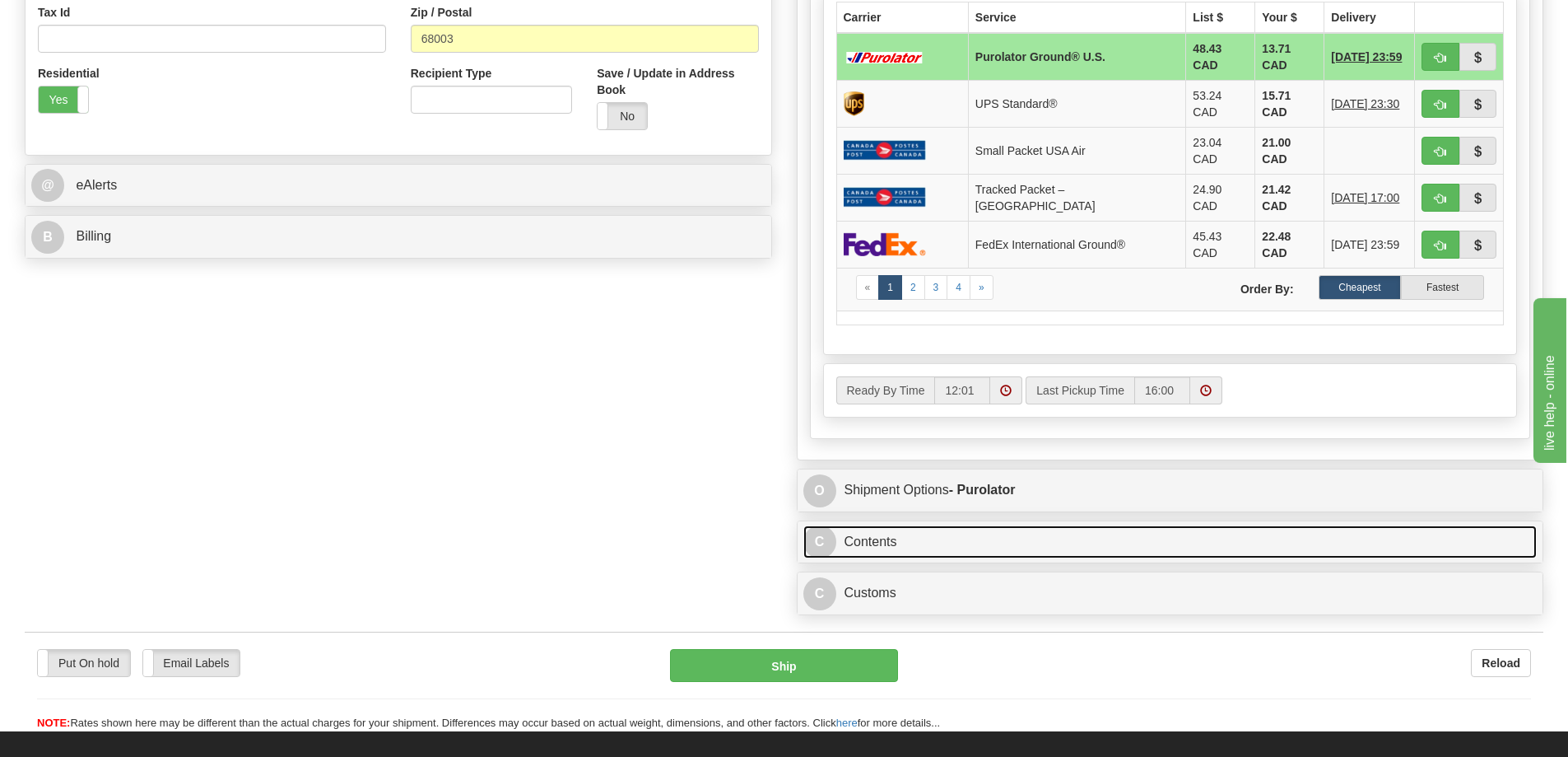
click at [1083, 529] on link "C Contents" at bounding box center [1170, 542] width 734 height 34
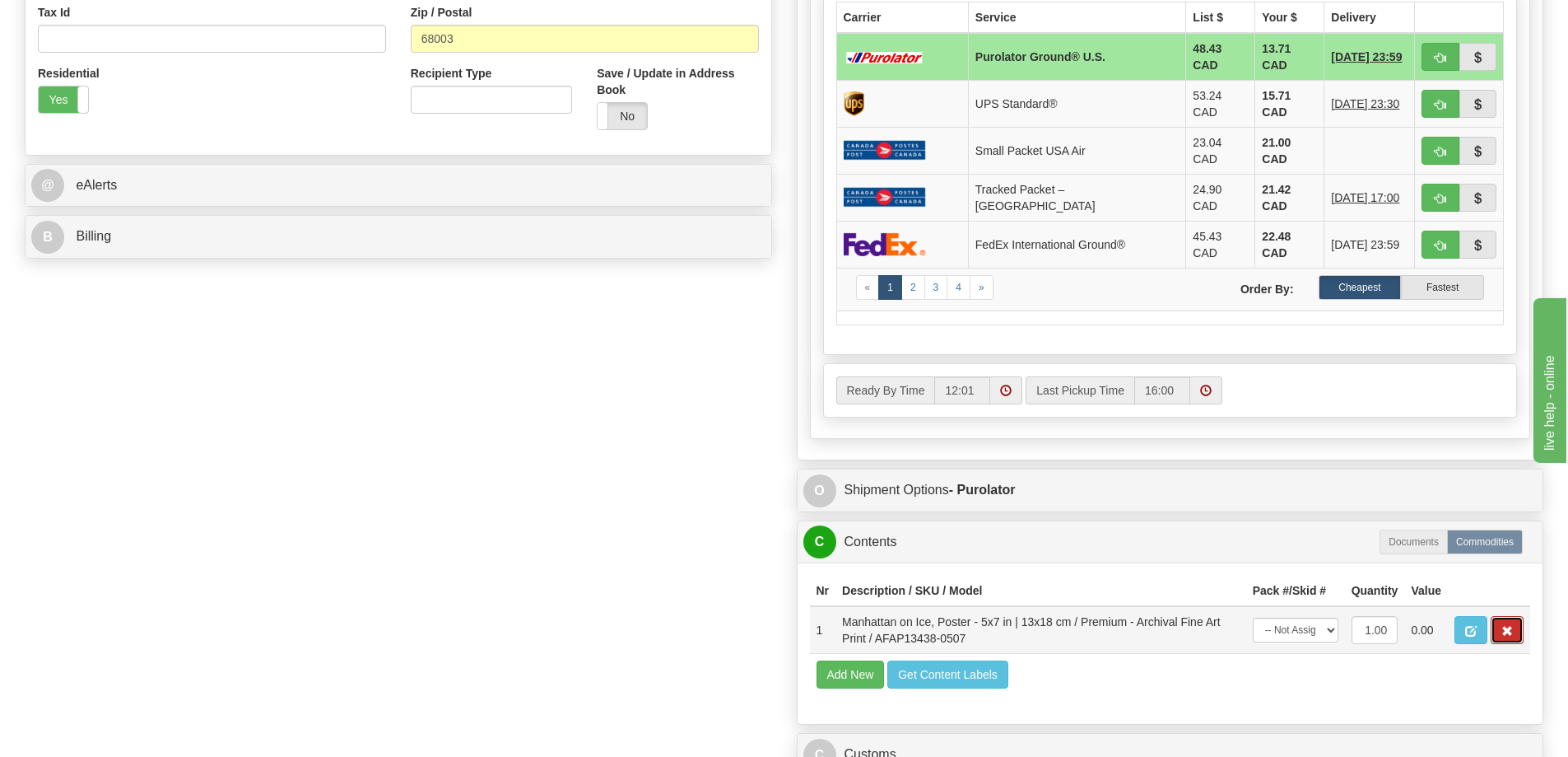
click at [1507, 626] on span "button" at bounding box center [1506, 631] width 11 height 10
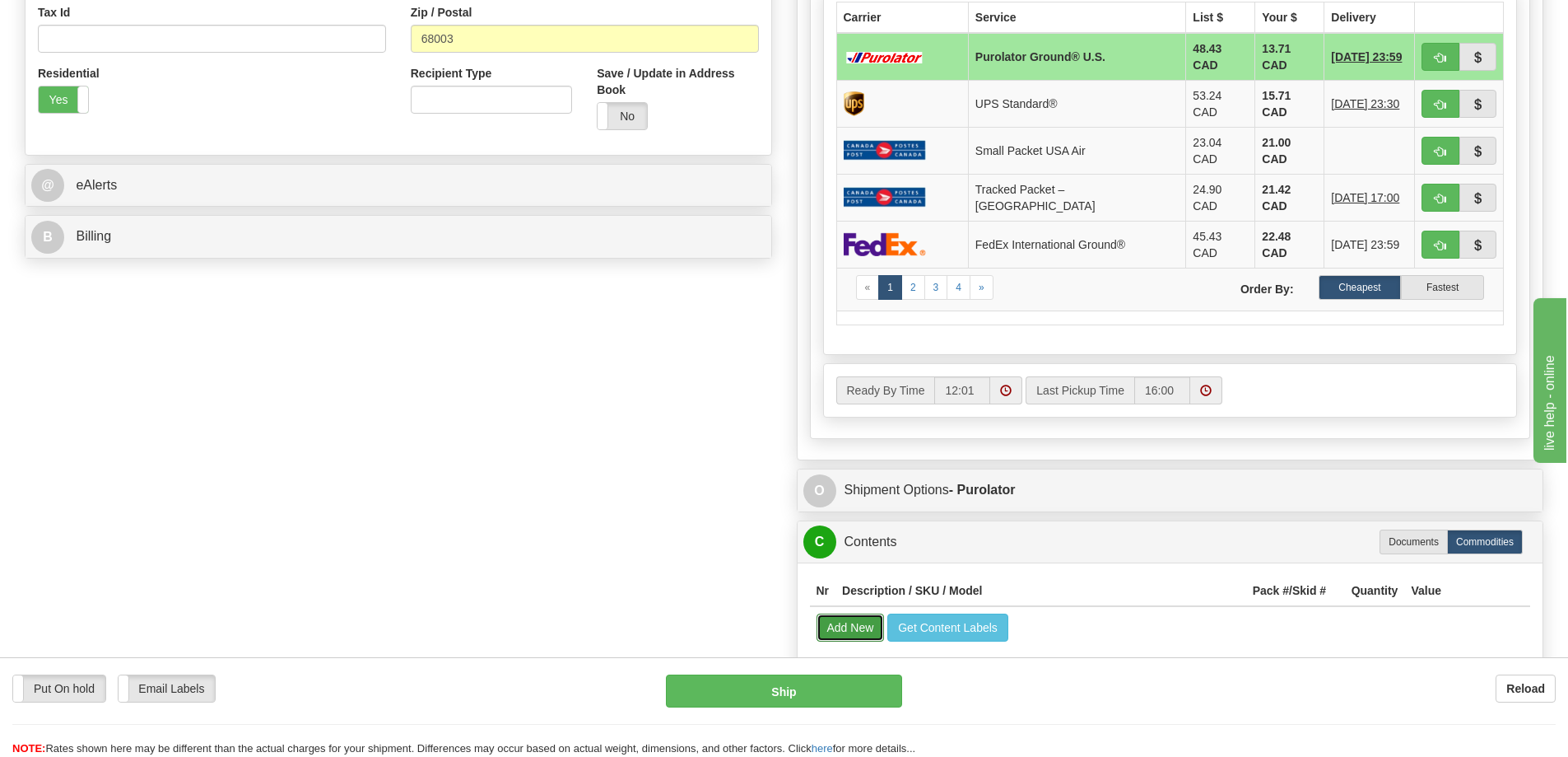
click at [842, 613] on button "Add New" at bounding box center [850, 627] width 68 height 28
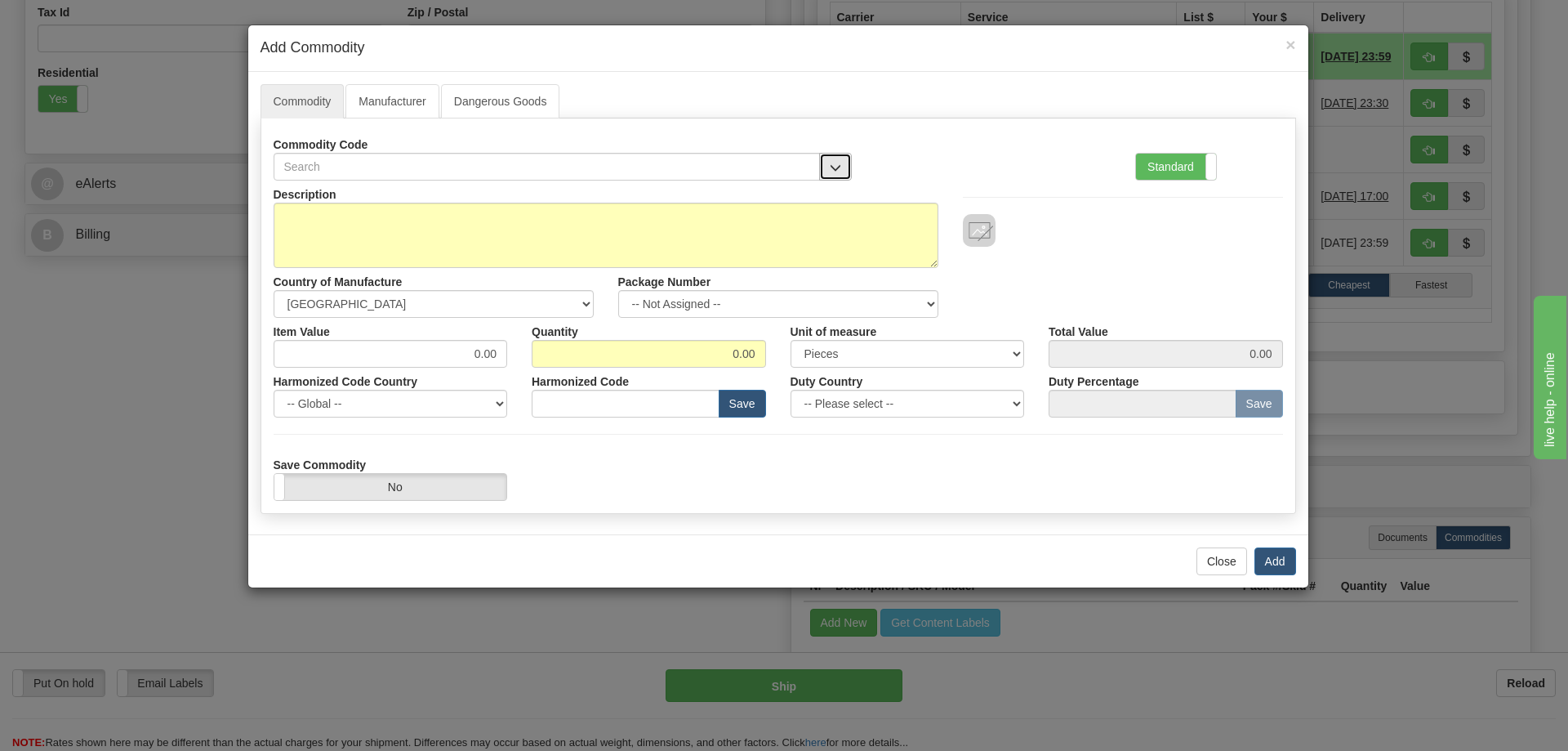
click at [844, 162] on button "button" at bounding box center [835, 167] width 33 height 28
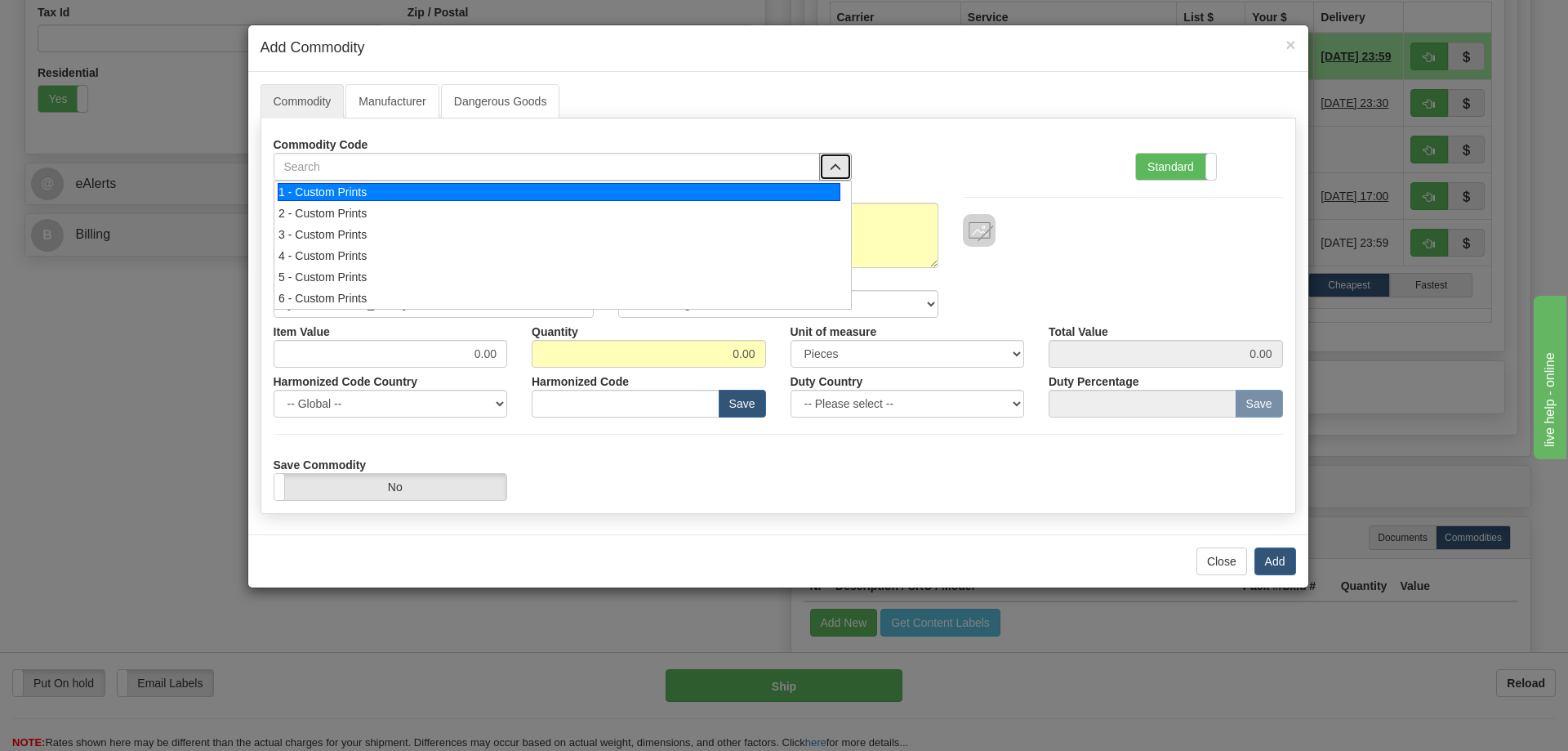
click at [816, 183] on div "1 - Custom Prints" at bounding box center [559, 192] width 563 height 18
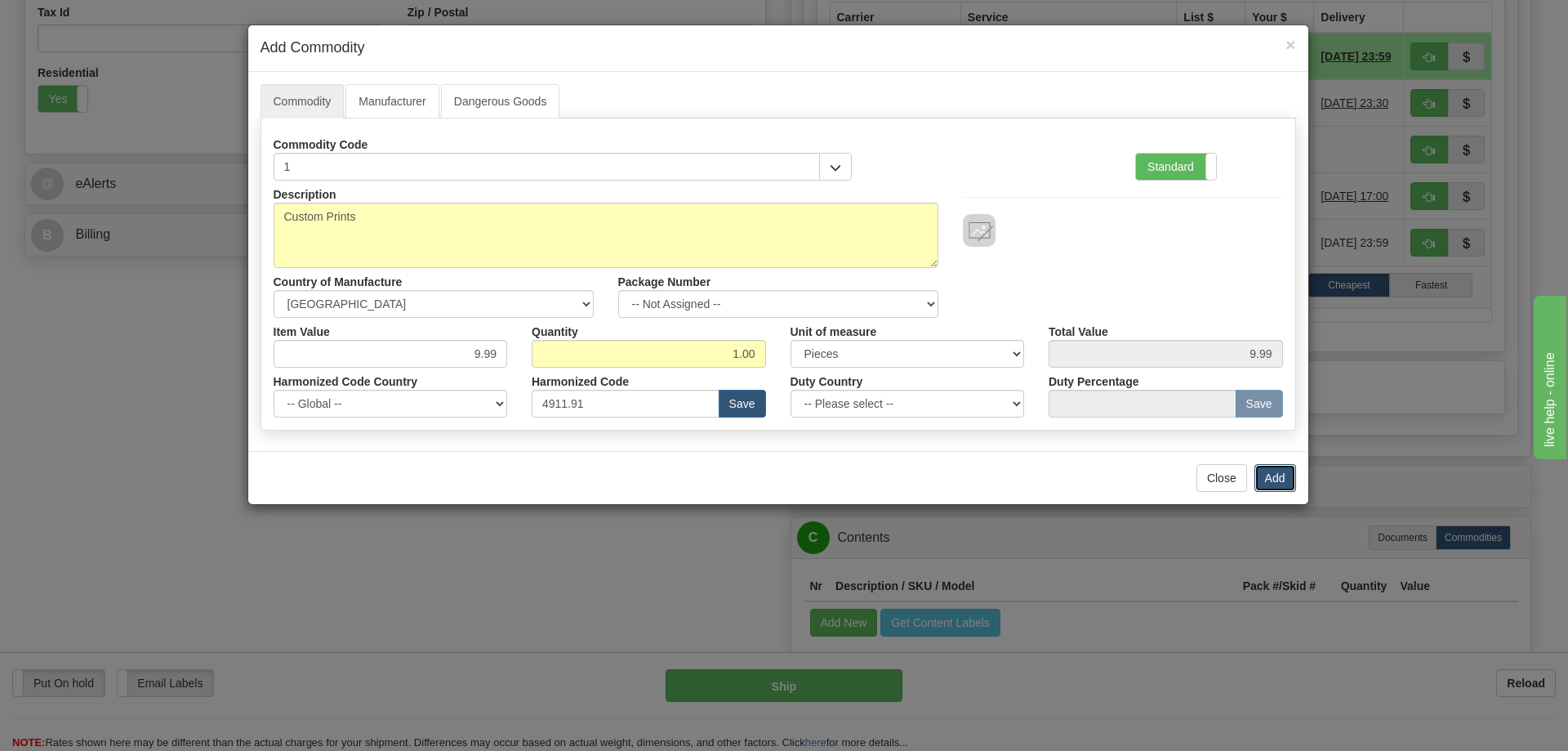
drag, startPoint x: 1276, startPoint y: 477, endPoint x: 1265, endPoint y: 446, distance: 32.9
click at [1276, 471] on button "Add" at bounding box center [1276, 477] width 41 height 28
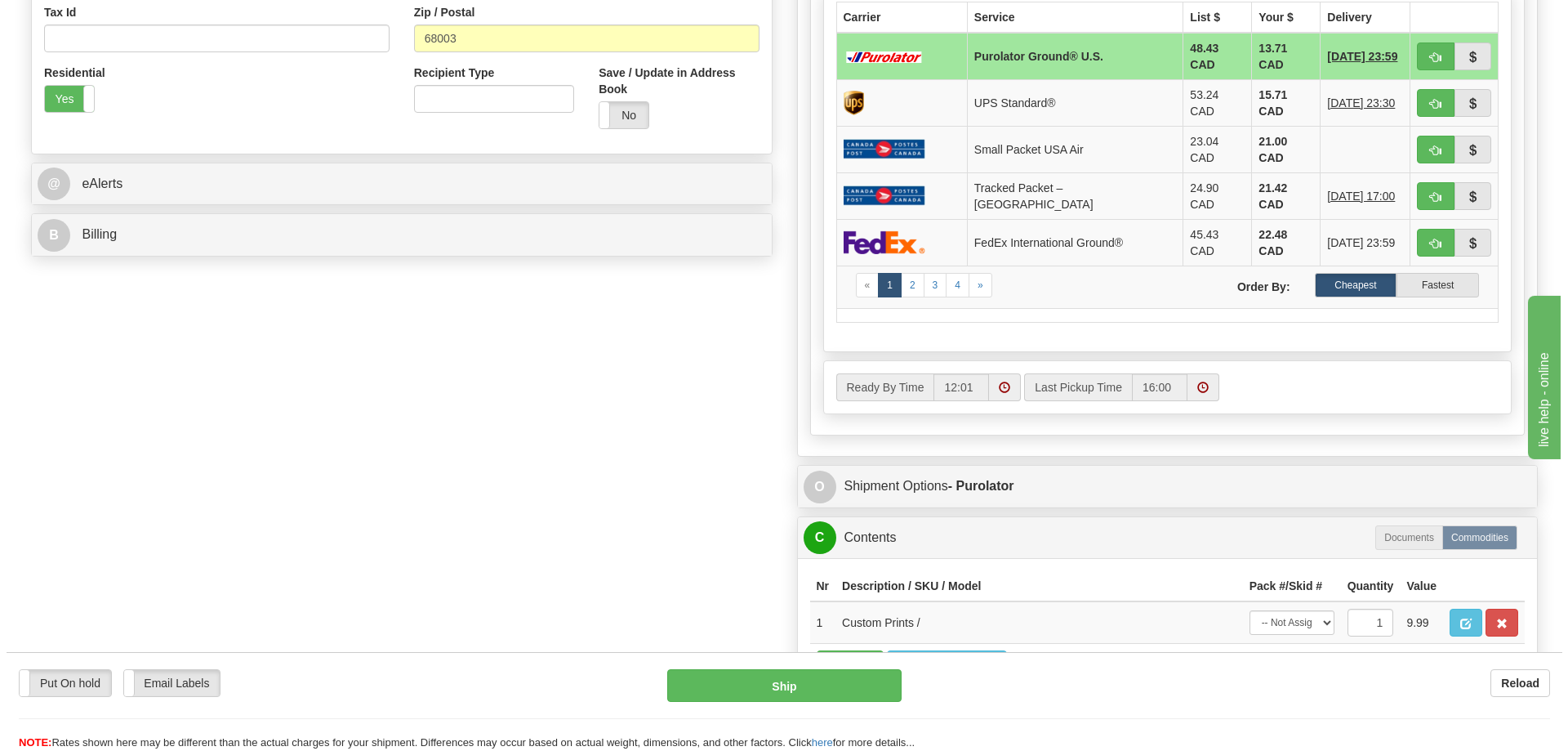
scroll to position [490, 0]
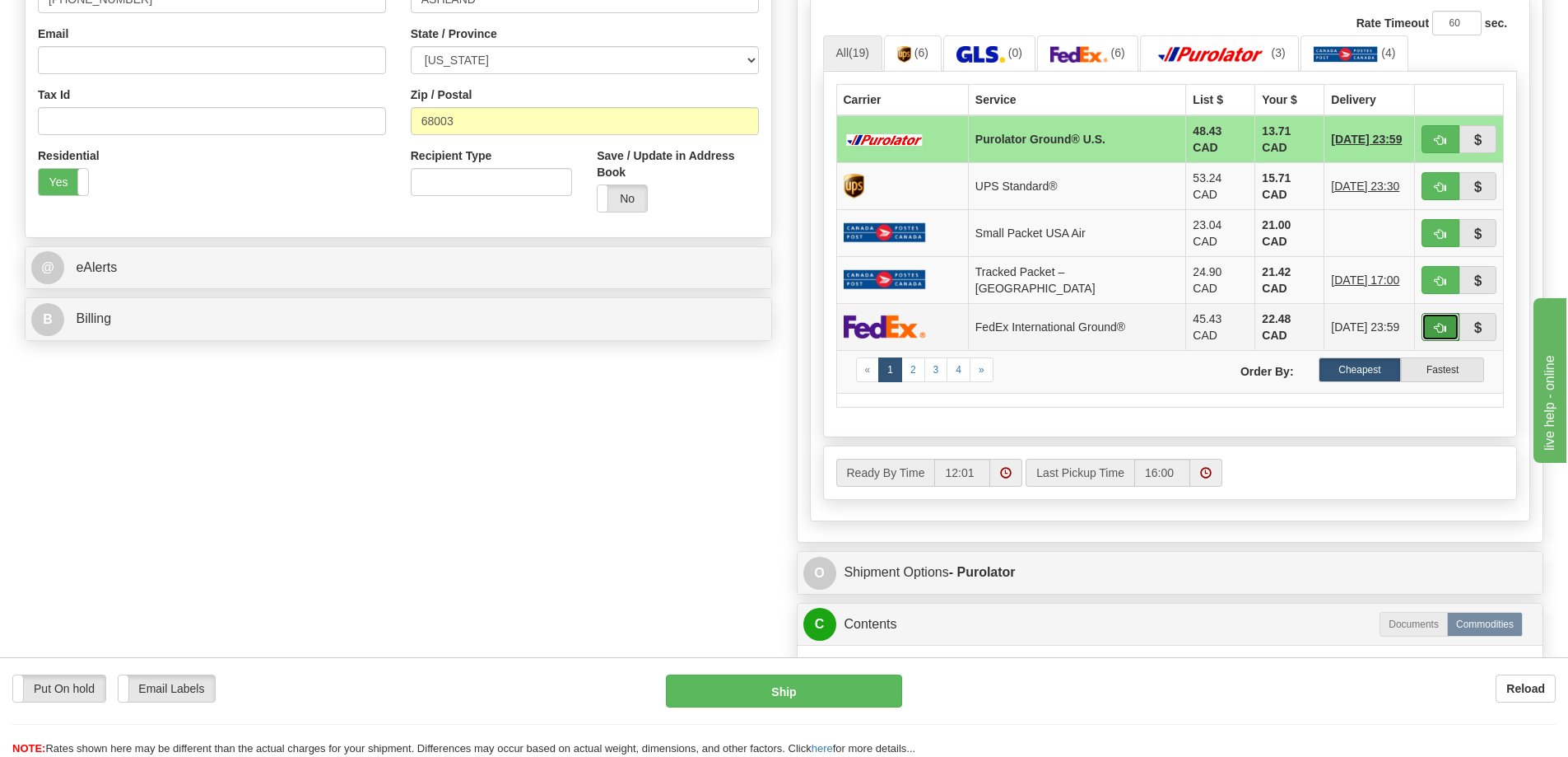
click at [1439, 313] on button "button" at bounding box center [1441, 327] width 38 height 28
type input "92"
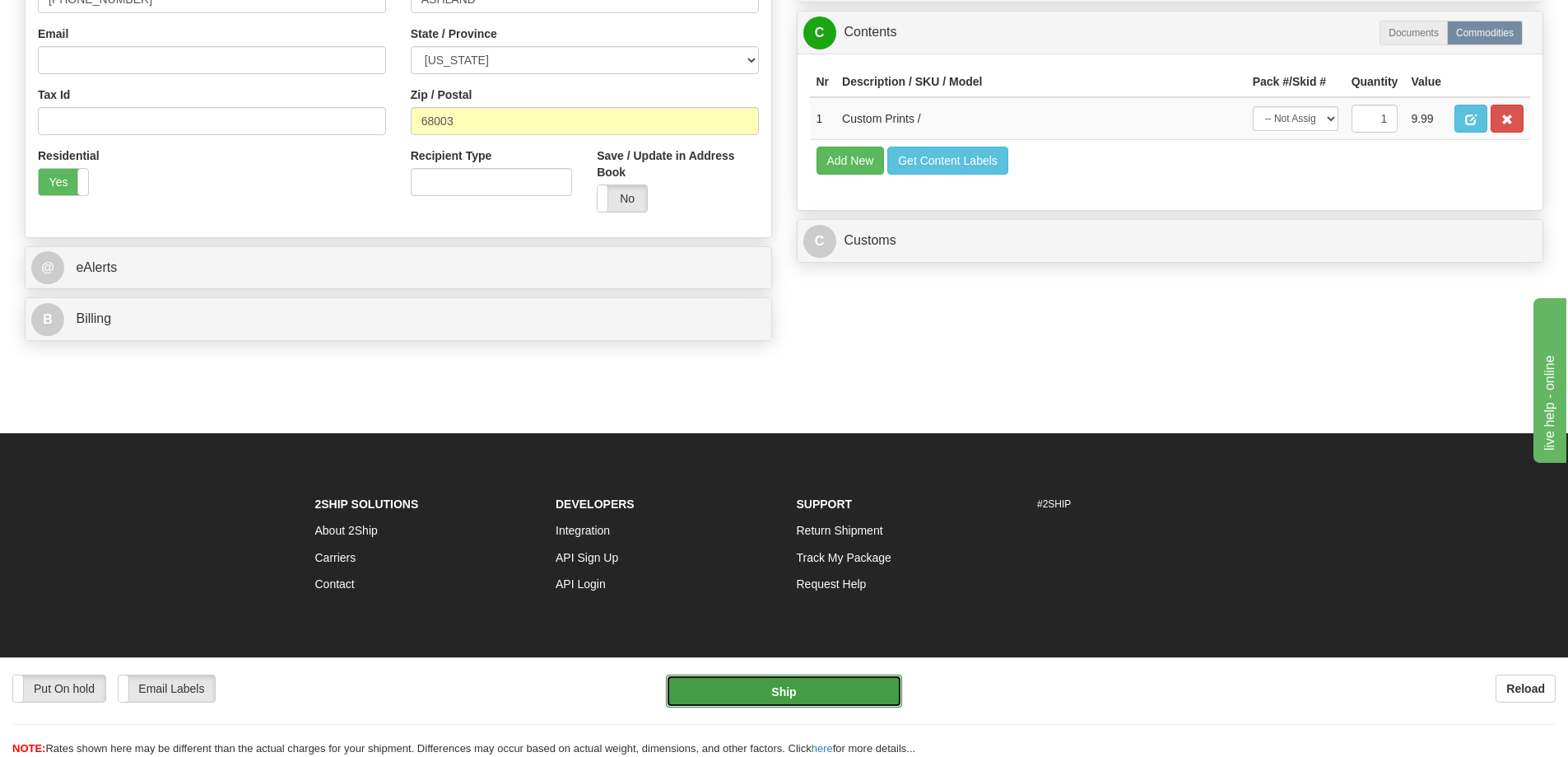
click at [858, 683] on button "Ship" at bounding box center [784, 691] width 237 height 33
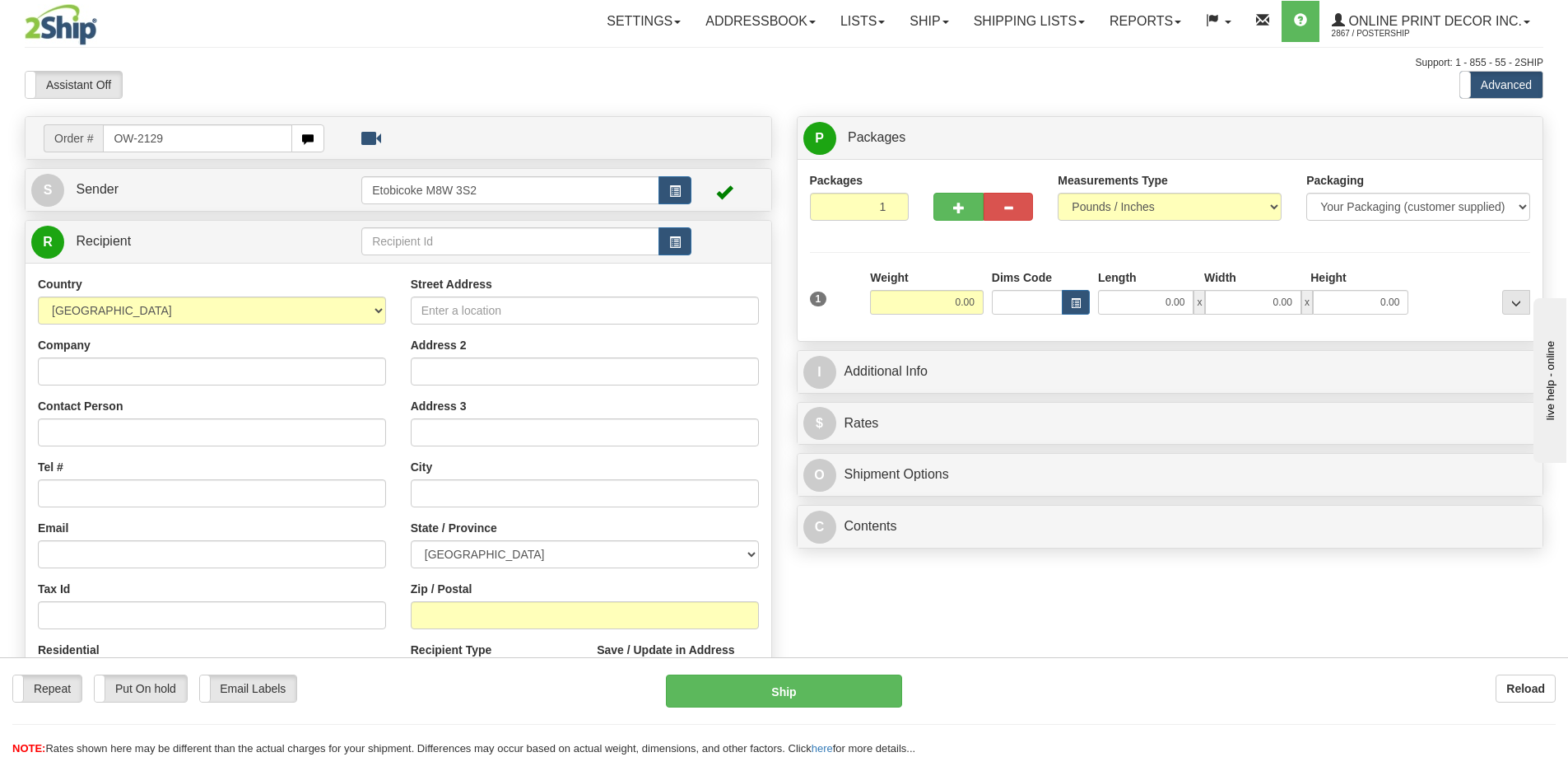
type input "OW-2129"
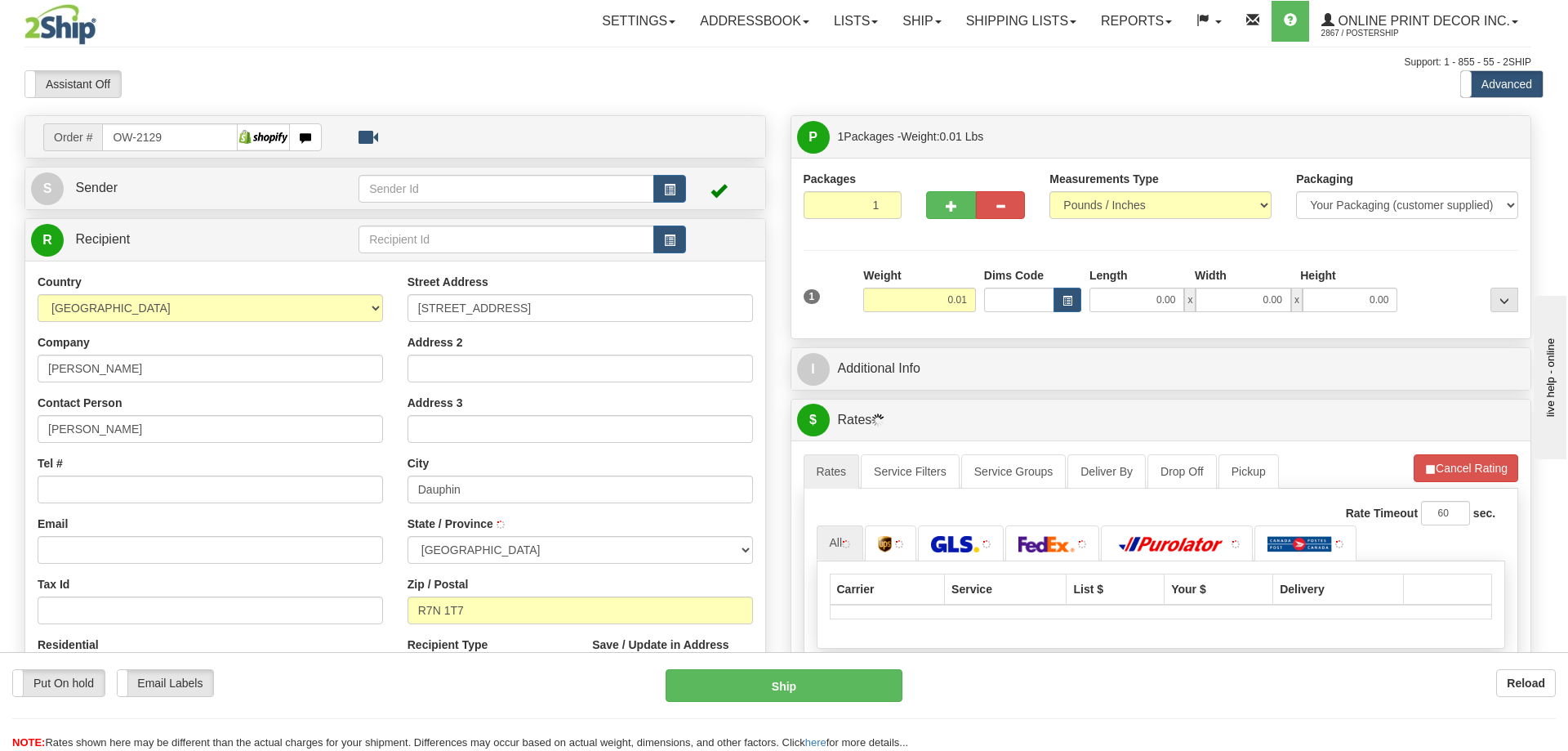
type input "DAUPHIN"
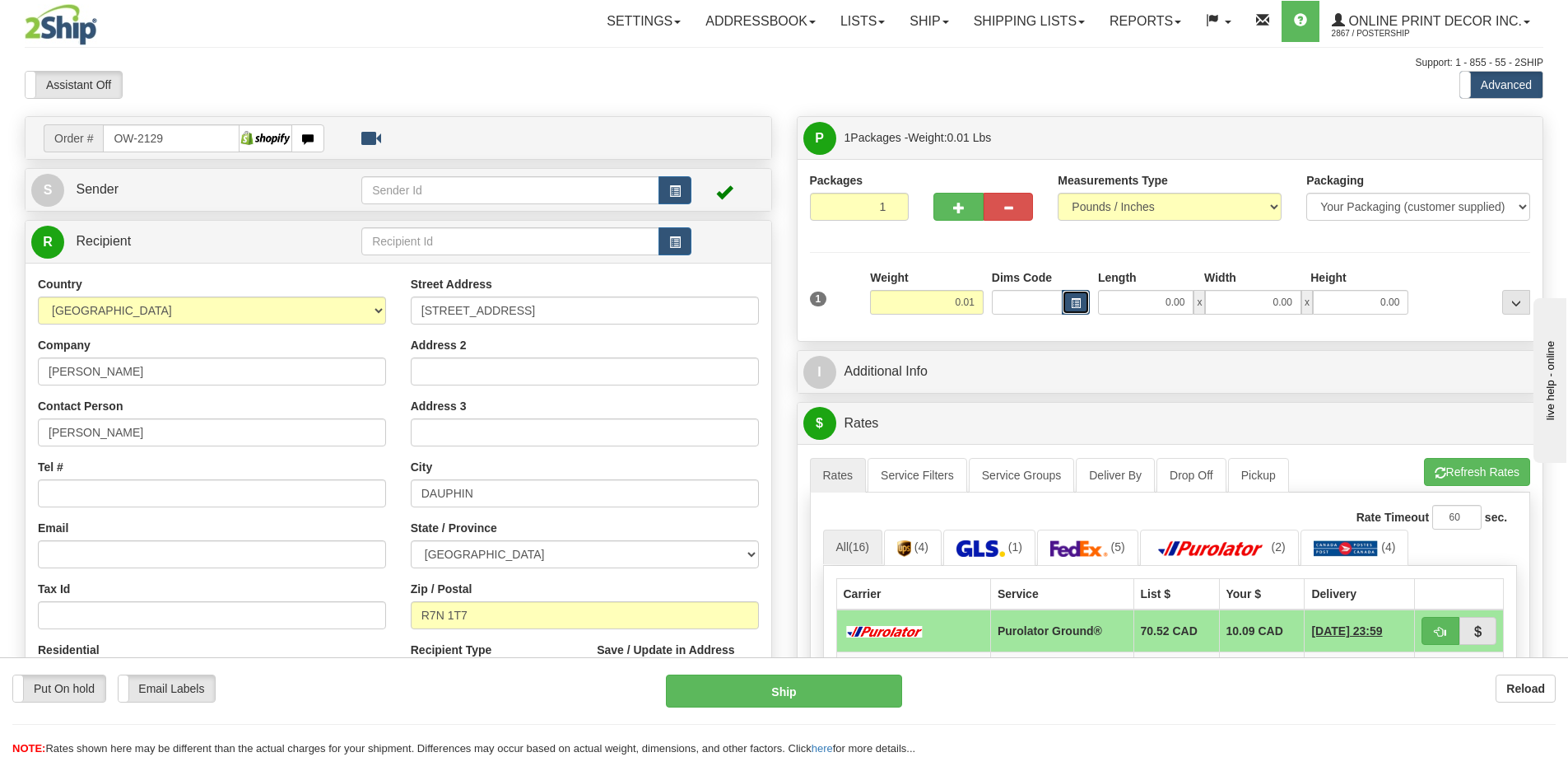
click at [1072, 297] on button "button" at bounding box center [1076, 302] width 28 height 24
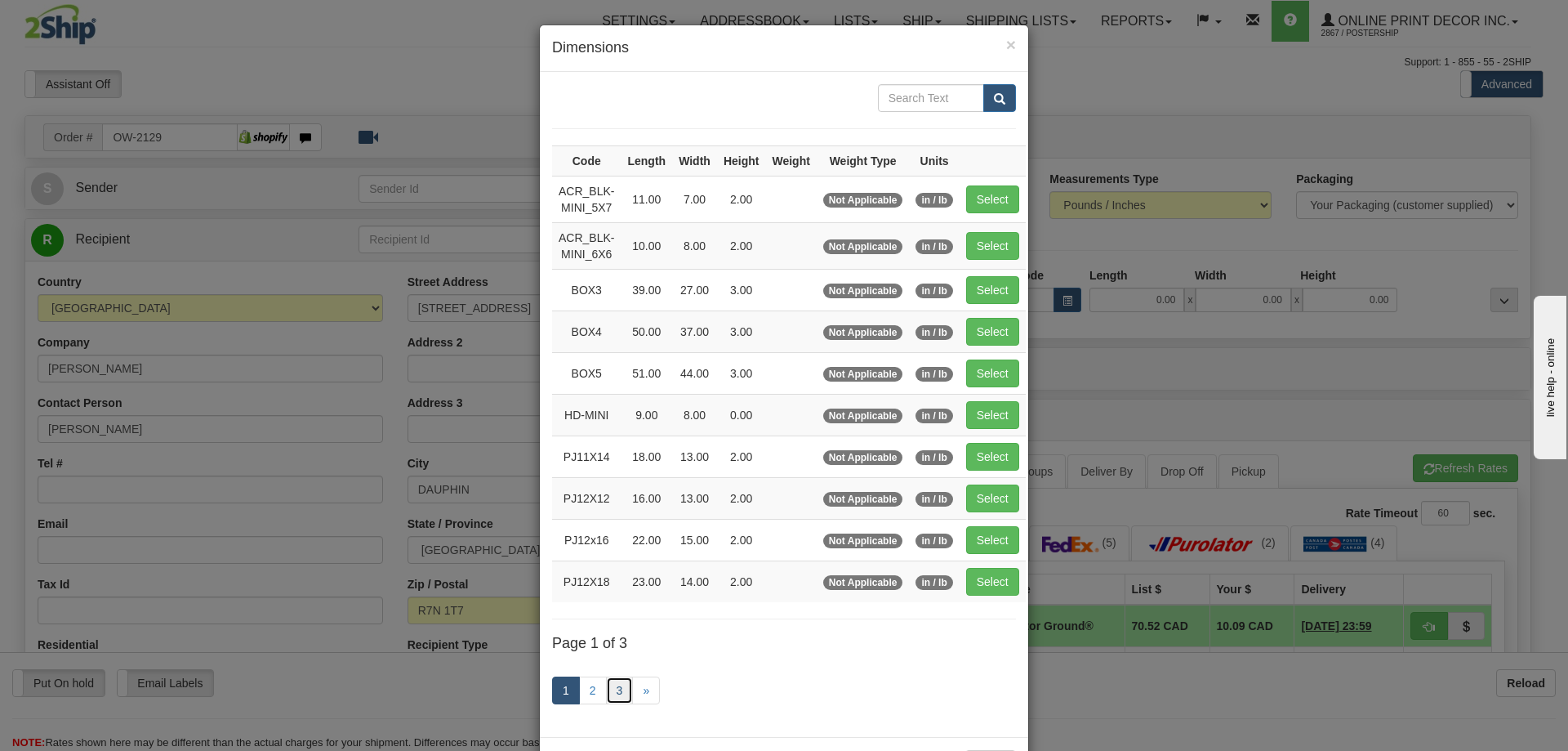
click at [606, 688] on link "3" at bounding box center [620, 690] width 28 height 28
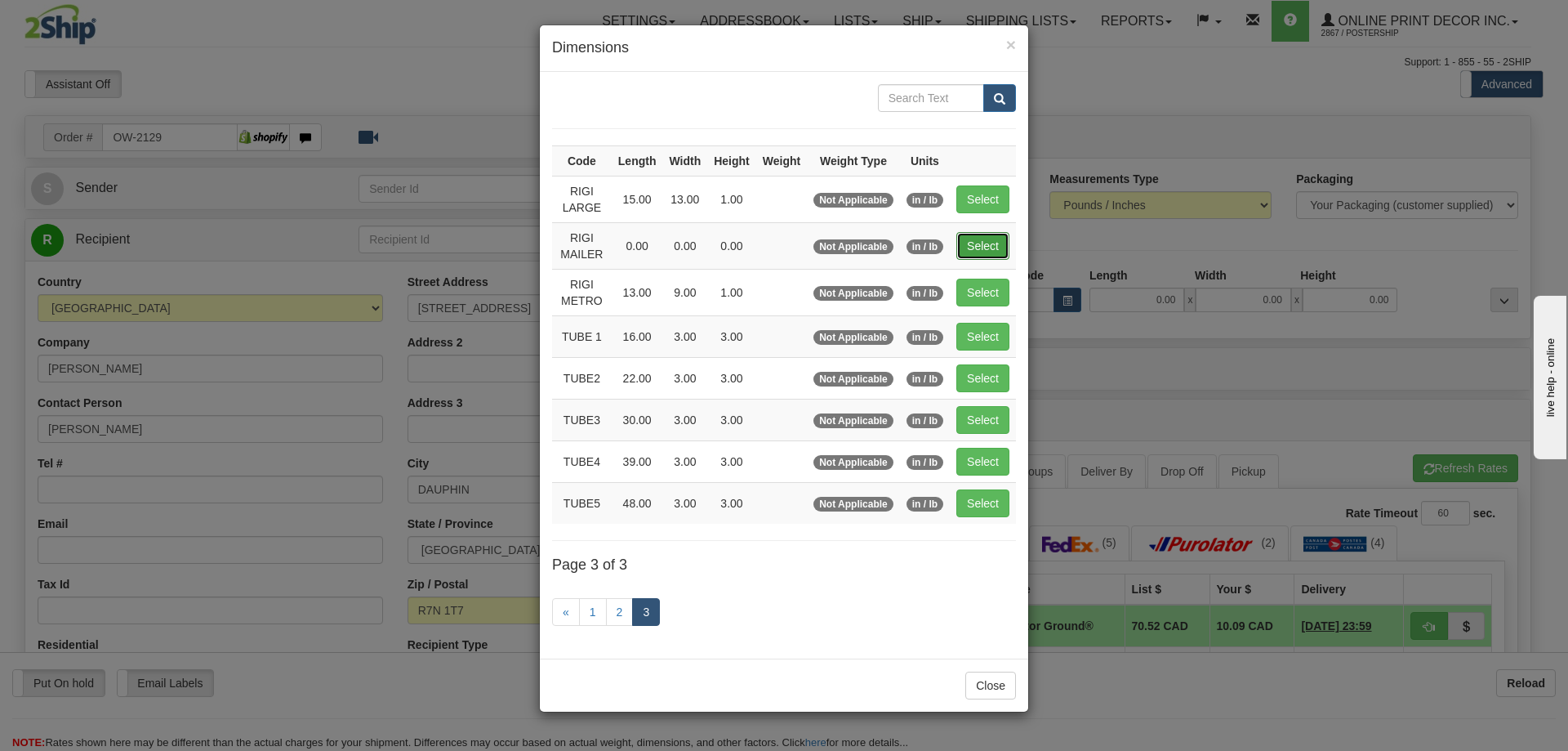
click at [979, 235] on button "Select" at bounding box center [983, 246] width 53 height 28
type input "RIGI MAILER"
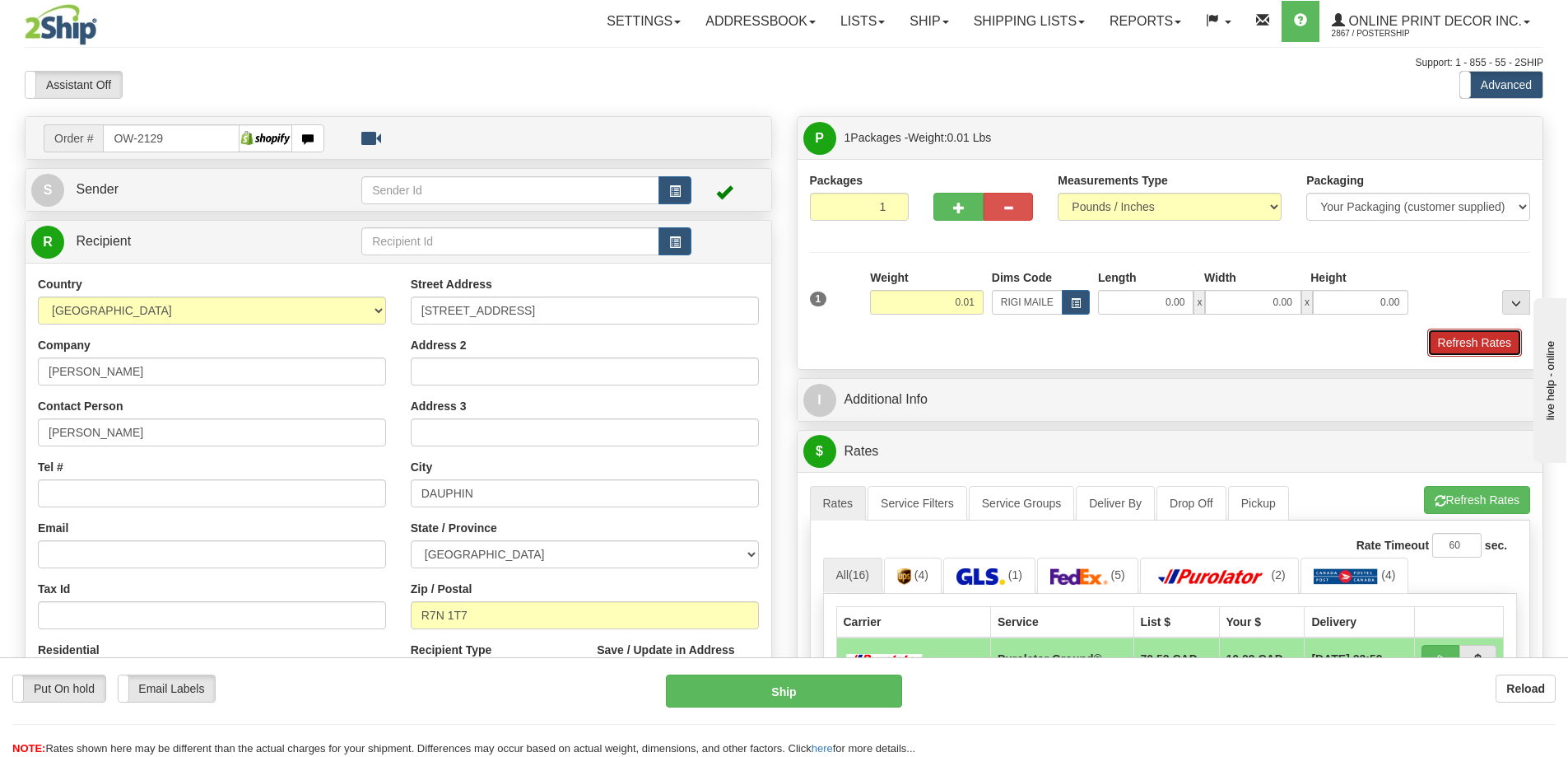
click at [1473, 343] on button "Refresh Rates" at bounding box center [1474, 343] width 94 height 28
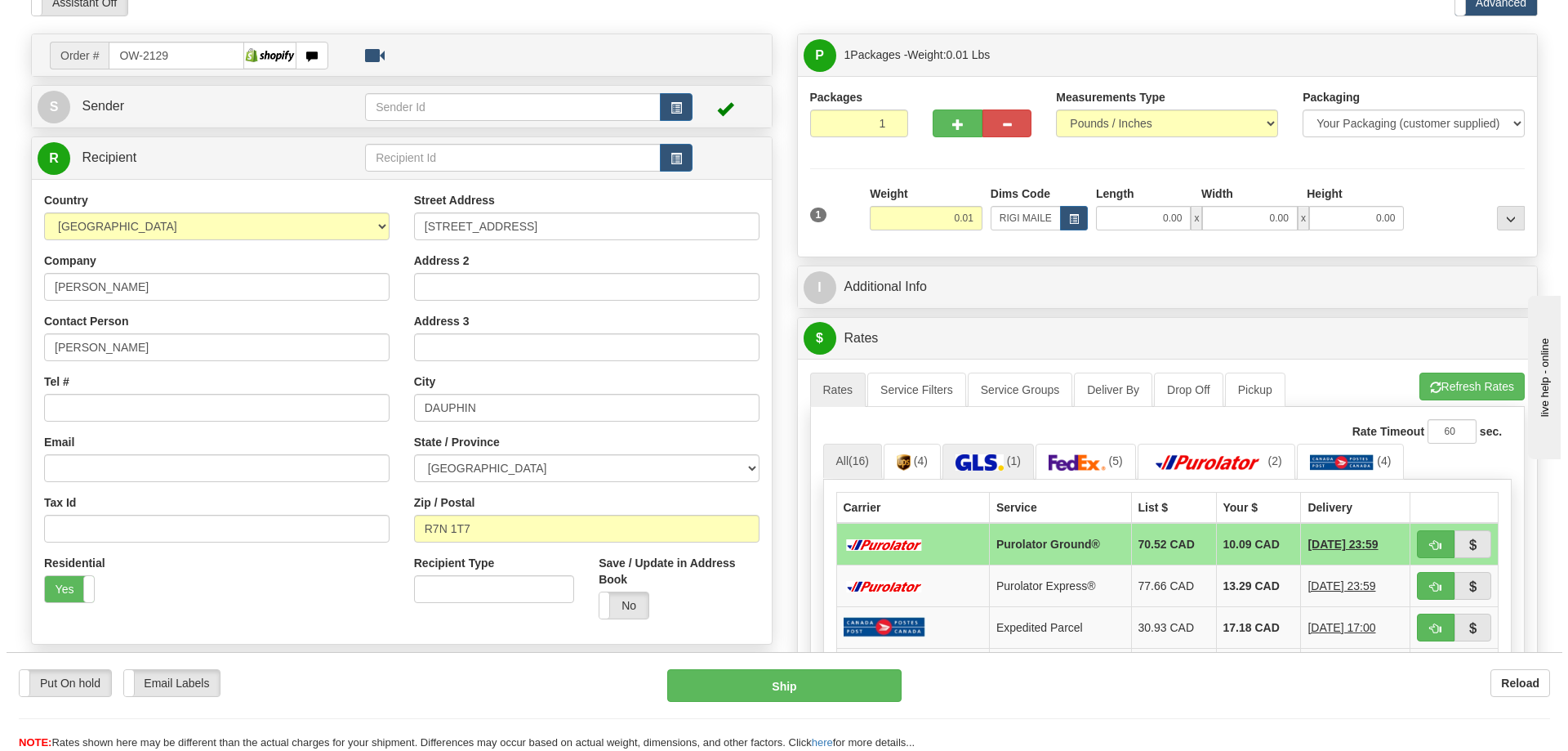
scroll to position [163, 0]
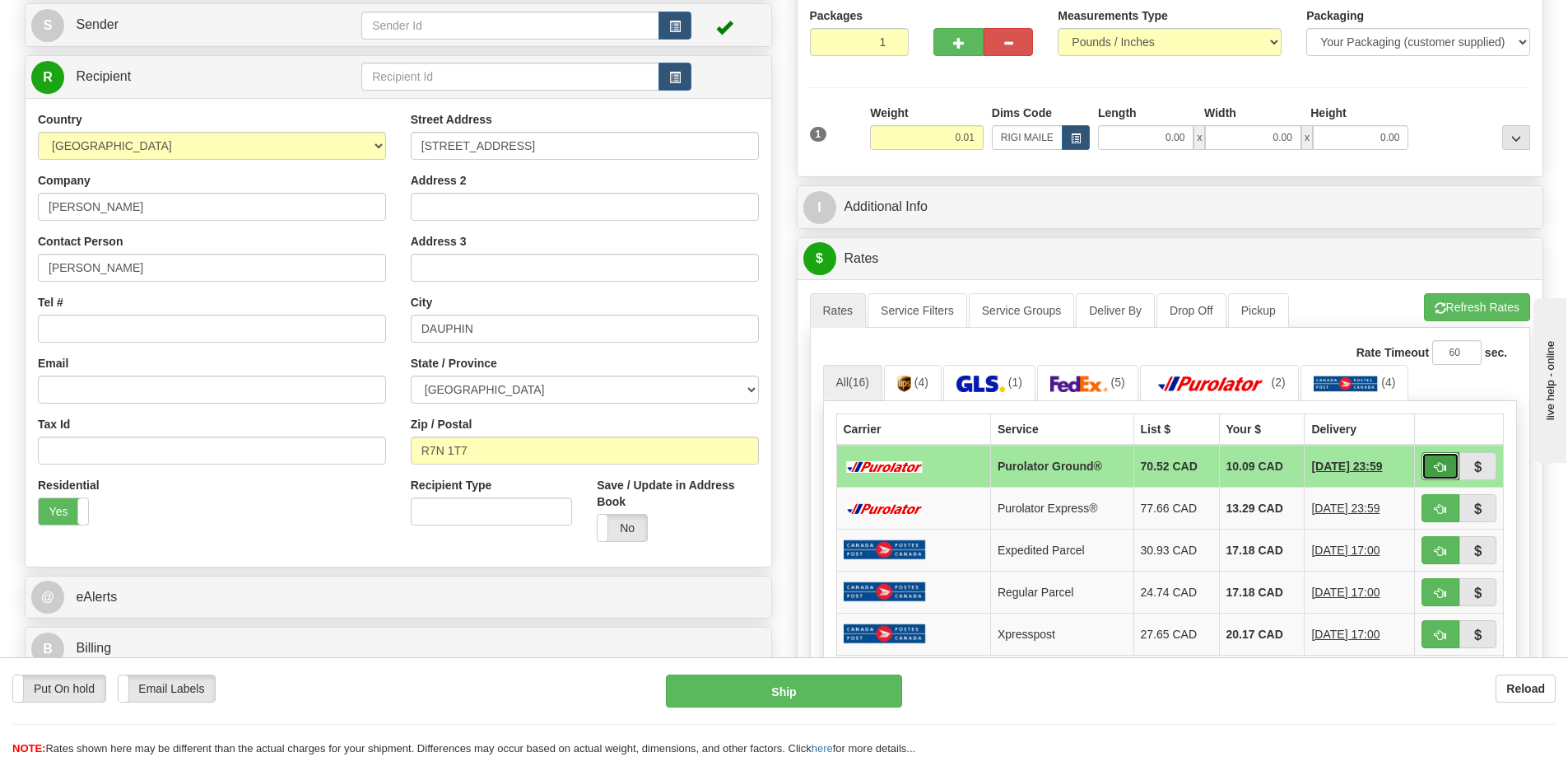
click at [1446, 461] on button "button" at bounding box center [1441, 466] width 38 height 28
type input "260"
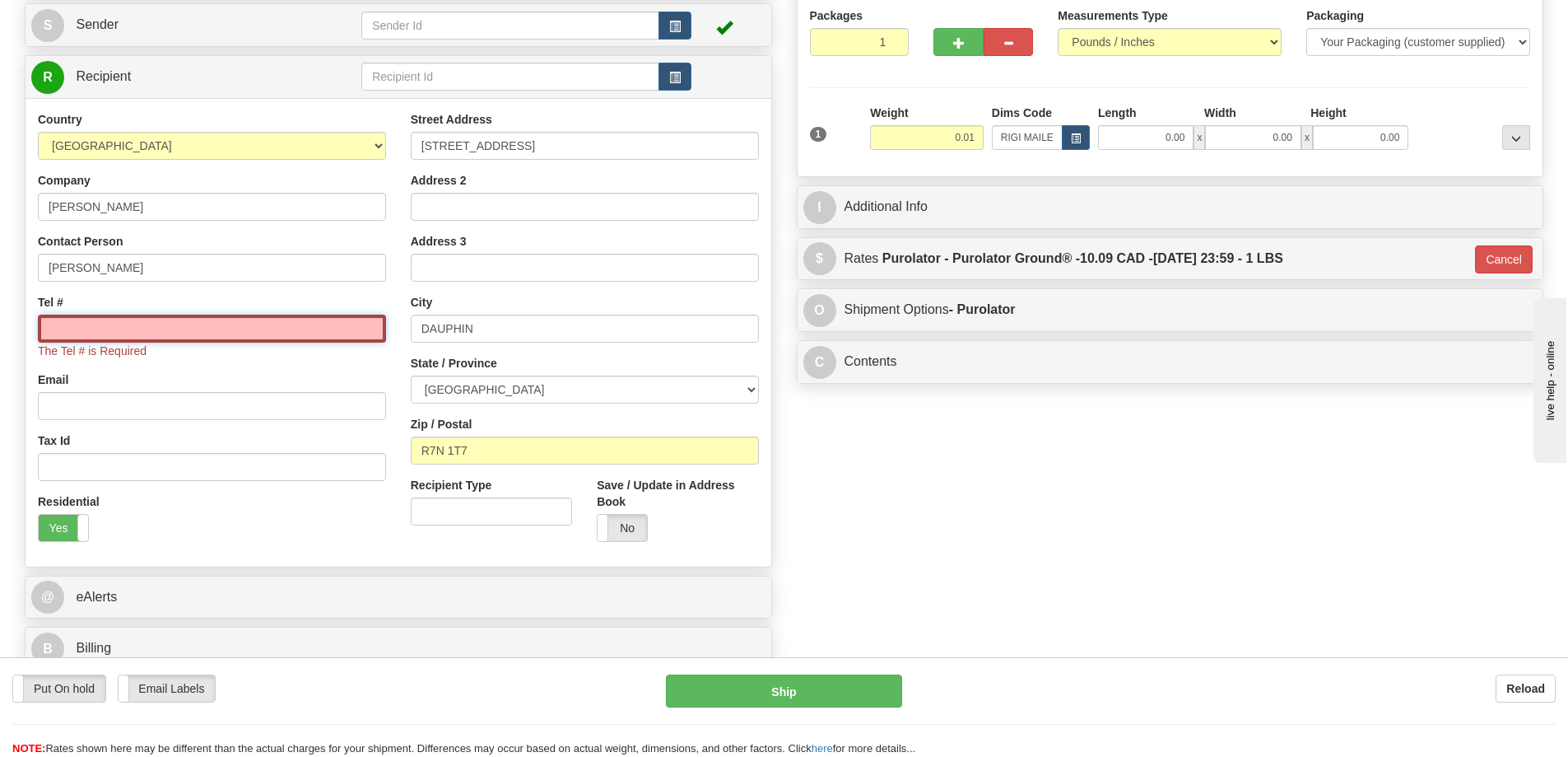
click at [160, 334] on input "Tel #" at bounding box center [212, 329] width 348 height 28
type input "18773353312"
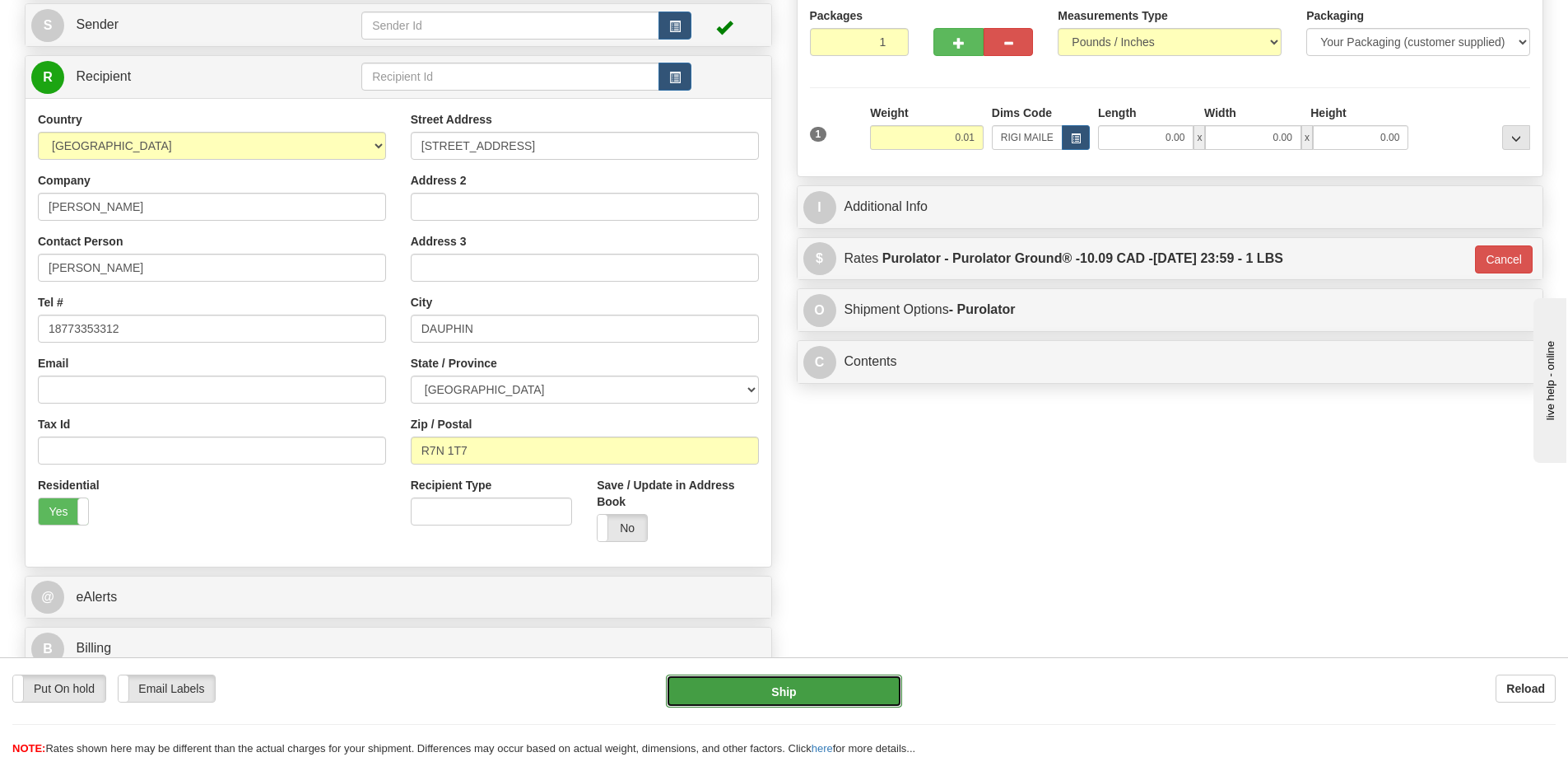
click at [817, 684] on button "Ship" at bounding box center [784, 691] width 237 height 33
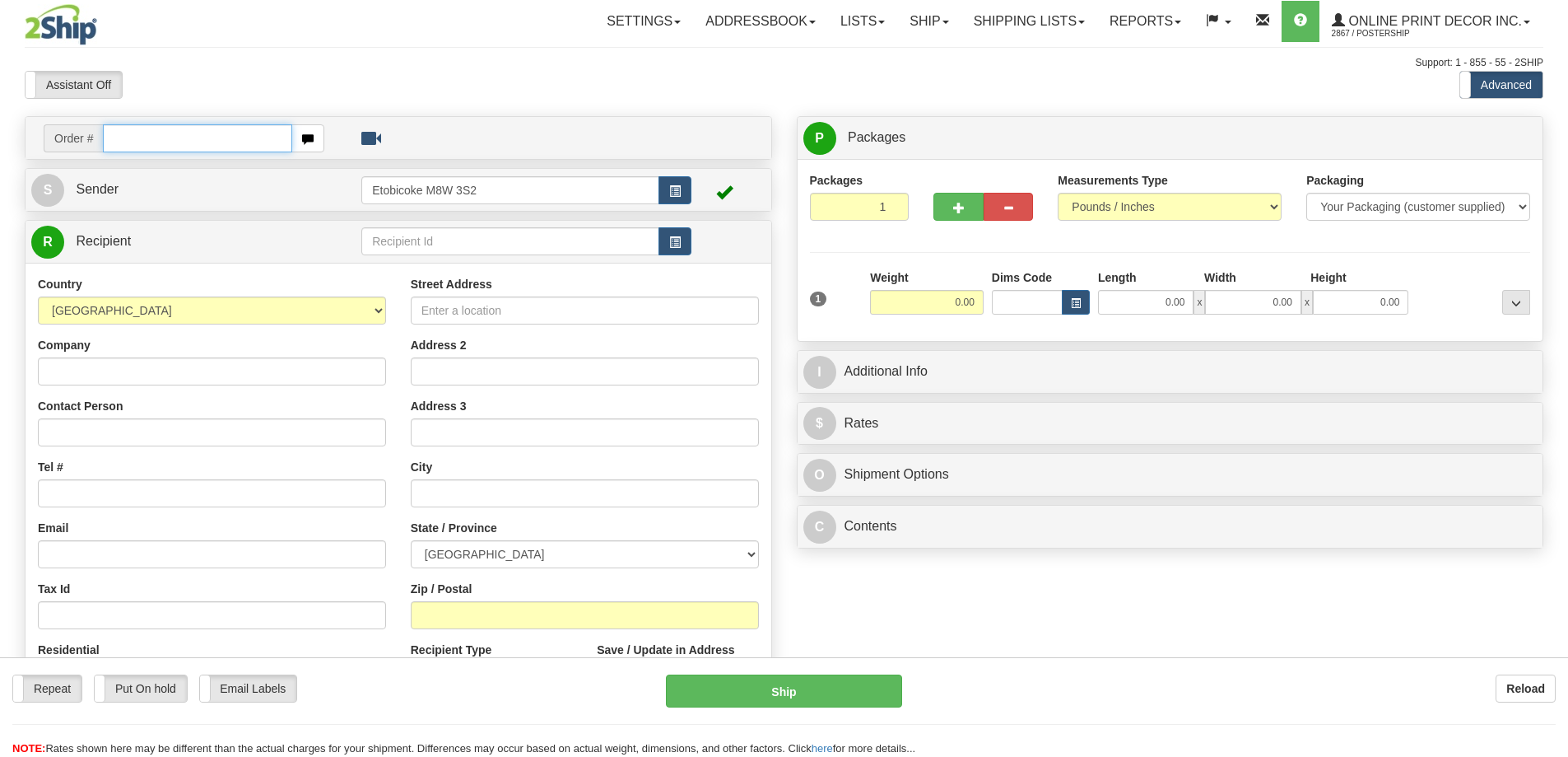
click at [211, 140] on input "text" at bounding box center [198, 138] width 189 height 28
type input "ca-420755"
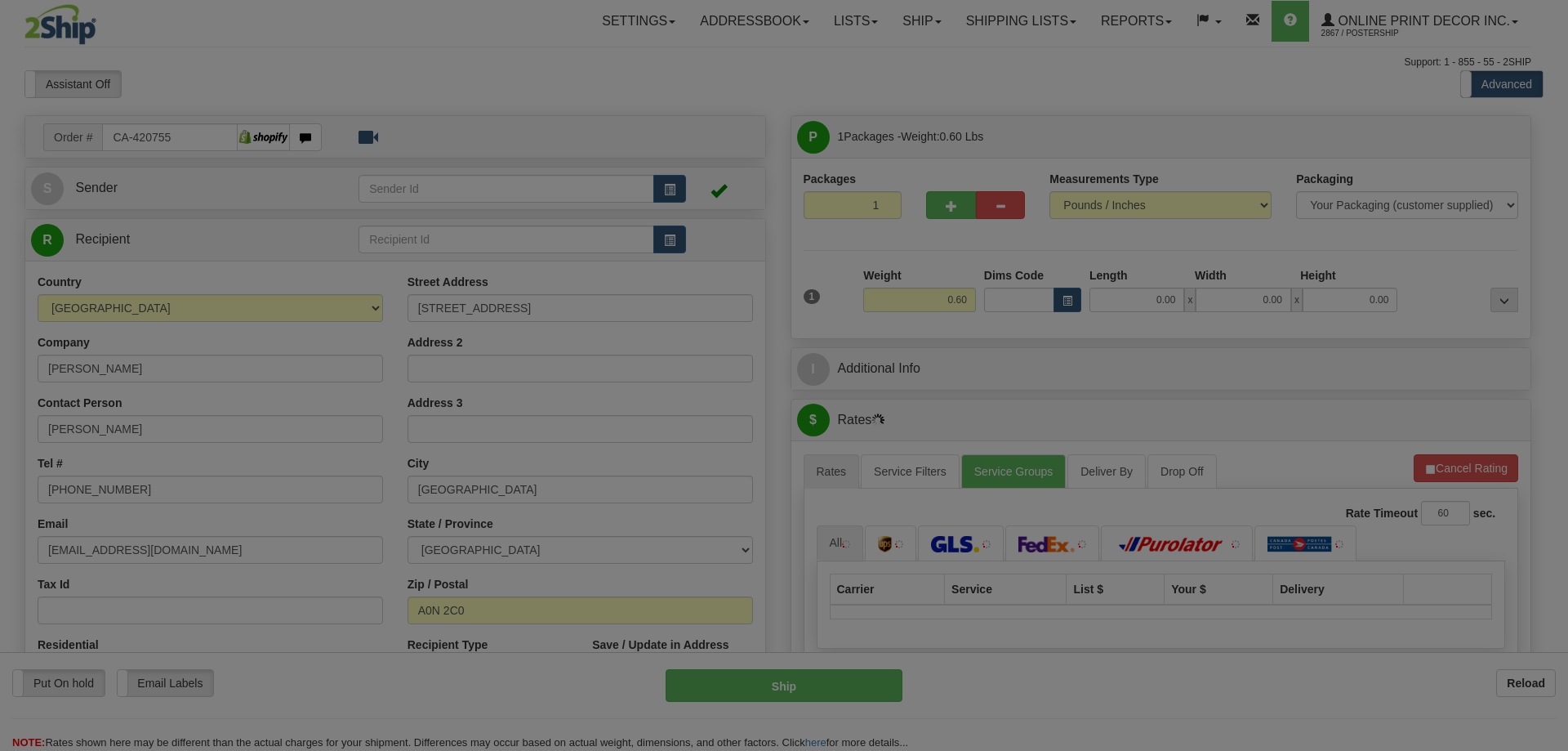
type input "STEPHENVILLE CROSSING"
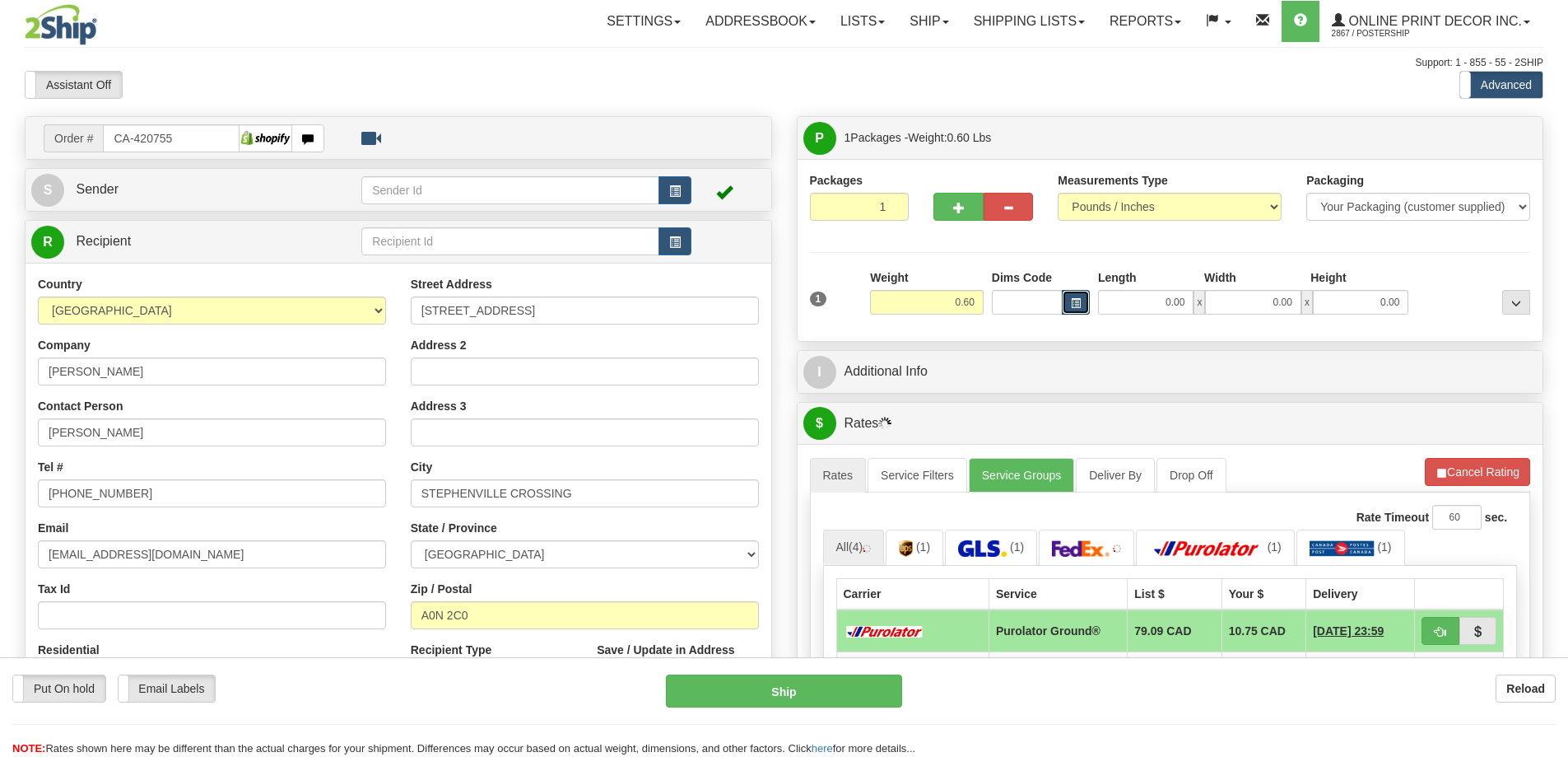
click at [1069, 302] on button "button" at bounding box center [1076, 302] width 28 height 24
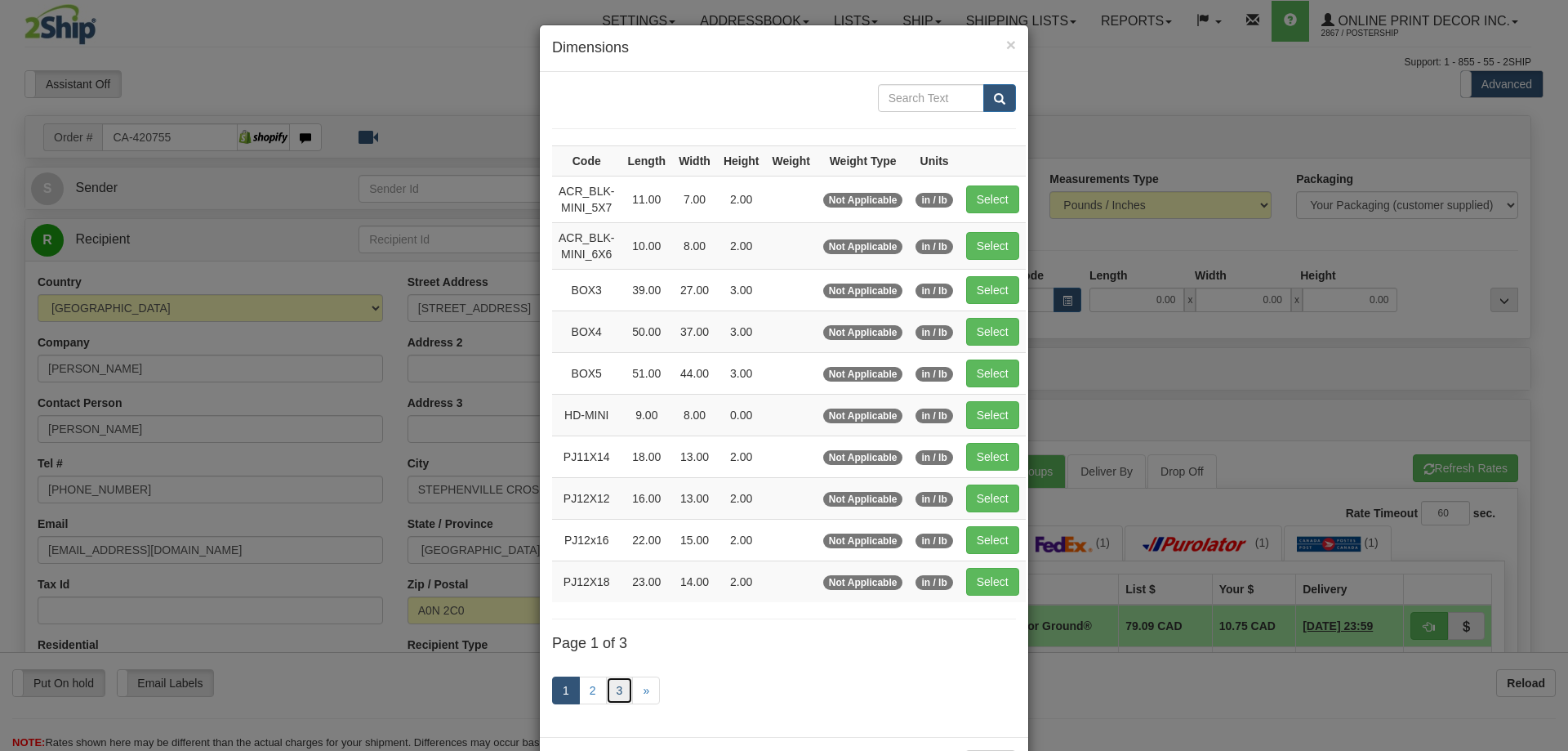
click at [612, 687] on link "3" at bounding box center [620, 690] width 28 height 28
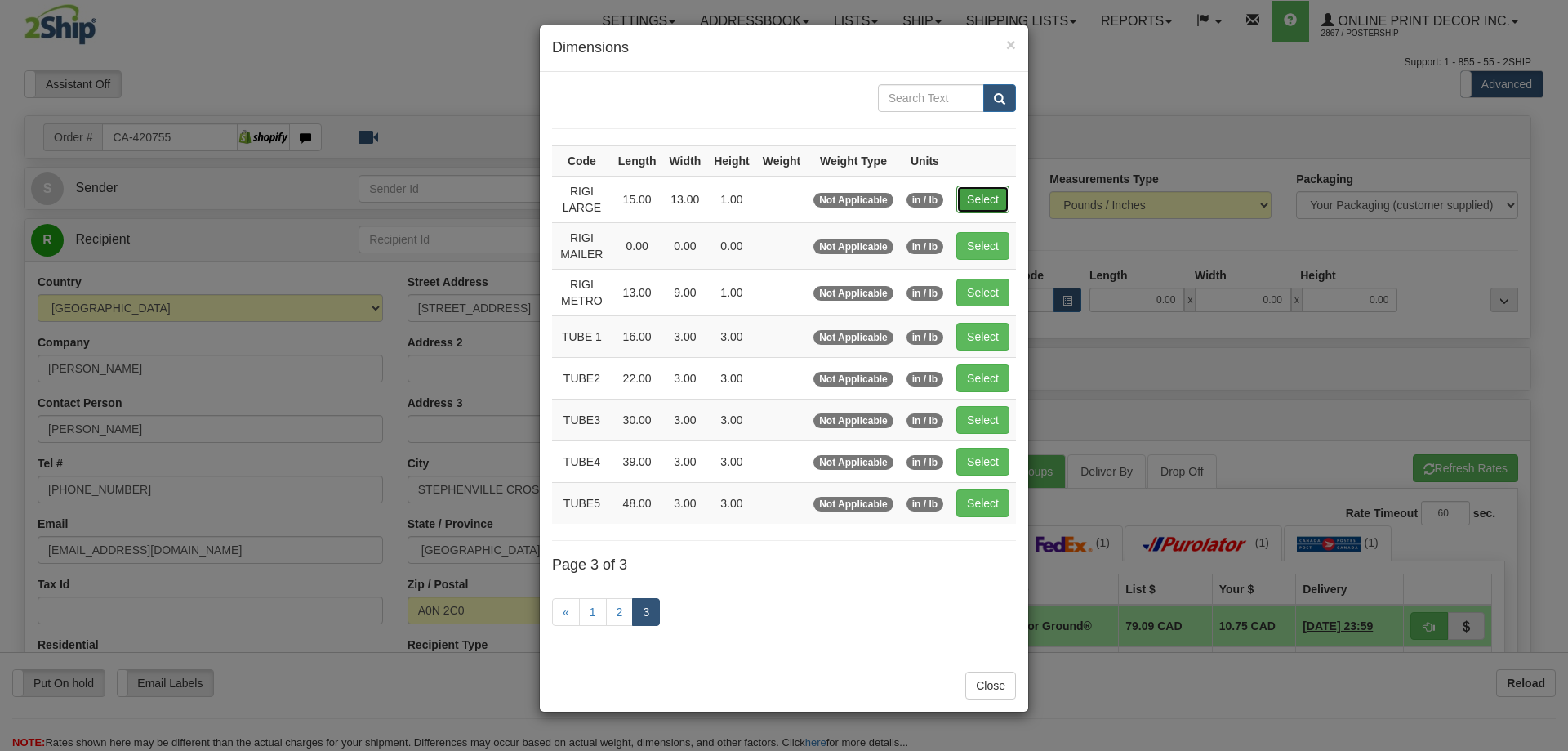
click at [985, 187] on button "Select" at bounding box center [983, 200] width 53 height 28
type input "RIGI LARGE"
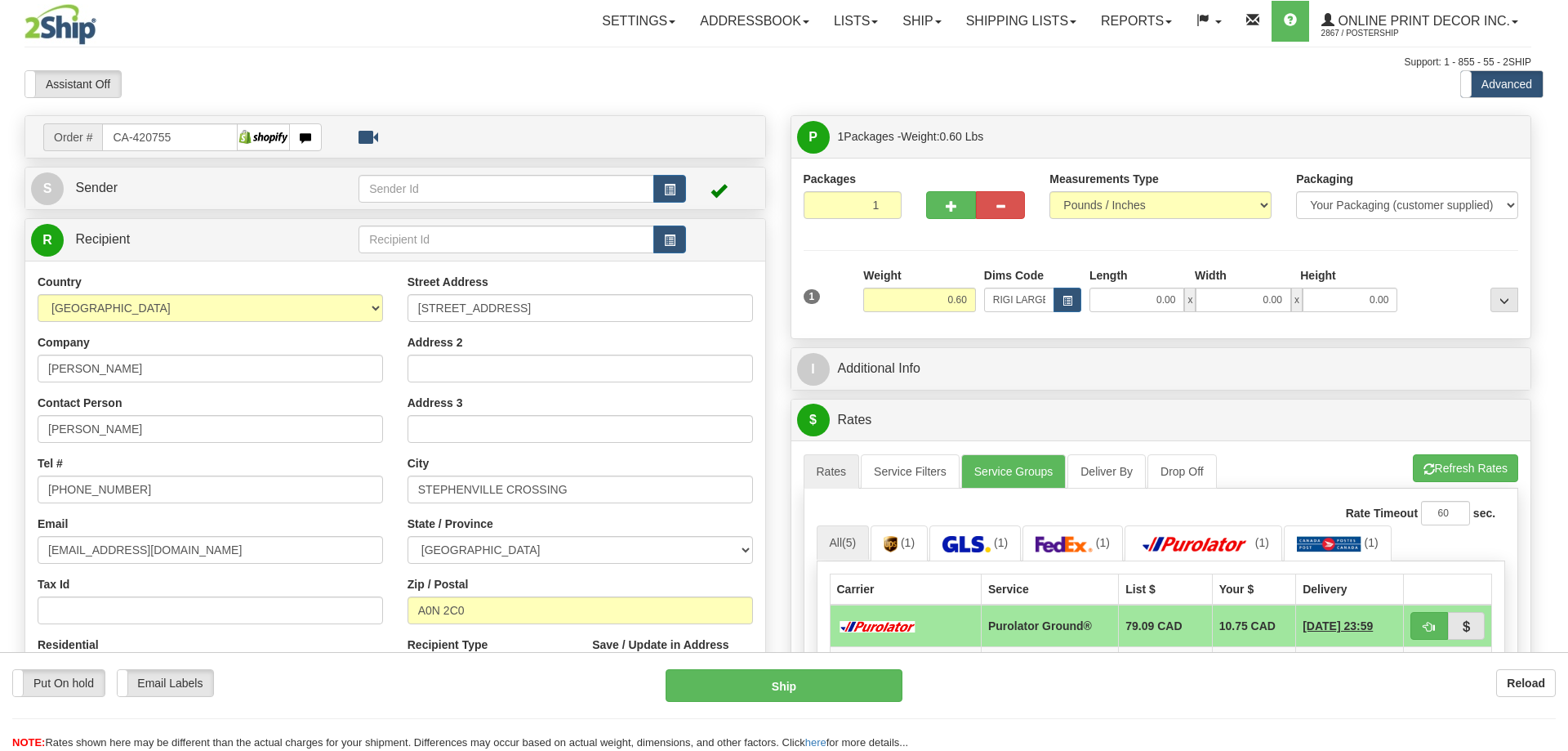
type input "15.00"
type input "13.00"
type input "1.00"
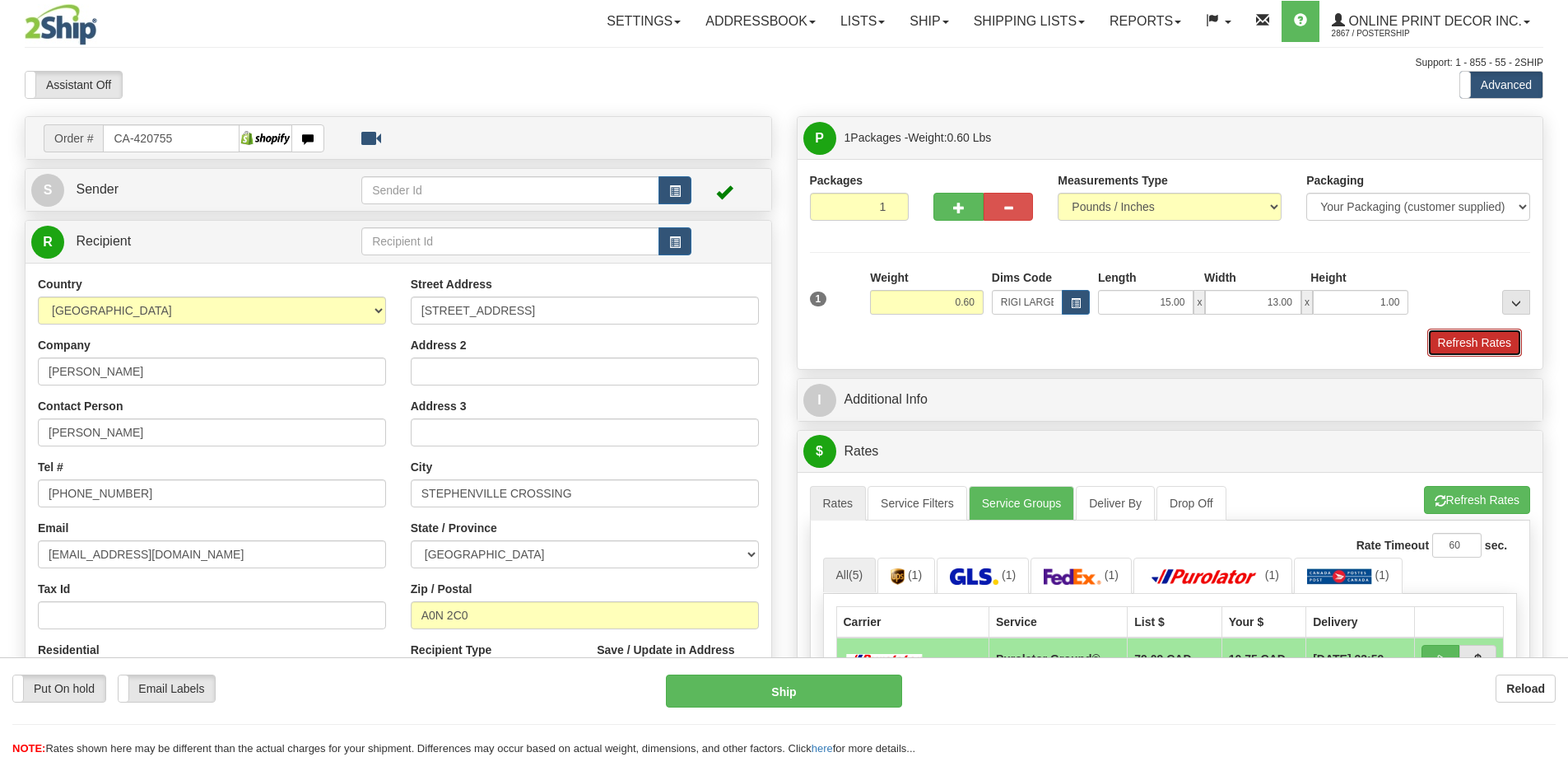
click at [1446, 334] on button "Refresh Rates" at bounding box center [1474, 343] width 94 height 28
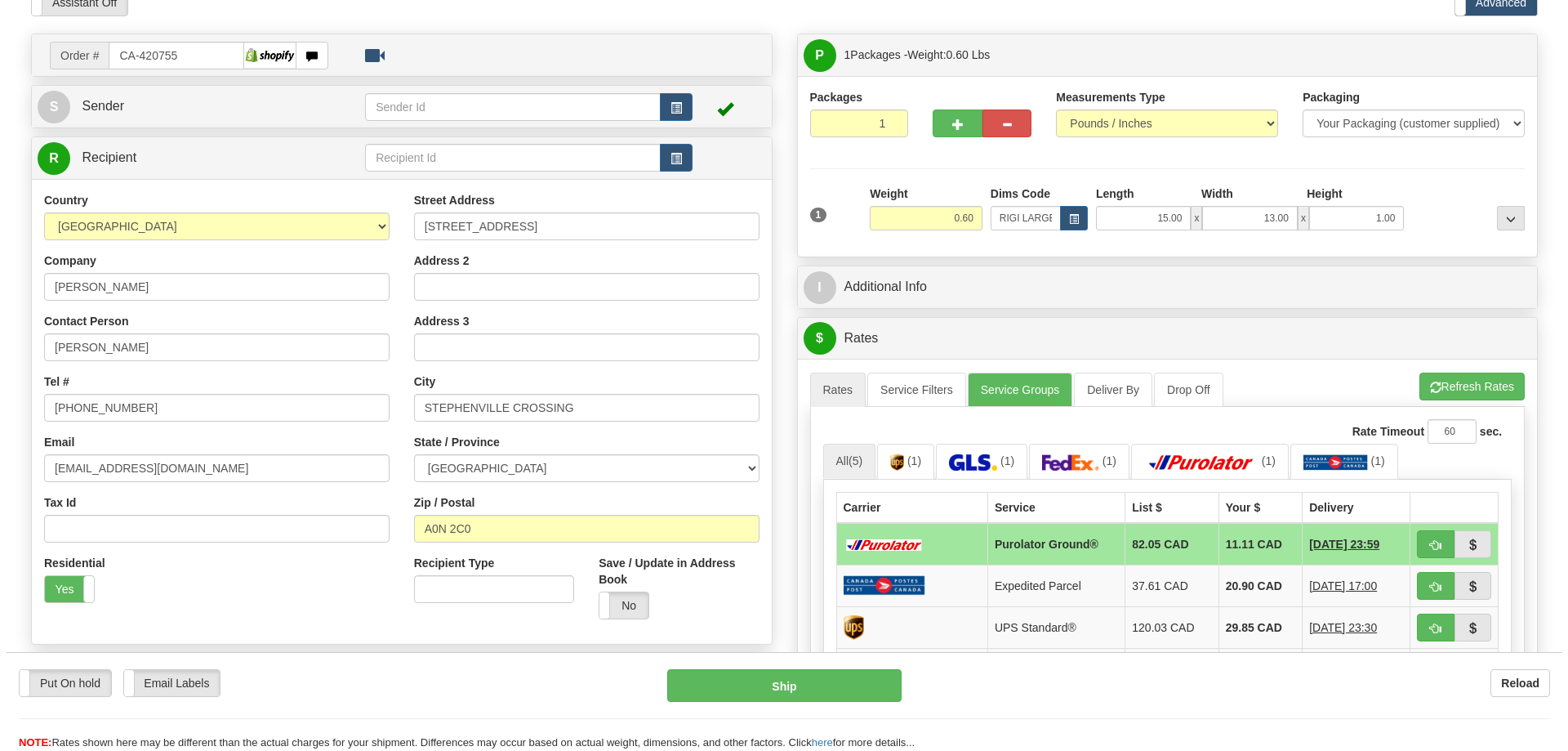
scroll to position [245, 0]
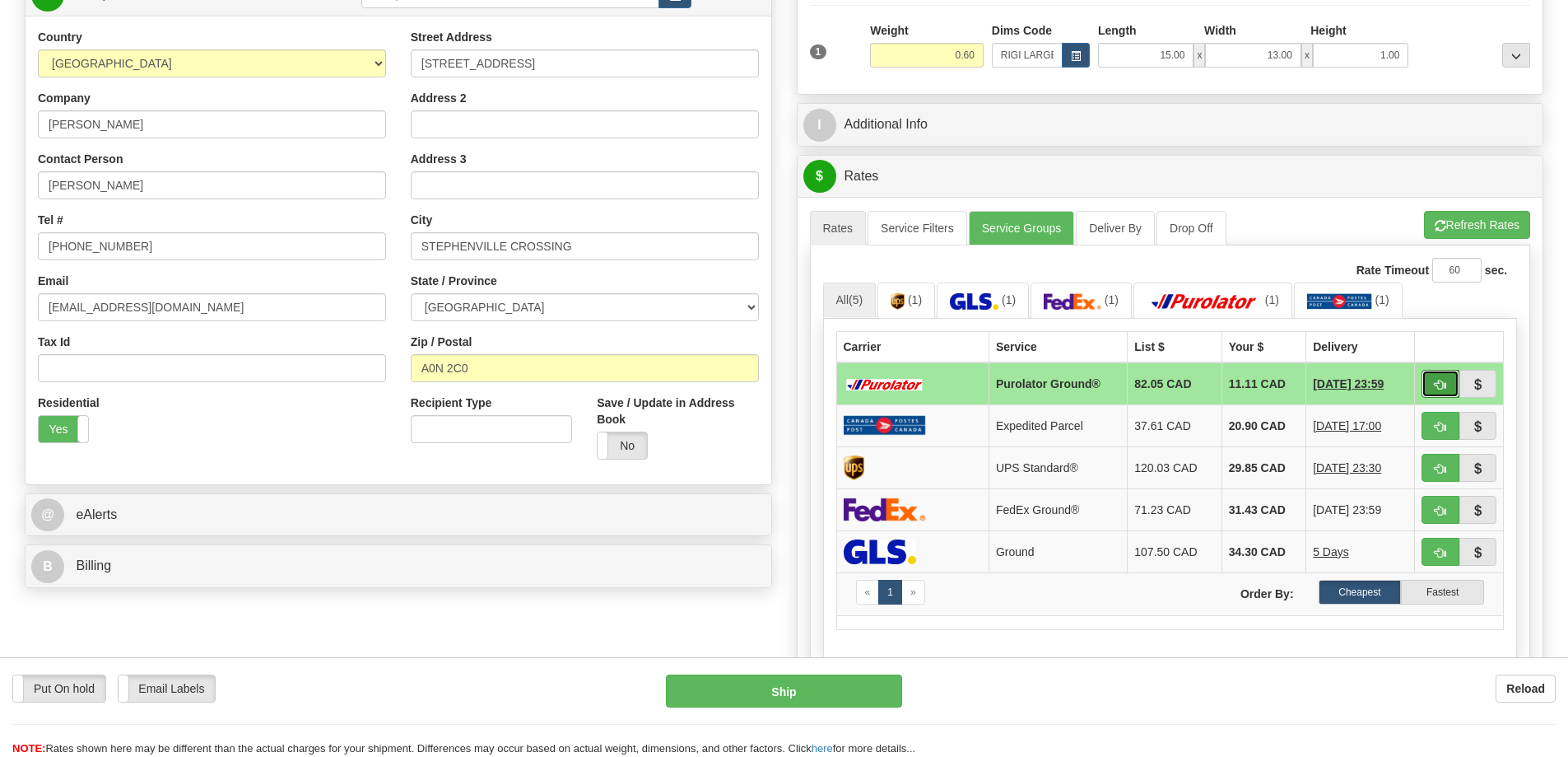
click at [1426, 378] on button "button" at bounding box center [1441, 383] width 38 height 28
type input "260"
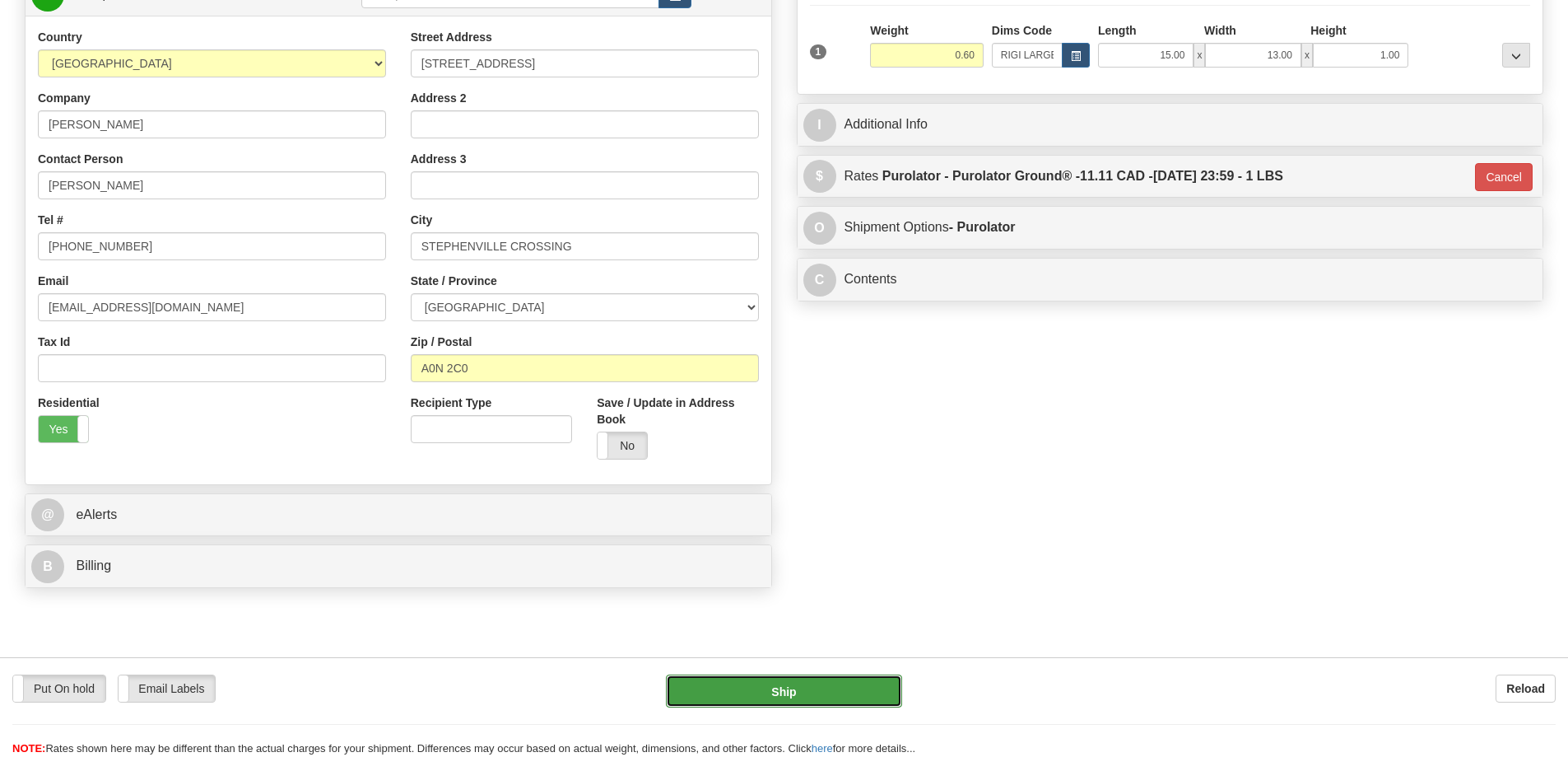
click at [816, 682] on button "Ship" at bounding box center [784, 691] width 237 height 33
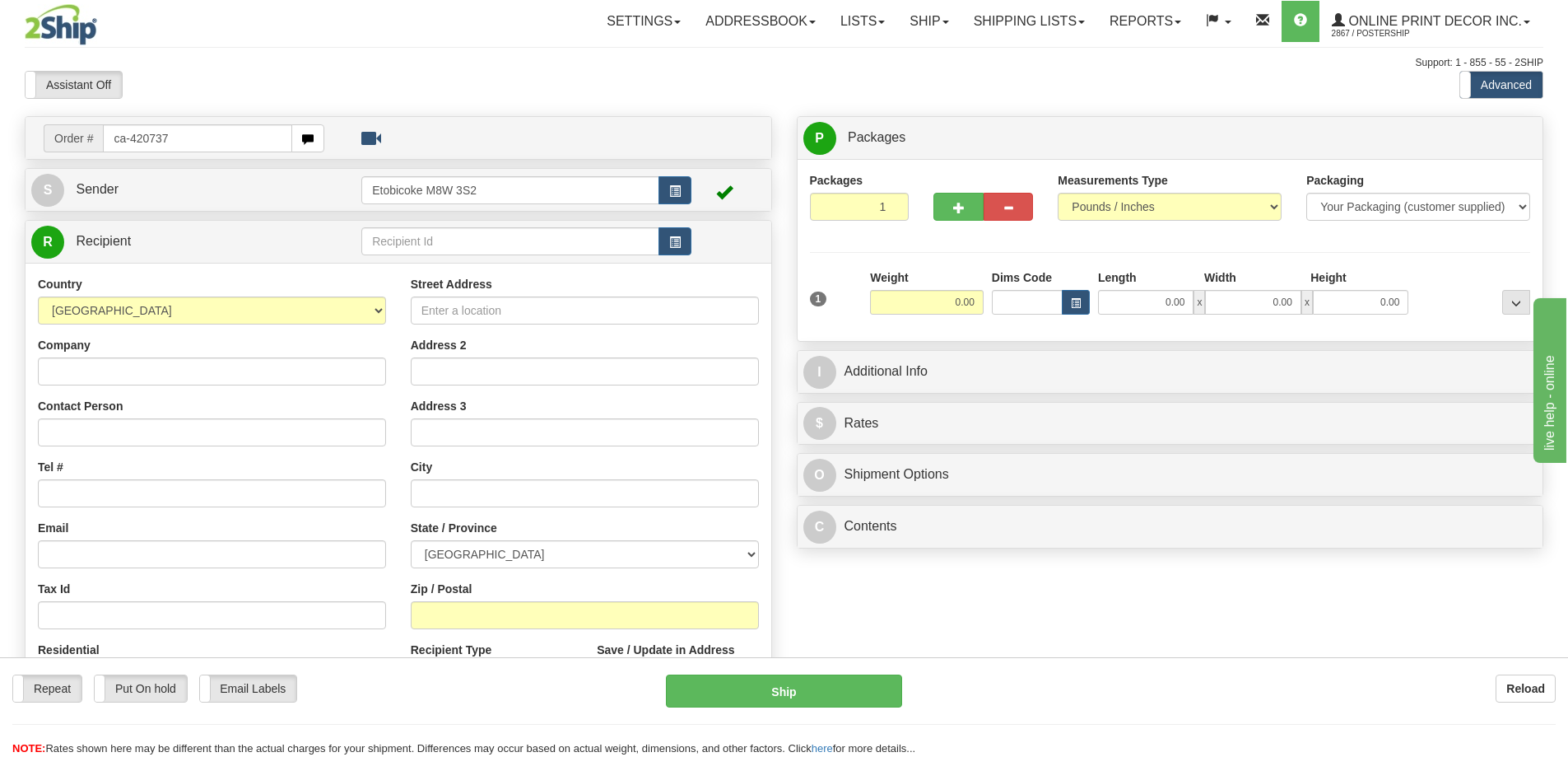
type input "ca-420737"
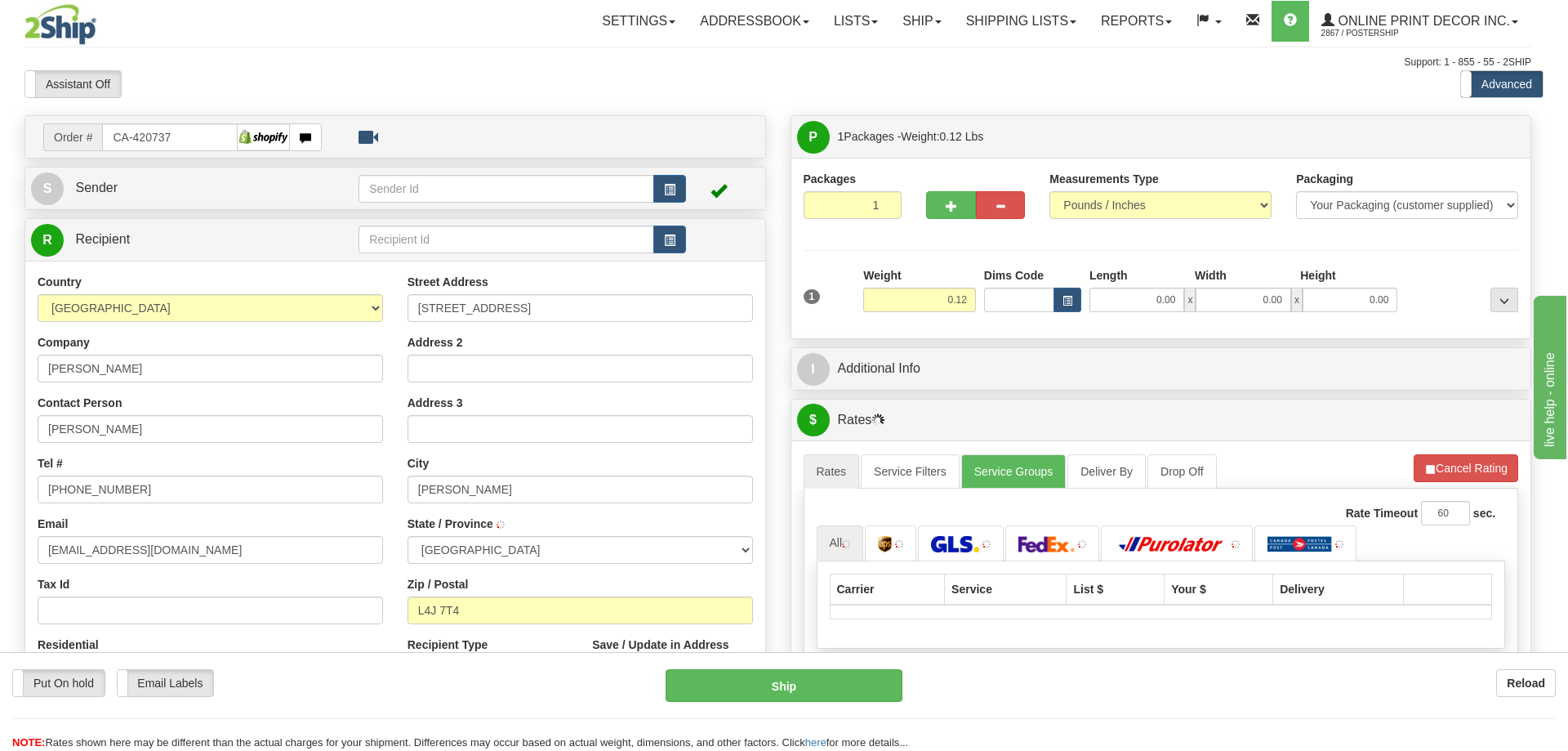
type input "[PERSON_NAME]"
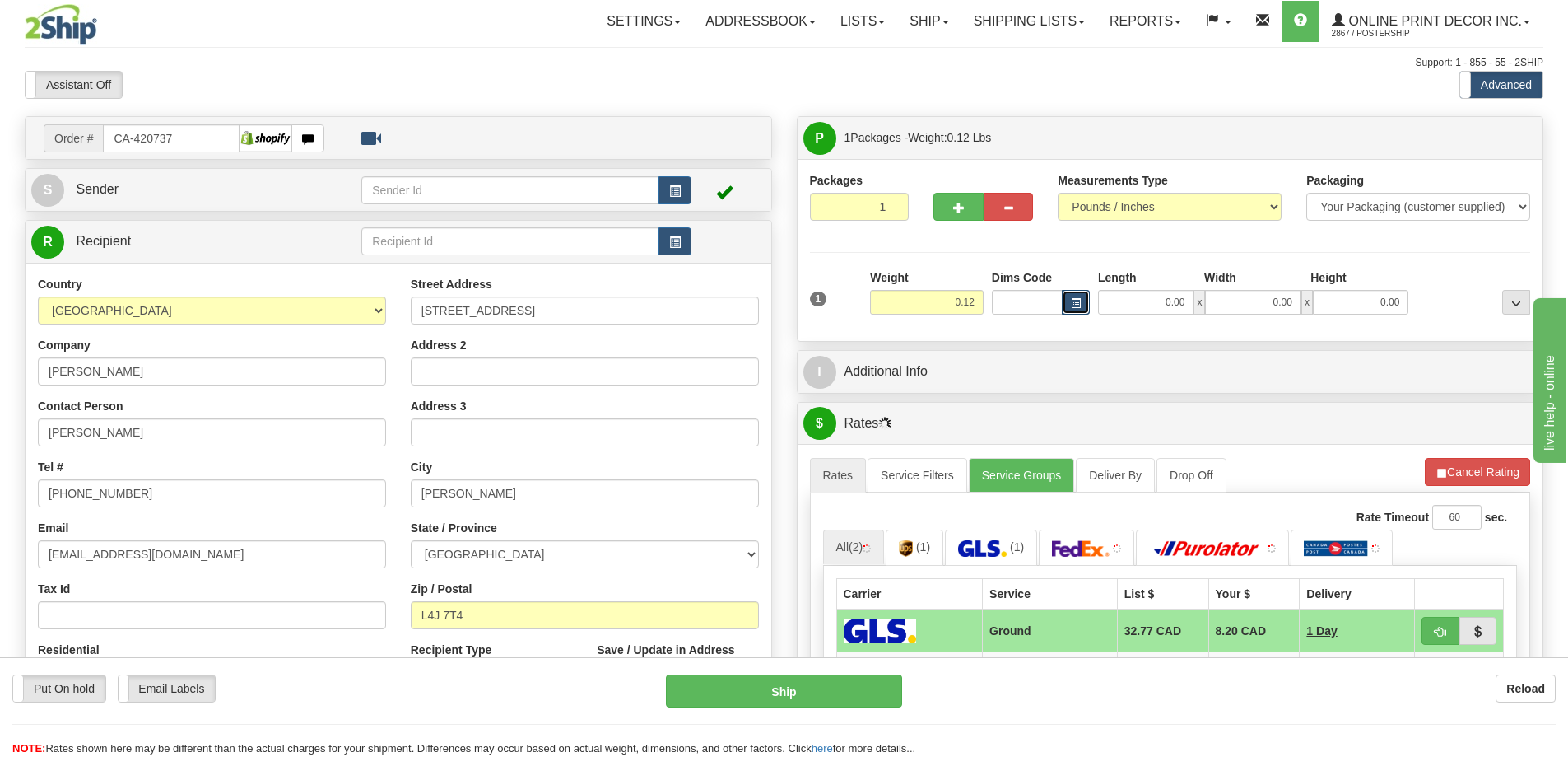
click at [1081, 296] on button "button" at bounding box center [1076, 302] width 28 height 24
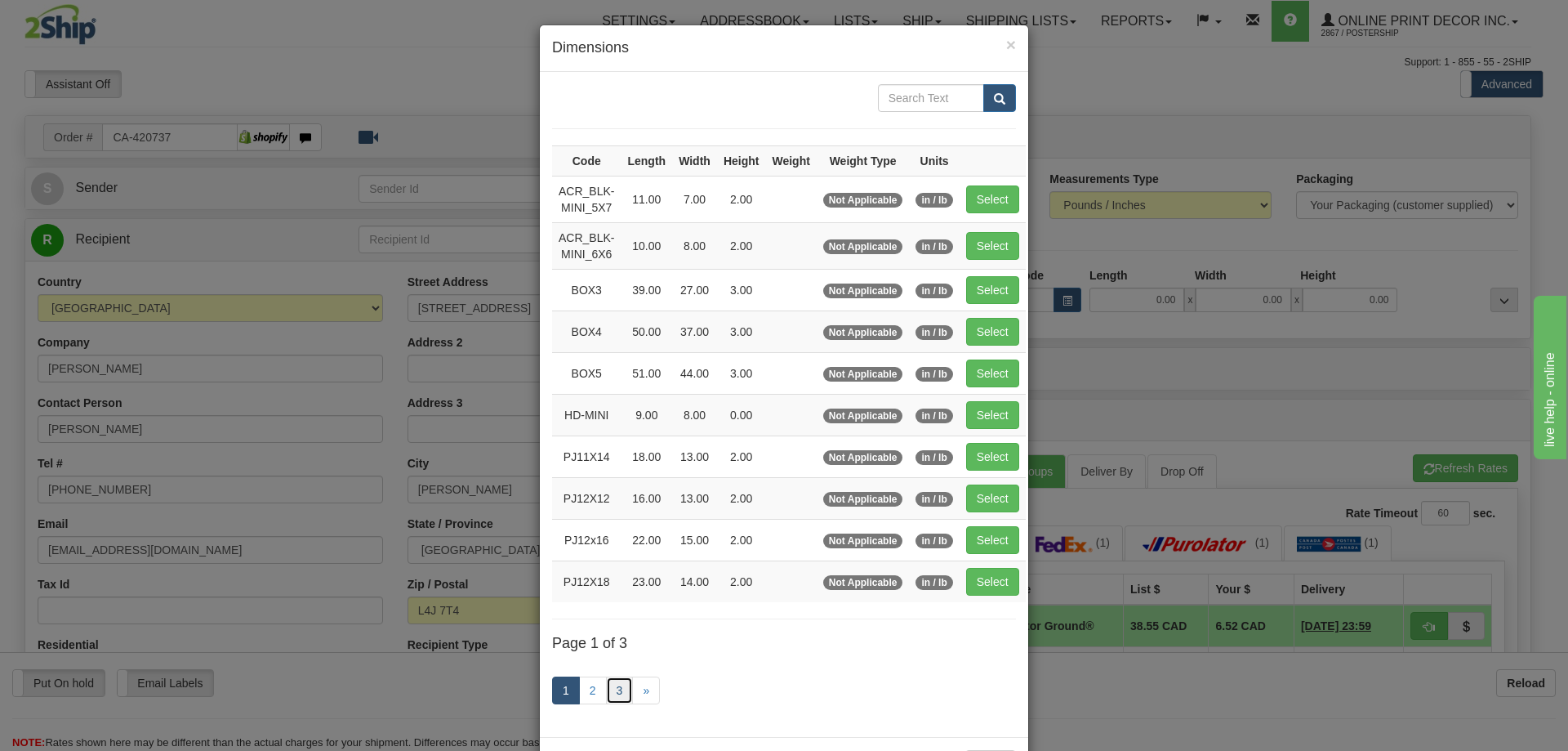
click at [611, 690] on link "3" at bounding box center [620, 690] width 28 height 28
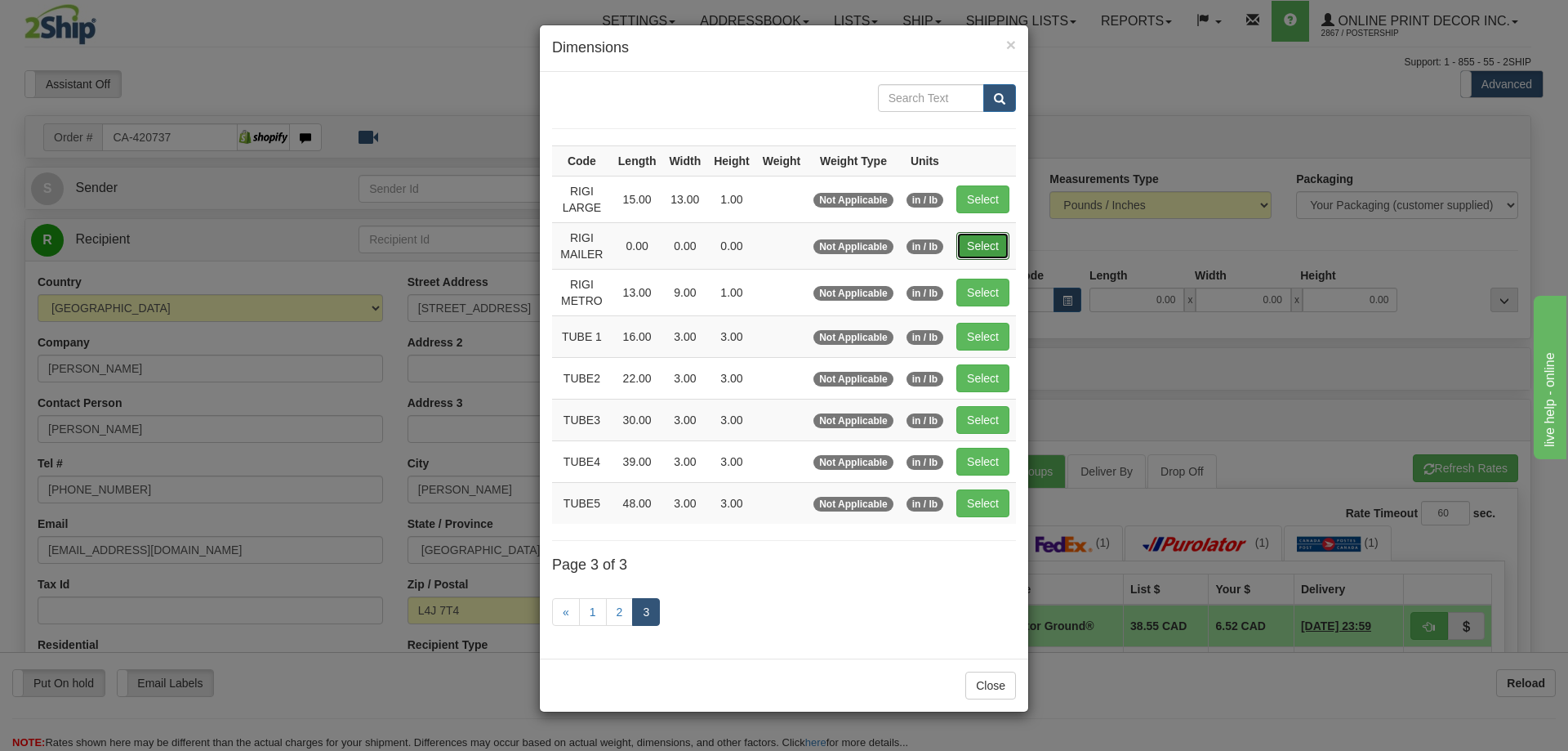
click at [964, 240] on button "Select" at bounding box center [983, 246] width 53 height 28
type input "RIGI MAILER"
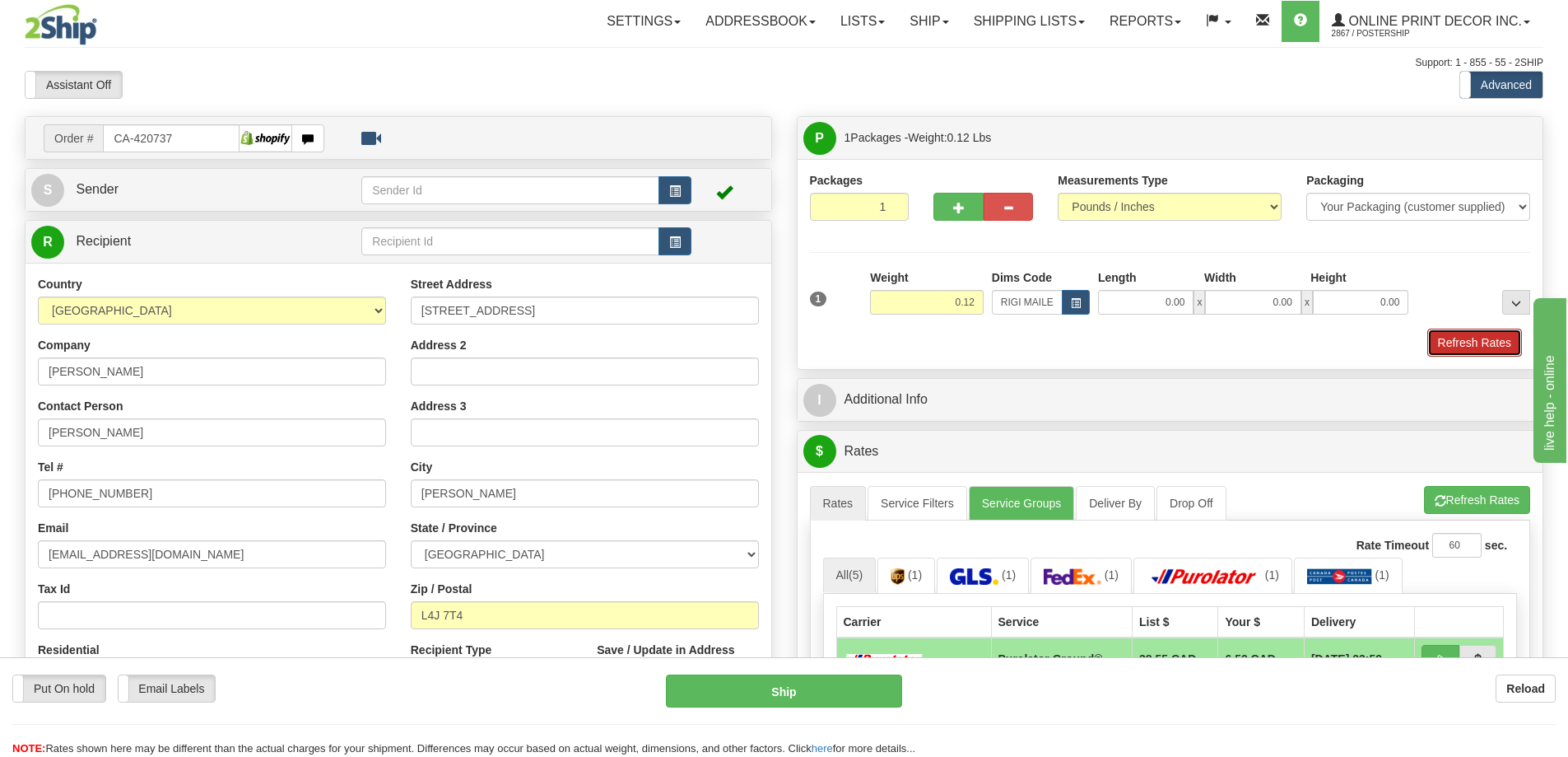
drag, startPoint x: 1469, startPoint y: 352, endPoint x: 1454, endPoint y: 346, distance: 16.2
click at [1469, 351] on button "Refresh Rates" at bounding box center [1474, 343] width 94 height 28
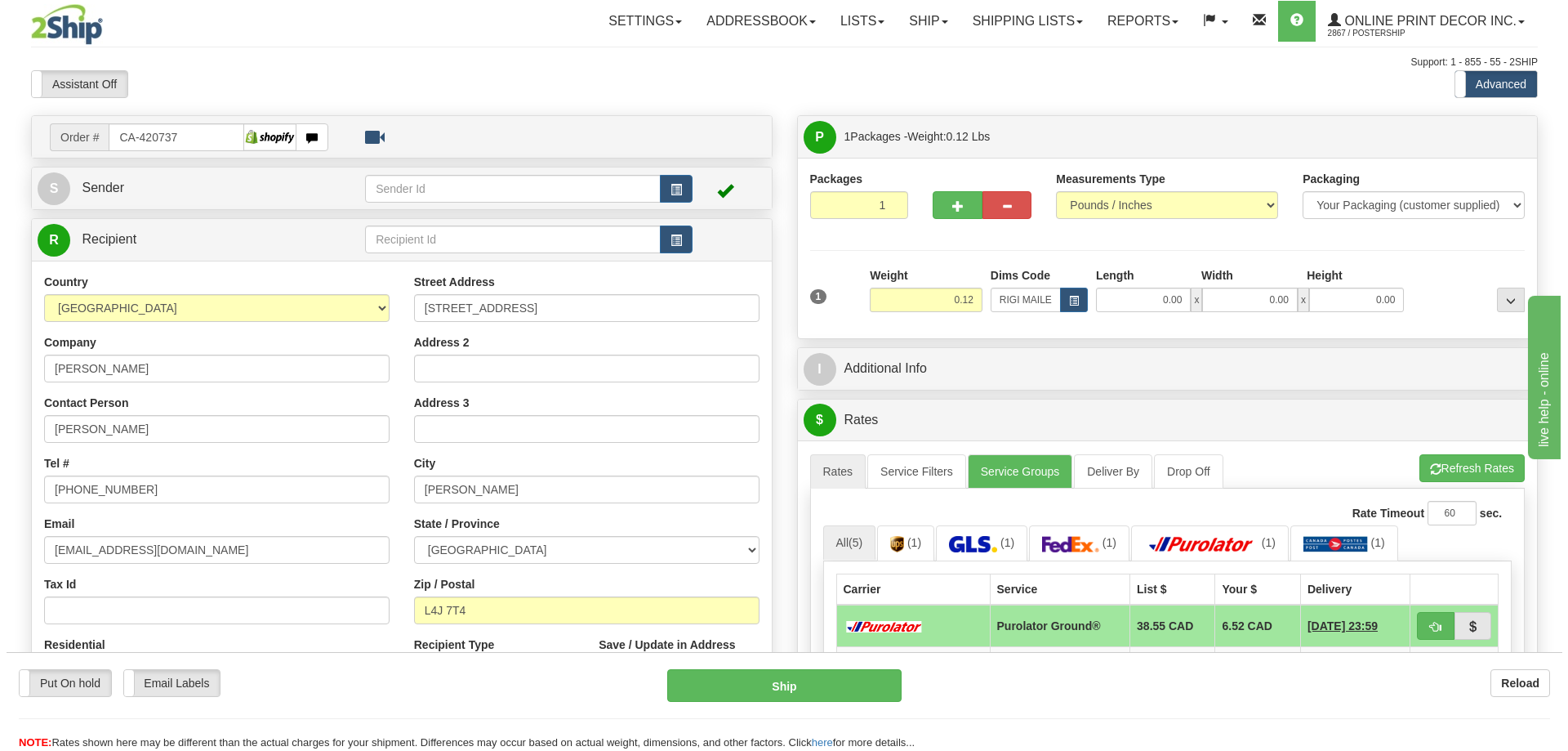
scroll to position [163, 0]
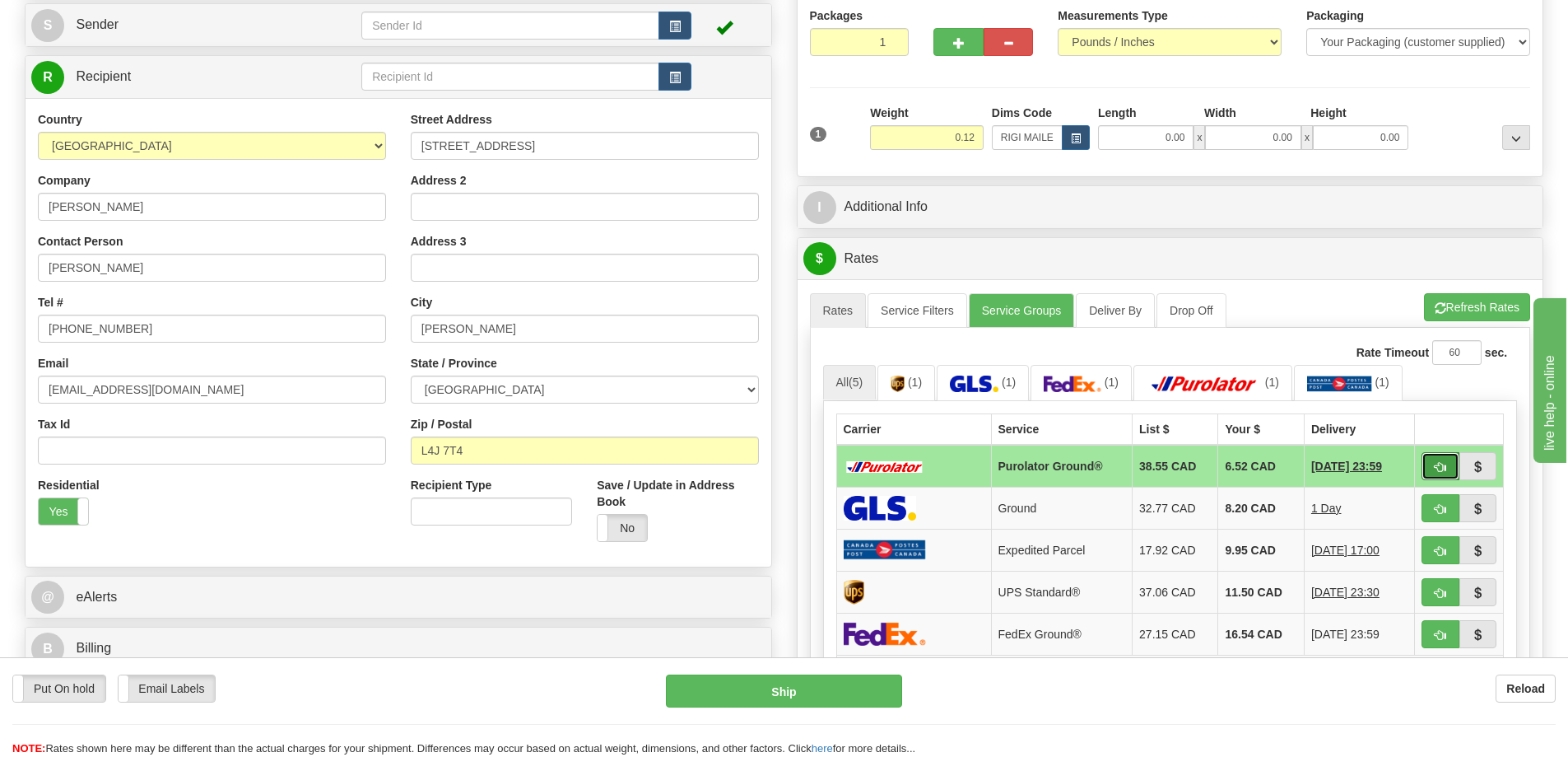
click at [1432, 458] on button "button" at bounding box center [1441, 466] width 38 height 28
type input "260"
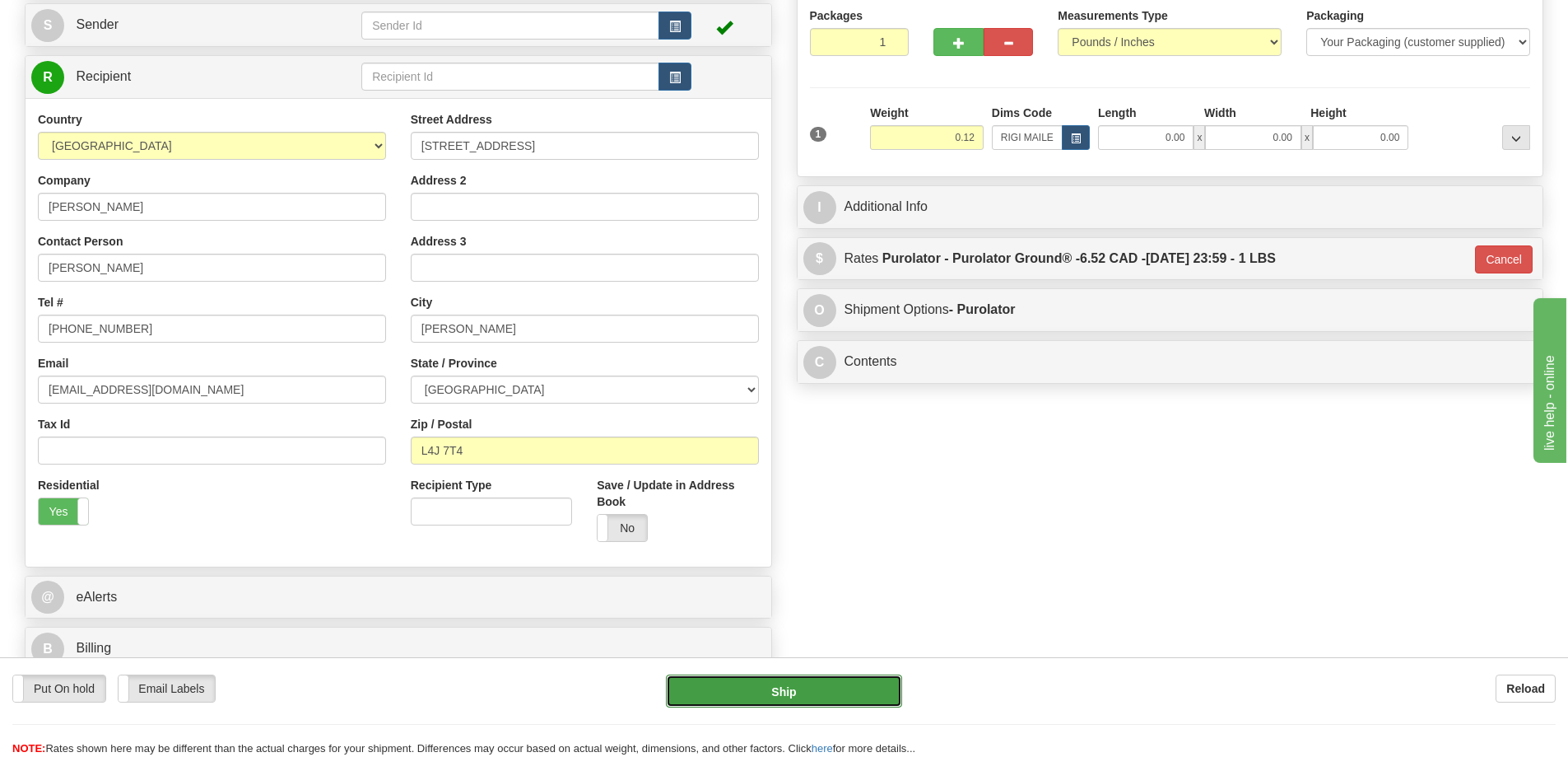
click at [833, 685] on button "Ship" at bounding box center [784, 691] width 237 height 33
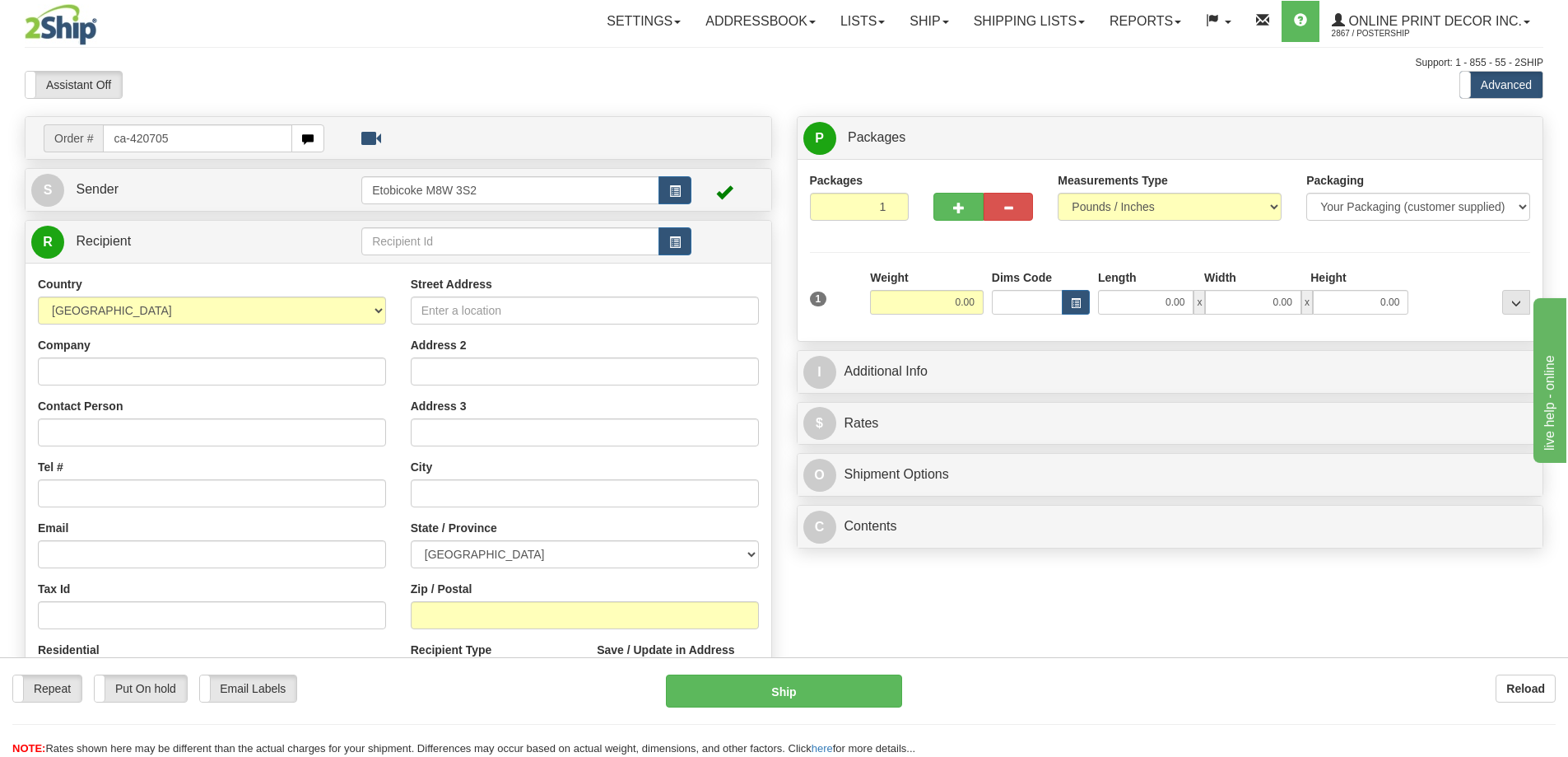
type input "ca-420705"
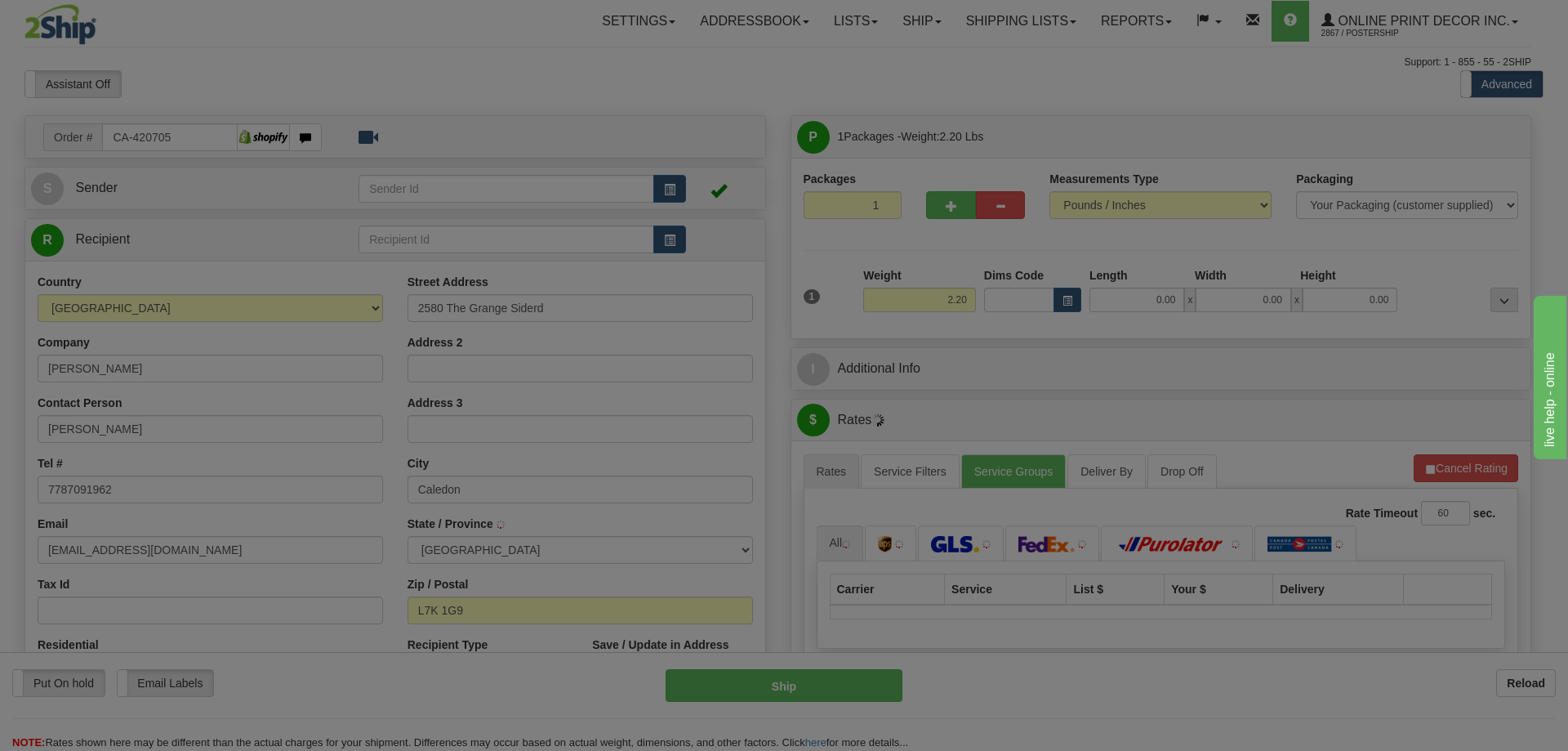
type input "[GEOGRAPHIC_DATA]"
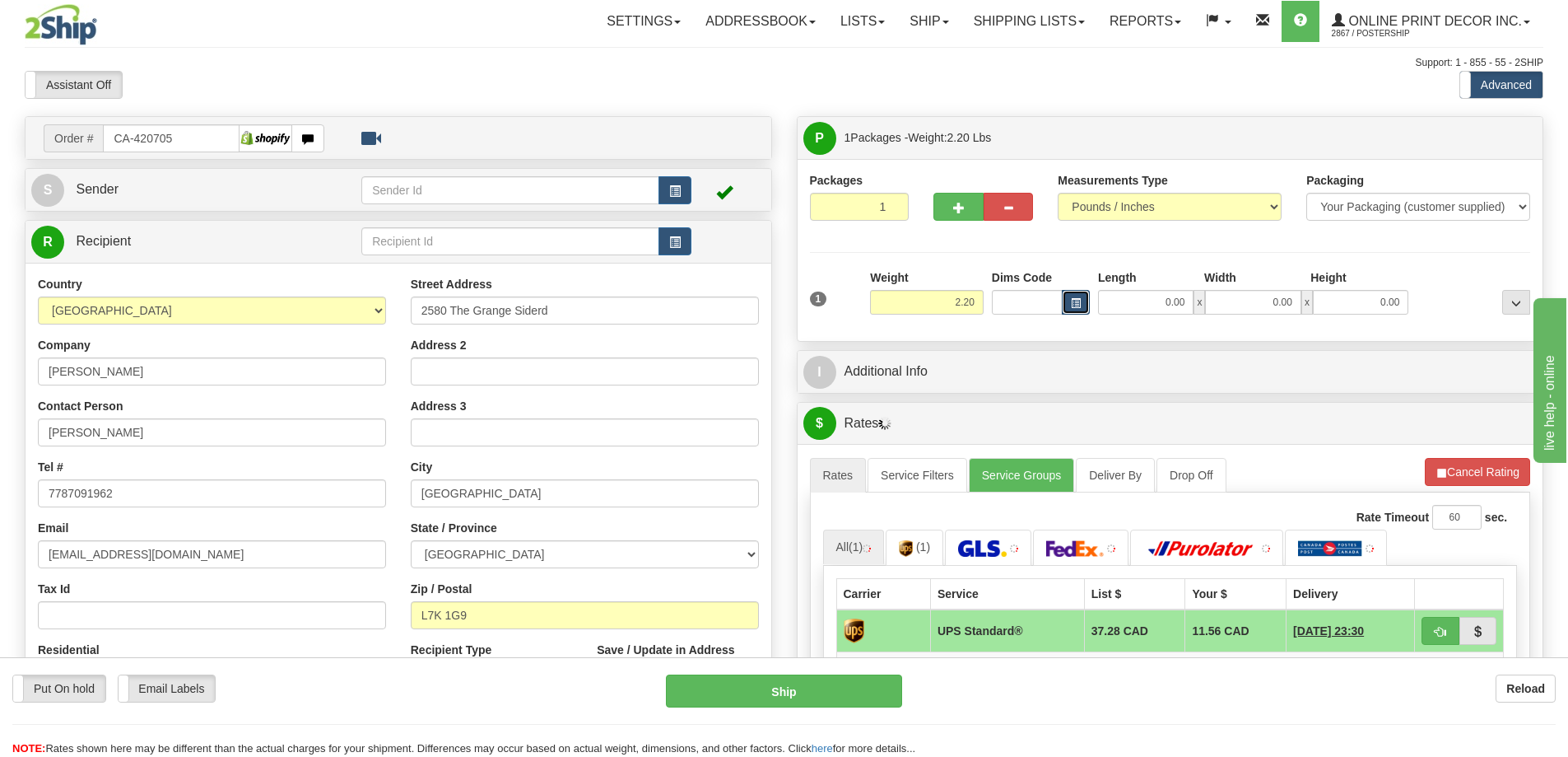
click at [1074, 301] on span "button" at bounding box center [1075, 303] width 10 height 9
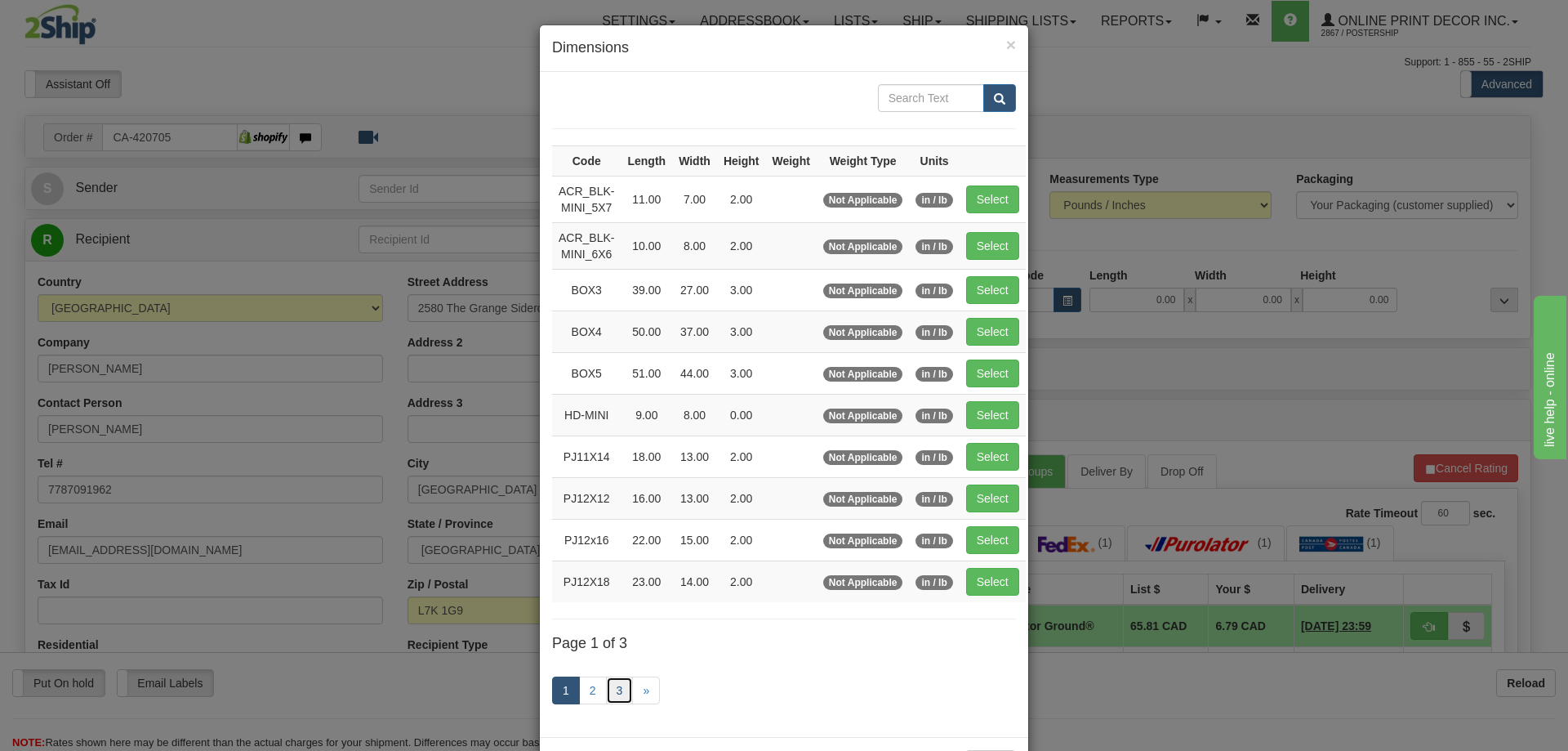
click at [606, 686] on link "3" at bounding box center [620, 690] width 28 height 28
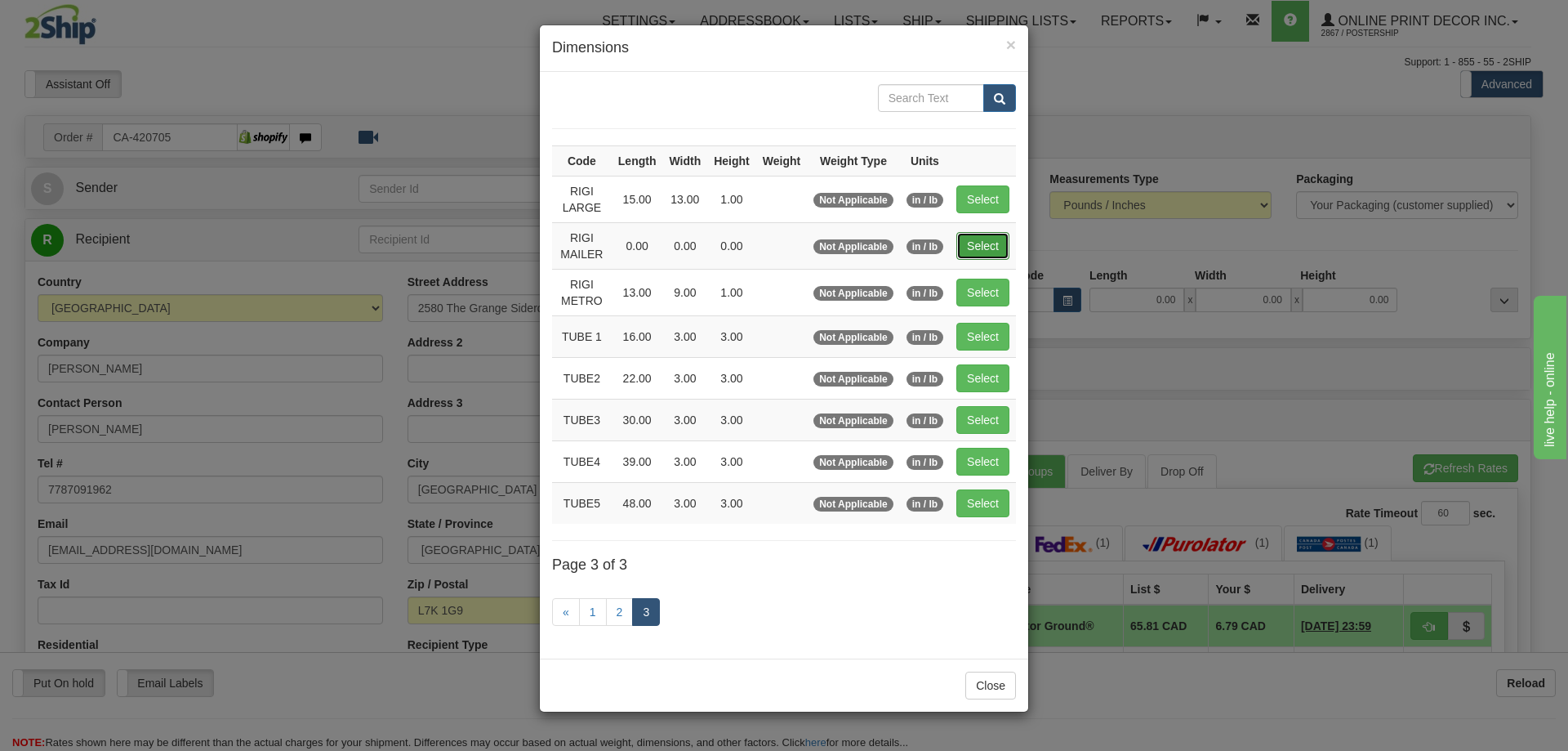
click at [981, 240] on button "Select" at bounding box center [983, 246] width 53 height 28
type input "RIGI MAILER"
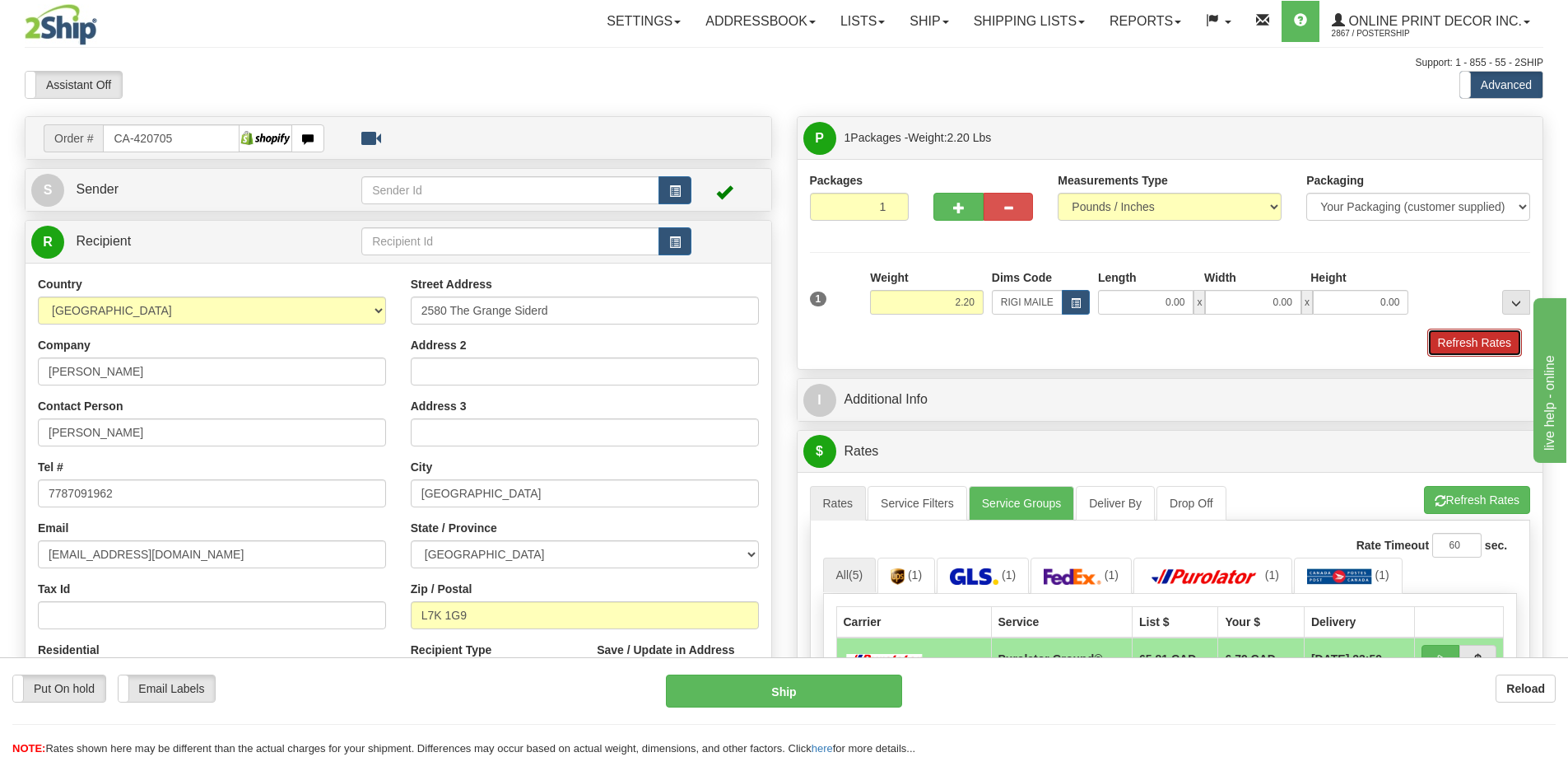
click at [1448, 338] on button "Refresh Rates" at bounding box center [1474, 343] width 94 height 28
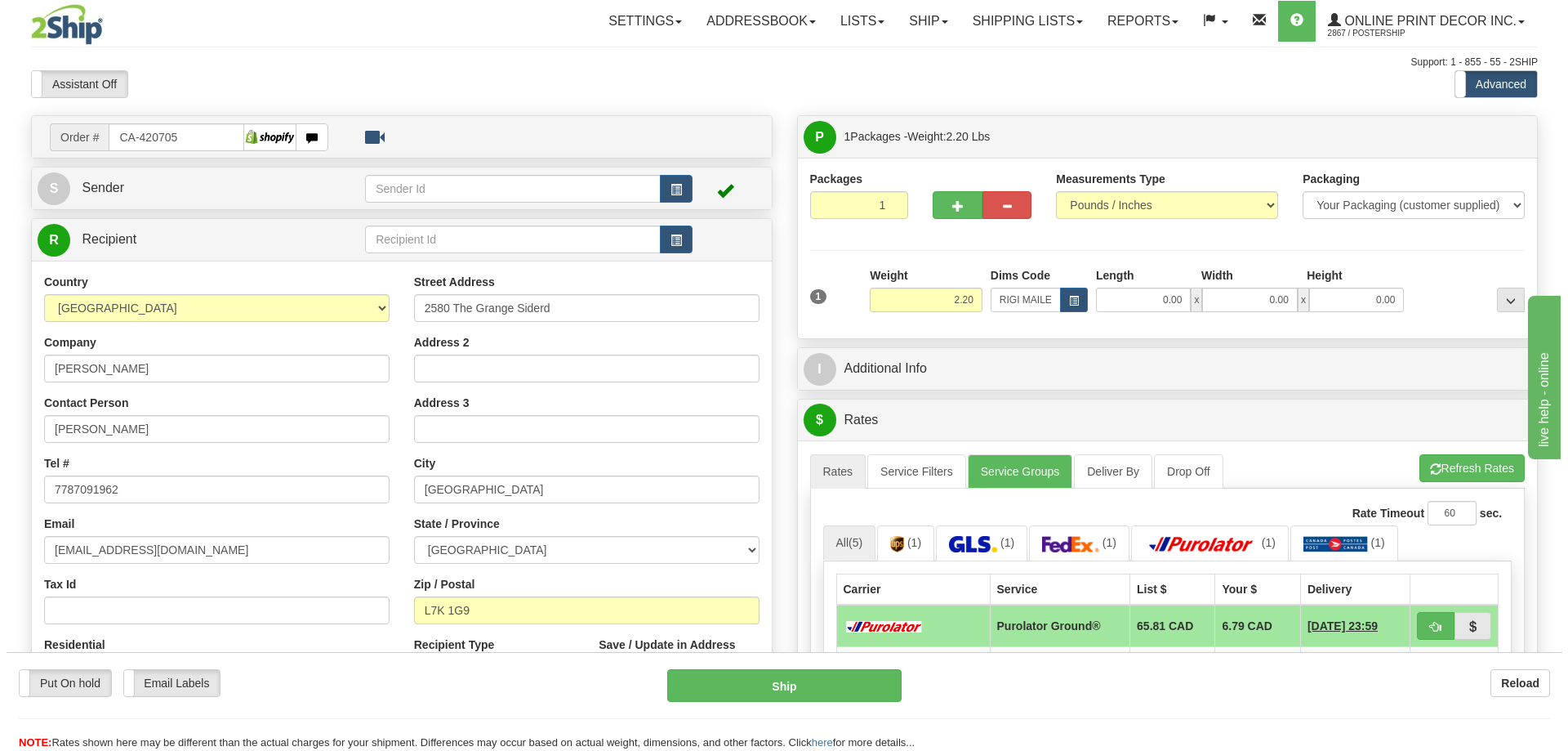
scroll to position [163, 0]
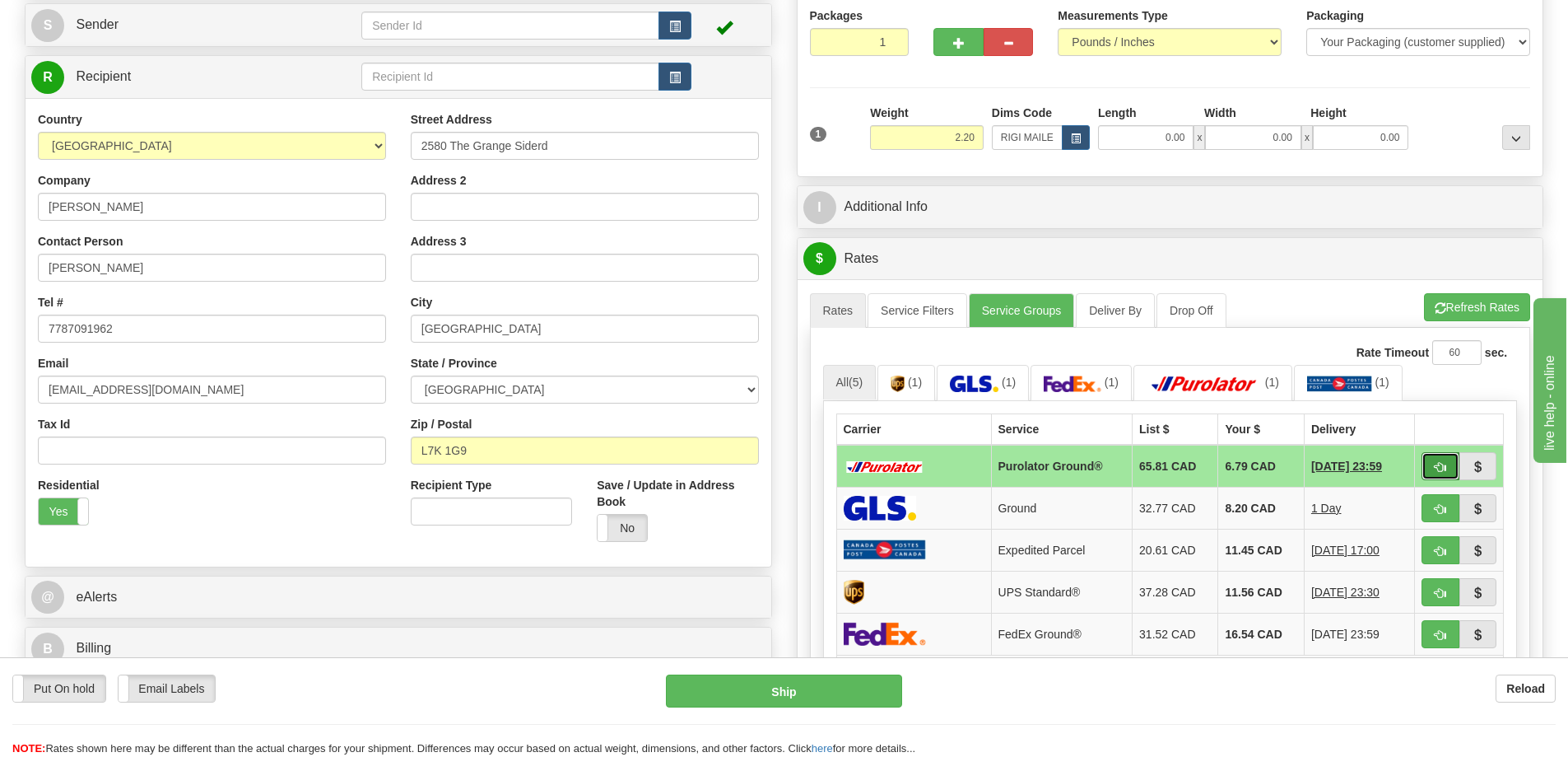
click at [1435, 471] on span "button" at bounding box center [1440, 467] width 11 height 10
type input "260"
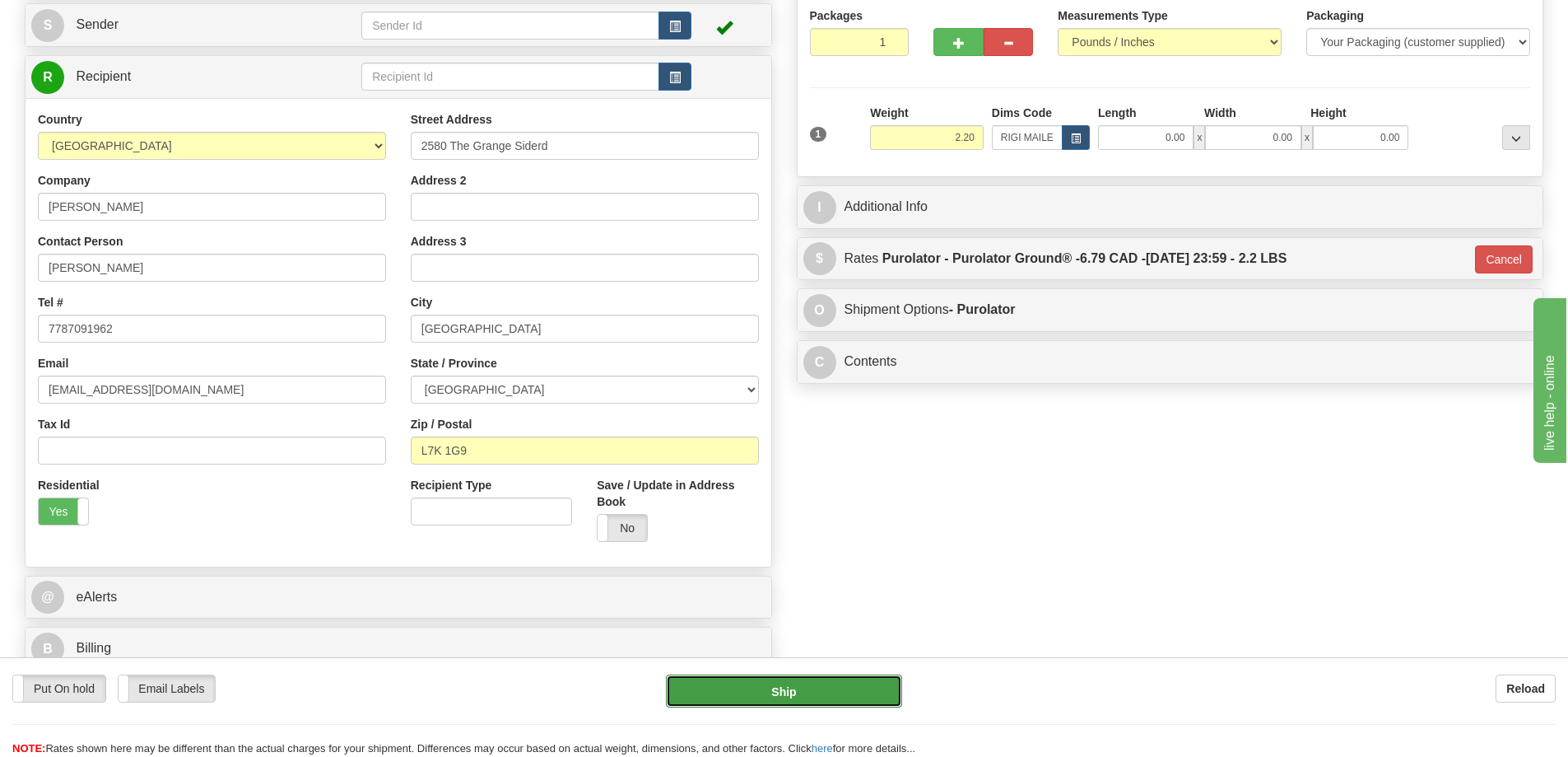
click at [847, 694] on button "Ship" at bounding box center [784, 691] width 237 height 33
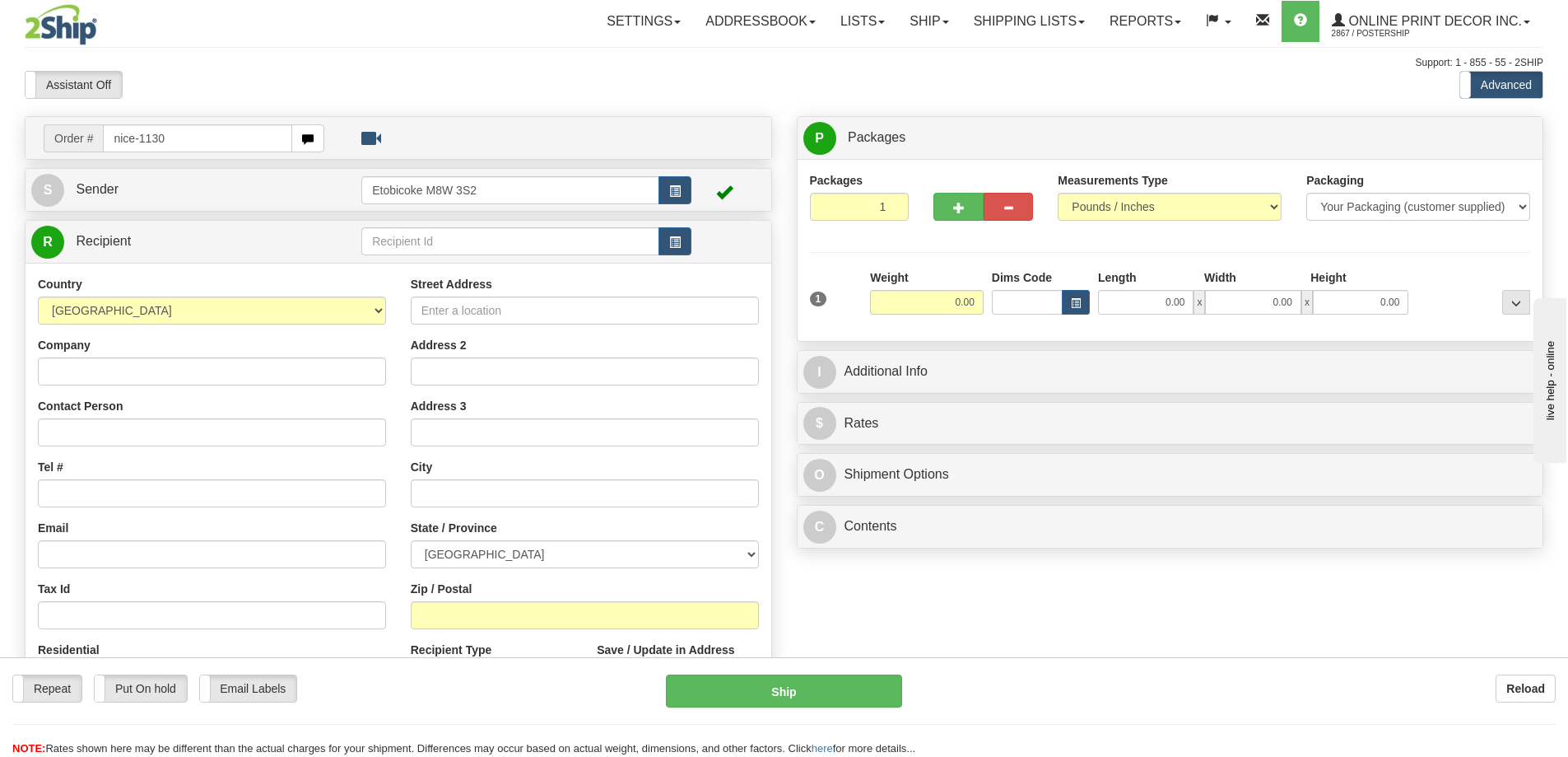
type input "nice-1130"
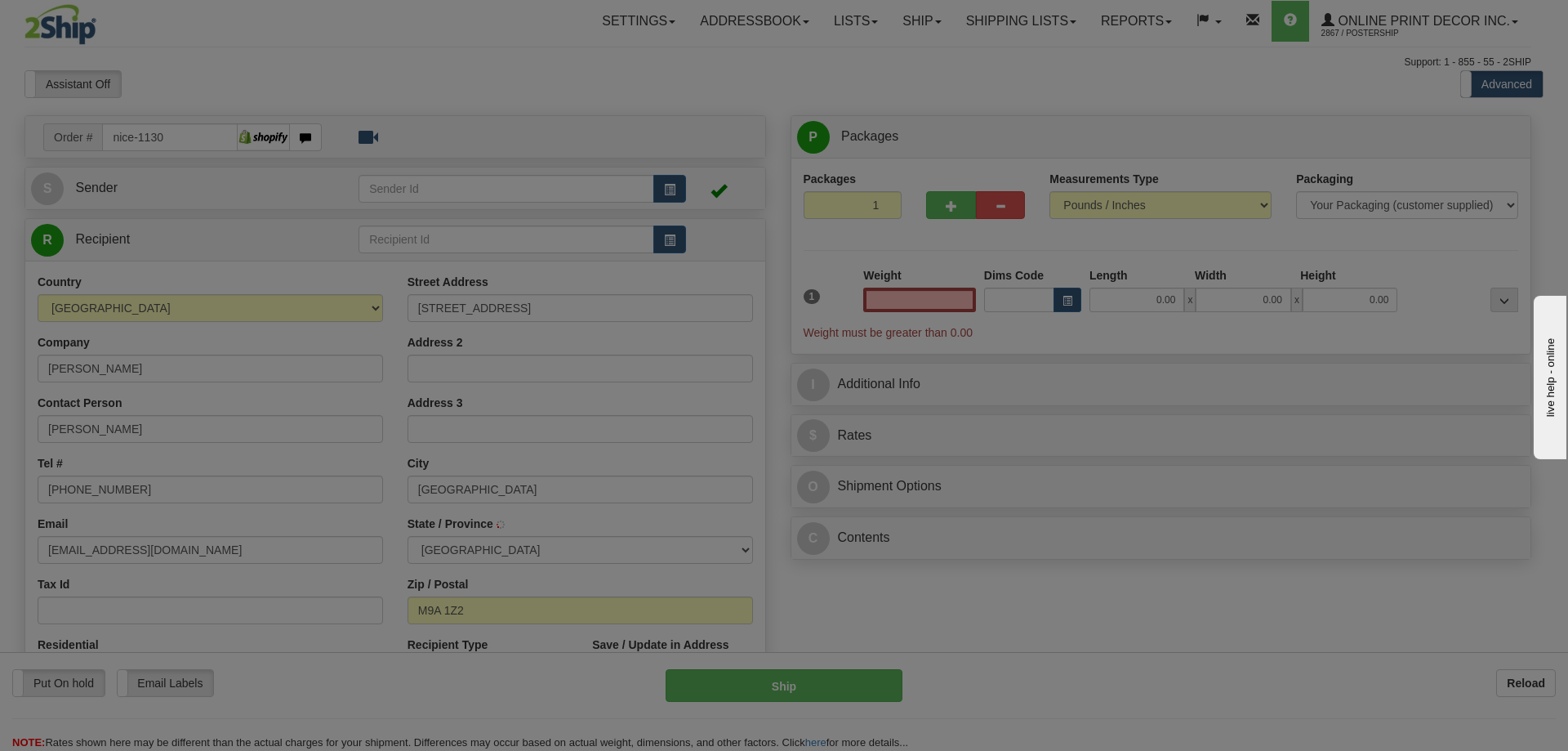
type input "ETOBICOKE"
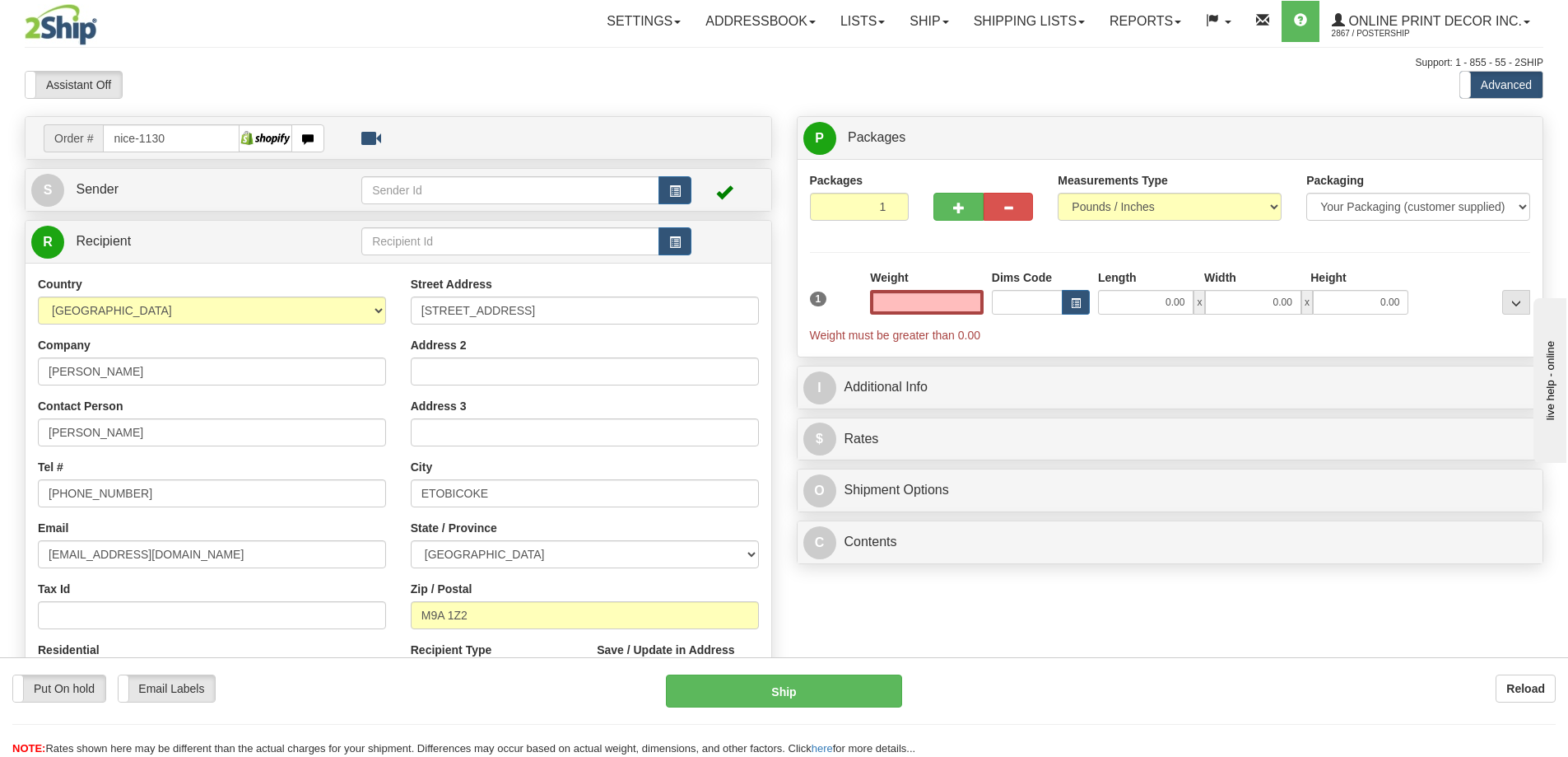
click at [932, 303] on input "text" at bounding box center [927, 302] width 114 height 24
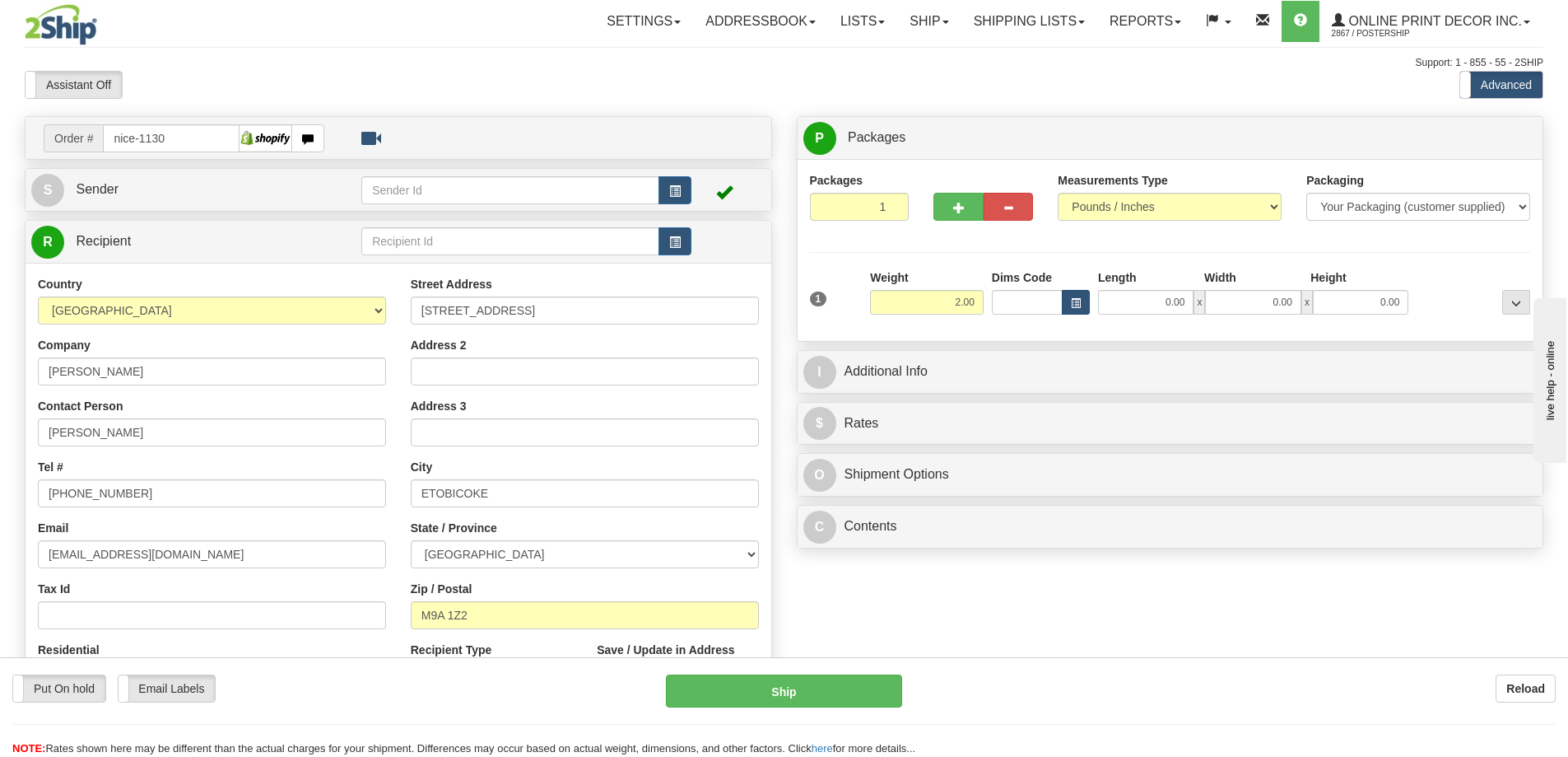
type input "2.00"
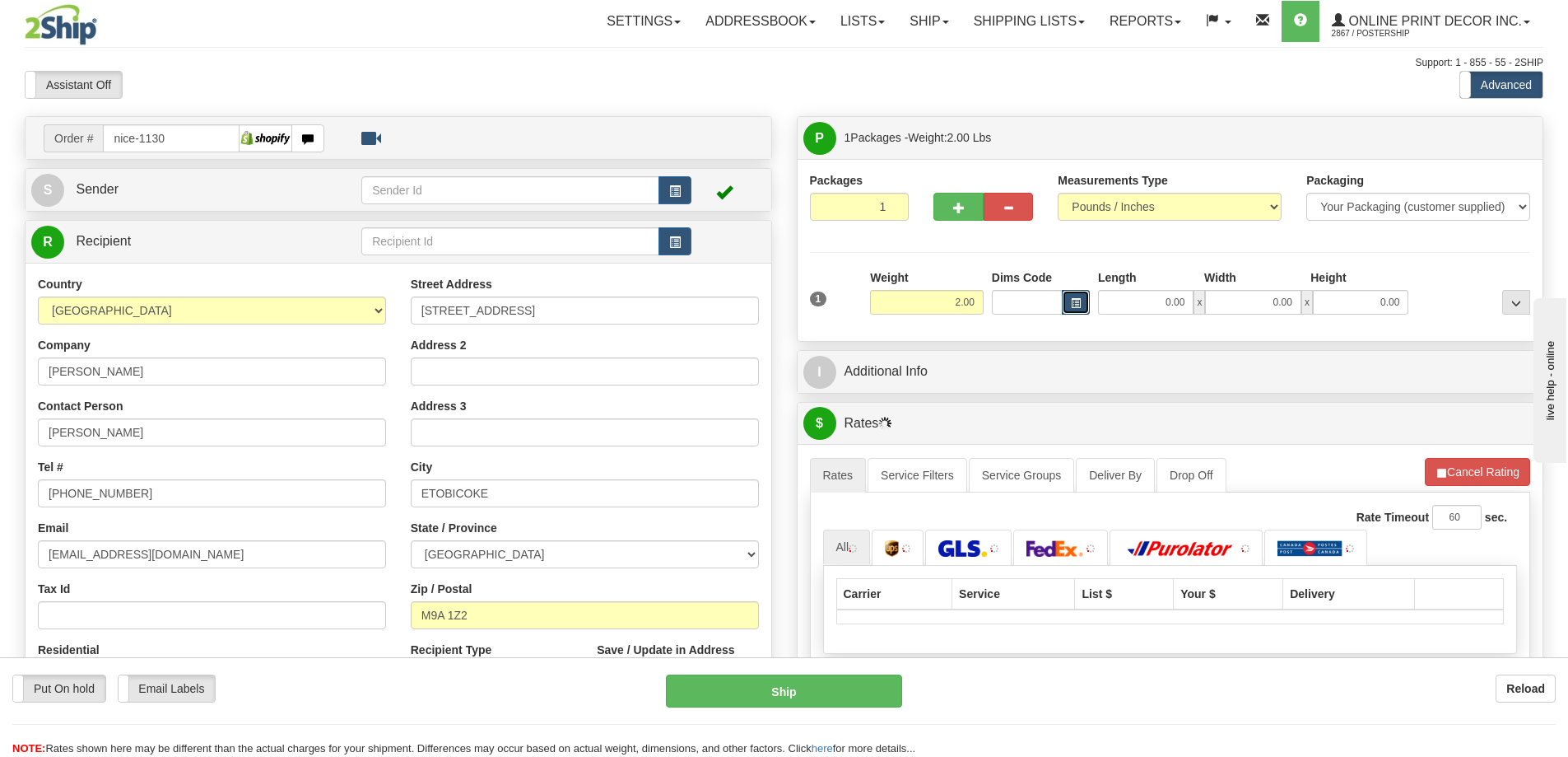
click at [1077, 300] on span "button" at bounding box center [1075, 303] width 10 height 9
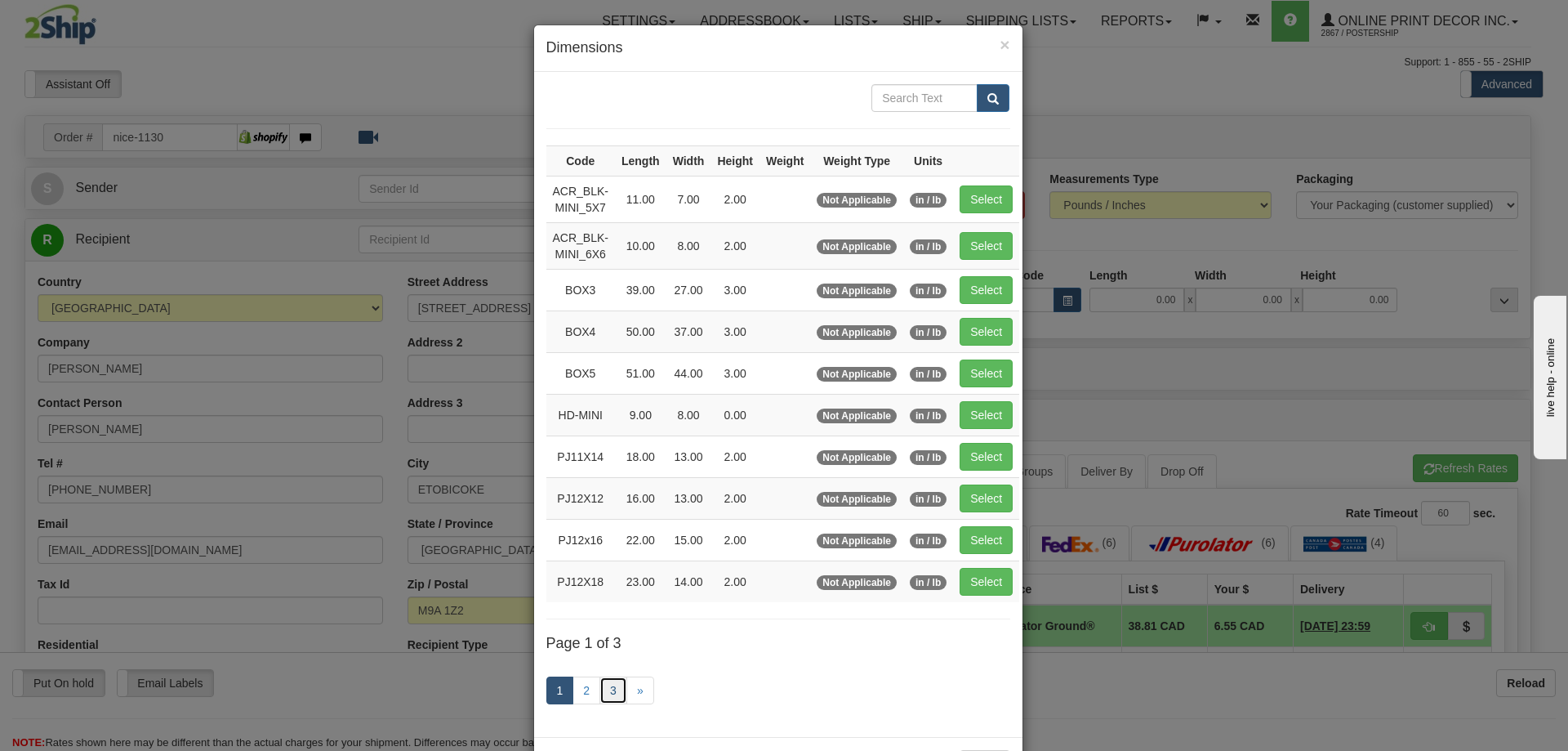
click at [605, 686] on link "3" at bounding box center [613, 690] width 28 height 28
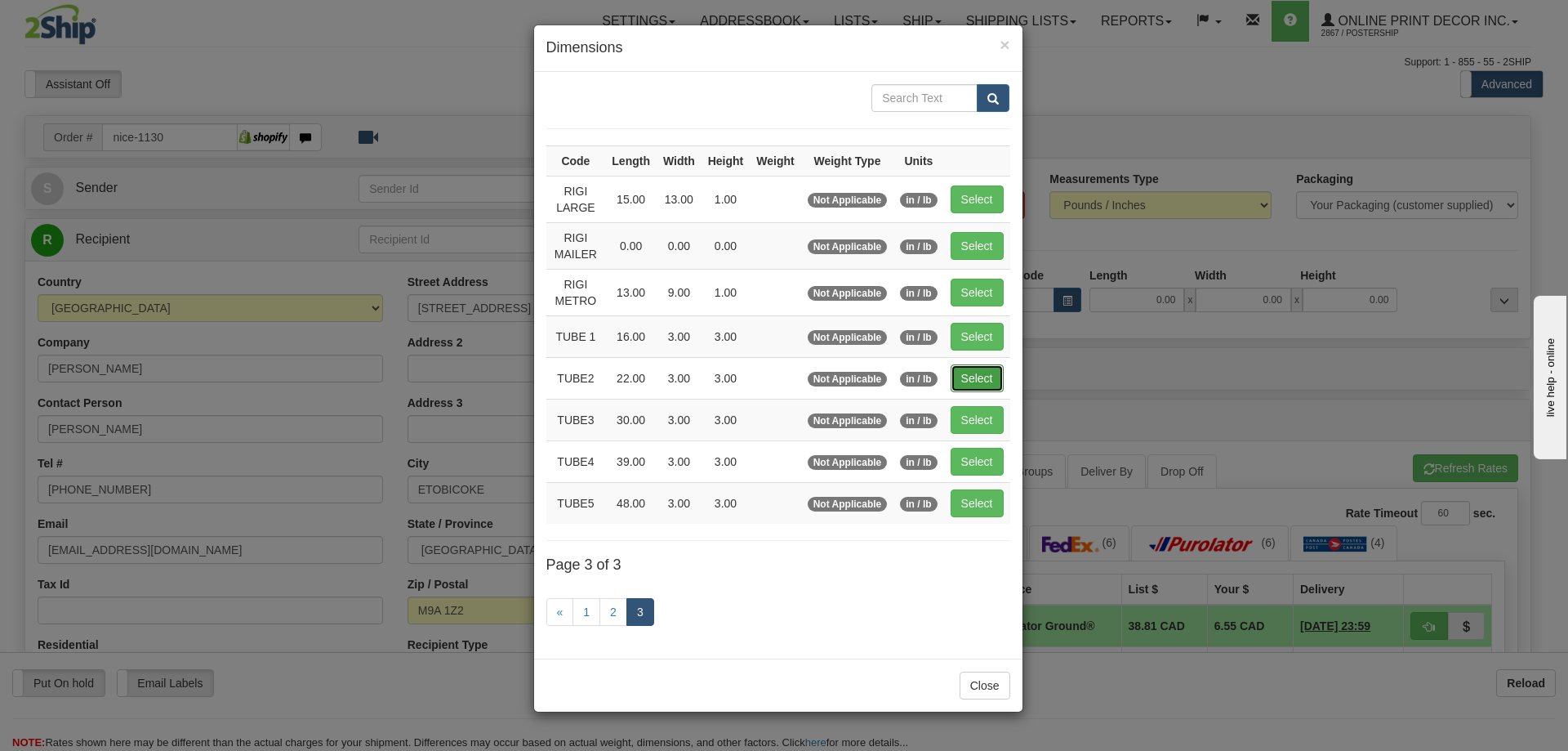
click at [985, 373] on button "Select" at bounding box center [977, 379] width 53 height 28
type input "TUBE2"
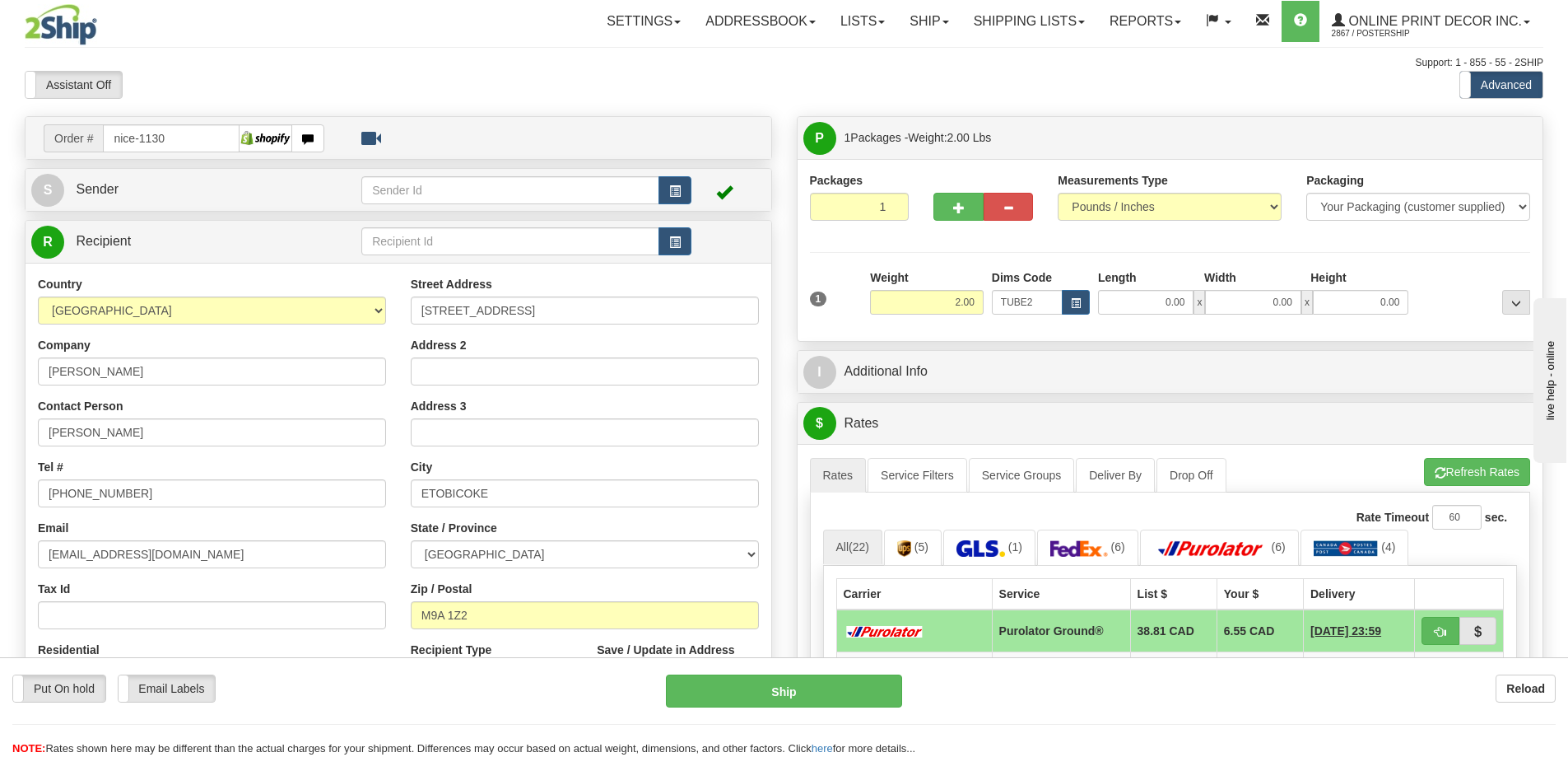
type input "22.00"
type input "3.00"
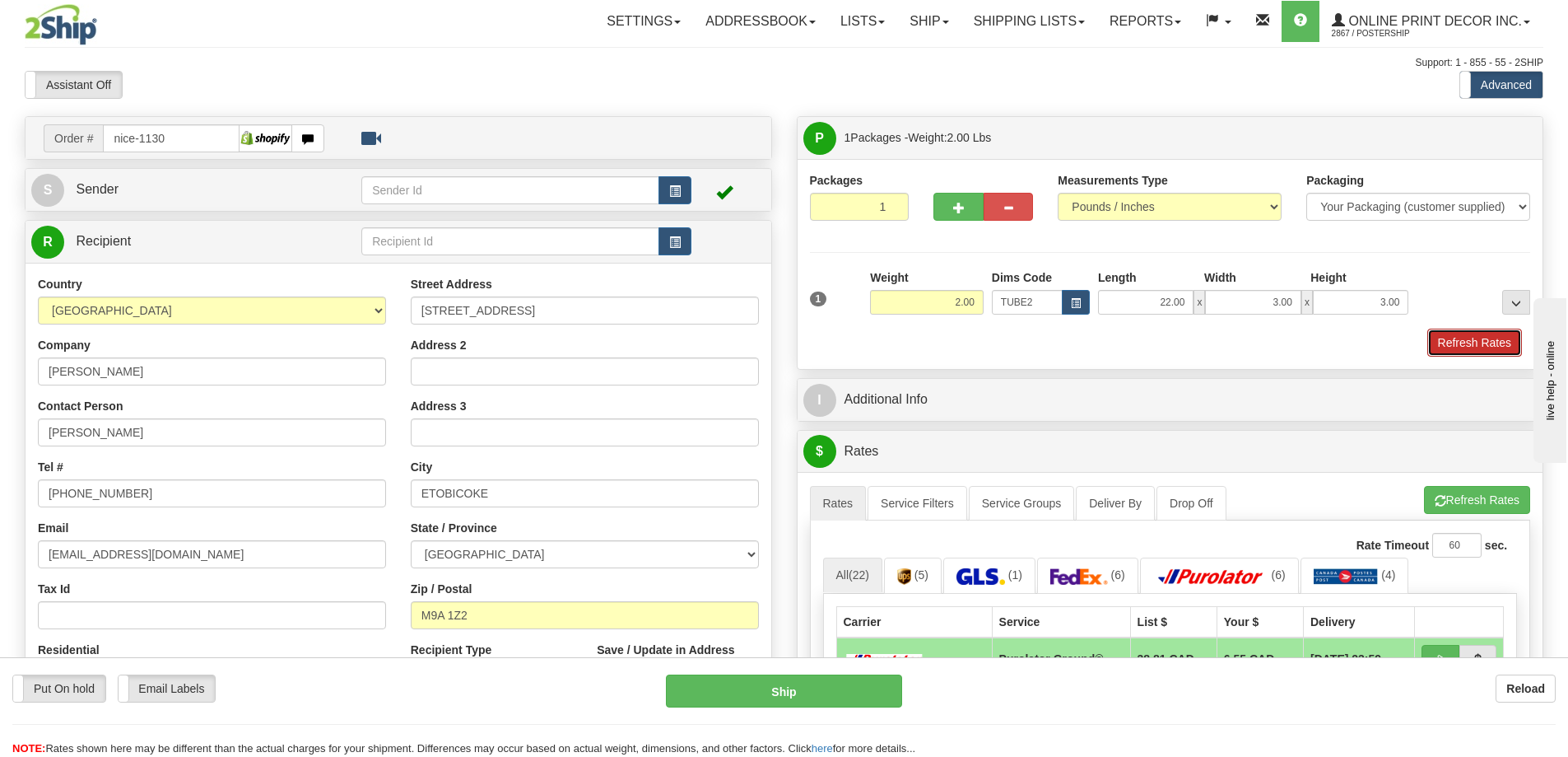
click at [1445, 340] on button "Refresh Rates" at bounding box center [1474, 343] width 94 height 28
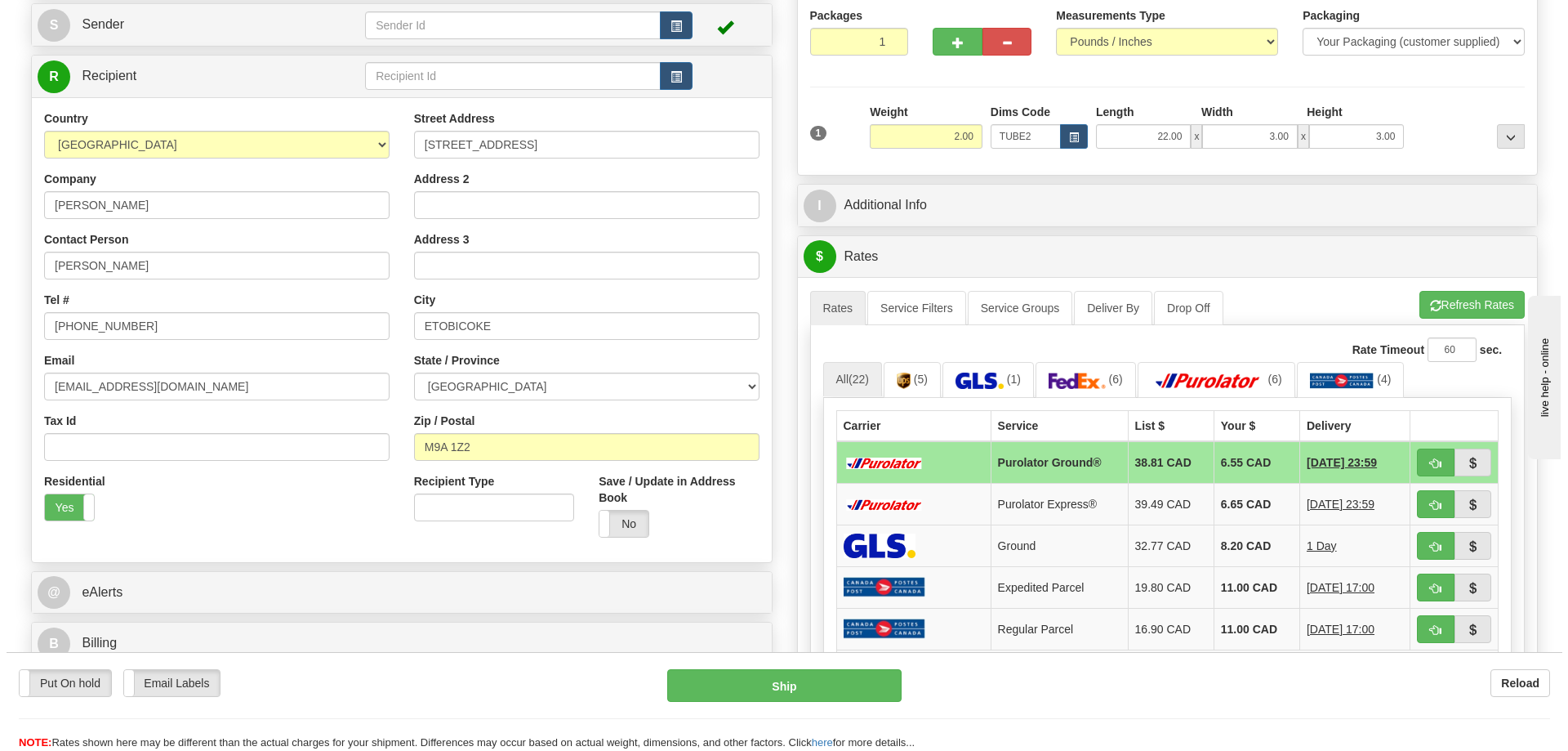
scroll to position [245, 0]
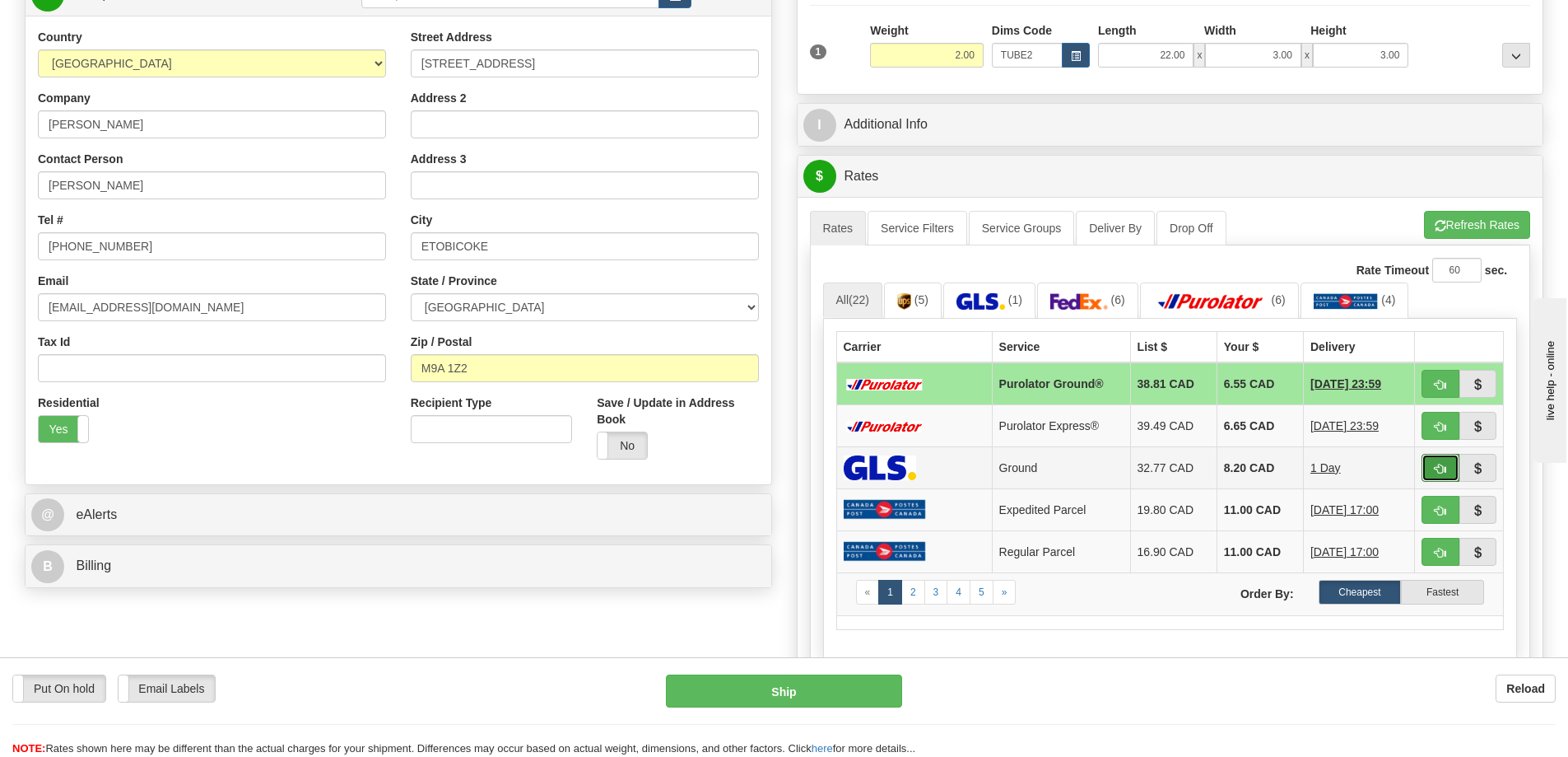
click at [1432, 471] on button "button" at bounding box center [1441, 467] width 38 height 28
type input "1"
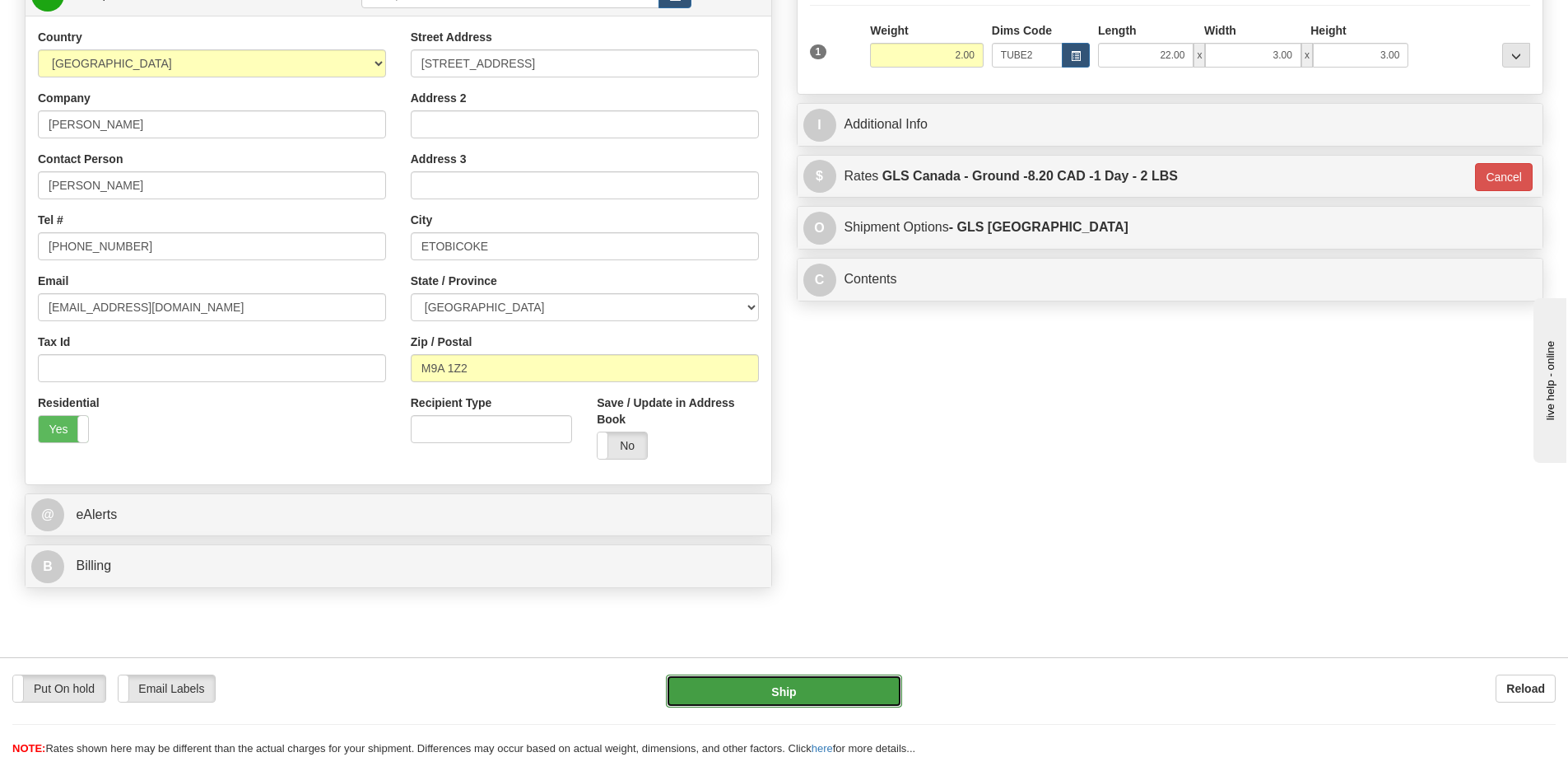
click at [776, 684] on button "Ship" at bounding box center [784, 691] width 237 height 33
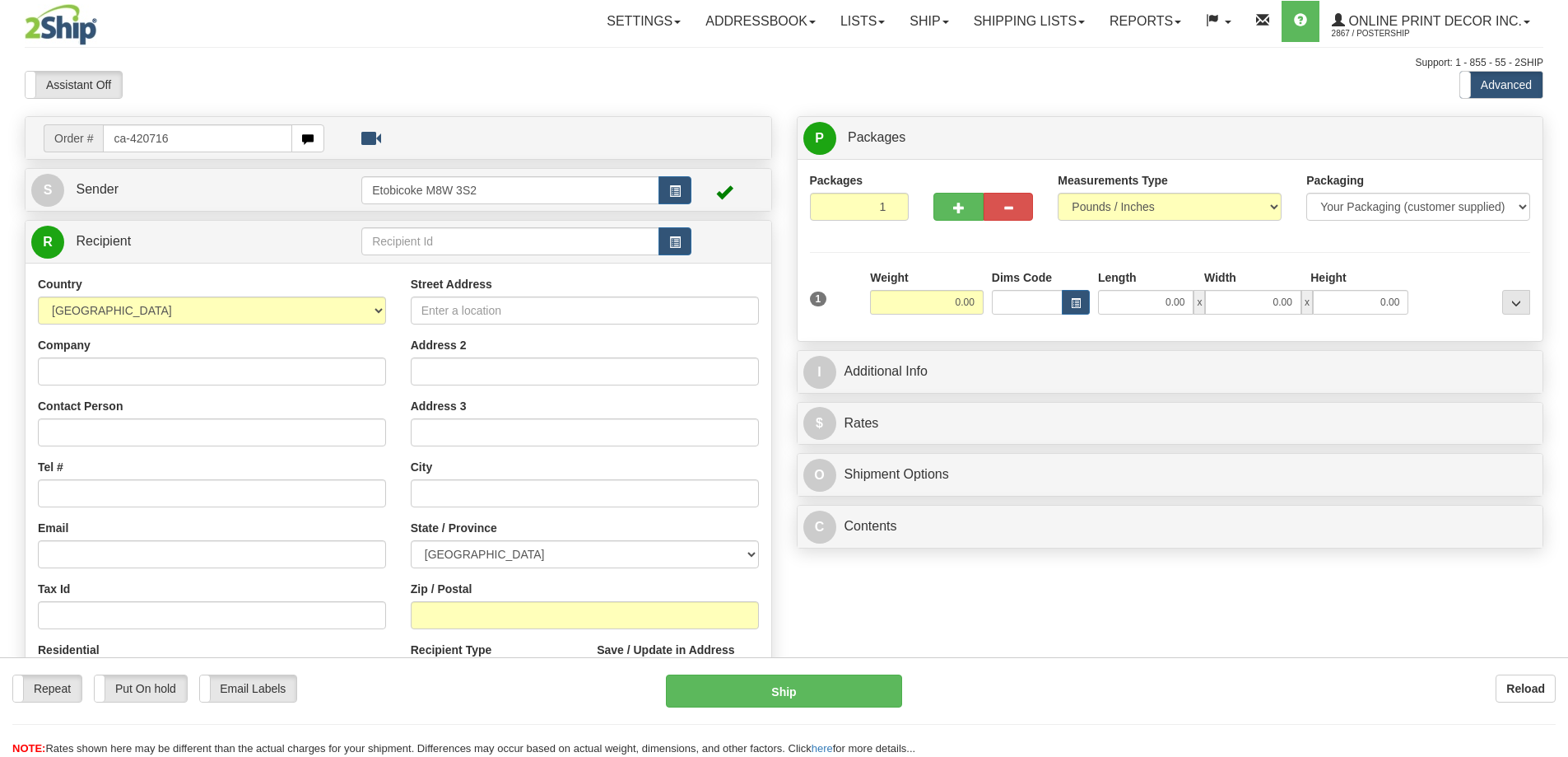
type input "ca-420716"
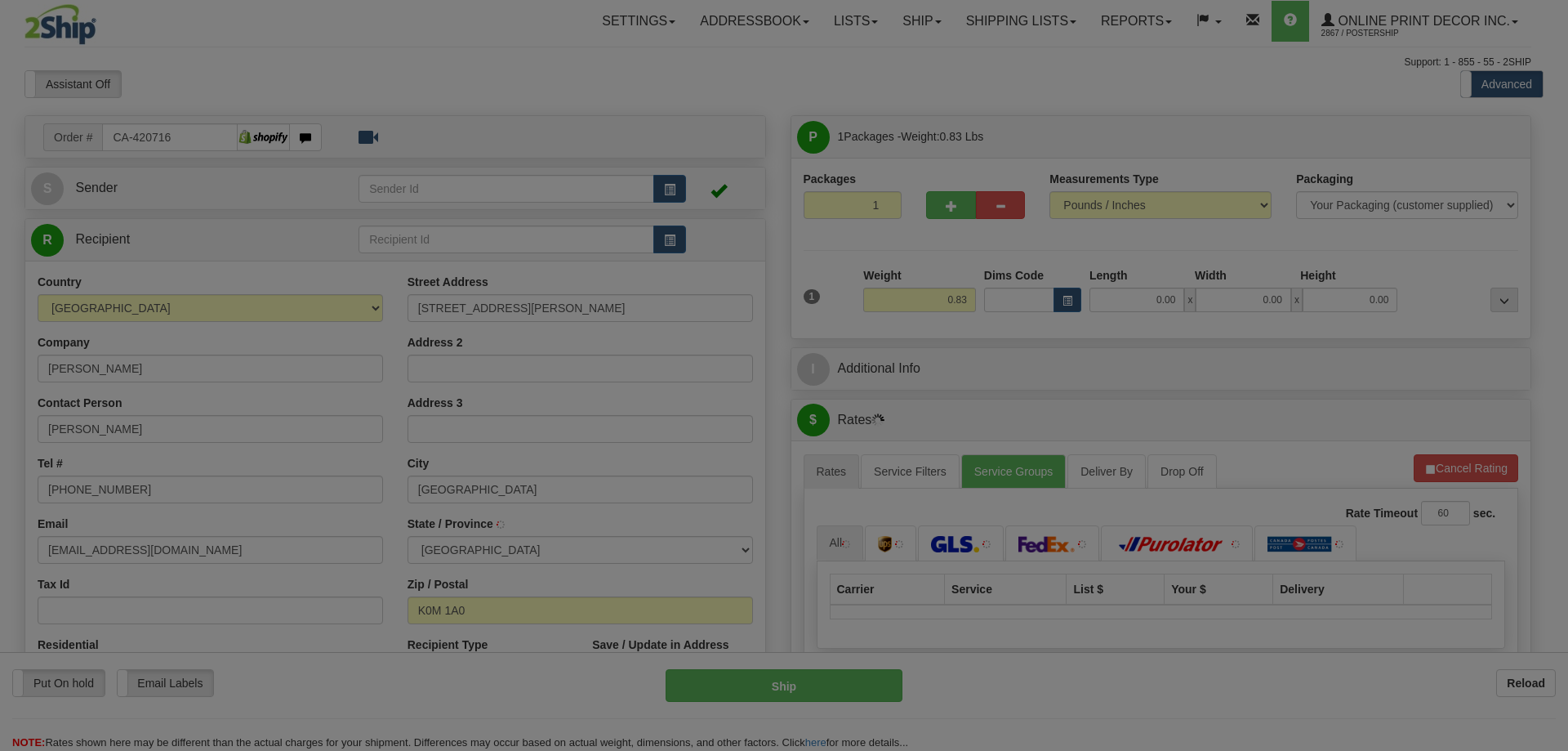
type input "TRENT LAKES"
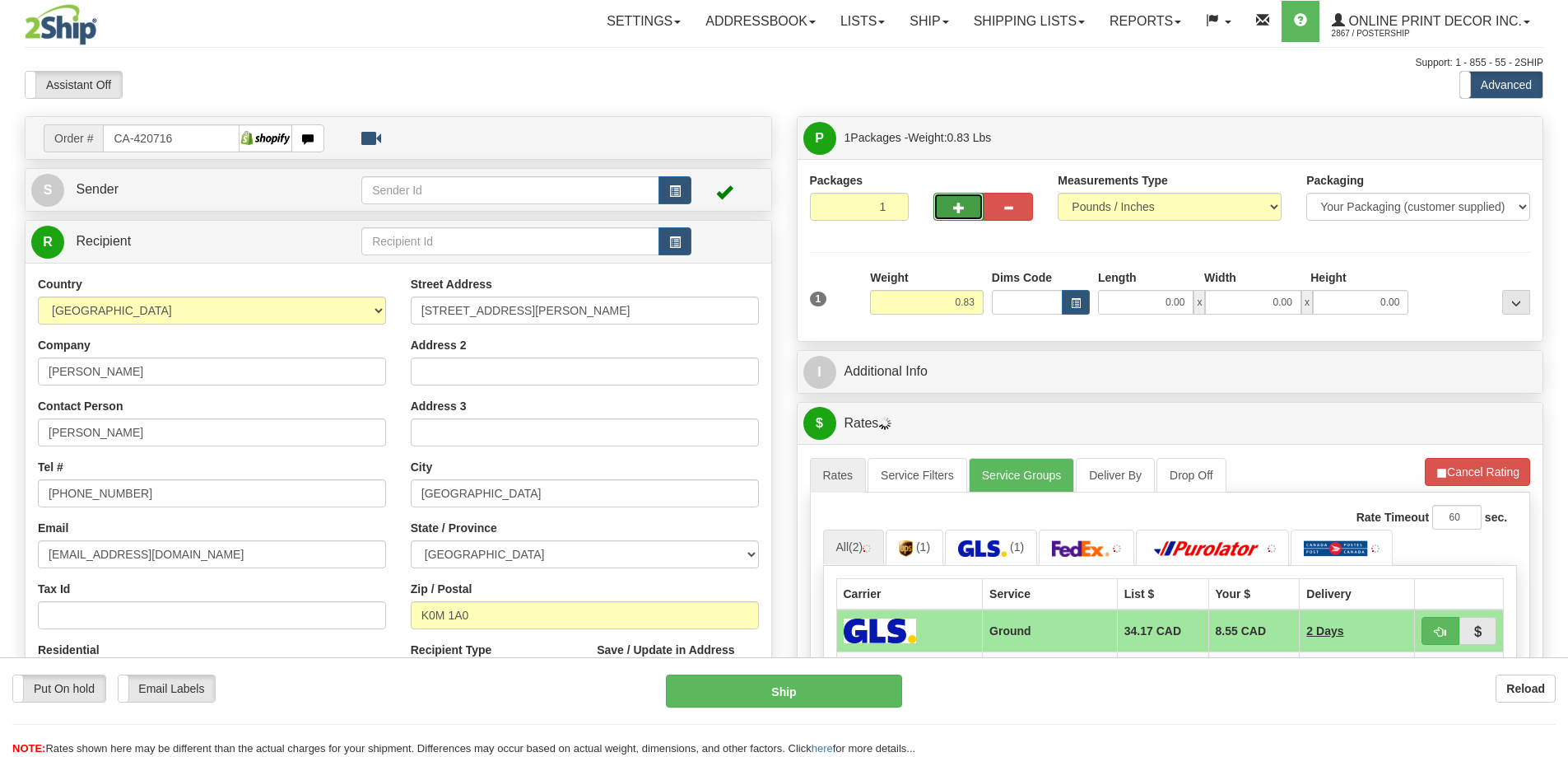
click at [964, 203] on span "button" at bounding box center [959, 208] width 11 height 10
radio input "true"
type input "2"
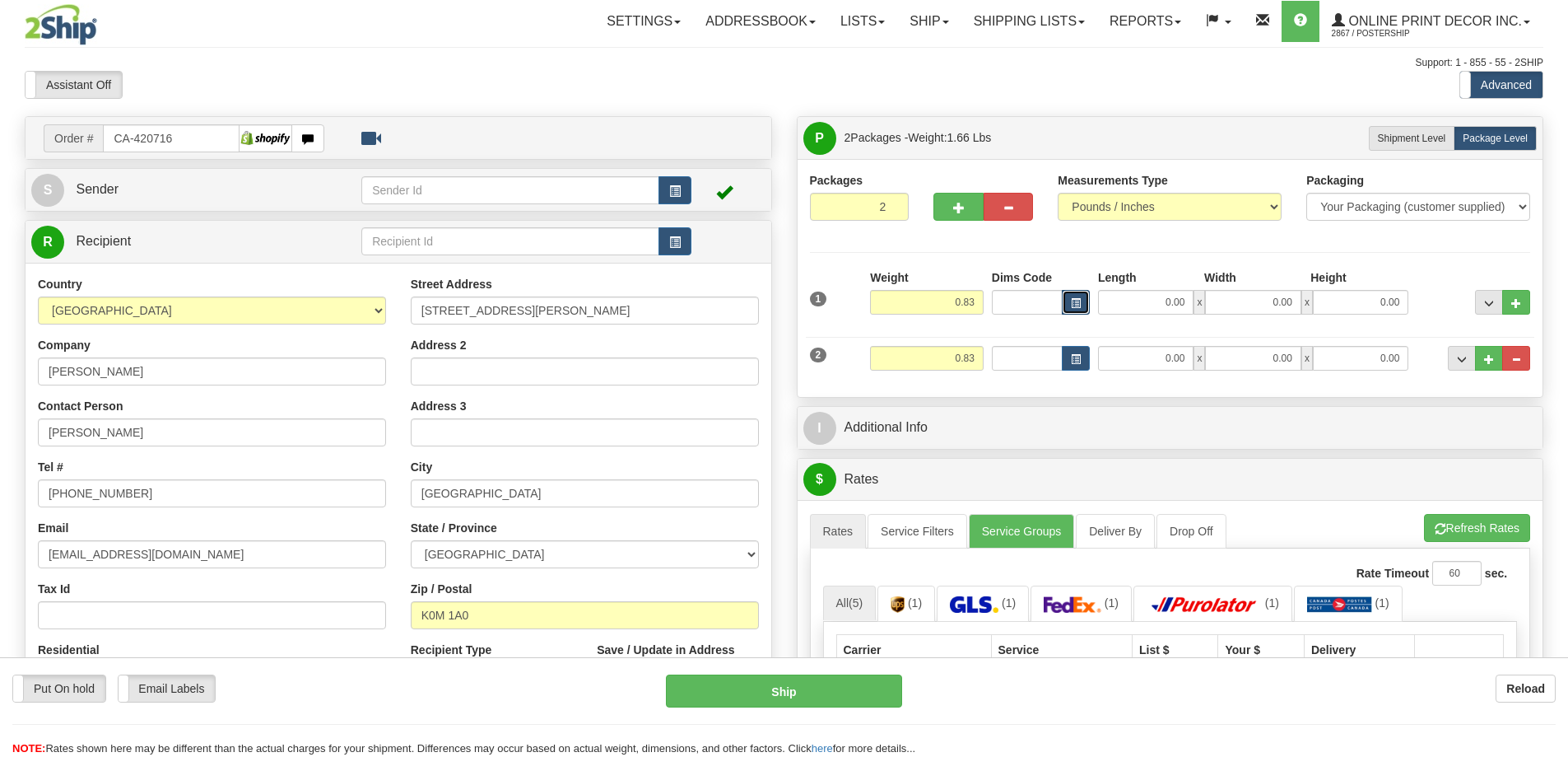
click at [1084, 299] on button "button" at bounding box center [1076, 302] width 28 height 24
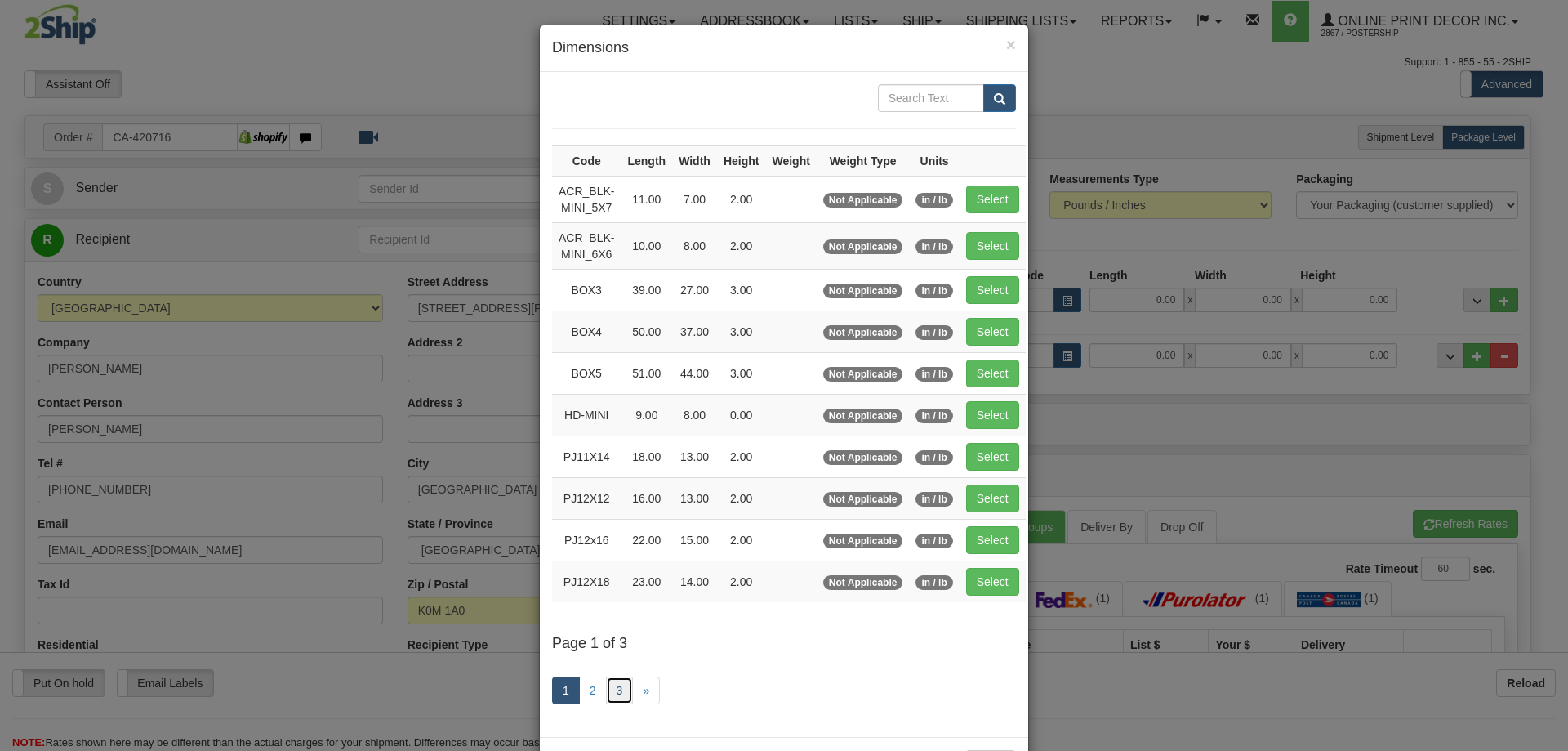
click at [613, 688] on link "3" at bounding box center [620, 690] width 28 height 28
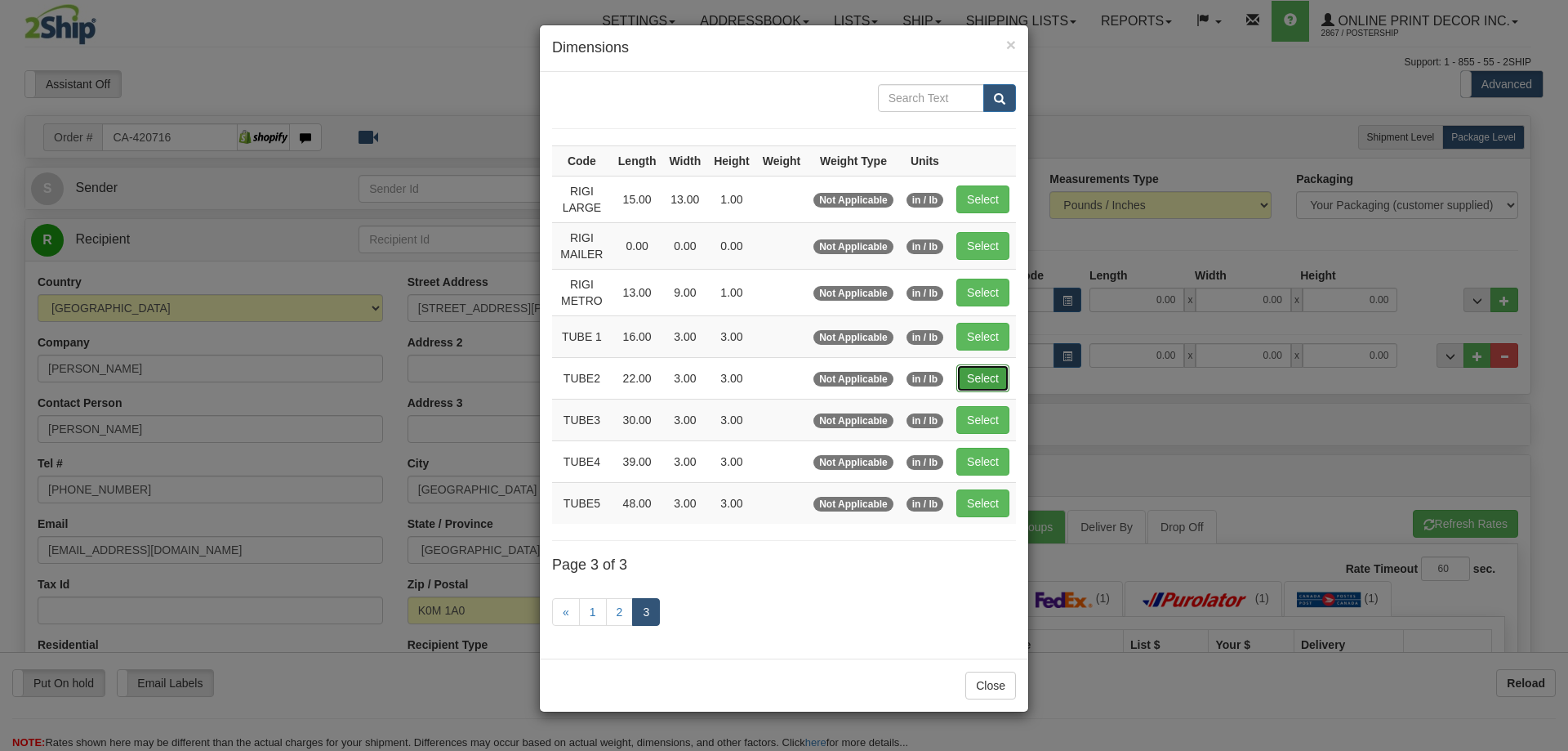
click at [975, 375] on button "Select" at bounding box center [983, 379] width 53 height 28
type input "TUBE2"
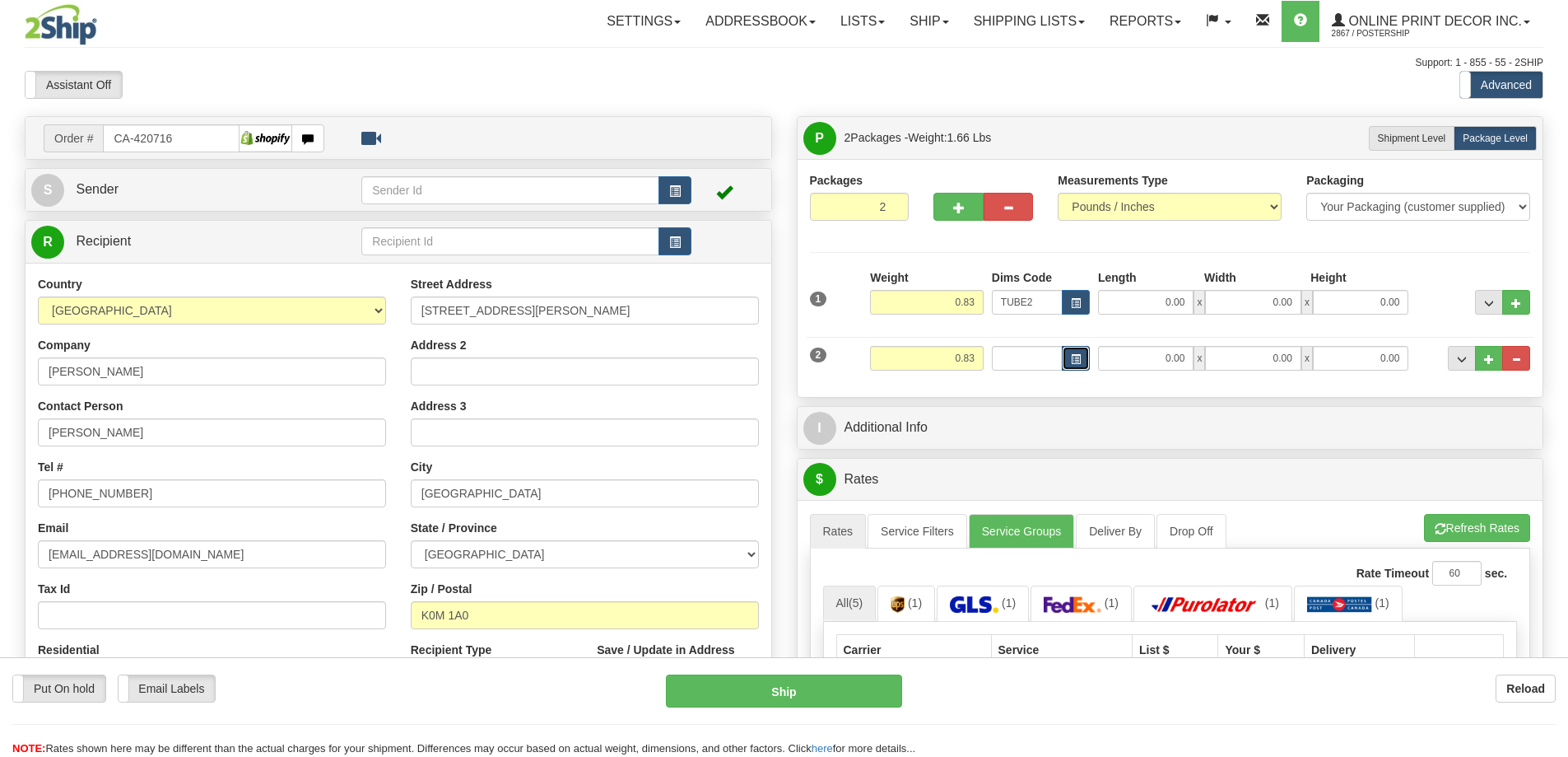
click at [1070, 356] on span "button" at bounding box center [1075, 359] width 10 height 9
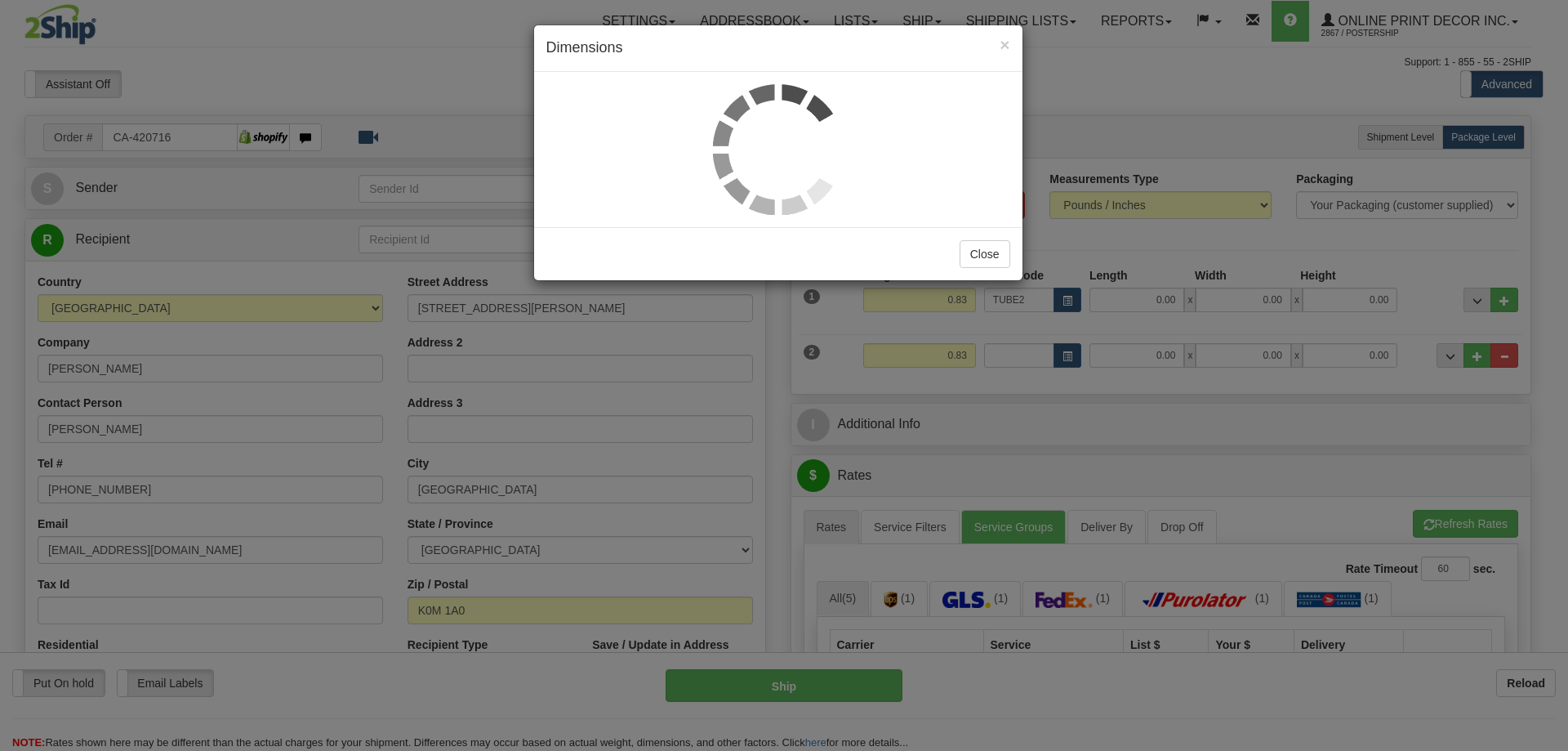
type input "22.00"
type input "3.00"
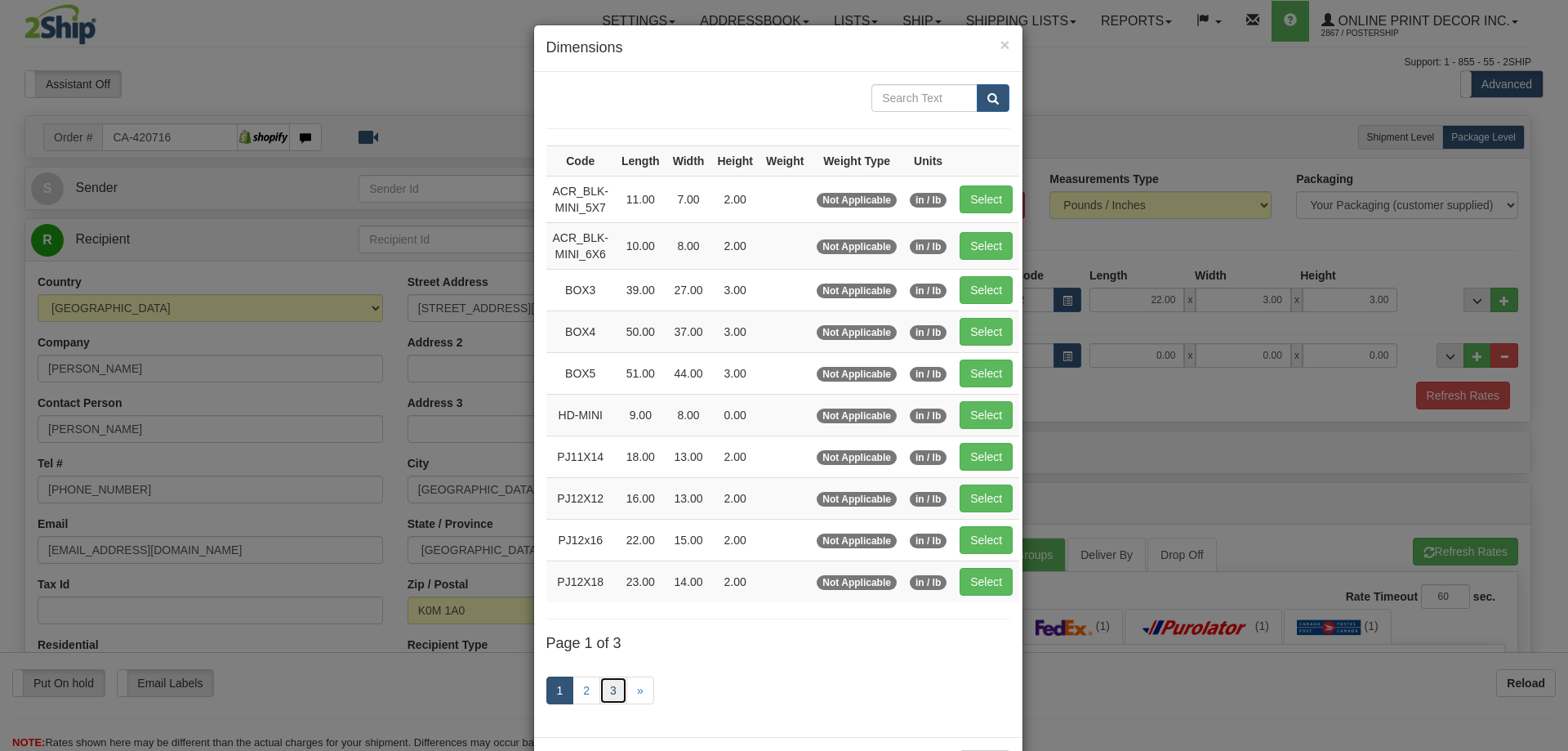
click at [607, 685] on link "3" at bounding box center [613, 690] width 28 height 28
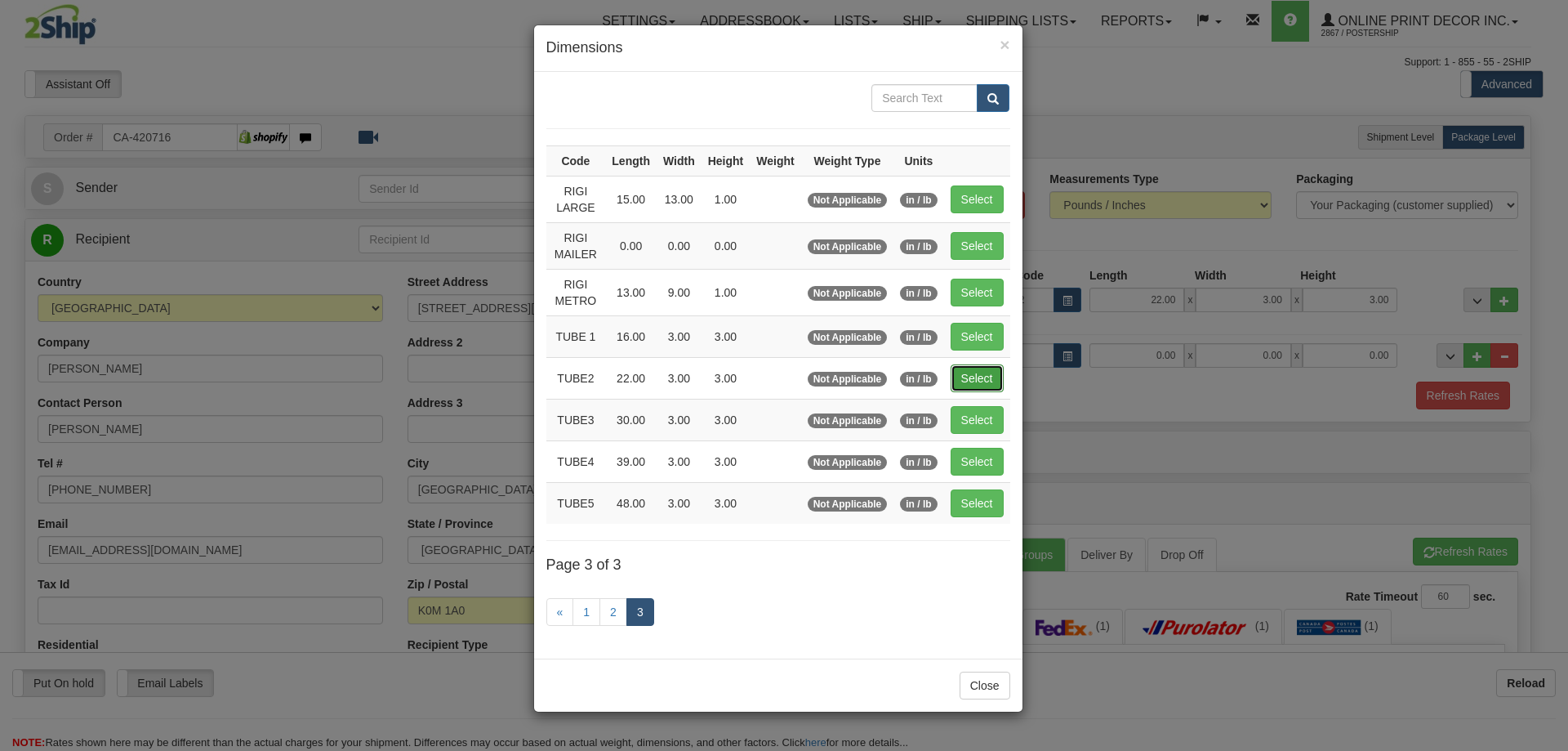
click at [991, 382] on button "Select" at bounding box center [977, 379] width 53 height 28
type input "TUBE2"
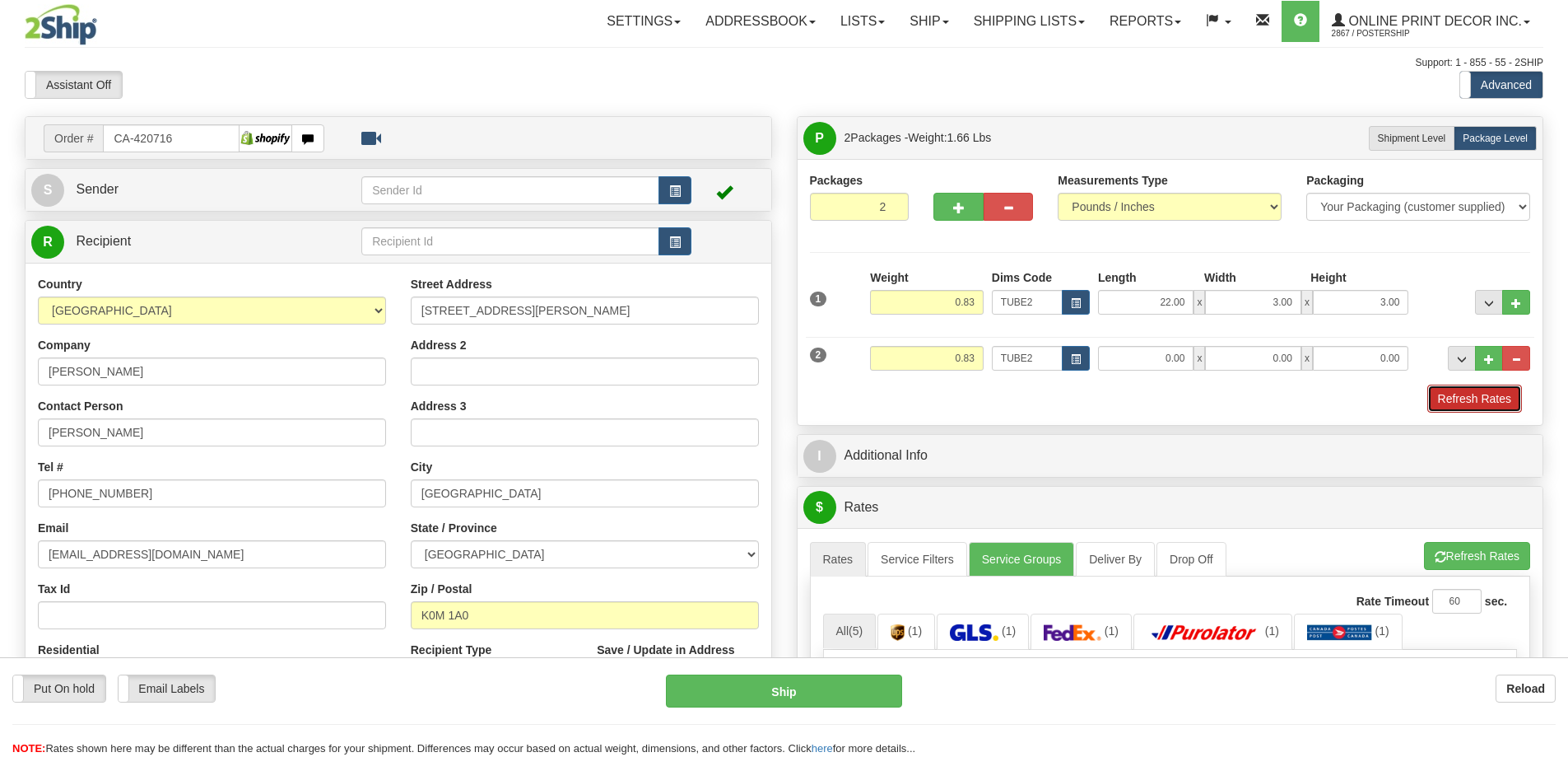
click at [1448, 395] on button "Refresh Rates" at bounding box center [1474, 398] width 94 height 28
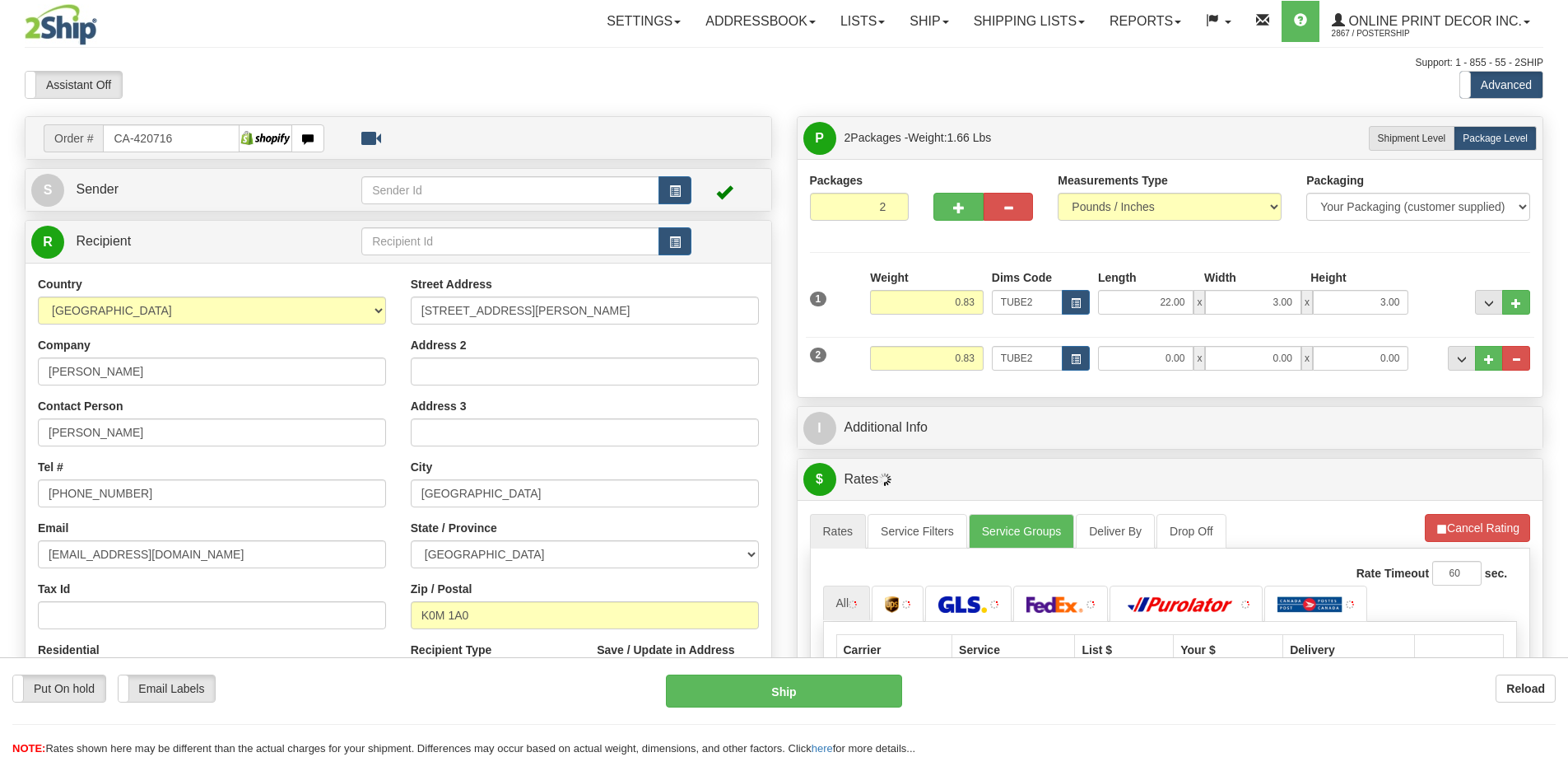
type input "22.00"
type input "3.00"
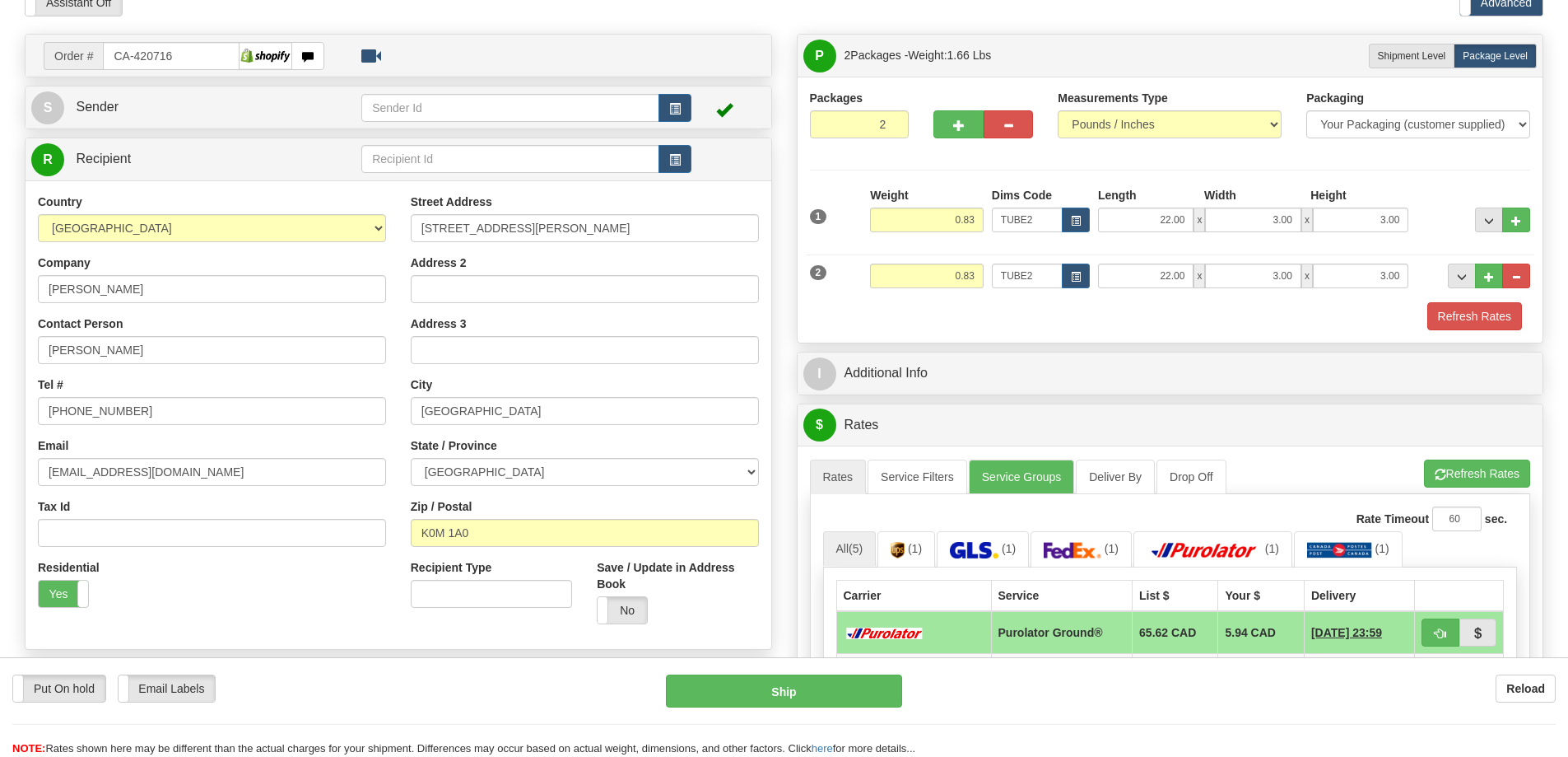
scroll to position [165, 0]
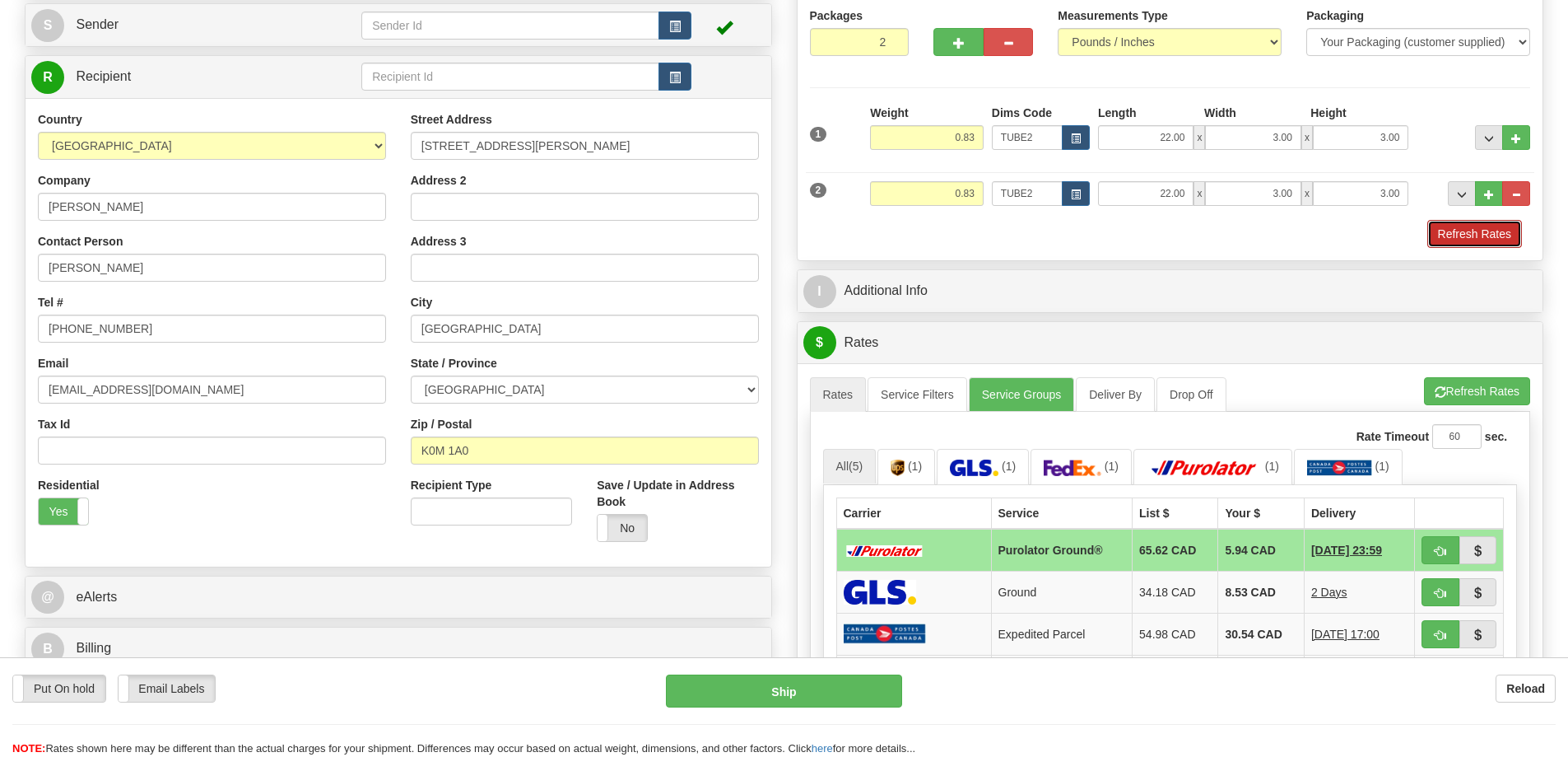
click at [1474, 229] on button "Refresh Rates" at bounding box center [1474, 234] width 94 height 28
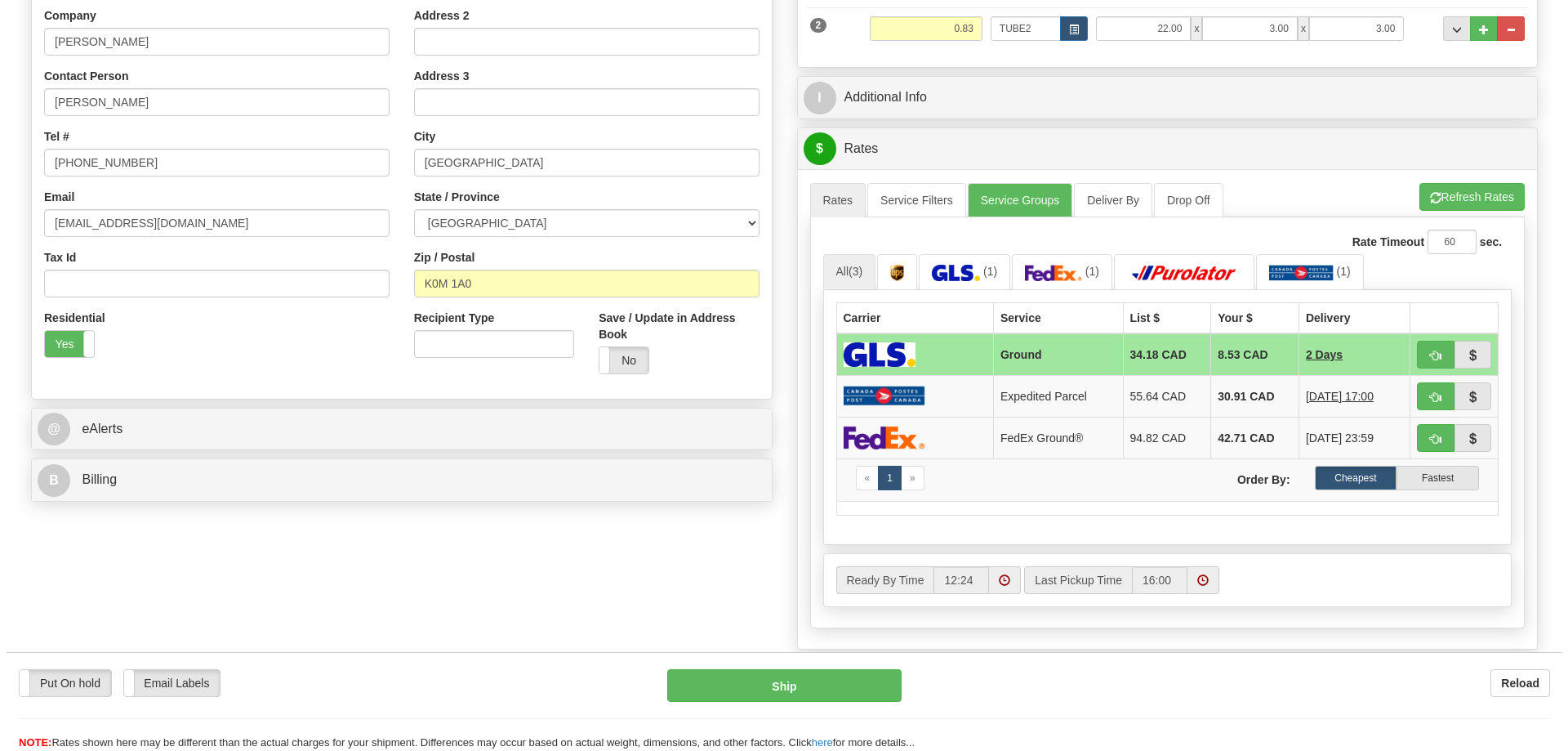
scroll to position [409, 0]
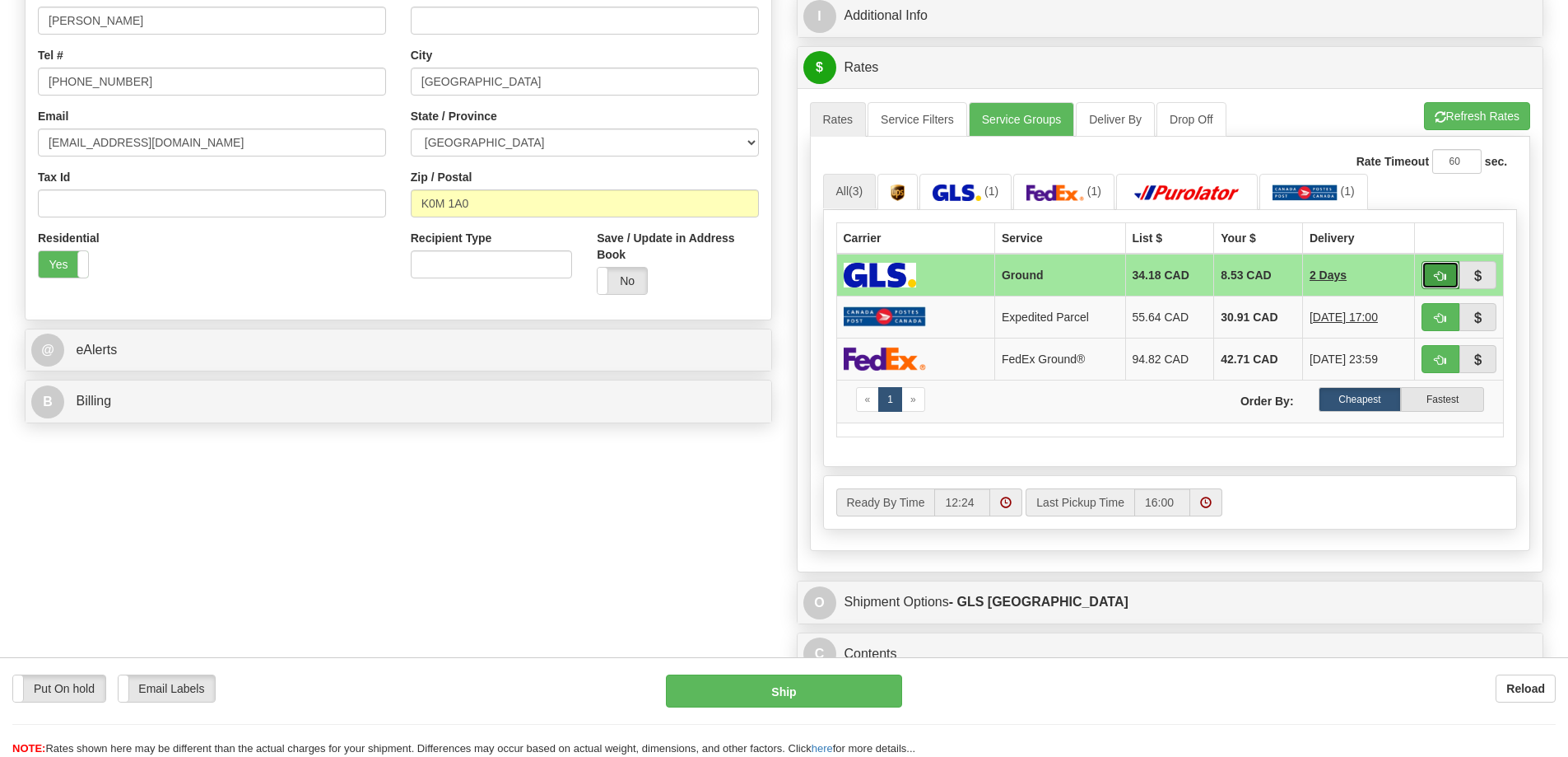
click at [1425, 270] on button "button" at bounding box center [1441, 275] width 38 height 28
type input "1"
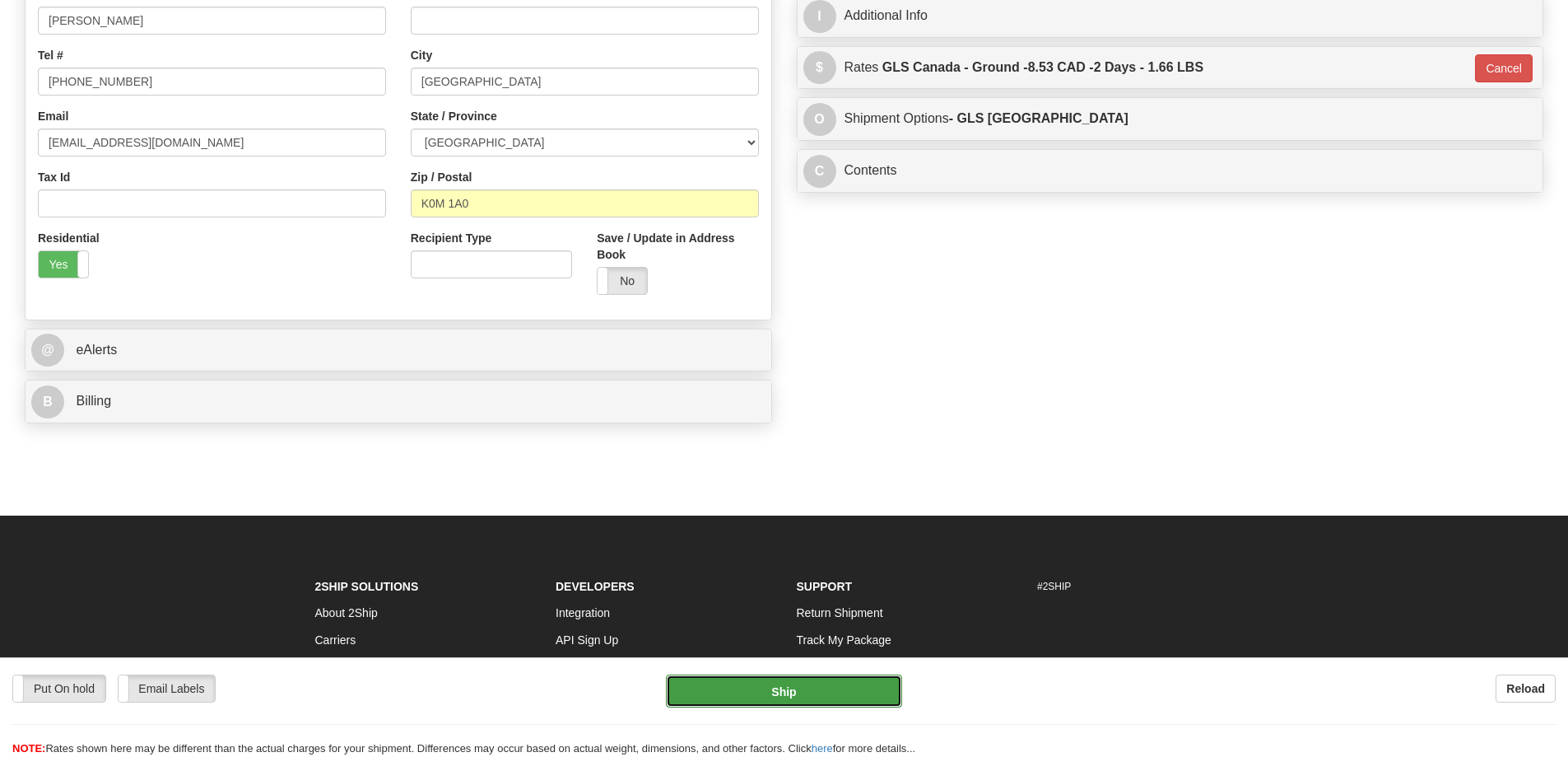
click at [771, 678] on button "Ship" at bounding box center [784, 691] width 237 height 33
